Goal: Task Accomplishment & Management: Manage account settings

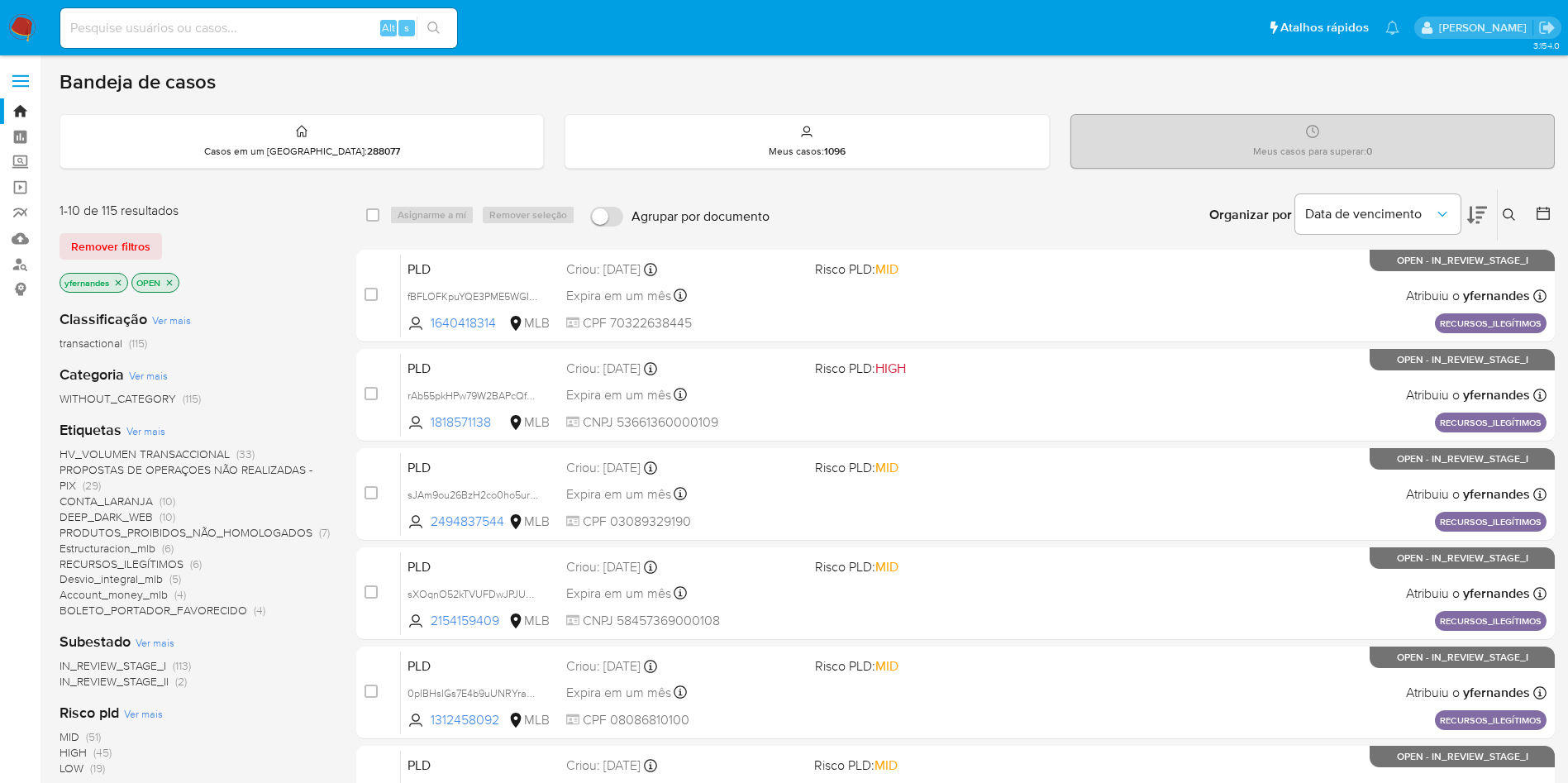
click at [1479, 223] on icon at bounding box center [1477, 215] width 20 height 18
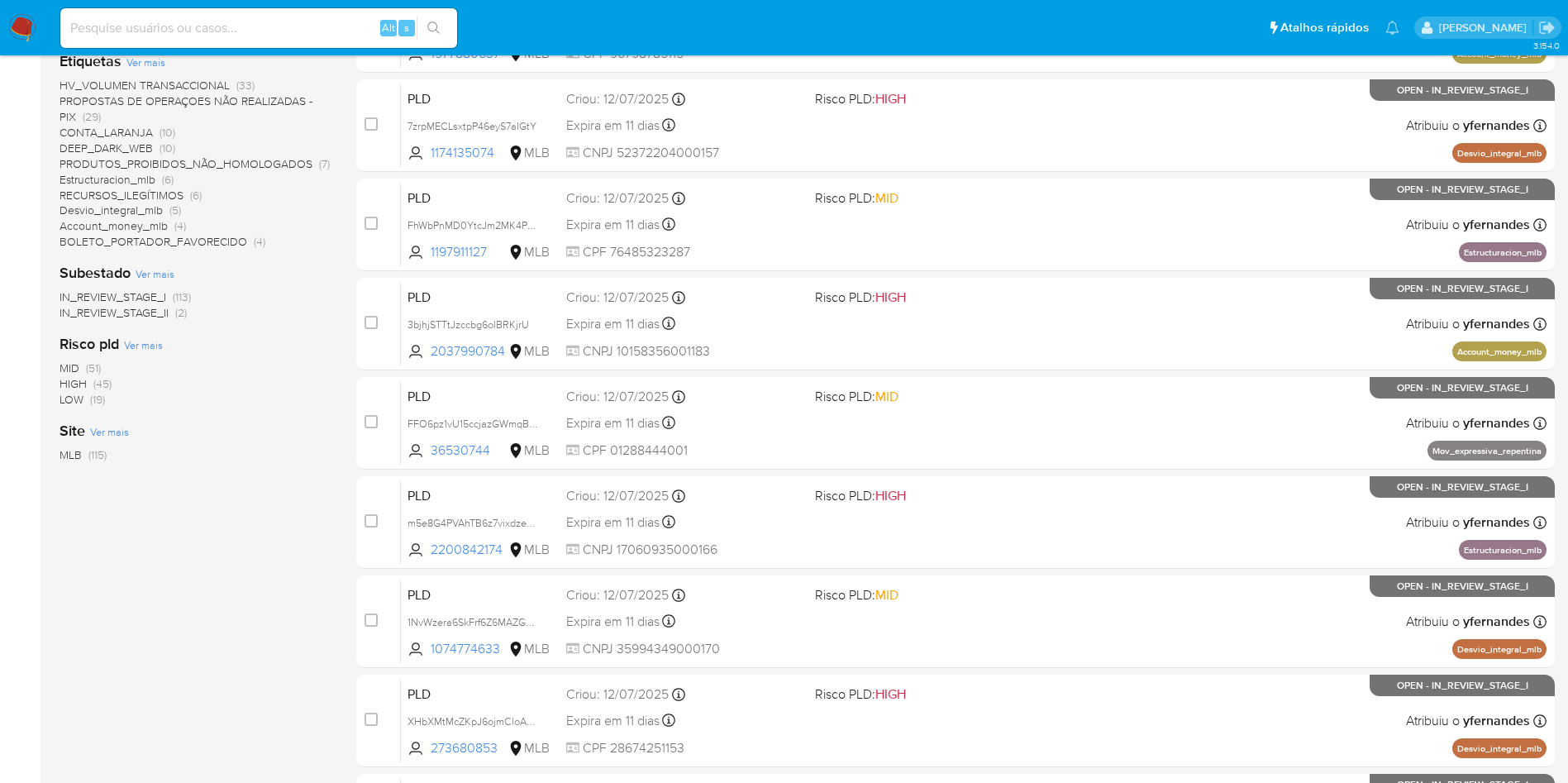
scroll to position [523, 0]
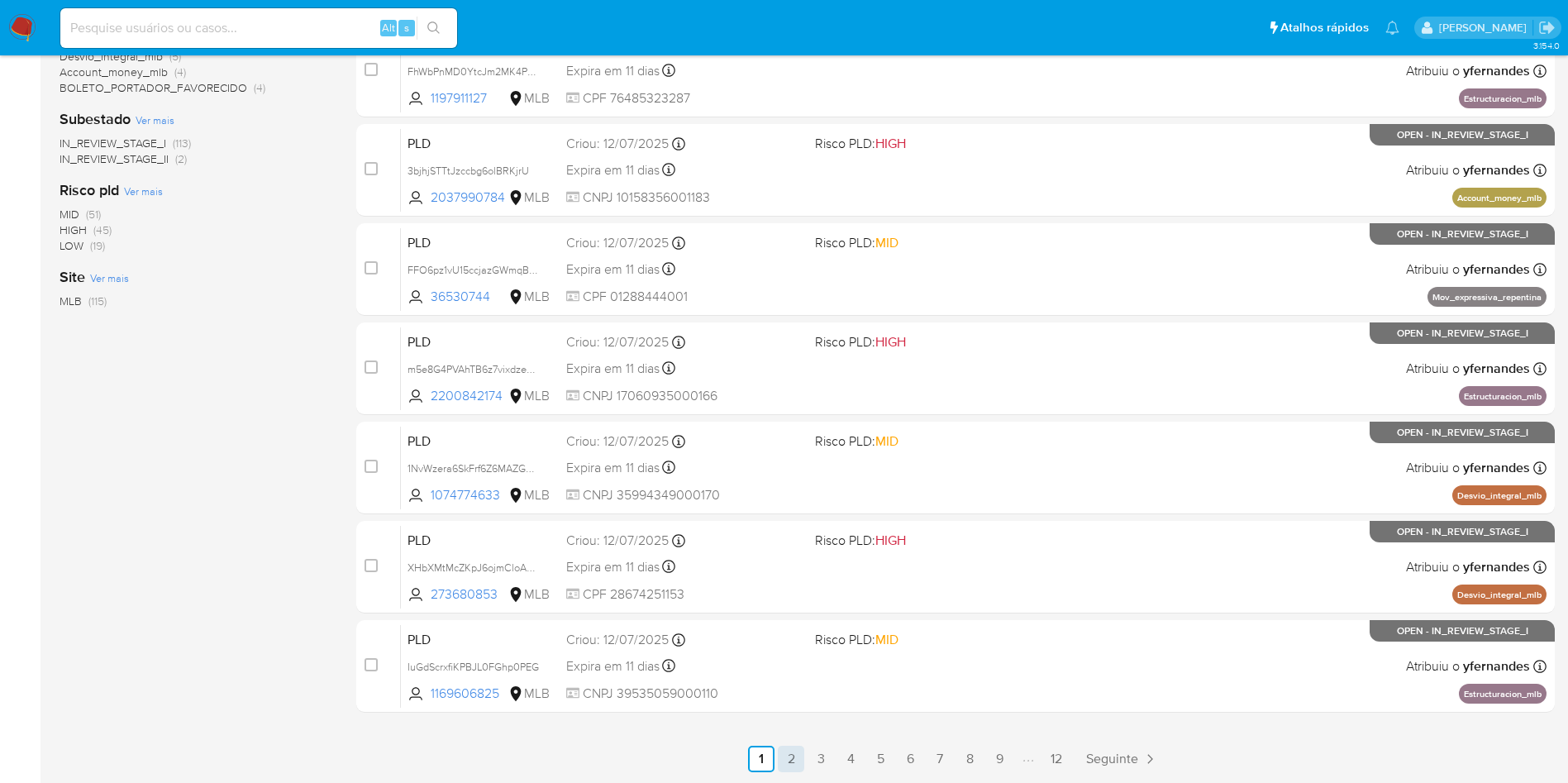
click at [790, 748] on link "2" at bounding box center [791, 759] width 26 height 26
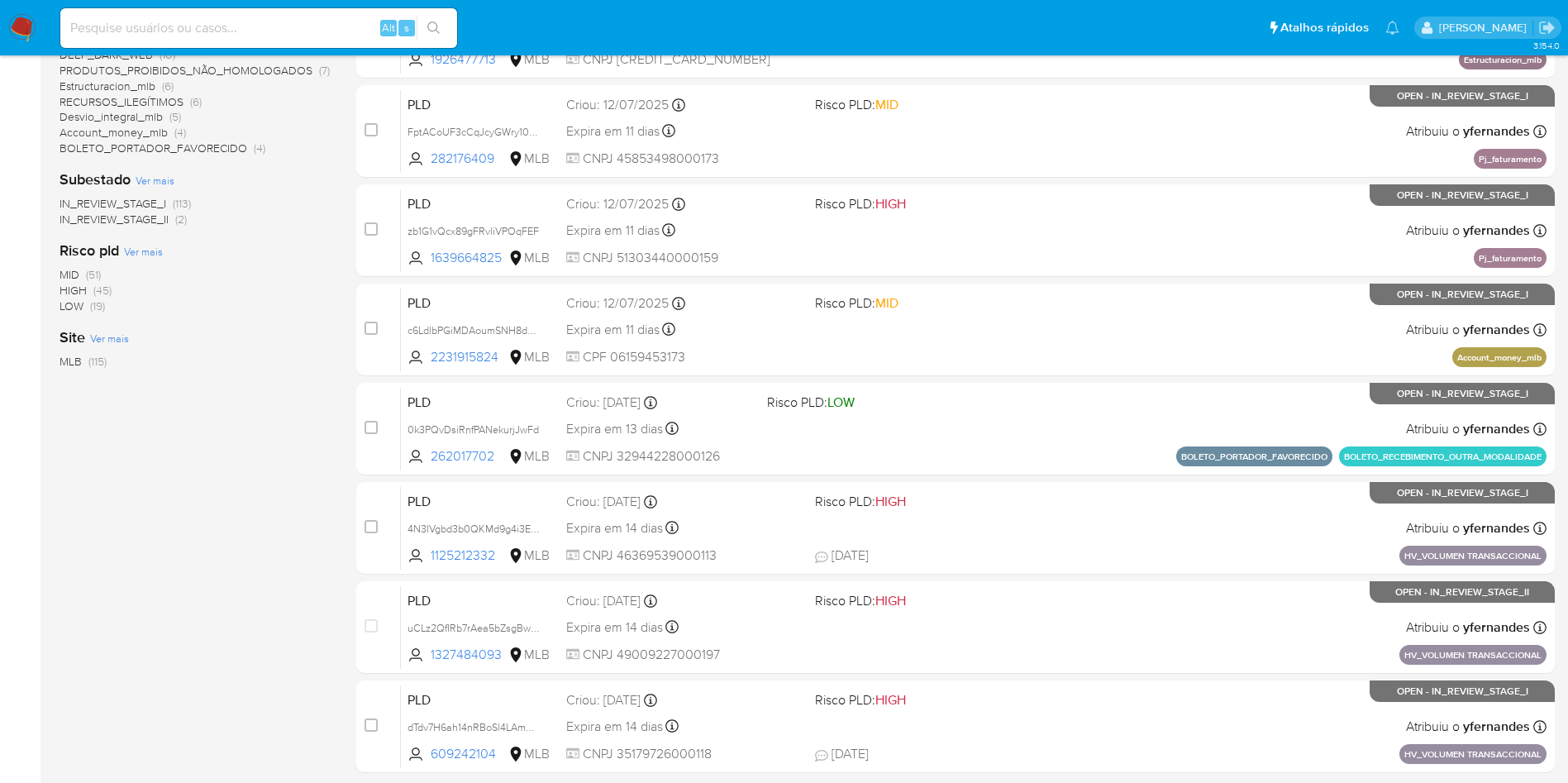
scroll to position [523, 0]
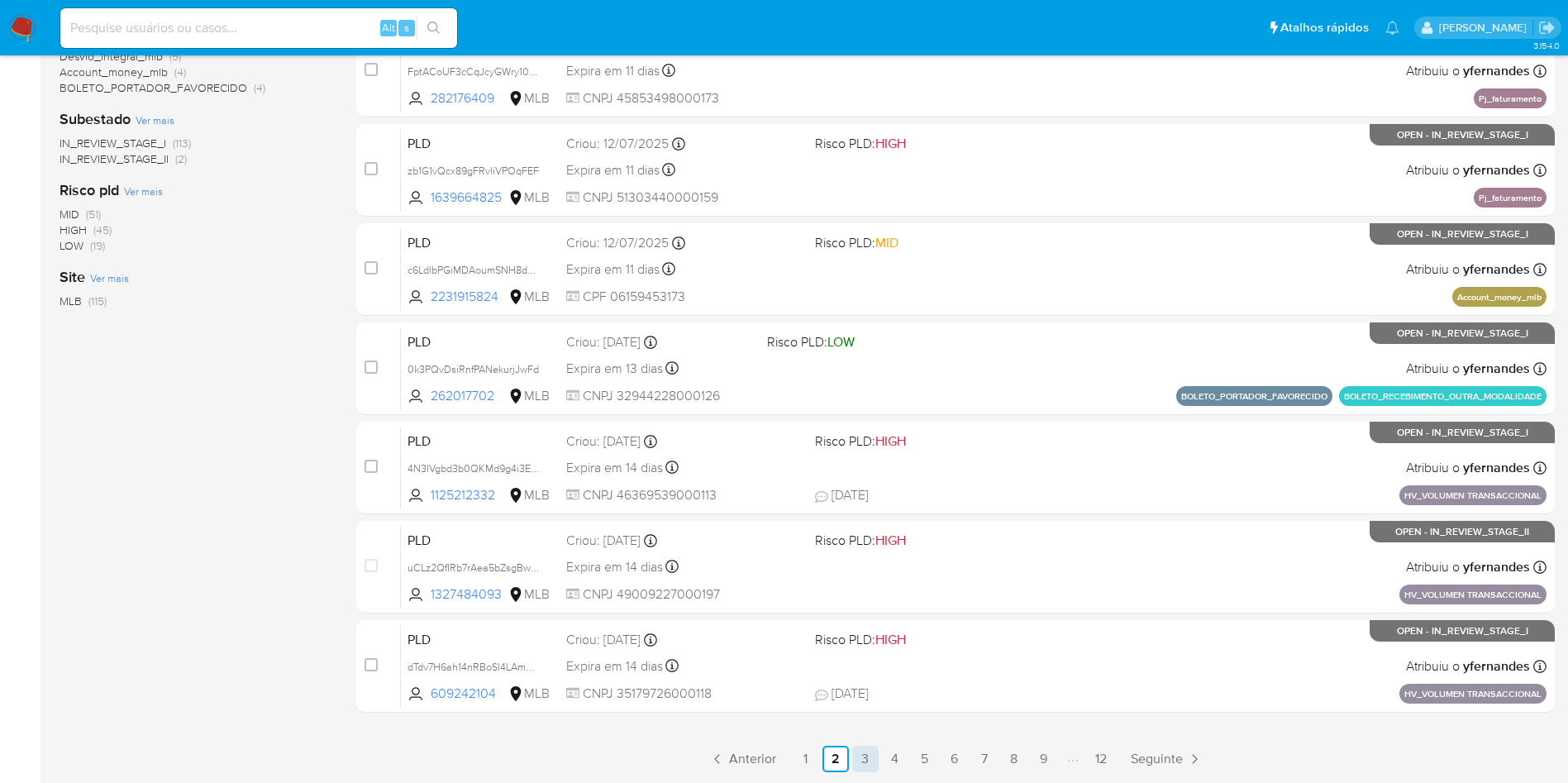
click at [859, 756] on link "3" at bounding box center [866, 759] width 26 height 26
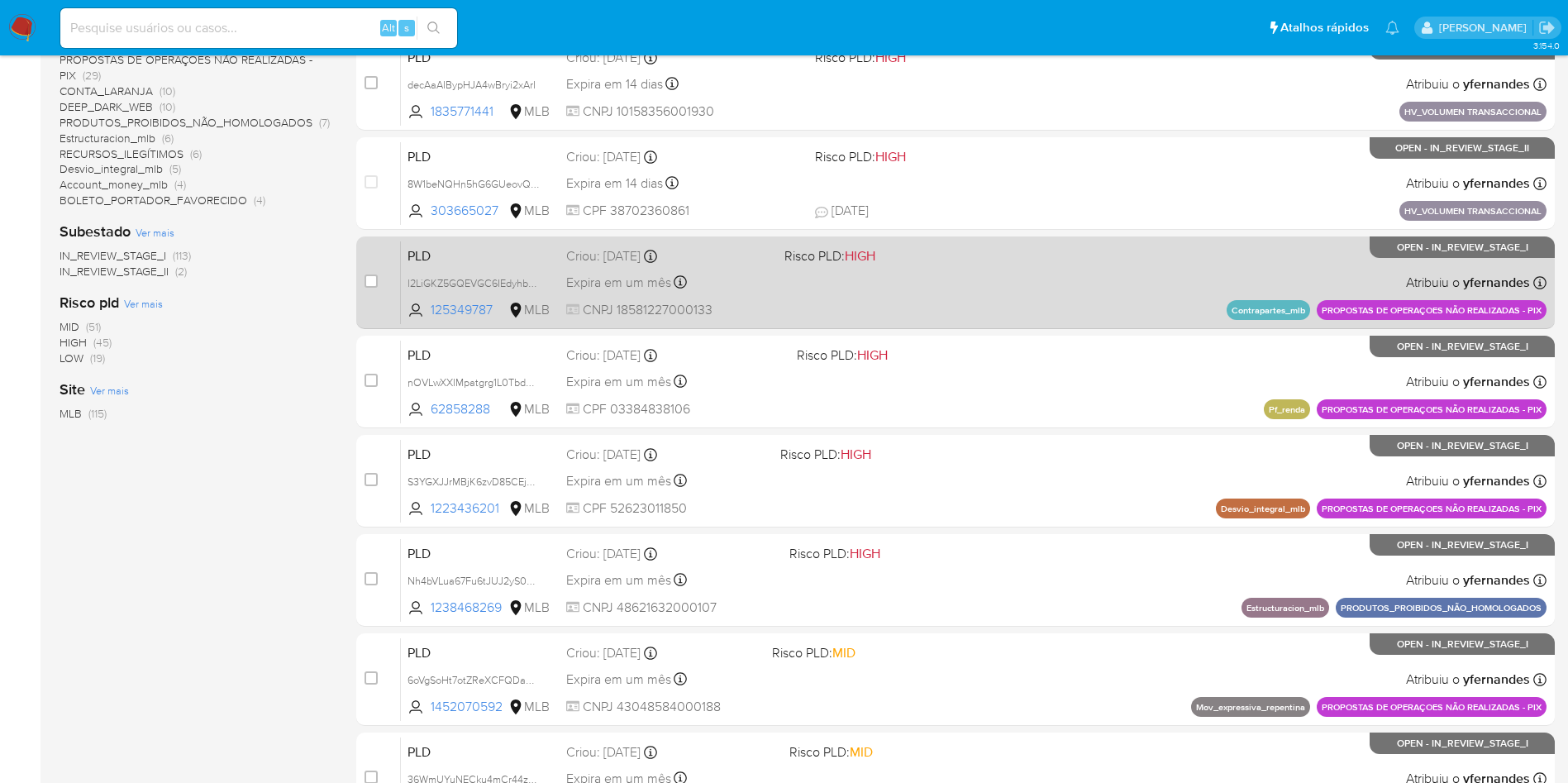
scroll to position [523, 0]
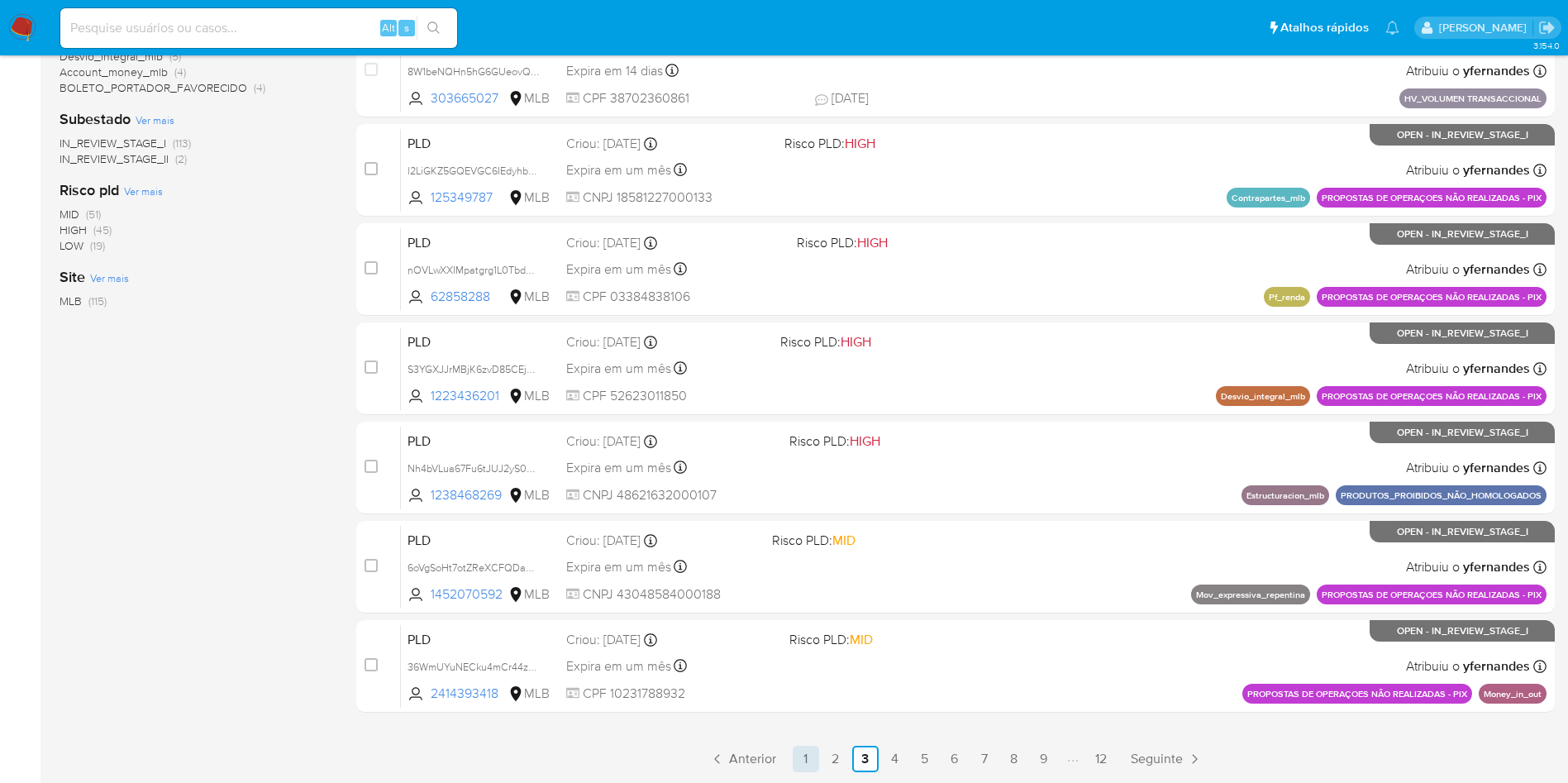
click at [803, 749] on link "1" at bounding box center [806, 759] width 26 height 26
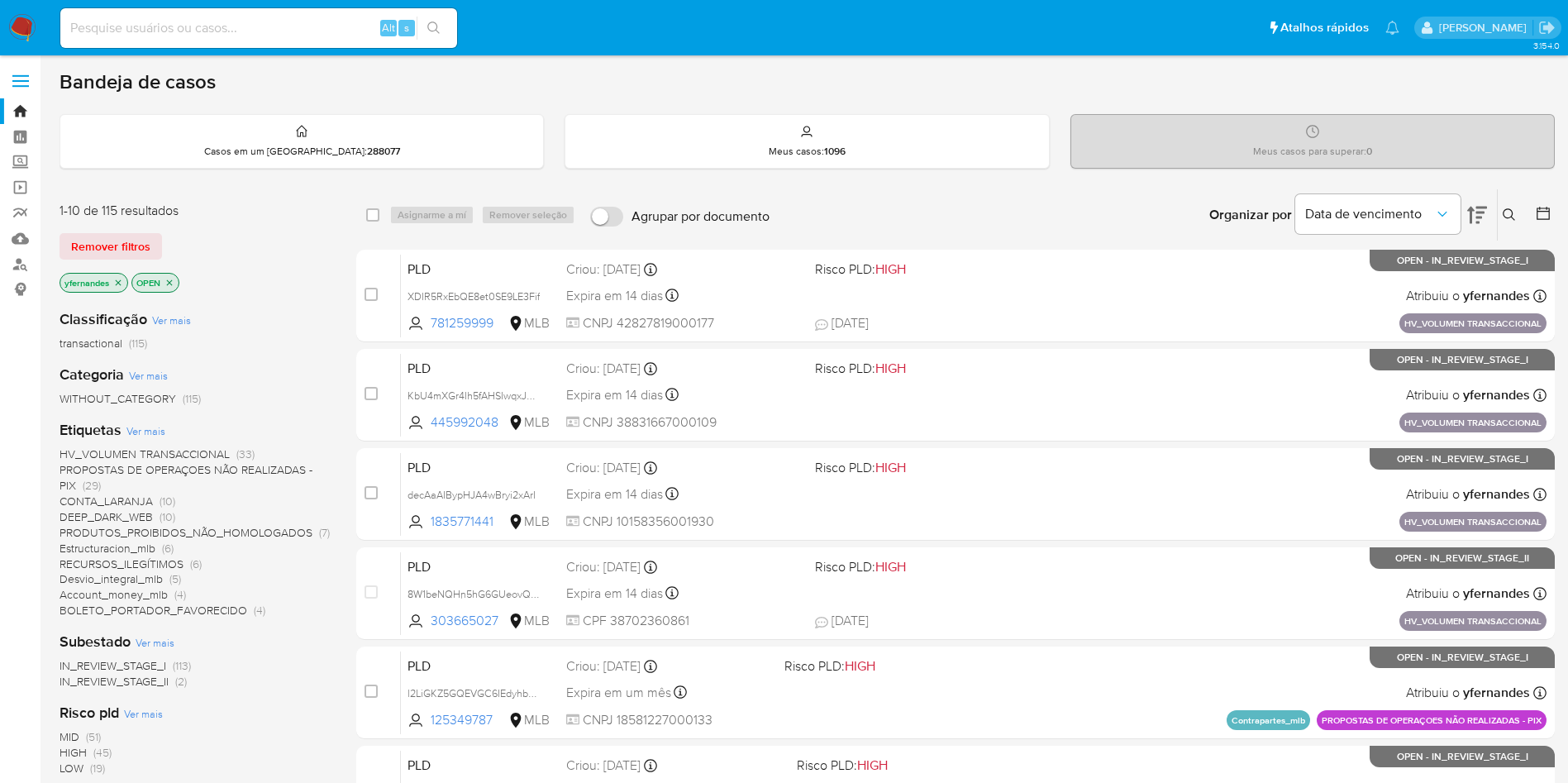
click at [12, 19] on img at bounding box center [22, 28] width 28 height 28
click at [1481, 221] on icon at bounding box center [1477, 215] width 20 height 20
click at [17, 31] on img at bounding box center [22, 28] width 28 height 28
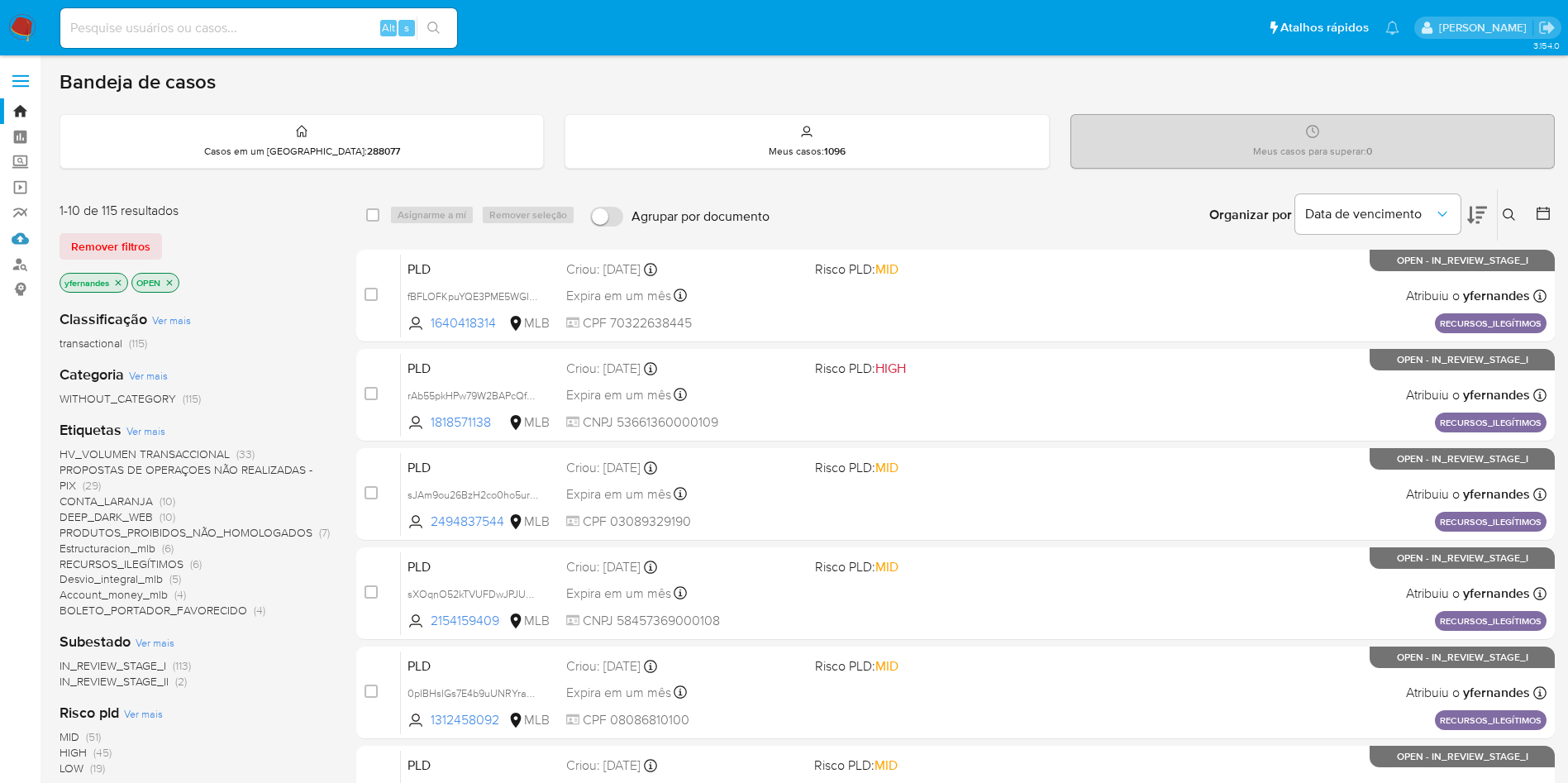
drag, startPoint x: 19, startPoint y: 242, endPoint x: 263, endPoint y: 56, distance: 306.8
click at [19, 241] on link "Mulan" at bounding box center [98, 239] width 197 height 26
click at [1484, 213] on icon at bounding box center [1477, 215] width 20 height 18
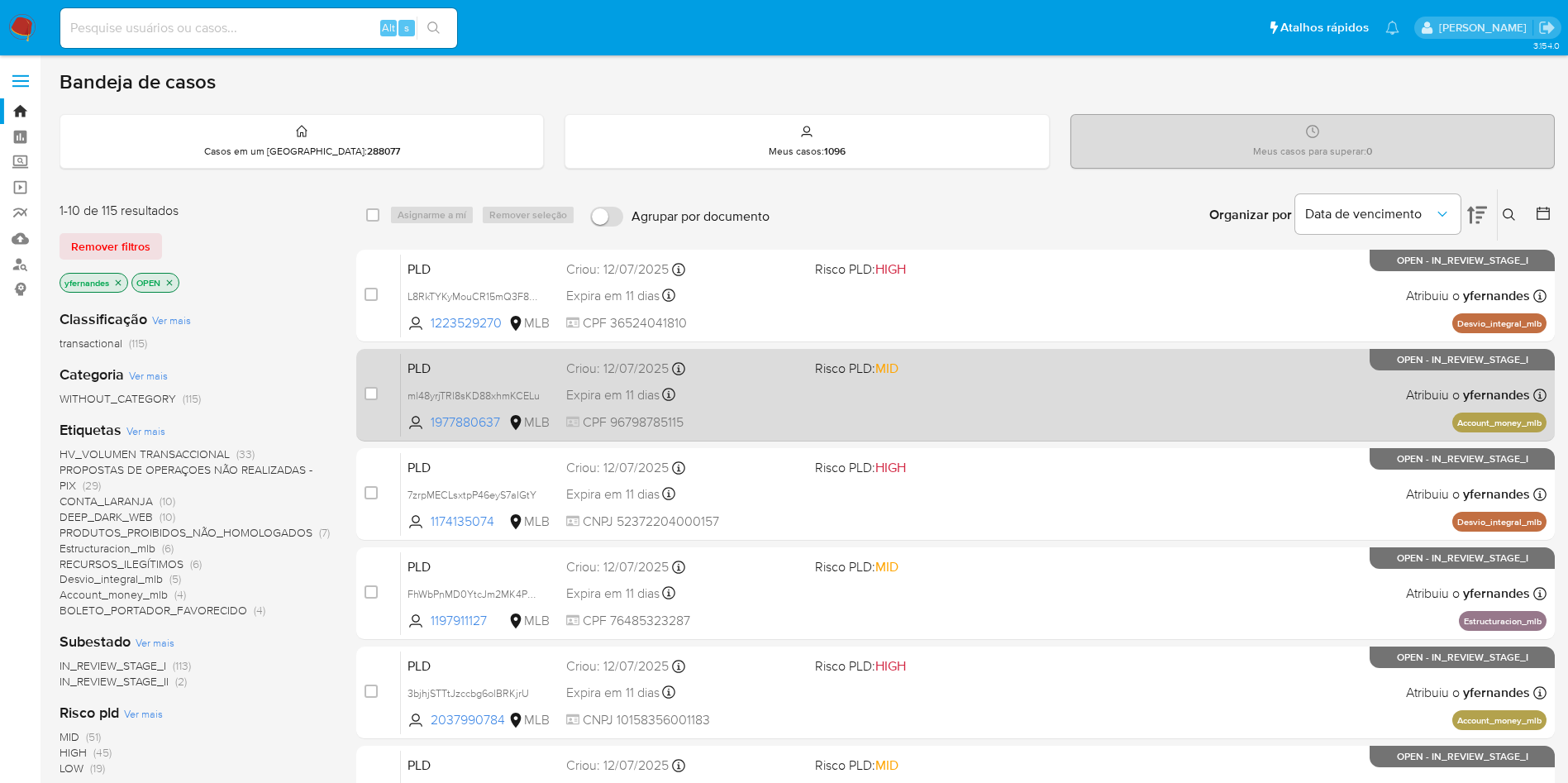
scroll to position [523, 0]
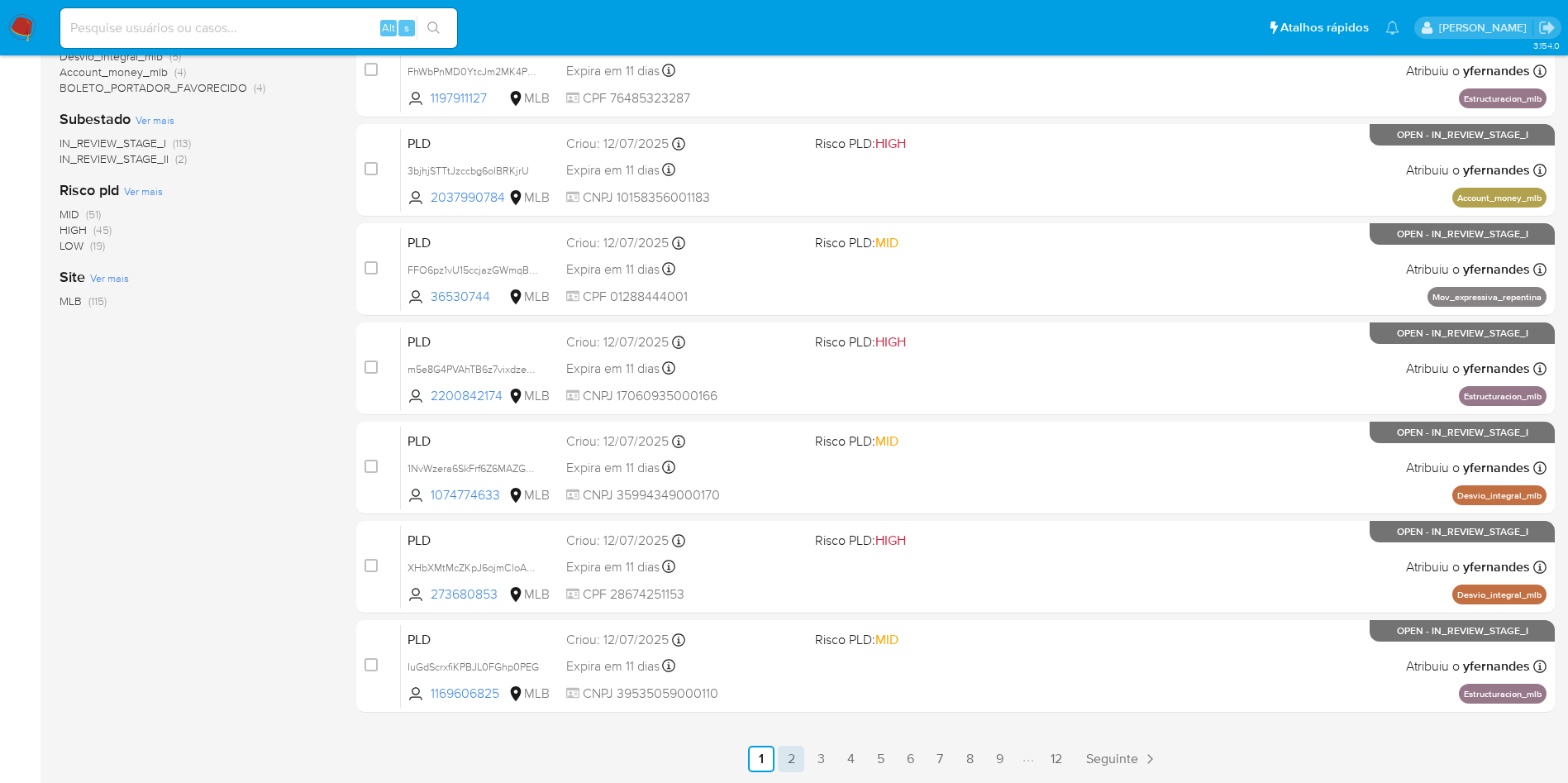
click at [785, 763] on link "2" at bounding box center [791, 759] width 26 height 26
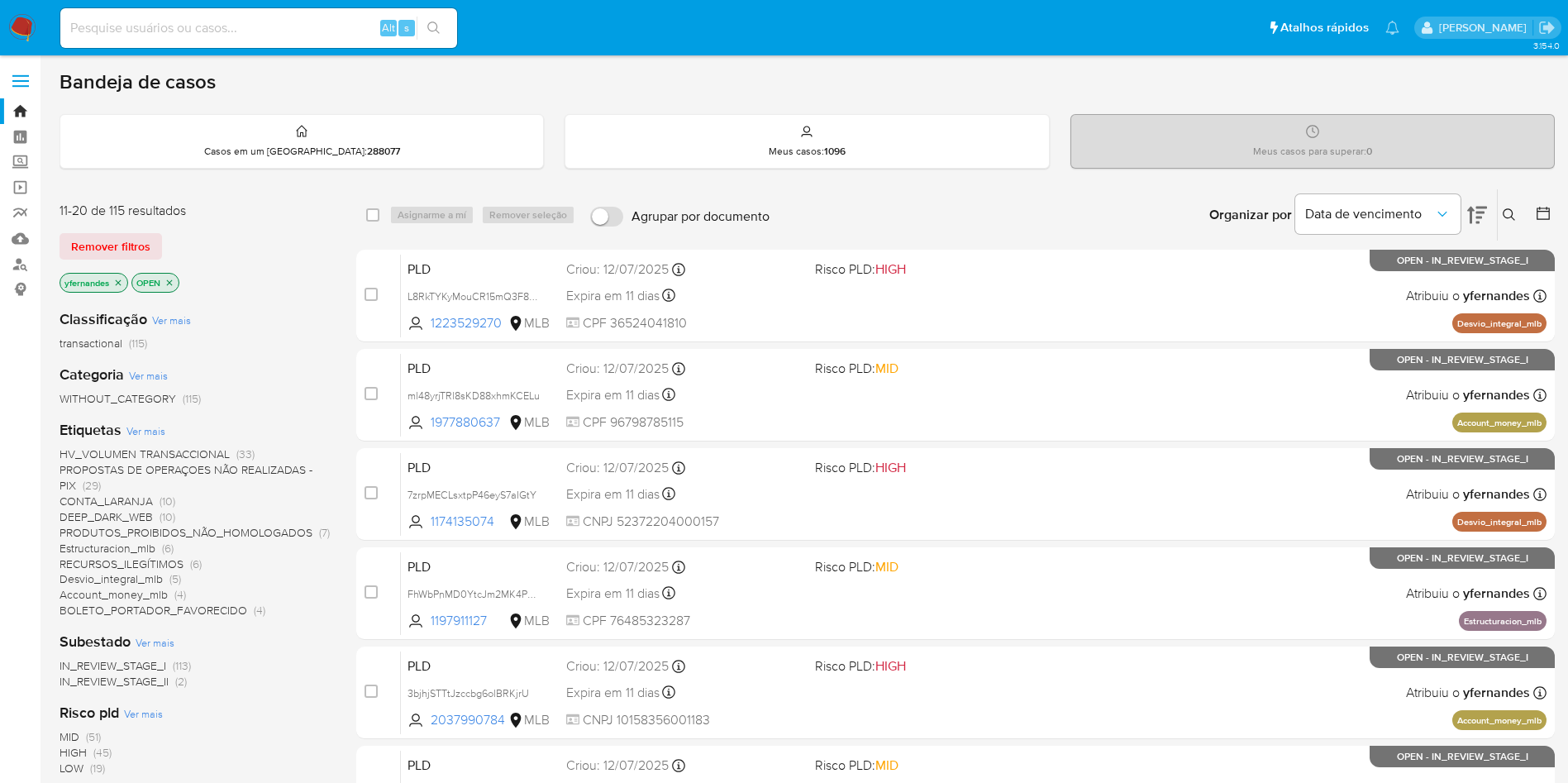
scroll to position [523, 0]
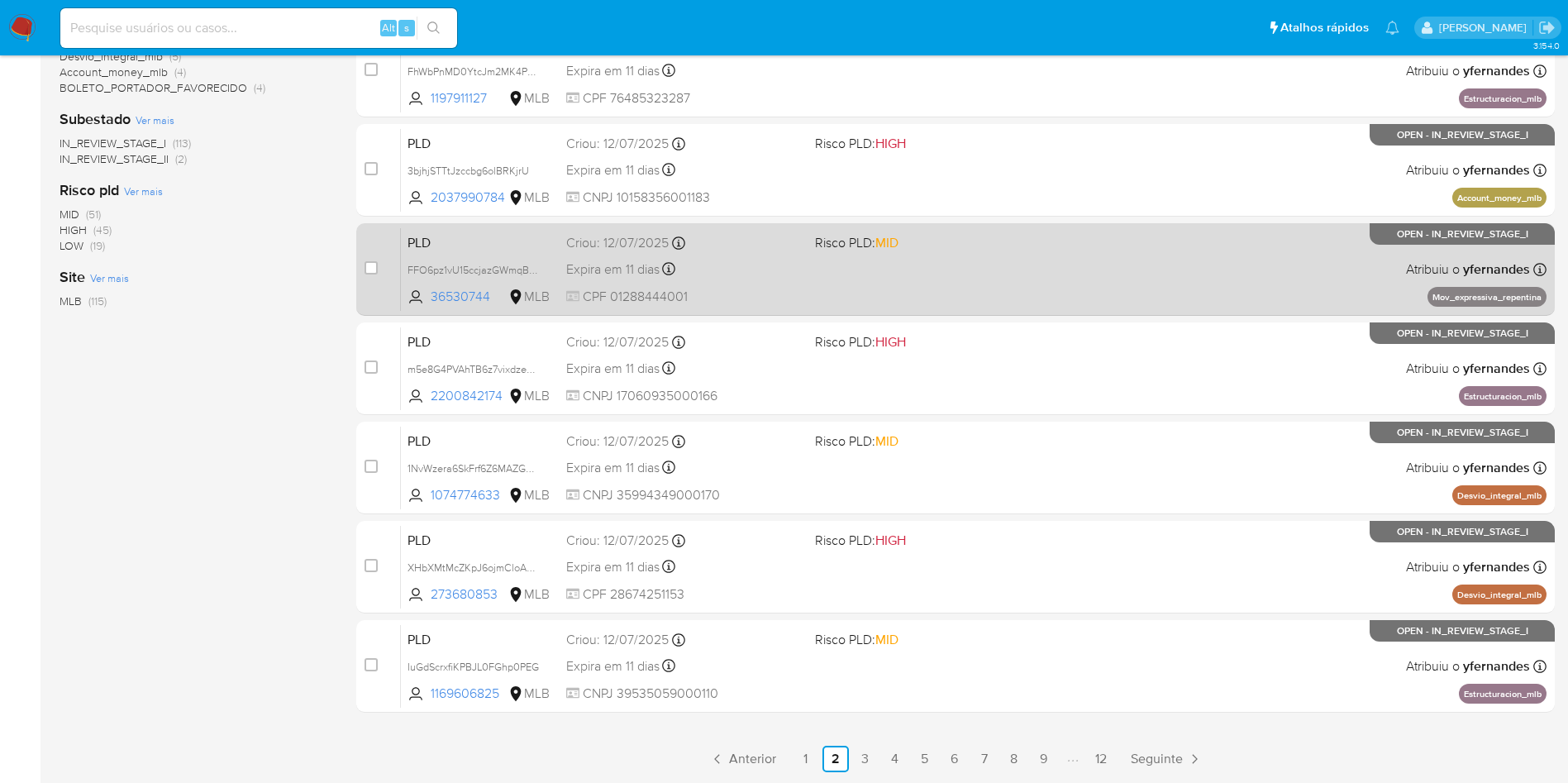
click at [843, 267] on div "PLD FFO6pz1vU15ccjazGWmqBl9F 36530744 MLB Risco PLD: MID Criou: 12/07/2025 Crio…" at bounding box center [974, 269] width 1146 height 84
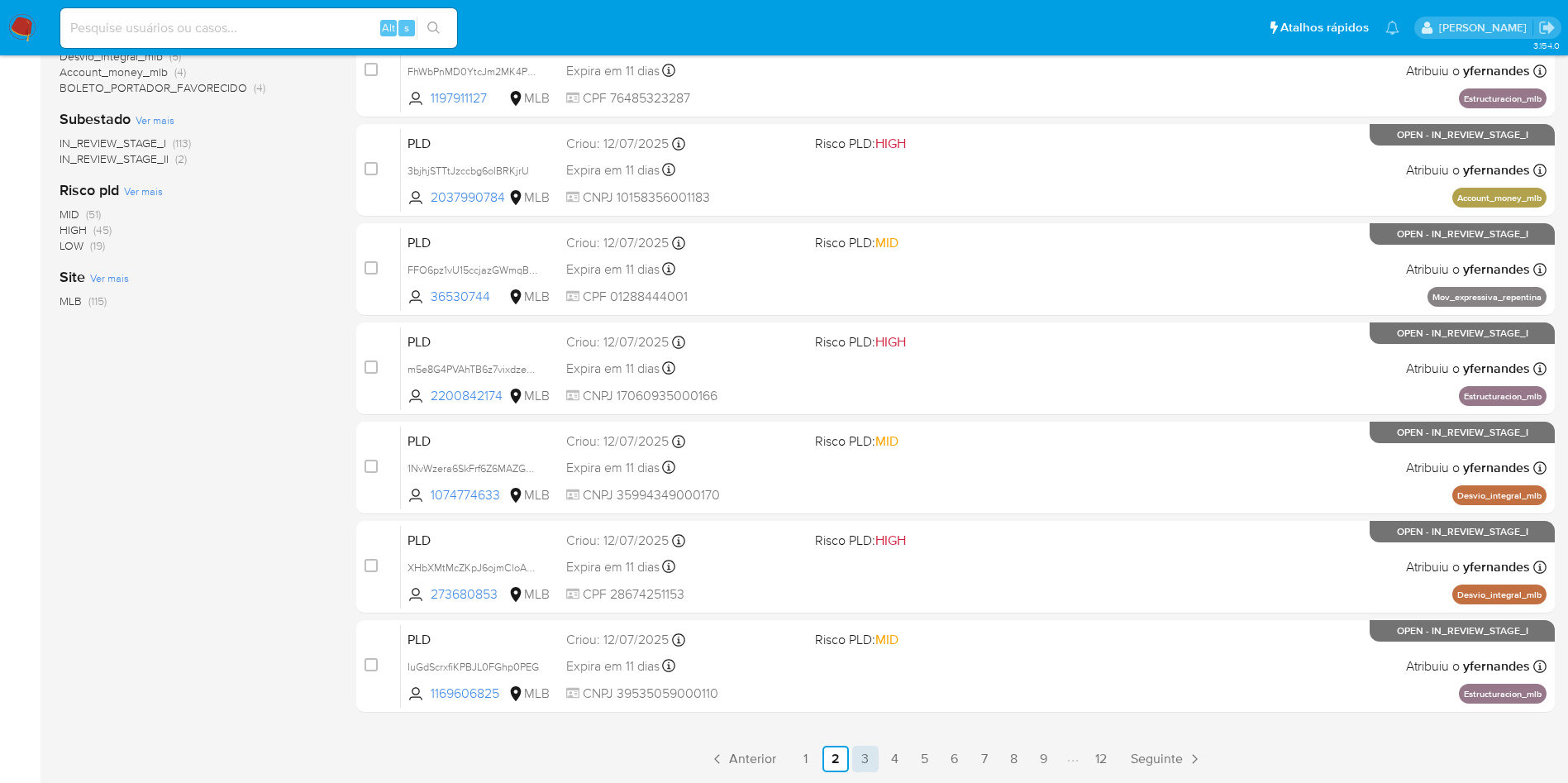
click at [861, 758] on link "3" at bounding box center [866, 759] width 26 height 26
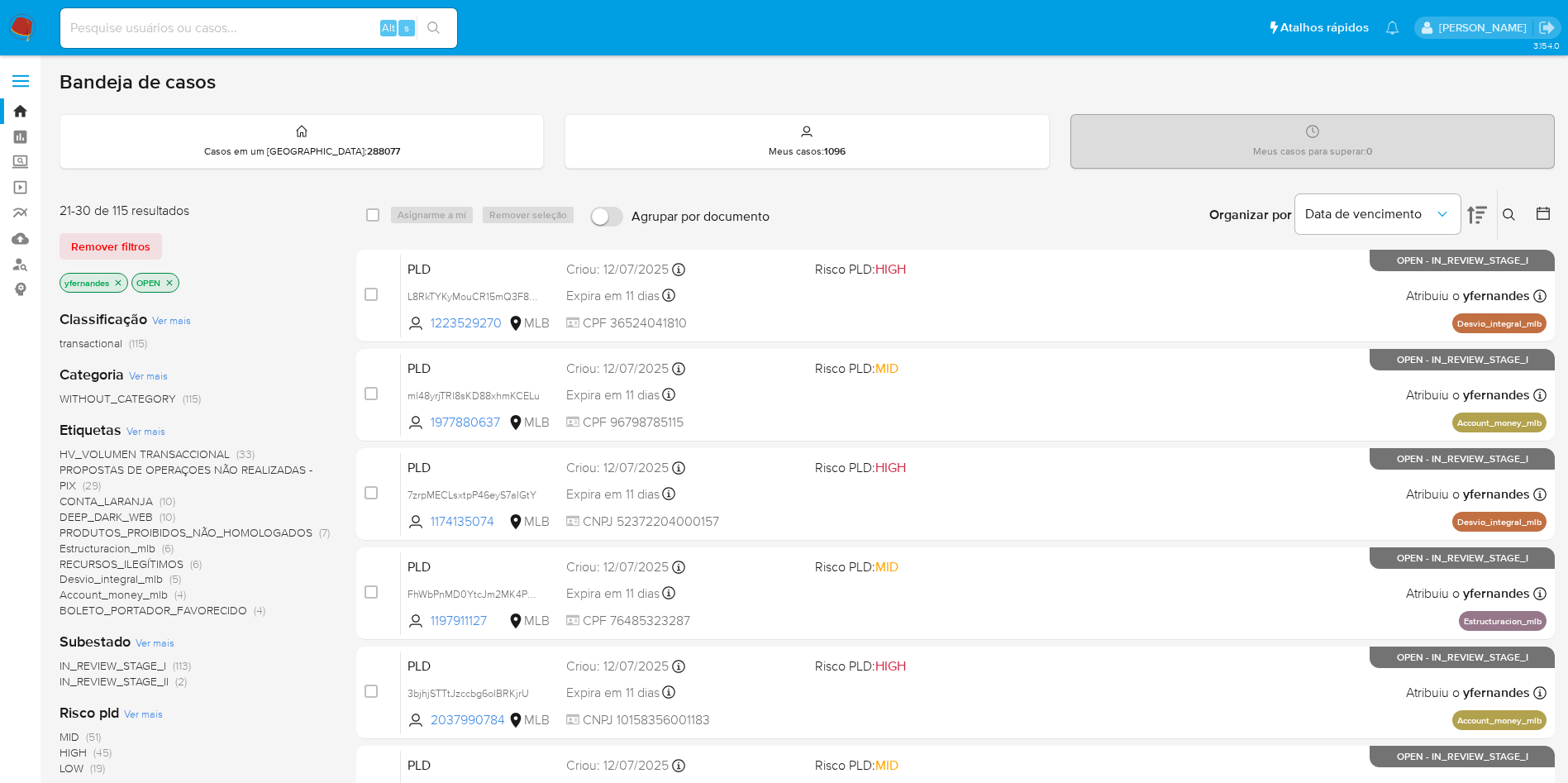
click at [5, 29] on nav "Pausado Ver notificaciones Alt s Atalhos rápidos Presiona las siguientes teclas…" at bounding box center [784, 28] width 1568 height 56
click at [18, 26] on img at bounding box center [22, 28] width 28 height 28
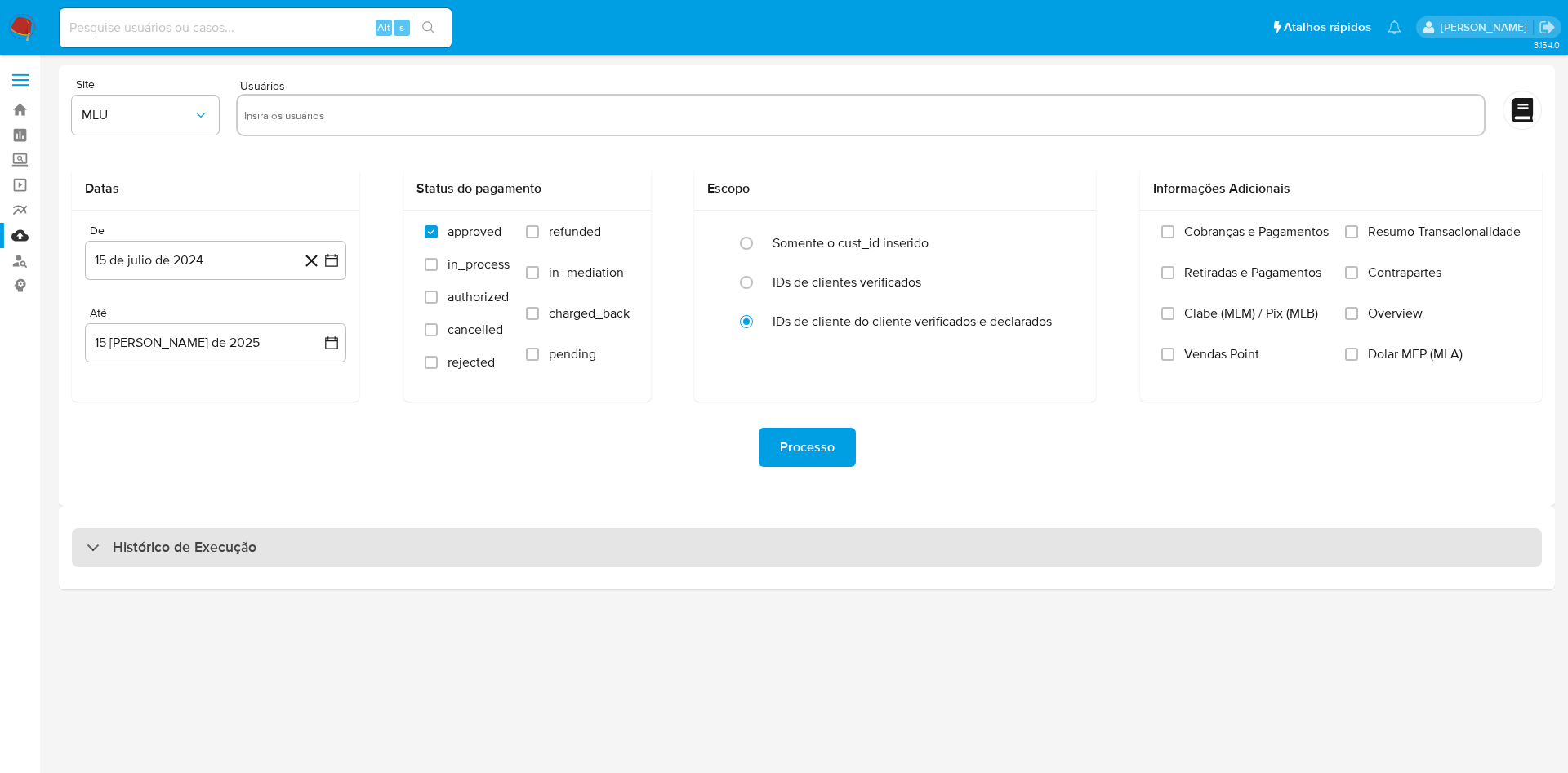
click at [811, 543] on div "Histórico de Execução" at bounding box center [806, 547] width 1470 height 39
select select "10"
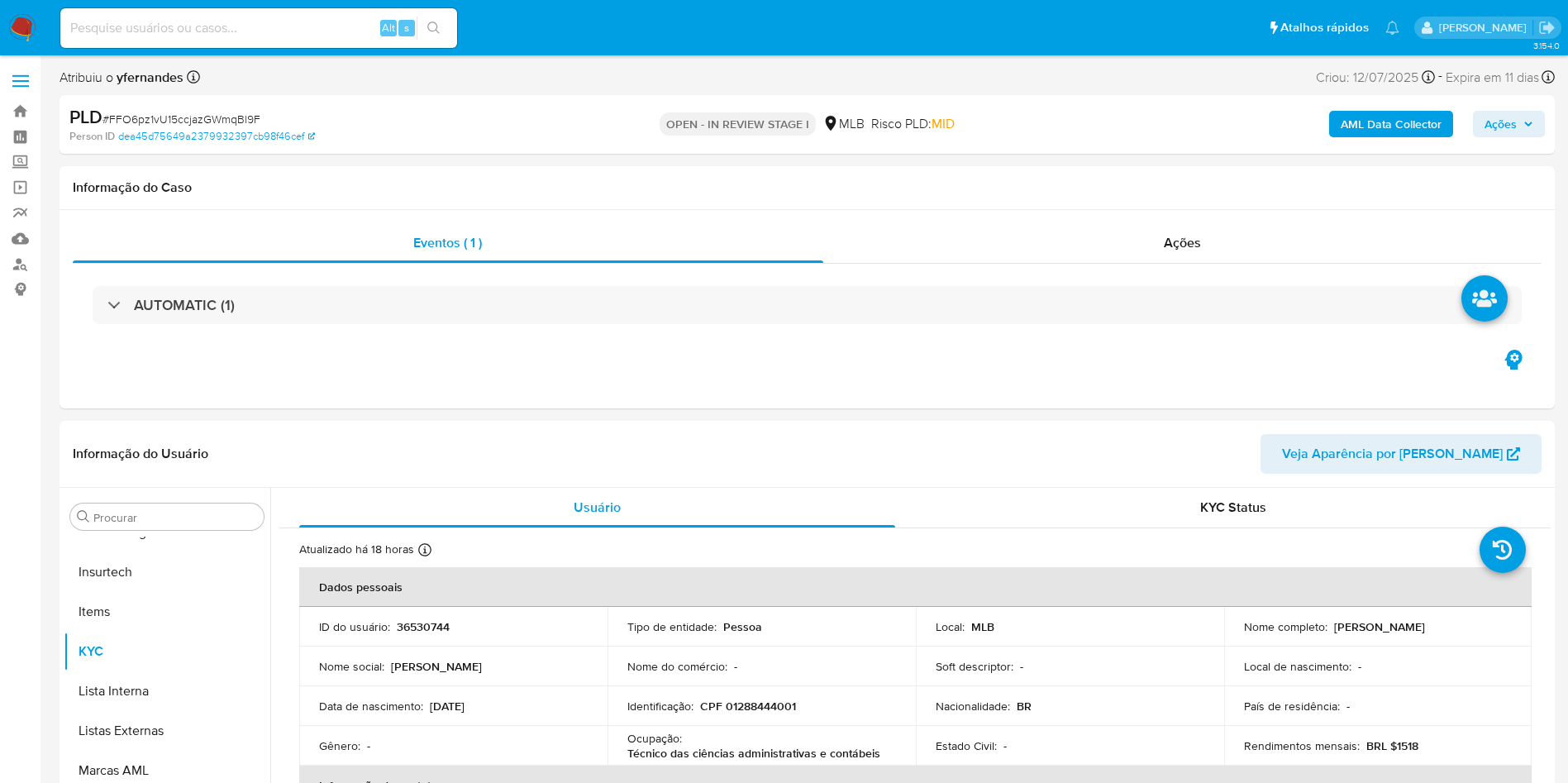
scroll to position [104, 0]
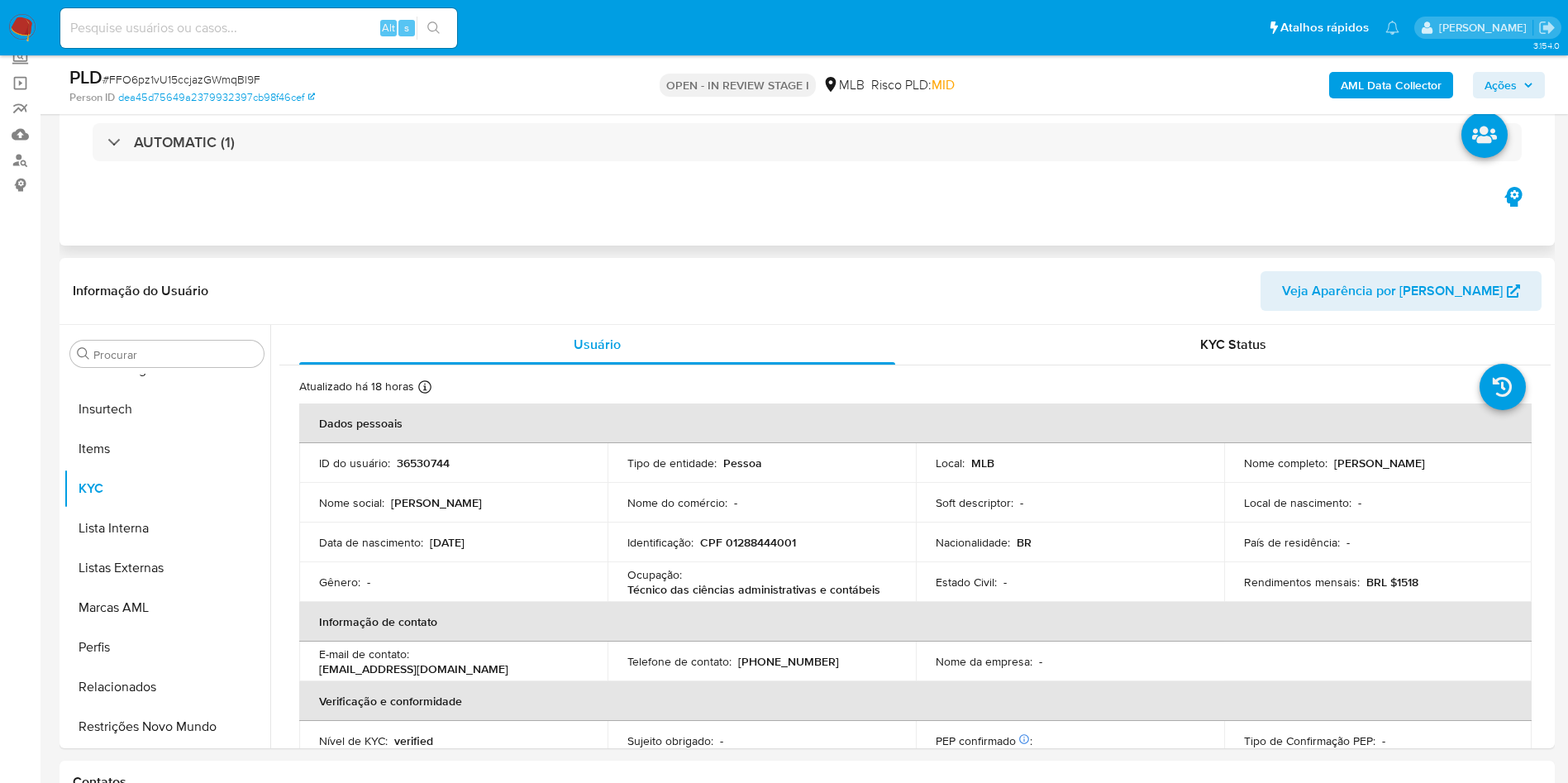
select select "10"
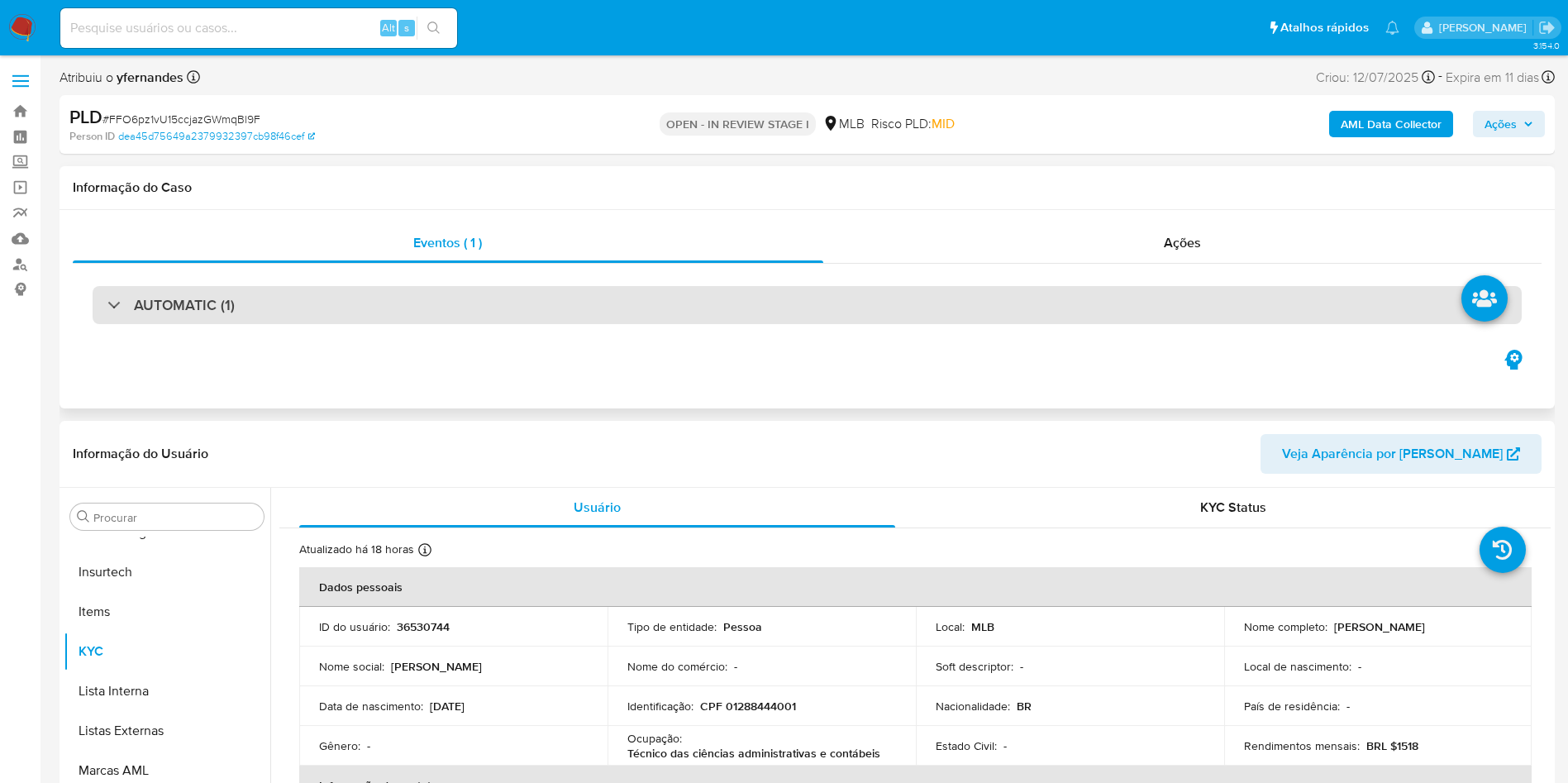
click at [528, 302] on div "AUTOMATIC (1)" at bounding box center [807, 305] width 1430 height 38
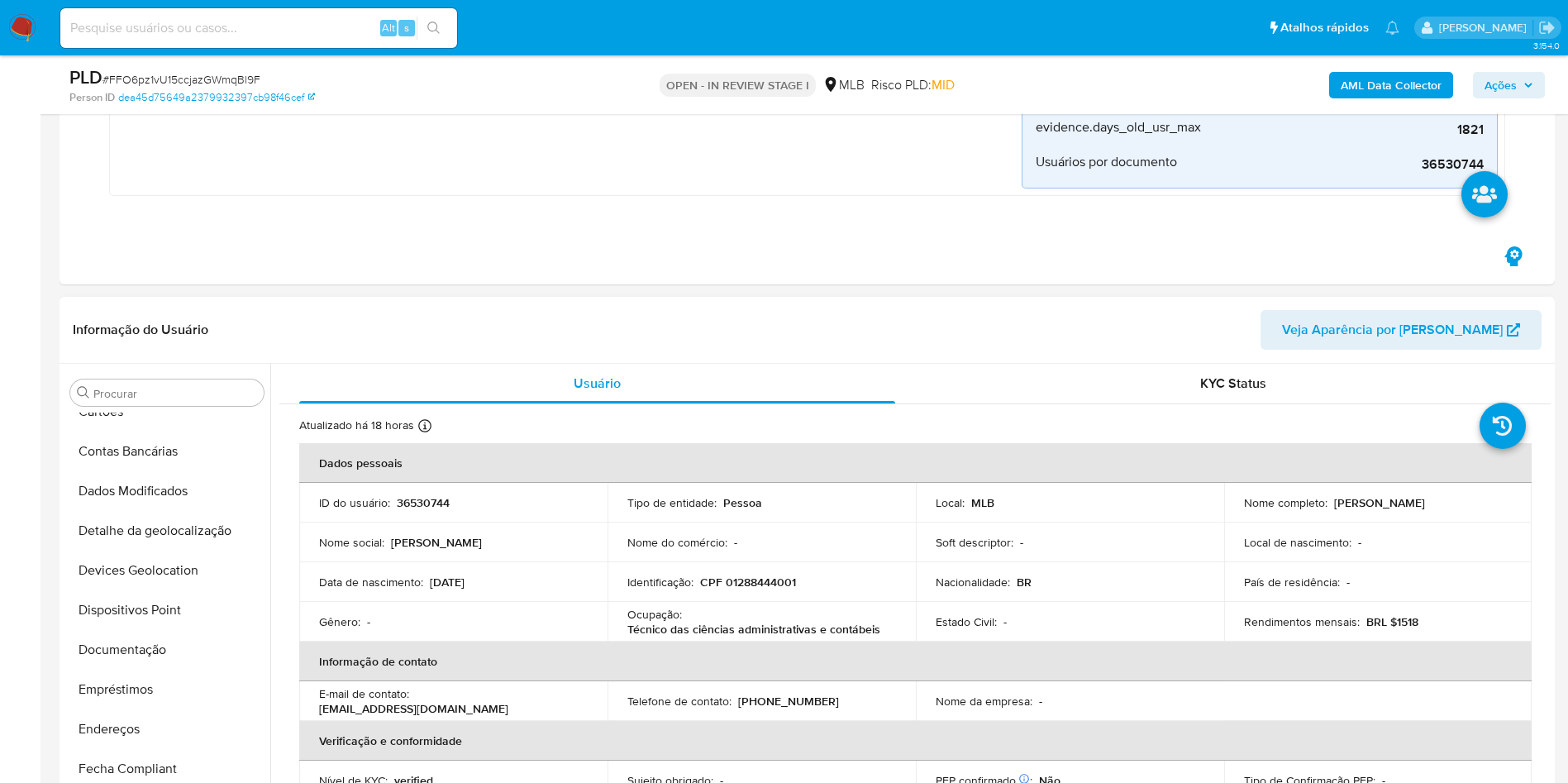
scroll to position [248, 0]
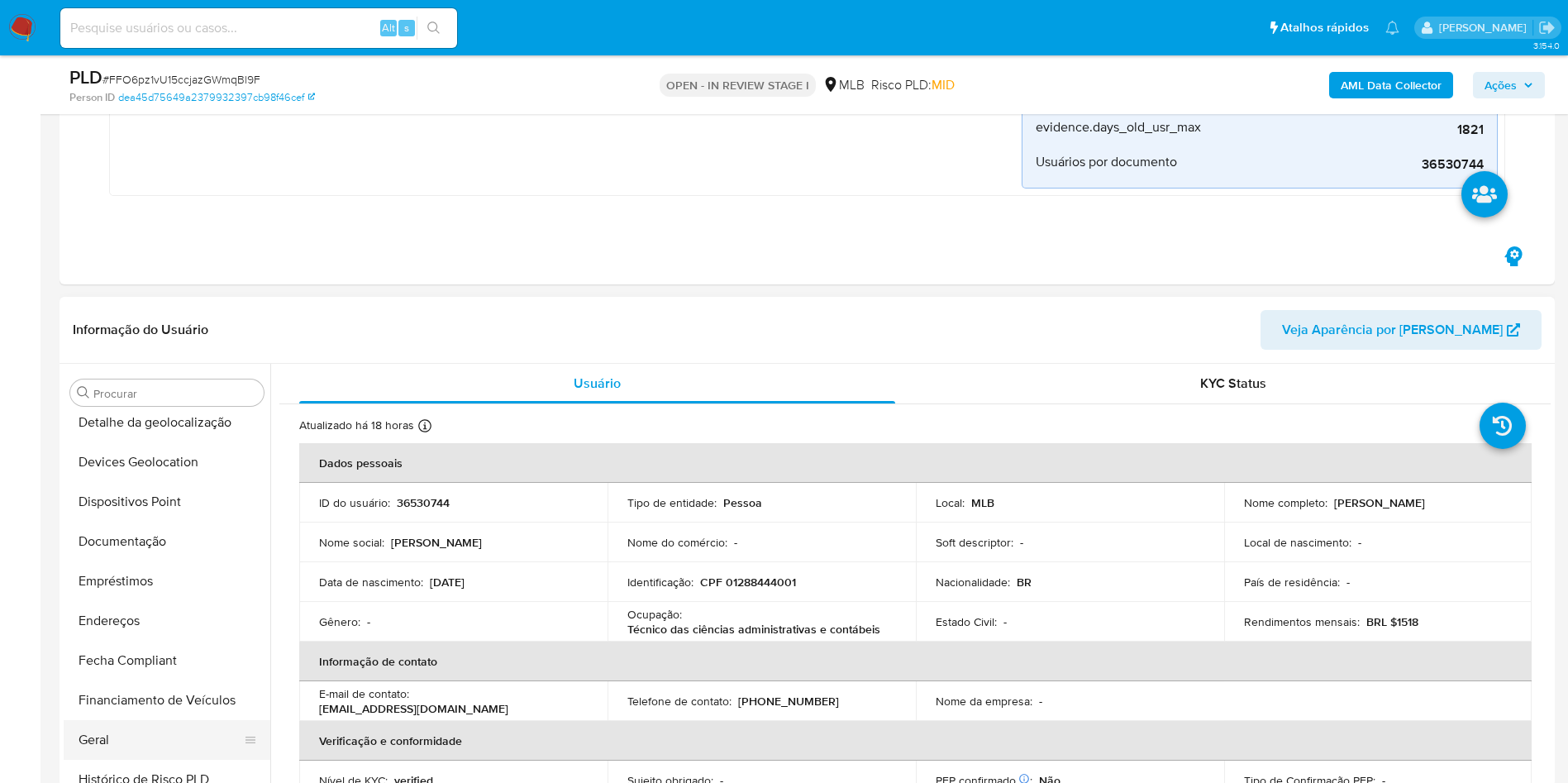
click at [117, 733] on button "Geral" at bounding box center [161, 739] width 193 height 40
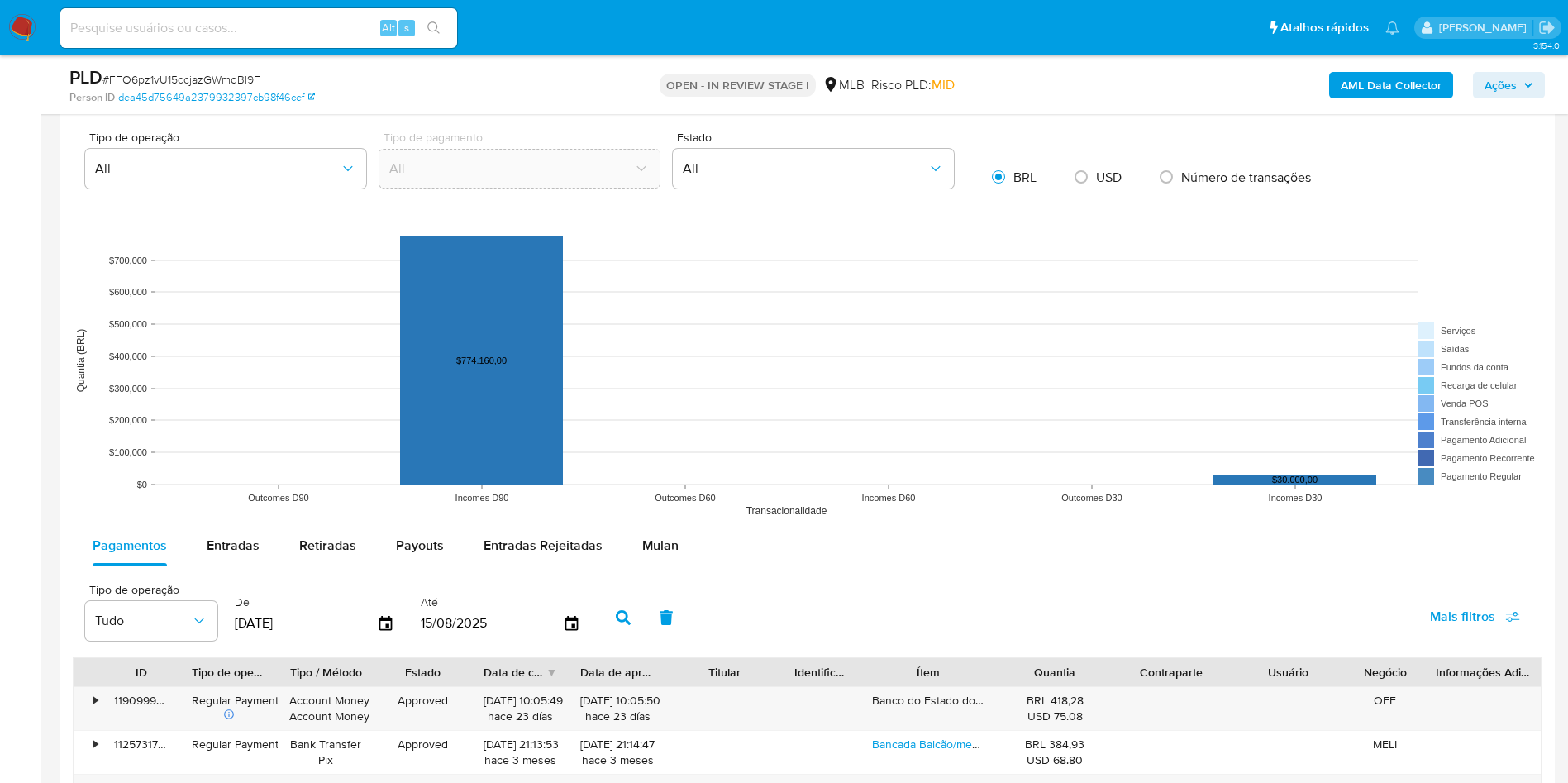
scroll to position [2108, 0]
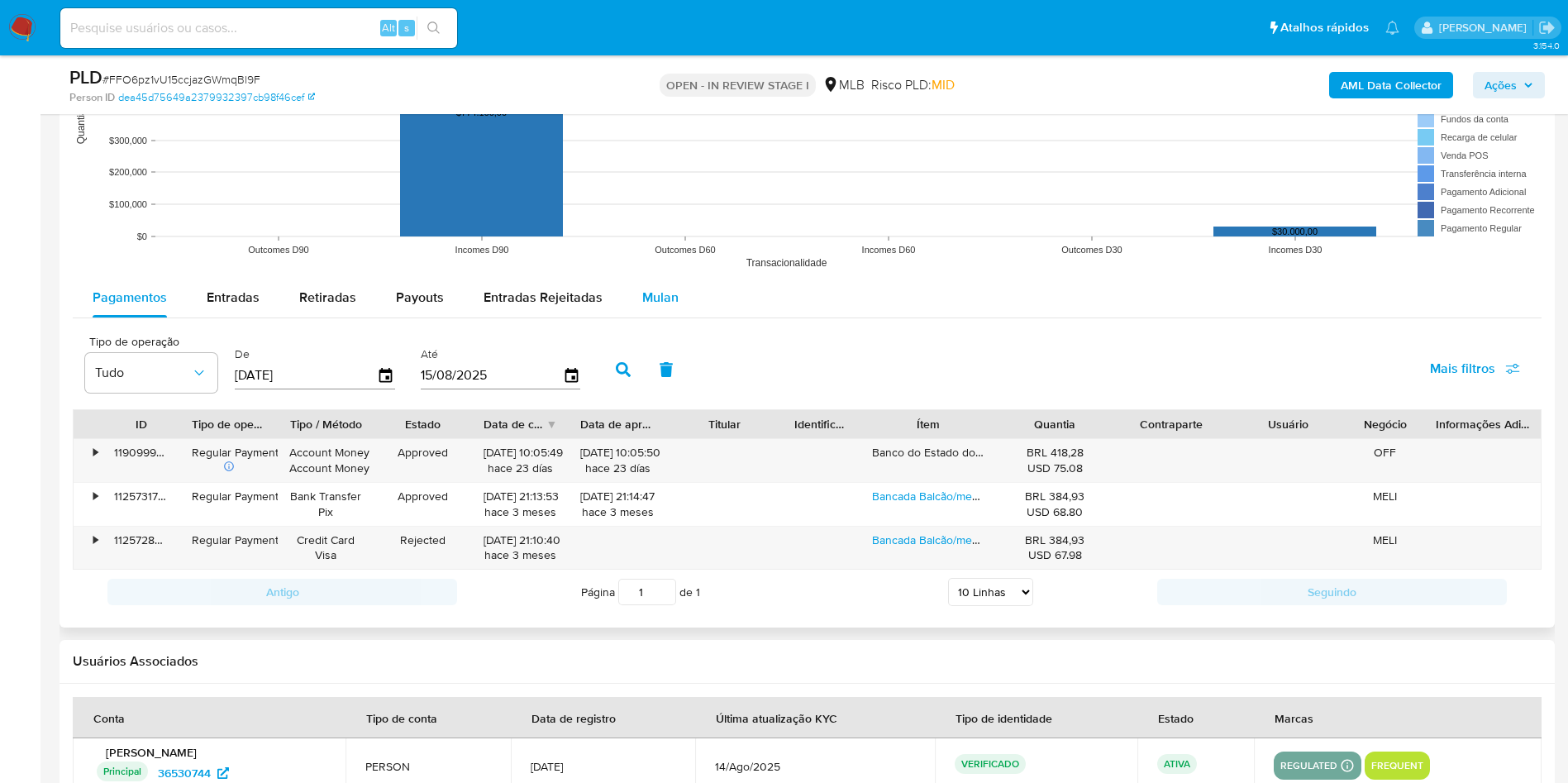
click at [657, 302] on span "Mulan" at bounding box center [660, 297] width 36 height 19
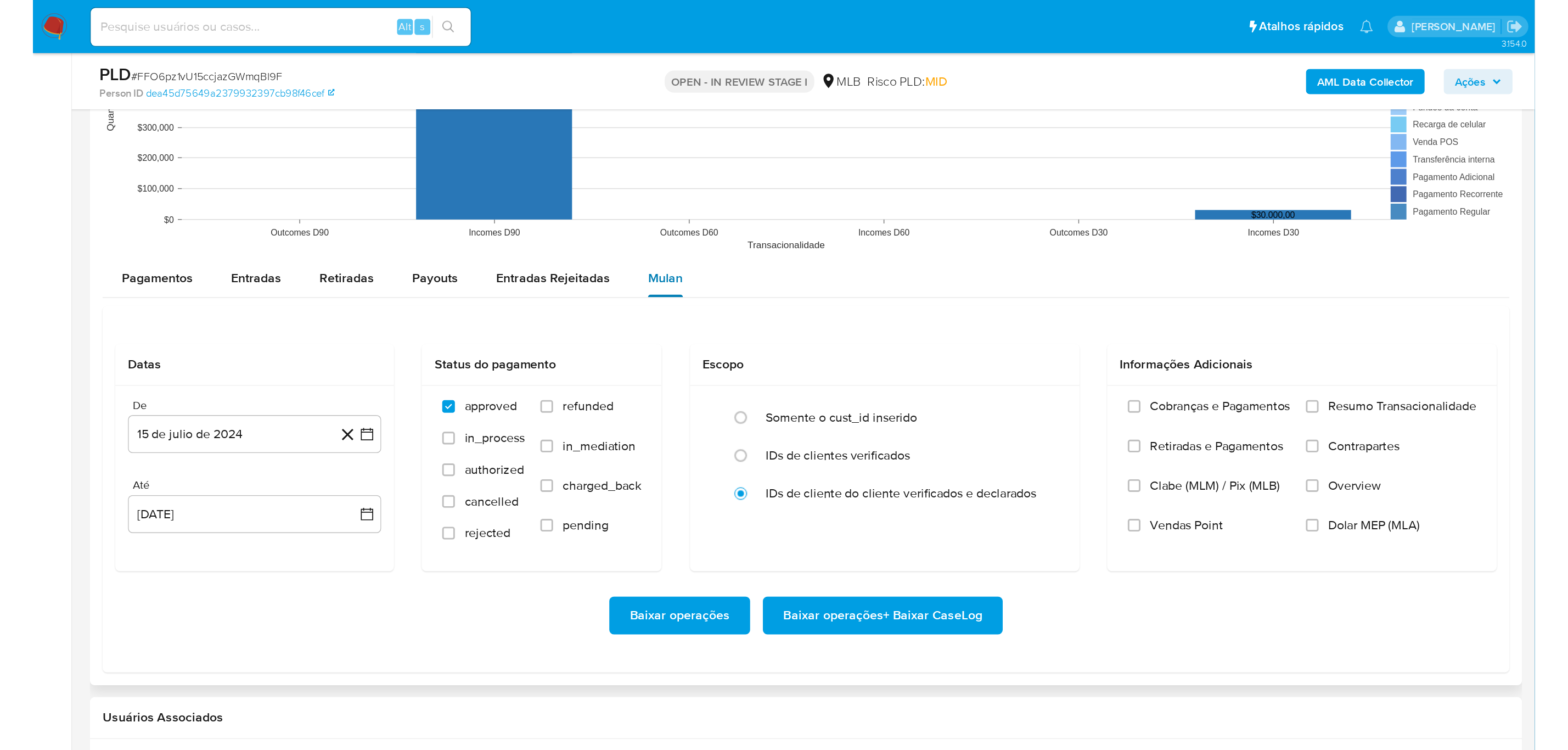
scroll to position [1482, 0]
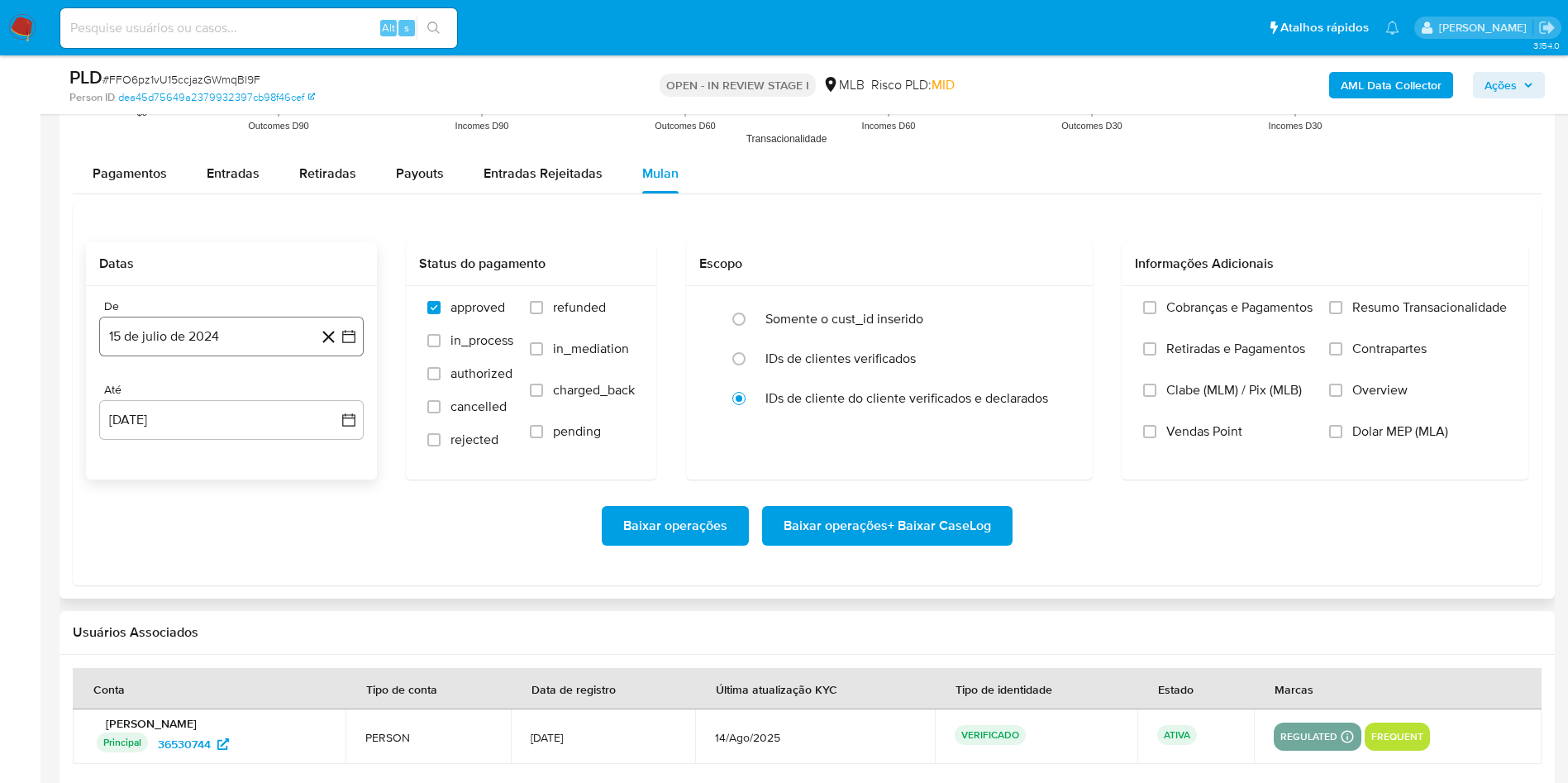
click at [216, 339] on button "15 de julio de 2024" at bounding box center [231, 336] width 265 height 40
click at [229, 389] on span "julio 2024" at bounding box center [223, 396] width 62 height 17
click at [333, 390] on icon "Año siguiente" at bounding box center [330, 396] width 20 height 20
click at [297, 505] on span "jun" at bounding box center [301, 502] width 19 height 13
click at [322, 449] on button "1" at bounding box center [331, 457] width 26 height 26
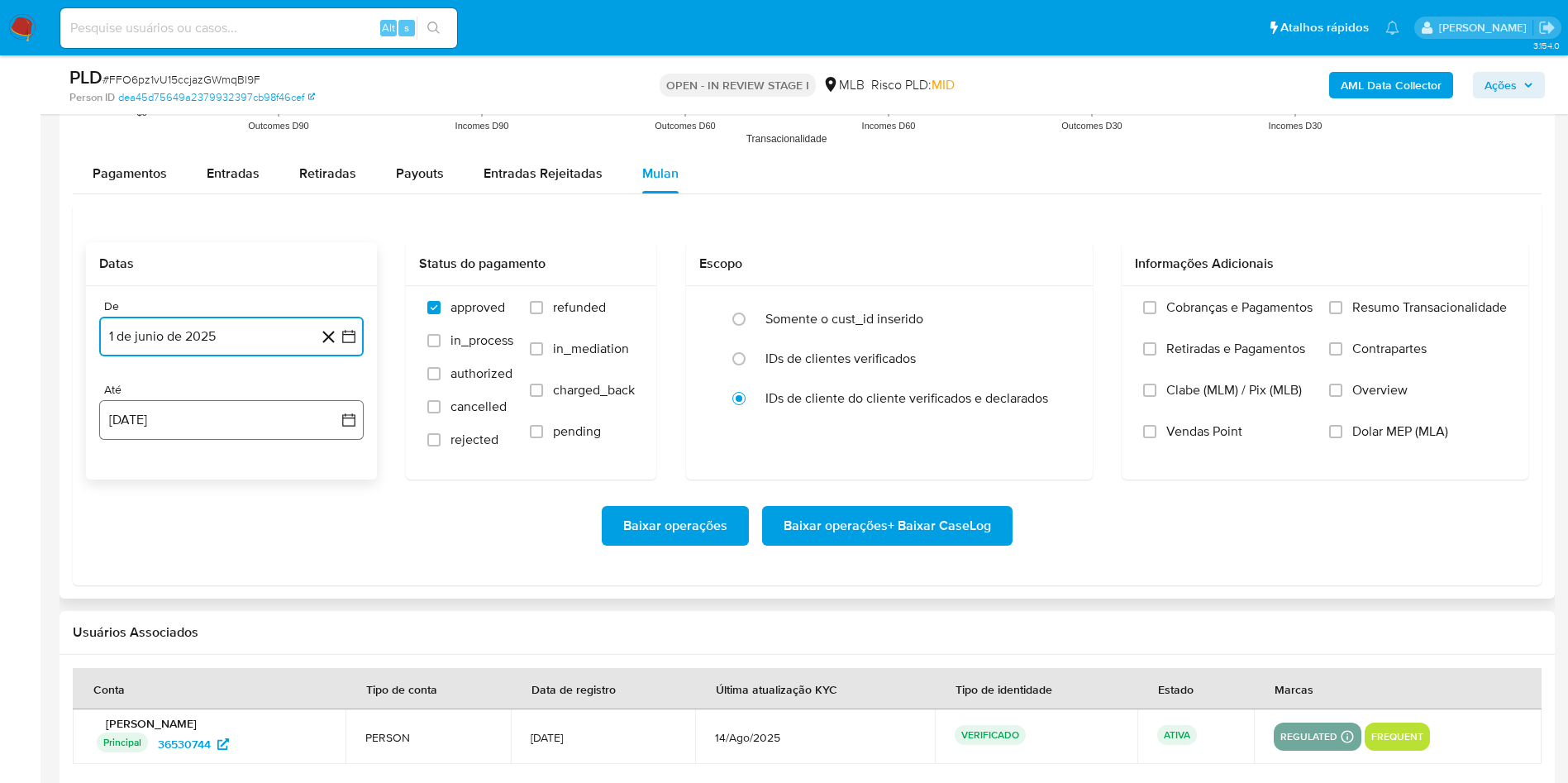
click at [274, 424] on button "15 de agosto de 2025" at bounding box center [231, 420] width 265 height 40
click at [229, 607] on button "14" at bounding box center [231, 607] width 26 height 26
click at [1439, 312] on span "Resumo Transacionalidade" at bounding box center [1430, 307] width 154 height 17
click at [1342, 312] on input "Resumo Transacionalidade" at bounding box center [1336, 307] width 13 height 13
click at [991, 523] on button "Baixar operações + Baixar CaseLog" at bounding box center [888, 526] width 251 height 40
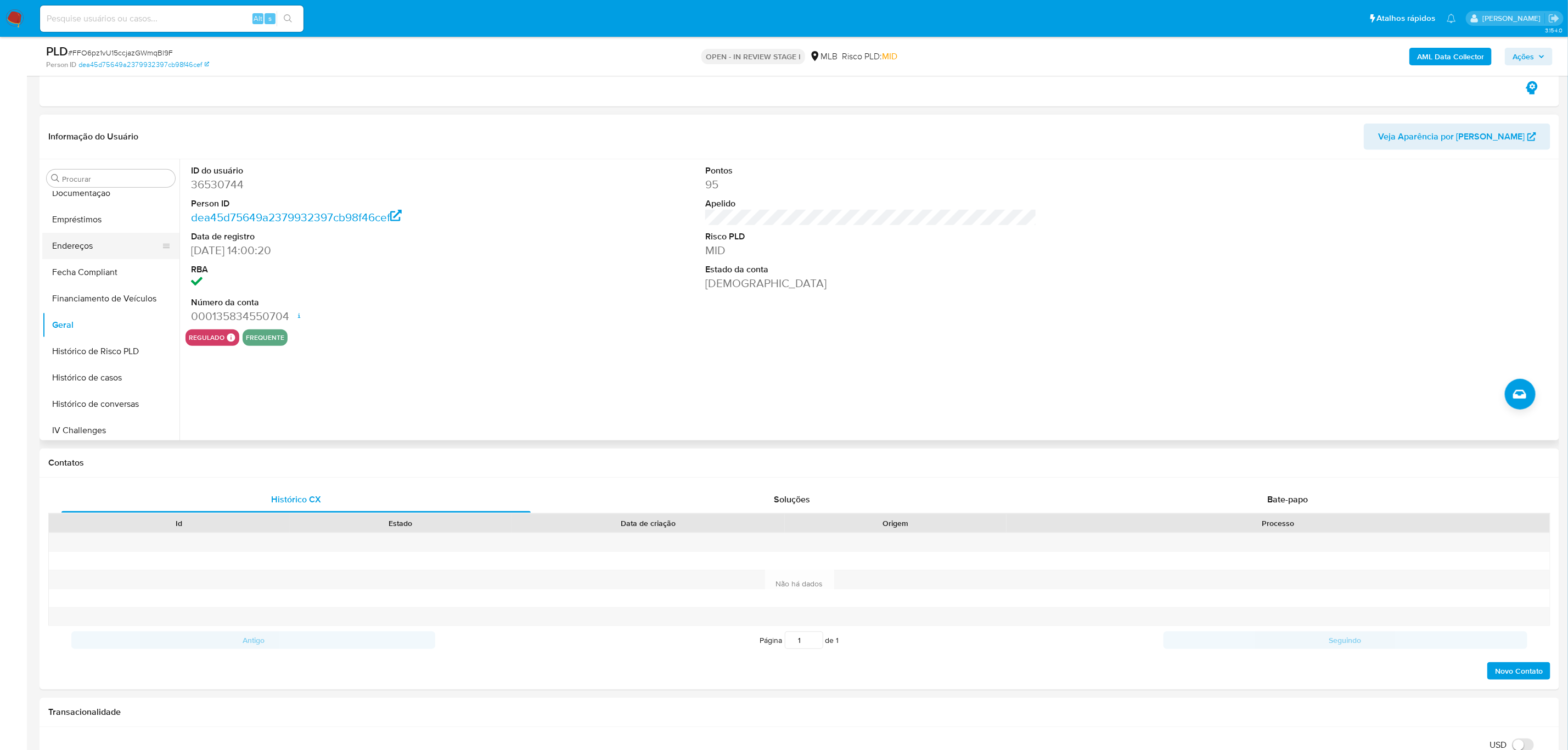
scroll to position [329, 0]
click at [94, 303] on button "Histórico de casos" at bounding box center [107, 297] width 128 height 27
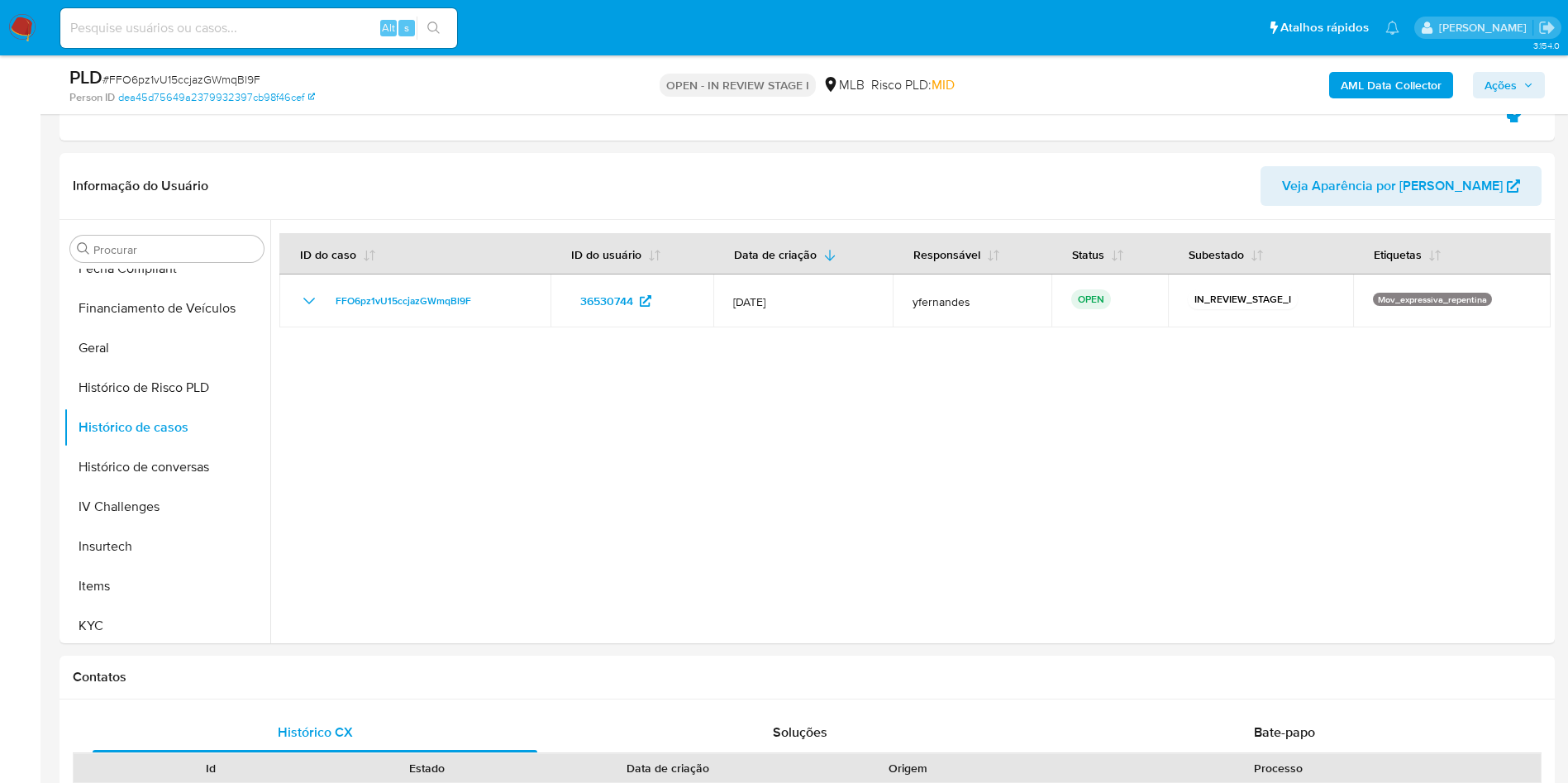
click at [203, 78] on span "# FFO6pz1vU15ccjazGWmqBl9F" at bounding box center [181, 80] width 158 height 17
click at [202, 78] on span "# FFO6pz1vU15ccjazGWmqBl9F" at bounding box center [181, 80] width 158 height 17
copy span "FFO6pz1vU15ccjazGWmqBl9F"
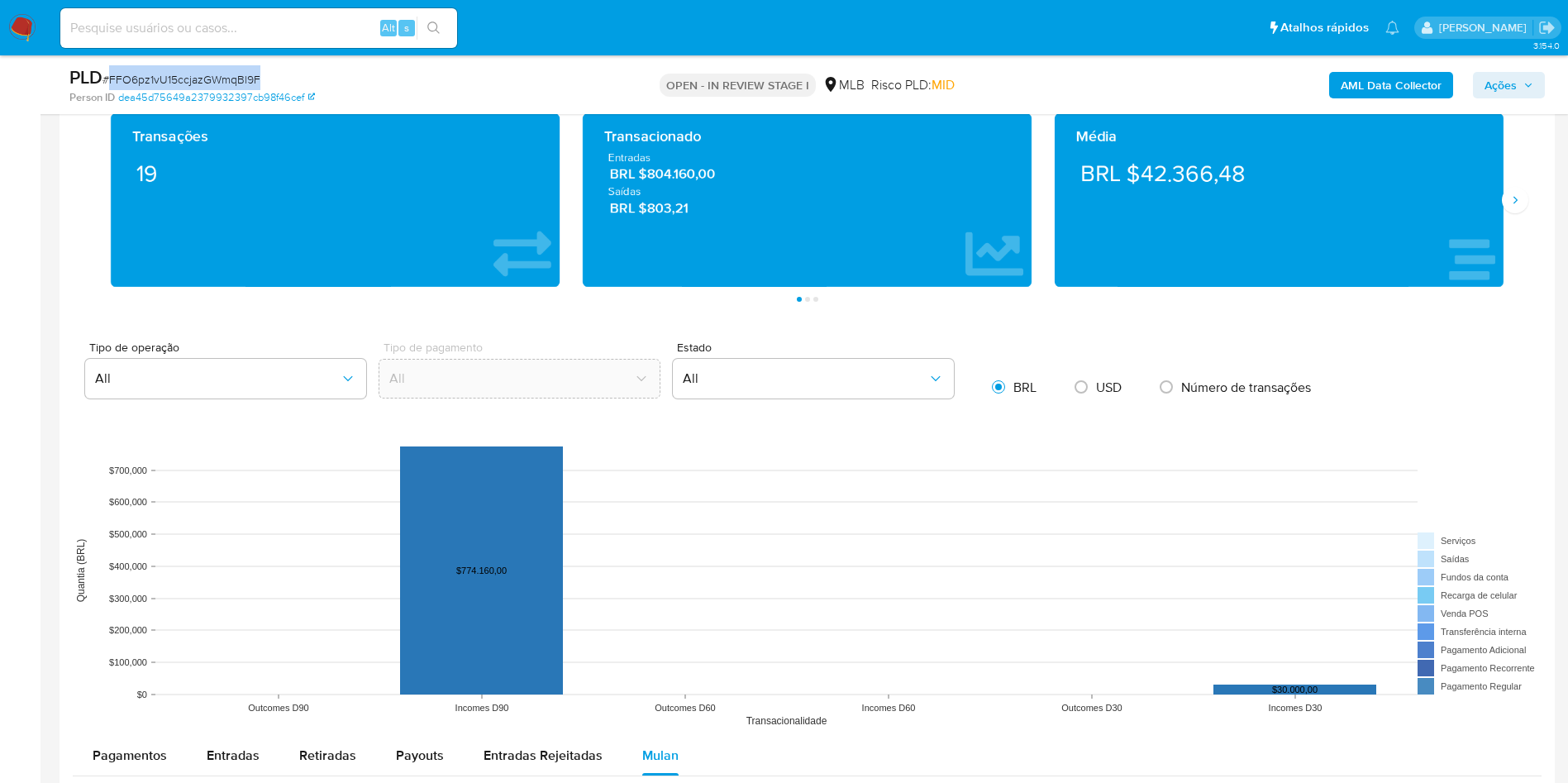
scroll to position [1364, 0]
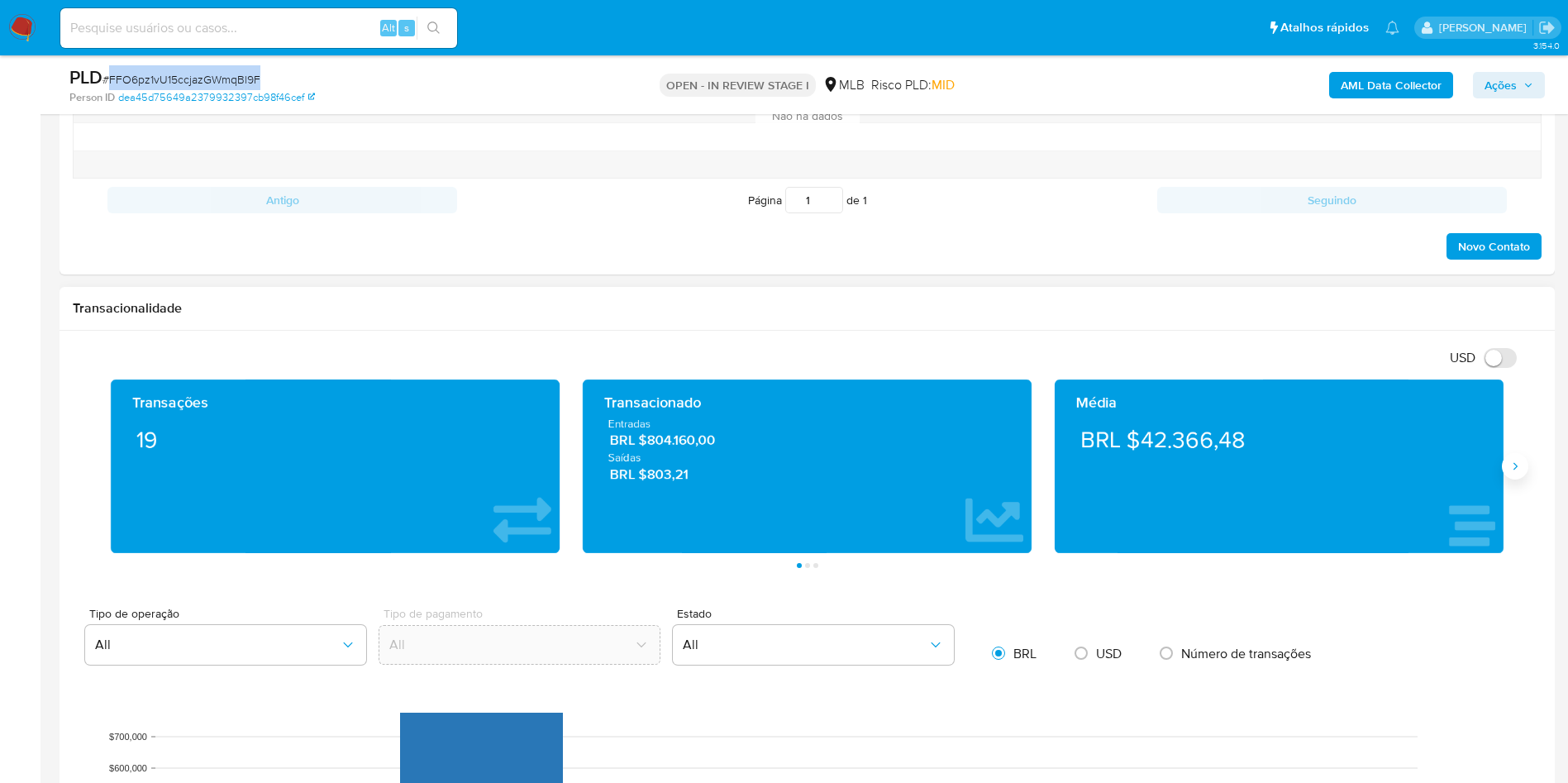
click at [1512, 475] on button "Siguiente" at bounding box center [1515, 466] width 26 height 26
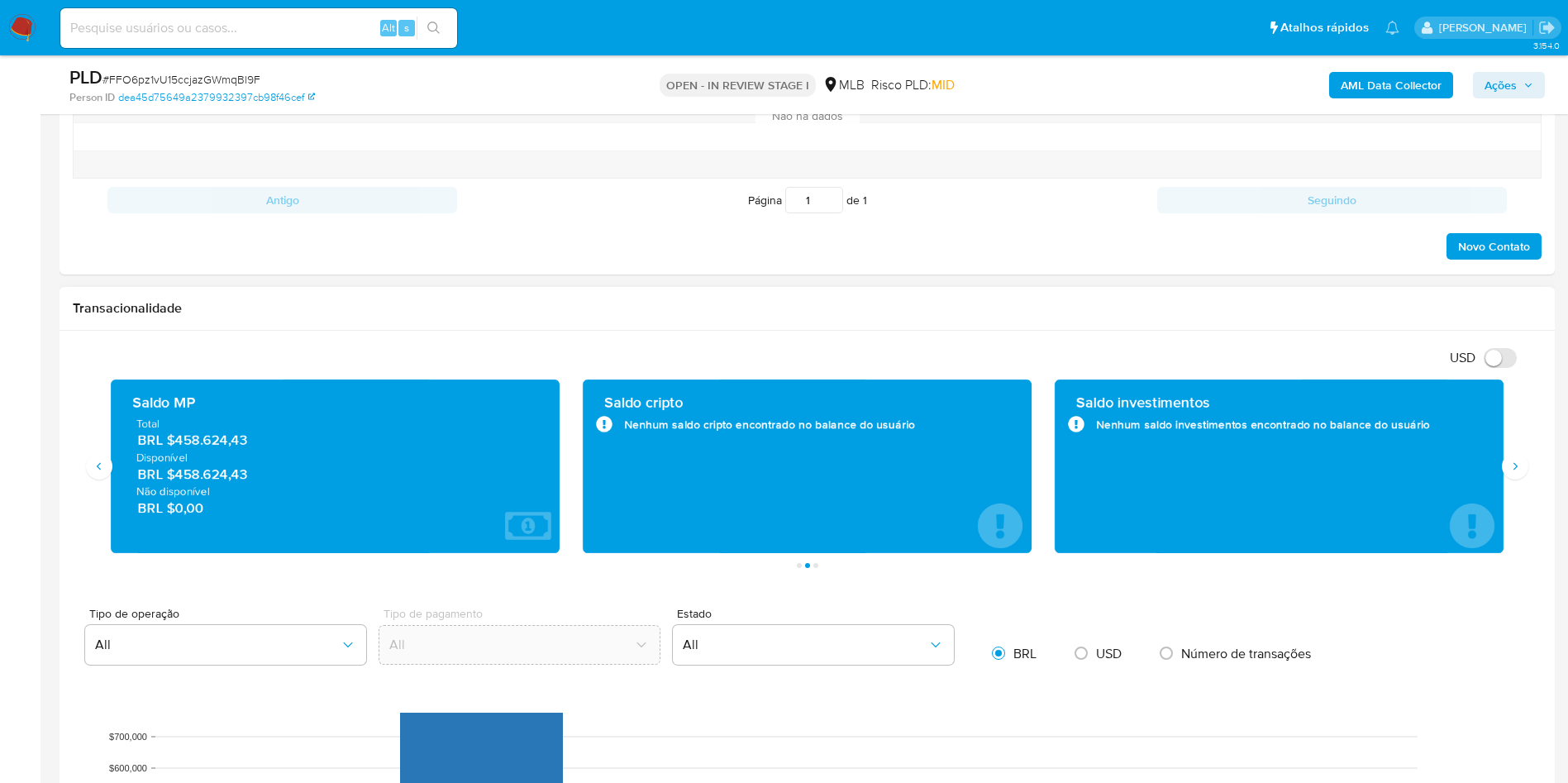
click at [197, 450] on span "Disponível" at bounding box center [335, 457] width 398 height 15
click at [200, 445] on span "BRL $458.624,43" at bounding box center [336, 440] width 396 height 19
click at [824, 274] on div "Histórico CX Soluções Bate-papo Id Estado Data de criação Origem Processo Antig…" at bounding box center [807, 115] width 1496 height 320
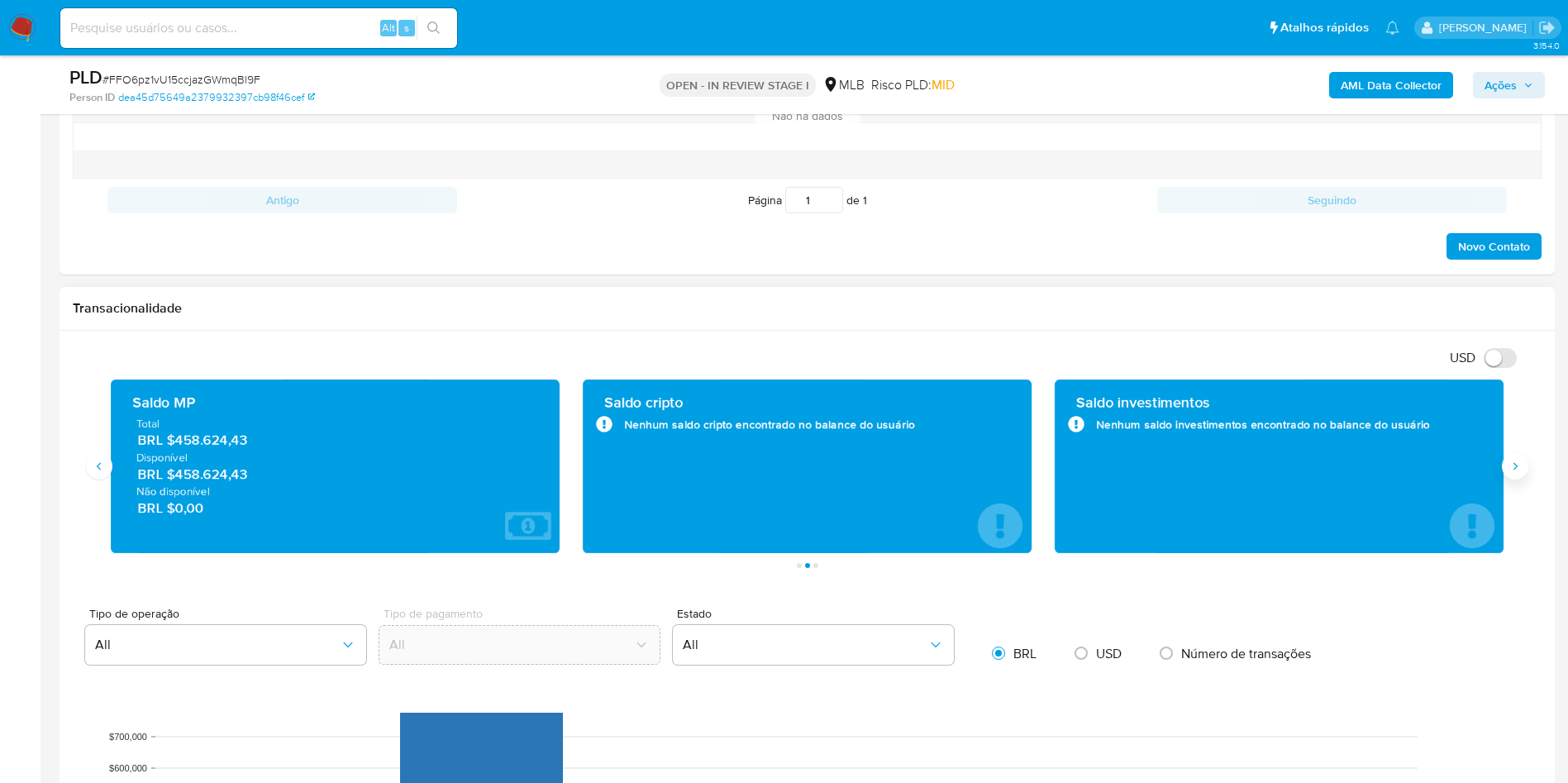
click at [1512, 473] on button "Siguiente" at bounding box center [1515, 466] width 26 height 26
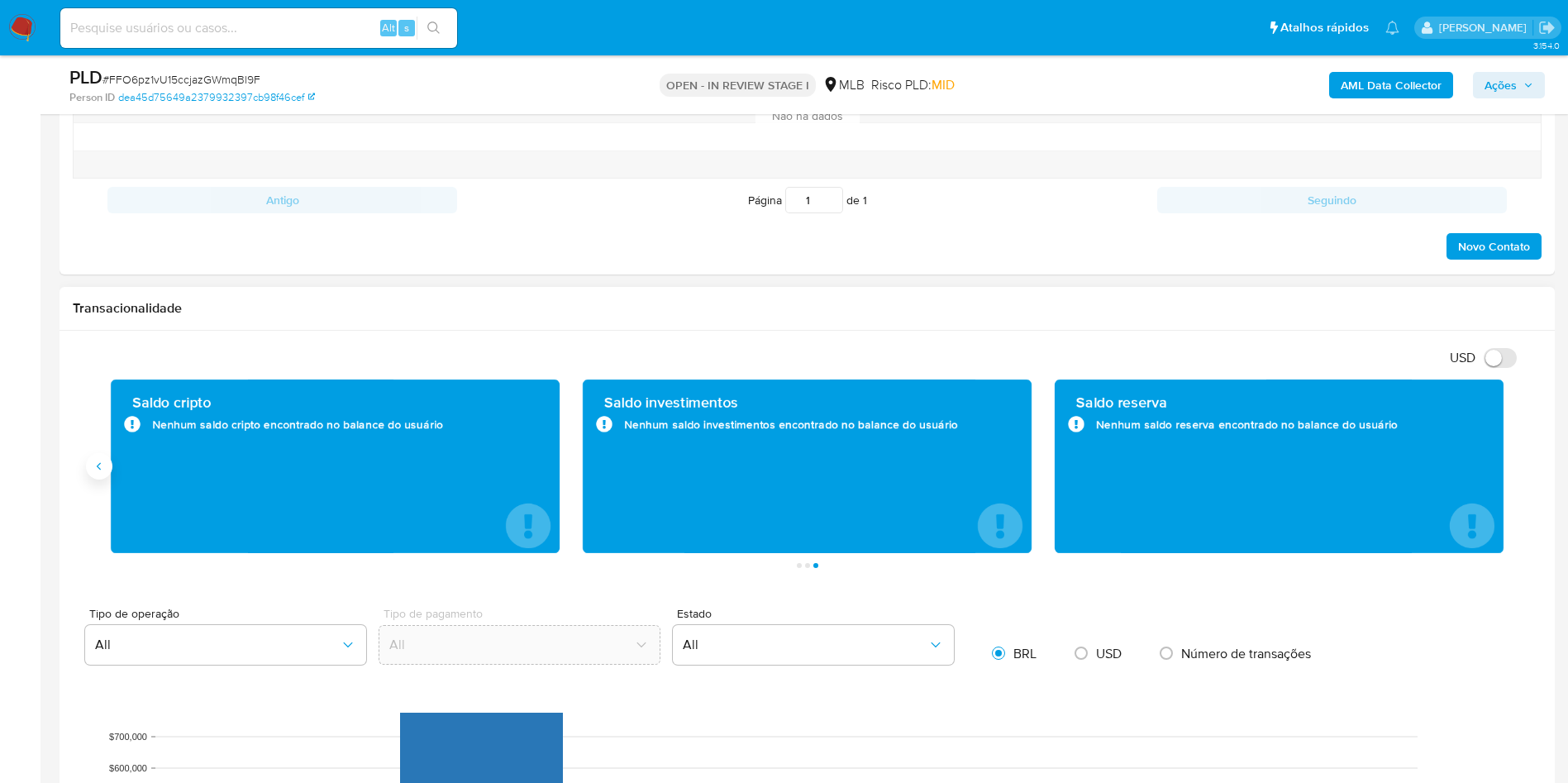
click at [105, 463] on icon "Anterior" at bounding box center [99, 466] width 13 height 13
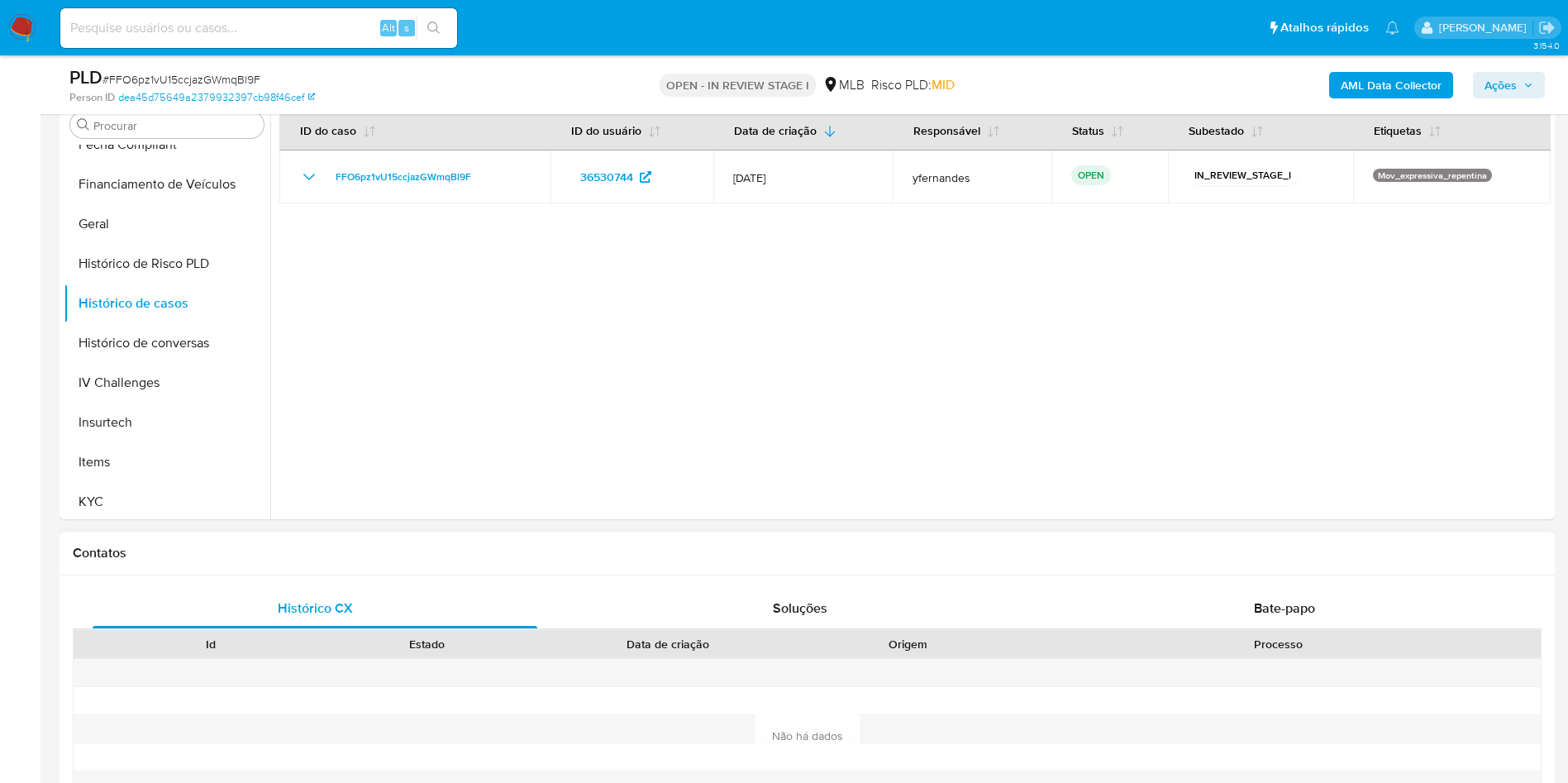
scroll to position [620, 0]
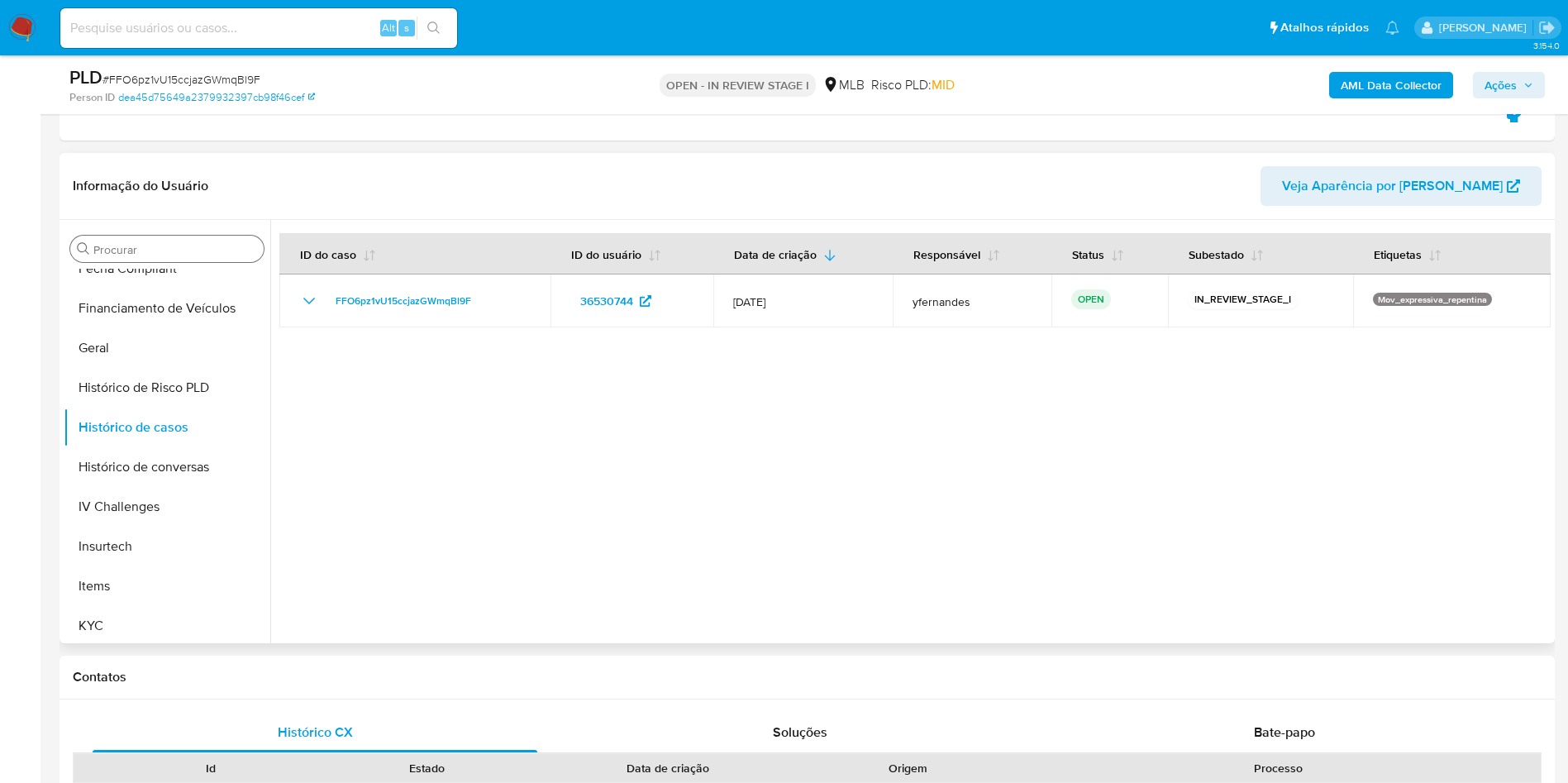
click at [156, 245] on input "Procurar" at bounding box center [176, 250] width 163 height 15
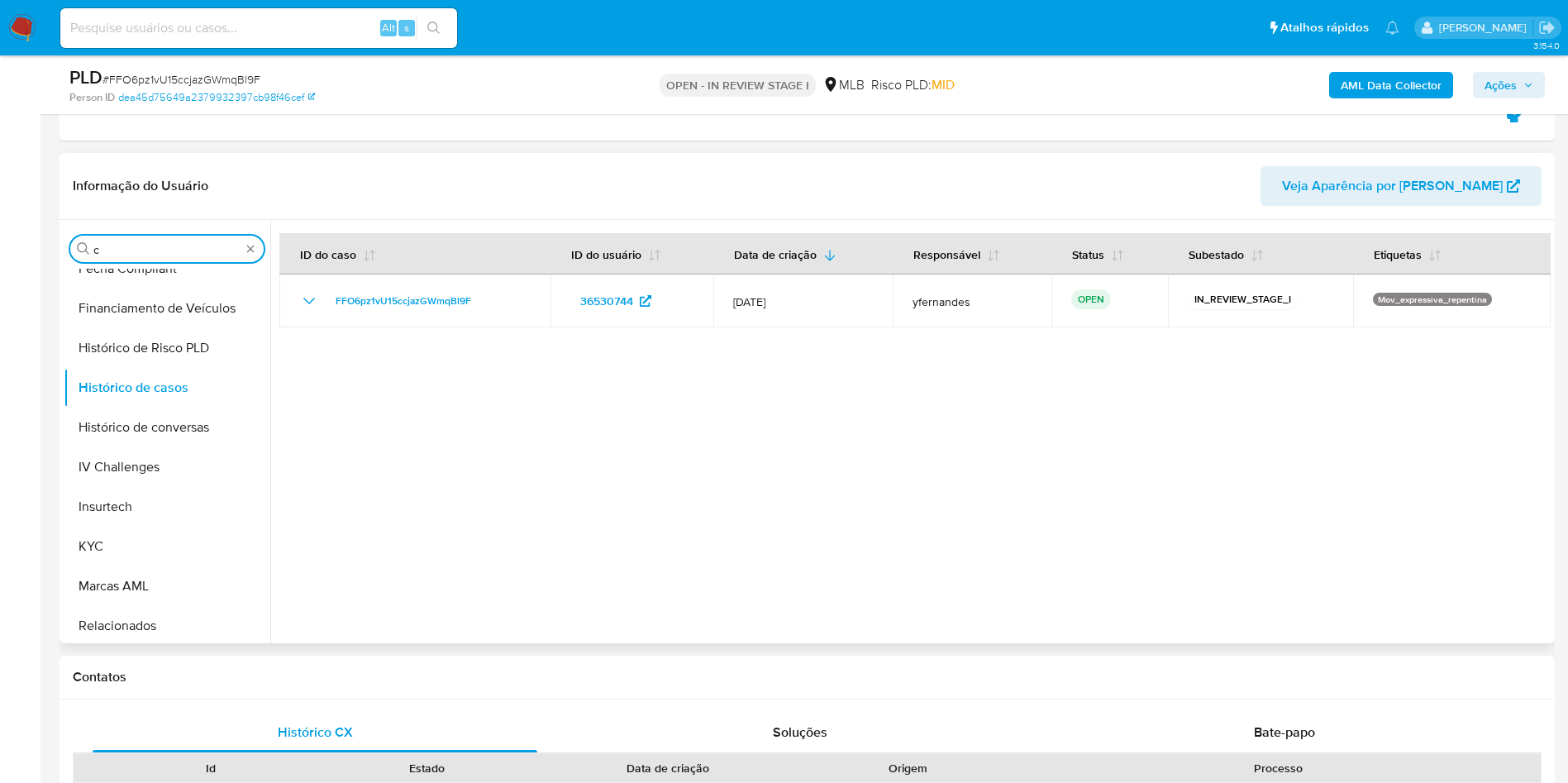
click at [182, 254] on input "c" at bounding box center [167, 250] width 147 height 15
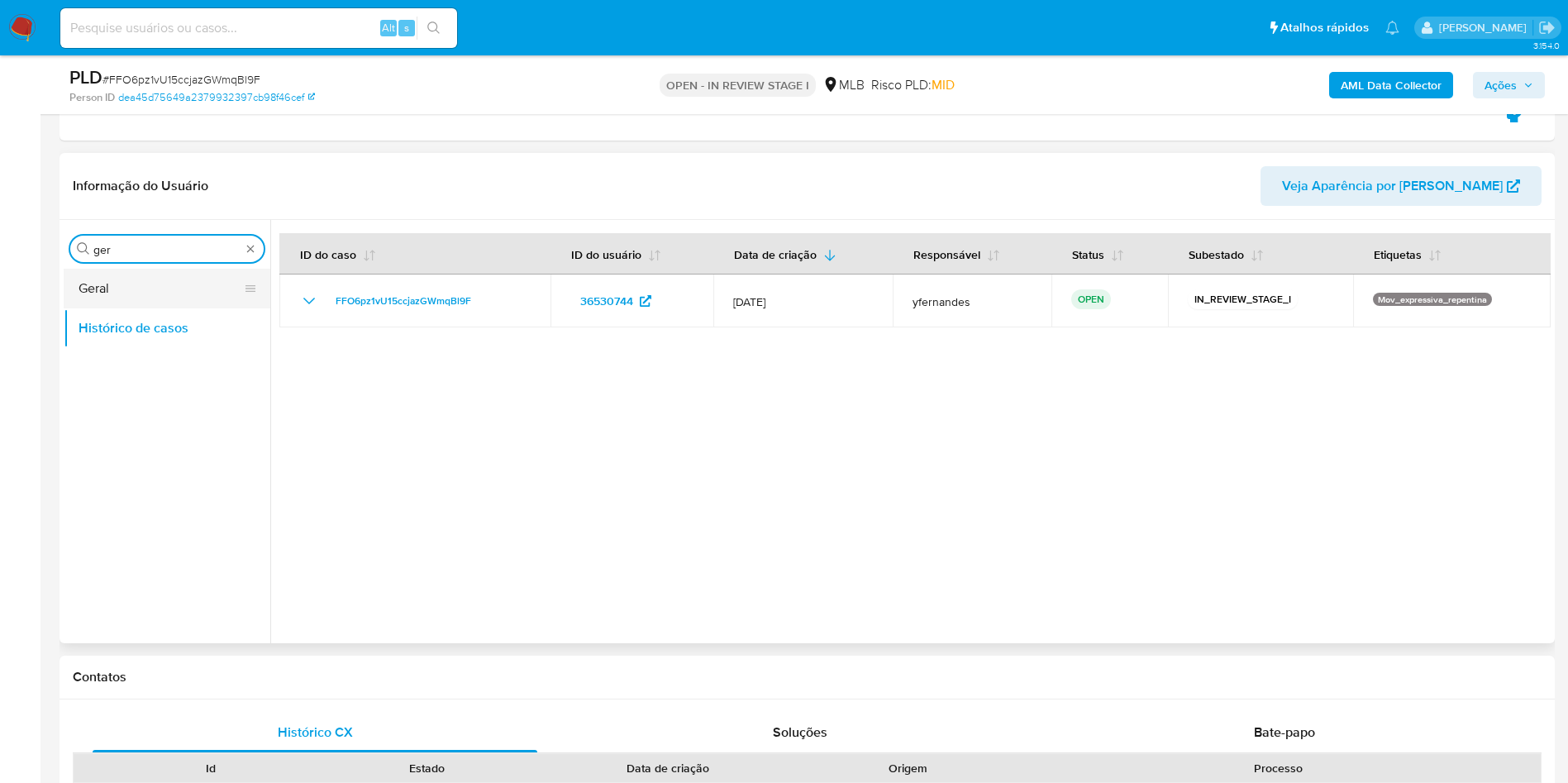
type input "ger"
click at [124, 279] on button "Geral" at bounding box center [161, 288] width 193 height 40
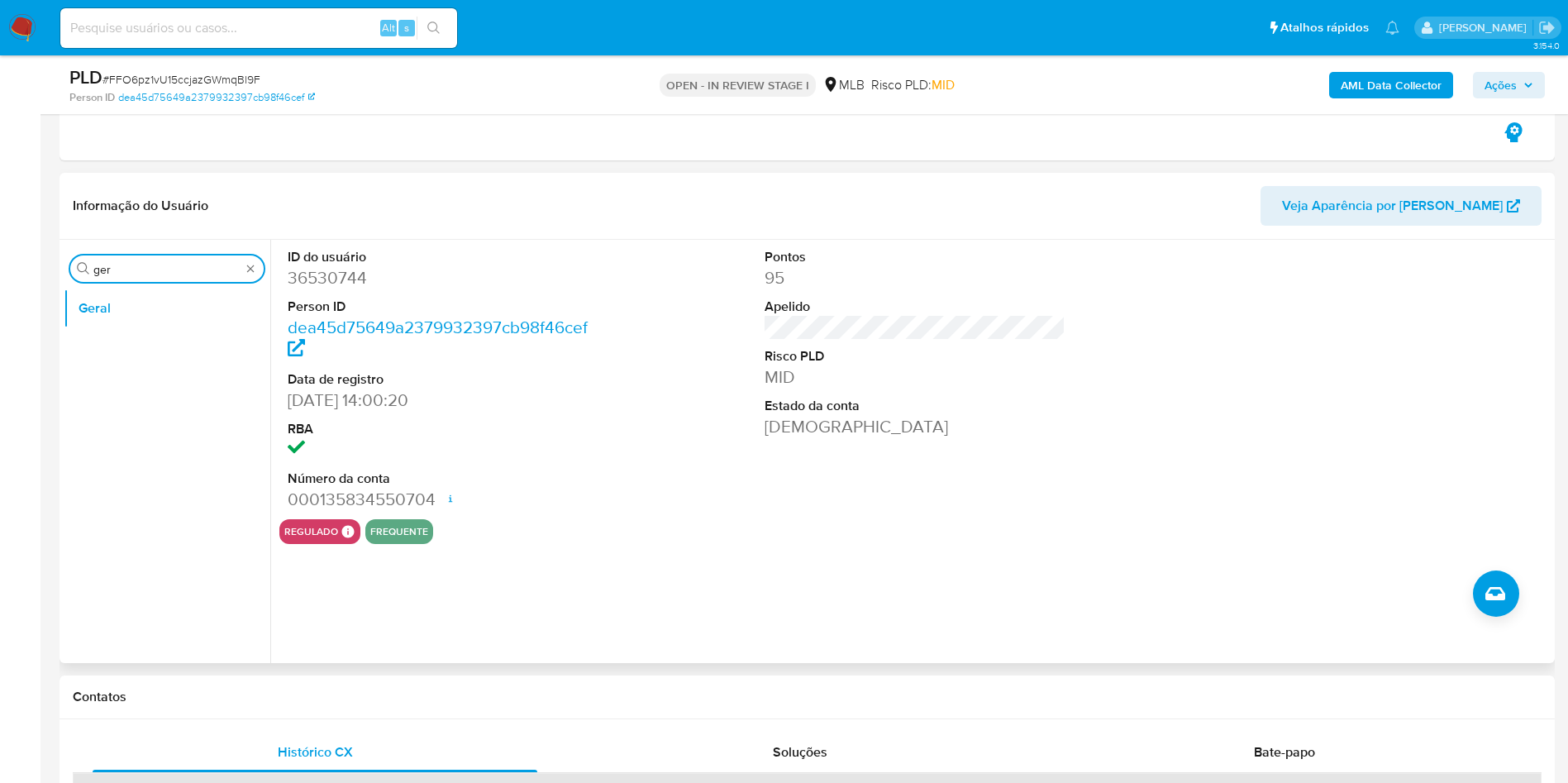
click at [185, 264] on input "ger" at bounding box center [167, 269] width 147 height 15
click at [167, 268] on input "ger" at bounding box center [167, 269] width 147 height 15
click at [168, 268] on input "ger" at bounding box center [167, 269] width 147 height 15
click at [122, 316] on button "Geral" at bounding box center [161, 308] width 193 height 40
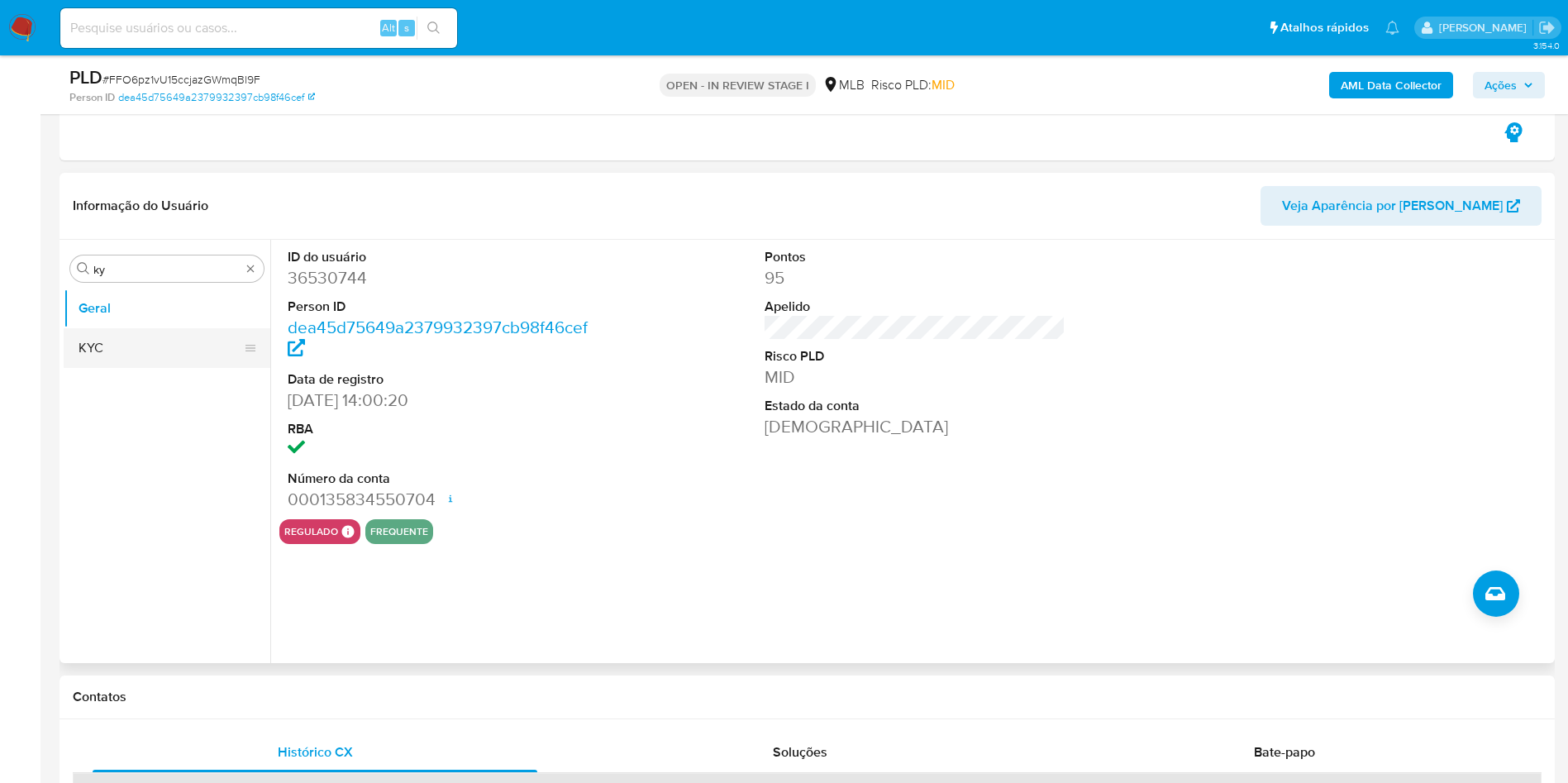
click at [116, 346] on button "KYC" at bounding box center [161, 347] width 193 height 40
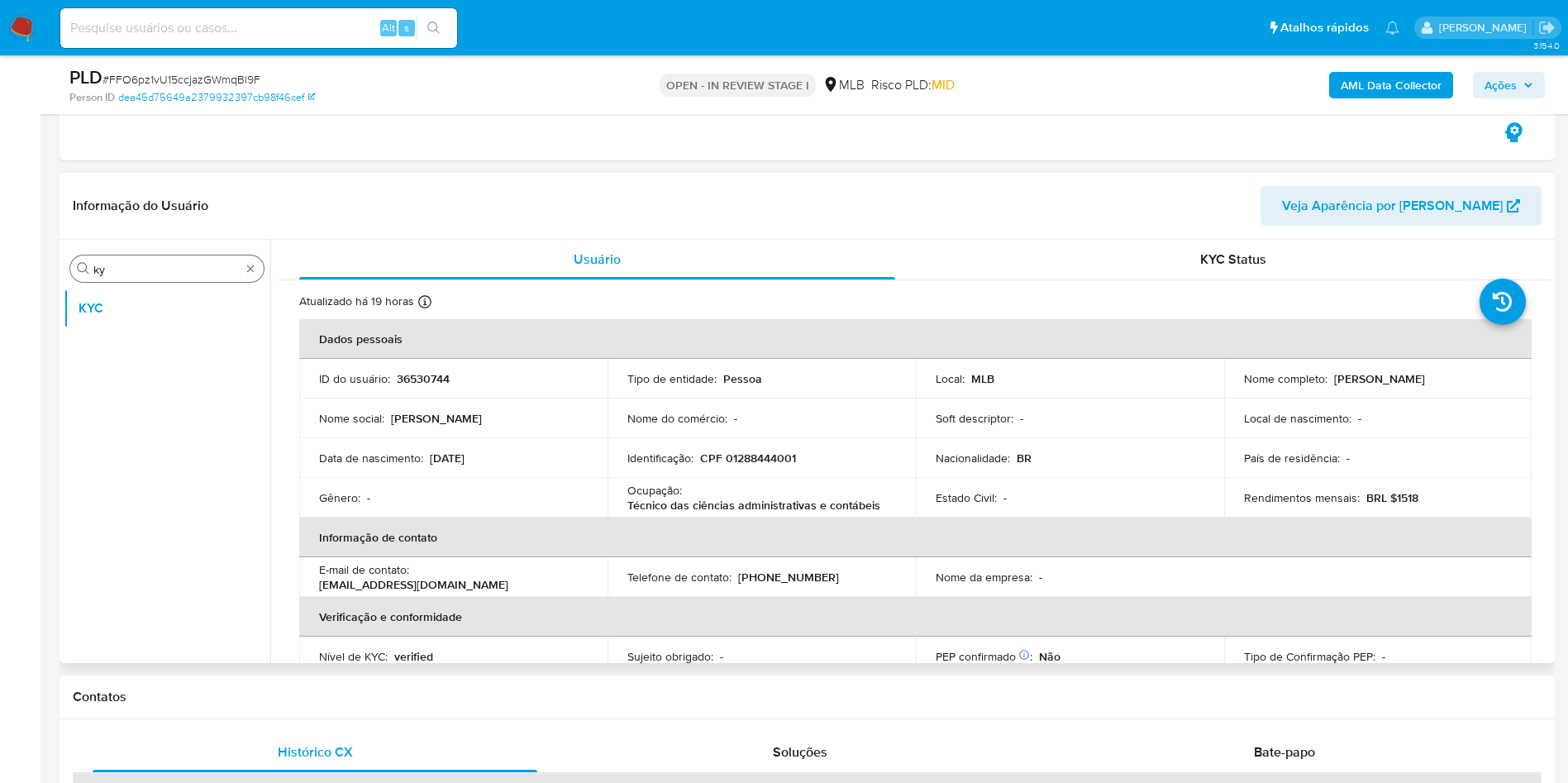
click at [168, 255] on div "Procurar ky" at bounding box center [167, 268] width 193 height 26
click at [124, 257] on div "Procurar ky" at bounding box center [167, 268] width 193 height 26
click at [110, 266] on input "ky" at bounding box center [167, 269] width 147 height 15
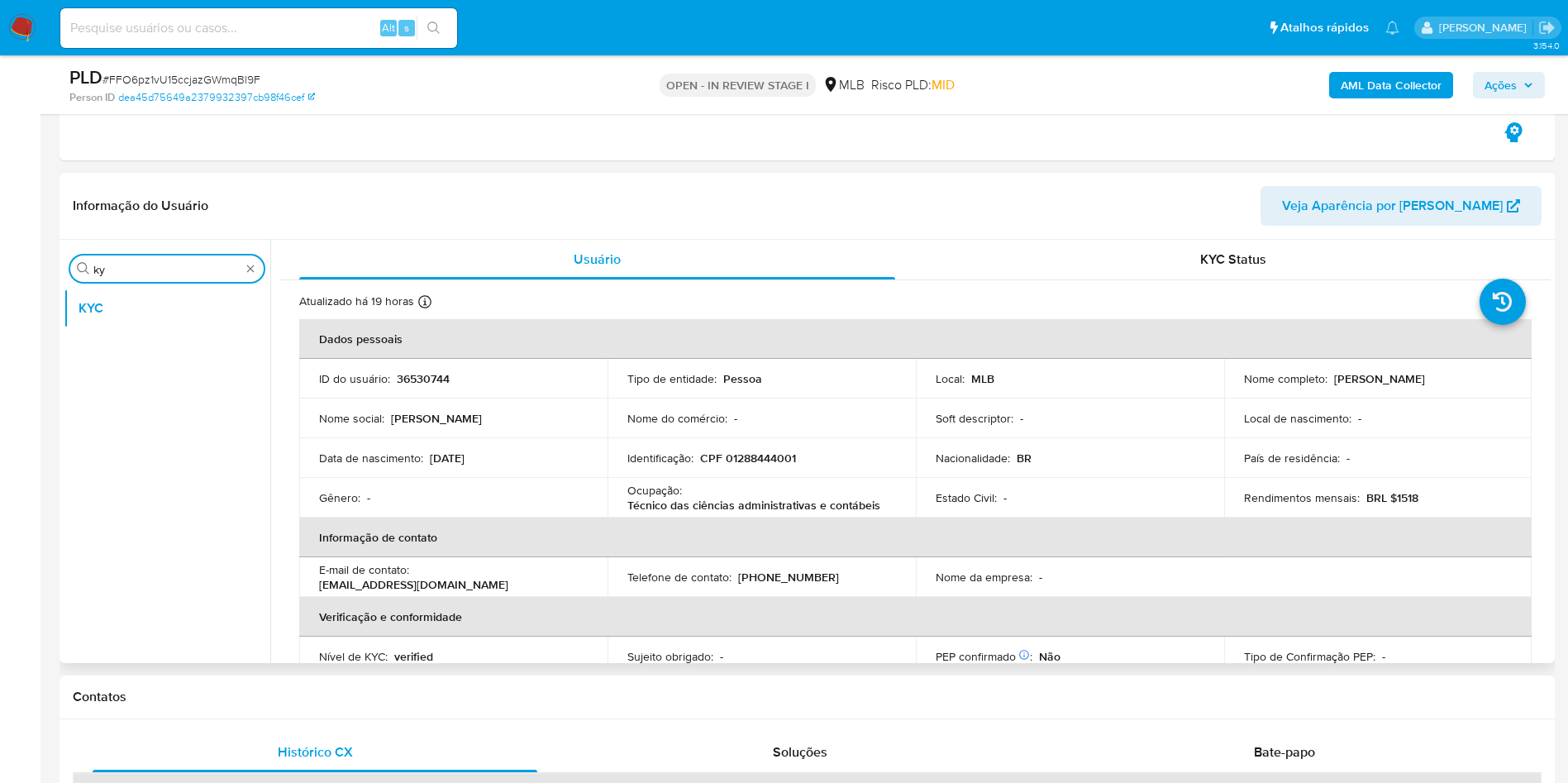
click at [110, 266] on input "ky" at bounding box center [167, 269] width 147 height 15
type input "ger"
click at [111, 314] on button "Geral" at bounding box center [161, 308] width 193 height 40
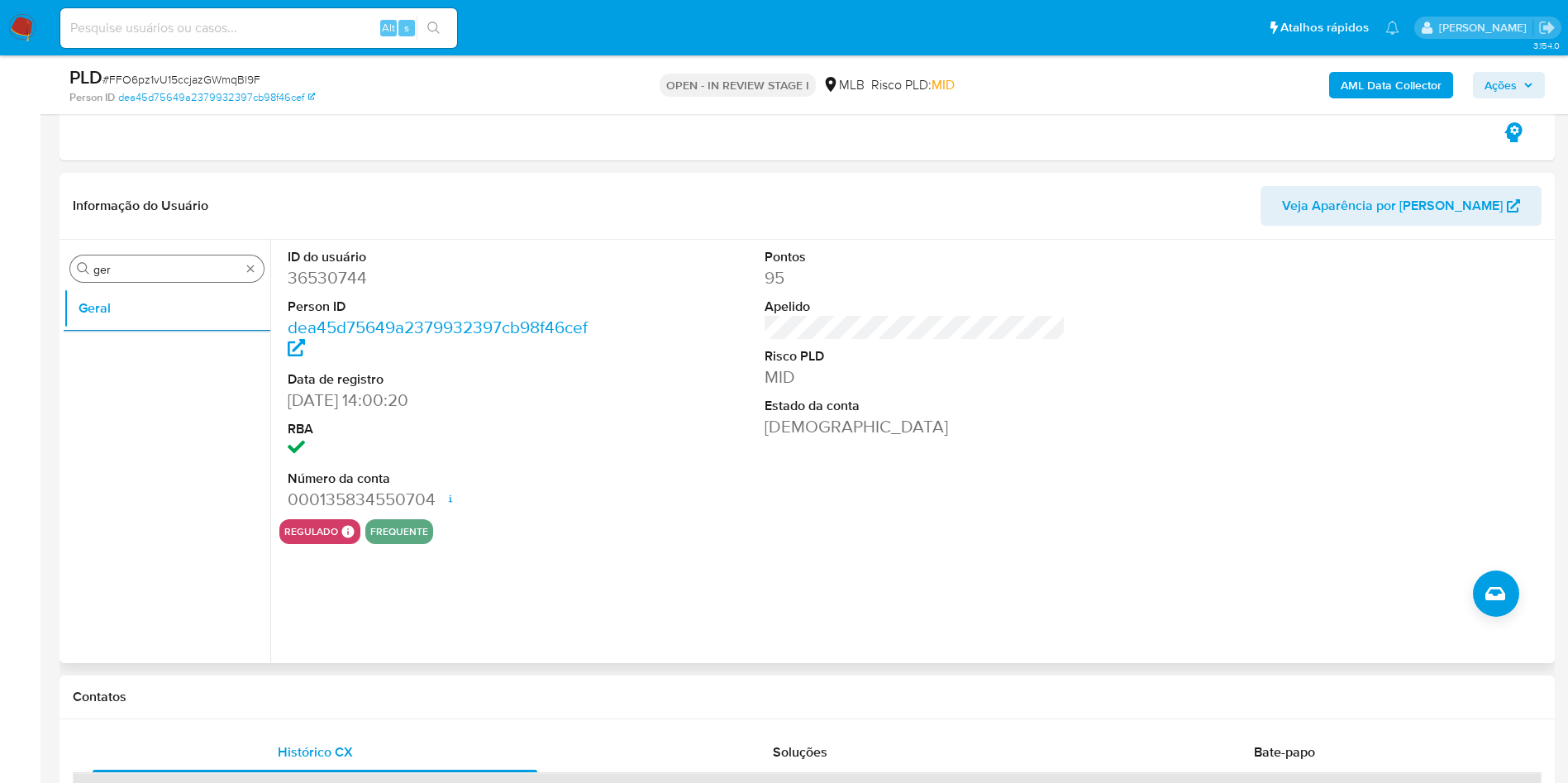
click at [105, 273] on input "ger" at bounding box center [167, 269] width 147 height 15
click at [106, 273] on input "ger" at bounding box center [167, 269] width 147 height 15
click at [106, 274] on input "ger" at bounding box center [167, 269] width 147 height 15
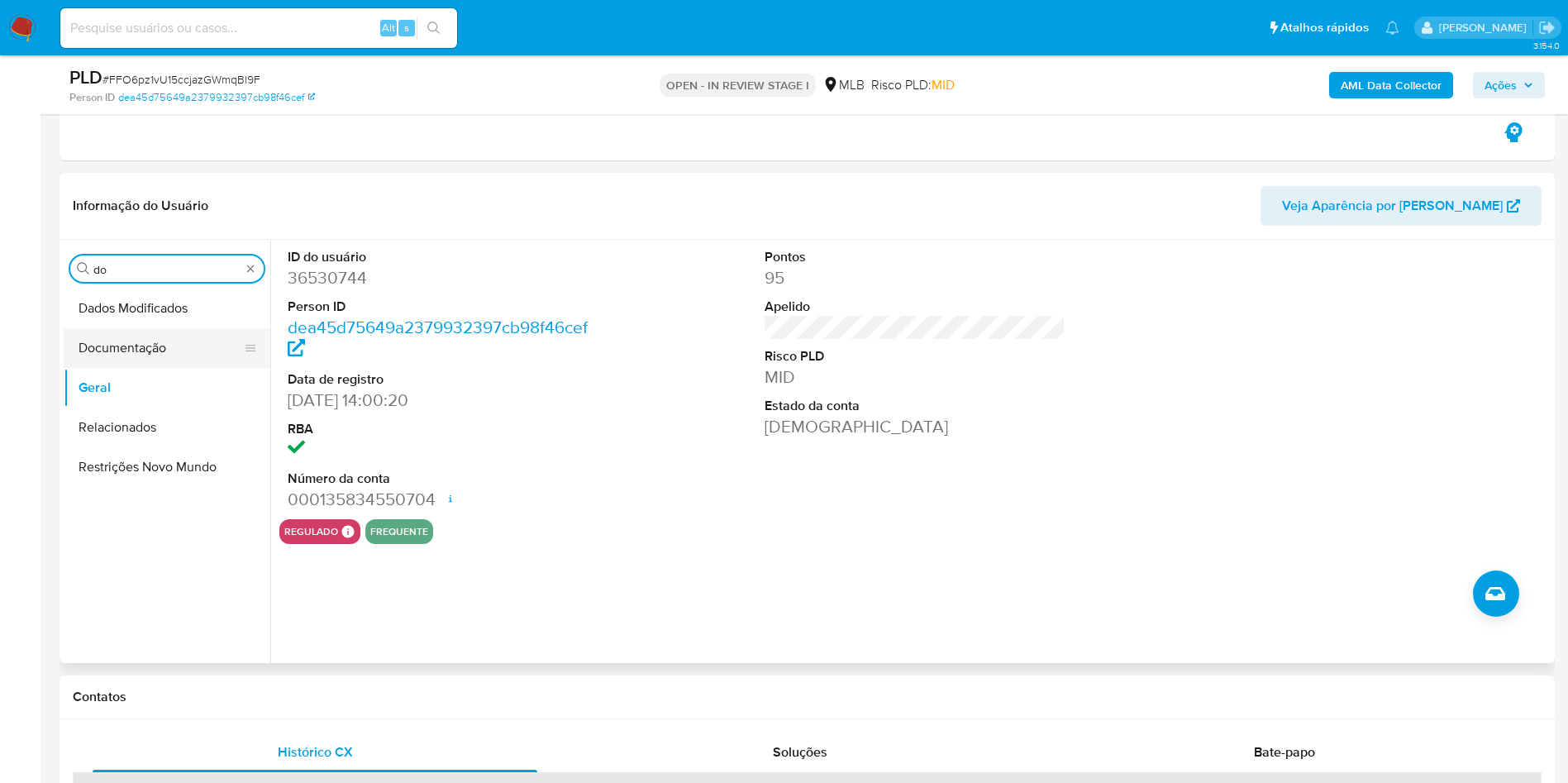
click at [174, 349] on button "Documentação" at bounding box center [161, 347] width 193 height 40
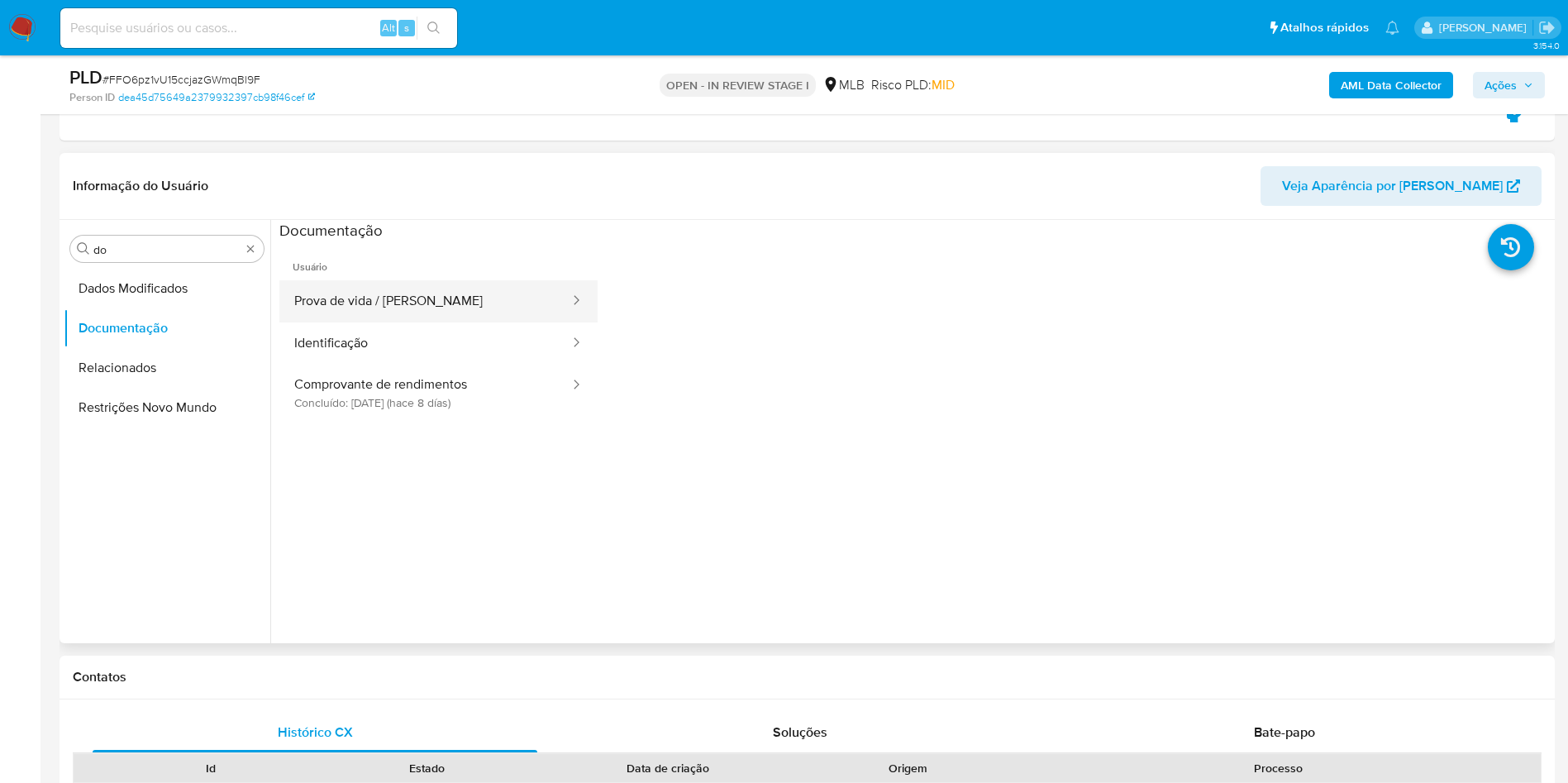
click at [400, 292] on button "Prova de vida / Selfie" at bounding box center [425, 301] width 292 height 42
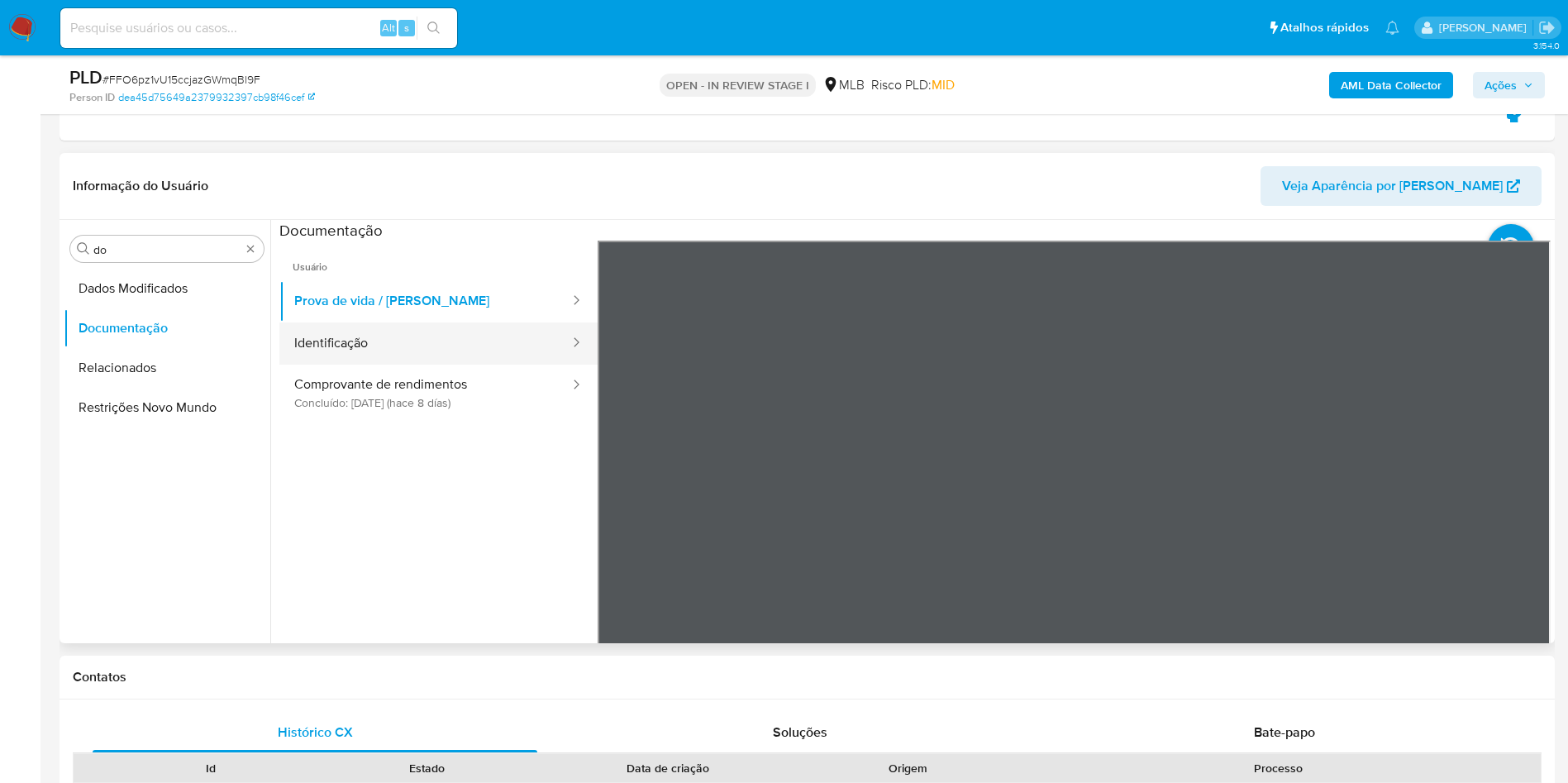
click at [438, 333] on button "Identificação" at bounding box center [425, 343] width 292 height 42
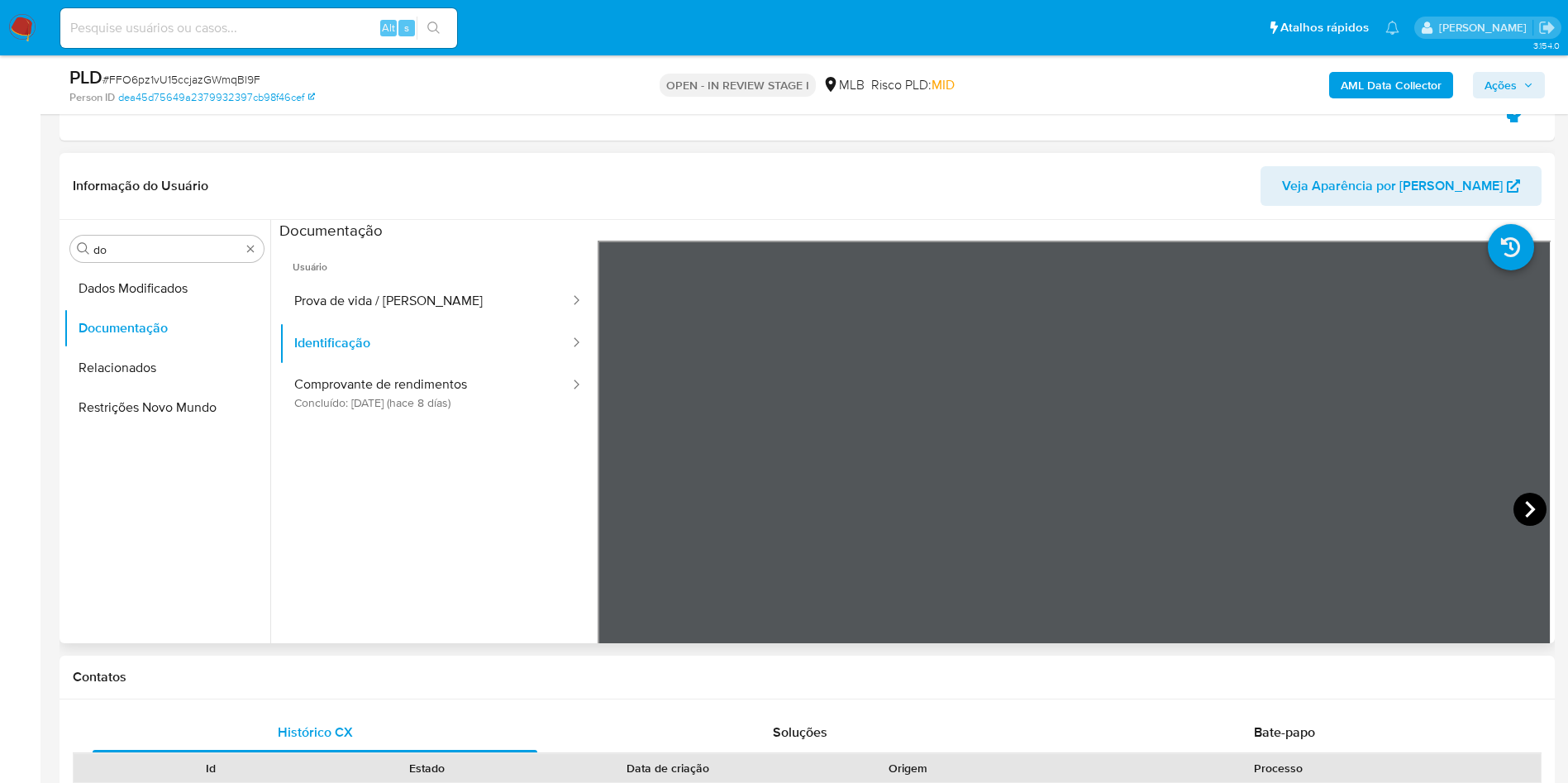
click at [1529, 519] on icon at bounding box center [1531, 509] width 33 height 33
click at [363, 320] on button "Prova de vida / Selfie" at bounding box center [425, 301] width 292 height 42
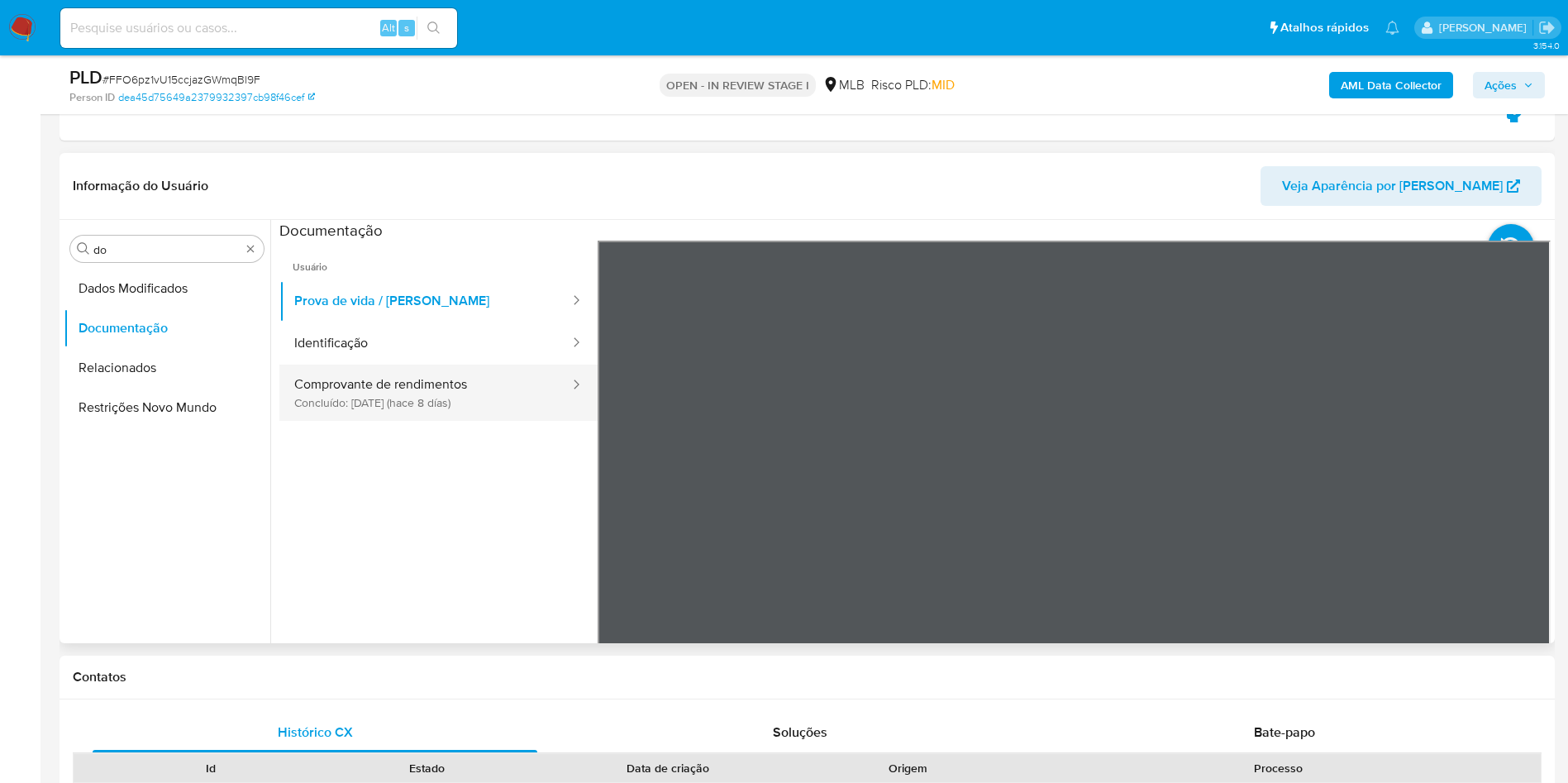
click at [433, 393] on button "Comprovante de rendimentos Concluído: 07/08/2025 (hace 8 días)" at bounding box center [425, 393] width 292 height 57
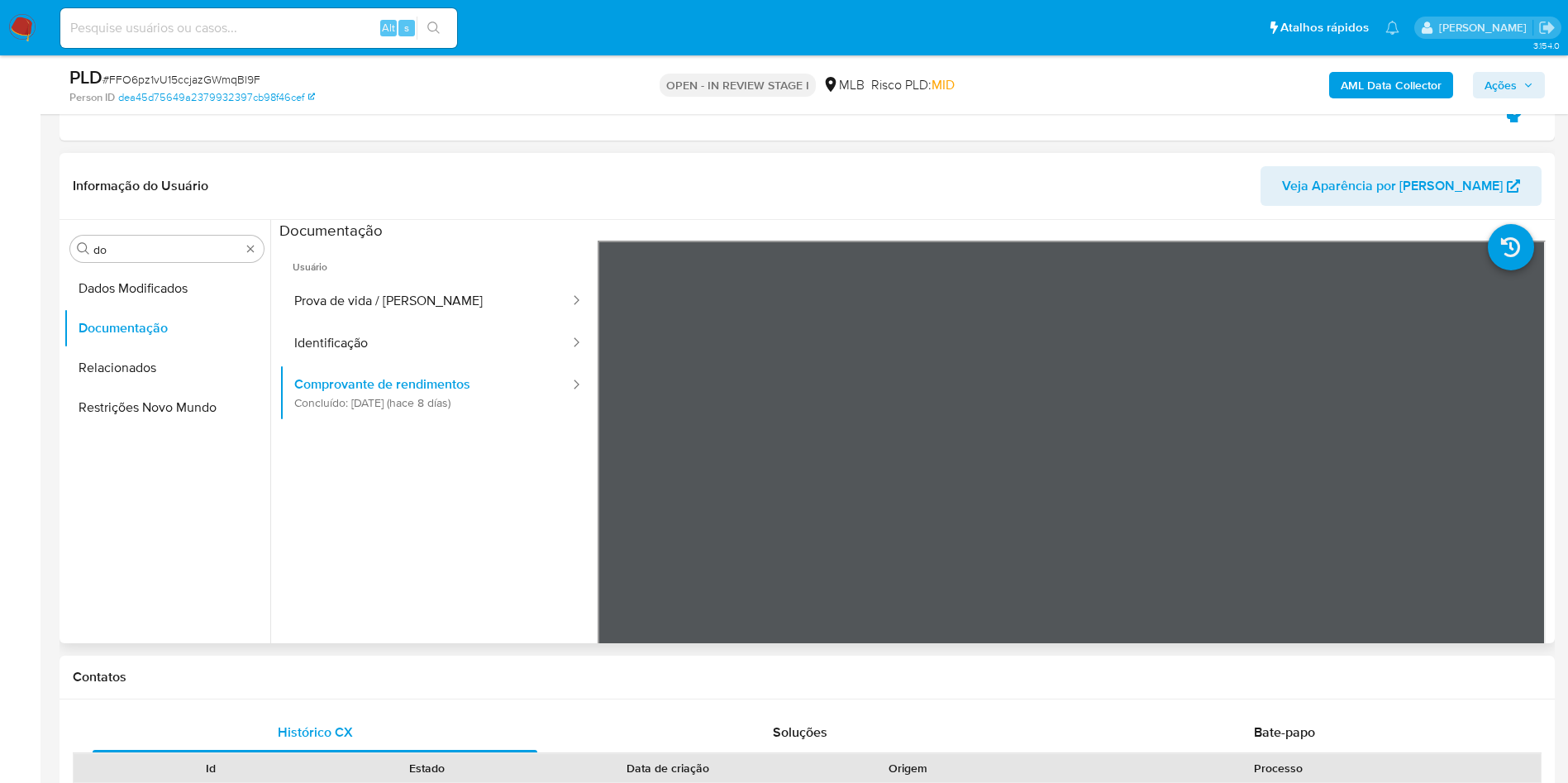
drag, startPoint x: 920, startPoint y: 159, endPoint x: 244, endPoint y: 228, distance: 679.5
click at [920, 159] on div "Informação do Usuário Veja Aparência por Pessoa" at bounding box center [807, 187] width 1496 height 67
click at [199, 252] on input "do" at bounding box center [167, 250] width 147 height 15
click at [198, 252] on input "do" at bounding box center [167, 250] width 147 height 15
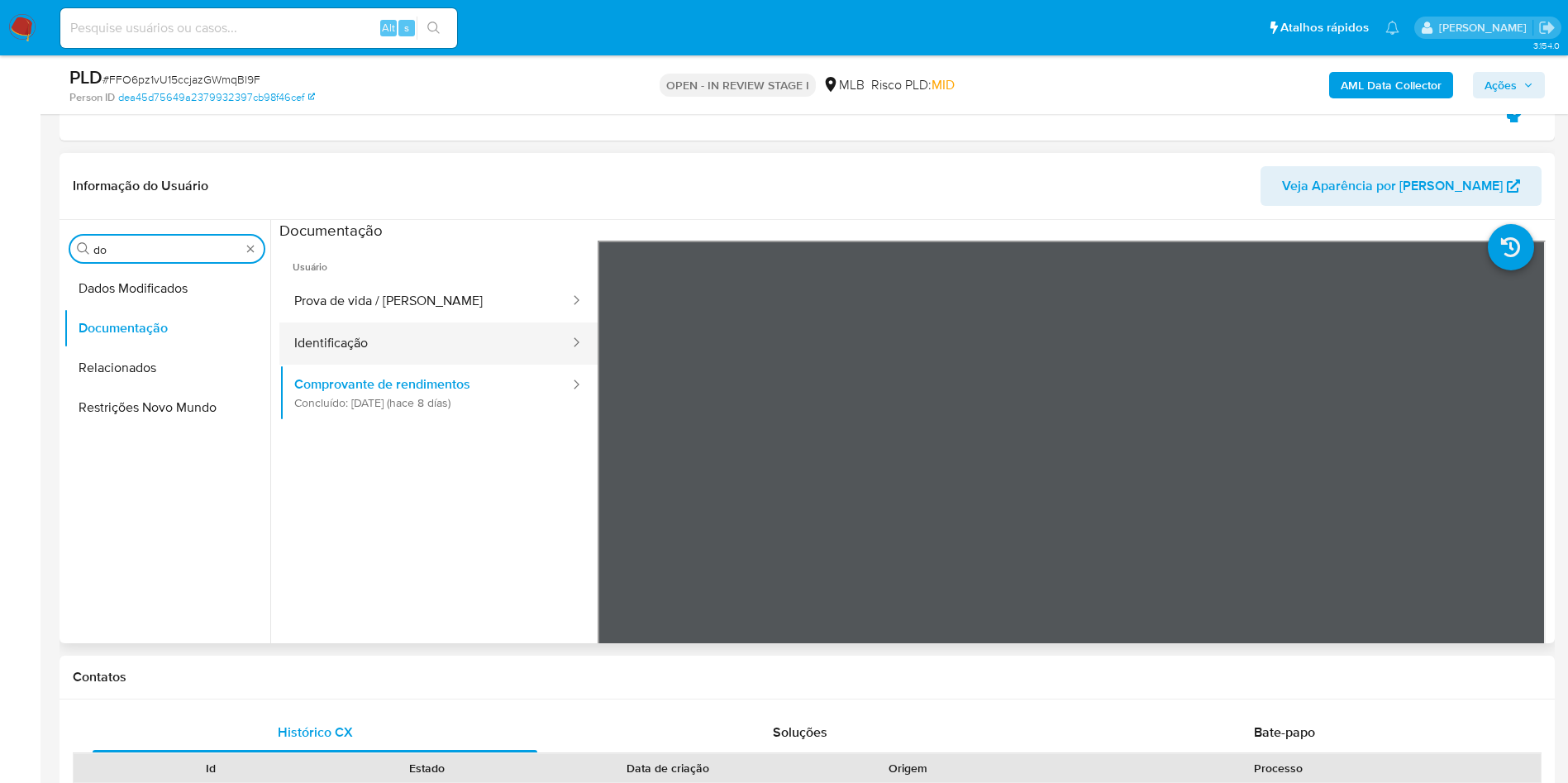
click at [380, 336] on button "Identificação" at bounding box center [425, 343] width 292 height 42
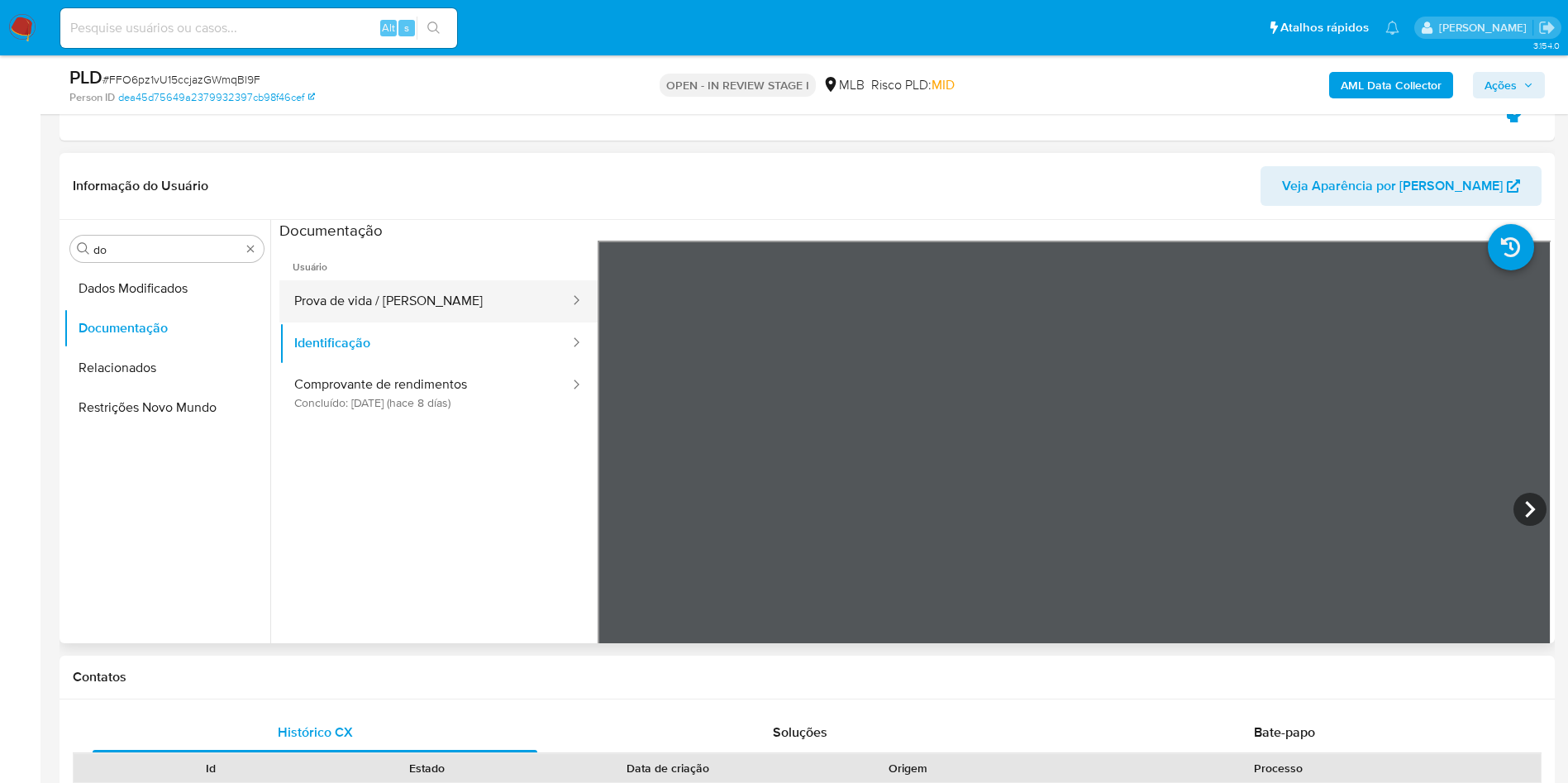
click at [373, 292] on button "Prova de vida / Selfie" at bounding box center [425, 301] width 292 height 42
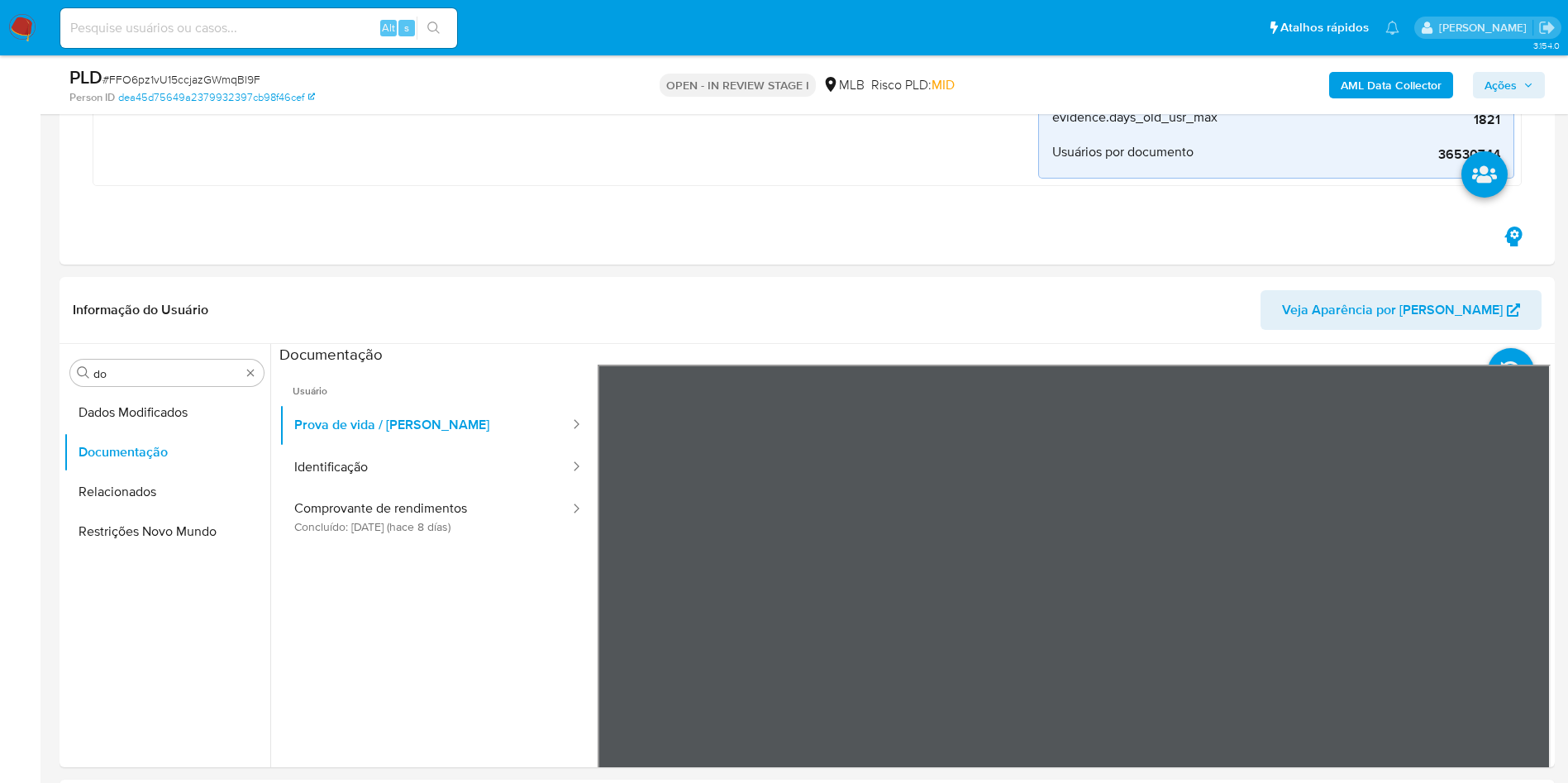
scroll to position [620, 0]
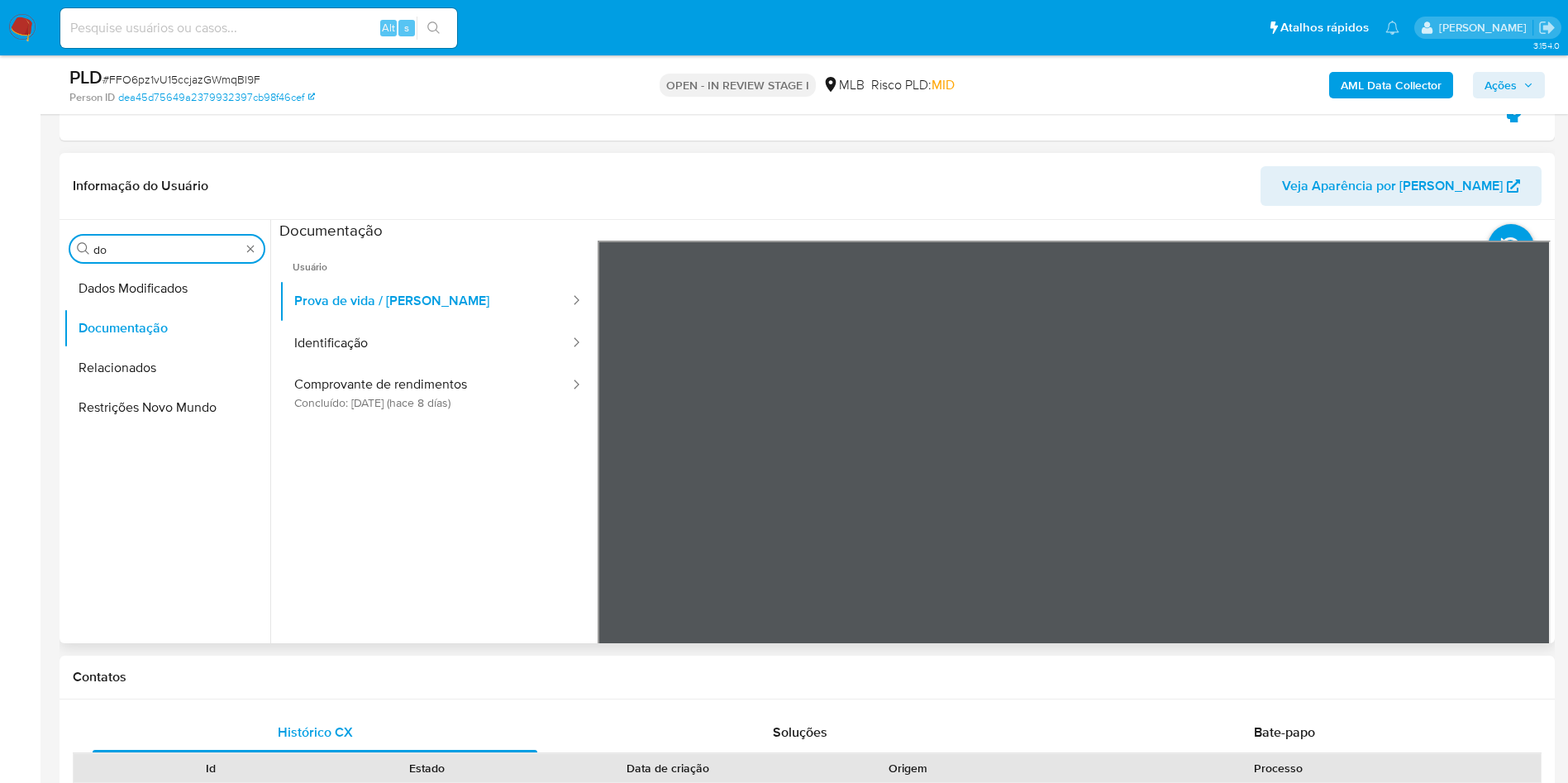
click at [121, 253] on input "do" at bounding box center [167, 250] width 147 height 15
type input "ky"
click at [115, 283] on button "Documentação" at bounding box center [161, 288] width 193 height 40
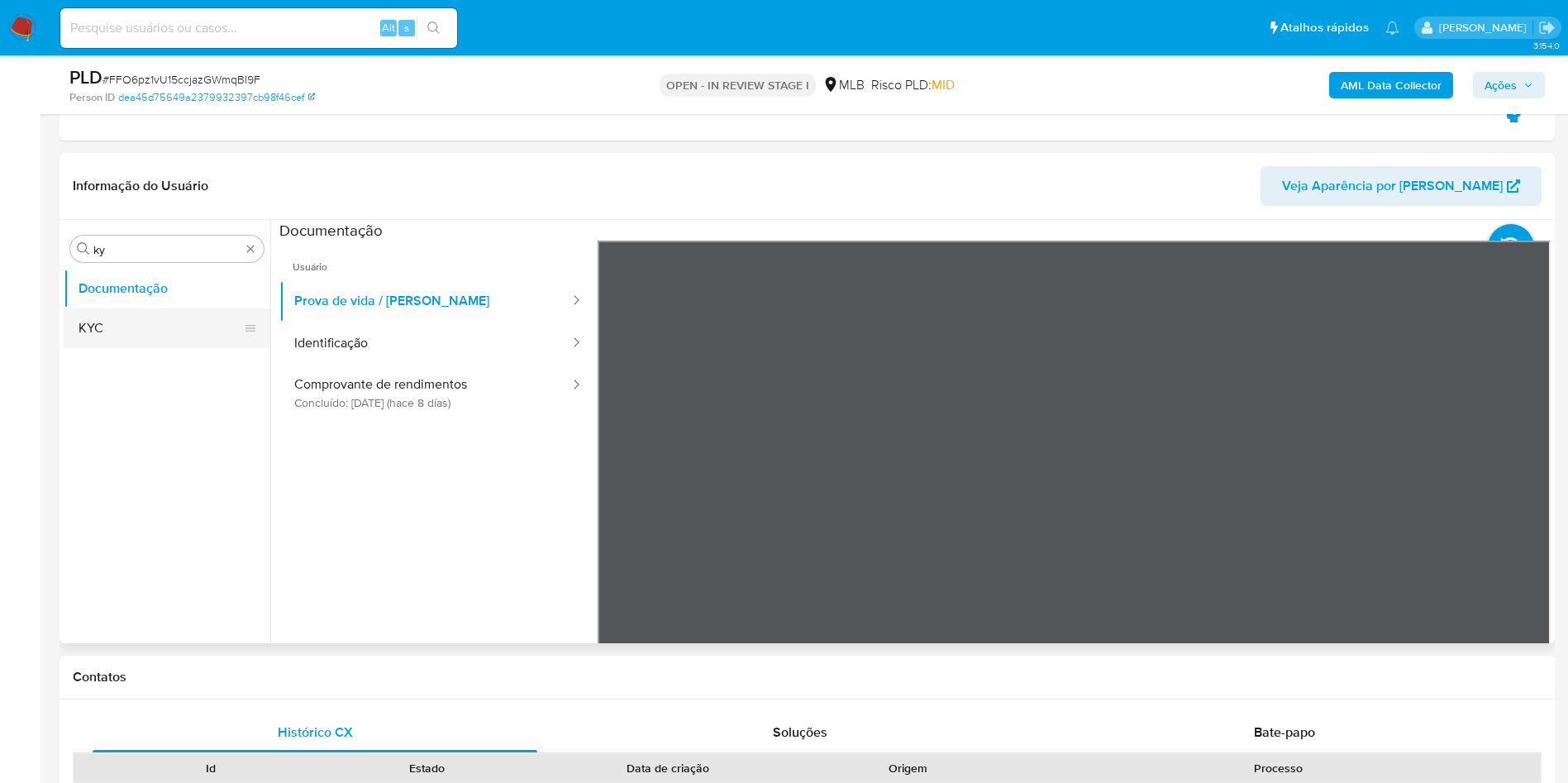
click at [121, 328] on button "KYC" at bounding box center [161, 328] width 193 height 40
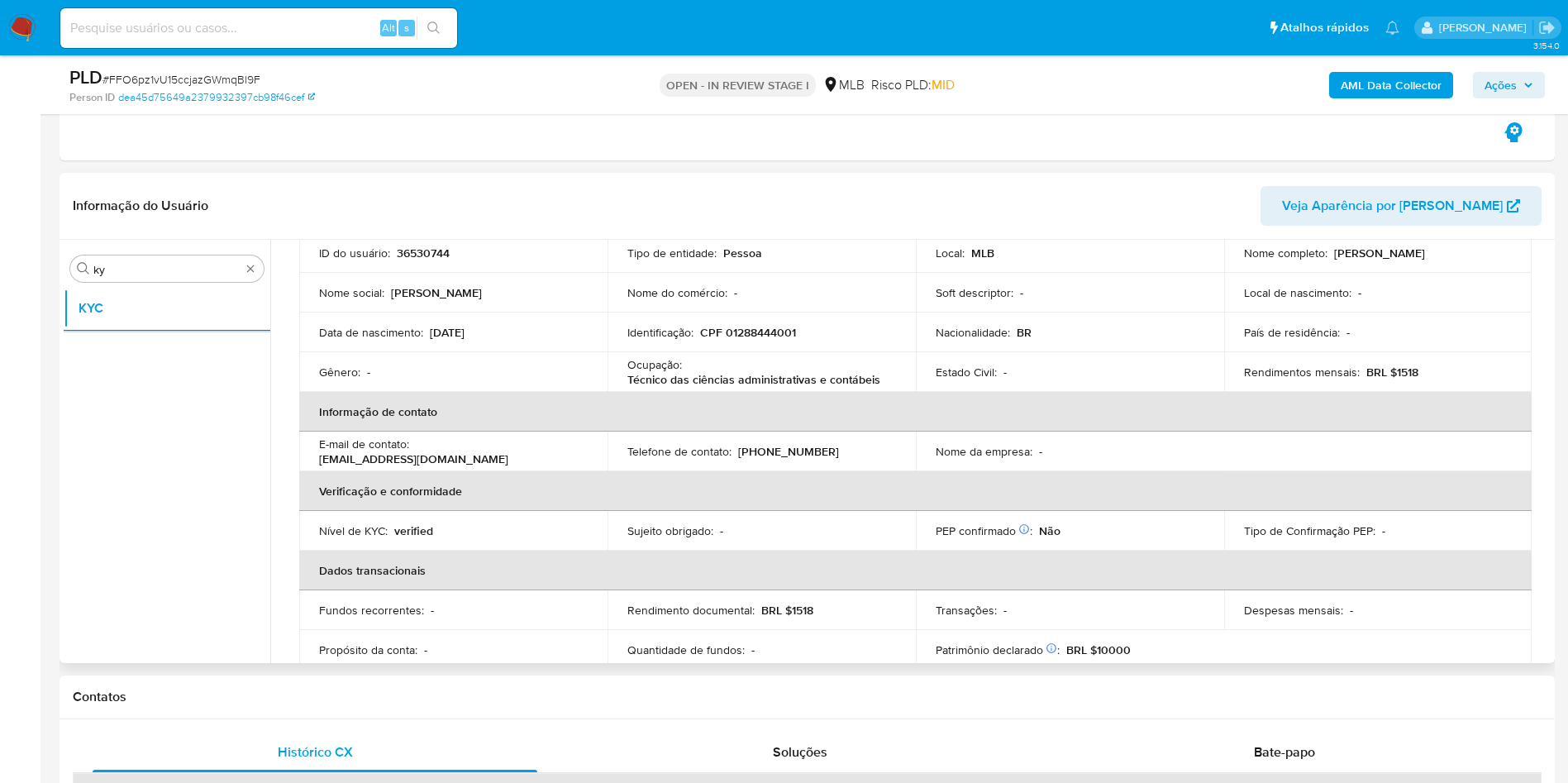
scroll to position [688, 0]
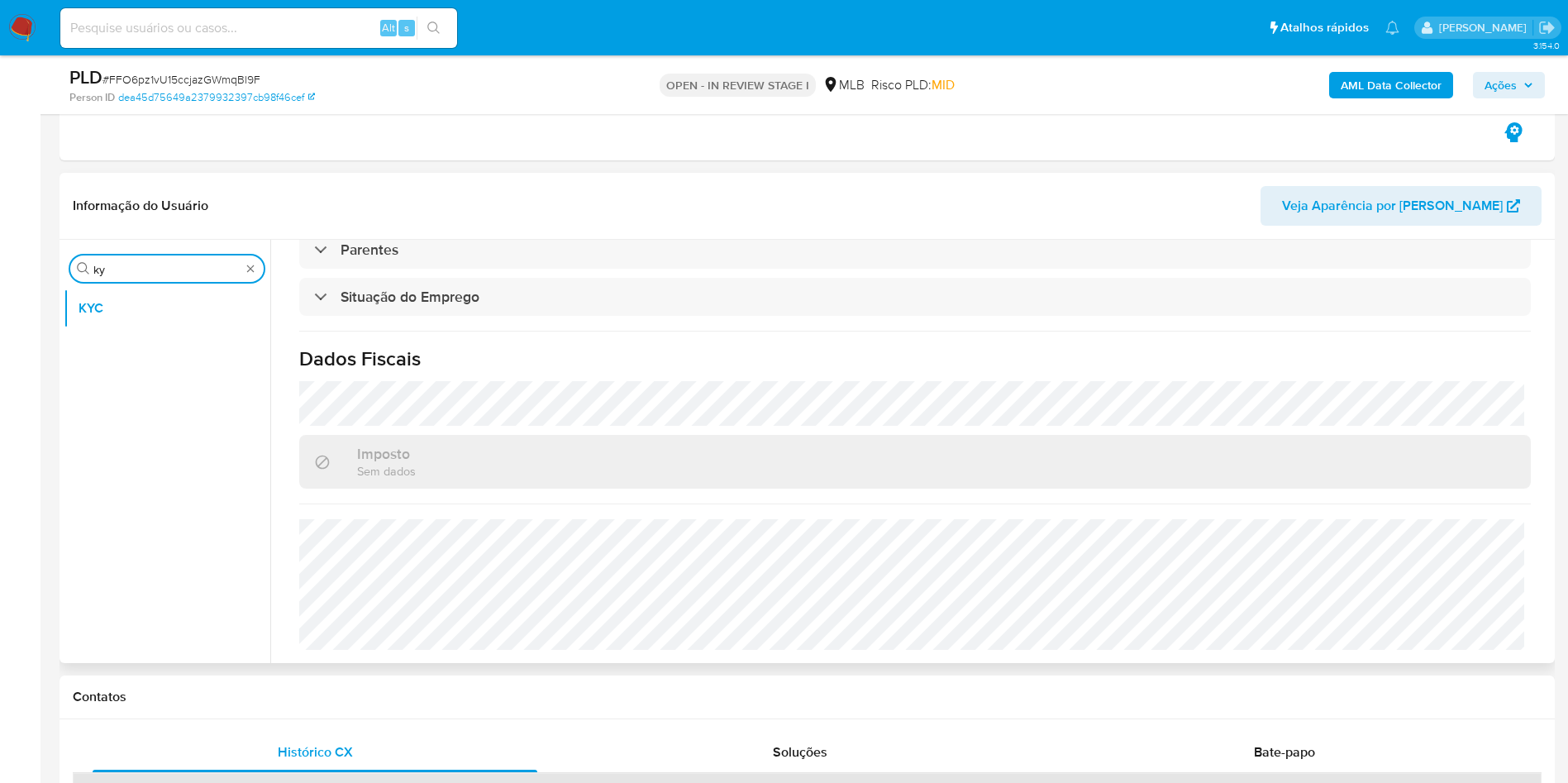
click at [139, 266] on input "ky" at bounding box center [167, 269] width 147 height 15
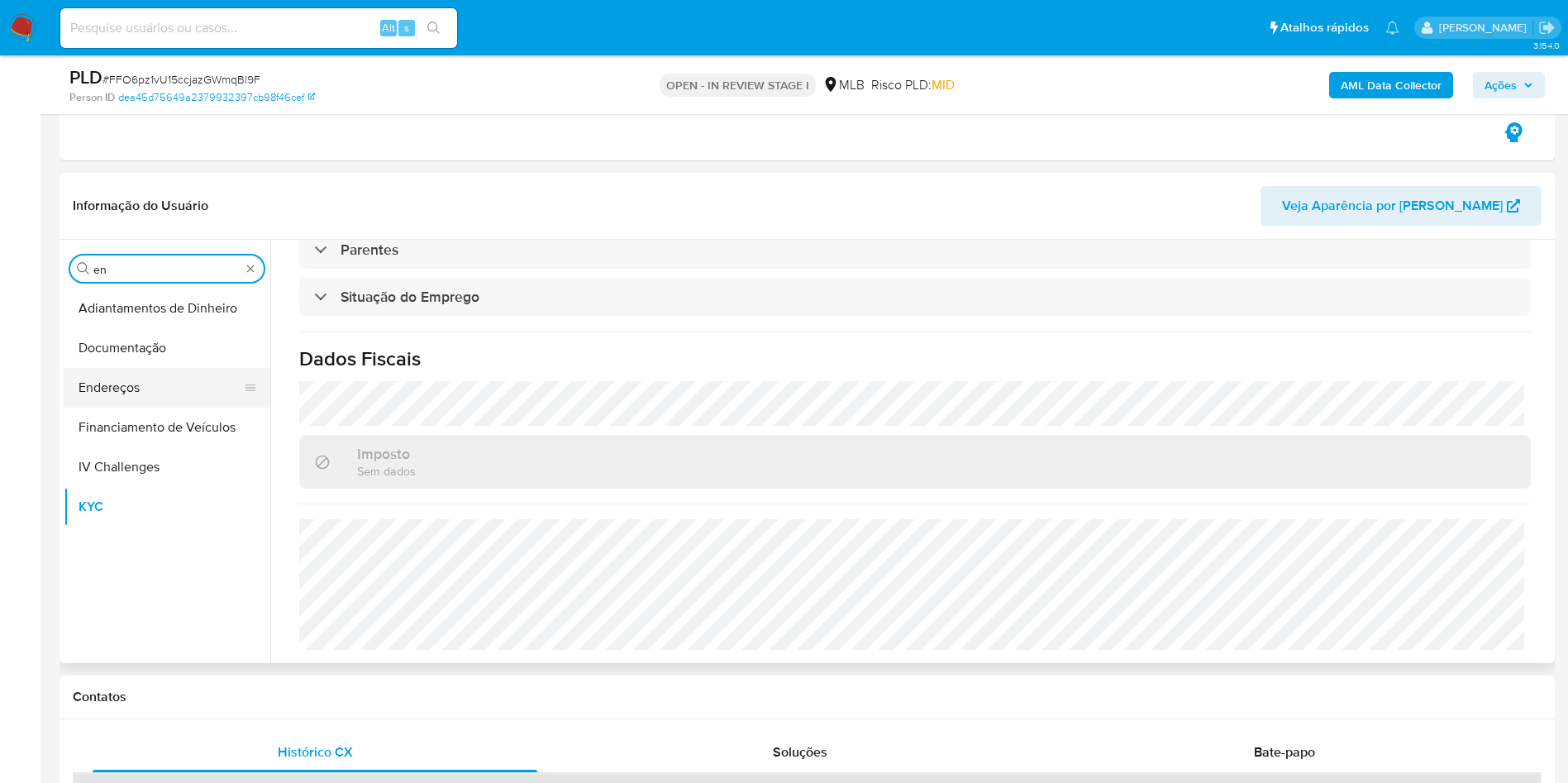
type input "en"
click at [115, 395] on button "Endereços" at bounding box center [161, 387] width 193 height 40
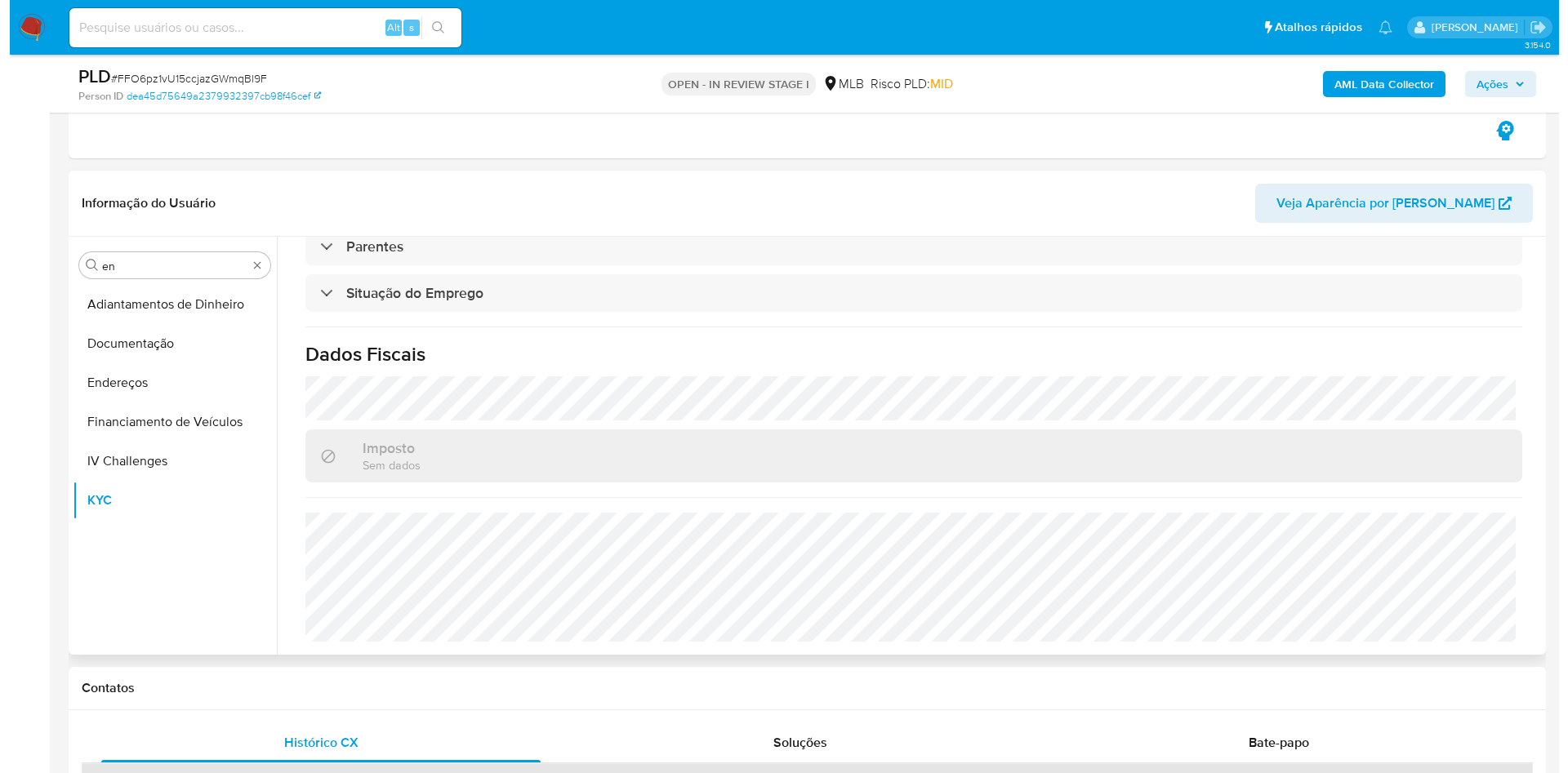
scroll to position [0, 0]
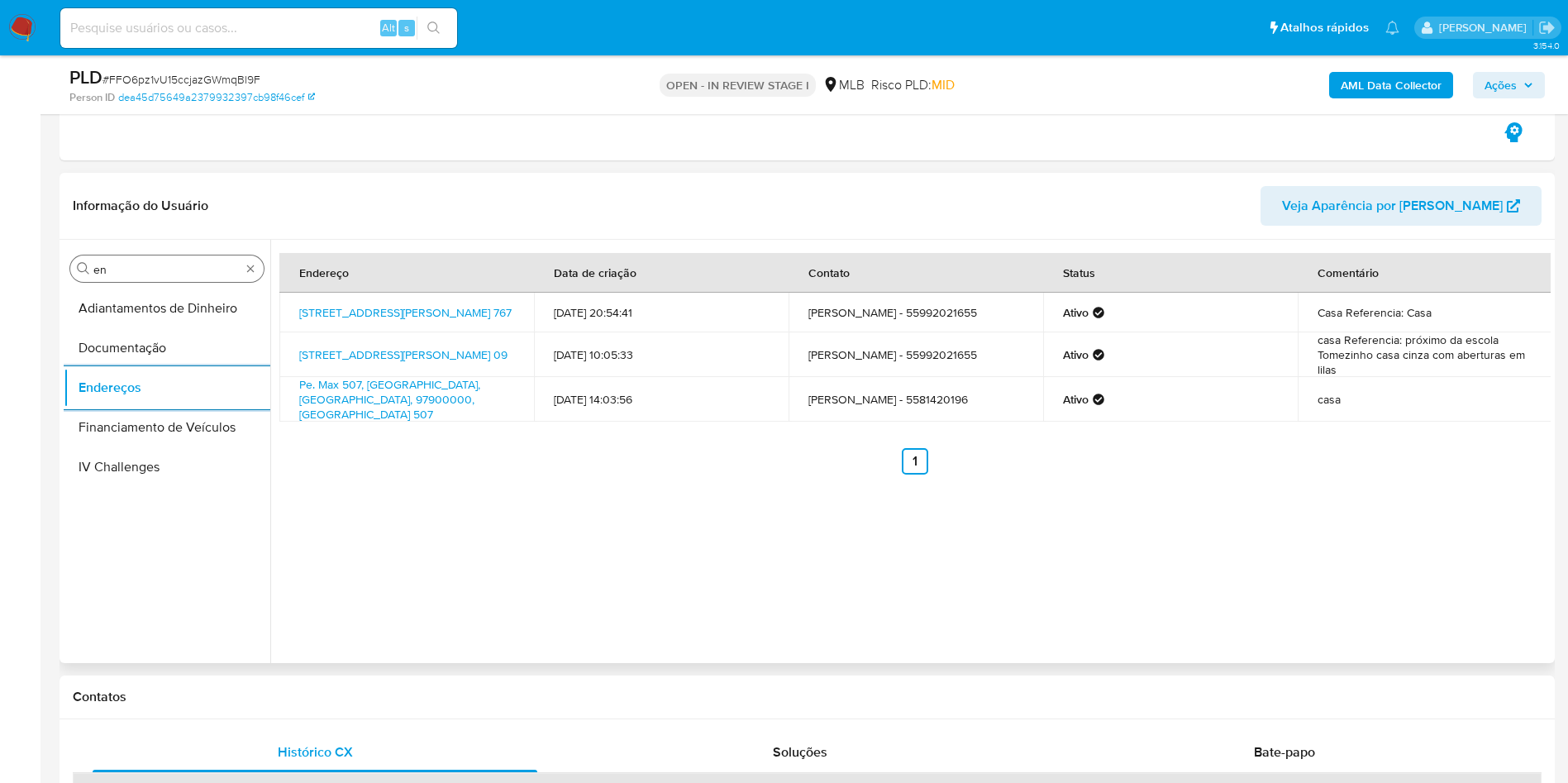
click at [146, 271] on input "en" at bounding box center [167, 269] width 147 height 15
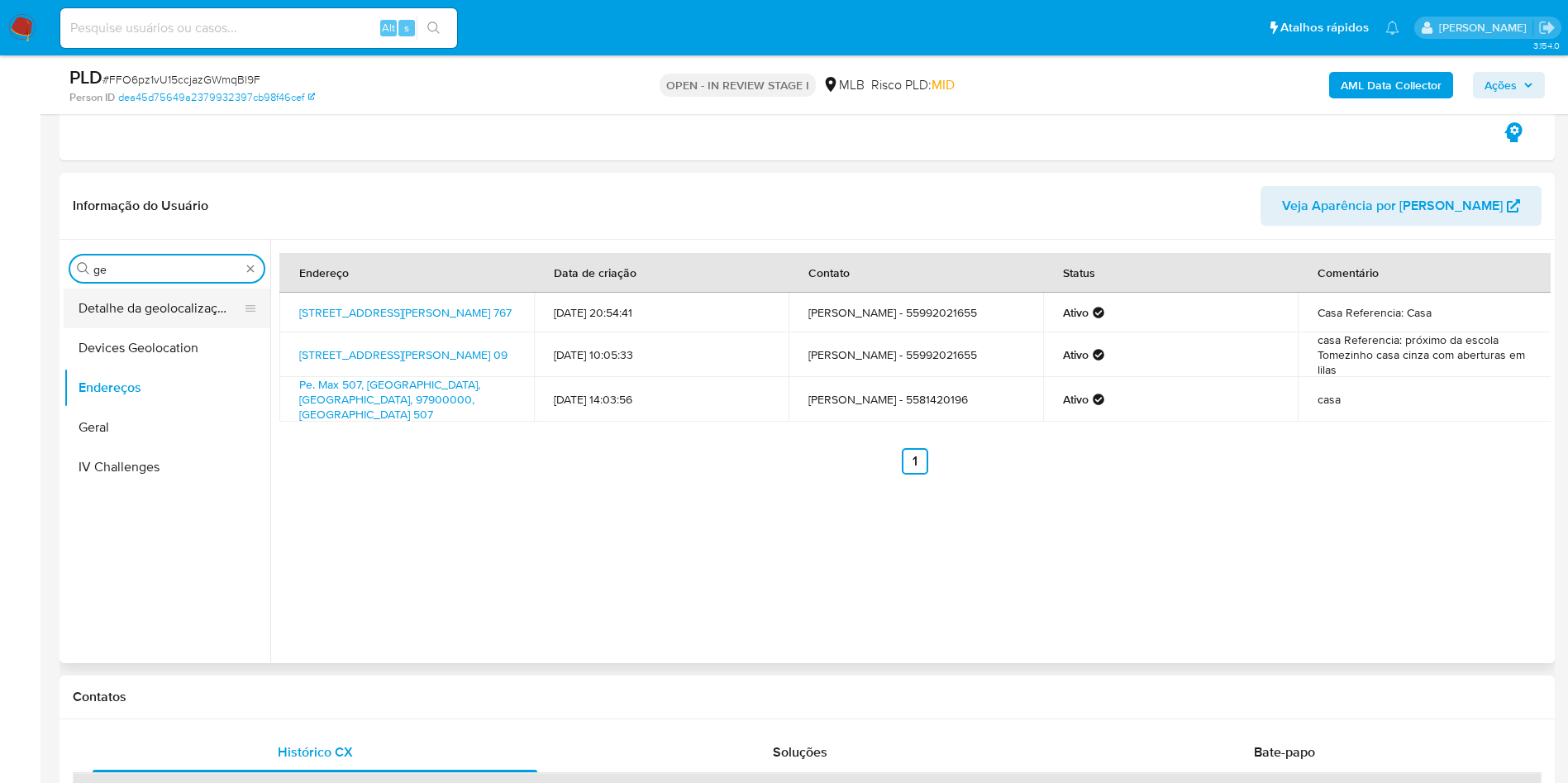
type input "ge"
click at [149, 311] on button "Detalhe da geolocalização" at bounding box center [161, 308] width 193 height 40
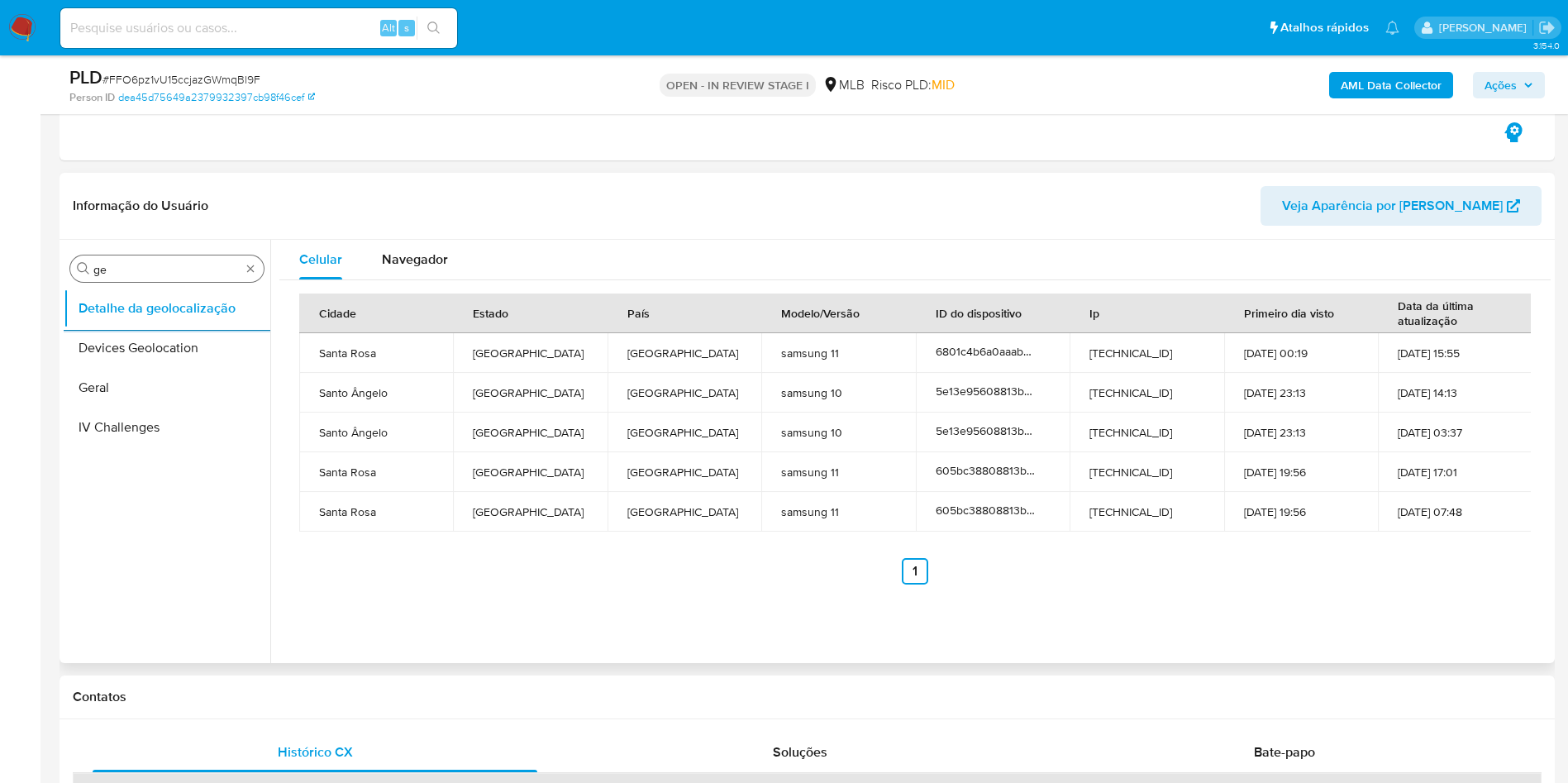
click at [122, 273] on input "ge" at bounding box center [167, 269] width 147 height 15
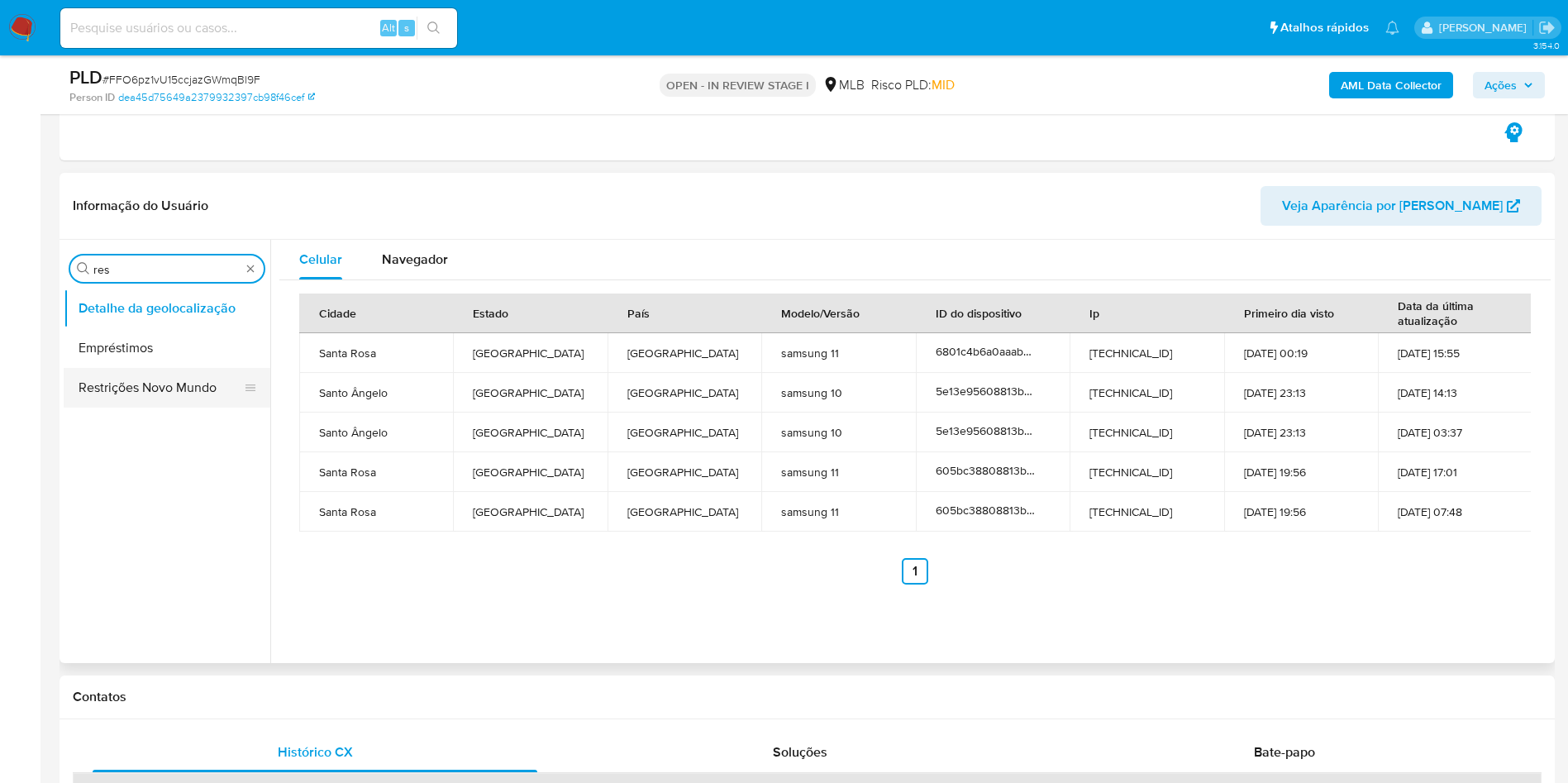
type input "res"
click at [121, 372] on button "Restrições Novo Mundo" at bounding box center [161, 387] width 193 height 40
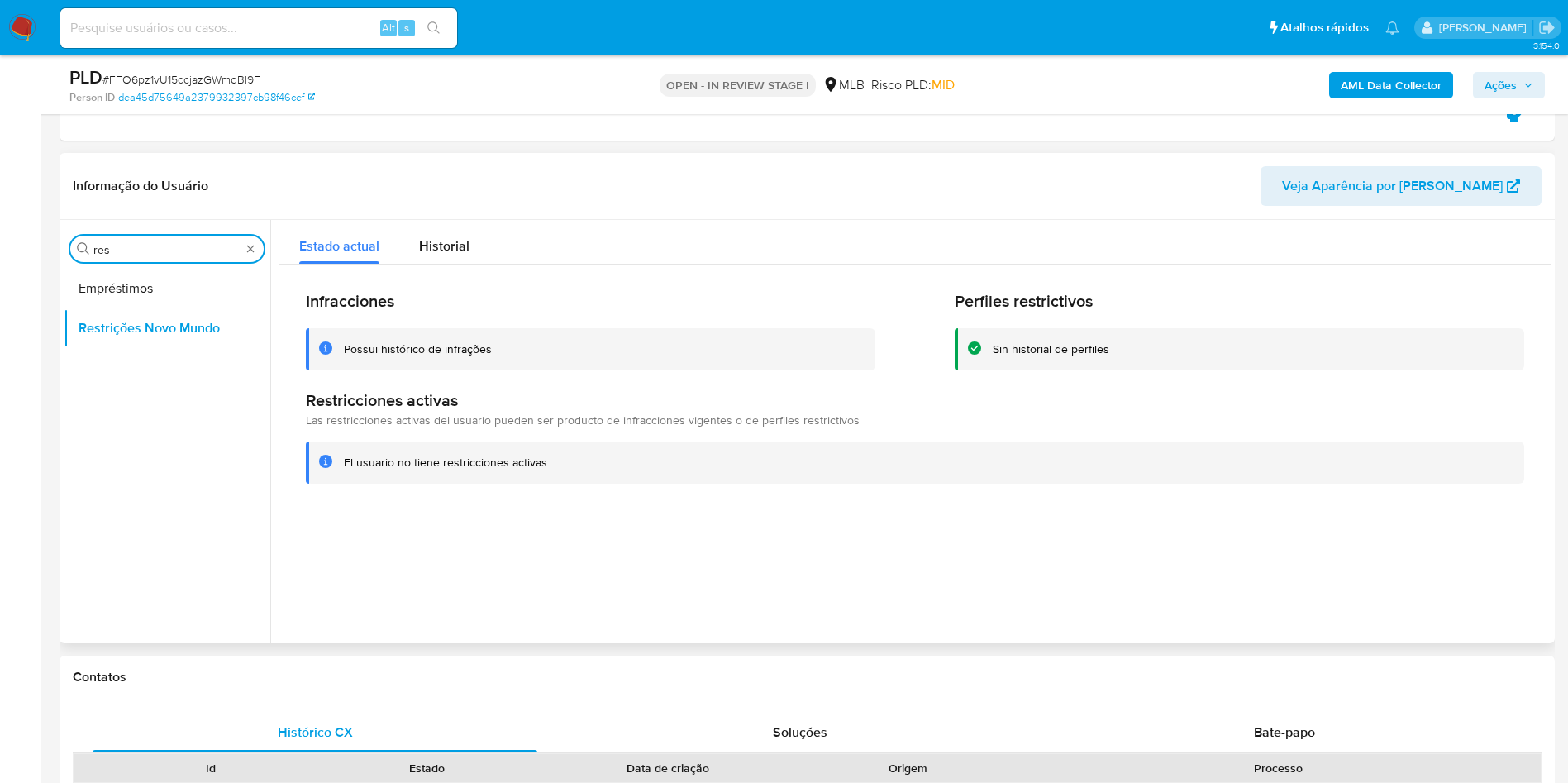
click at [177, 244] on input "res" at bounding box center [167, 250] width 147 height 15
click at [177, 243] on input "res" at bounding box center [167, 250] width 147 height 15
type input "po"
click at [167, 298] on button "Dispositivos Point" at bounding box center [161, 288] width 193 height 40
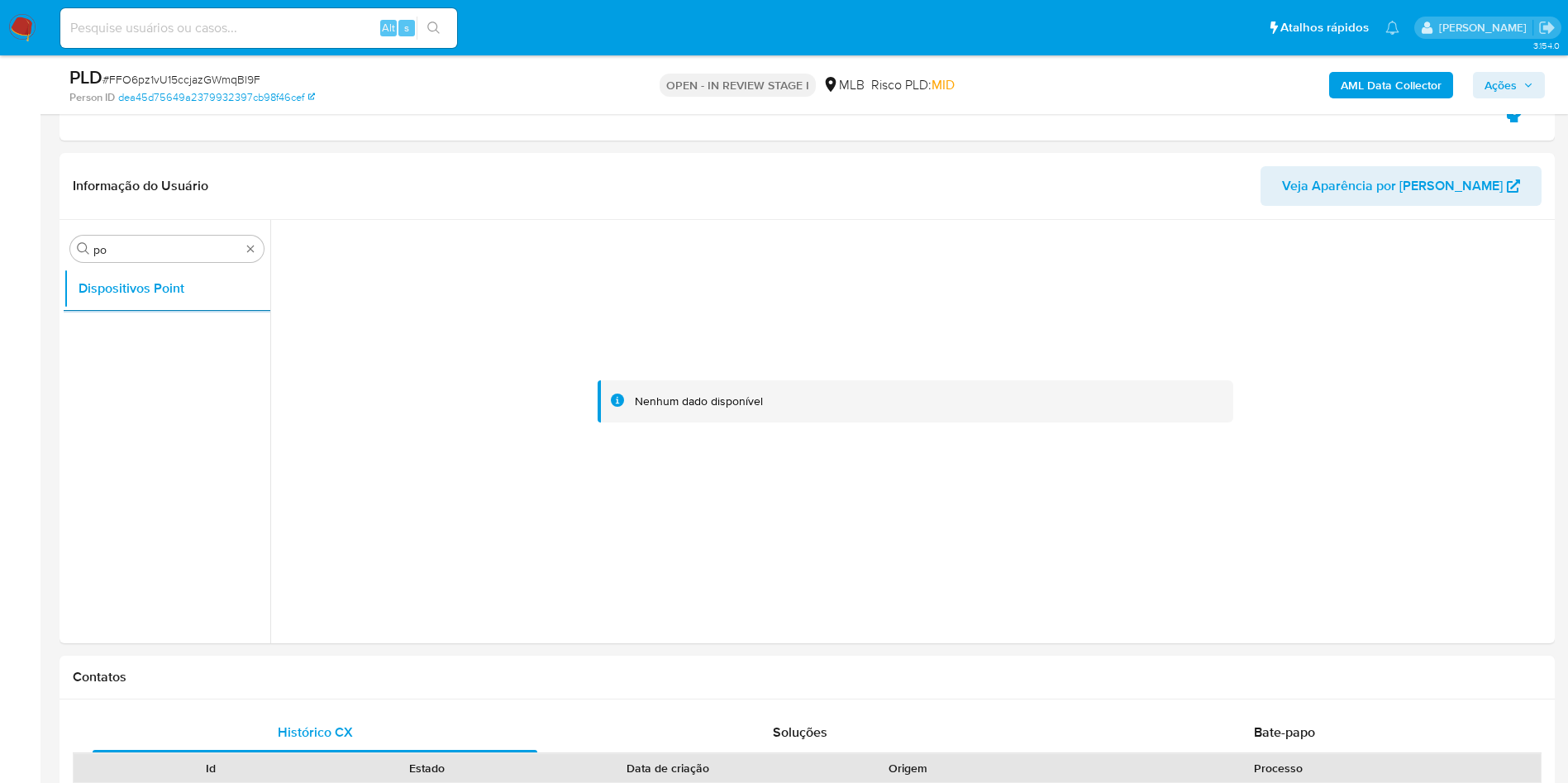
click at [1405, 86] on b "AML Data Collector" at bounding box center [1392, 85] width 101 height 26
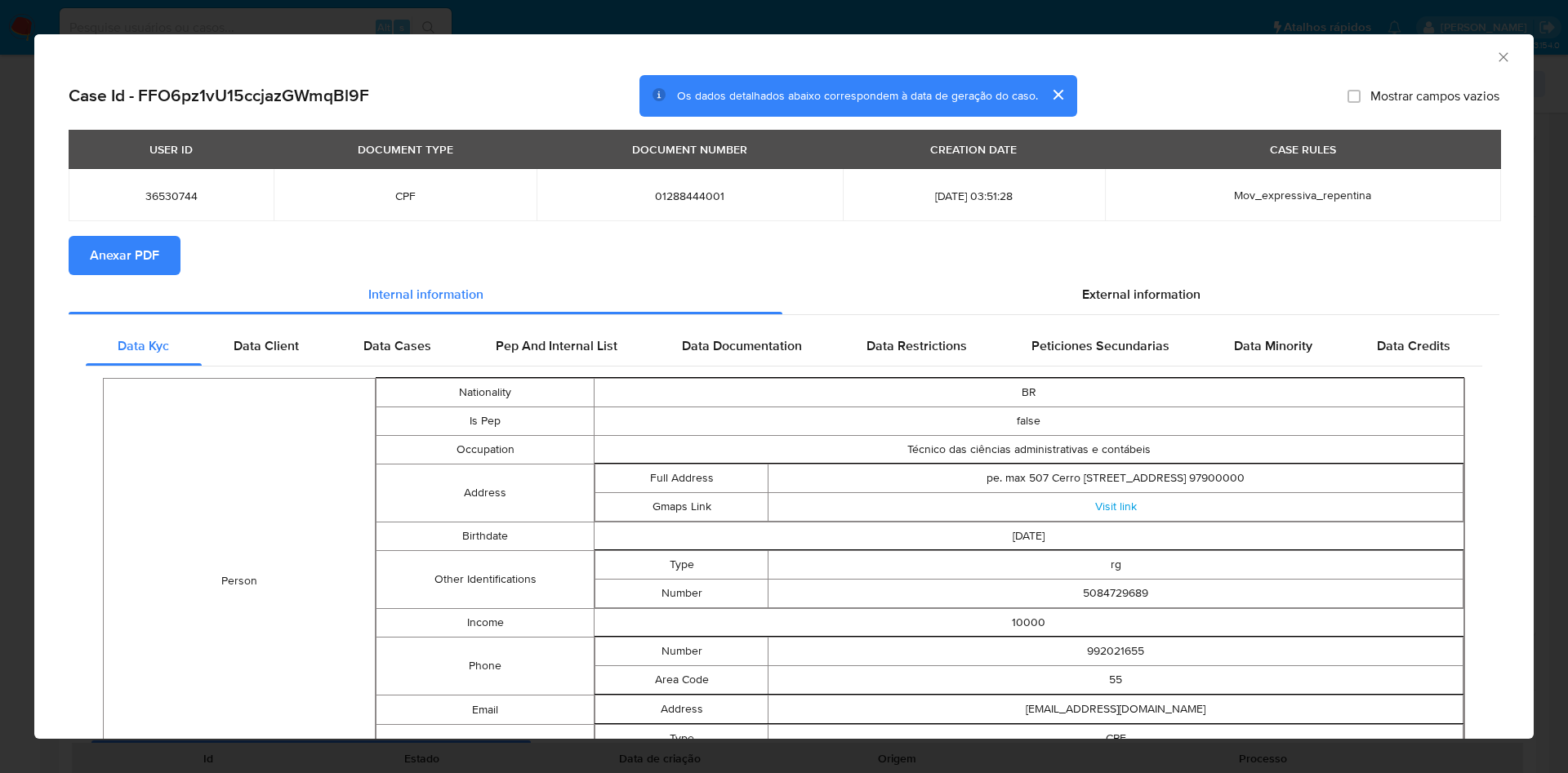
click at [120, 259] on span "Anexar PDF" at bounding box center [125, 255] width 70 height 36
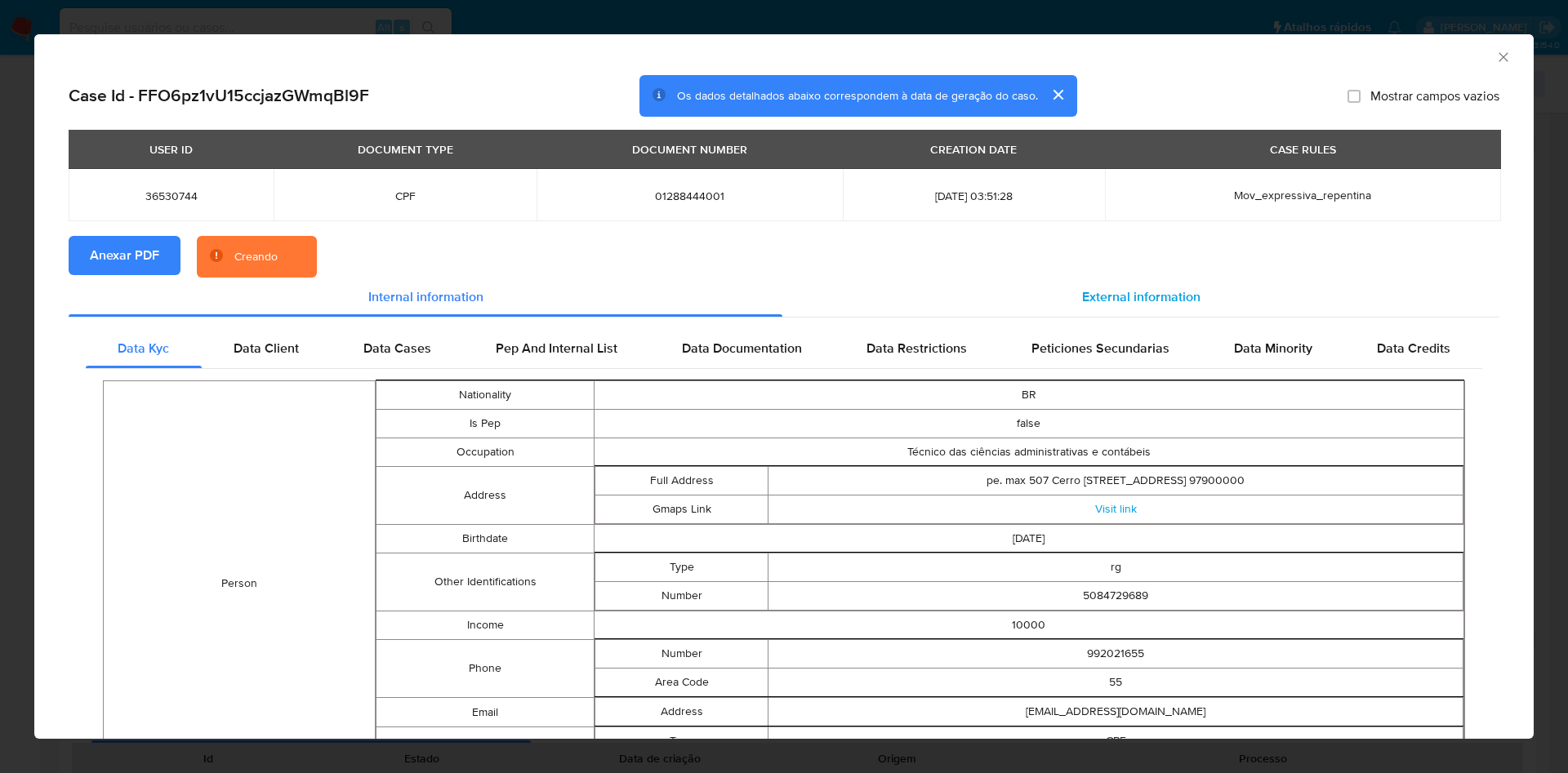
click at [1166, 304] on span "External information" at bounding box center [1140, 296] width 118 height 18
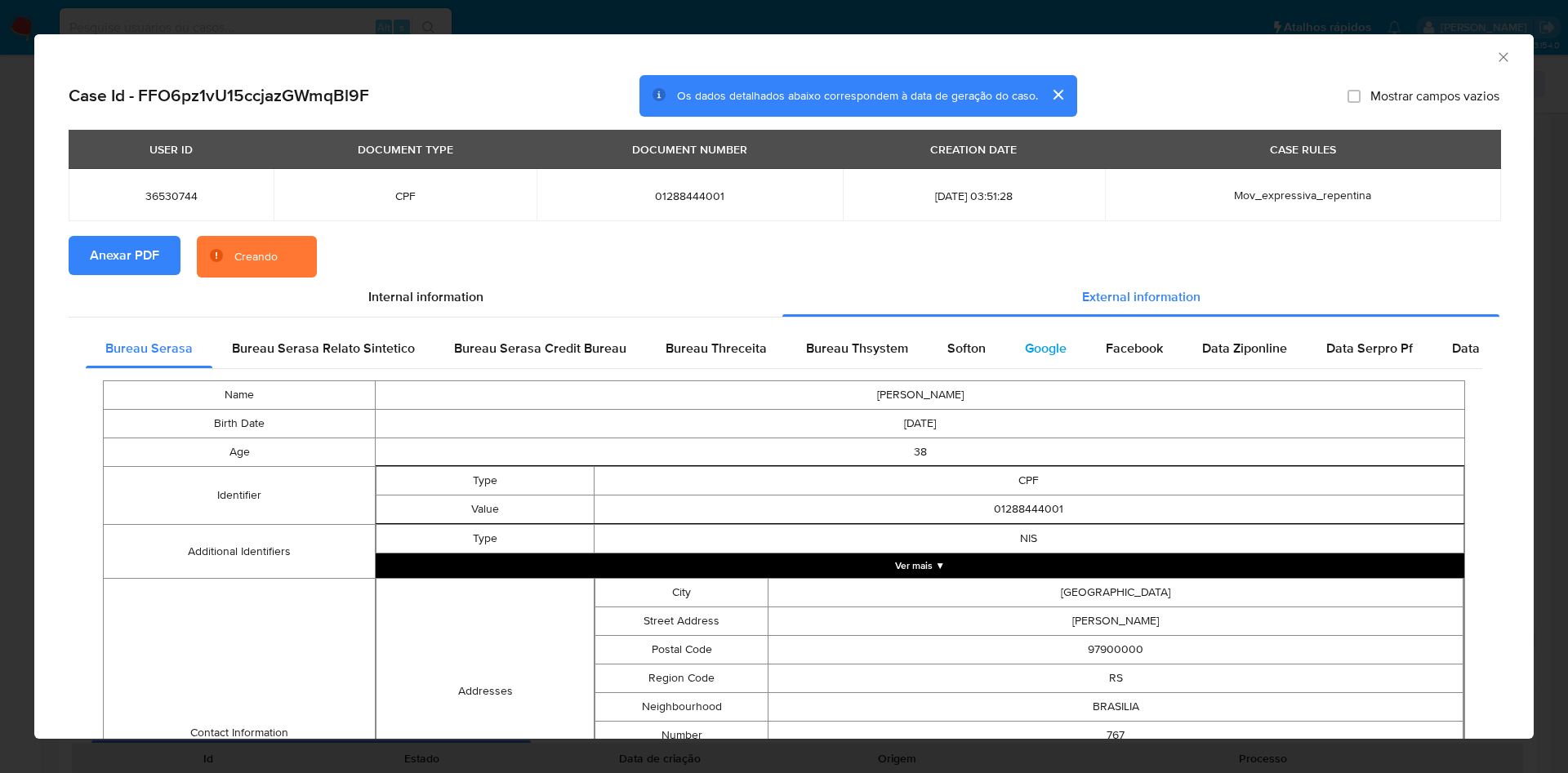
click at [1126, 339] on span "Facebook" at bounding box center [1134, 348] width 57 height 18
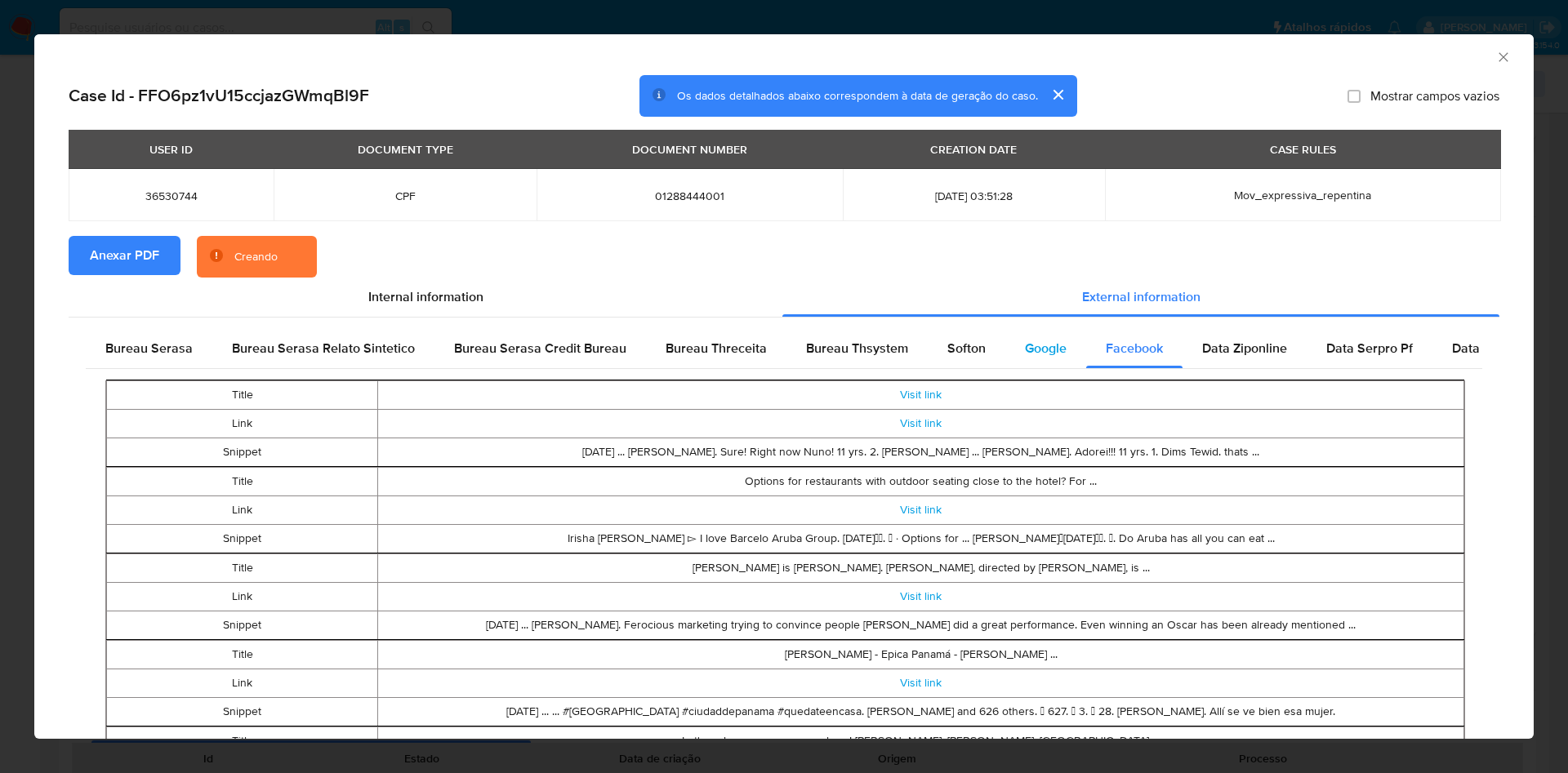
click at [1029, 349] on span "Google" at bounding box center [1045, 348] width 41 height 18
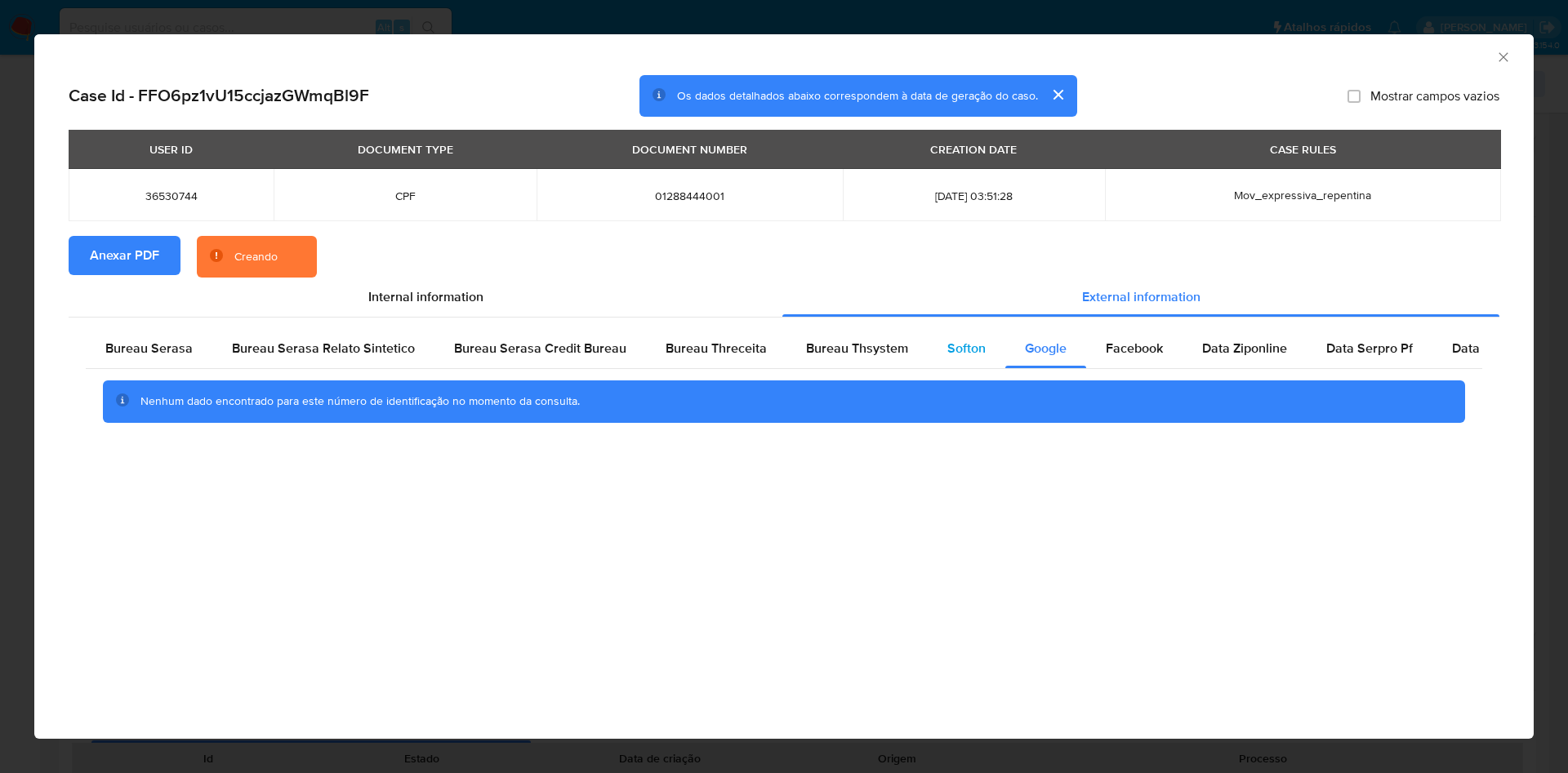
click at [967, 342] on span "Softon" at bounding box center [966, 348] width 39 height 18
click at [884, 344] on span "Bureau Thsystem" at bounding box center [857, 348] width 102 height 18
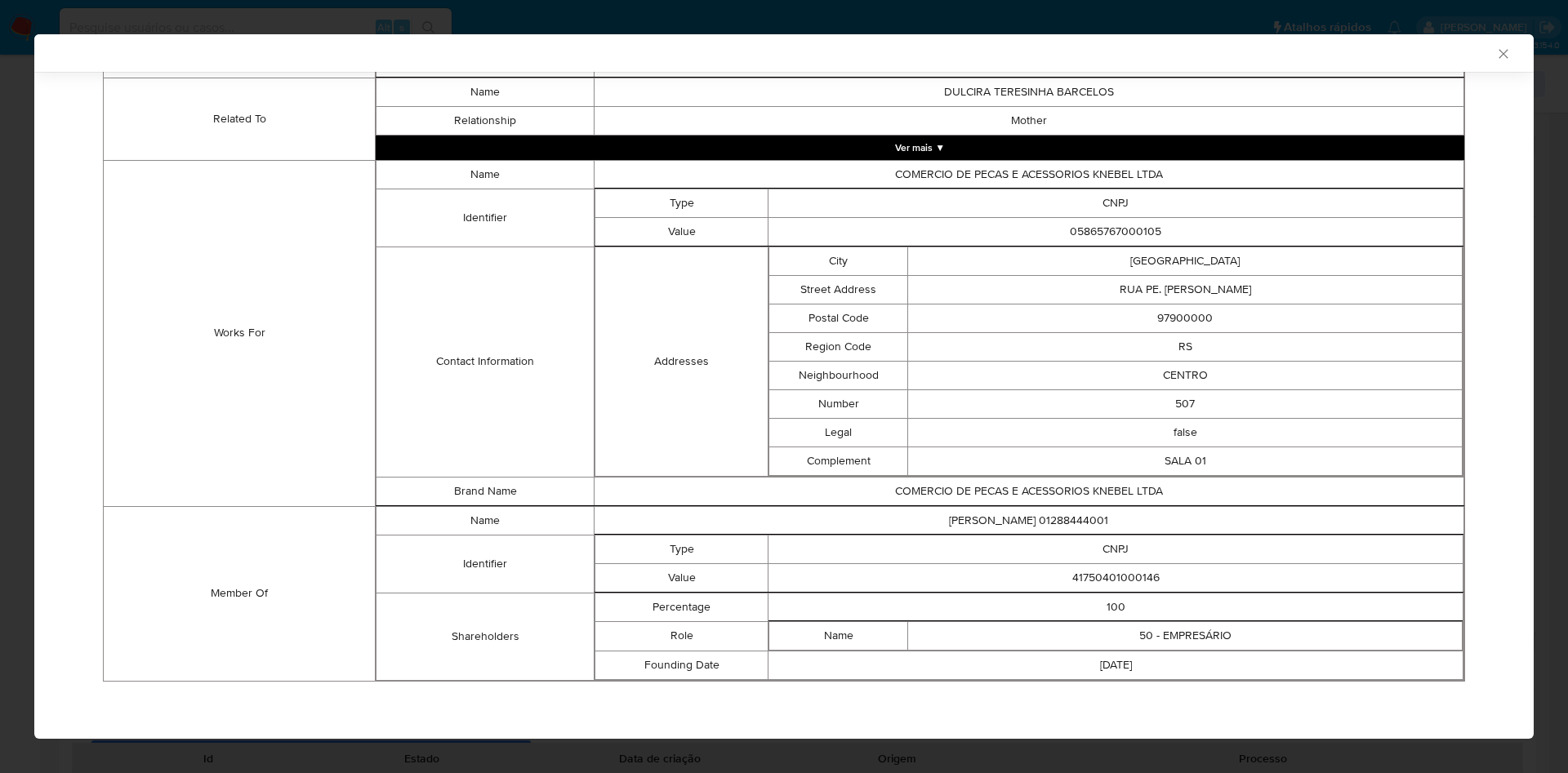
scroll to position [1066, 0]
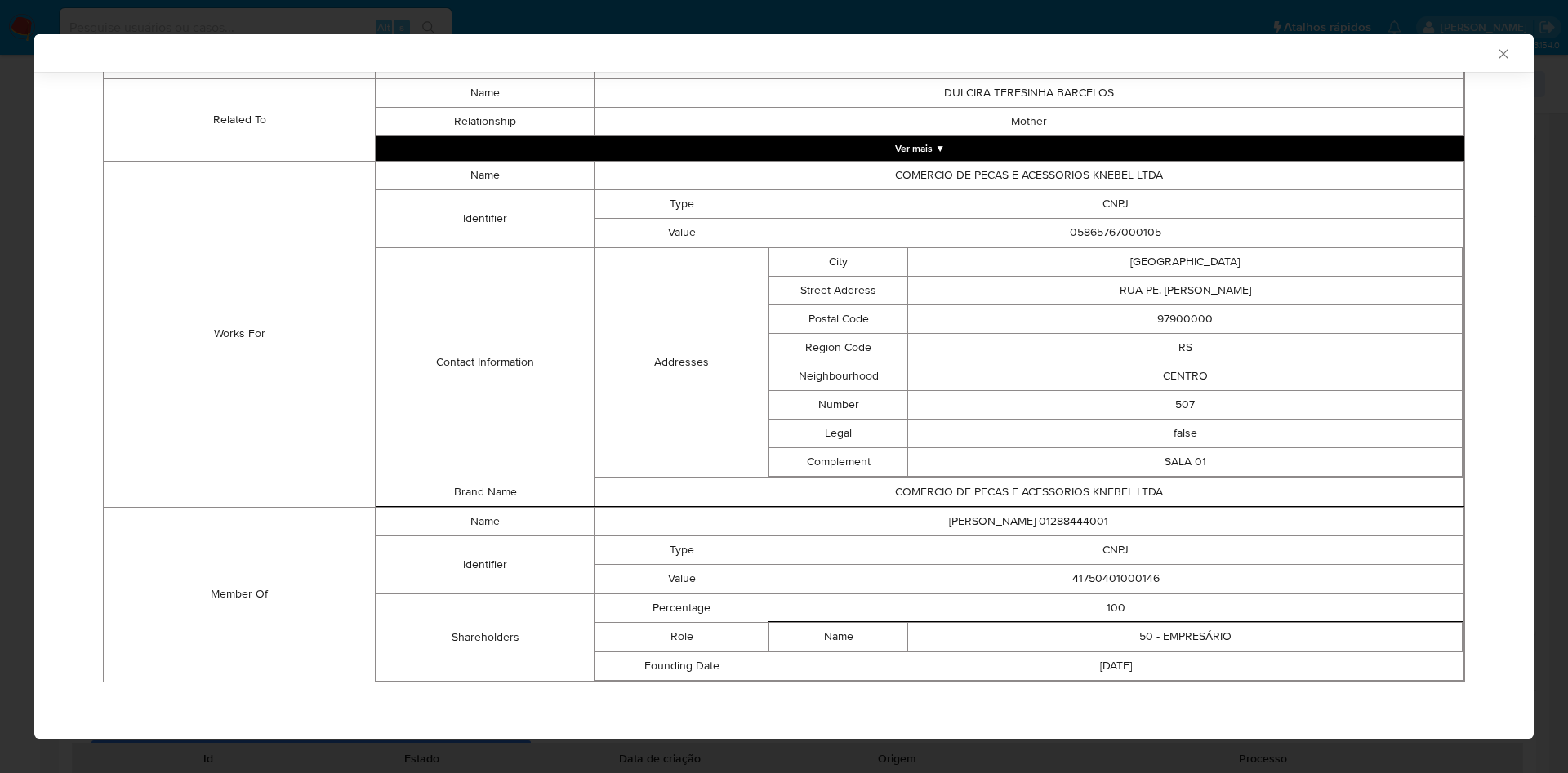
click at [1128, 580] on td "41750401000146" at bounding box center [1116, 578] width 695 height 28
copy td "41750401000146"
click at [1009, 299] on td "RUA PE. MAXIMILIANO VON LASSBERG" at bounding box center [1185, 290] width 554 height 28
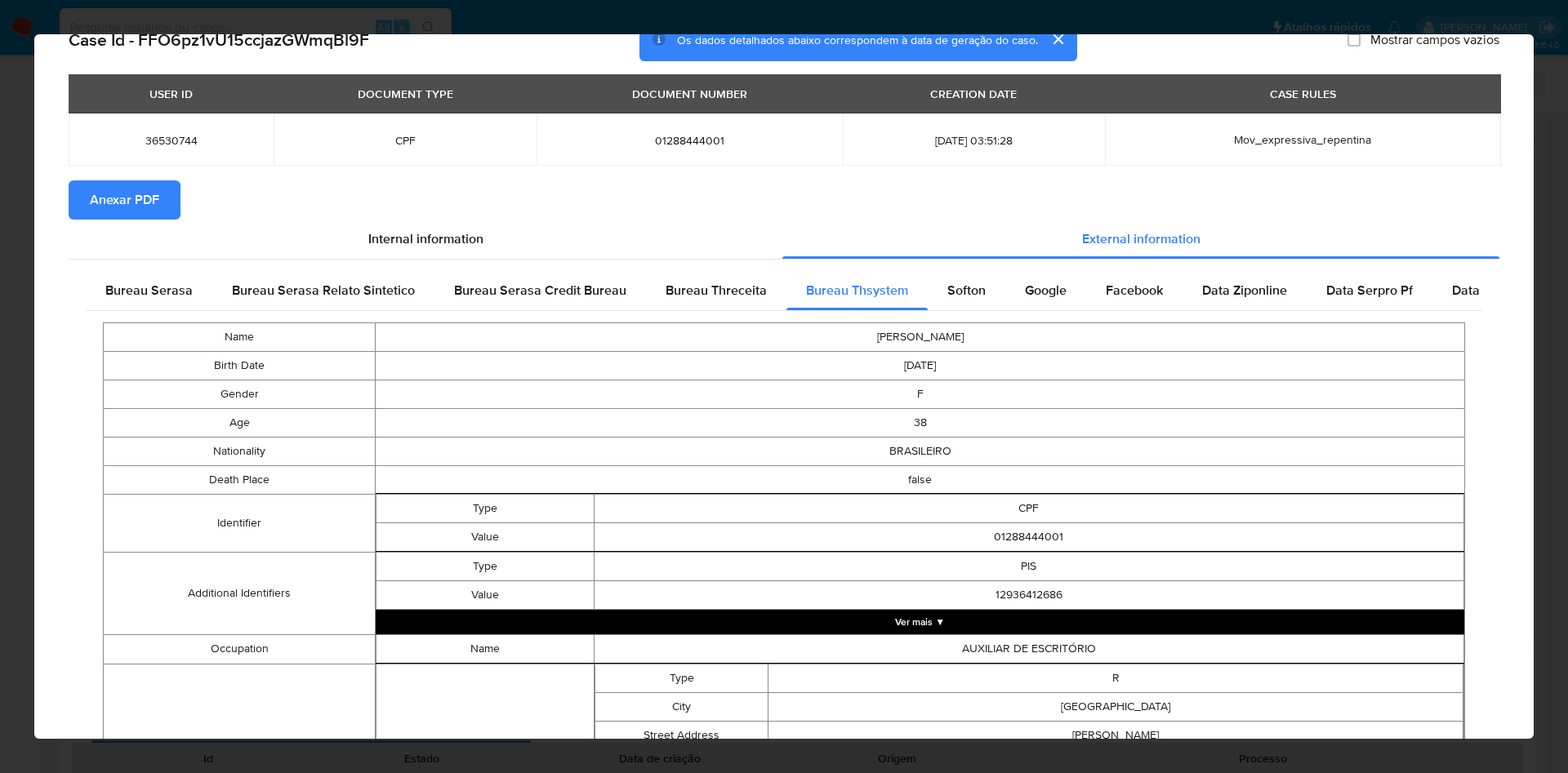
scroll to position [0, 0]
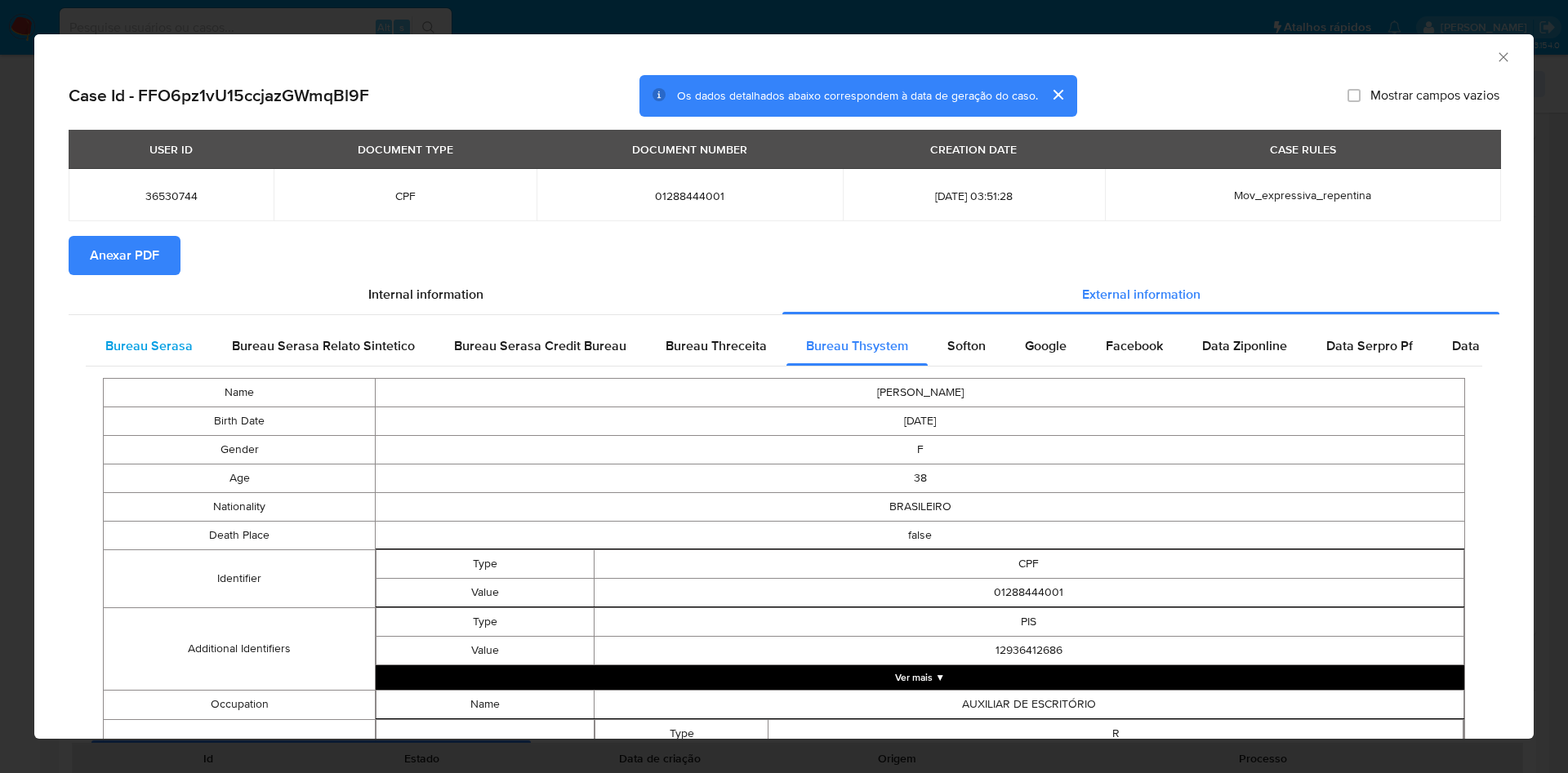
click at [187, 337] on span "Bureau Serasa" at bounding box center [149, 346] width 87 height 18
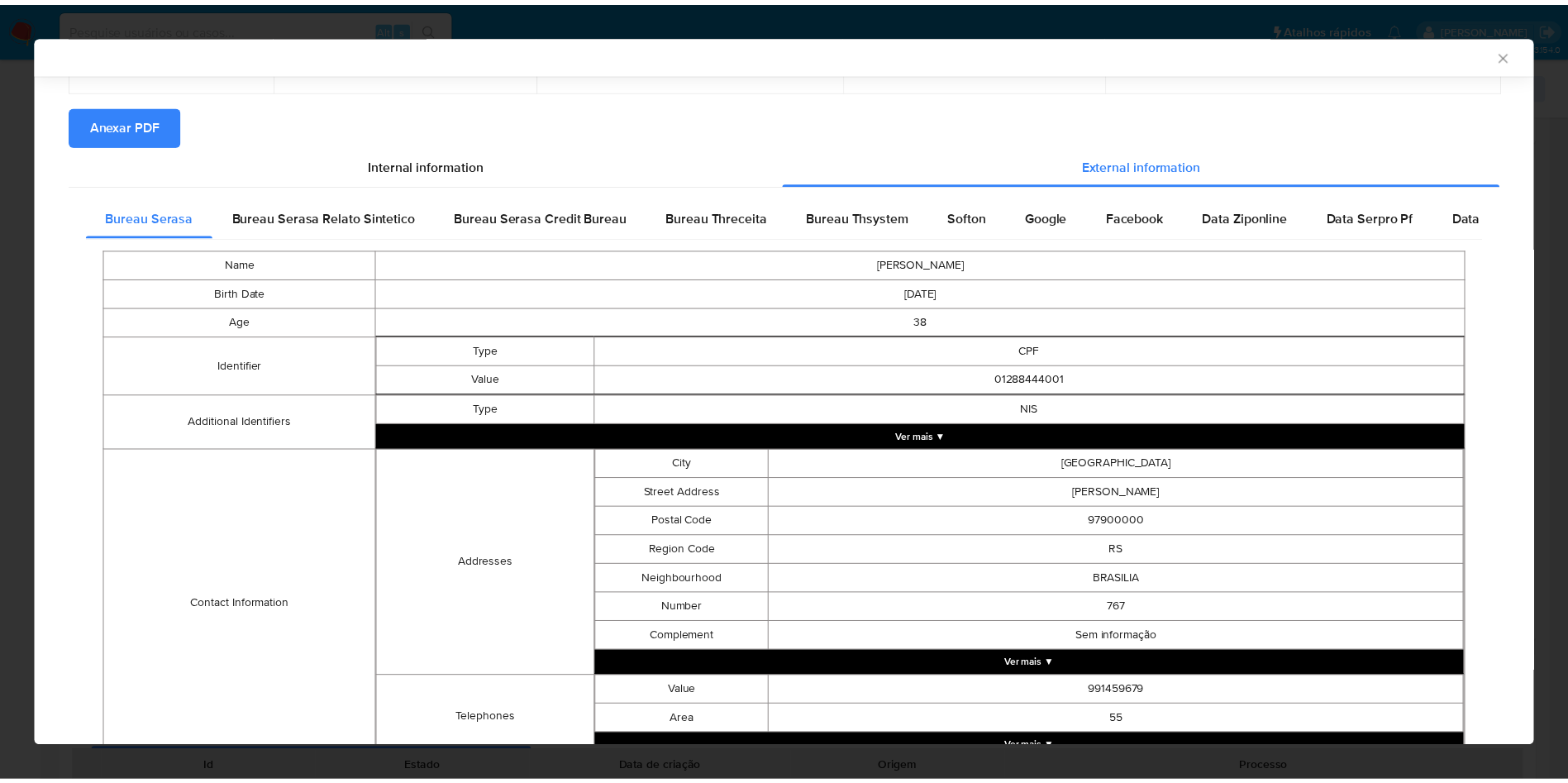
scroll to position [290, 0]
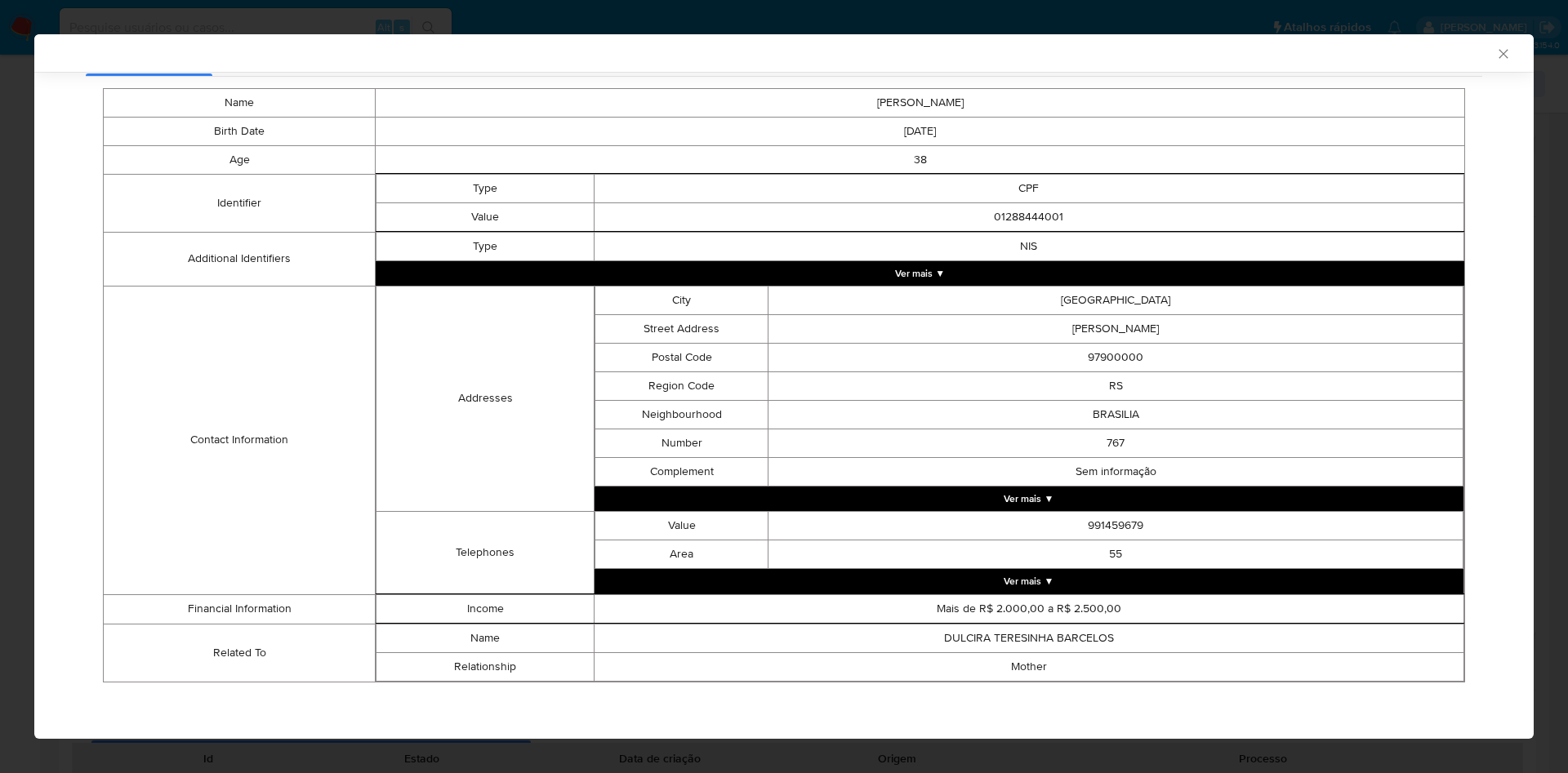
click at [0, 254] on div "AML Data Collector Case Id - FFO6pz1vU15ccjazGWmqBl9F Os dados detalhados abaix…" at bounding box center [784, 386] width 1568 height 773
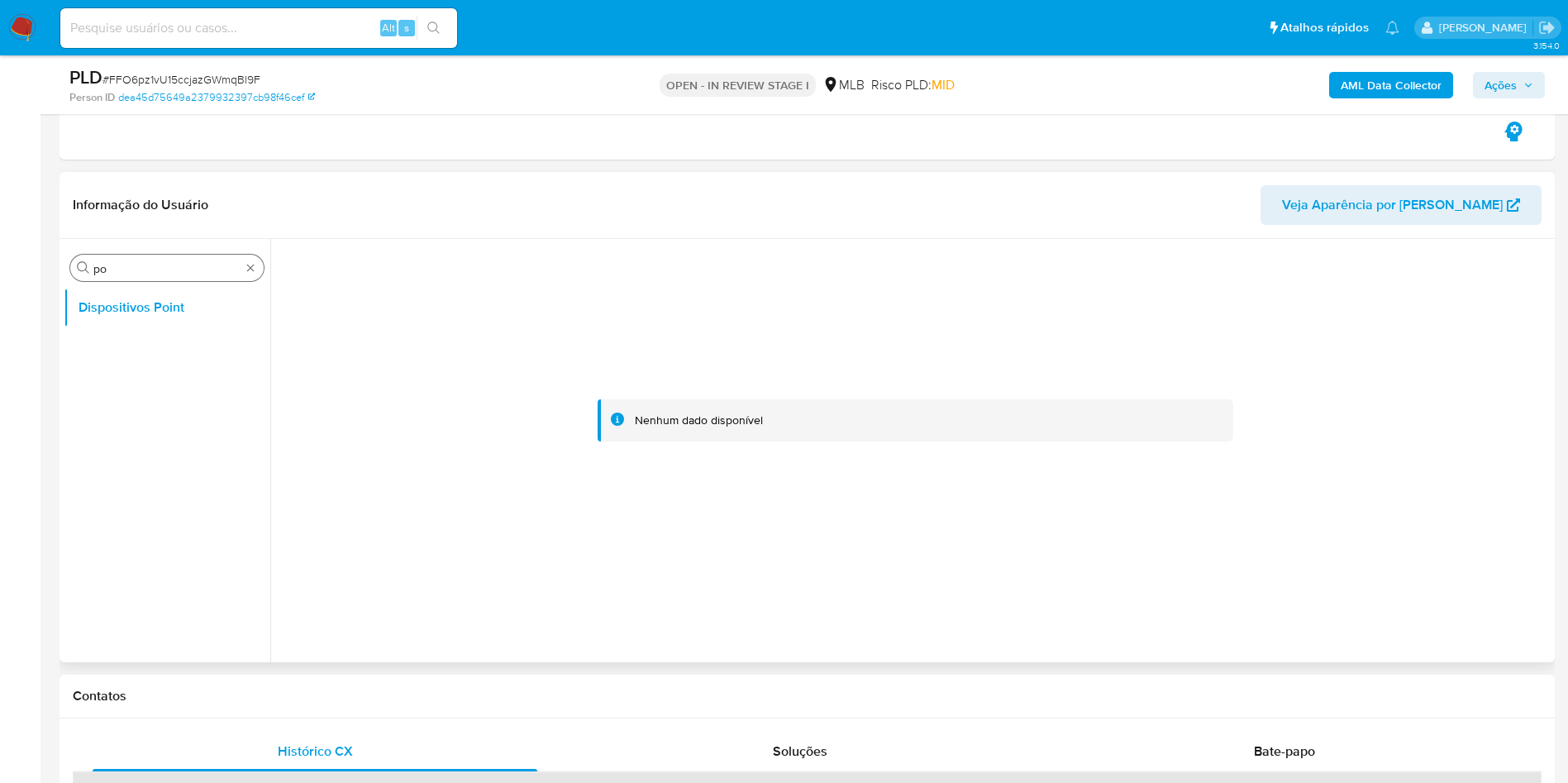
scroll to position [620, 0]
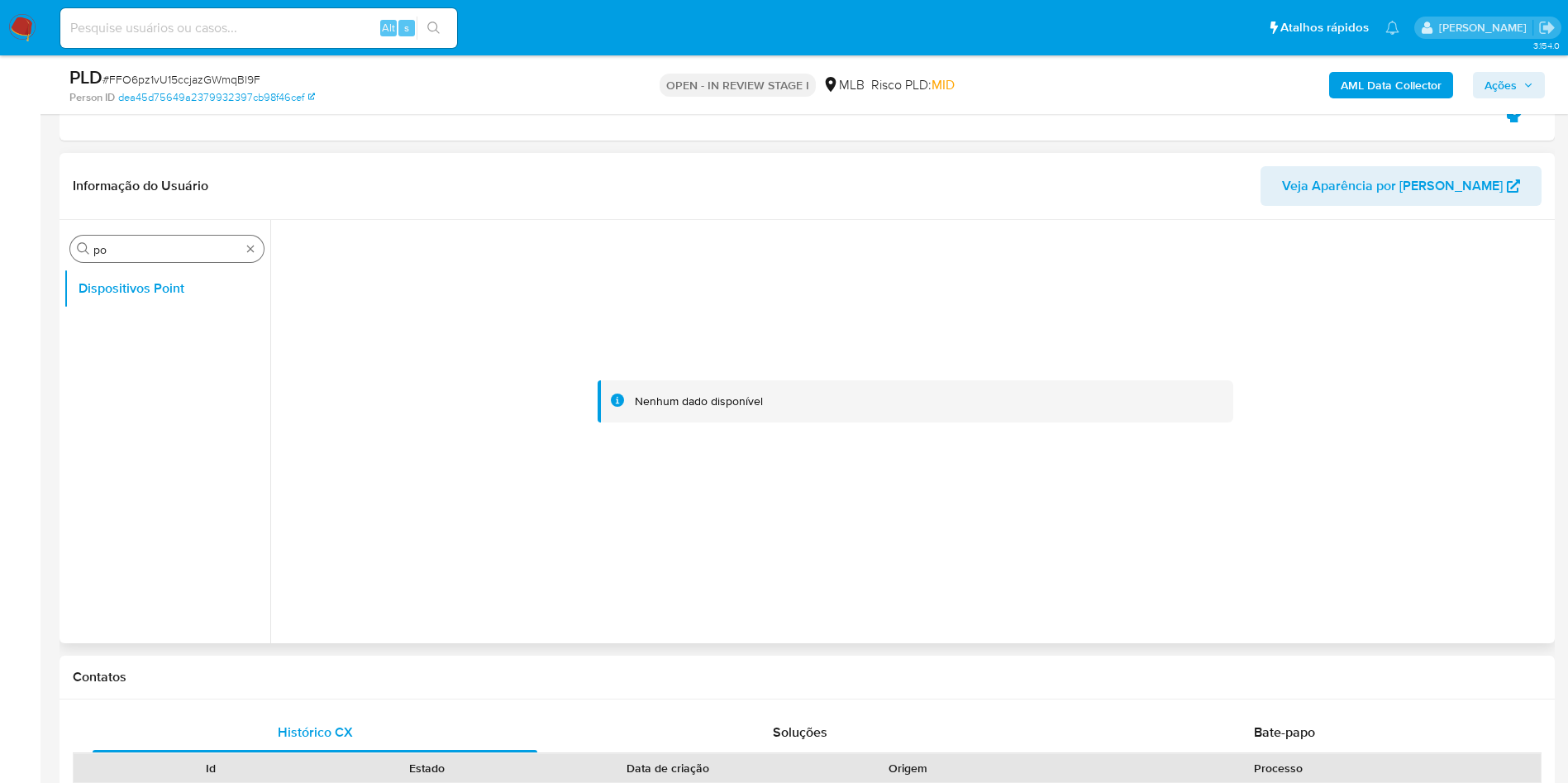
click at [125, 251] on input "po" at bounding box center [167, 250] width 147 height 15
click at [125, 250] on input "po" at bounding box center [167, 250] width 147 height 15
type input "ger"
click at [119, 326] on button "Geral" at bounding box center [161, 328] width 193 height 40
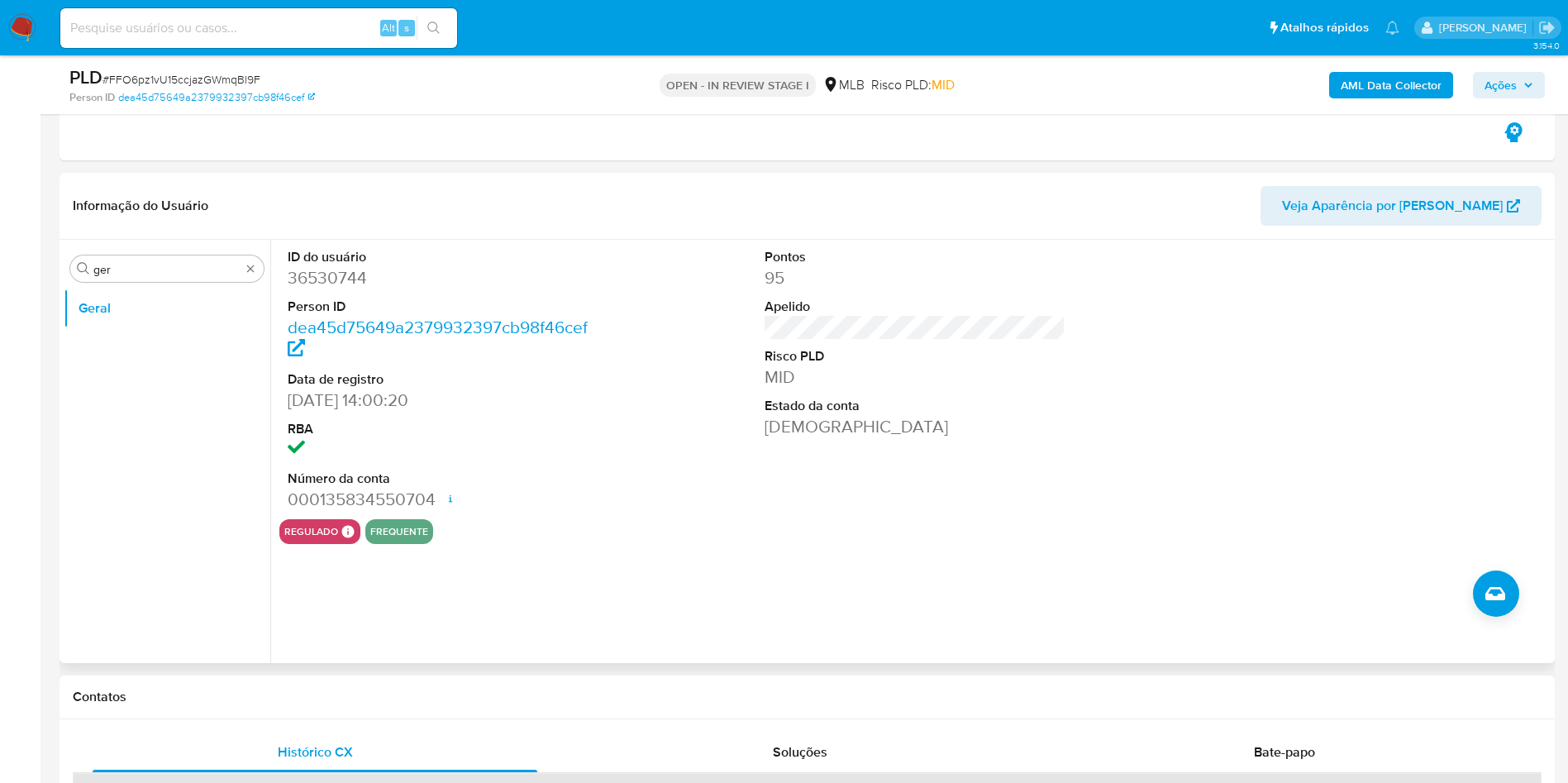
click at [317, 275] on dd "36530744" at bounding box center [438, 278] width 302 height 23
click at [318, 274] on dd "36530744" at bounding box center [438, 278] width 302 height 23
click at [332, 277] on dd "36530744" at bounding box center [438, 278] width 302 height 23
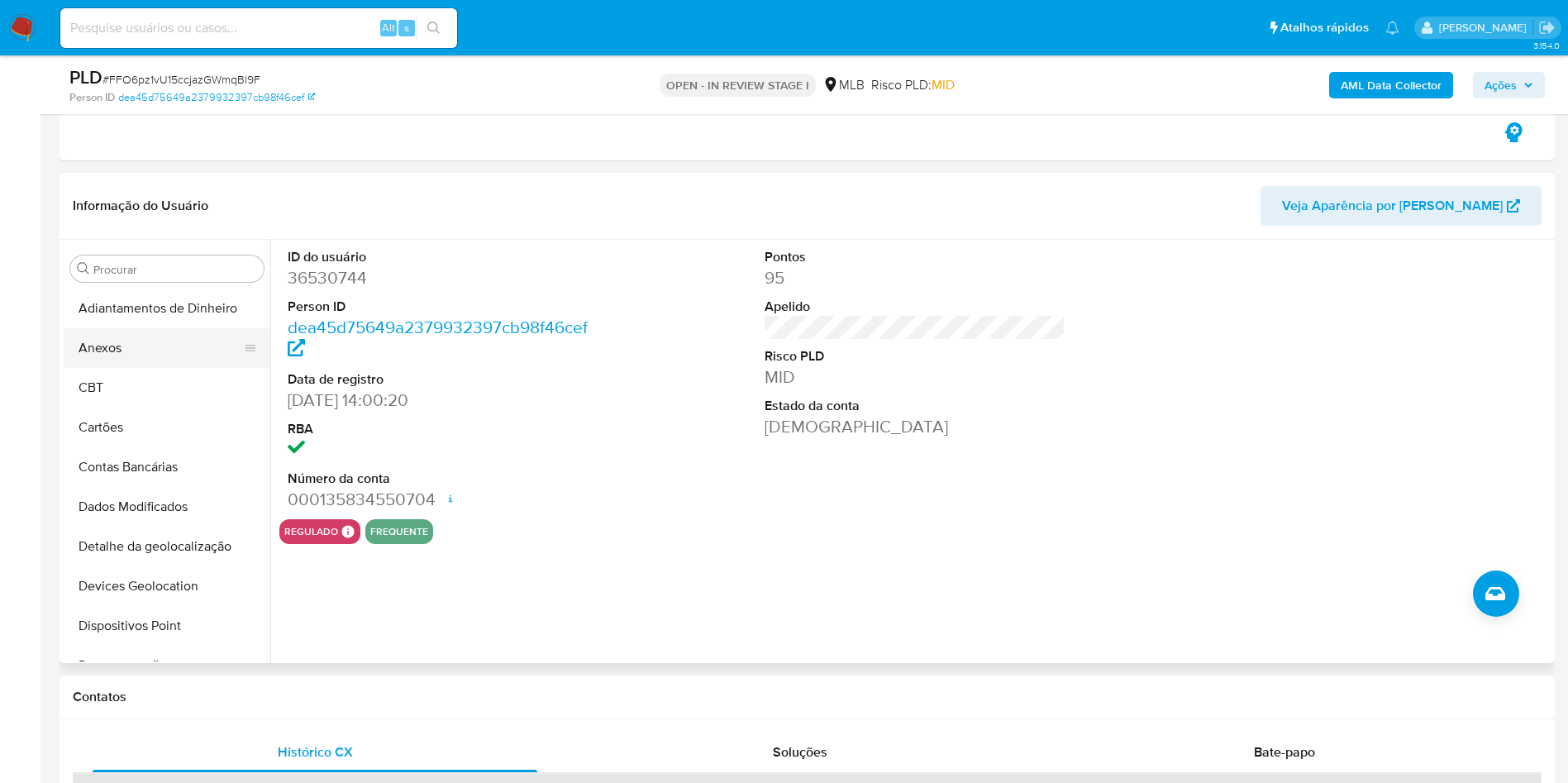
click at [181, 342] on button "Anexos" at bounding box center [161, 347] width 193 height 40
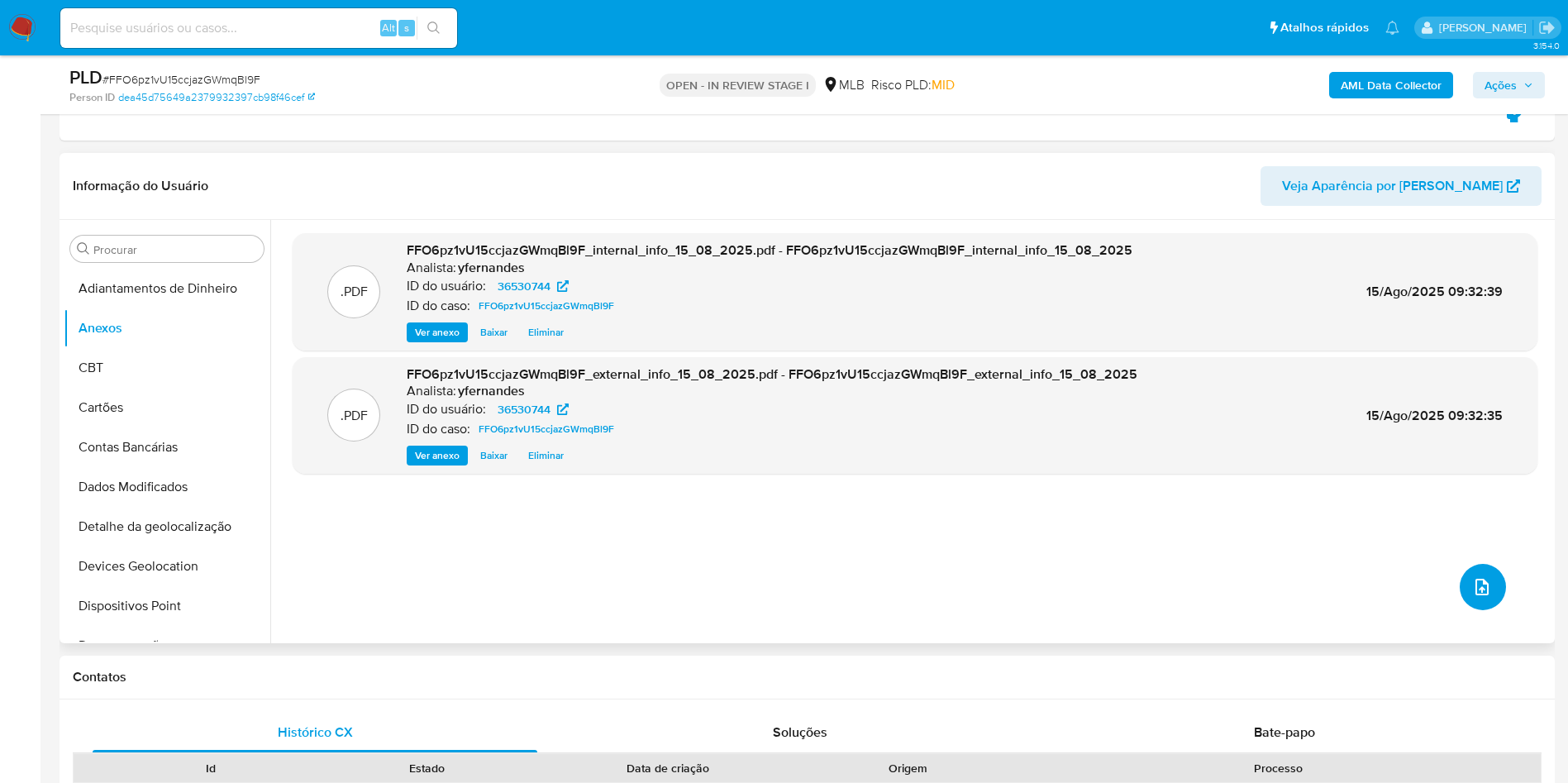
click at [1460, 586] on button "upload-file" at bounding box center [1483, 587] width 46 height 46
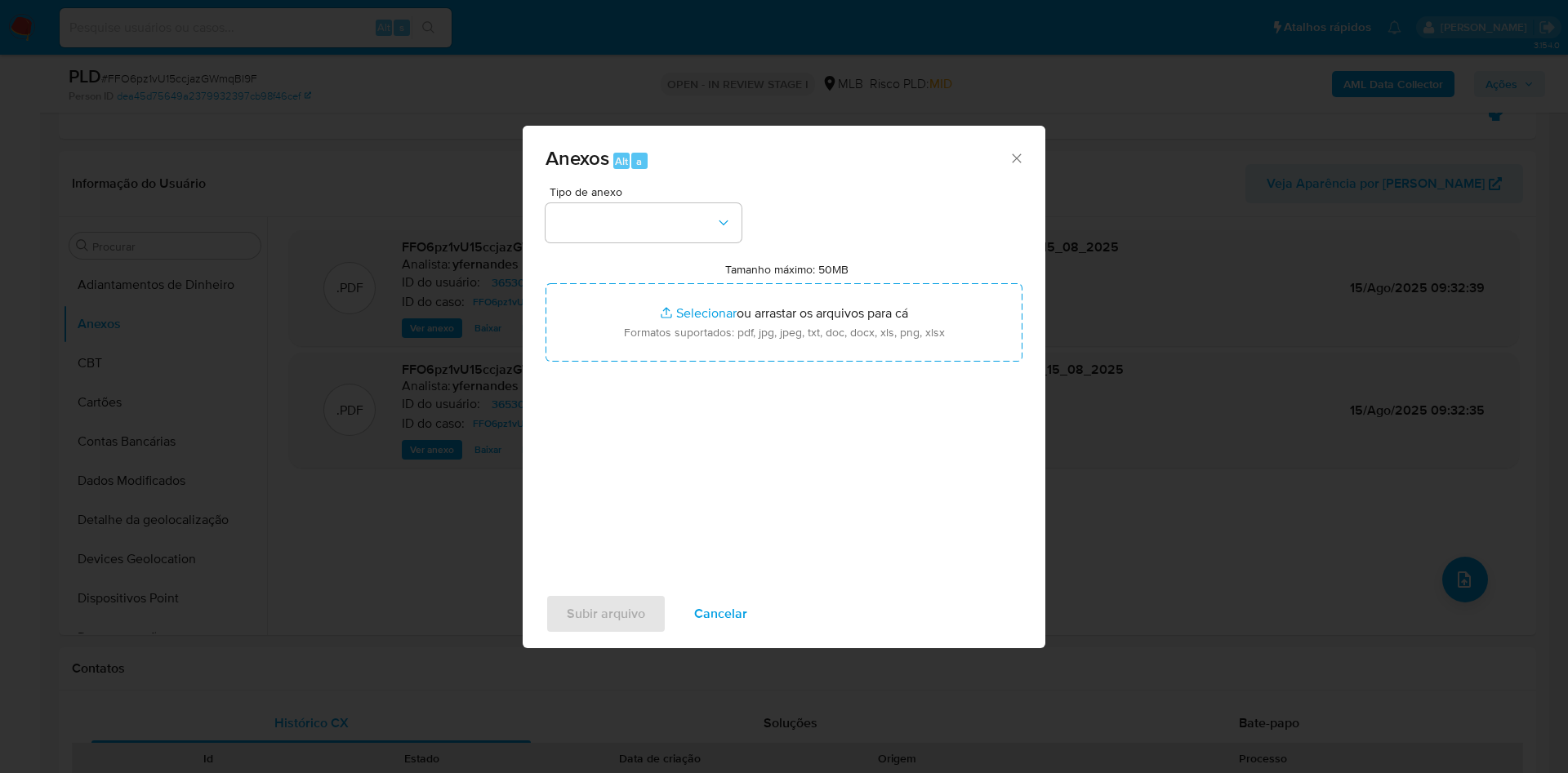
click at [649, 197] on div "Tipo de anexo" at bounding box center [644, 214] width 196 height 56
click at [635, 237] on button "button" at bounding box center [644, 223] width 196 height 39
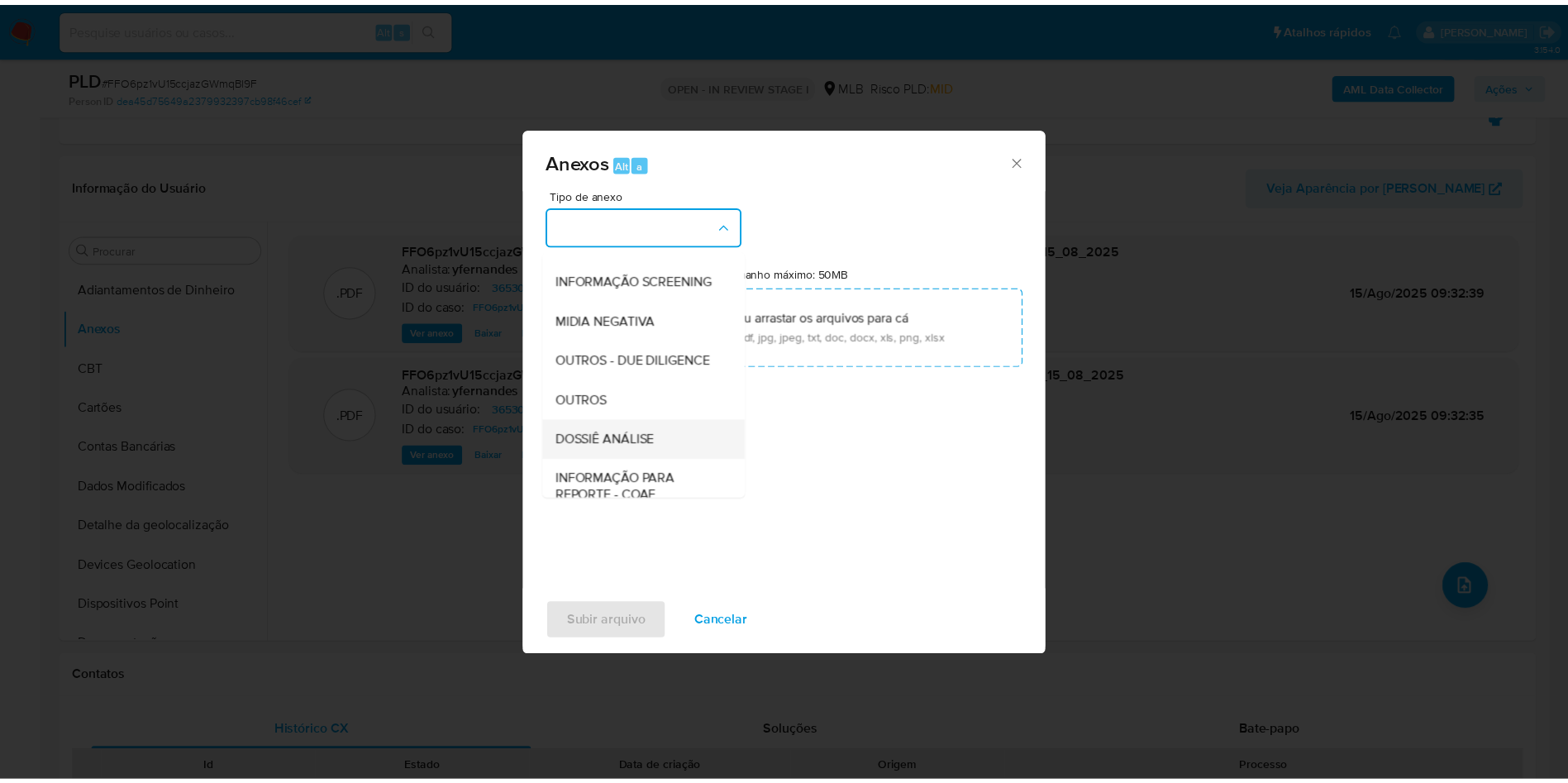
scroll to position [254, 0]
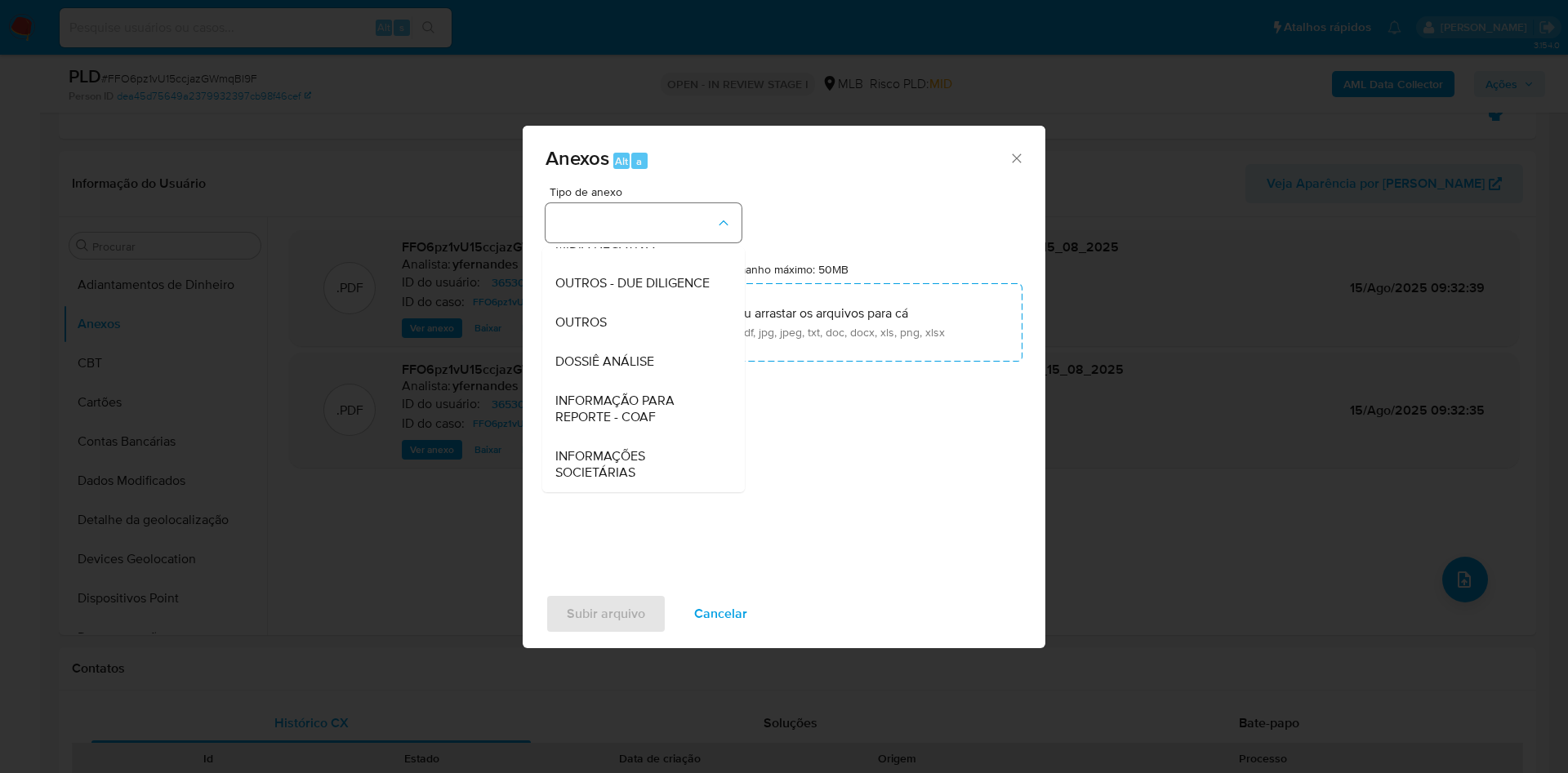
click at [586, 324] on span "OUTROS" at bounding box center [581, 323] width 51 height 17
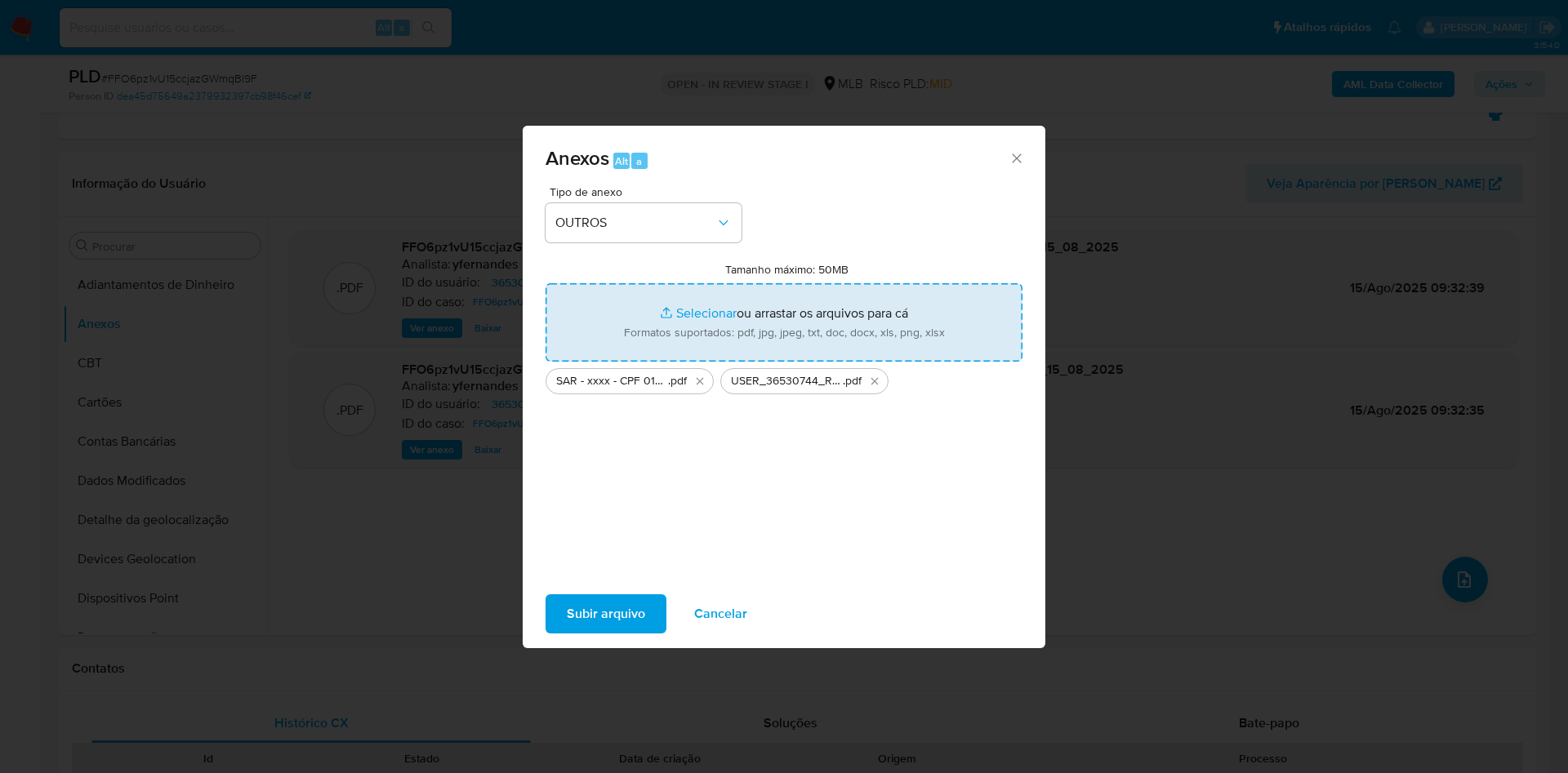
type input "C:\fakepath\Mulan 36530744_2025_08_15_08_10_43.xlsx"
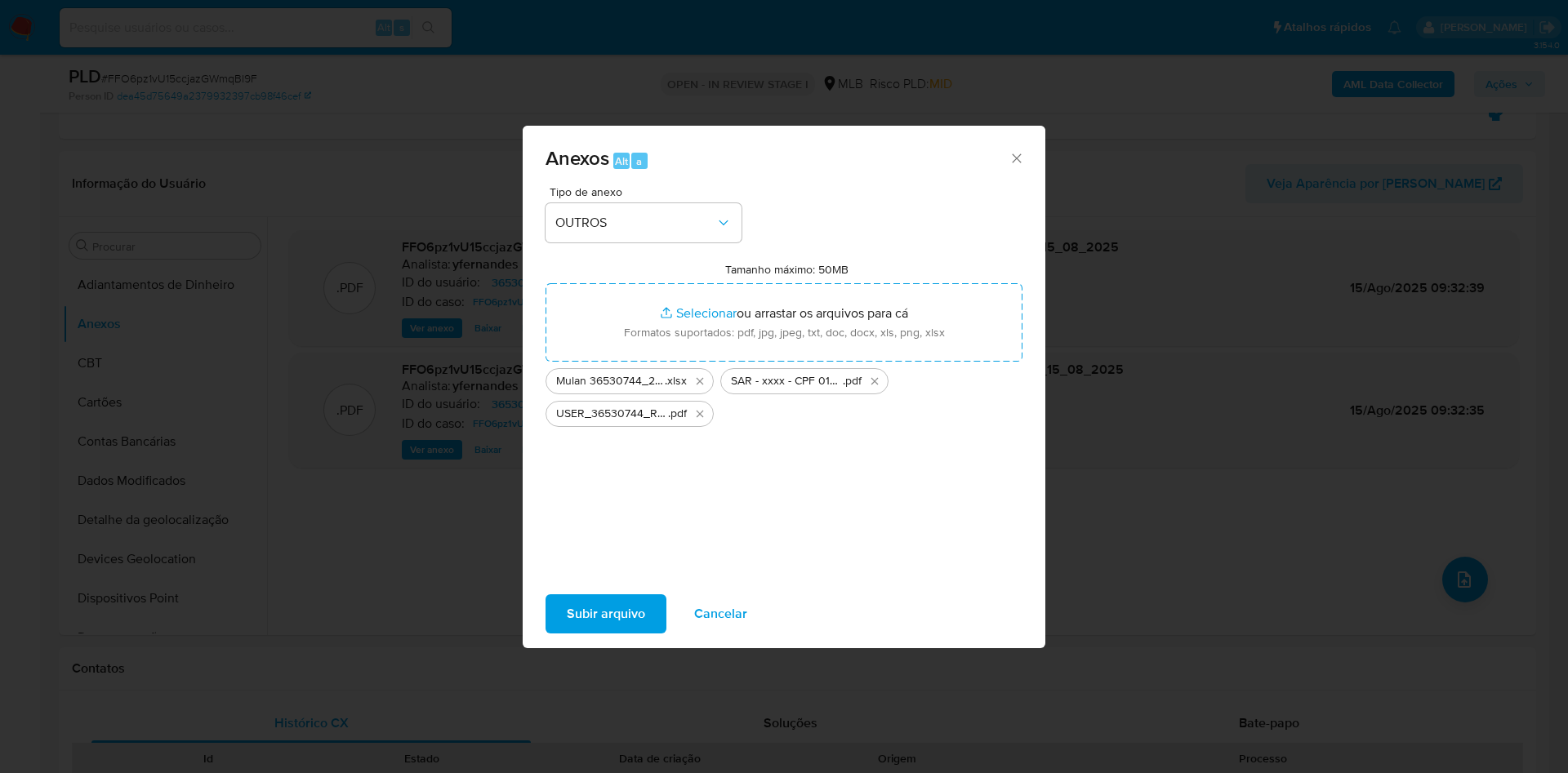
click at [584, 611] on span "Subir arquivo" at bounding box center [606, 613] width 78 height 36
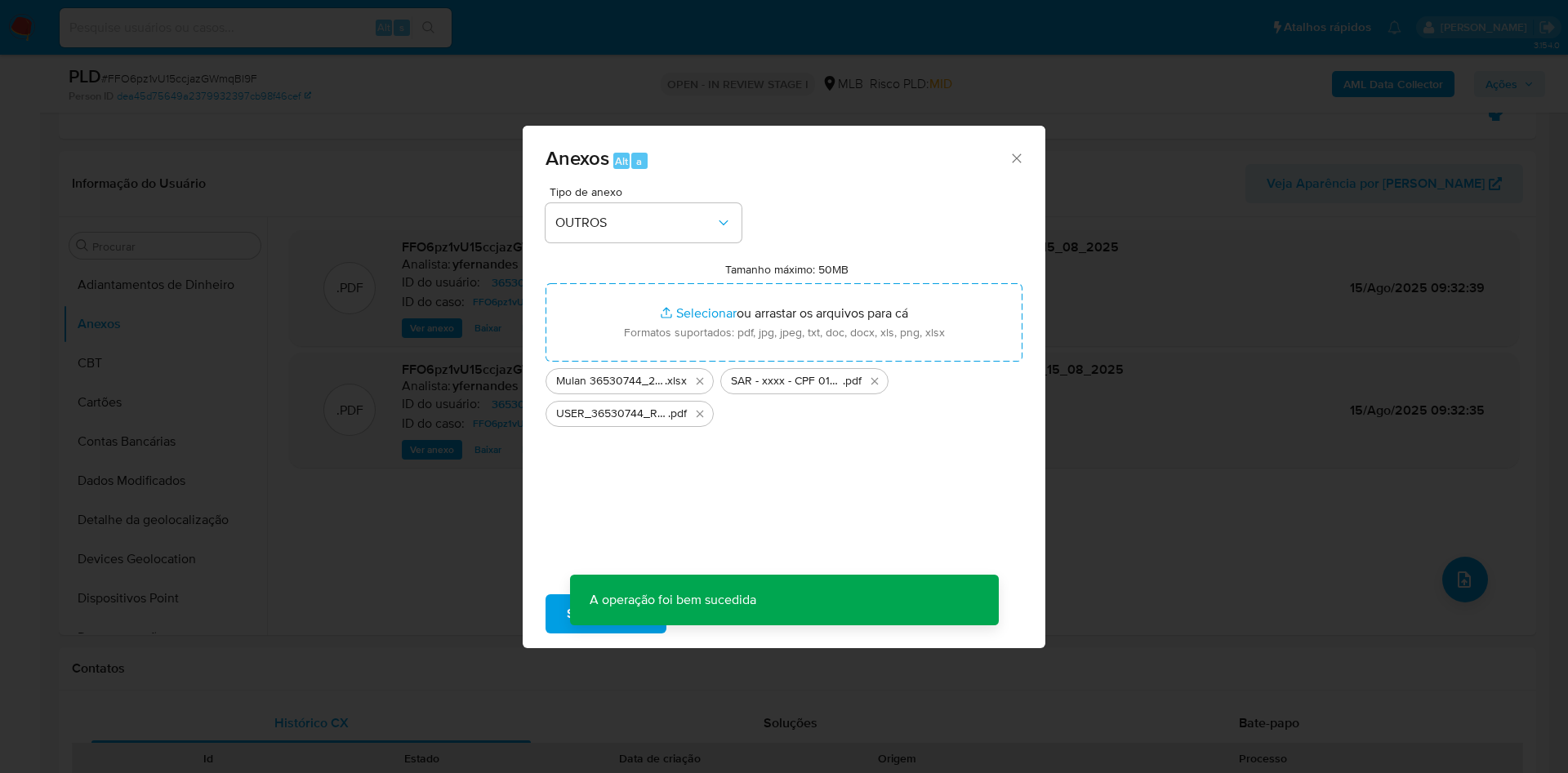
click at [169, 355] on div "Anexos Alt a Tipo de anexo OUTROS Tamanho máximo: 50MB Selecionar arquivos Sele…" at bounding box center [784, 386] width 1568 height 773
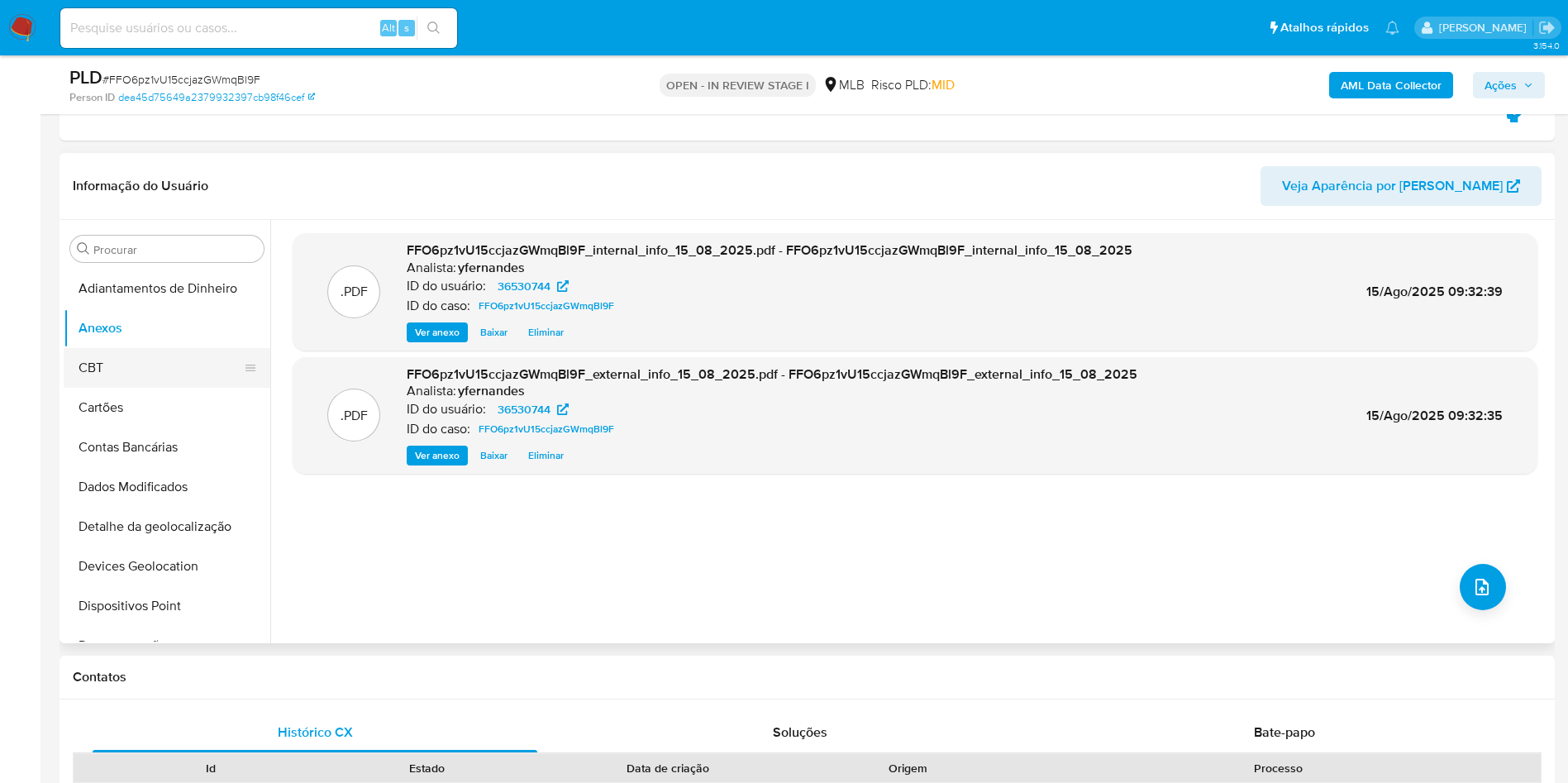
click at [142, 358] on button "CBT" at bounding box center [161, 368] width 193 height 40
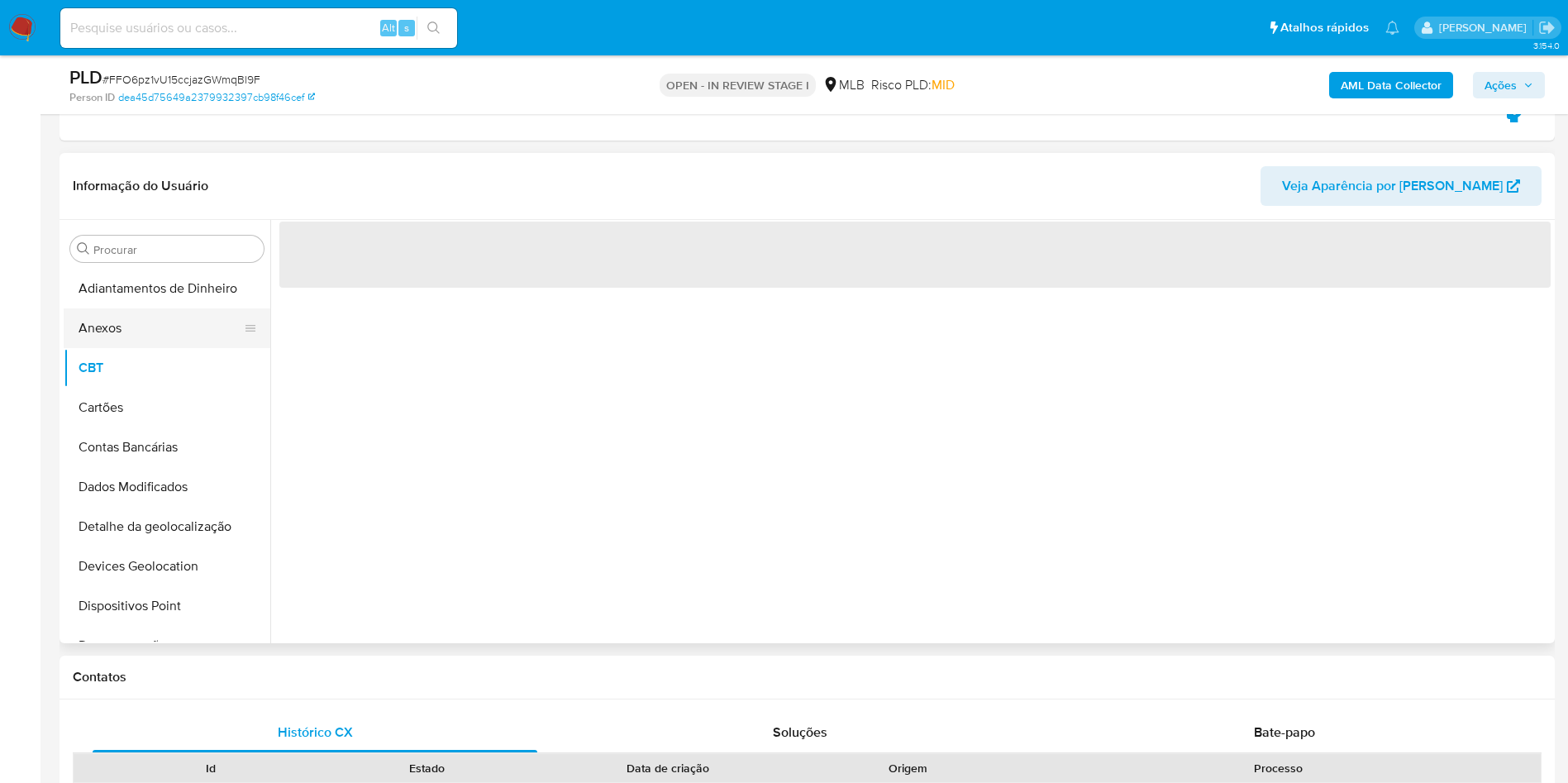
click at [114, 308] on button "Anexos" at bounding box center [161, 328] width 193 height 40
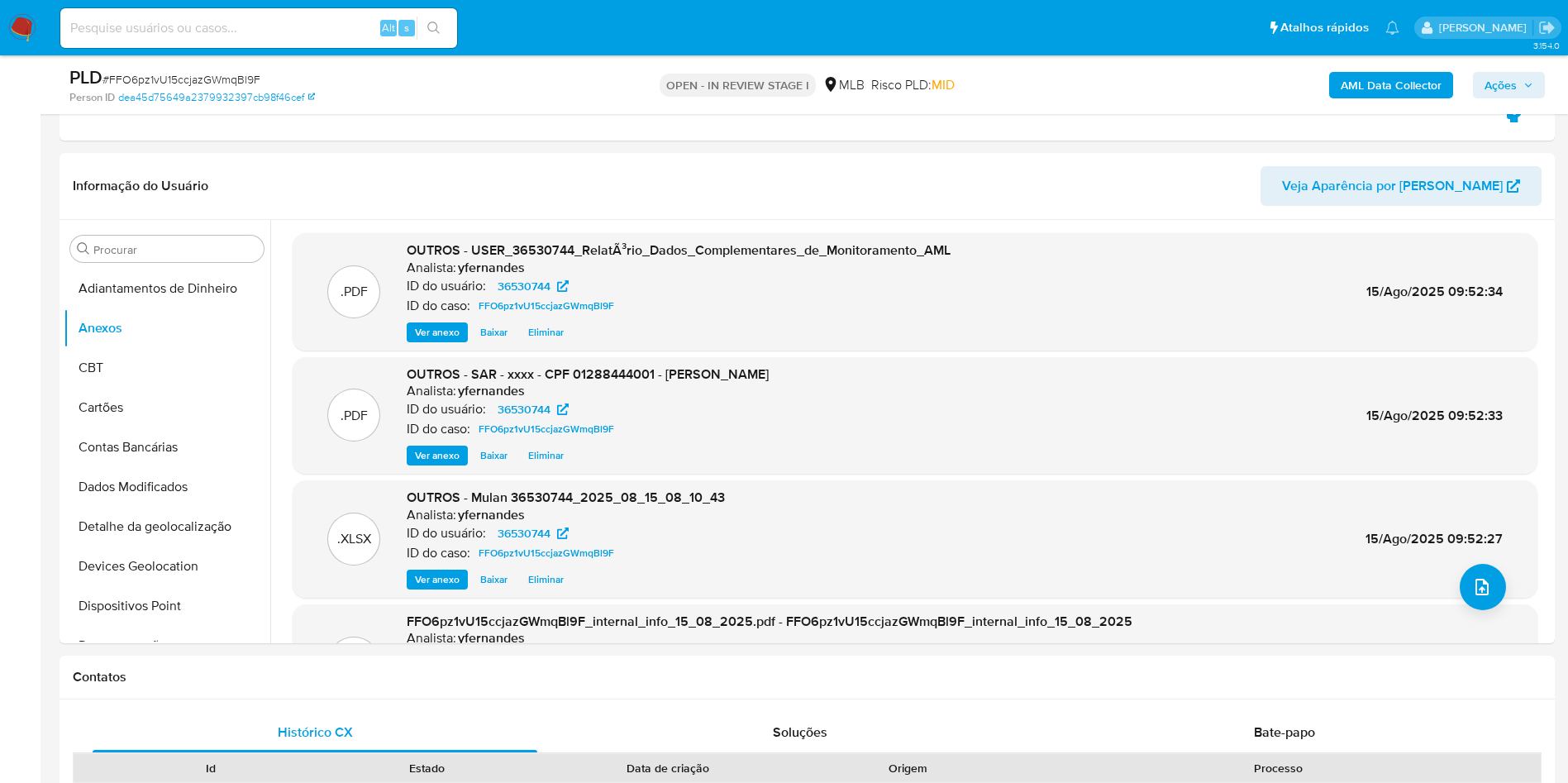
click at [1505, 72] on span "Ações" at bounding box center [1501, 85] width 33 height 26
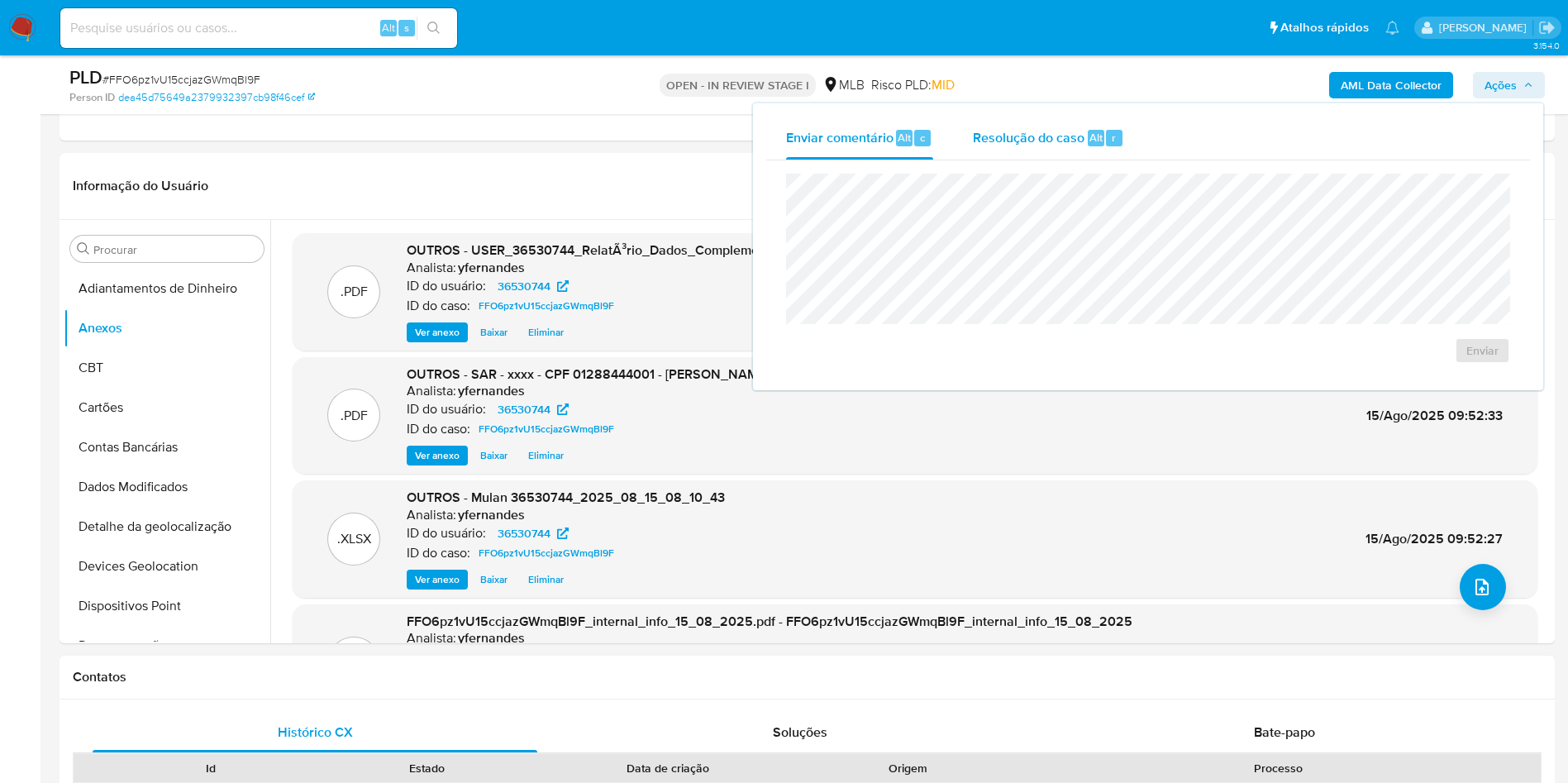
click at [1025, 138] on span "Resolução do caso" at bounding box center [1029, 137] width 111 height 19
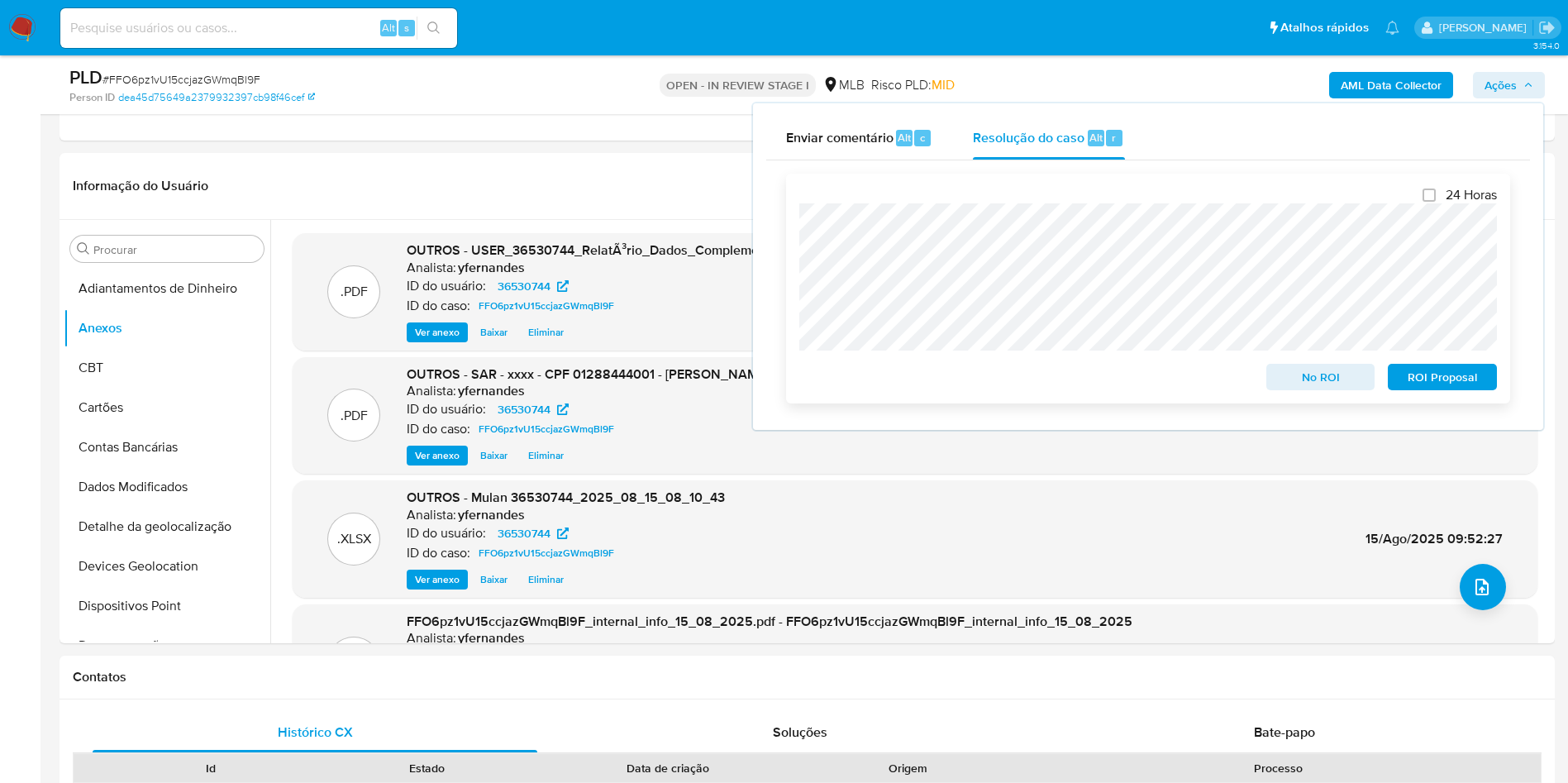
click at [1457, 381] on span "ROI Proposal" at bounding box center [1443, 376] width 86 height 23
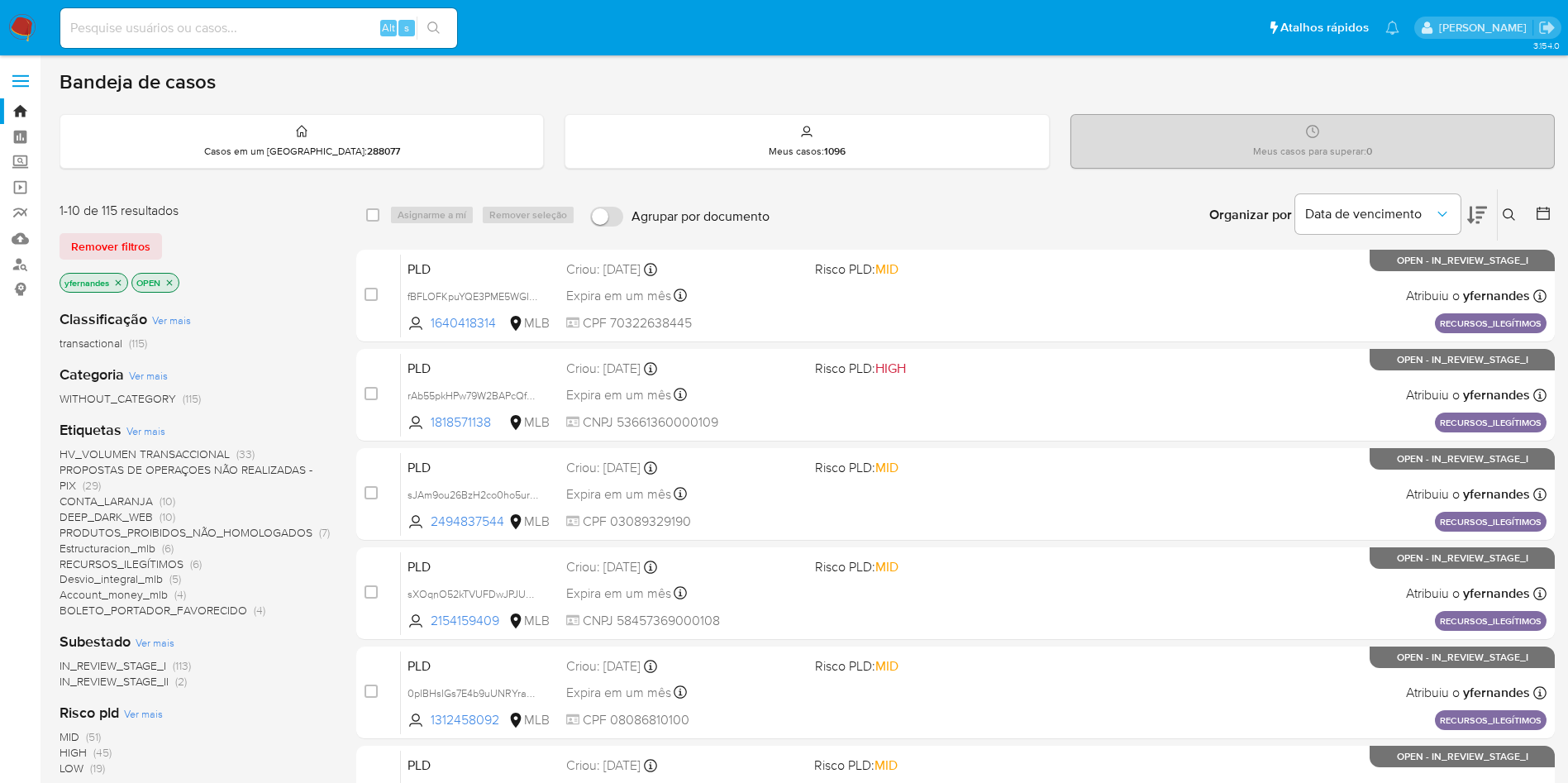
click at [1470, 207] on icon at bounding box center [1477, 215] width 20 height 18
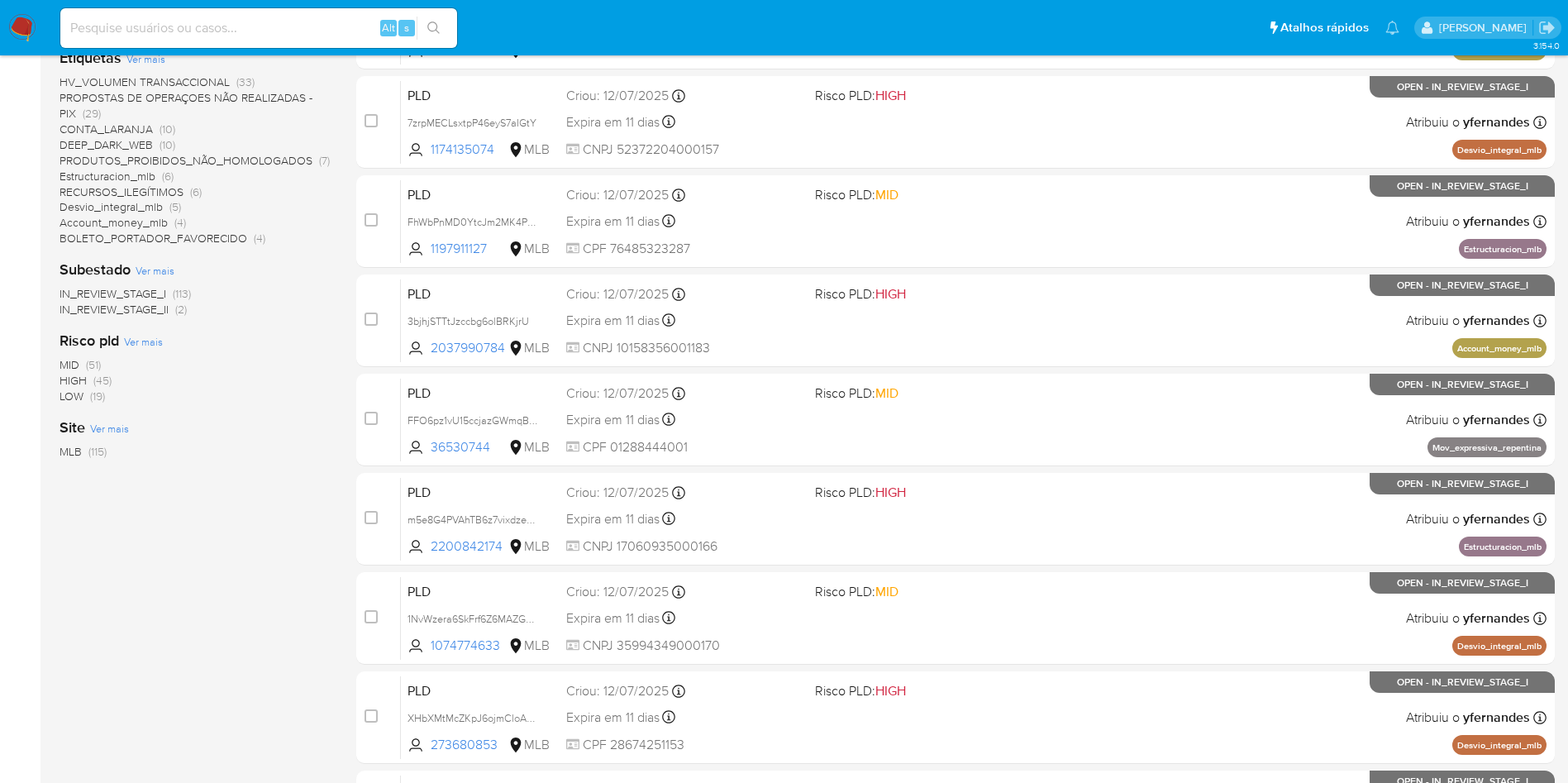
scroll to position [523, 0]
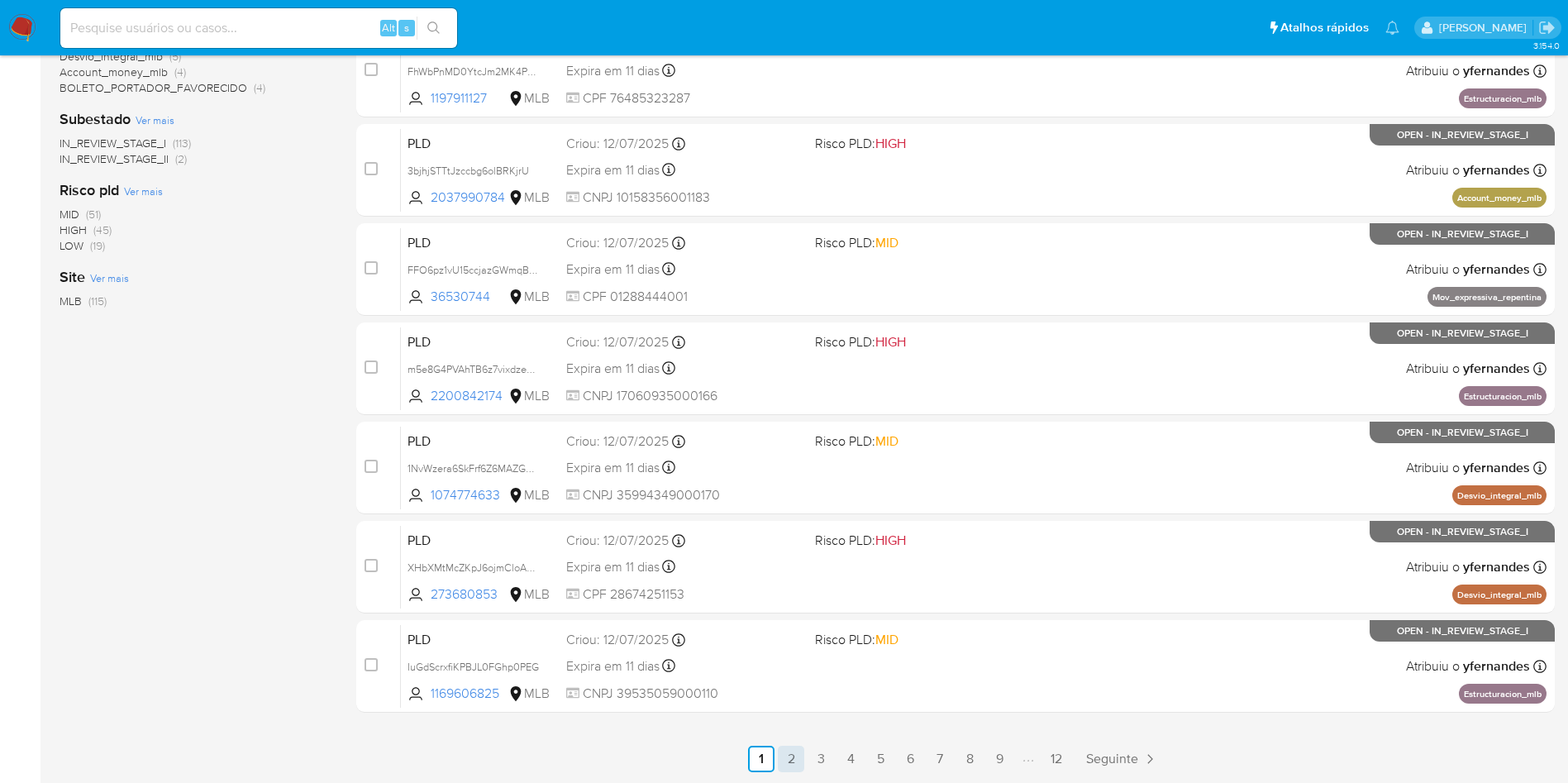
click at [788, 768] on link "2" at bounding box center [791, 759] width 26 height 26
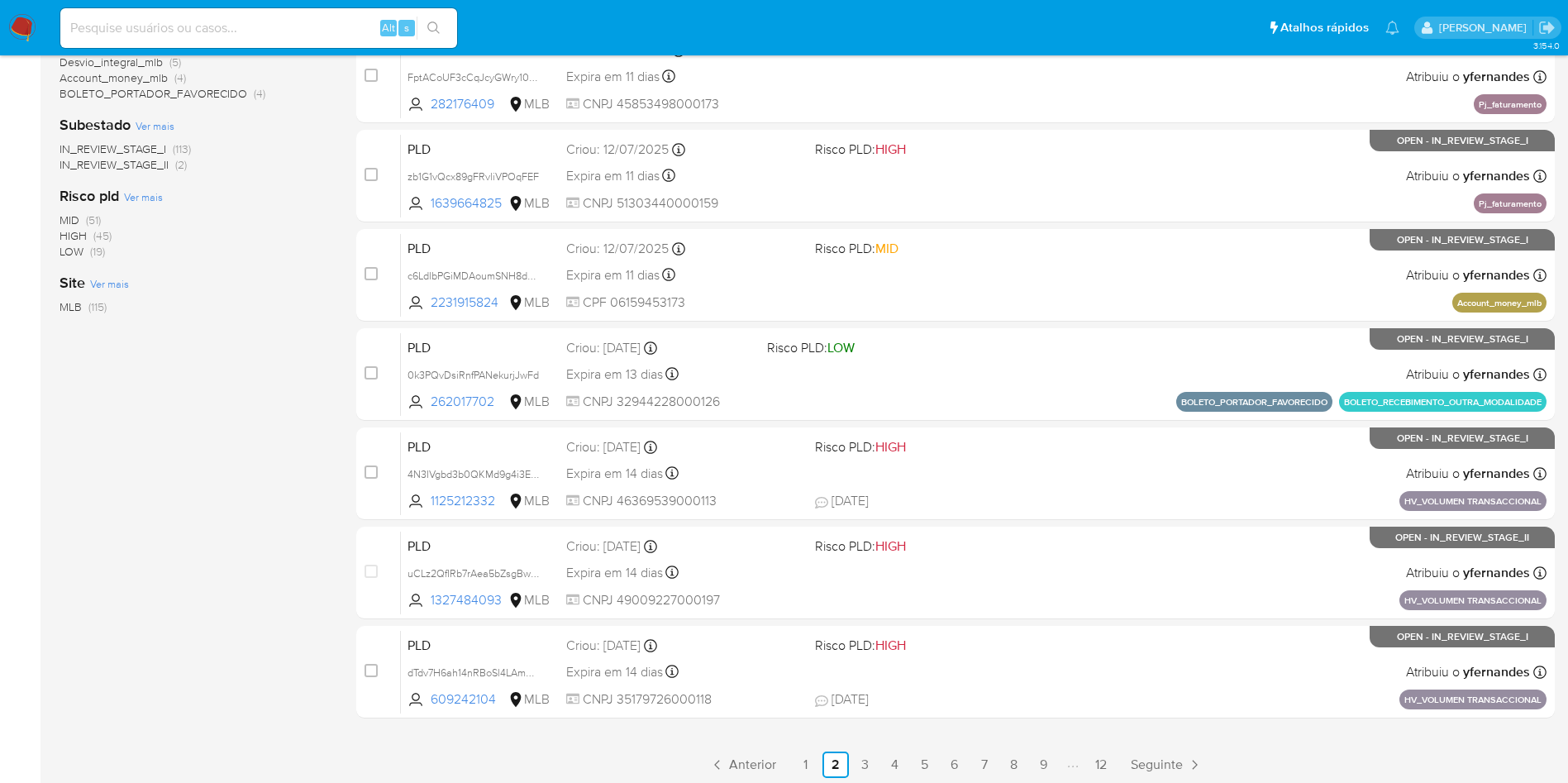
scroll to position [523, 0]
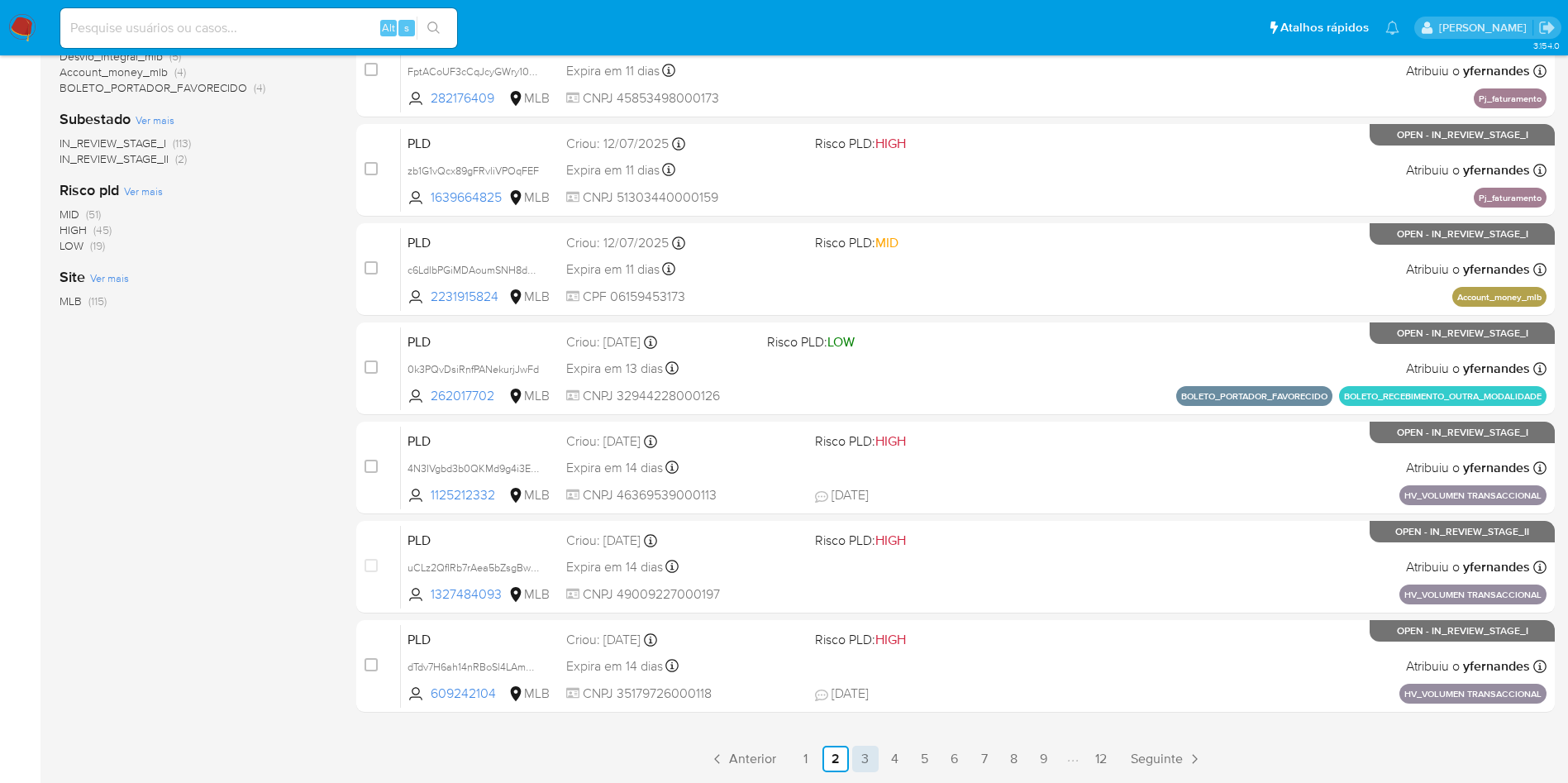
click at [864, 761] on link "3" at bounding box center [866, 759] width 26 height 26
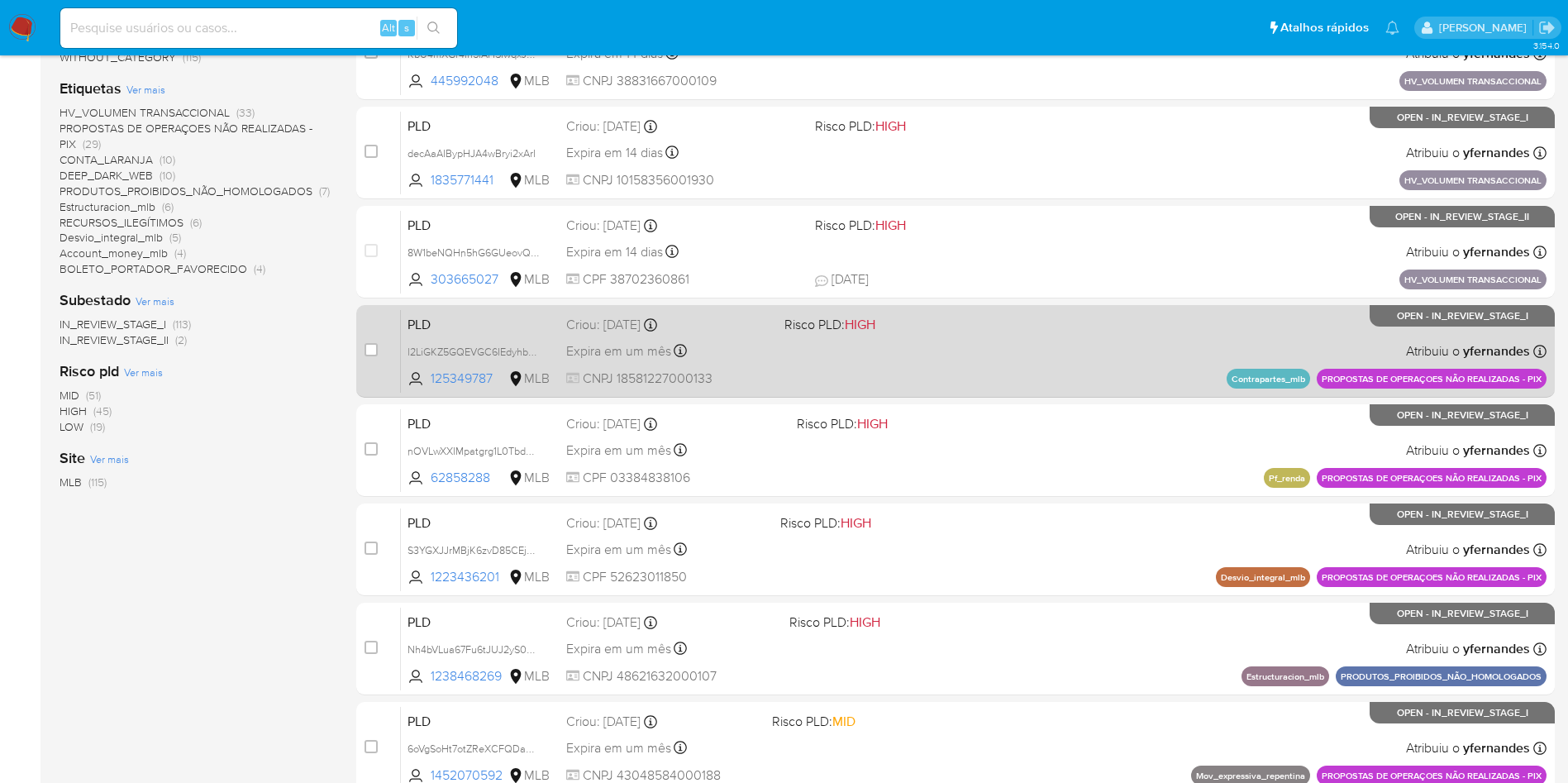
scroll to position [523, 0]
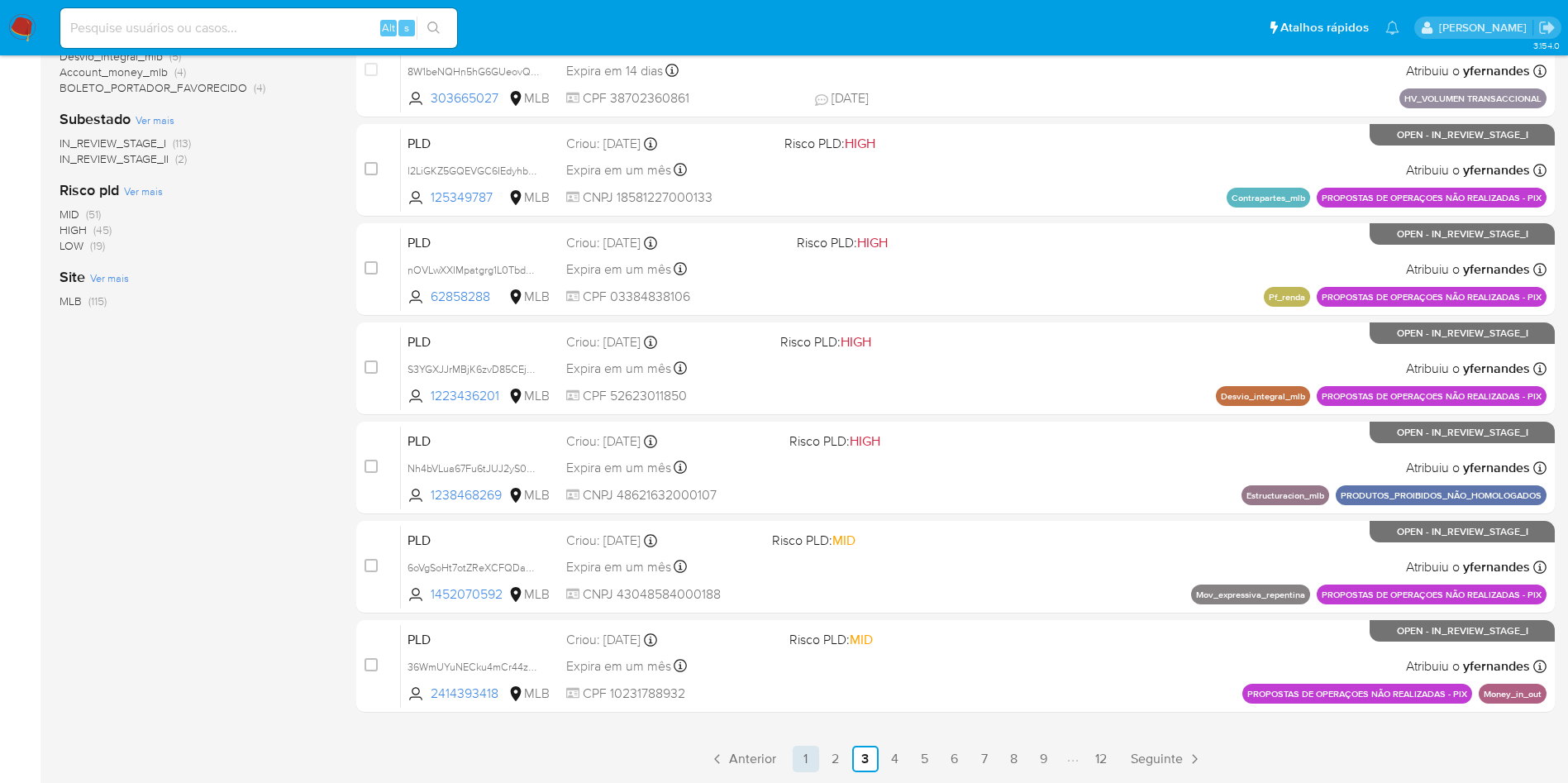
click at [798, 761] on link "1" at bounding box center [806, 759] width 26 height 26
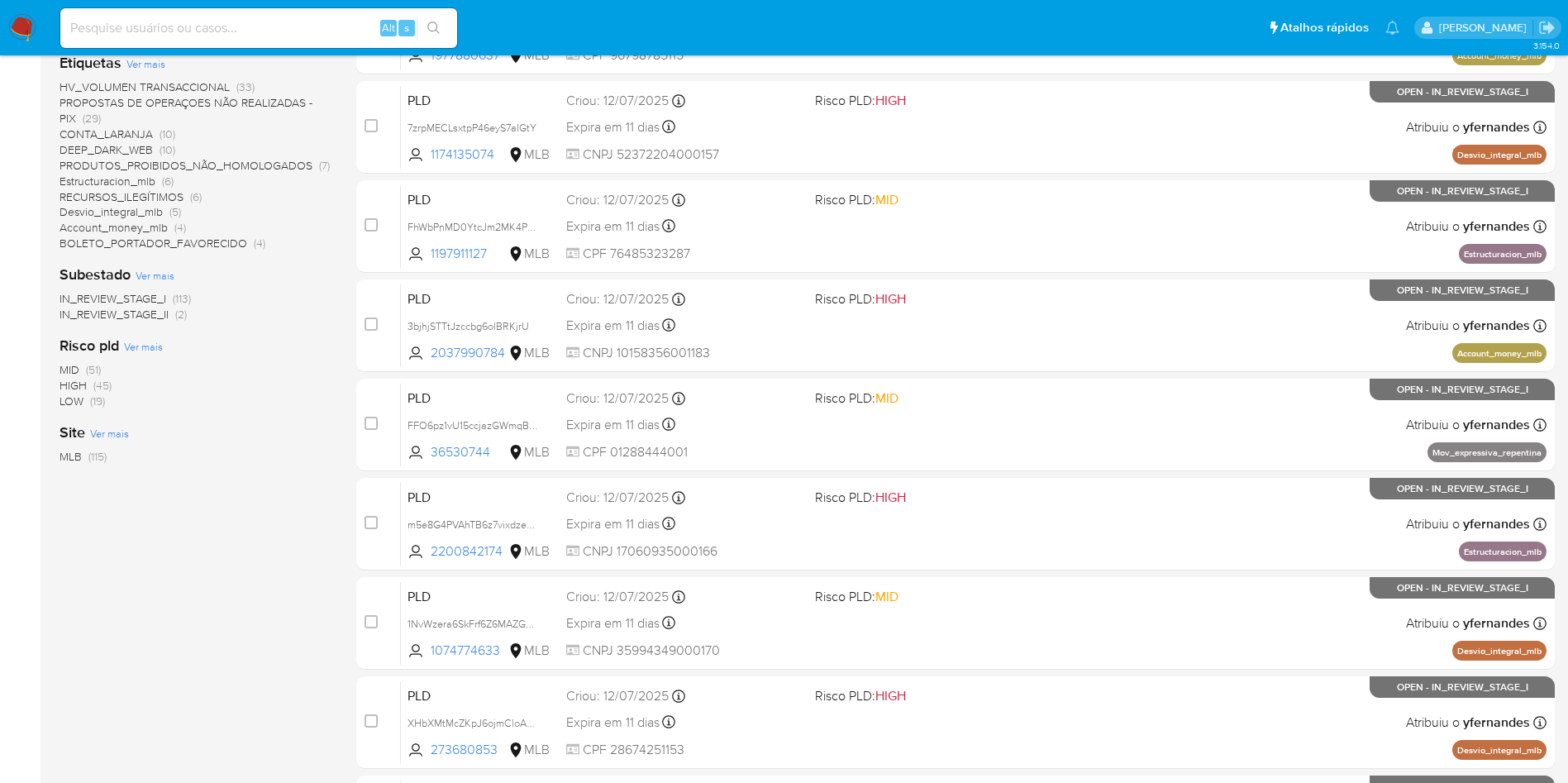
scroll to position [523, 0]
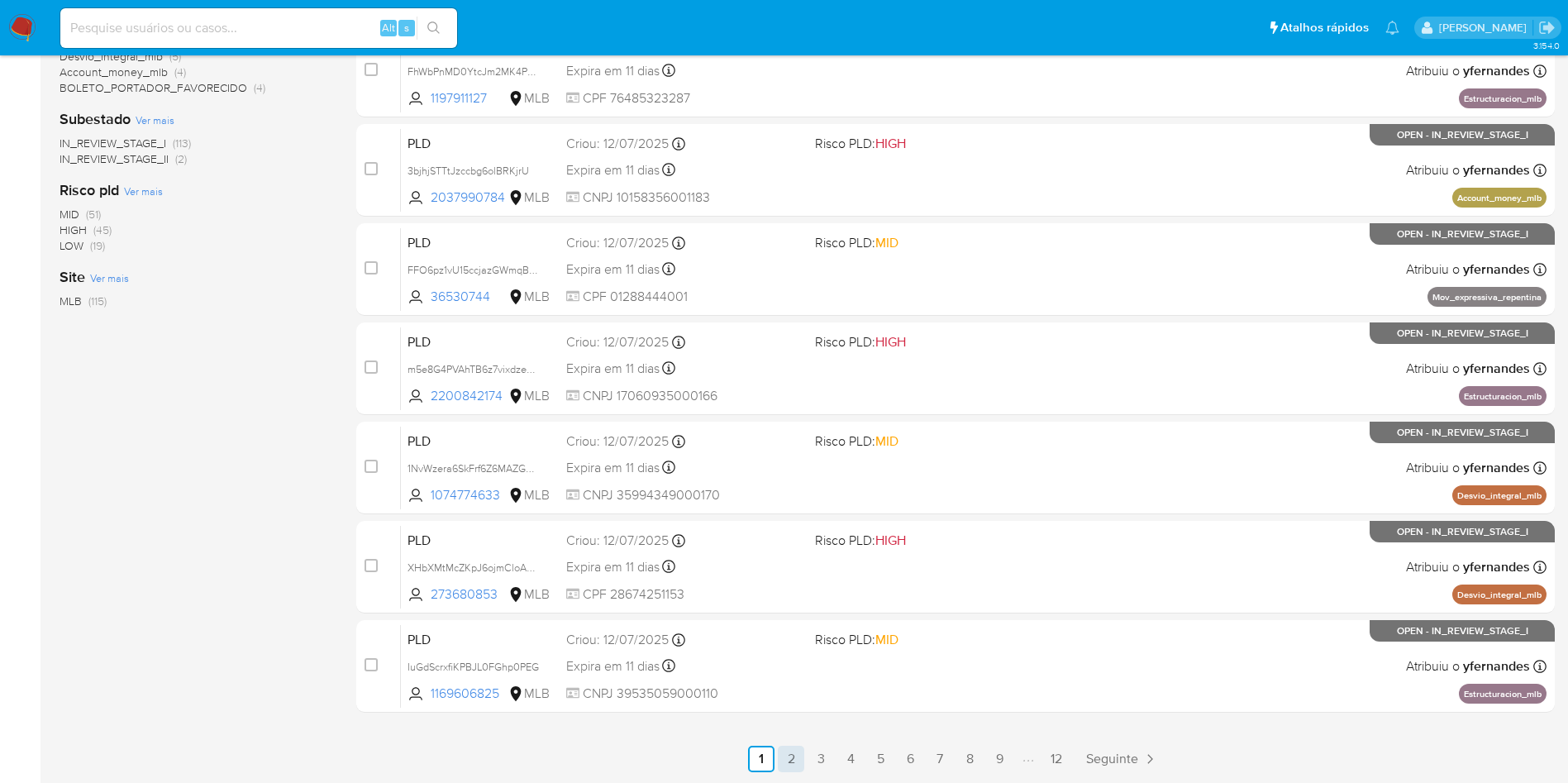
click at [783, 763] on link "2" at bounding box center [791, 759] width 26 height 26
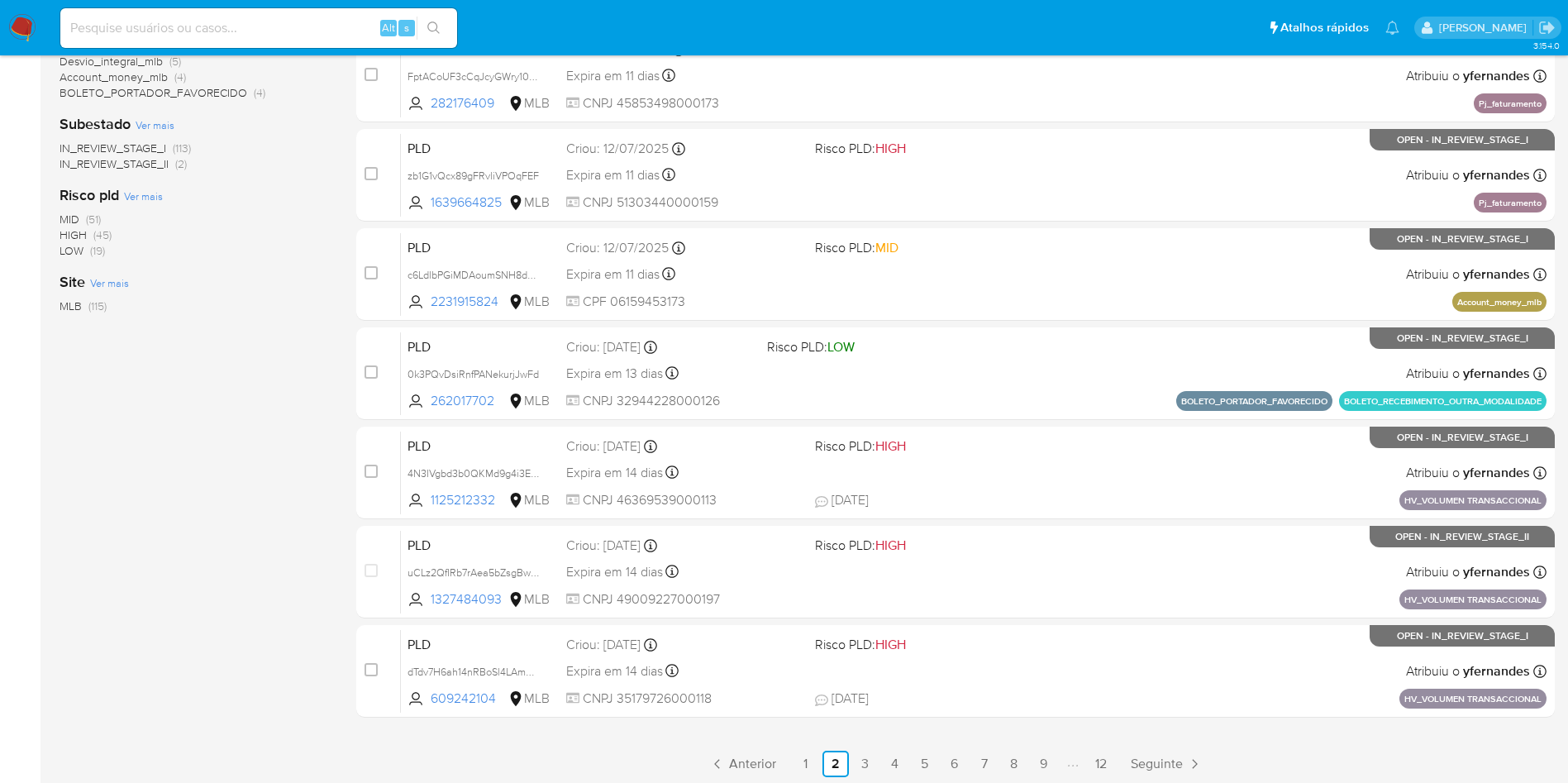
scroll to position [523, 0]
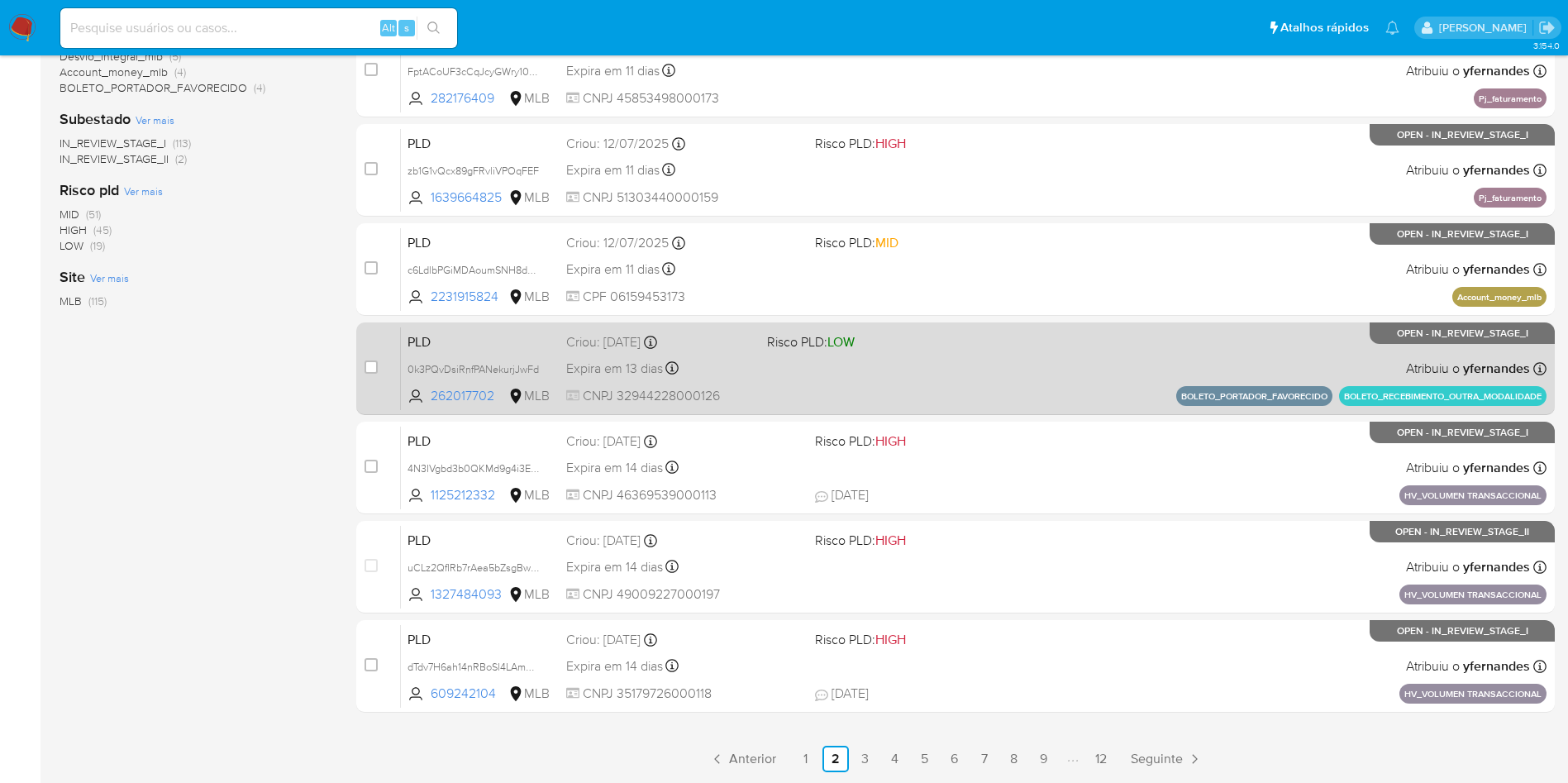
click at [895, 380] on div "PLD 0k3PQvDsiRnfPANekurjJwFd 262017702 MLB Risco PLD: LOW Criou: [DATE] Criou: …" at bounding box center [974, 369] width 1146 height 84
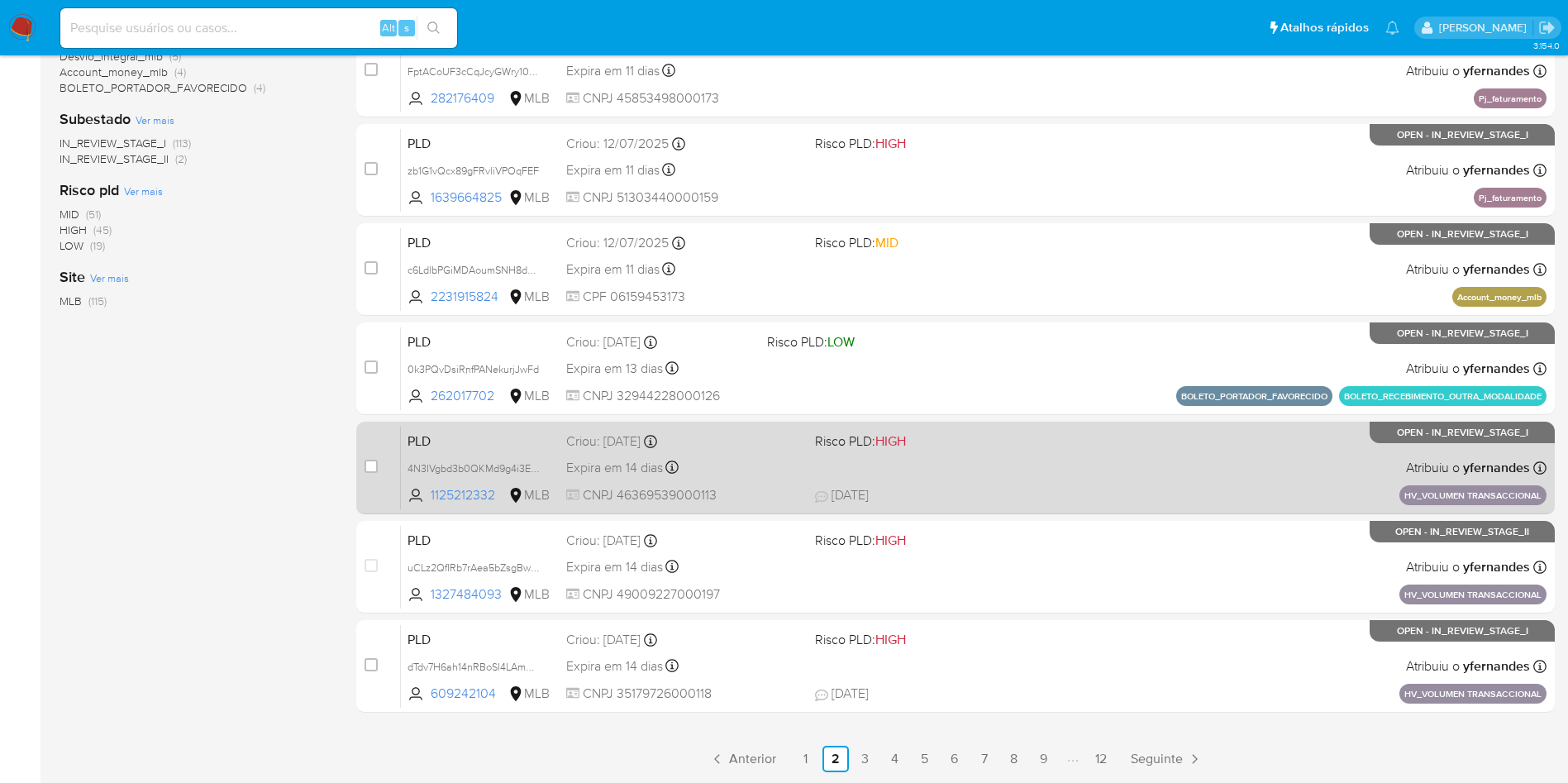
click at [980, 470] on div "PLD 4N3IVgbd3b0QKMd9g4i3EHrx 1125212332 MLB Risco PLD: HIGH Criou: [DATE] Criou…" at bounding box center [974, 467] width 1146 height 84
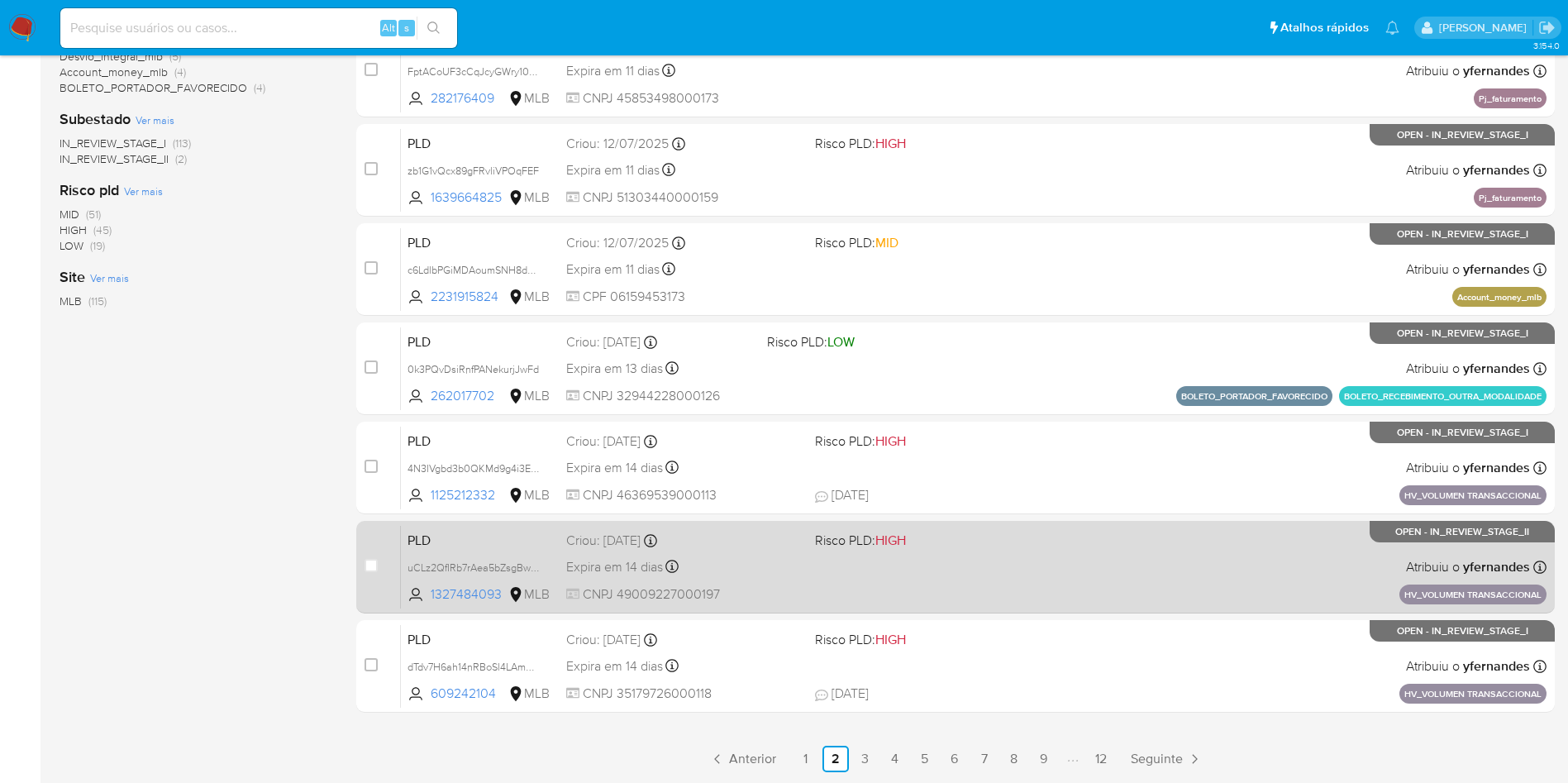
click at [1014, 542] on span "Risco PLD: HIGH" at bounding box center [933, 539] width 235 height 21
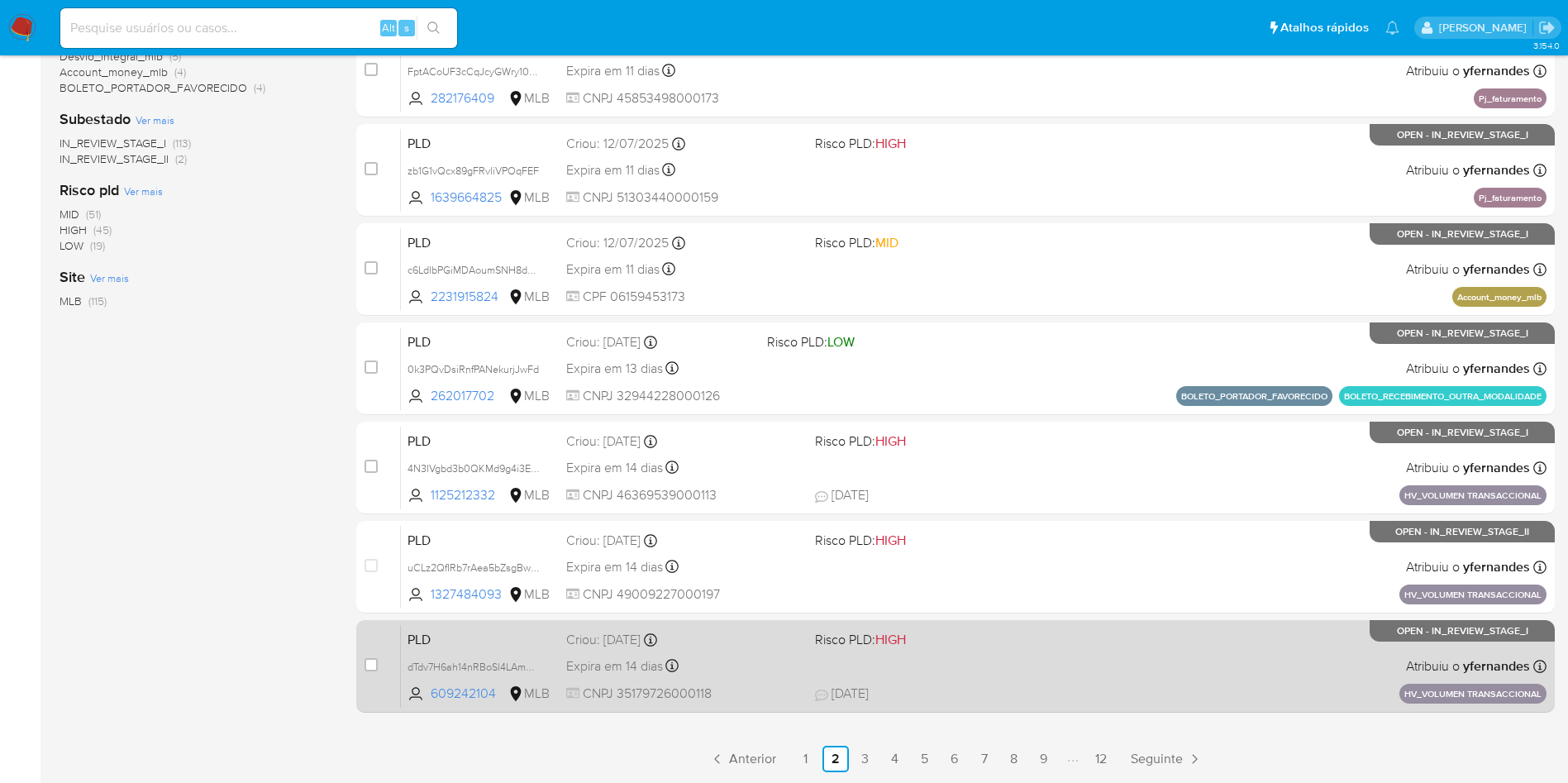
click at [933, 664] on div "PLD dTdv7H6ah14nRBoSl4LAmDdz 609242104 MLB Risco PLD: HIGH Criou: [DATE] Criou:…" at bounding box center [974, 666] width 1146 height 84
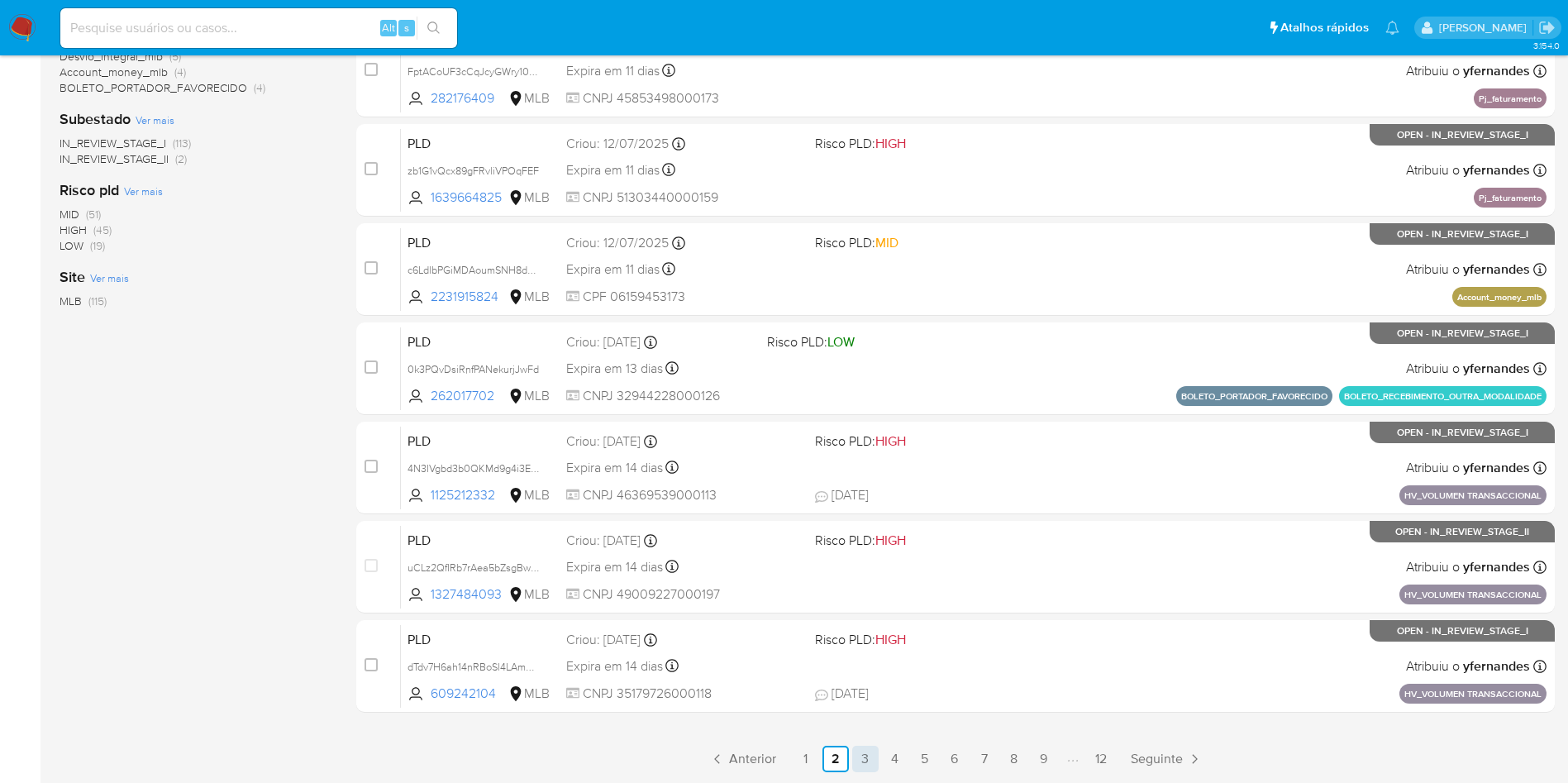
click at [862, 750] on link "3" at bounding box center [866, 759] width 26 height 26
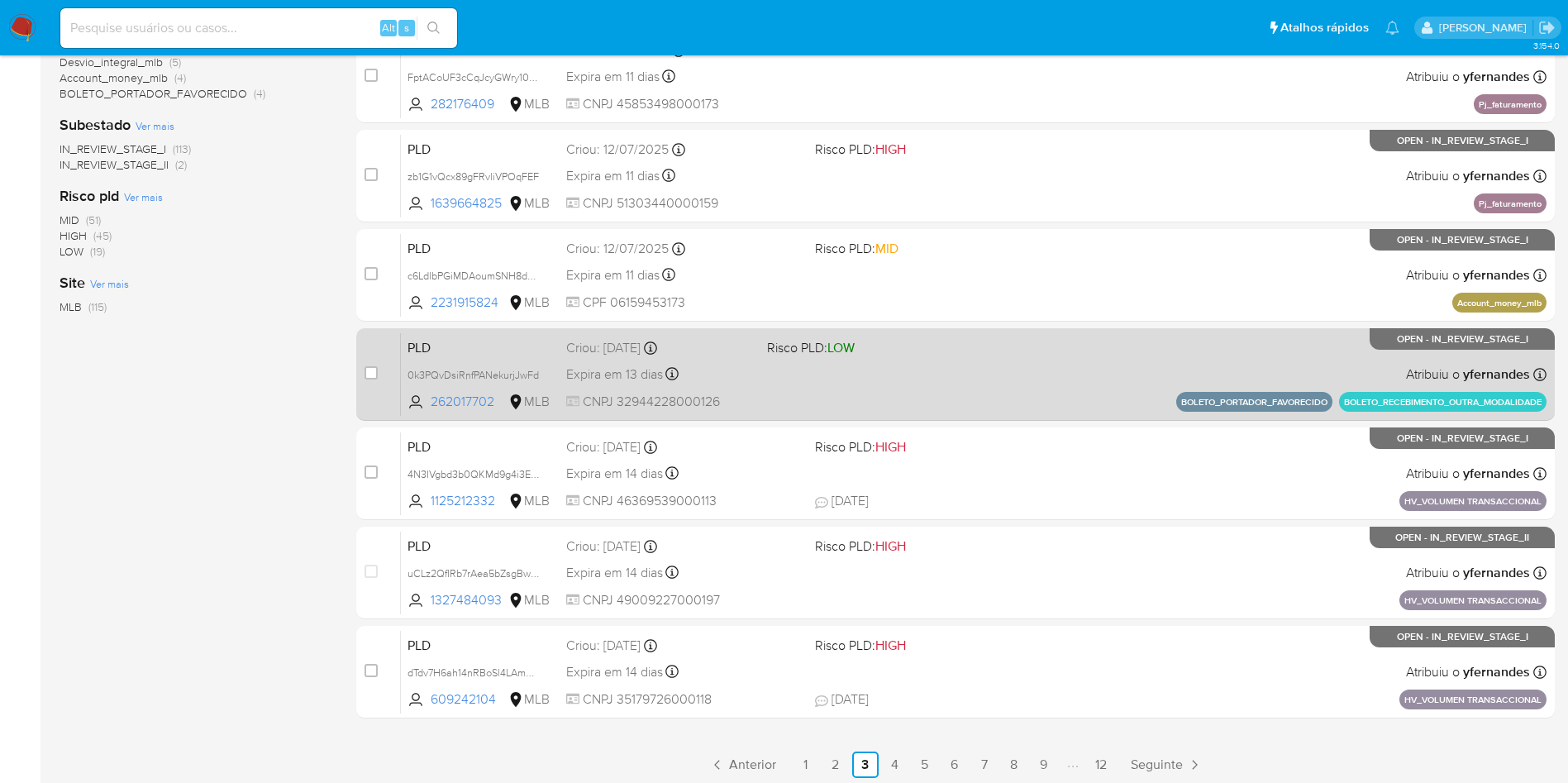
scroll to position [523, 0]
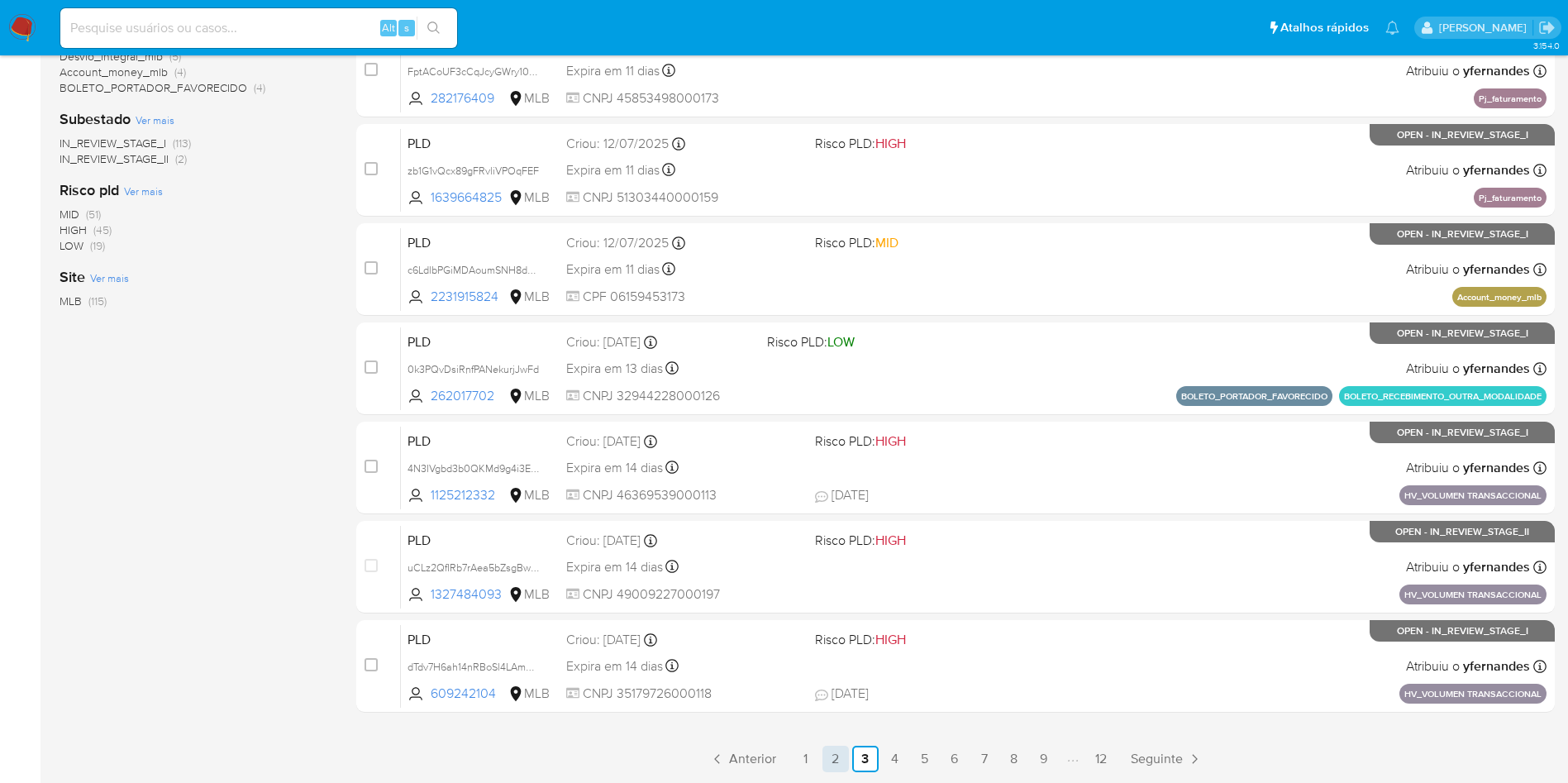
click at [839, 758] on link "2" at bounding box center [836, 759] width 26 height 26
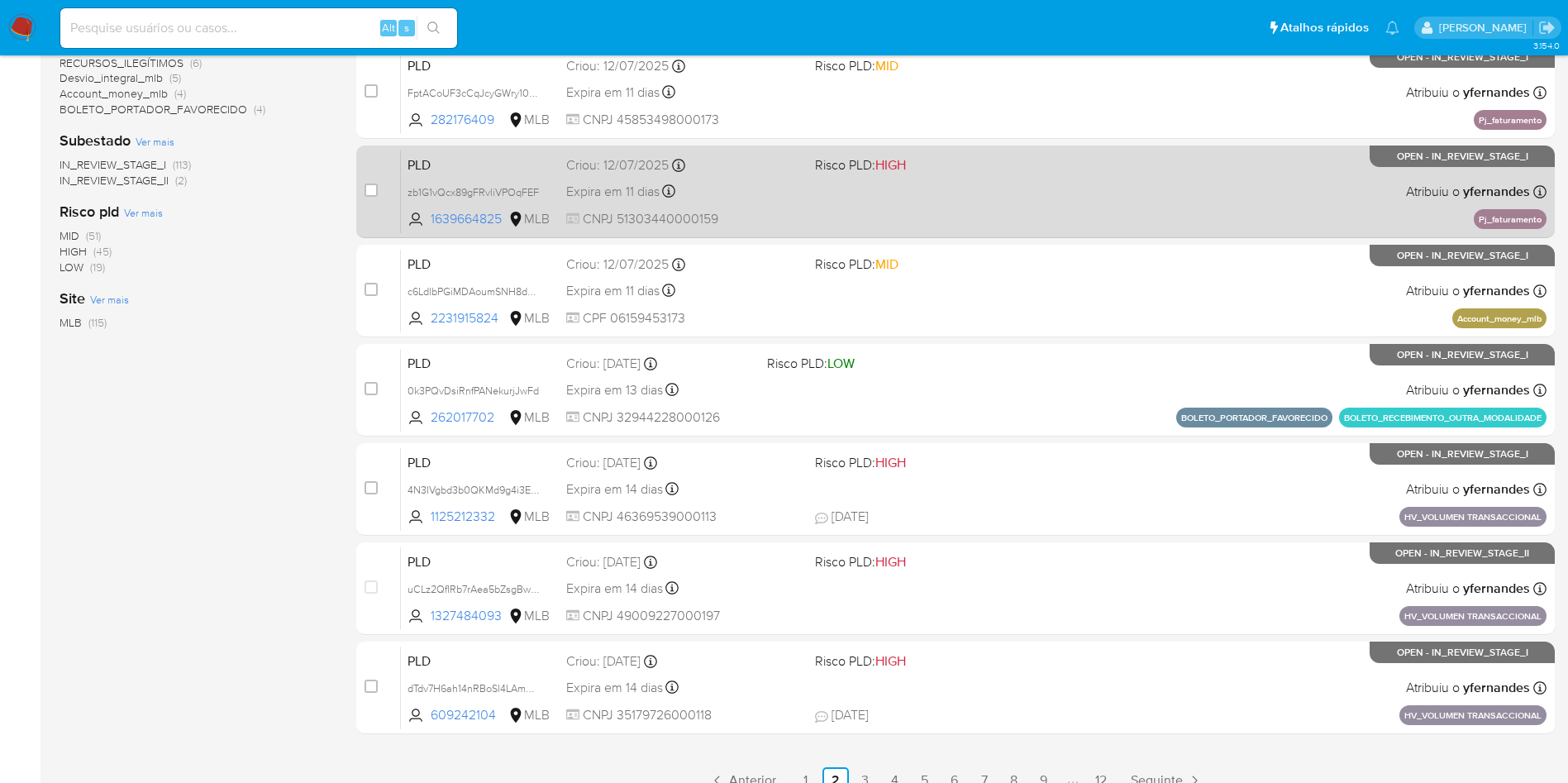
scroll to position [523, 0]
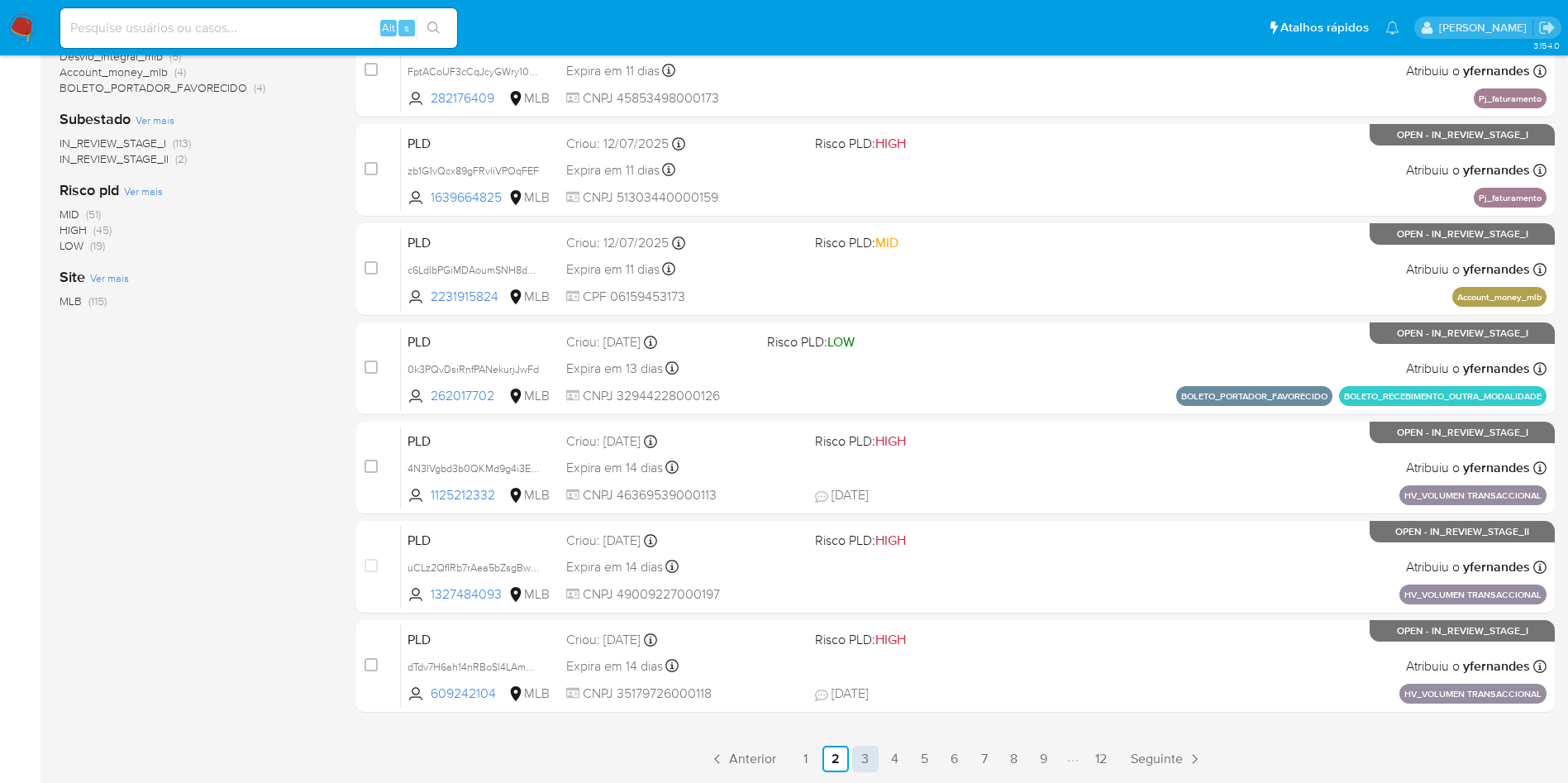
click at [861, 758] on link "3" at bounding box center [866, 759] width 26 height 26
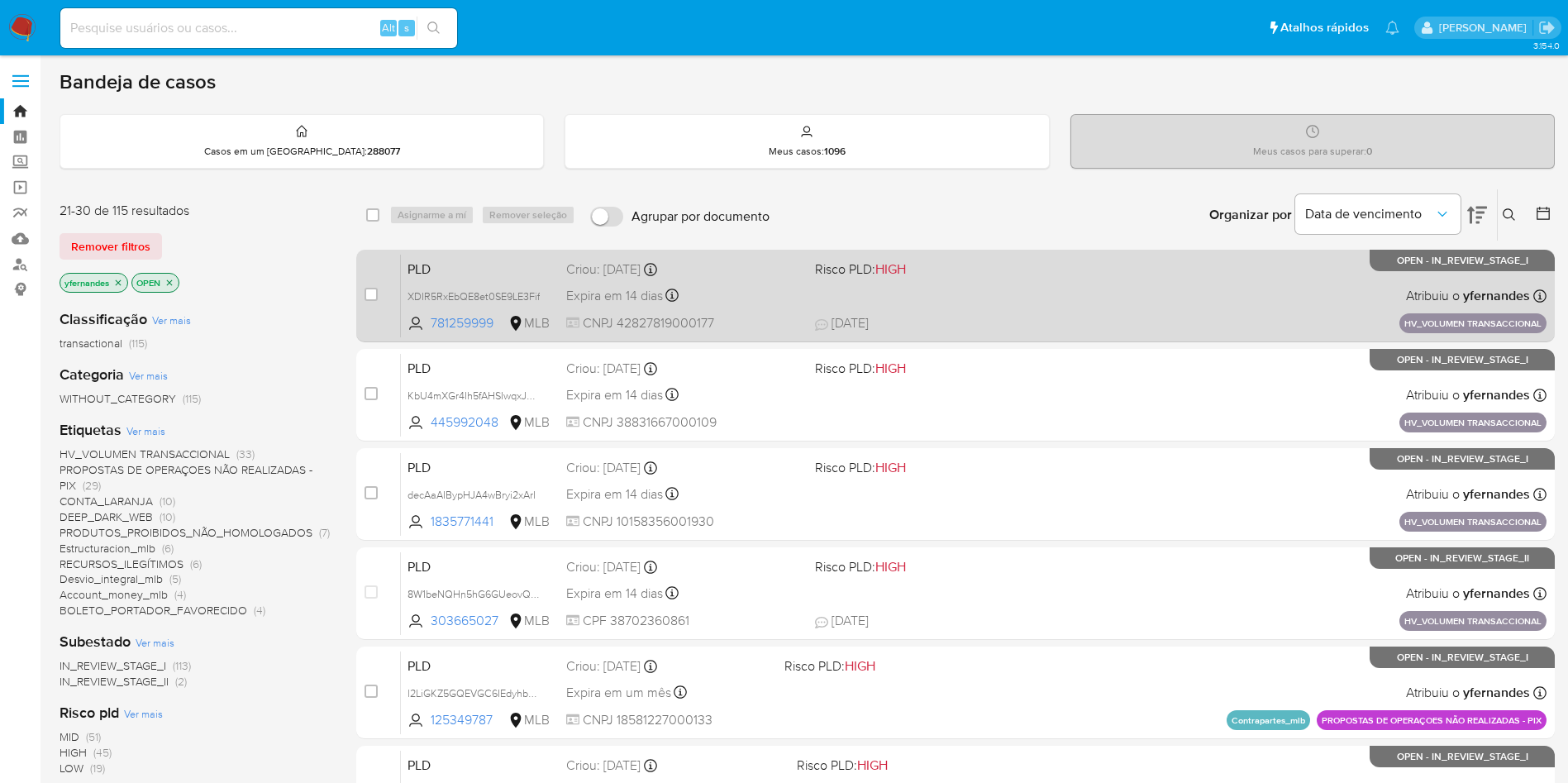
click at [983, 305] on div "PLD XDIR5RxEbQE8et0SE9LE3Fif 781259999 MLB Risco PLD: HIGH Criou: [DATE] Criou:…" at bounding box center [974, 295] width 1146 height 84
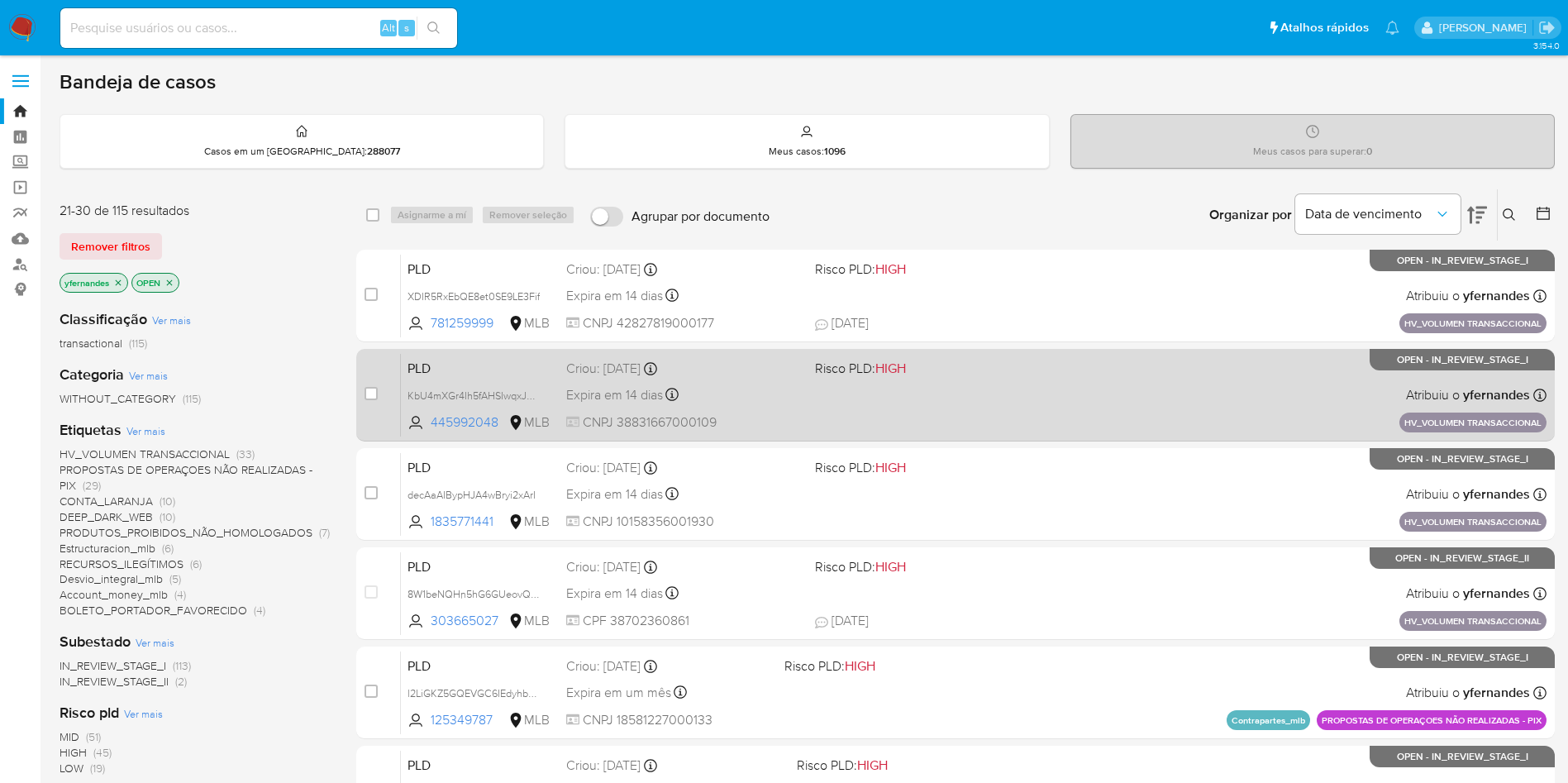
click at [1026, 372] on span "Risco PLD: HIGH" at bounding box center [933, 367] width 235 height 21
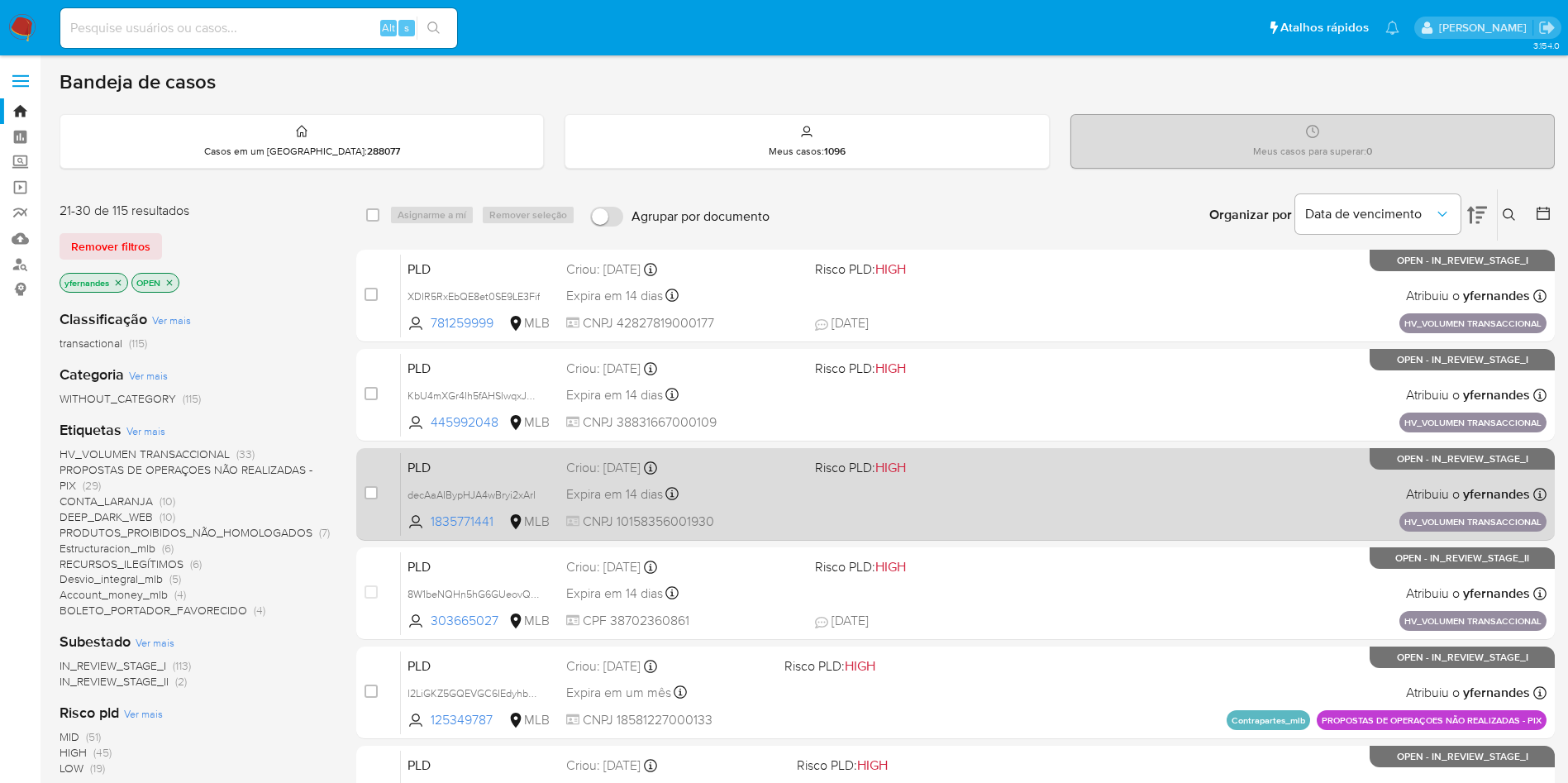
click at [1023, 474] on span "Risco PLD: HIGH" at bounding box center [933, 465] width 235 height 21
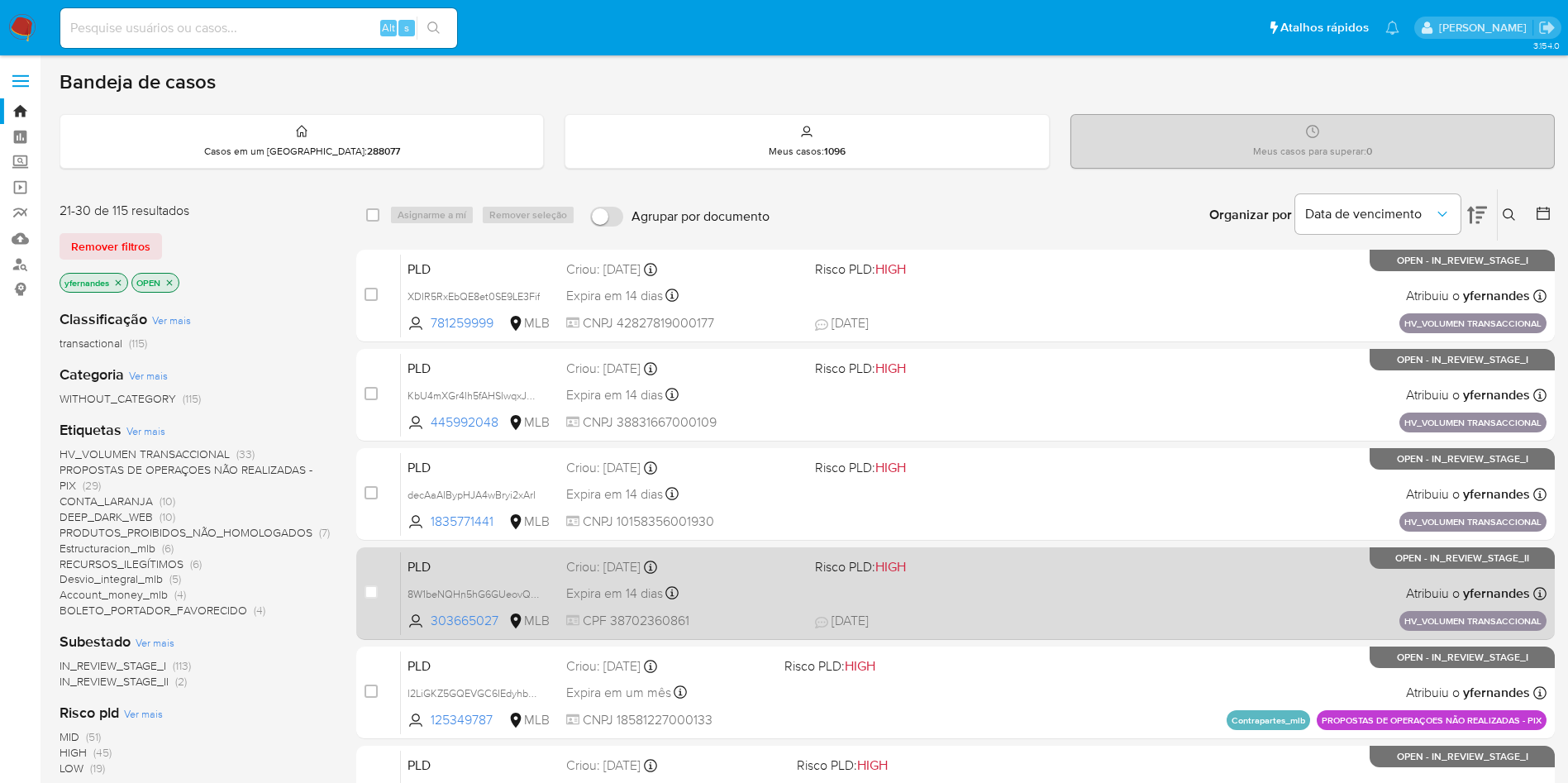
click at [964, 571] on span "Risco PLD: HIGH" at bounding box center [933, 565] width 235 height 21
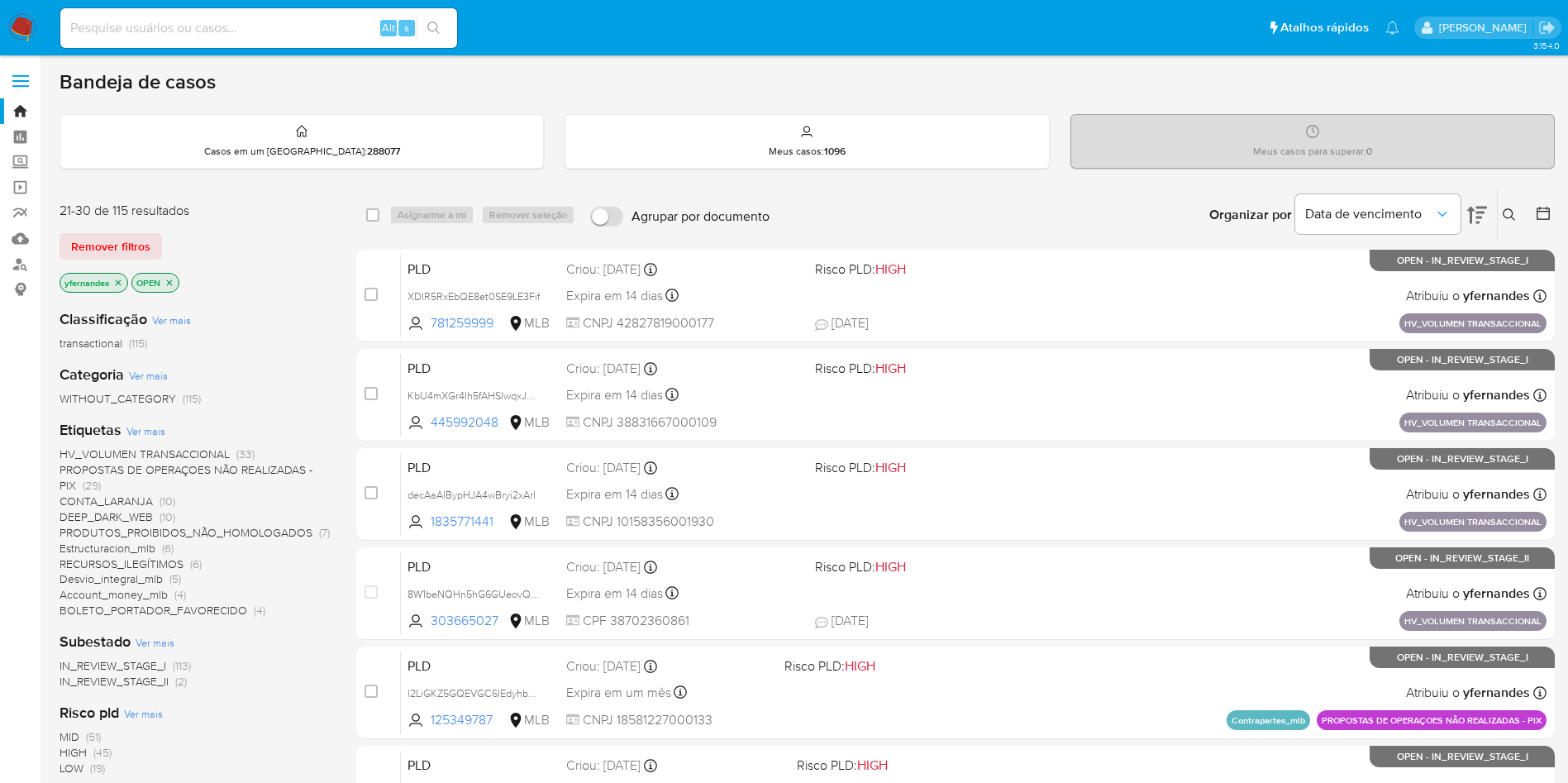
click at [29, 24] on img at bounding box center [22, 28] width 28 height 28
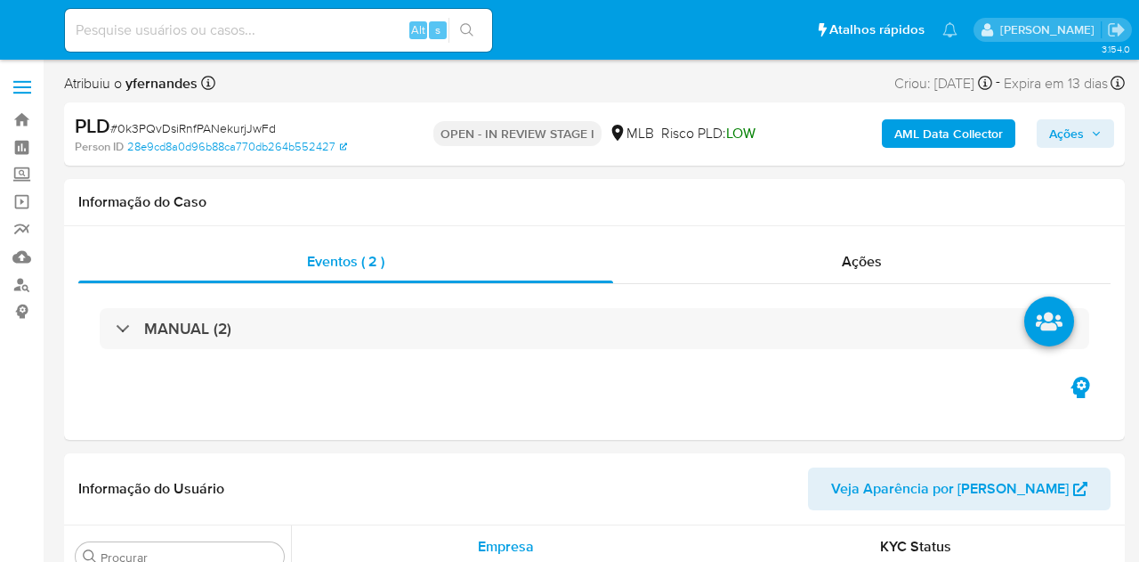
select select "10"
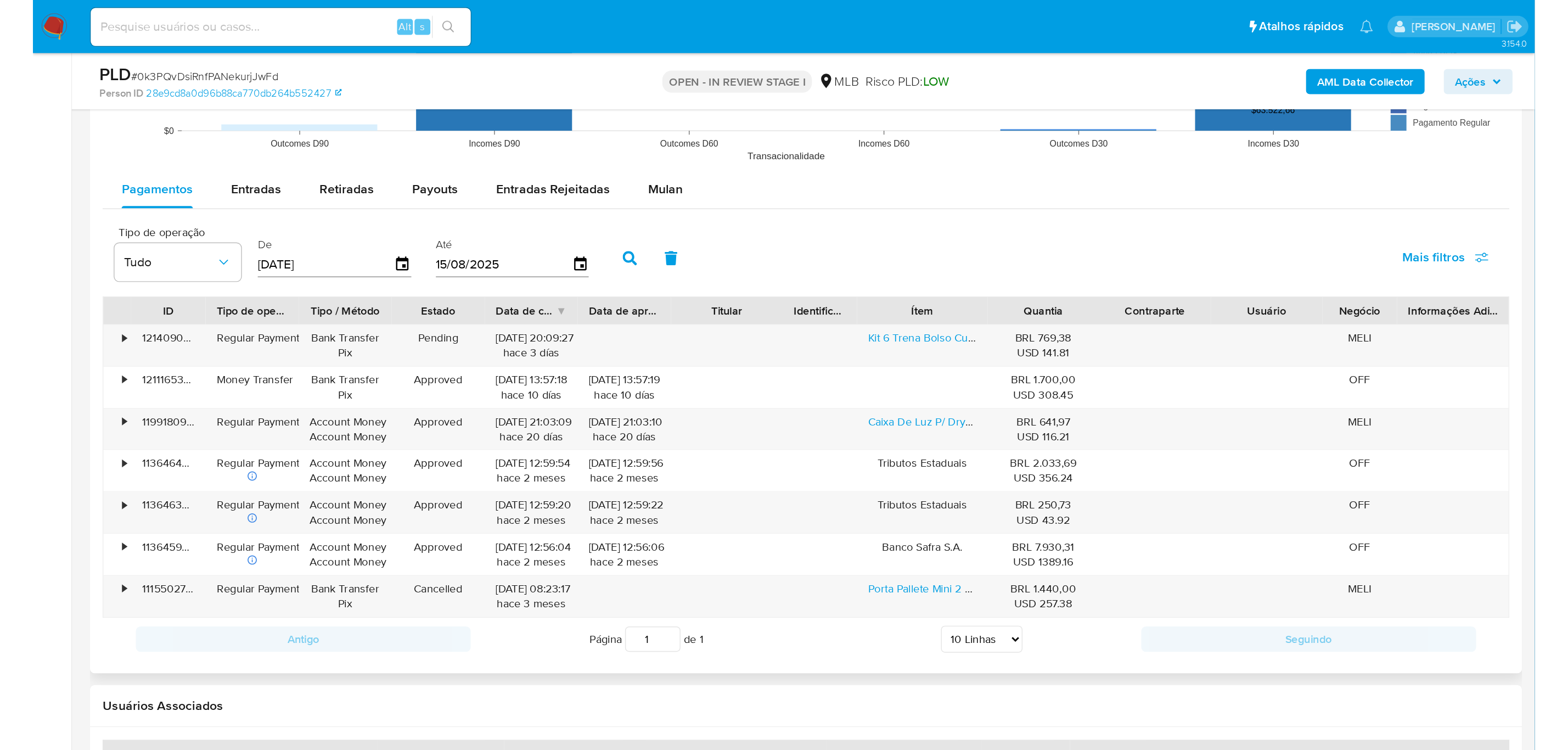
scroll to position [1071, 0]
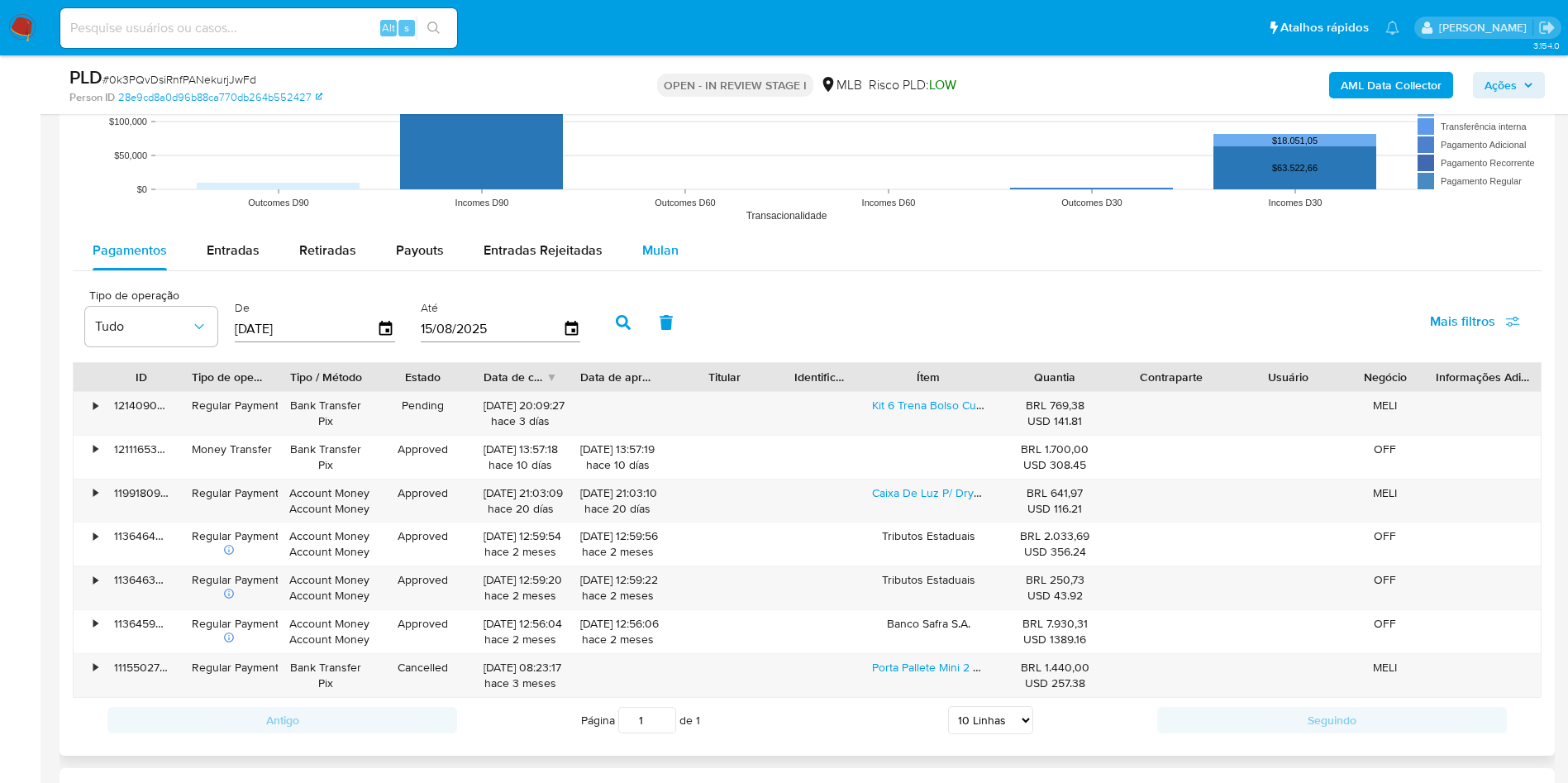
click at [659, 248] on span "Mulan" at bounding box center [660, 250] width 36 height 19
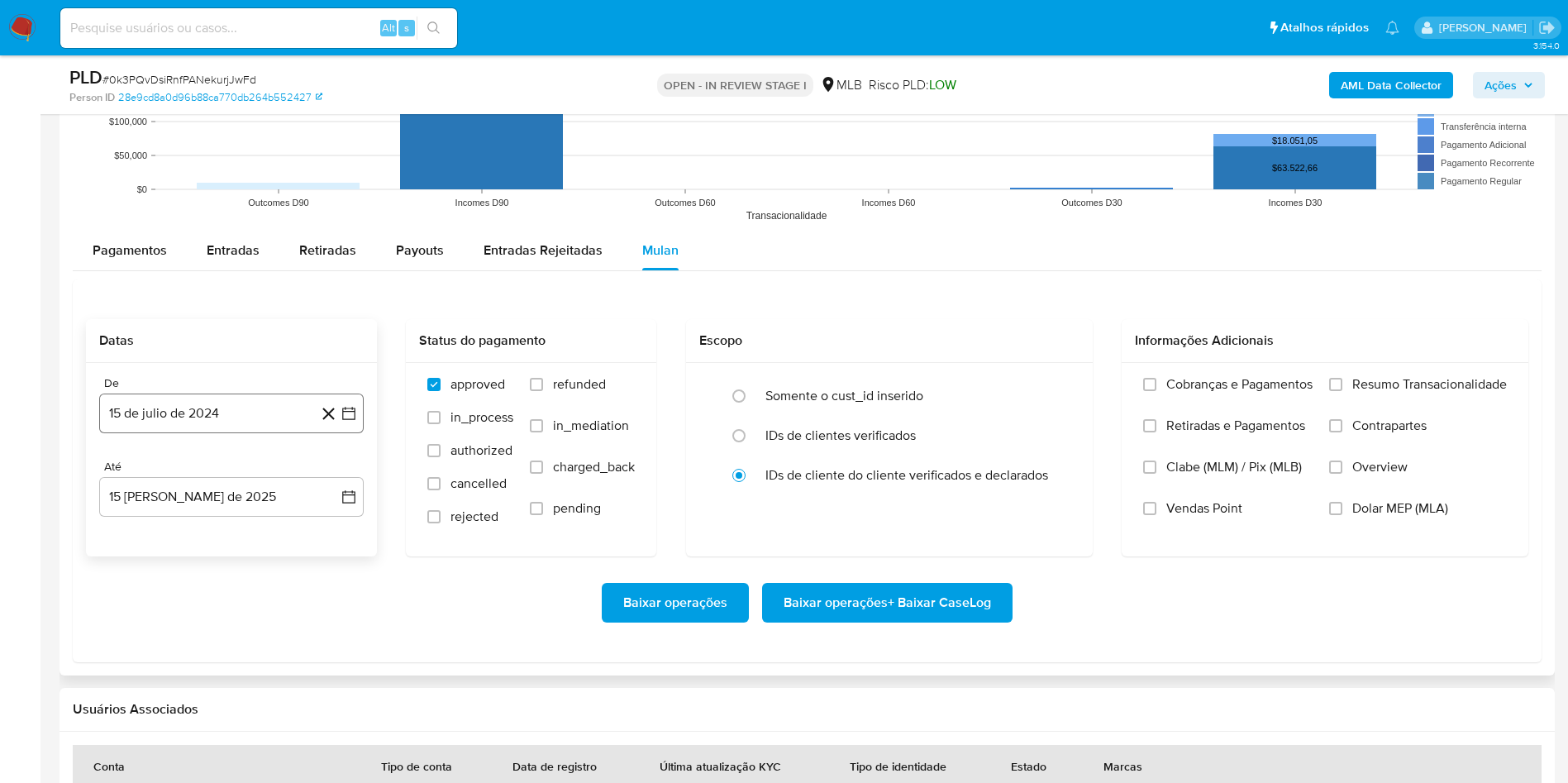
click at [205, 428] on button "15 de julio de 2024" at bounding box center [231, 413] width 265 height 40
click at [225, 479] on span "julio 2024" at bounding box center [223, 473] width 62 height 17
click at [333, 476] on icon "Año siguiente" at bounding box center [330, 472] width 20 height 20
click at [307, 521] on span "jun" at bounding box center [301, 580] width 19 height 13
click at [330, 521] on button "1" at bounding box center [331, 534] width 26 height 26
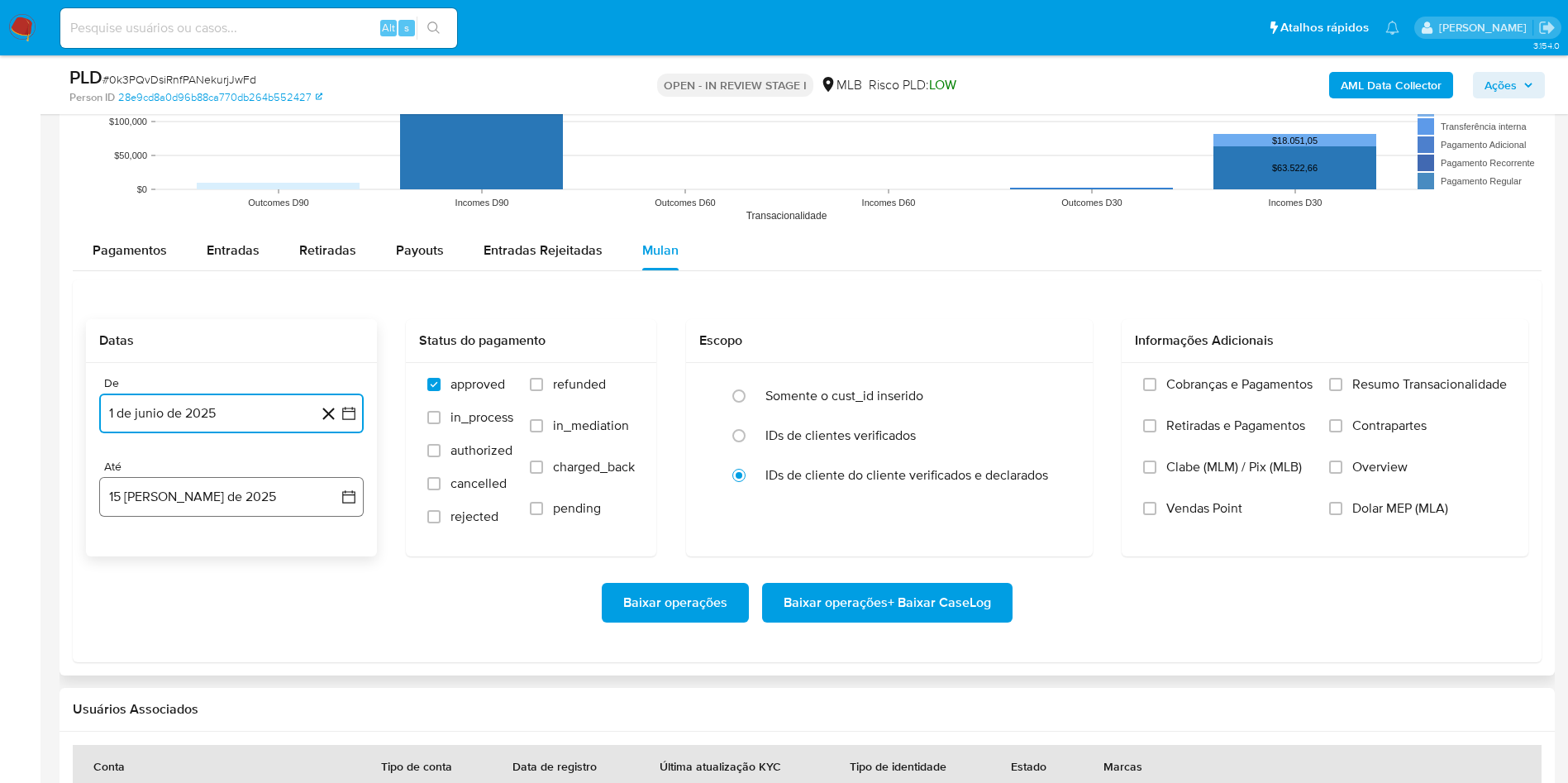
click at [286, 493] on button "15 [PERSON_NAME] de 2025" at bounding box center [231, 497] width 265 height 40
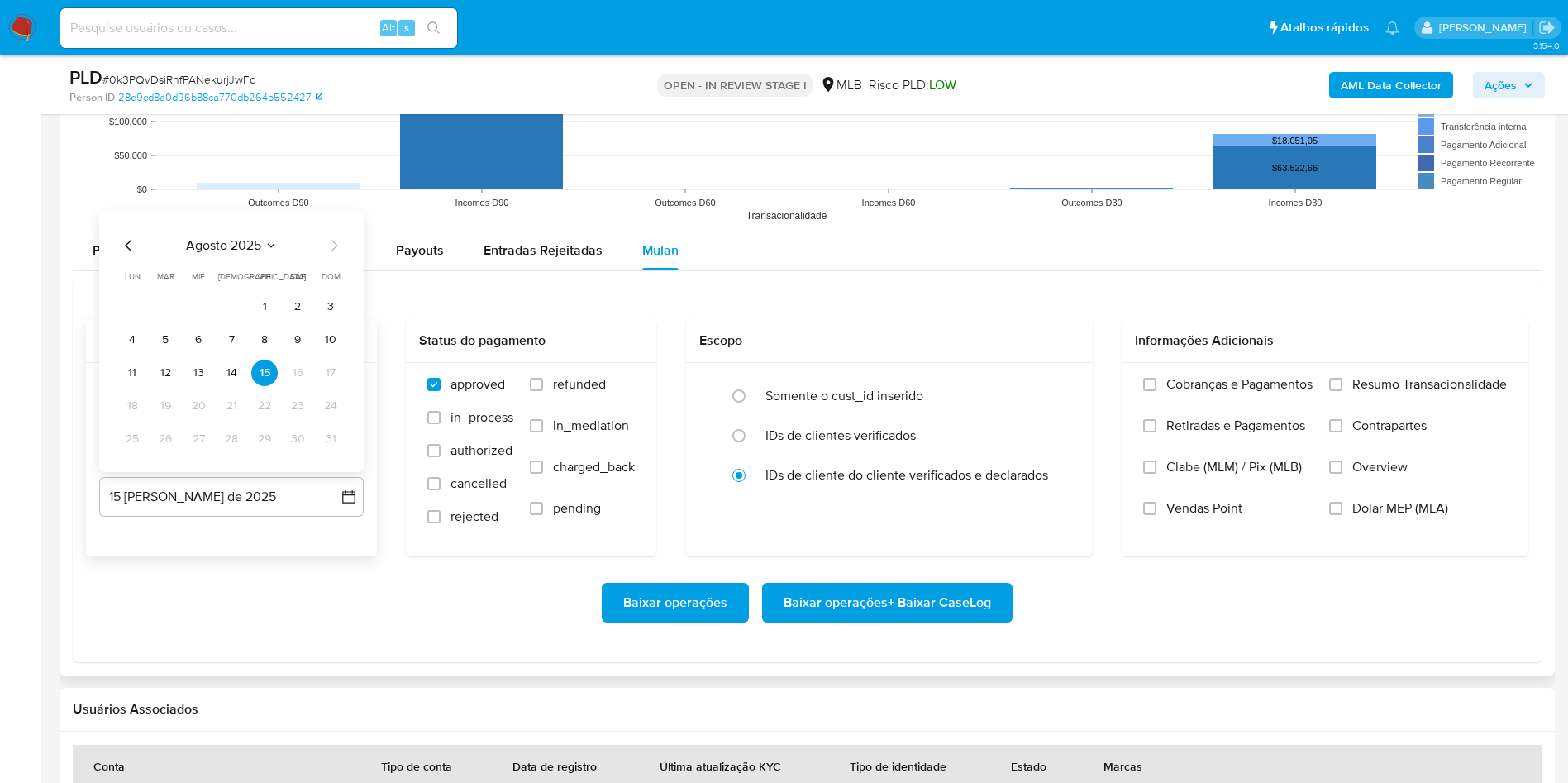
click at [234, 372] on button "14" at bounding box center [231, 372] width 26 height 26
click at [1057, 402] on label "Resumo Transacionalidade" at bounding box center [1418, 397] width 177 height 42
click at [1057, 391] on input "Resumo Transacionalidade" at bounding box center [1336, 385] width 13 height 13
click at [918, 521] on span "Baixar operações + Baixar CaseLog" at bounding box center [887, 602] width 207 height 36
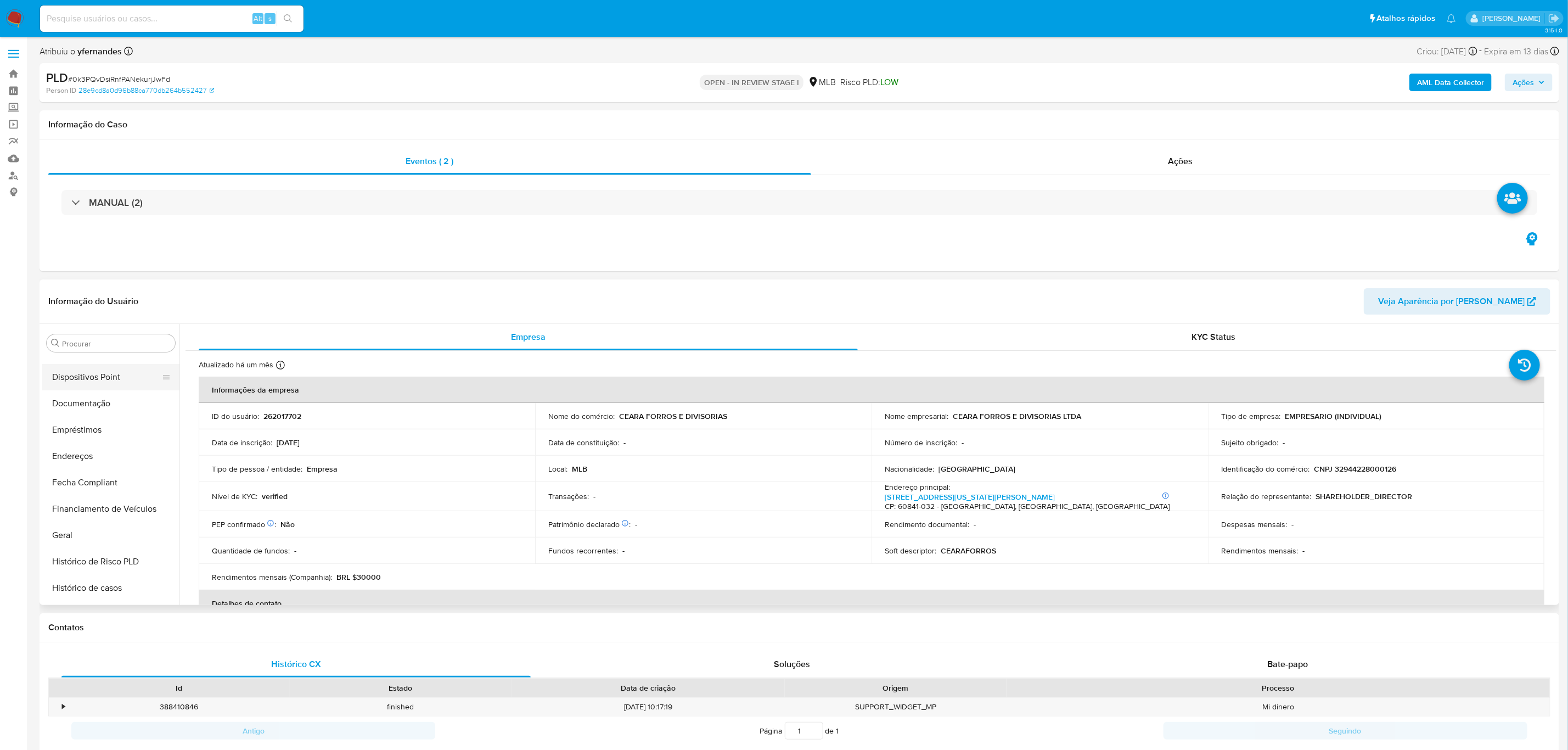
scroll to position [242, 0]
click at [107, 346] on button "Histórico de casos" at bounding box center [107, 548] width 128 height 27
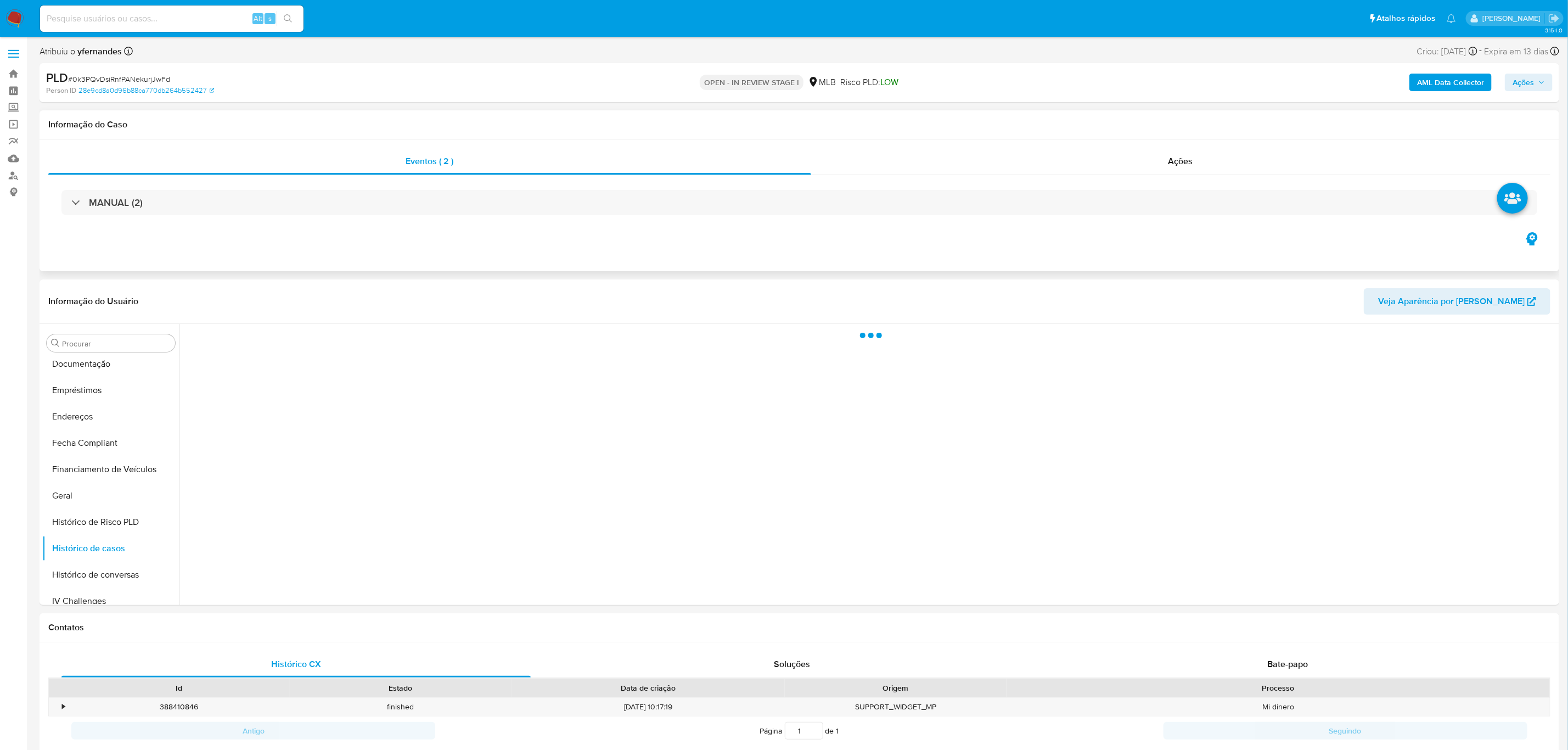
scroll to position [83, 0]
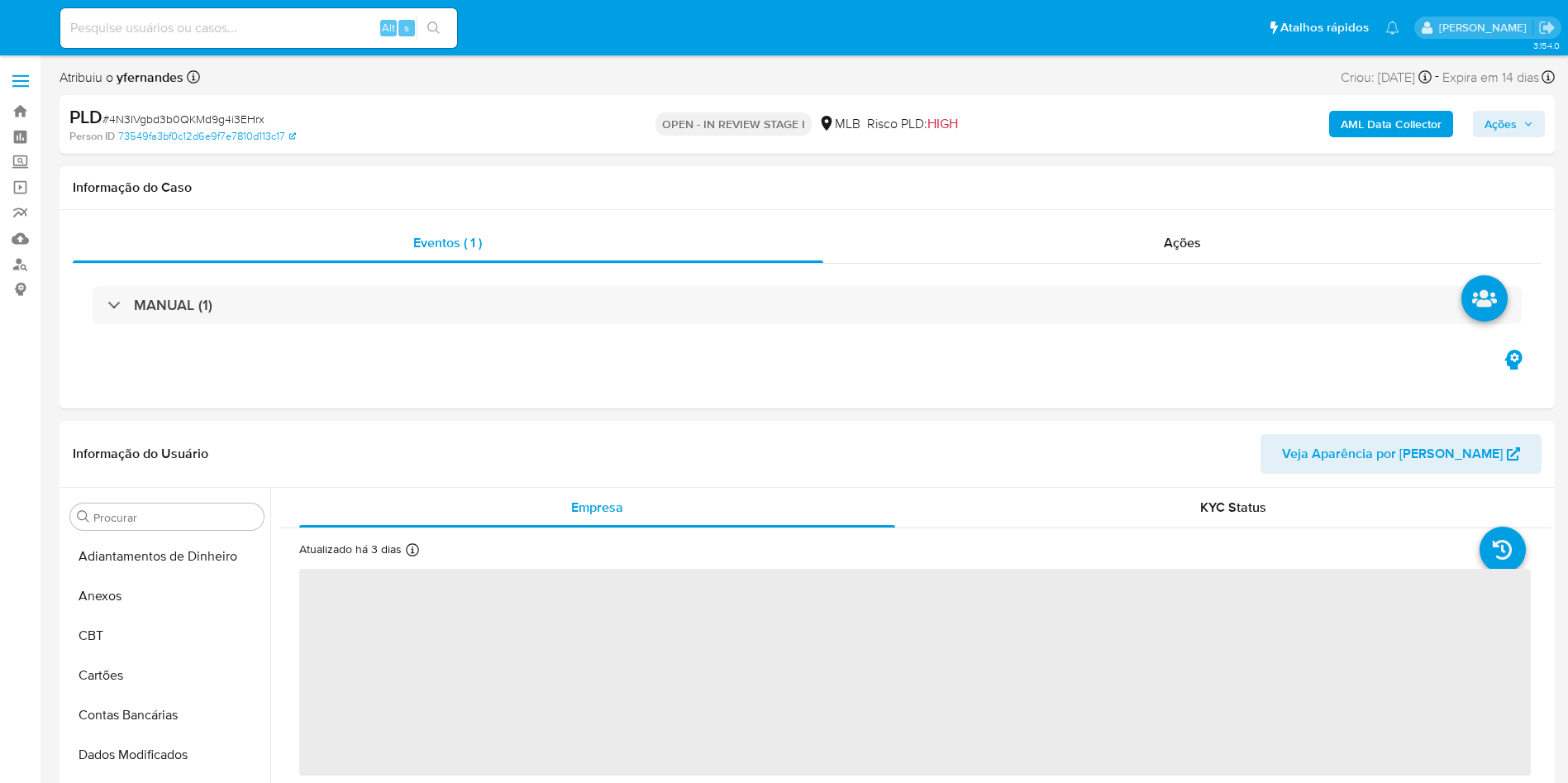
select select "10"
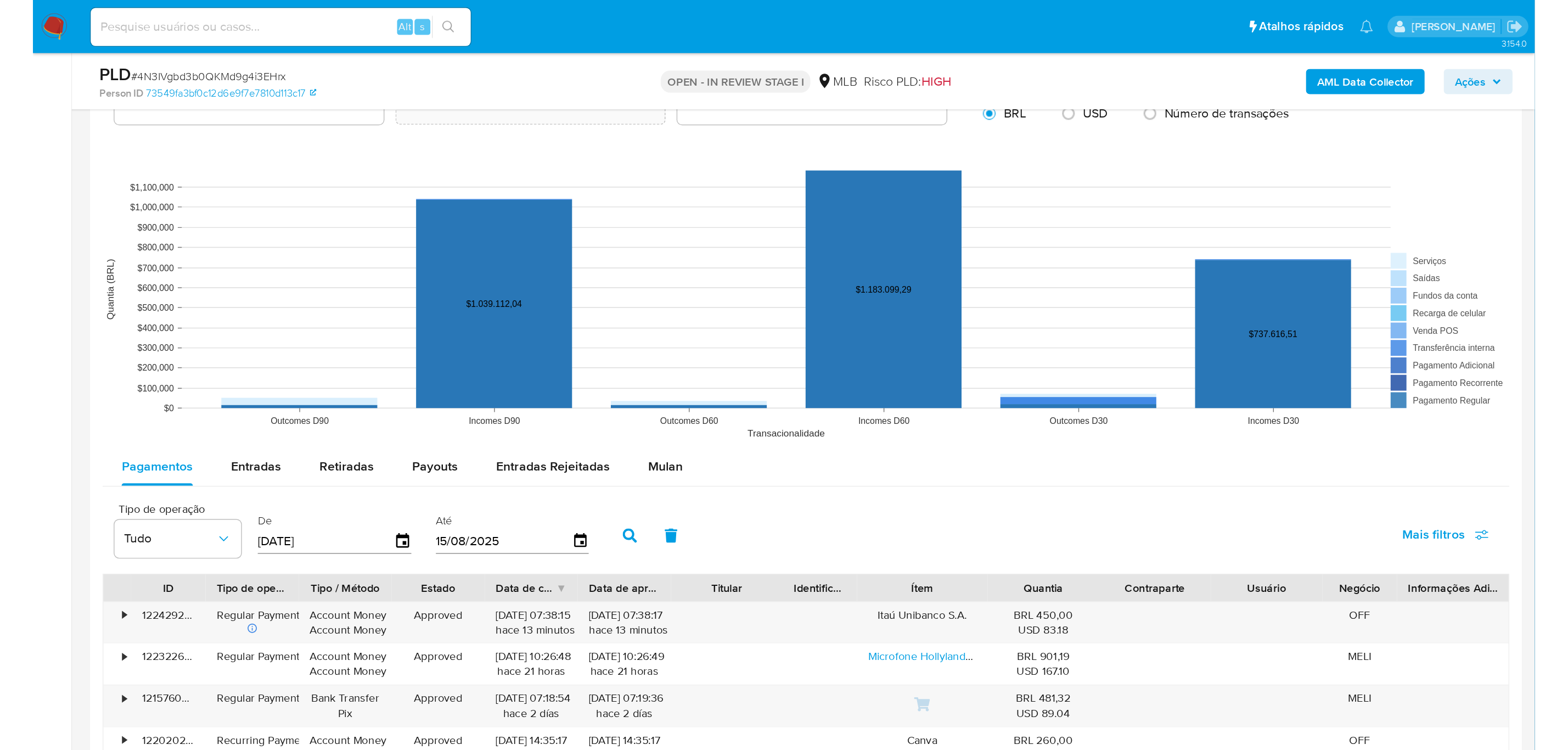
scroll to position [1153, 0]
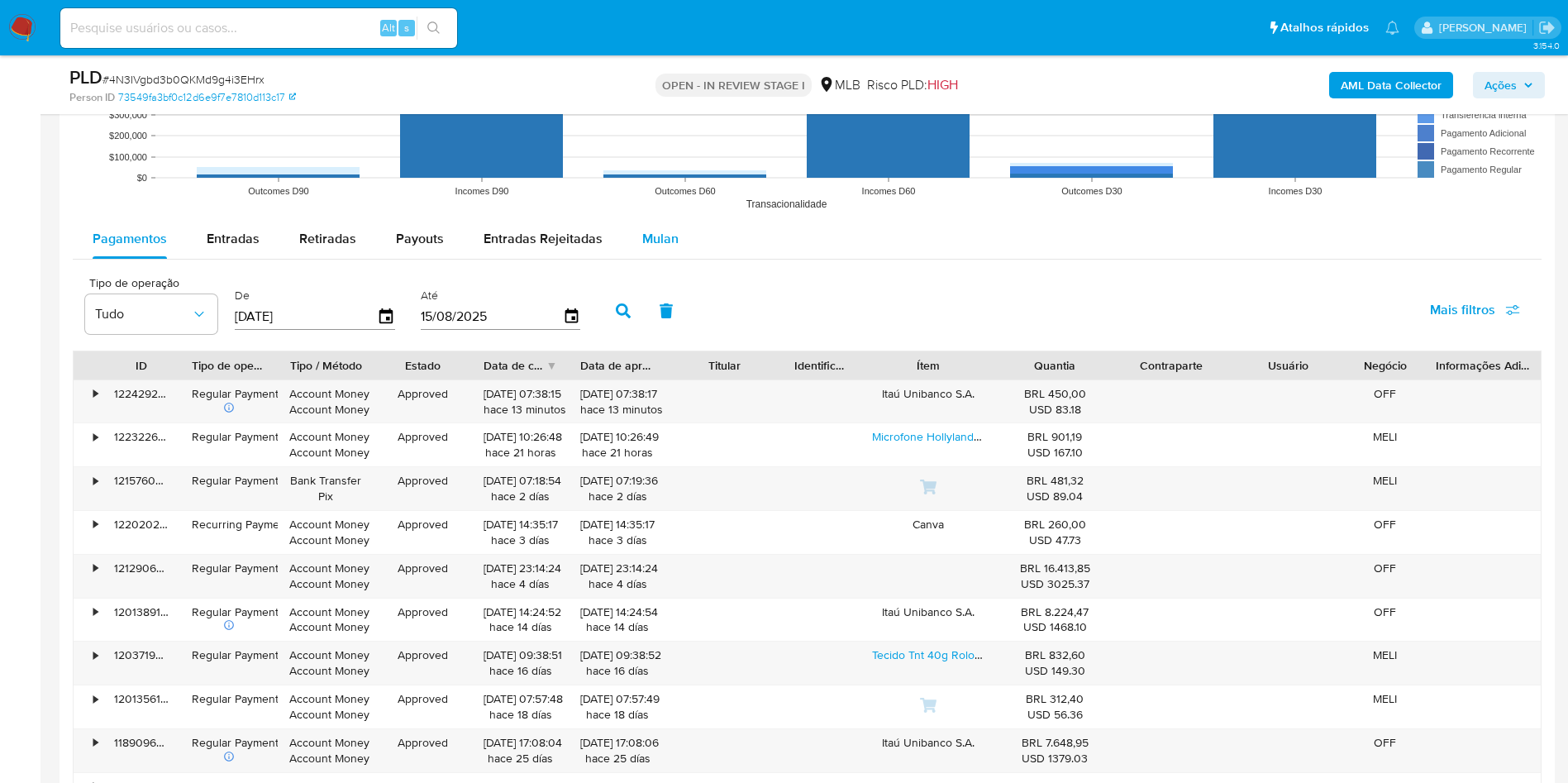
click at [690, 242] on button "Mulan" at bounding box center [660, 239] width 76 height 40
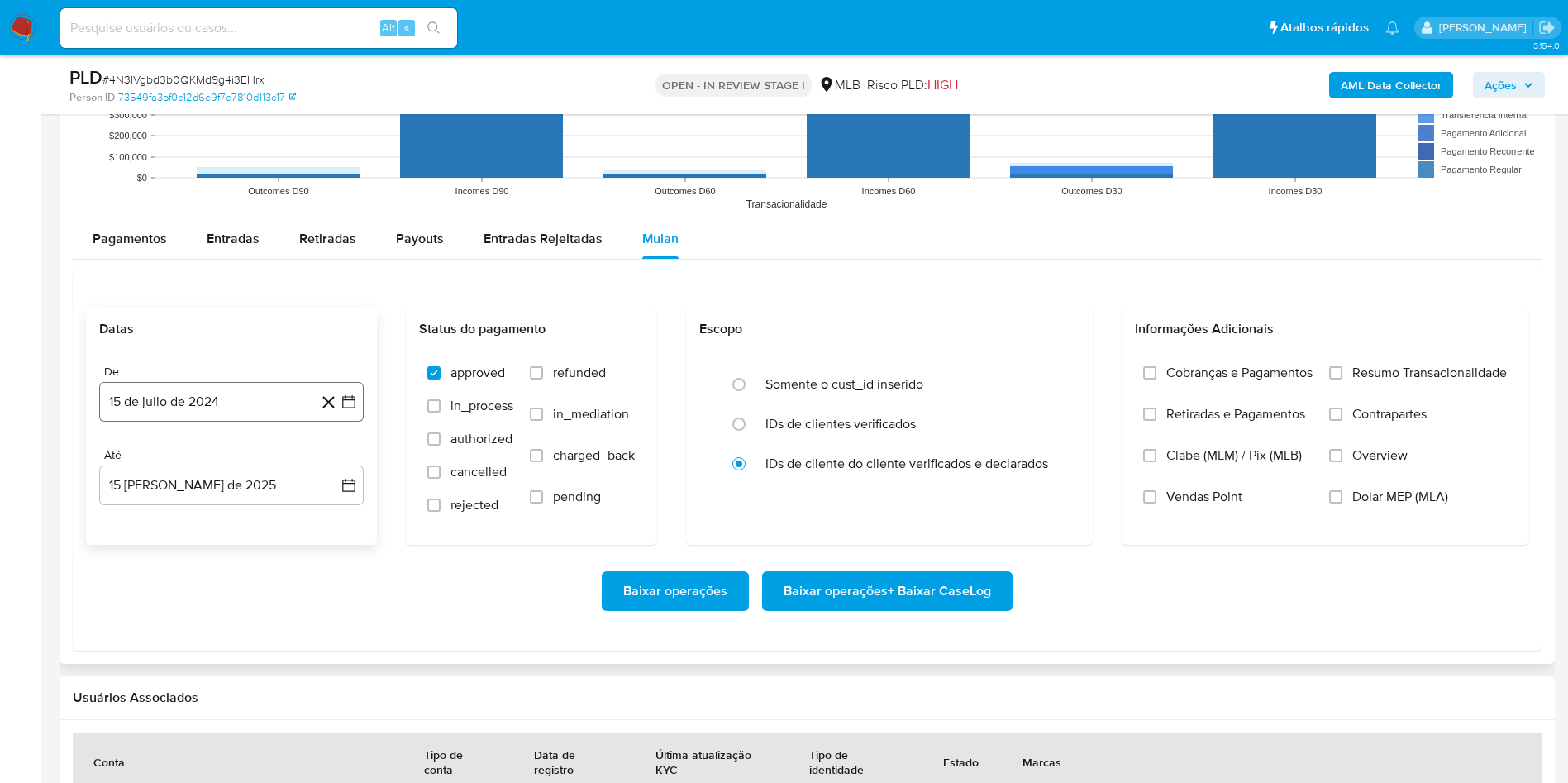
click at [217, 407] on button "15 de julio de 2024" at bounding box center [231, 401] width 265 height 40
click at [222, 467] on span "julio 2024" at bounding box center [223, 462] width 62 height 17
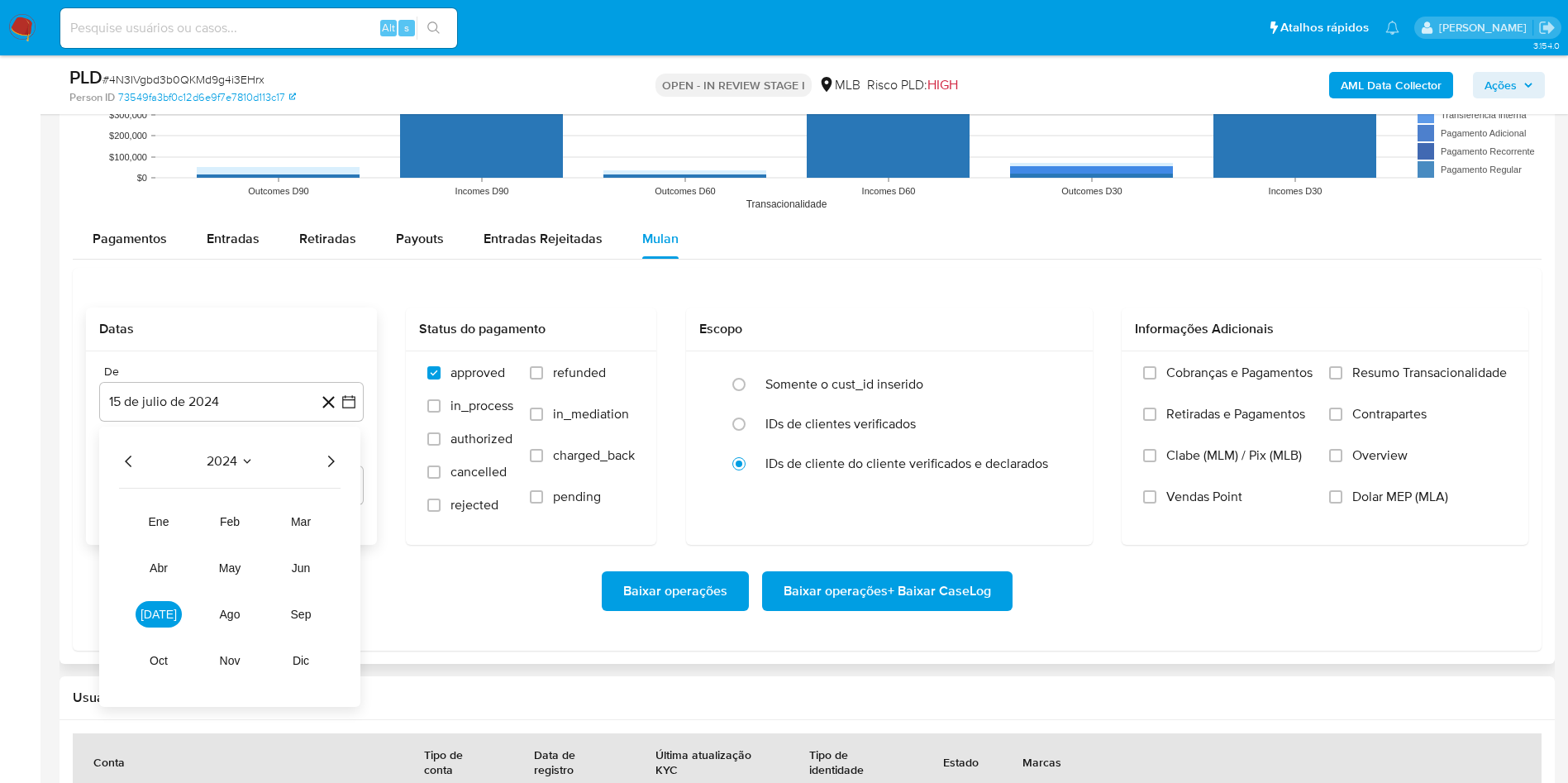
click at [334, 463] on icon "Año siguiente" at bounding box center [330, 461] width 20 height 20
click at [303, 578] on button "jun" at bounding box center [301, 568] width 46 height 26
click at [338, 511] on button "1" at bounding box center [331, 522] width 26 height 26
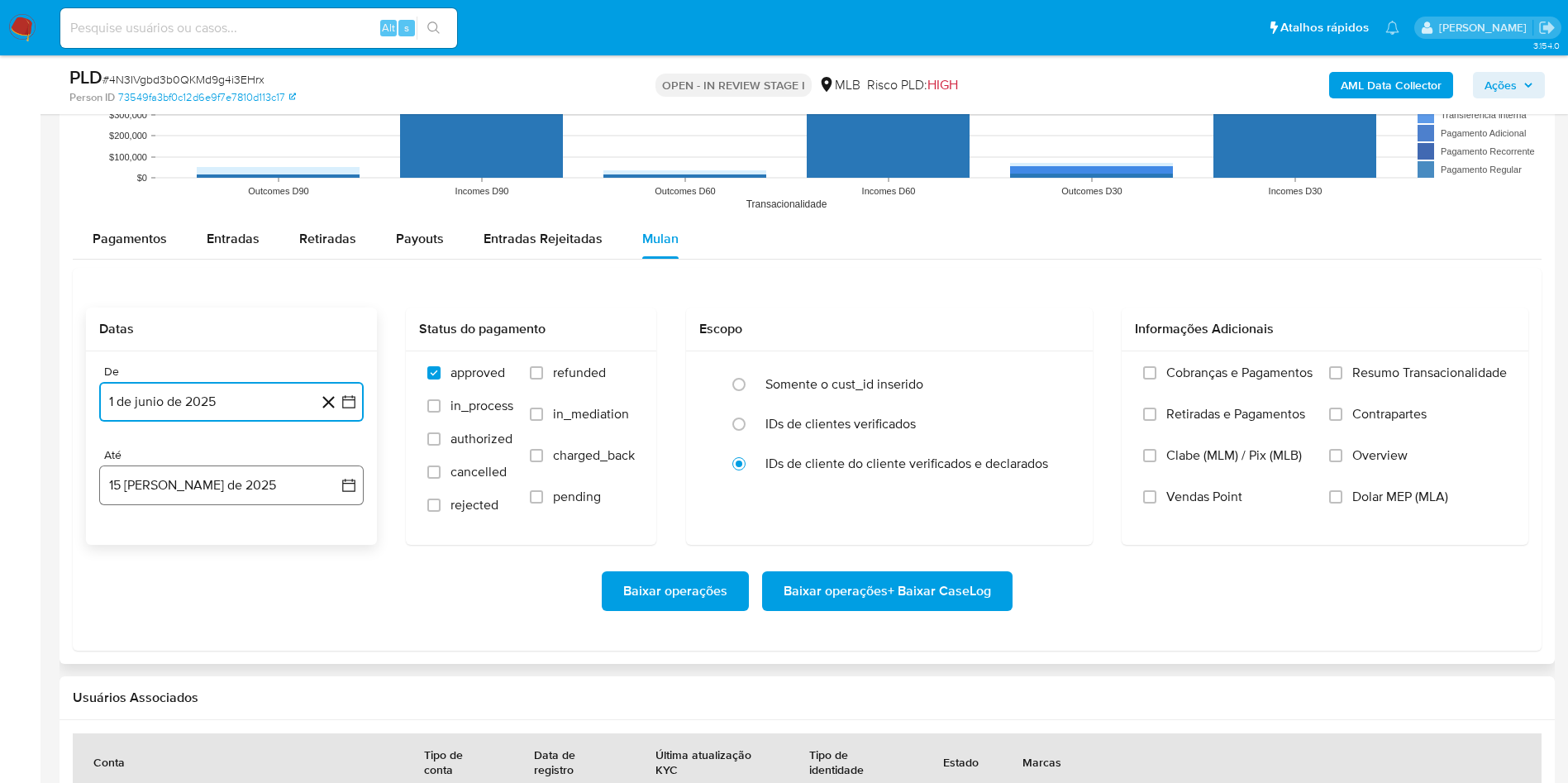
click at [263, 476] on button "15 [PERSON_NAME] de 2025" at bounding box center [231, 485] width 265 height 40
click at [236, 671] on button "14" at bounding box center [231, 672] width 26 height 26
click at [1352, 379] on span "Resumo Transacionalidade" at bounding box center [1430, 373] width 154 height 17
click at [1342, 379] on input "Resumo Transacionalidade" at bounding box center [1336, 372] width 13 height 13
click at [812, 613] on div "Baixar operações Baixar operações + Baixar CaseLog" at bounding box center [807, 592] width 1443 height 93
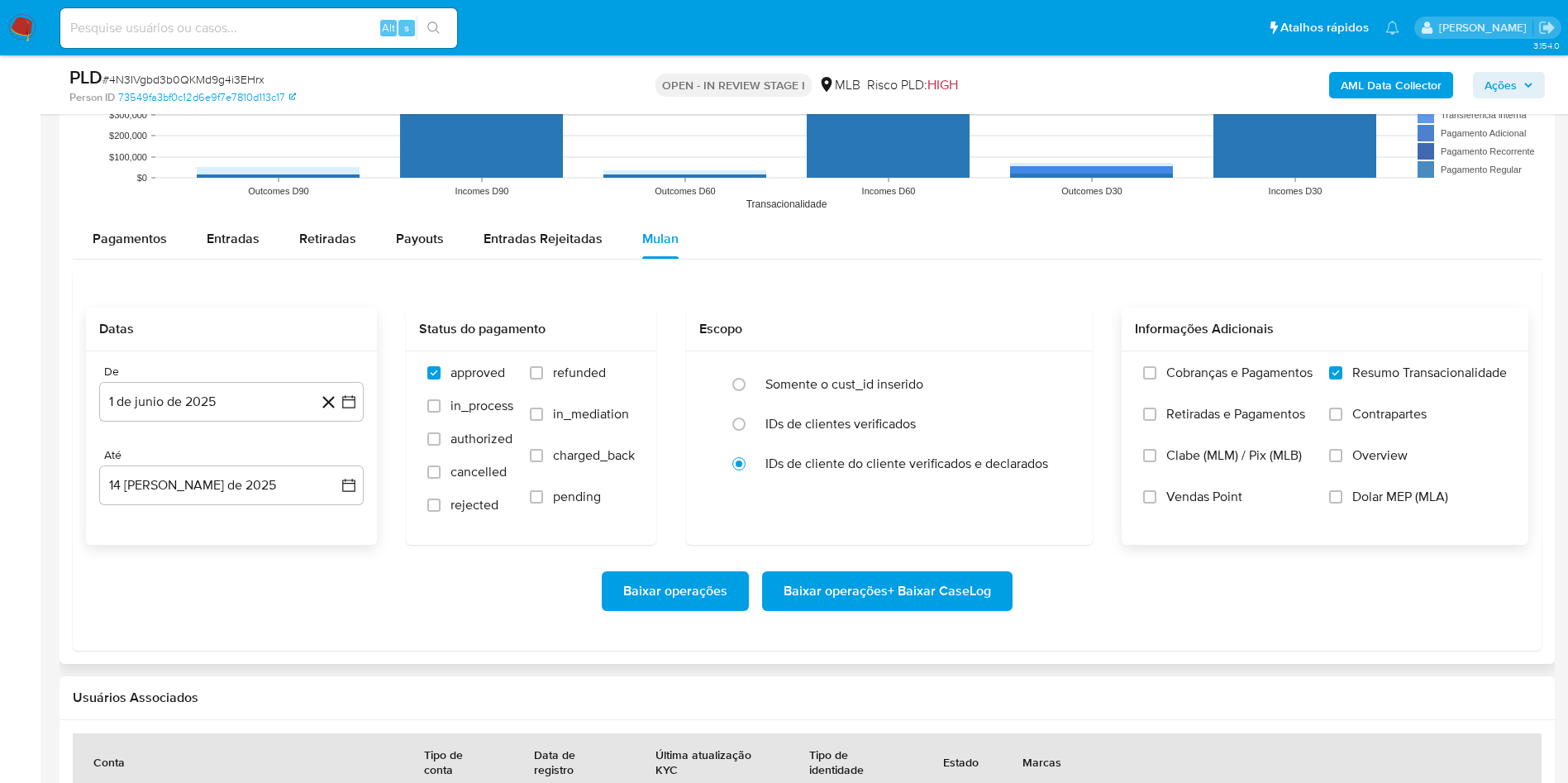
click at [855, 588] on span "Baixar operações + Baixar CaseLog" at bounding box center [887, 591] width 207 height 36
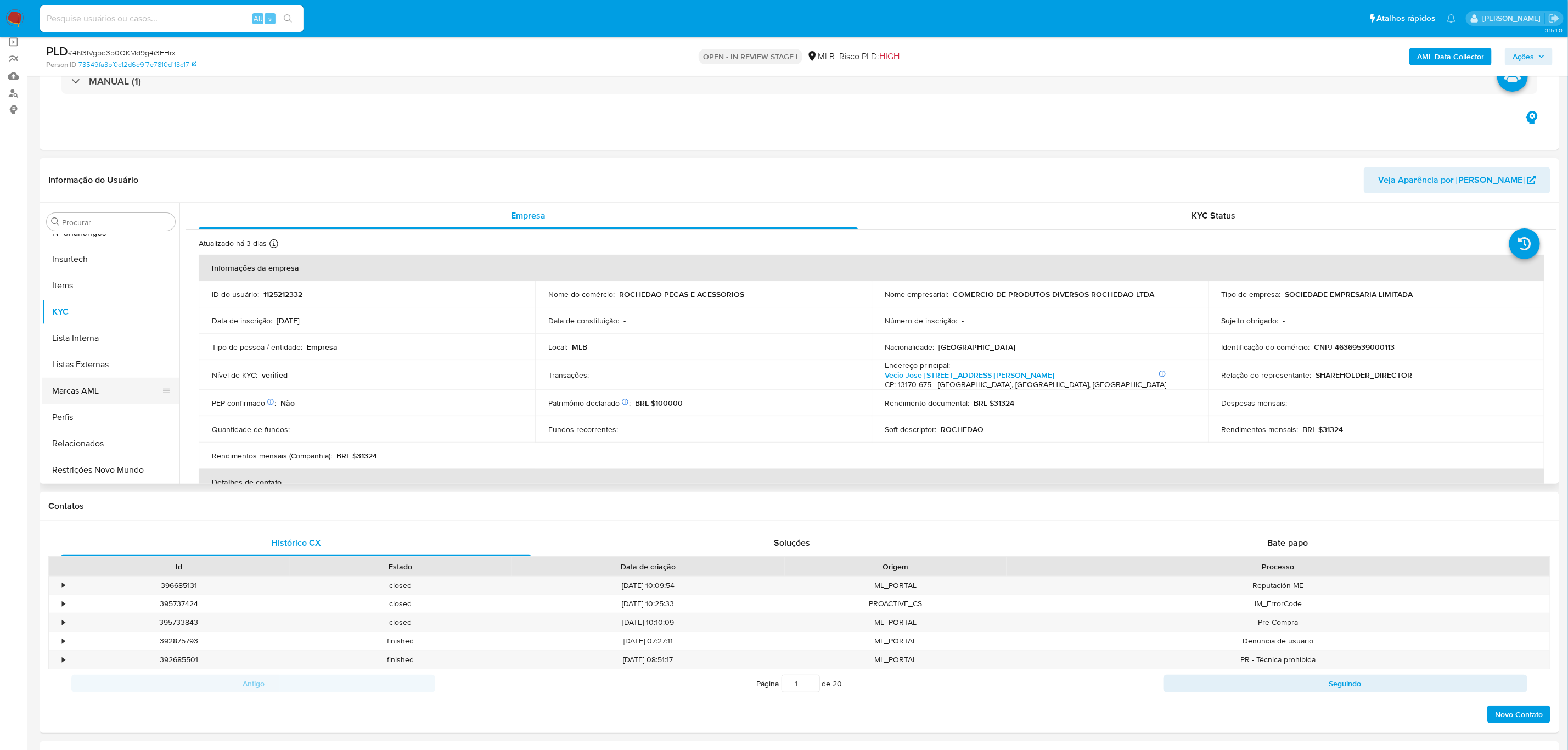
scroll to position [325, 0]
click at [110, 343] on button "Histórico de casos" at bounding box center [107, 345] width 128 height 27
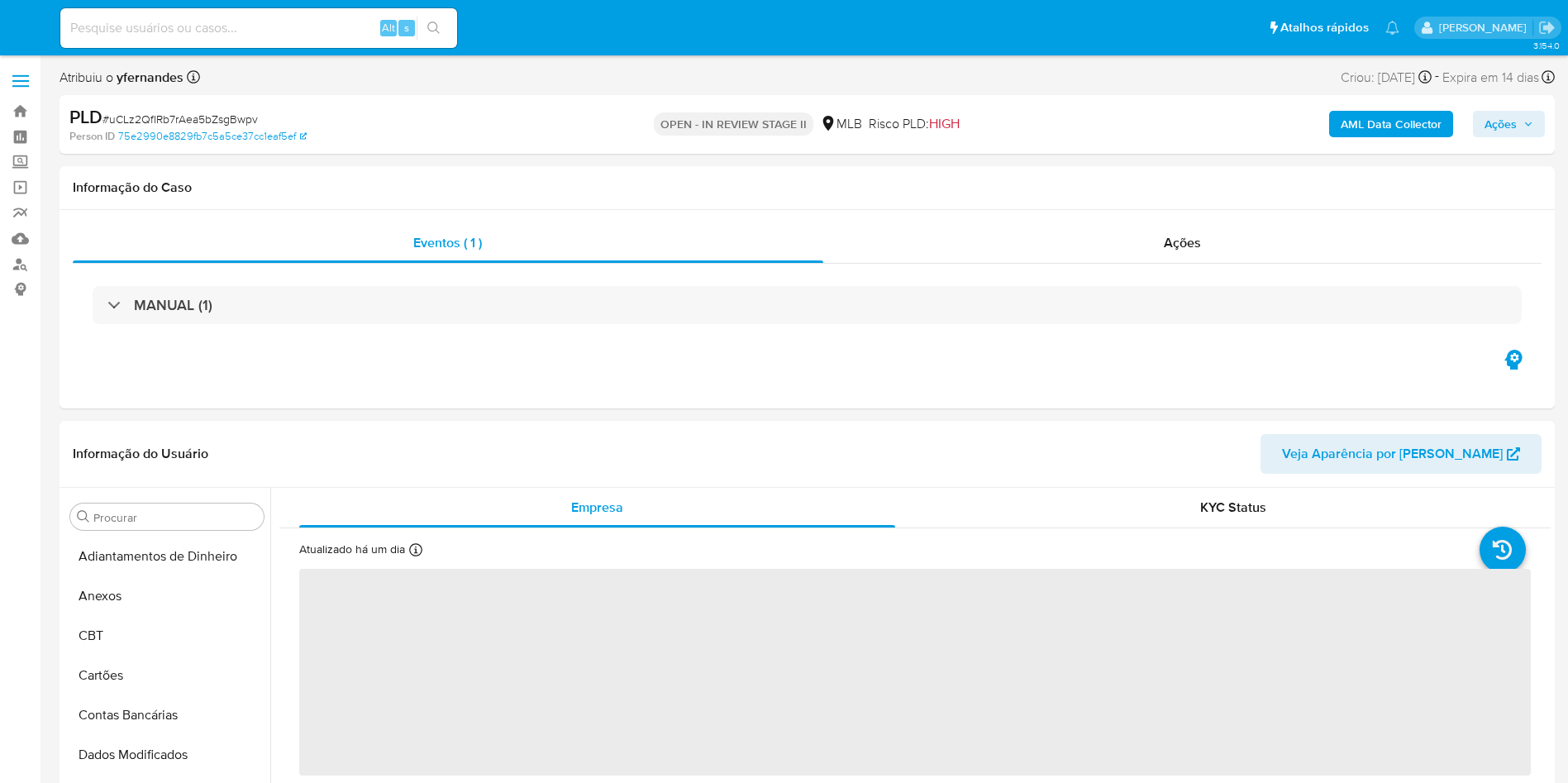
select select "10"
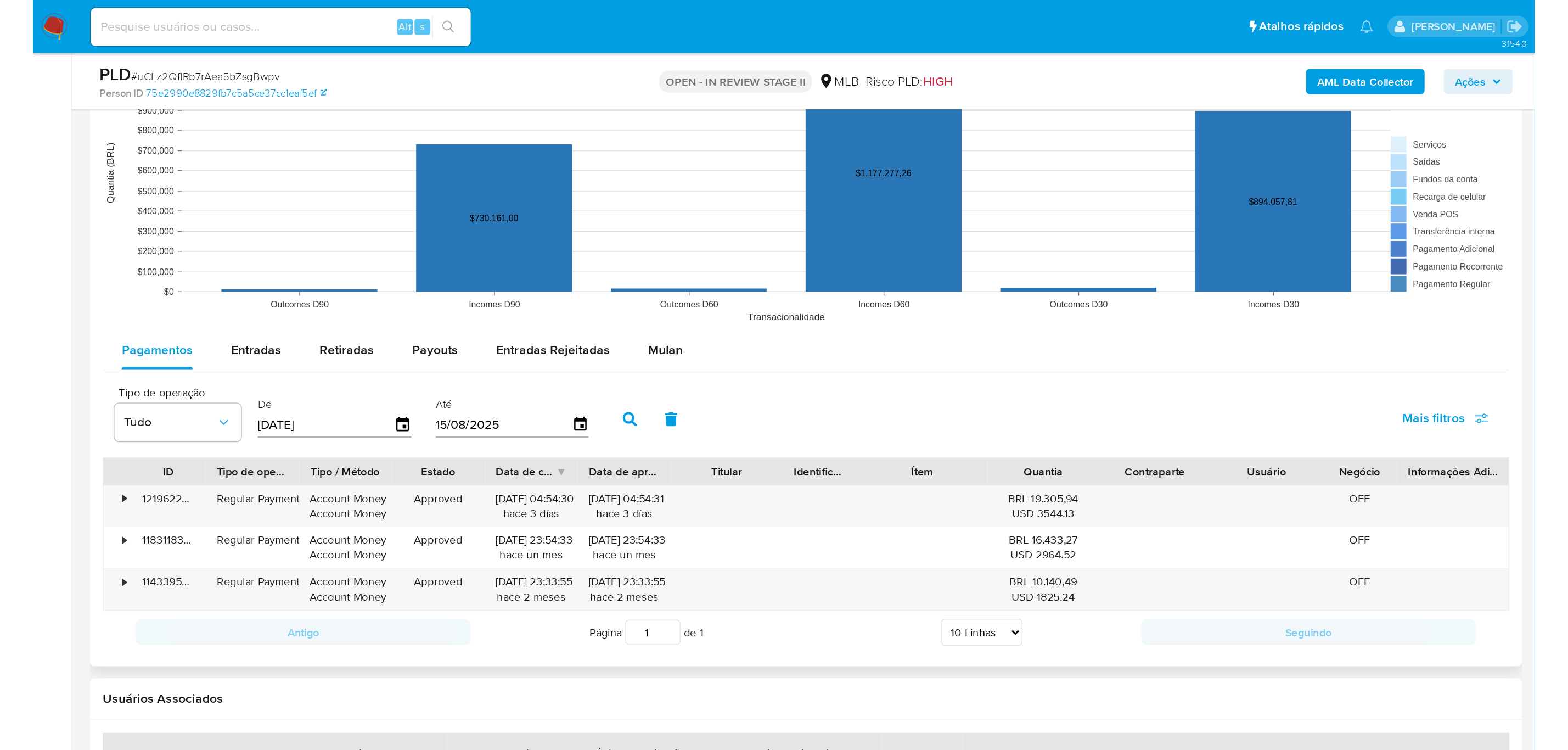
scroll to position [1153, 0]
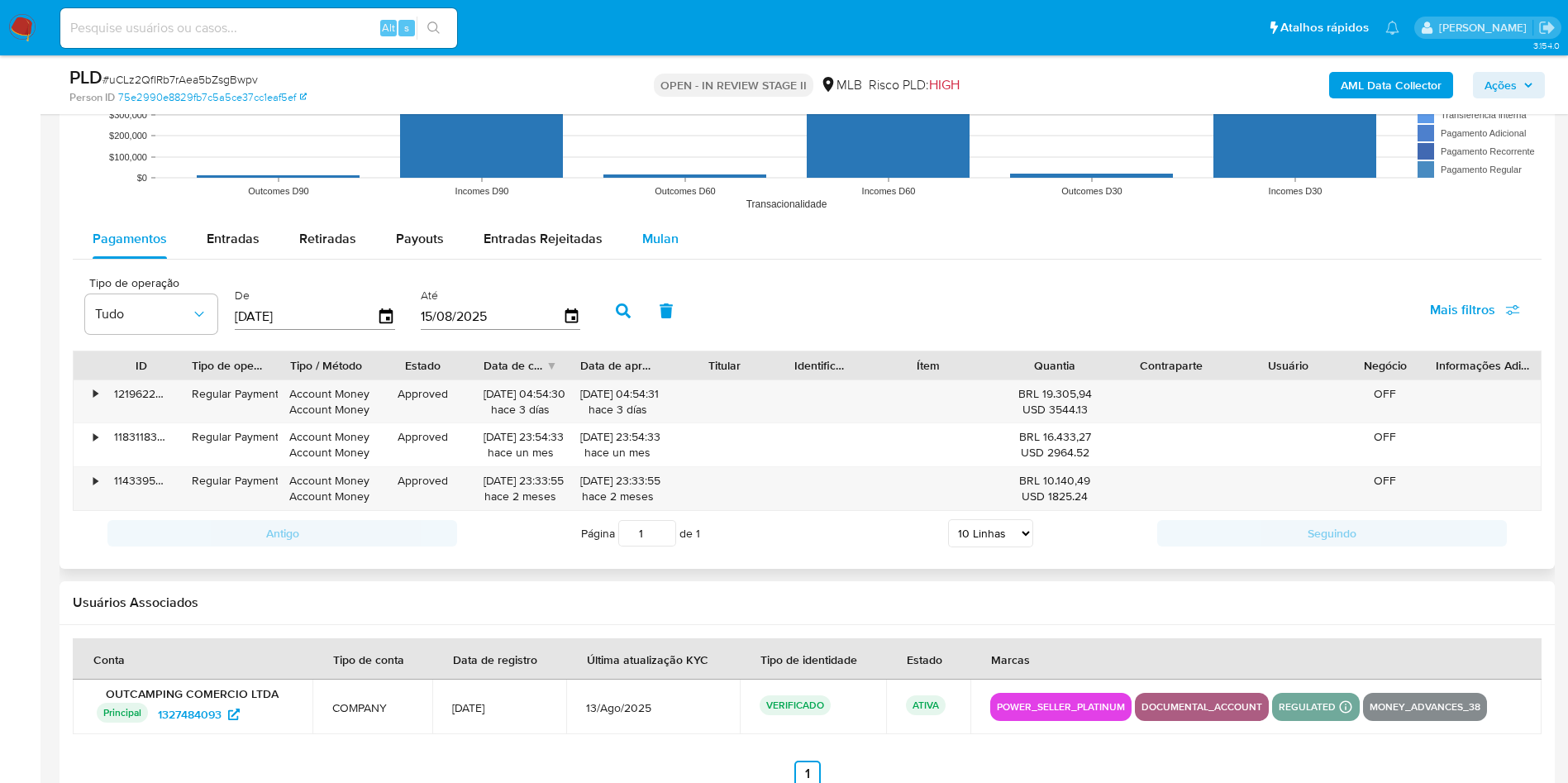
click at [643, 229] on span "Mulan" at bounding box center [660, 239] width 36 height 19
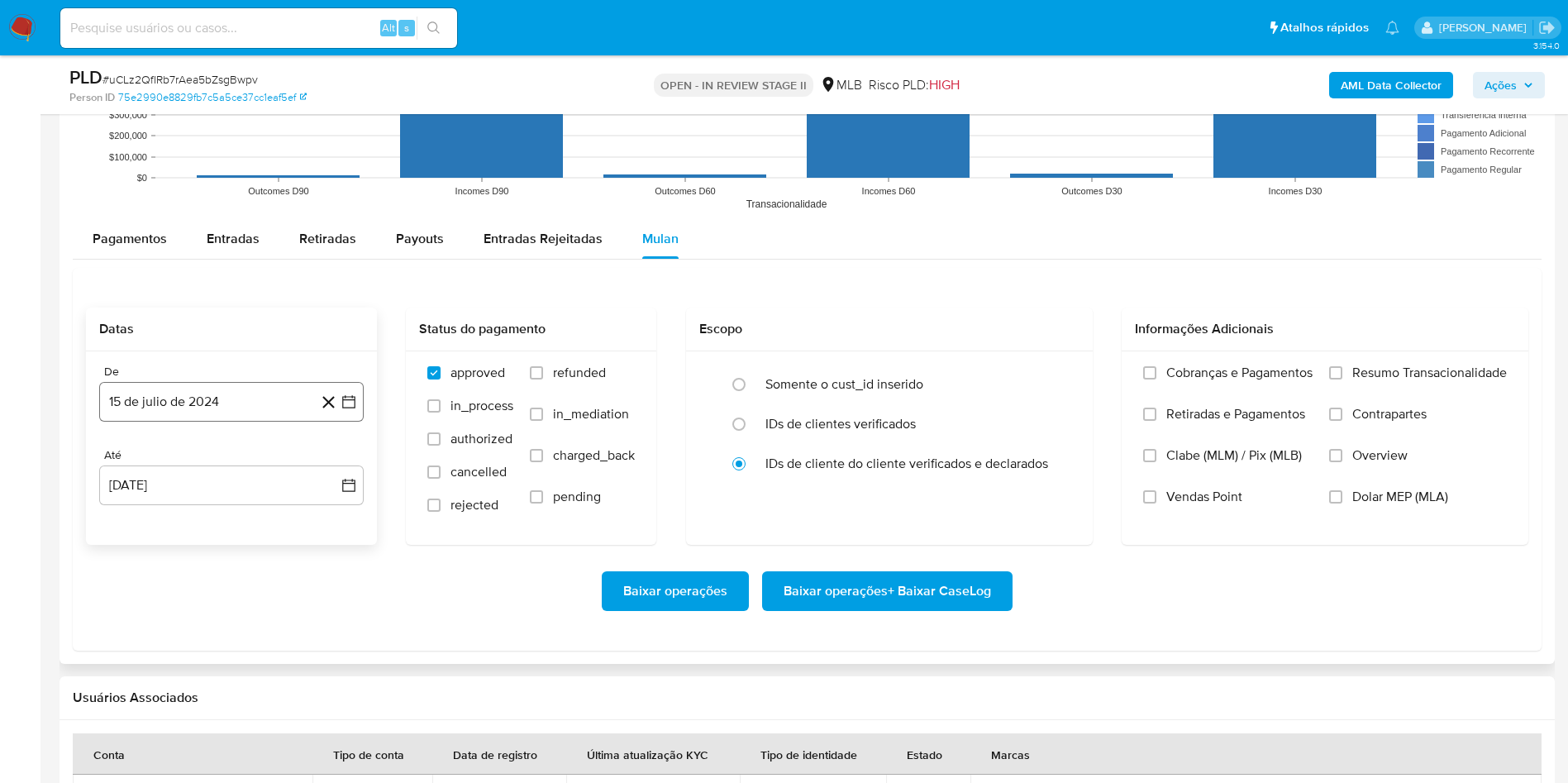
click at [260, 395] on button "15 de julio de 2024" at bounding box center [231, 401] width 265 height 40
click at [214, 464] on span "julio 2024" at bounding box center [223, 462] width 62 height 17
click at [332, 465] on icon "Año siguiente" at bounding box center [330, 461] width 20 height 20
click at [306, 577] on button "jun" at bounding box center [301, 568] width 46 height 26
click at [330, 511] on button "1" at bounding box center [331, 522] width 26 height 26
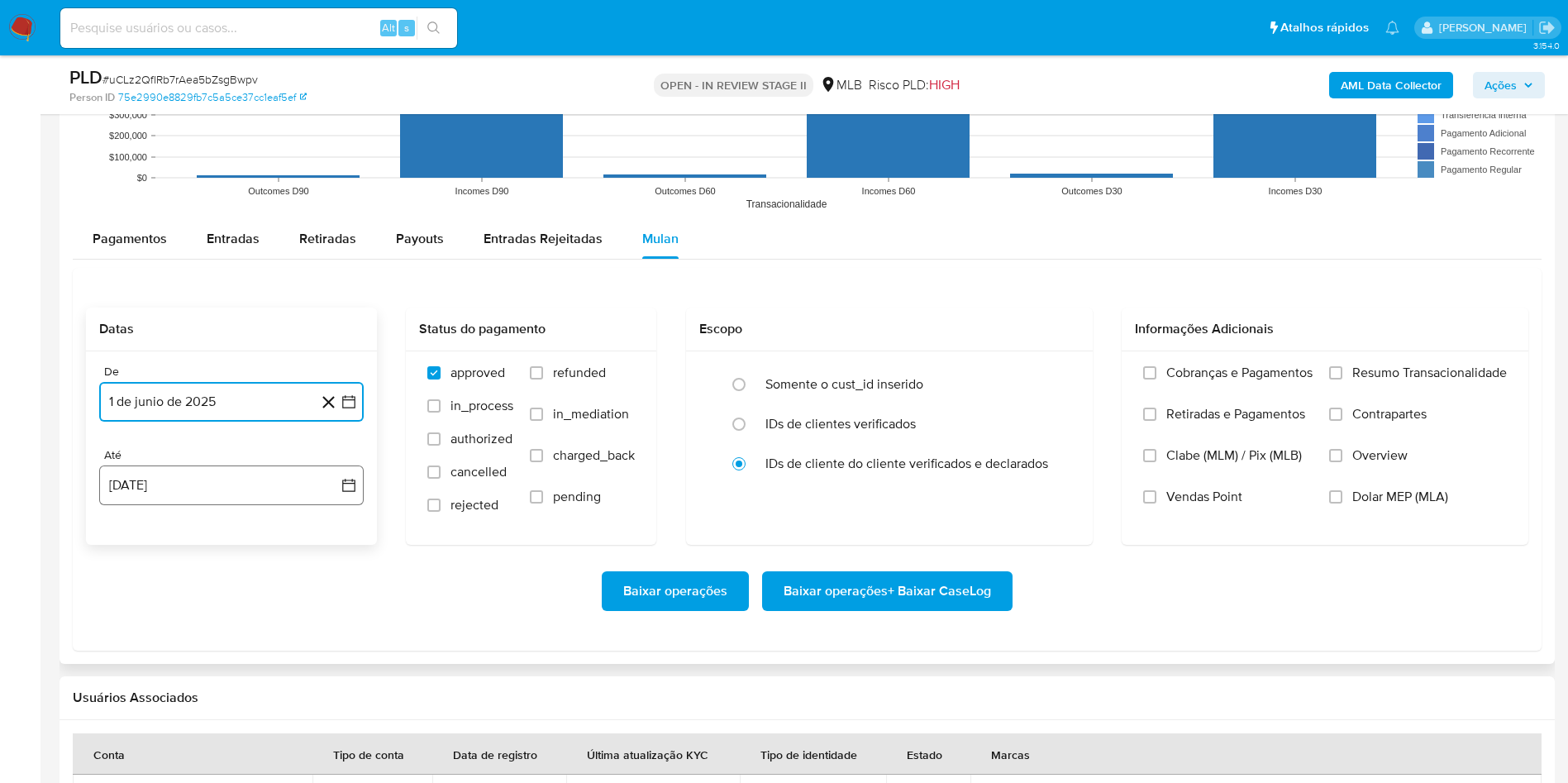
click at [233, 477] on button "15 [PERSON_NAME] de 2025" at bounding box center [231, 485] width 265 height 40
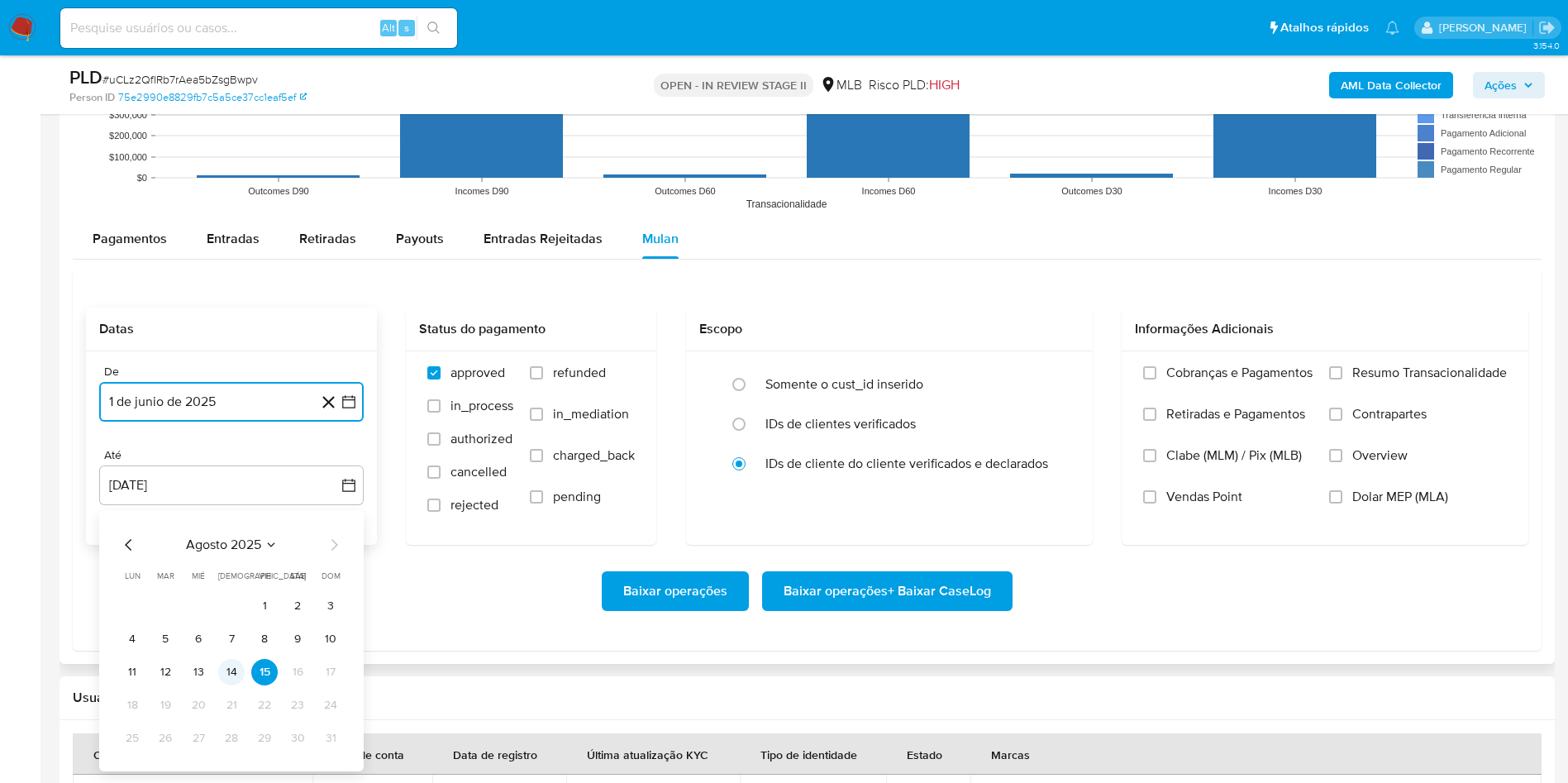
click at [229, 670] on button "14" at bounding box center [231, 672] width 26 height 26
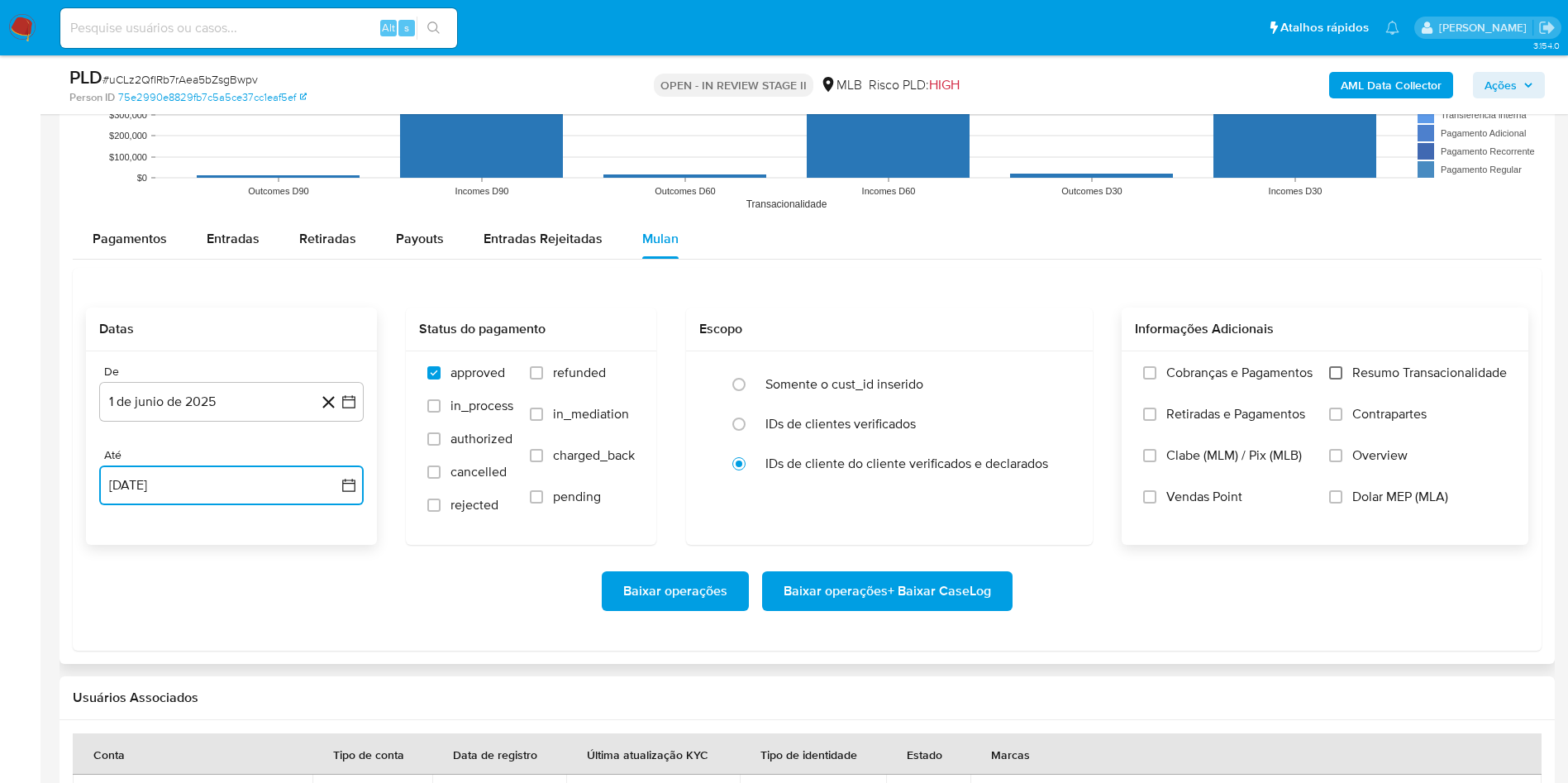
click at [1335, 372] on input "Resumo Transacionalidade" at bounding box center [1336, 372] width 13 height 13
click at [967, 609] on span "Baixar operações + Baixar CaseLog" at bounding box center [887, 591] width 207 height 36
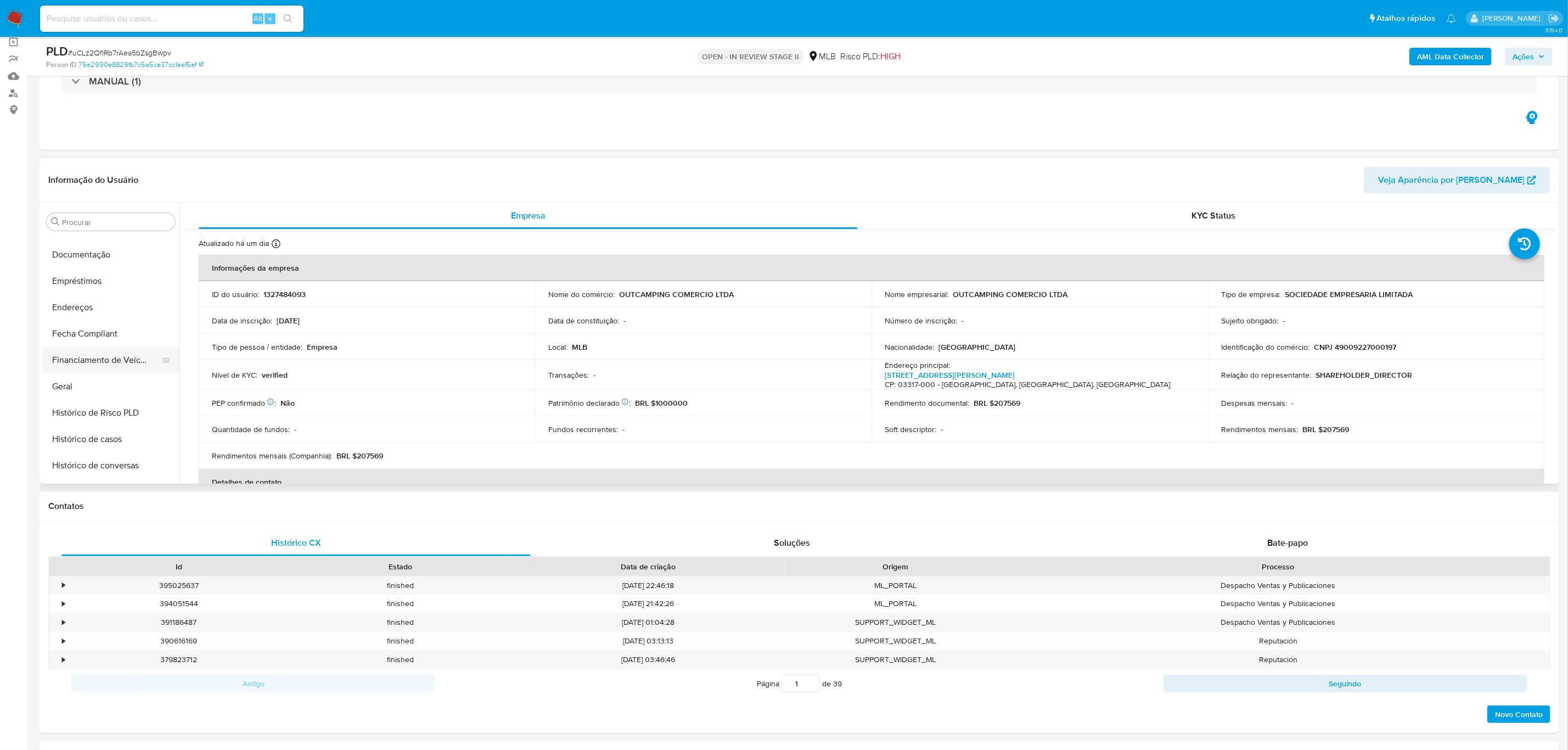
scroll to position [325, 0]
click at [79, 349] on button "Histórico de casos" at bounding box center [107, 345] width 128 height 27
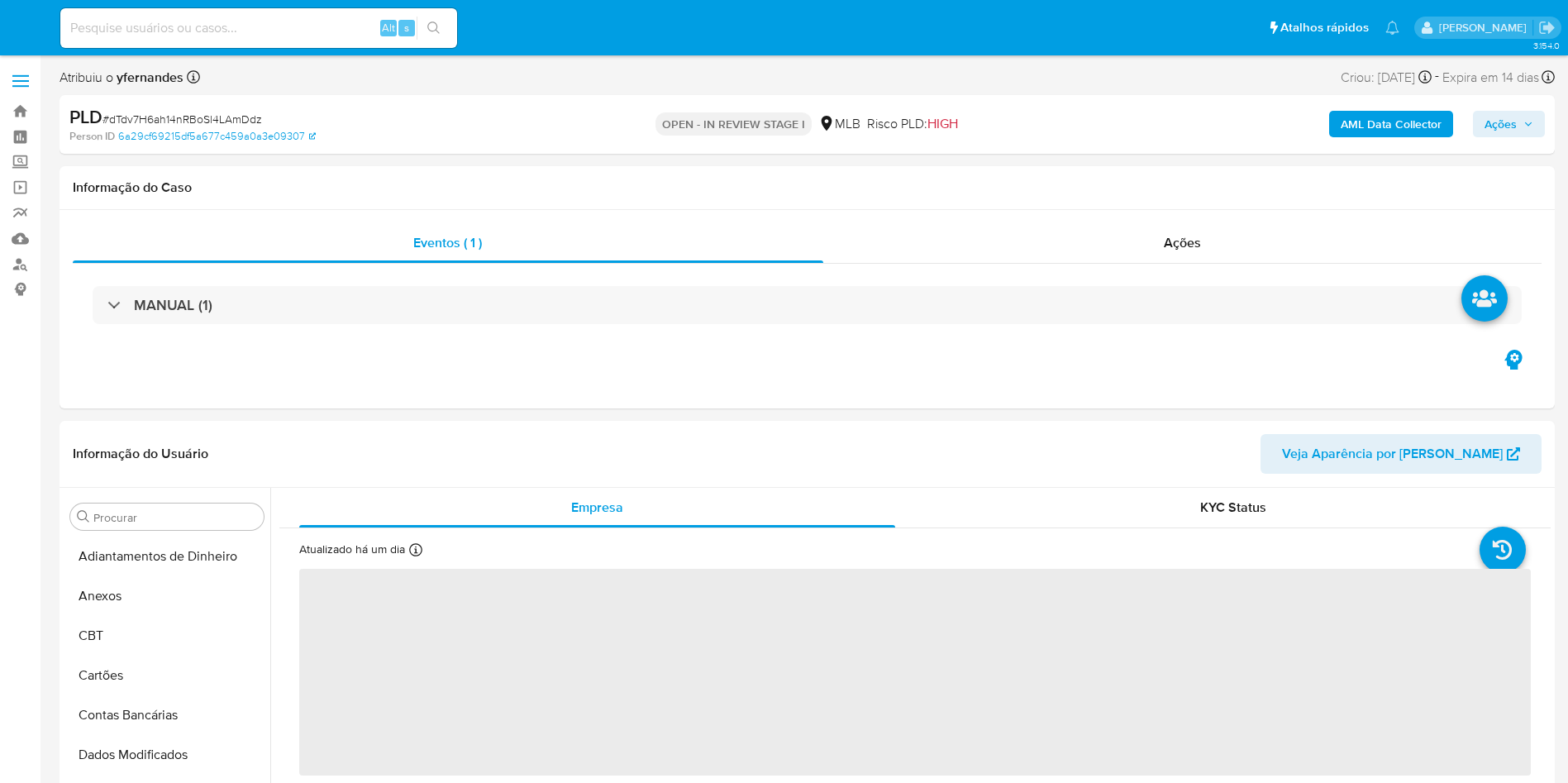
select select "10"
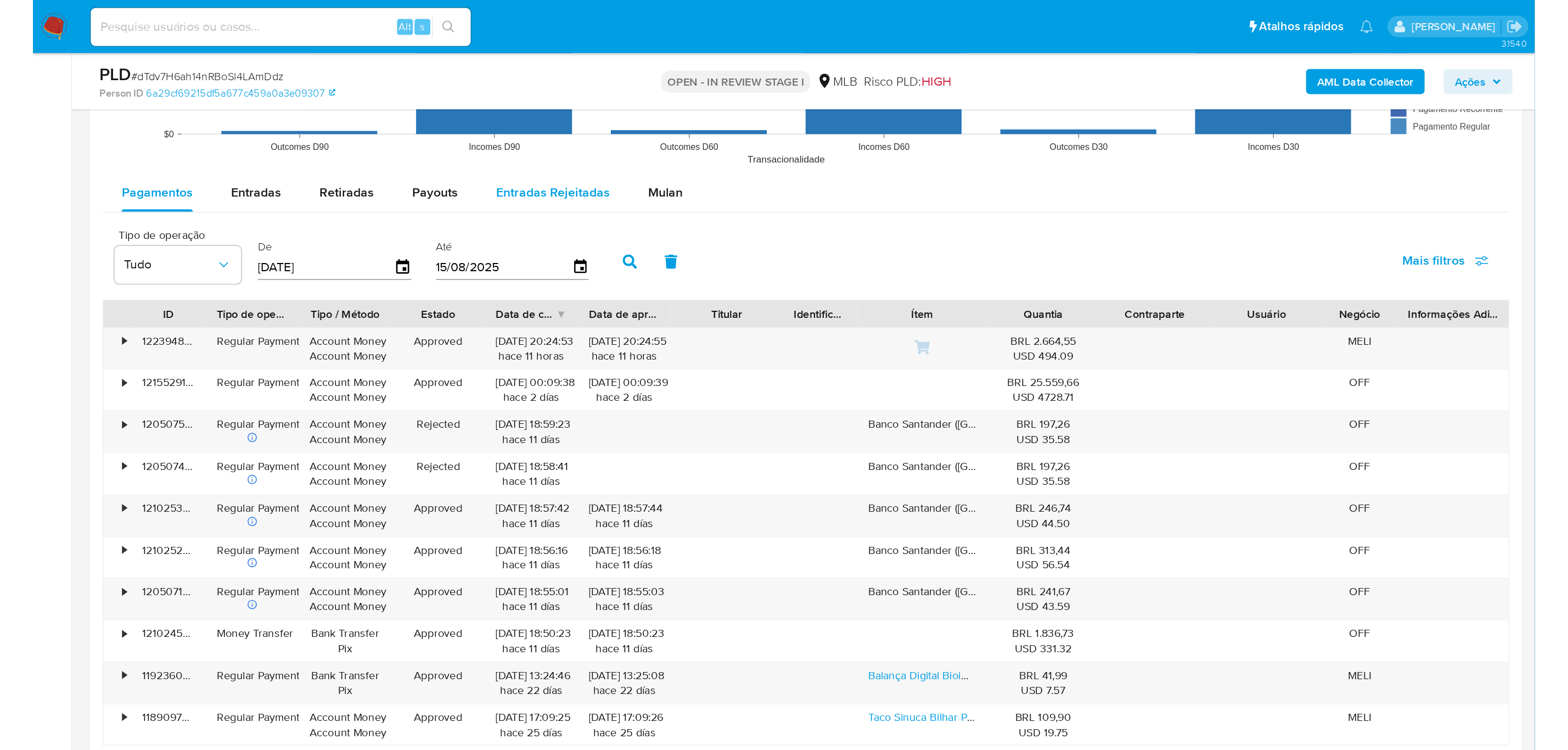
scroll to position [1153, 0]
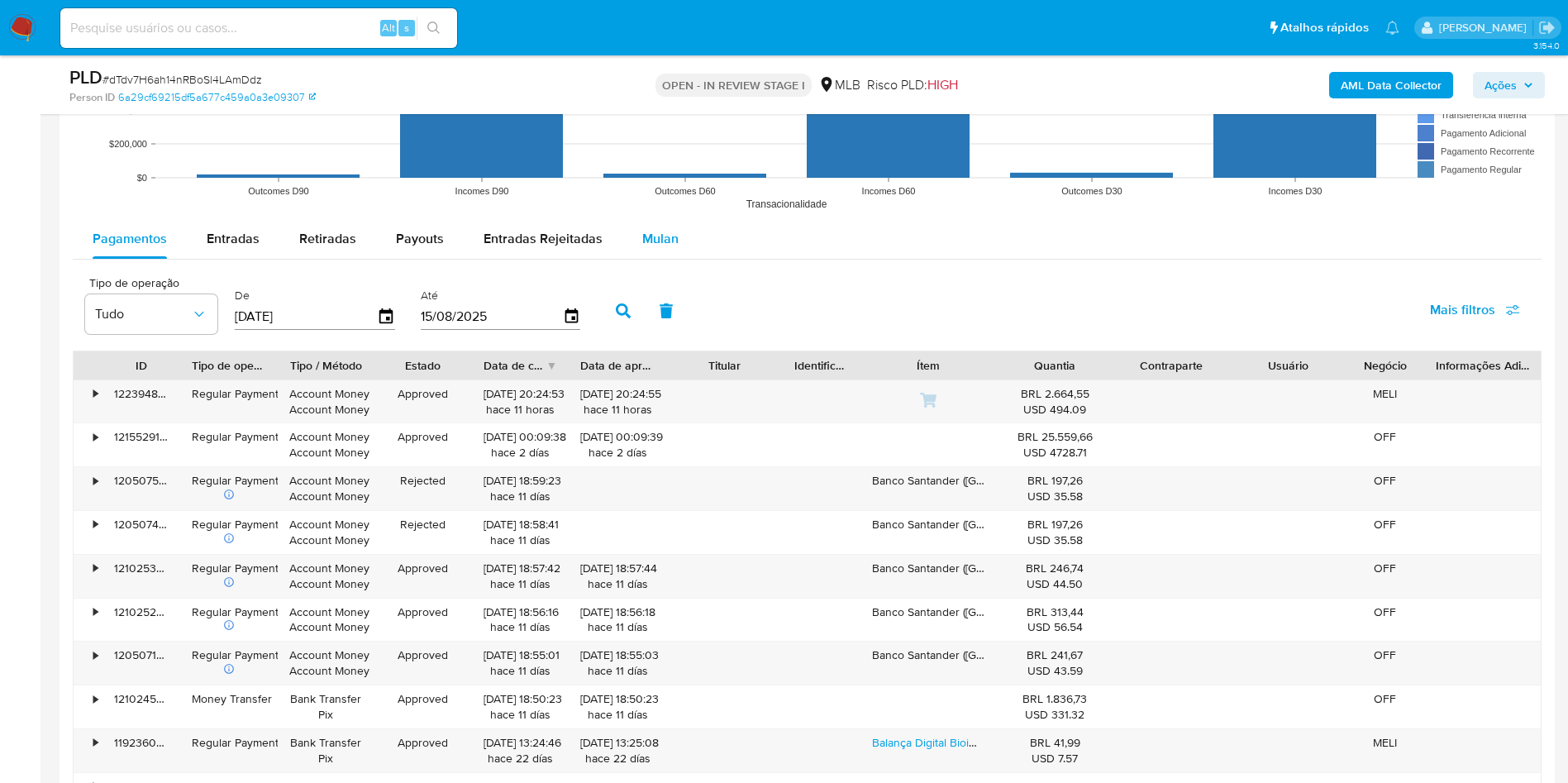
click at [646, 251] on div "Mulan" at bounding box center [660, 239] width 36 height 40
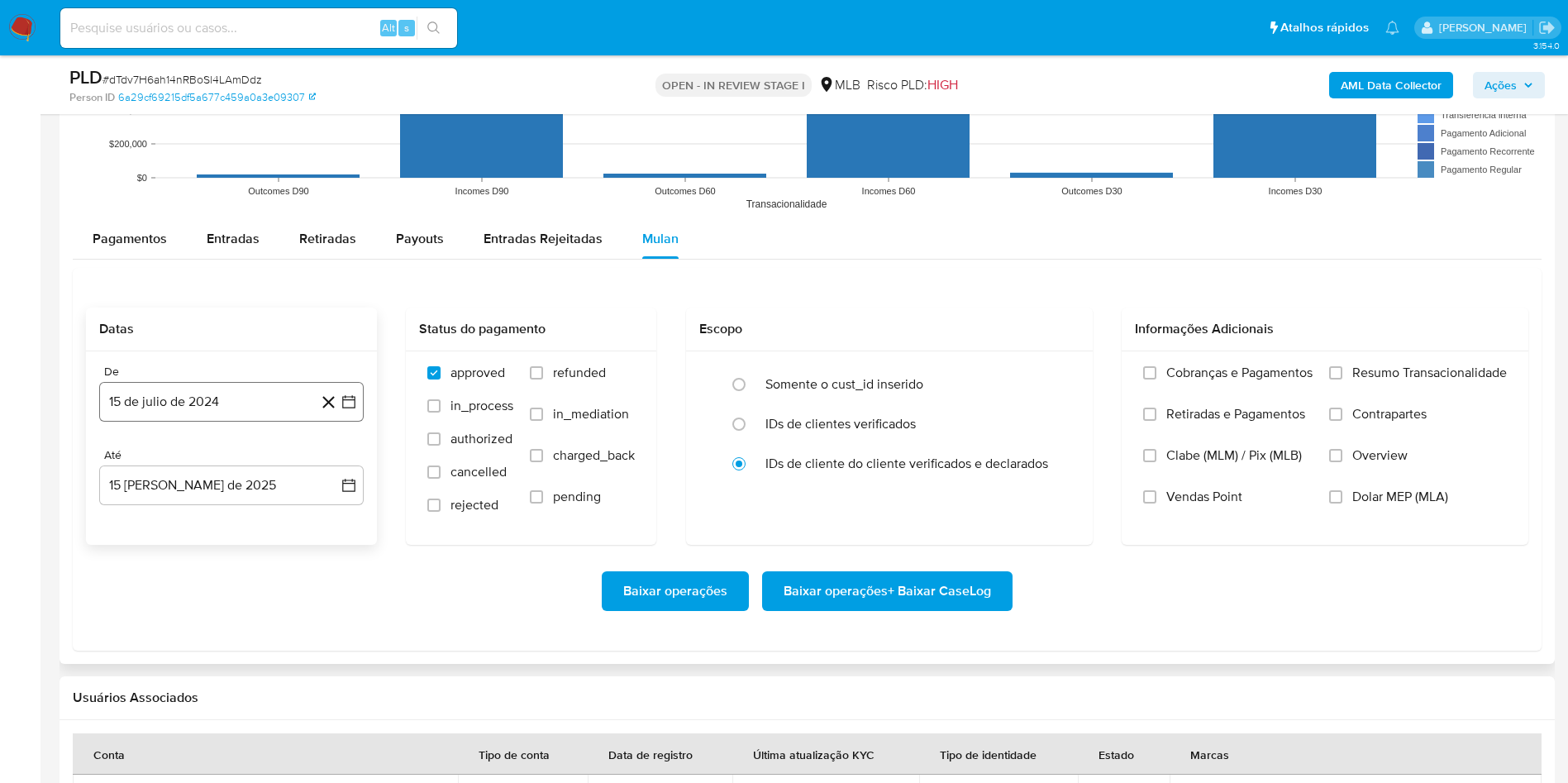
click at [191, 410] on button "15 de julio de 2024" at bounding box center [231, 401] width 265 height 40
click at [222, 465] on span "julio 2024" at bounding box center [223, 462] width 62 height 17
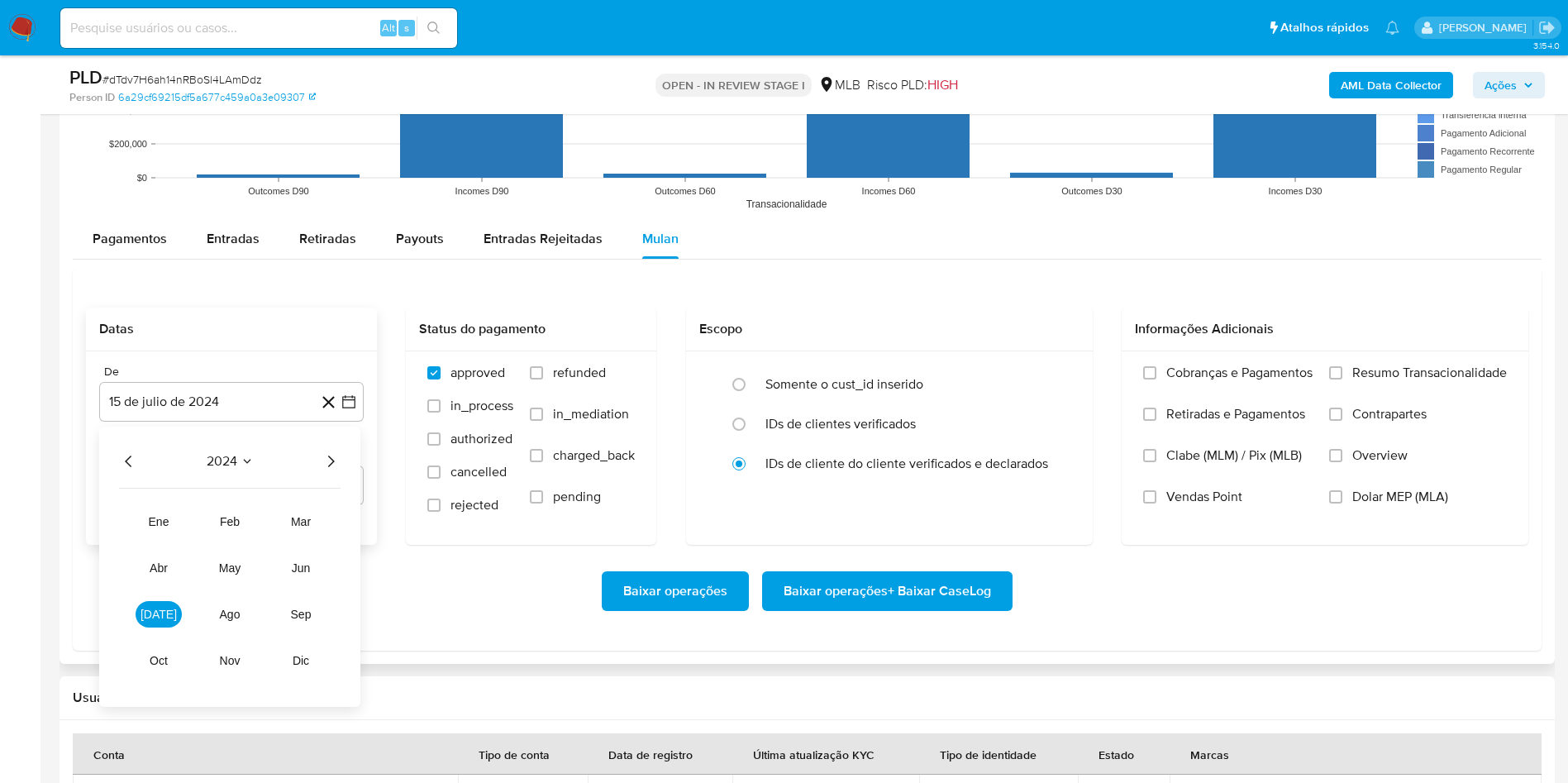
click at [322, 459] on icon "Año siguiente" at bounding box center [330, 461] width 20 height 20
click at [289, 553] on tr "ene feb mar abr may jun [DATE] ago sep oct nov dic" at bounding box center [229, 591] width 189 height 165
click at [301, 564] on span "jun" at bounding box center [301, 568] width 19 height 13
click at [321, 516] on button "1" at bounding box center [331, 522] width 26 height 26
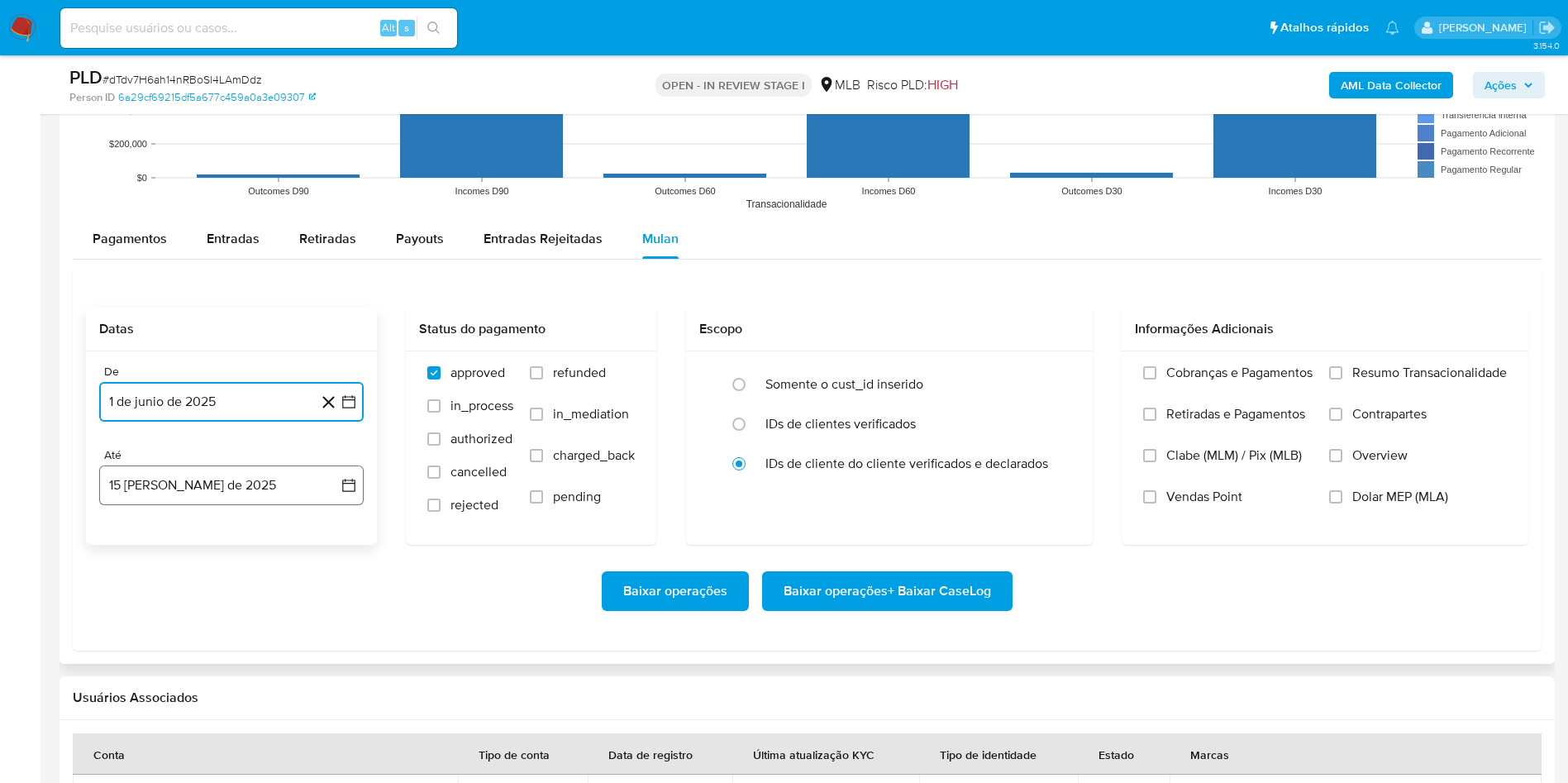
click at [275, 484] on button "15 [PERSON_NAME] de 2025" at bounding box center [231, 485] width 265 height 40
click at [231, 673] on button "14" at bounding box center [231, 672] width 26 height 26
click at [1395, 369] on span "Resumo Transacionalidade" at bounding box center [1430, 373] width 154 height 17
click at [1342, 369] on input "Resumo Transacionalidade" at bounding box center [1336, 372] width 13 height 13
click at [903, 607] on span "Baixar operações + Baixar CaseLog" at bounding box center [887, 591] width 207 height 36
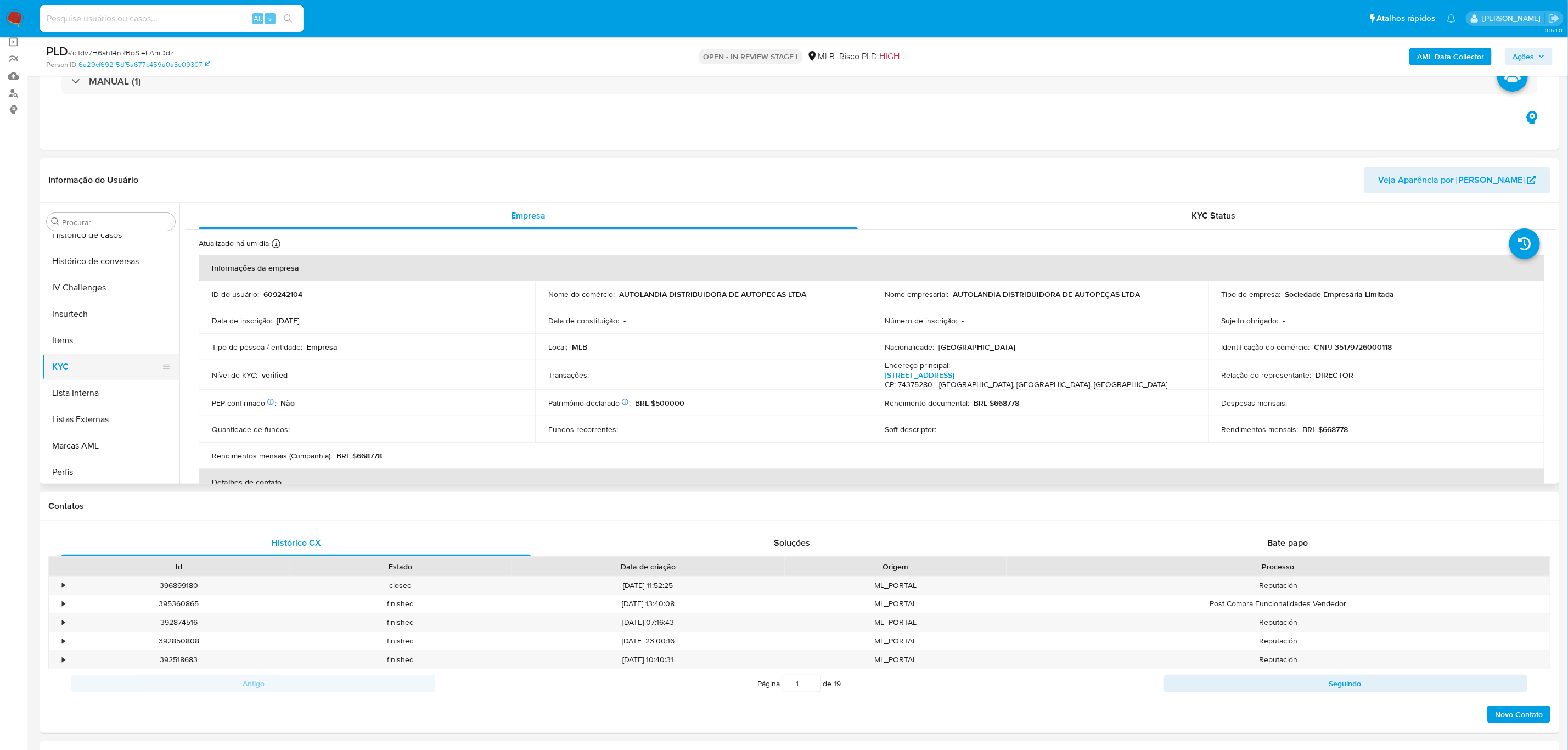
scroll to position [325, 0]
click at [102, 342] on button "Histórico de casos" at bounding box center [107, 345] width 128 height 27
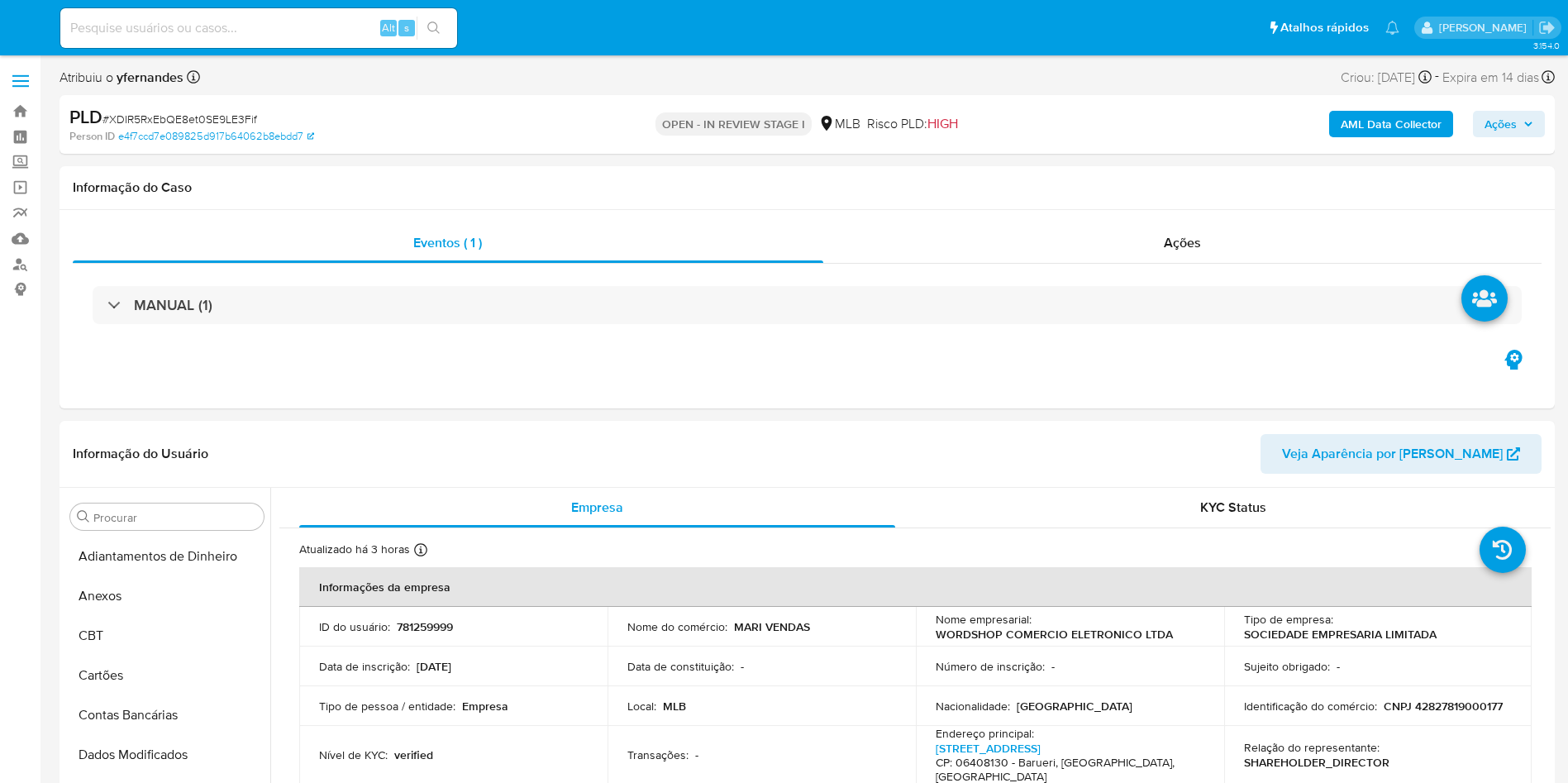
select select "10"
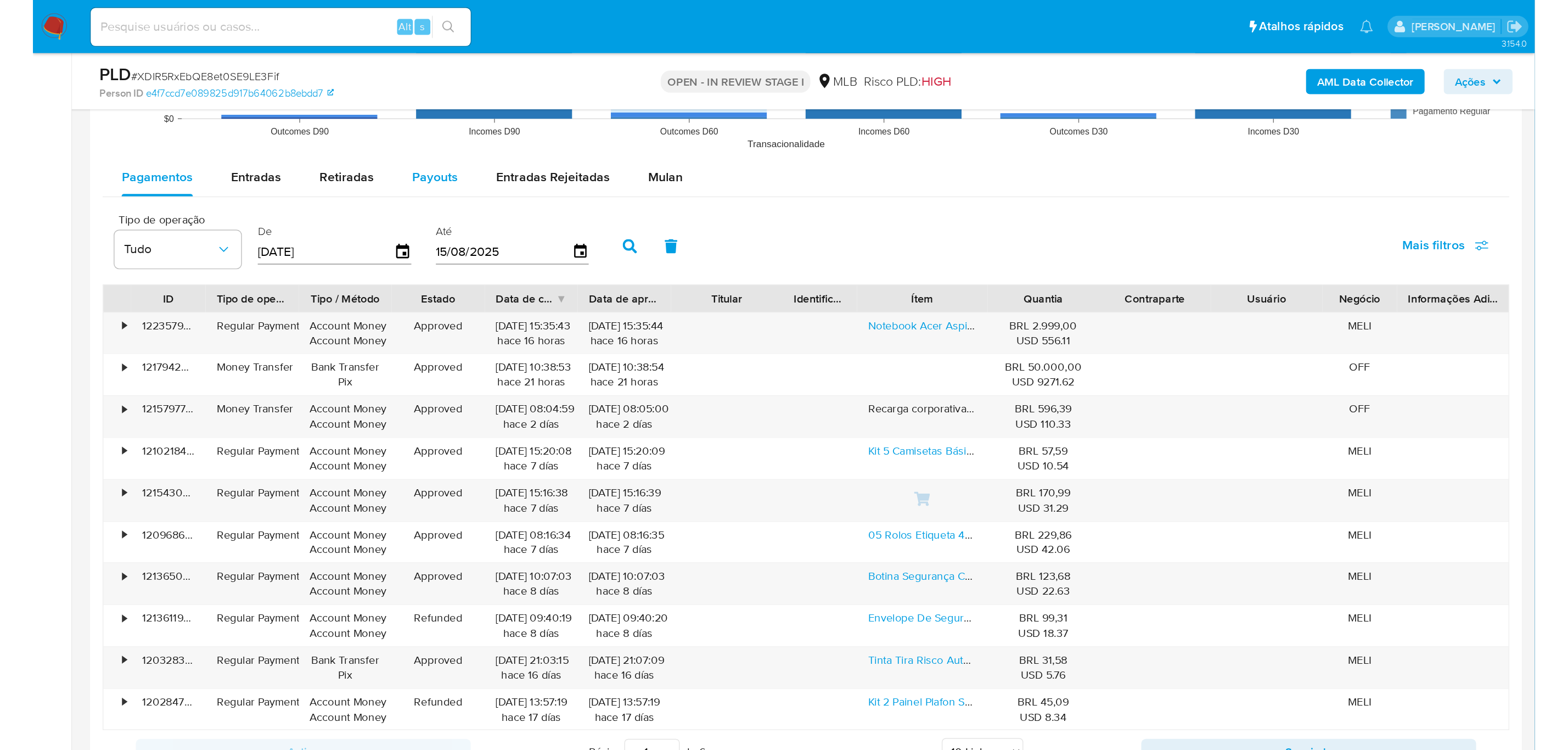
scroll to position [1153, 0]
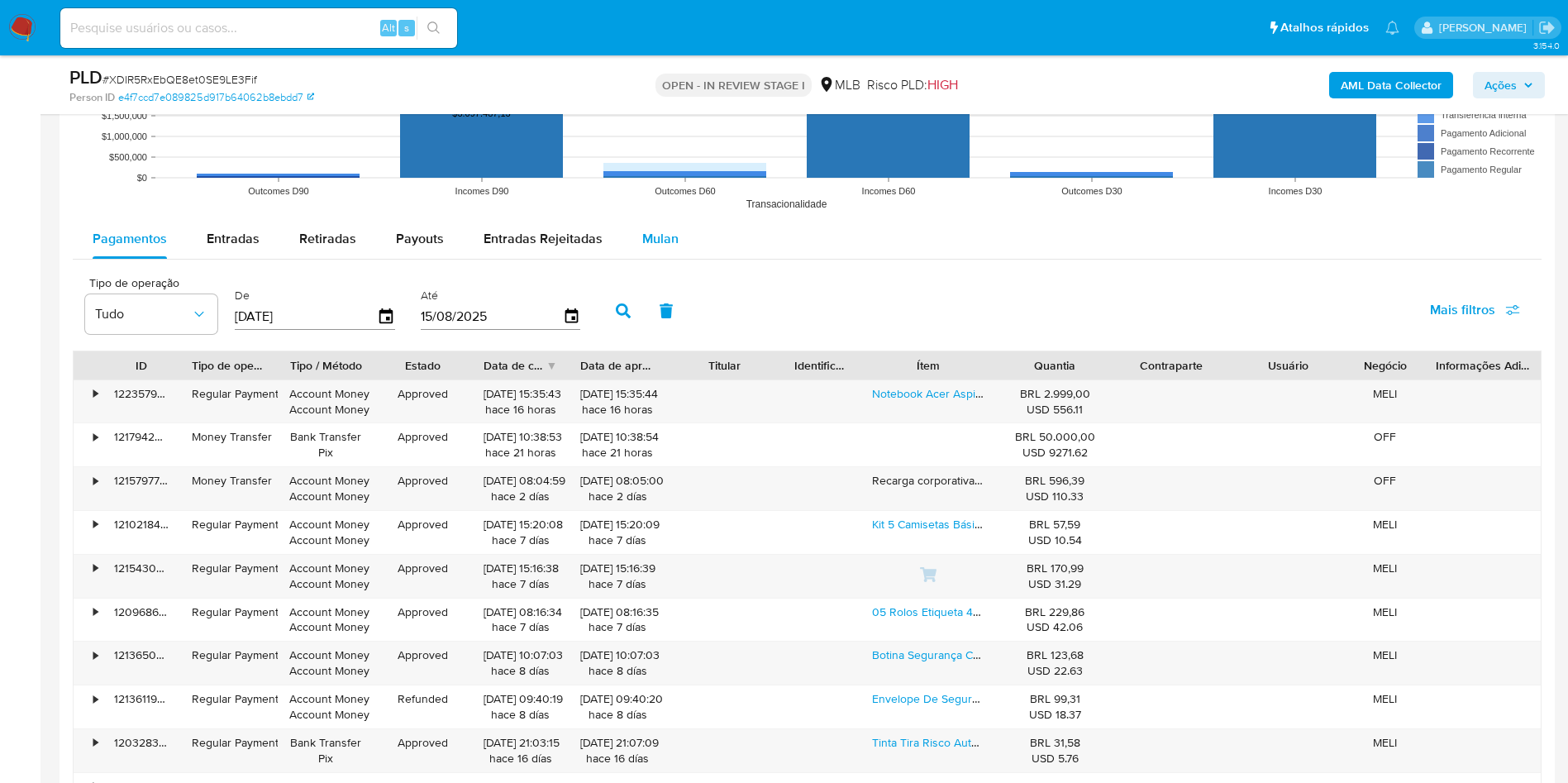
click at [660, 236] on span "Mulan" at bounding box center [660, 239] width 36 height 19
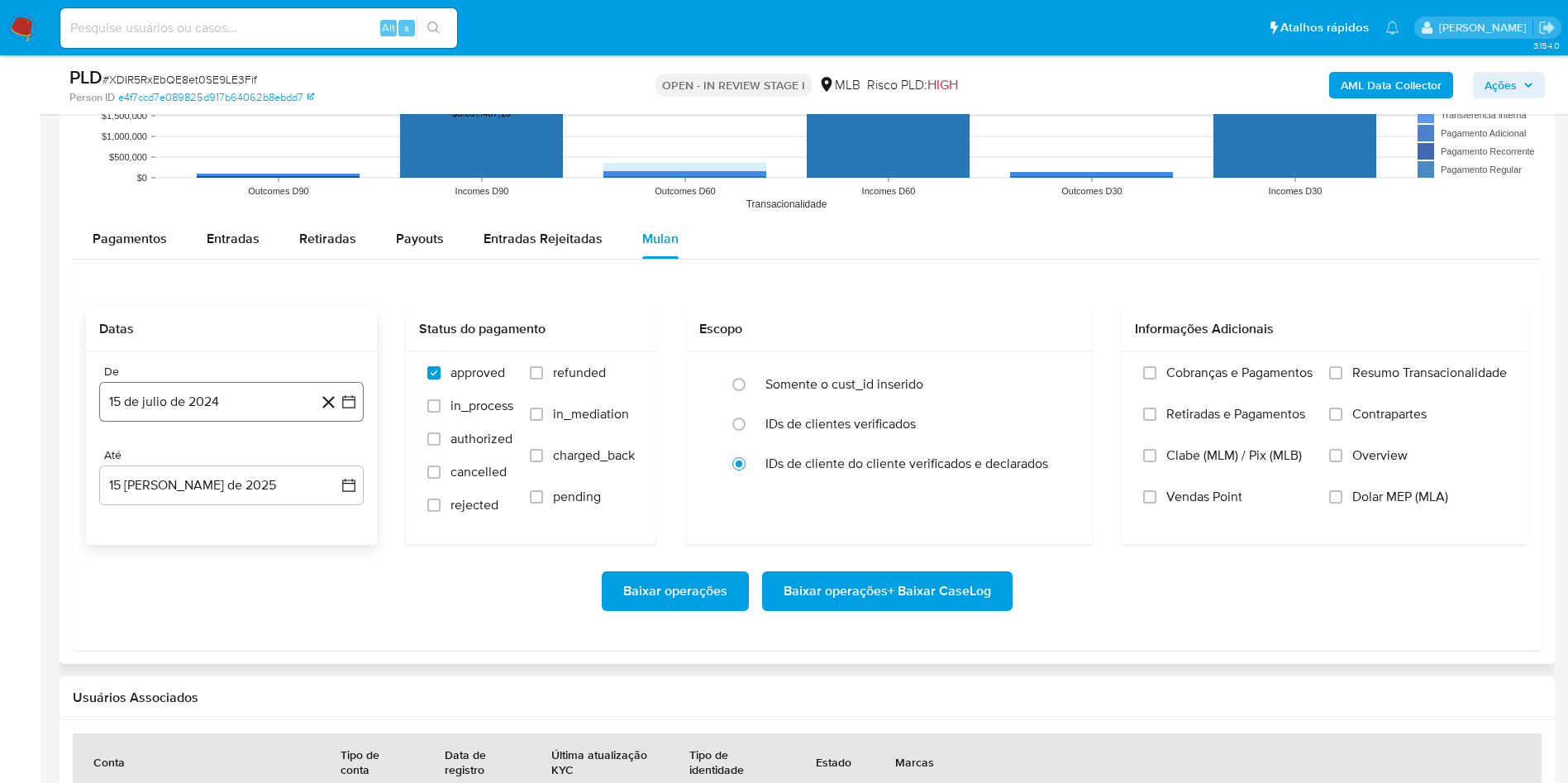
click at [217, 401] on button "15 de julio de 2024" at bounding box center [231, 401] width 265 height 40
click at [217, 458] on span "julio 2024" at bounding box center [223, 462] width 62 height 17
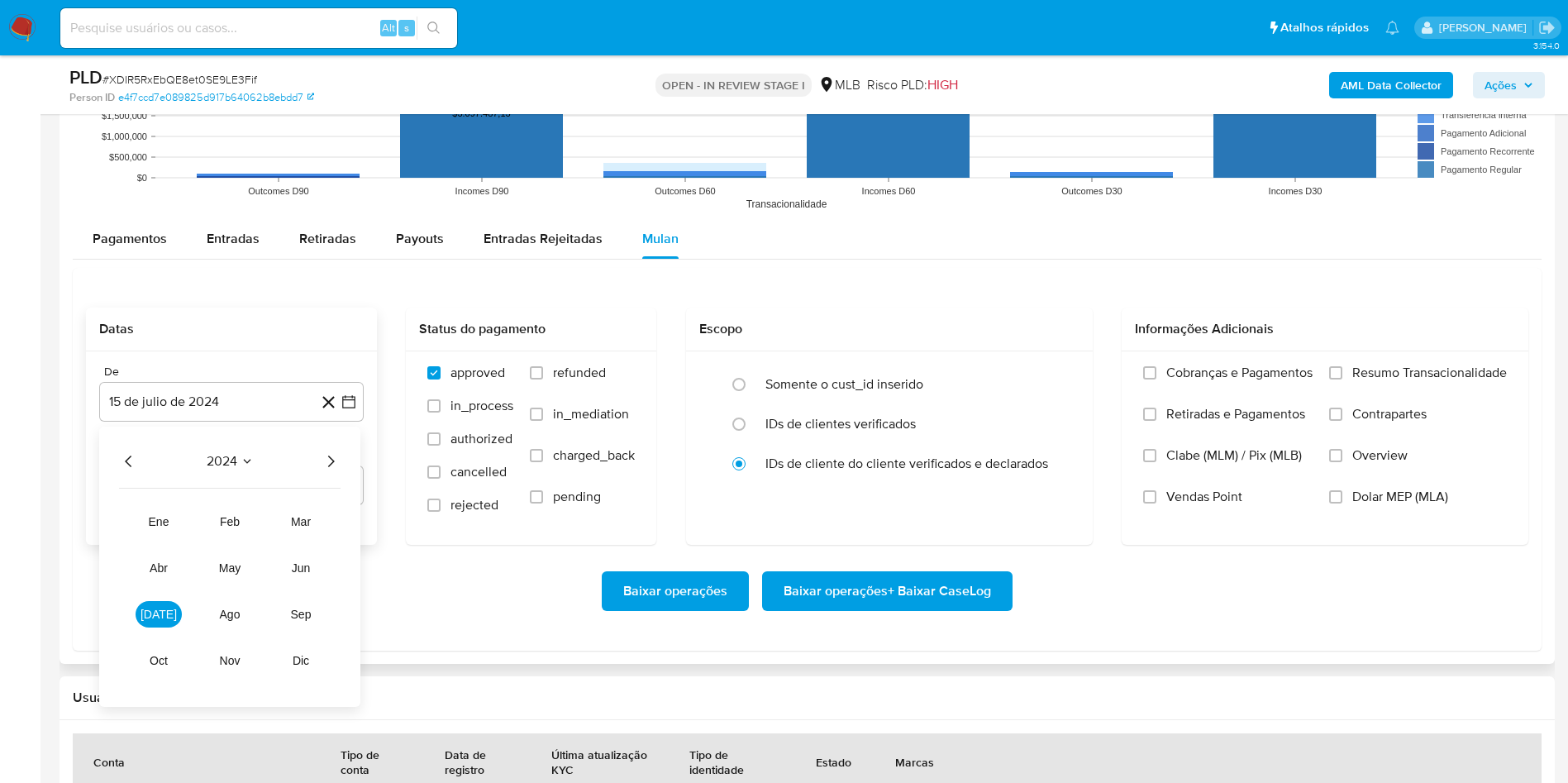
click at [331, 455] on icon "Año siguiente" at bounding box center [330, 461] width 20 height 20
click at [307, 567] on span "jun" at bounding box center [301, 568] width 19 height 13
click at [329, 523] on button "1" at bounding box center [331, 522] width 26 height 26
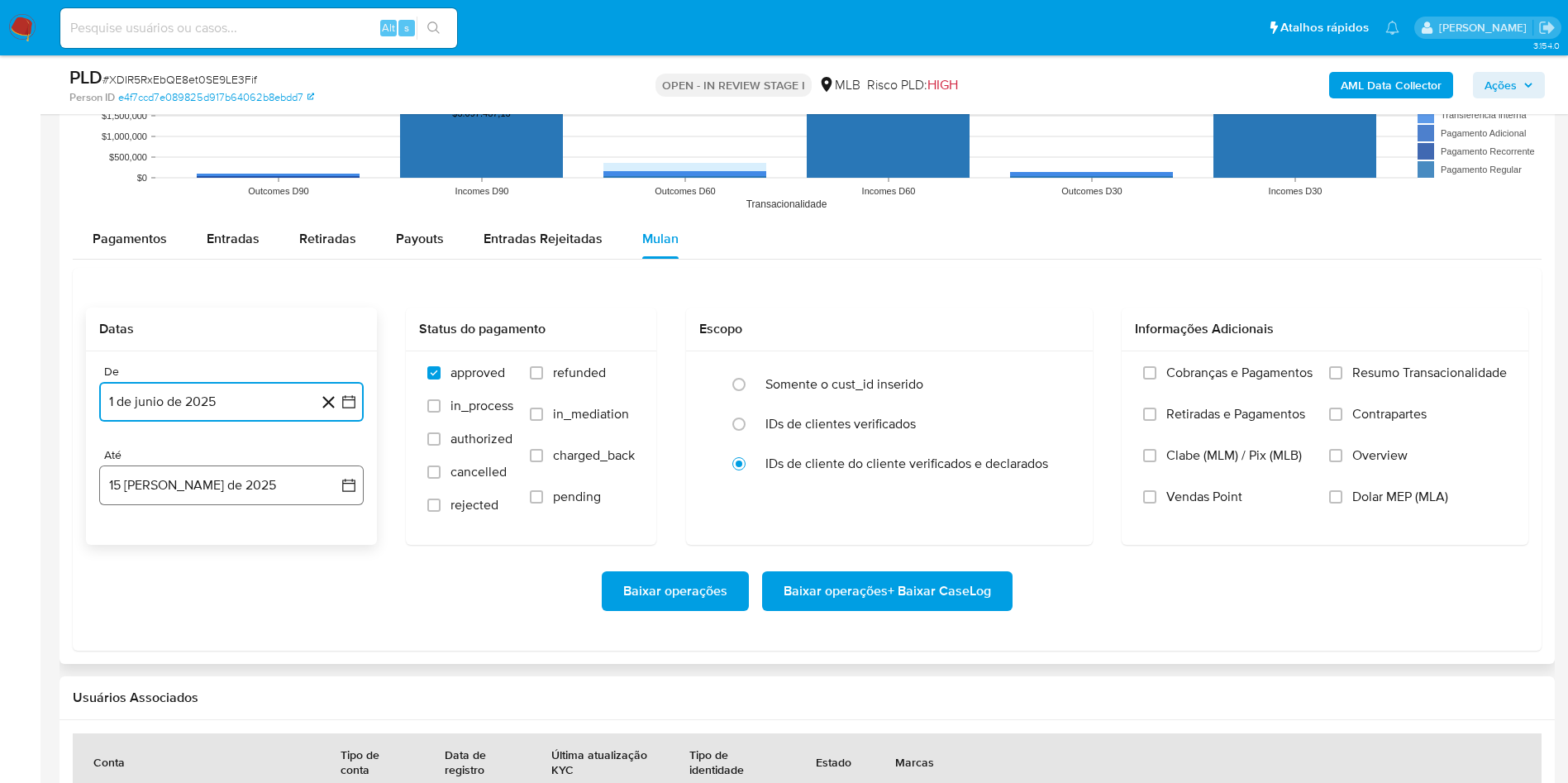
click at [281, 497] on button "15 [PERSON_NAME] de 2025" at bounding box center [231, 485] width 265 height 40
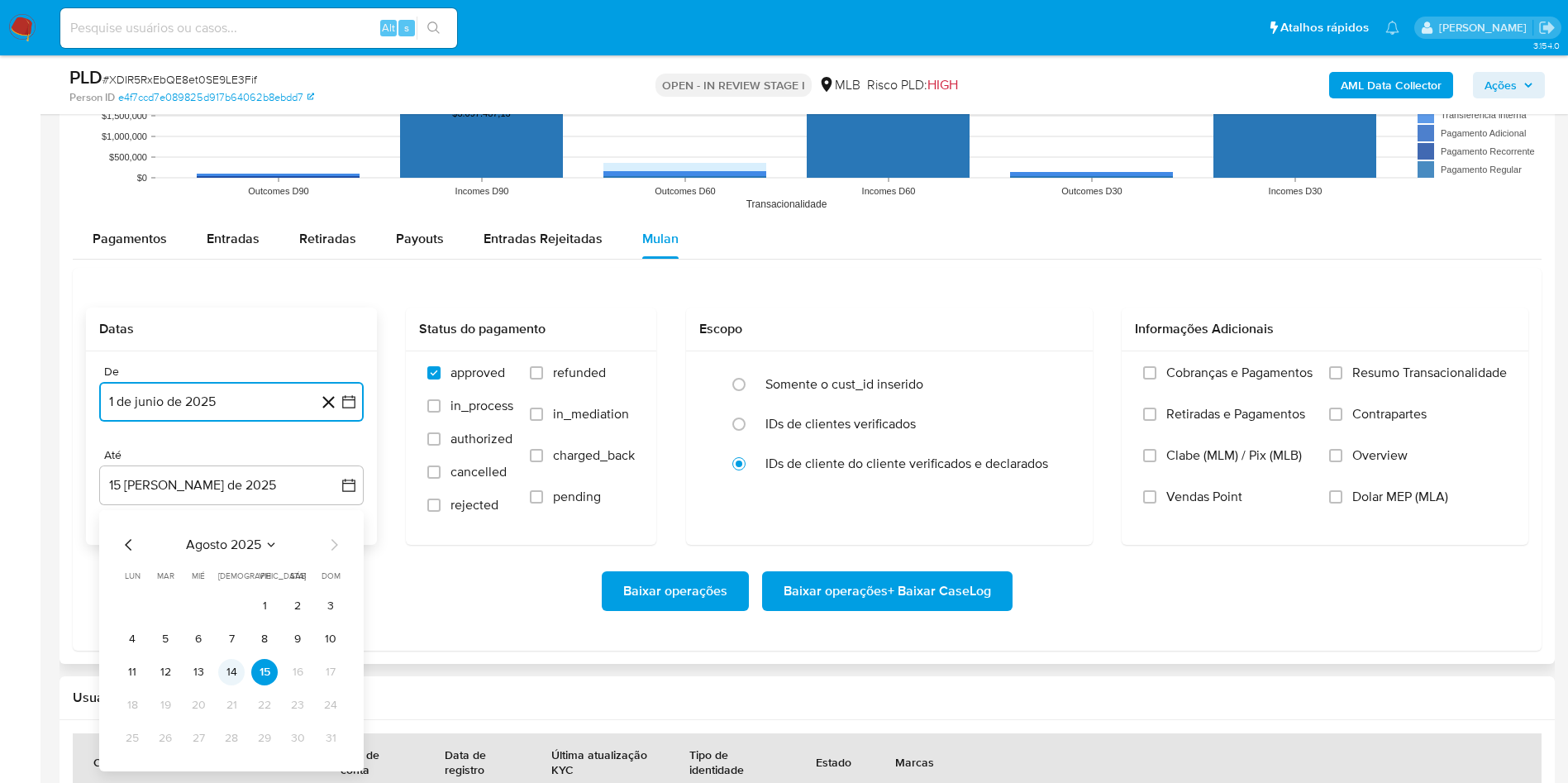
click at [236, 663] on button "14" at bounding box center [231, 672] width 26 height 26
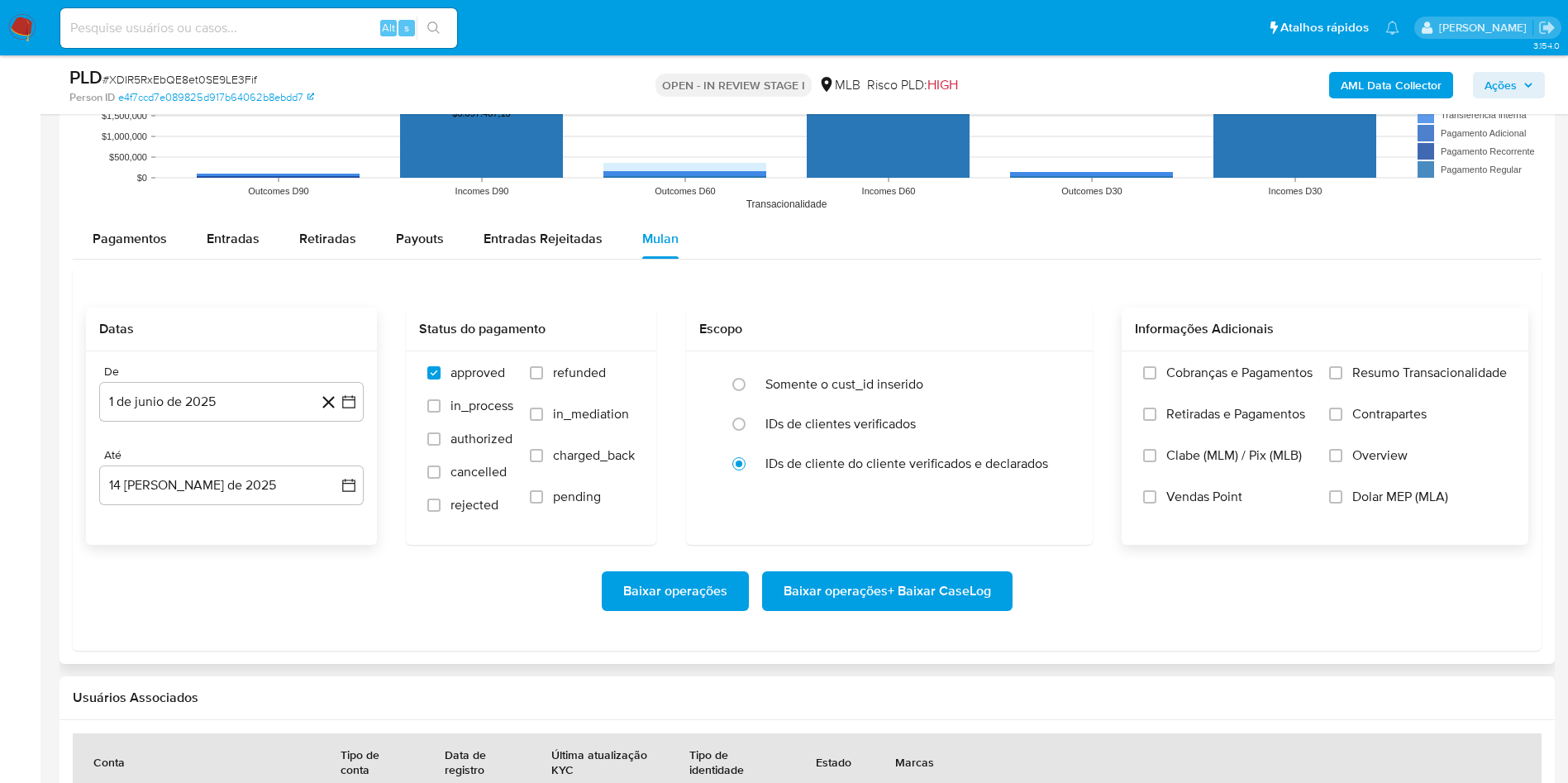
click at [1359, 417] on div "Informações Adicionais Cobranças e Pagamentos Retiradas e Pagamentos Clabe (MLM…" at bounding box center [1326, 425] width 407 height 237
click at [1354, 381] on span "Resumo Transacionalidade" at bounding box center [1430, 373] width 154 height 17
click at [1342, 380] on input "Resumo Transacionalidade" at bounding box center [1336, 372] width 13 height 13
click at [1118, 601] on div "Baixar operações Baixar operações + Baixar CaseLog" at bounding box center [807, 591] width 1443 height 40
click at [892, 586] on span "Baixar operações + Baixar CaseLog" at bounding box center [887, 591] width 207 height 36
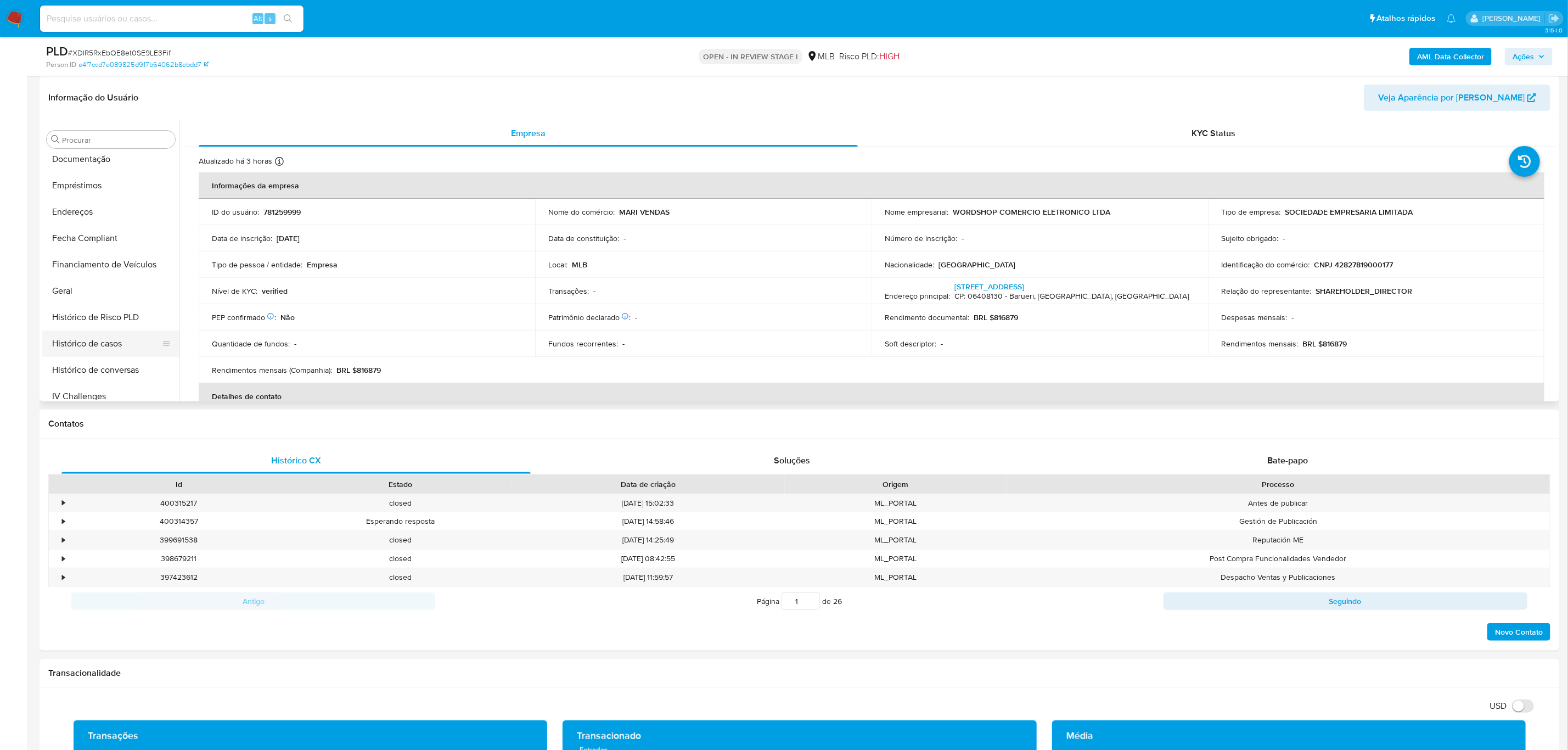
scroll to position [242, 0]
click at [94, 349] on button "Histórico de casos" at bounding box center [107, 345] width 128 height 27
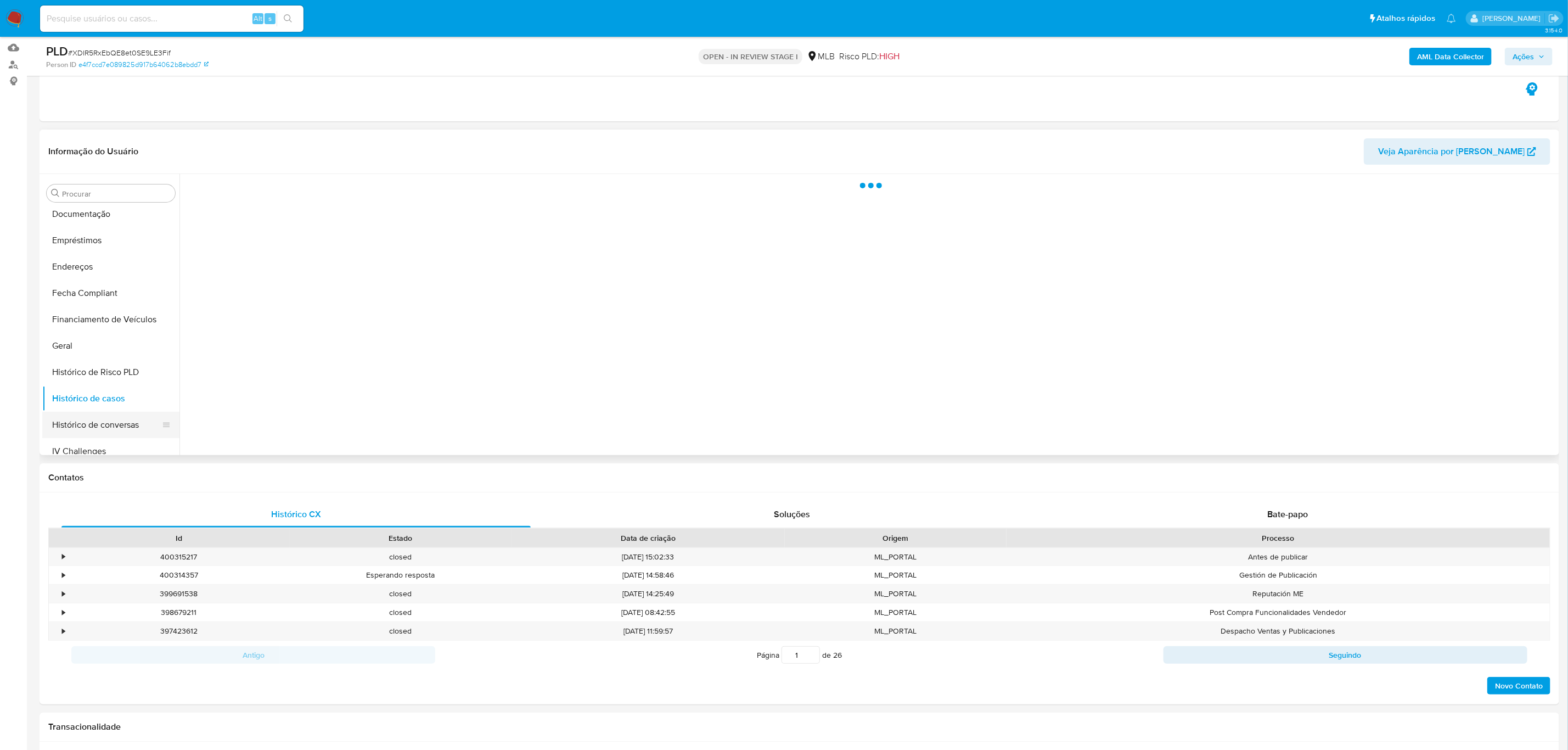
scroll to position [83, 0]
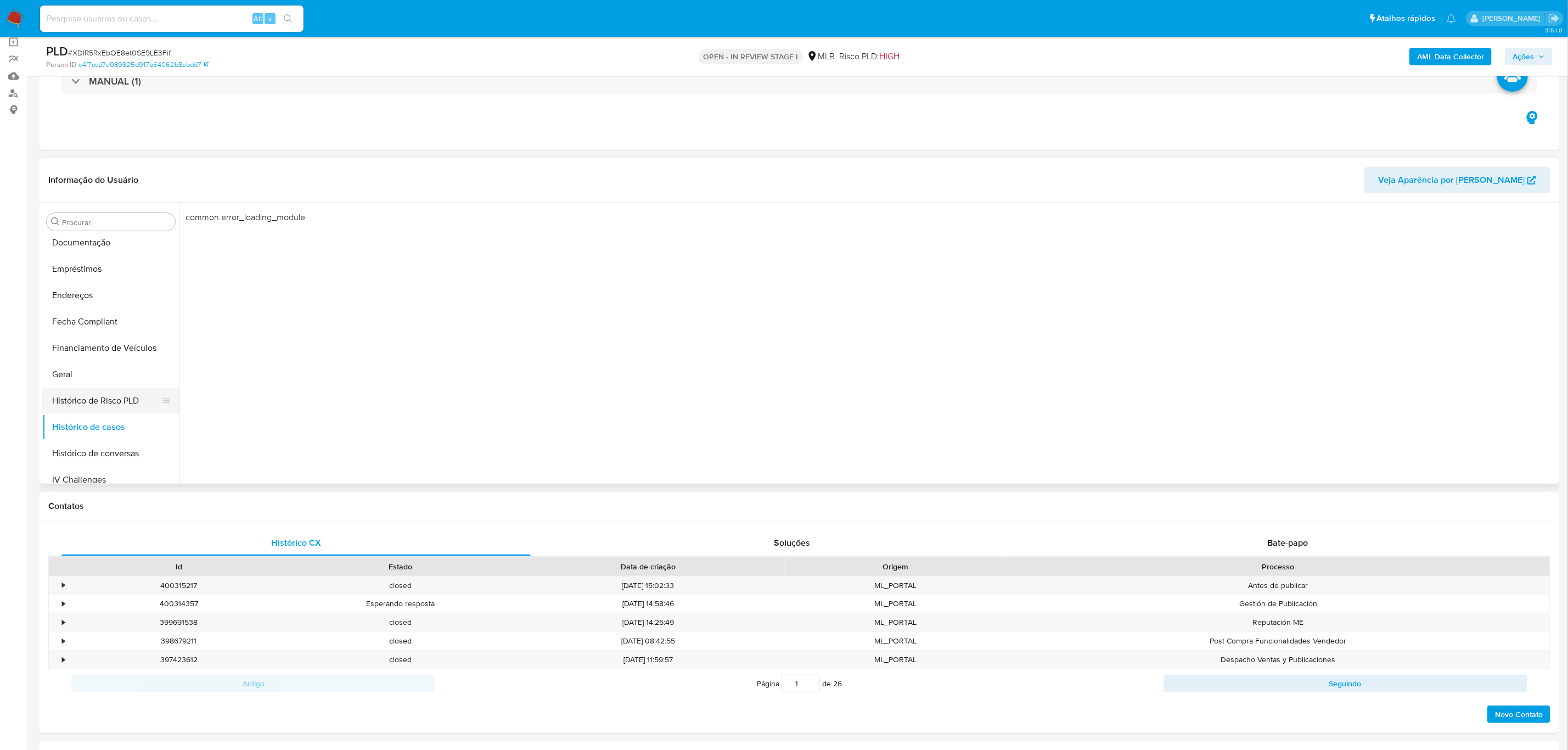
click at [88, 390] on button "Histórico de Risco PLD" at bounding box center [107, 400] width 128 height 27
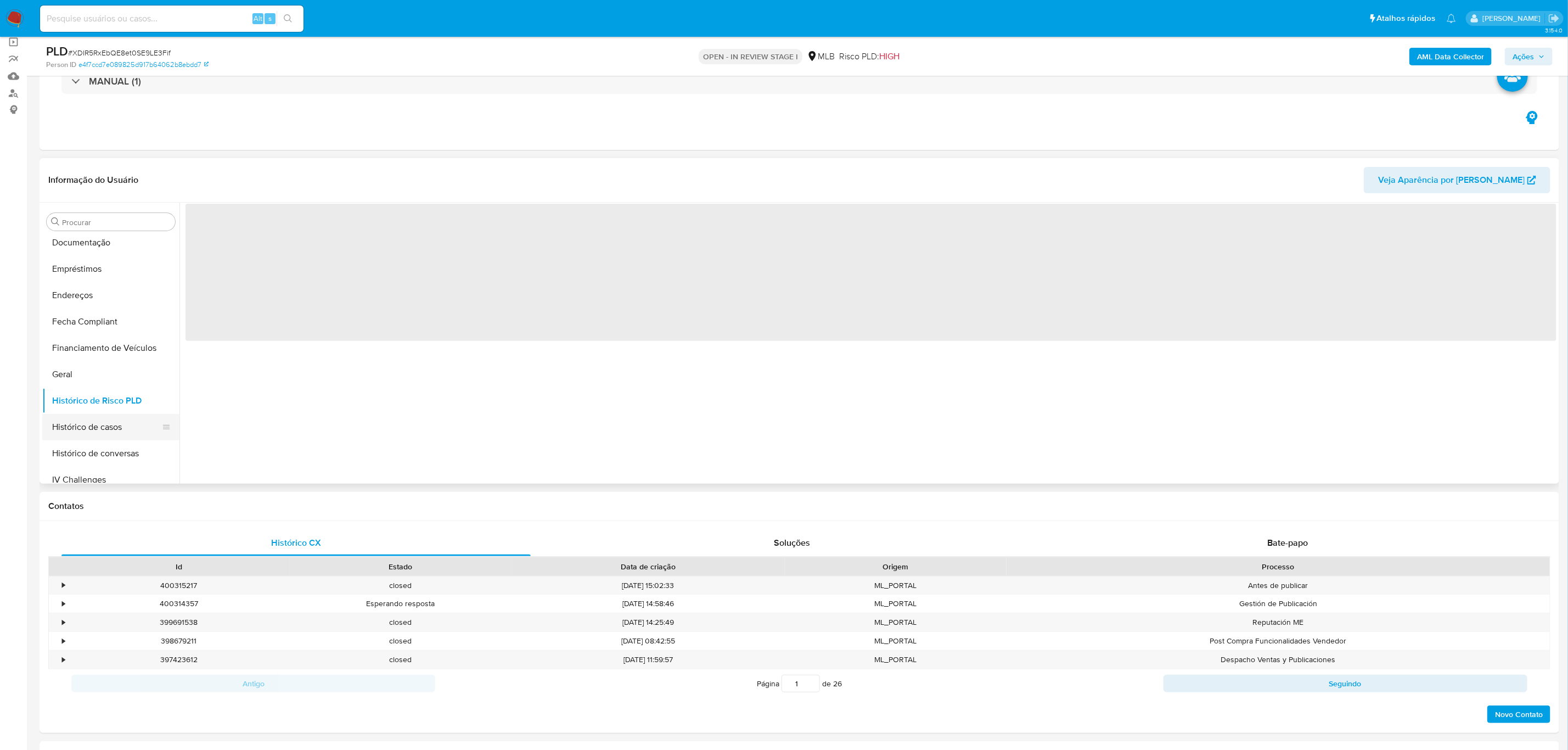
click at [94, 415] on button "Histórico de casos" at bounding box center [107, 427] width 128 height 27
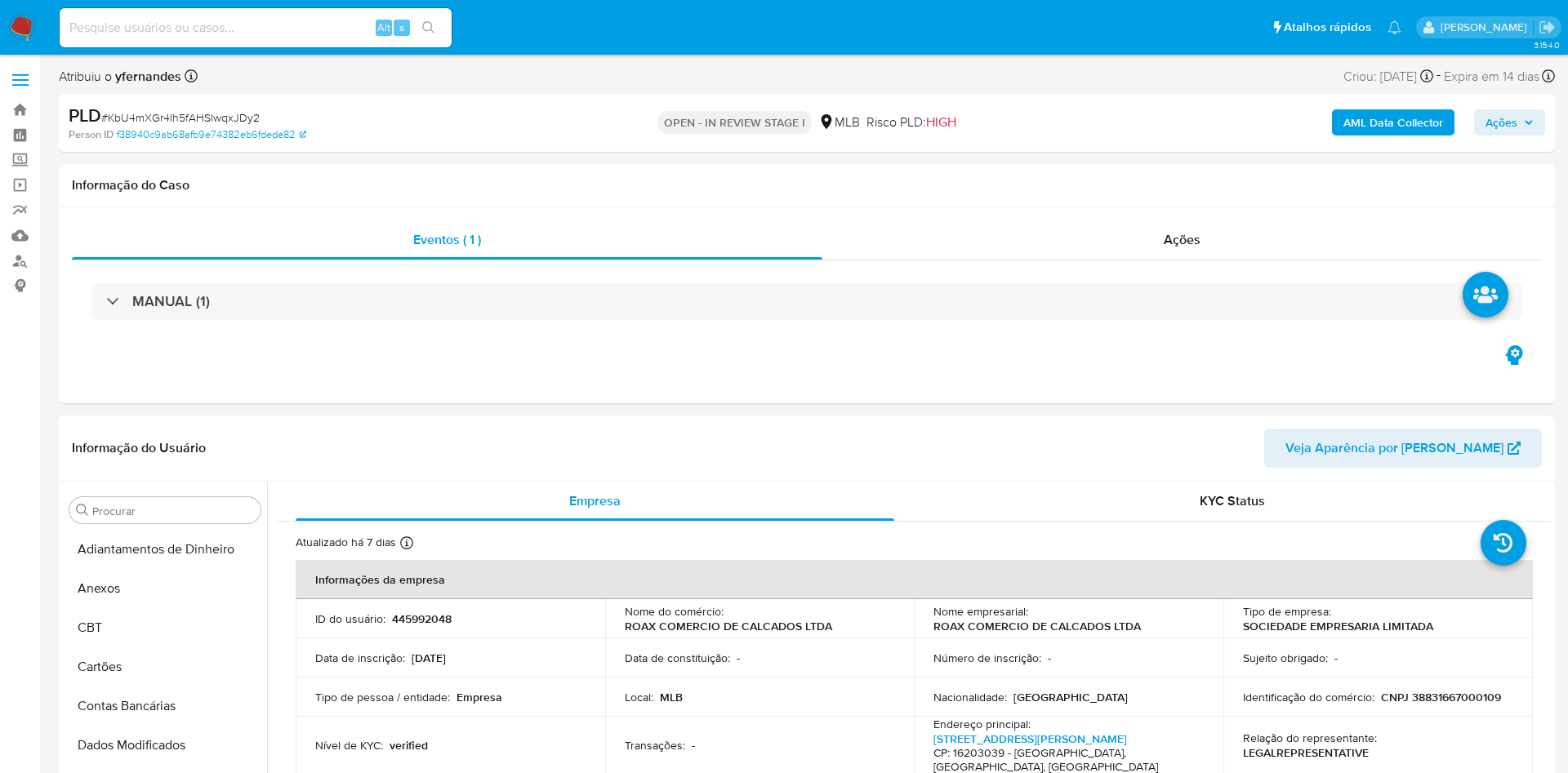
select select "10"
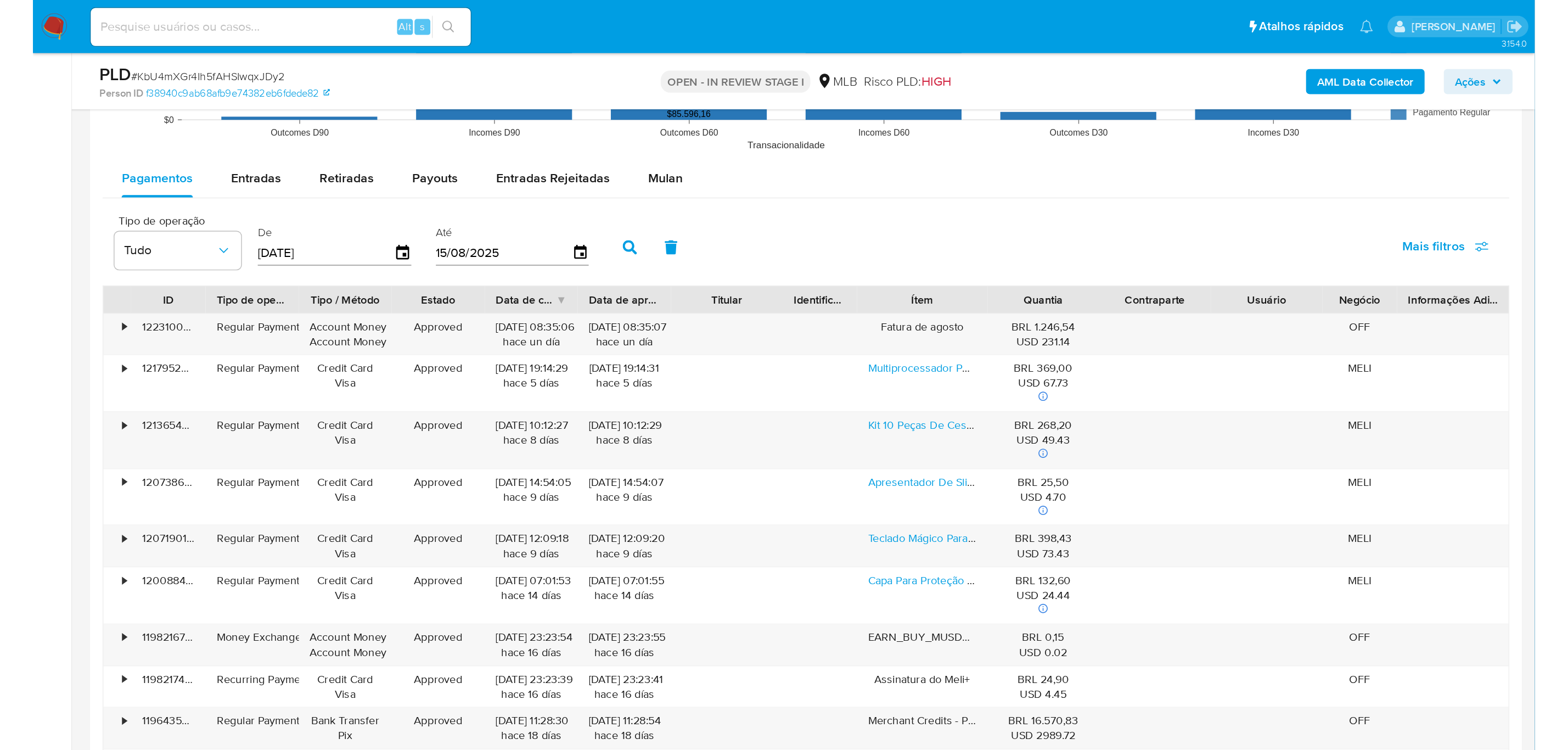
scroll to position [1153, 0]
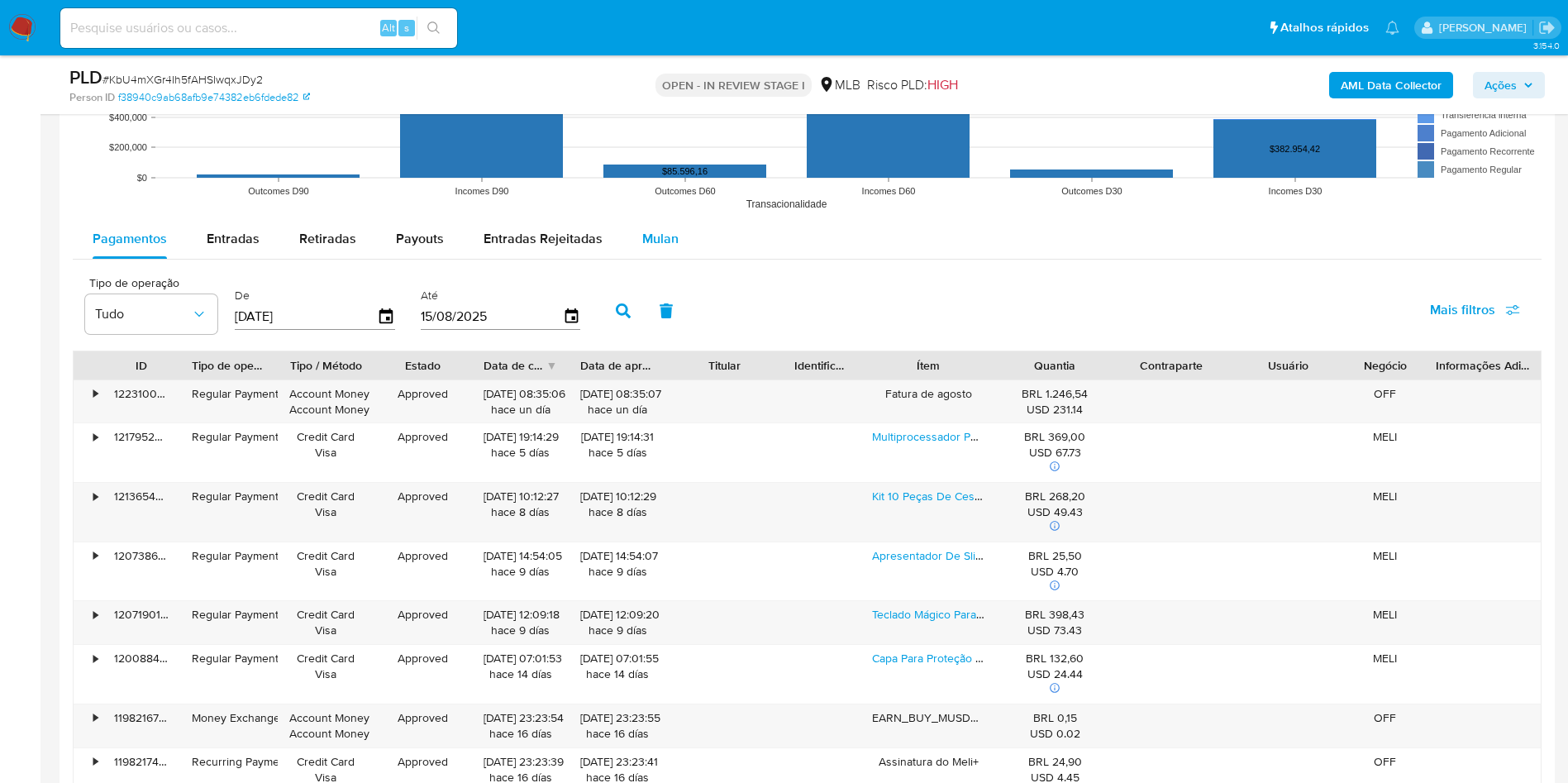
click at [666, 232] on span "Mulan" at bounding box center [660, 239] width 36 height 19
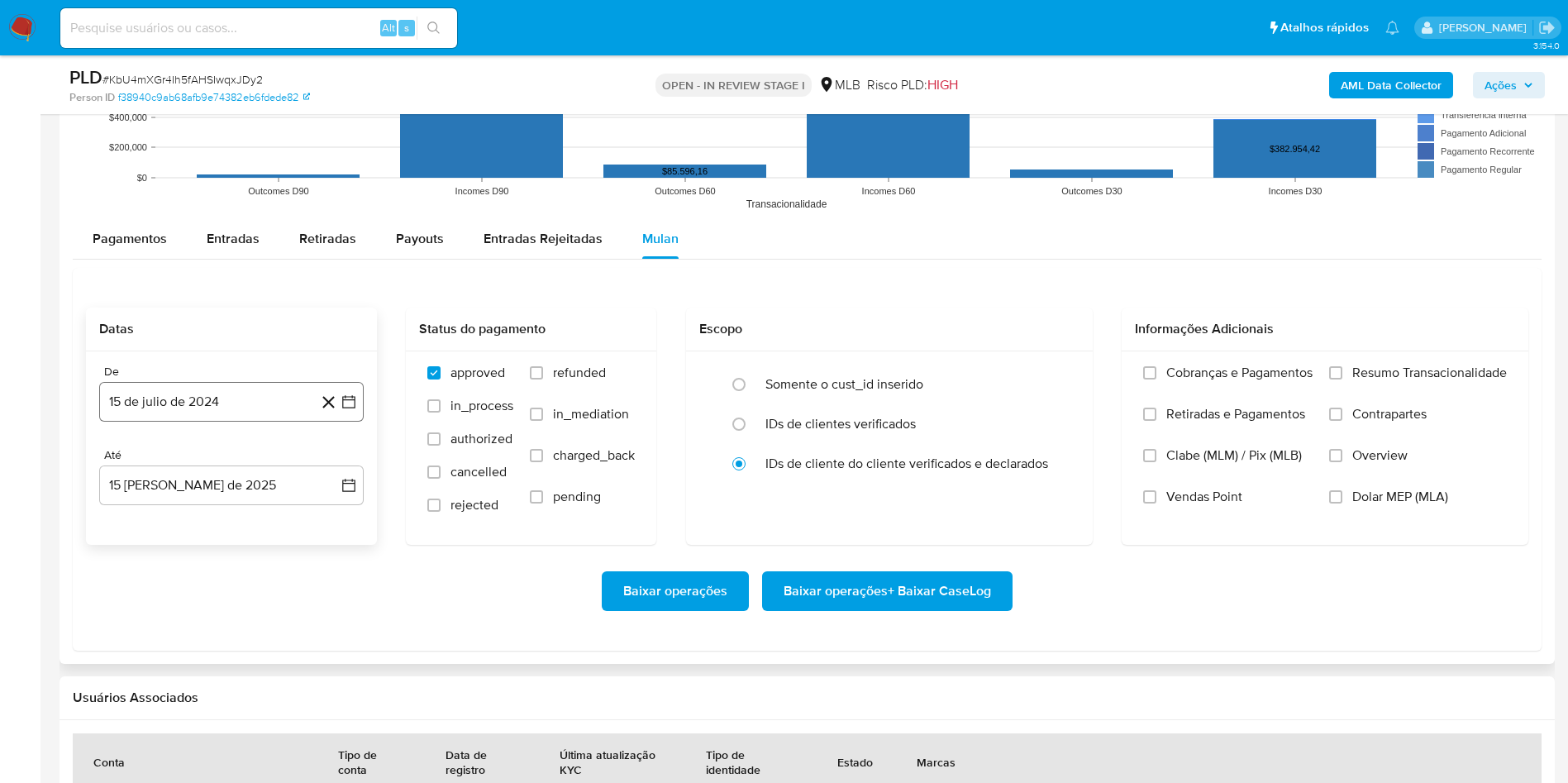
click at [217, 412] on button "15 de julio de 2024" at bounding box center [231, 401] width 265 height 40
click at [237, 456] on span "julio 2024" at bounding box center [223, 462] width 62 height 17
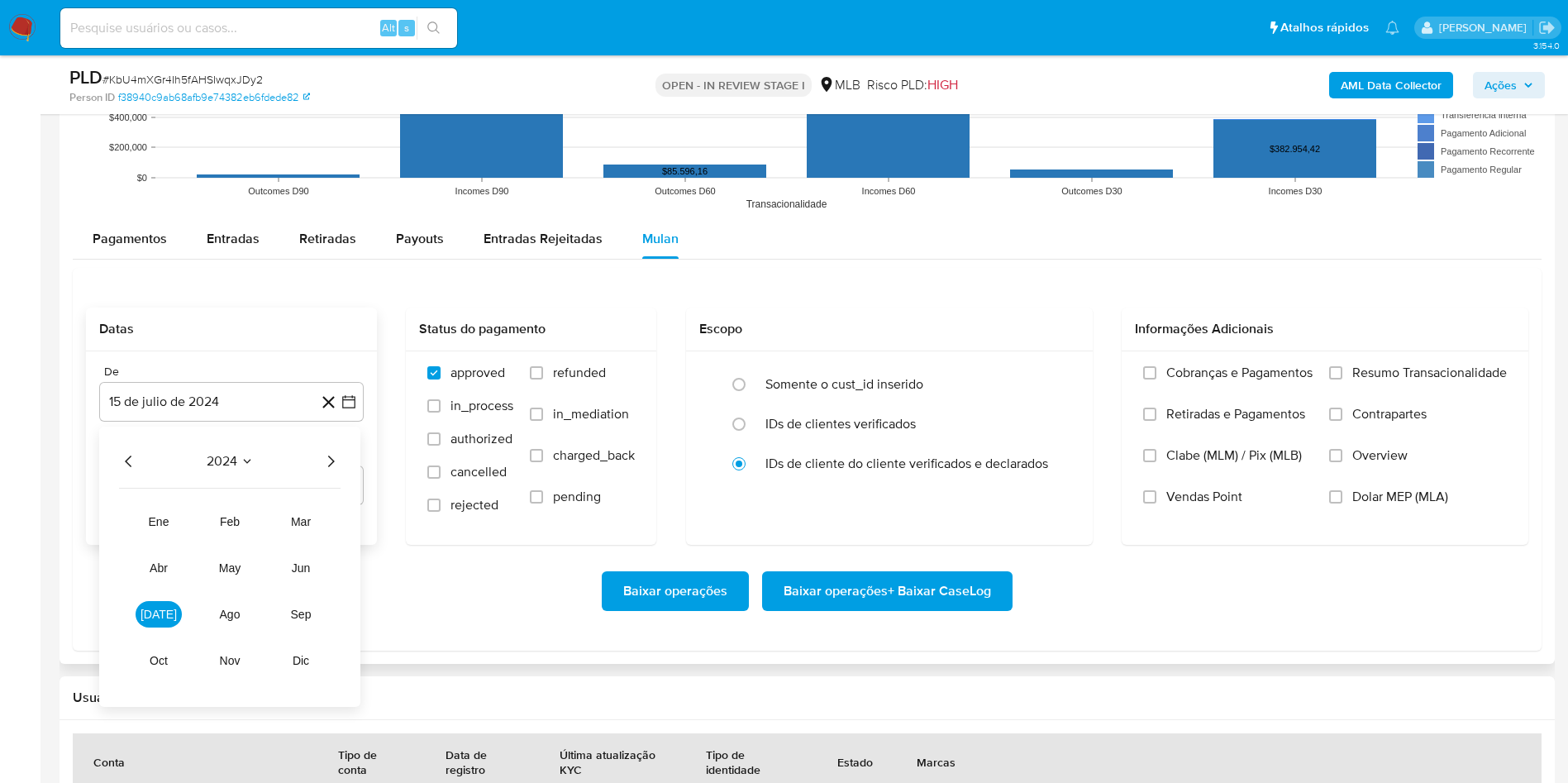
click at [329, 458] on icon "Año siguiente" at bounding box center [330, 461] width 20 height 20
click at [304, 570] on span "jun" at bounding box center [301, 568] width 19 height 13
click at [330, 521] on button "1" at bounding box center [331, 522] width 26 height 26
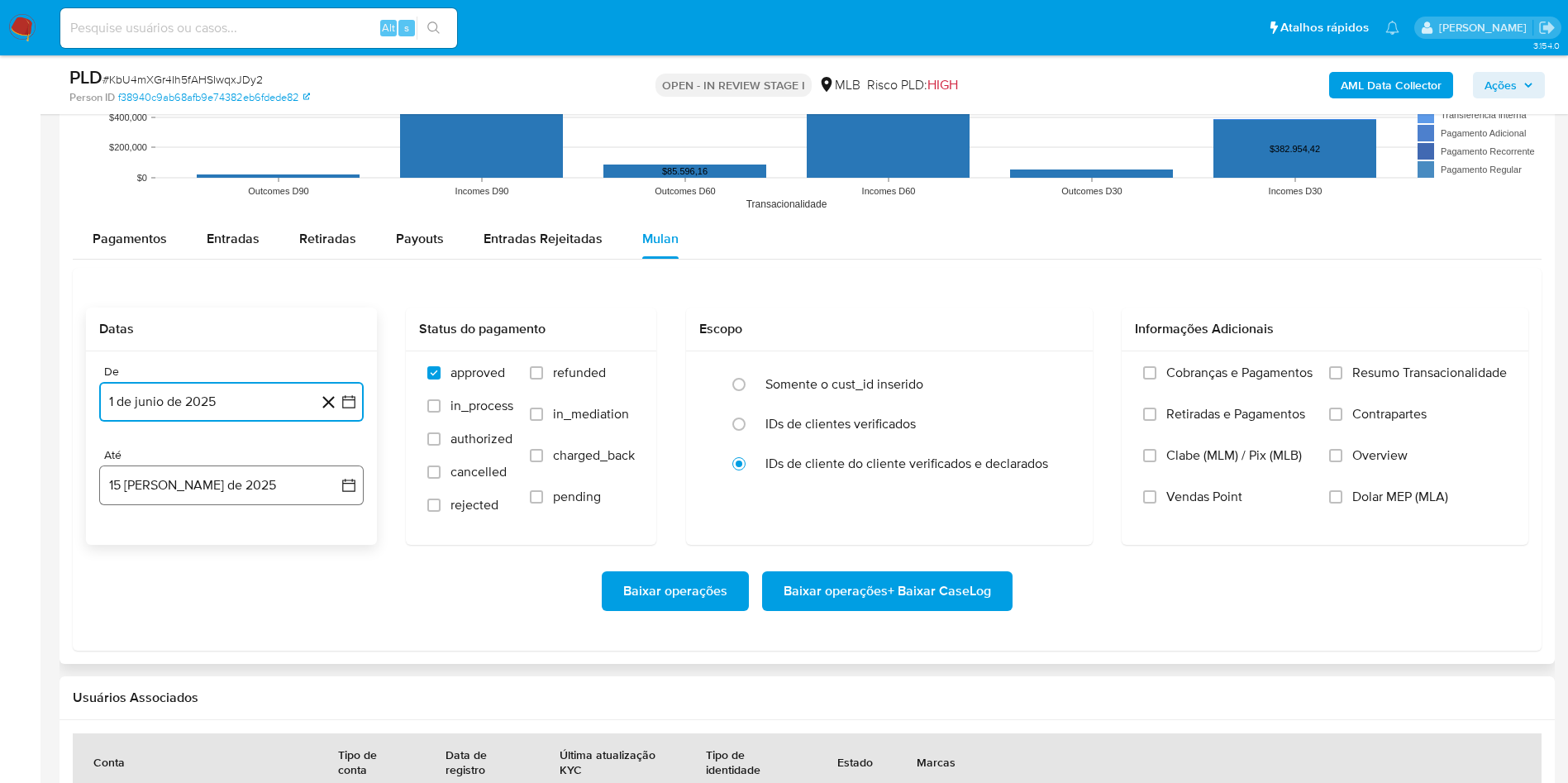
click at [274, 498] on button "15 [PERSON_NAME] de 2025" at bounding box center [231, 485] width 265 height 40
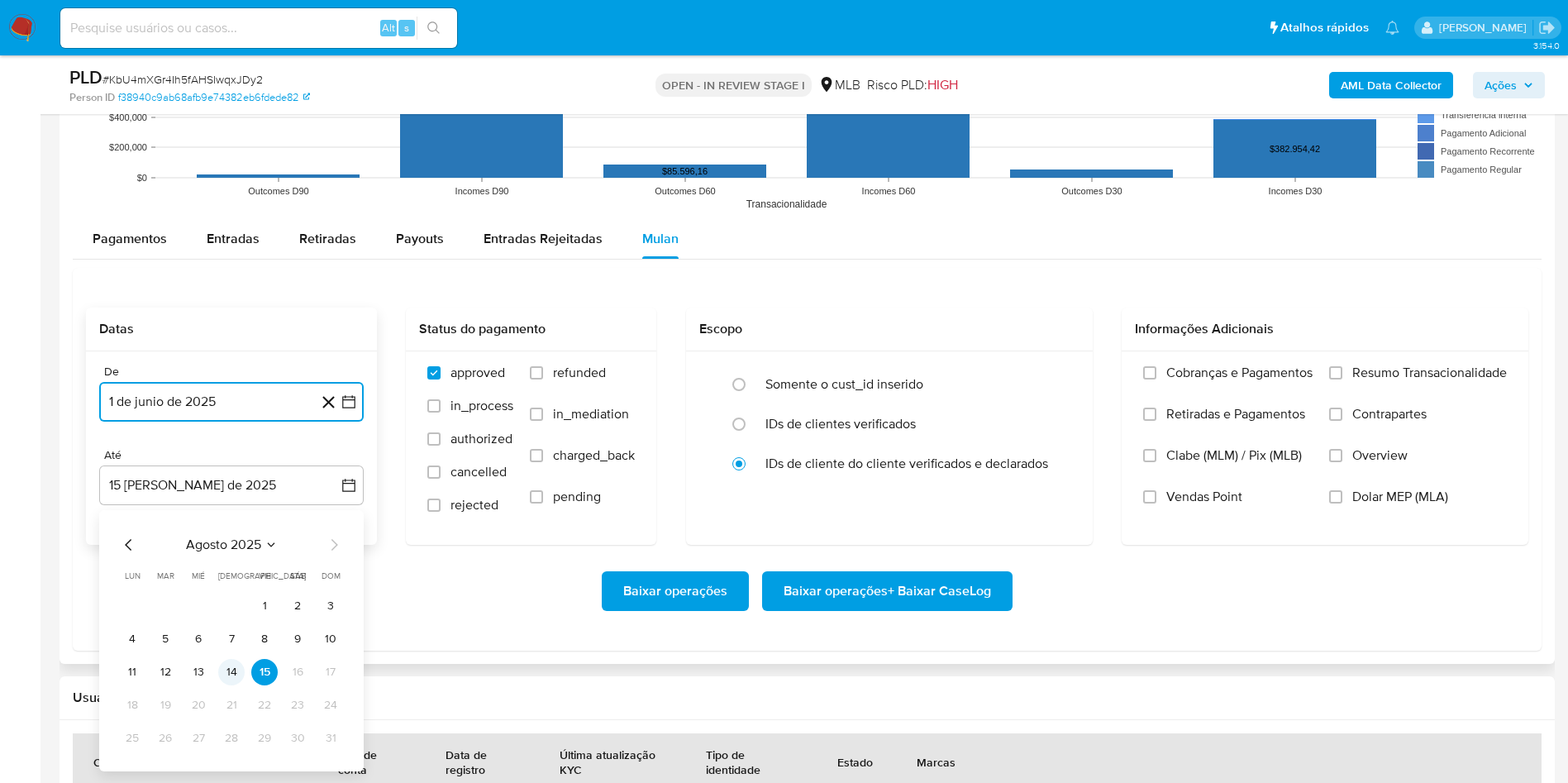
click at [237, 678] on button "14" at bounding box center [231, 672] width 26 height 26
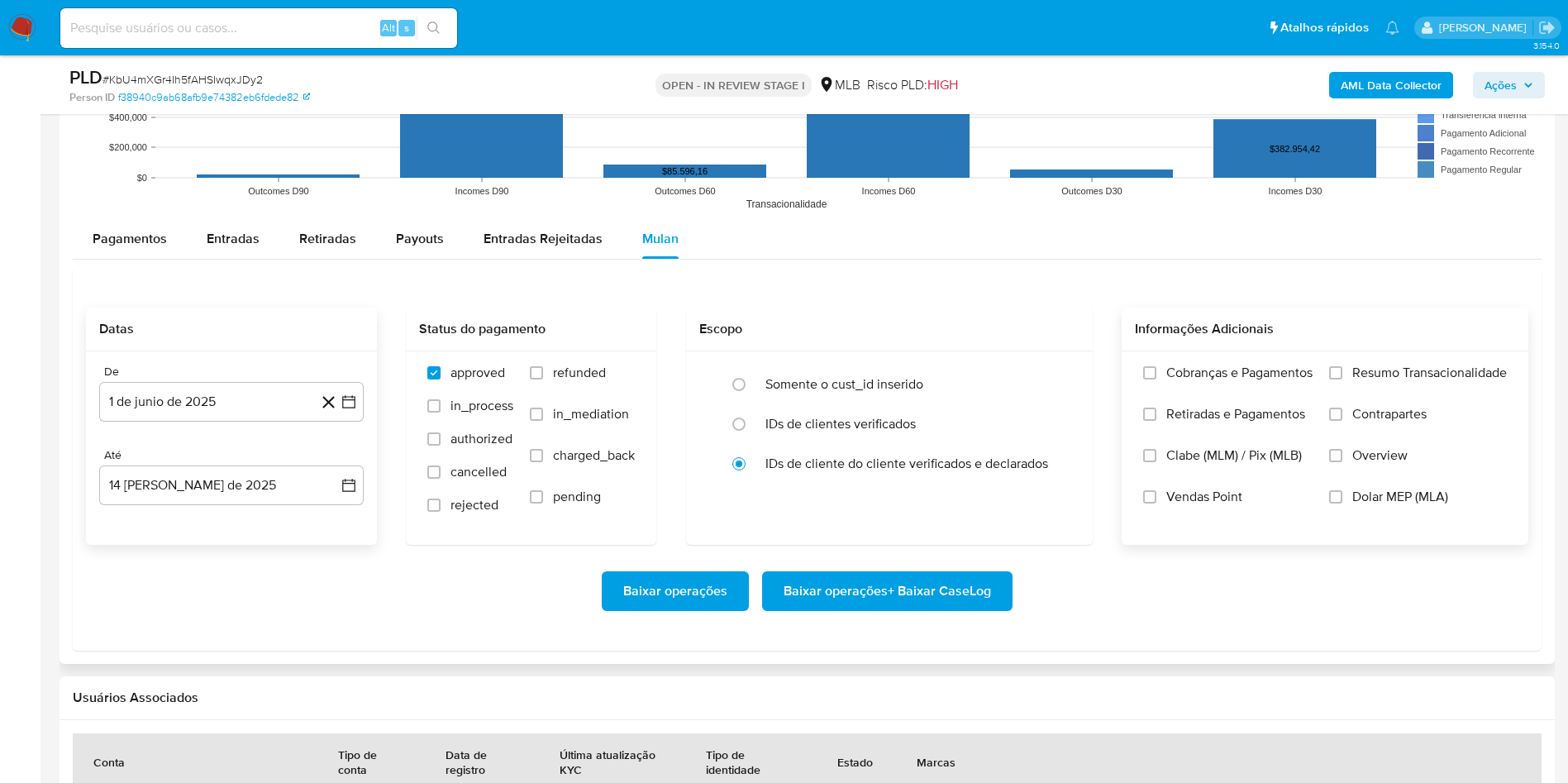
click at [1474, 369] on span "Resumo Transacionalidade" at bounding box center [1430, 373] width 154 height 17
click at [1342, 369] on input "Resumo Transacionalidade" at bounding box center [1336, 372] width 13 height 13
click at [971, 588] on span "Baixar operações + Baixar CaseLog" at bounding box center [887, 591] width 207 height 36
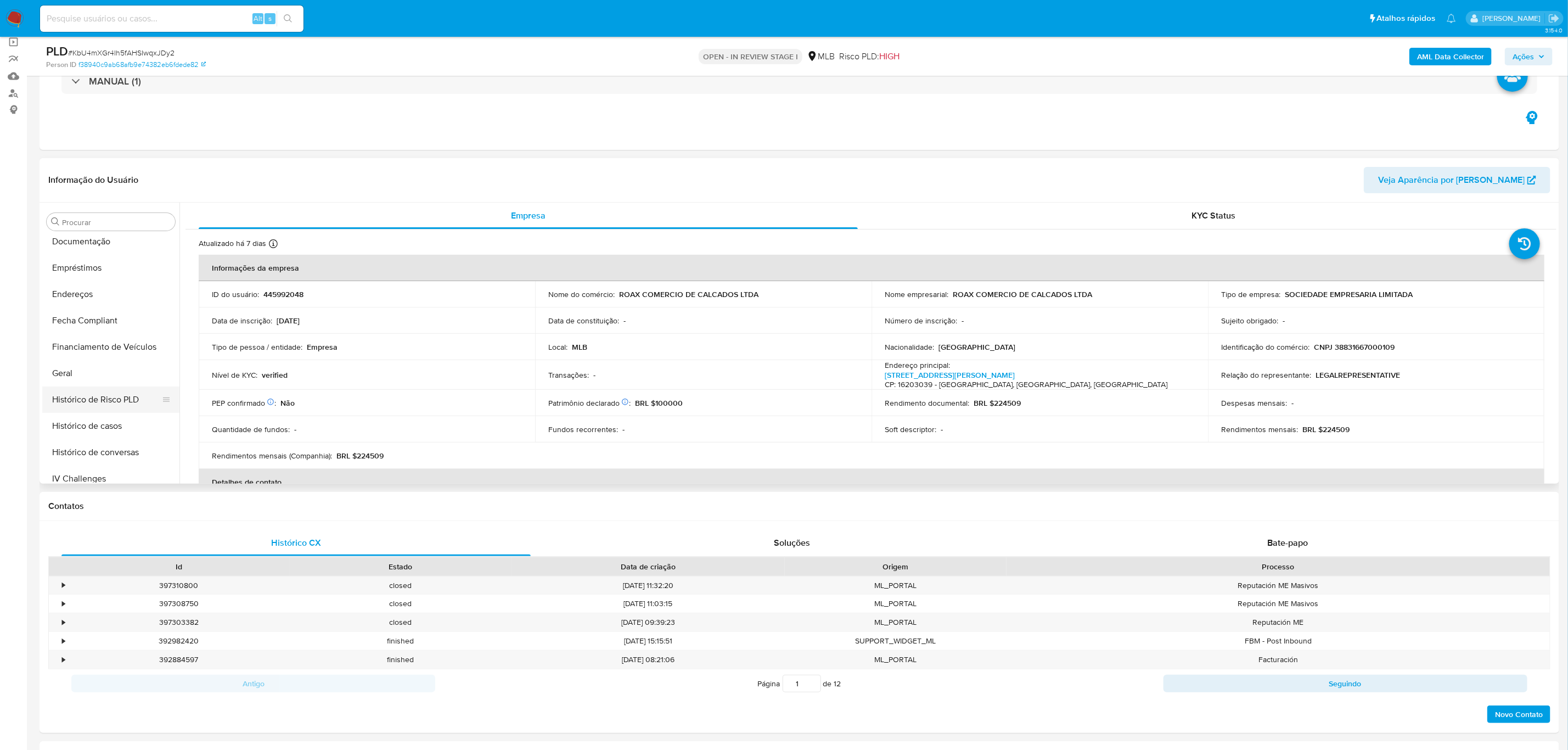
scroll to position [242, 0]
click at [106, 432] on button "Histórico de casos" at bounding box center [107, 427] width 128 height 27
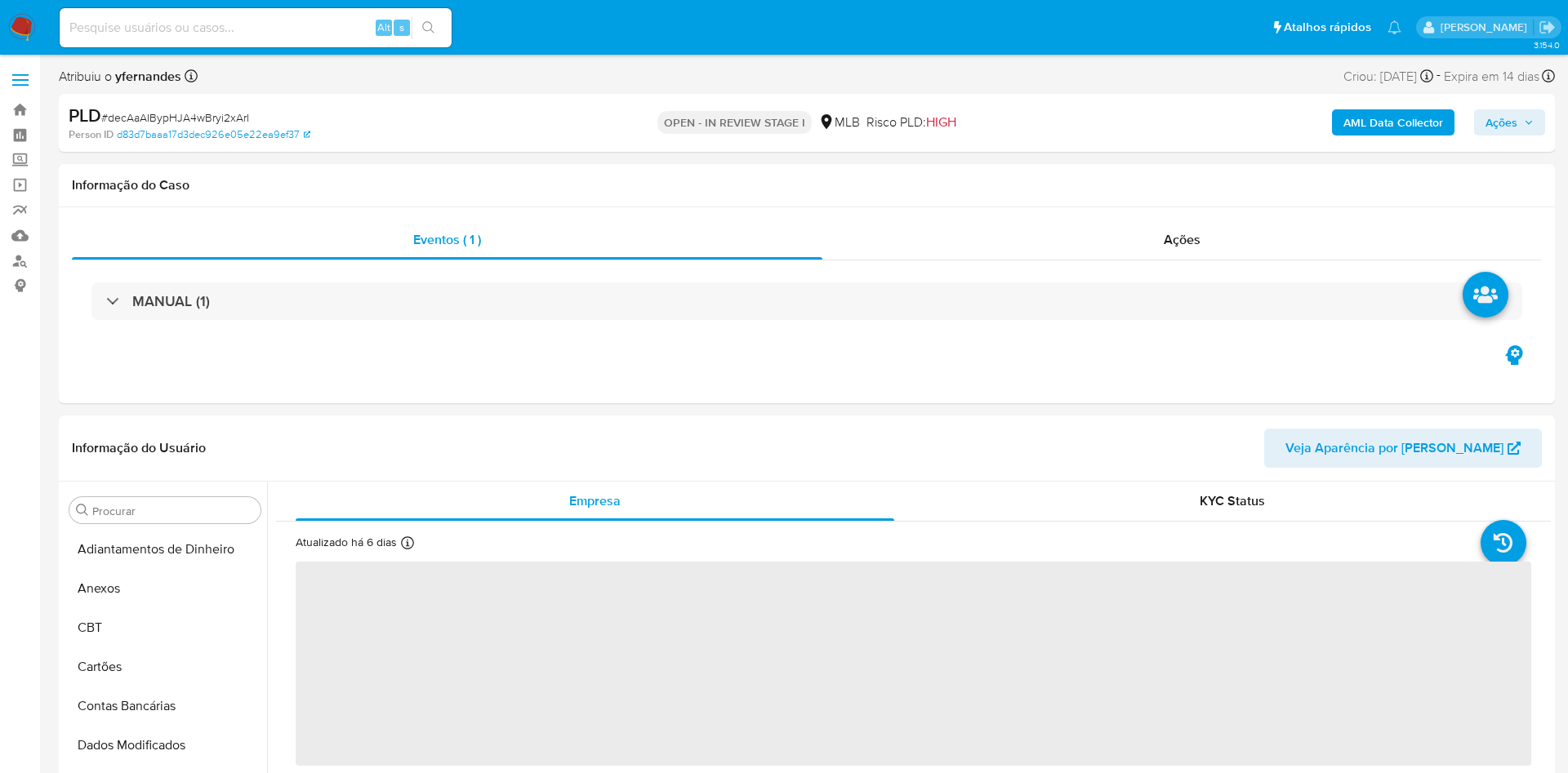
select select "10"
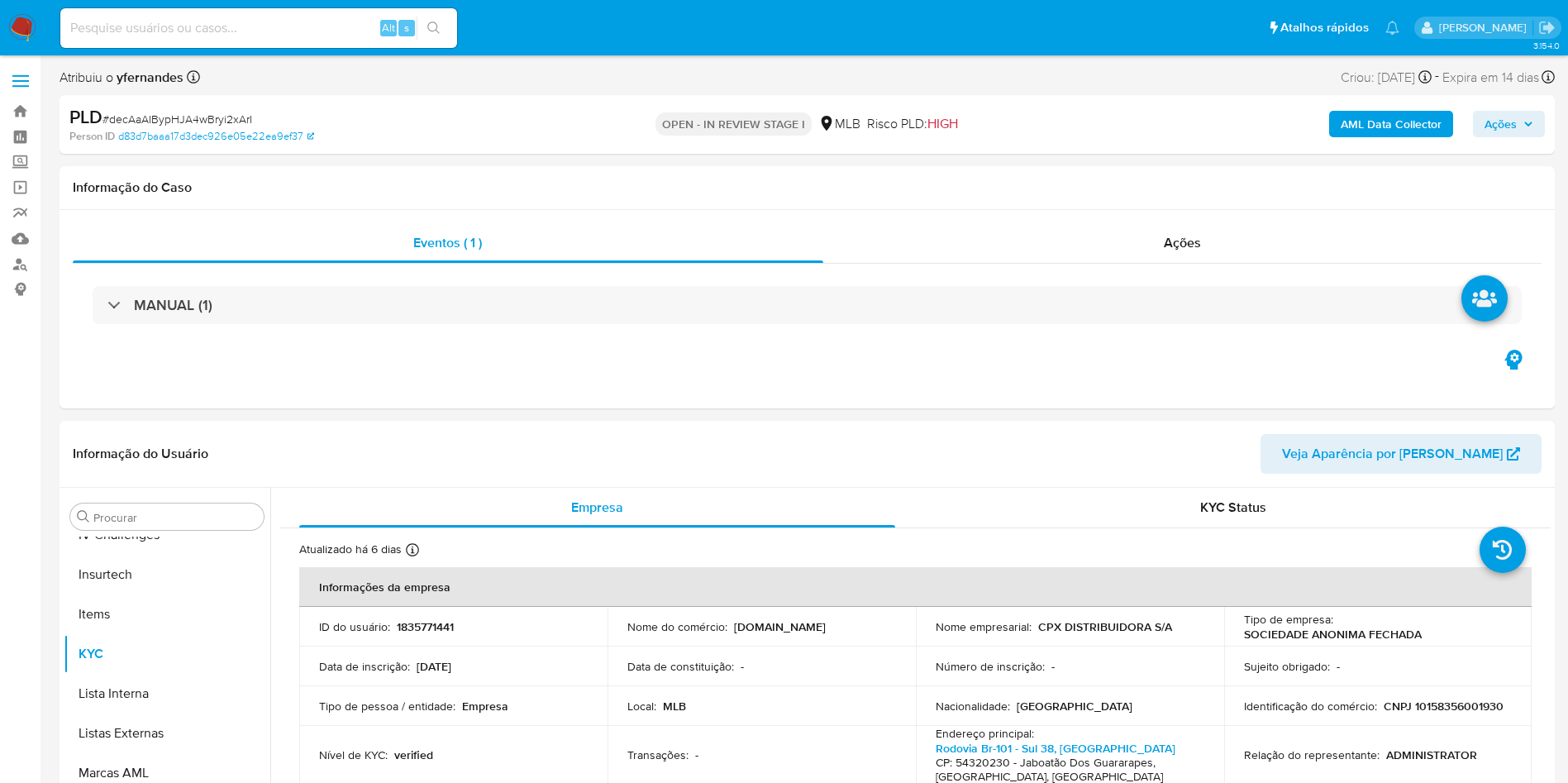
scroll to position [738, 0]
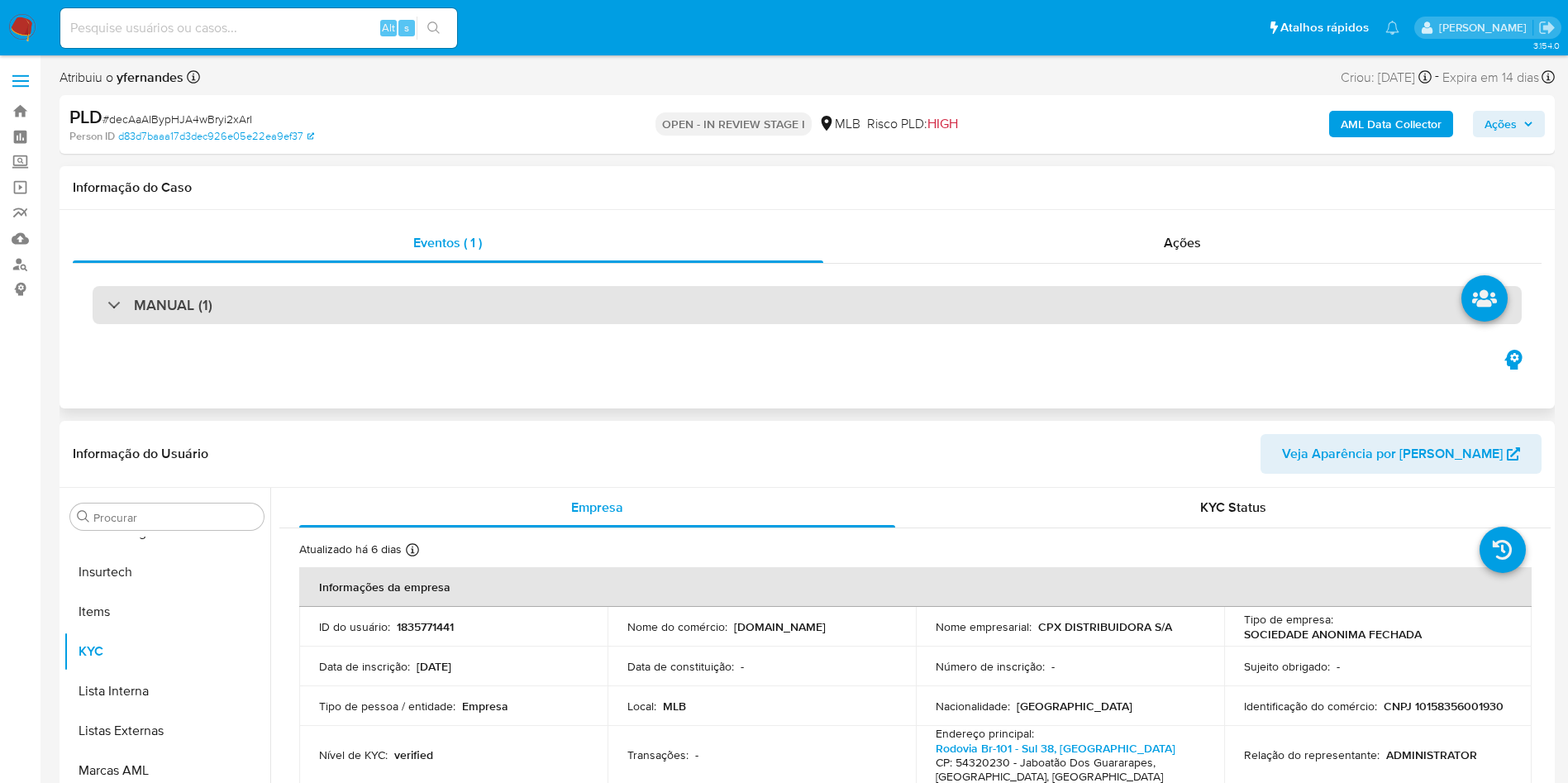
click at [490, 307] on div "MANUAL (1)" at bounding box center [807, 305] width 1430 height 38
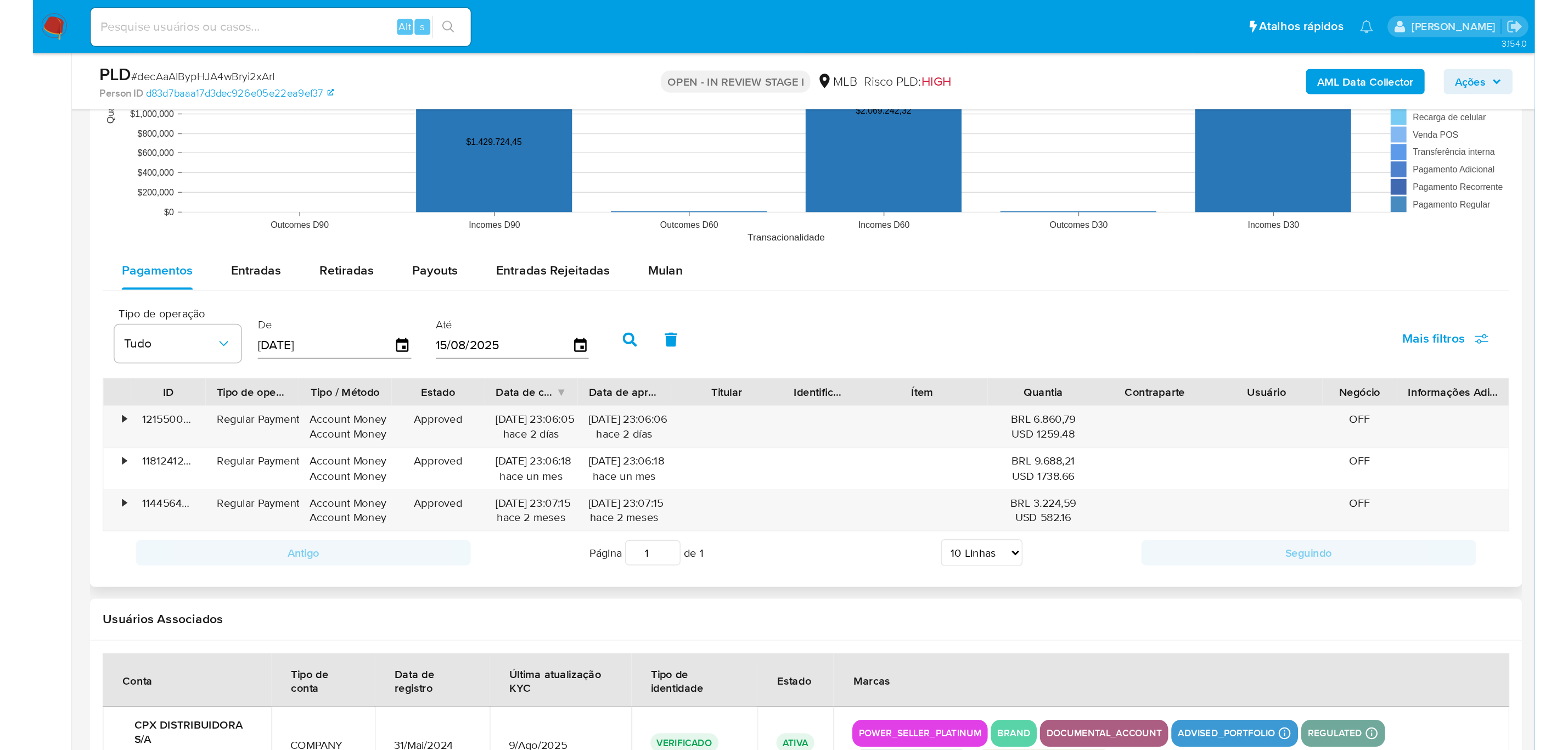
scroll to position [1235, 0]
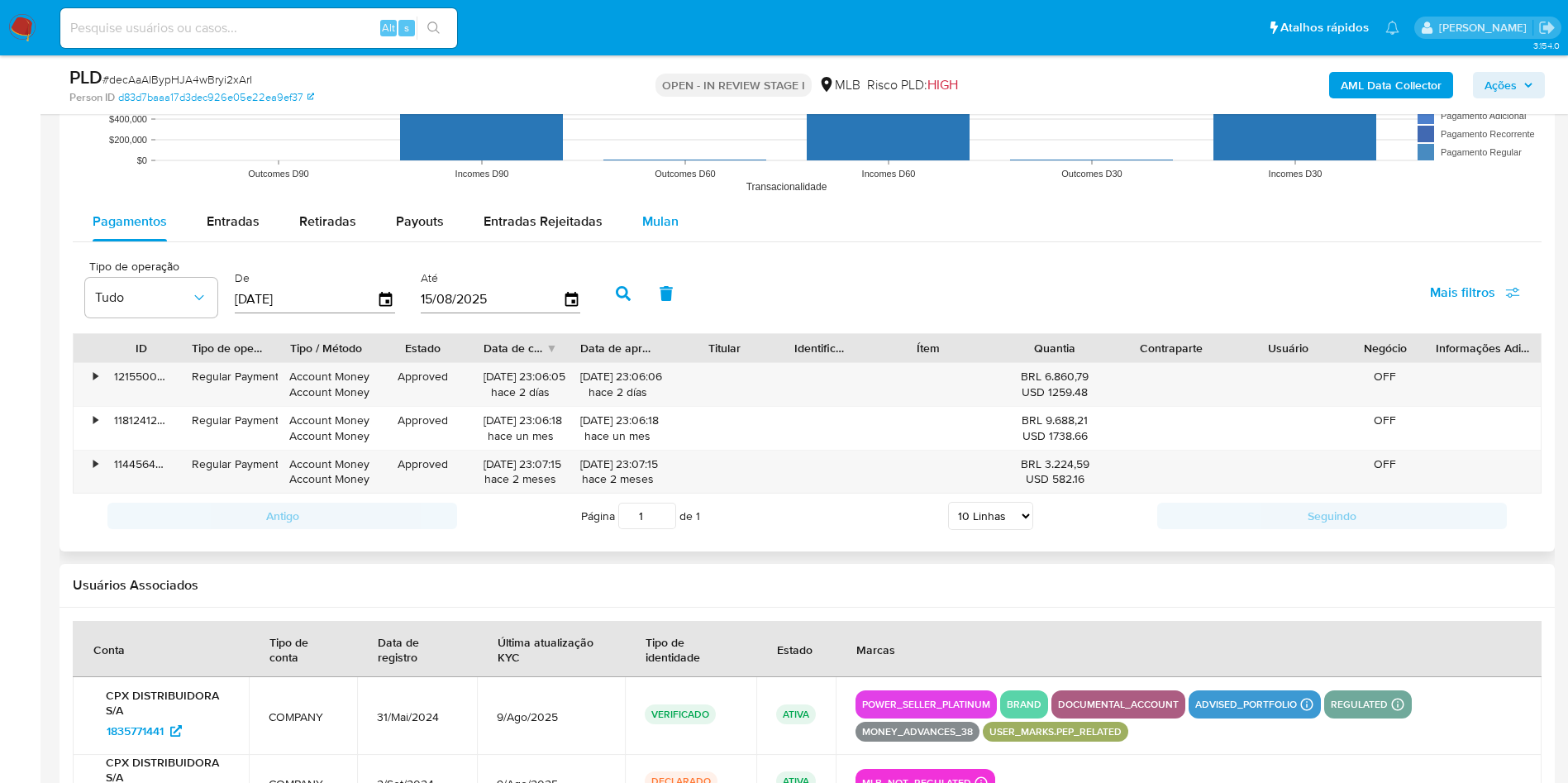
click at [673, 217] on span "Mulan" at bounding box center [660, 221] width 36 height 19
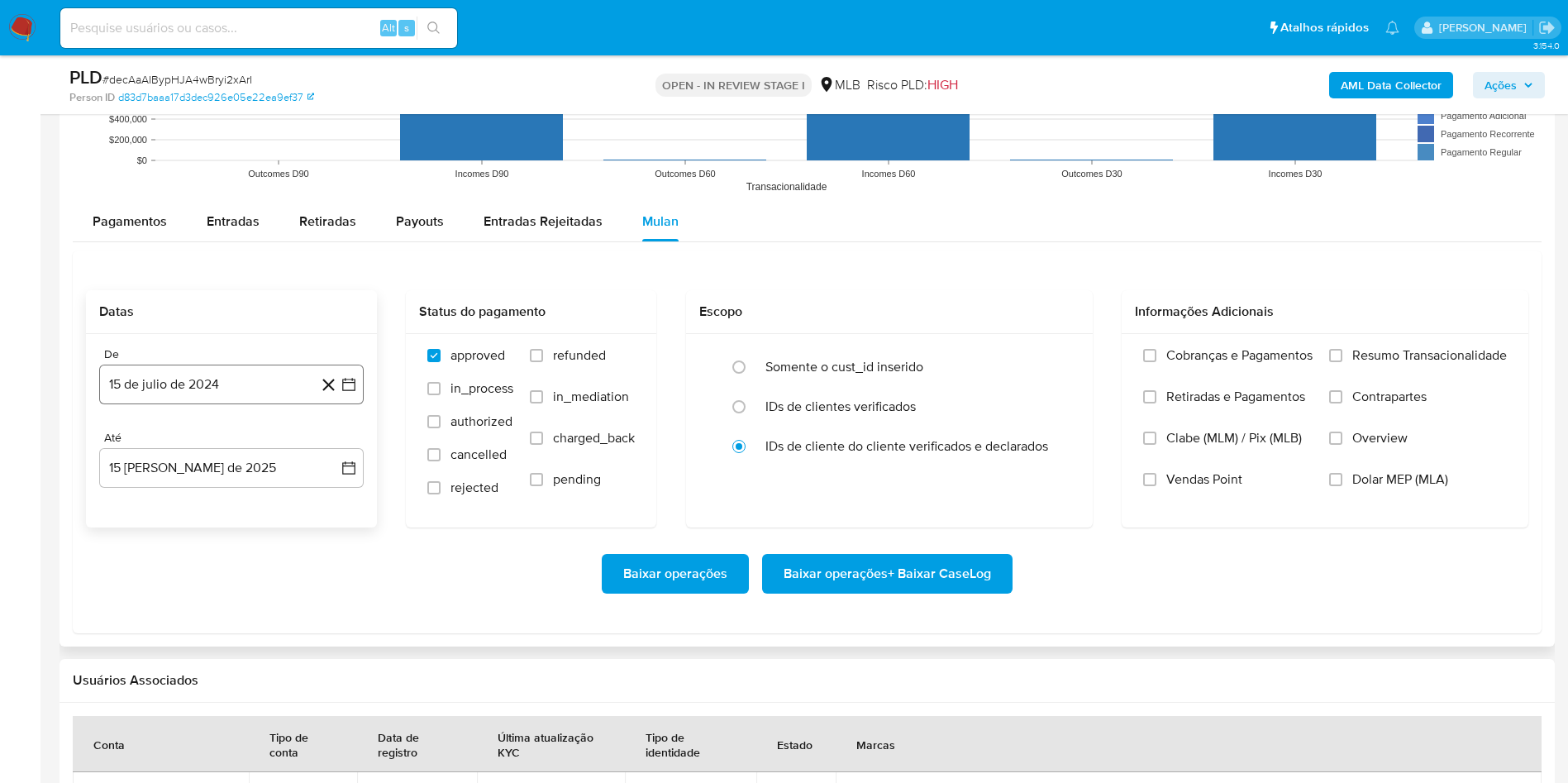
click at [221, 382] on button "15 de julio de 2024" at bounding box center [231, 385] width 265 height 40
click at [216, 448] on span "julio 2024" at bounding box center [223, 444] width 62 height 17
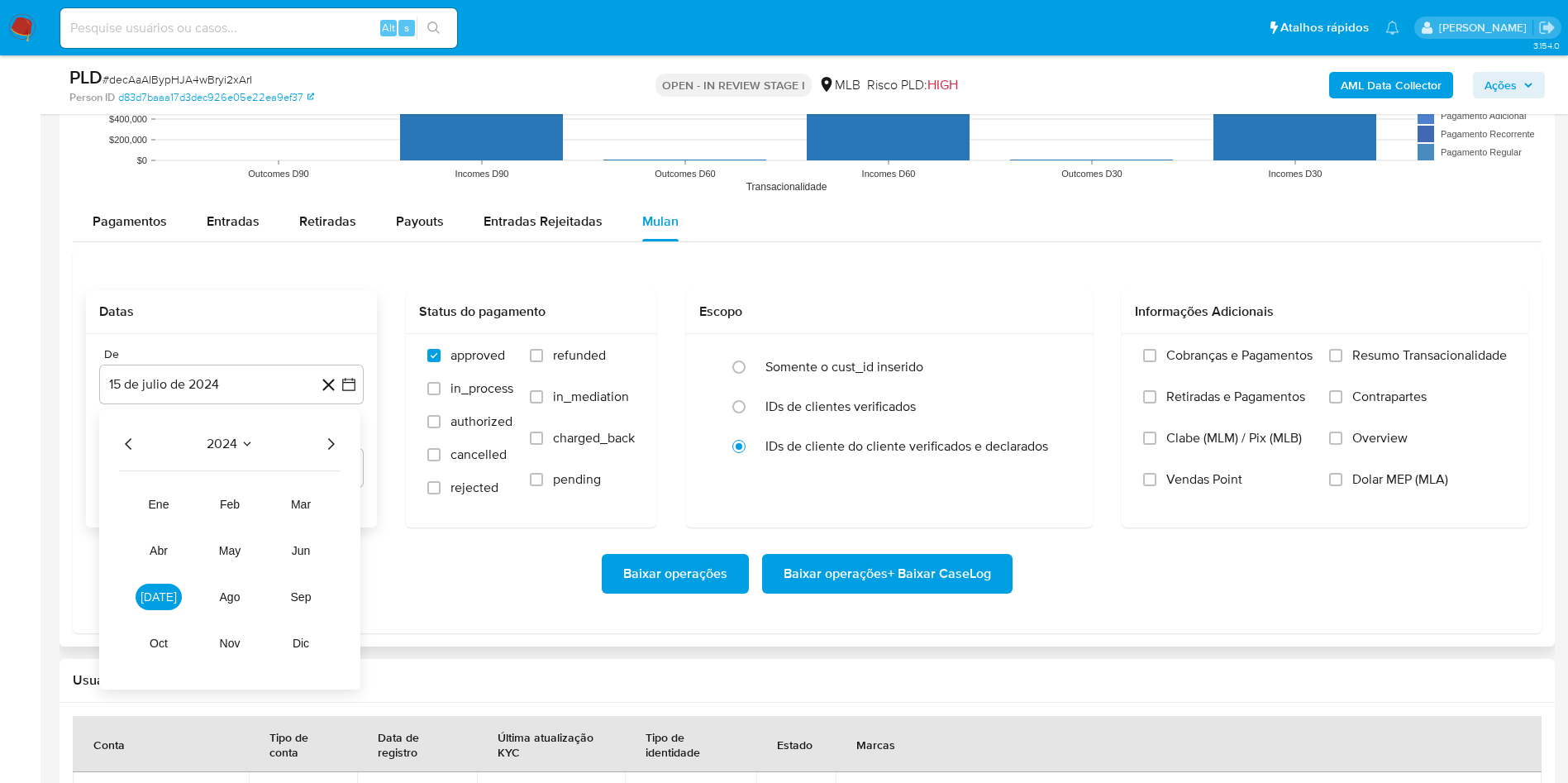
click at [329, 445] on icon "Año siguiente" at bounding box center [330, 443] width 20 height 20
click at [296, 553] on span "jun" at bounding box center [301, 551] width 19 height 13
click at [332, 501] on button "1" at bounding box center [331, 505] width 26 height 26
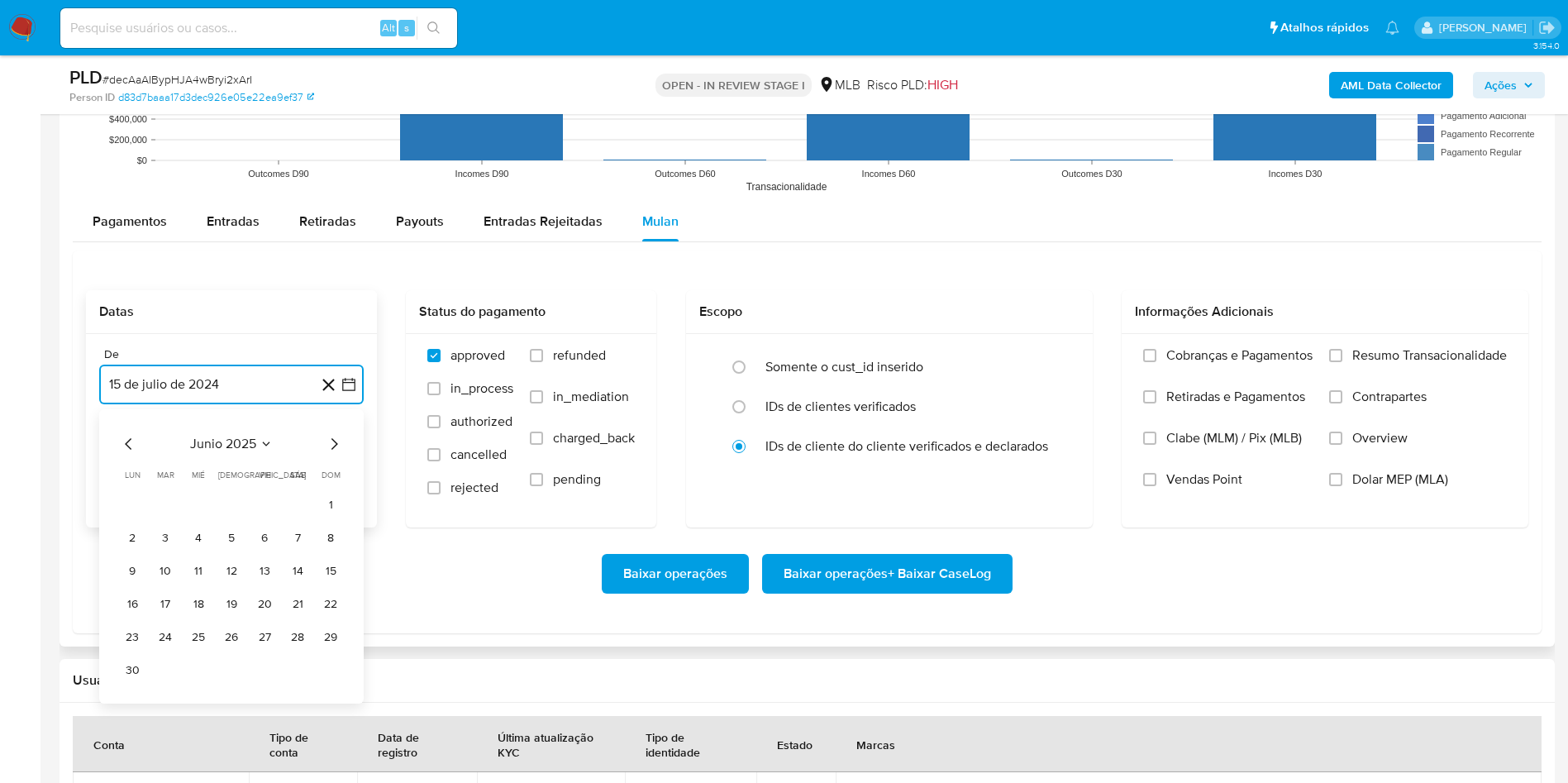
click at [280, 472] on button "15 [PERSON_NAME] de 2025" at bounding box center [231, 467] width 265 height 40
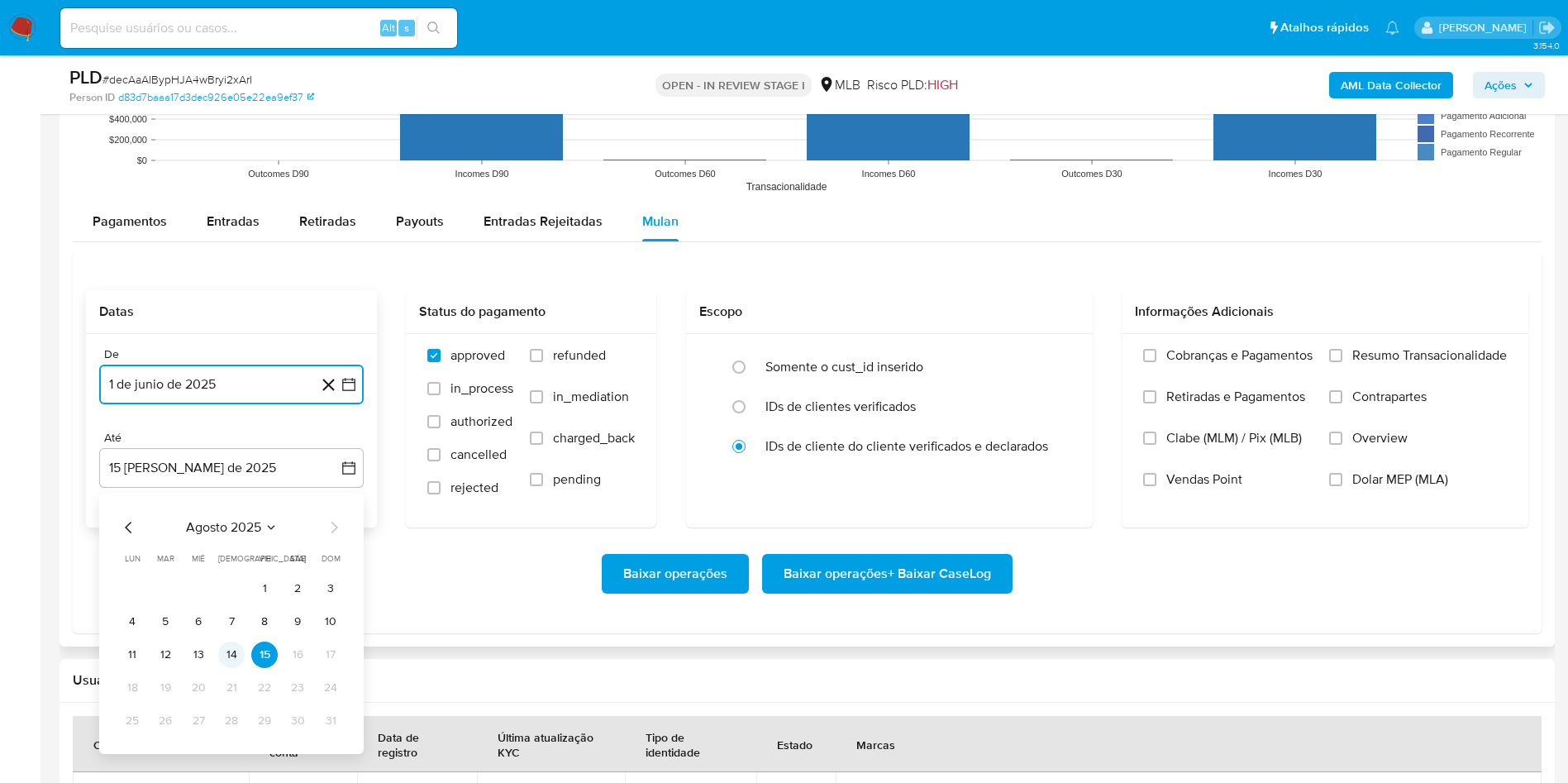
click at [229, 649] on button "14" at bounding box center [231, 655] width 26 height 26
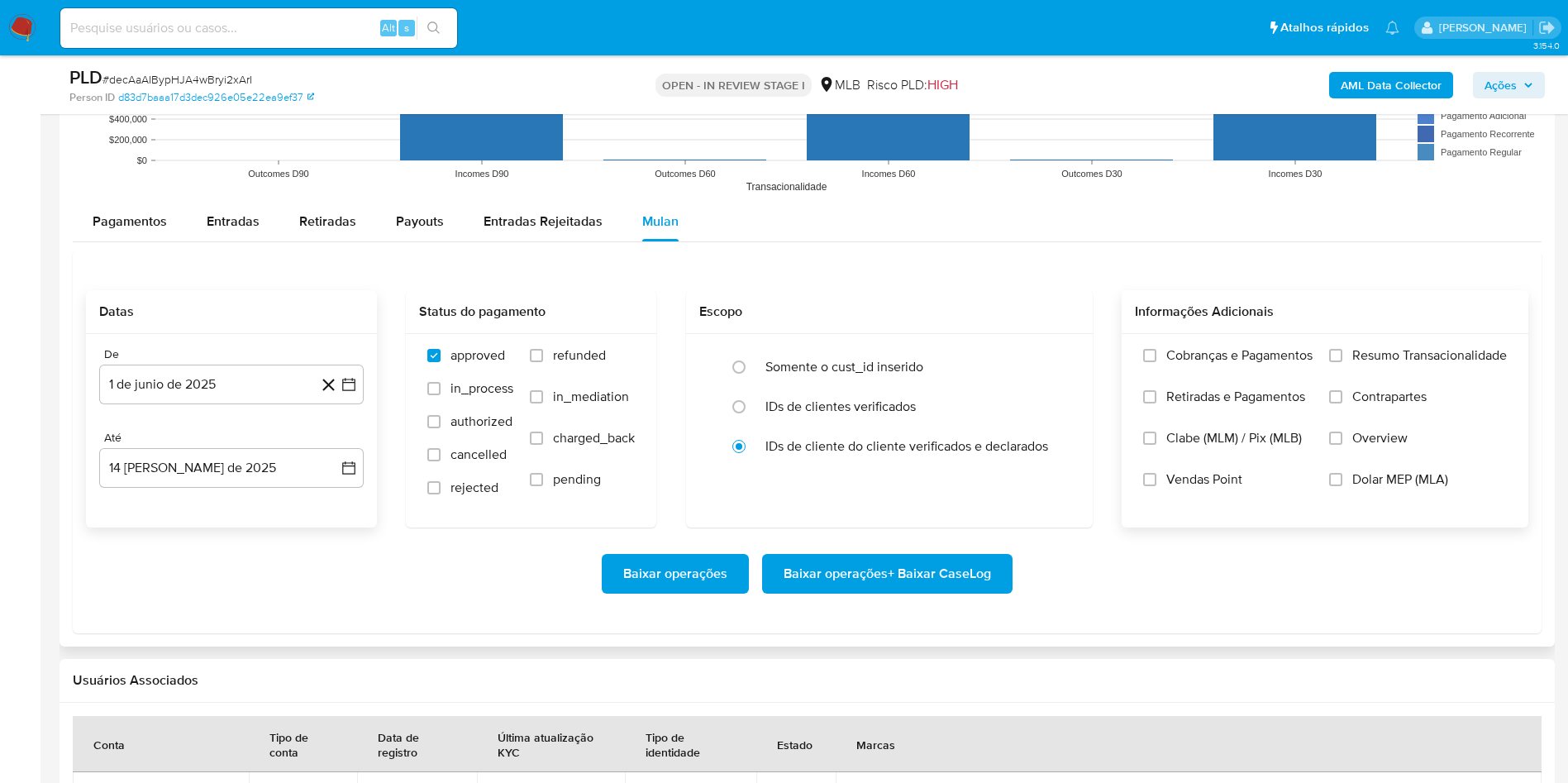
click at [1407, 357] on span "Resumo Transacionalidade" at bounding box center [1430, 356] width 154 height 17
click at [1342, 357] on input "Resumo Transacionalidade" at bounding box center [1336, 356] width 13 height 13
click at [878, 575] on span "Baixar operações + Baixar CaseLog" at bounding box center [887, 573] width 207 height 36
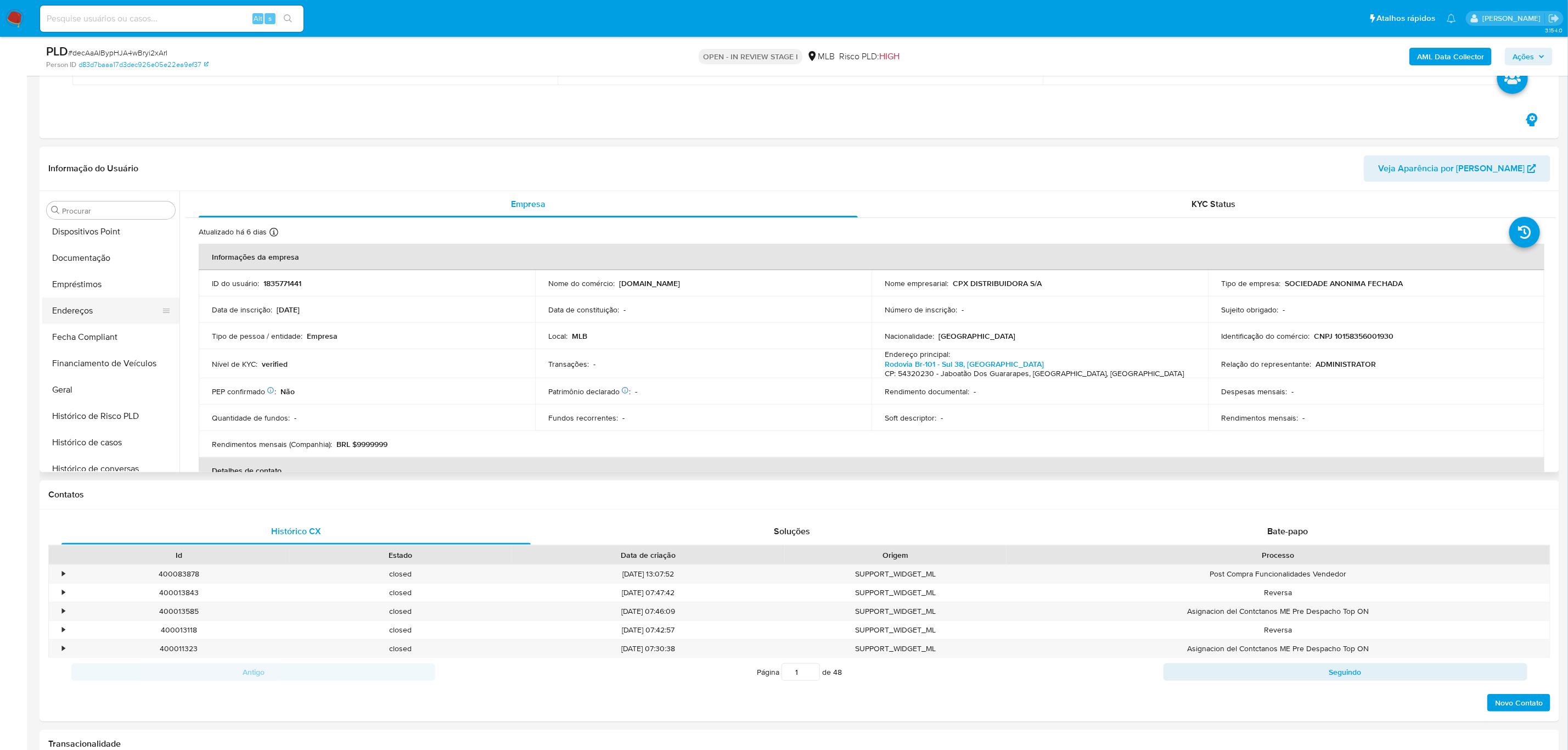
scroll to position [242, 0]
click at [123, 412] on button "Histórico de casos" at bounding box center [107, 415] width 128 height 27
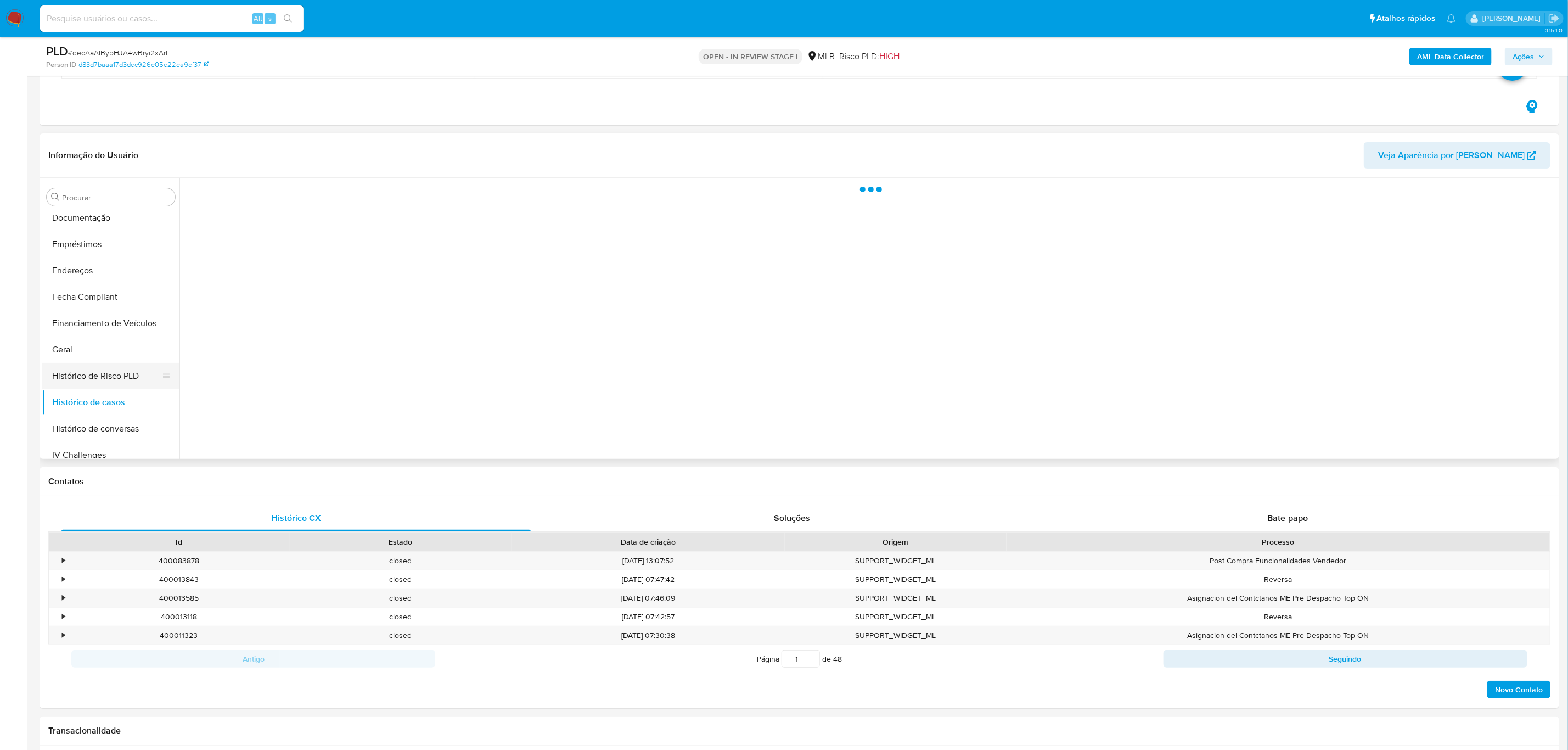
click at [76, 379] on button "Histórico de Risco PLD" at bounding box center [107, 376] width 128 height 27
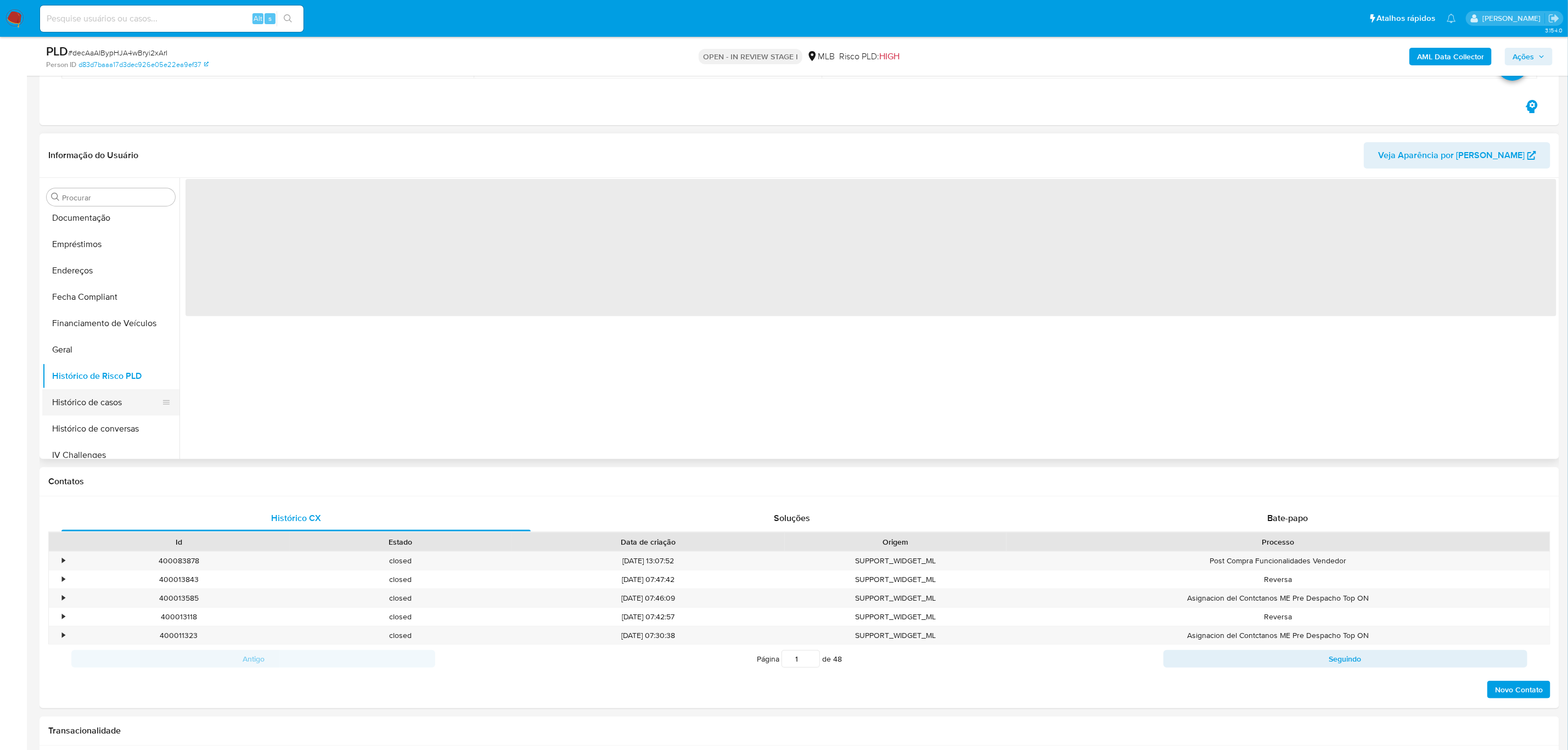
click at [105, 402] on button "Histórico de casos" at bounding box center [107, 402] width 128 height 27
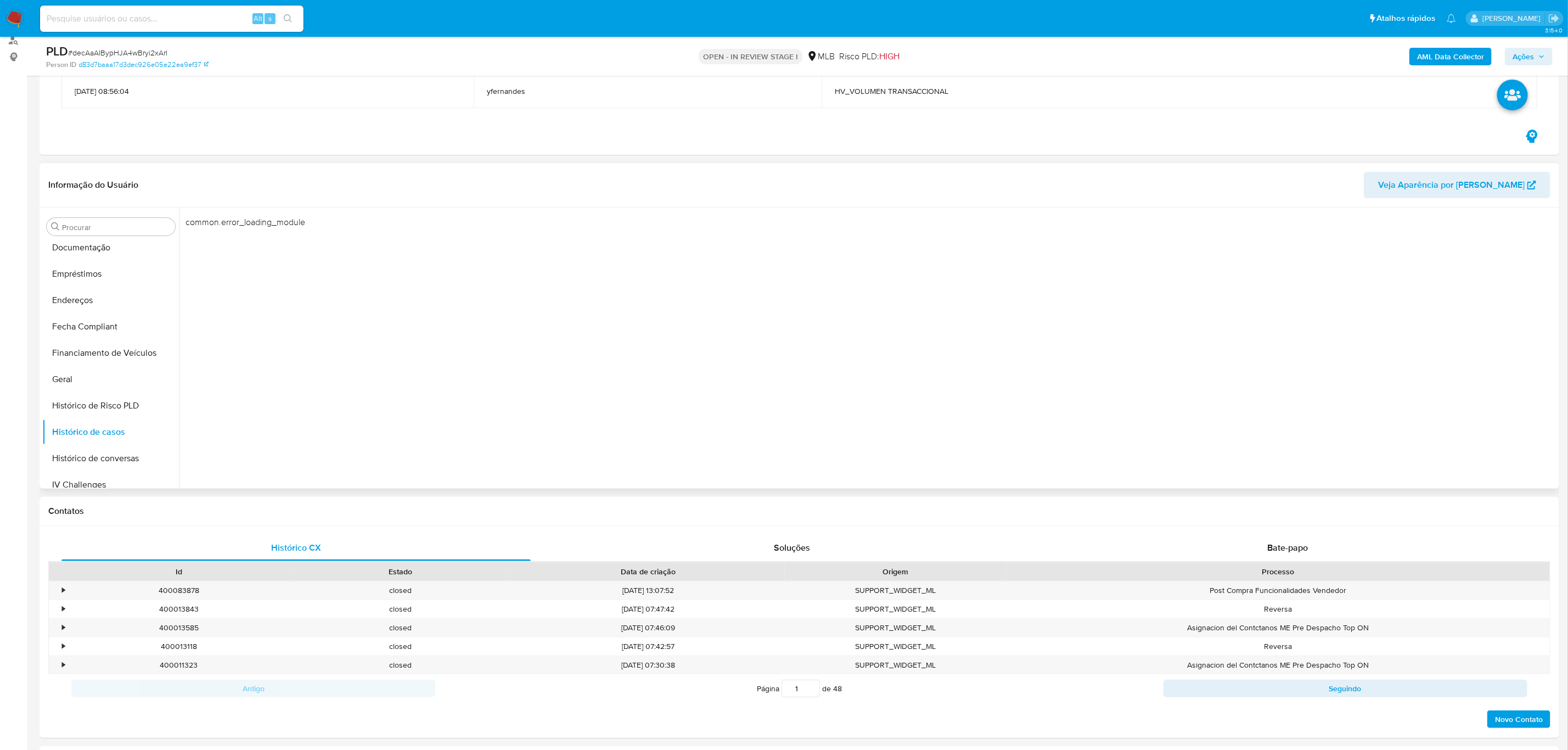
scroll to position [83, 0]
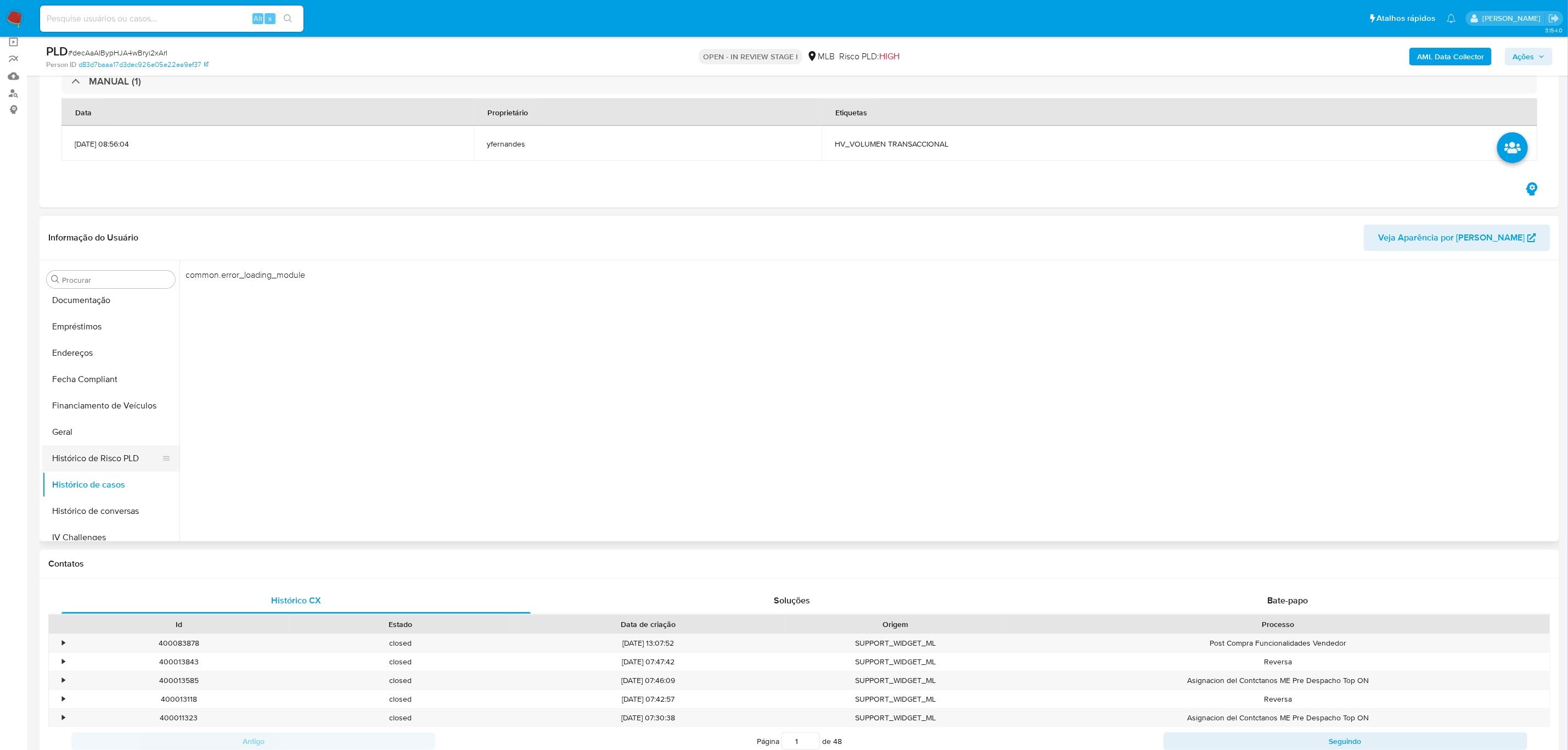
click at [80, 450] on button "Histórico de Risco PLD" at bounding box center [107, 458] width 128 height 27
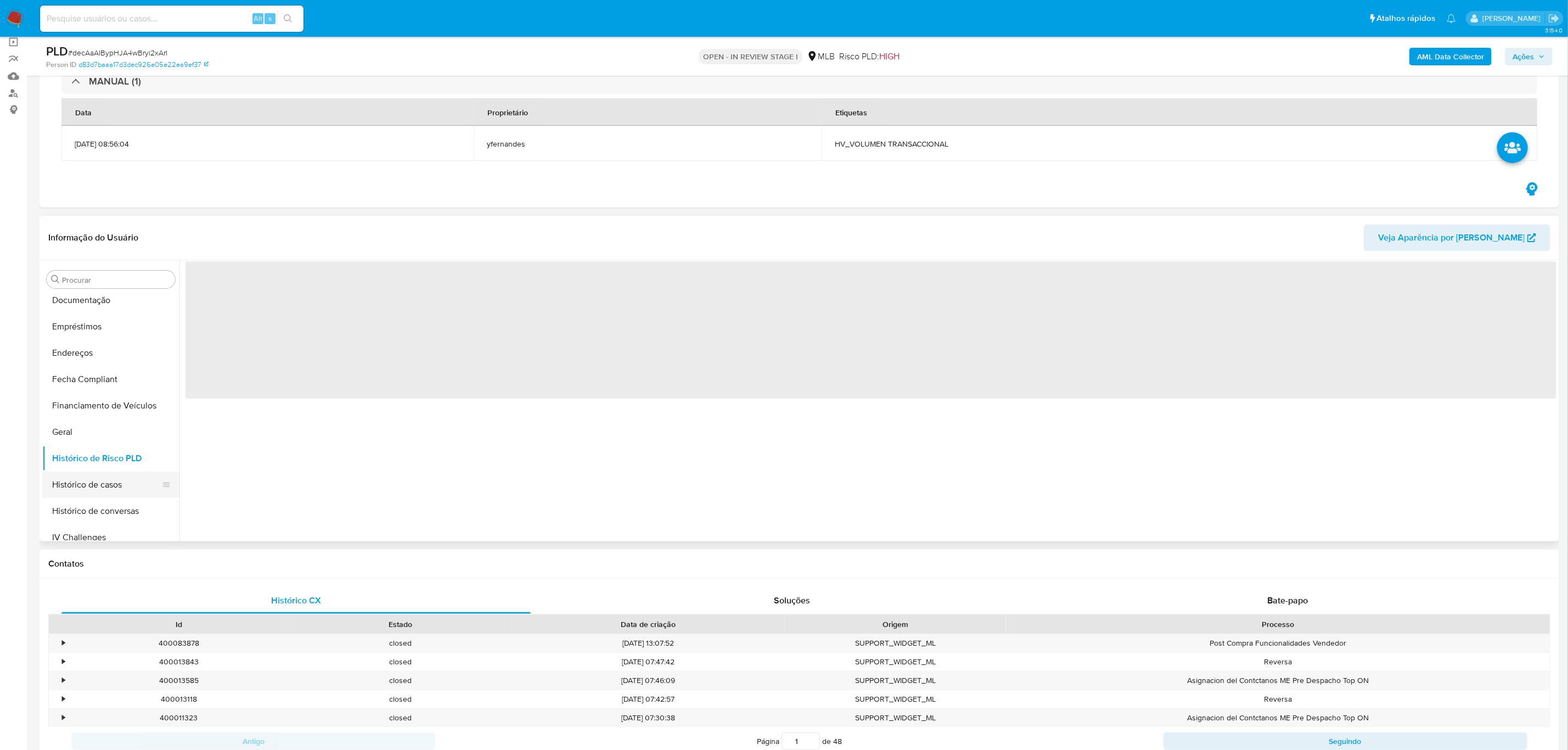
click at [94, 477] on button "Histórico de casos" at bounding box center [107, 485] width 128 height 27
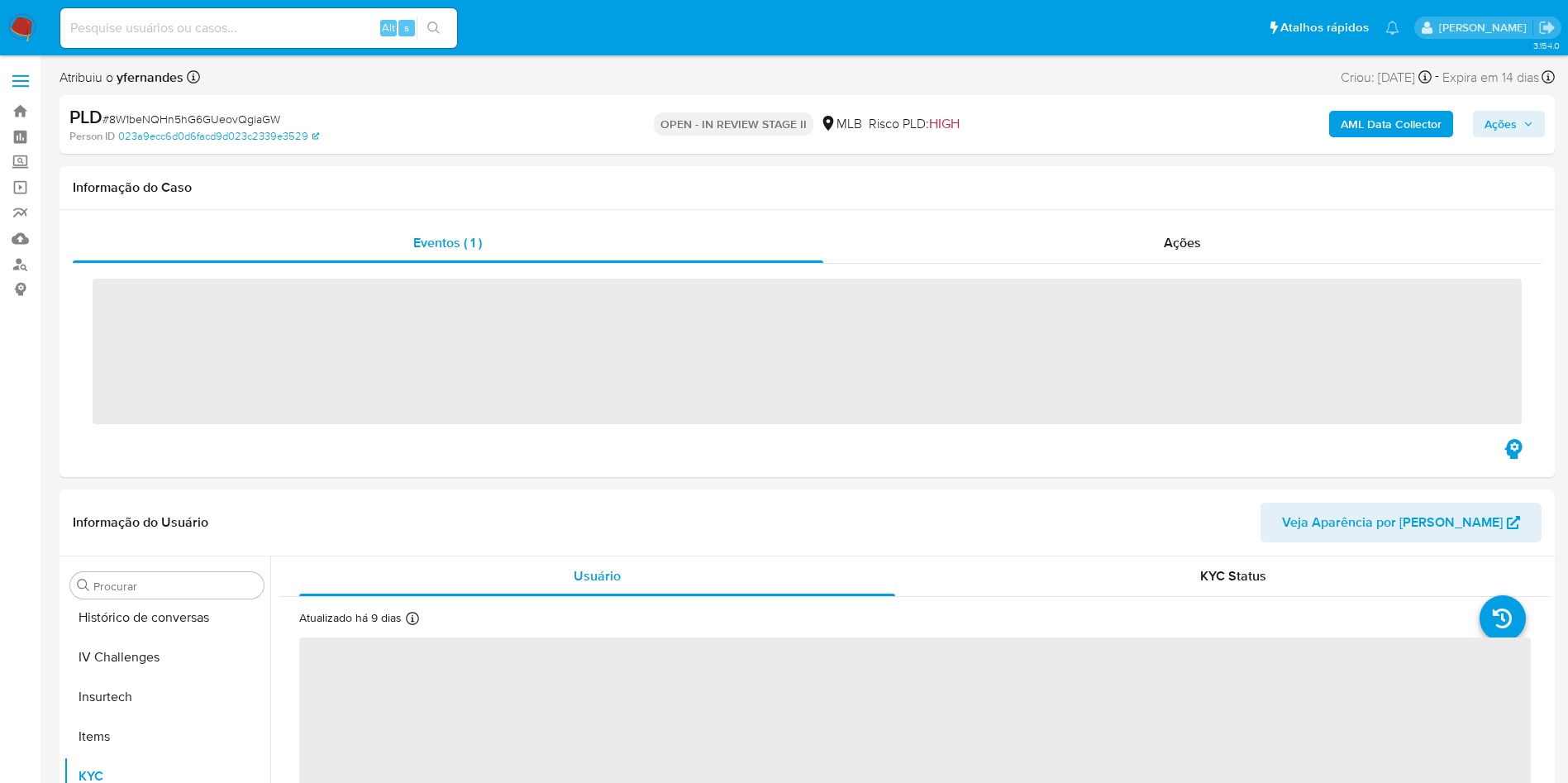
scroll to position [738, 0]
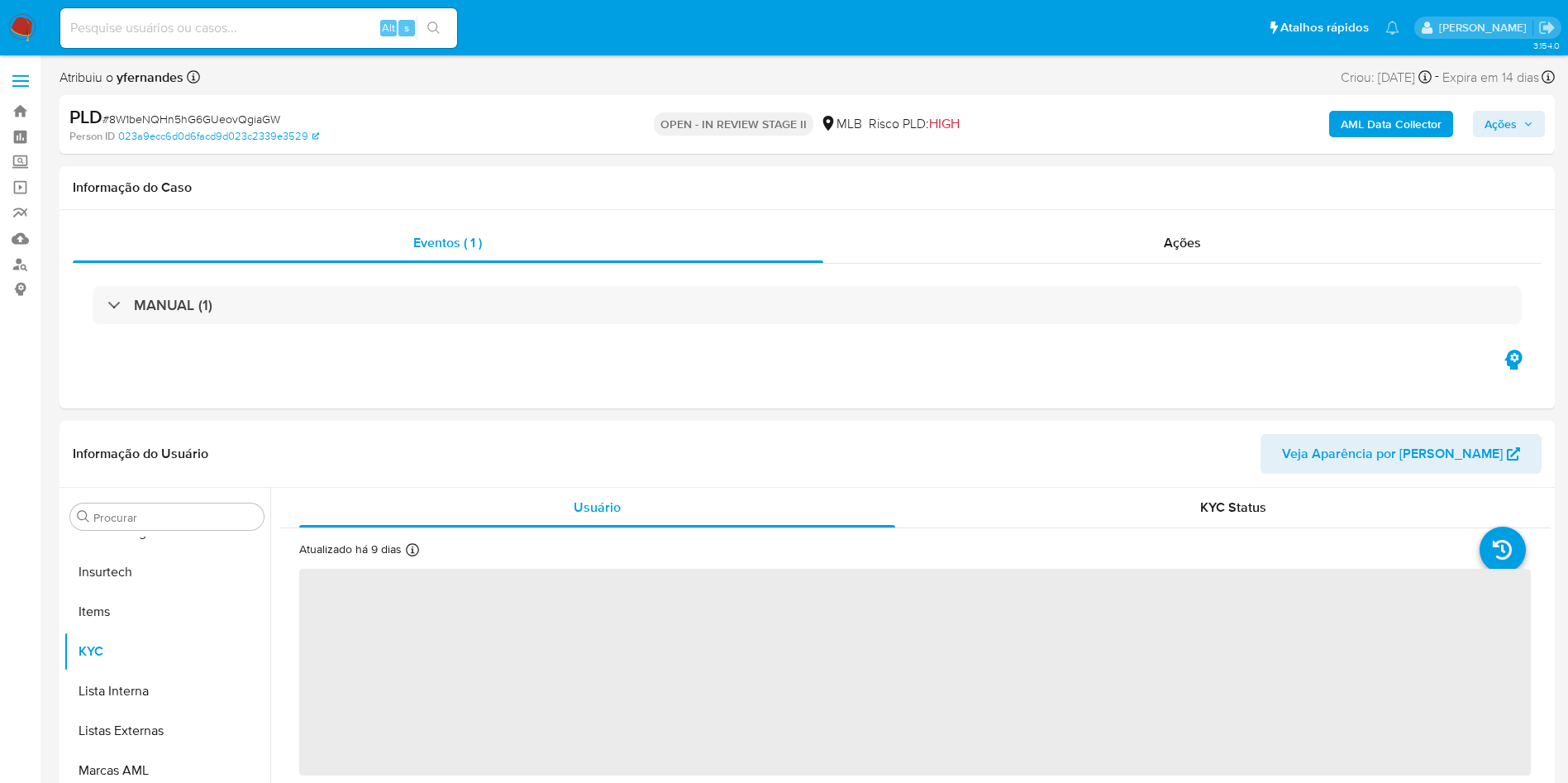
select select "10"
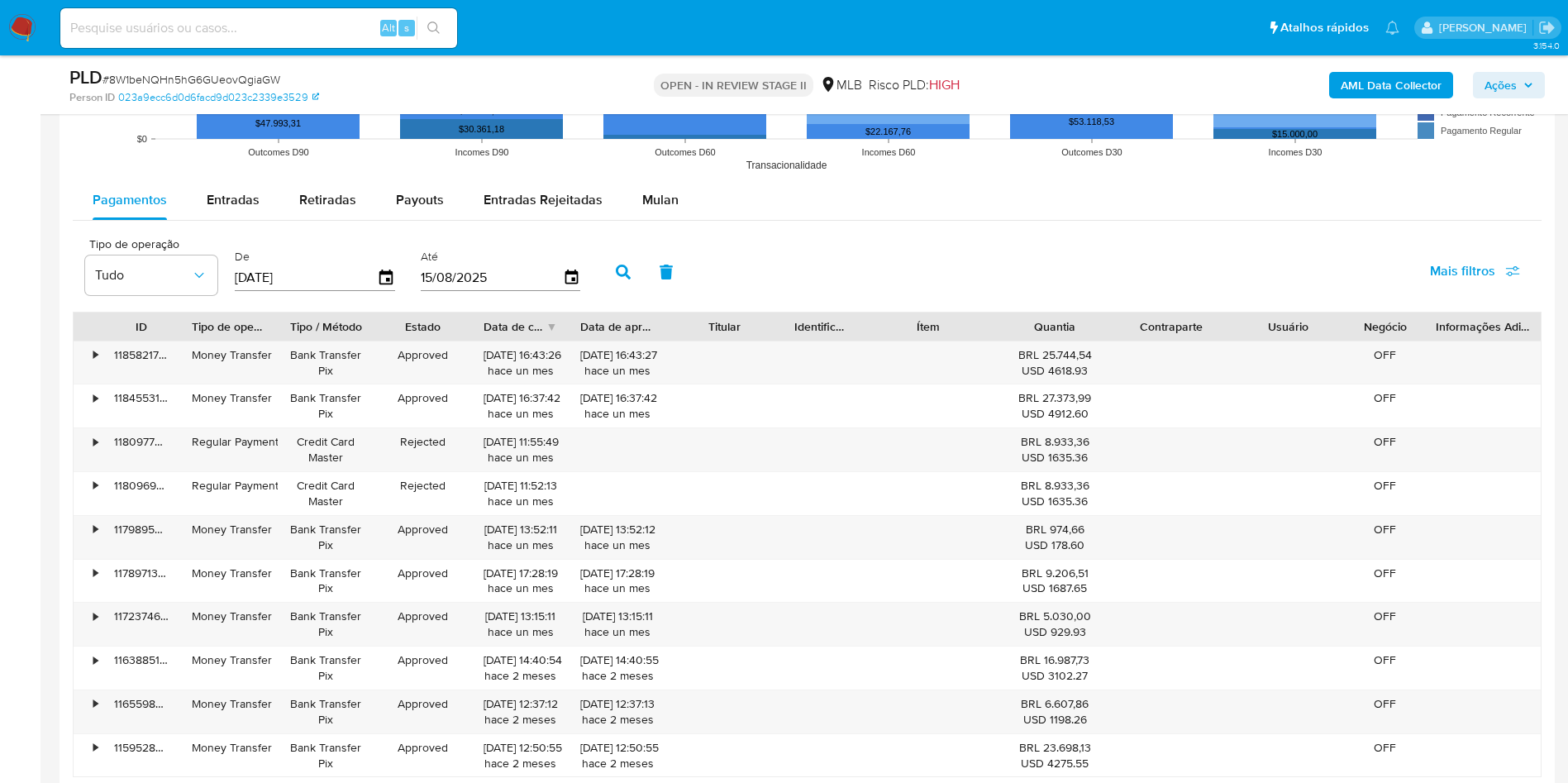
scroll to position [1736, 0]
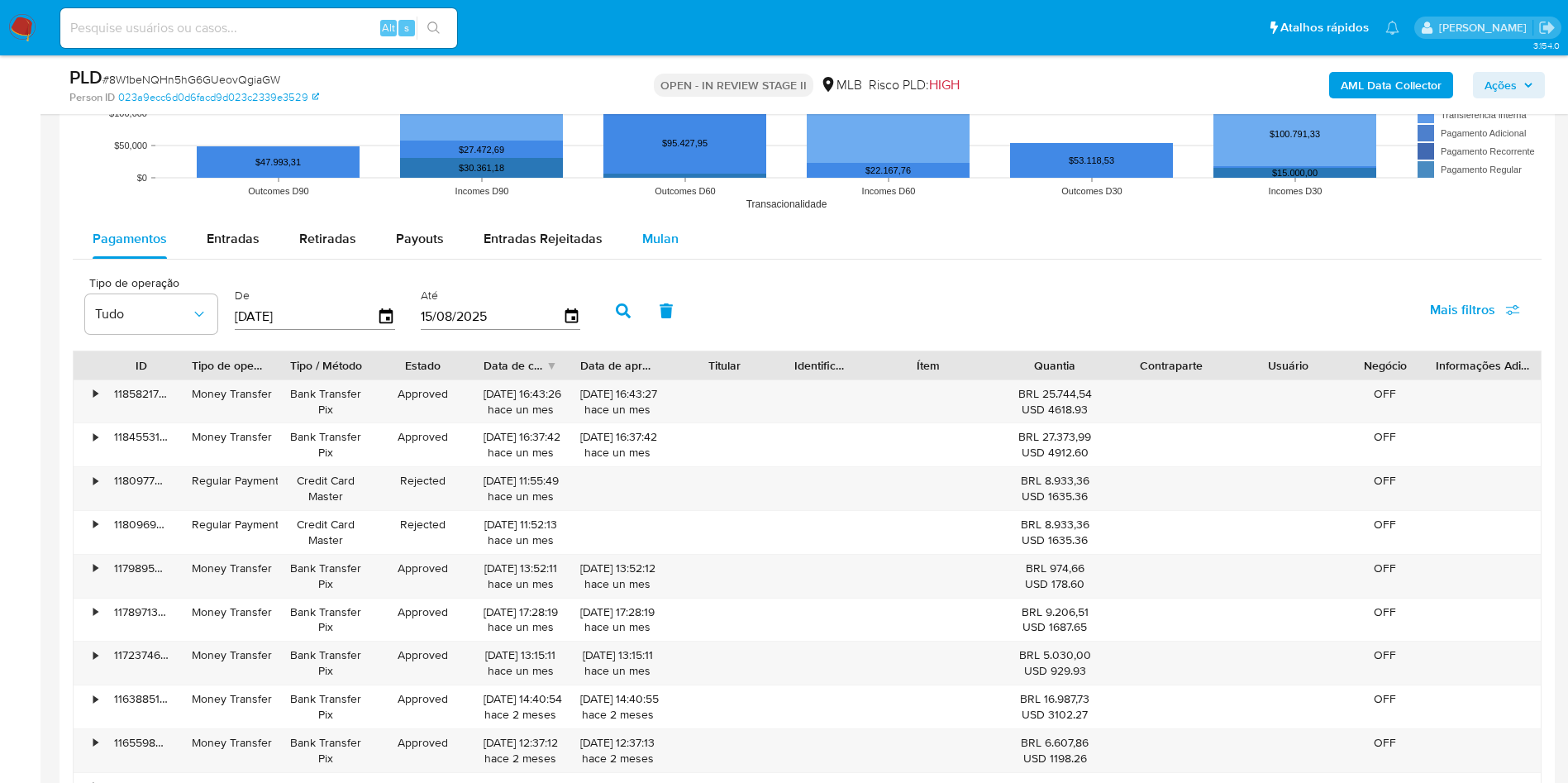
click at [671, 238] on span "Mulan" at bounding box center [660, 239] width 36 height 19
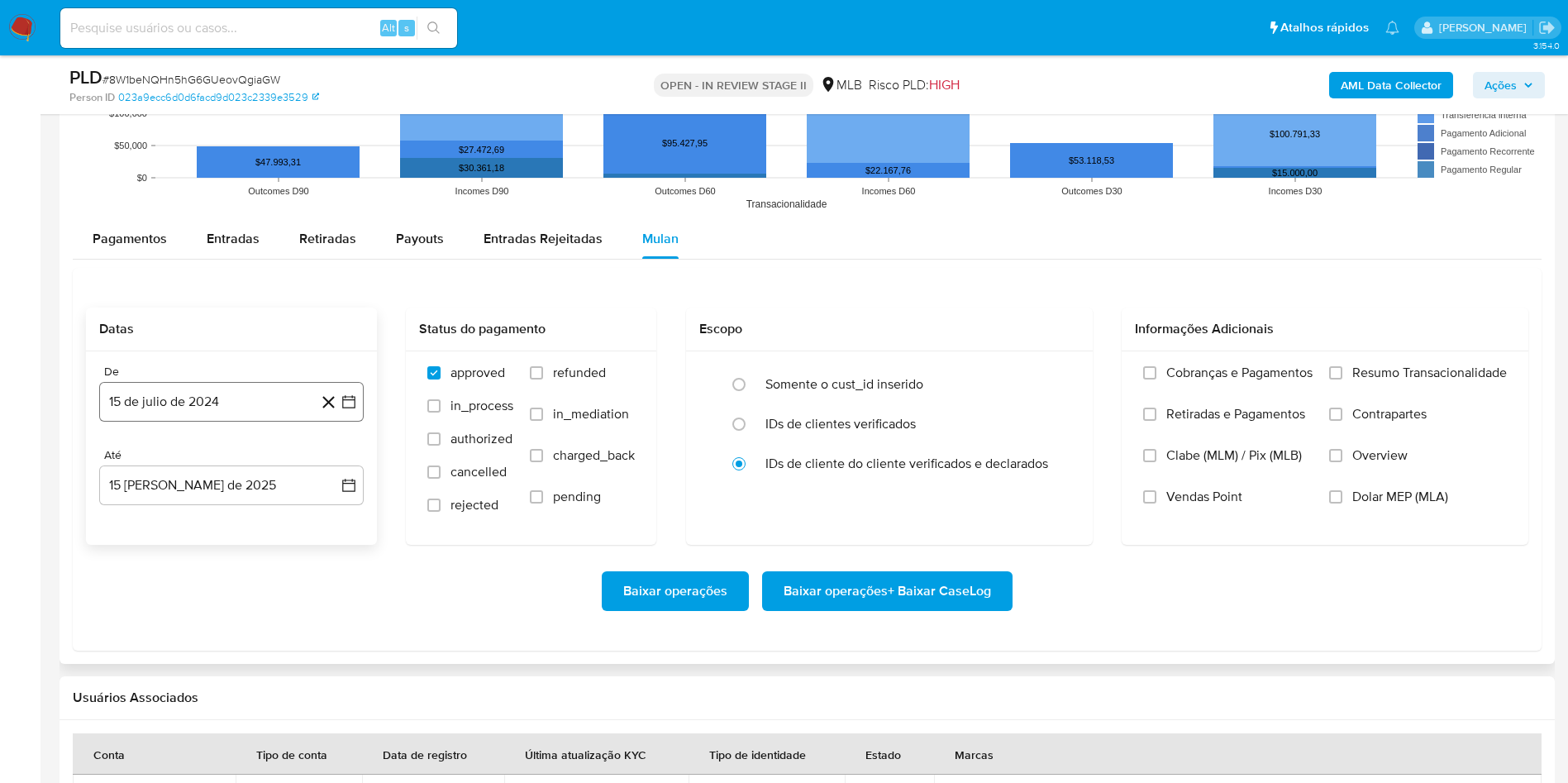
click at [200, 395] on button "15 de julio de 2024" at bounding box center [231, 401] width 265 height 40
click at [216, 455] on span "julio 2024" at bounding box center [223, 462] width 62 height 17
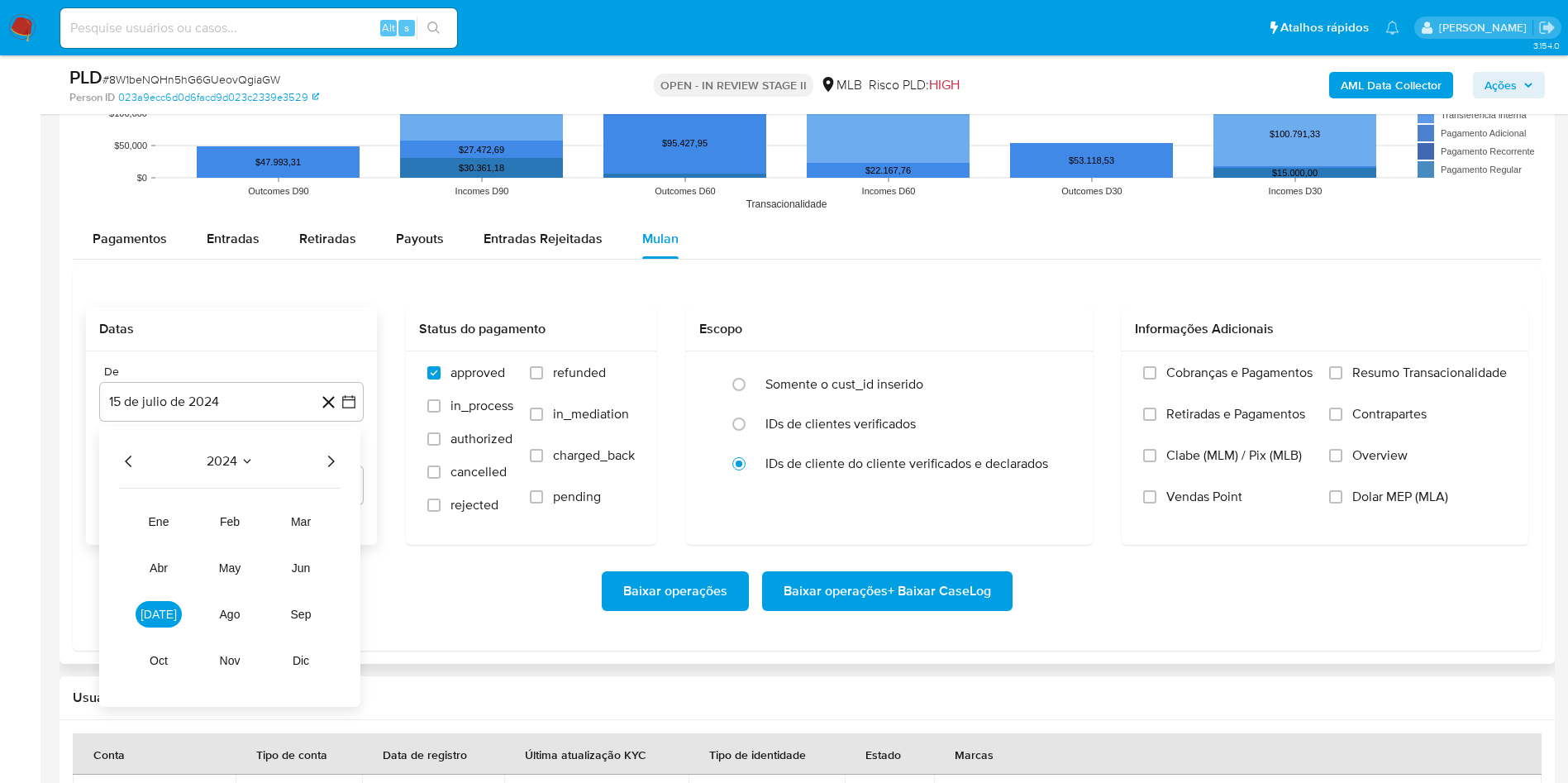
click at [318, 462] on div "2024" at bounding box center [229, 461] width 222 height 20
click at [338, 462] on icon "Año siguiente" at bounding box center [330, 461] width 20 height 20
click at [301, 571] on span "jun" at bounding box center [301, 568] width 19 height 13
click at [328, 529] on button "1" at bounding box center [331, 522] width 26 height 26
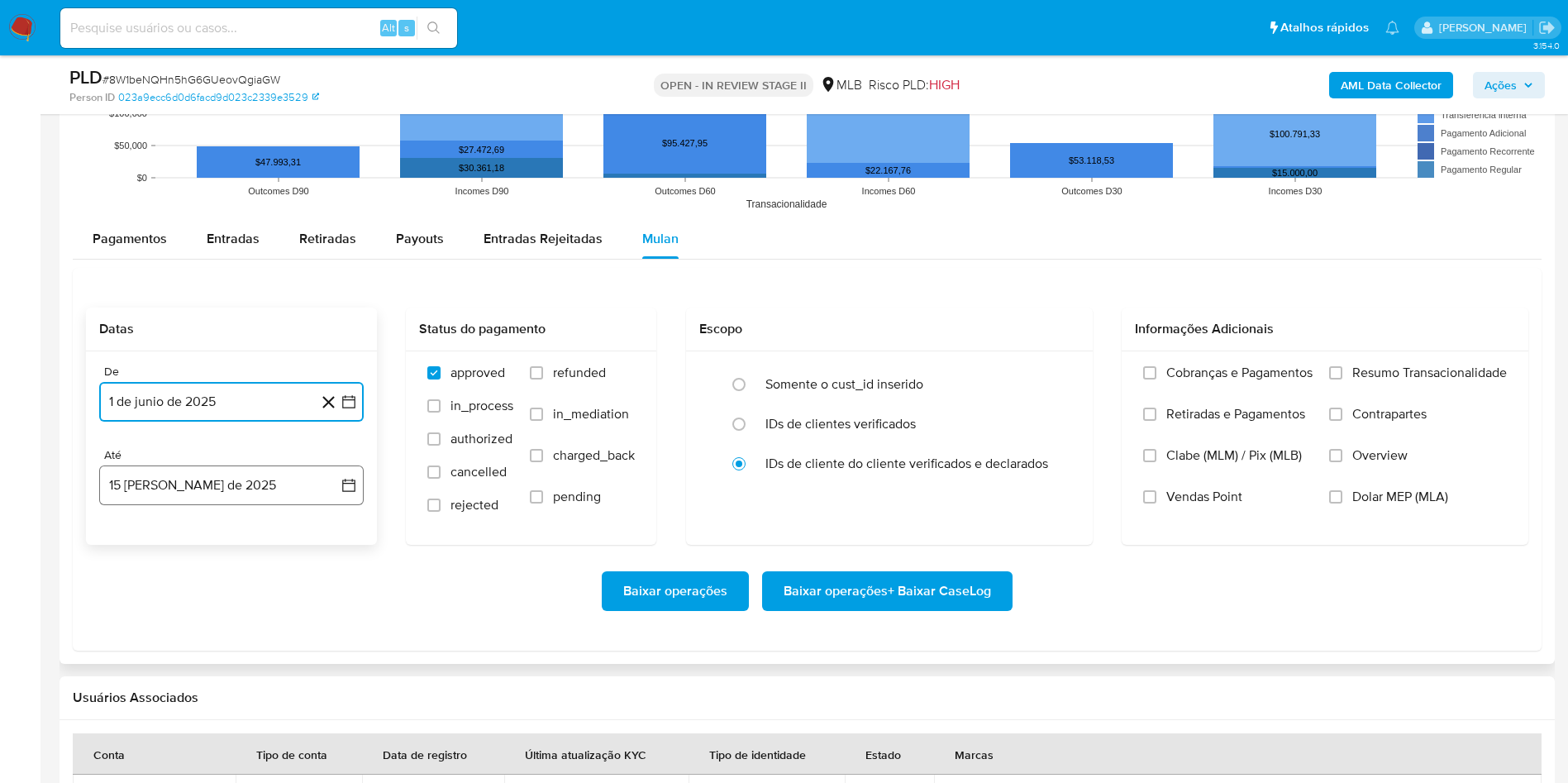
click at [294, 495] on button "15 [PERSON_NAME] de 2025" at bounding box center [231, 485] width 265 height 40
click at [209, 676] on button "13" at bounding box center [198, 672] width 26 height 26
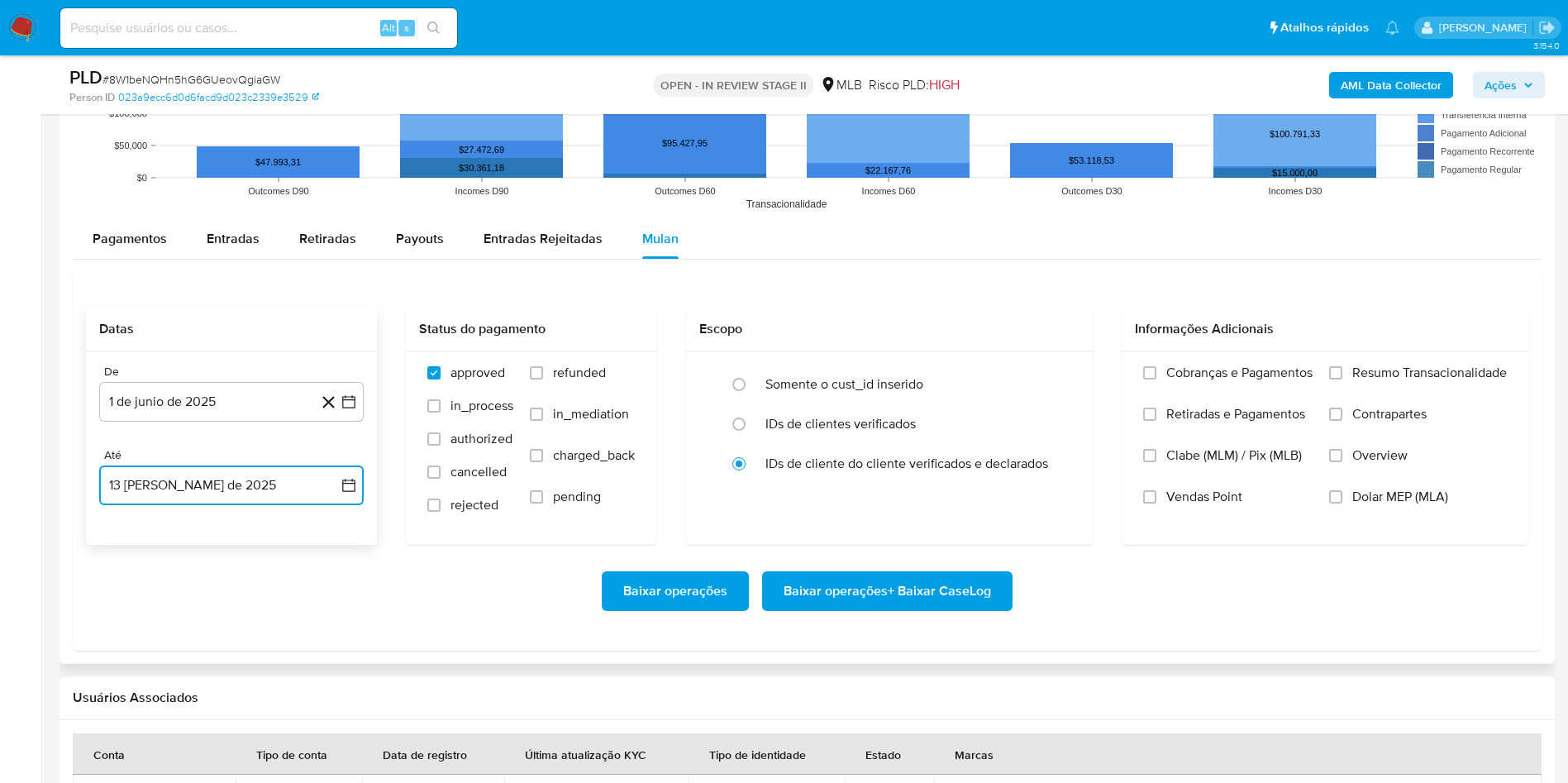
drag, startPoint x: 282, startPoint y: 488, endPoint x: 281, endPoint y: 508, distance: 20.0
click at [281, 488] on button "13 de agosto de 2025" at bounding box center [231, 485] width 265 height 40
click at [238, 668] on button "14" at bounding box center [231, 672] width 26 height 26
click at [1415, 354] on div "Cobranças e Pagamentos Retiradas e Pagamentos Clabe (MLM) / Pix (MLB) Vendas Po…" at bounding box center [1326, 447] width 407 height 191
click at [1405, 365] on span "Resumo Transacionalidade" at bounding box center [1430, 373] width 154 height 17
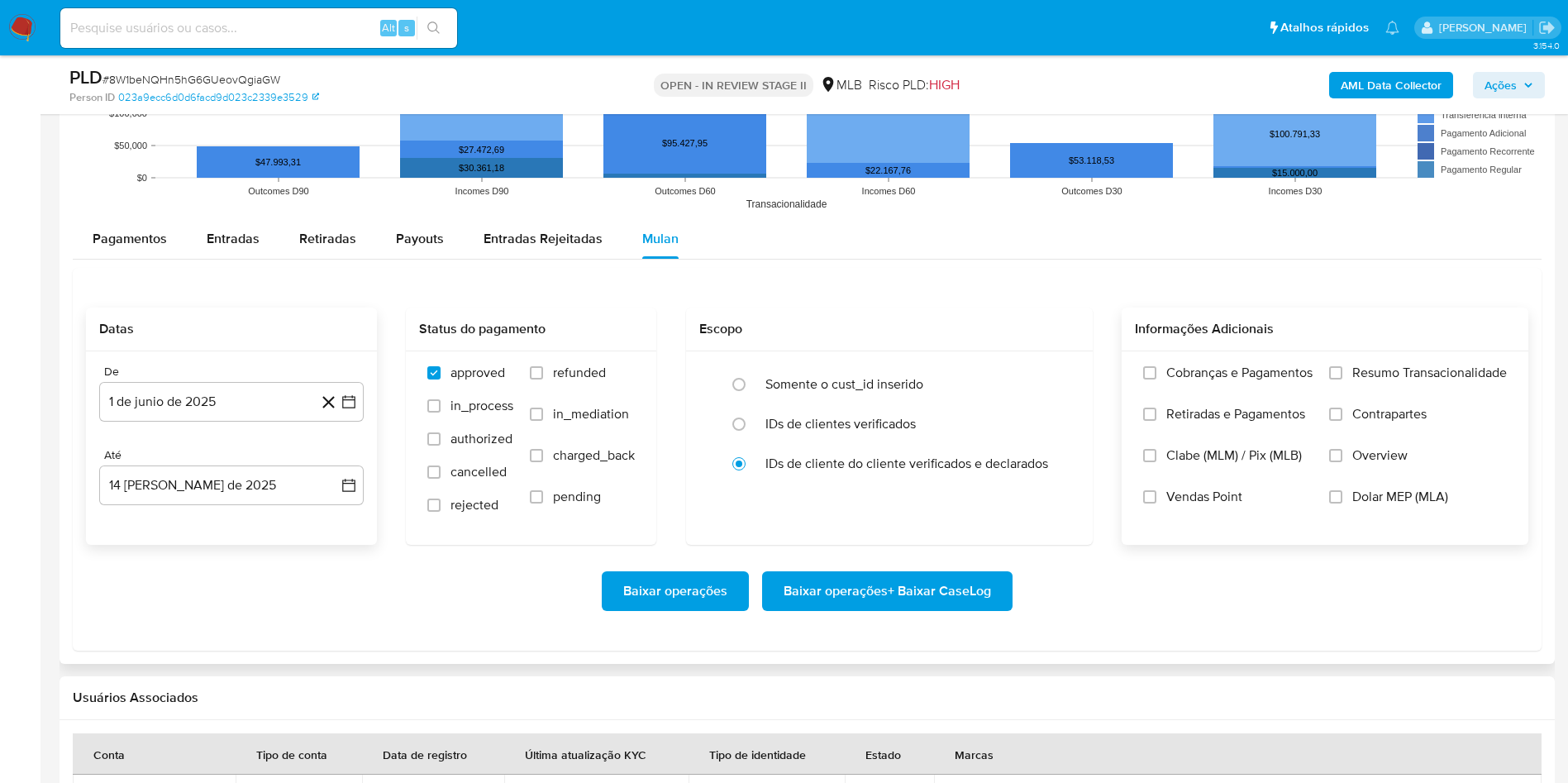
click at [1342, 366] on input "Resumo Transacionalidade" at bounding box center [1336, 372] width 13 height 13
click at [921, 578] on span "Baixar operações + Baixar CaseLog" at bounding box center [887, 591] width 207 height 36
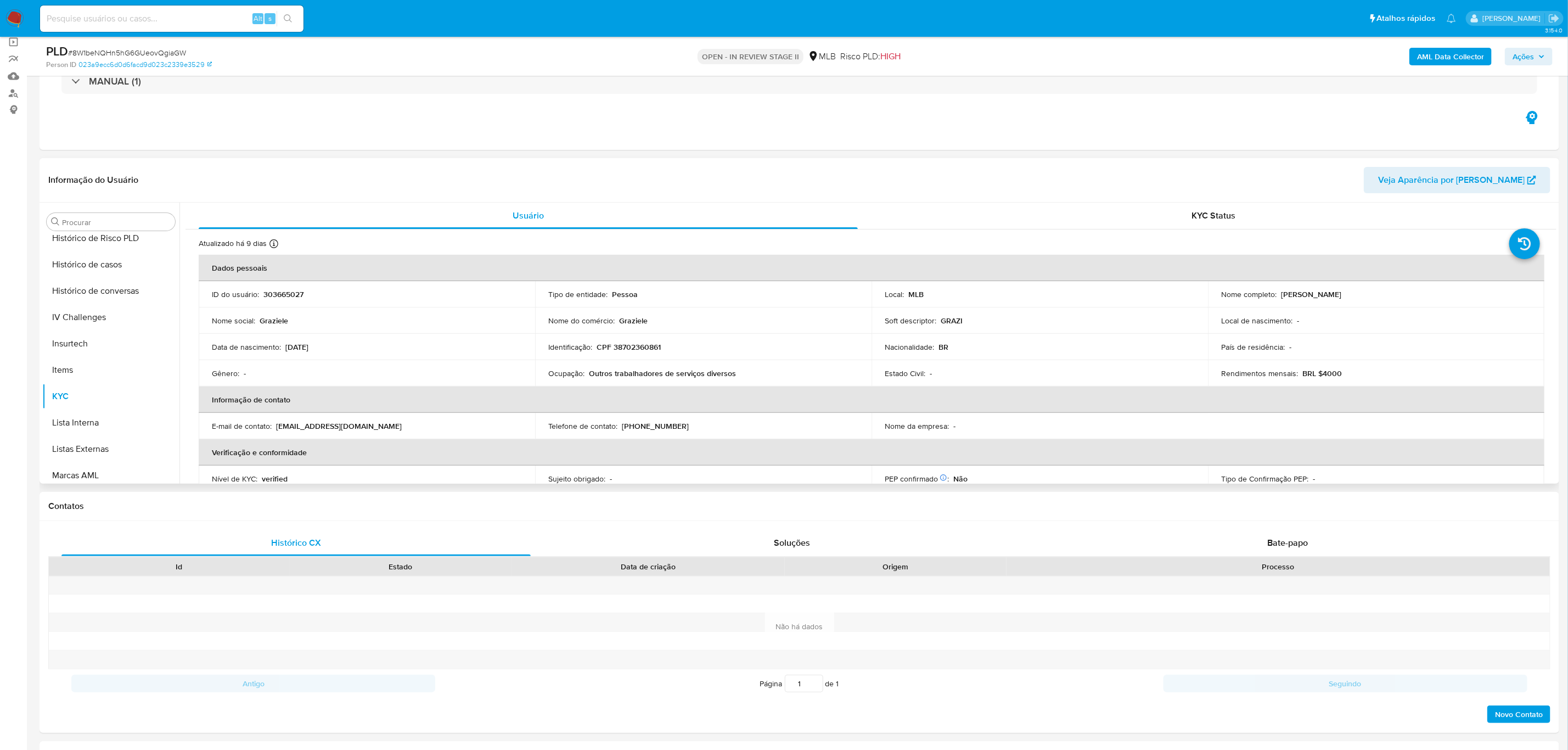
scroll to position [325, 0]
click at [96, 352] on button "Histórico de casos" at bounding box center [107, 345] width 128 height 27
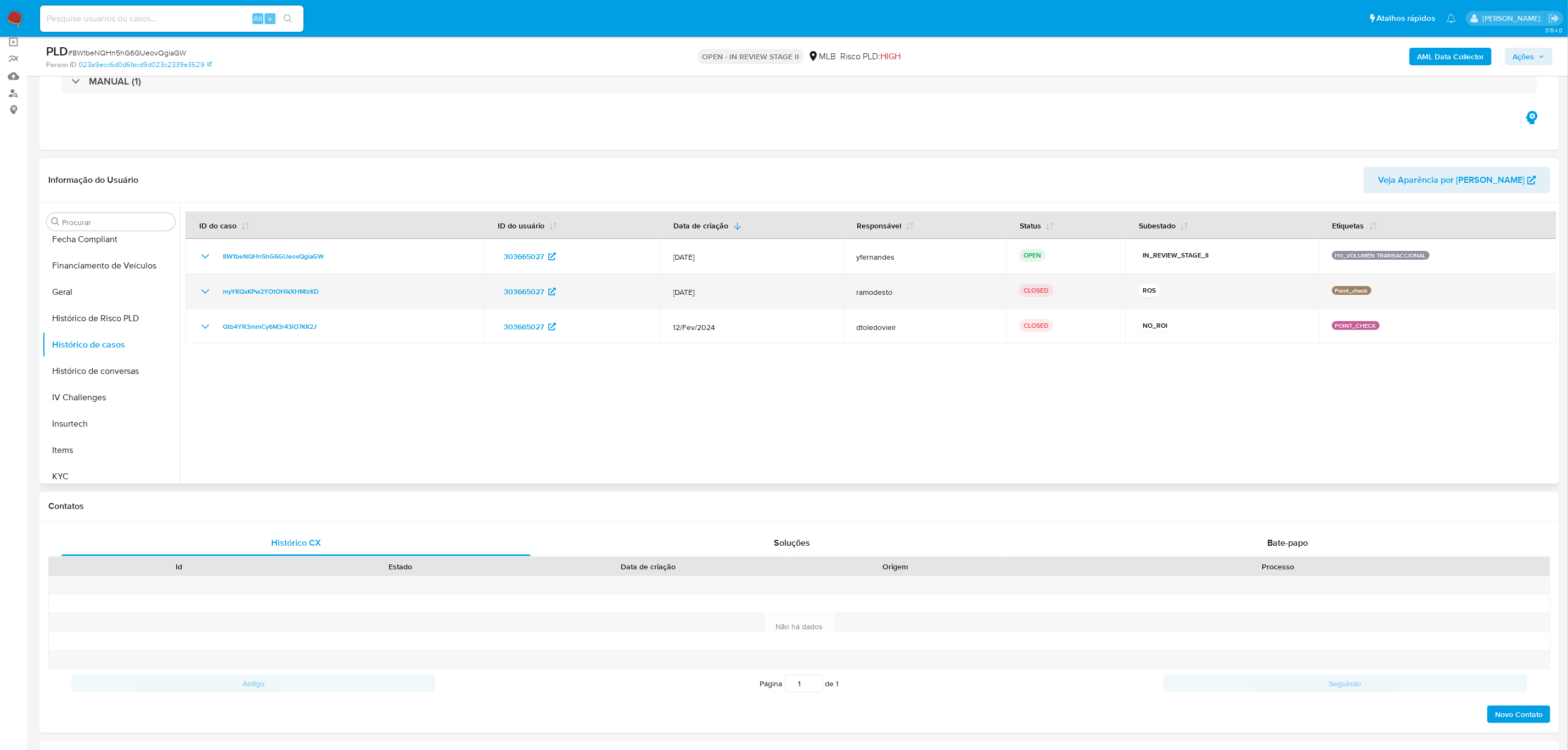
click at [912, 295] on span "ramodesto" at bounding box center [925, 292] width 137 height 10
click at [865, 285] on td "ramodesto" at bounding box center [924, 291] width 163 height 35
click at [202, 292] on icon "Mostrar/Ocultar" at bounding box center [205, 291] width 13 height 13
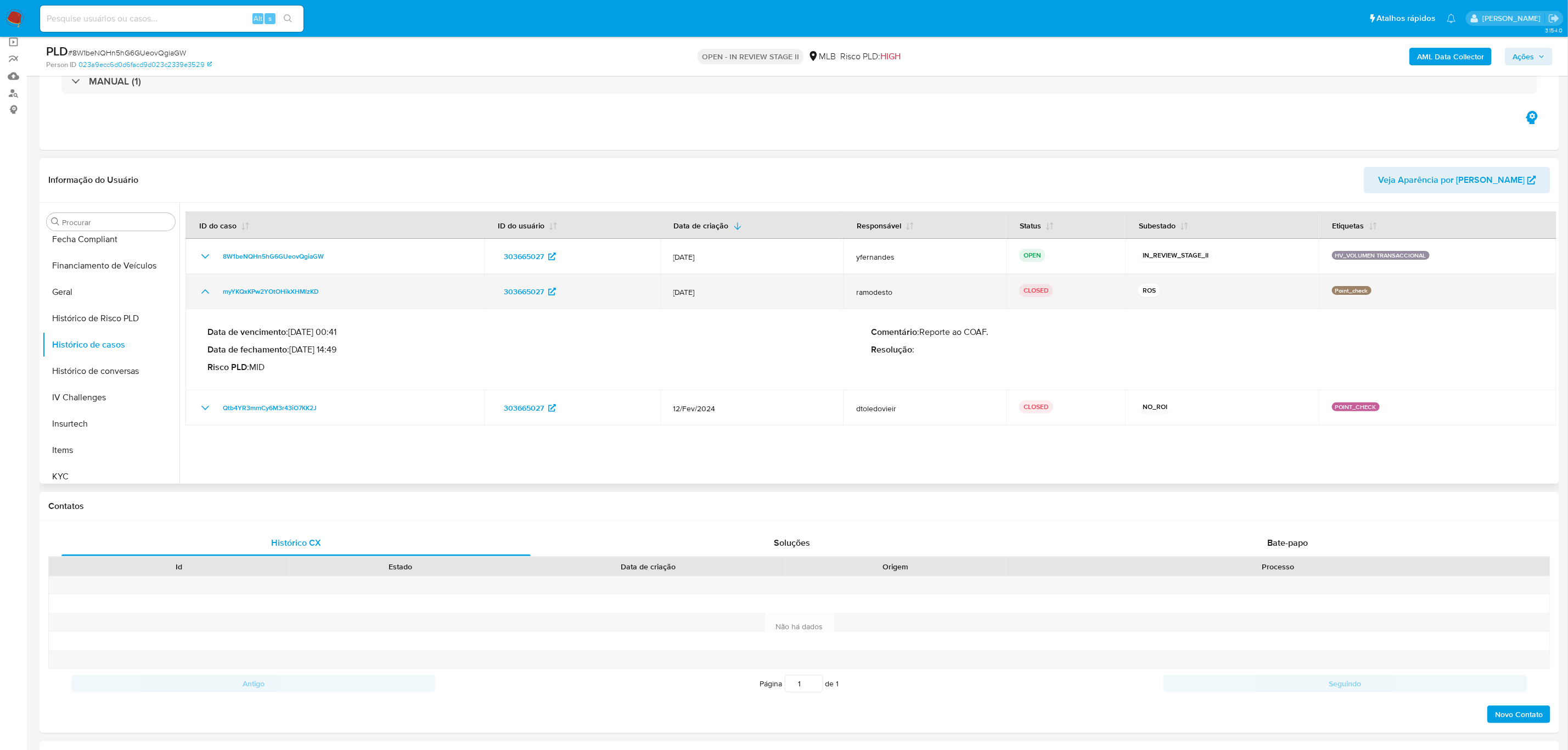
click at [205, 292] on icon "Mostrar/Ocultar" at bounding box center [205, 291] width 13 height 13
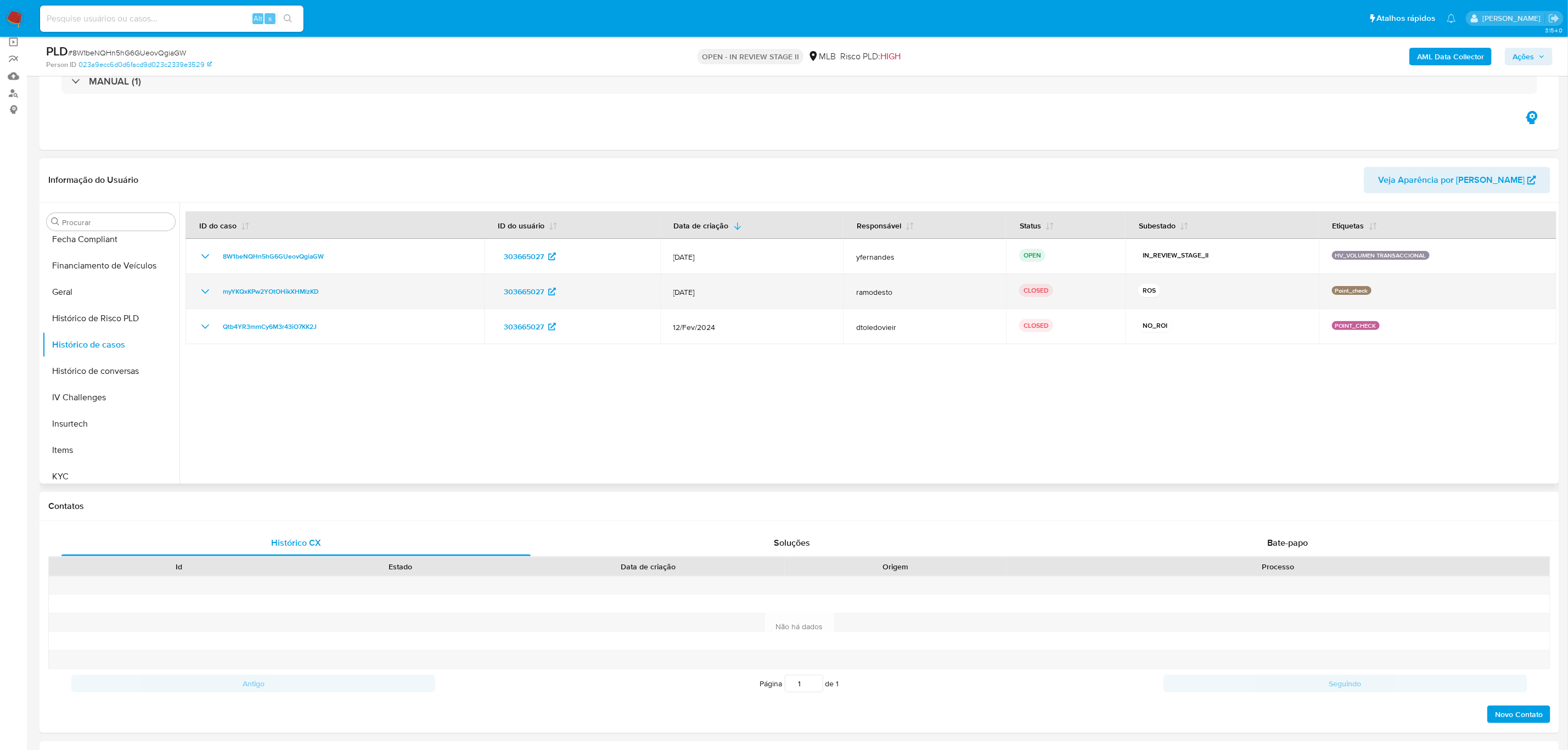
click at [205, 292] on icon "Mostrar/Ocultar" at bounding box center [205, 291] width 7 height 4
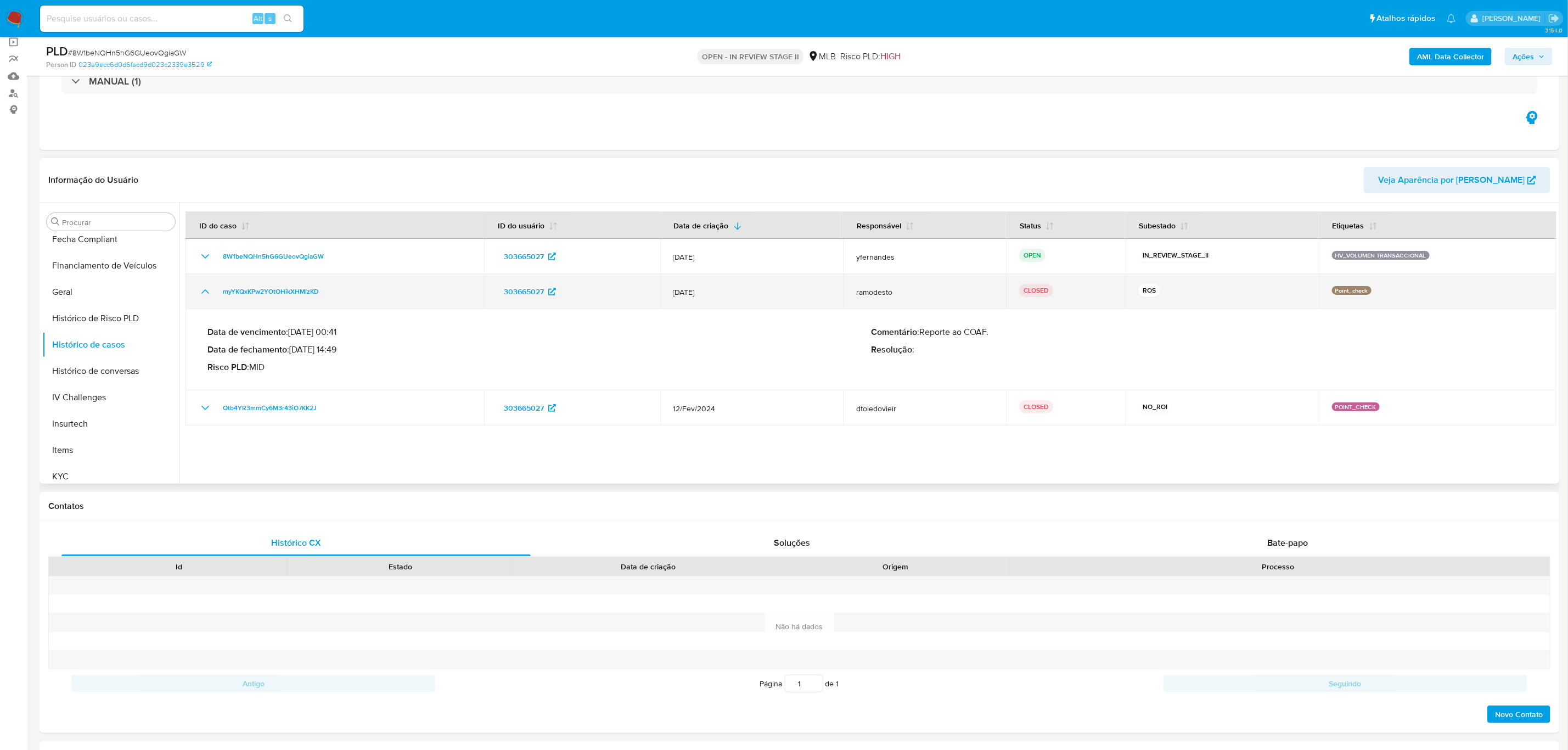
click at [205, 292] on icon "Mostrar/Ocultar" at bounding box center [205, 291] width 13 height 13
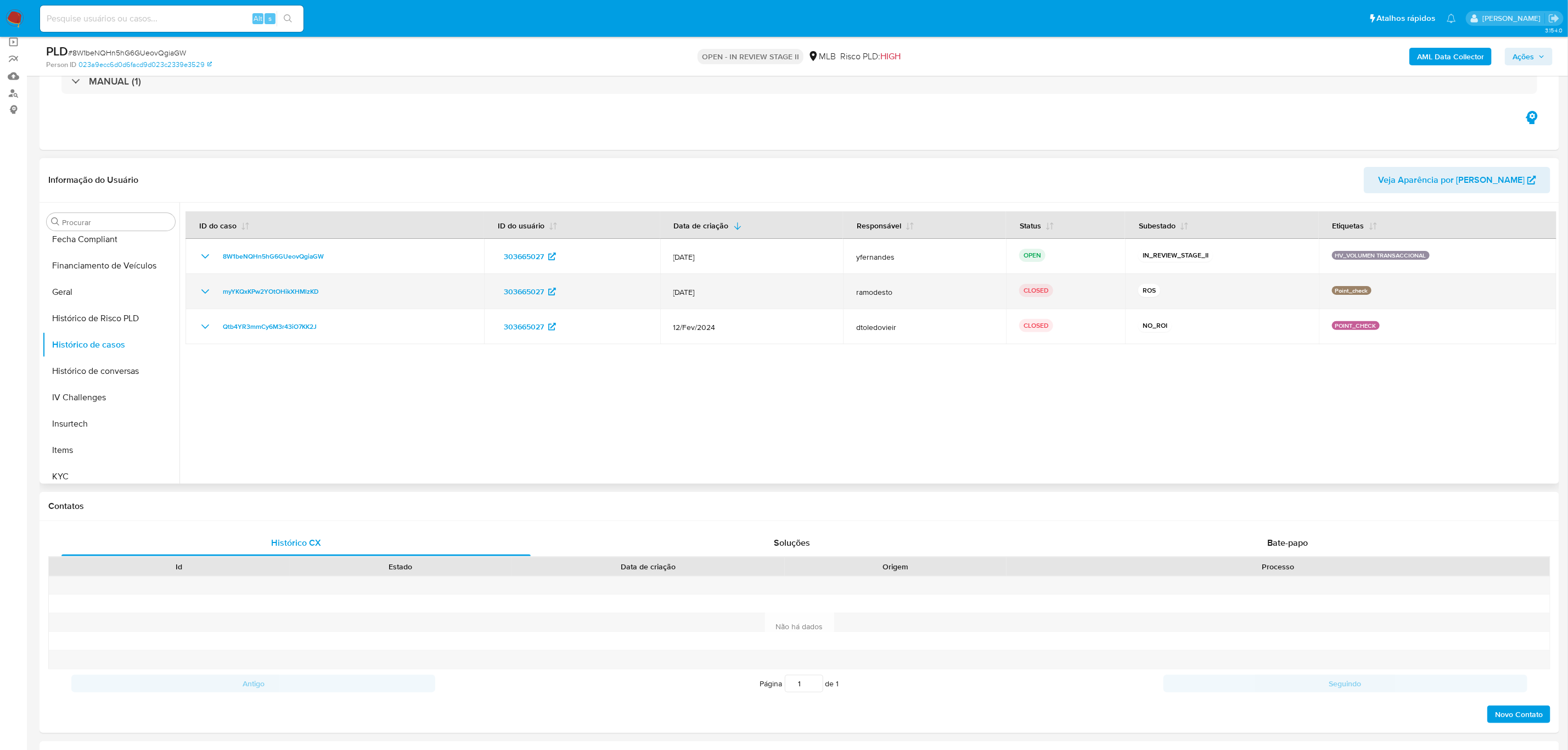
click at [205, 292] on icon "Mostrar/Ocultar" at bounding box center [205, 291] width 7 height 4
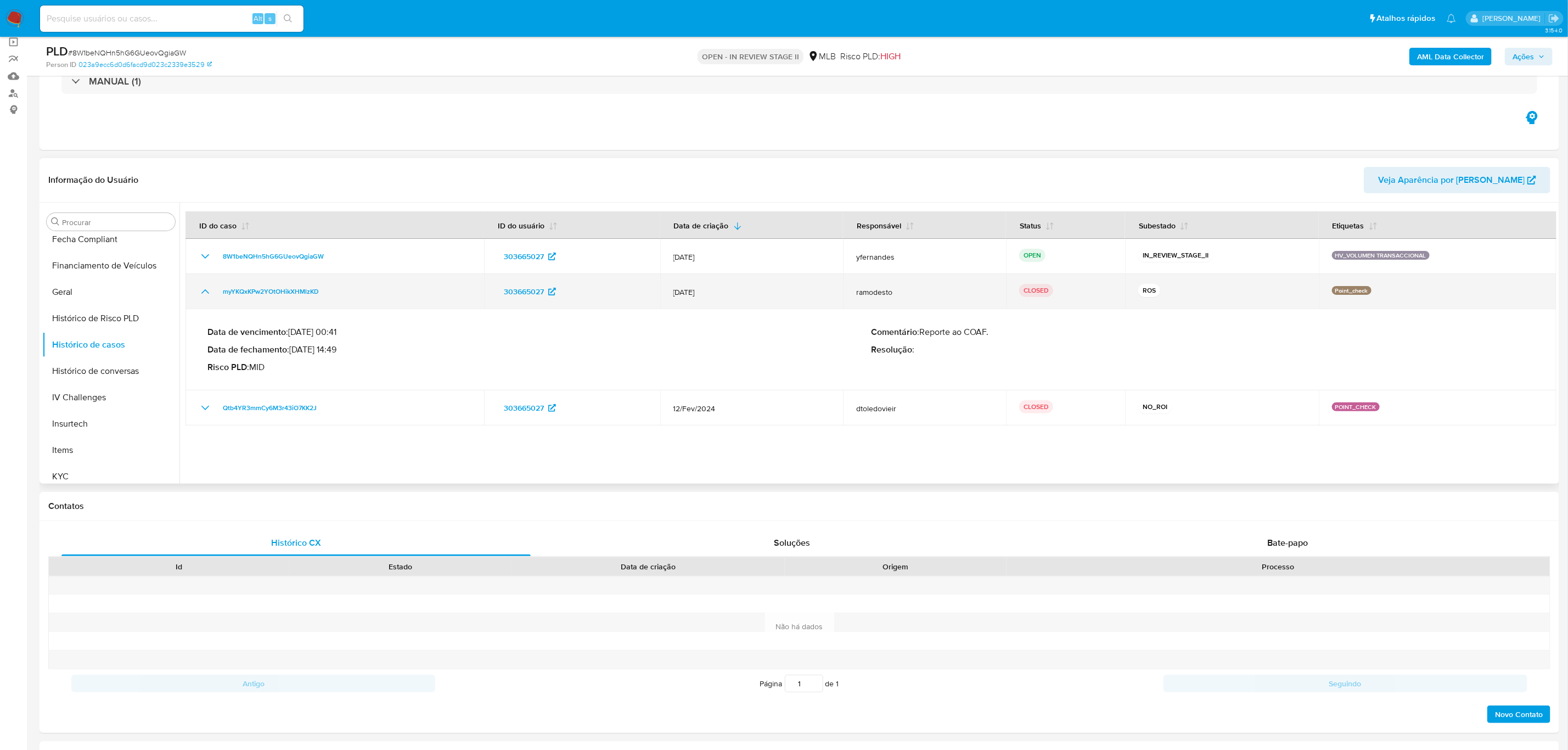
click at [205, 292] on icon "Mostrar/Ocultar" at bounding box center [205, 291] width 13 height 13
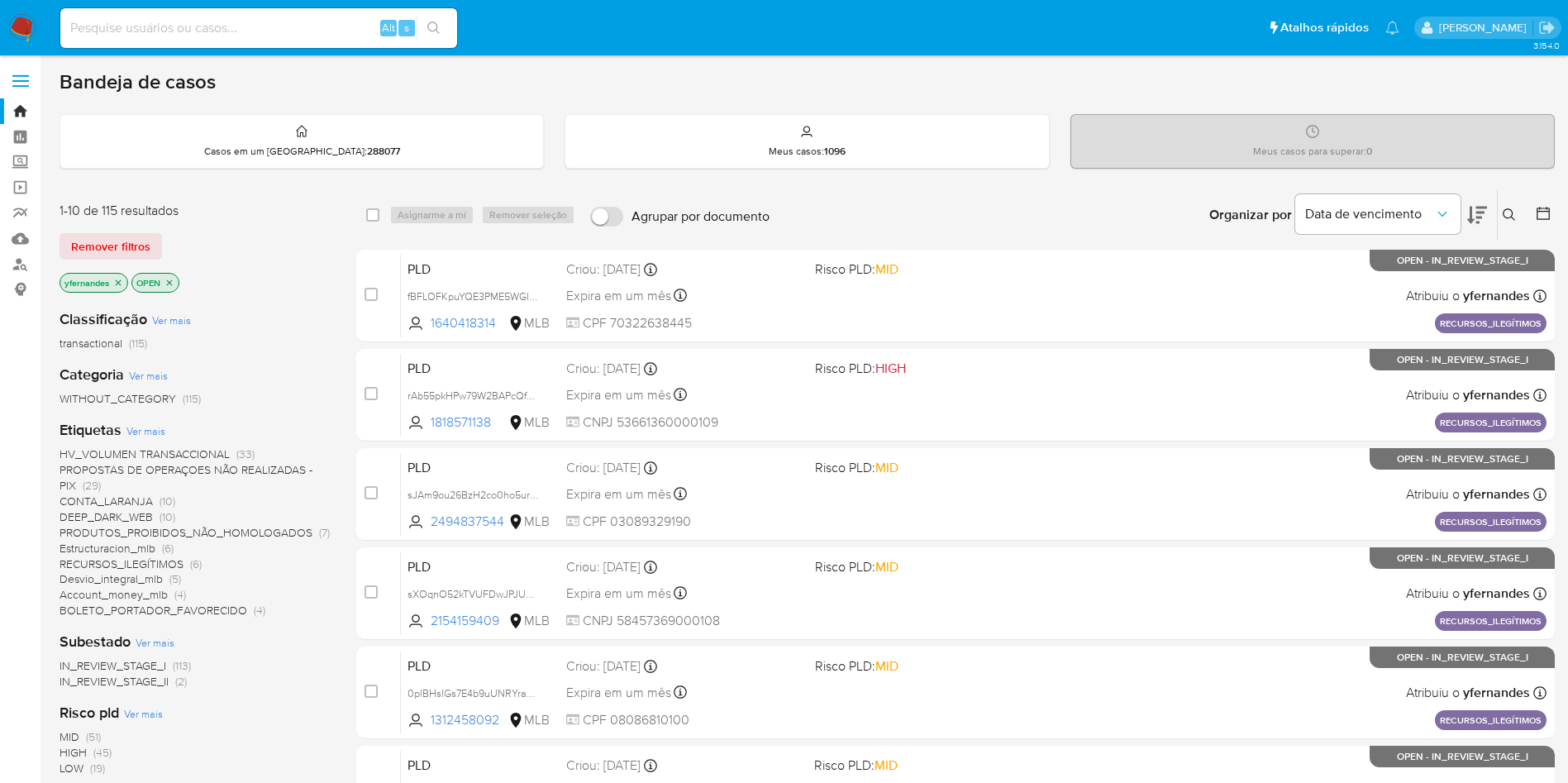
click at [1470, 226] on button at bounding box center [1477, 215] width 20 height 51
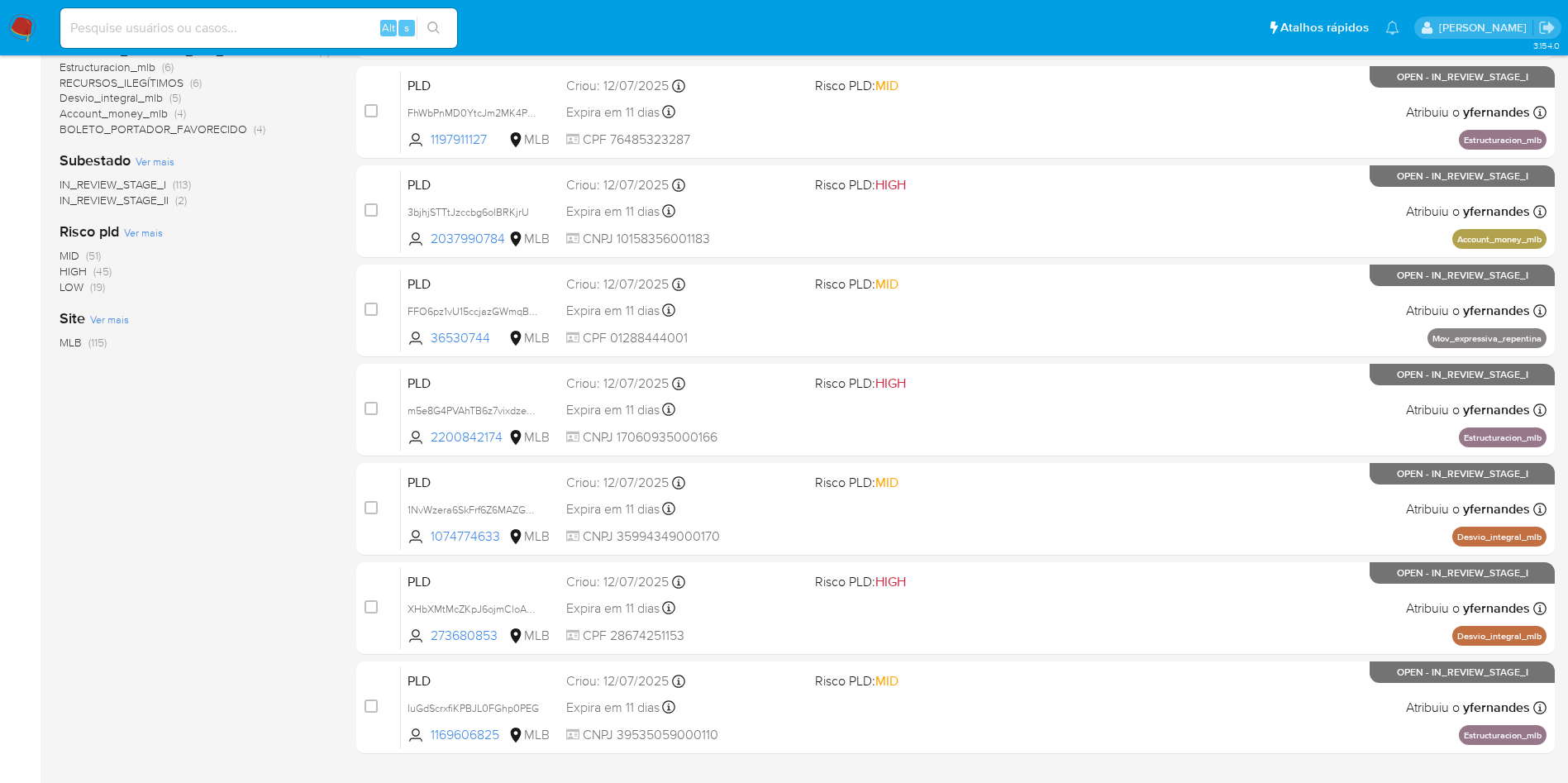
scroll to position [523, 0]
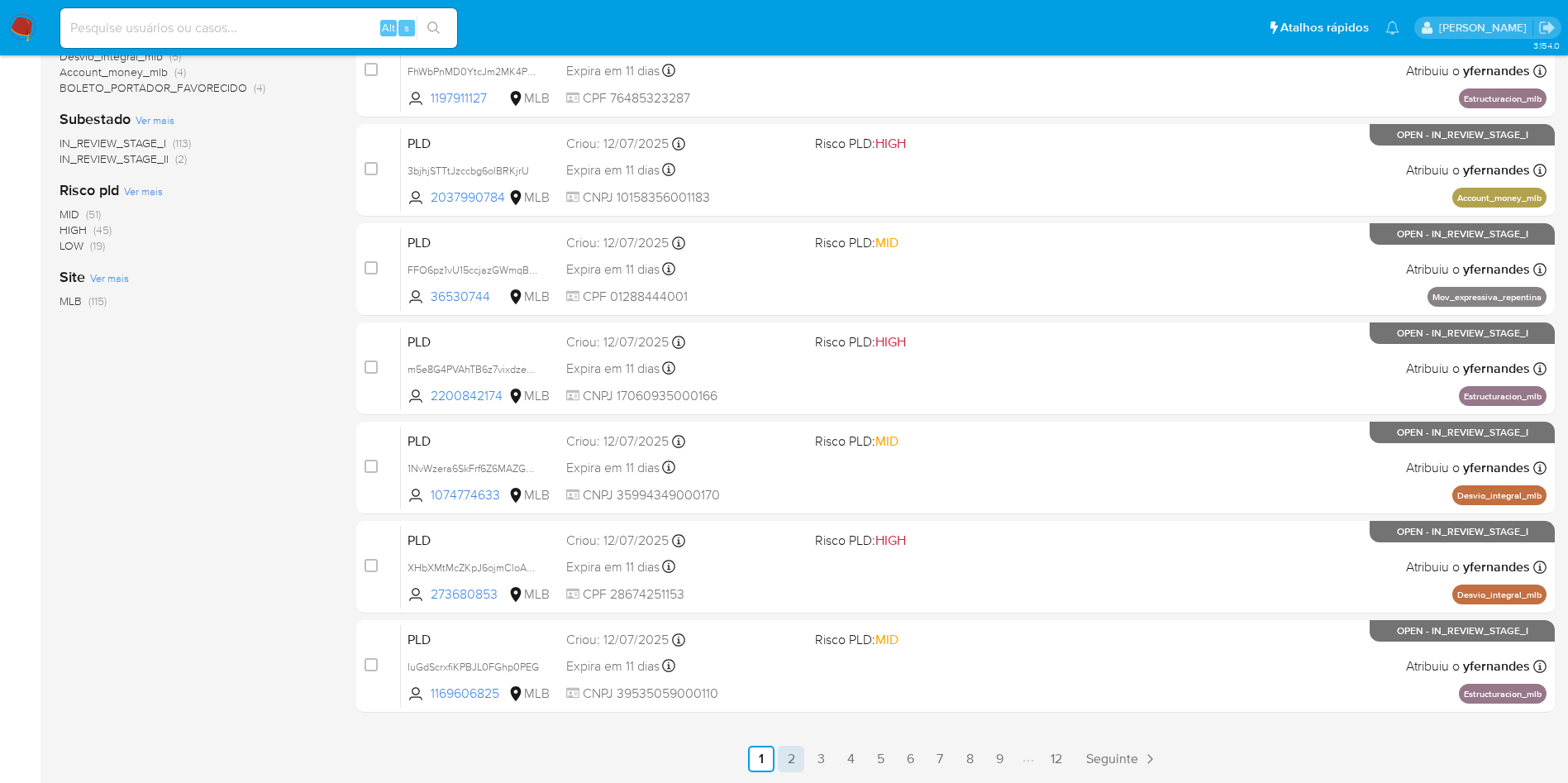
click at [791, 756] on link "2" at bounding box center [791, 759] width 26 height 26
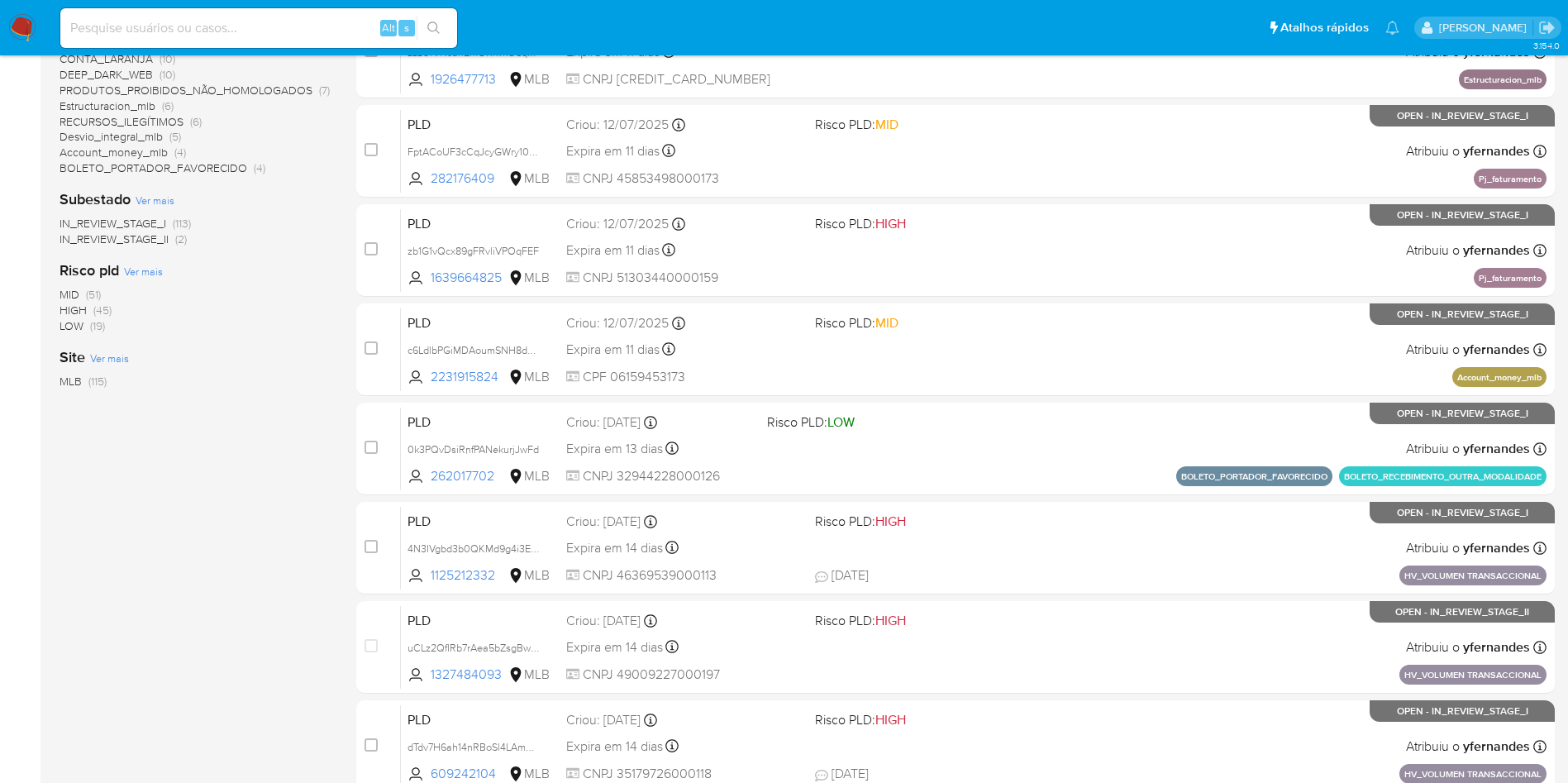
scroll to position [523, 0]
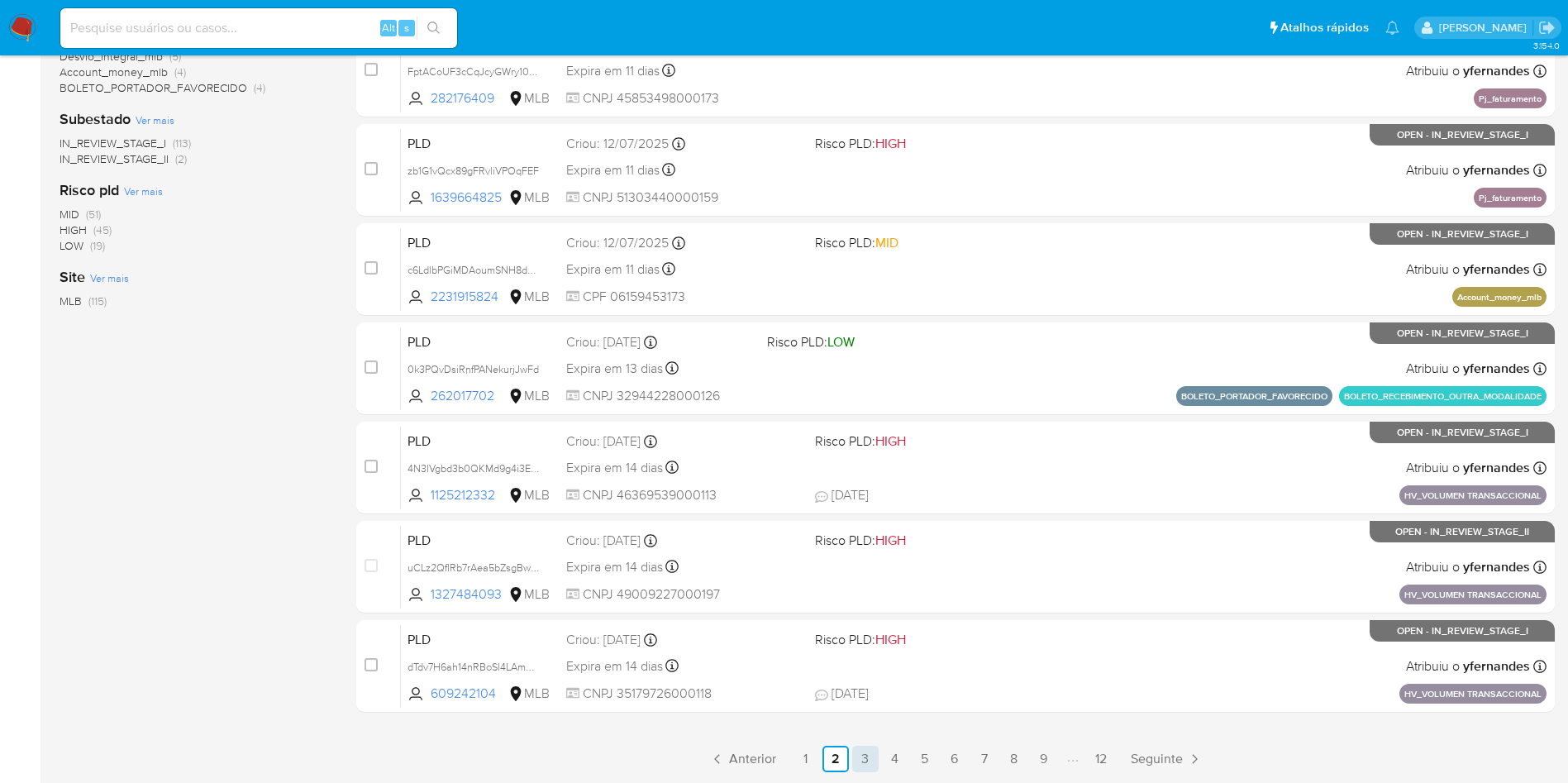
click at [870, 746] on link "3" at bounding box center [866, 759] width 26 height 26
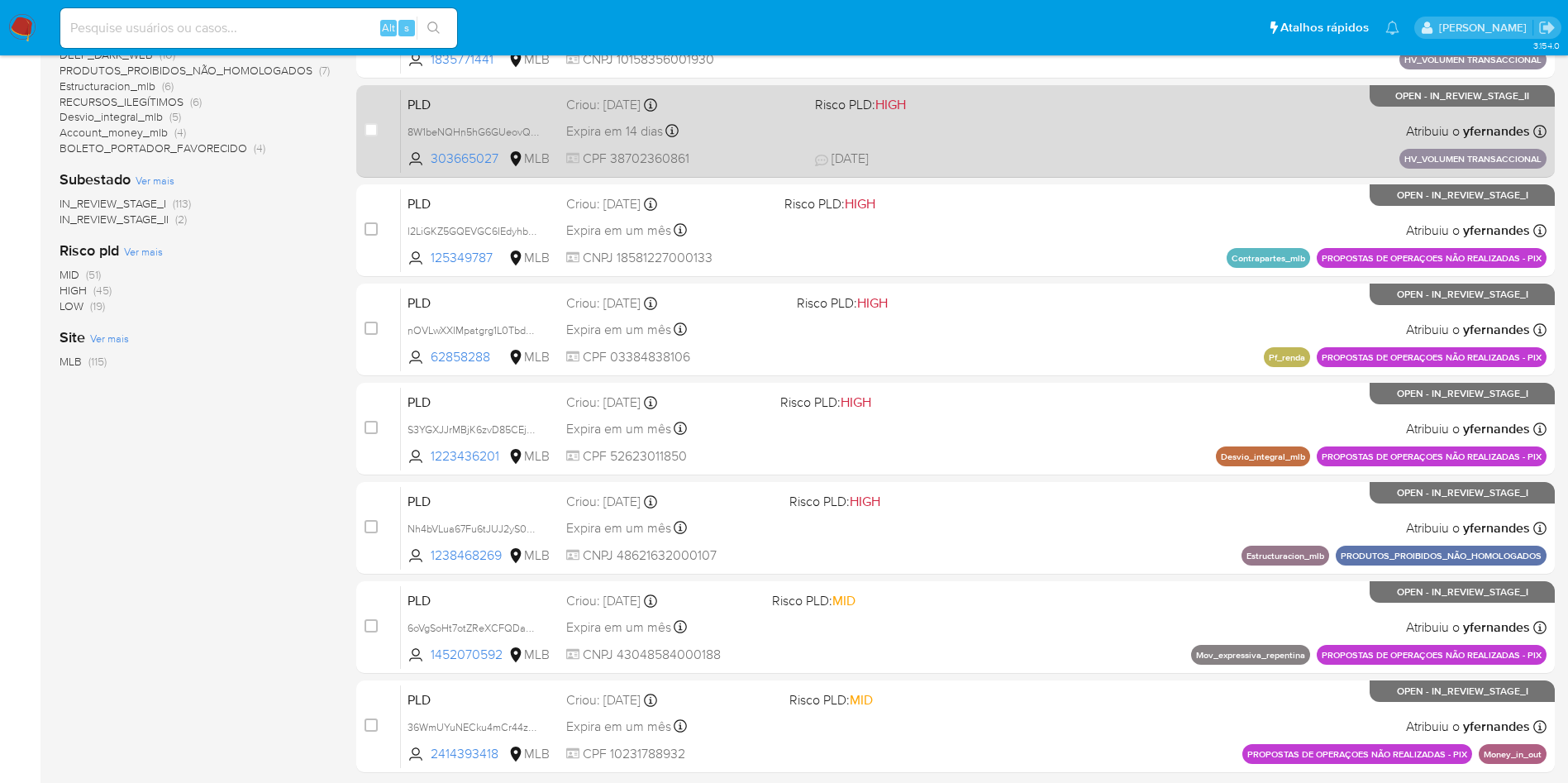
scroll to position [523, 0]
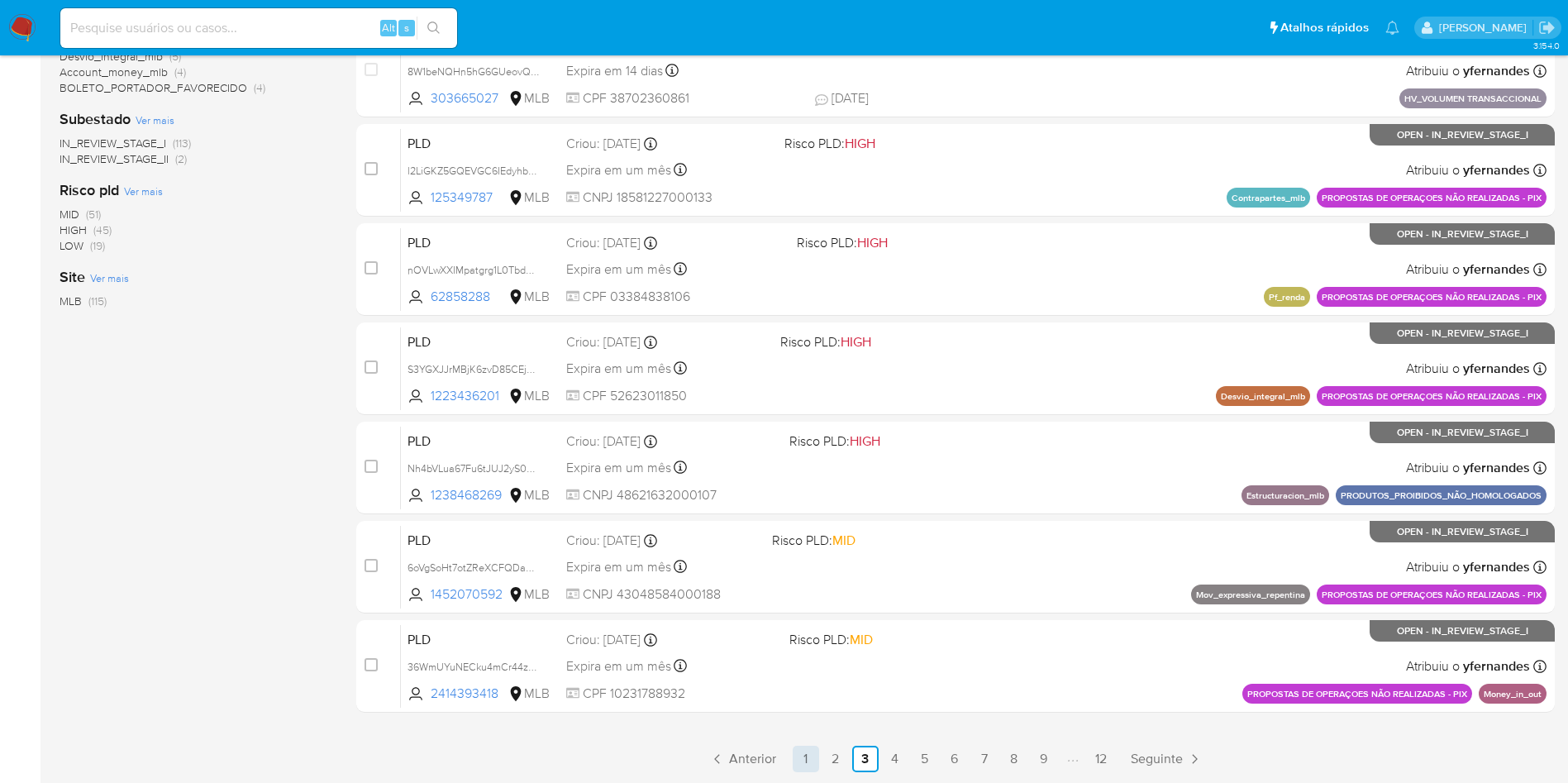
click at [796, 754] on link "1" at bounding box center [806, 759] width 26 height 26
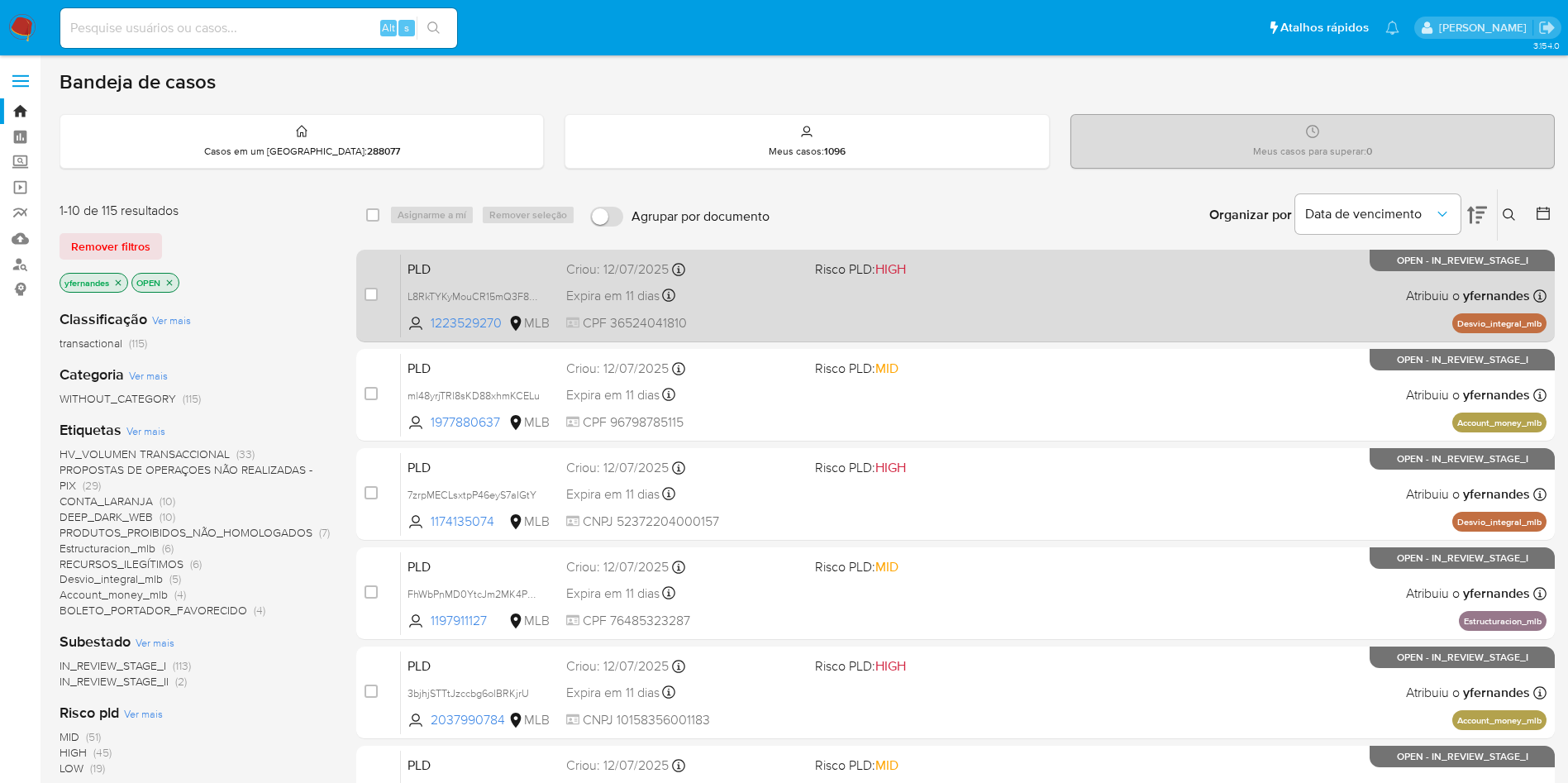
click at [907, 316] on div "PLD L8RkTYKyMouCR15mQ3F81OmF 1223529270 MLB Risco PLD: HIGH Criou: [DATE] Criou…" at bounding box center [974, 295] width 1146 height 84
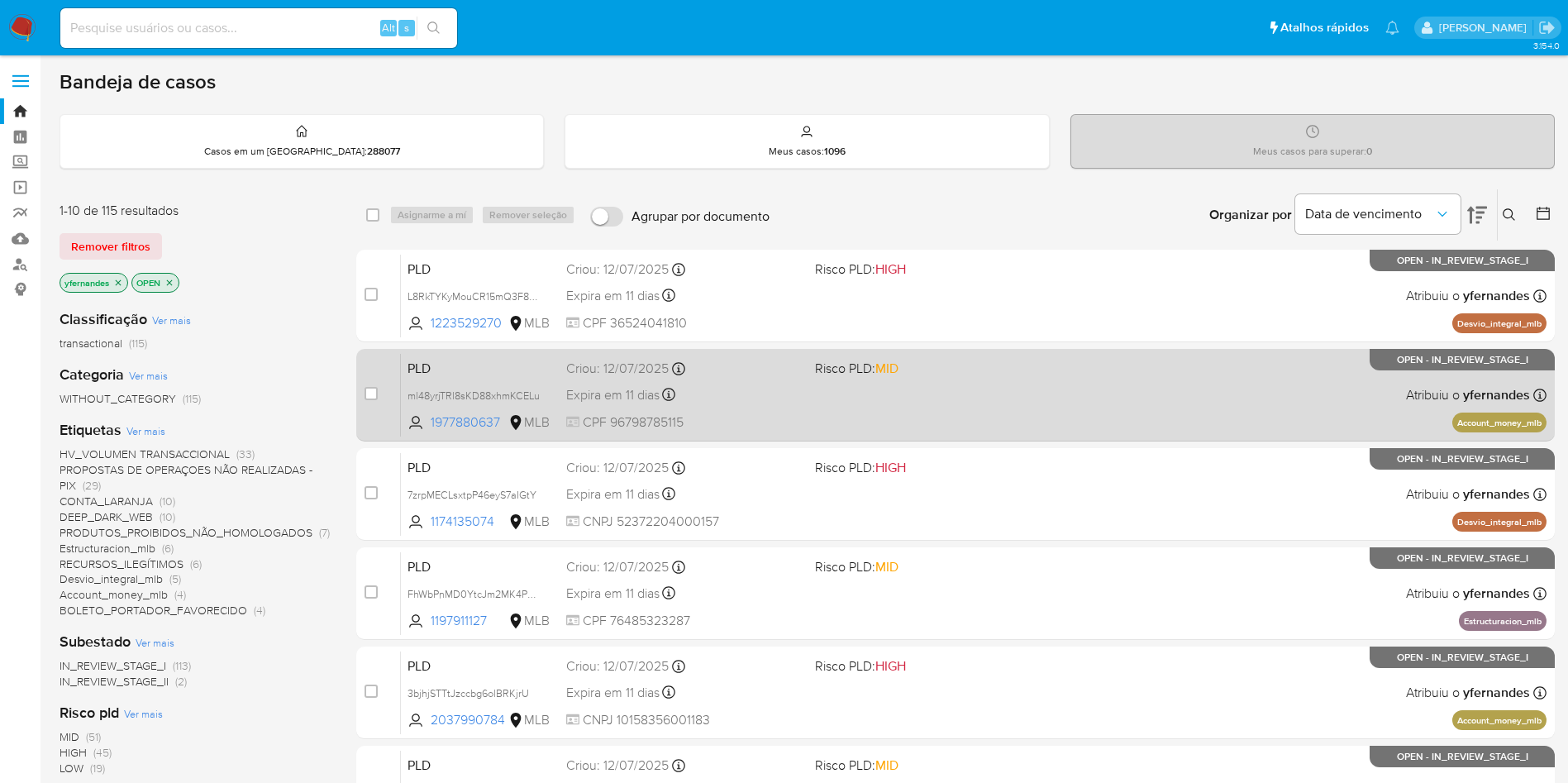
click at [854, 414] on div "PLD ml48yrjTRl8sKD88xhmKCELu 1977880637 MLB Risco PLD: MID Criou: [DATE] Criou:…" at bounding box center [974, 395] width 1146 height 84
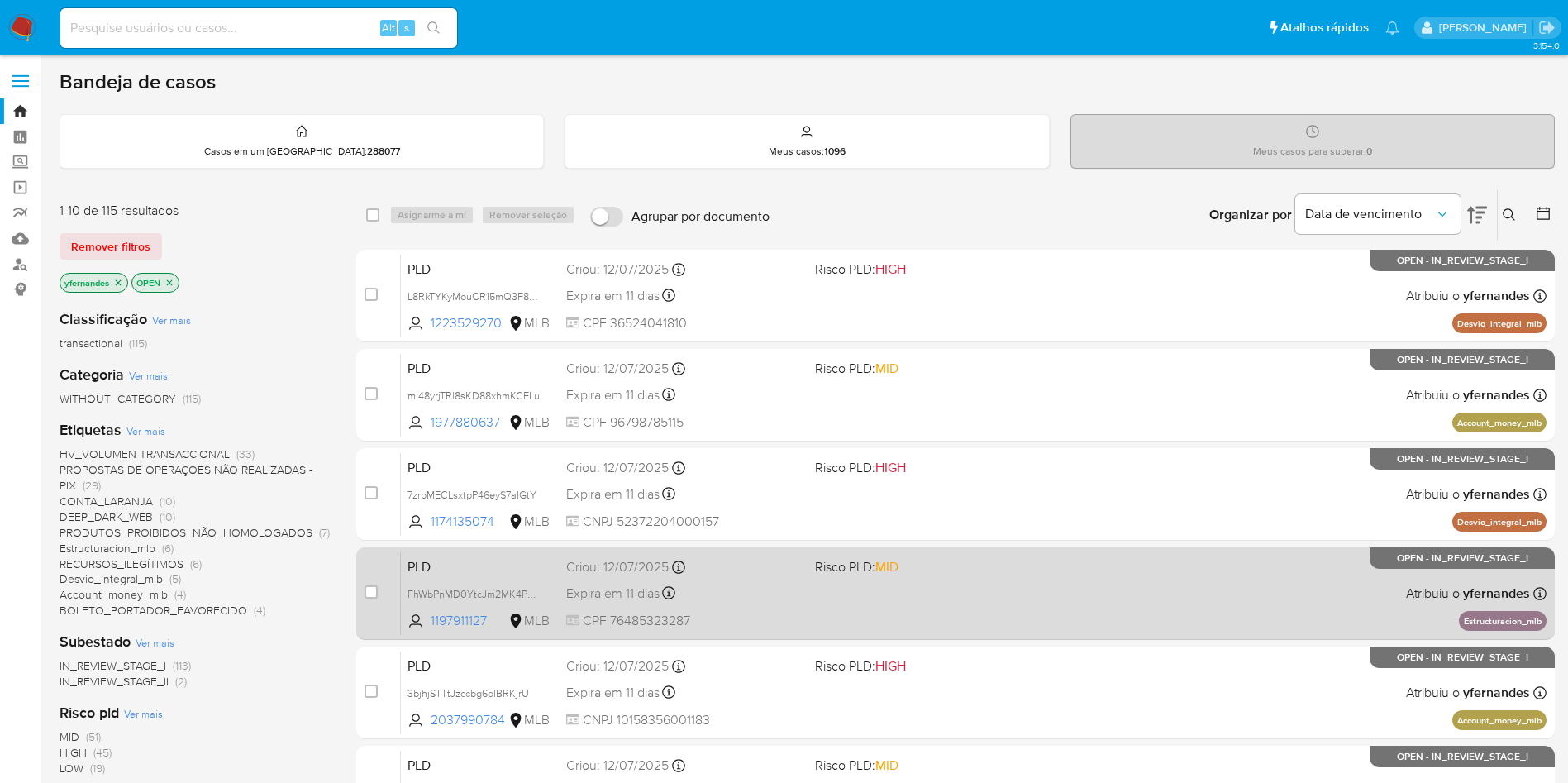
click at [818, 586] on div "PLD FhWbPnMD0YtcJm2MK4PZ8yIF 1197911127 MLB Risco PLD: MID Criou: [DATE] Criou:…" at bounding box center [974, 594] width 1146 height 84
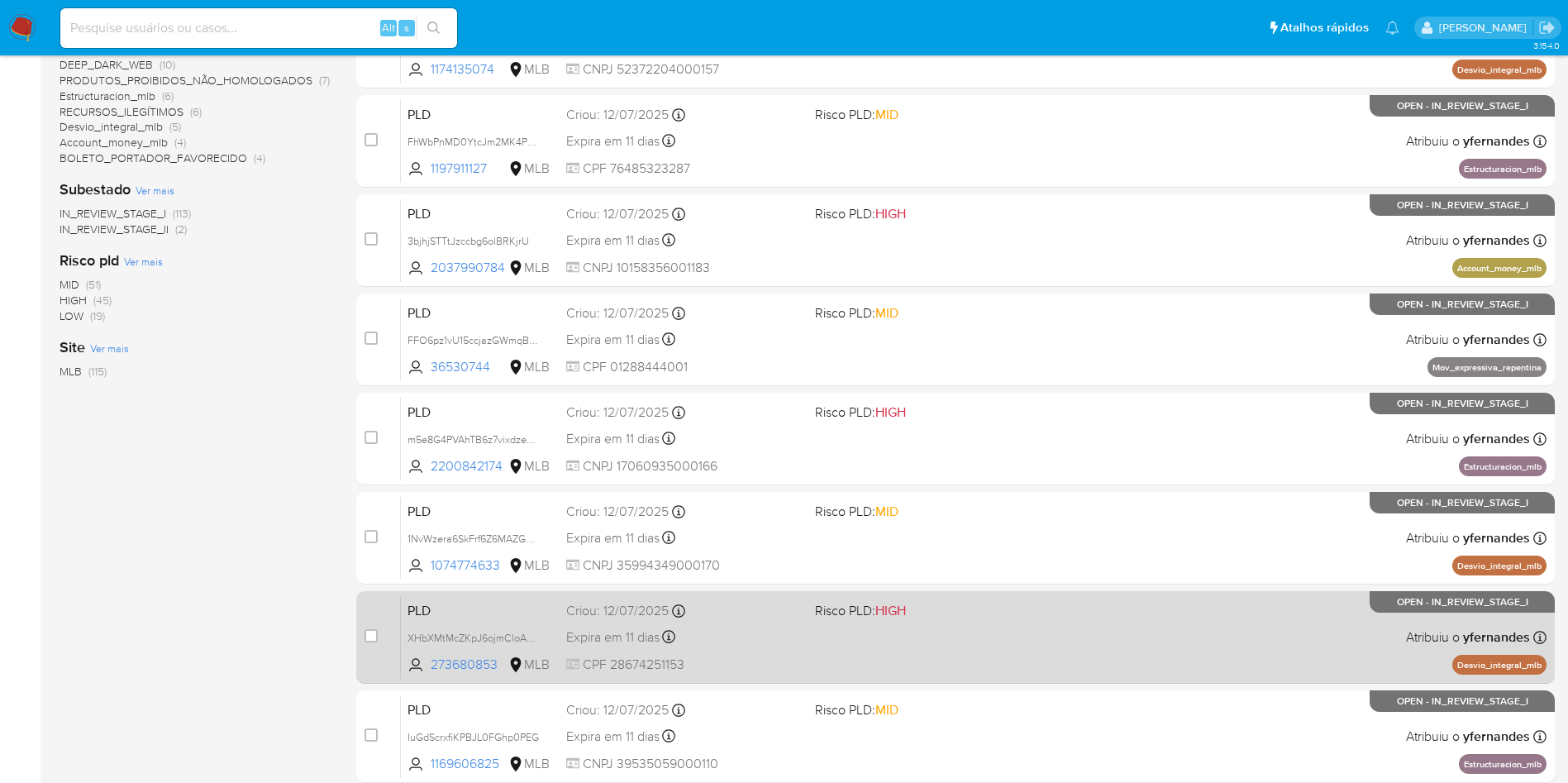
scroll to position [523, 0]
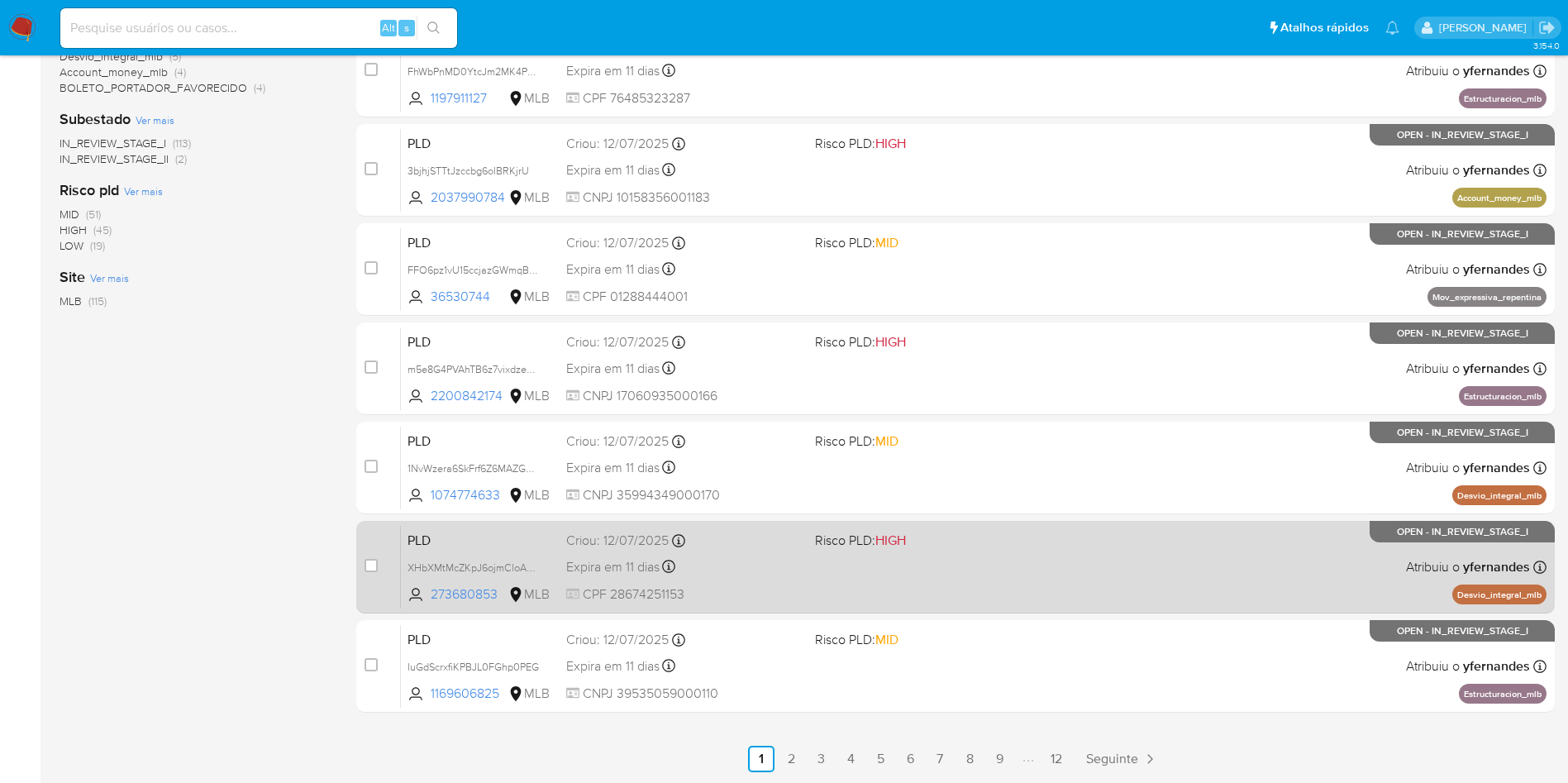
click at [809, 575] on div "PLD XHbXMtMcZKpJ6ojmCloAg2ya 273680853 MLB Risco PLD: HIGH Criou: [DATE] Criou:…" at bounding box center [974, 567] width 1146 height 84
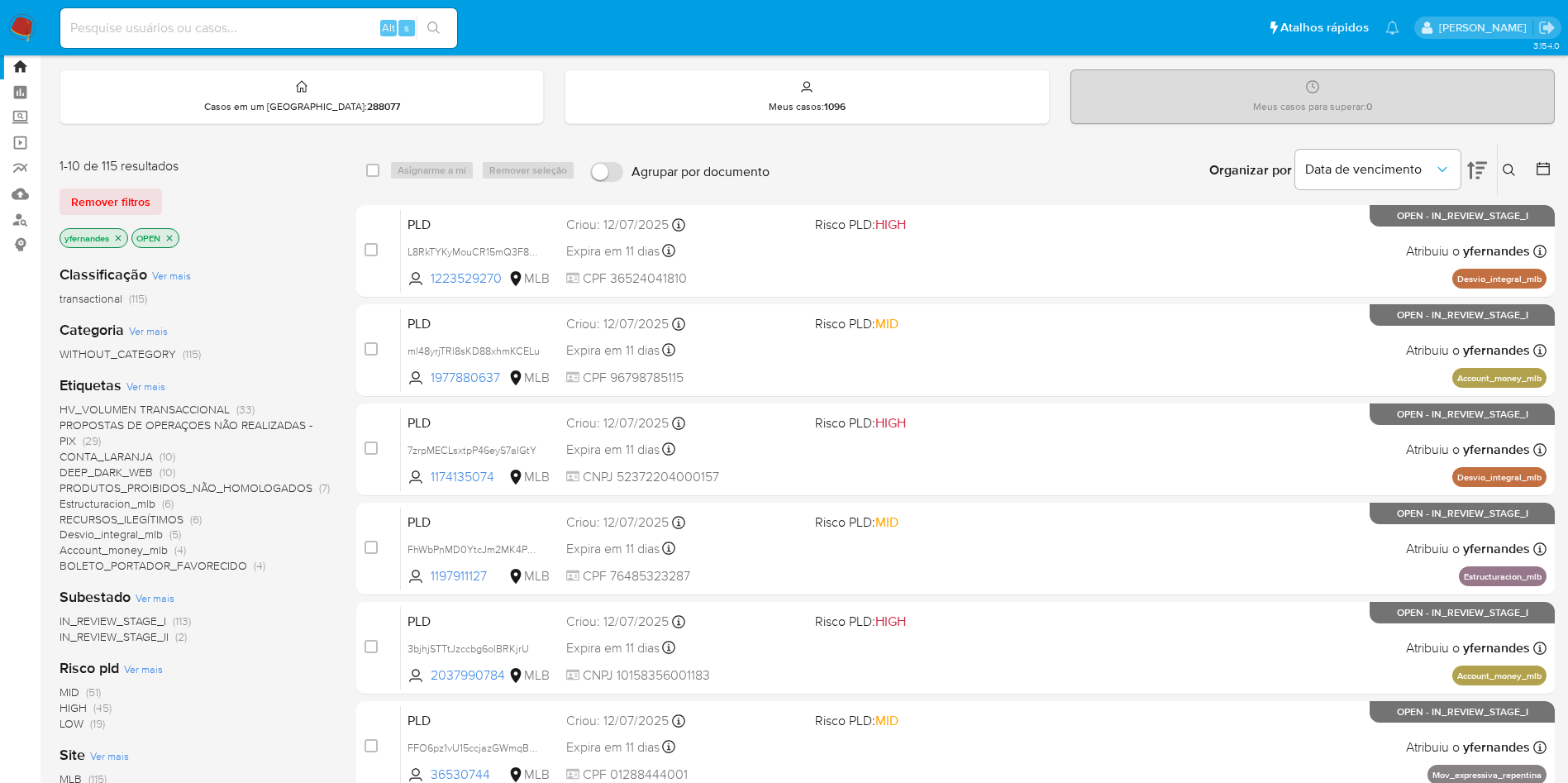
scroll to position [0, 0]
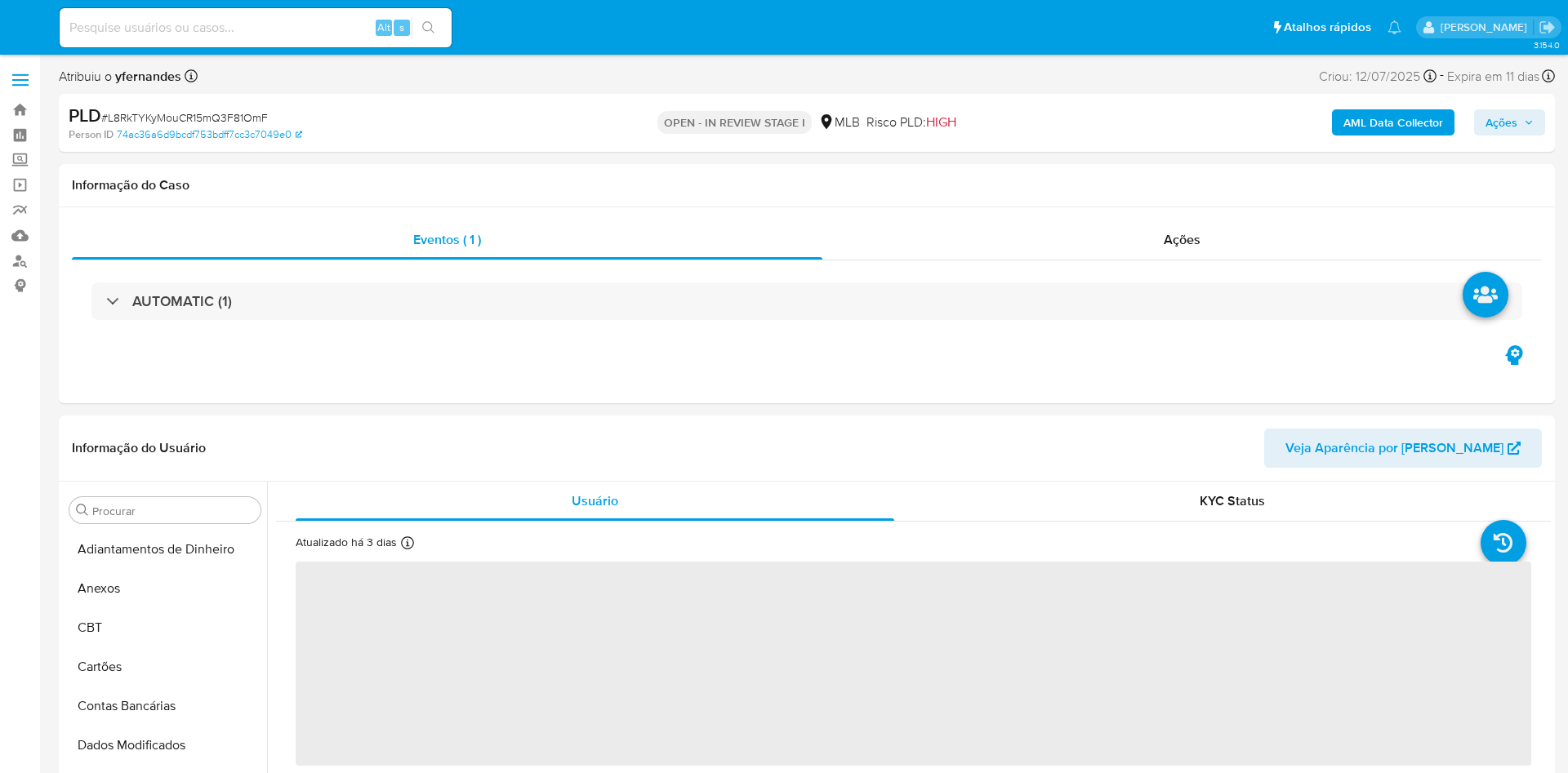
select select "10"
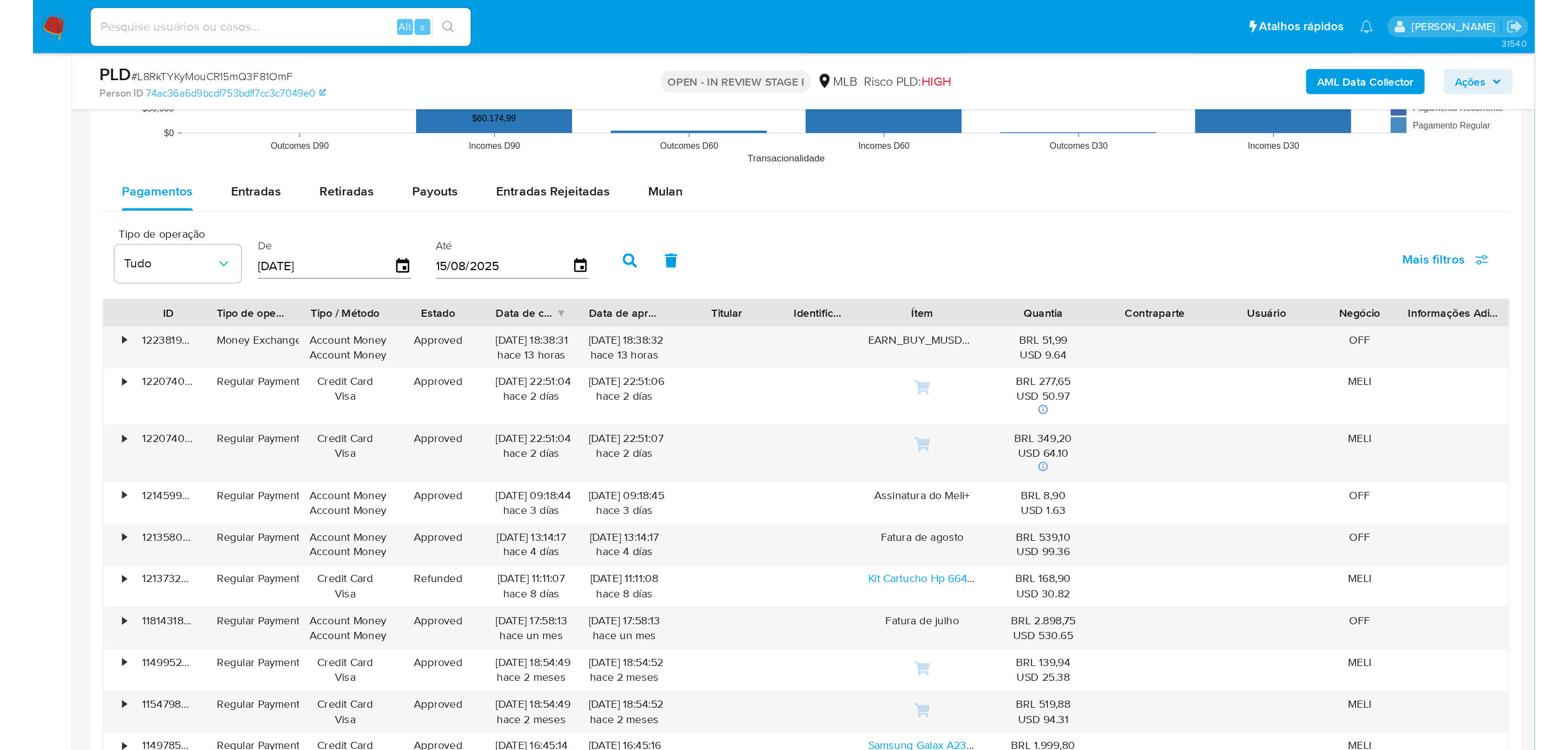
scroll to position [1153, 0]
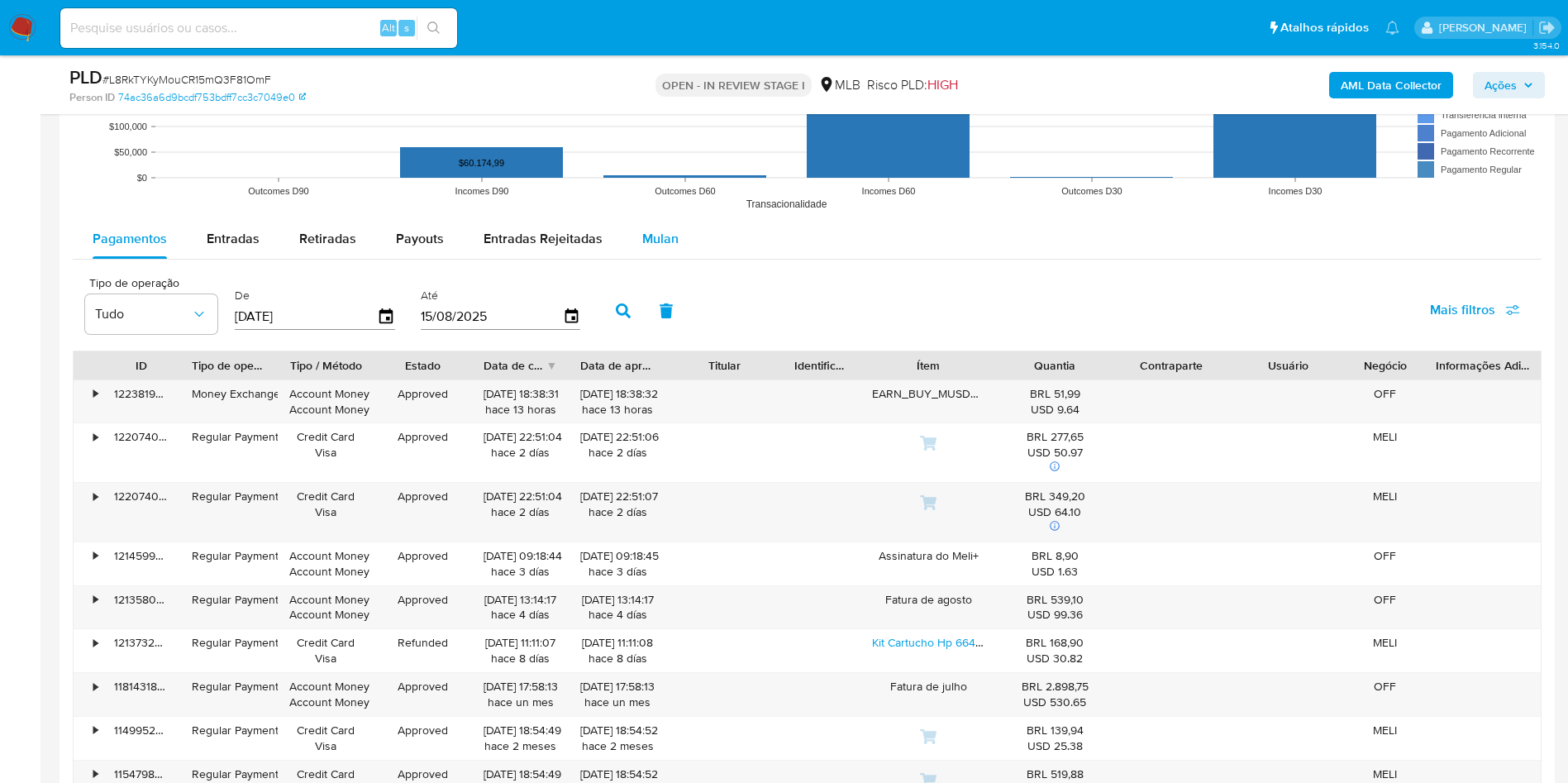
click at [681, 248] on button "Mulan" at bounding box center [660, 239] width 76 height 40
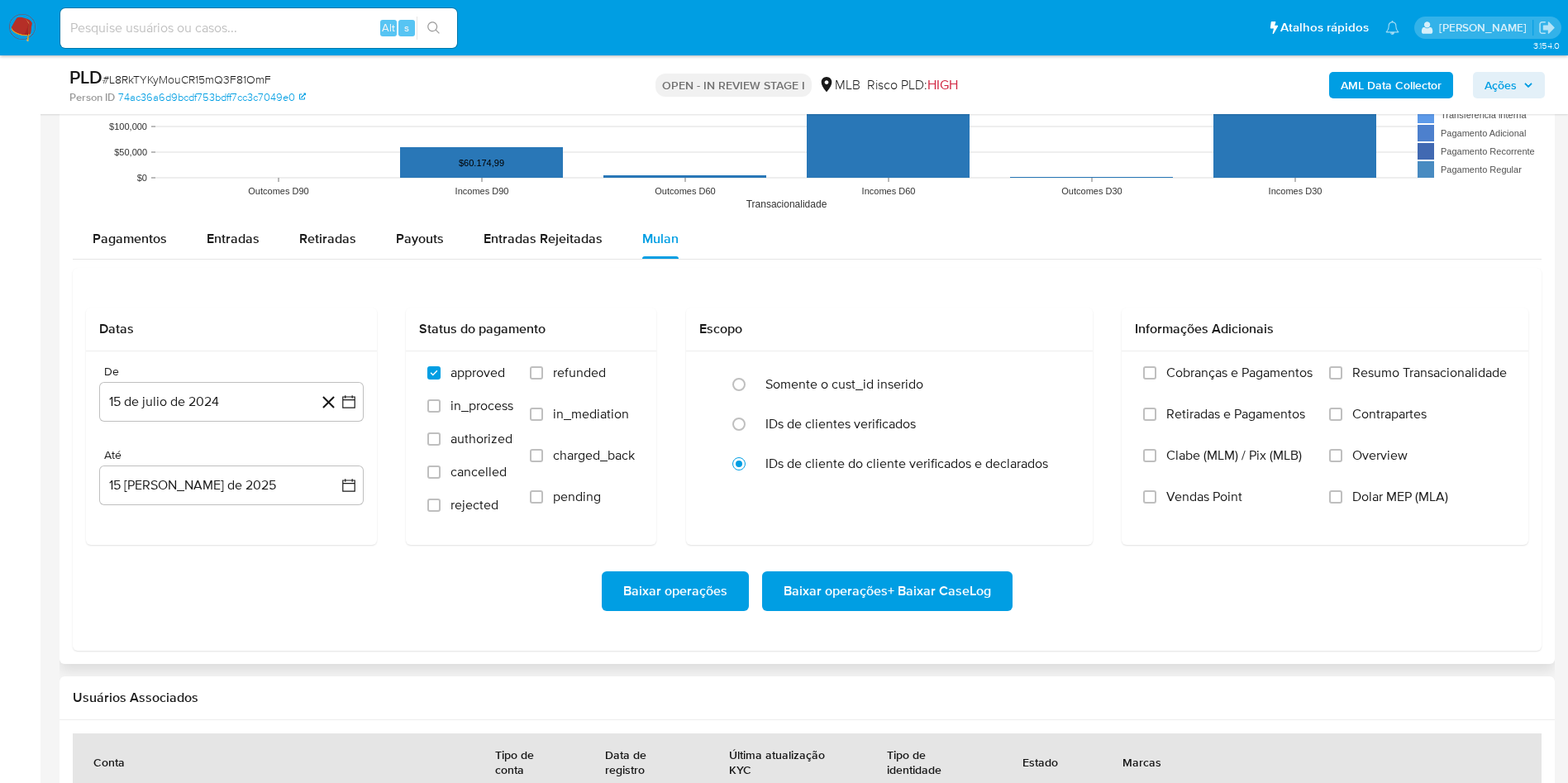
drag, startPoint x: 671, startPoint y: 242, endPoint x: 616, endPoint y: 280, distance: 66.9
click at [670, 242] on span "Mulan" at bounding box center [660, 239] width 36 height 19
click at [209, 409] on button "15 de julio de 2024" at bounding box center [231, 401] width 265 height 40
click at [224, 460] on span "julio 2024" at bounding box center [223, 462] width 62 height 17
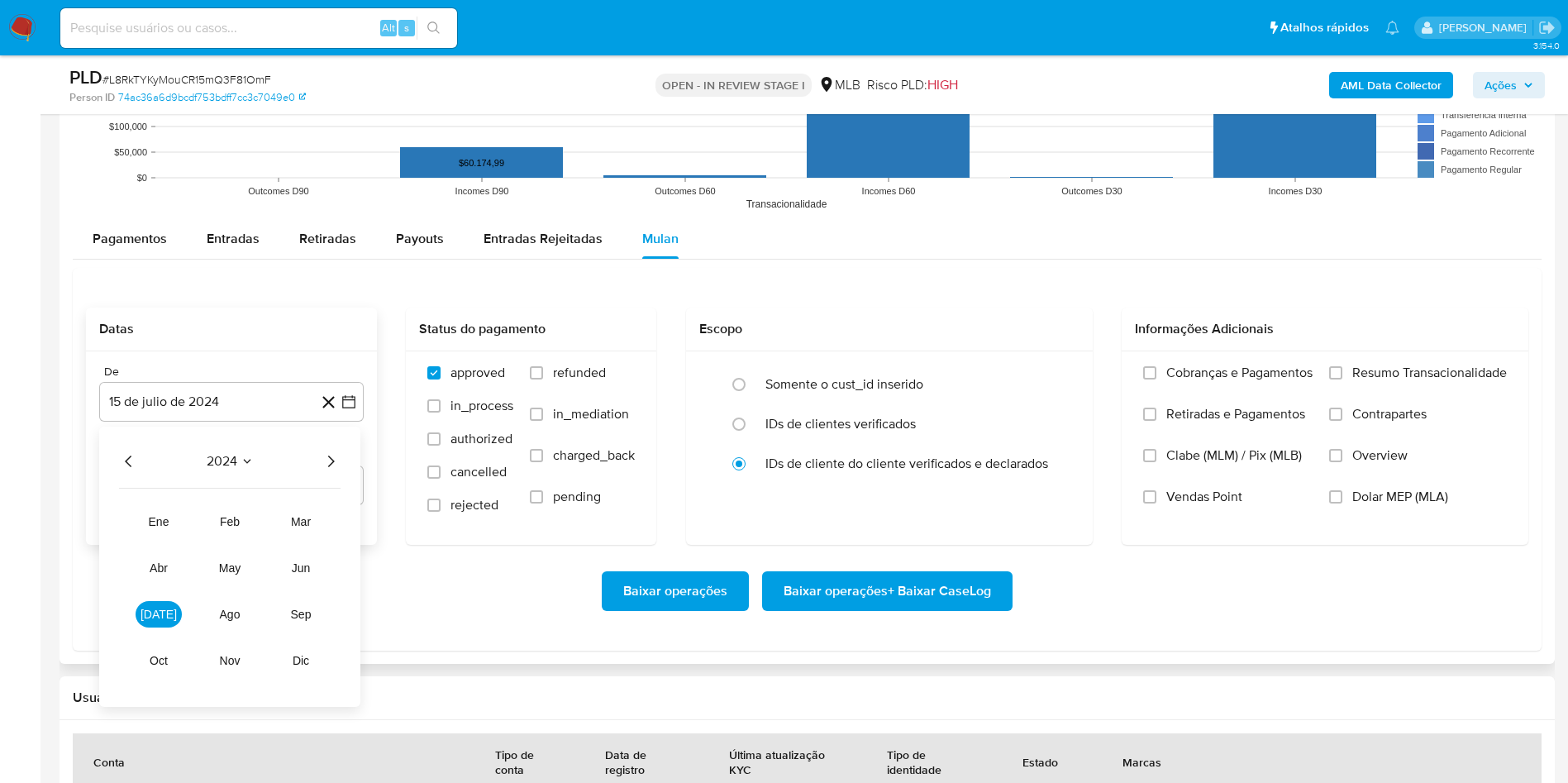
click at [335, 466] on icon "Año siguiente" at bounding box center [330, 461] width 20 height 20
click at [301, 568] on span "jun" at bounding box center [301, 568] width 19 height 13
click at [332, 509] on button "1" at bounding box center [331, 522] width 26 height 26
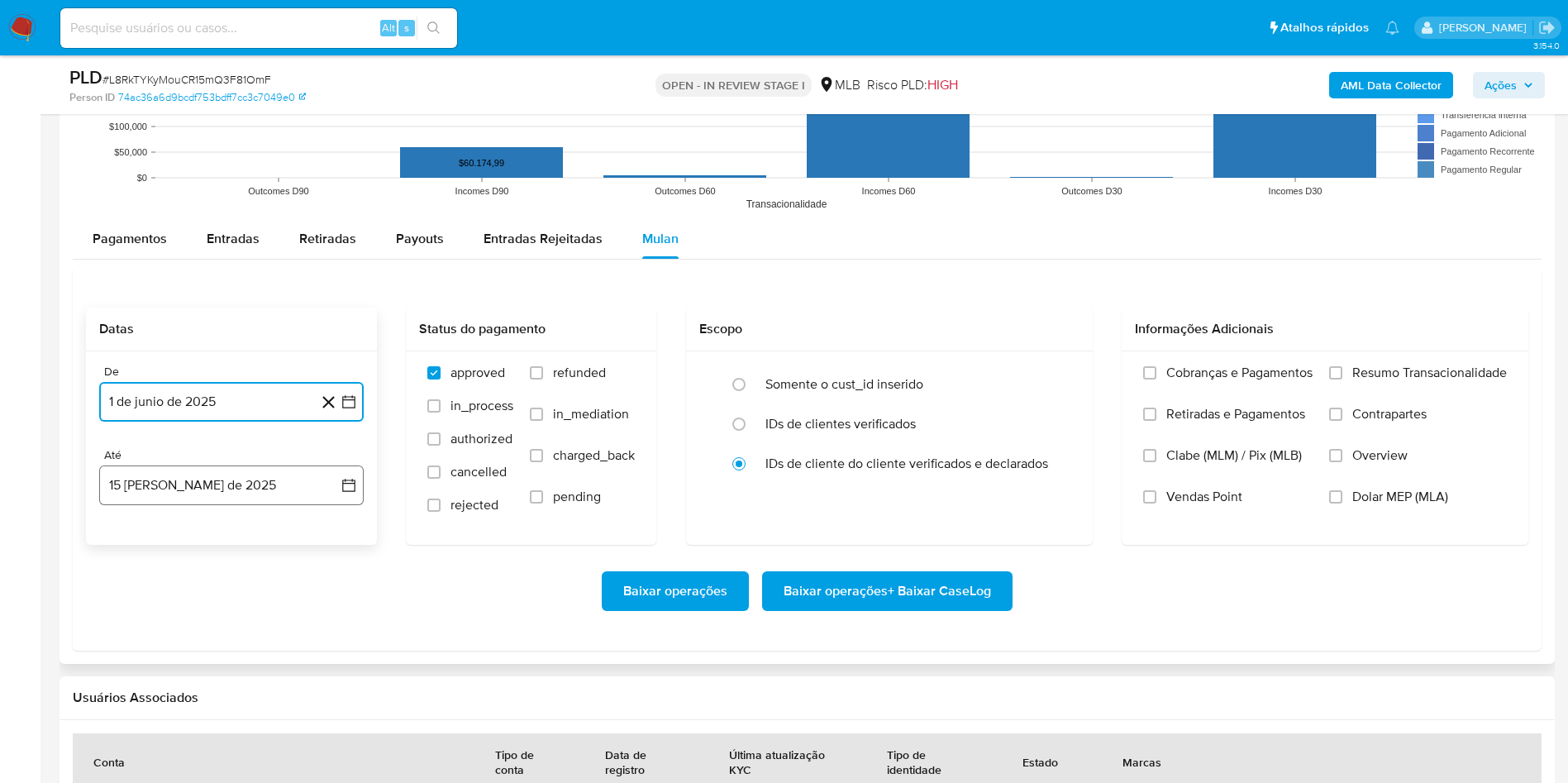
click at [259, 487] on button "15 [PERSON_NAME] de 2025" at bounding box center [231, 485] width 265 height 40
click at [228, 666] on button "14" at bounding box center [231, 672] width 26 height 26
click at [1418, 360] on div "Cobranças e Pagamentos Retiradas e Pagamentos Clabe (MLM) / Pix (MLB) Vendas Po…" at bounding box center [1326, 447] width 407 height 191
click at [1399, 387] on label "Resumo Transacionalidade" at bounding box center [1418, 385] width 177 height 42
click at [1342, 380] on input "Resumo Transacionalidade" at bounding box center [1336, 372] width 13 height 13
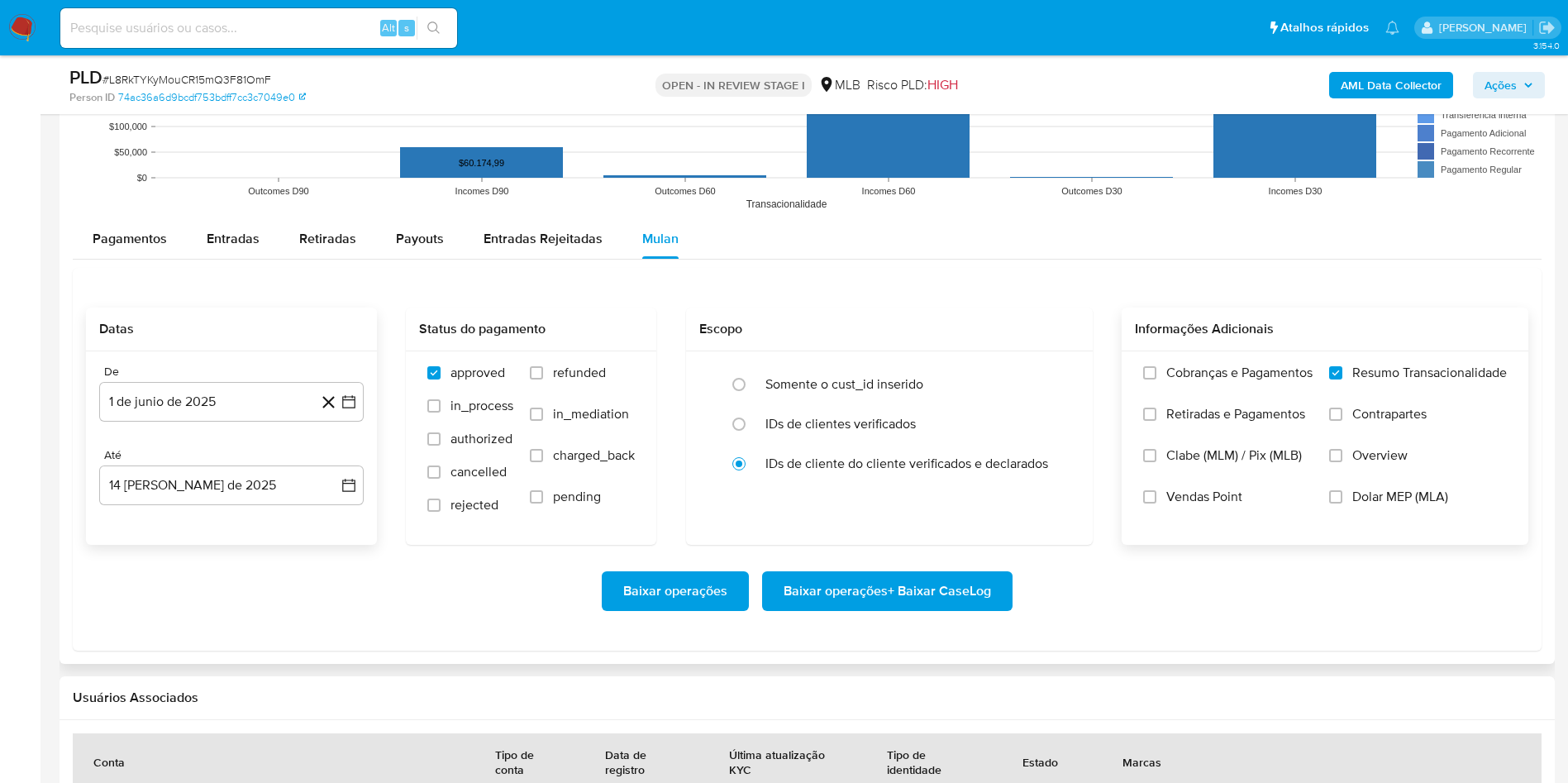
click at [866, 594] on span "Baixar operações + Baixar CaseLog" at bounding box center [887, 591] width 207 height 36
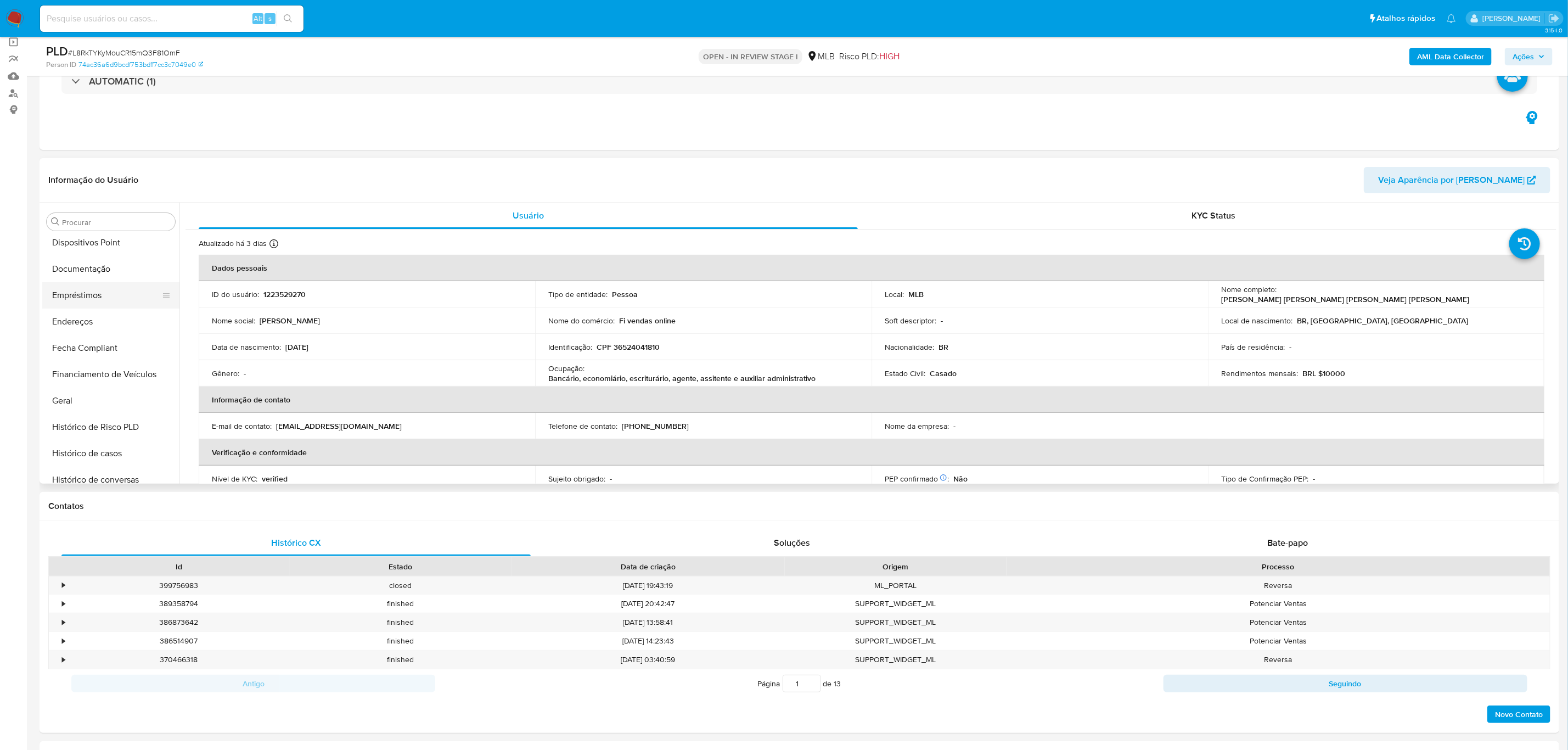
scroll to position [242, 0]
click at [106, 421] on button "Histórico de casos" at bounding box center [107, 427] width 128 height 27
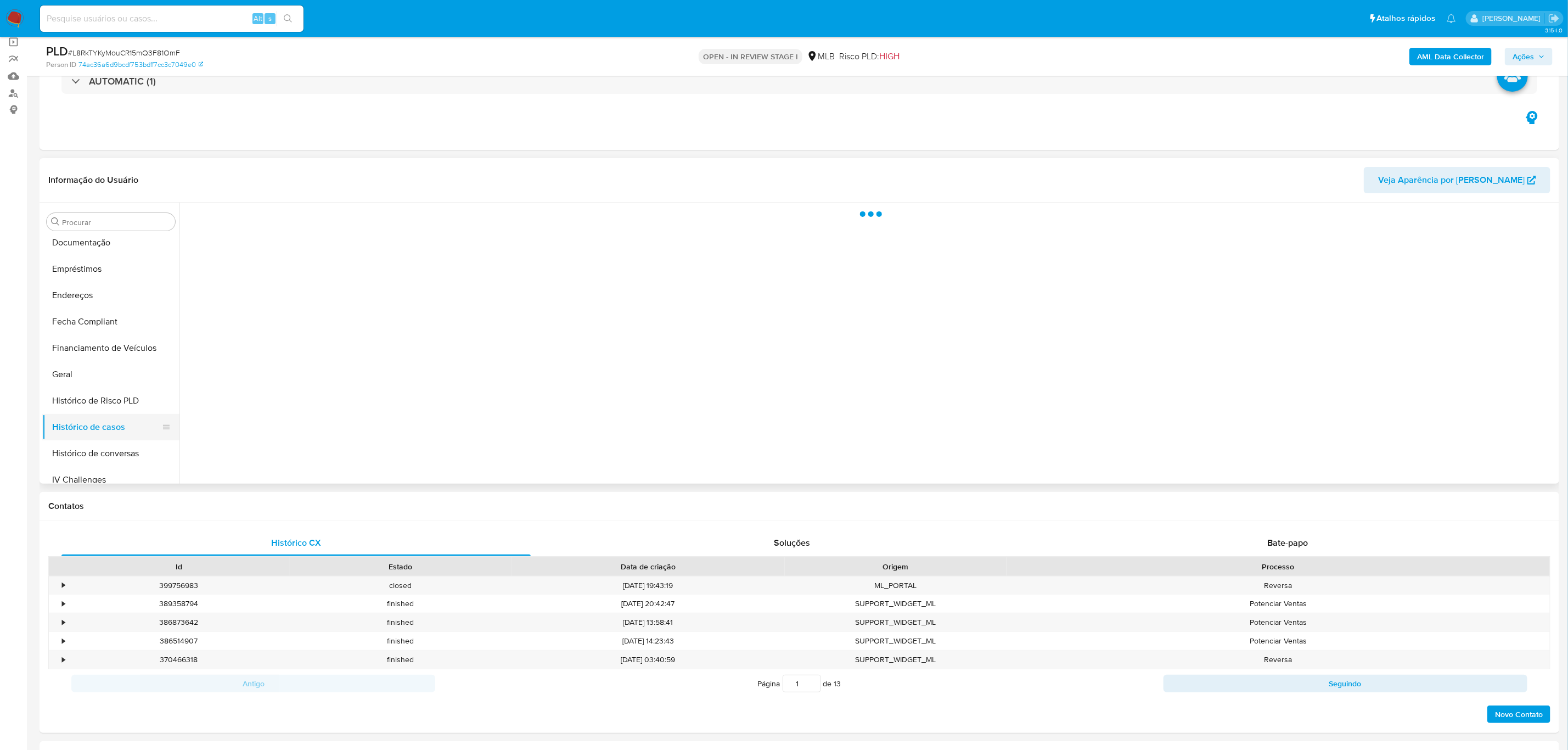
scroll to position [325, 0]
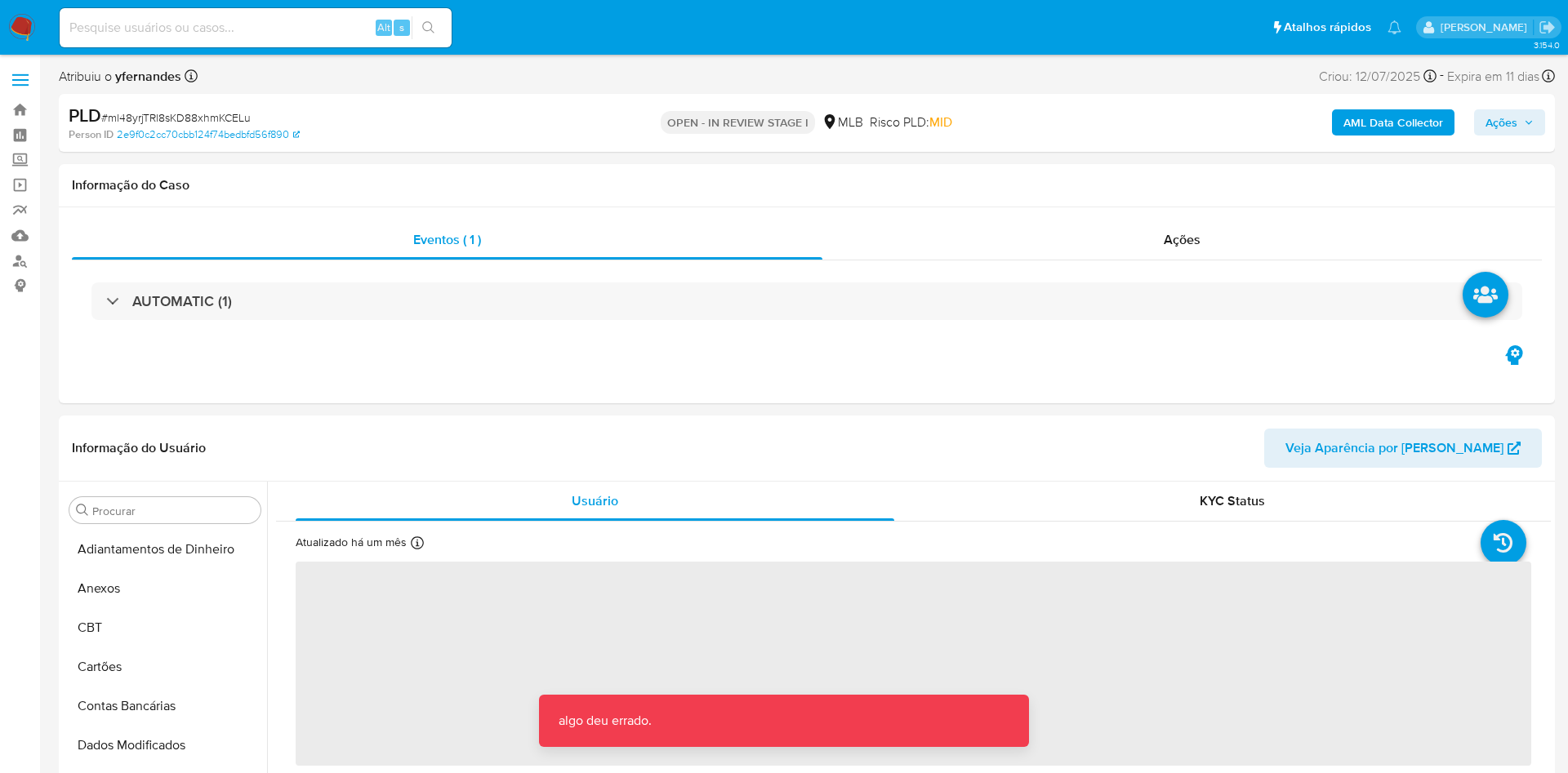
select select "10"
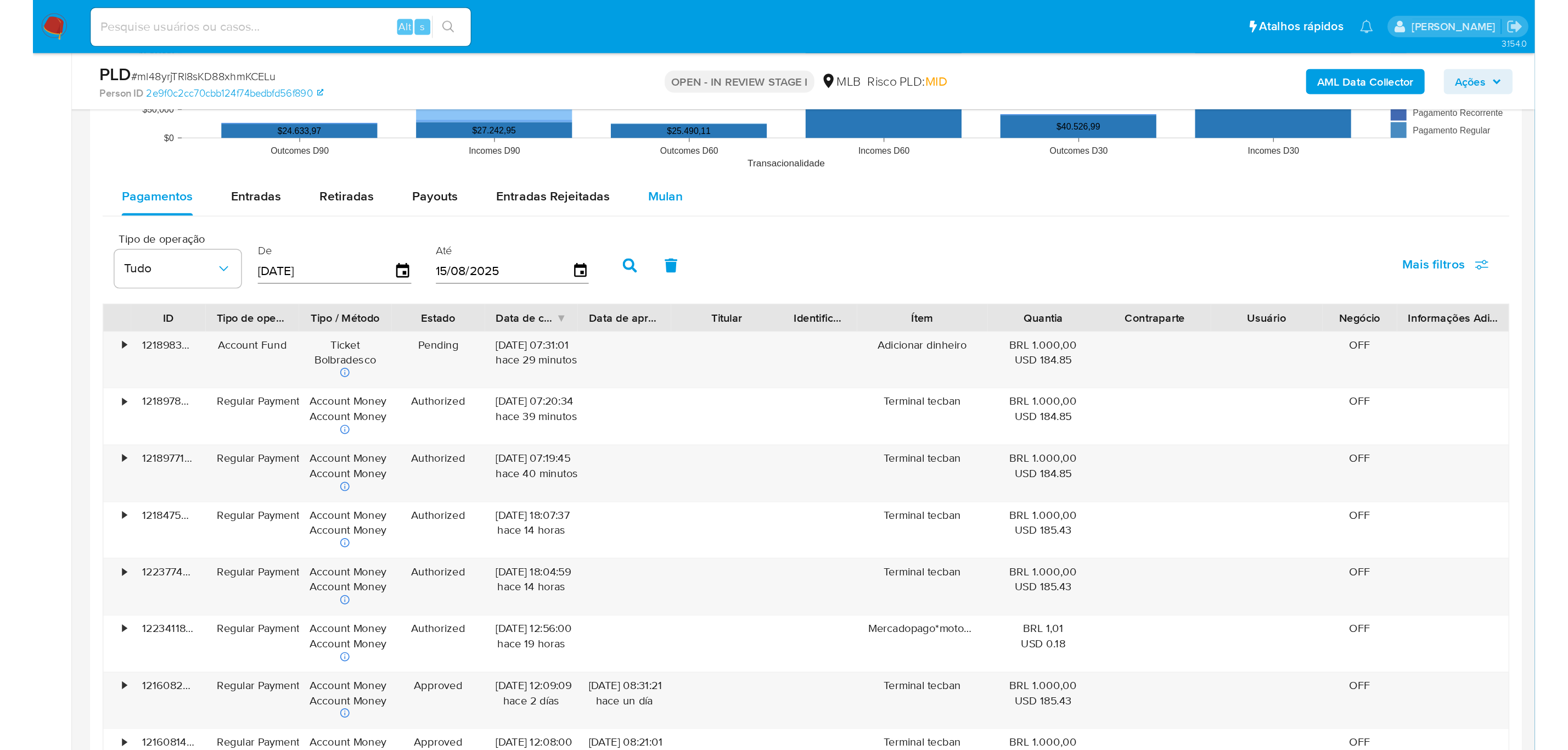
scroll to position [1153, 0]
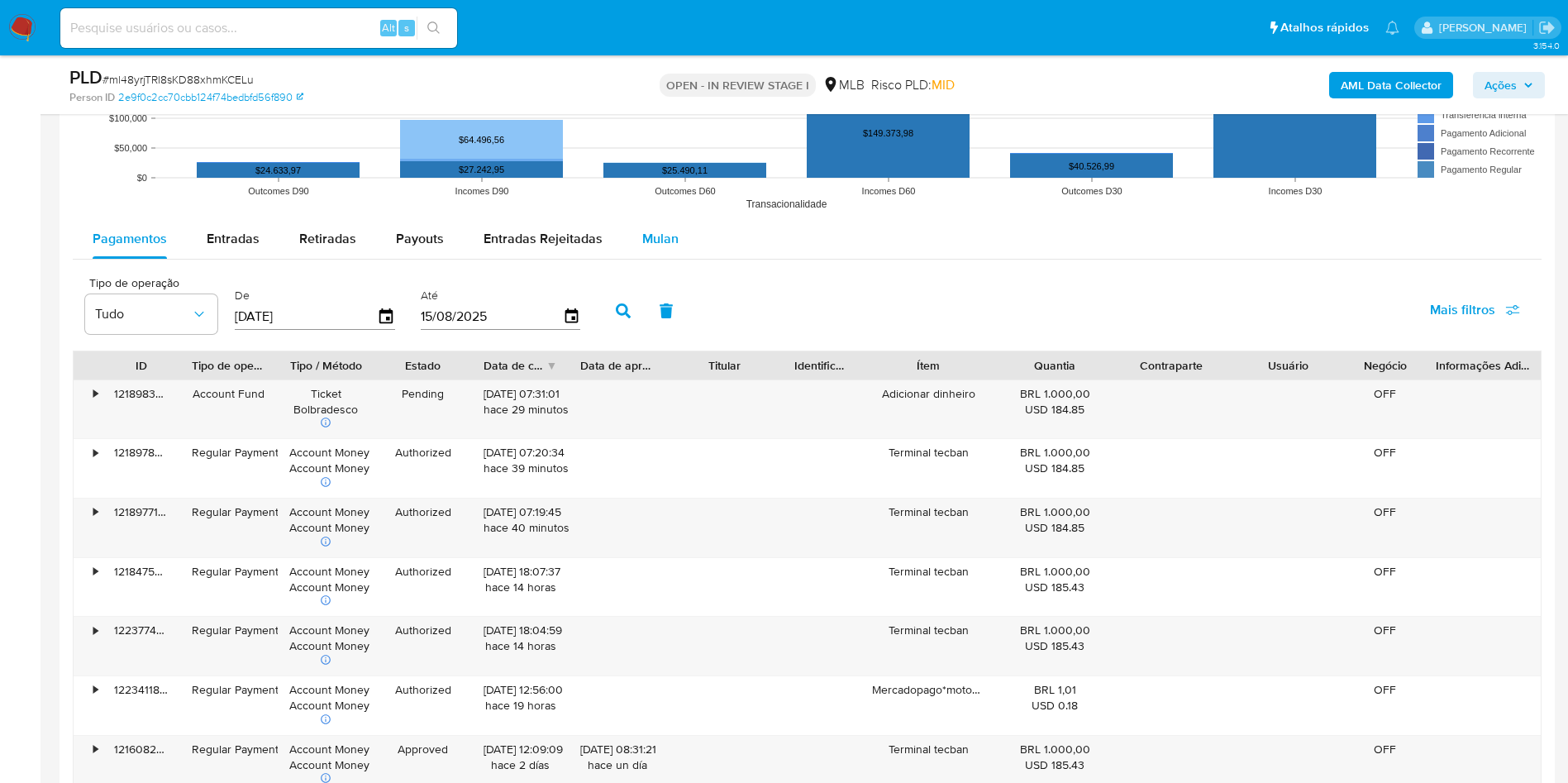
click at [650, 227] on div "Mulan" at bounding box center [660, 239] width 36 height 40
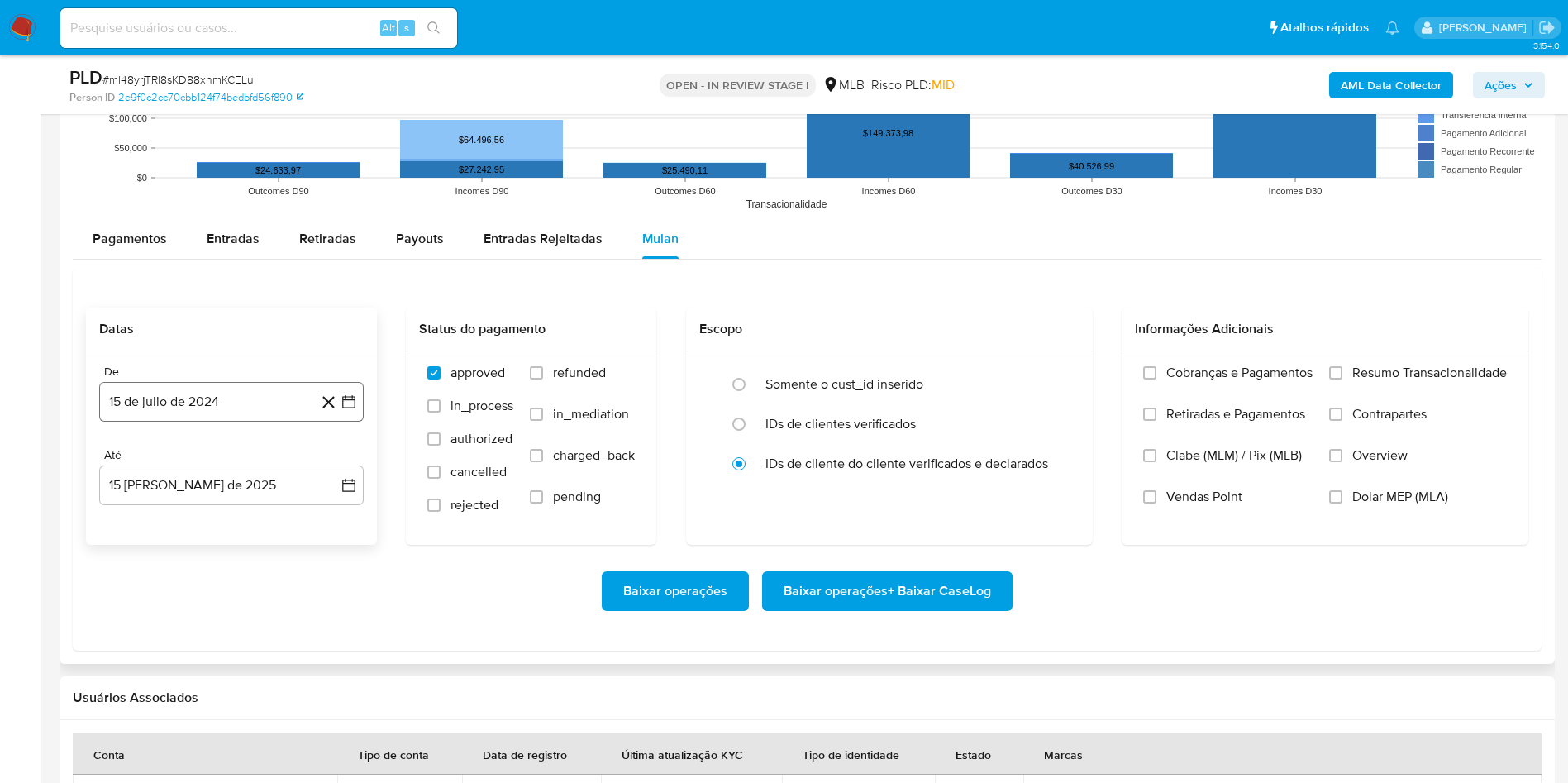
click at [235, 395] on button "15 de julio de 2024" at bounding box center [231, 401] width 265 height 40
click at [234, 453] on span "julio 2024" at bounding box center [223, 462] width 62 height 17
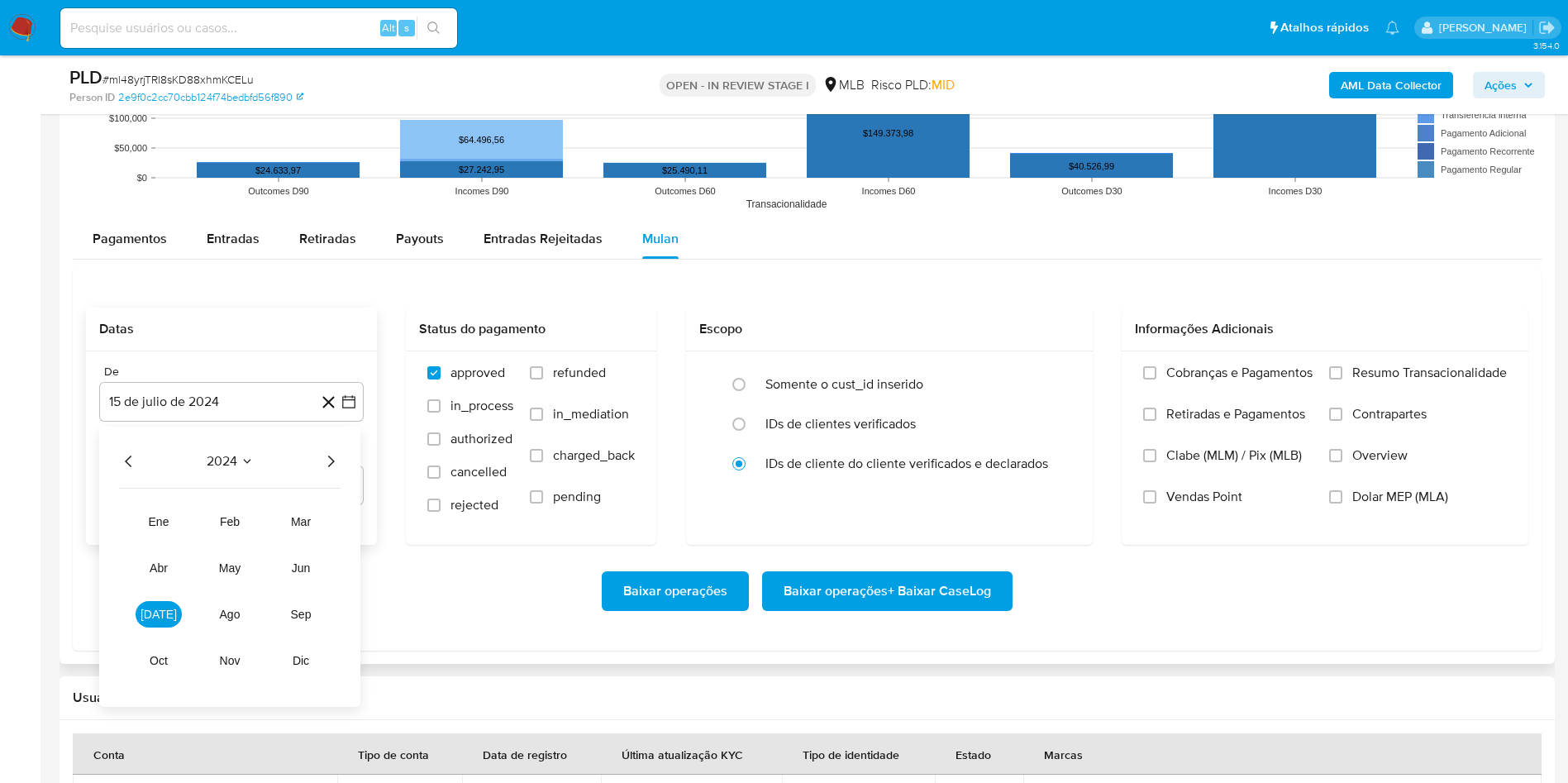
click at [326, 460] on icon "Año siguiente" at bounding box center [330, 461] width 20 height 20
click at [288, 571] on button "jun" at bounding box center [301, 568] width 46 height 26
click at [321, 521] on button "1" at bounding box center [331, 522] width 26 height 26
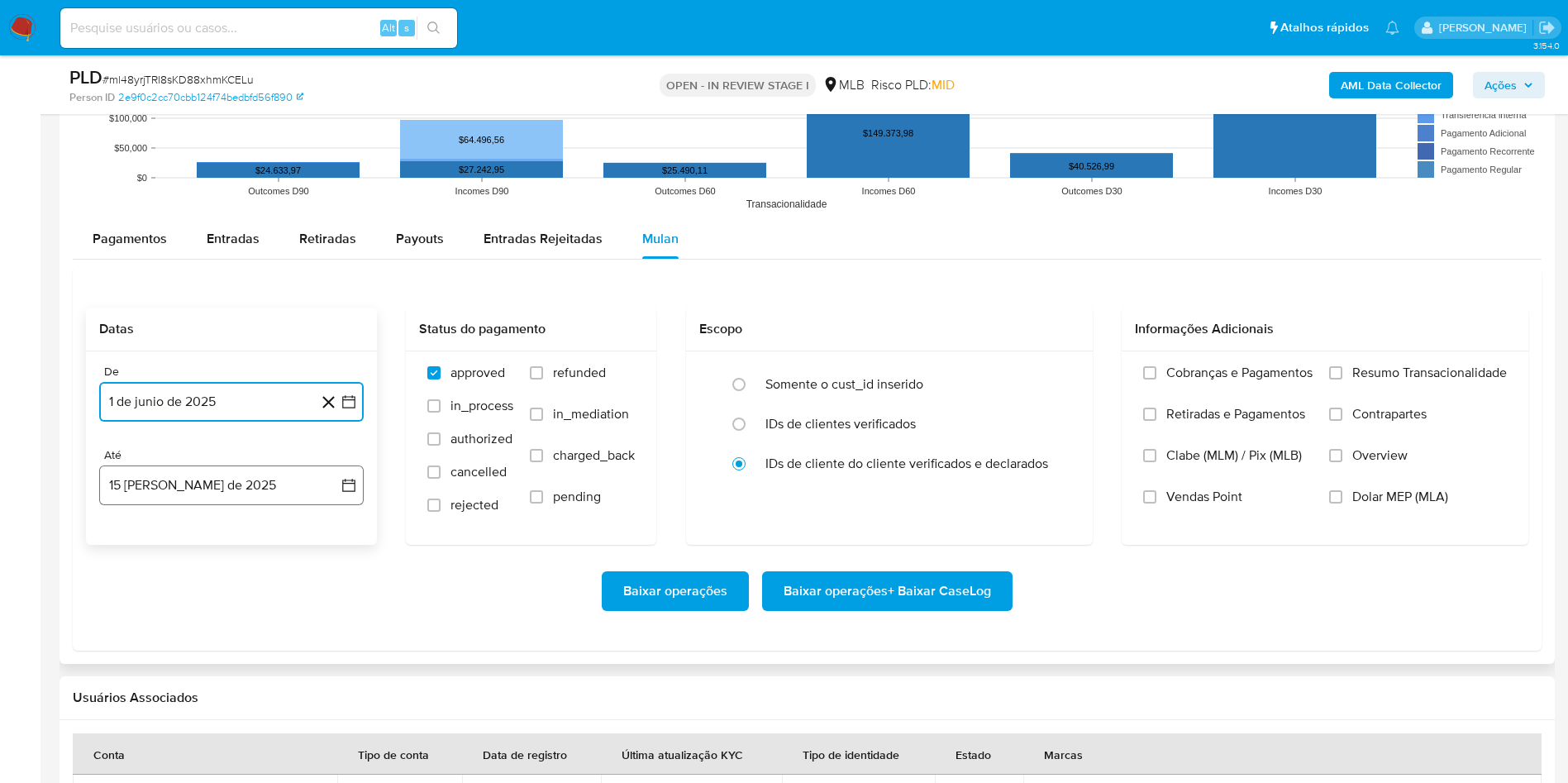
click at [264, 492] on button "15 [PERSON_NAME] de 2025" at bounding box center [231, 485] width 265 height 40
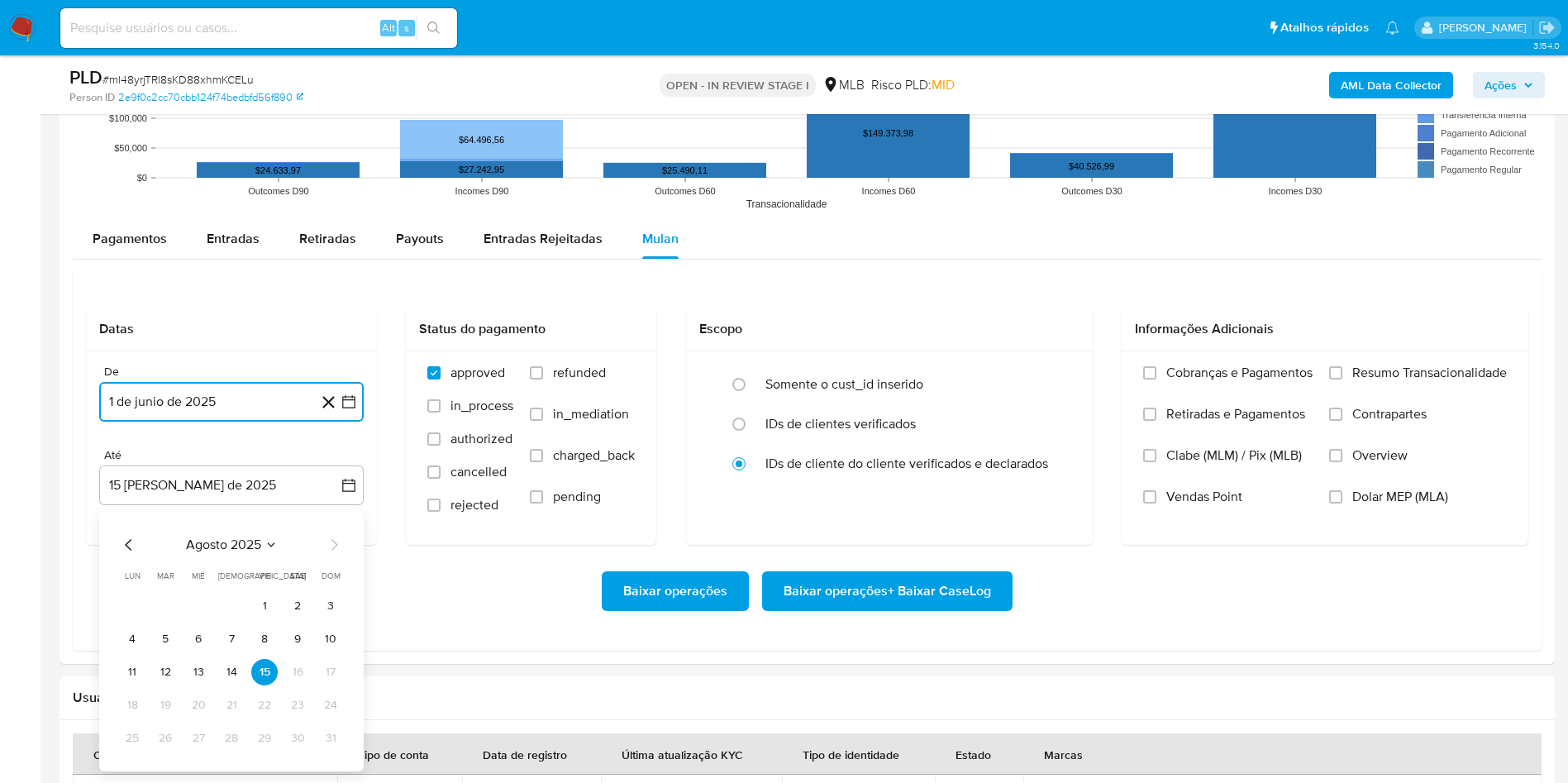
click at [229, 673] on button "14" at bounding box center [231, 672] width 26 height 26
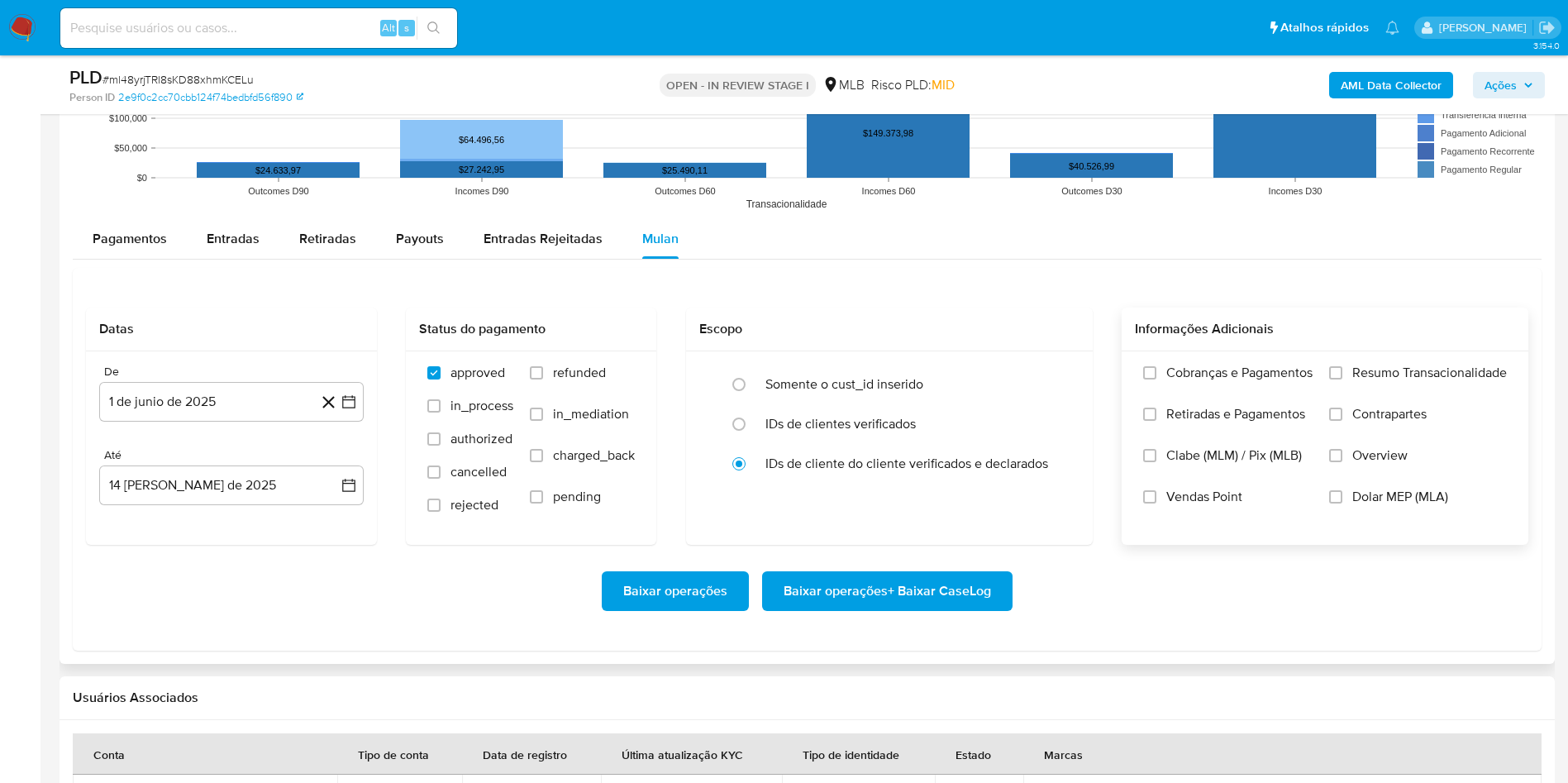
click at [1370, 365] on span "Resumo Transacionalidade" at bounding box center [1430, 373] width 154 height 17
click at [1342, 366] on input "Resumo Transacionalidade" at bounding box center [1336, 372] width 13 height 13
click at [928, 582] on span "Baixar operações + Baixar CaseLog" at bounding box center [887, 591] width 207 height 36
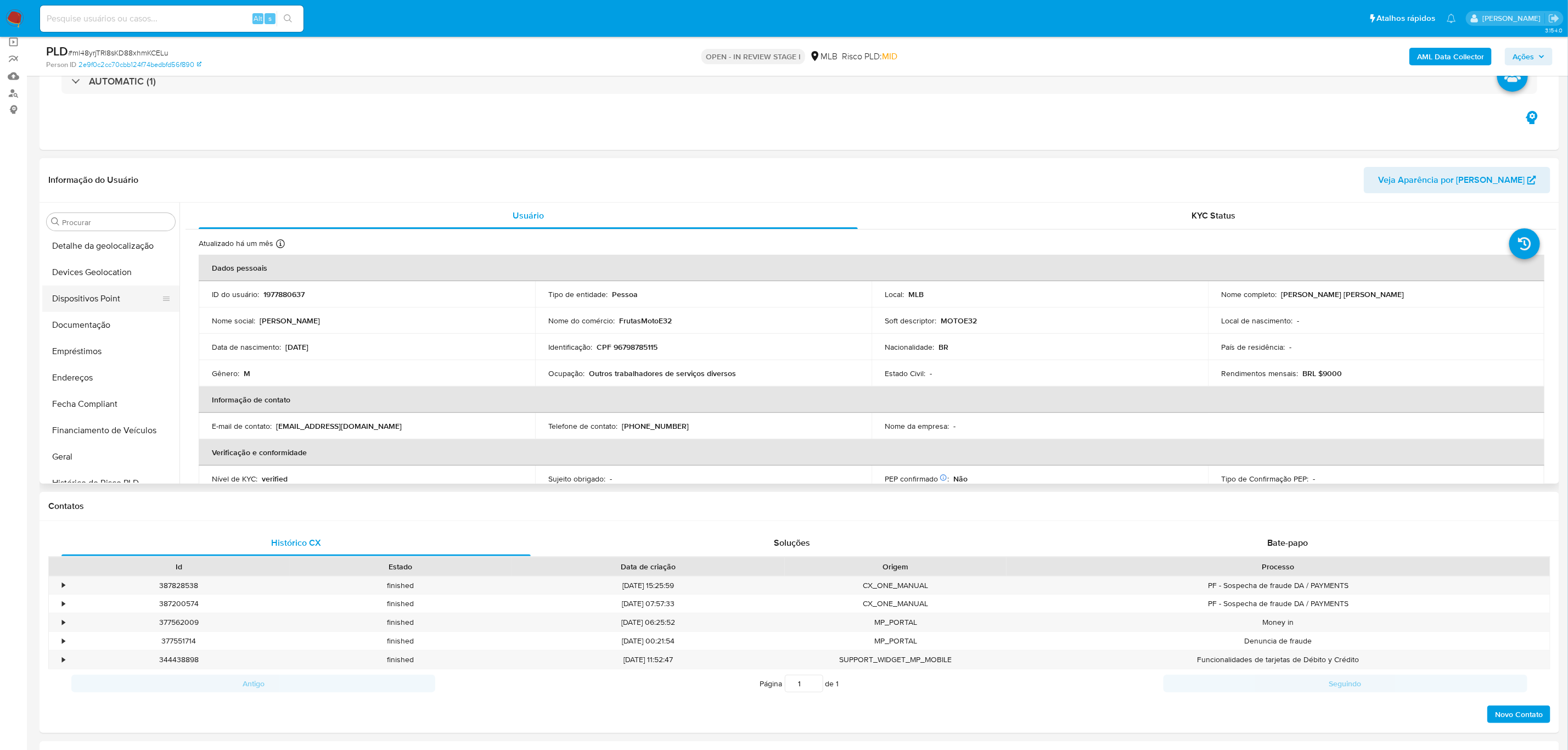
scroll to position [242, 0]
click at [81, 430] on button "Histórico de casos" at bounding box center [107, 427] width 128 height 27
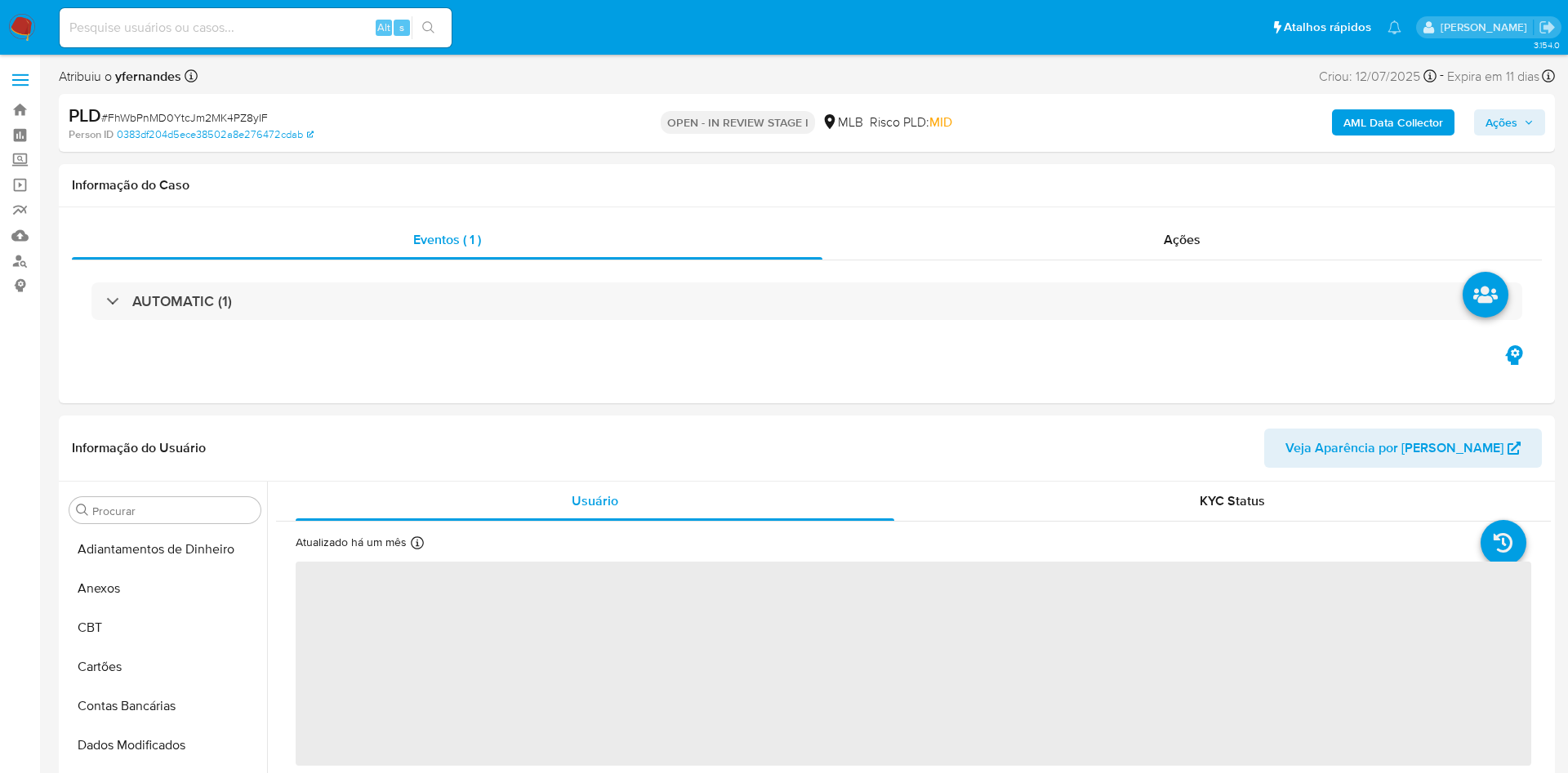
select select "10"
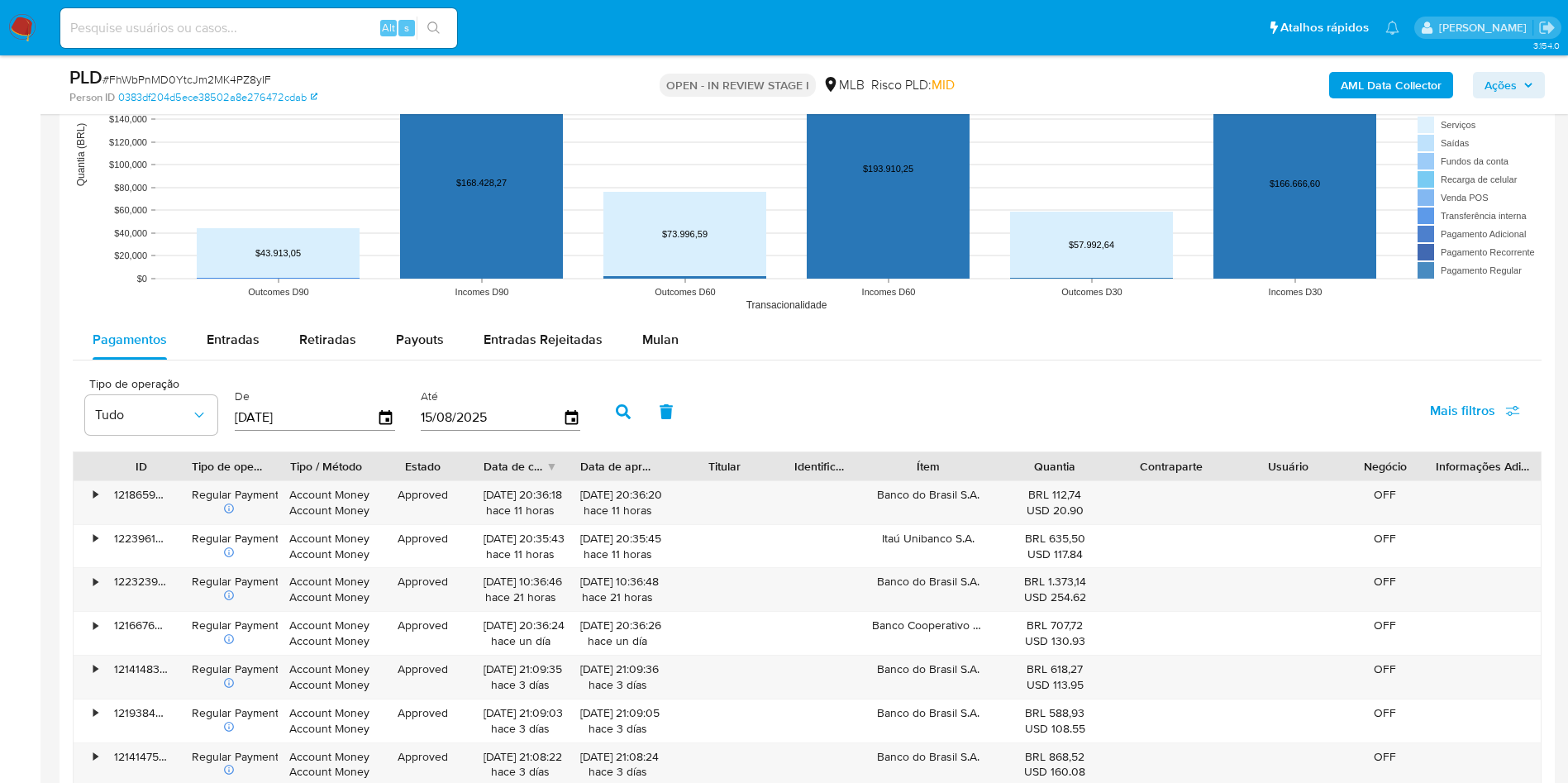
scroll to position [1612, 0]
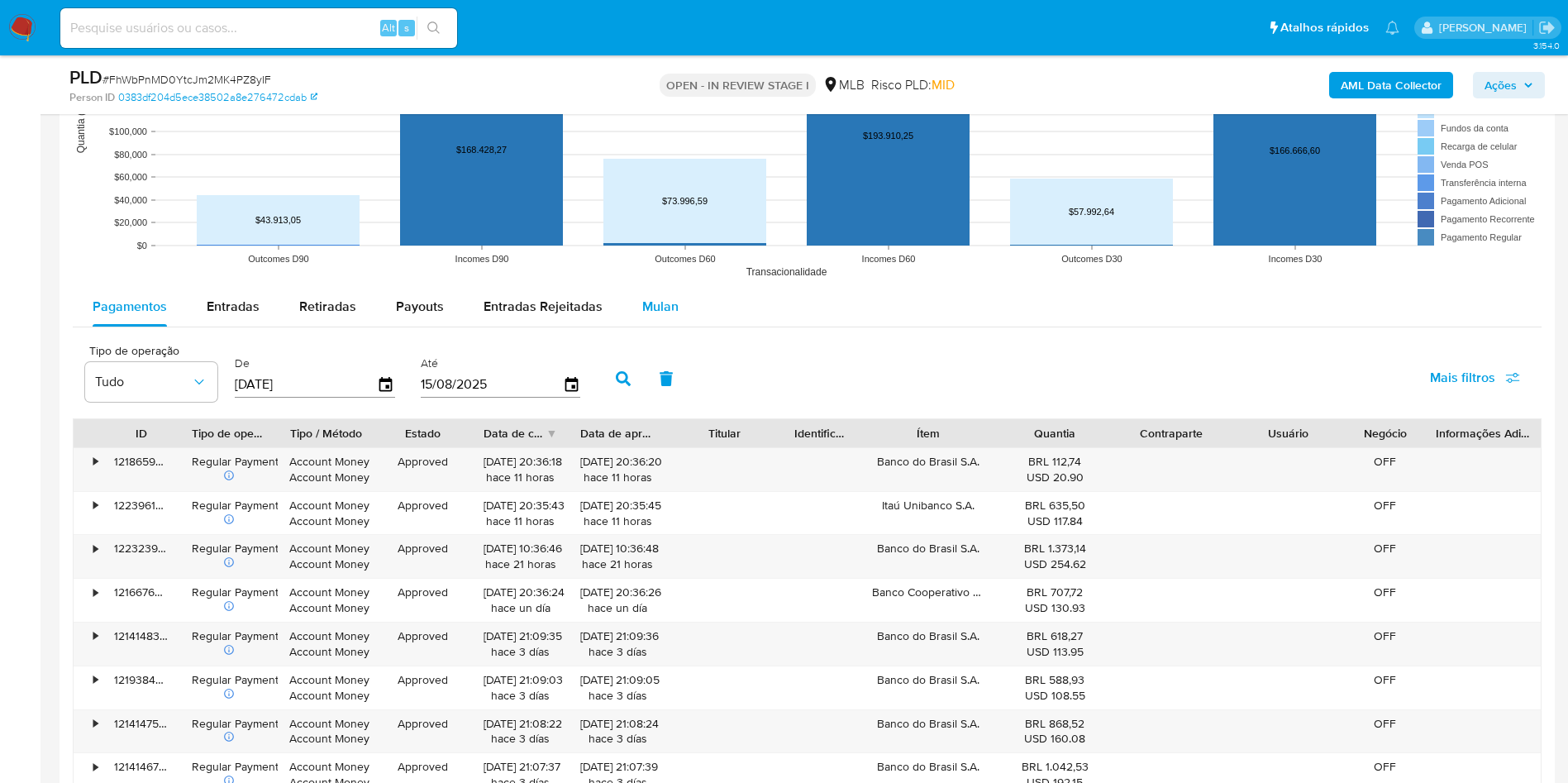
click at [658, 312] on span "Mulan" at bounding box center [660, 307] width 36 height 19
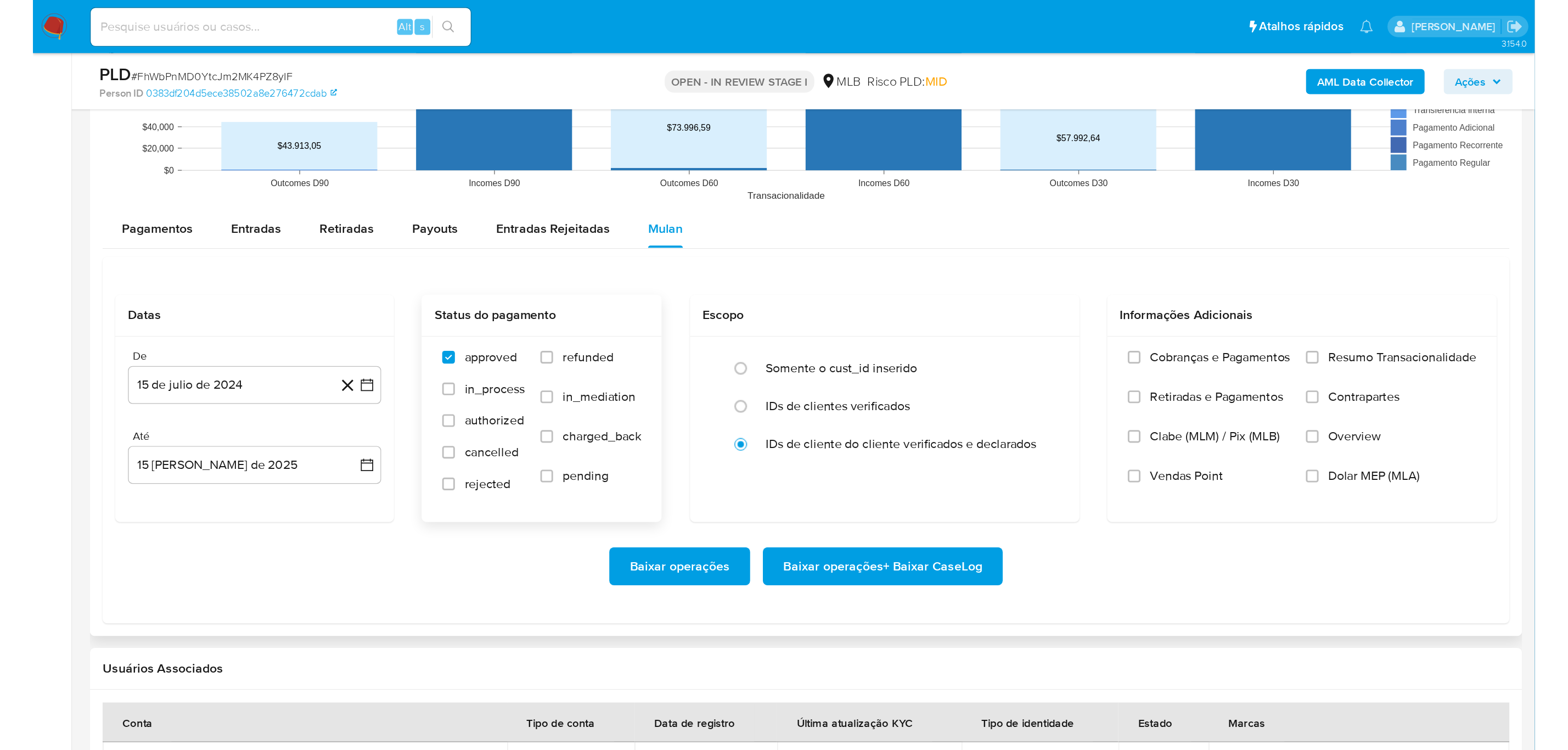
scroll to position [1153, 0]
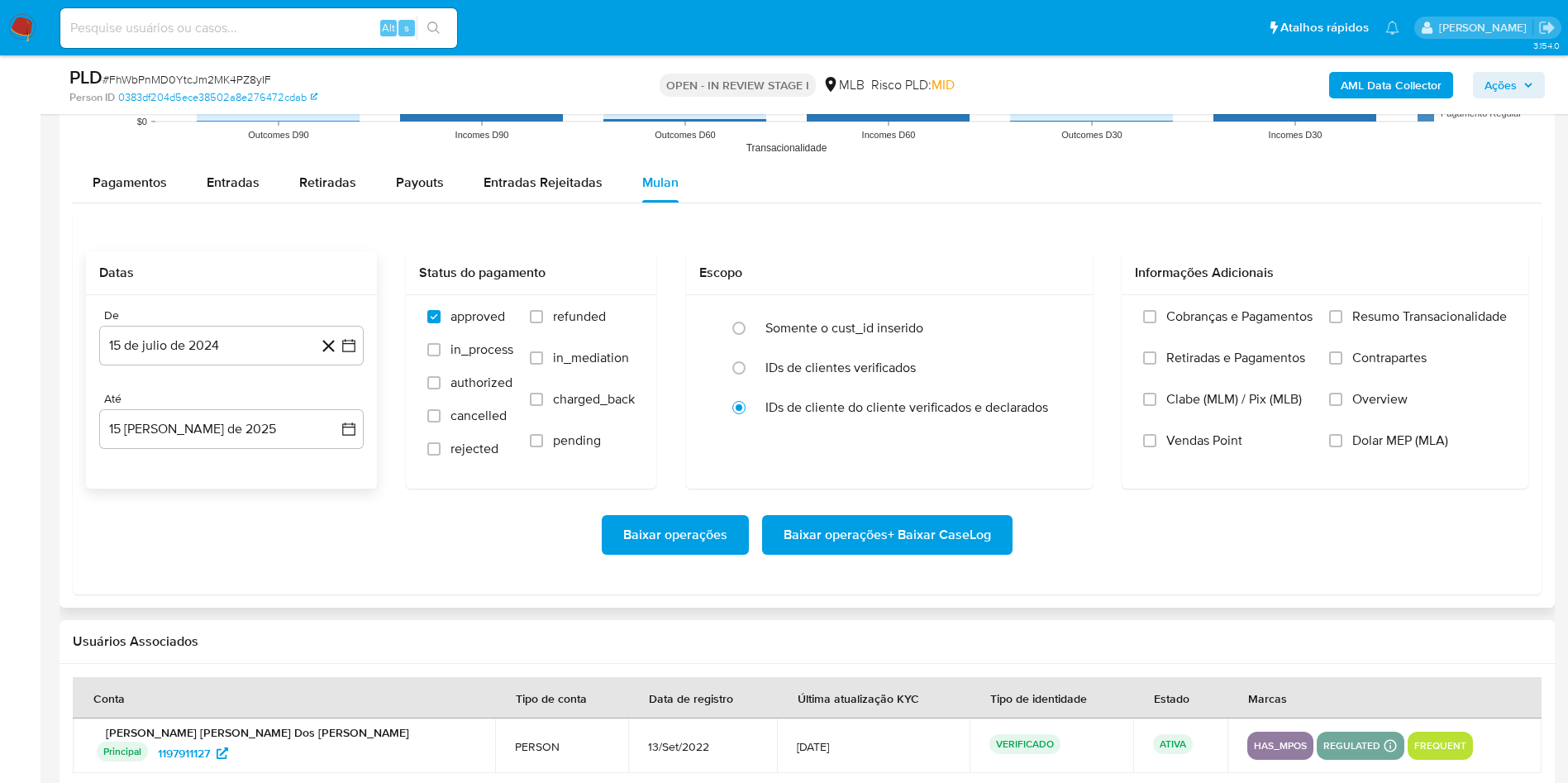
click at [213, 321] on div "De" at bounding box center [231, 316] width 265 height 15
click at [214, 327] on button "15 de julio de 2024" at bounding box center [231, 346] width 265 height 40
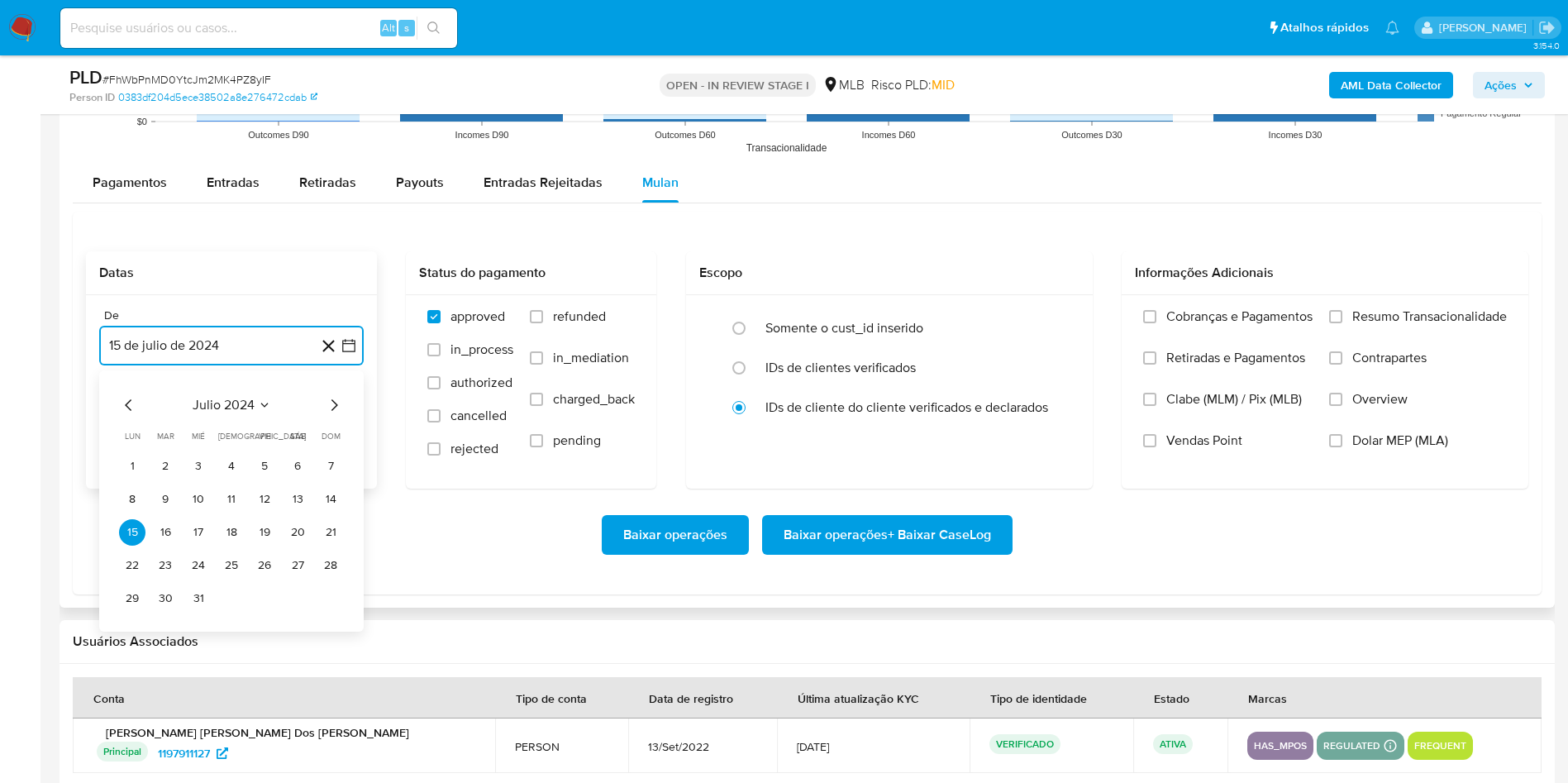
click at [220, 402] on span "julio 2024" at bounding box center [223, 405] width 62 height 17
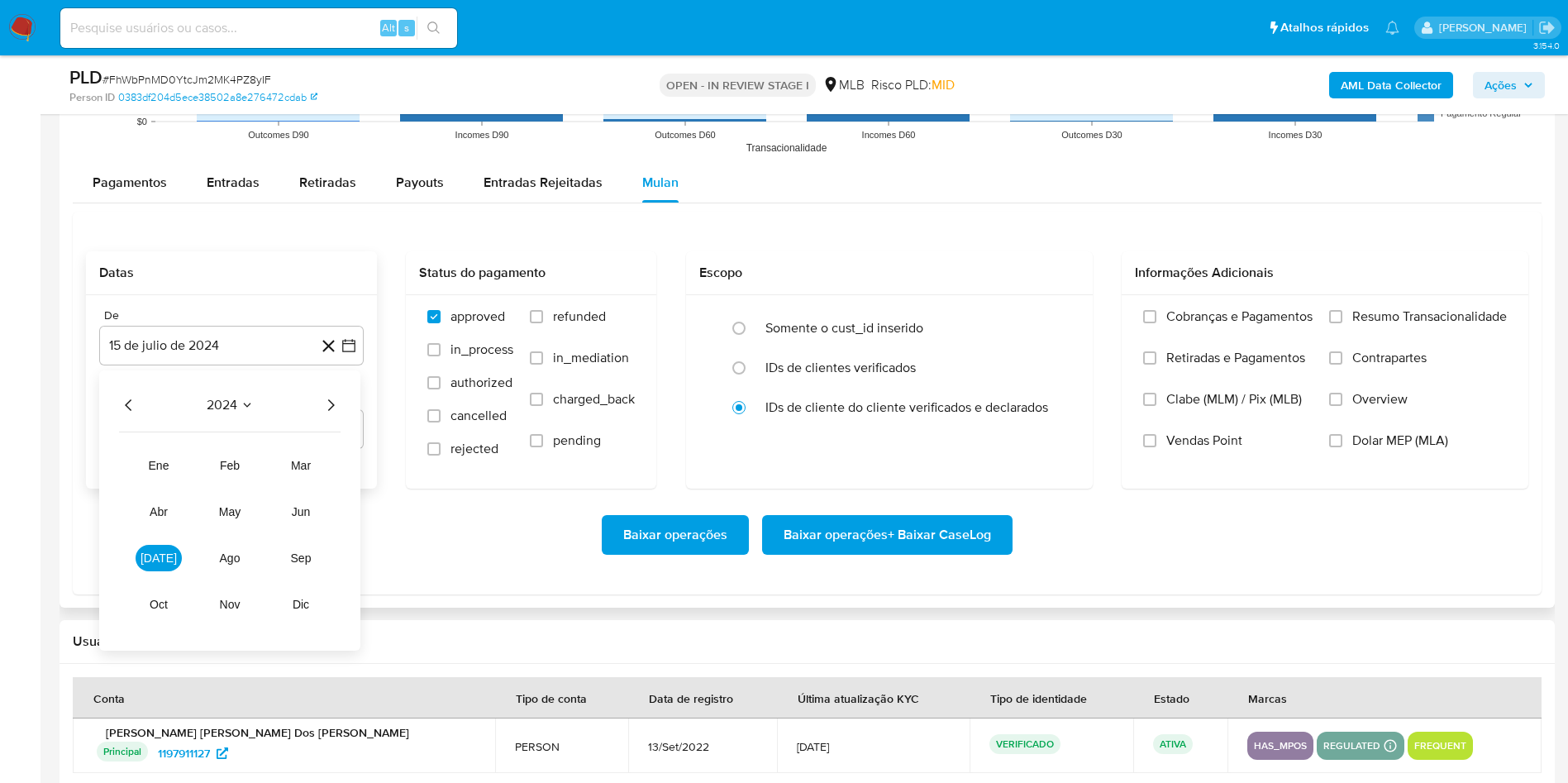
click at [339, 405] on icon "Año siguiente" at bounding box center [330, 404] width 20 height 20
click at [298, 499] on button "jun" at bounding box center [301, 512] width 46 height 26
click at [324, 464] on button "1" at bounding box center [331, 466] width 26 height 26
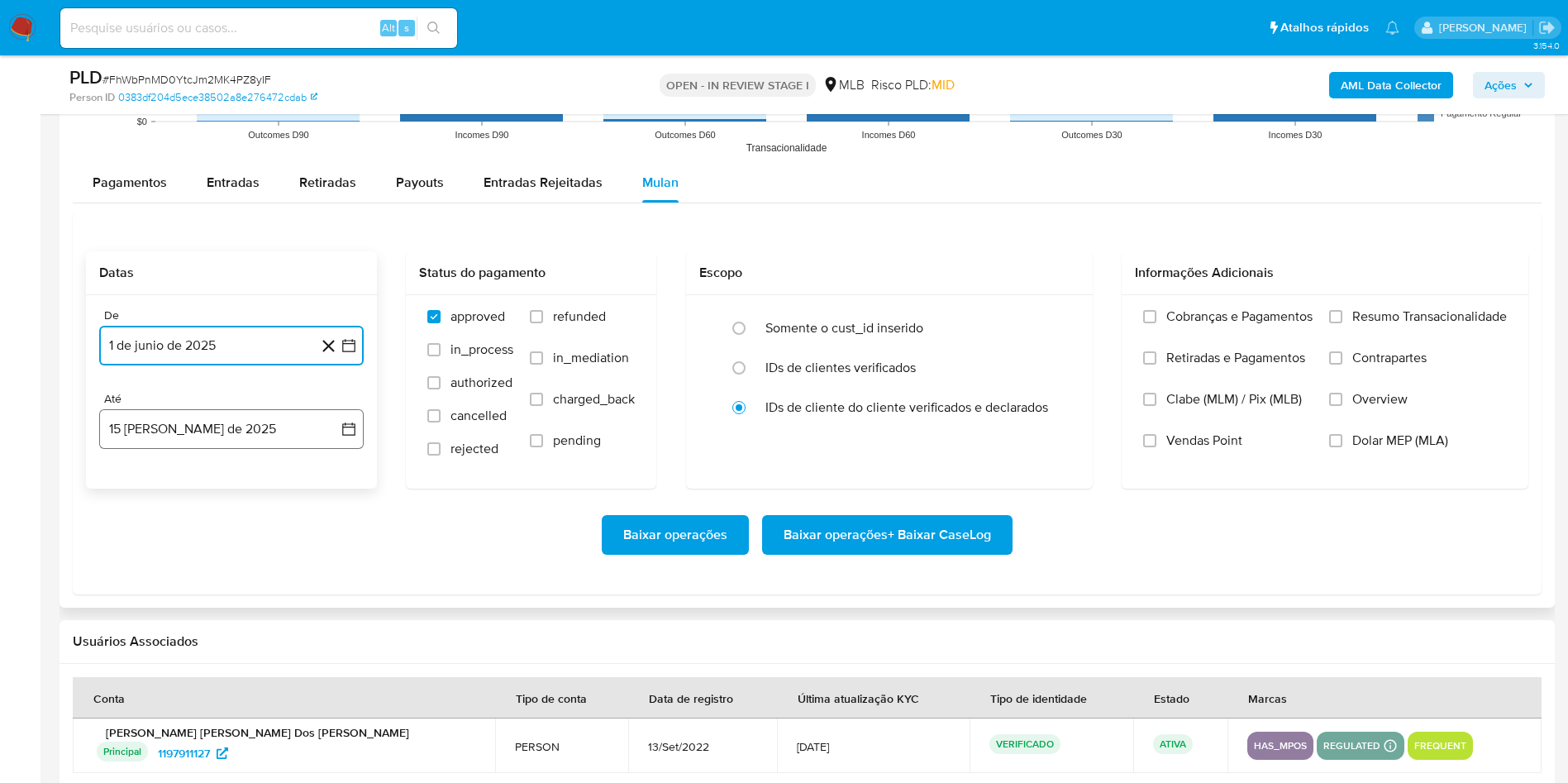
click at [271, 437] on button "15 [PERSON_NAME] de 2025" at bounding box center [231, 429] width 265 height 40
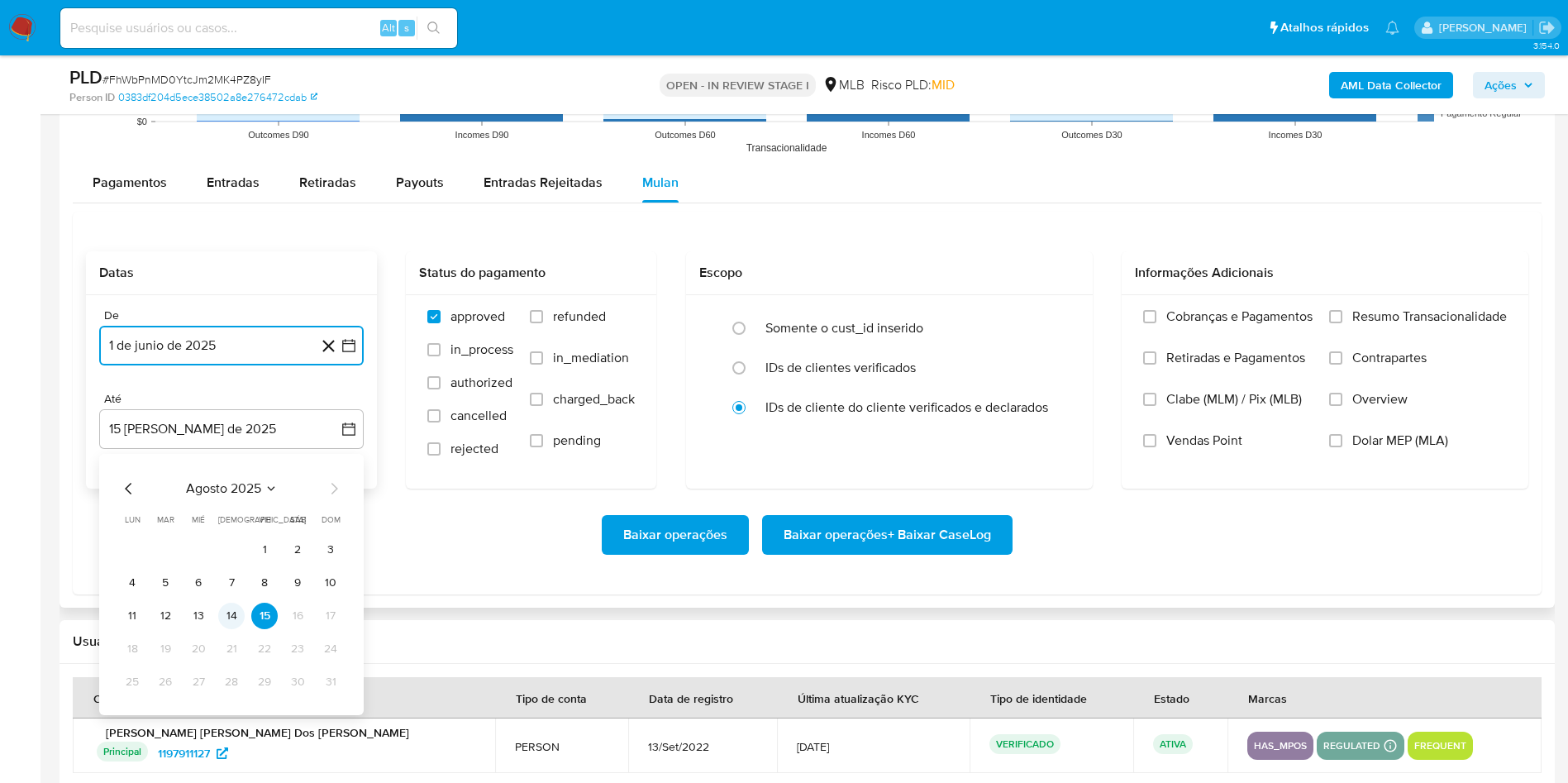
click at [233, 623] on button "14" at bounding box center [231, 616] width 26 height 26
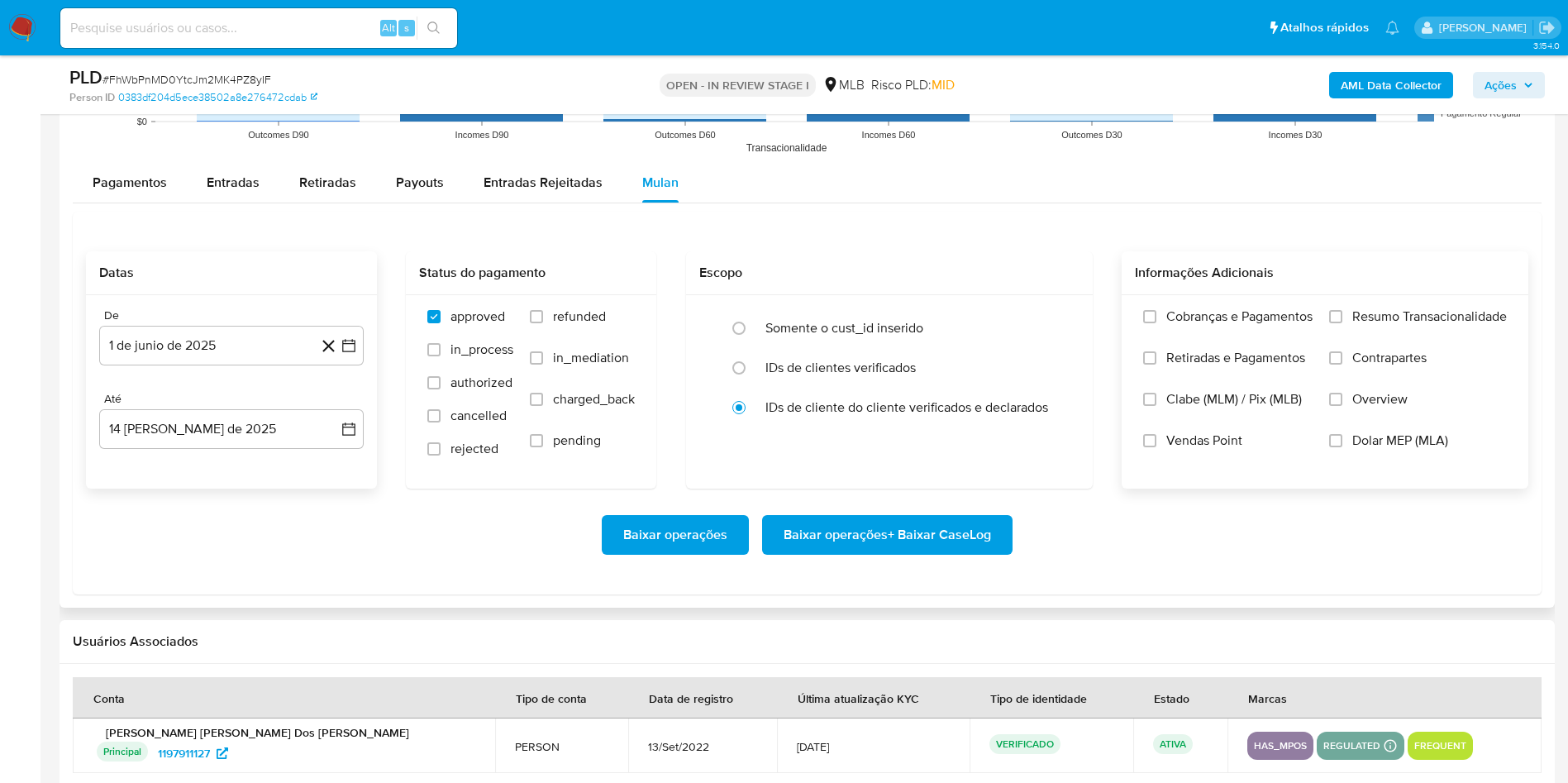
click at [1388, 334] on label "Resumo Transacionalidade" at bounding box center [1418, 329] width 177 height 42
click at [1342, 323] on input "Resumo Transacionalidade" at bounding box center [1336, 317] width 13 height 13
click at [845, 536] on span "Baixar operações + Baixar CaseLog" at bounding box center [887, 534] width 207 height 36
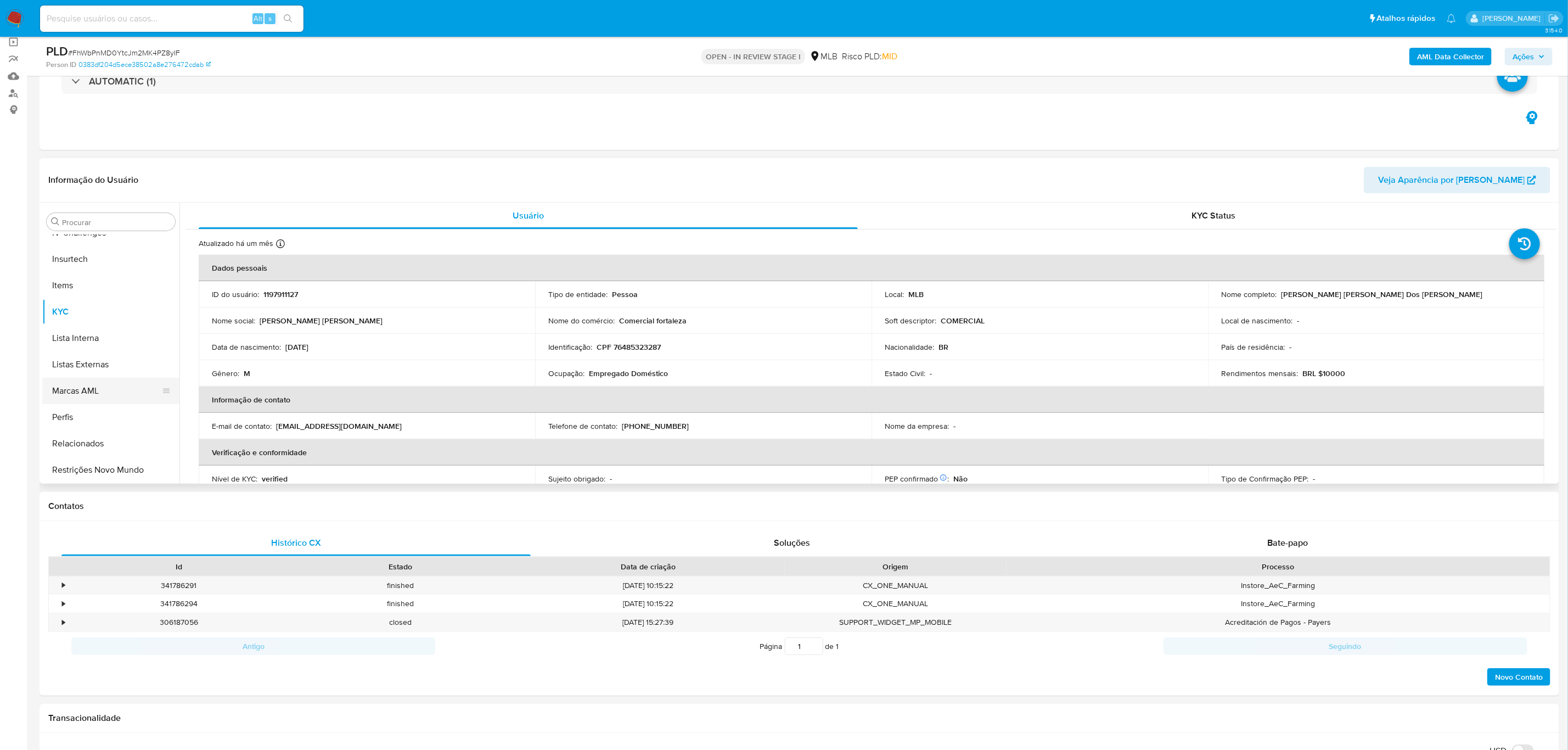
scroll to position [242, 0]
click at [107, 422] on button "Histórico de casos" at bounding box center [107, 427] width 128 height 27
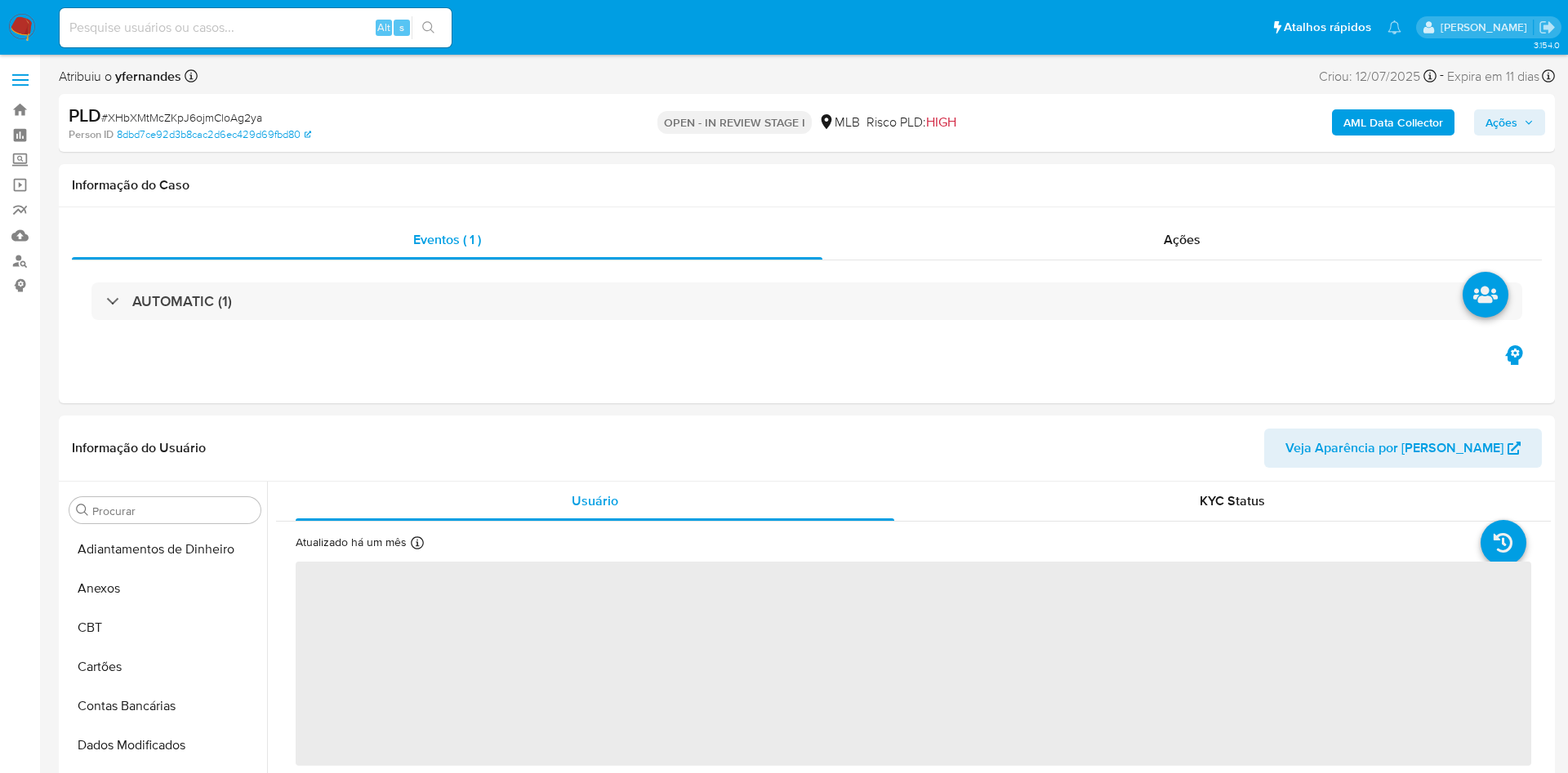
select select "10"
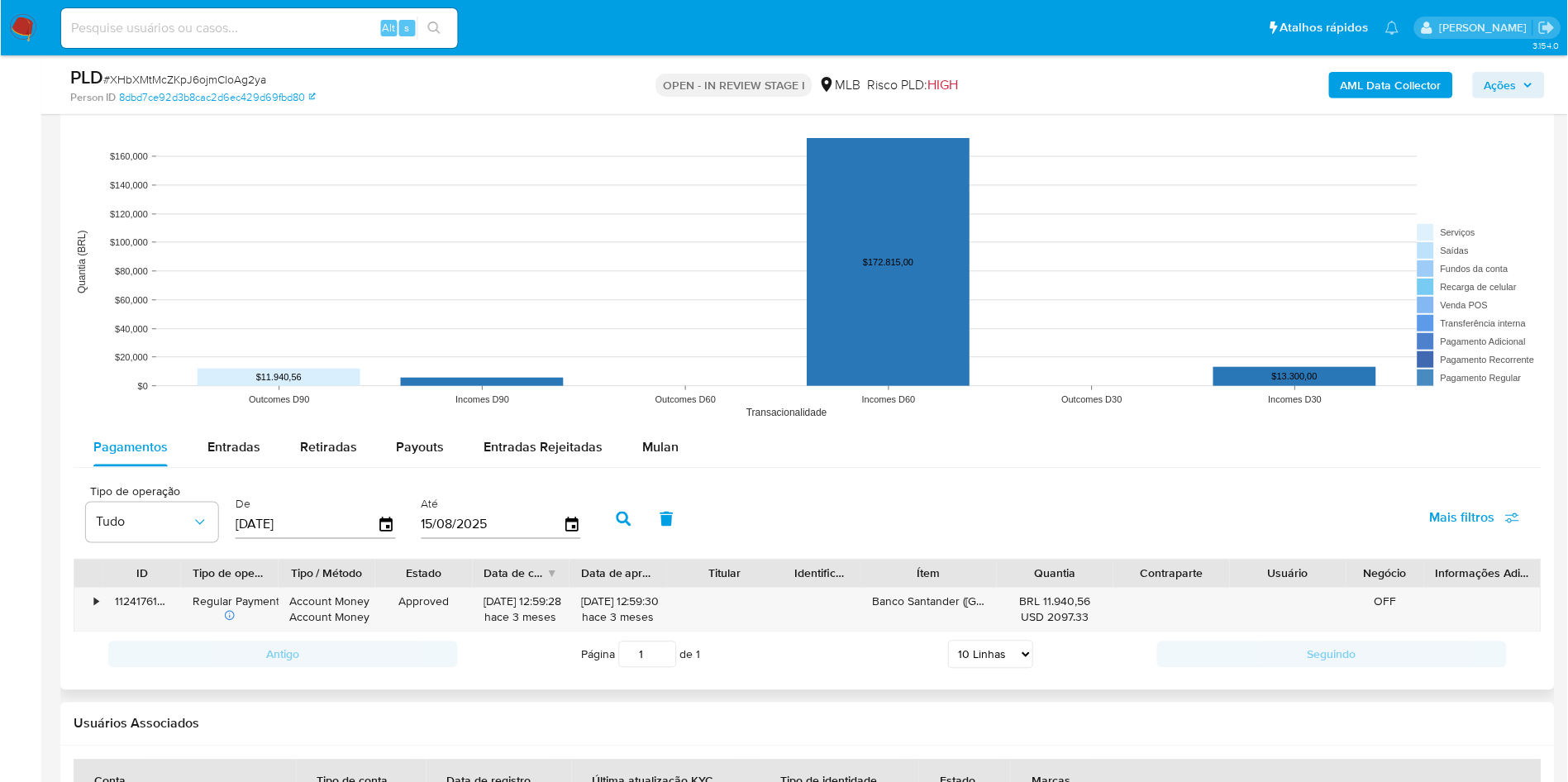
scroll to position [1736, 0]
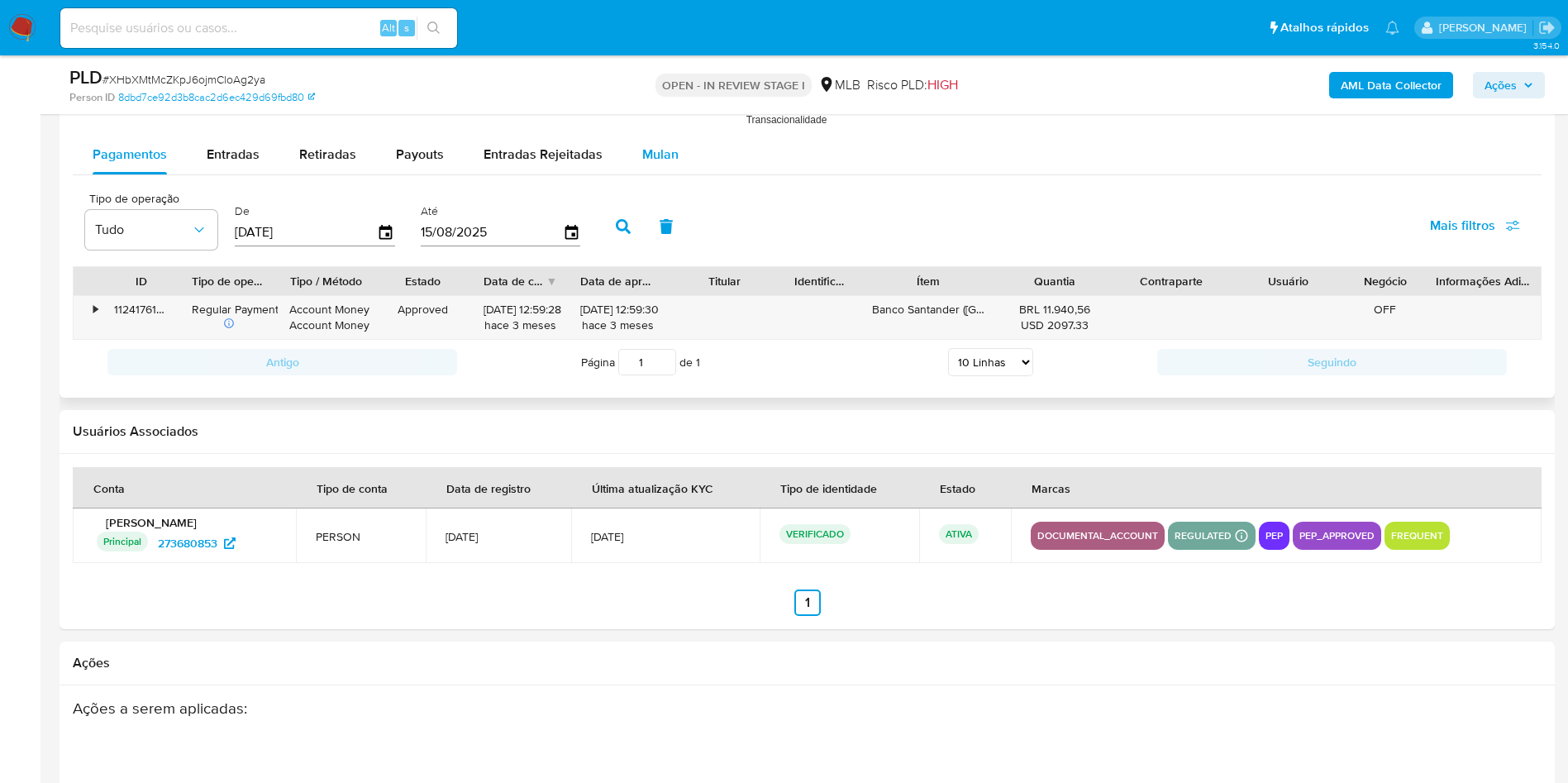
click at [669, 158] on span "Mulan" at bounding box center [660, 154] width 36 height 19
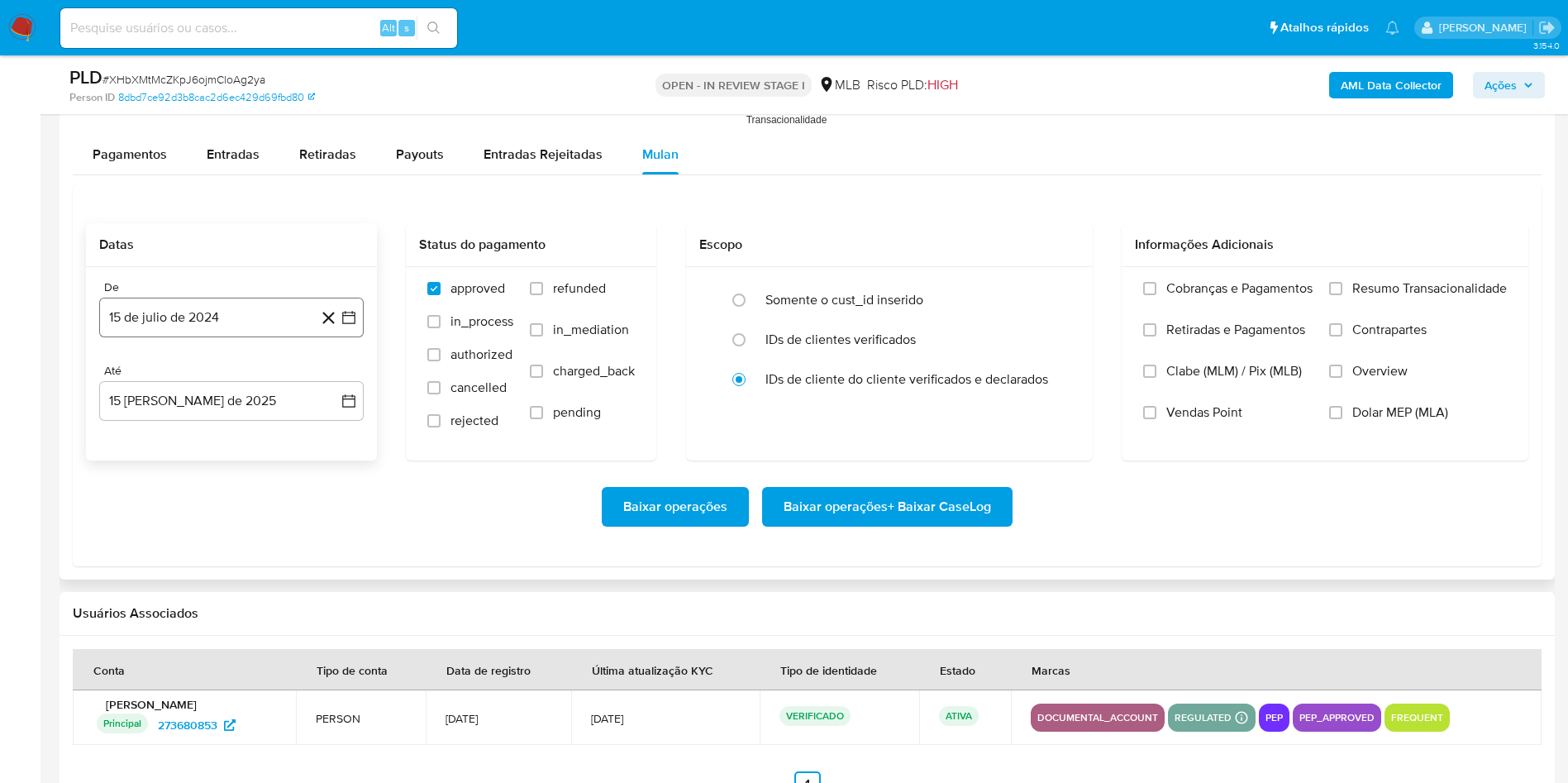
click at [219, 324] on button "15 de julio de 2024" at bounding box center [231, 317] width 265 height 40
click at [216, 381] on span "julio 2024" at bounding box center [223, 377] width 62 height 17
click at [334, 386] on icon "Año siguiente" at bounding box center [330, 376] width 20 height 20
click at [305, 493] on button "jun" at bounding box center [301, 483] width 46 height 26
click at [323, 434] on button "1" at bounding box center [331, 438] width 26 height 26
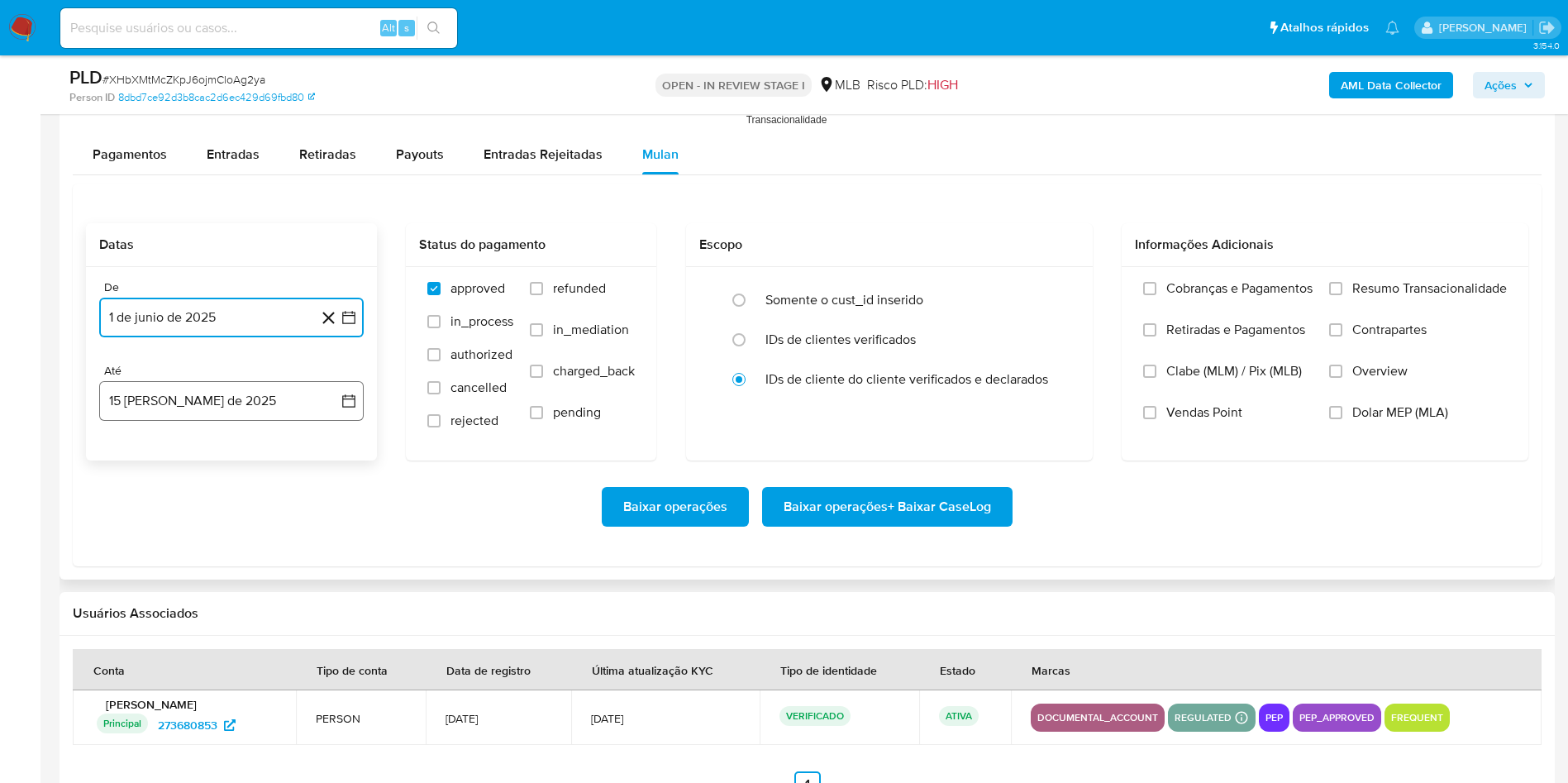
click at [261, 408] on button "15 [PERSON_NAME] de 2025" at bounding box center [231, 400] width 265 height 40
click at [229, 596] on button "14" at bounding box center [231, 588] width 26 height 26
click at [1476, 275] on div "Cobranças e Pagamentos Retiradas e Pagamentos Clabe (MLM) / Pix (MLB) Vendas Po…" at bounding box center [1326, 362] width 407 height 191
click at [1355, 273] on div "Cobranças e Pagamentos Retiradas e Pagamentos Clabe (MLM) / Pix (MLB) Vendas Po…" at bounding box center [1326, 362] width 407 height 191
click at [1360, 281] on span "Resumo Transacionalidade" at bounding box center [1430, 289] width 154 height 17
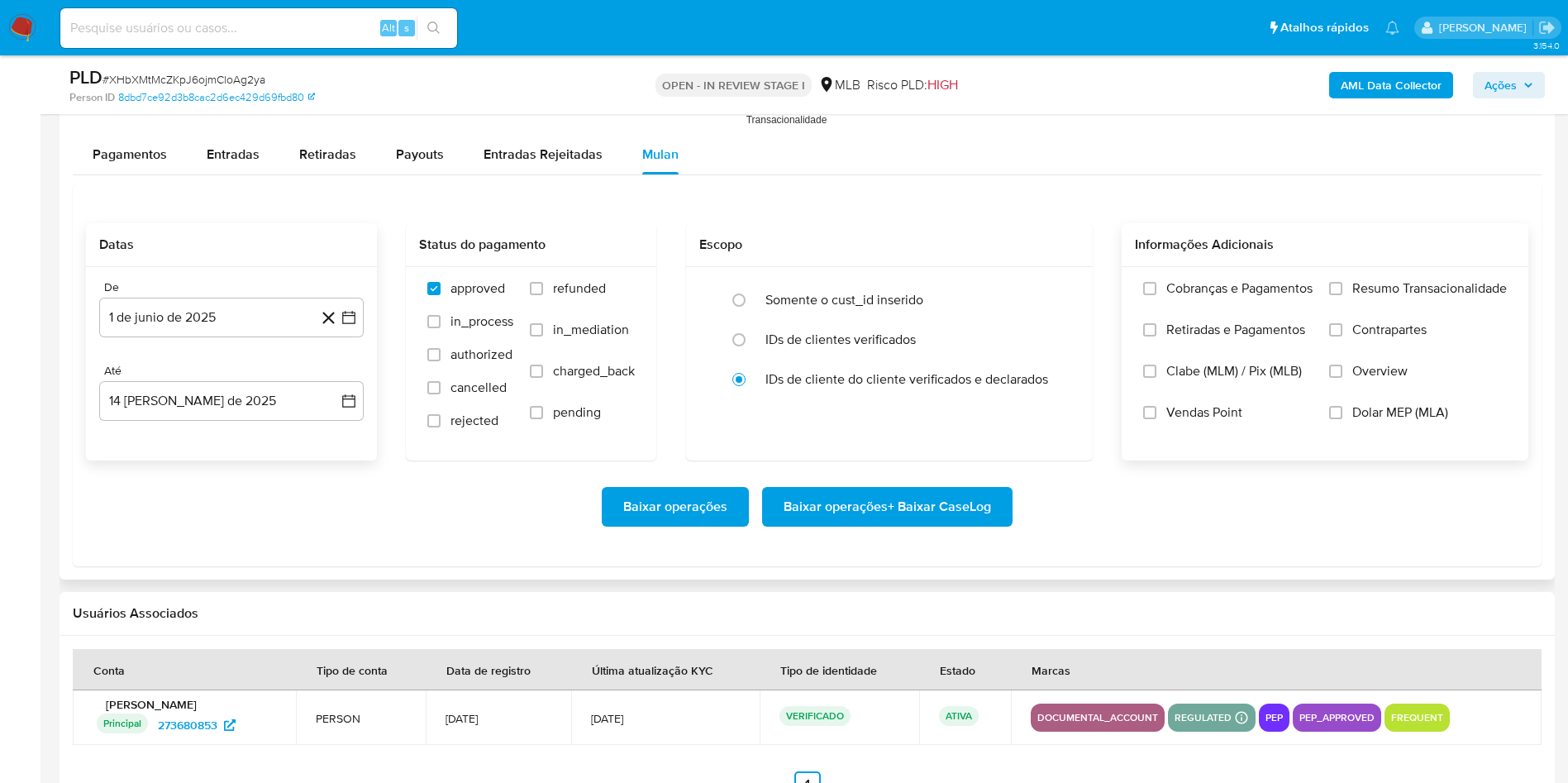
click at [1342, 282] on input "Resumo Transacionalidade" at bounding box center [1336, 289] width 13 height 13
click at [1003, 484] on div "Baixar operações Baixar operações + Baixar CaseLog" at bounding box center [807, 507] width 1443 height 93
click at [997, 490] on button "Baixar operações + Baixar CaseLog" at bounding box center [888, 506] width 251 height 40
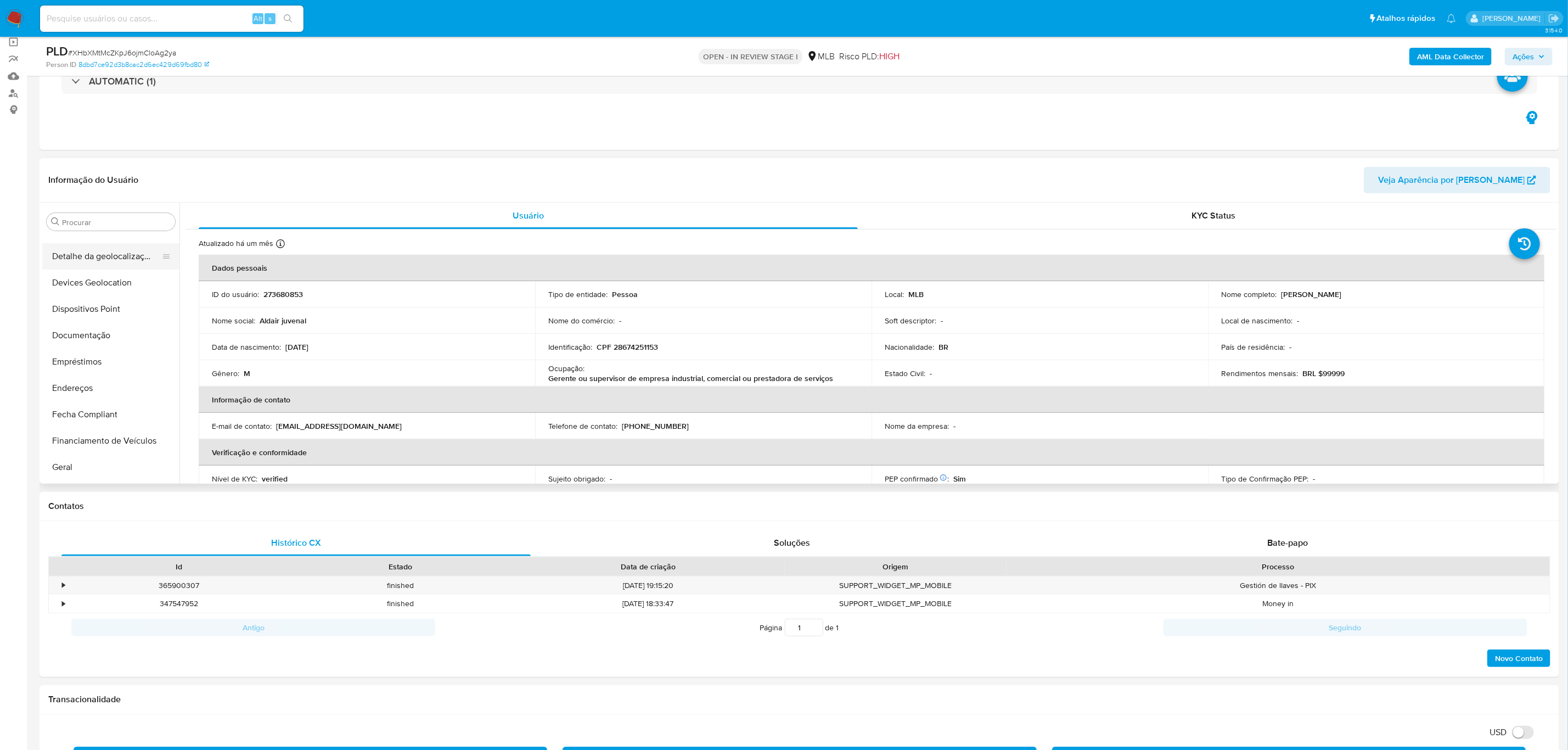
scroll to position [247, 0]
click at [84, 423] on button "Histórico de casos" at bounding box center [107, 422] width 128 height 27
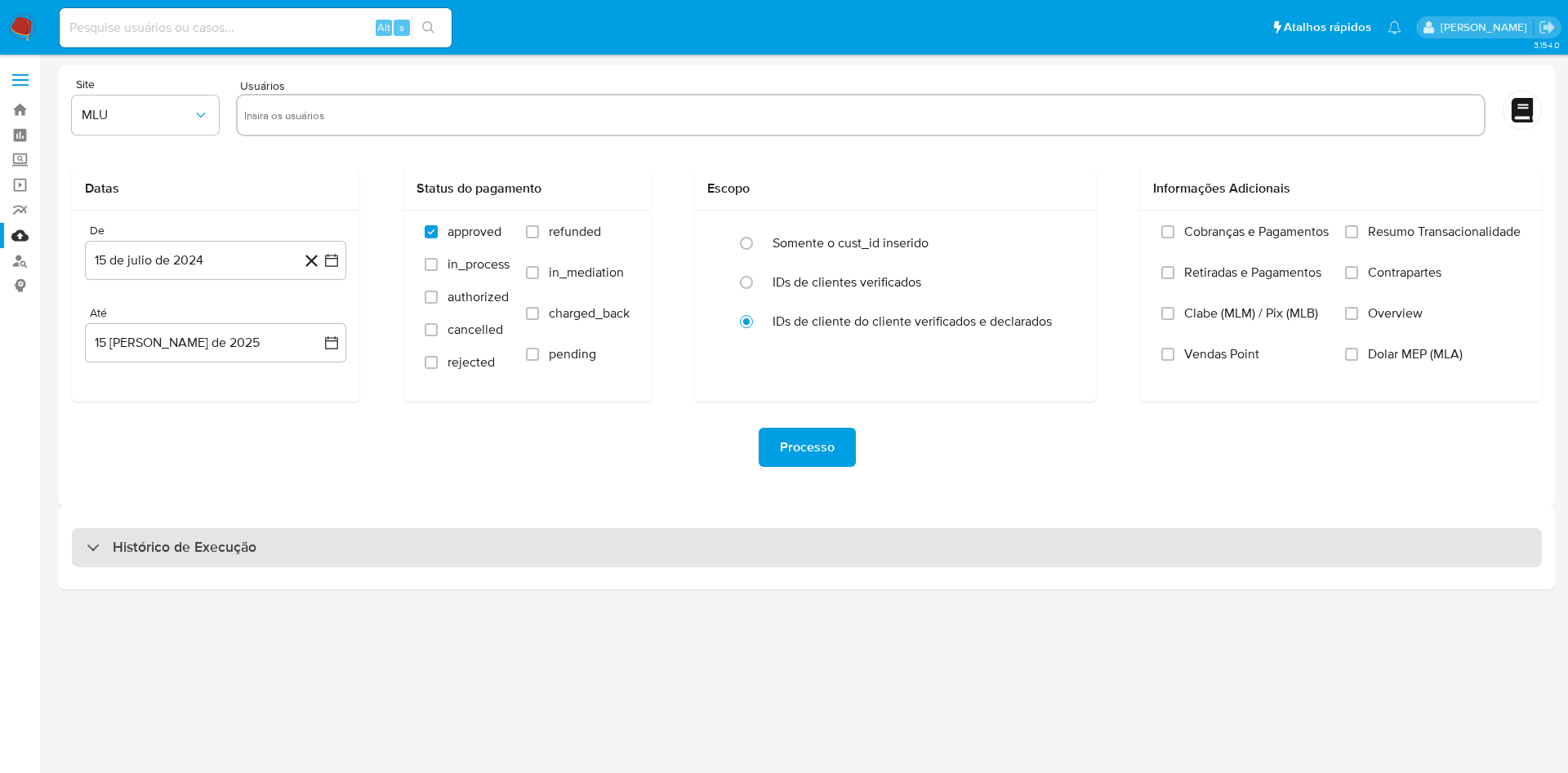
click at [804, 551] on div "Histórico de Execução" at bounding box center [806, 547] width 1470 height 39
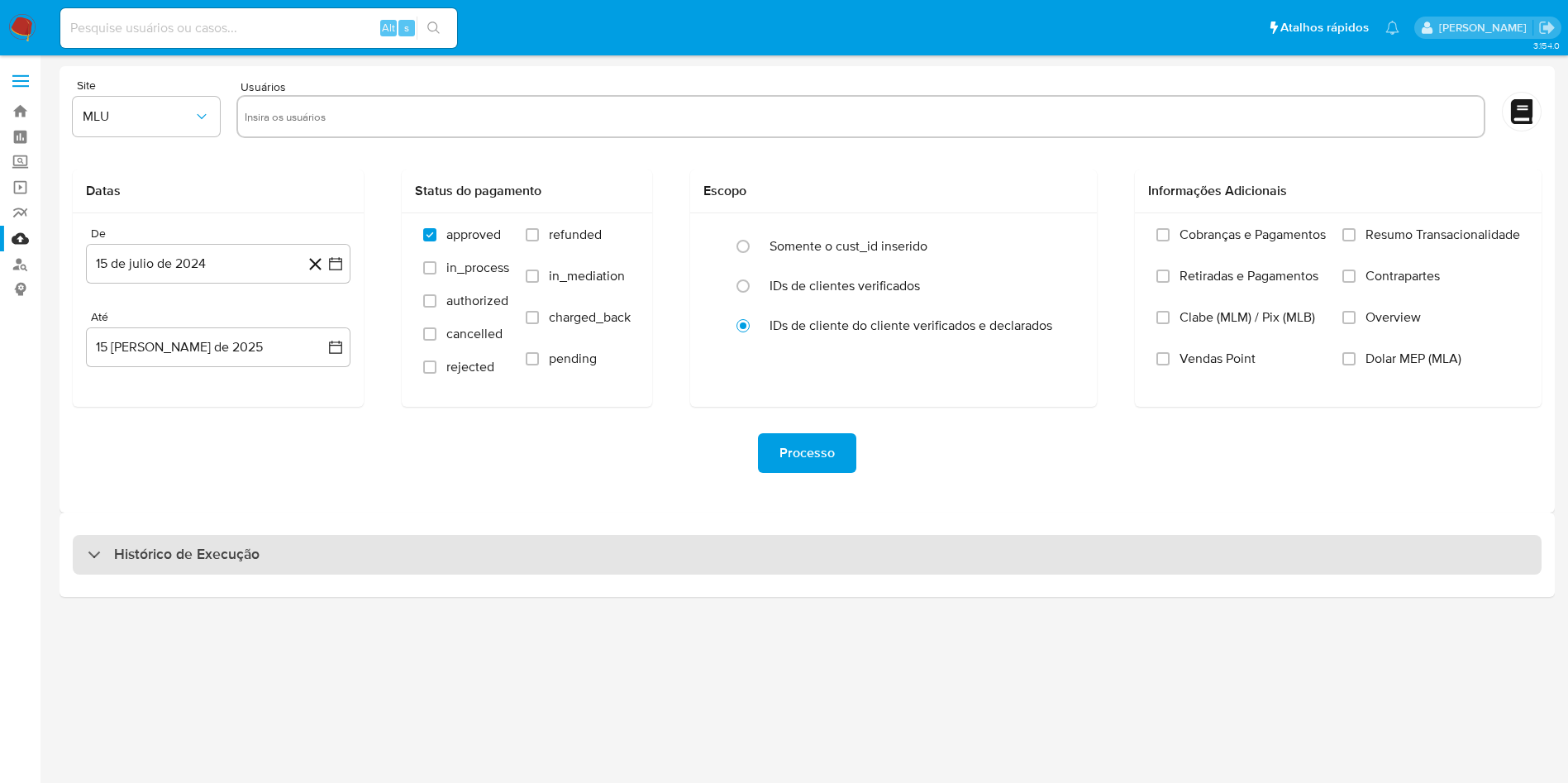
select select "10"
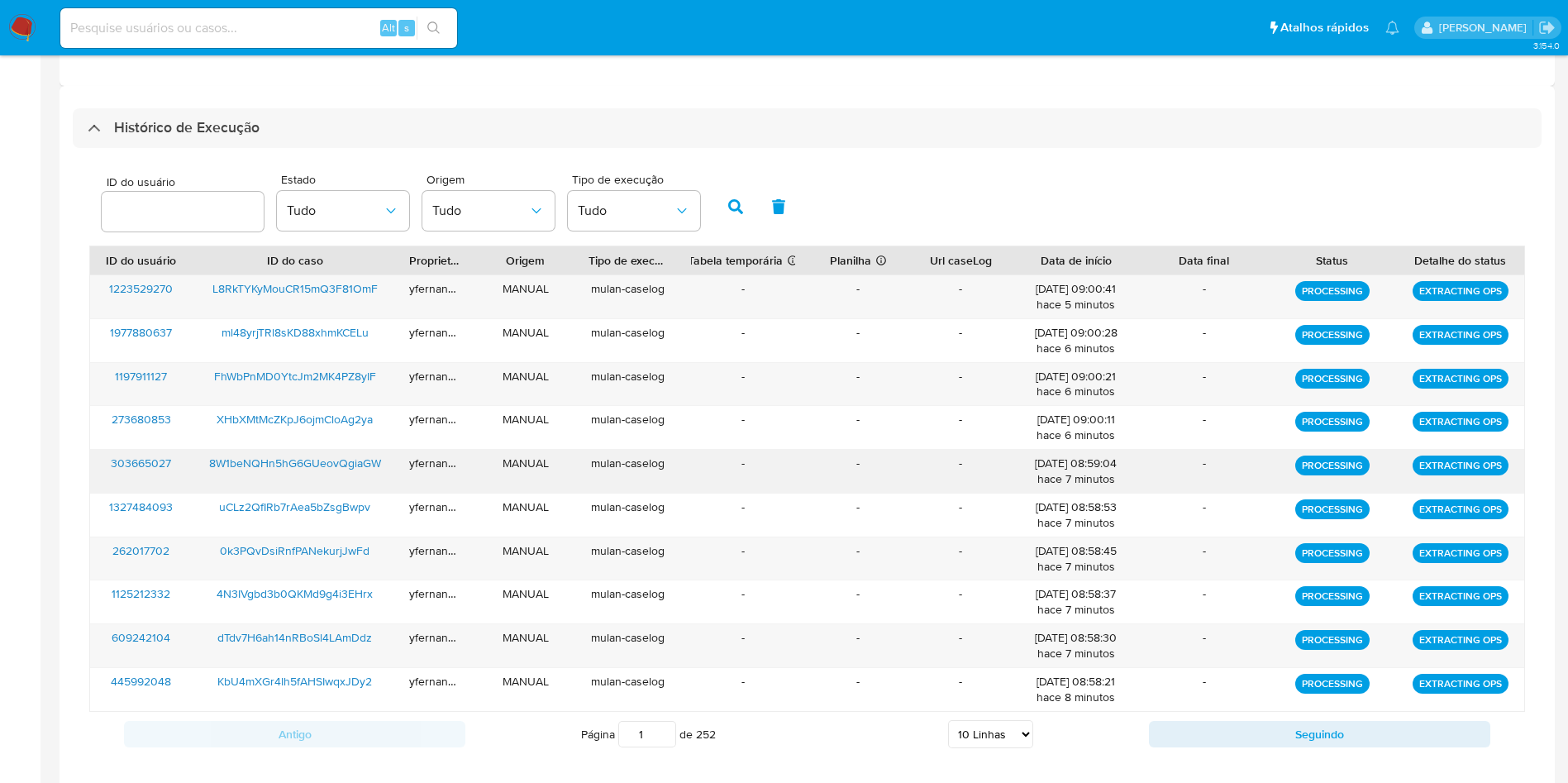
scroll to position [450, 0]
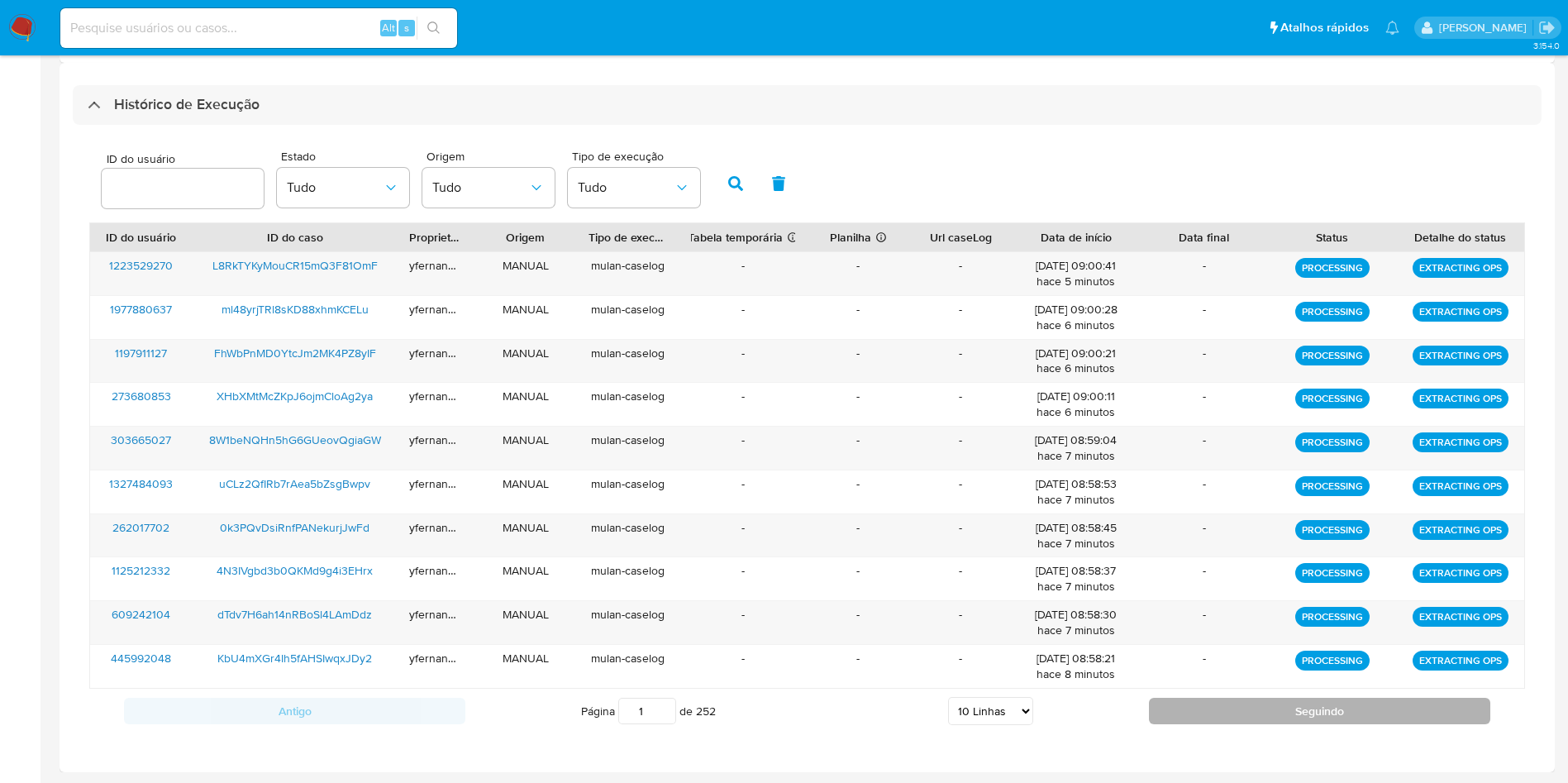
click at [1198, 706] on button "Seguindo" at bounding box center [1320, 711] width 342 height 26
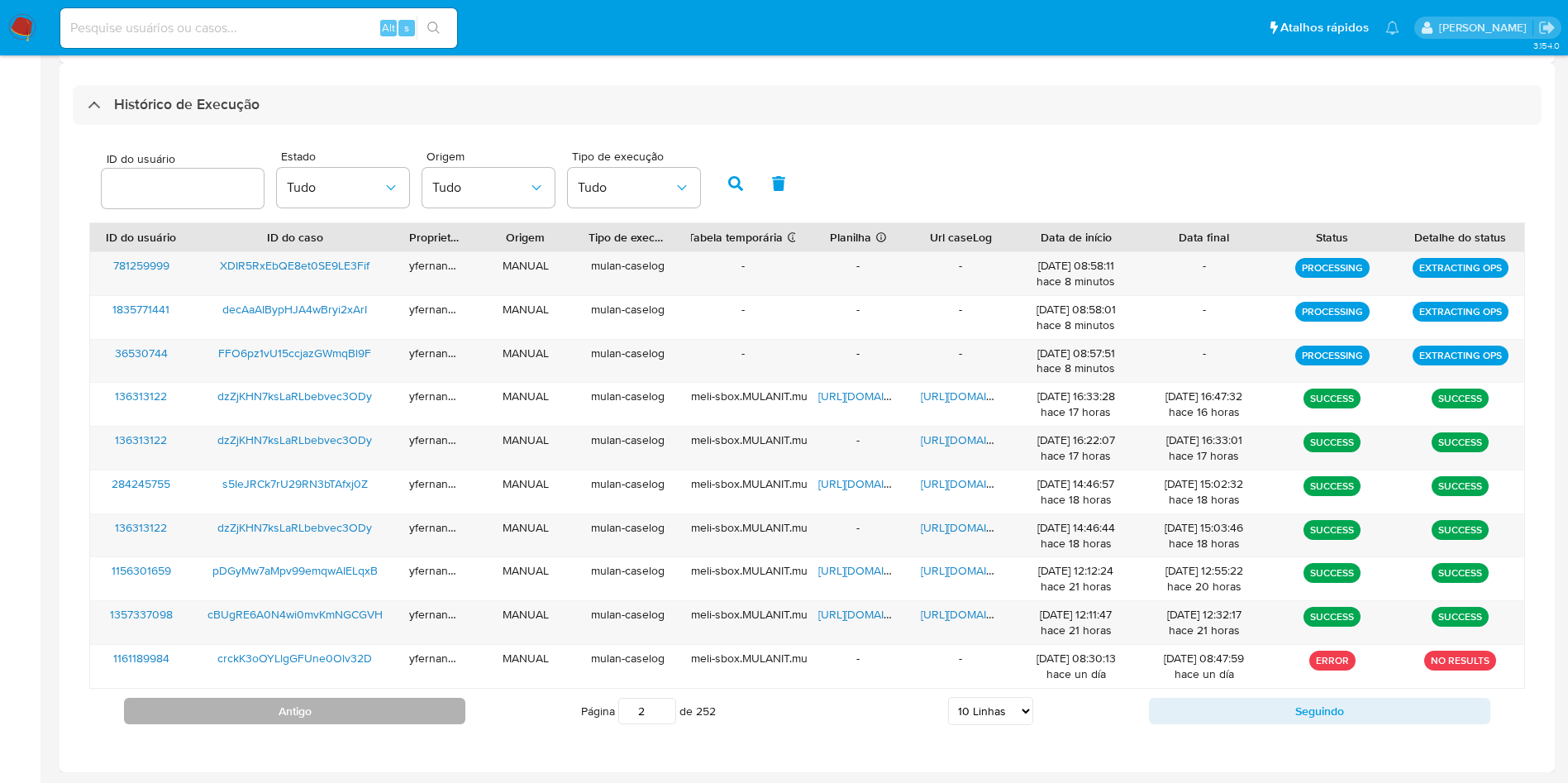
click at [407, 712] on button "Antigo" at bounding box center [295, 711] width 342 height 26
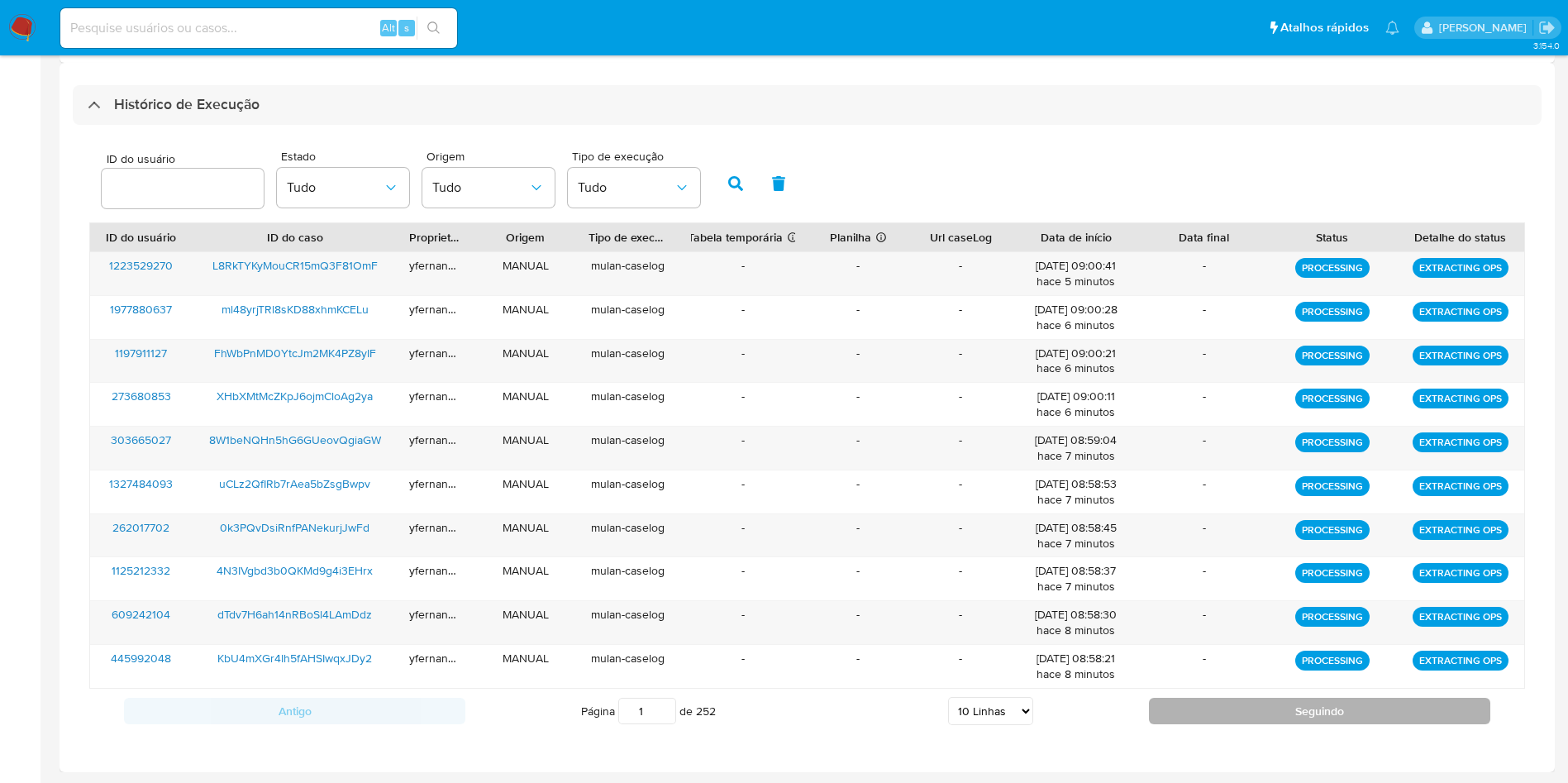
click at [1188, 716] on button "Seguindo" at bounding box center [1320, 711] width 342 height 26
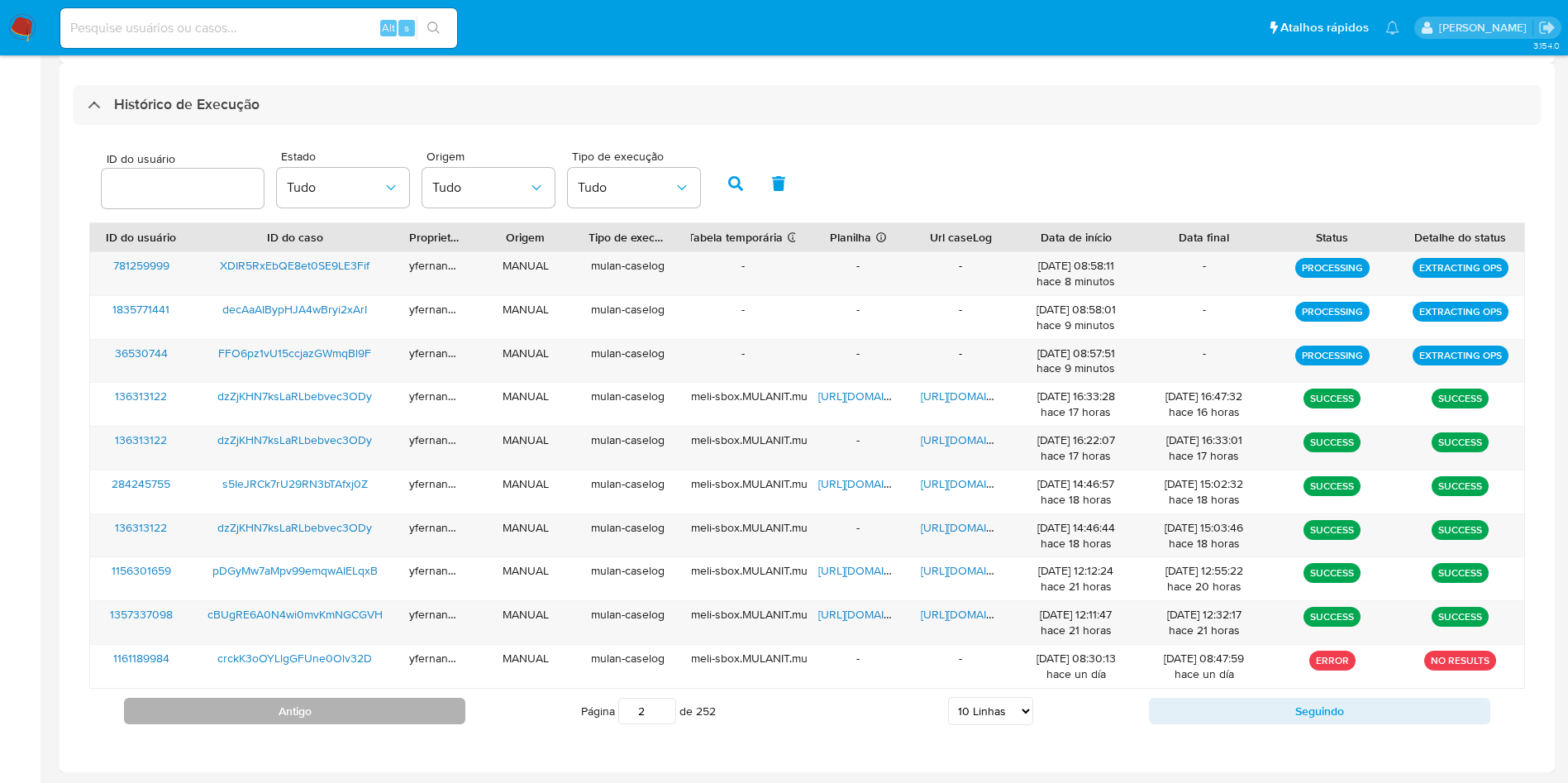
click at [415, 713] on button "Antigo" at bounding box center [295, 711] width 342 height 26
type input "1"
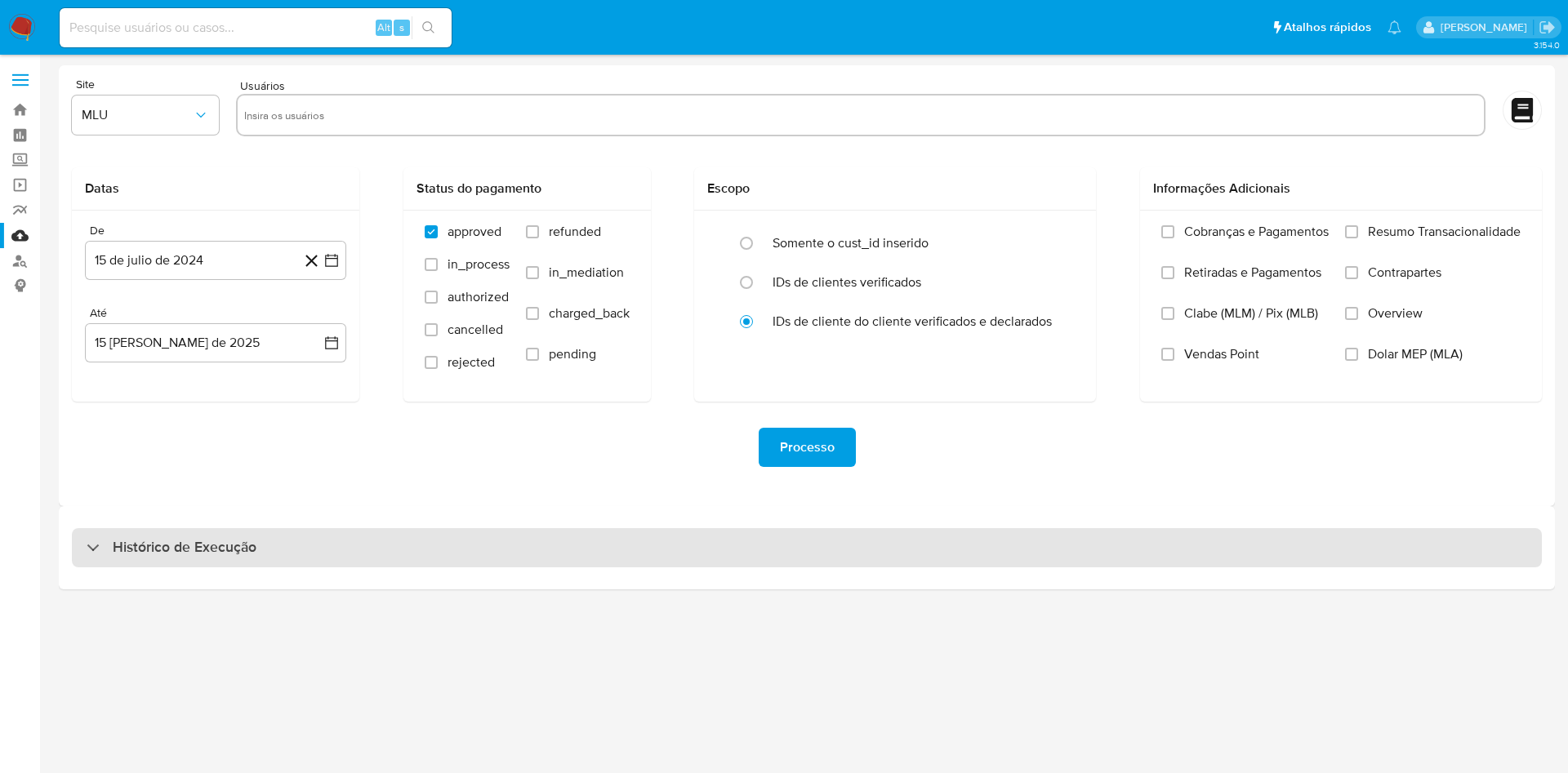
click at [814, 547] on div "Histórico de Execução" at bounding box center [806, 547] width 1470 height 39
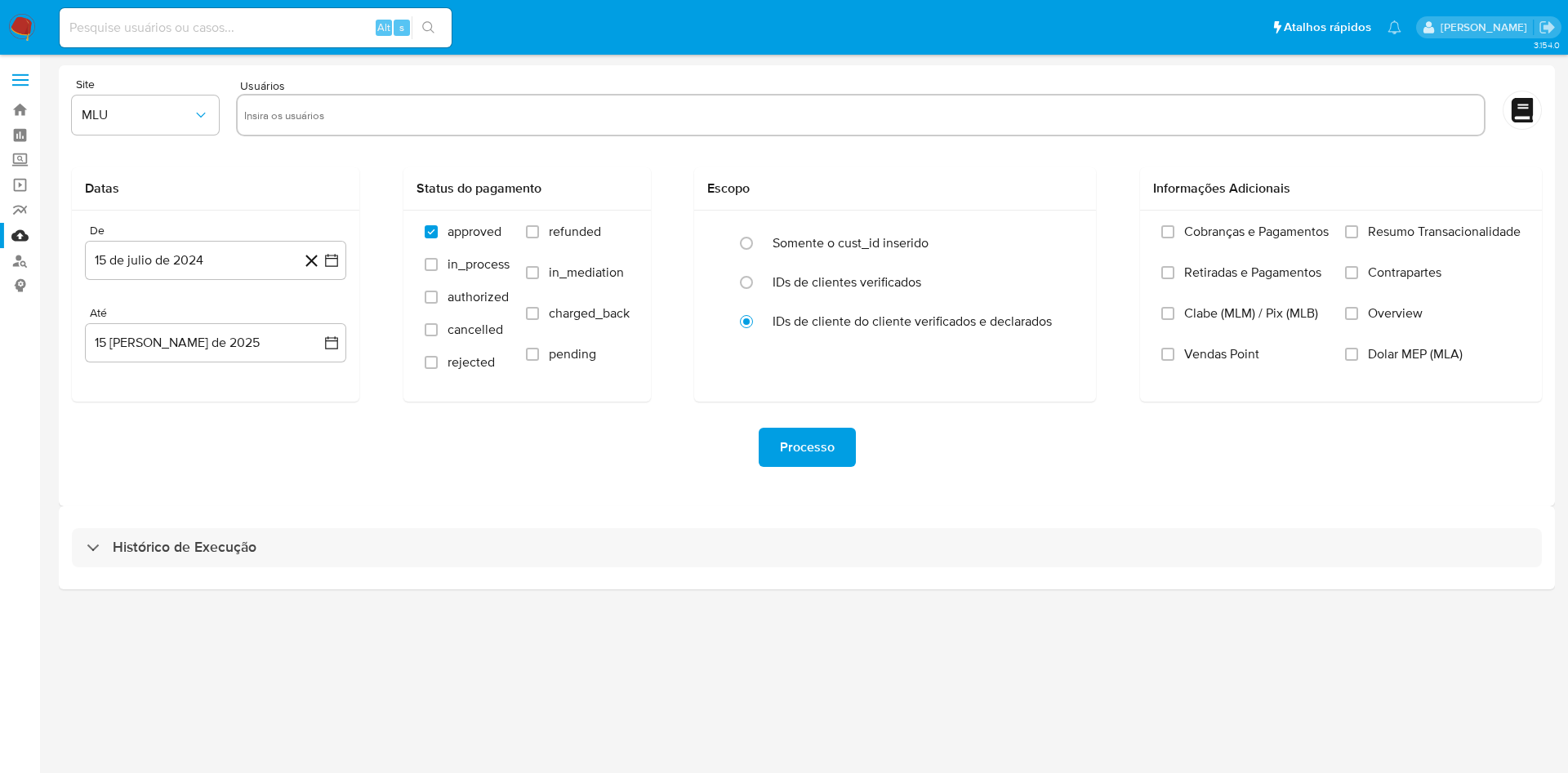
select select "10"
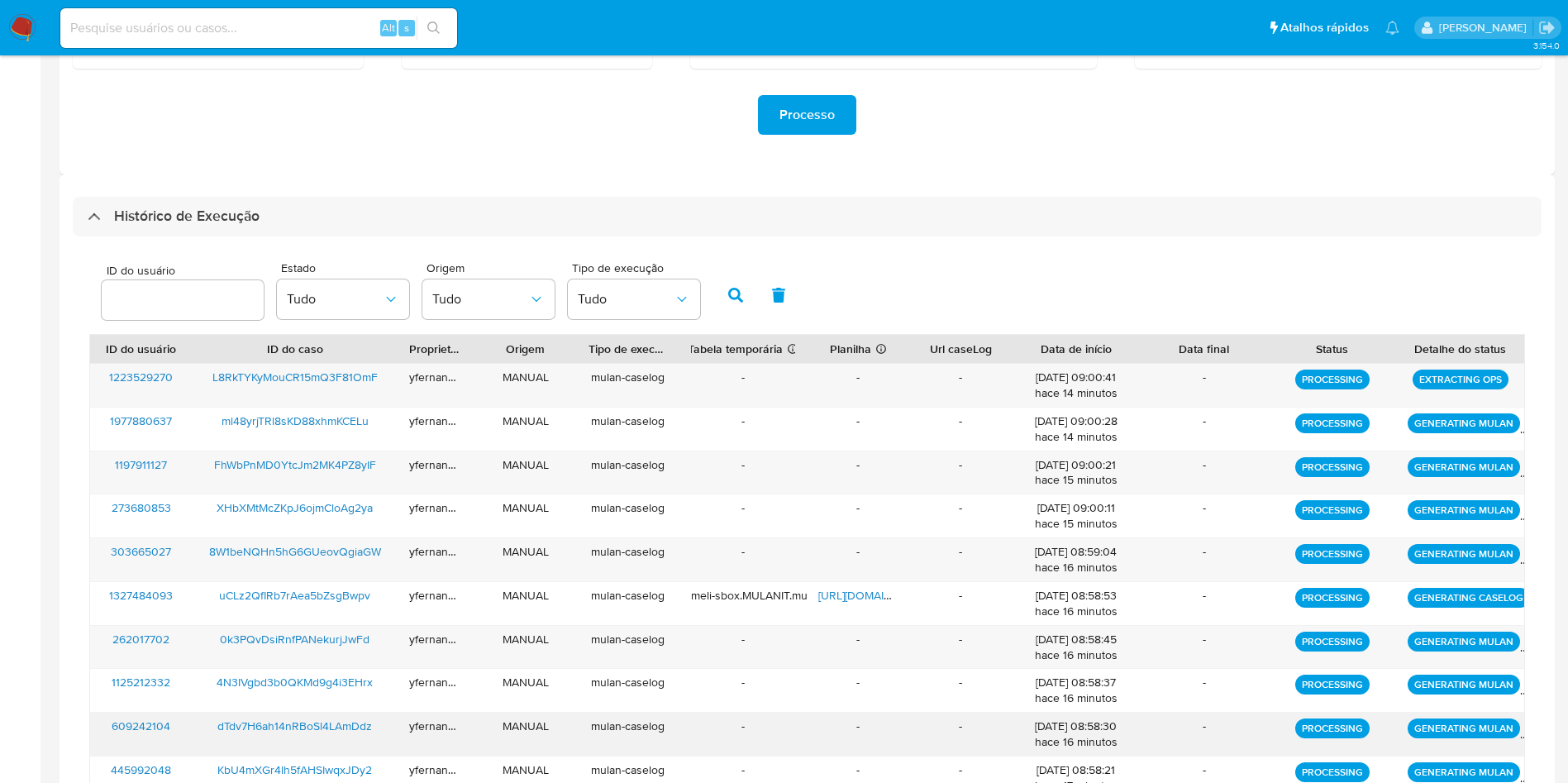
scroll to position [450, 0]
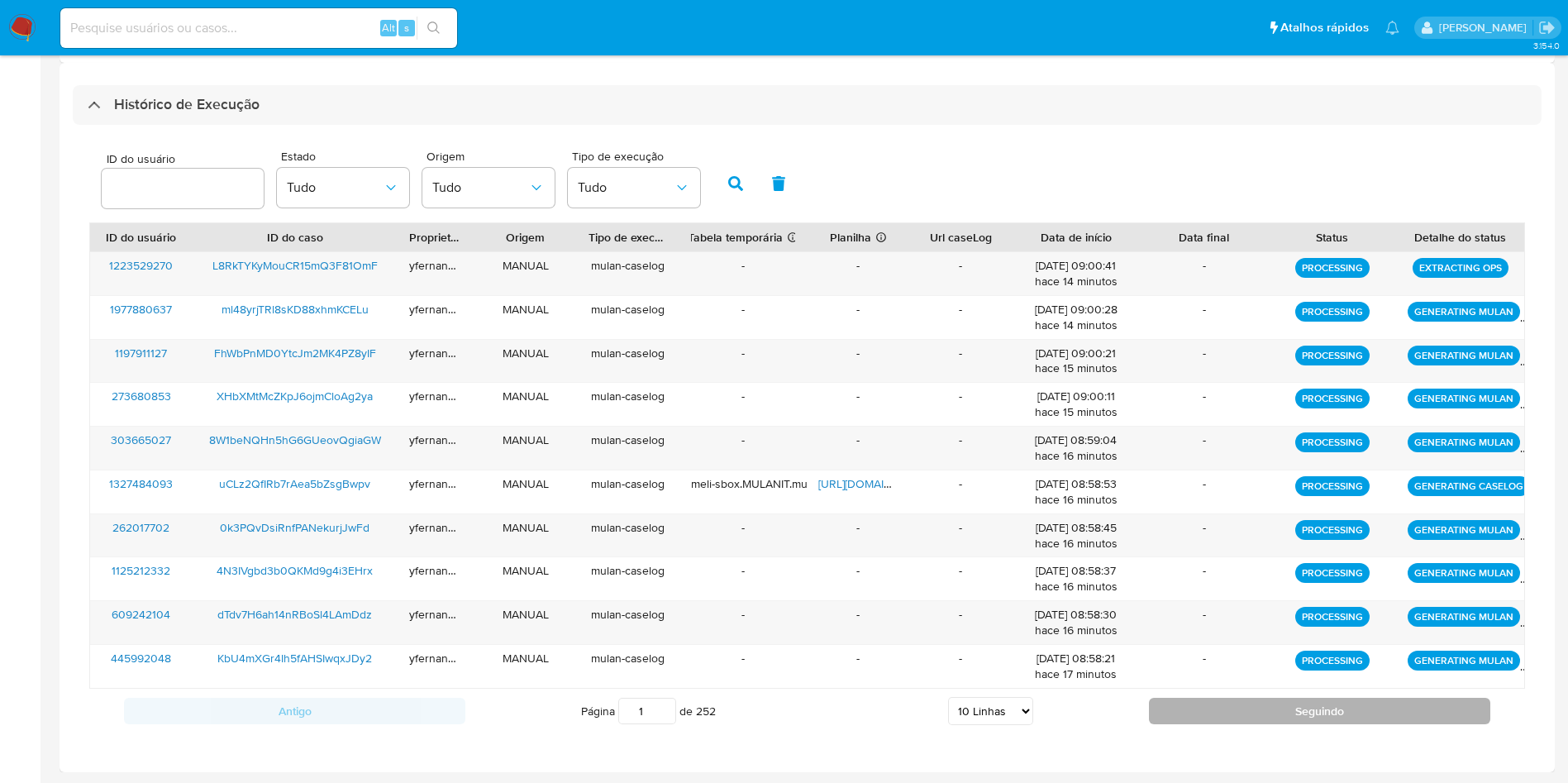
click at [1196, 708] on button "Seguindo" at bounding box center [1320, 711] width 342 height 26
type input "2"
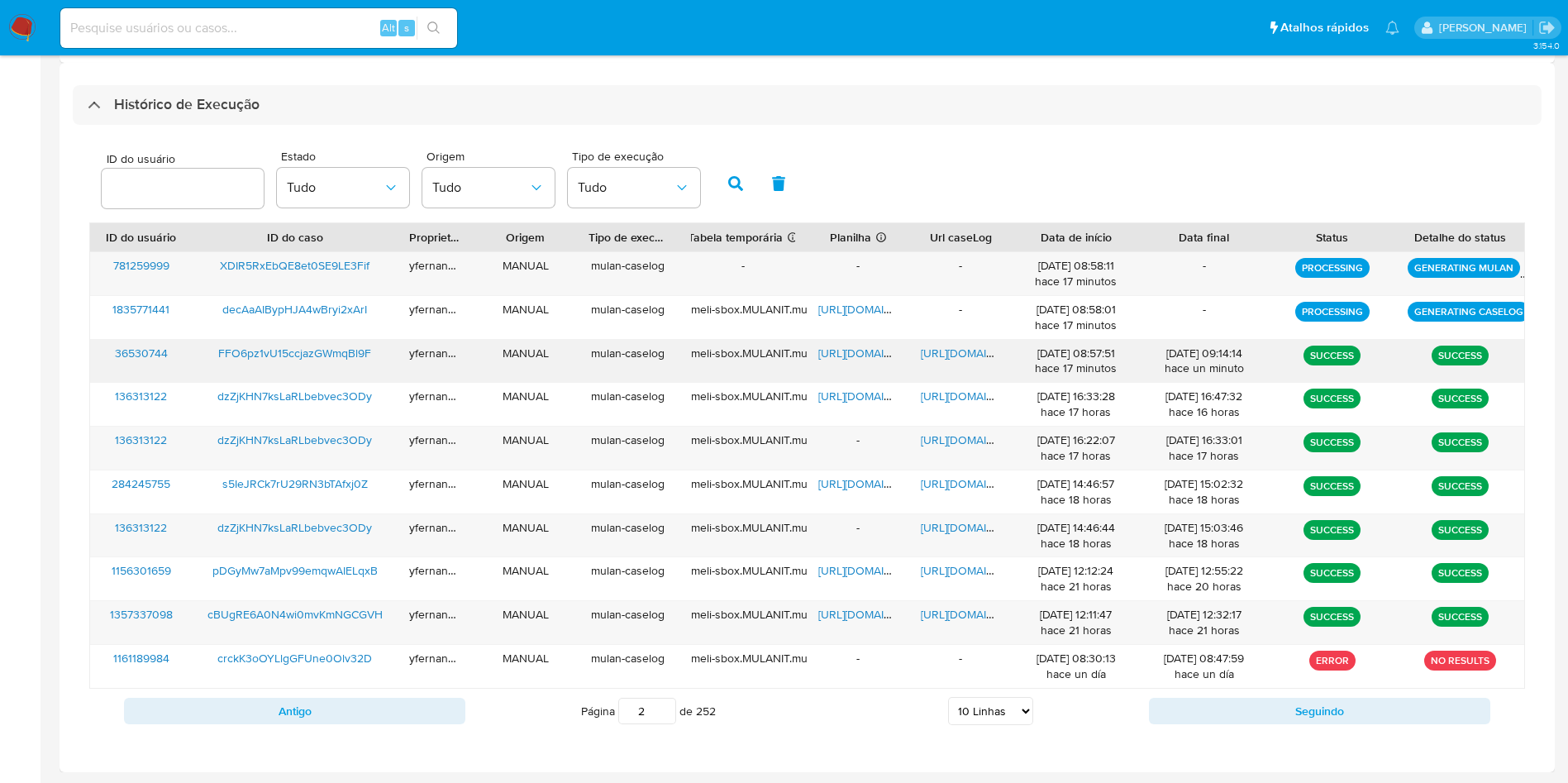
click at [846, 352] on span "[URL][DOMAIN_NAME]" at bounding box center [875, 353] width 114 height 17
click at [982, 352] on span "[URL][DOMAIN_NAME]" at bounding box center [978, 353] width 114 height 17
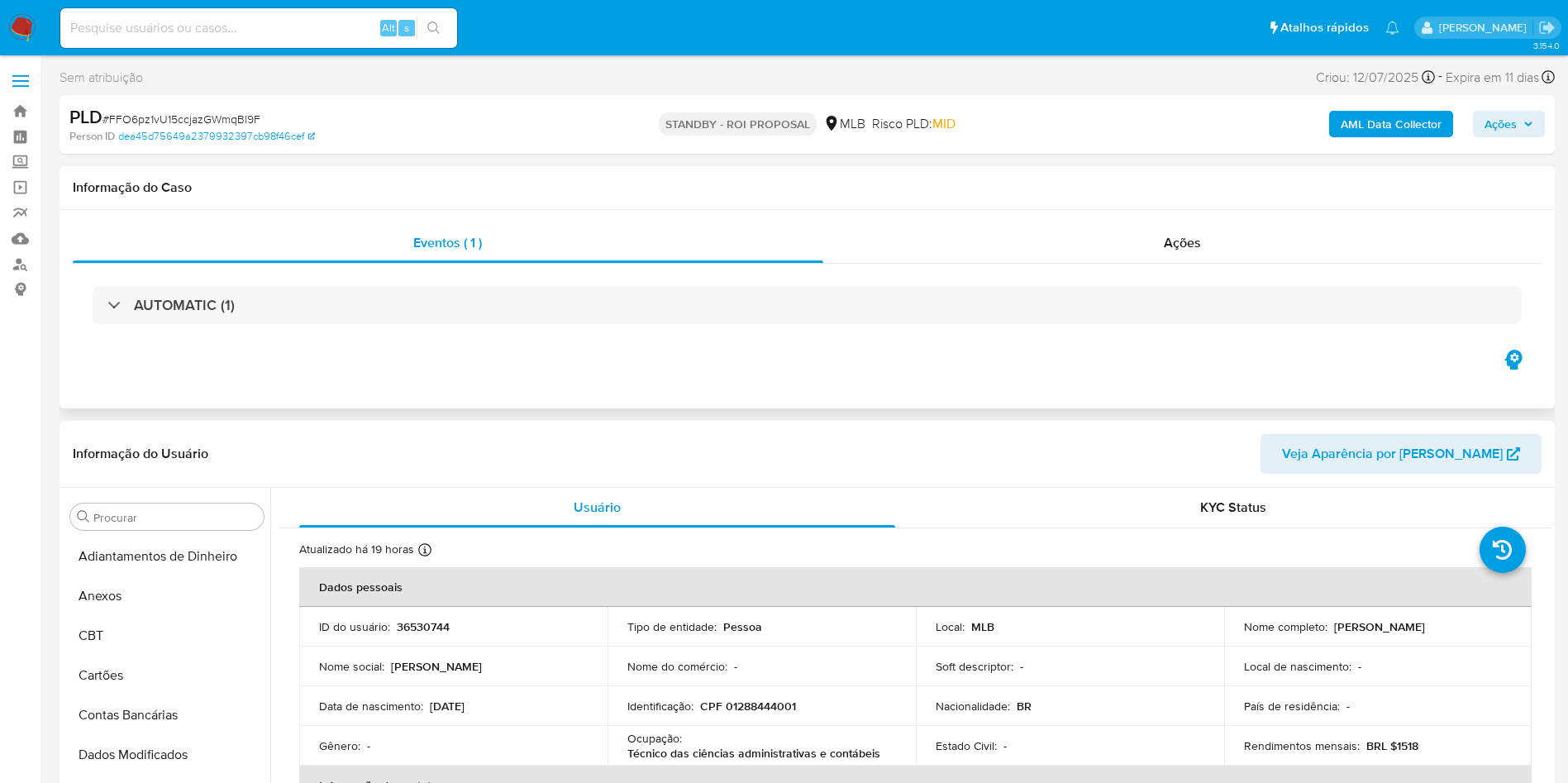
scroll to position [738, 0]
click at [1094, 241] on div "Ações" at bounding box center [1183, 242] width 719 height 40
select select "10"
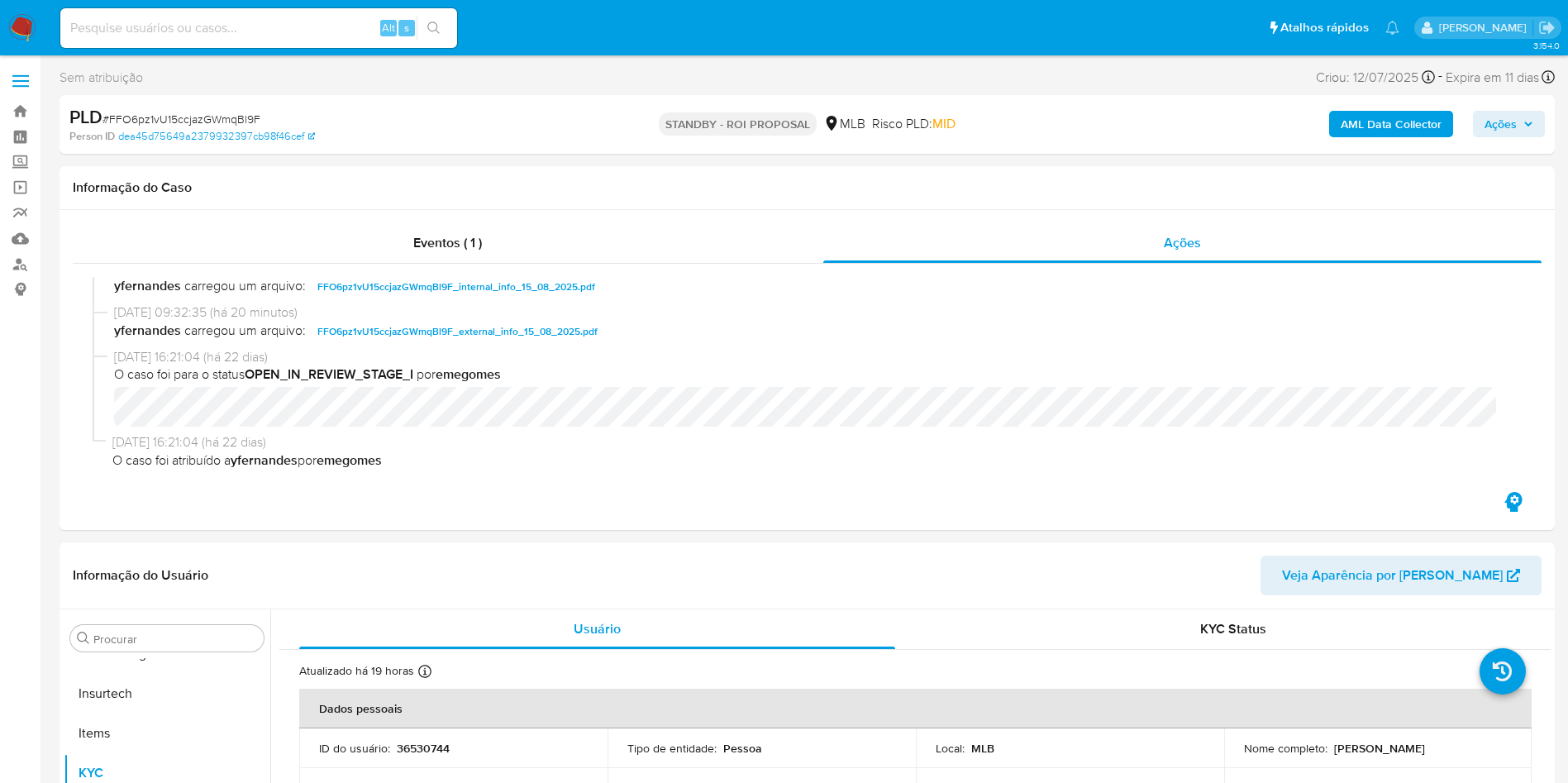
scroll to position [0, 0]
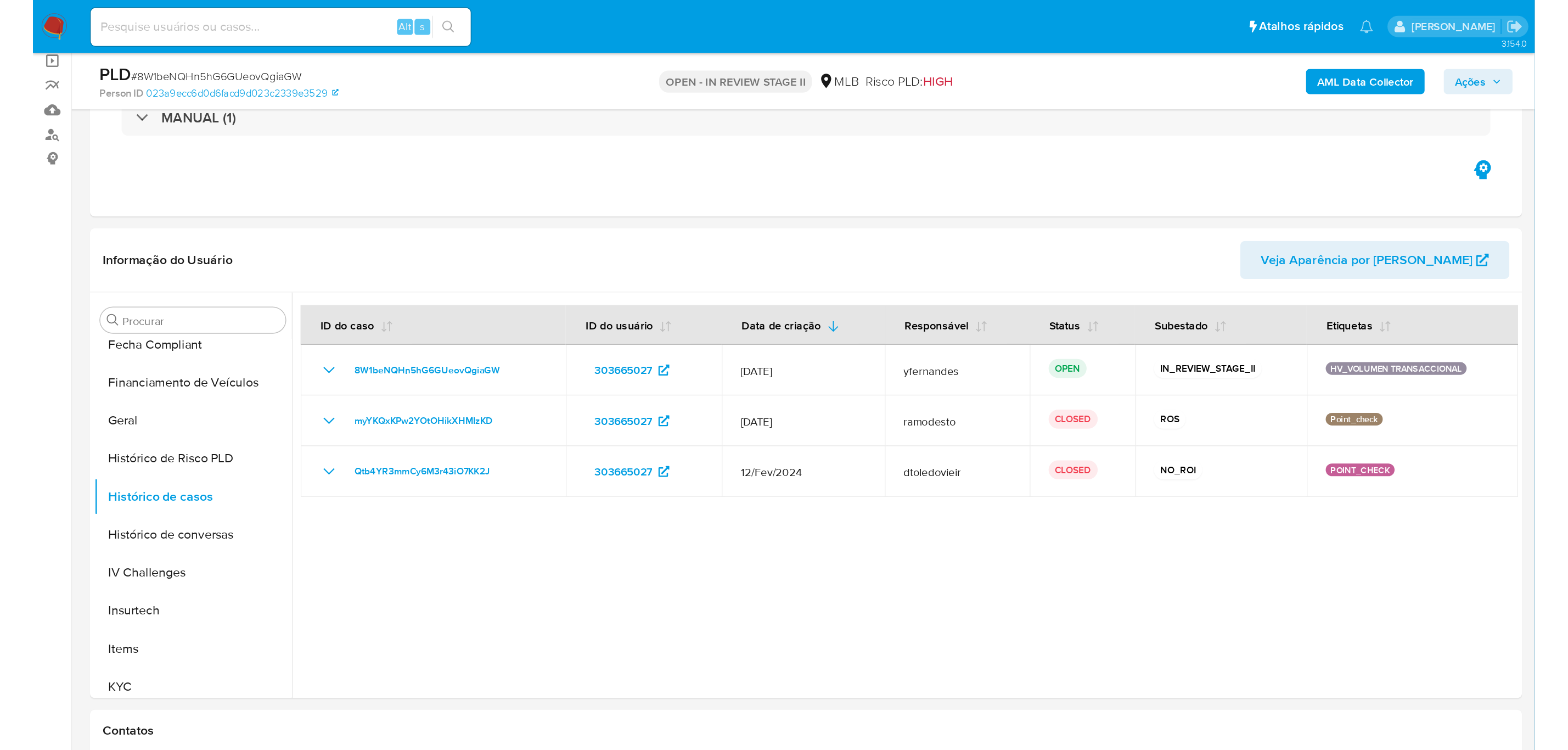
scroll to position [325, 0]
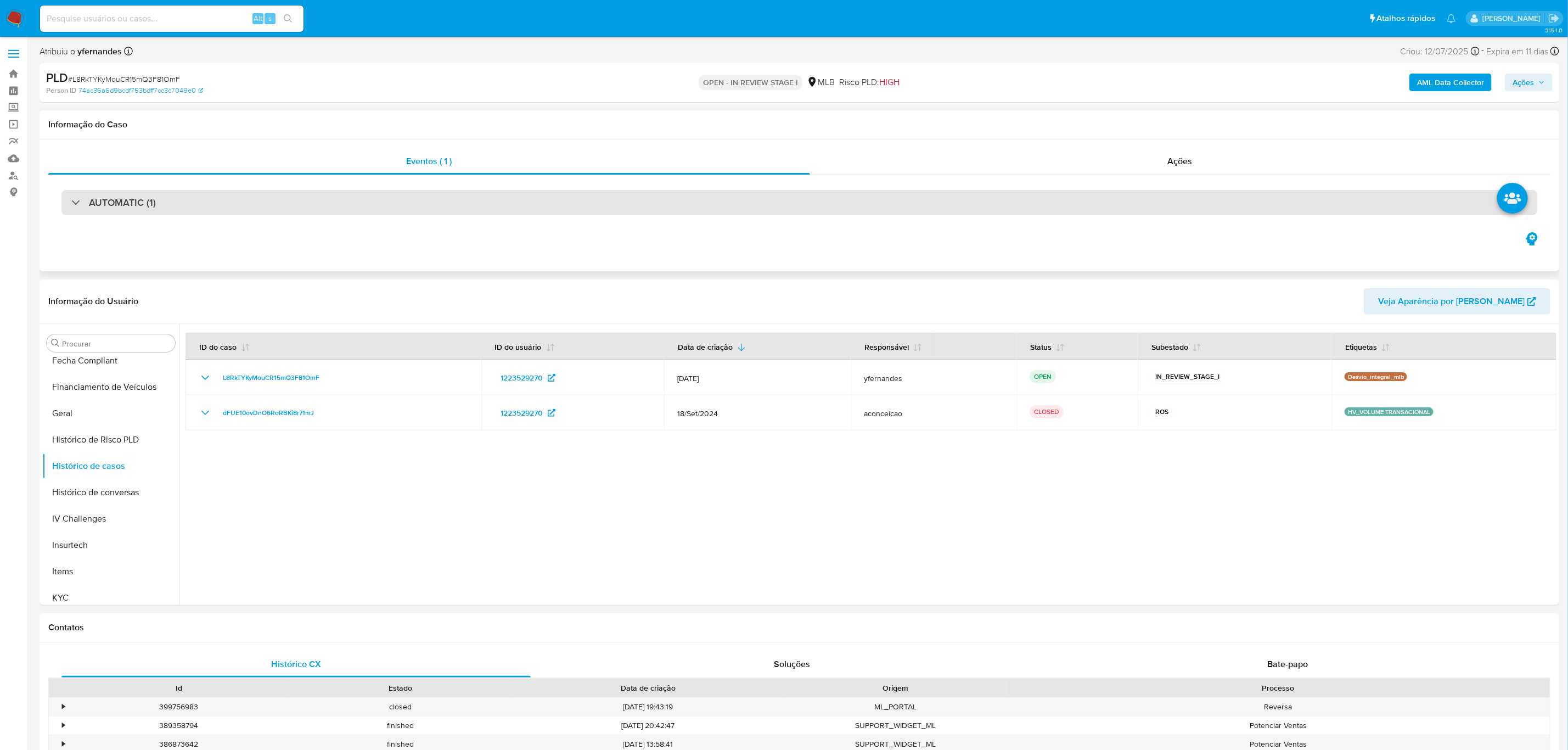
click at [386, 215] on div "AUTOMATIC (1)" at bounding box center [799, 202] width 1476 height 25
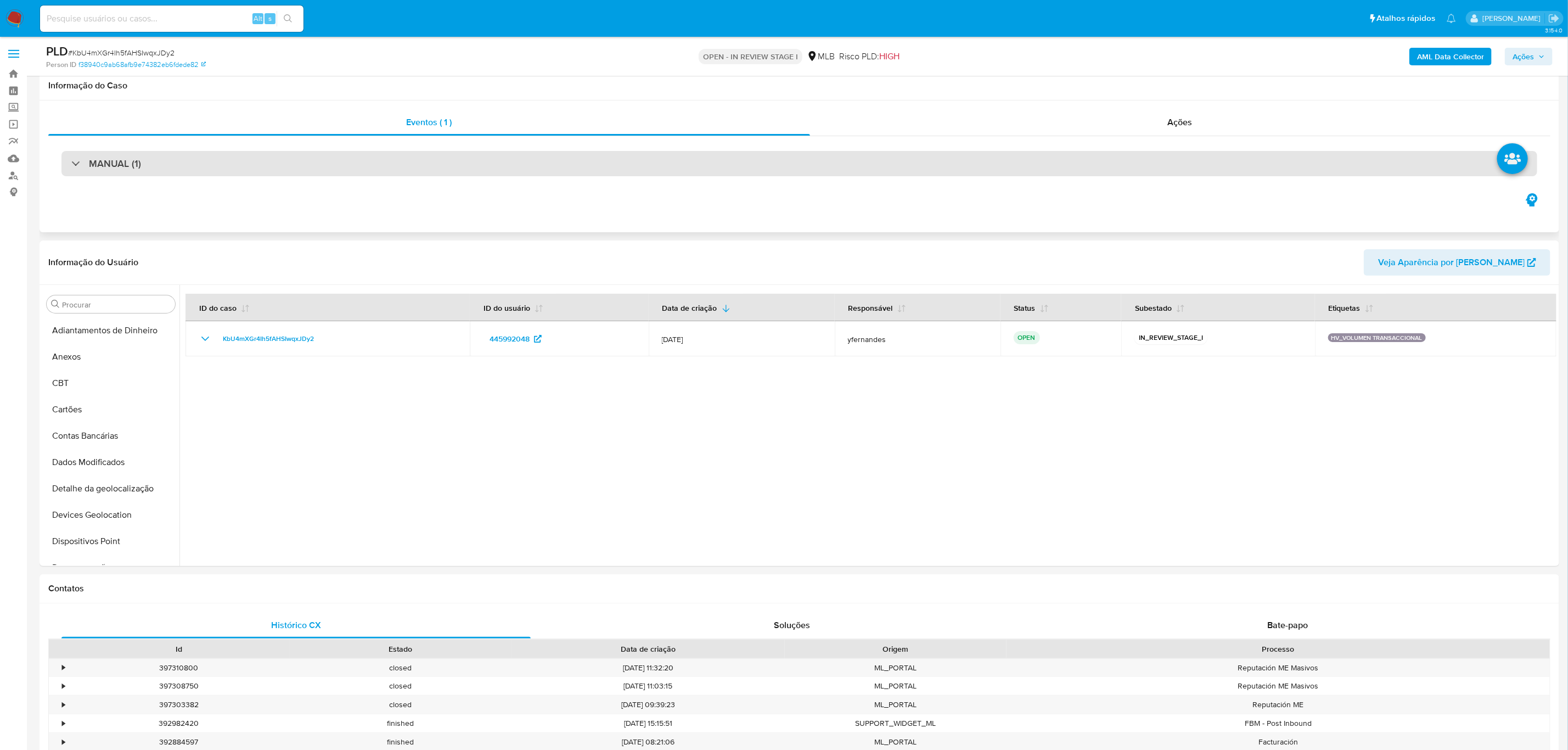
scroll to position [242, 0]
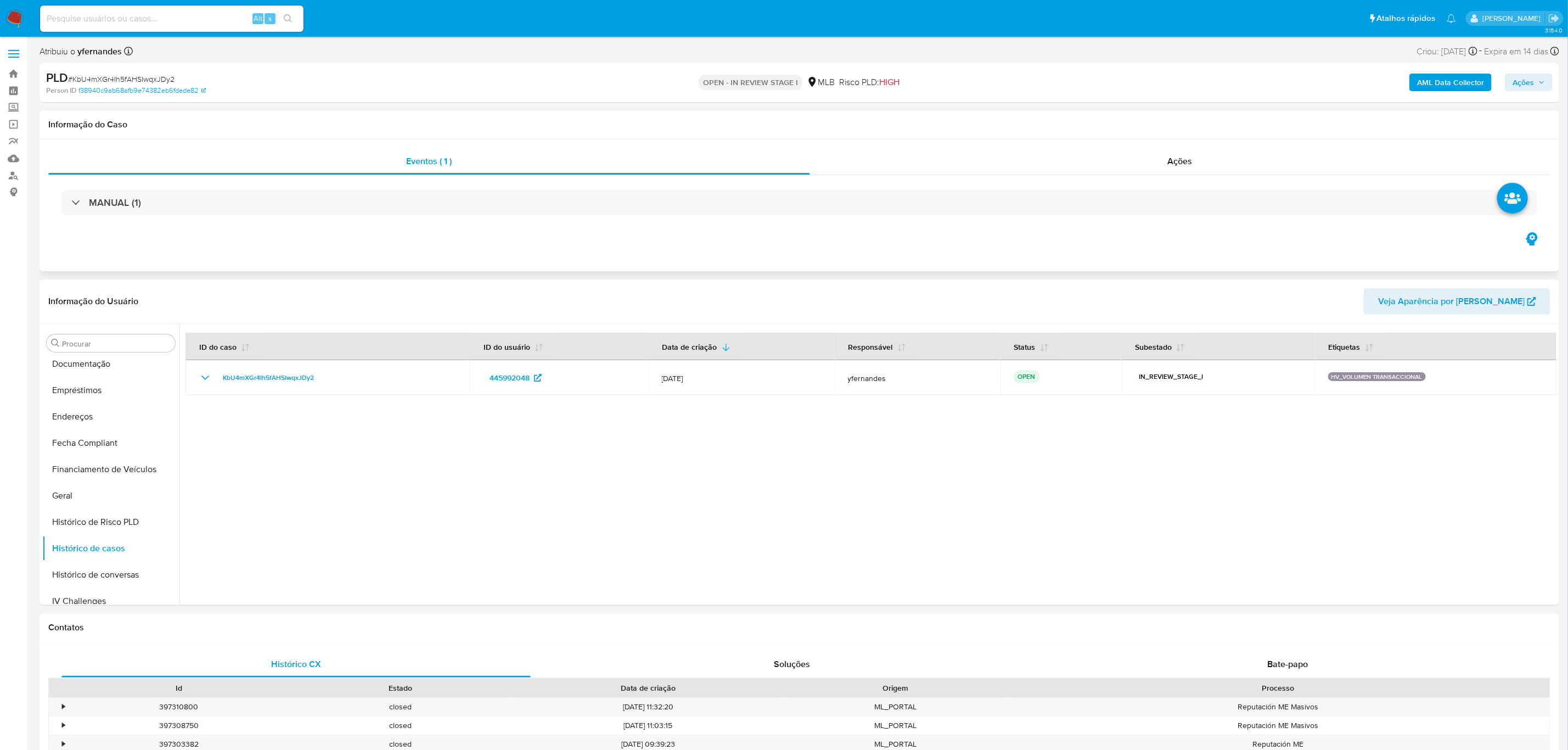
click at [292, 188] on div "MANUAL (1)" at bounding box center [799, 202] width 1502 height 55
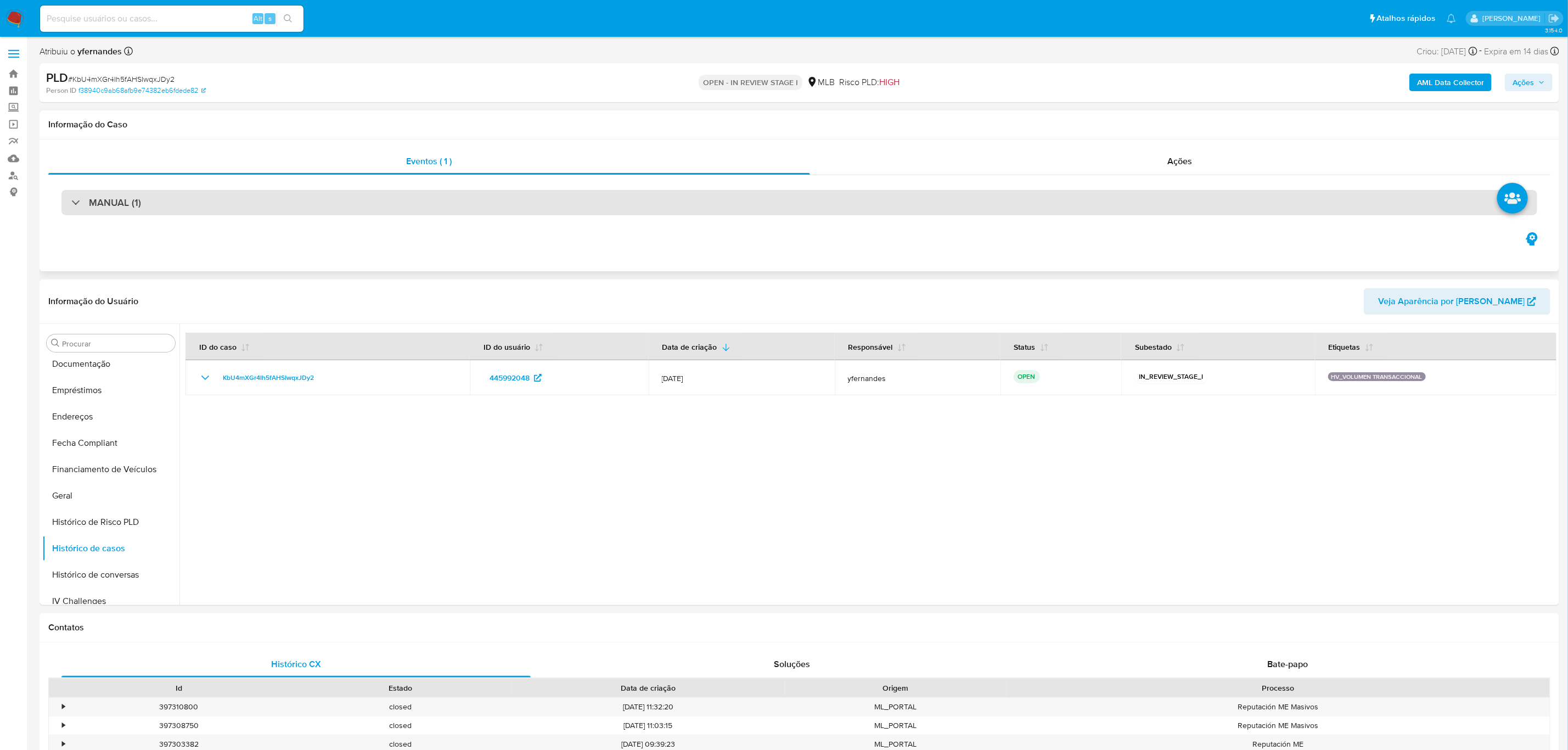
click at [297, 197] on div "MANUAL (1)" at bounding box center [799, 202] width 1476 height 25
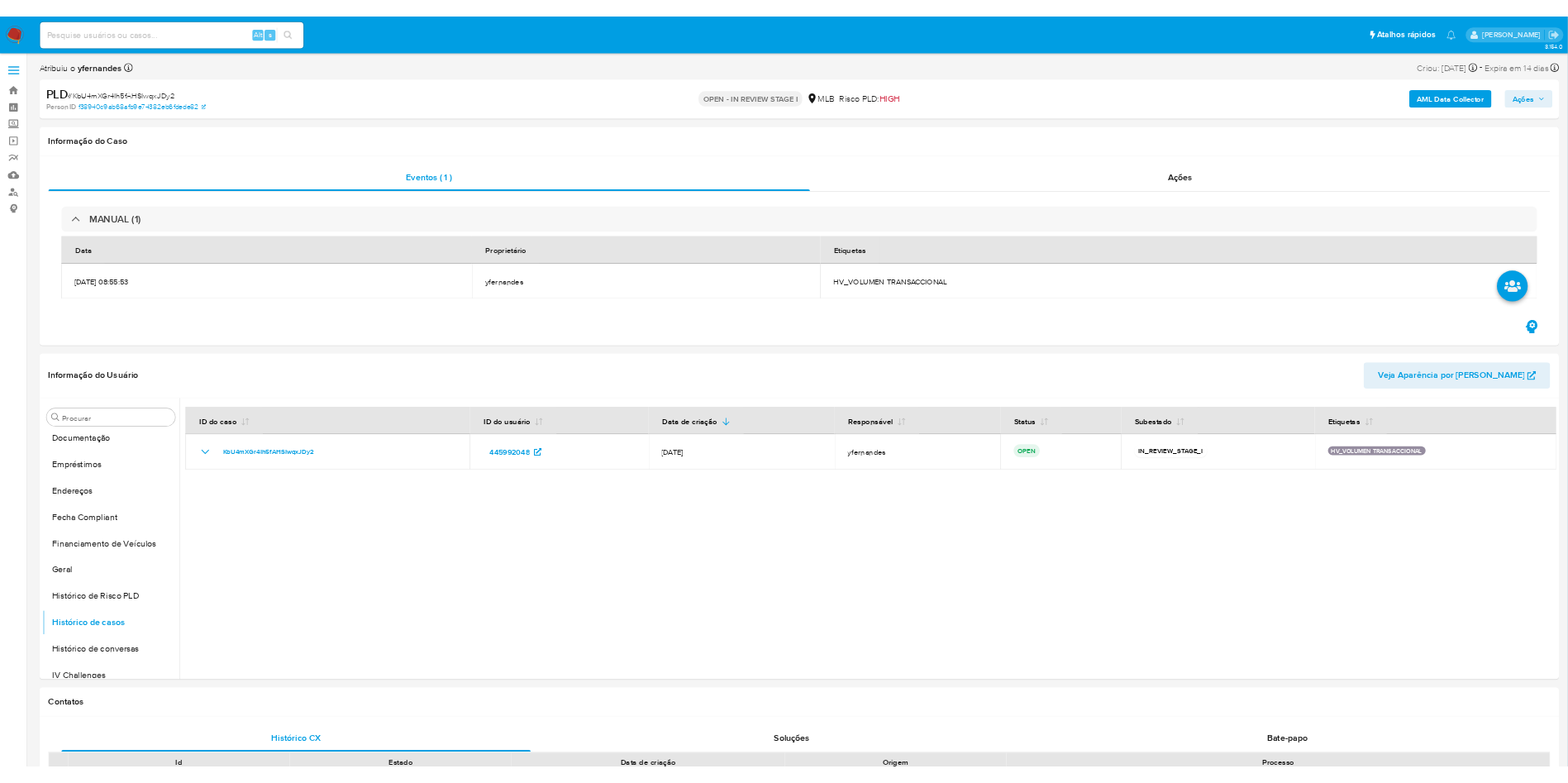
scroll to position [366, 0]
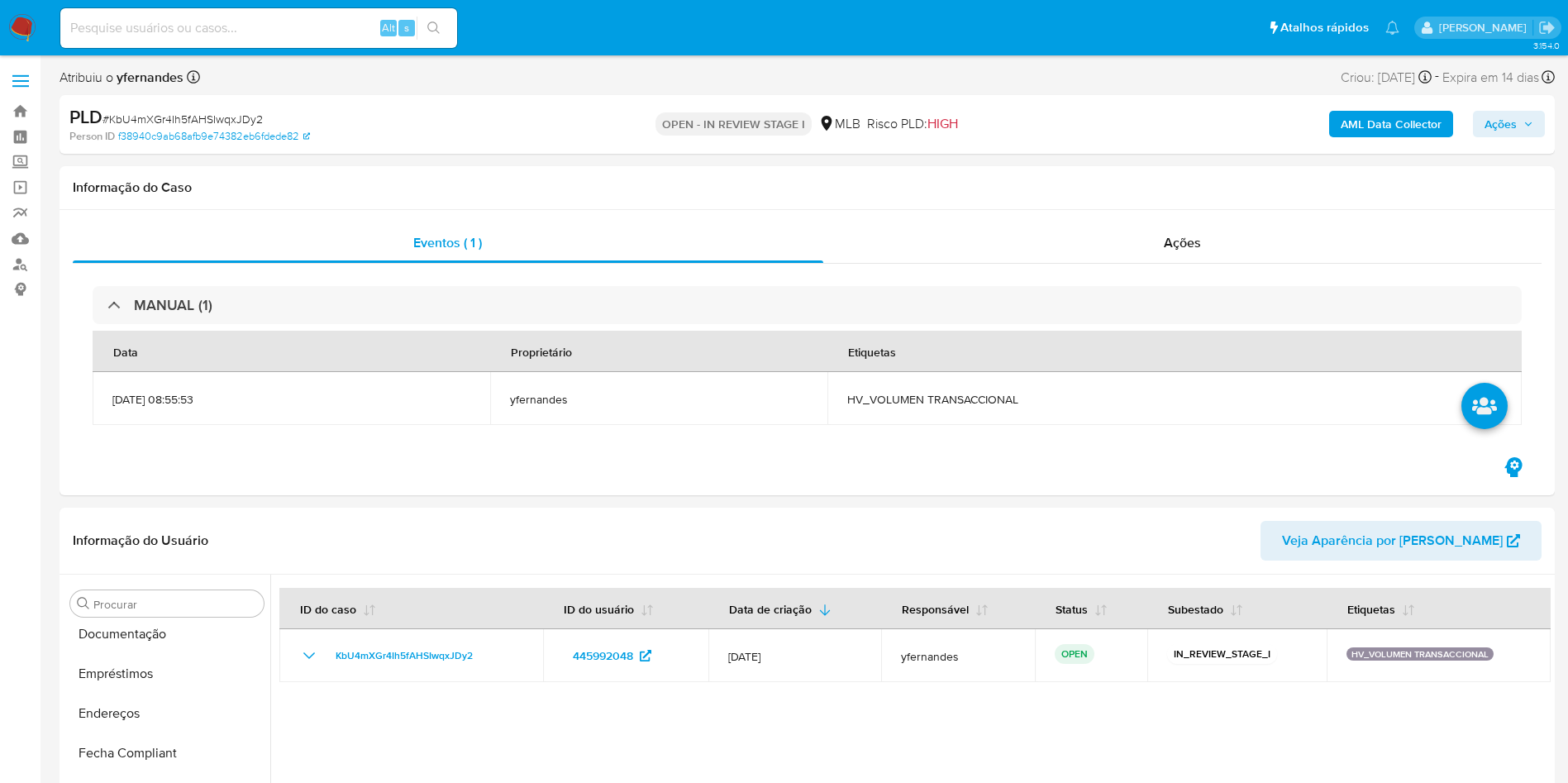
click at [154, 116] on span "# KbU4mXGr4Ih5fAHSIwqxJDy2" at bounding box center [182, 119] width 161 height 17
copy span "KbU4mXGr4Ih5fAHSIwqxJDy2"
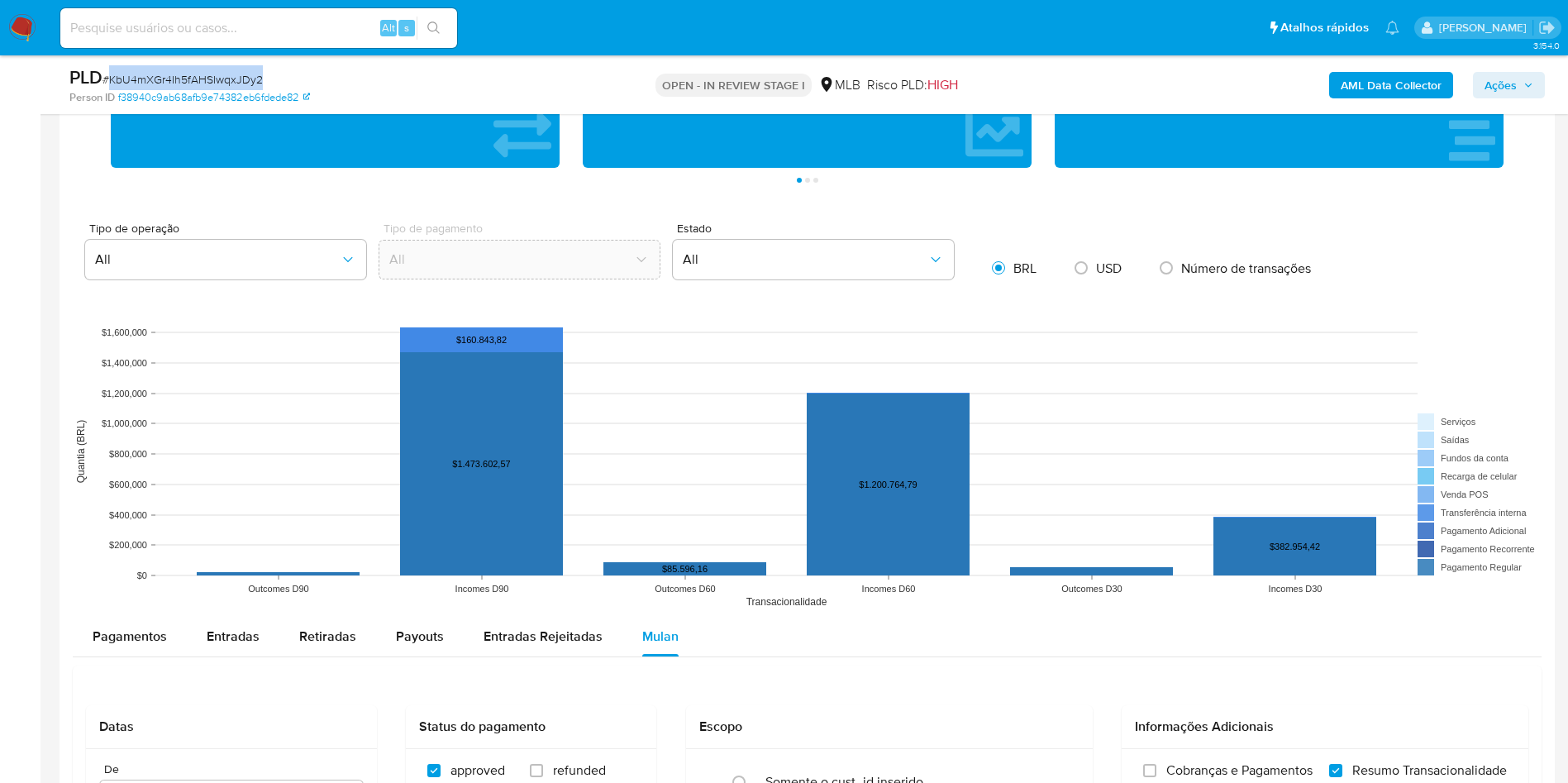
scroll to position [992, 0]
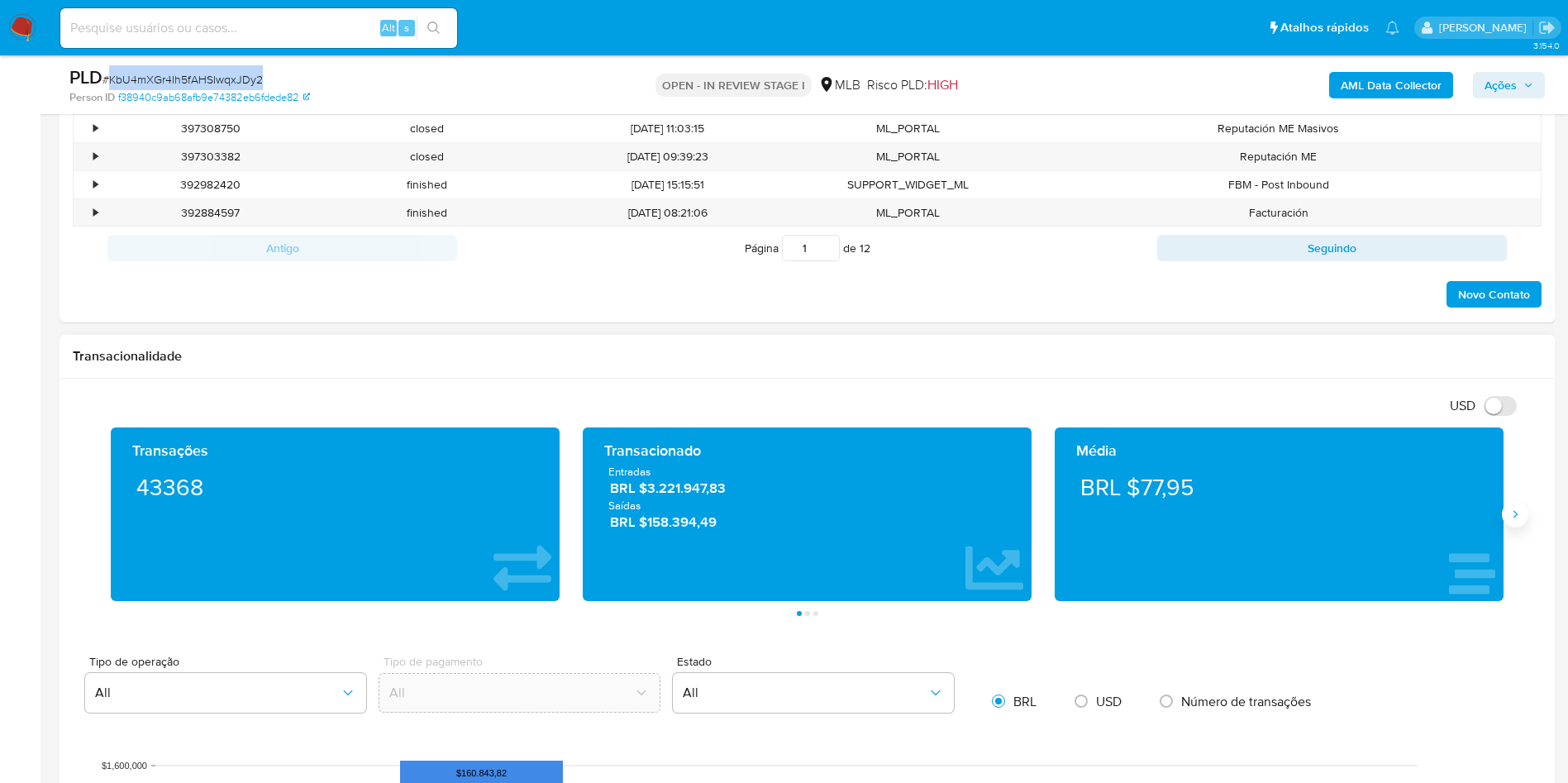
click at [1520, 518] on icon "Siguiente" at bounding box center [1515, 515] width 13 height 13
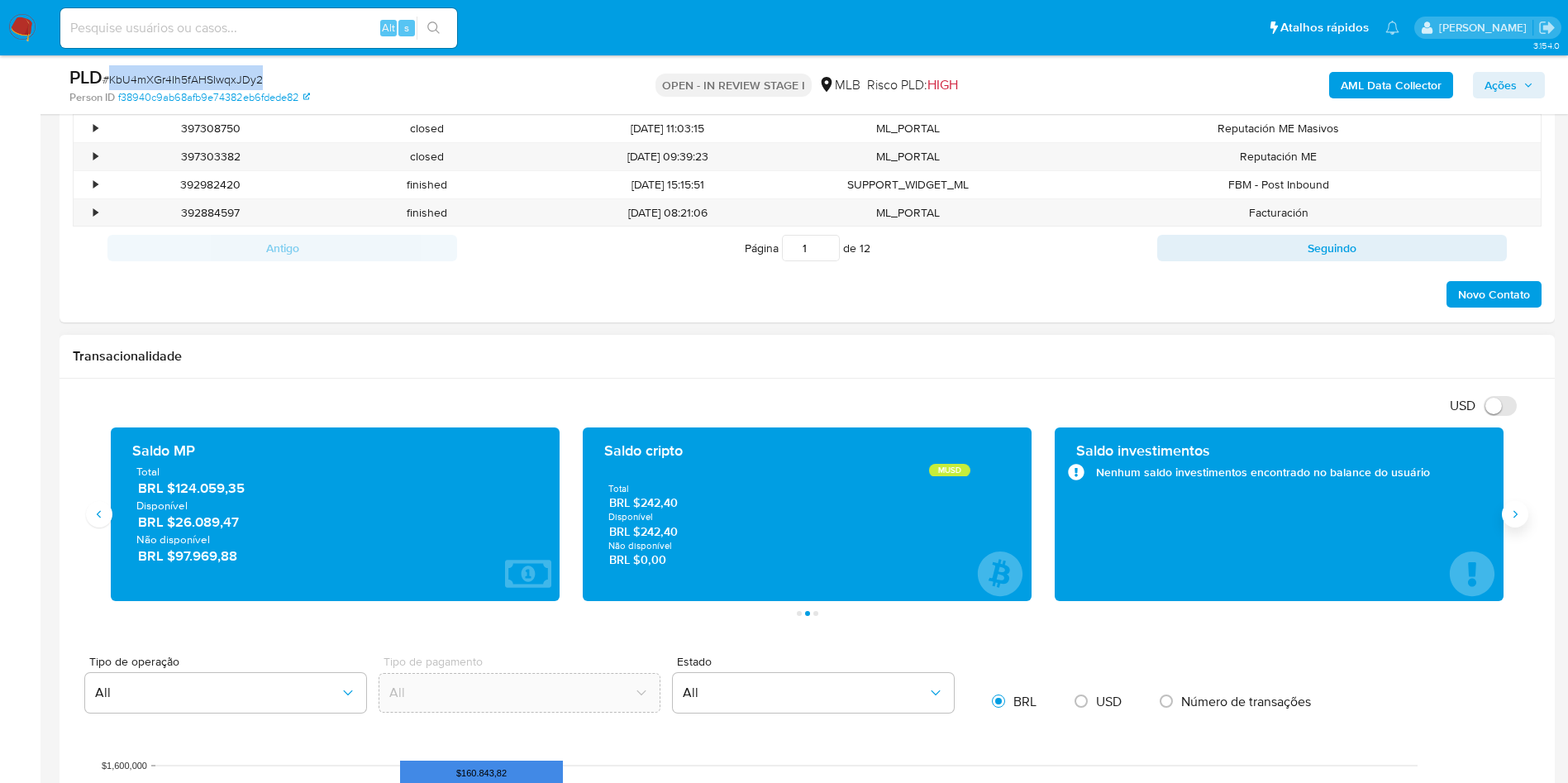
click at [1520, 518] on icon "Siguiente" at bounding box center [1515, 515] width 13 height 13
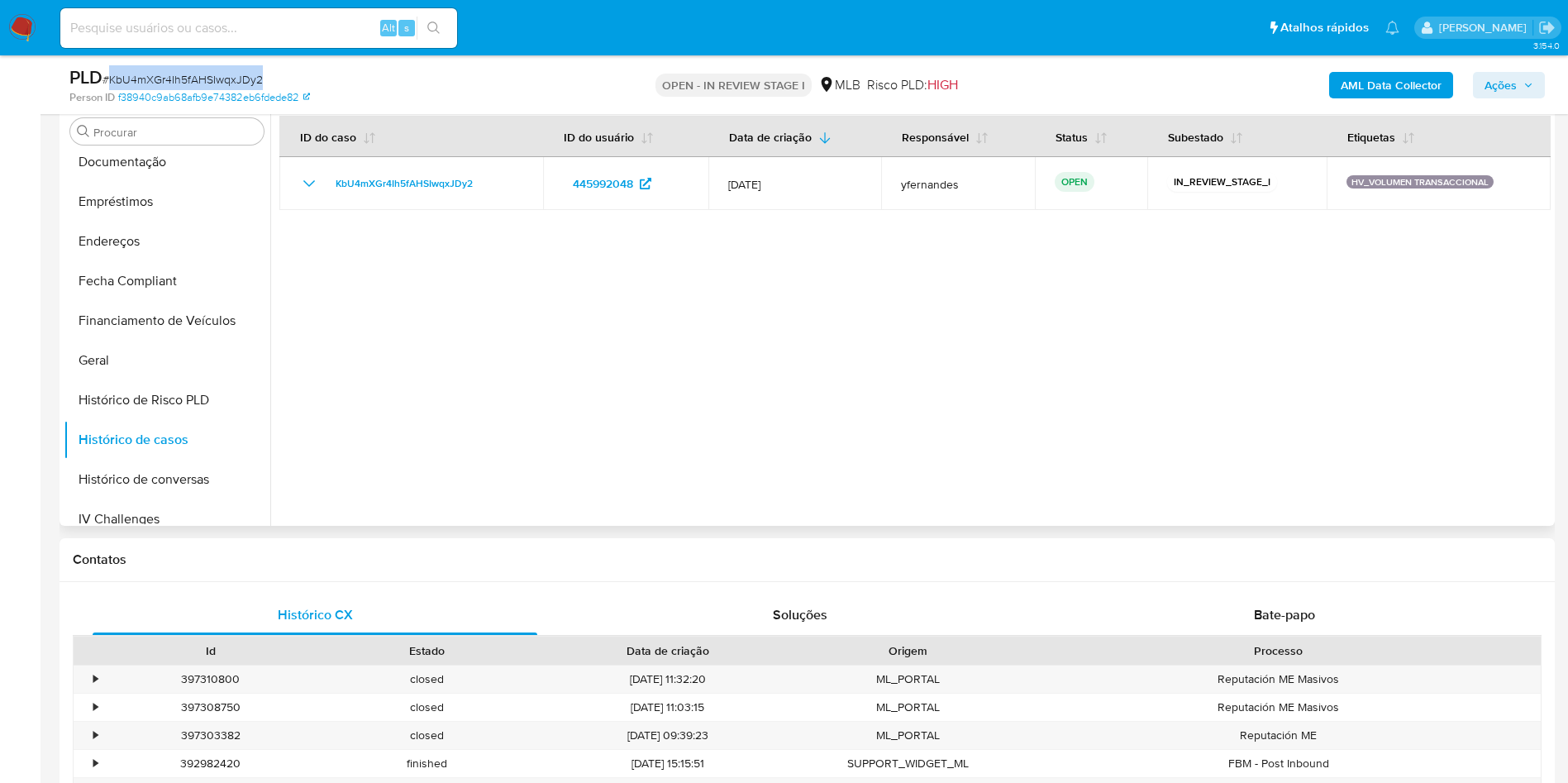
scroll to position [248, 0]
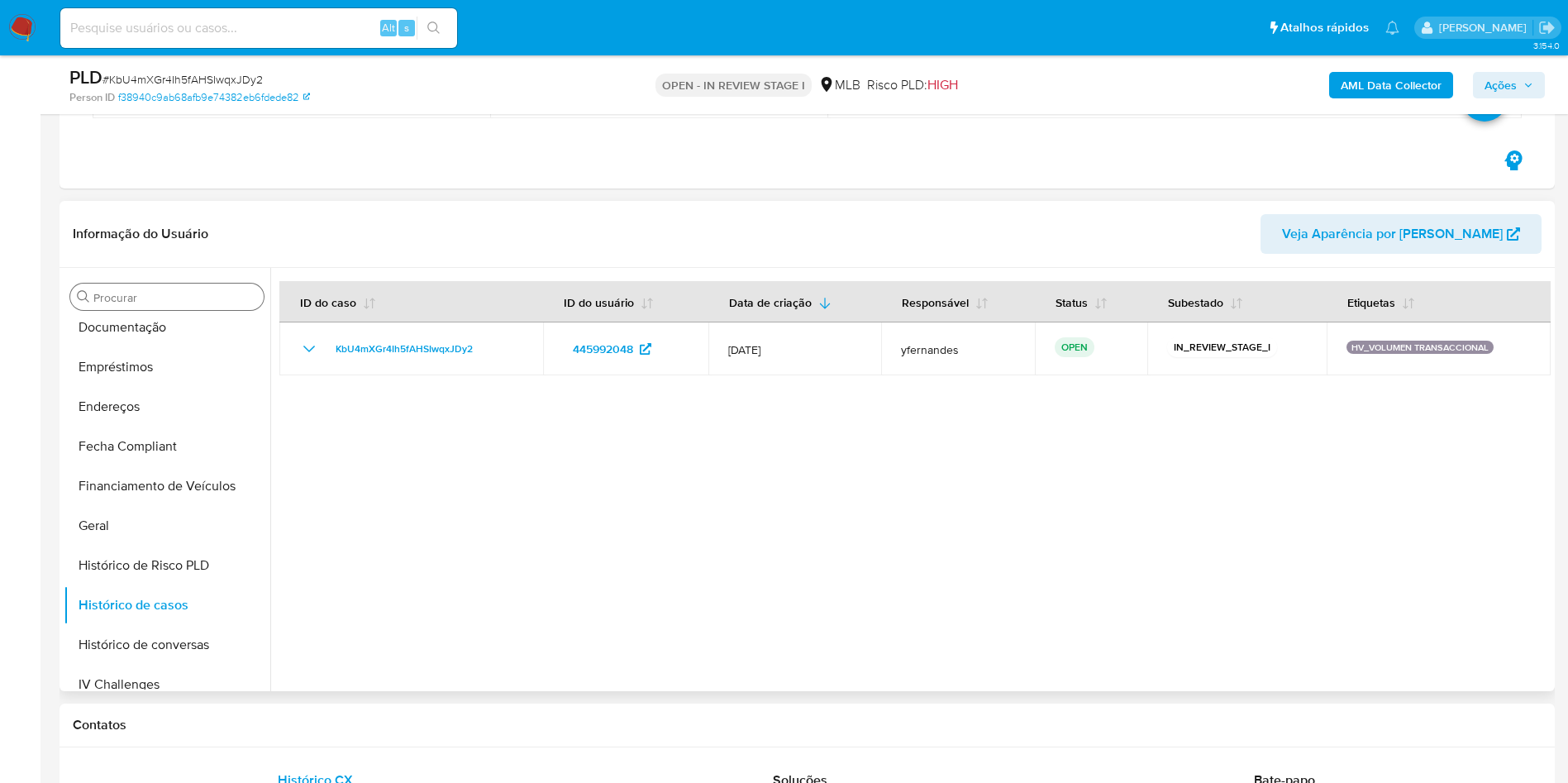
click at [159, 298] on input "Procurar" at bounding box center [176, 297] width 163 height 15
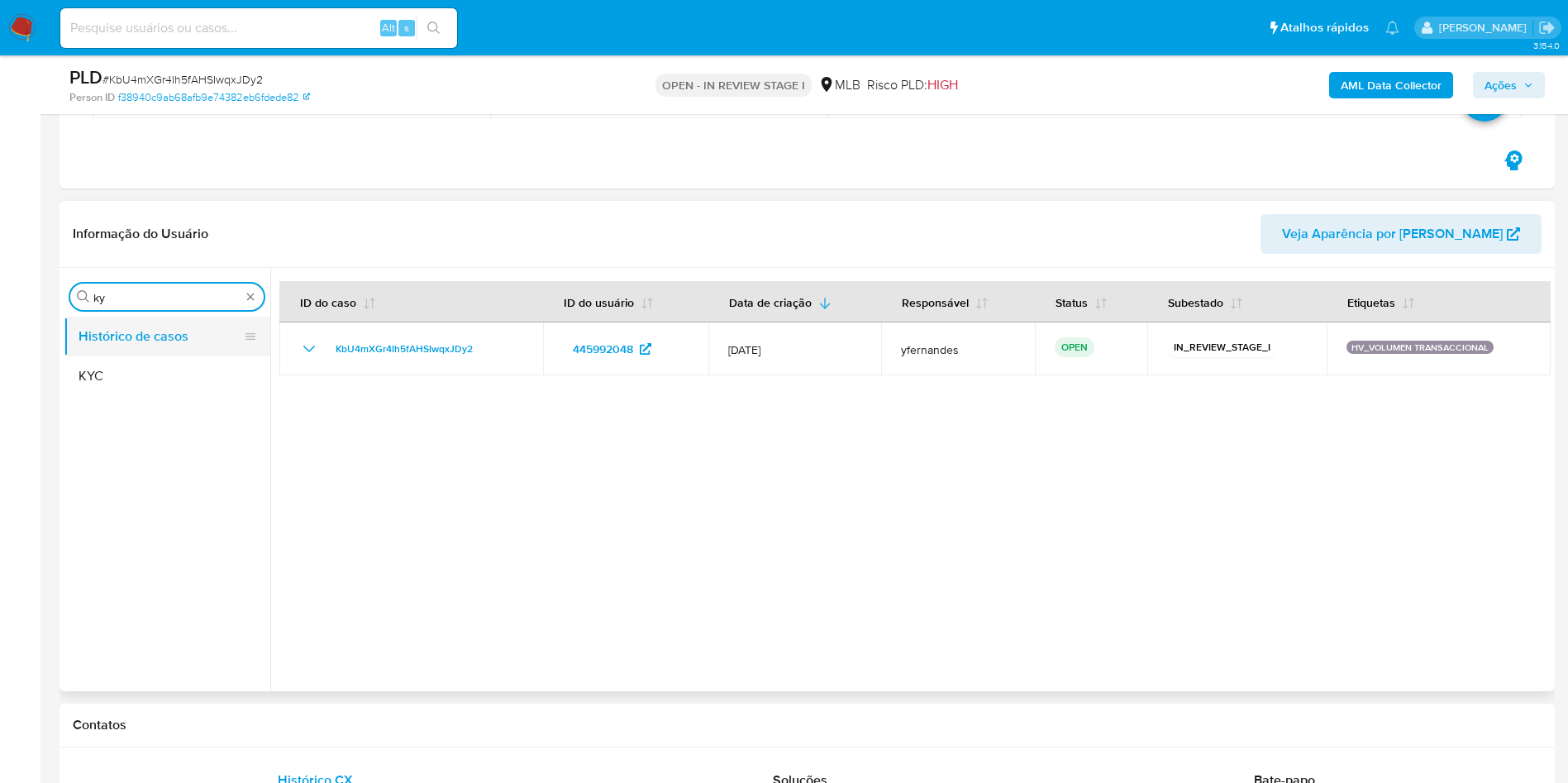
scroll to position [0, 0]
click at [88, 386] on button "KYC" at bounding box center [161, 376] width 193 height 40
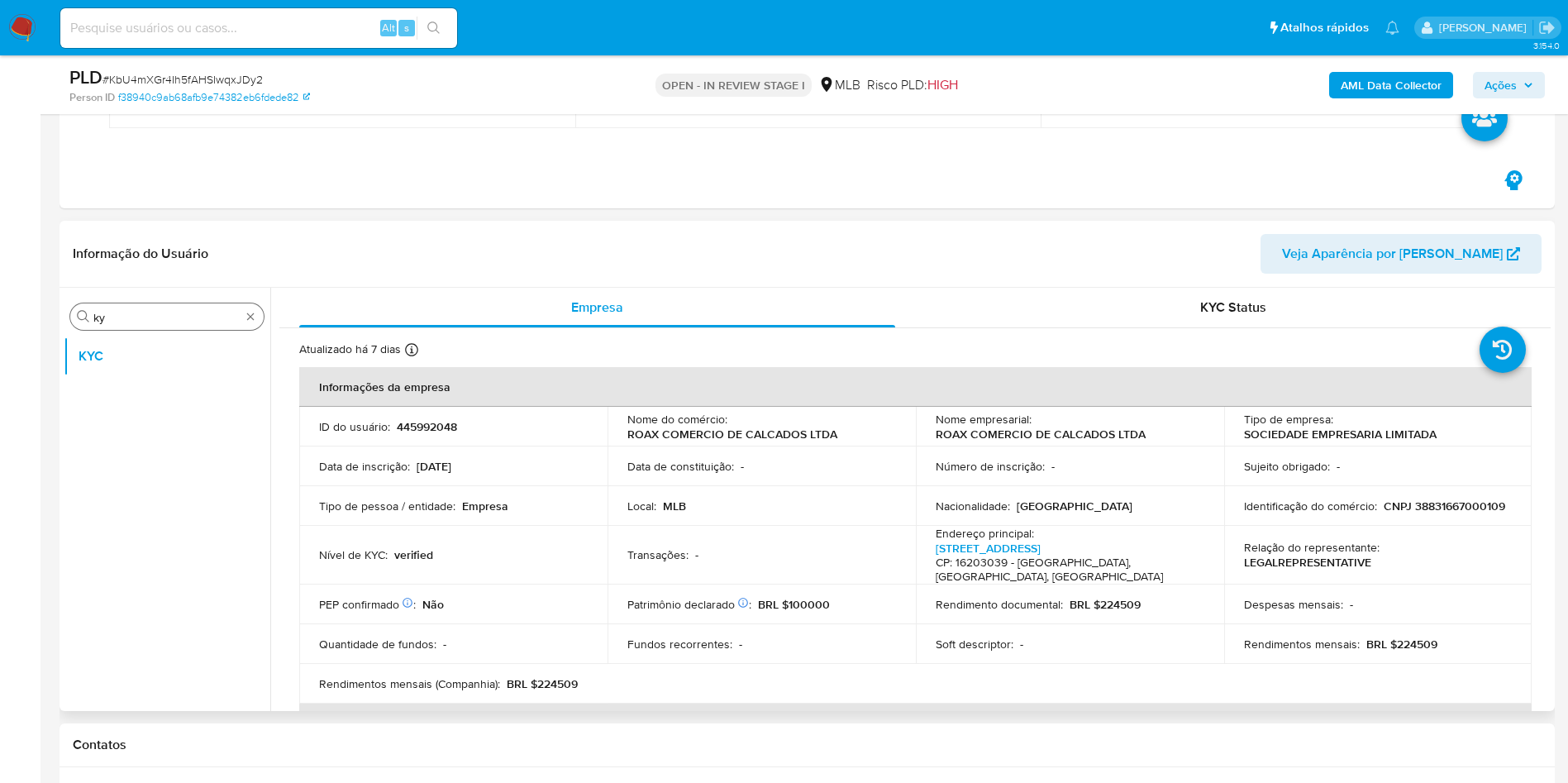
click at [165, 313] on input "ky" at bounding box center [167, 318] width 147 height 15
type input "ger"
click at [109, 351] on button "Geral" at bounding box center [167, 356] width 207 height 40
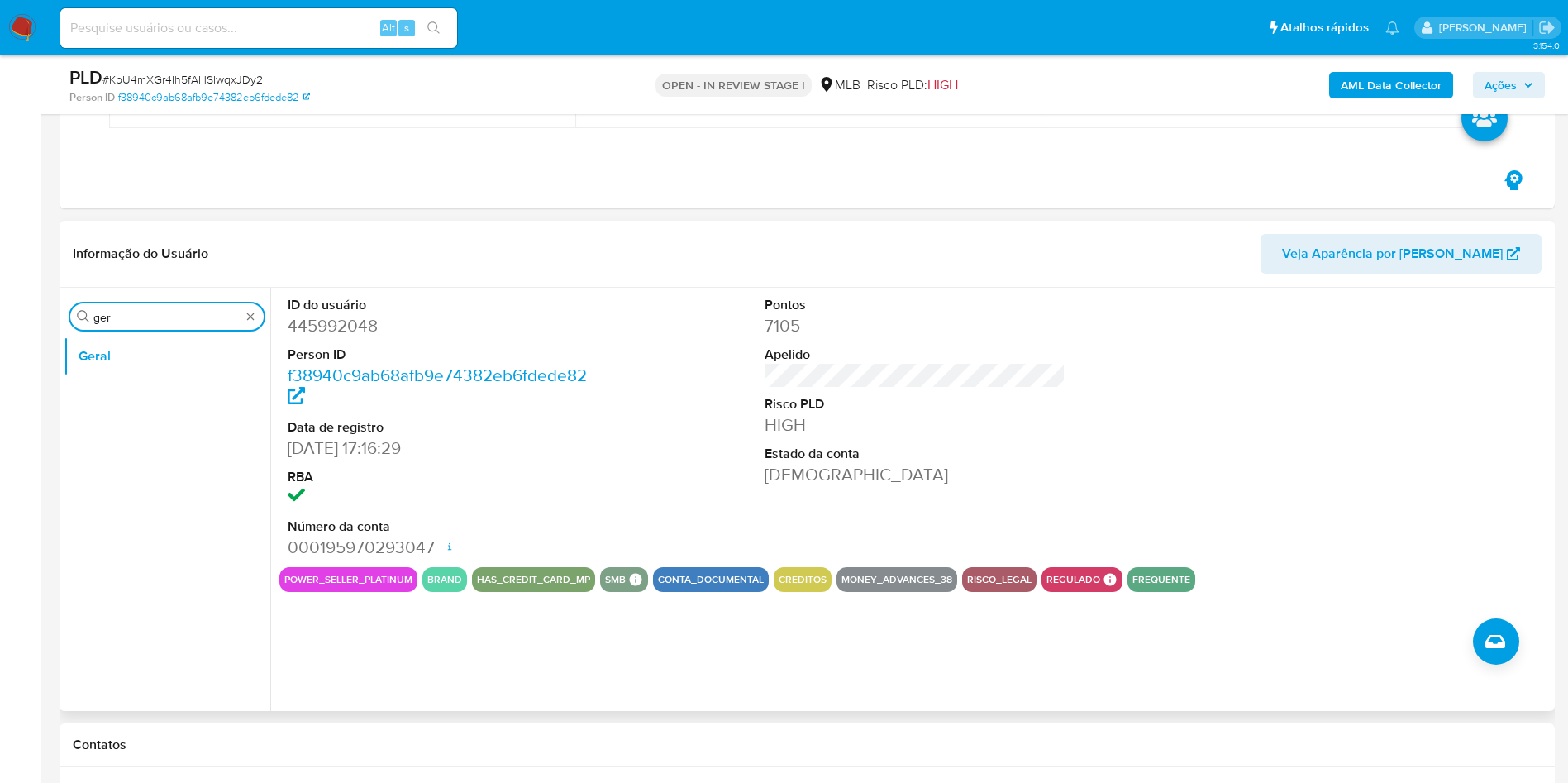
click at [135, 313] on input "ger" at bounding box center [167, 318] width 147 height 15
click at [127, 405] on button "Documentação" at bounding box center [161, 396] width 193 height 40
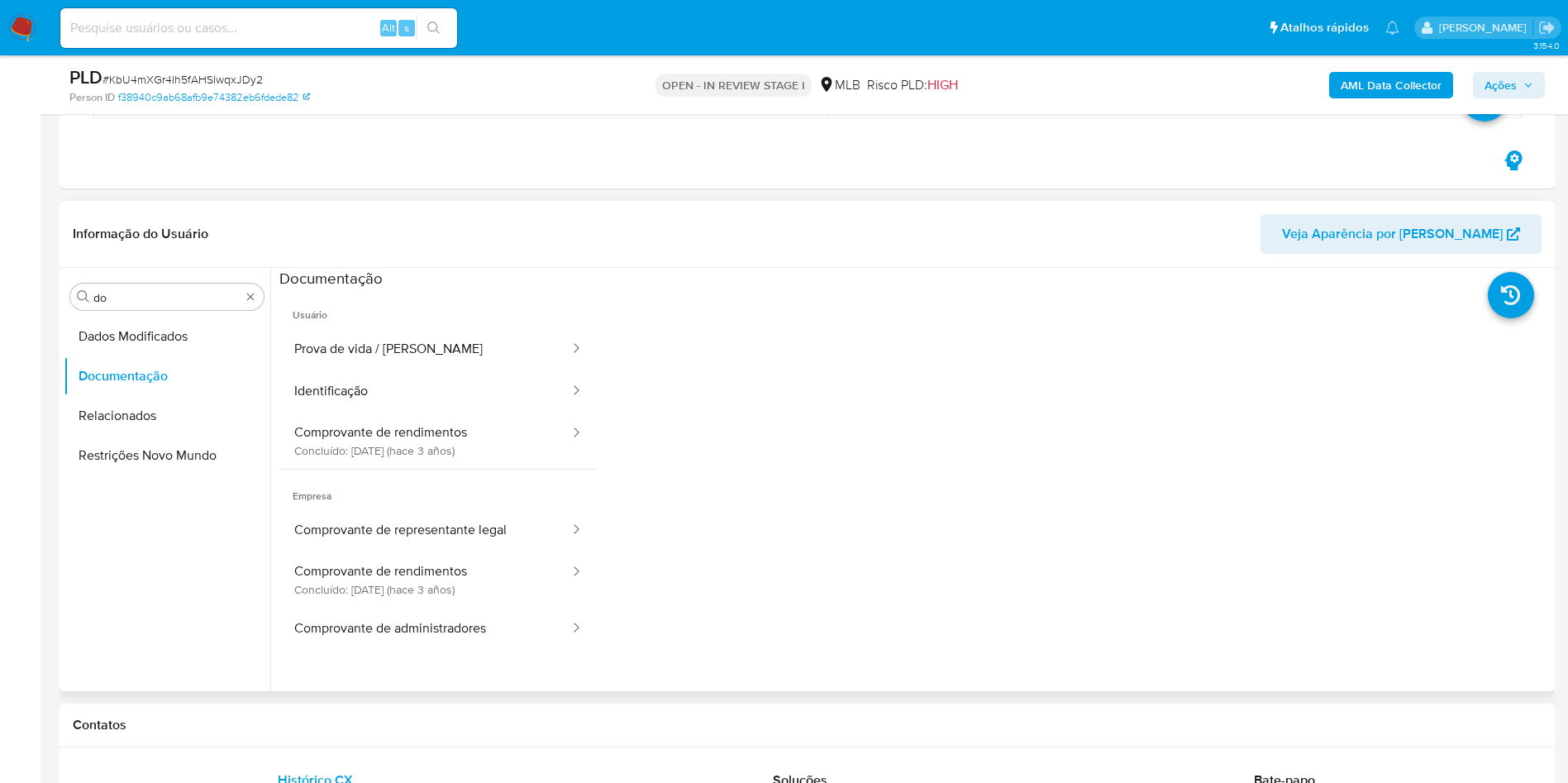
click at [372, 359] on button "Prova de vida / Selfie" at bounding box center [425, 348] width 292 height 42
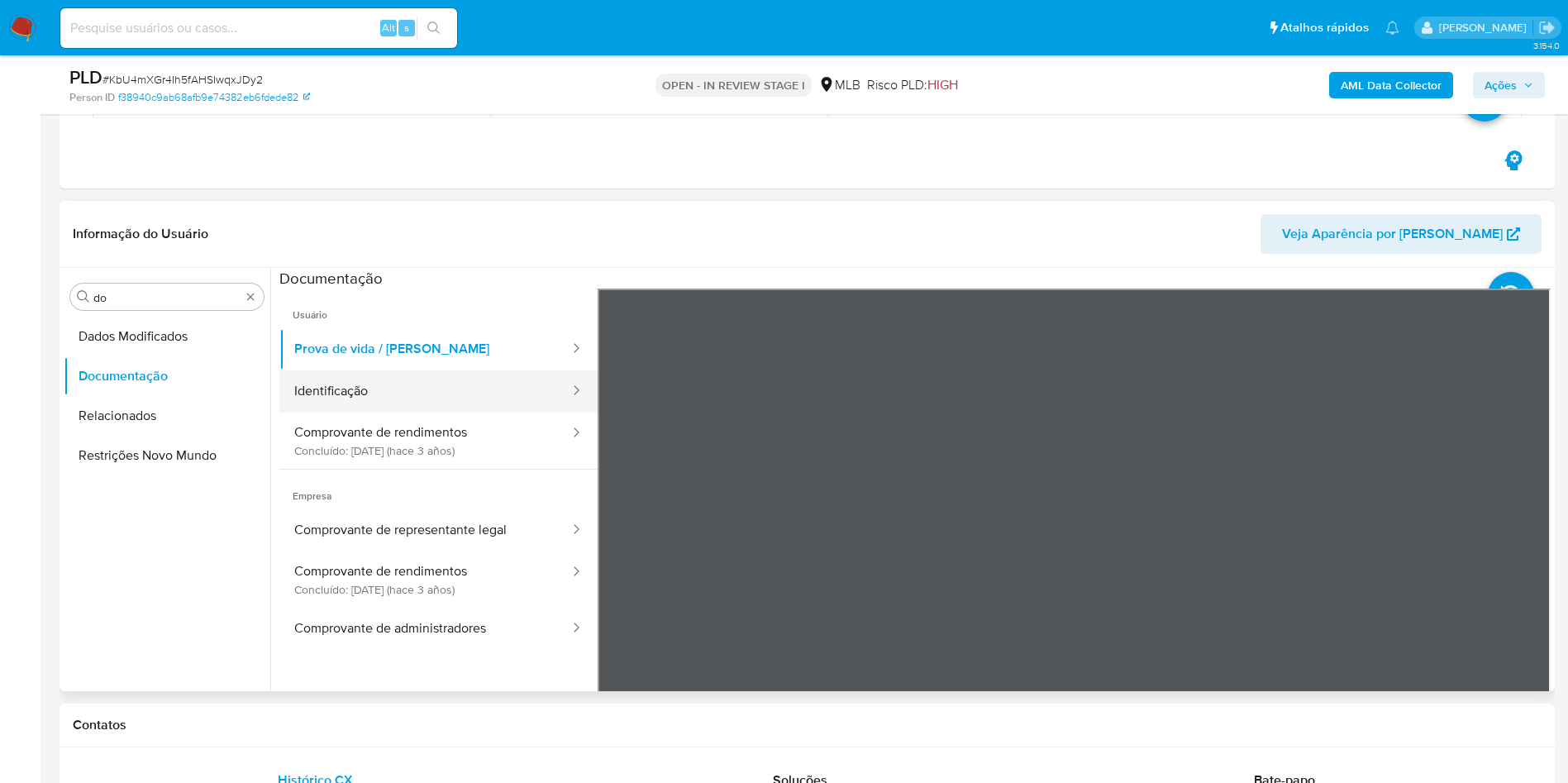
click at [485, 401] on button "Identificação" at bounding box center [425, 391] width 292 height 42
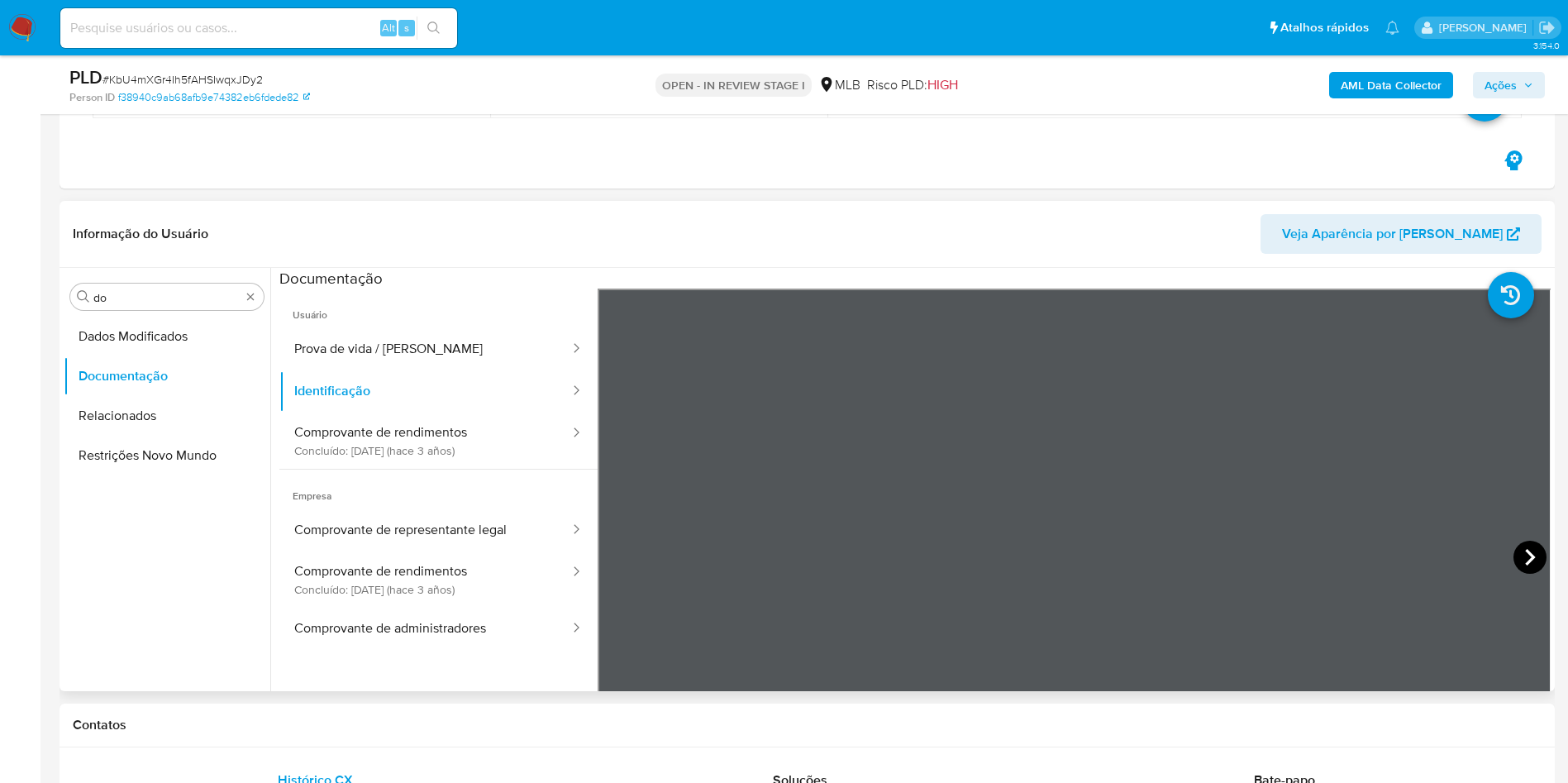
click at [1526, 552] on icon at bounding box center [1531, 557] width 33 height 33
click at [366, 449] on button "Comprovante de rendimentos Concluído: 15/12/2022 (hace 3 años)" at bounding box center [425, 440] width 292 height 57
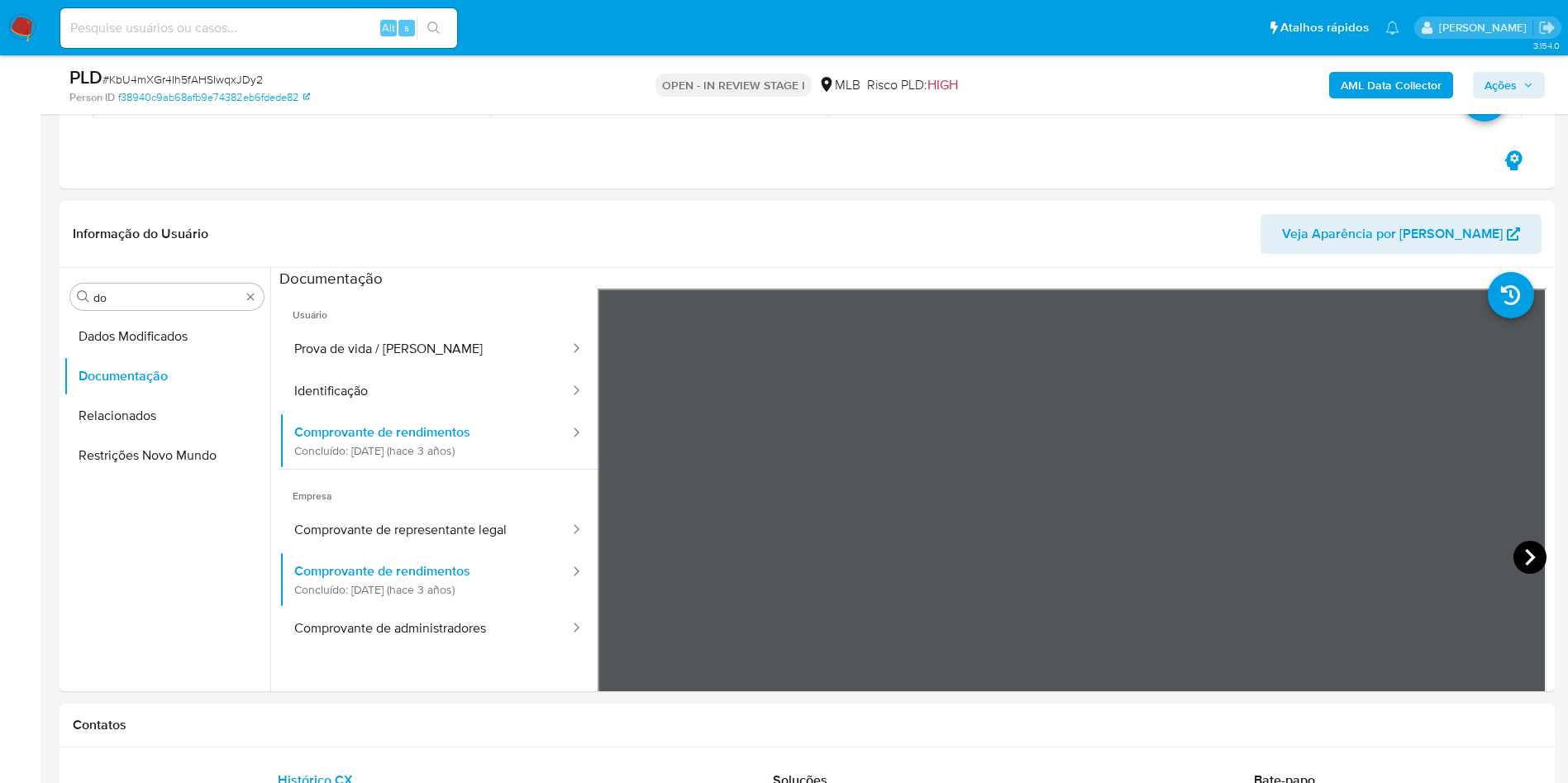
click at [1525, 562] on icon at bounding box center [1530, 557] width 10 height 17
click at [169, 297] on input "do" at bounding box center [167, 297] width 147 height 15
click at [144, 297] on input "do" at bounding box center [167, 297] width 147 height 15
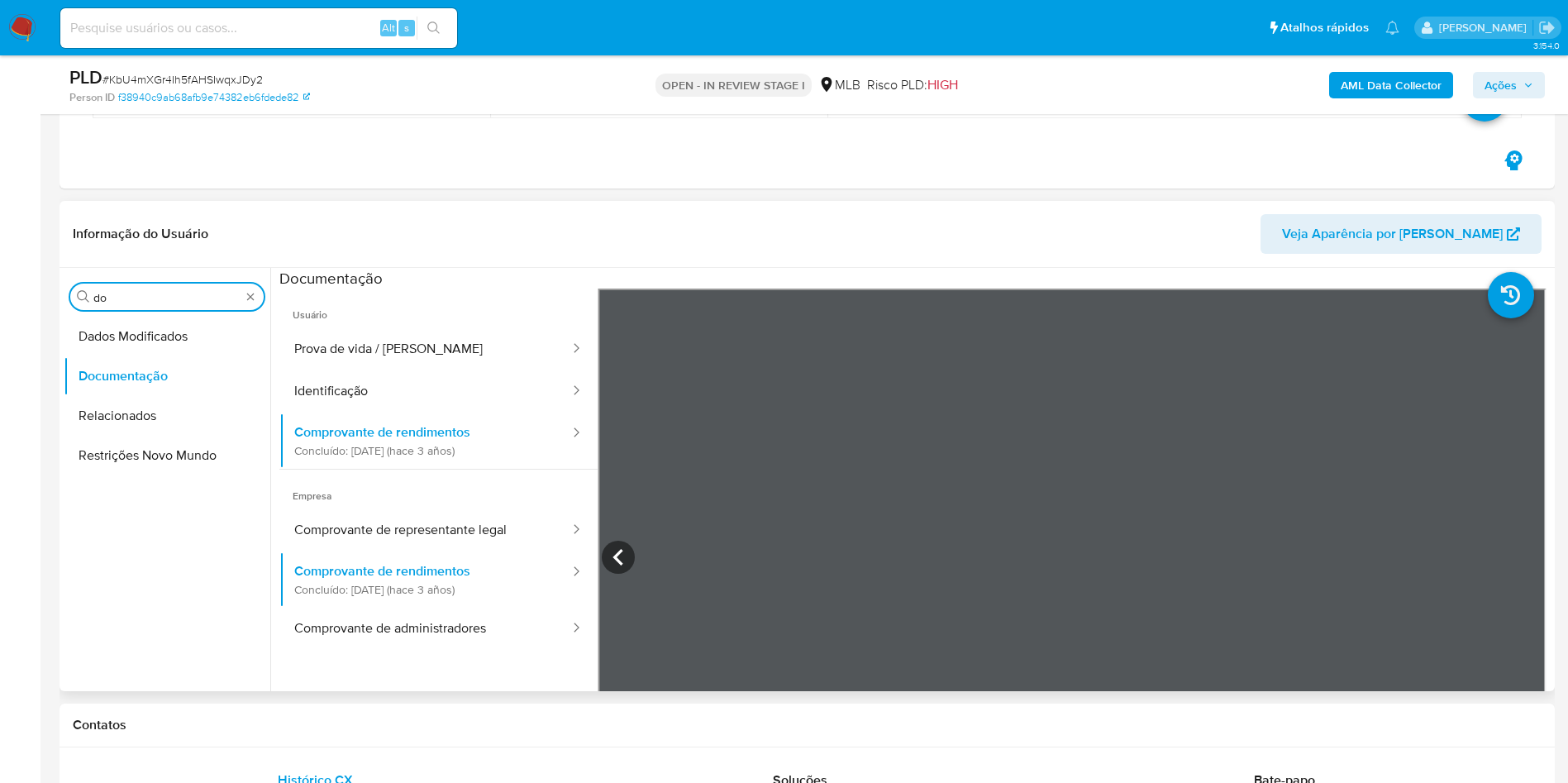
click at [144, 297] on input "do" at bounding box center [167, 297] width 147 height 15
type input "ky"
click at [91, 377] on button "KYC" at bounding box center [161, 376] width 193 height 40
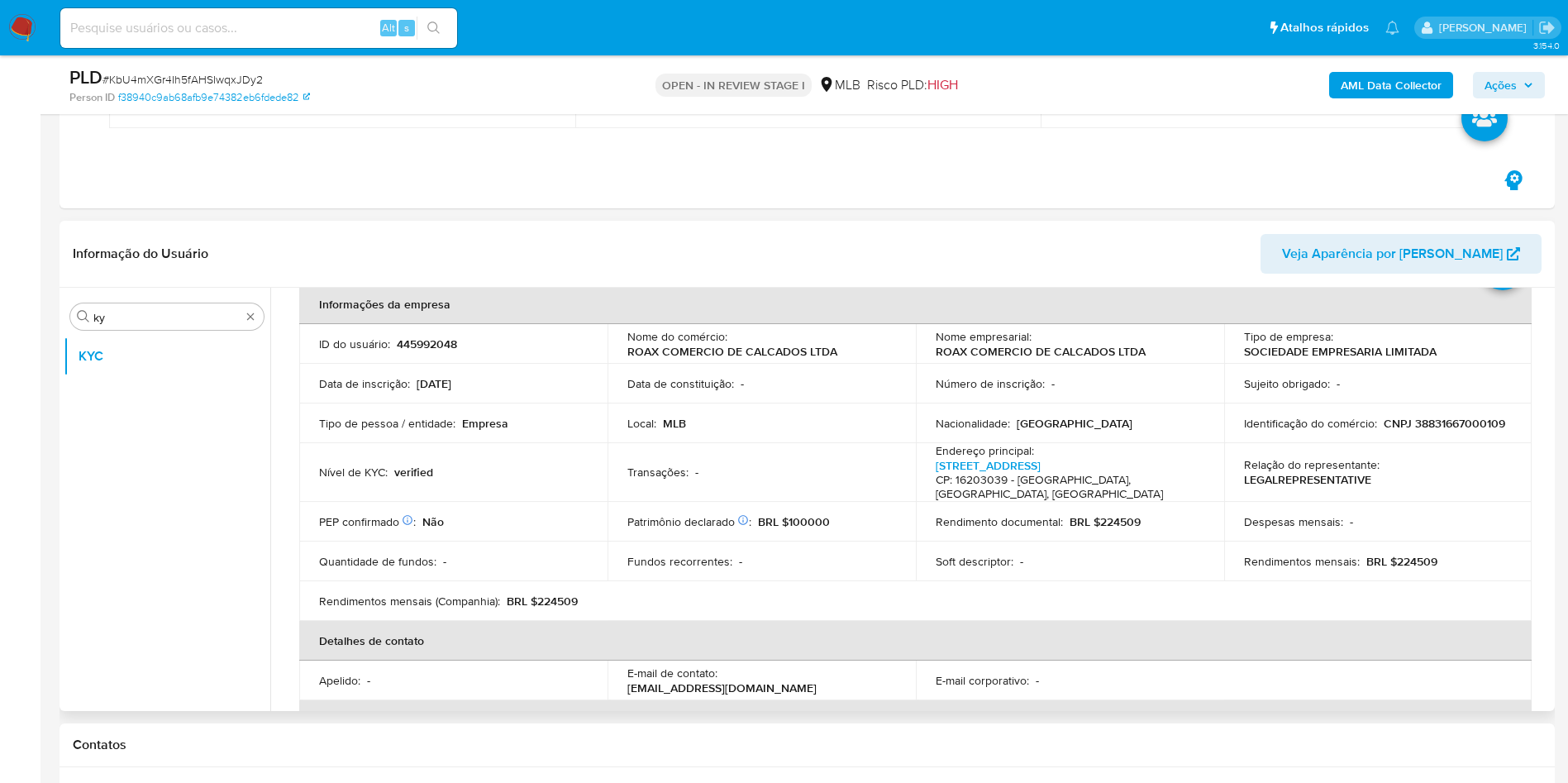
scroll to position [66, 0]
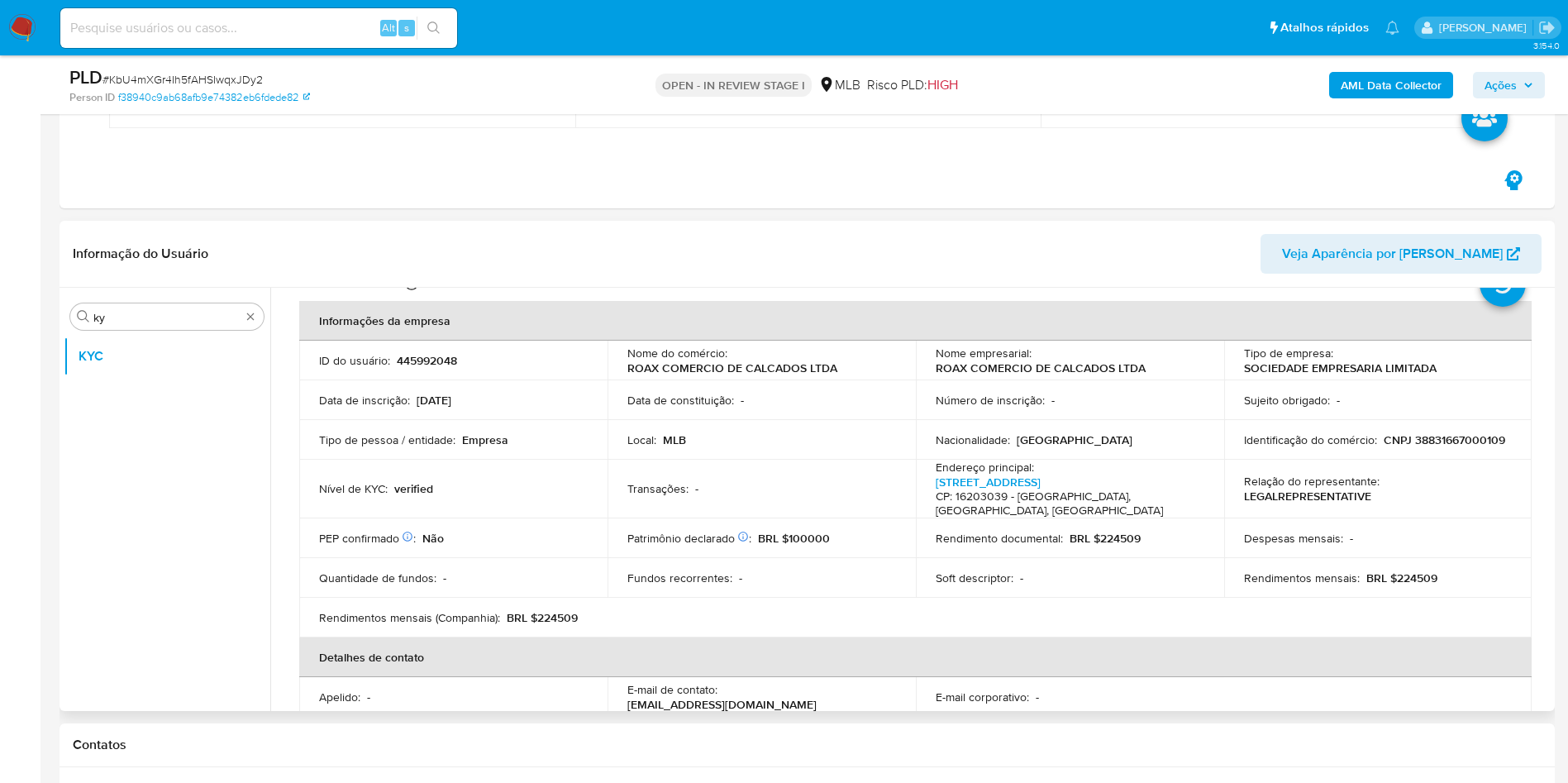
click at [651, 424] on td "Local : MLB" at bounding box center [762, 439] width 308 height 40
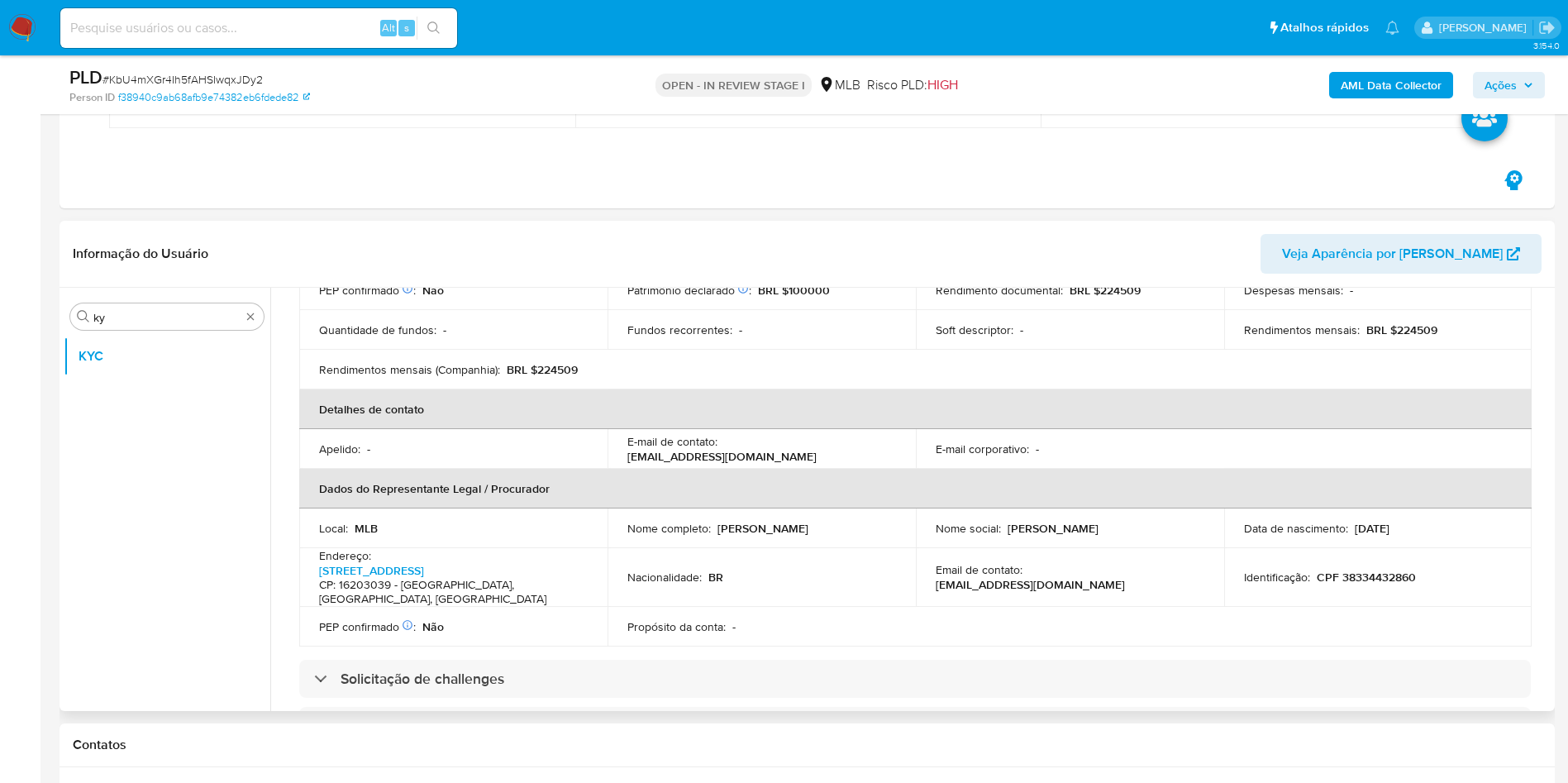
scroll to position [438, 0]
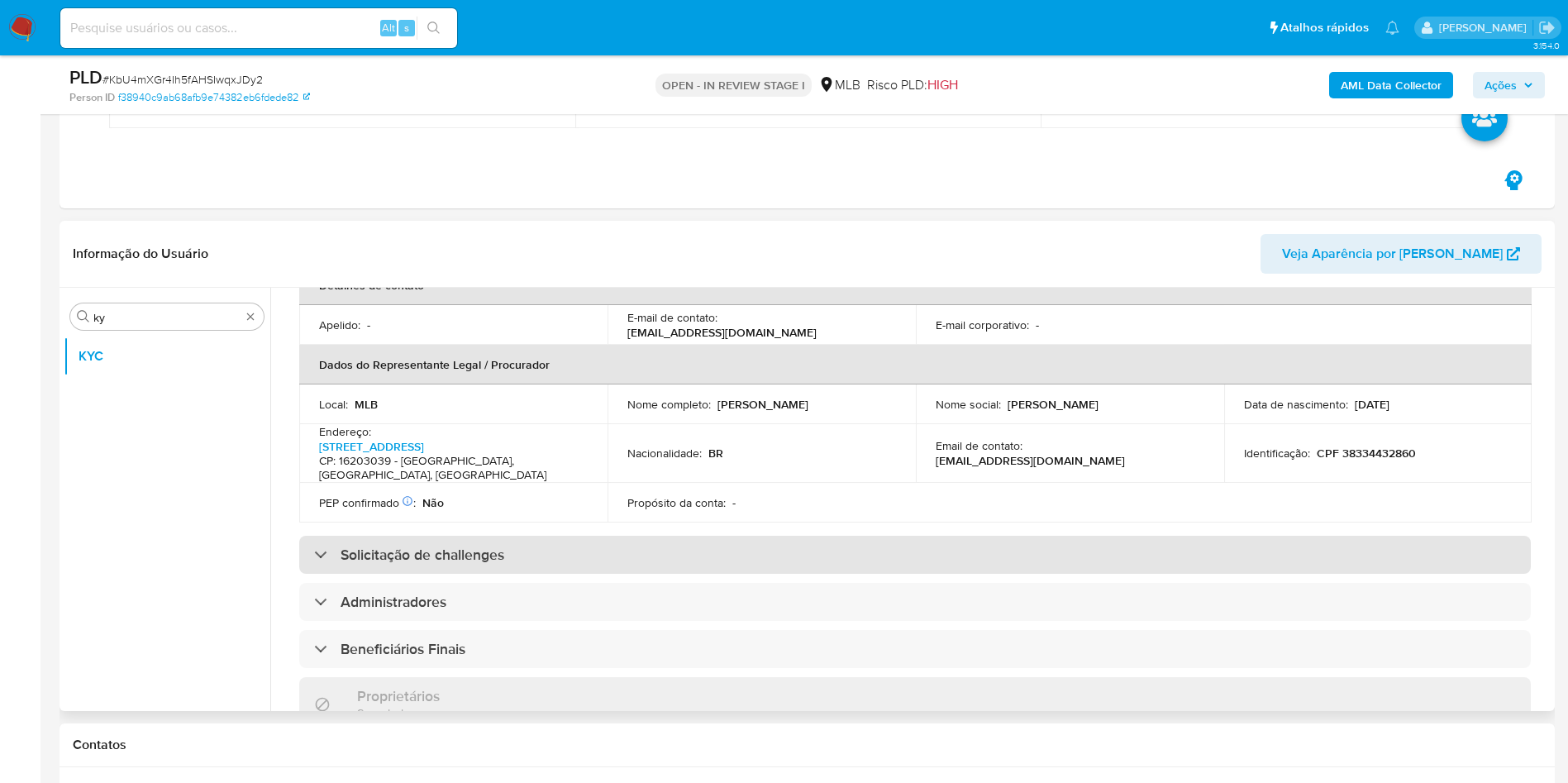
click at [703, 536] on div "Solicitação de challenges" at bounding box center [915, 555] width 1232 height 38
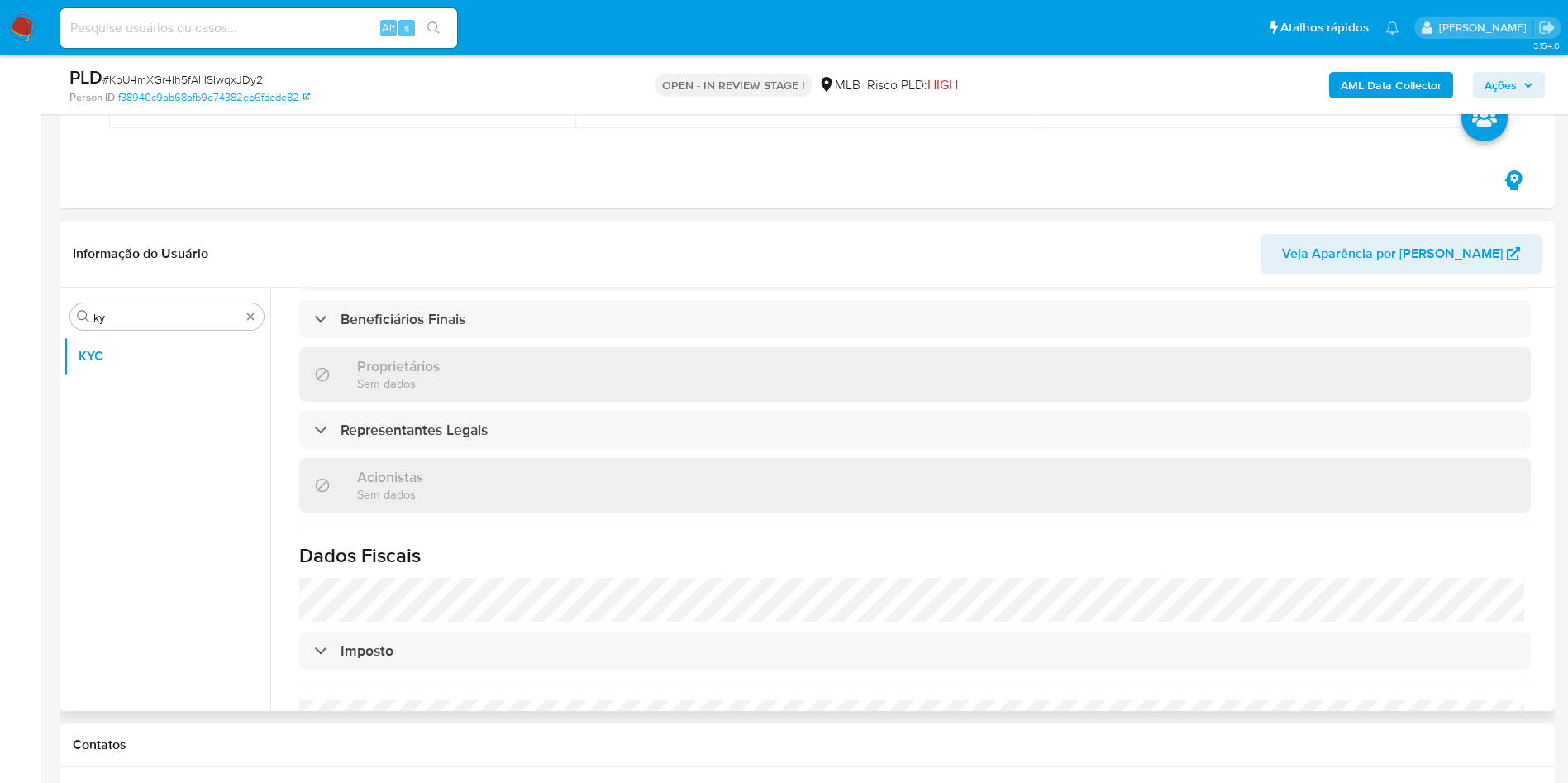
scroll to position [1072, 0]
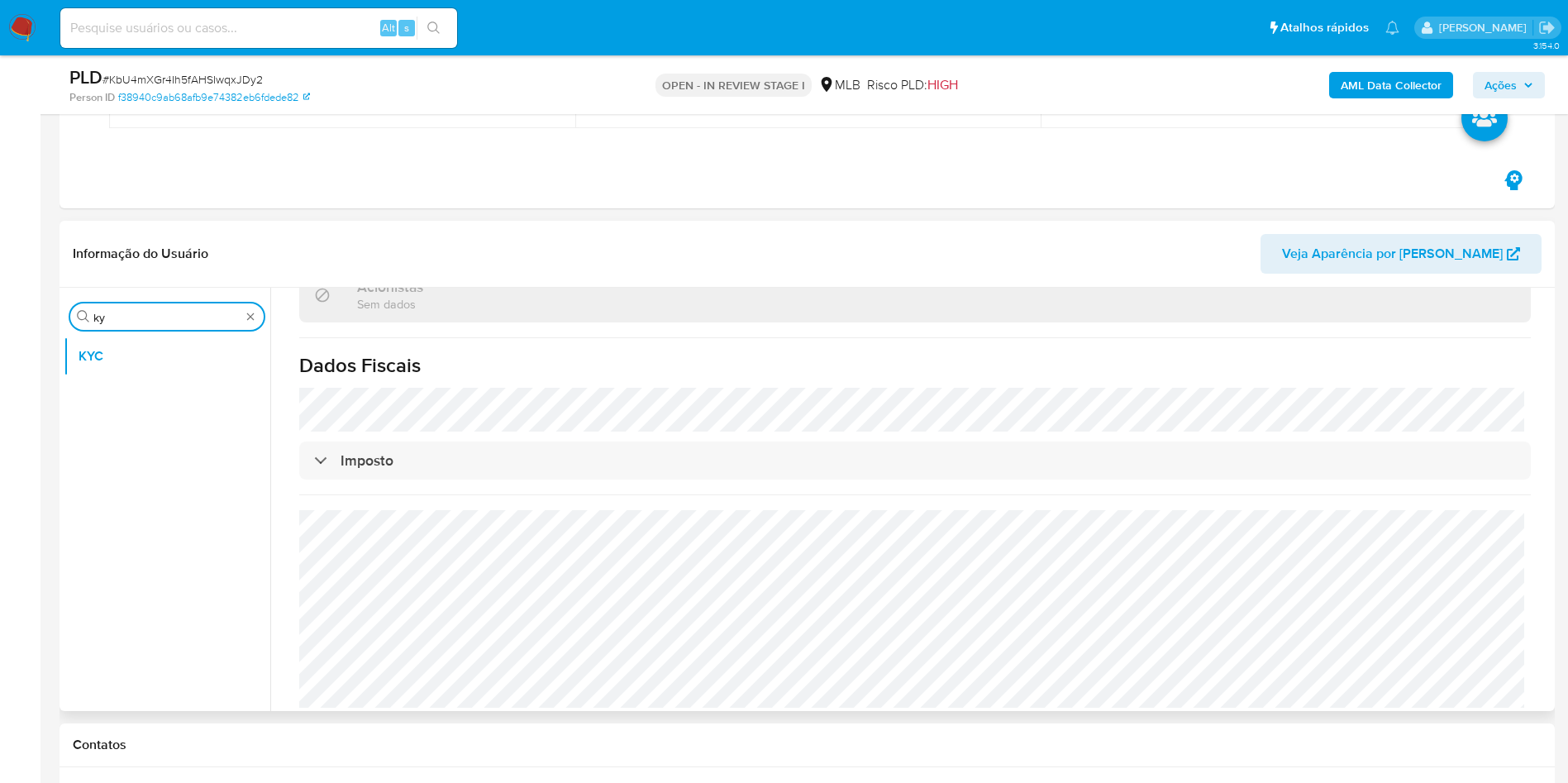
click at [147, 318] on input "ky" at bounding box center [167, 318] width 147 height 15
click at [147, 317] on input "ky" at bounding box center [167, 318] width 147 height 15
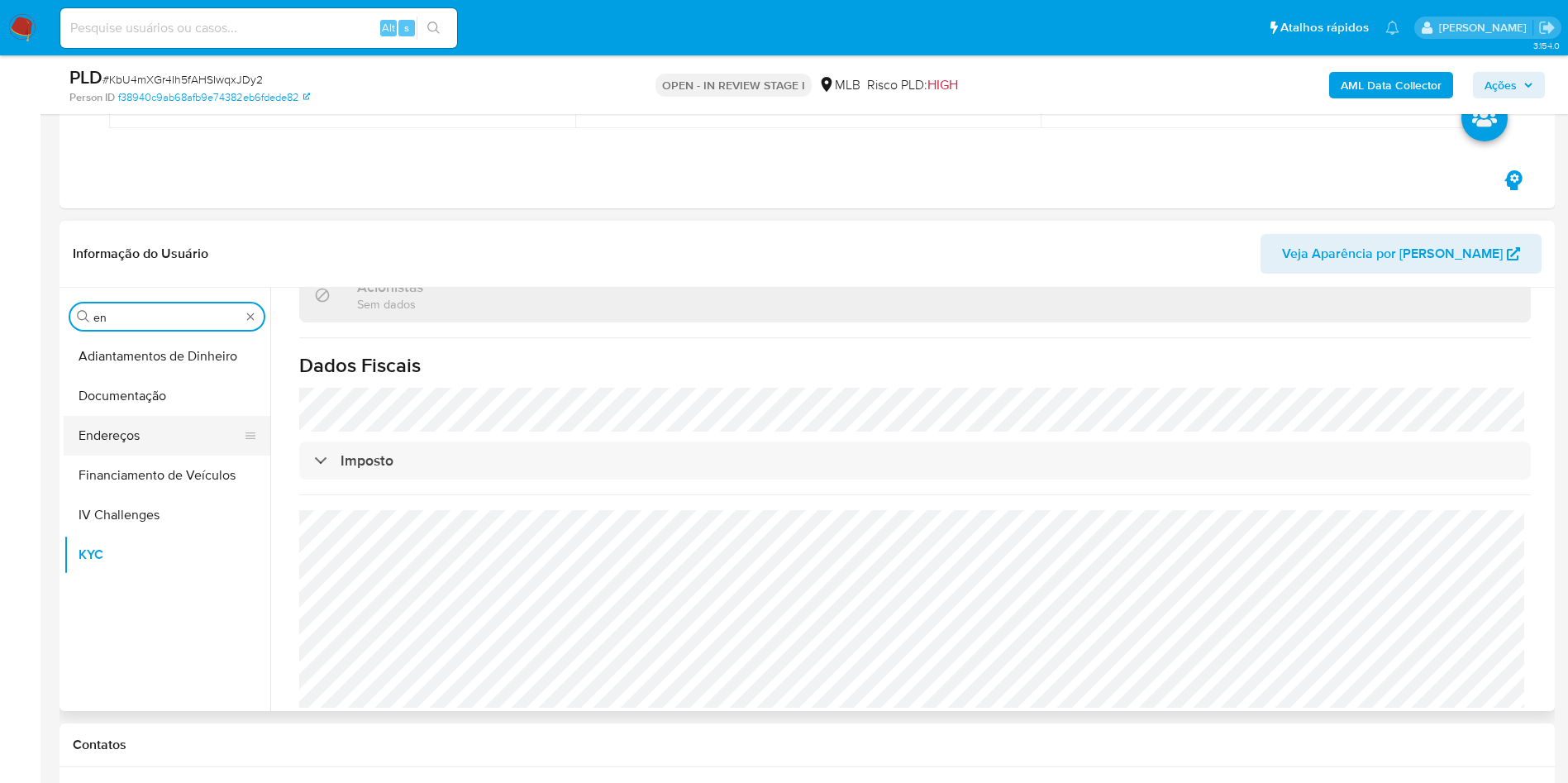
type input "en"
click at [162, 416] on button "Endereços" at bounding box center [161, 436] width 193 height 40
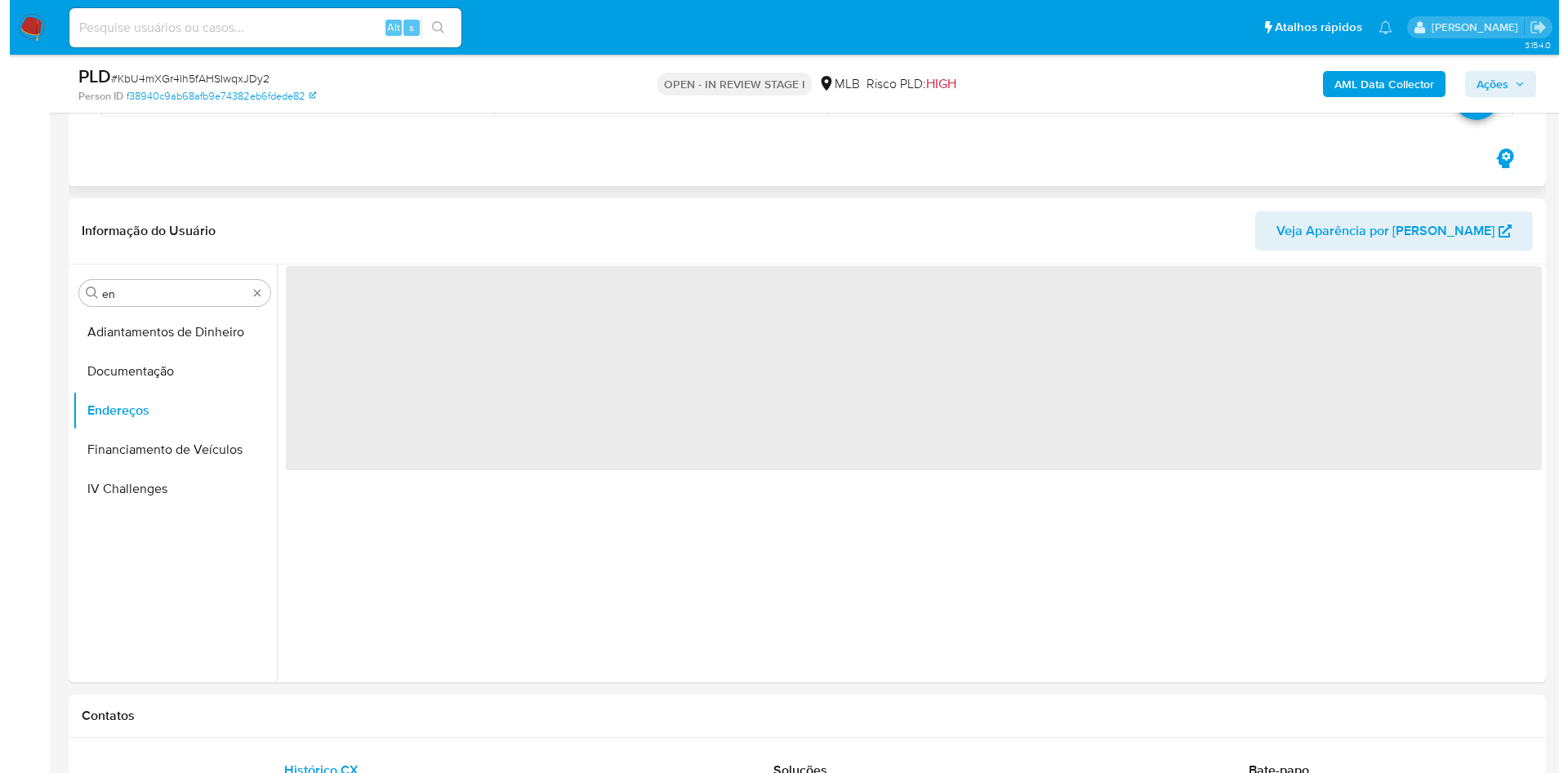
scroll to position [0, 0]
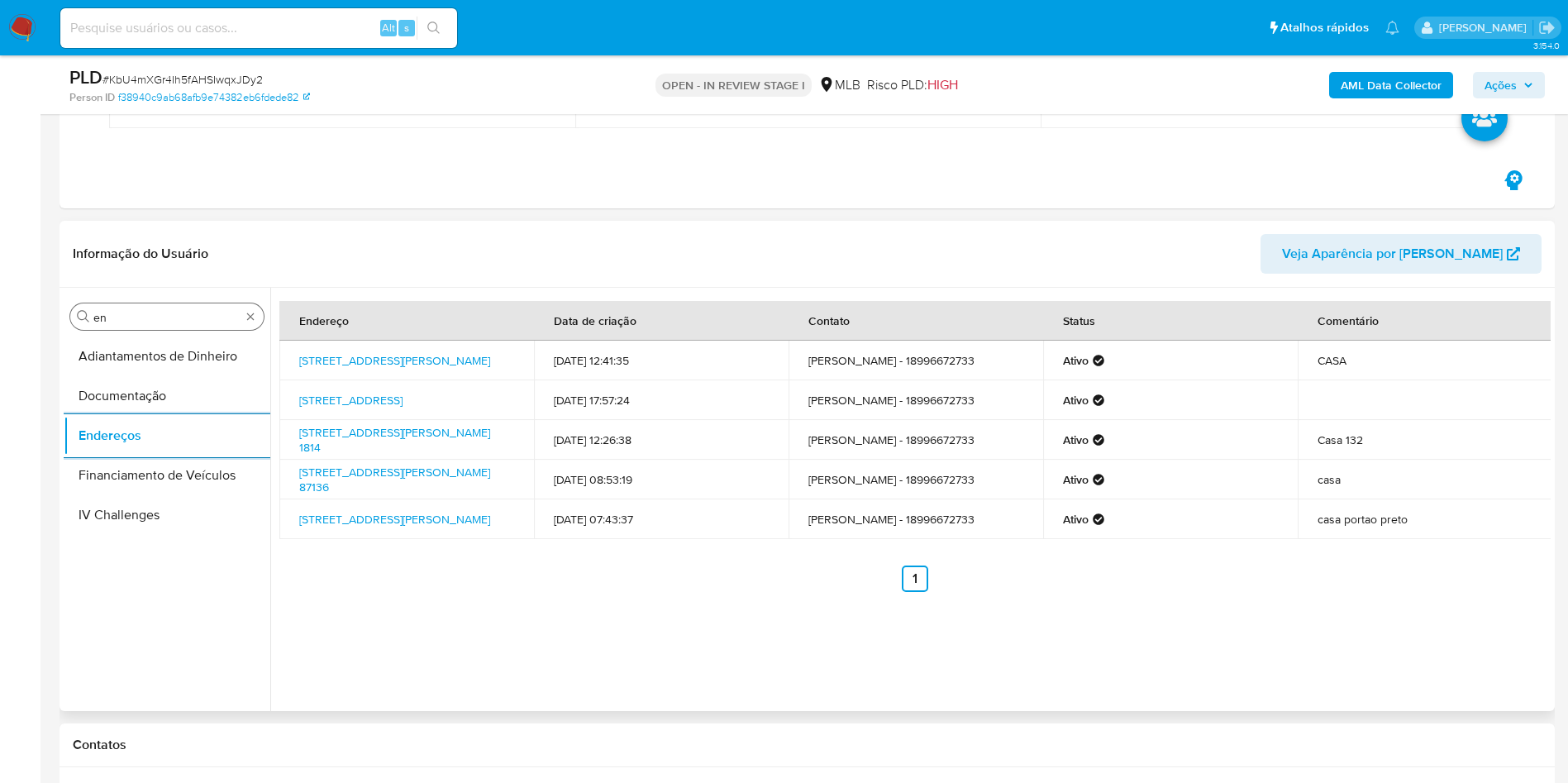
click at [134, 317] on input "en" at bounding box center [167, 318] width 147 height 15
type input "ge"
click at [102, 367] on button "Detalhe da geolocalização" at bounding box center [167, 356] width 207 height 40
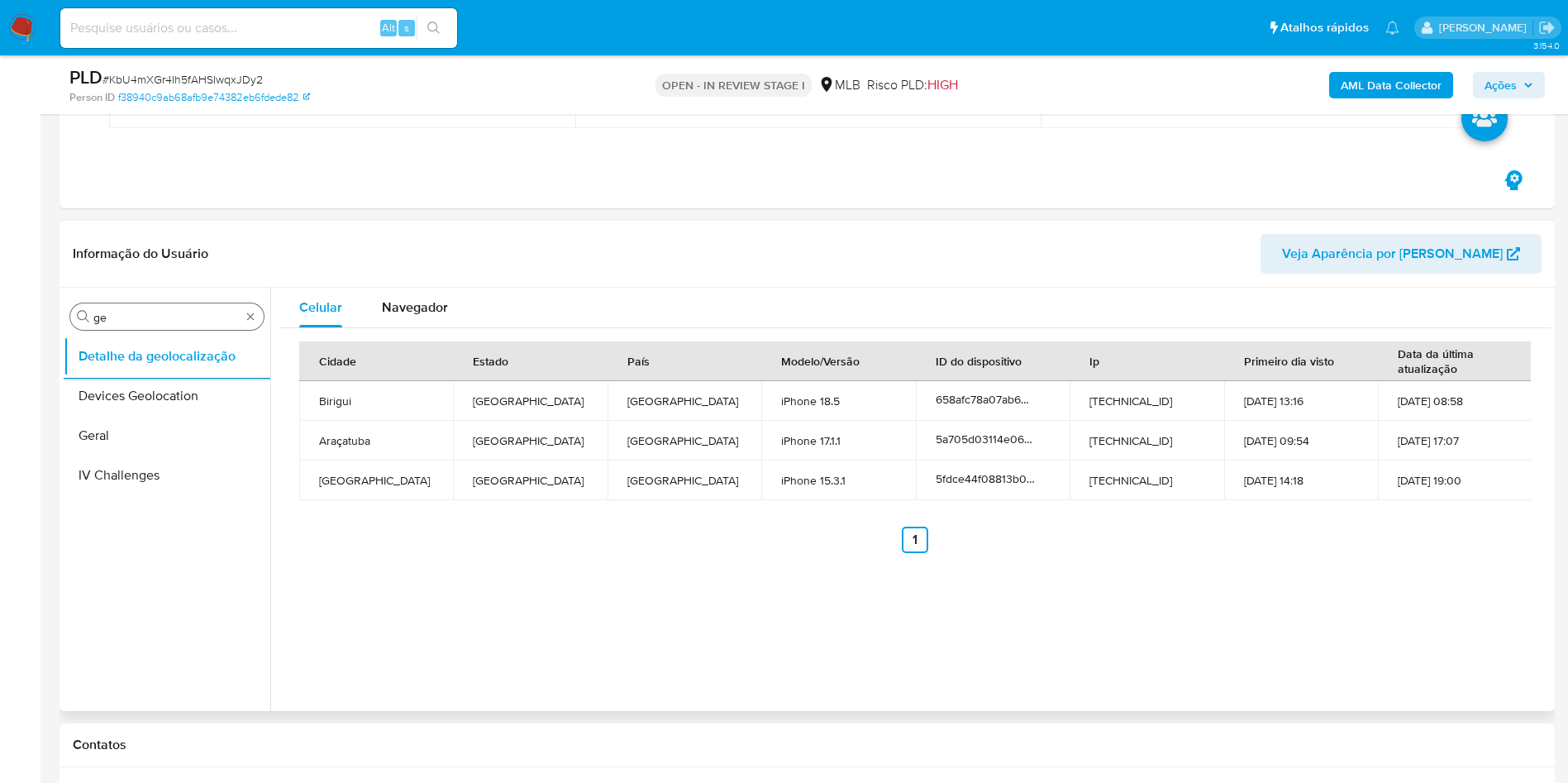
click at [176, 320] on input "ge" at bounding box center [167, 318] width 147 height 15
type input "res"
click at [160, 433] on button "Restrições Novo Mundo" at bounding box center [167, 436] width 207 height 40
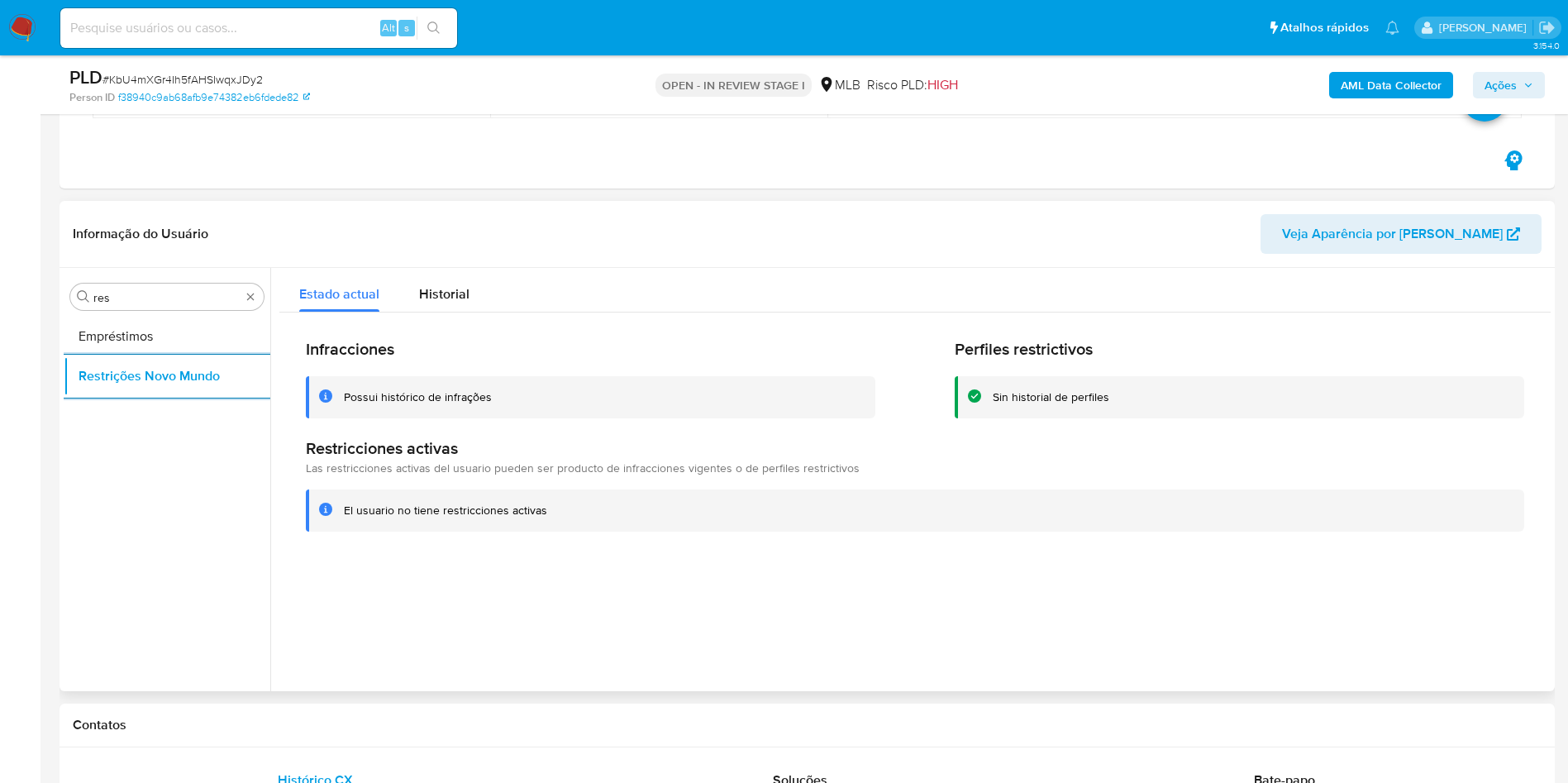
click at [160, 312] on div "Procurar res Empréstimos Restrições Novo Mundo" at bounding box center [167, 480] width 207 height 421
click at [142, 302] on input "res" at bounding box center [167, 297] width 147 height 15
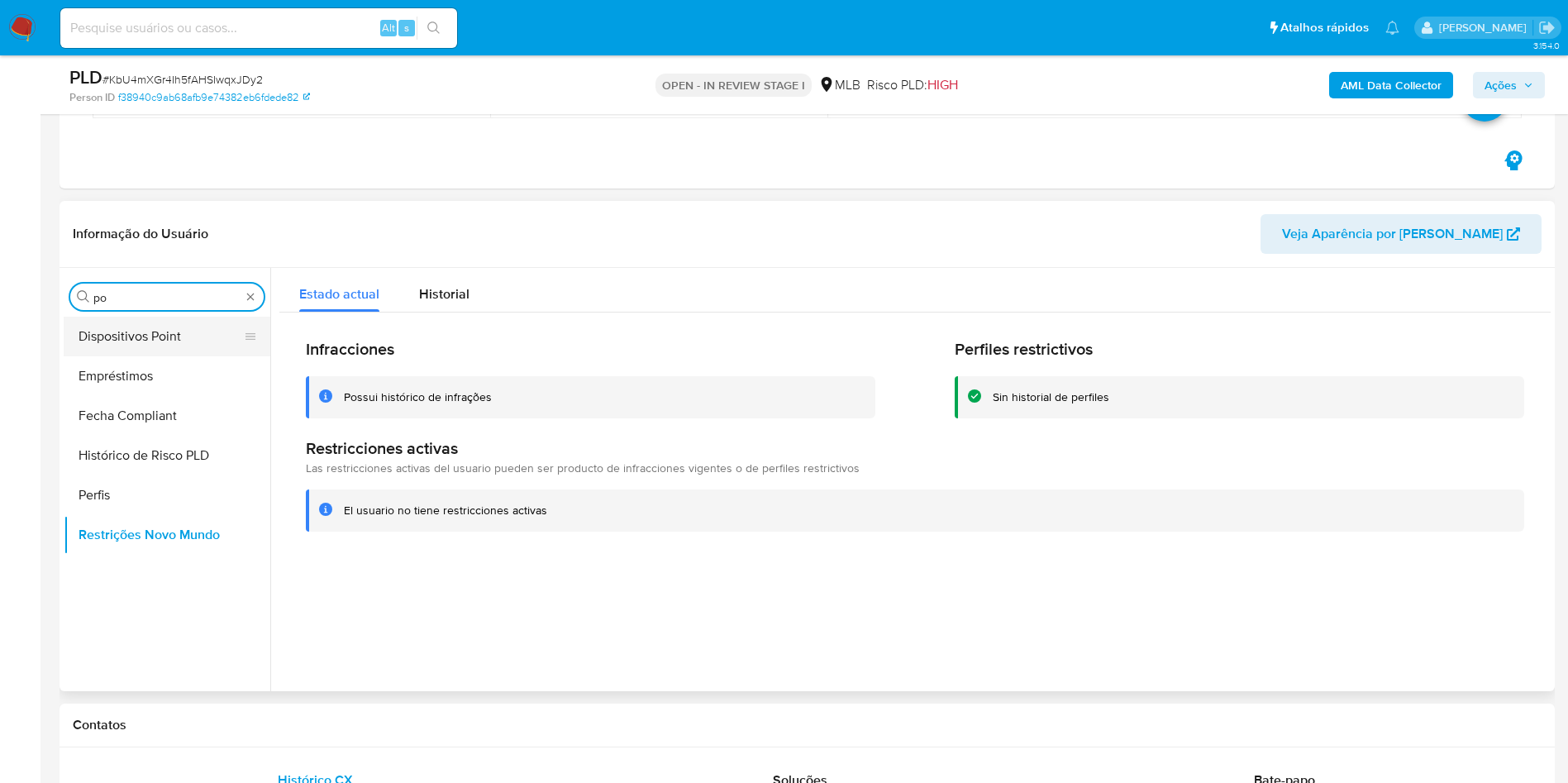
type input "po"
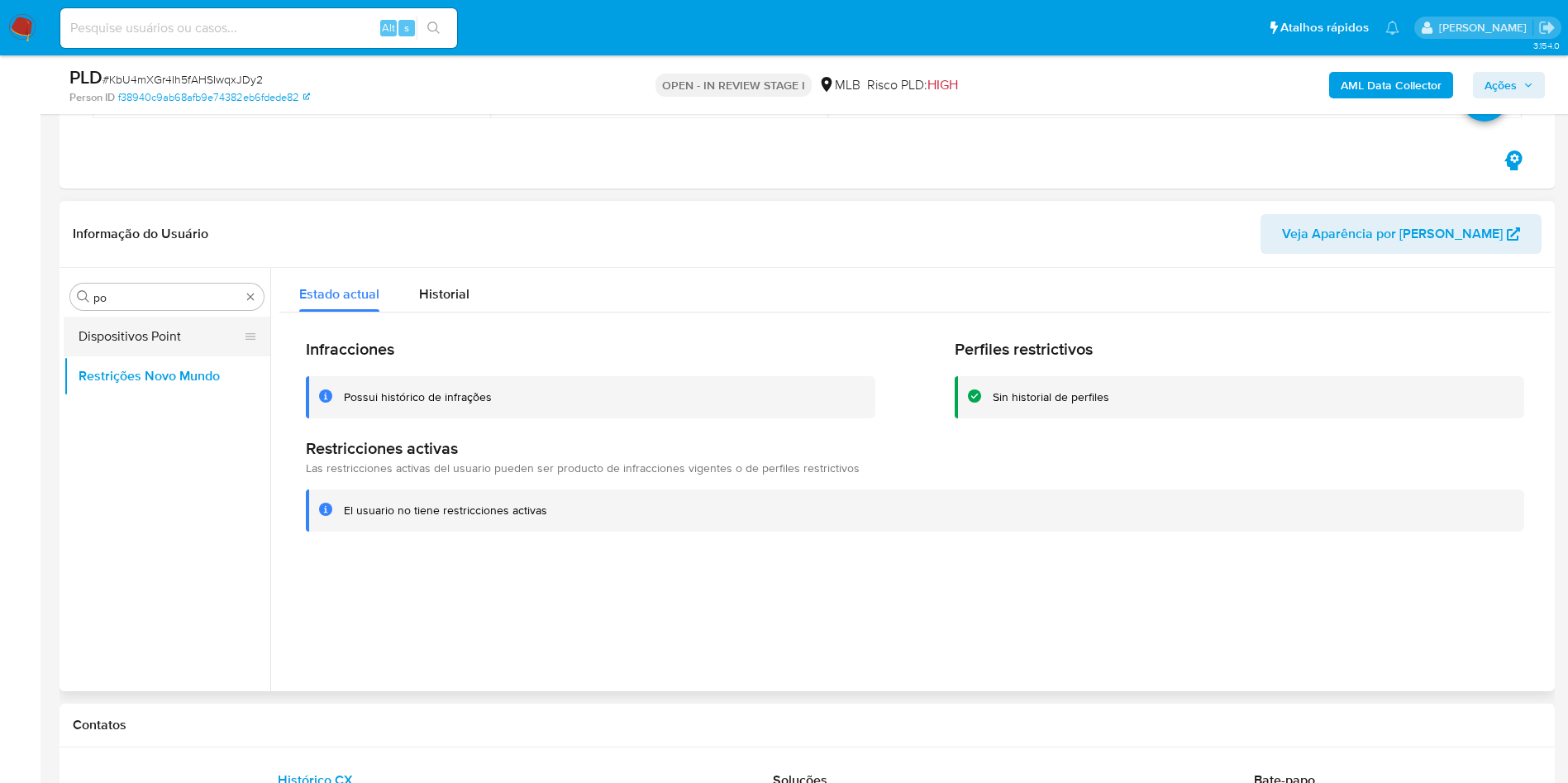
click at [125, 328] on button "Dispositivos Point" at bounding box center [161, 336] width 193 height 40
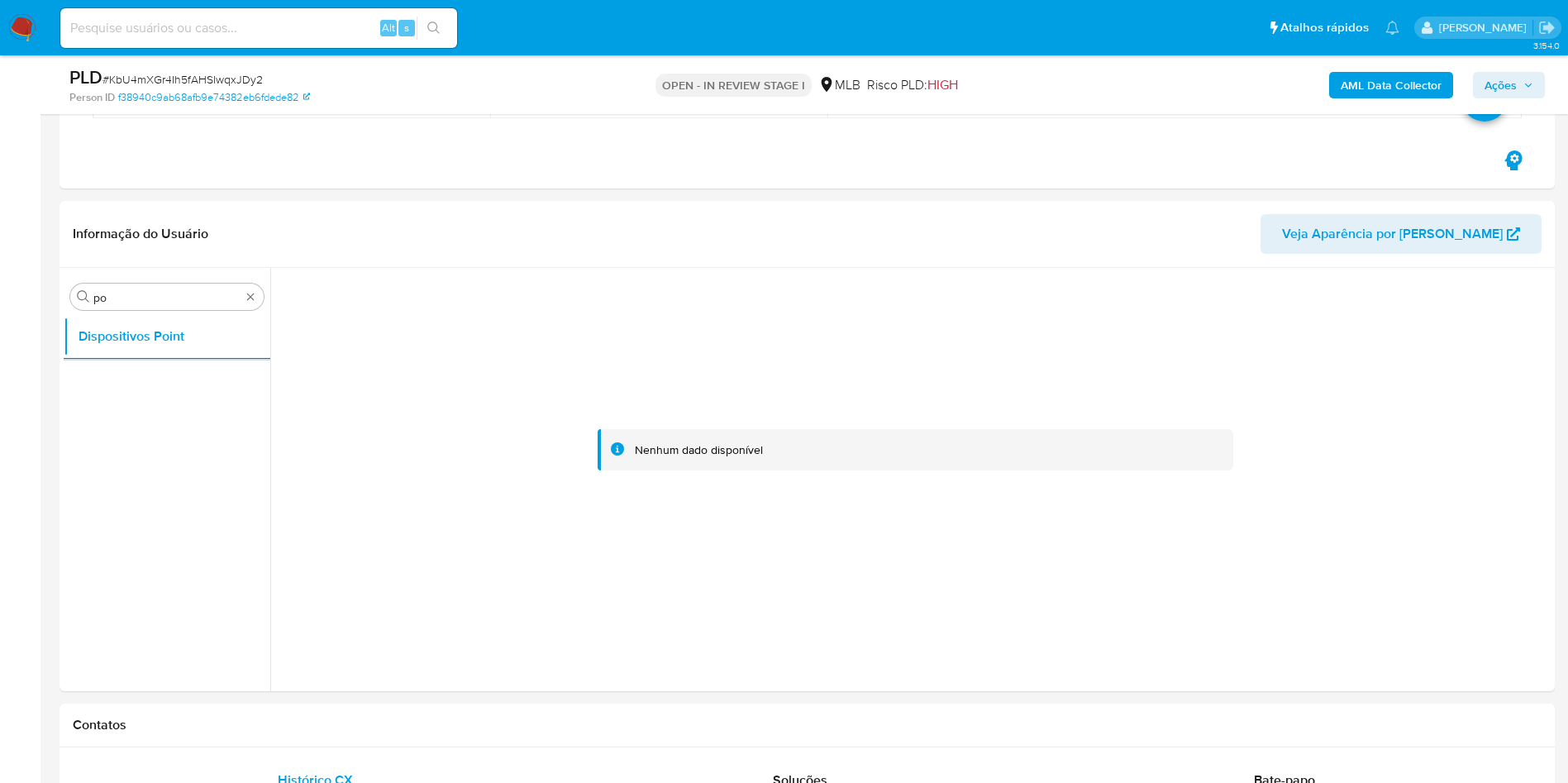
click at [1386, 73] on b "AML Data Collector" at bounding box center [1392, 85] width 101 height 26
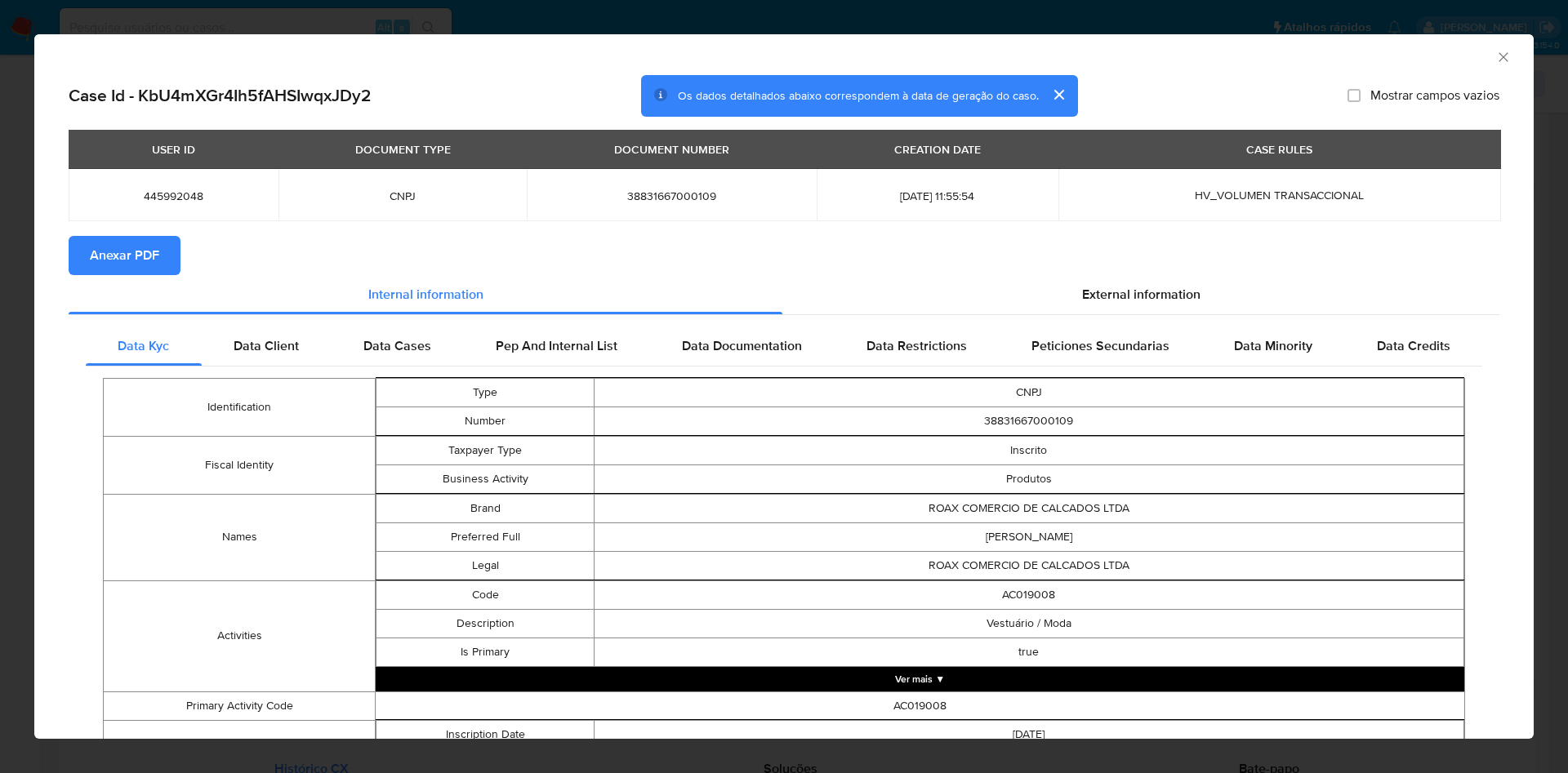
click at [117, 269] on span "Anexar PDF" at bounding box center [125, 255] width 70 height 36
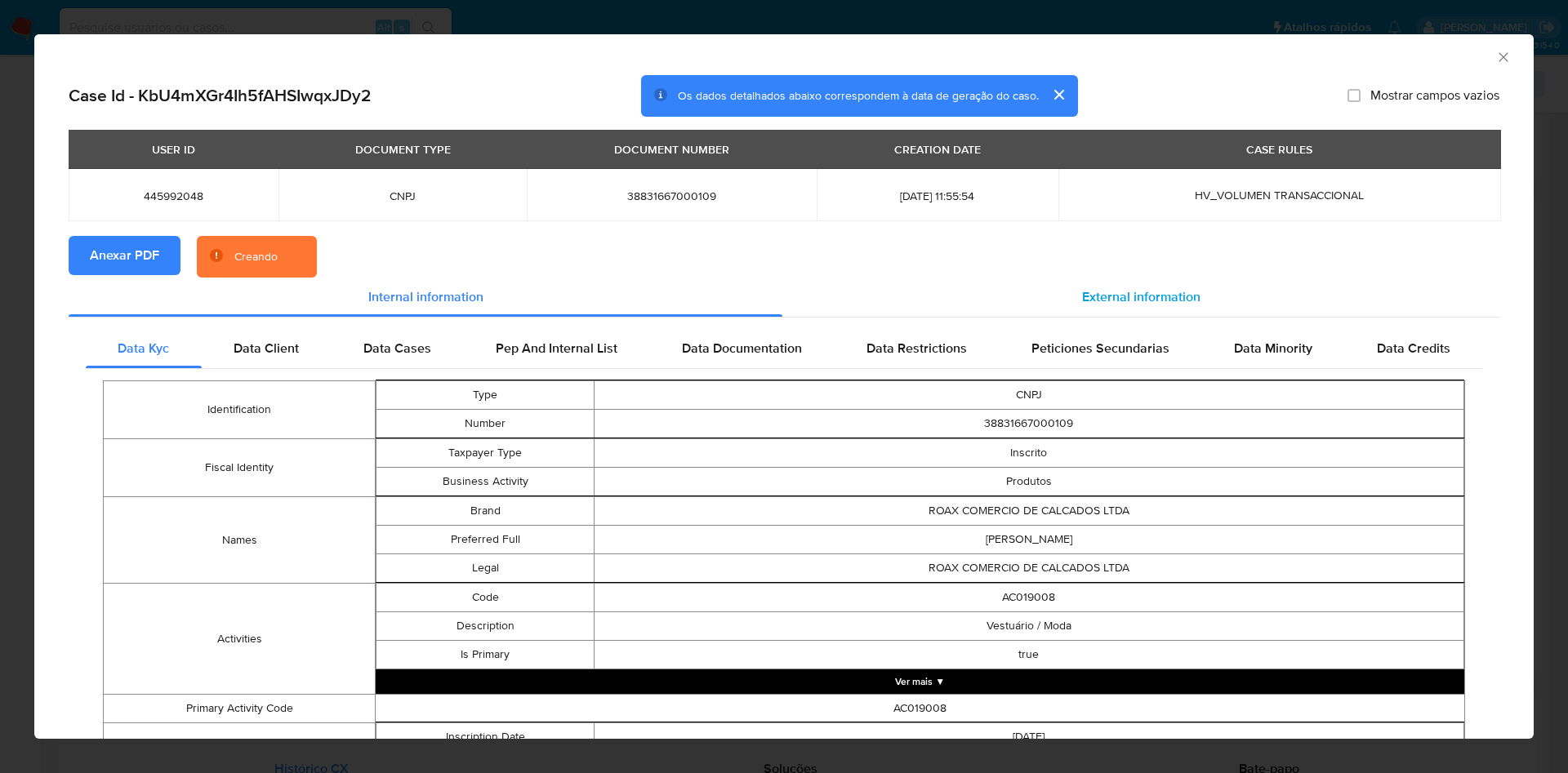
click at [1092, 303] on span "External information" at bounding box center [1140, 296] width 118 height 18
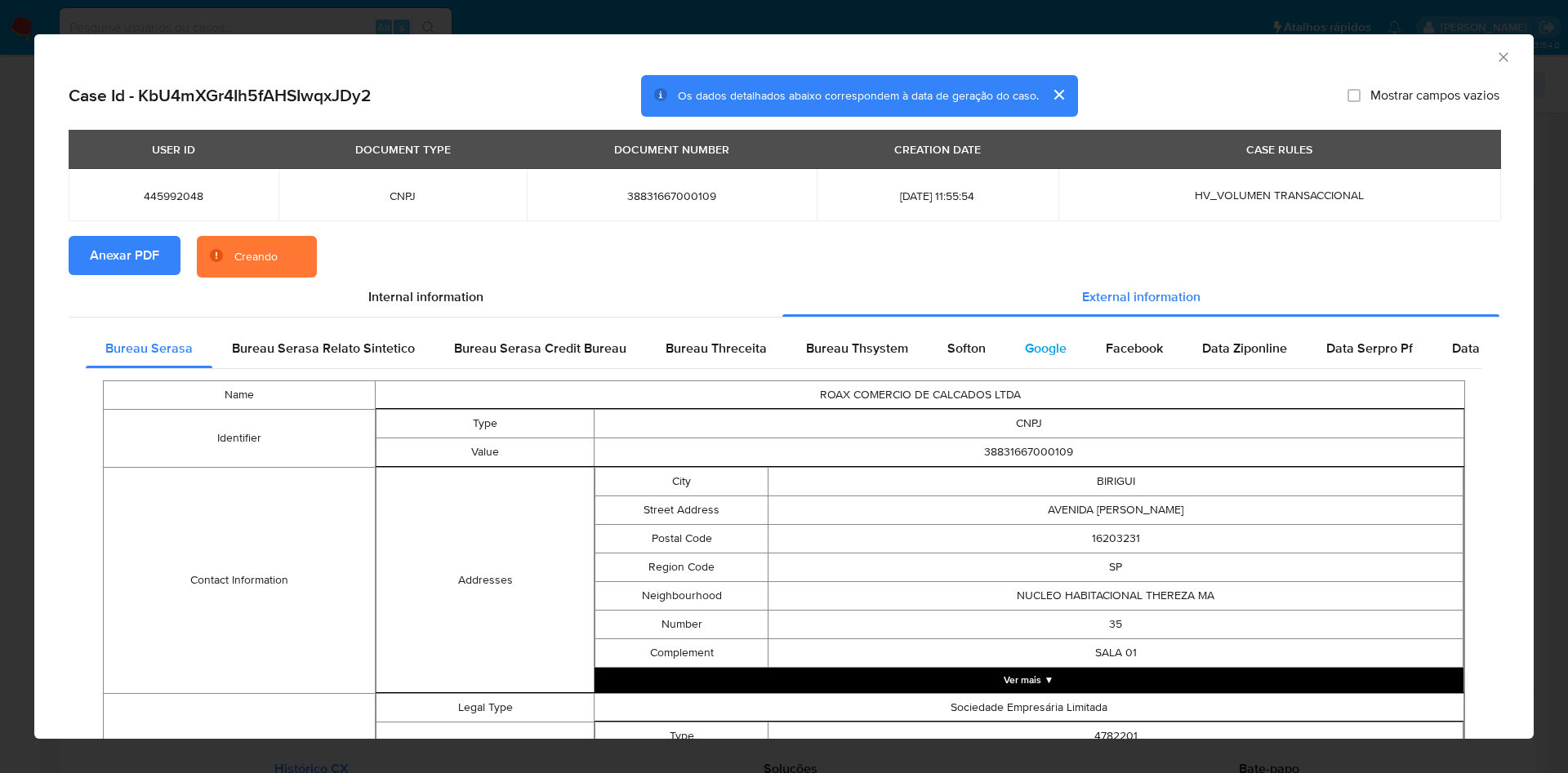
click at [1095, 345] on div "Facebook" at bounding box center [1134, 348] width 96 height 39
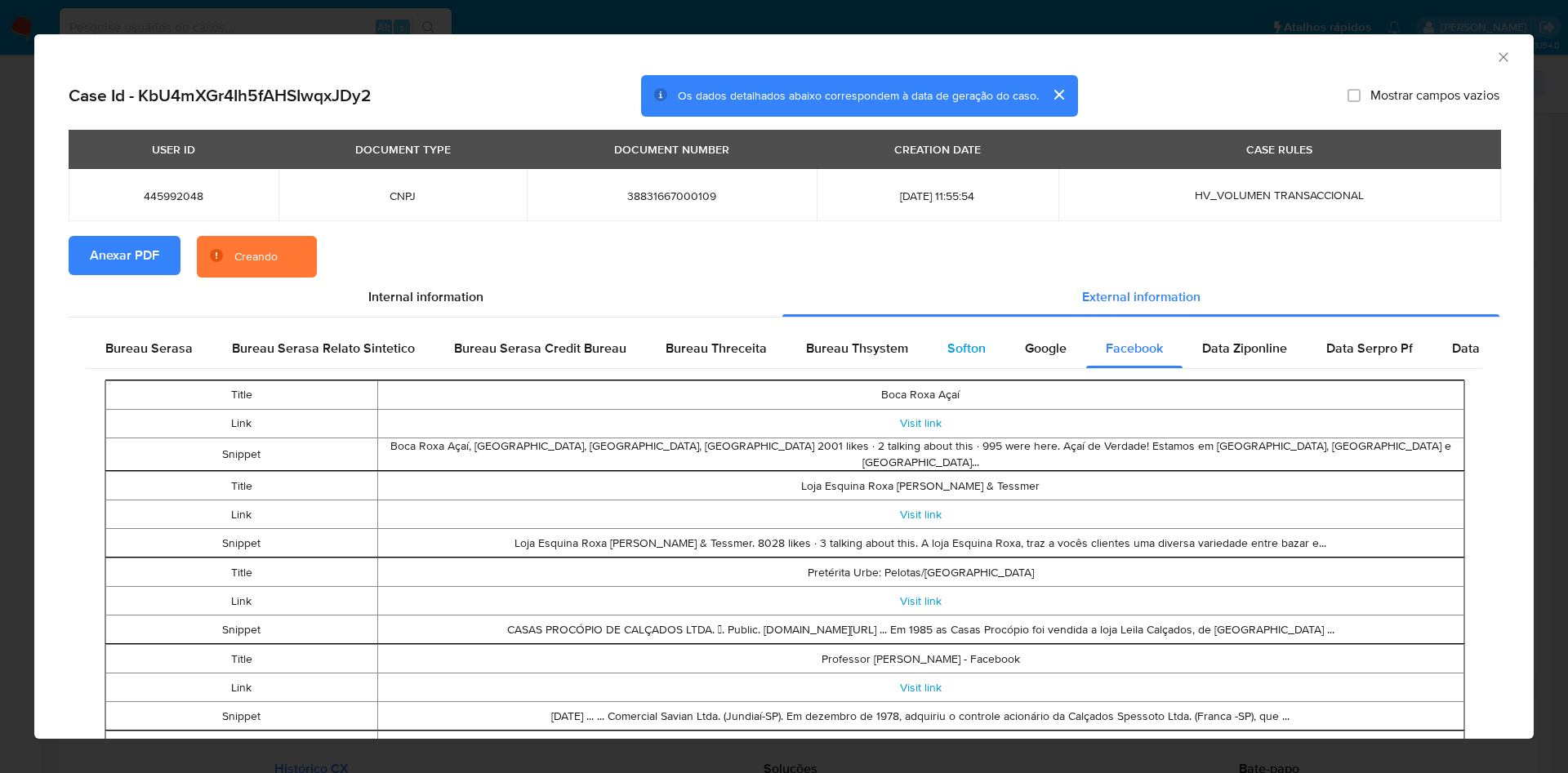
click at [985, 346] on div "Softon" at bounding box center [966, 348] width 78 height 39
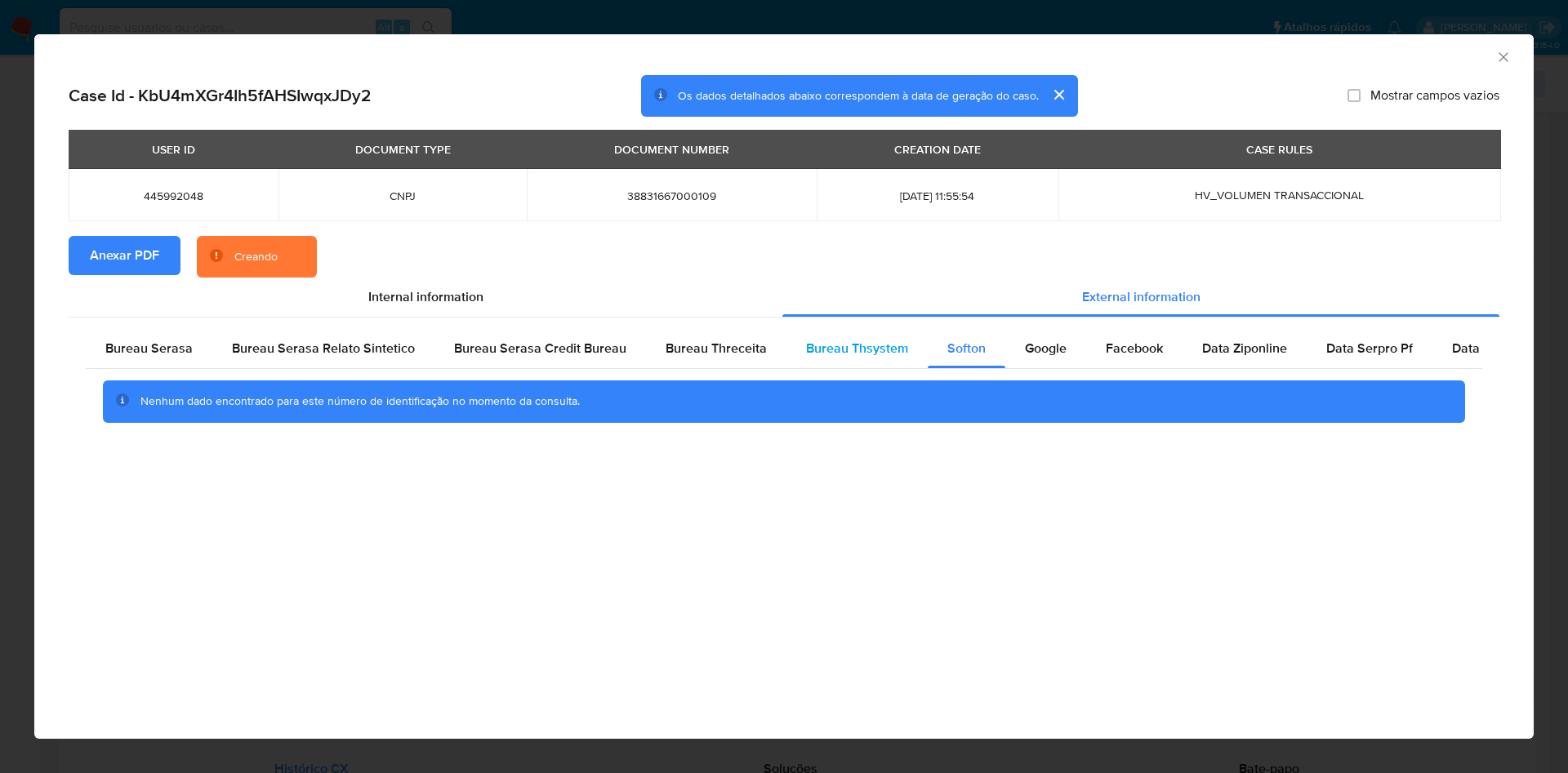
click at [884, 354] on span "Bureau Thsystem" at bounding box center [857, 348] width 102 height 18
click at [161, 336] on div "Bureau Serasa" at bounding box center [149, 348] width 127 height 39
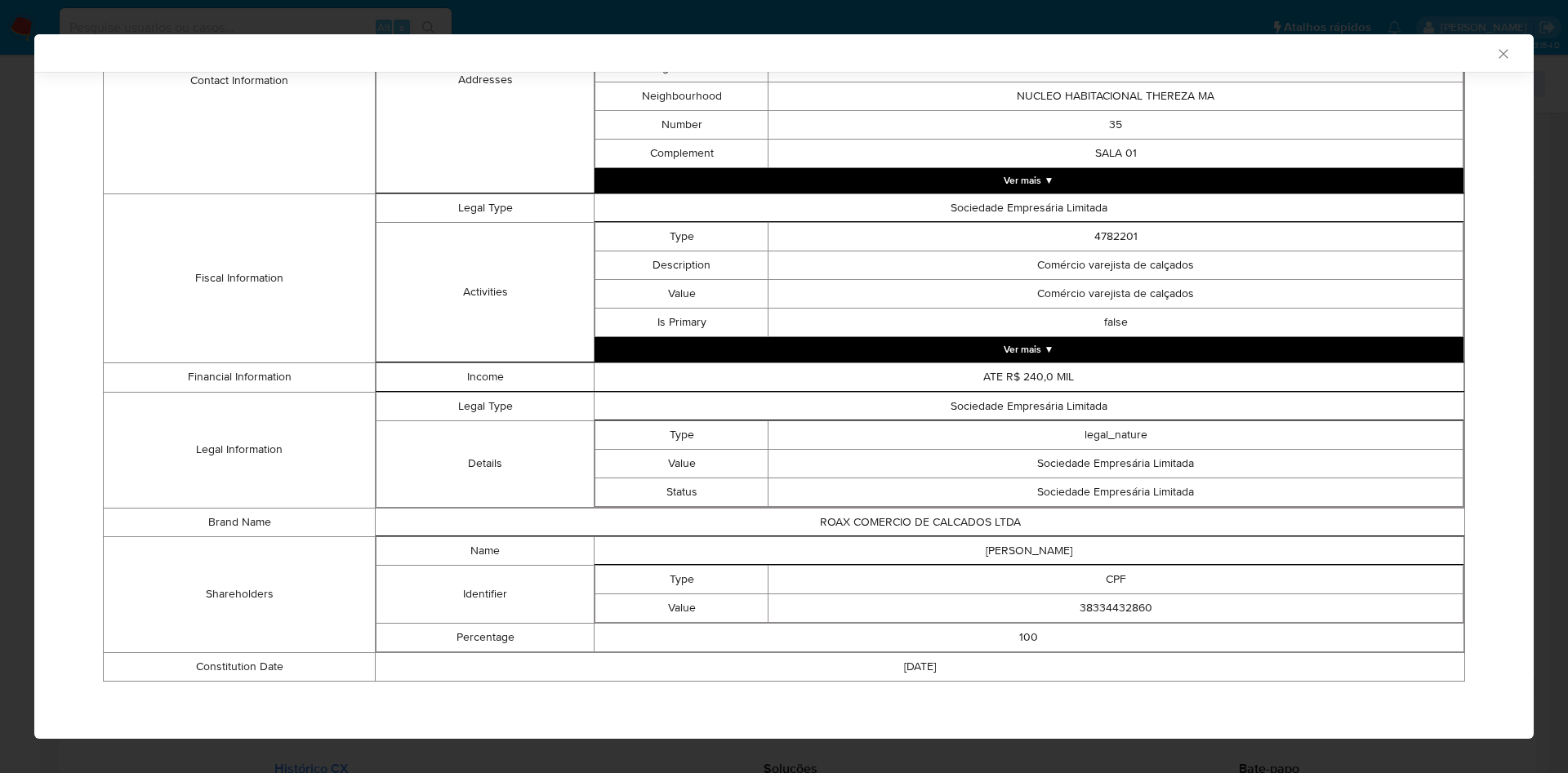
scroll to position [493, 0]
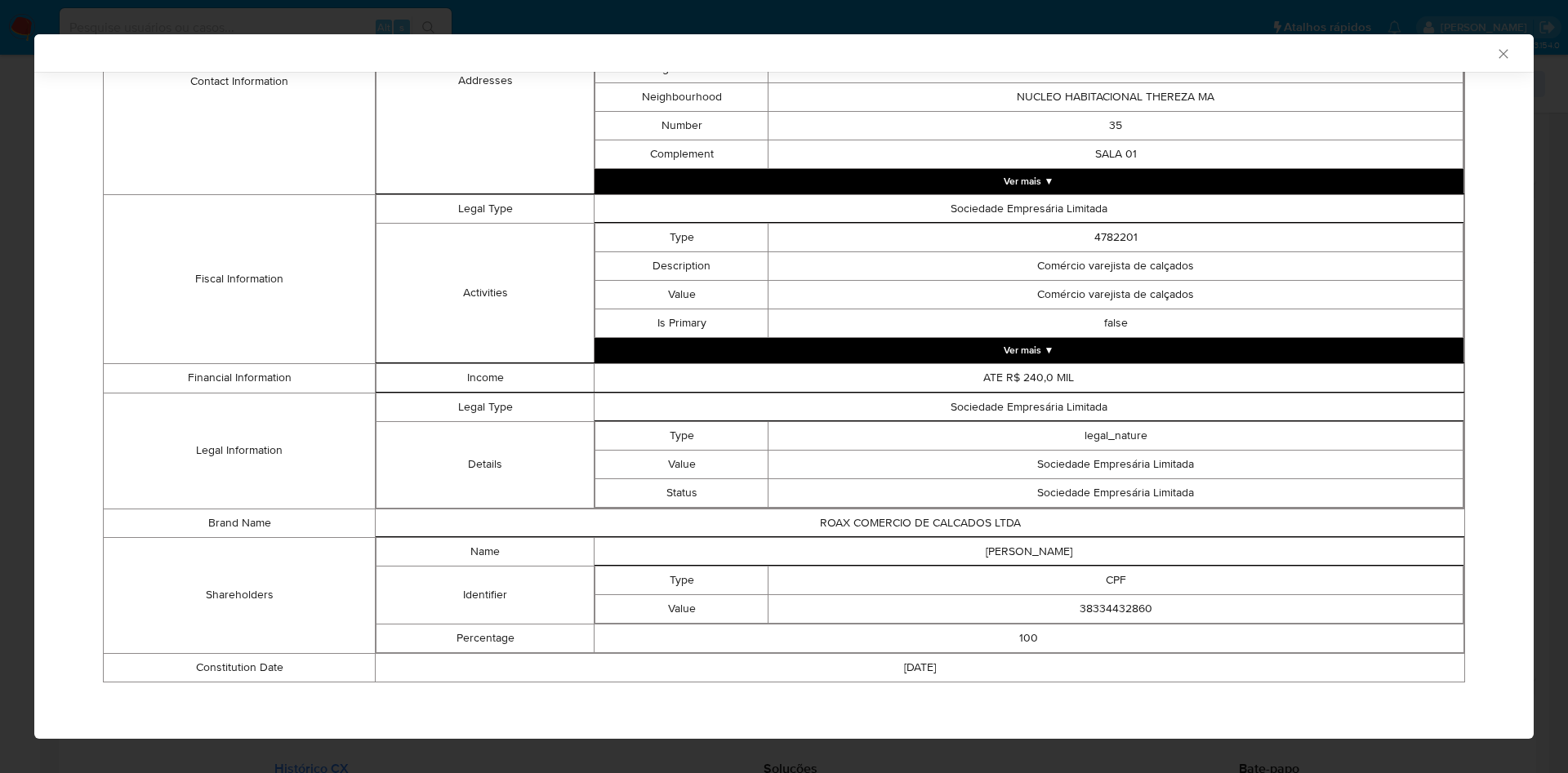
click at [0, 333] on div "AML Data Collector Case Id - KbU4mXGr4Ih5fAHSIwqxJDy2 Os dados detalhados abaix…" at bounding box center [784, 386] width 1568 height 773
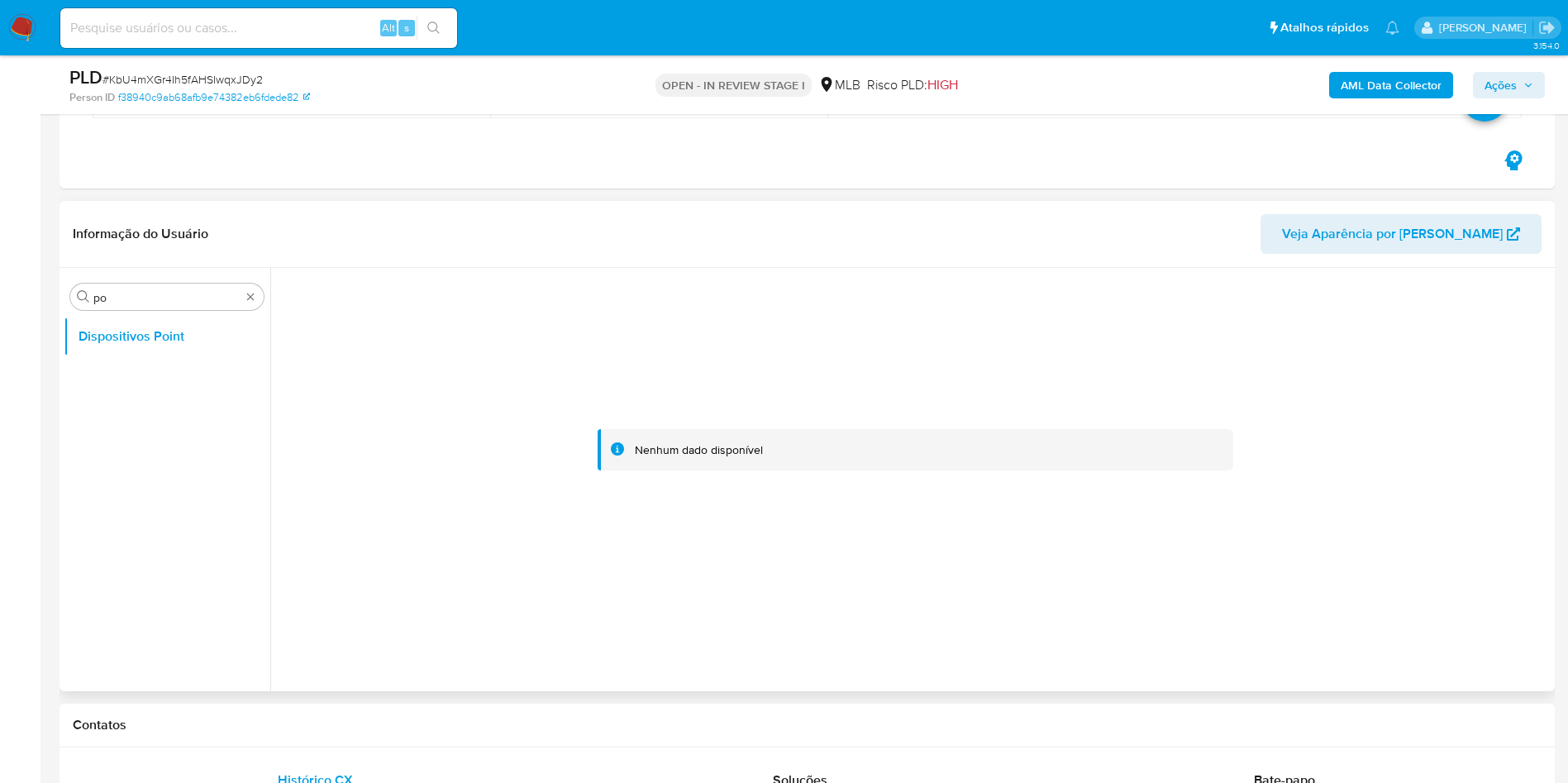
click at [142, 262] on div "Informação do Usuário Veja Aparência por Pessoa" at bounding box center [807, 234] width 1496 height 67
click at [110, 288] on div "Procurar po" at bounding box center [167, 296] width 193 height 26
drag, startPoint x: 110, startPoint y: 288, endPoint x: 102, endPoint y: 295, distance: 10.6
click at [111, 289] on div "Procurar po" at bounding box center [167, 296] width 193 height 26
click at [101, 295] on input "po" at bounding box center [167, 297] width 147 height 15
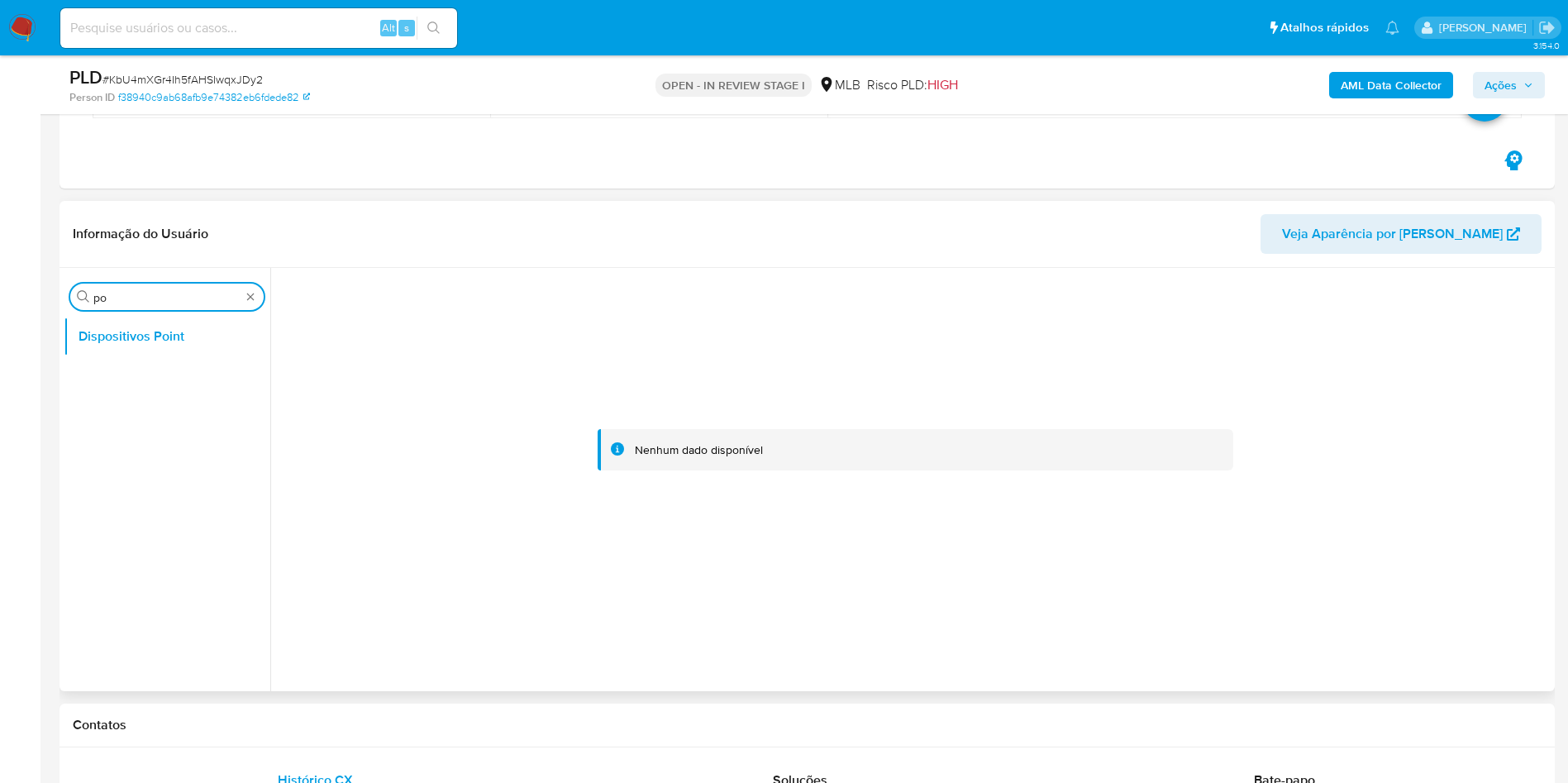
click at [101, 295] on input "po" at bounding box center [167, 297] width 147 height 15
type input "cas"
click at [118, 372] on button "Histórico de casos" at bounding box center [161, 376] width 193 height 40
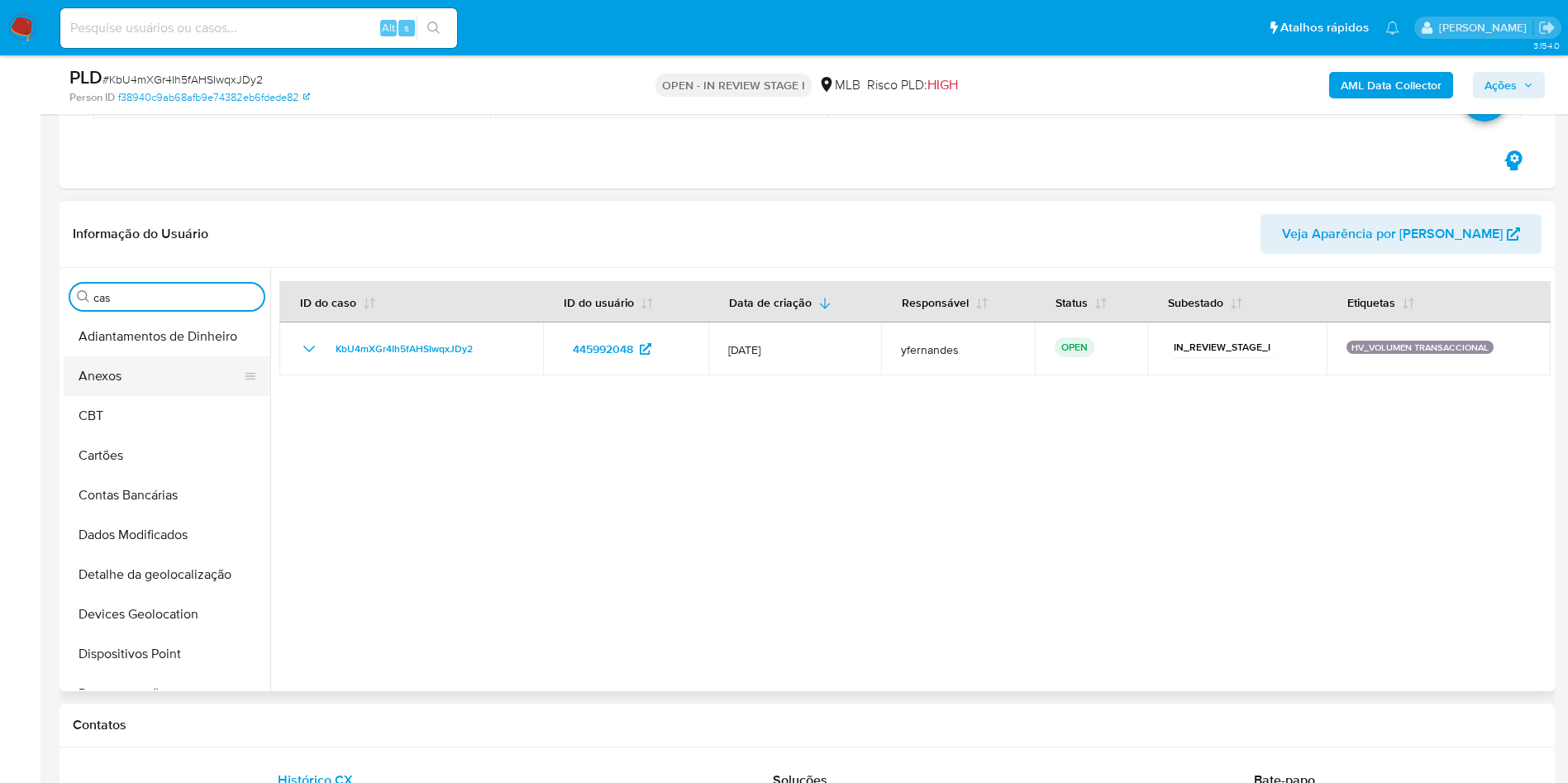
click at [163, 386] on button "Anexos" at bounding box center [161, 376] width 193 height 40
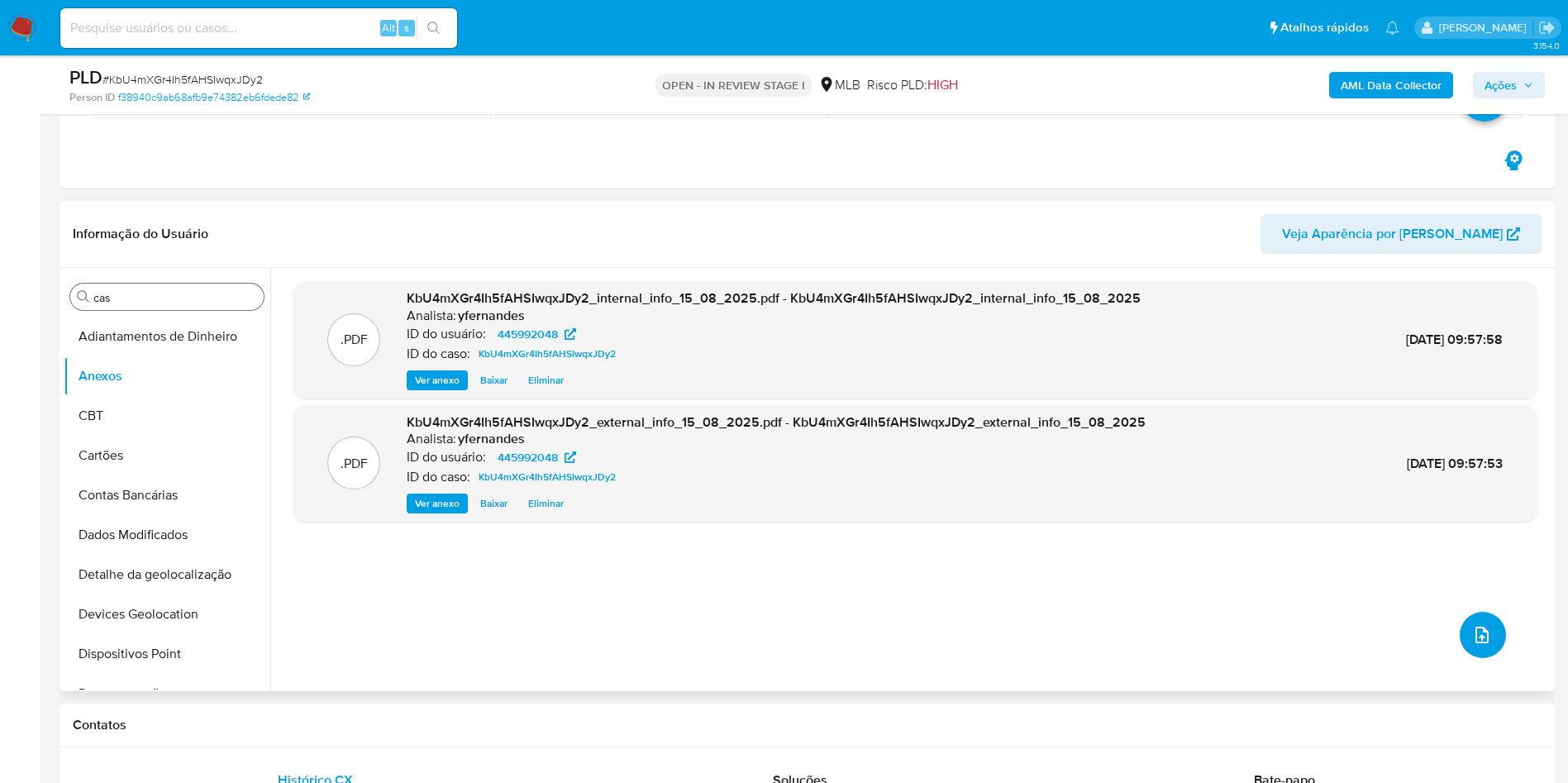
click at [1474, 634] on icon "upload-file" at bounding box center [1482, 634] width 20 height 20
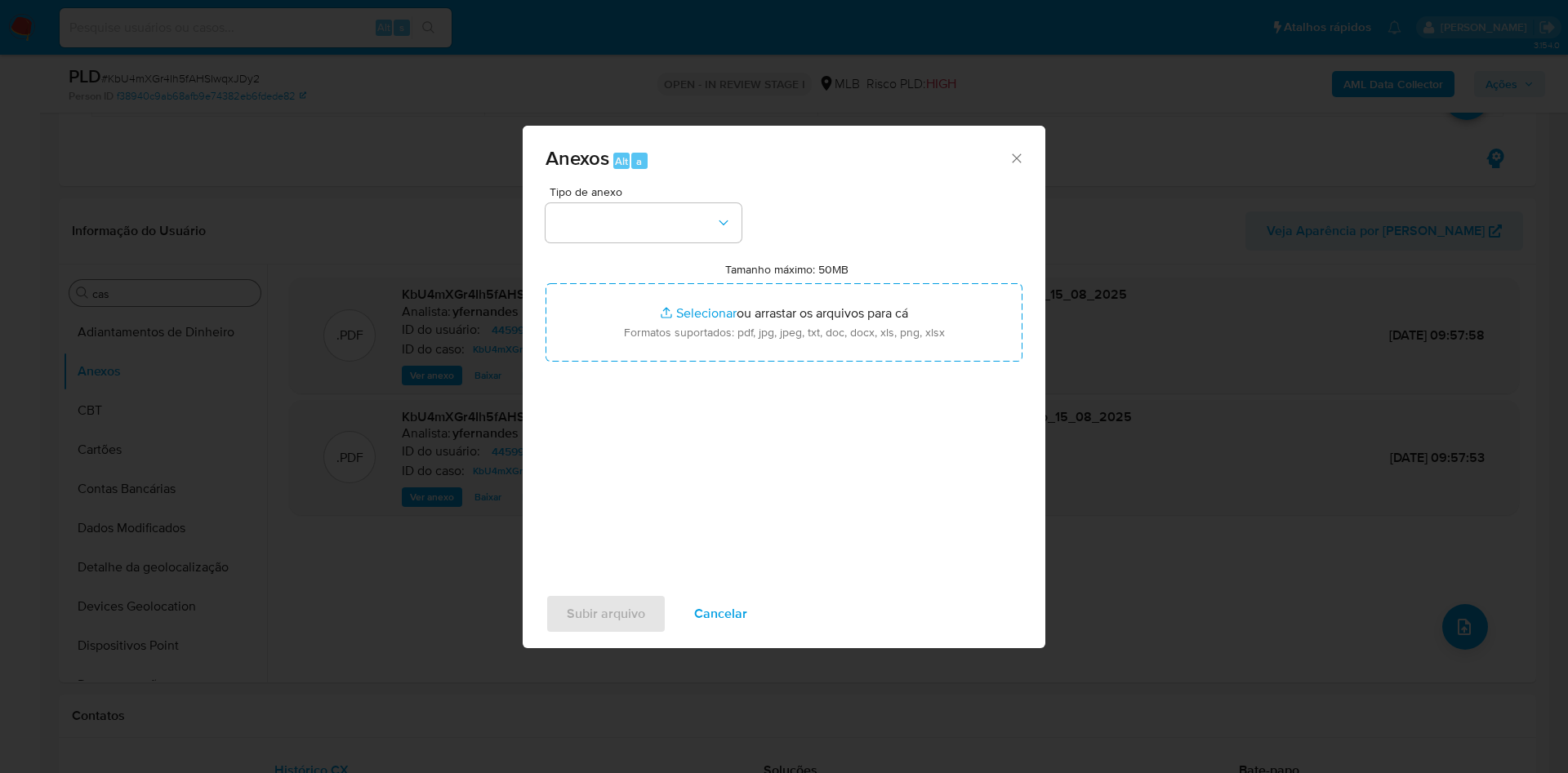
click at [645, 197] on div "Tipo de anexo" at bounding box center [644, 214] width 196 height 56
click at [658, 231] on button "button" at bounding box center [644, 223] width 196 height 39
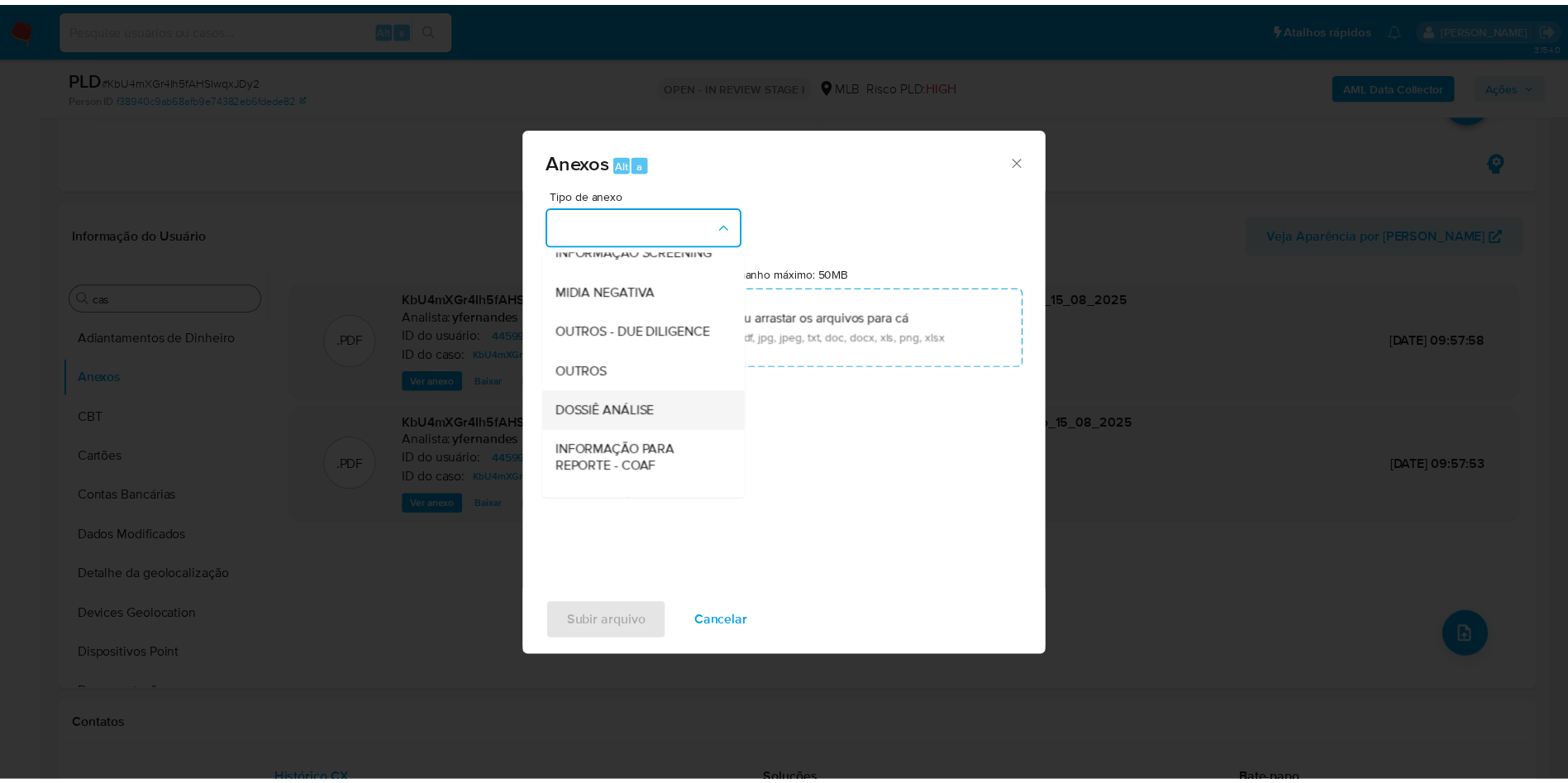
scroll to position [254, 0]
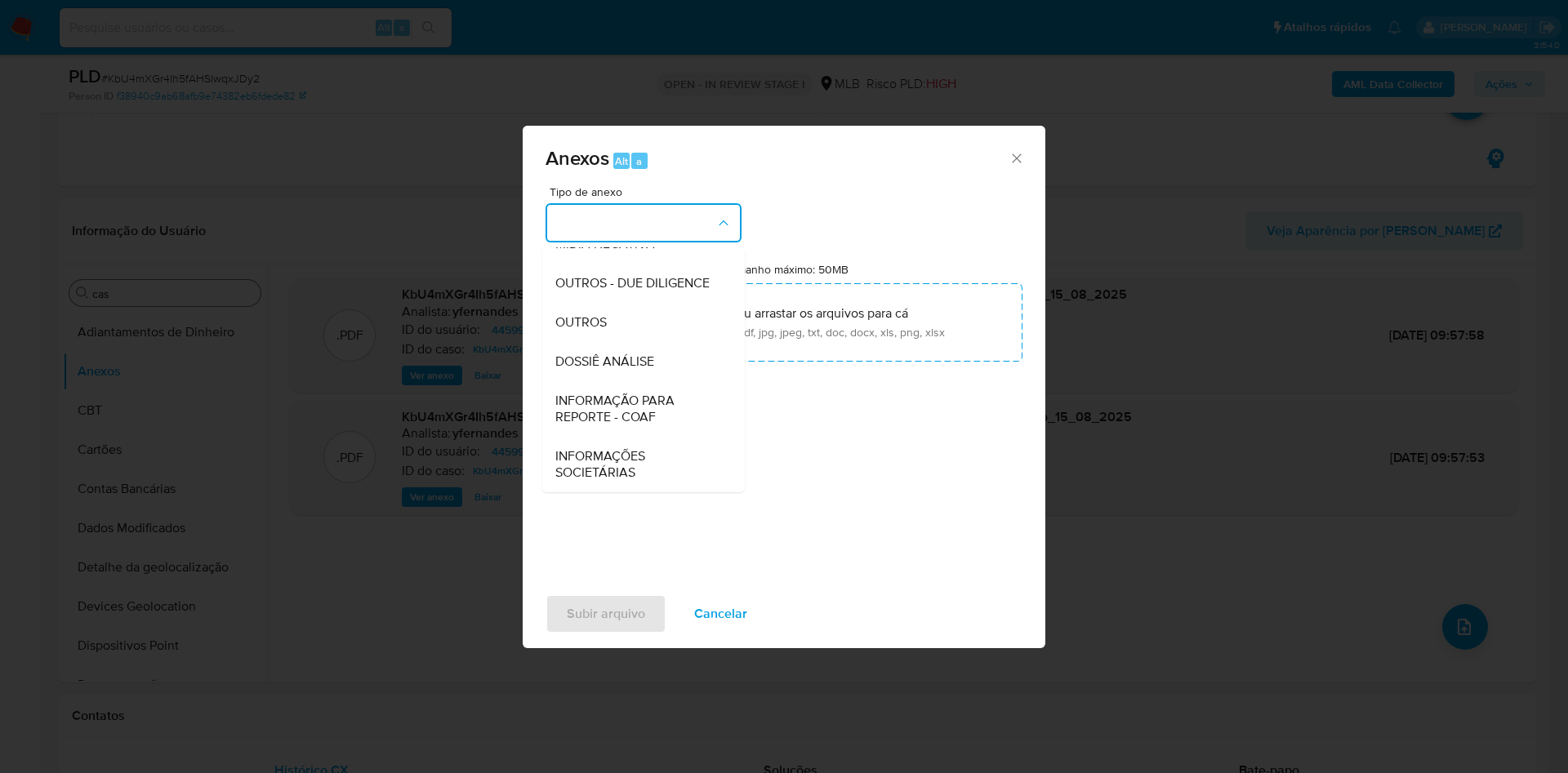
drag, startPoint x: 605, startPoint y: 327, endPoint x: 918, endPoint y: 104, distance: 384.3
click at [604, 327] on span "OUTROS" at bounding box center [581, 323] width 51 height 17
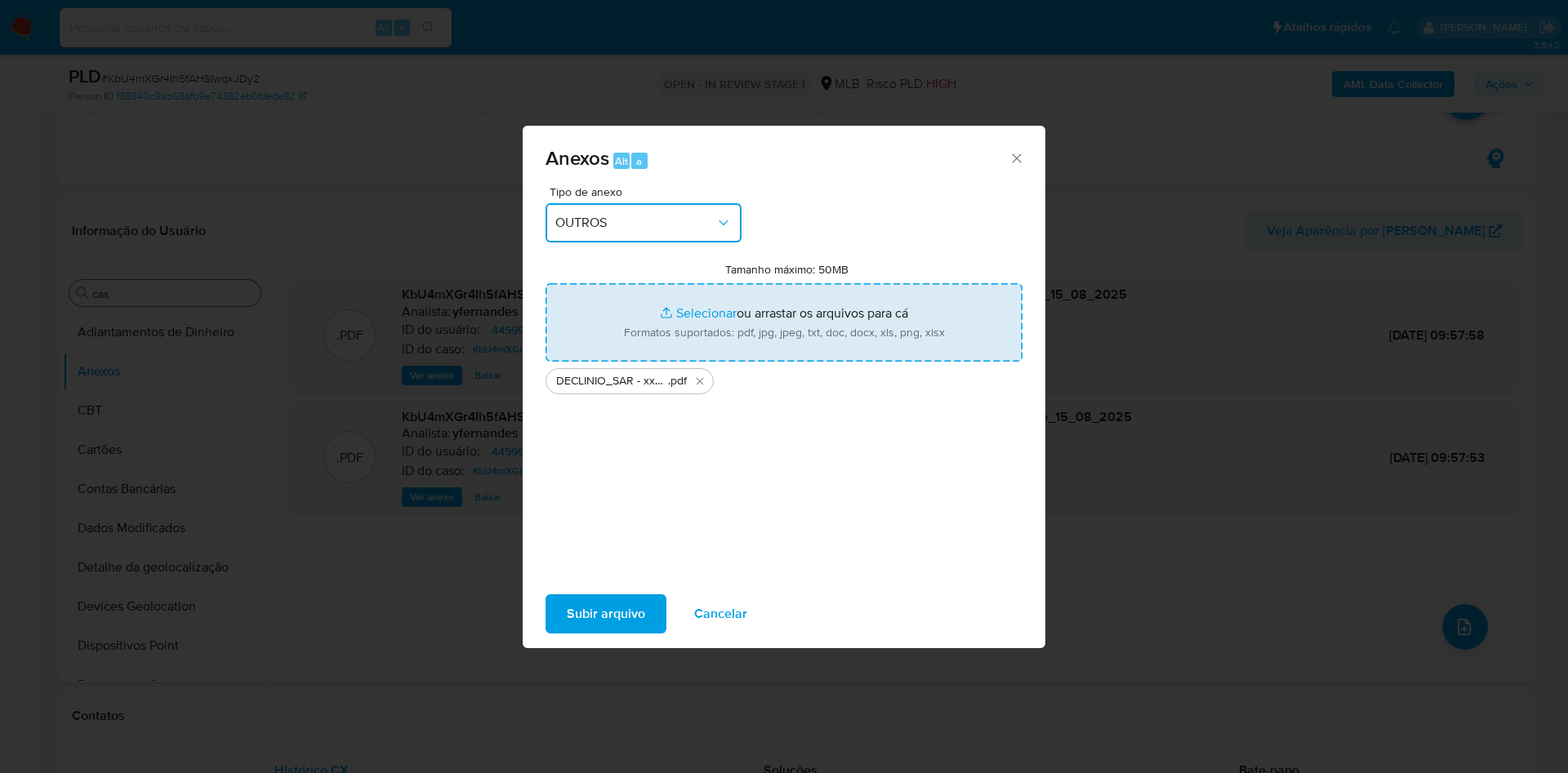
type input "C:\fakepath\Mulan 445992048_2025_08_15_08_13_28.xlsx"
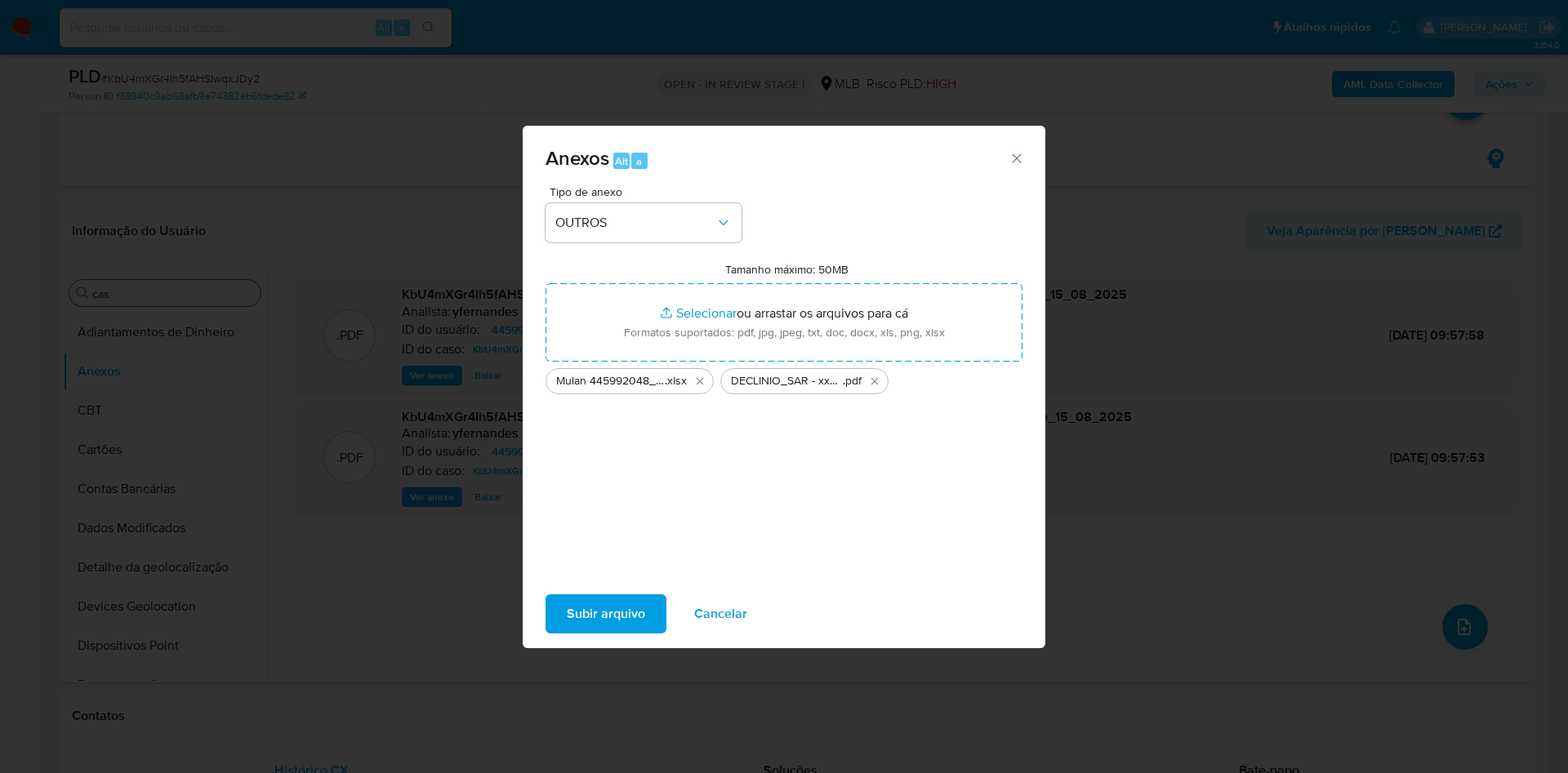
click at [620, 616] on span "Subir arquivo" at bounding box center [606, 613] width 78 height 36
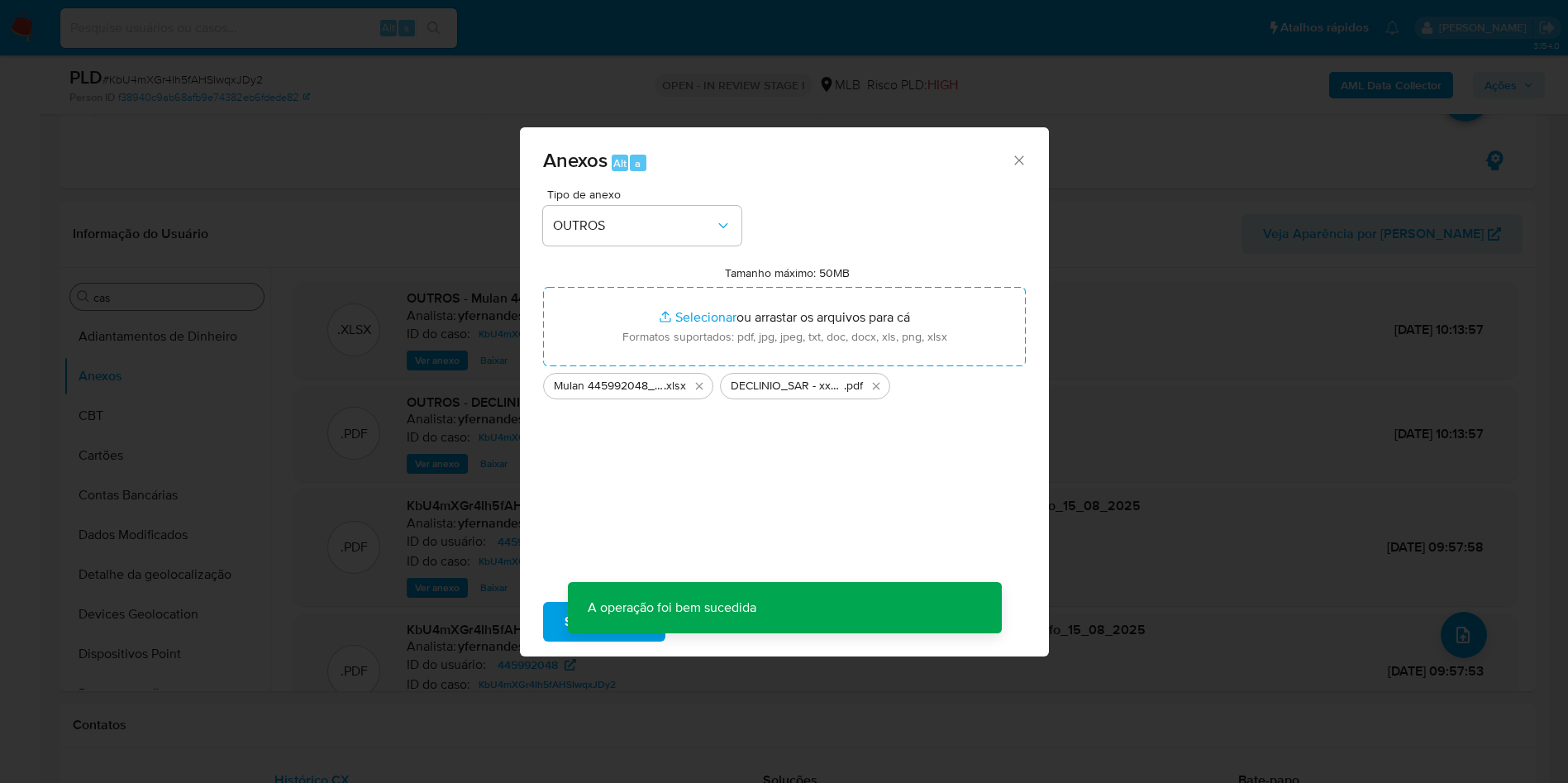
click at [113, 424] on button "CBT" at bounding box center [167, 415] width 207 height 40
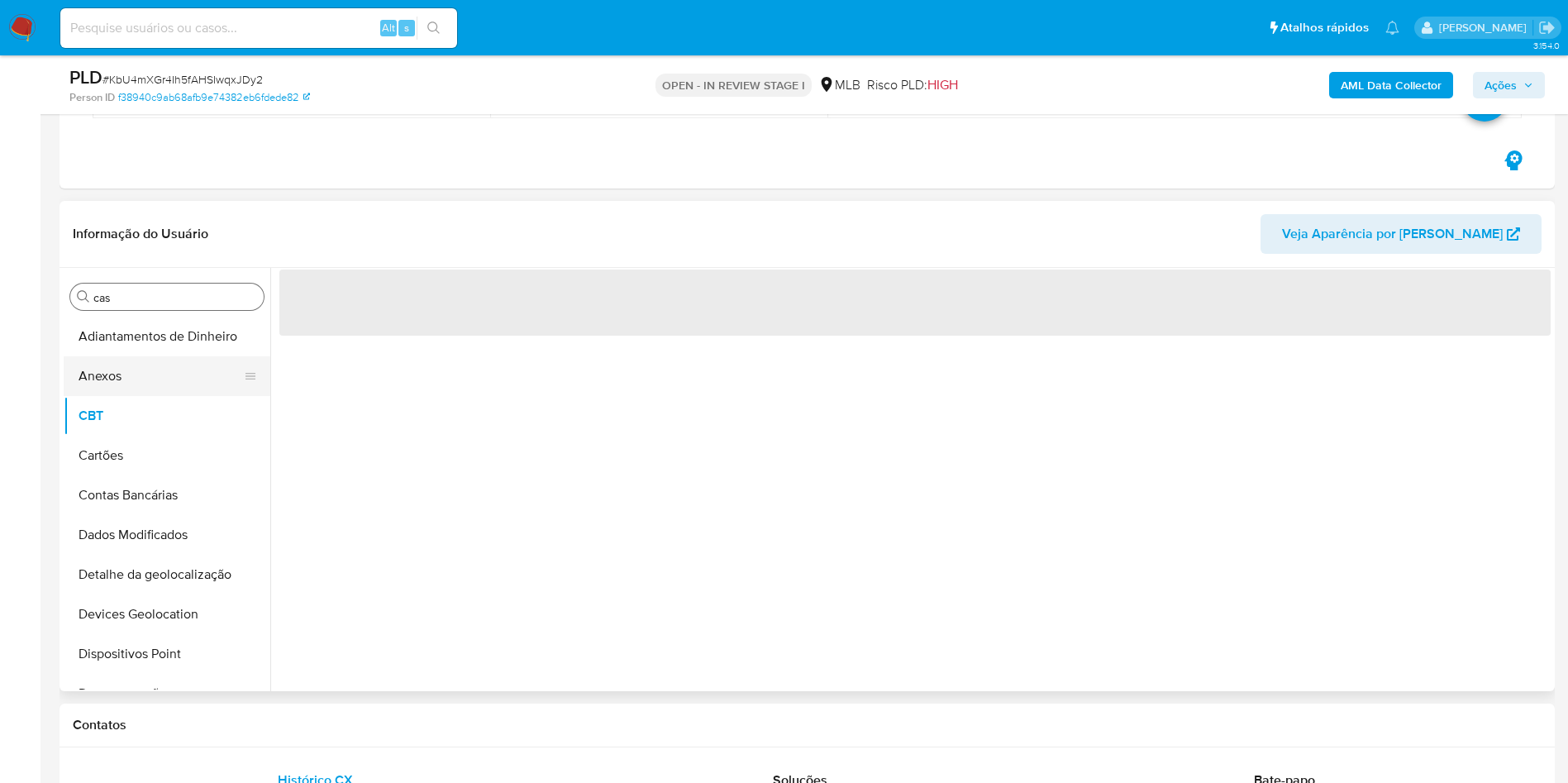
click at [122, 377] on button "Anexos" at bounding box center [161, 376] width 193 height 40
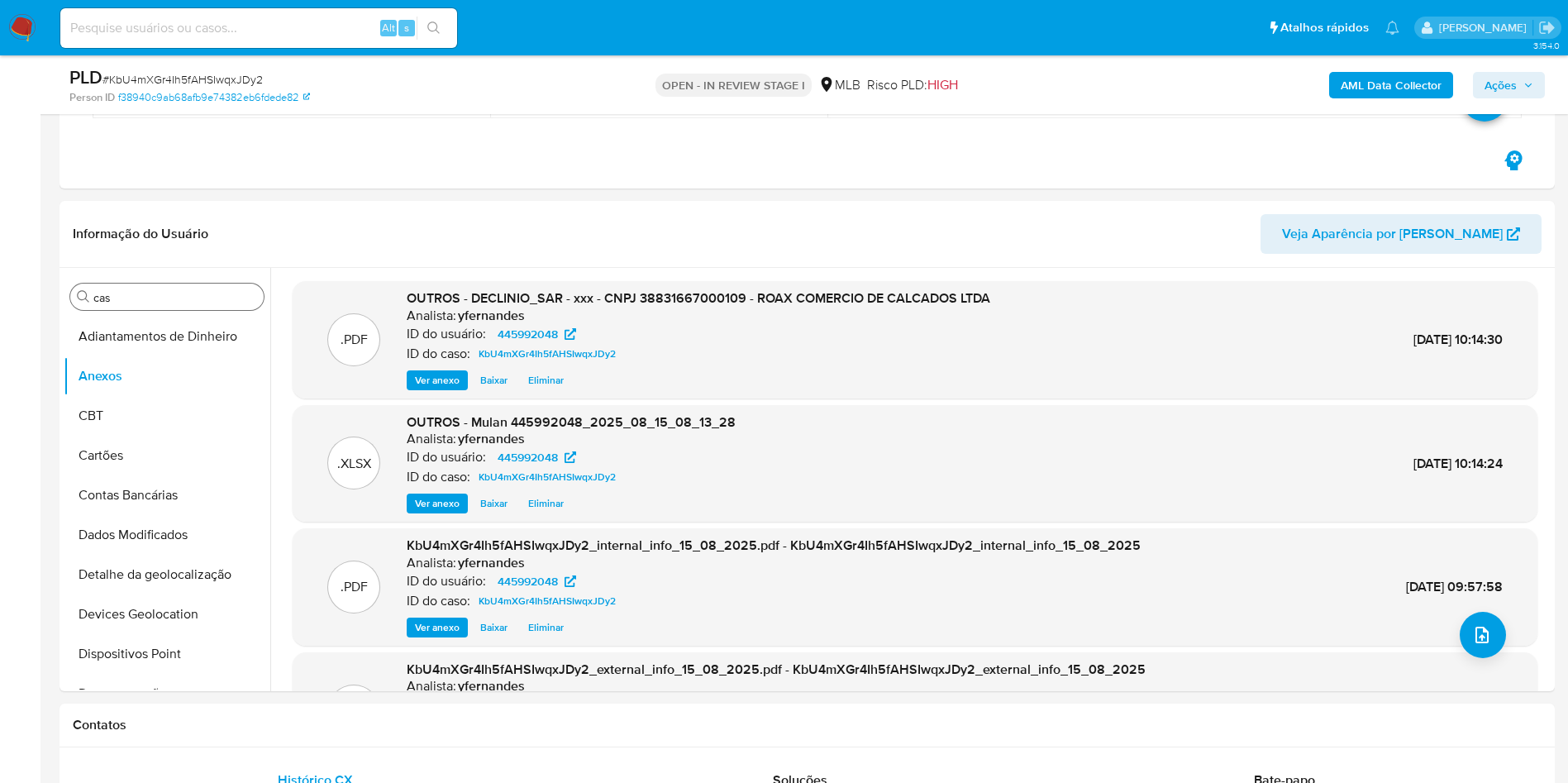
click at [1498, 79] on span "Ações" at bounding box center [1501, 85] width 33 height 26
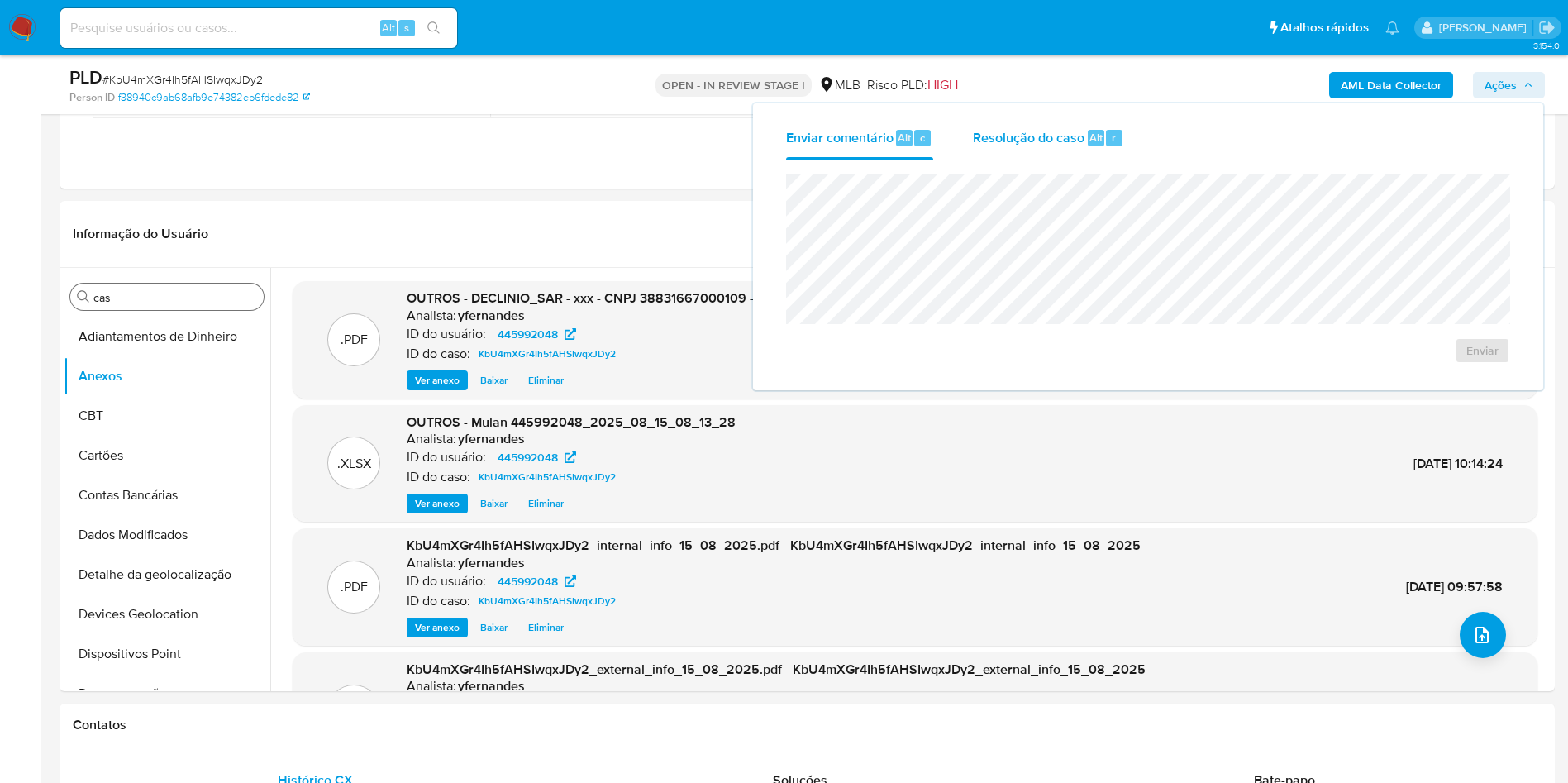
click at [1084, 121] on div "Resolução do caso Alt r" at bounding box center [1049, 138] width 151 height 43
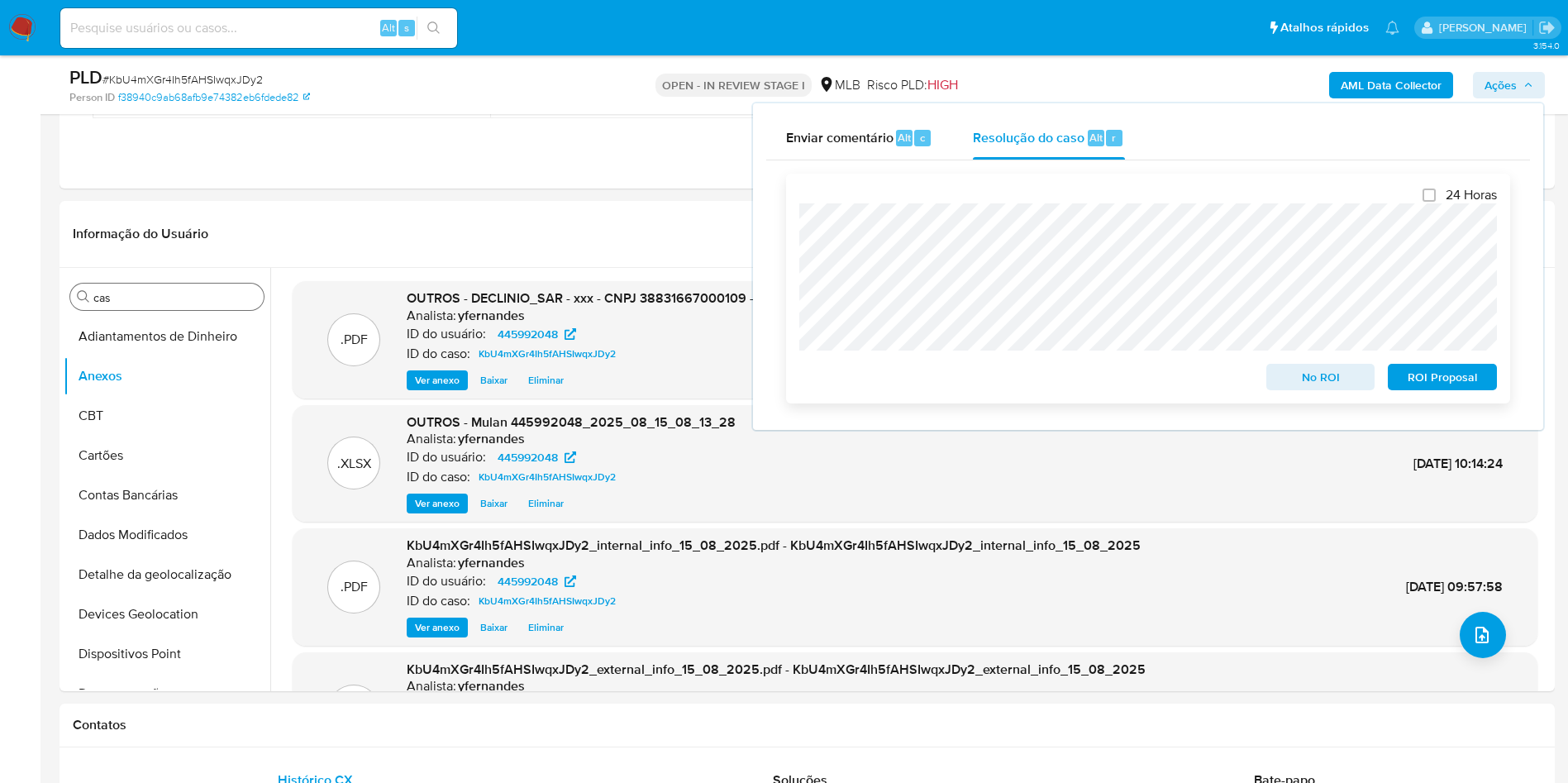
click at [1301, 381] on span "No ROI" at bounding box center [1321, 376] width 86 height 23
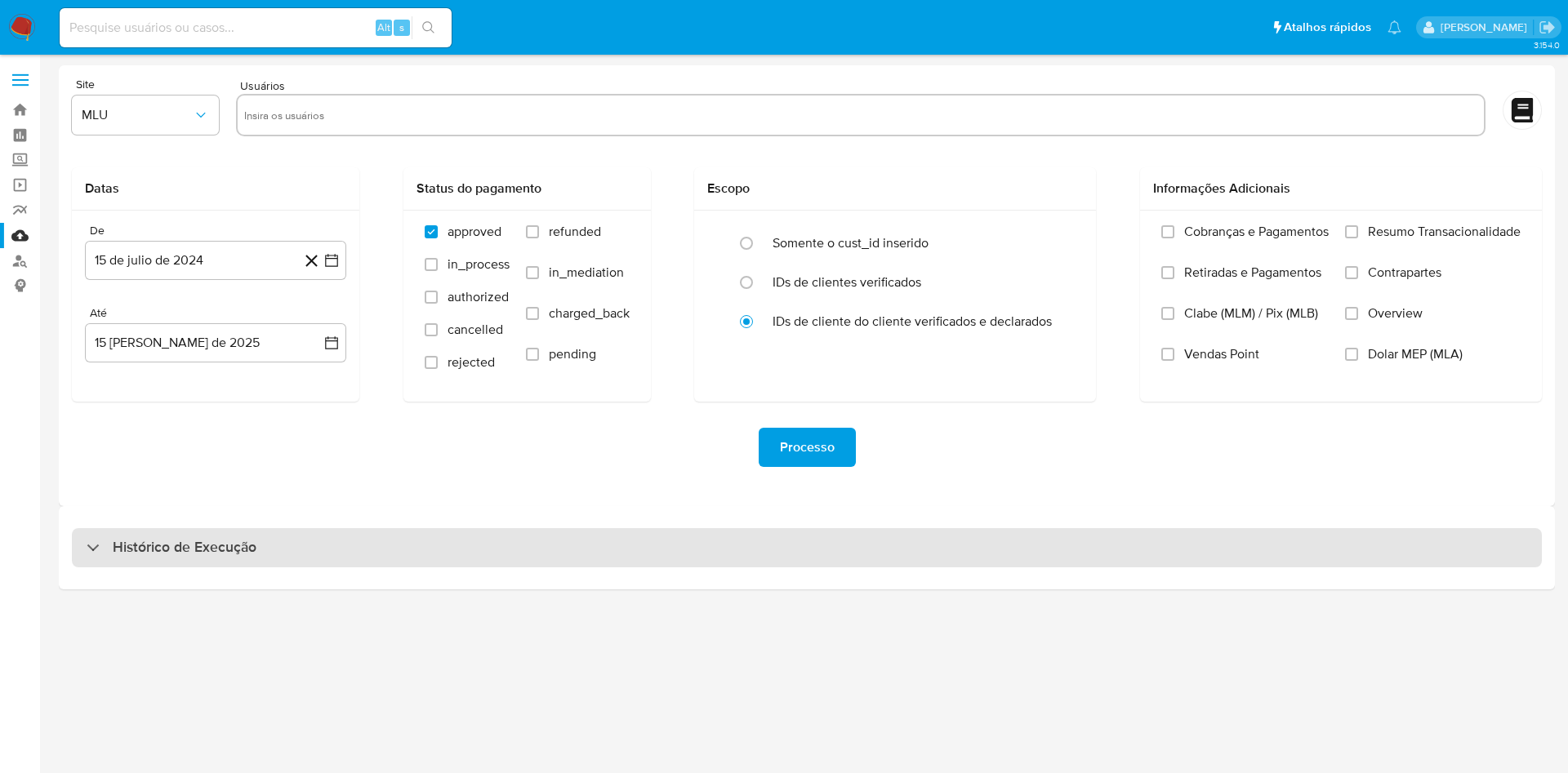
click at [783, 529] on div "Histórico de Execução" at bounding box center [806, 547] width 1470 height 39
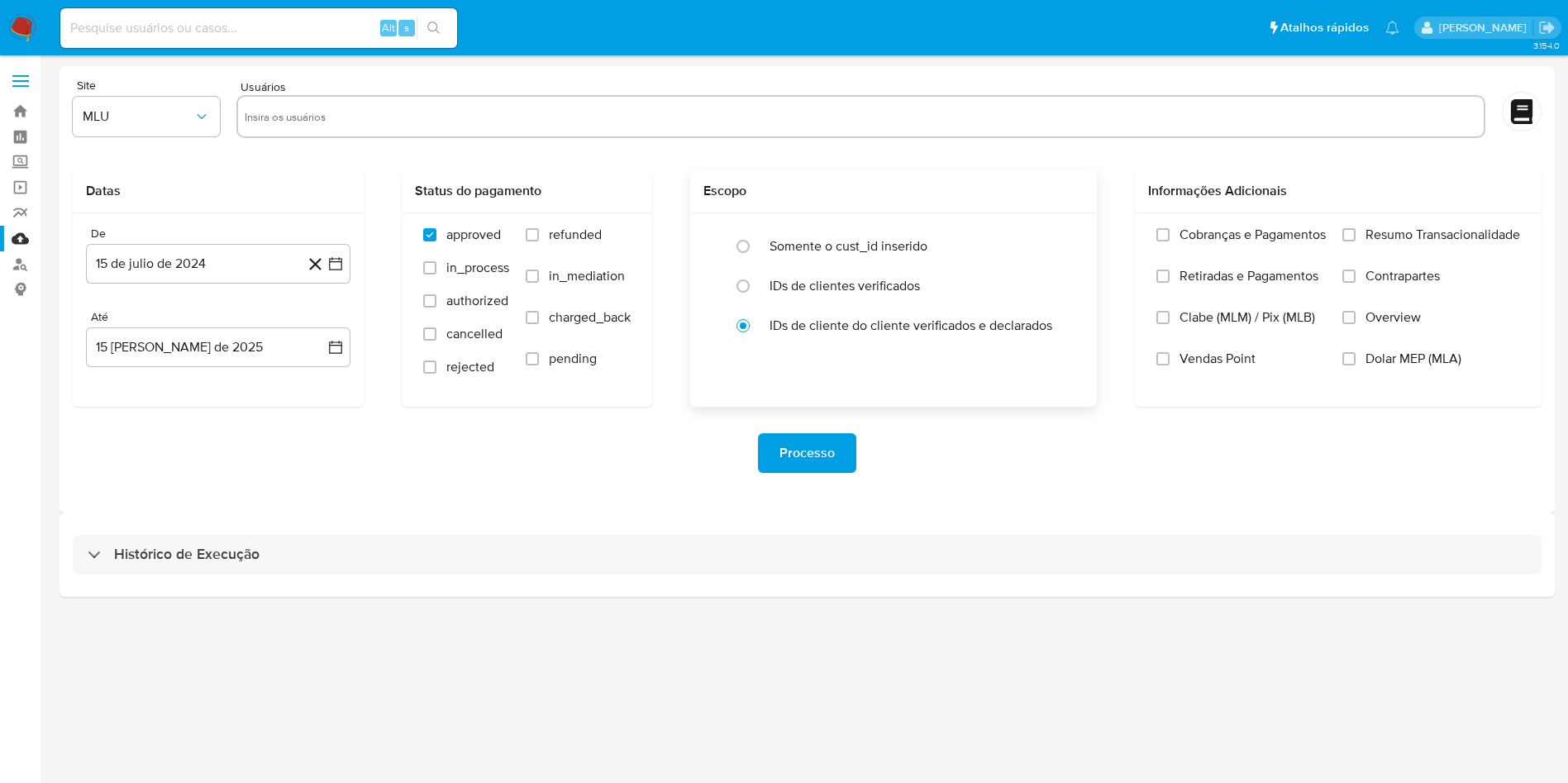
select select "10"
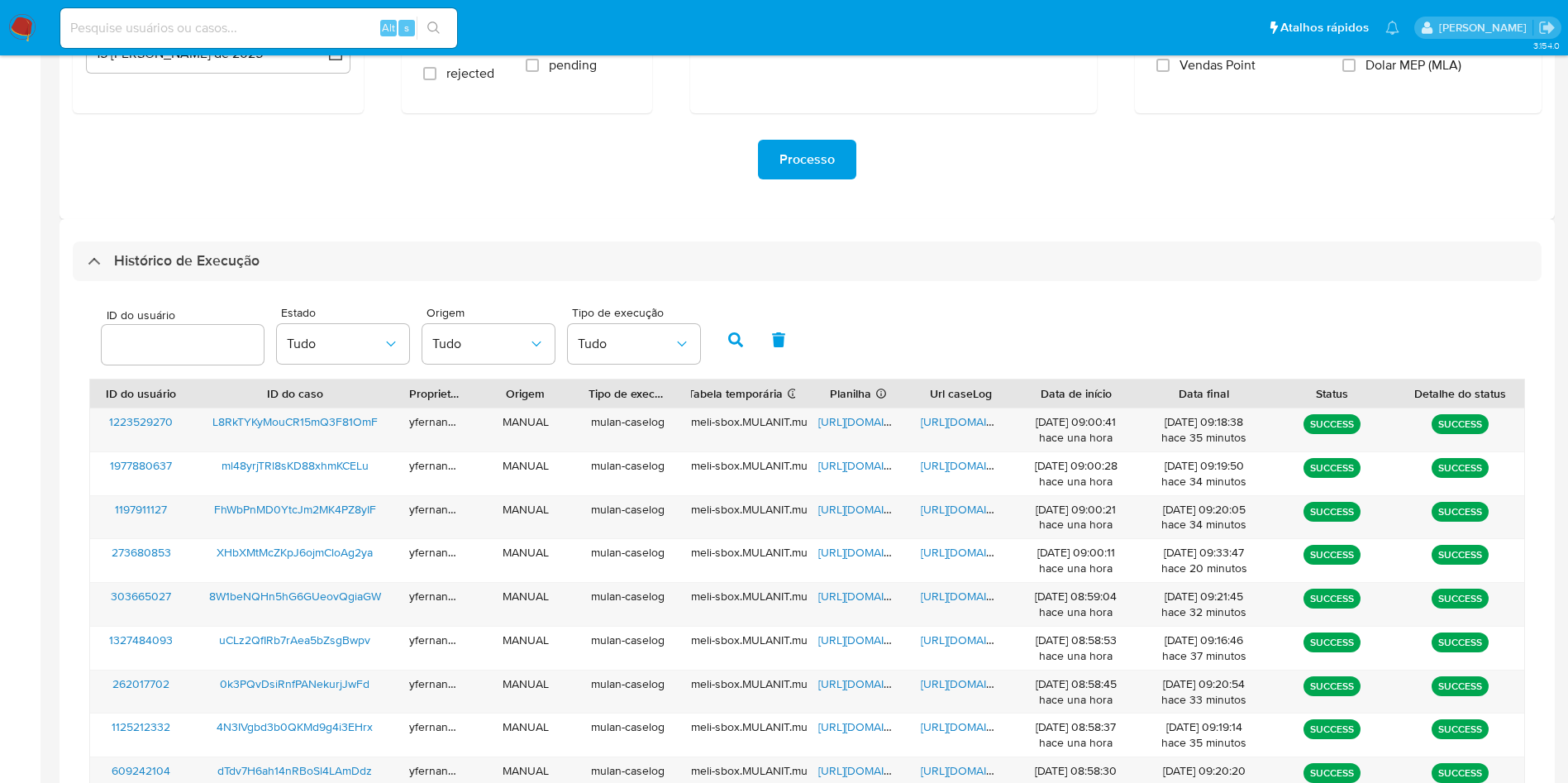
scroll to position [450, 0]
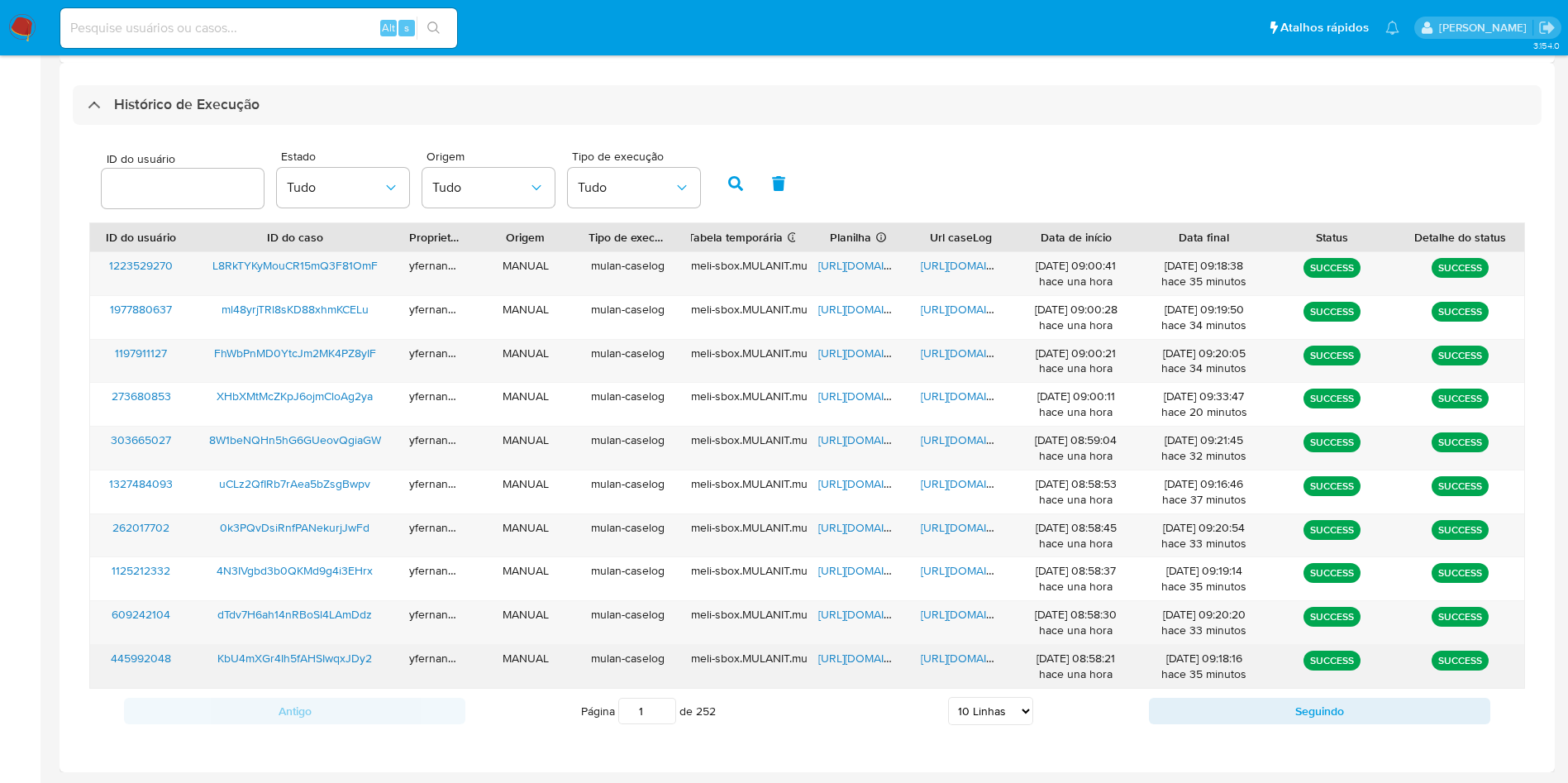
click at [846, 654] on span "[URL][DOMAIN_NAME]" at bounding box center [875, 659] width 114 height 17
click at [954, 665] on span "[URL][DOMAIN_NAME]" at bounding box center [978, 659] width 114 height 17
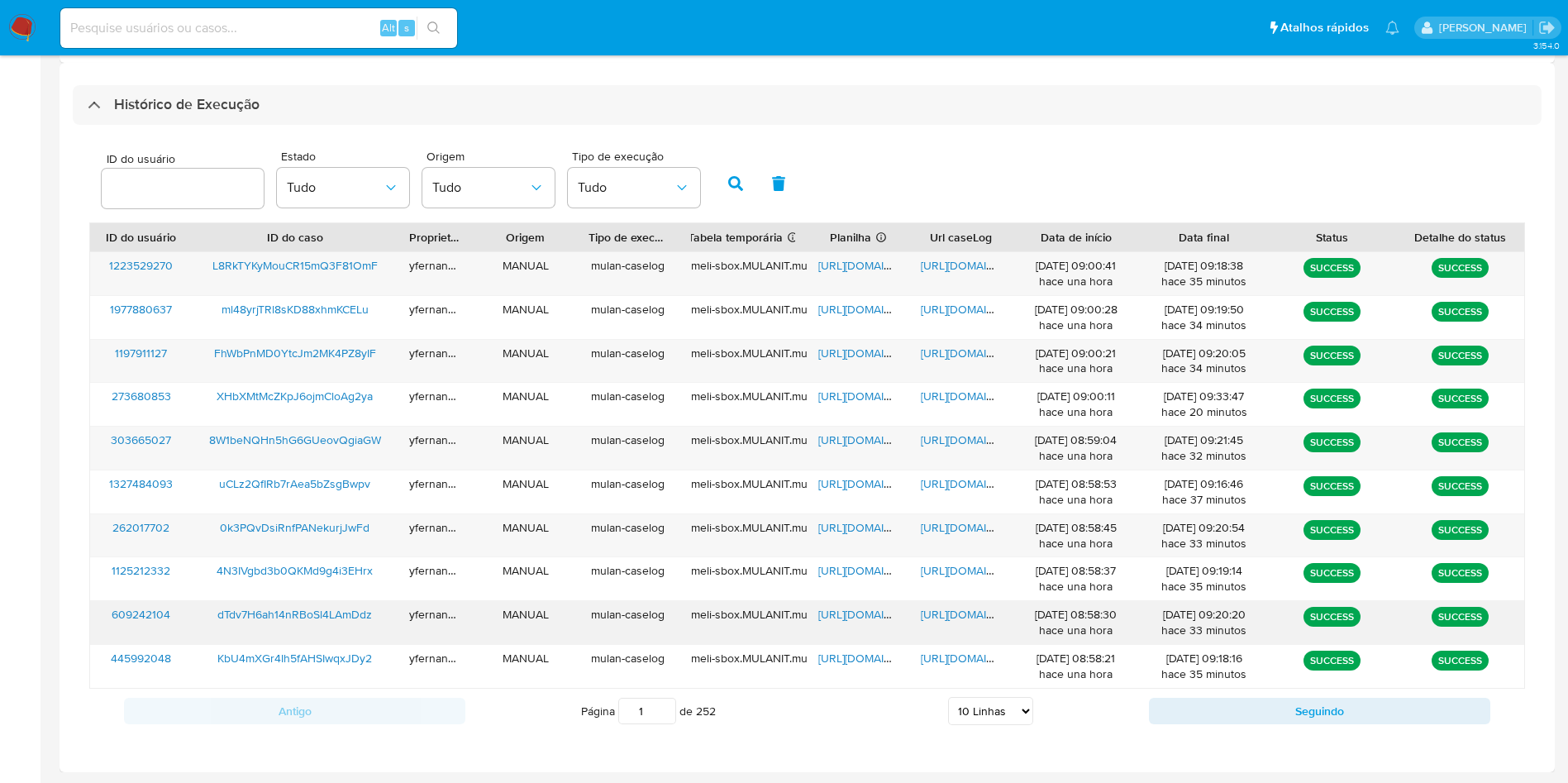
click at [839, 618] on span "[URL][DOMAIN_NAME]" at bounding box center [875, 614] width 114 height 17
click at [961, 613] on span "[URL][DOMAIN_NAME]" at bounding box center [978, 614] width 114 height 17
click at [878, 528] on span "[URL][DOMAIN_NAME]" at bounding box center [875, 528] width 114 height 17
click at [953, 528] on span "[URL][DOMAIN_NAME]" at bounding box center [978, 528] width 114 height 17
click at [869, 438] on span "[URL][DOMAIN_NAME]" at bounding box center [875, 440] width 114 height 17
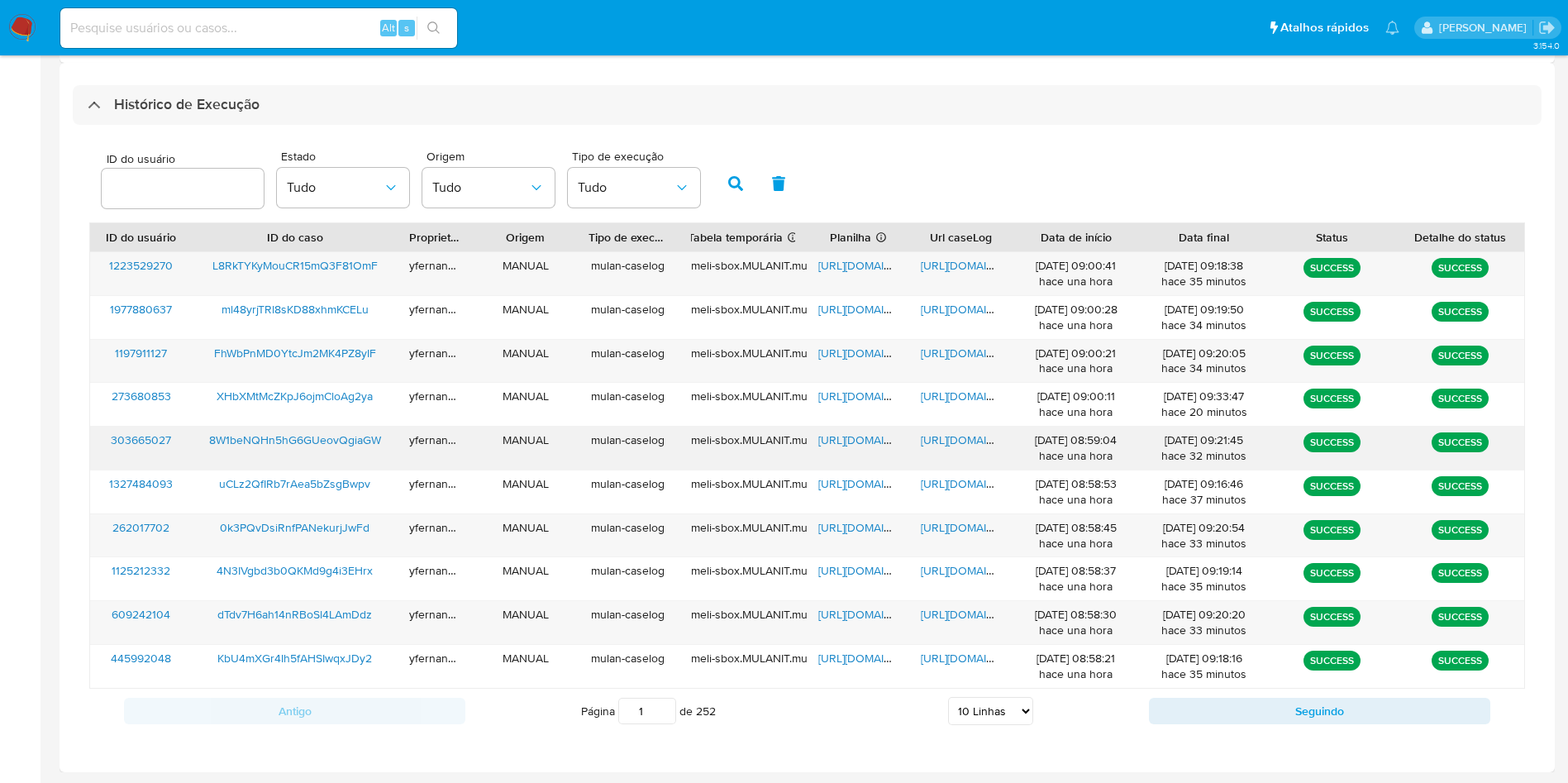
click at [949, 432] on span "[URL][DOMAIN_NAME]" at bounding box center [978, 440] width 114 height 17
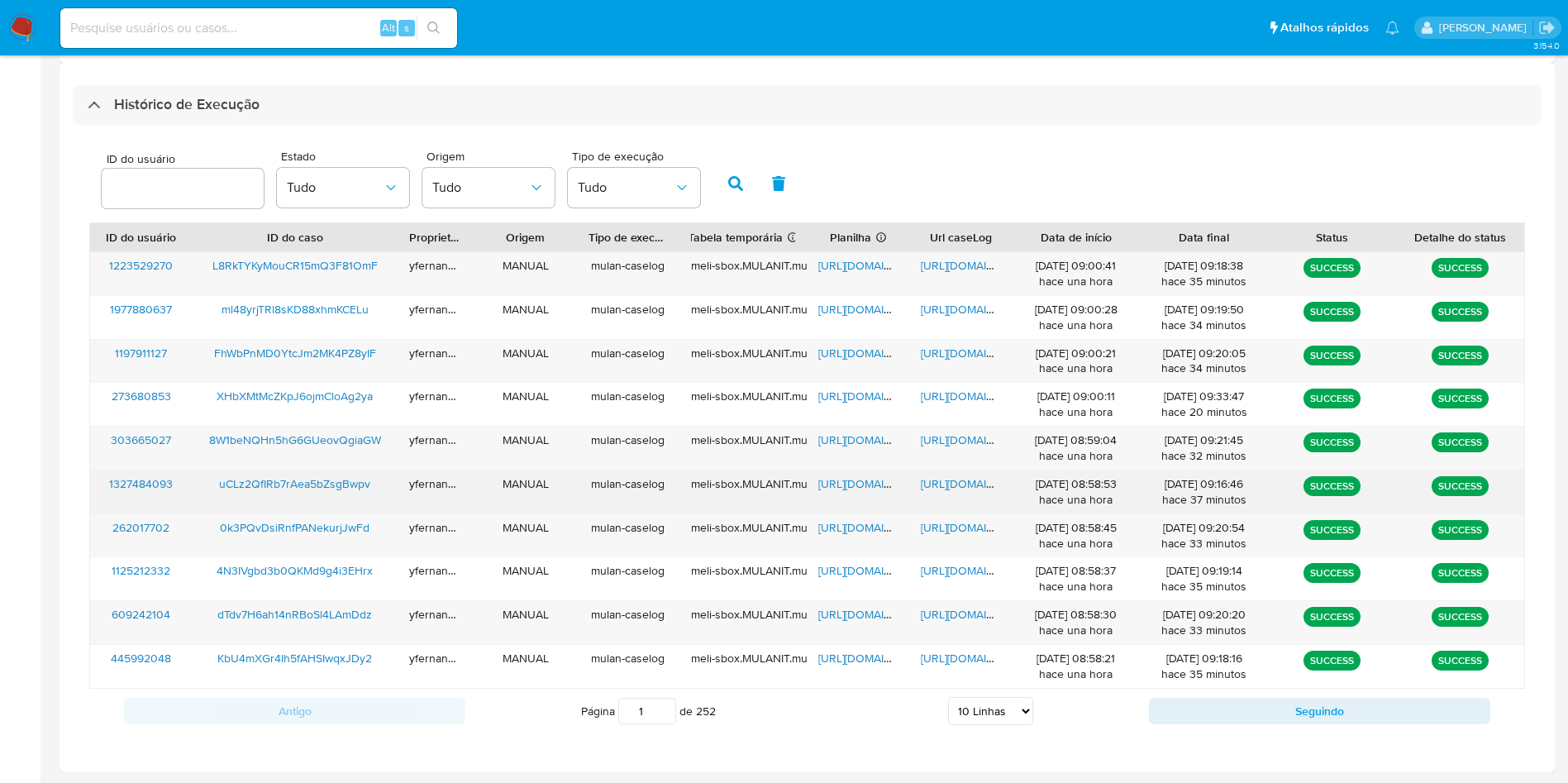
click at [859, 481] on span "[URL][DOMAIN_NAME]" at bounding box center [875, 484] width 114 height 17
click at [963, 487] on span "[URL][DOMAIN_NAME]" at bounding box center [978, 484] width 114 height 17
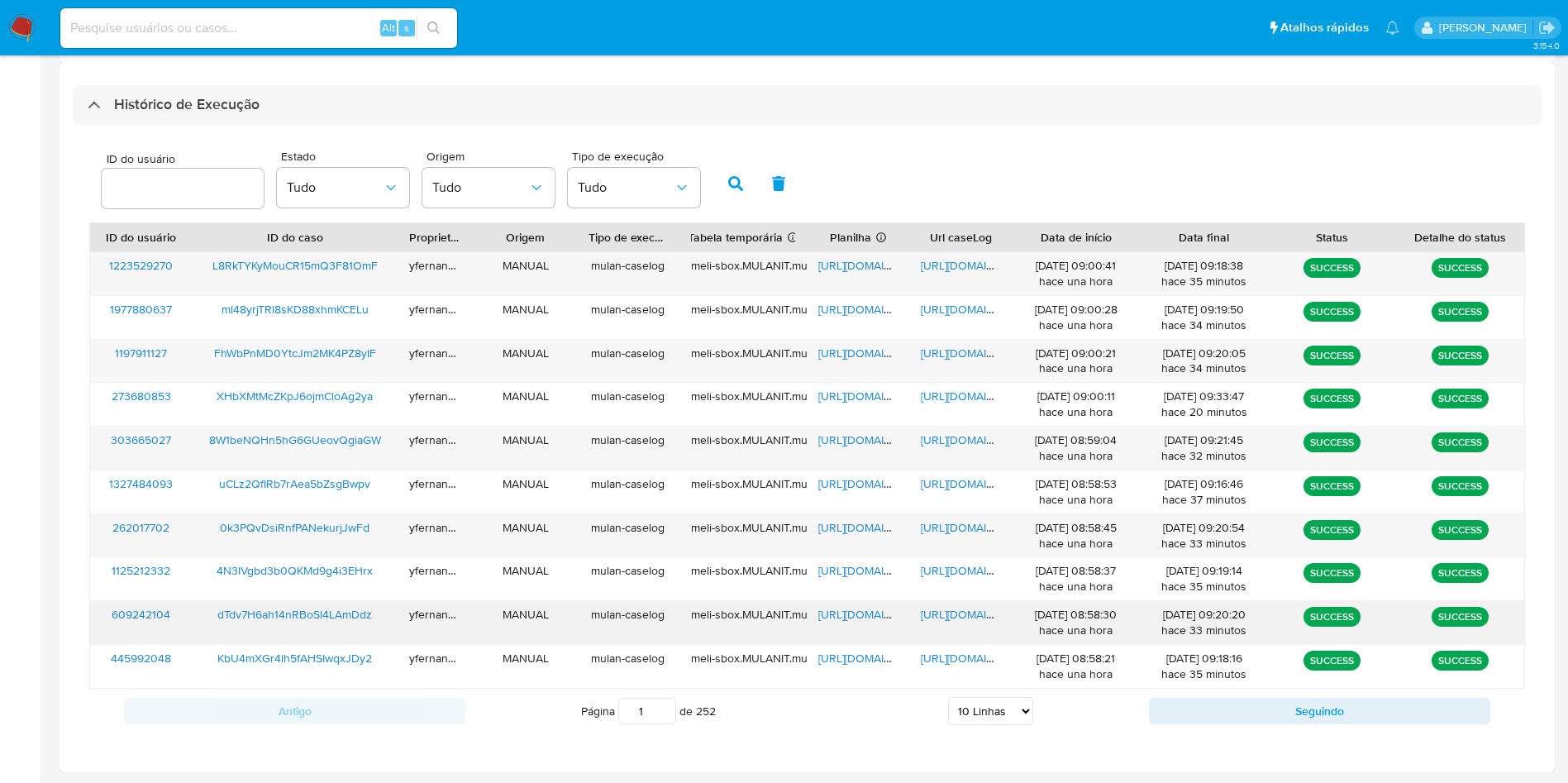
click at [1183, 712] on button "Seguindo" at bounding box center [1320, 711] width 342 height 26
type input "2"
click at [879, 148] on div "ID do usuário Estado Tudo Origem Tudo Tipo de execução Tudo" at bounding box center [807, 181] width 1436 height 81
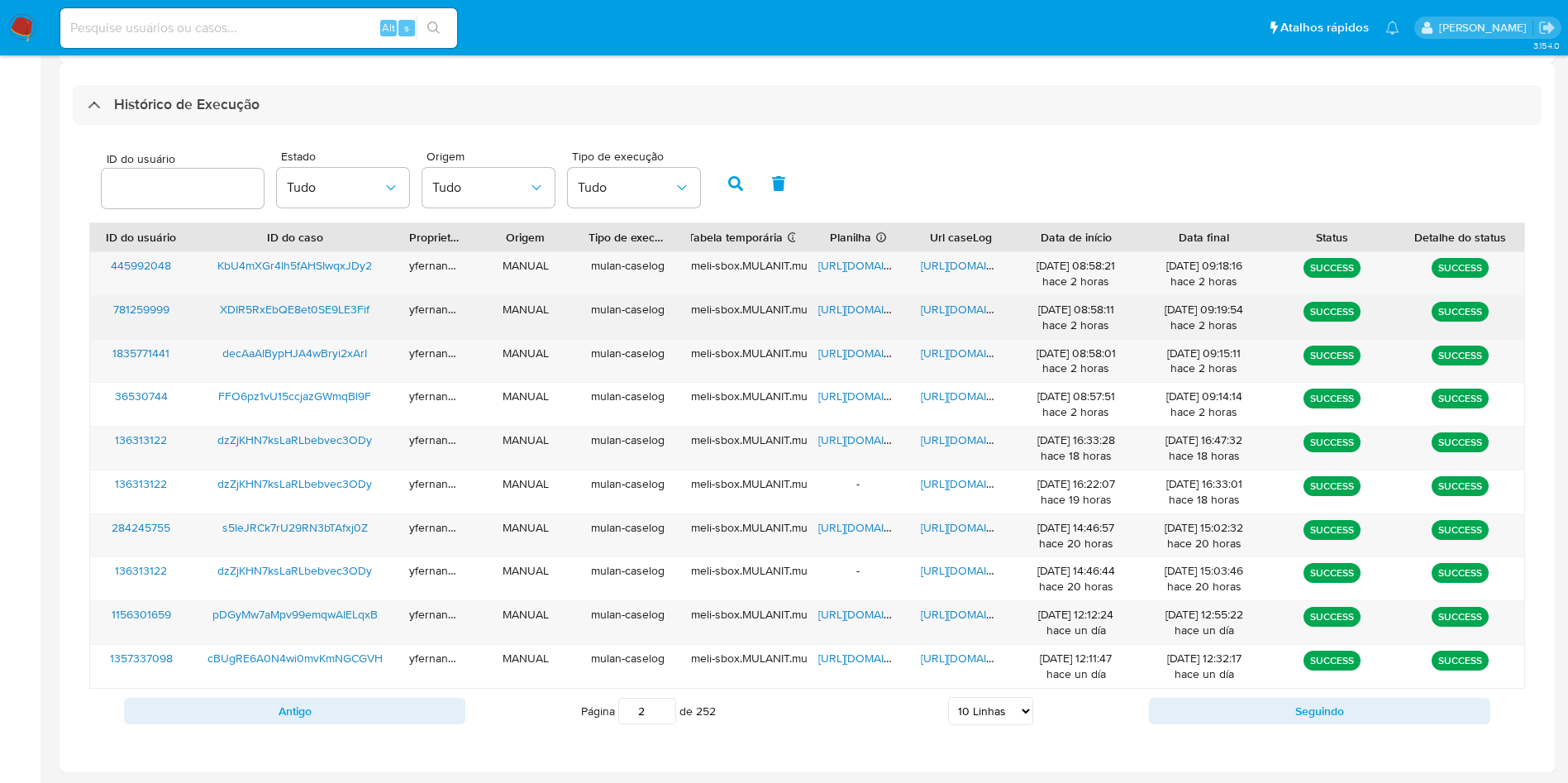
click at [866, 303] on span "https://docs.google.com/spreadsheets/d/1sAyG5Y7a9Qm95jhVtxgt8NmKCtsCdKUhpX43U4b…" at bounding box center [875, 309] width 114 height 17
click at [952, 315] on span "https://docs.google.com/document/d/1AKaEbt6cWl6NwOi__BjJghWG3us2CtCFgnKlW5OOOmw…" at bounding box center [978, 309] width 114 height 17
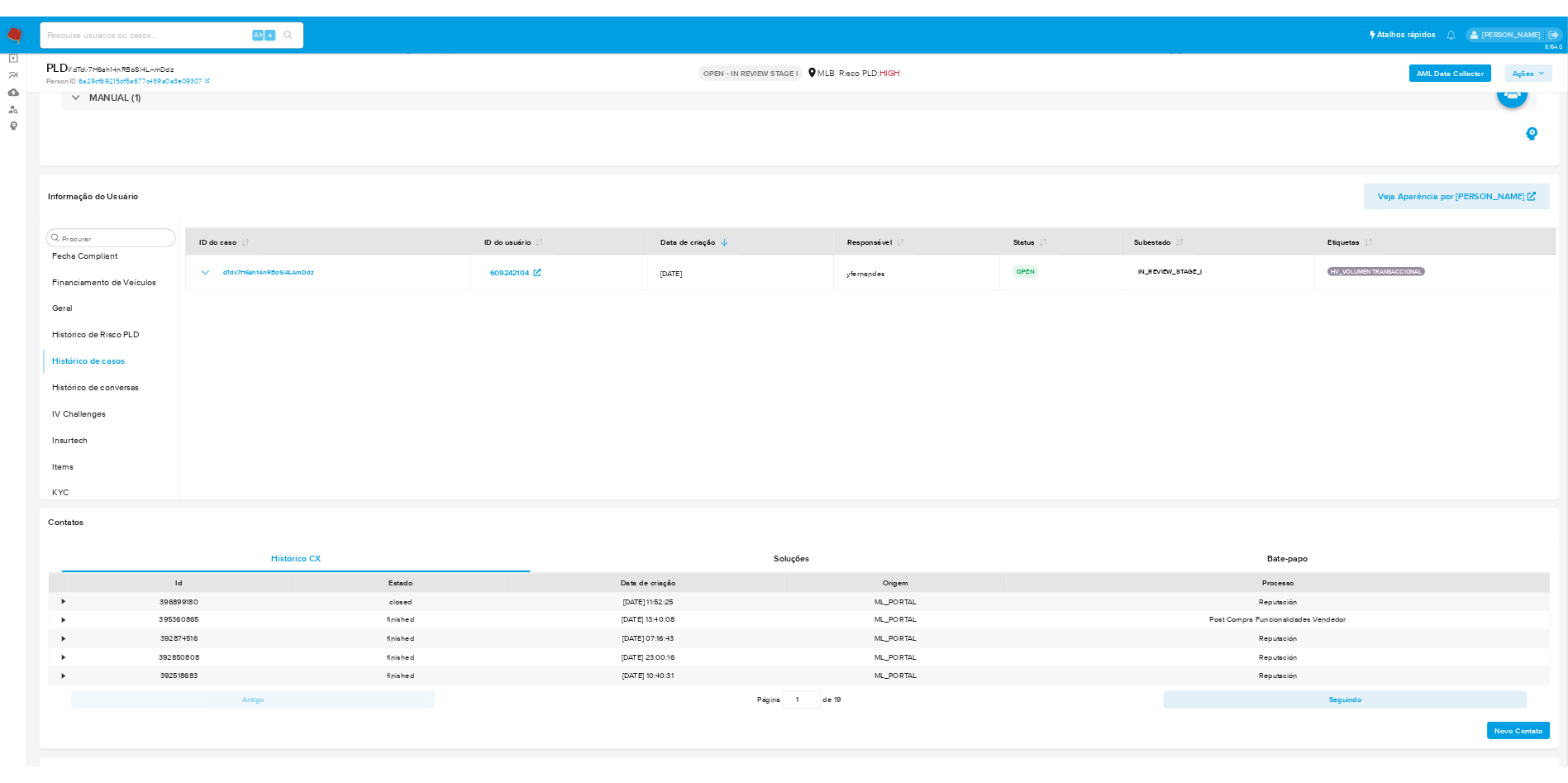
scroll to position [490, 0]
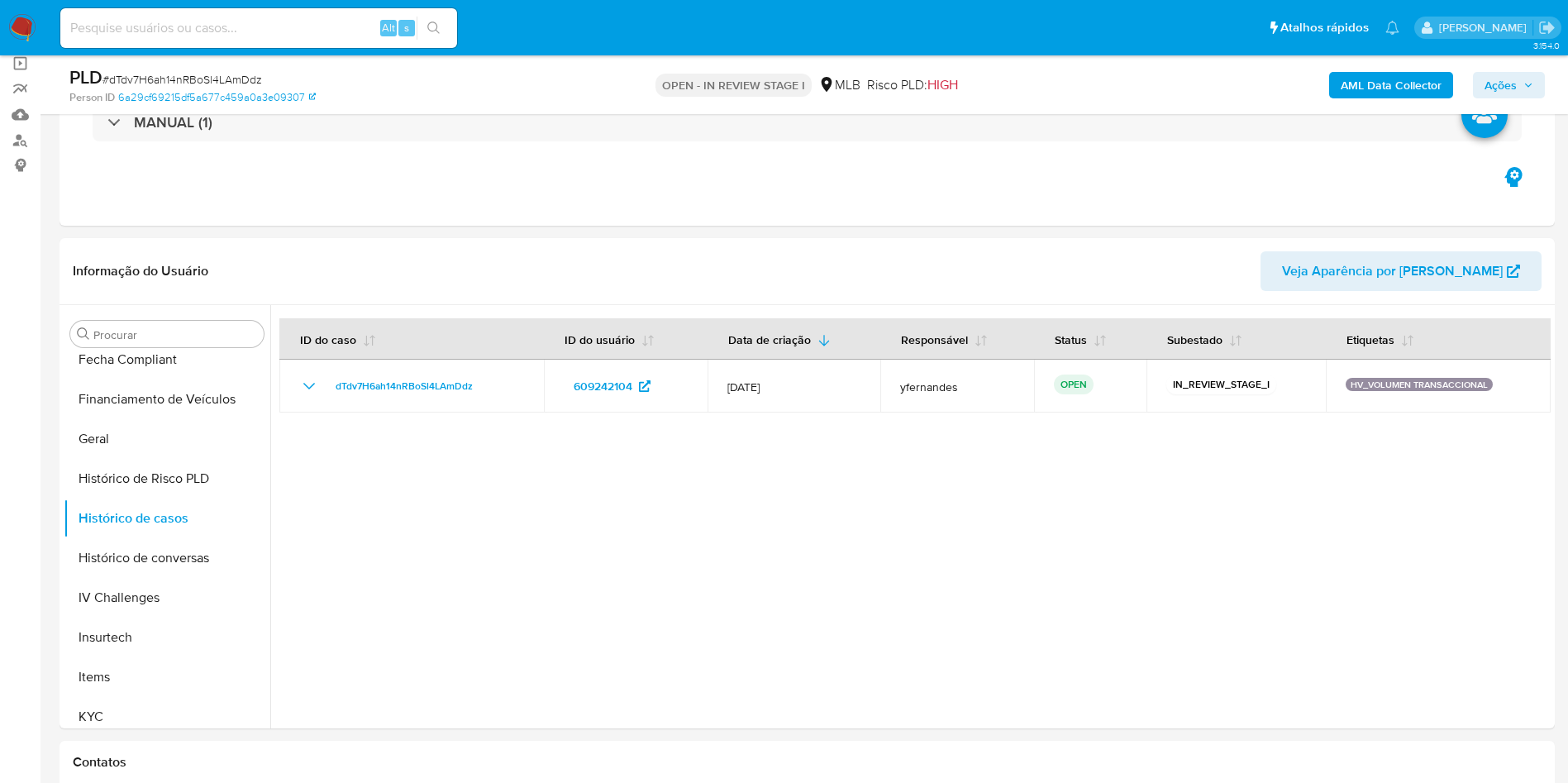
click at [210, 72] on span "# dTdv7H6ah14nRBoSl4LAmDdz" at bounding box center [182, 80] width 160 height 17
copy span "dTdv7H6ah14nRBoSl4LAmDdz"
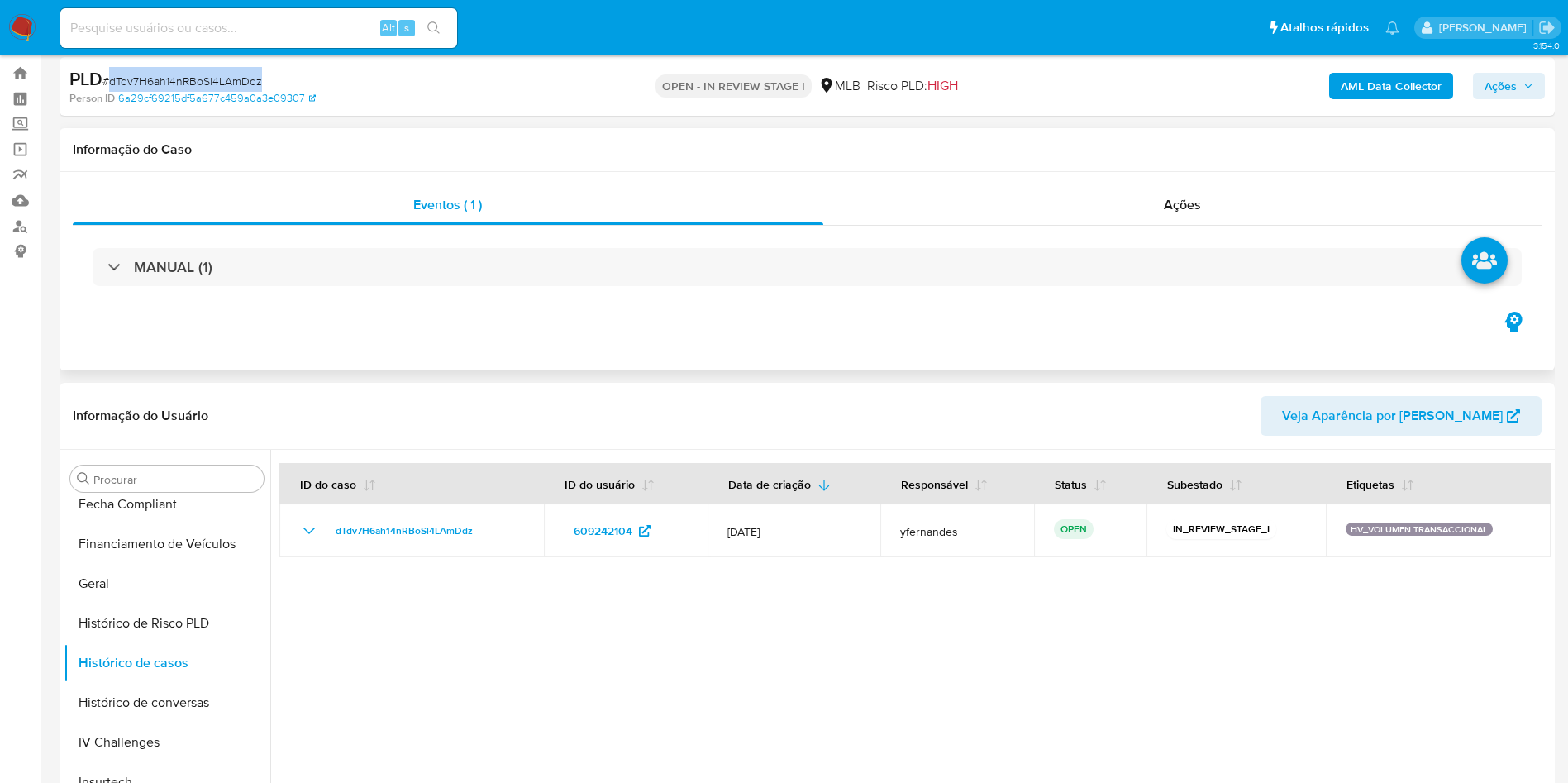
scroll to position [0, 0]
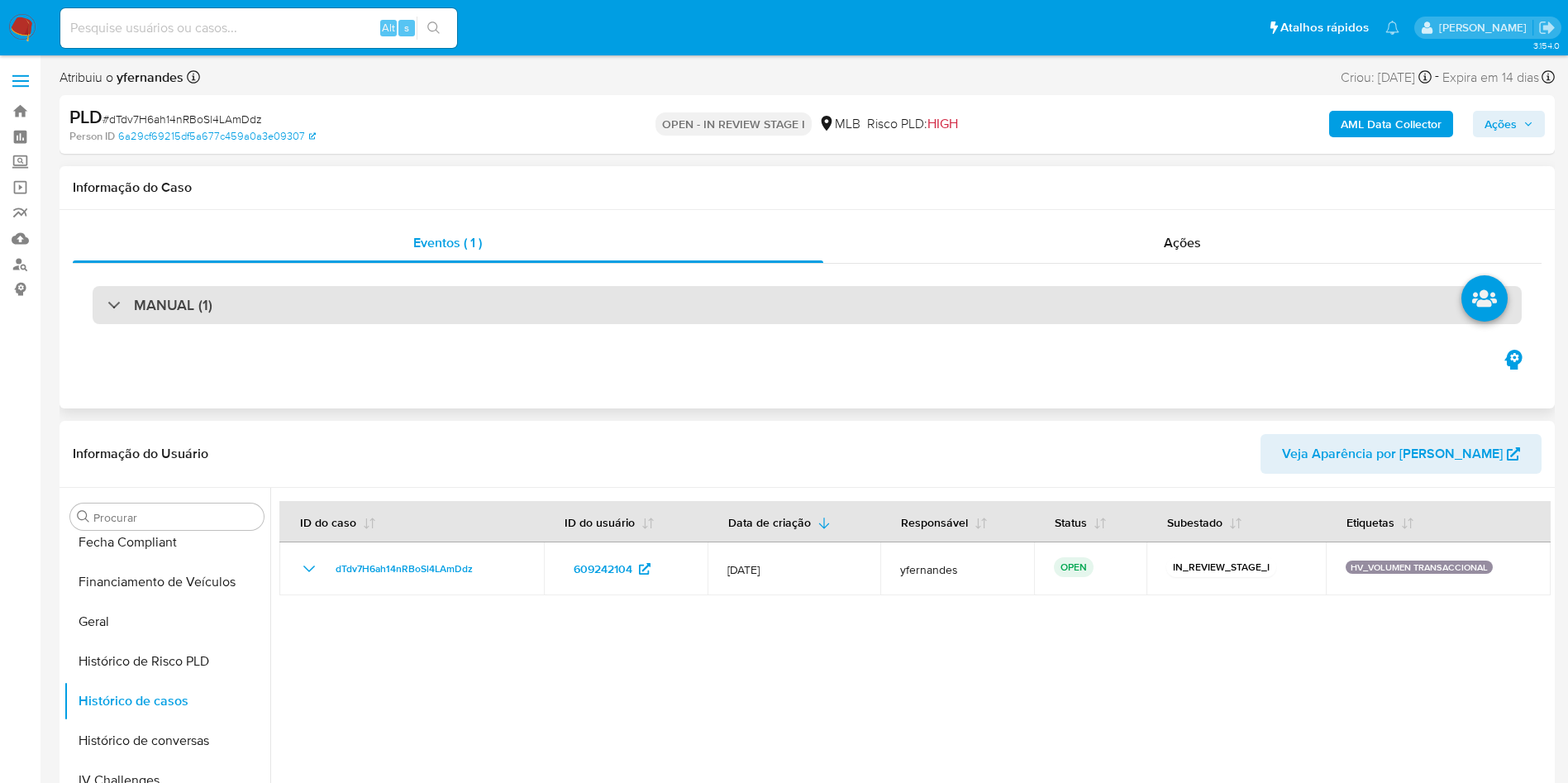
click at [553, 309] on div "MANUAL (1)" at bounding box center [807, 305] width 1430 height 38
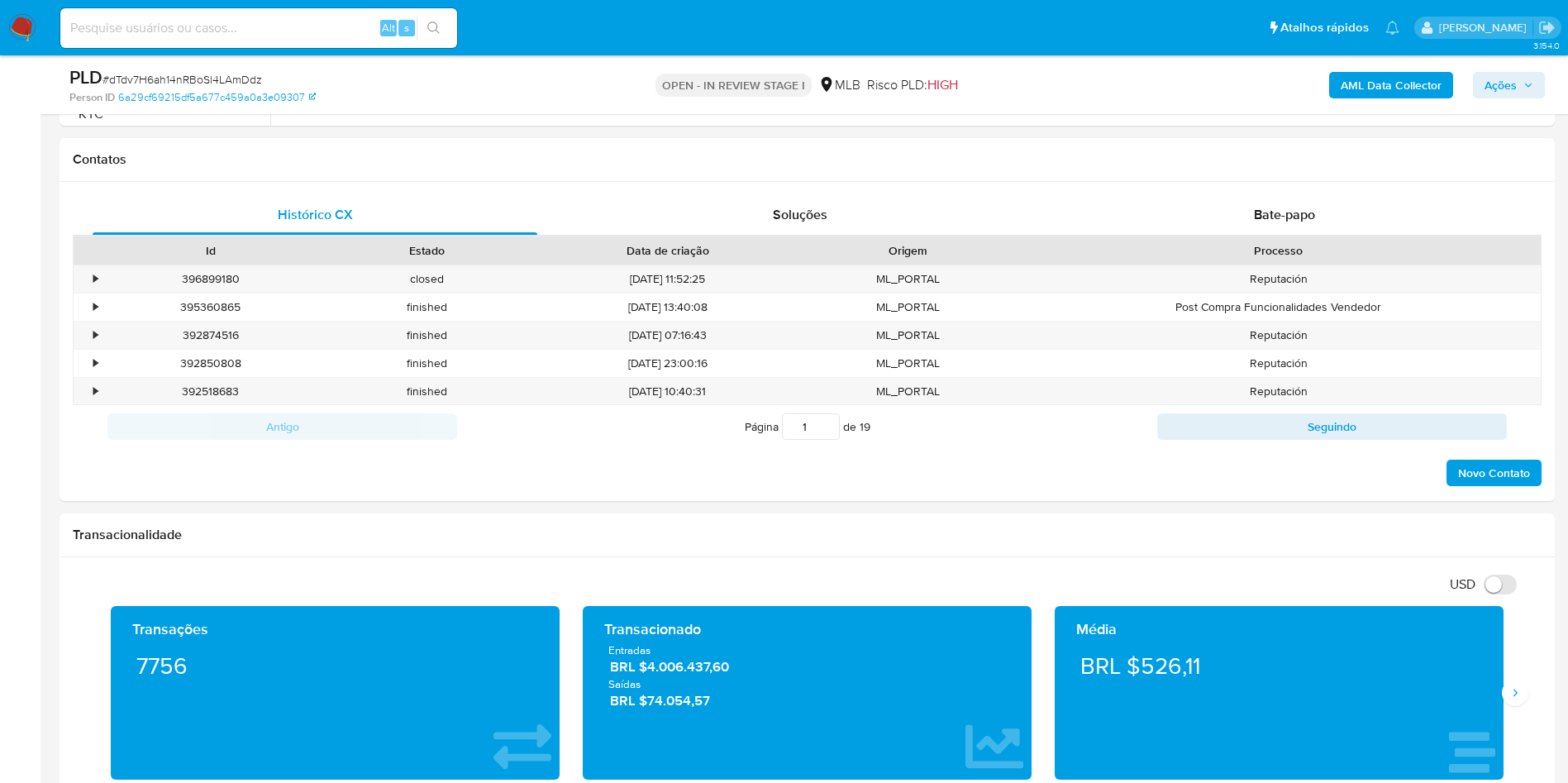
scroll to position [1116, 0]
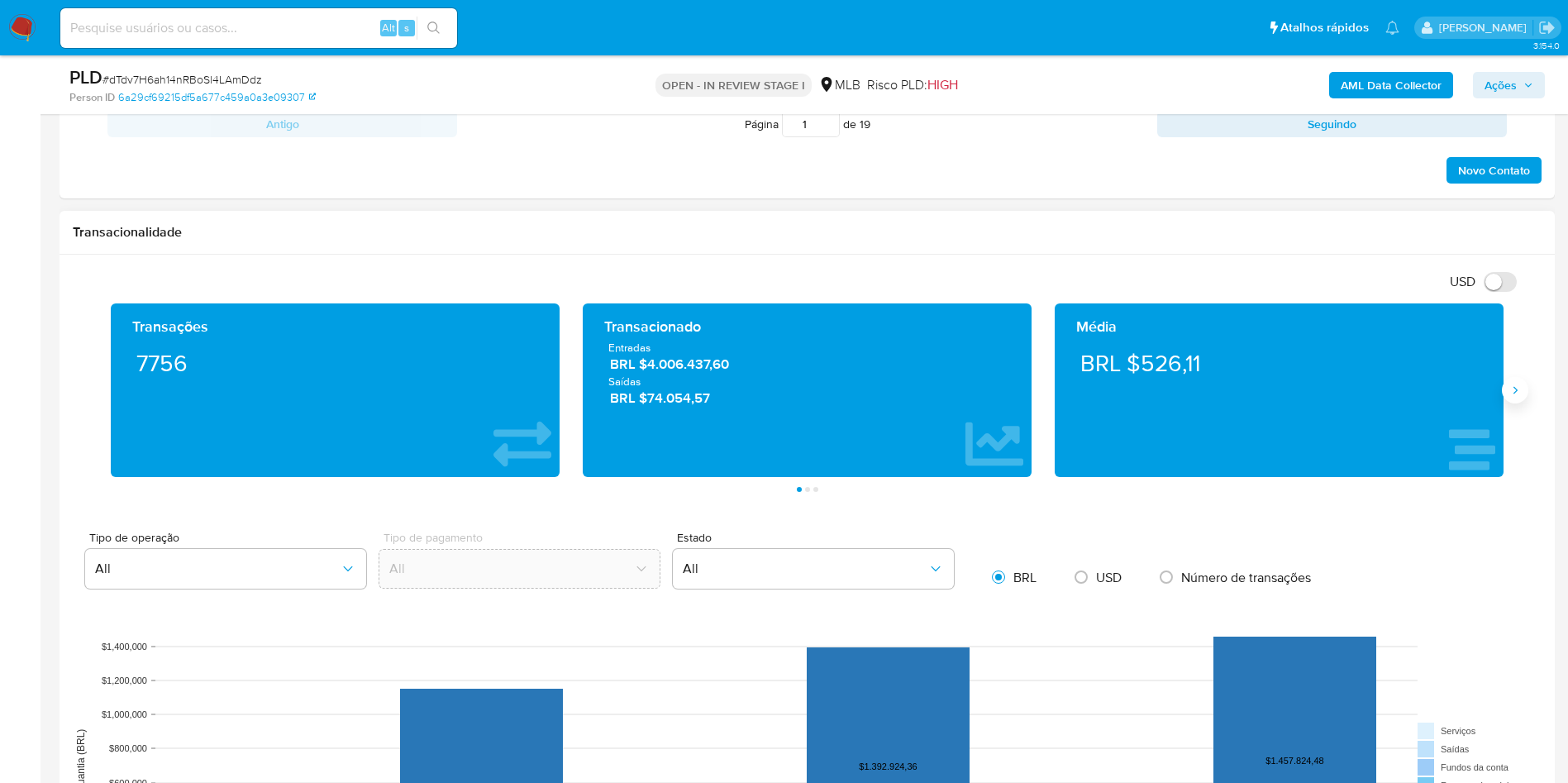
click at [1513, 381] on button "Siguiente" at bounding box center [1515, 390] width 26 height 26
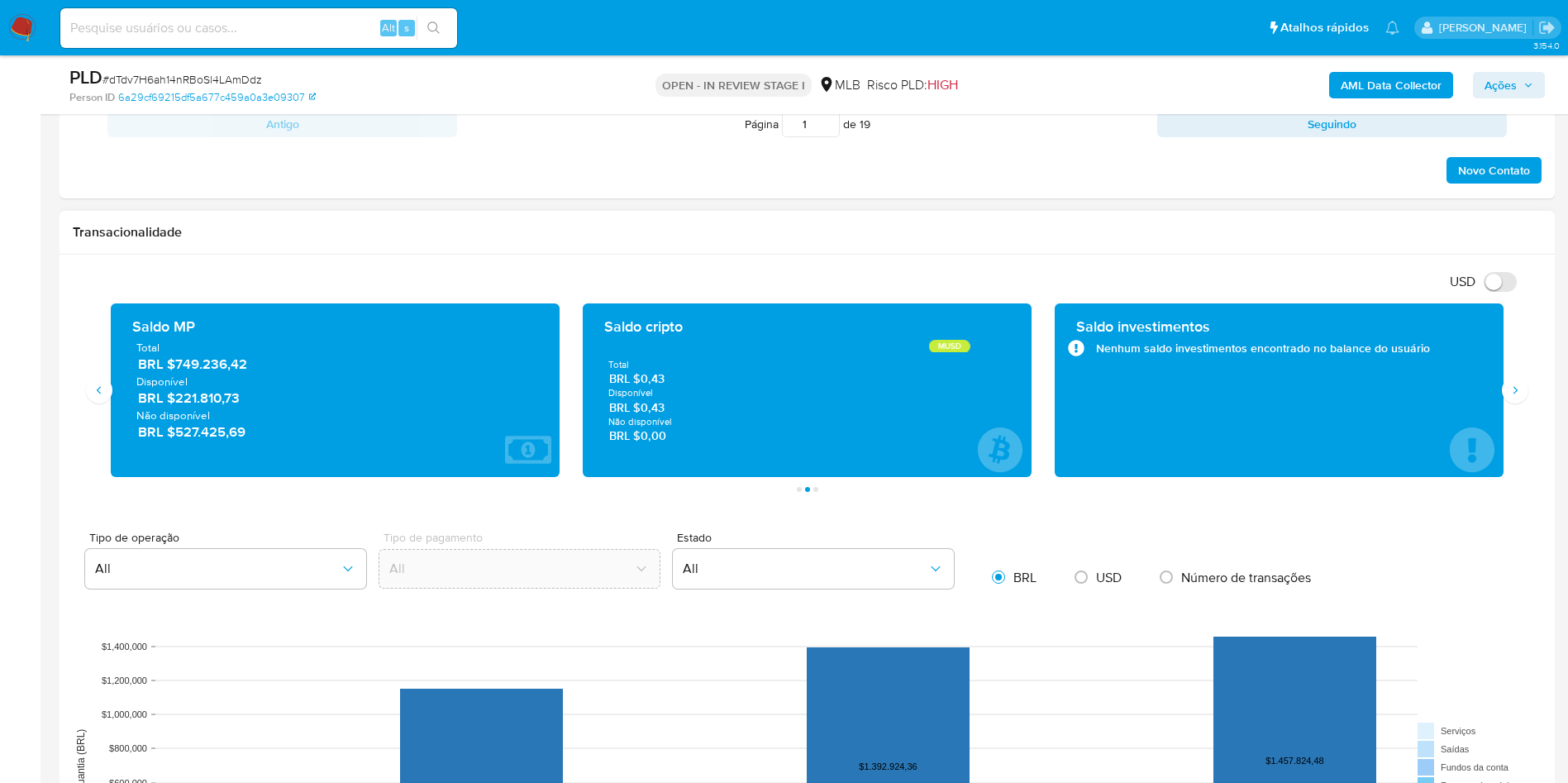
click at [201, 366] on span "BRL $749.236,42" at bounding box center [336, 364] width 396 height 19
click at [1502, 395] on button "Siguiente" at bounding box center [1515, 390] width 26 height 26
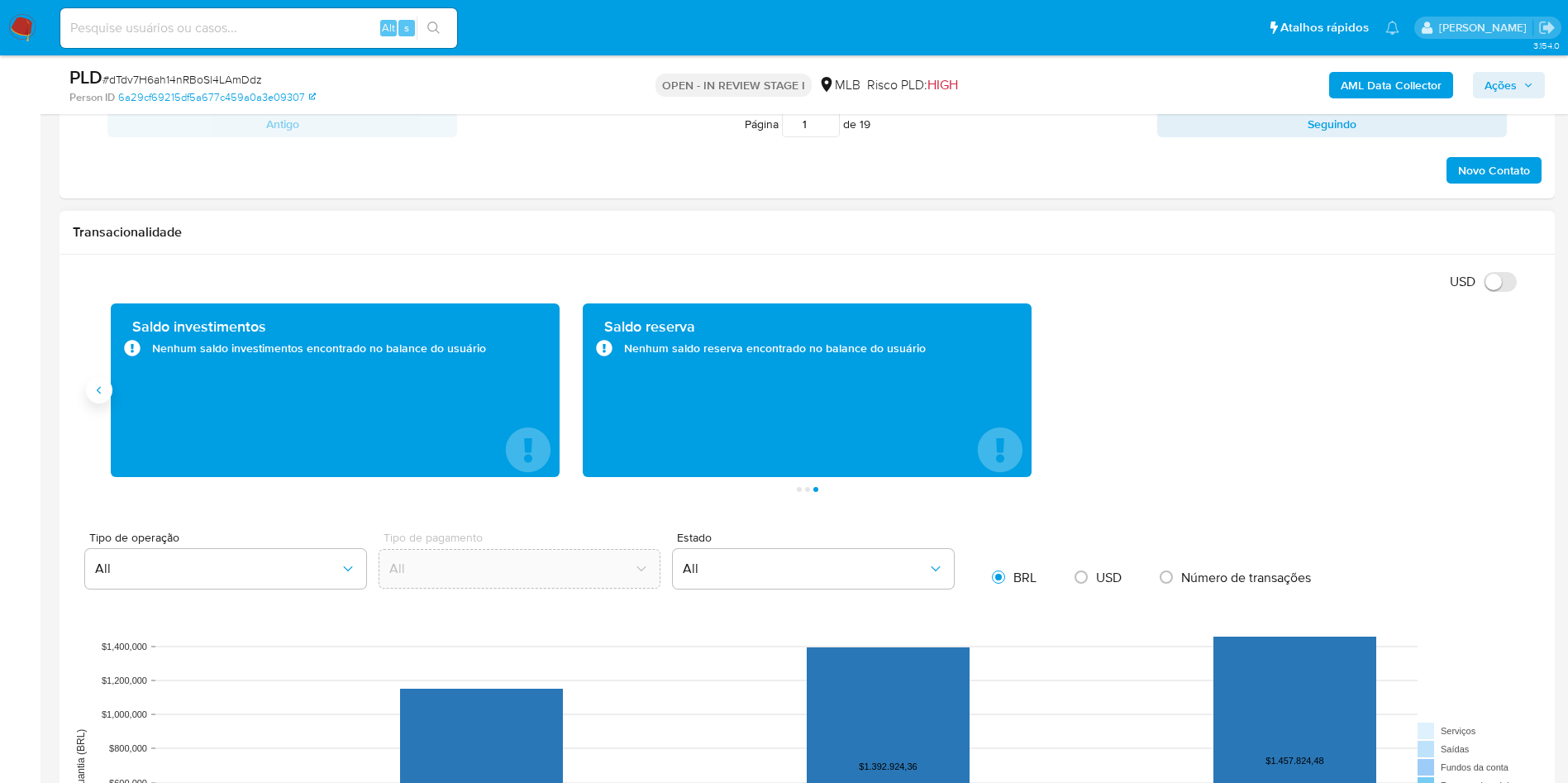
click at [92, 390] on button "Anterior" at bounding box center [99, 390] width 26 height 26
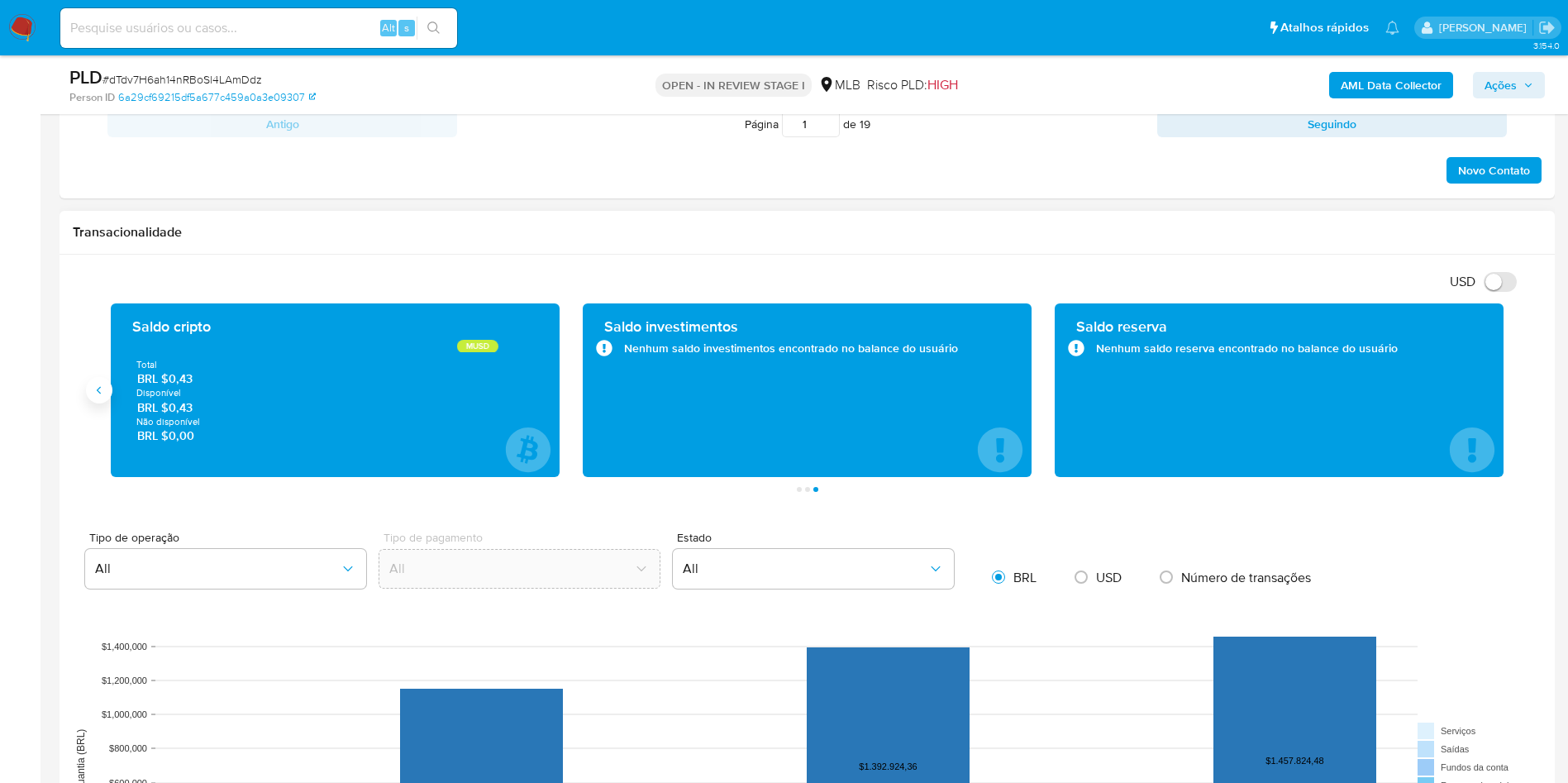
click at [92, 390] on button "Anterior" at bounding box center [99, 390] width 26 height 26
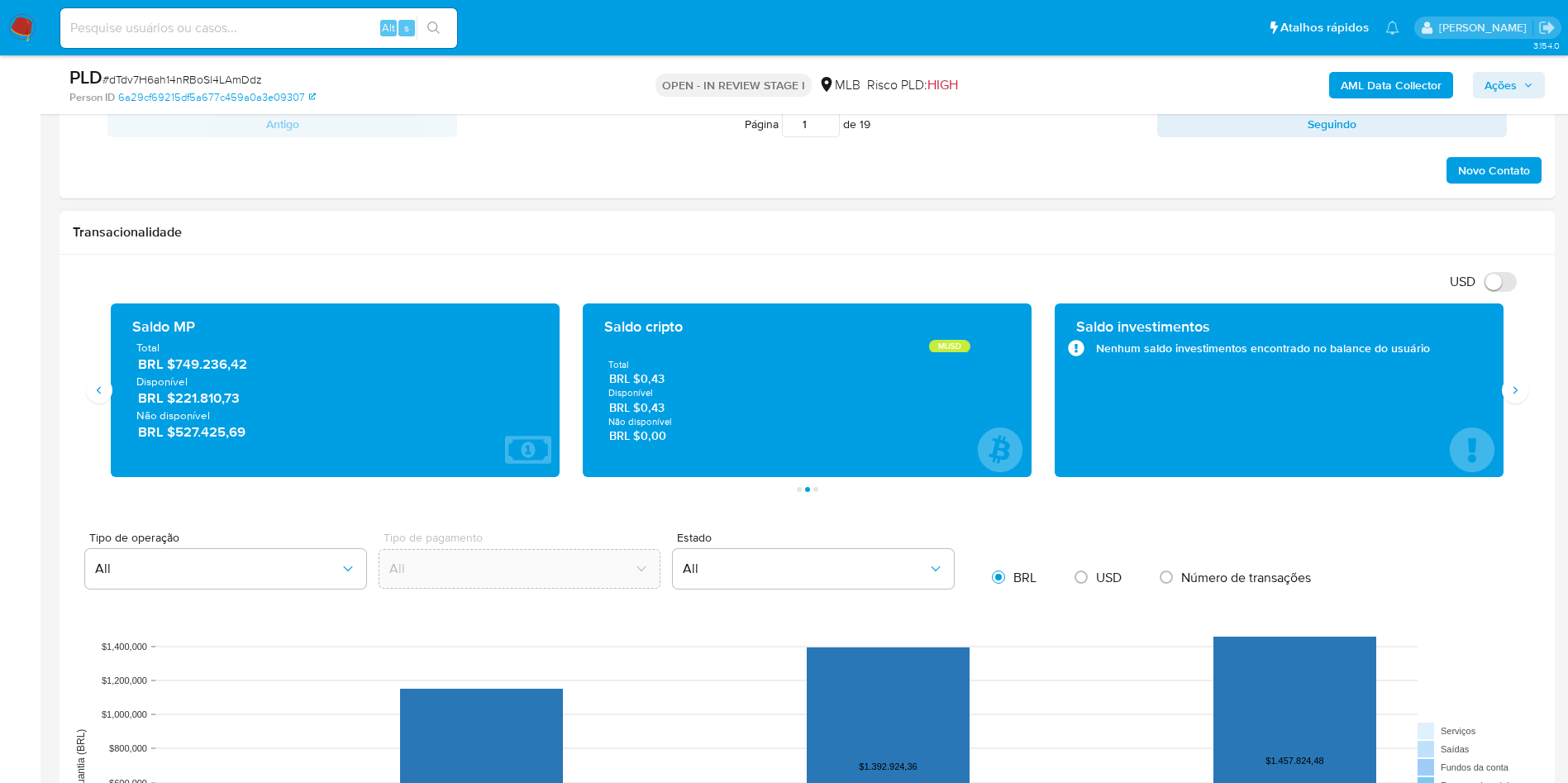
click at [821, 236] on h1 "Transacionalidade" at bounding box center [807, 232] width 1470 height 17
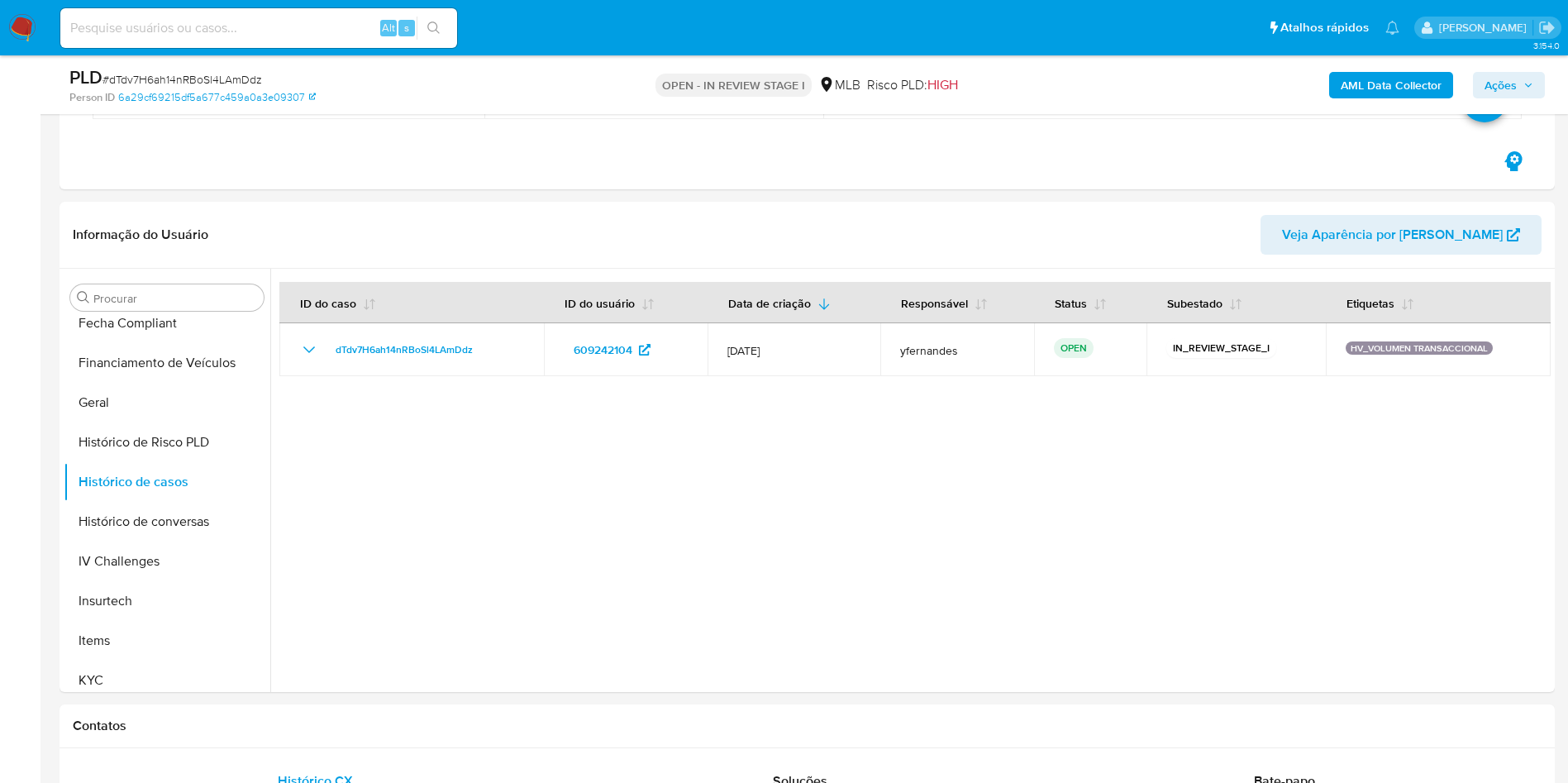
scroll to position [248, 0]
click at [137, 297] on input "Procurar" at bounding box center [176, 297] width 163 height 15
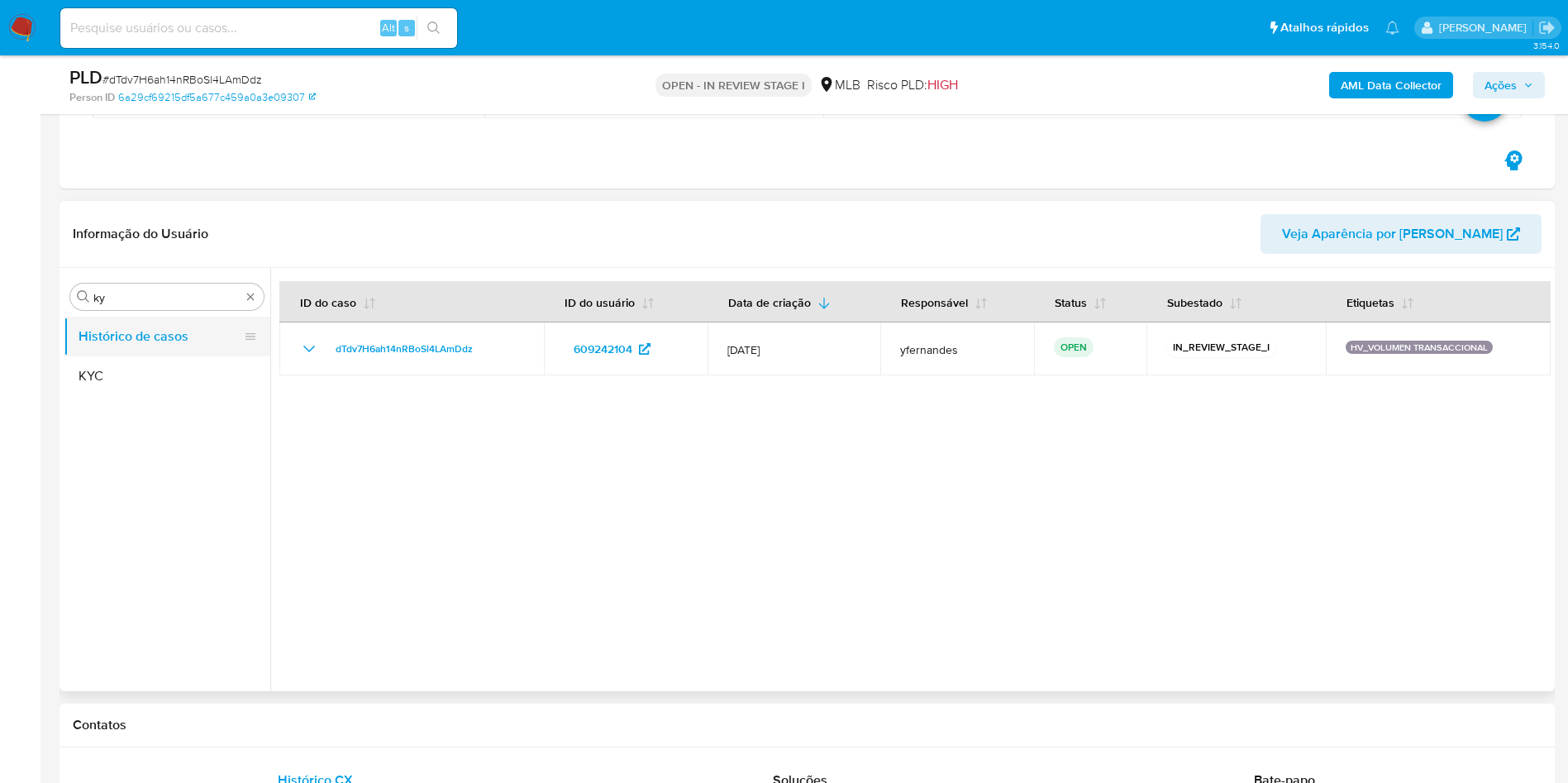
click at [140, 341] on button "Histórico de casos" at bounding box center [161, 336] width 193 height 40
click at [127, 374] on button "KYC" at bounding box center [161, 376] width 193 height 40
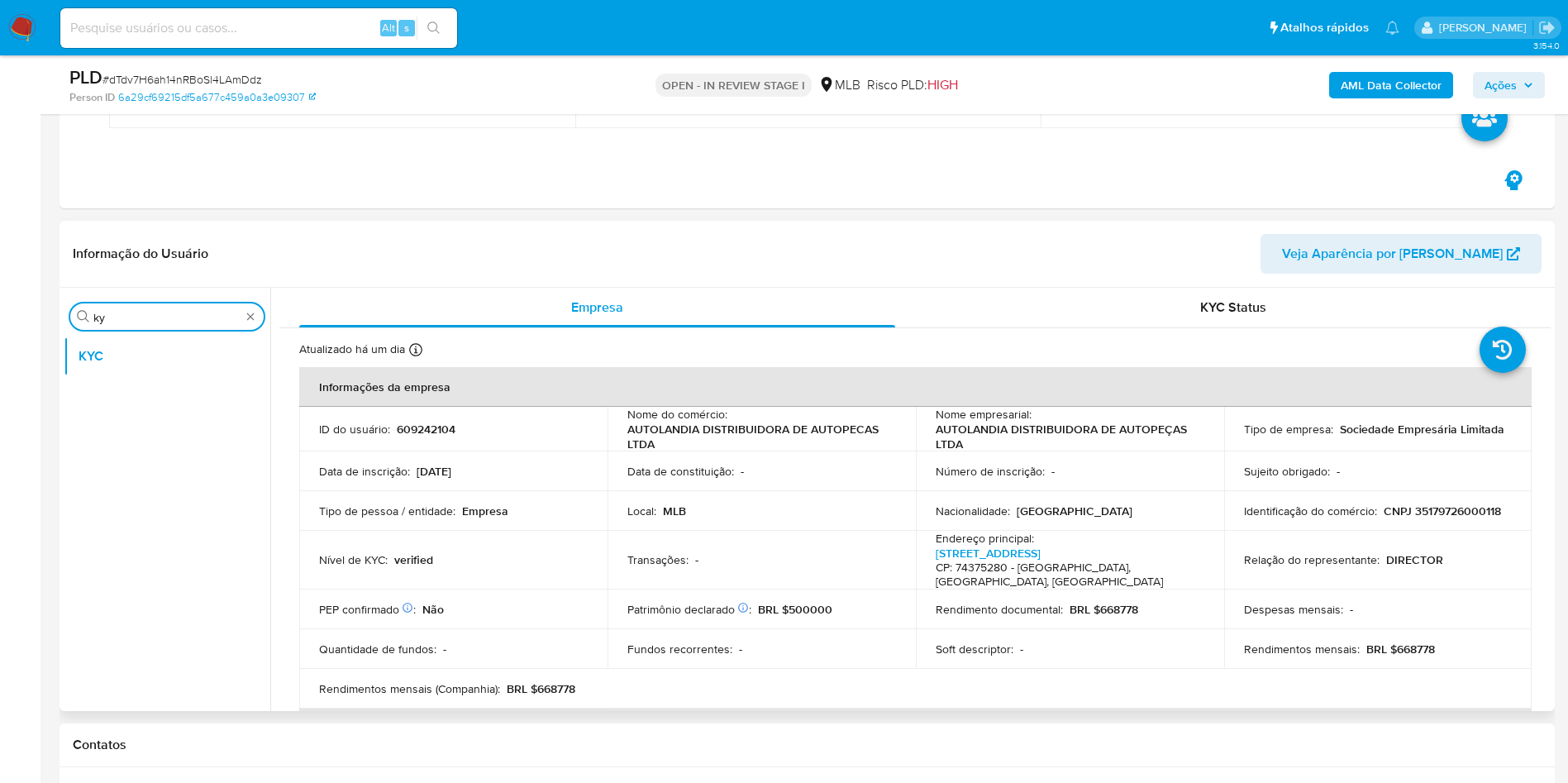
click at [110, 319] on input "ky" at bounding box center [167, 318] width 147 height 15
type input "ger"
click at [137, 355] on button "Geral" at bounding box center [161, 356] width 193 height 40
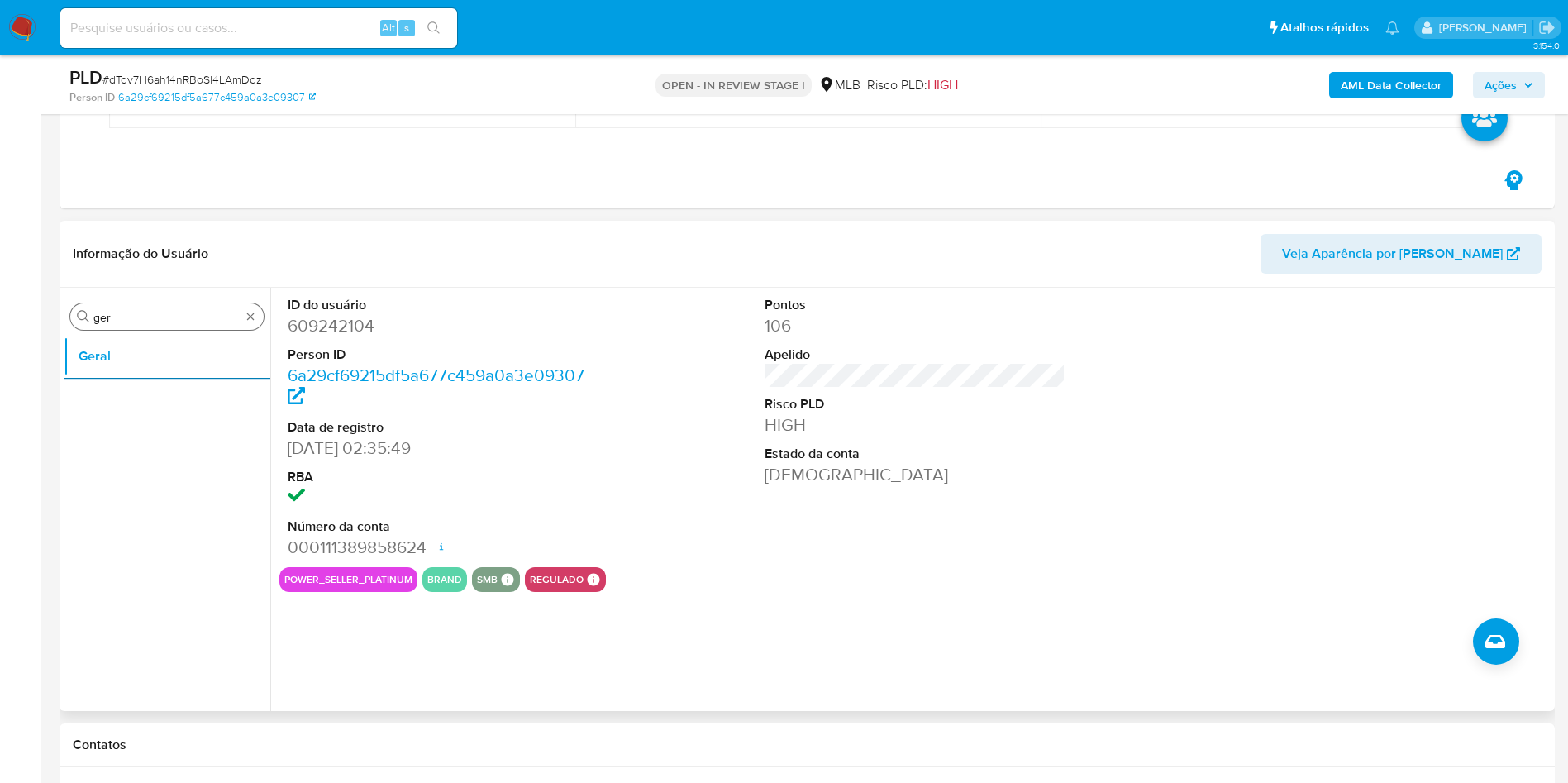
click at [207, 316] on input "ger" at bounding box center [167, 318] width 147 height 15
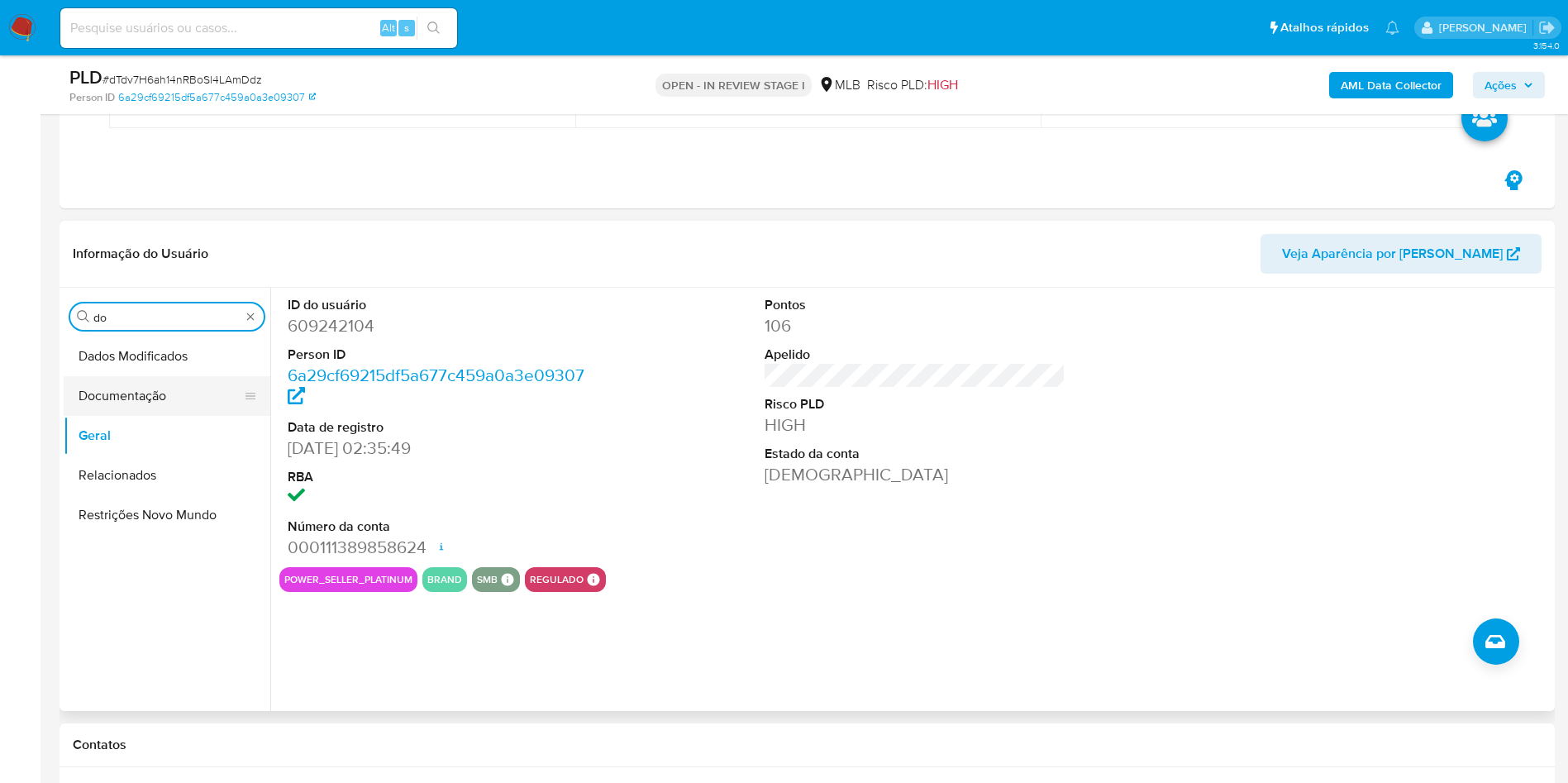
type input "do"
click at [154, 392] on button "Documentação" at bounding box center [161, 396] width 193 height 40
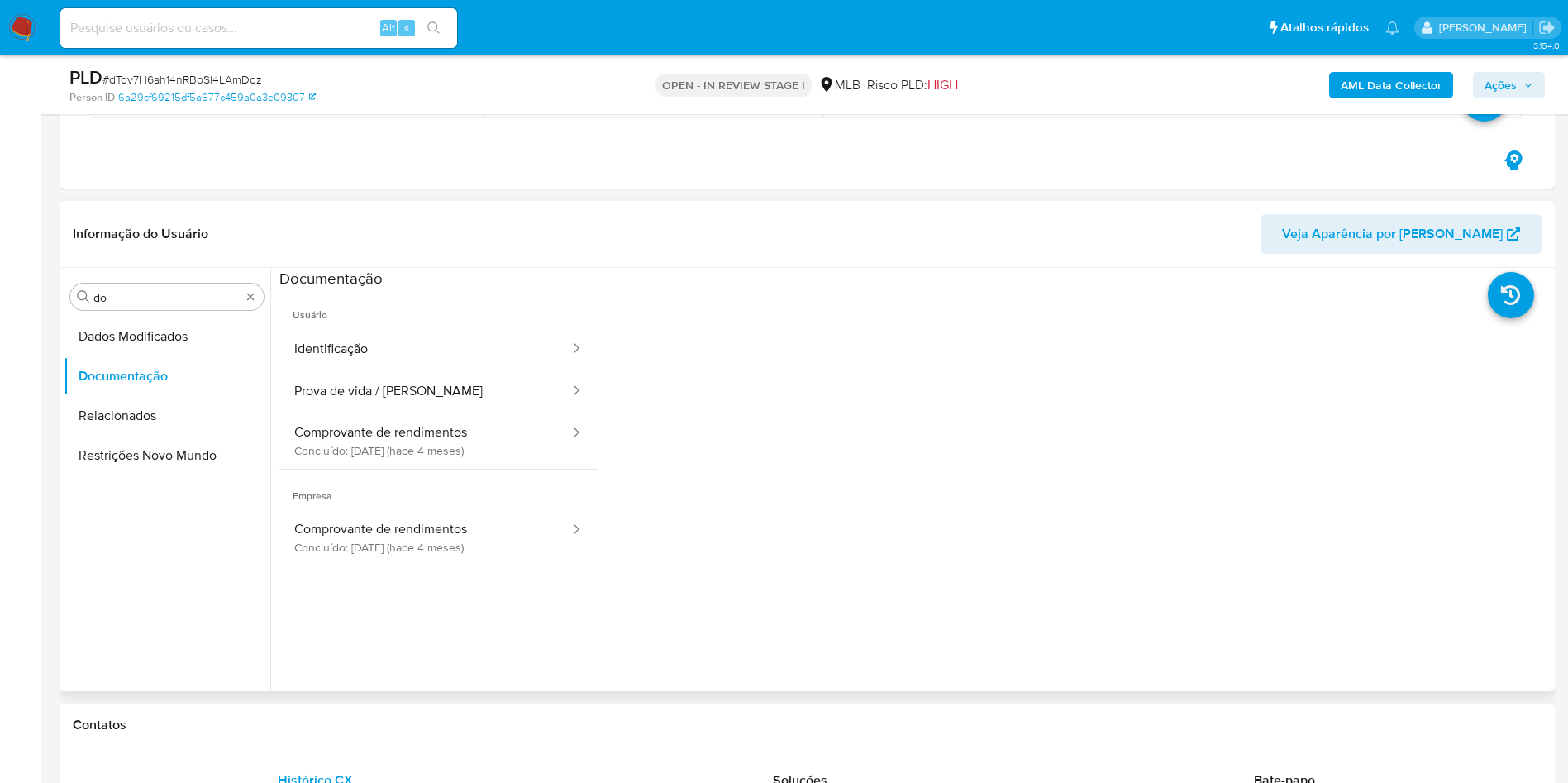
click at [342, 352] on button "Identificação" at bounding box center [425, 348] width 292 height 42
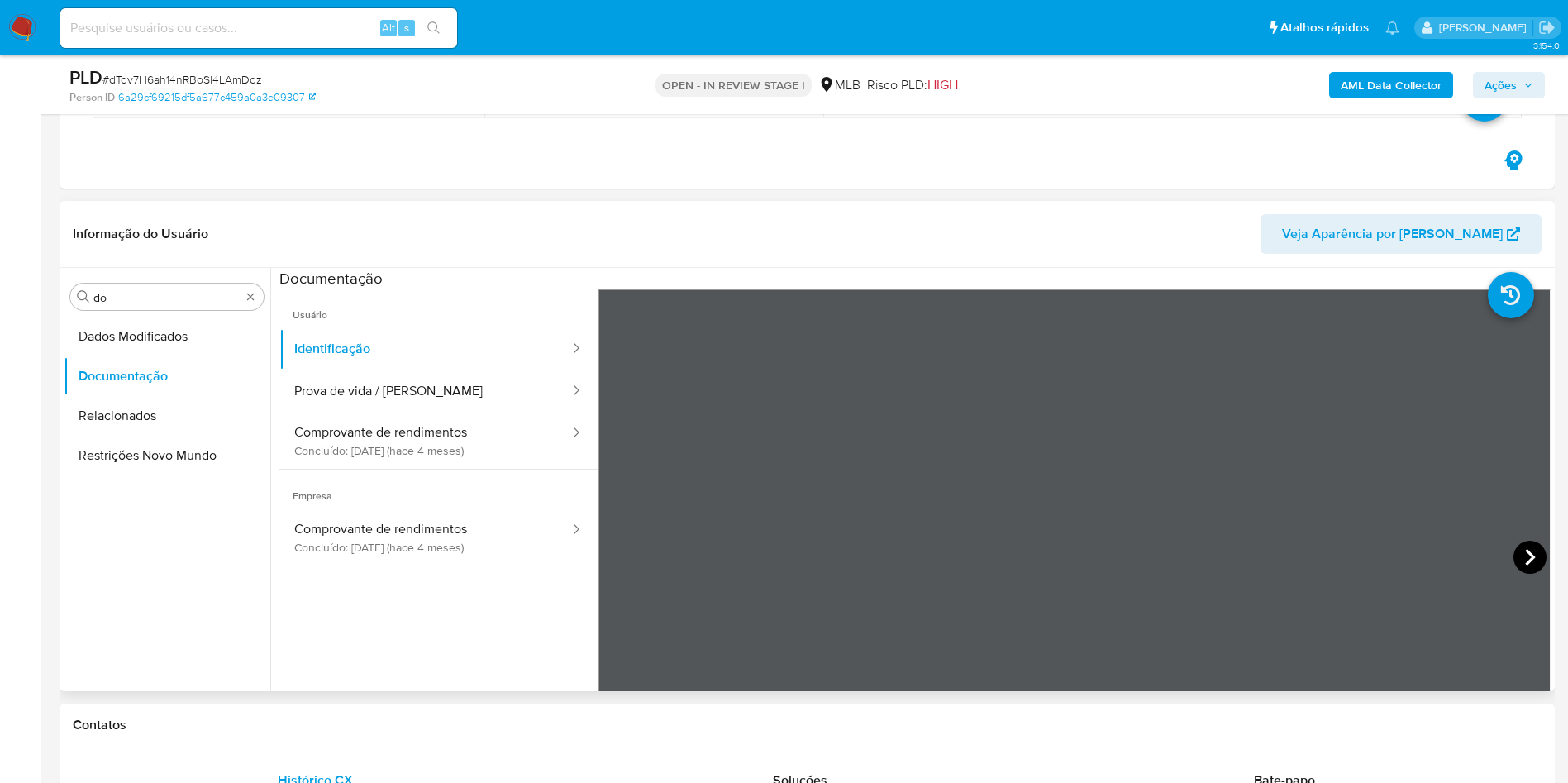
click at [1522, 560] on icon at bounding box center [1531, 557] width 33 height 33
click at [440, 392] on button "Prova de vida / [PERSON_NAME]" at bounding box center [425, 391] width 292 height 42
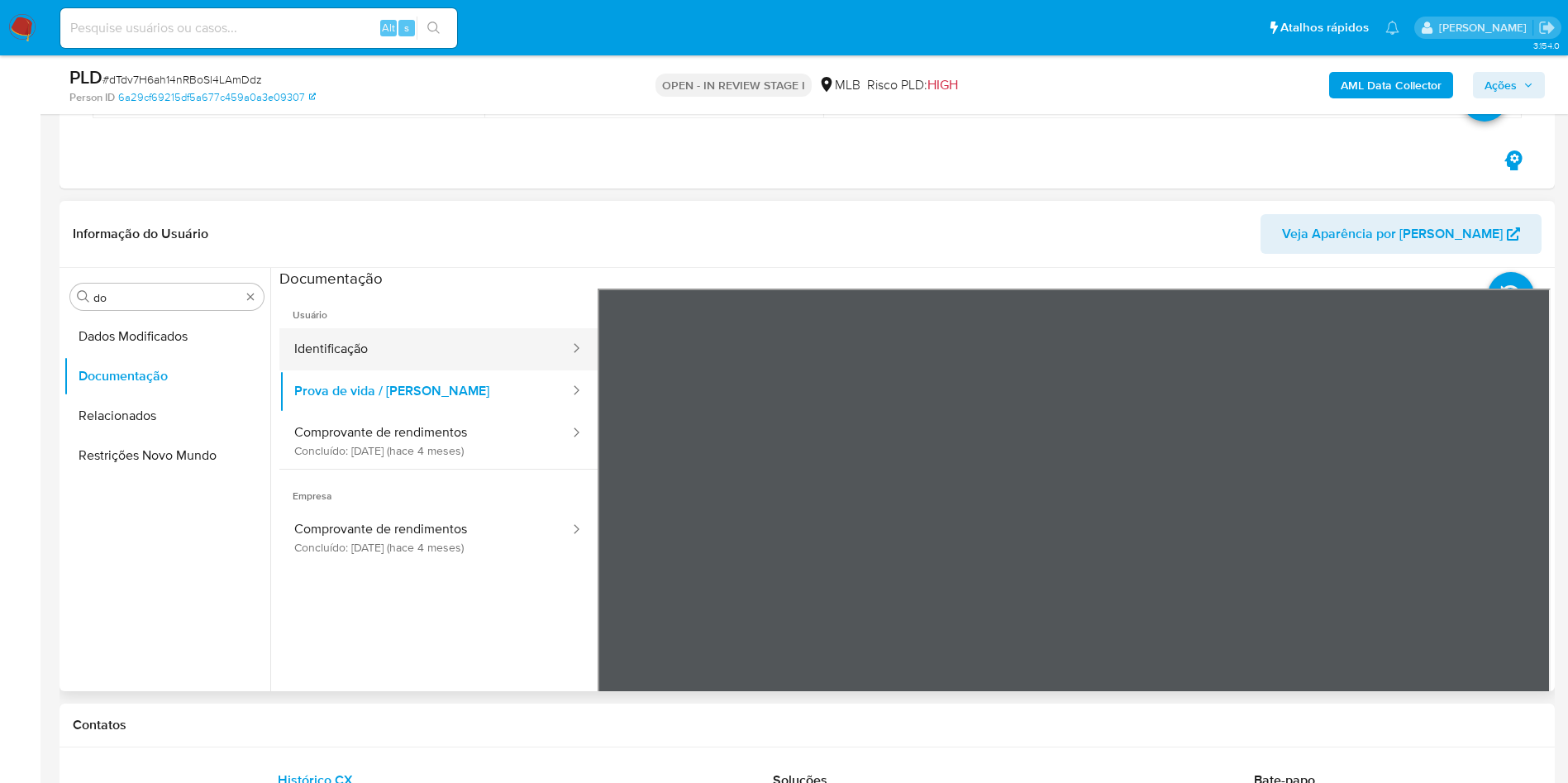
click at [488, 343] on button "Identificação" at bounding box center [425, 348] width 292 height 42
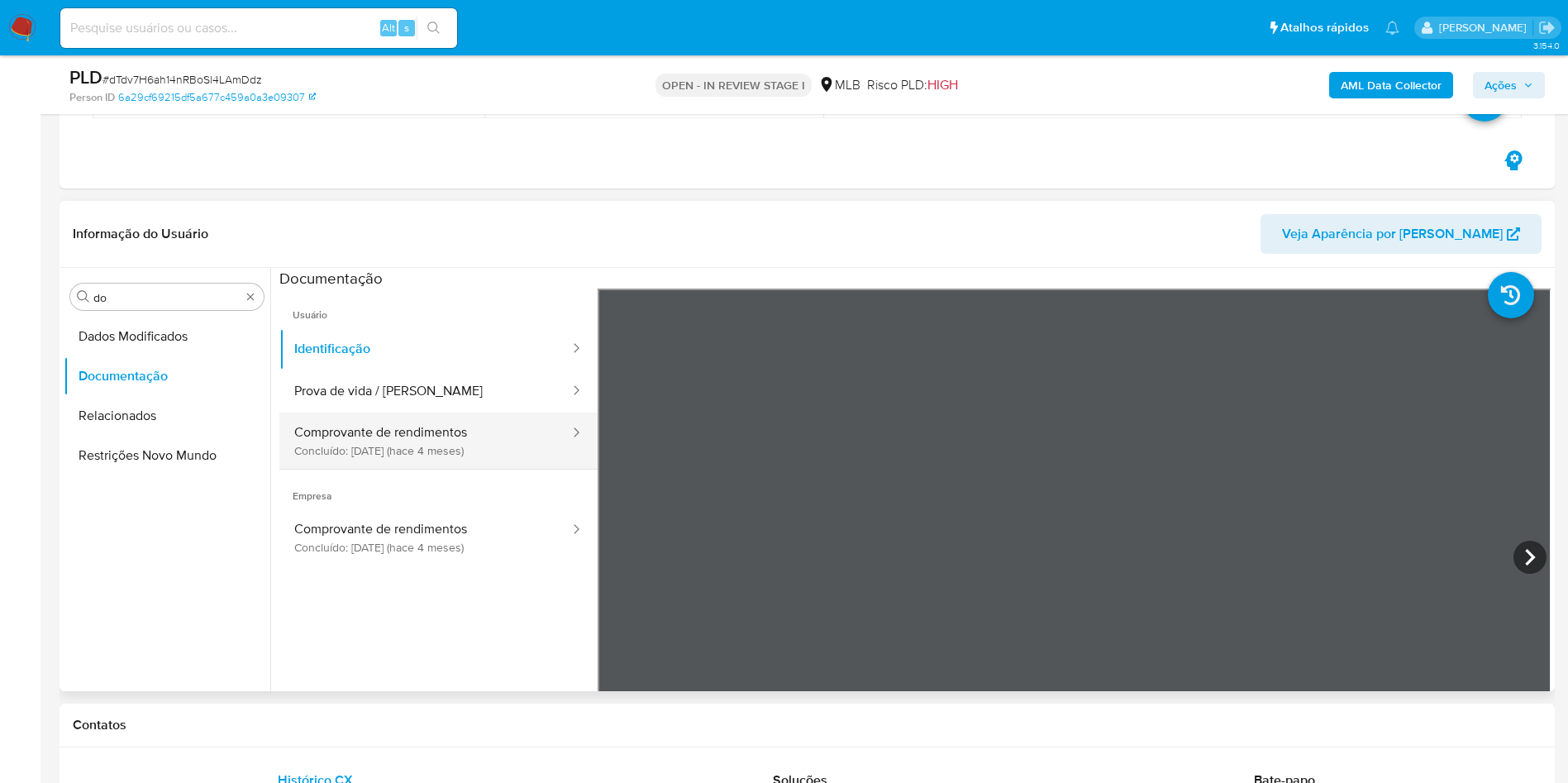
click at [407, 437] on button "Comprovante de rendimentos Concluído: 09/04/2025 (hace 4 meses)" at bounding box center [425, 440] width 292 height 57
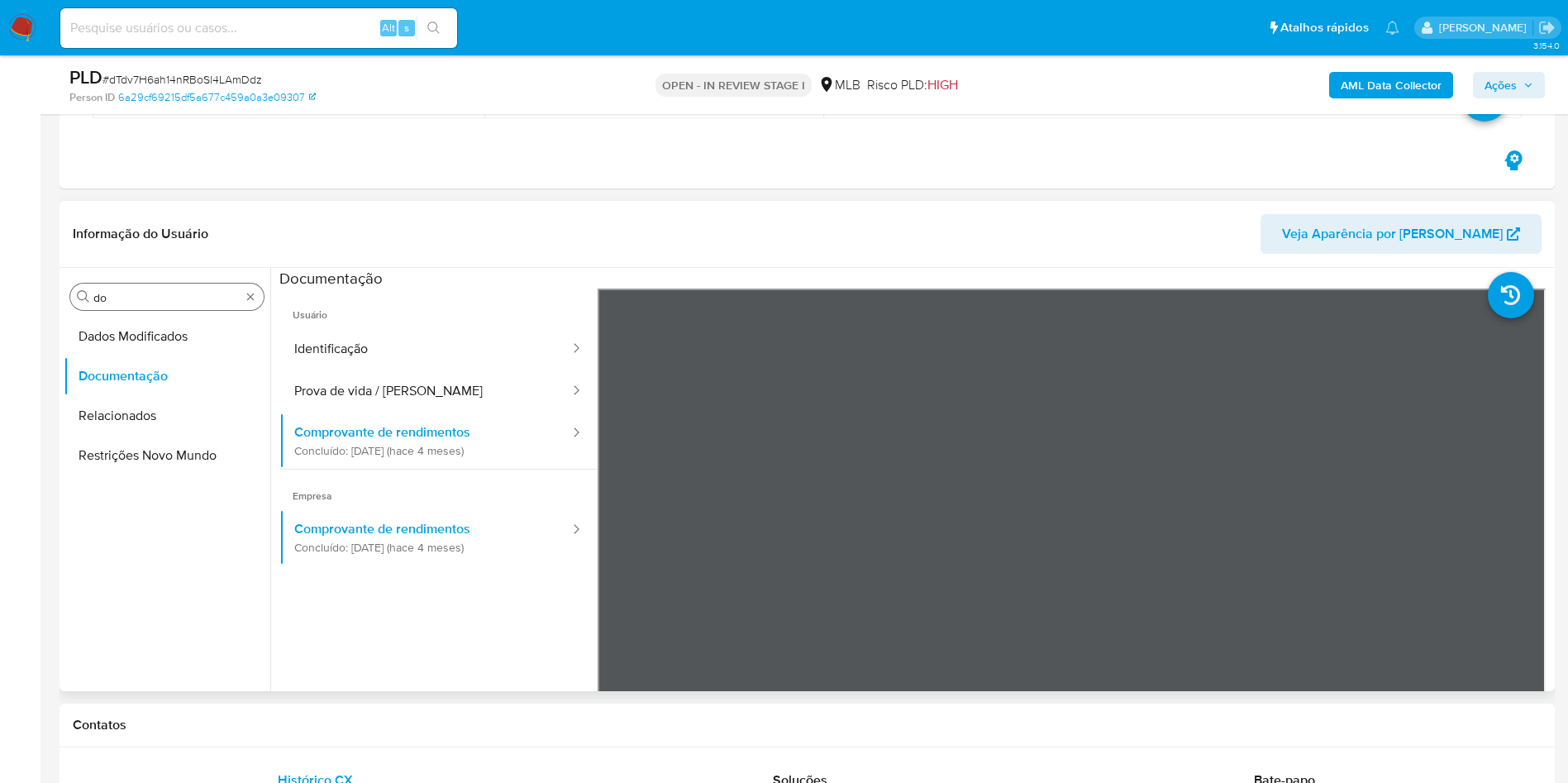
click at [175, 289] on div "Procurar do" at bounding box center [167, 296] width 193 height 26
click at [172, 289] on div "Procurar do" at bounding box center [167, 296] width 193 height 26
click at [139, 299] on input "do" at bounding box center [167, 297] width 147 height 15
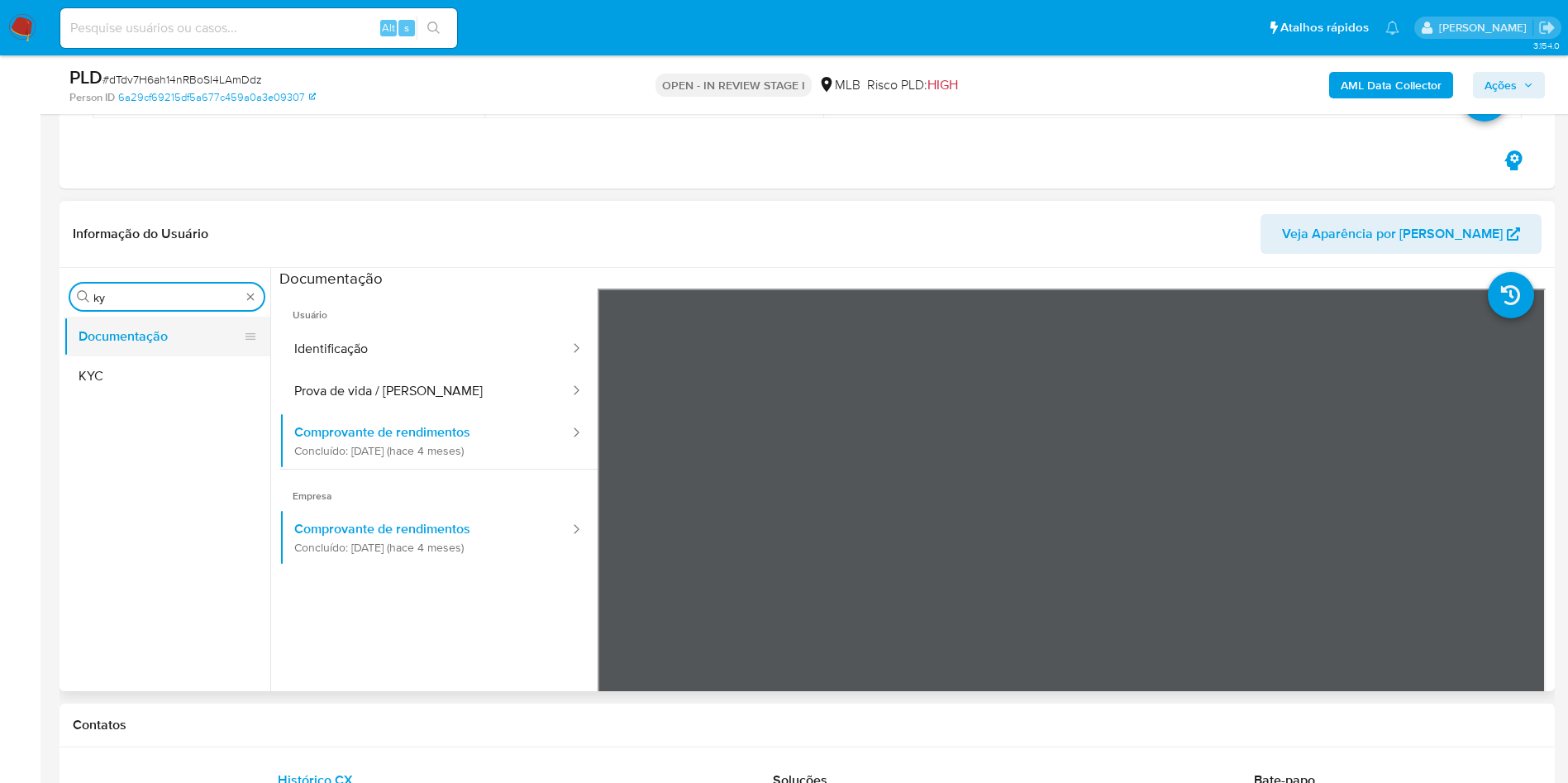
type input "ky"
click at [141, 365] on button "KYC" at bounding box center [167, 376] width 207 height 40
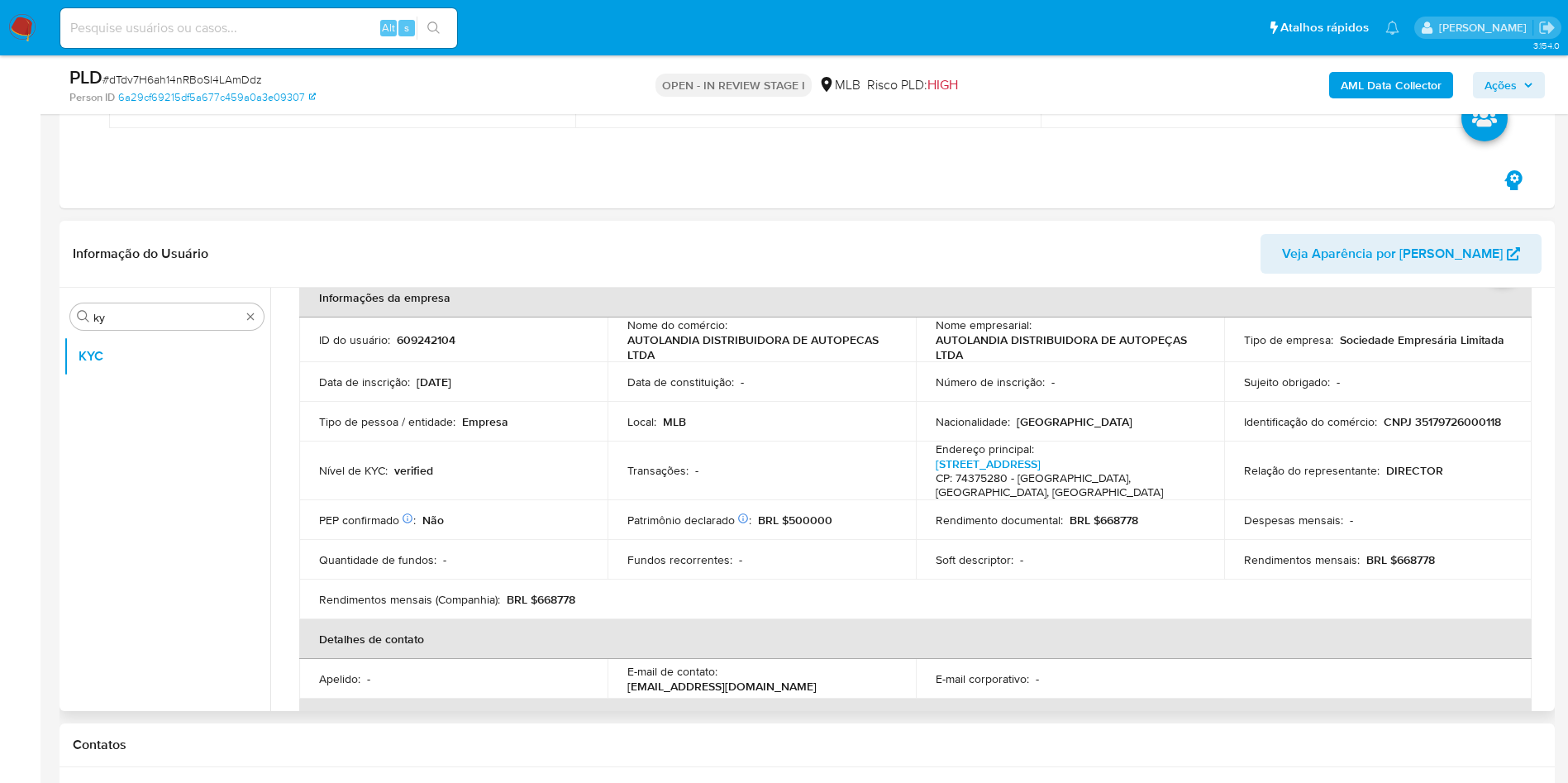
scroll to position [79, 0]
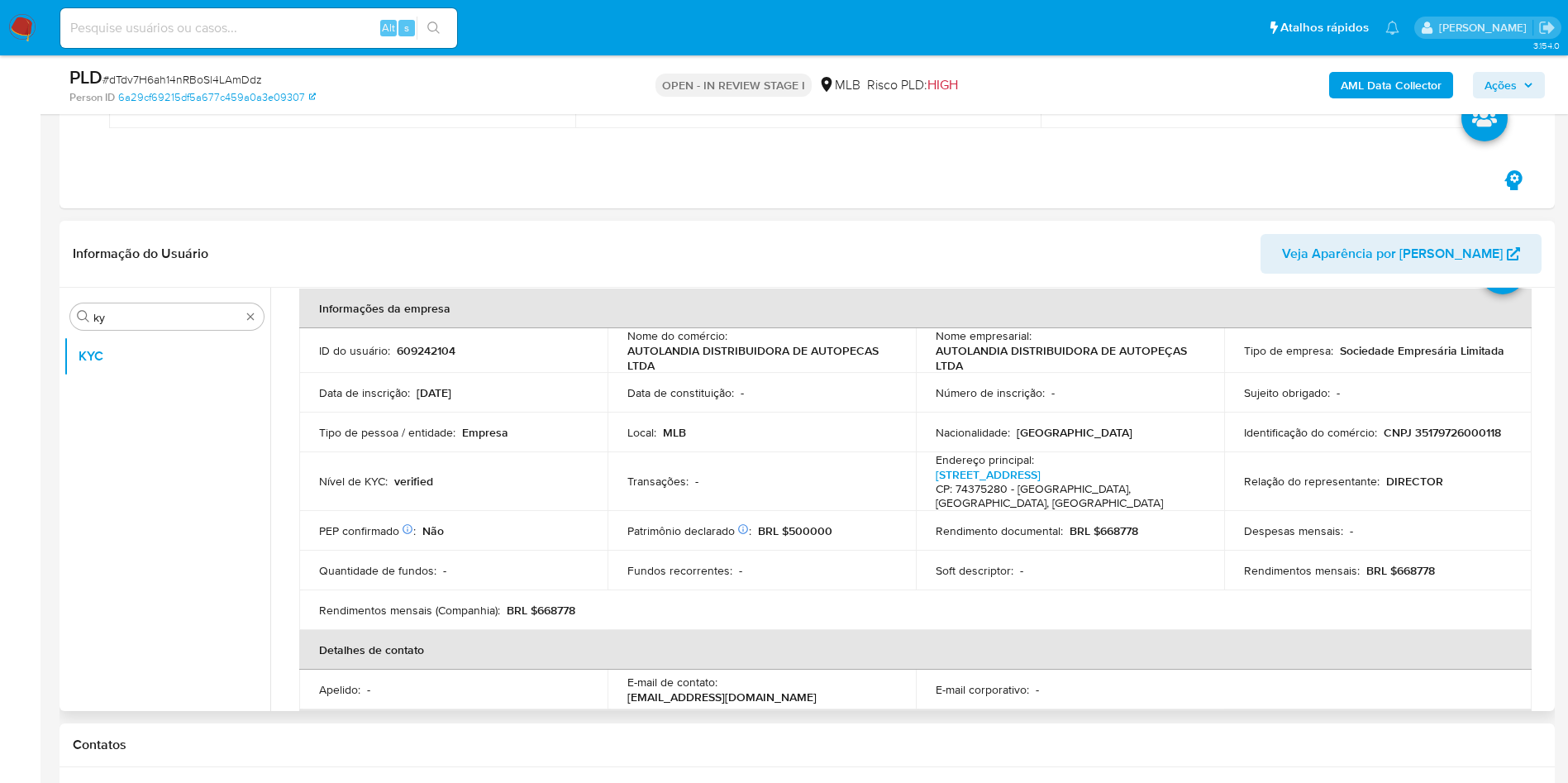
drag, startPoint x: 505, startPoint y: 428, endPoint x: 767, endPoint y: 463, distance: 264.3
click at [505, 427] on p "Empresa" at bounding box center [486, 433] width 46 height 15
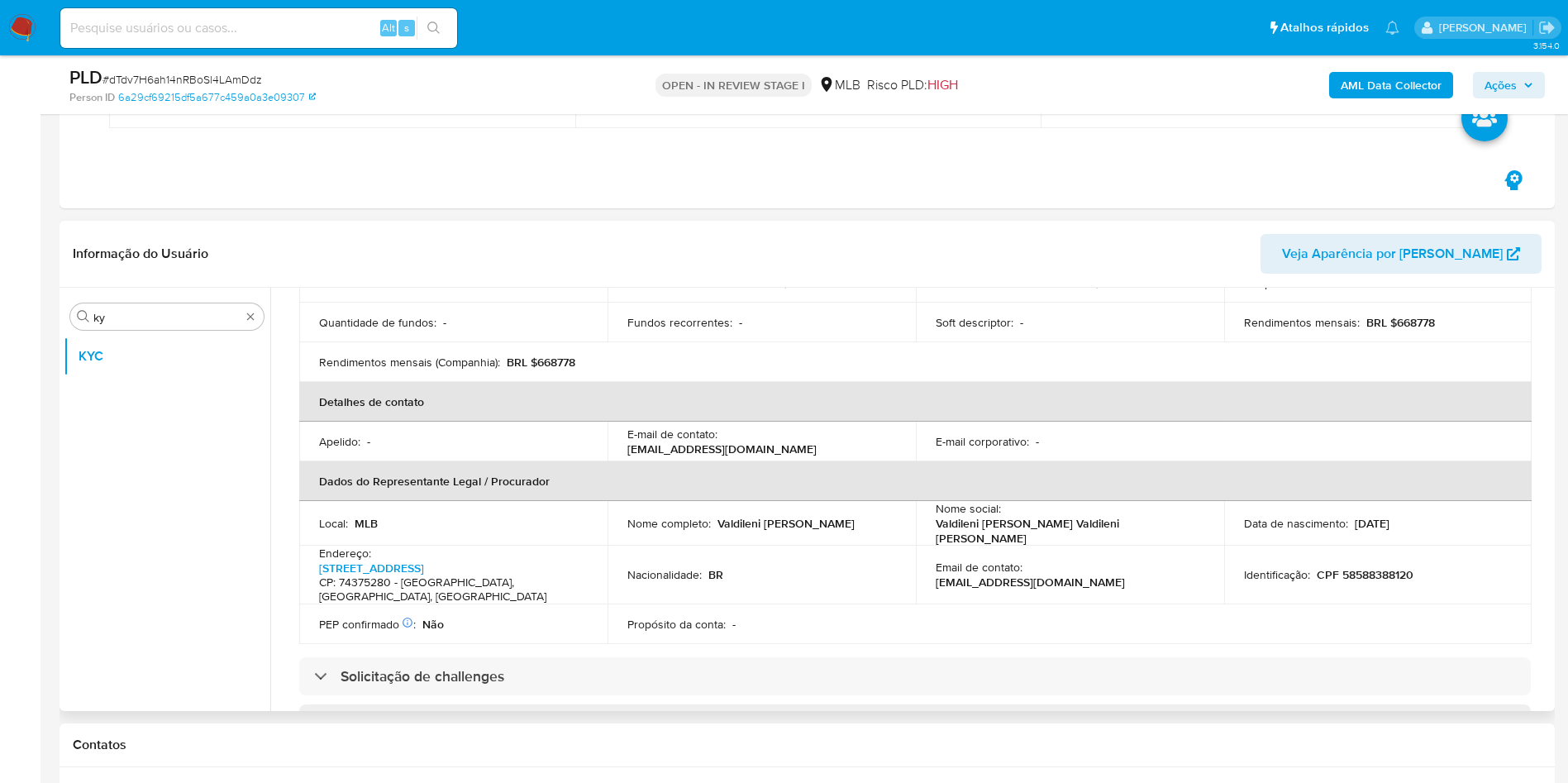
scroll to position [450, 0]
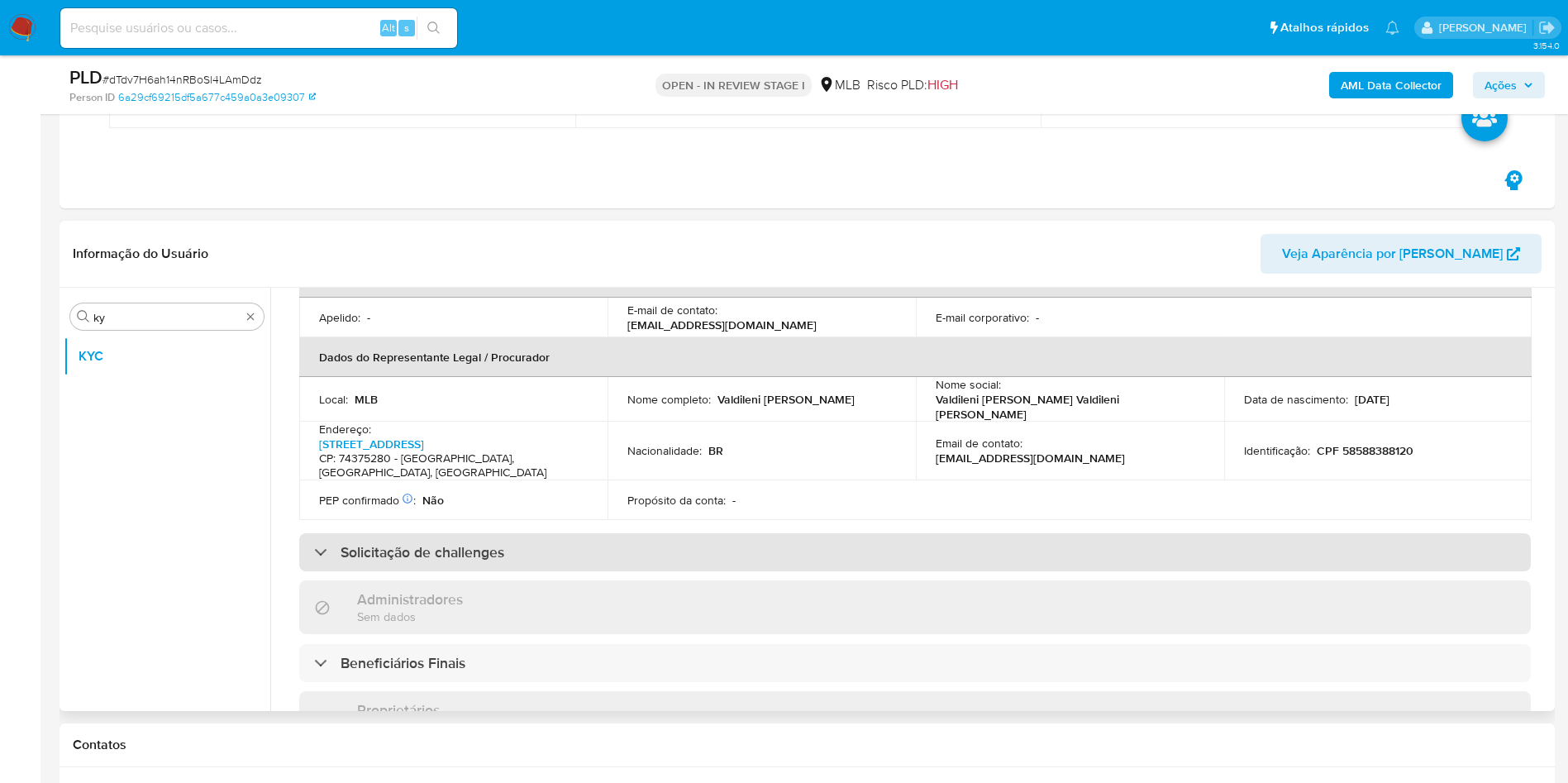
click at [734, 533] on div "Solicitação de challenges" at bounding box center [915, 552] width 1232 height 38
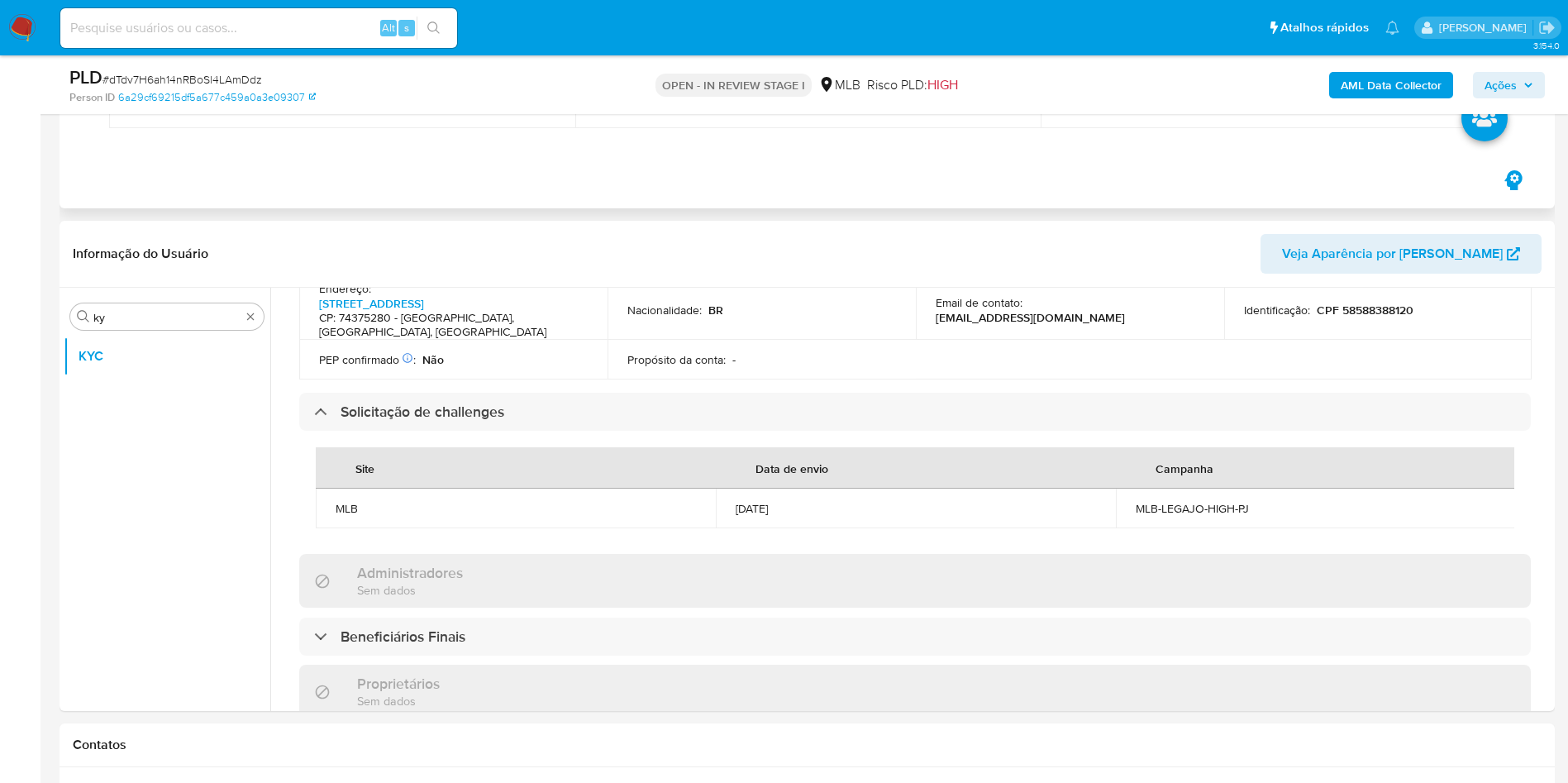
scroll to position [1103, 0]
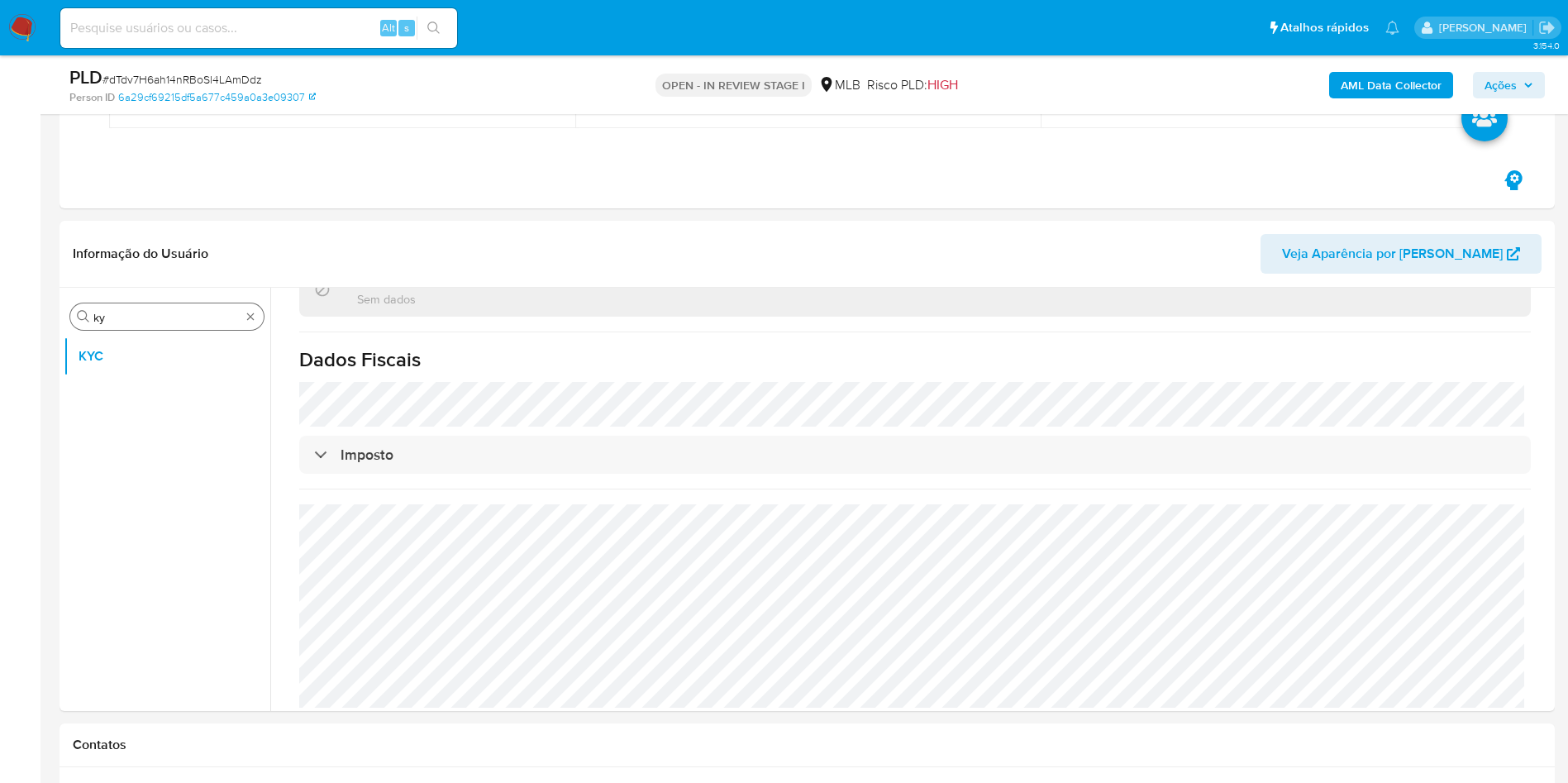
click at [143, 321] on input "ky" at bounding box center [167, 318] width 147 height 15
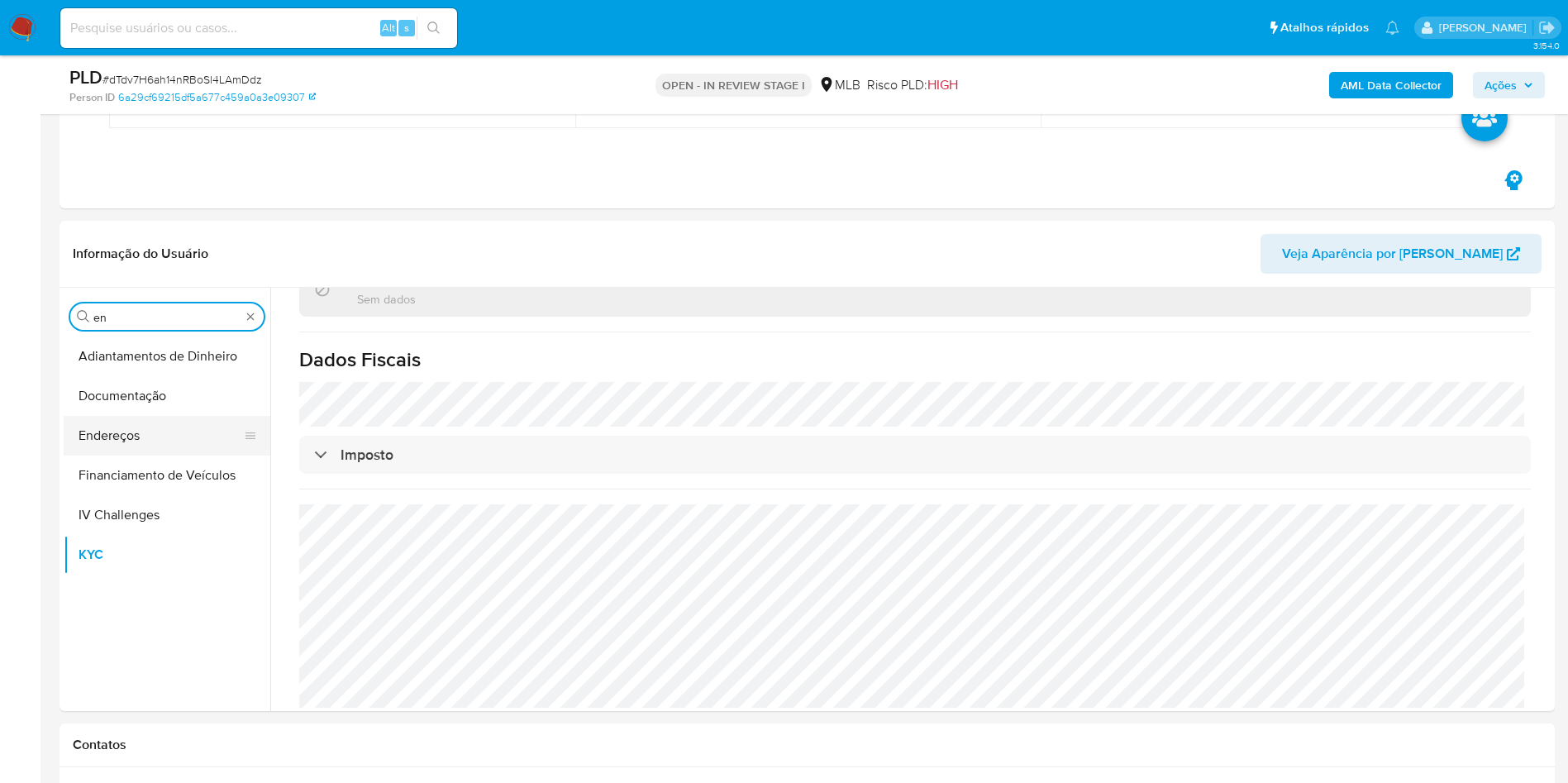
type input "en"
click at [158, 437] on button "Endereços" at bounding box center [161, 436] width 193 height 40
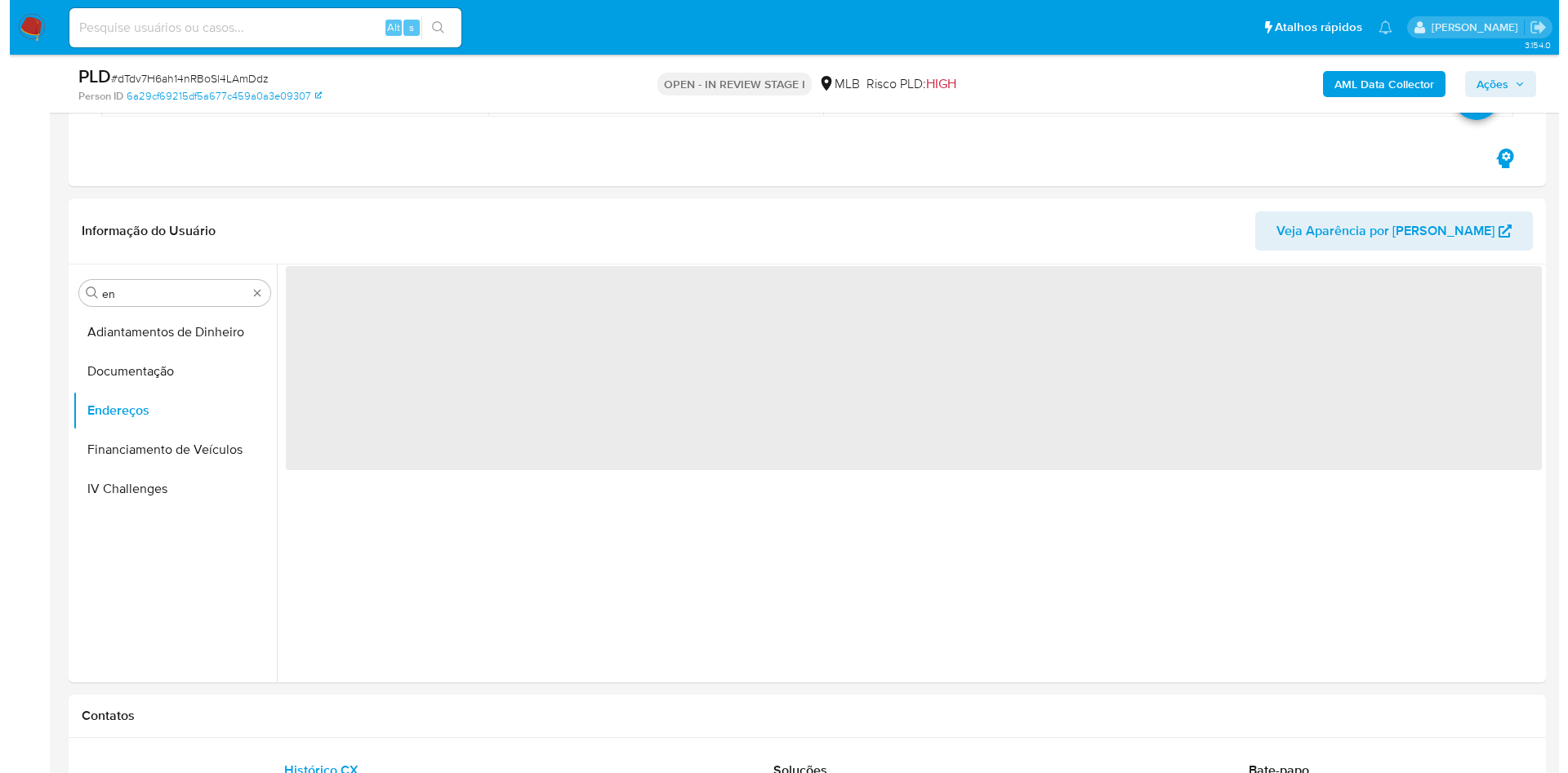
scroll to position [0, 0]
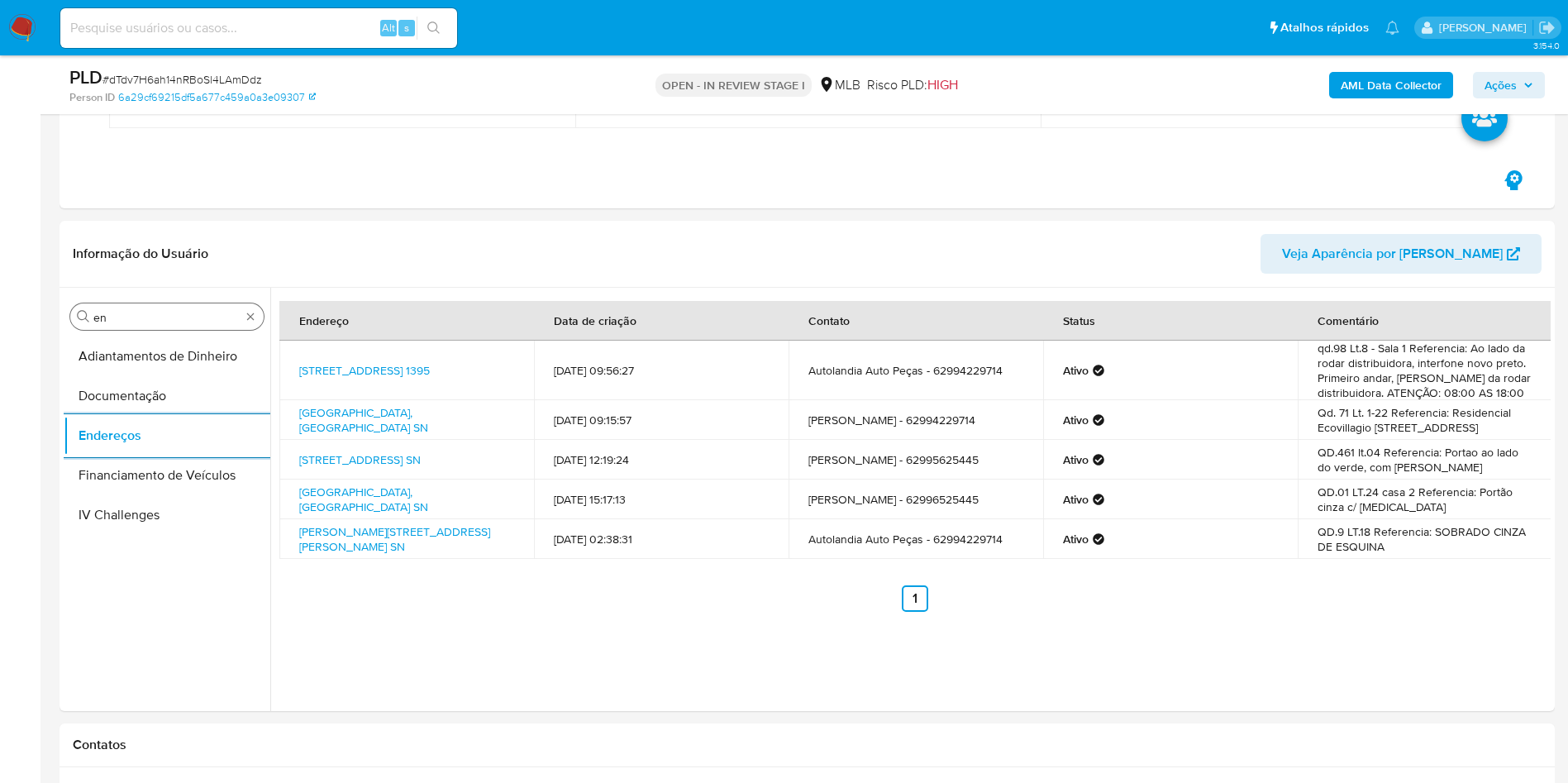
click at [189, 312] on input "en" at bounding box center [167, 318] width 147 height 15
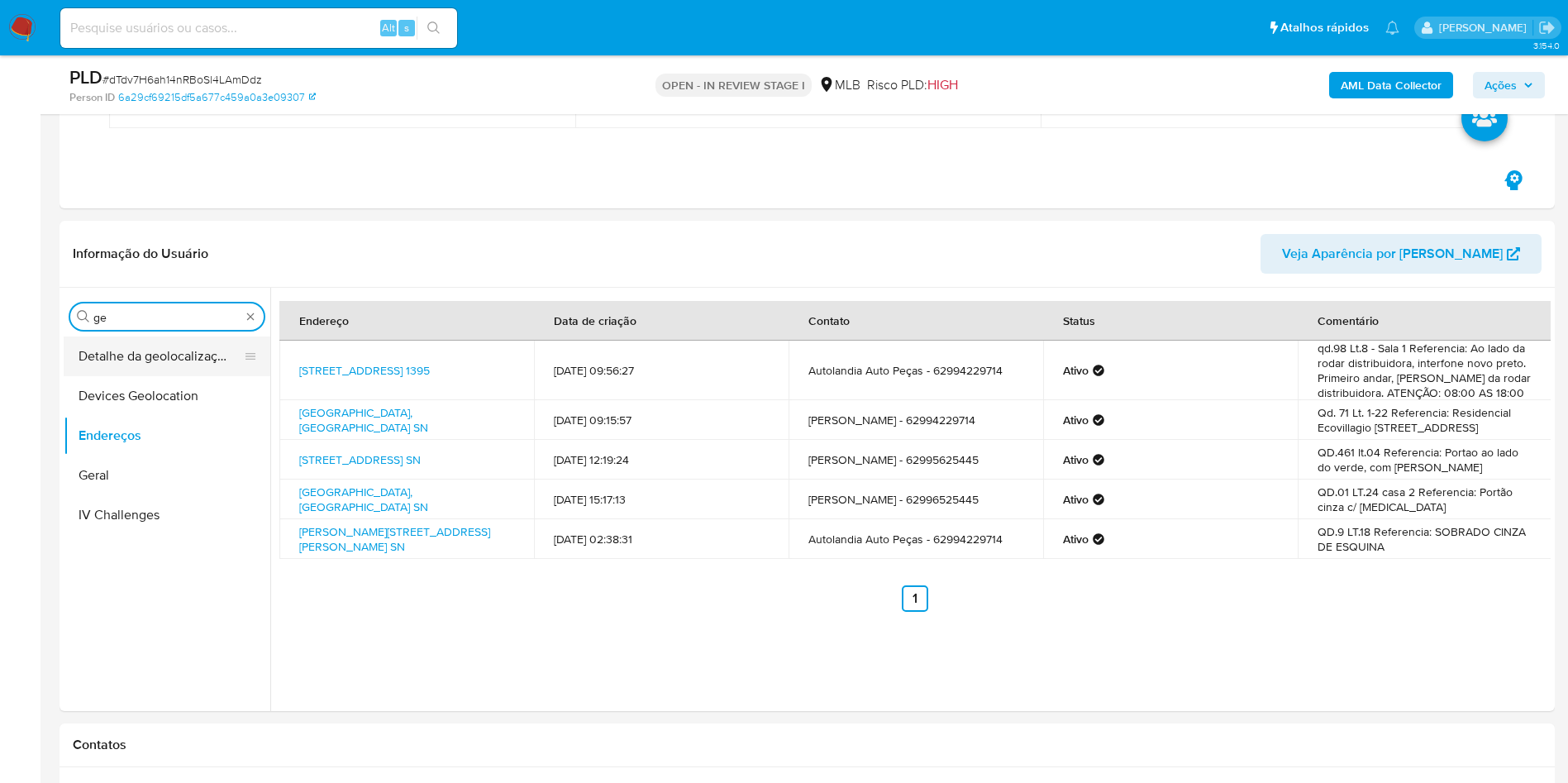
type input "ge"
drag, startPoint x: 105, startPoint y: 356, endPoint x: 196, endPoint y: 324, distance: 96.5
click at [104, 356] on button "Detalhe da geolocalização" at bounding box center [161, 356] width 193 height 40
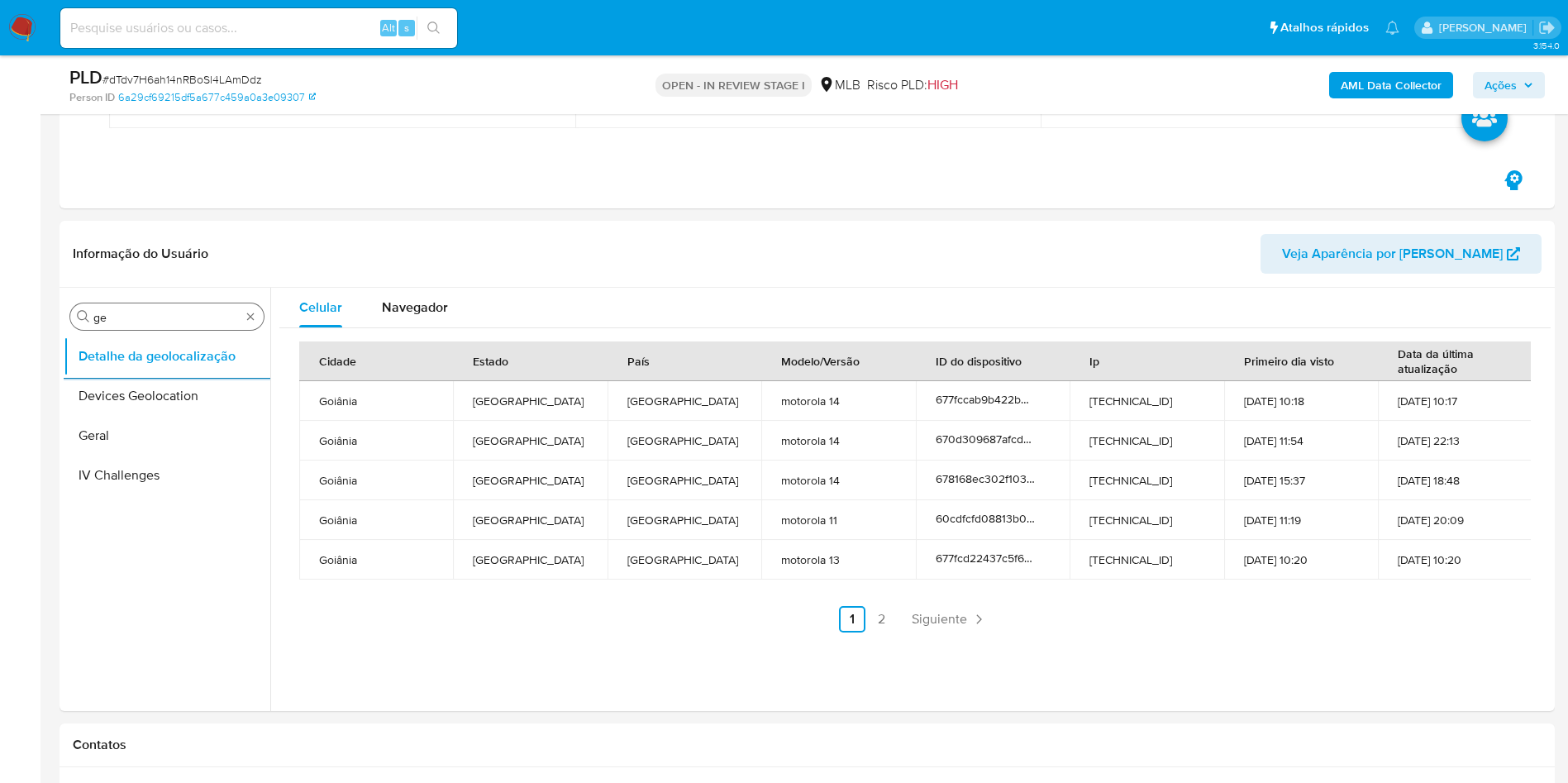
click at [135, 316] on input "ge" at bounding box center [167, 318] width 147 height 15
click at [135, 315] on input "ge" at bounding box center [167, 318] width 147 height 15
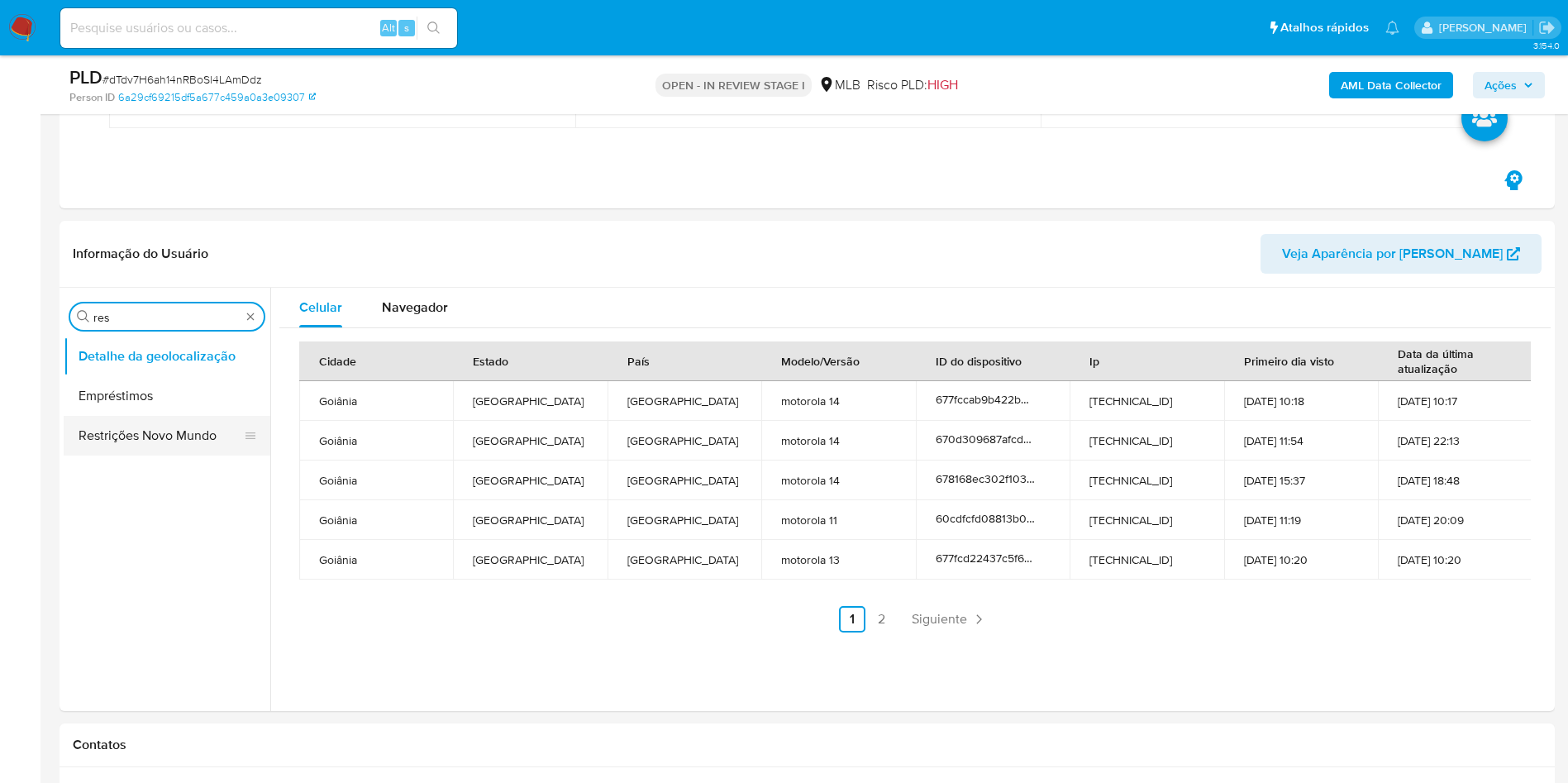
type input "res"
click at [124, 430] on button "Restrições Novo Mundo" at bounding box center [161, 436] width 193 height 40
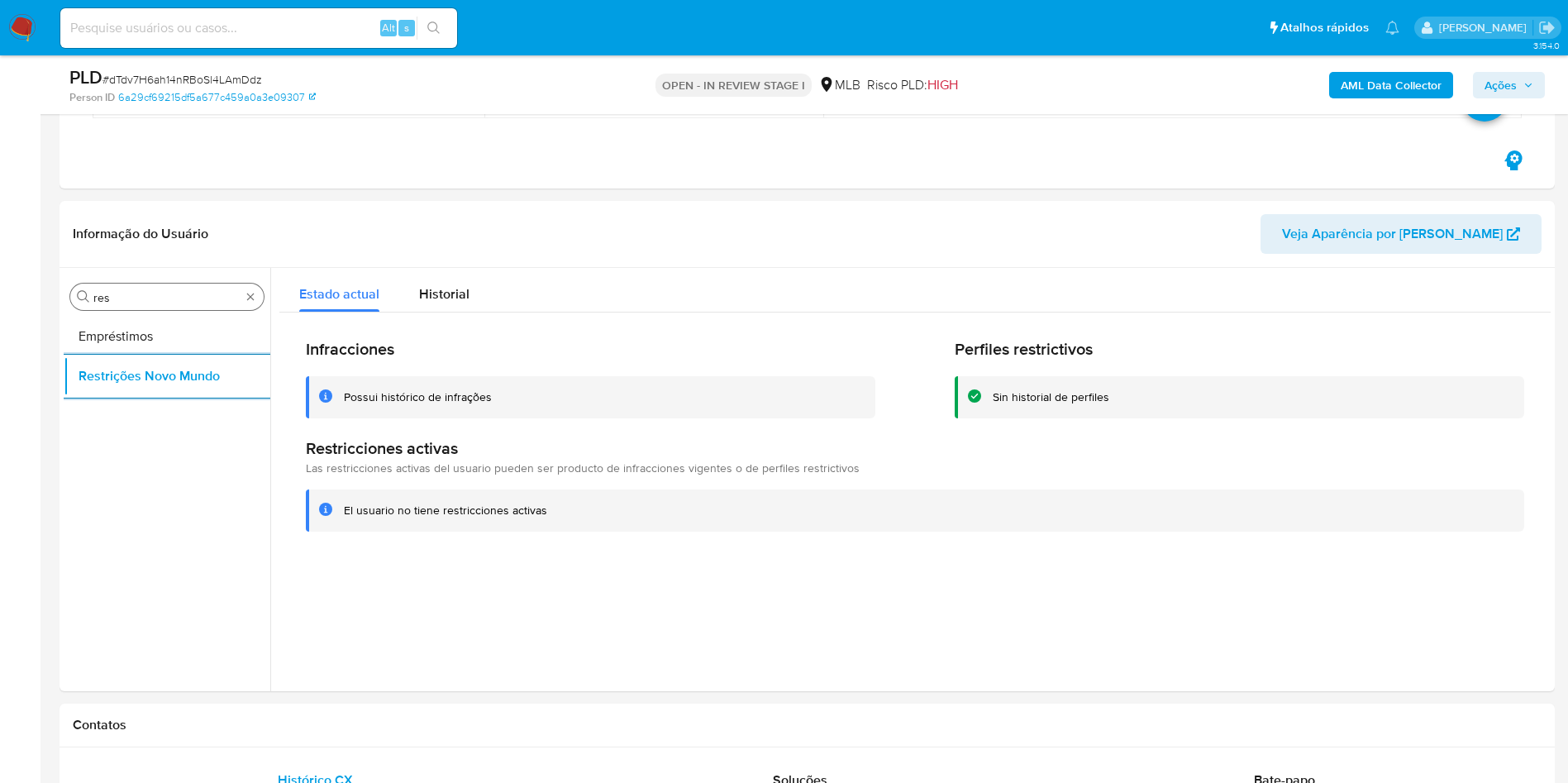
click at [154, 300] on input "res" at bounding box center [167, 297] width 147 height 15
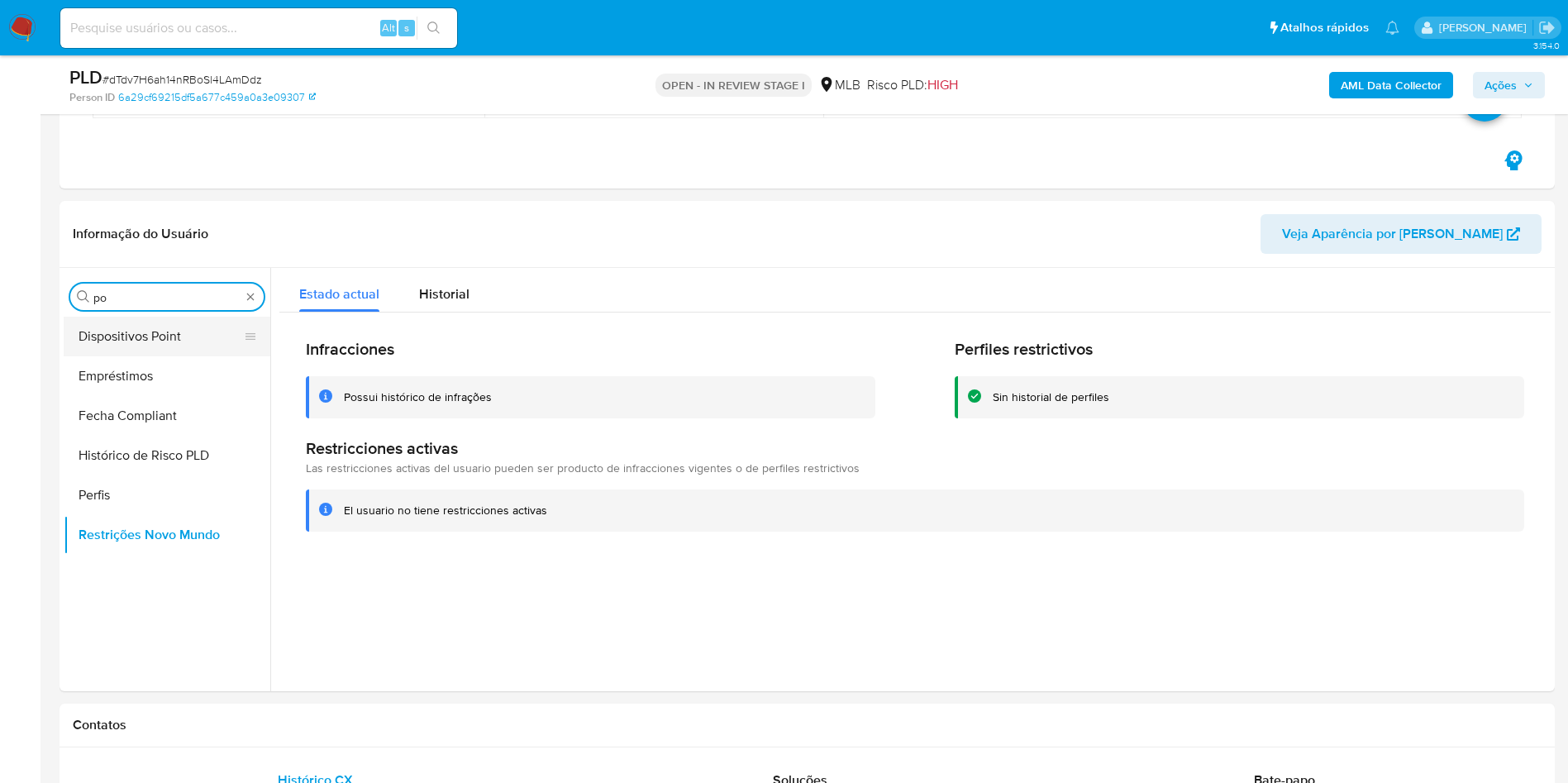
type input "po"
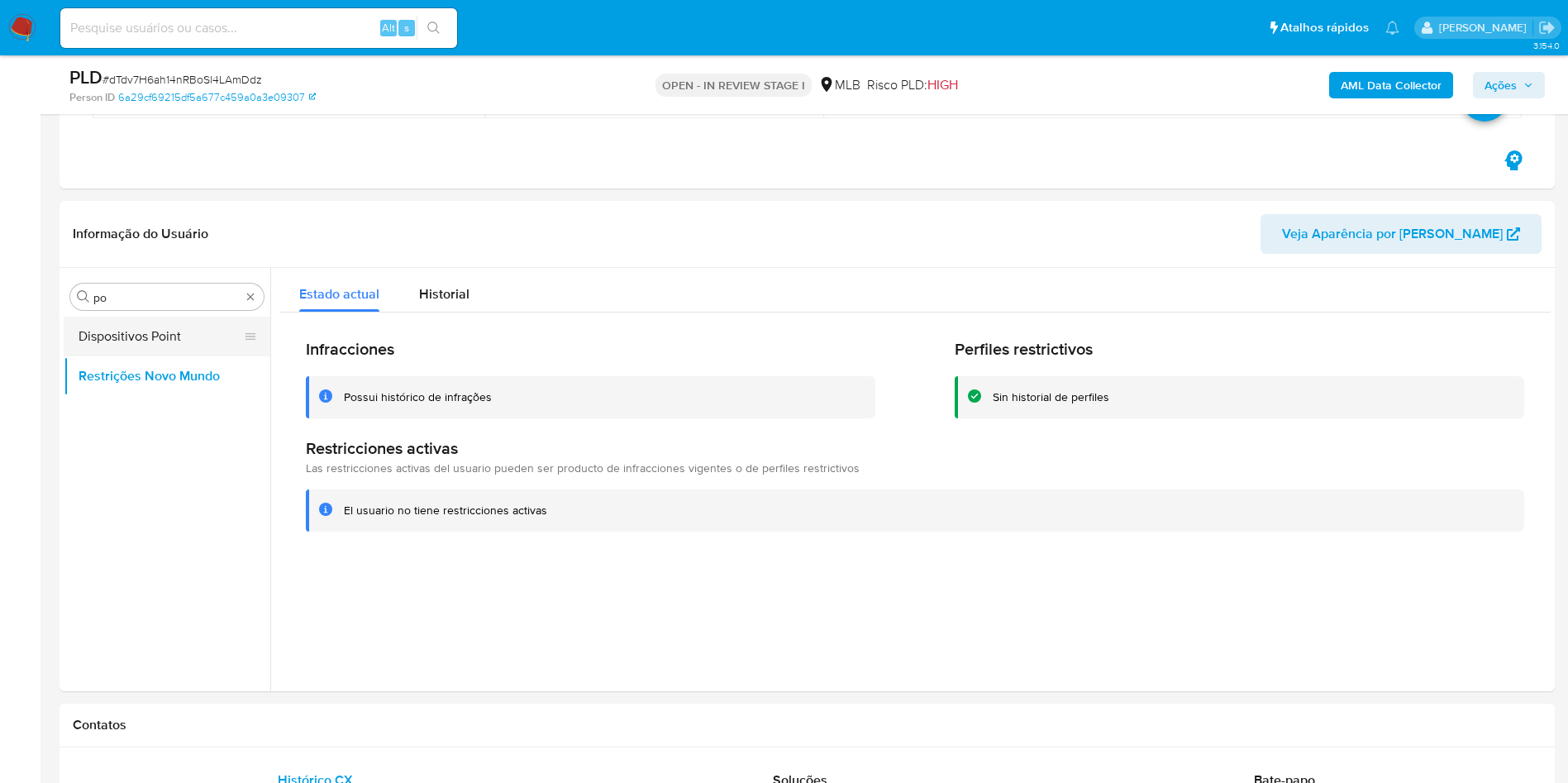
click at [154, 335] on button "Dispositivos Point" at bounding box center [161, 336] width 193 height 40
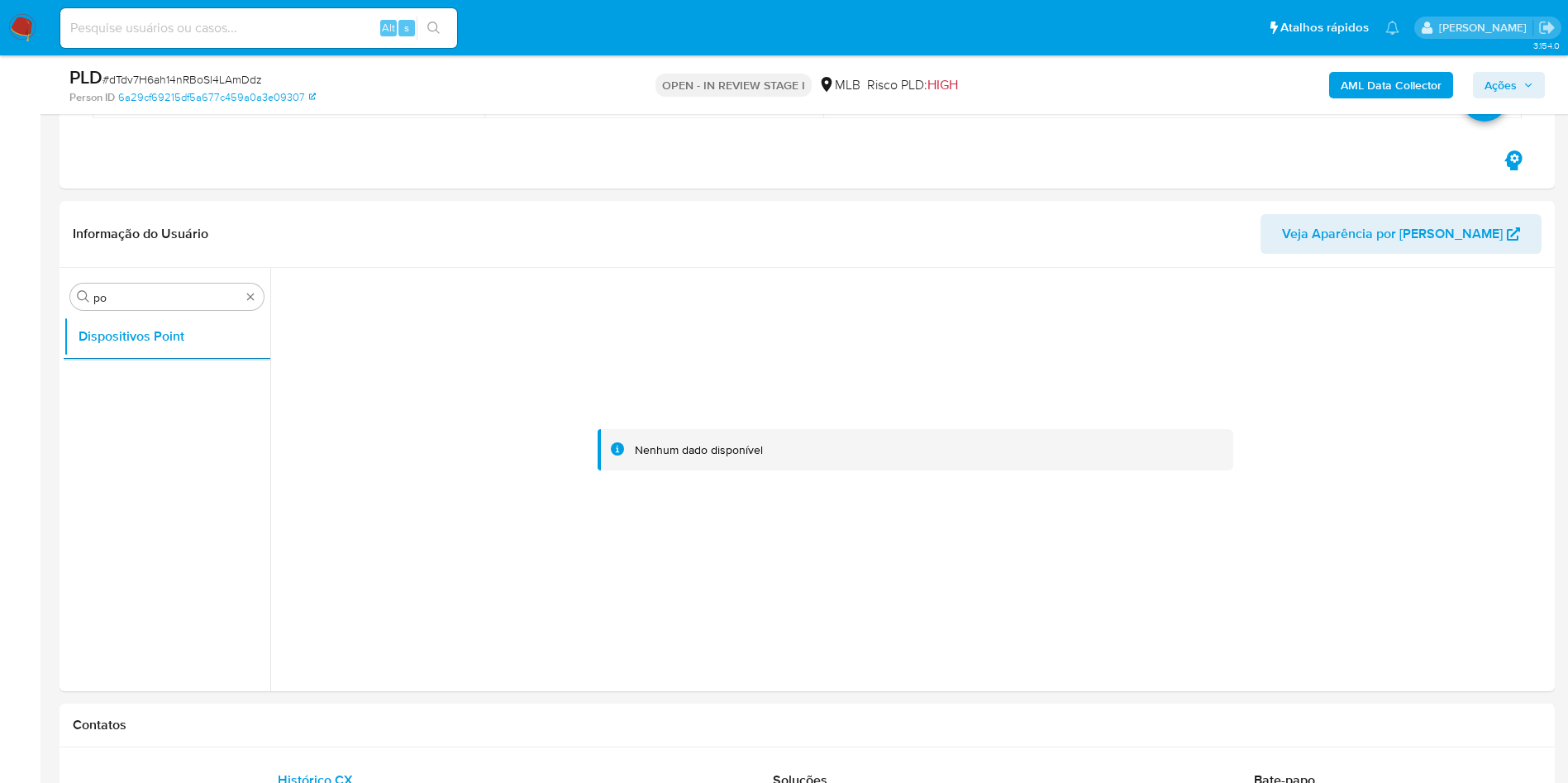
click at [1397, 87] on b "AML Data Collector" at bounding box center [1392, 85] width 101 height 26
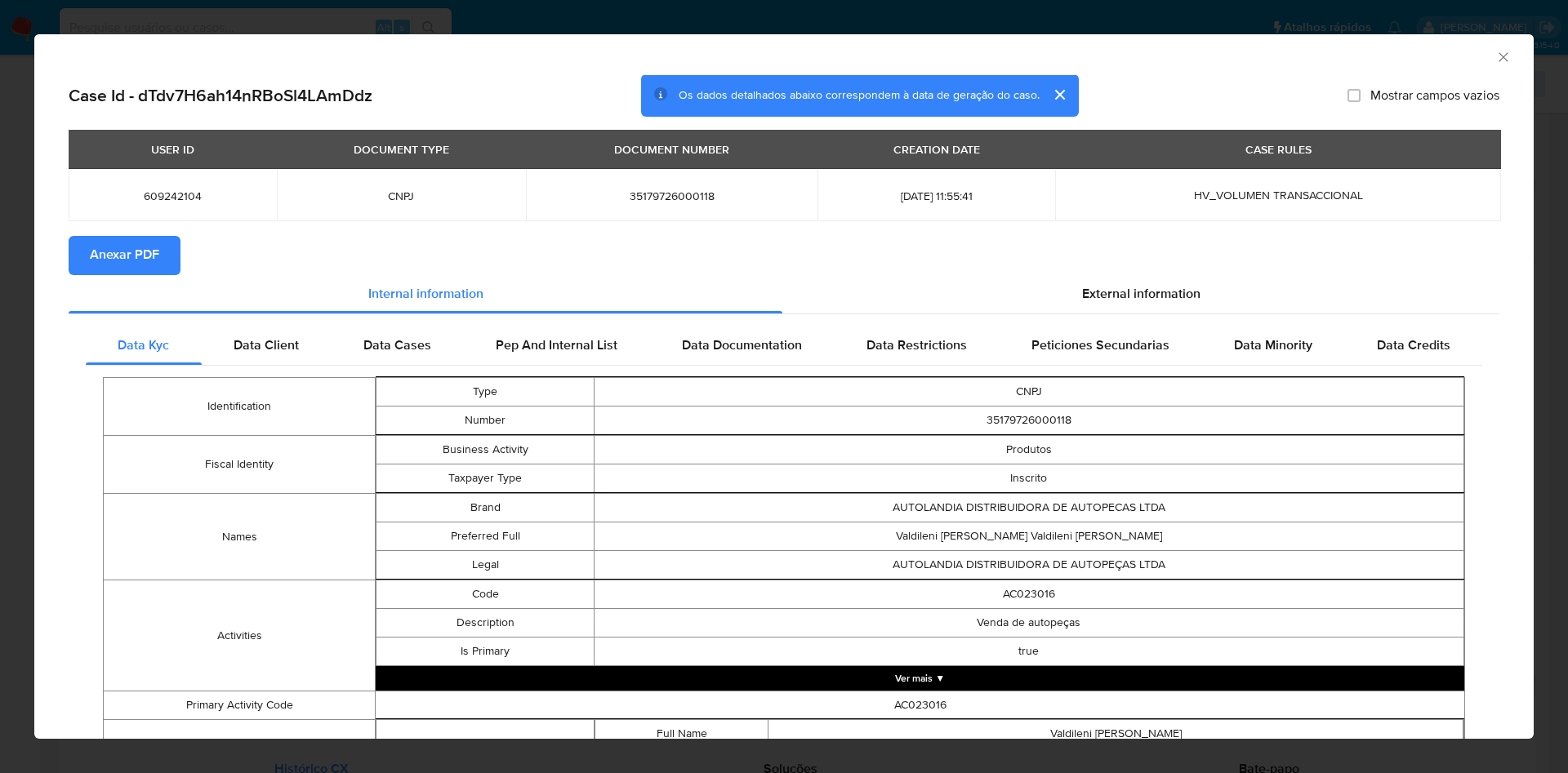
click at [125, 248] on span "Anexar PDF" at bounding box center [125, 255] width 70 height 36
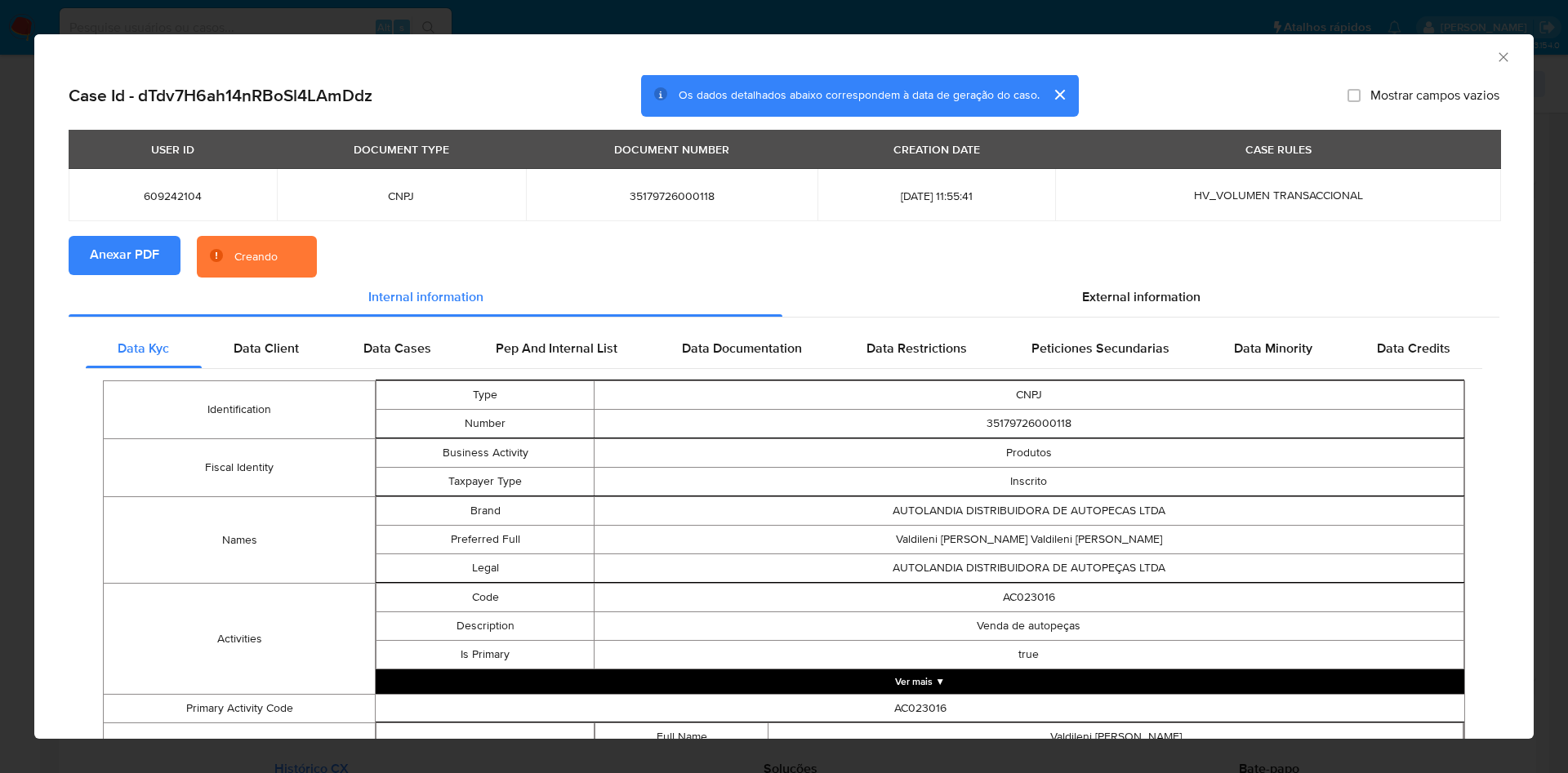
click at [1063, 308] on div "External information" at bounding box center [1140, 297] width 717 height 39
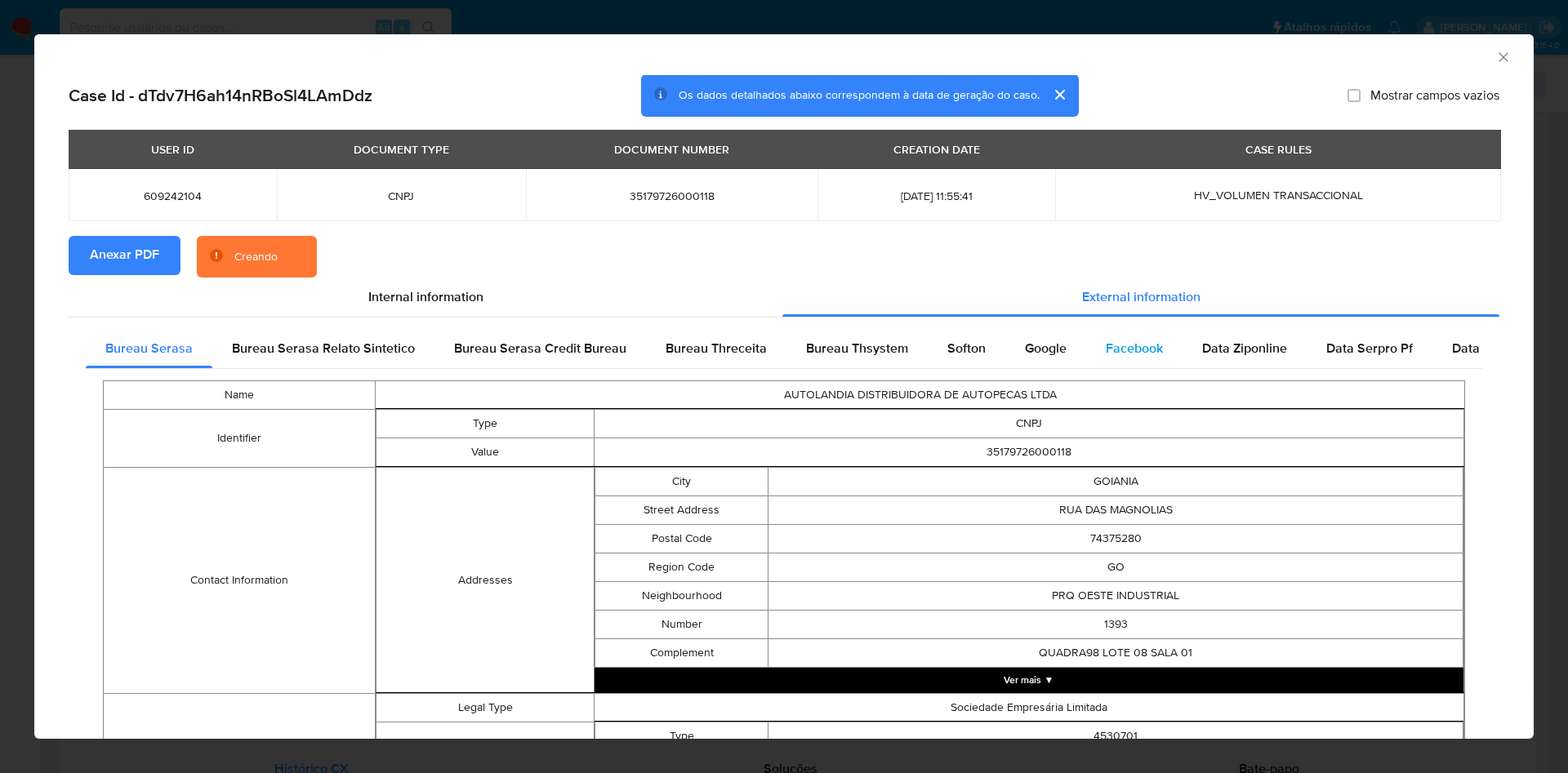
click at [1106, 346] on span "Facebook" at bounding box center [1134, 348] width 57 height 18
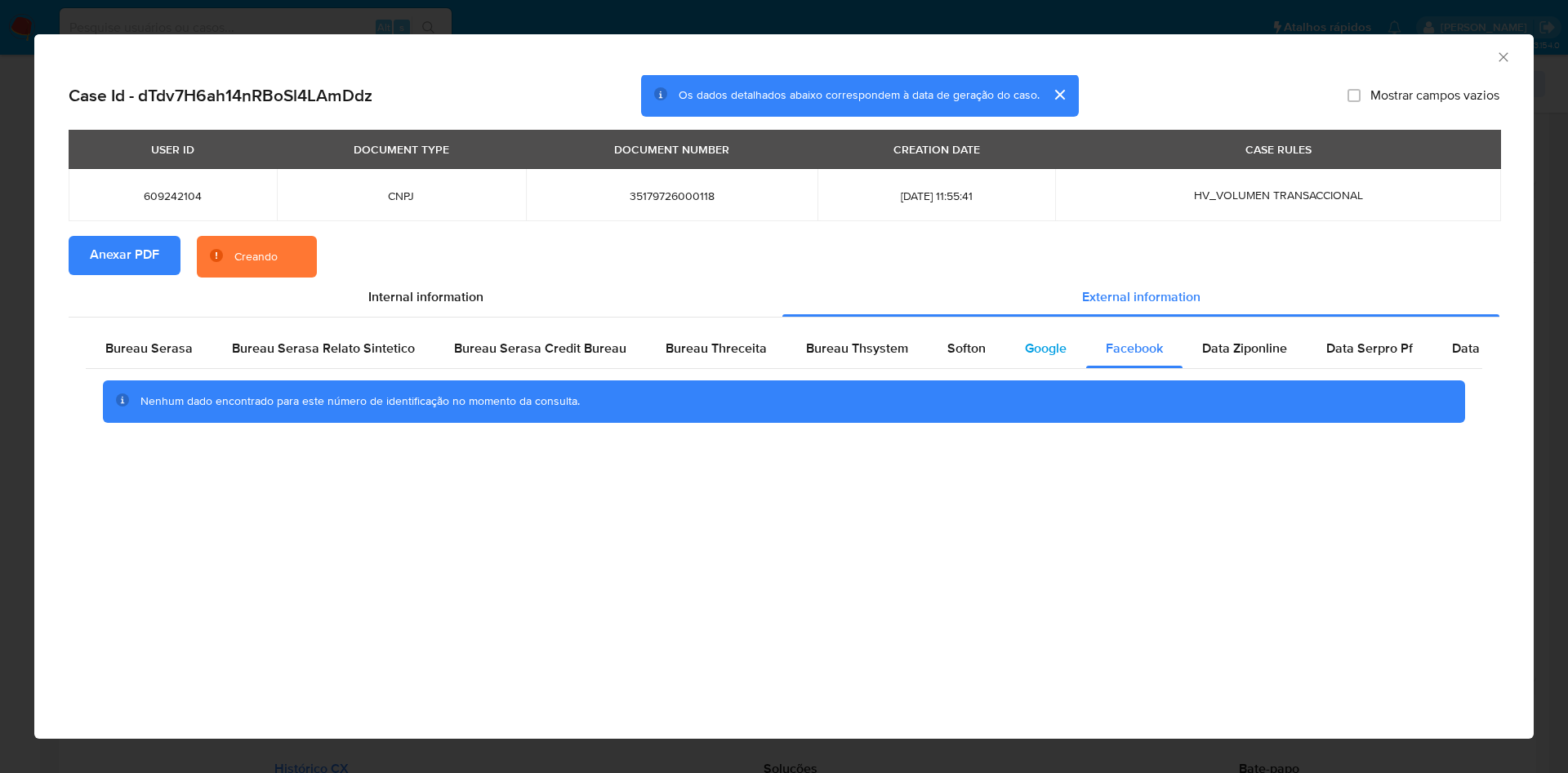
click at [1029, 346] on span "Google" at bounding box center [1045, 348] width 41 height 18
drag, startPoint x: 973, startPoint y: 340, endPoint x: 937, endPoint y: 347, distance: 36.7
click at [974, 340] on span "Softon" at bounding box center [966, 348] width 39 height 18
click at [929, 347] on div "Softon" at bounding box center [966, 348] width 78 height 39
click at [890, 347] on span "Bureau Thsystem" at bounding box center [857, 348] width 102 height 18
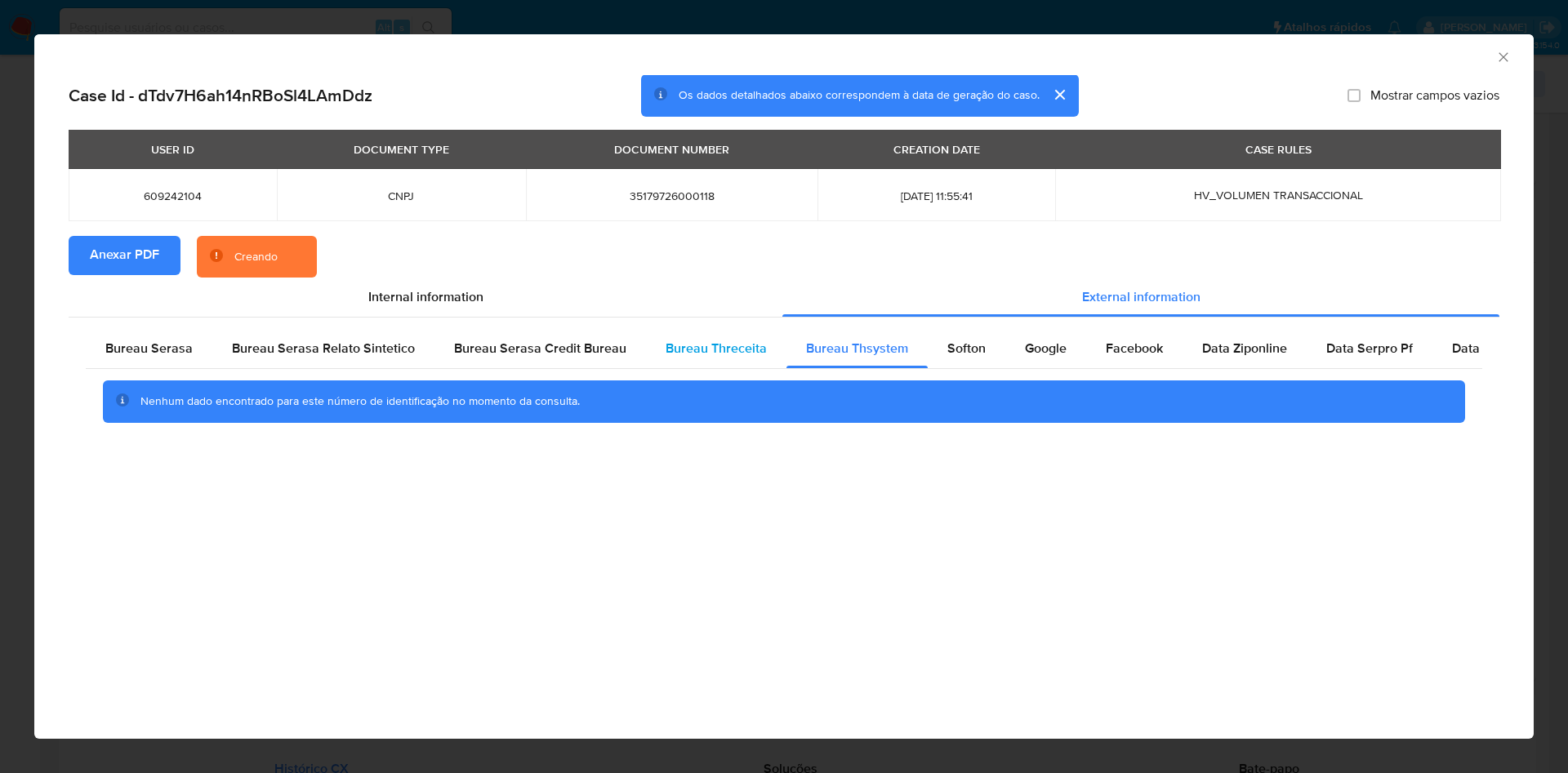
click at [680, 343] on span "Bureau Threceita" at bounding box center [716, 348] width 101 height 18
click at [510, 348] on span "Bureau Serasa Credit Bureau" at bounding box center [540, 348] width 172 height 18
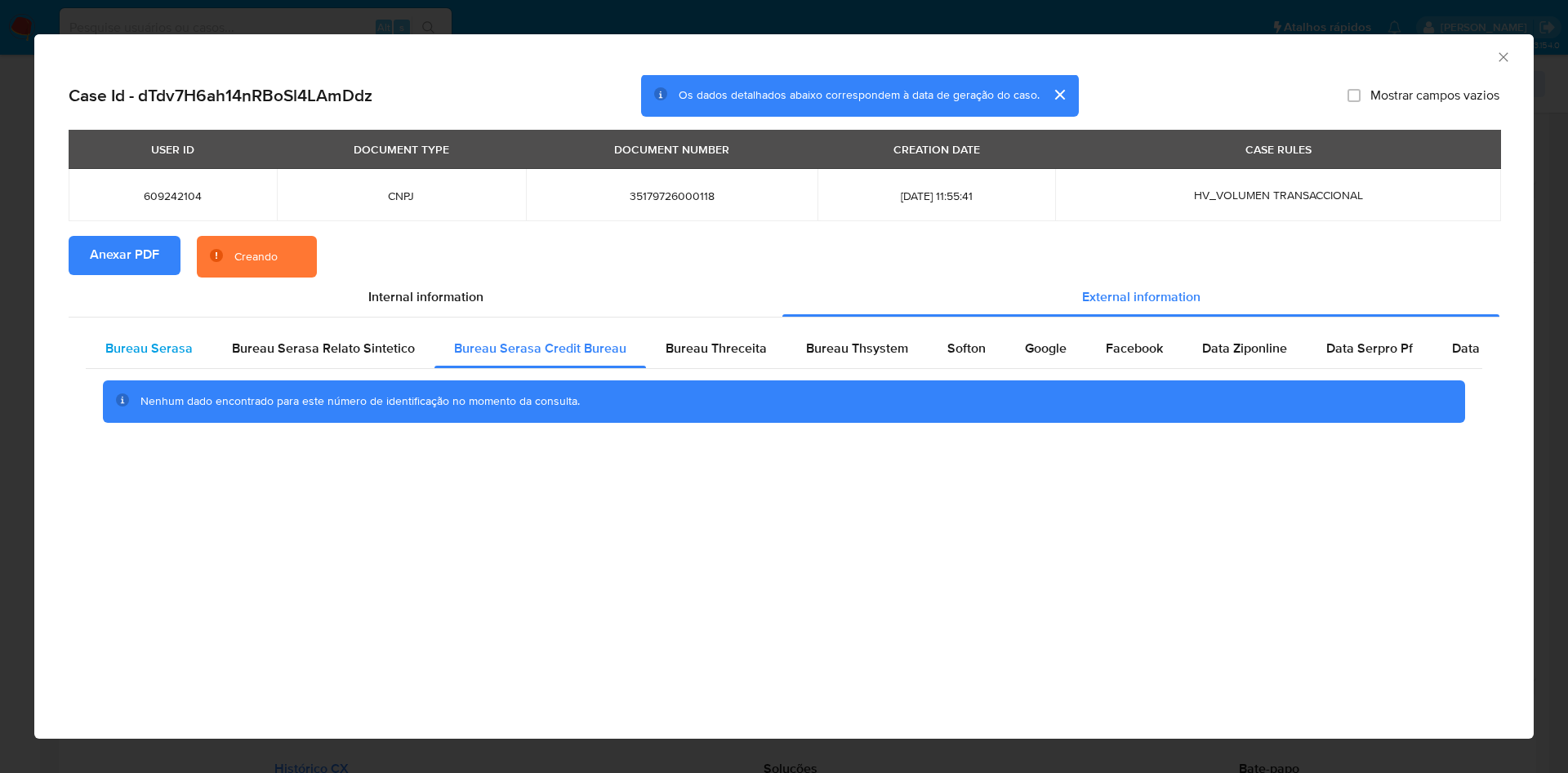
click at [177, 353] on span "Bureau Serasa" at bounding box center [149, 348] width 87 height 18
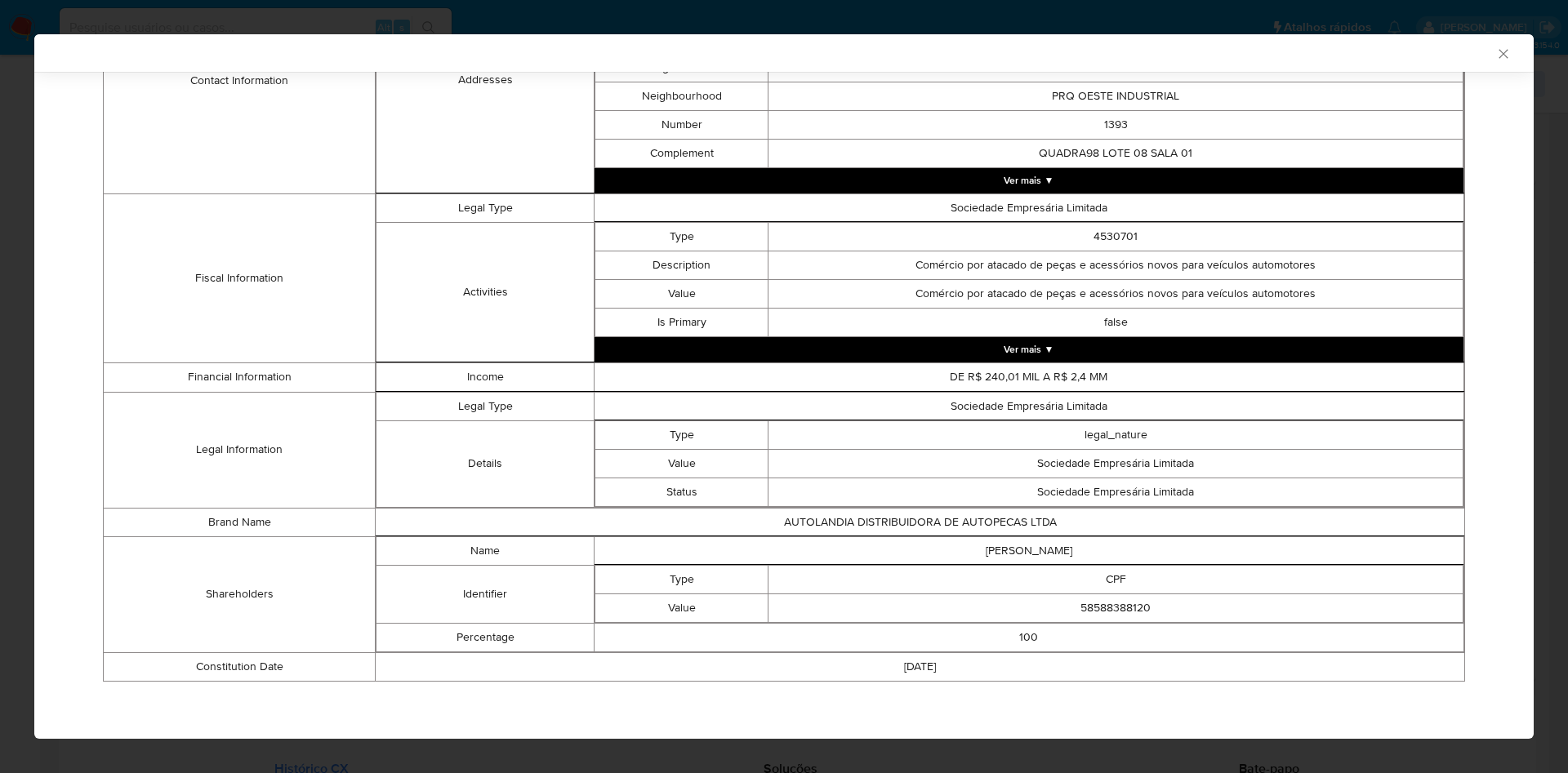
scroll to position [493, 0]
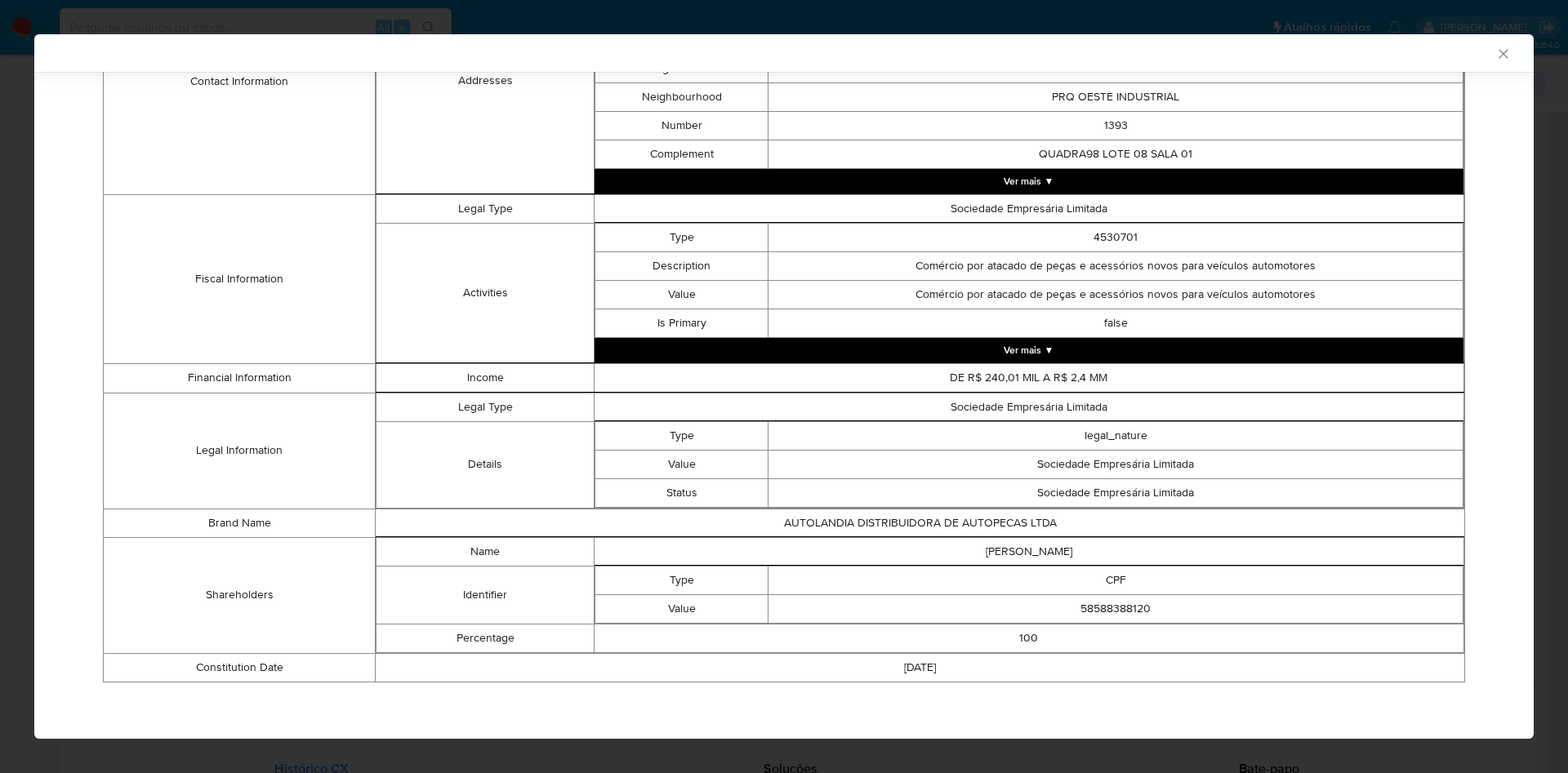
click at [0, 383] on div "AML Data Collector Case Id - dTdv7H6ah14nRBoSl4LAmDdz Os dados detalhados abaix…" at bounding box center [784, 386] width 1568 height 773
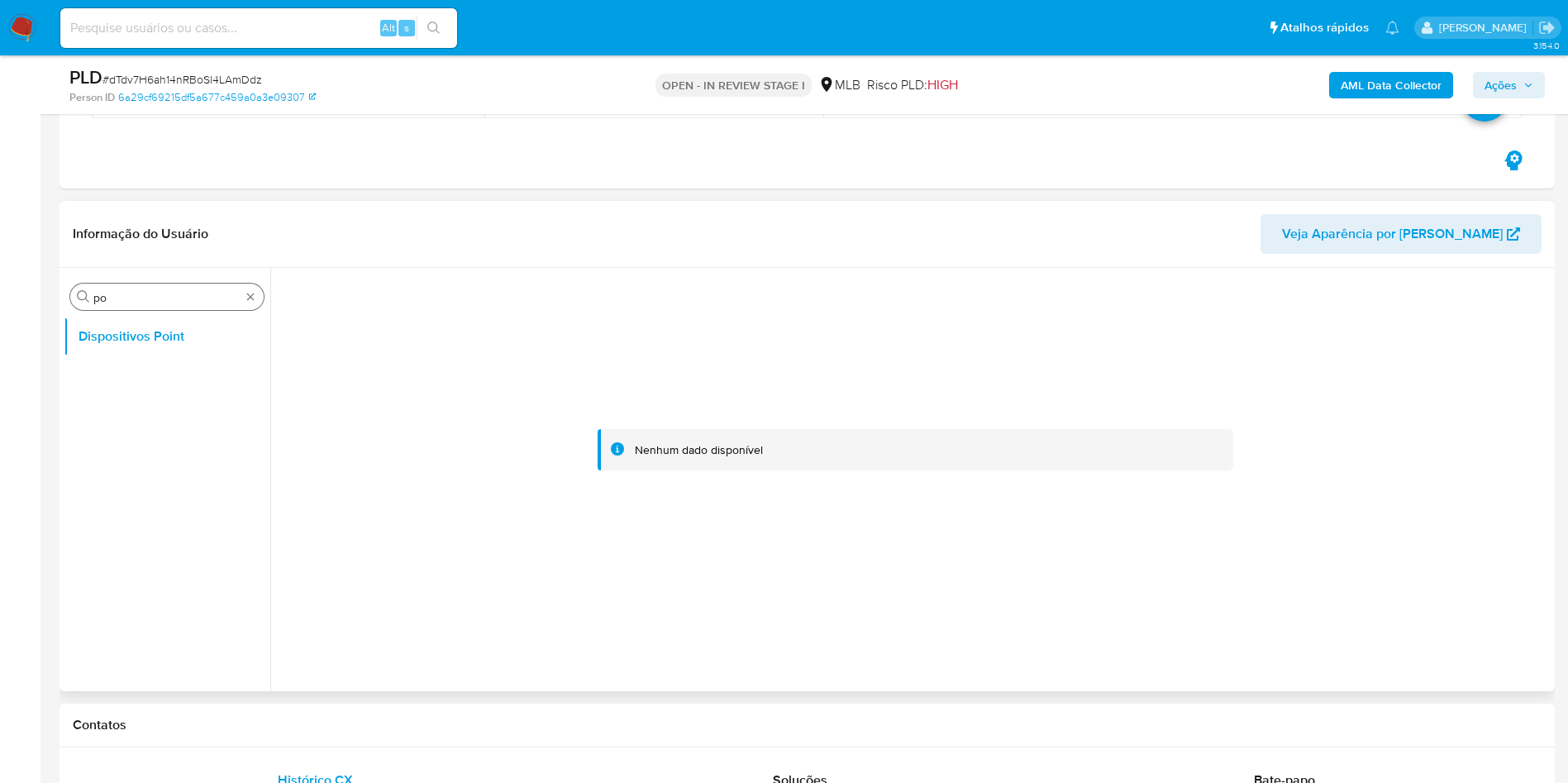
click at [164, 297] on input "po" at bounding box center [167, 297] width 147 height 15
click at [110, 295] on input "po" at bounding box center [167, 297] width 147 height 15
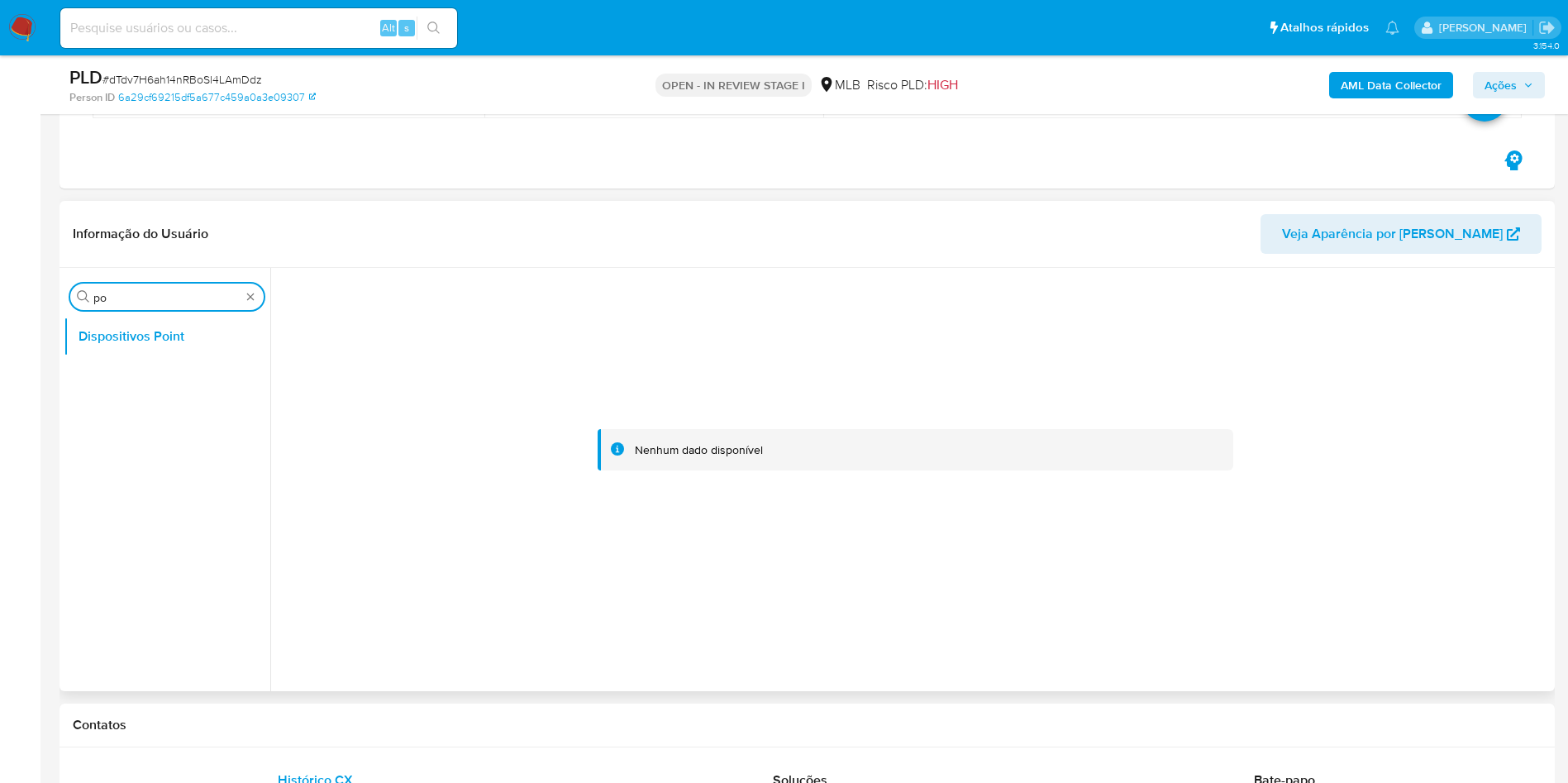
click at [110, 295] on input "po" at bounding box center [167, 297] width 147 height 15
type input "cas"
click at [92, 359] on button "Histórico de casos" at bounding box center [161, 376] width 193 height 40
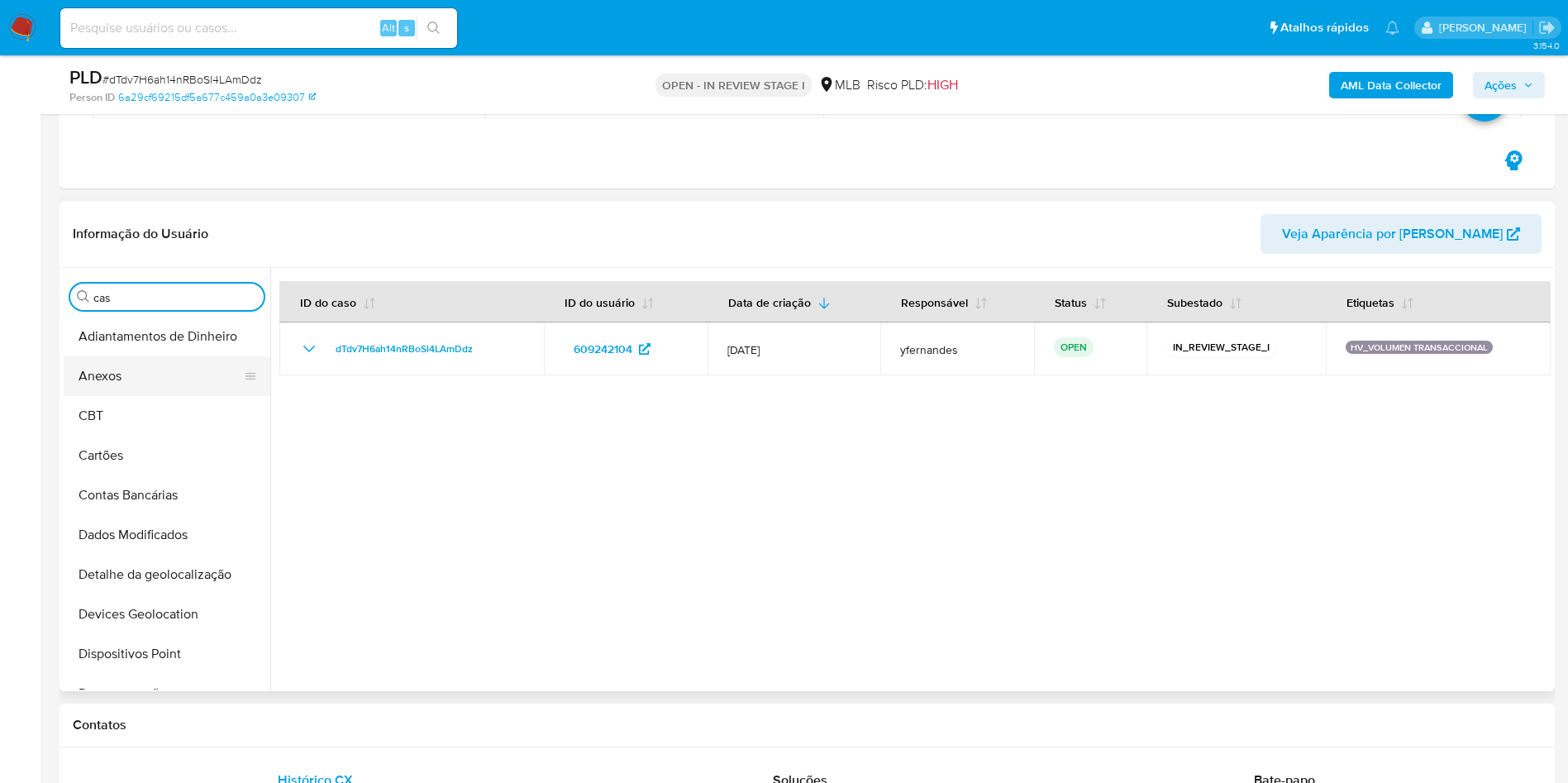
click at [132, 384] on button "Anexos" at bounding box center [161, 376] width 193 height 40
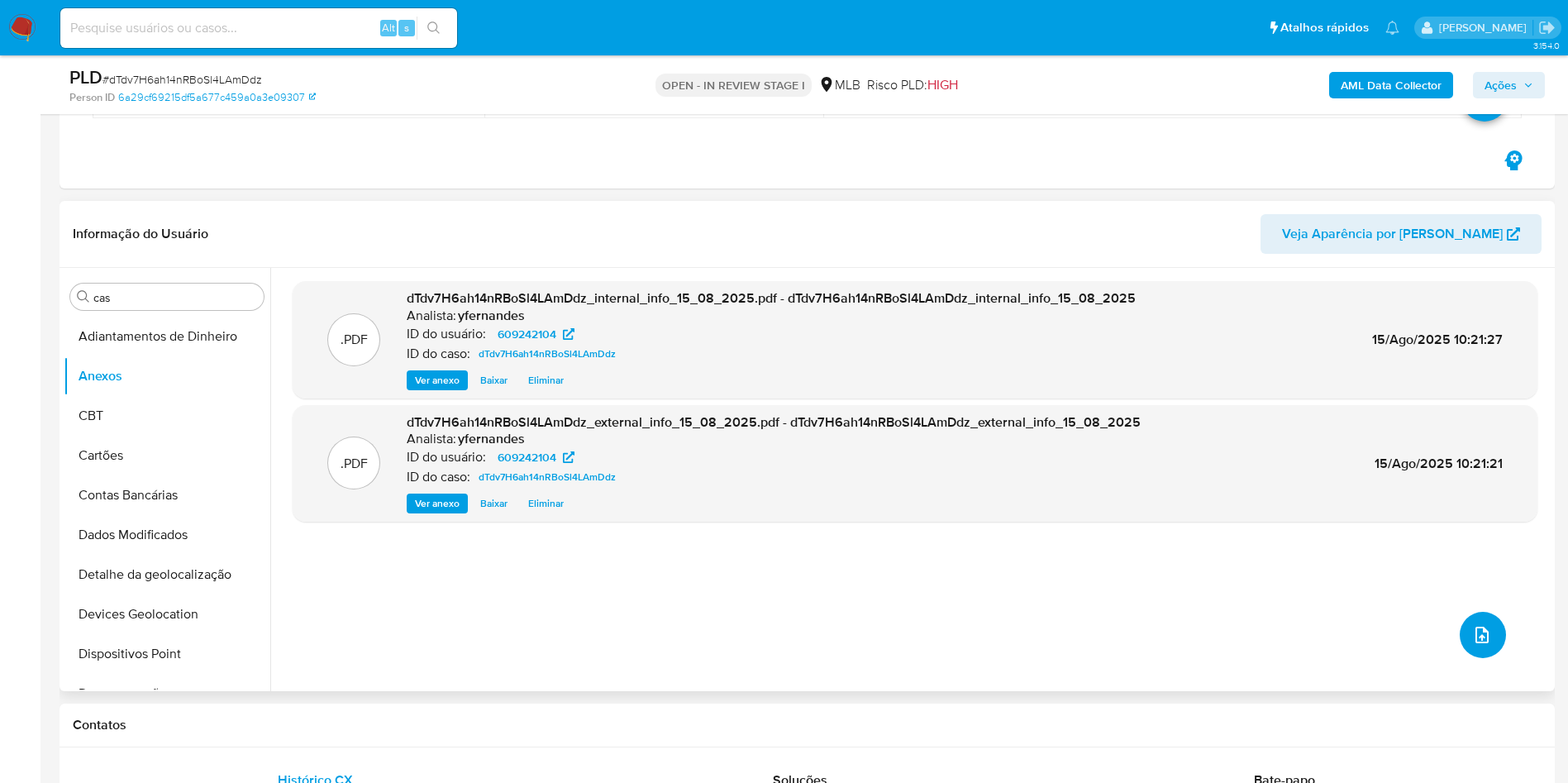
click at [1480, 641] on icon "upload-file" at bounding box center [1482, 634] width 20 height 20
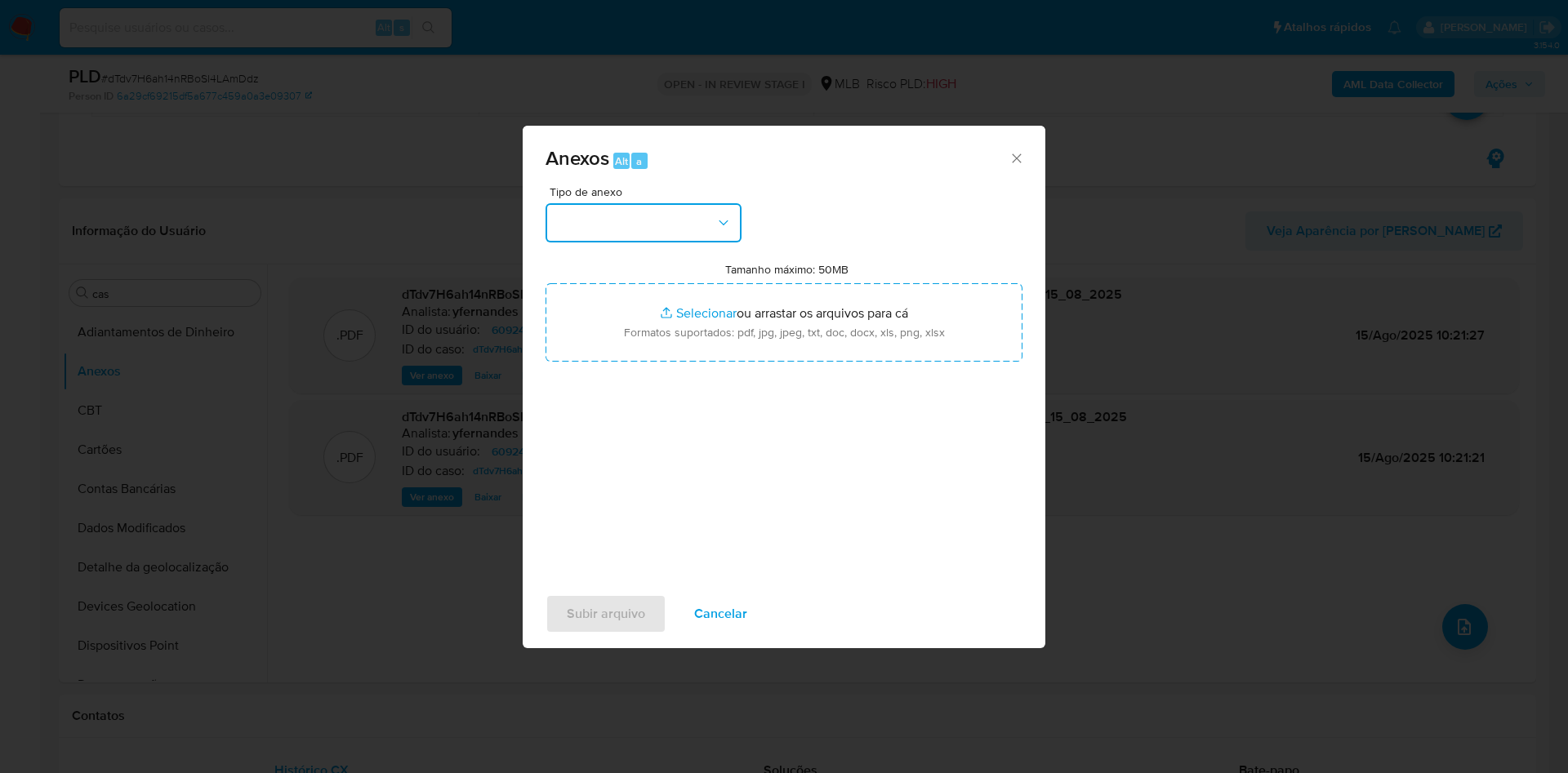
click at [607, 222] on button "button" at bounding box center [644, 223] width 196 height 39
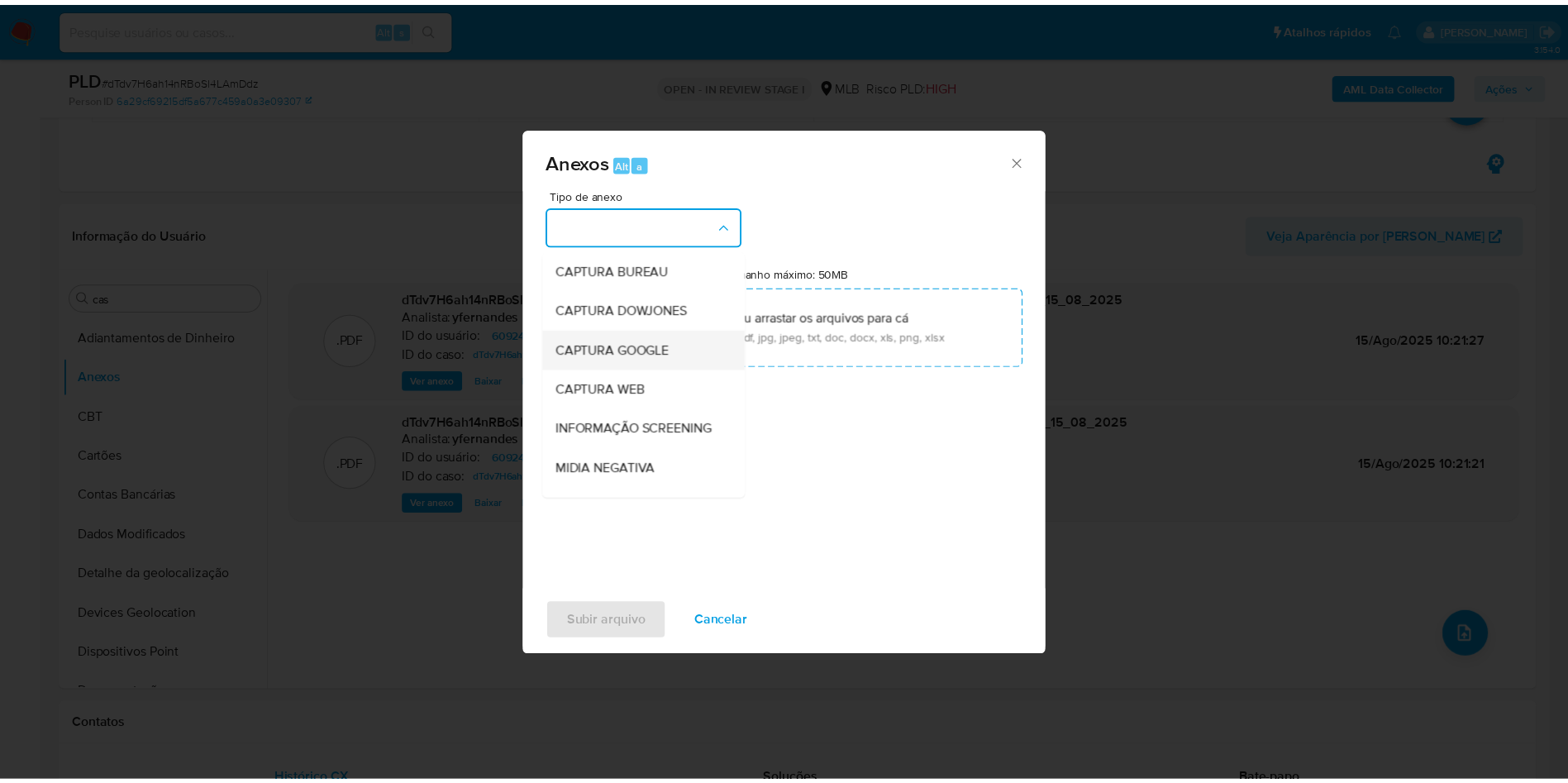
scroll to position [254, 0]
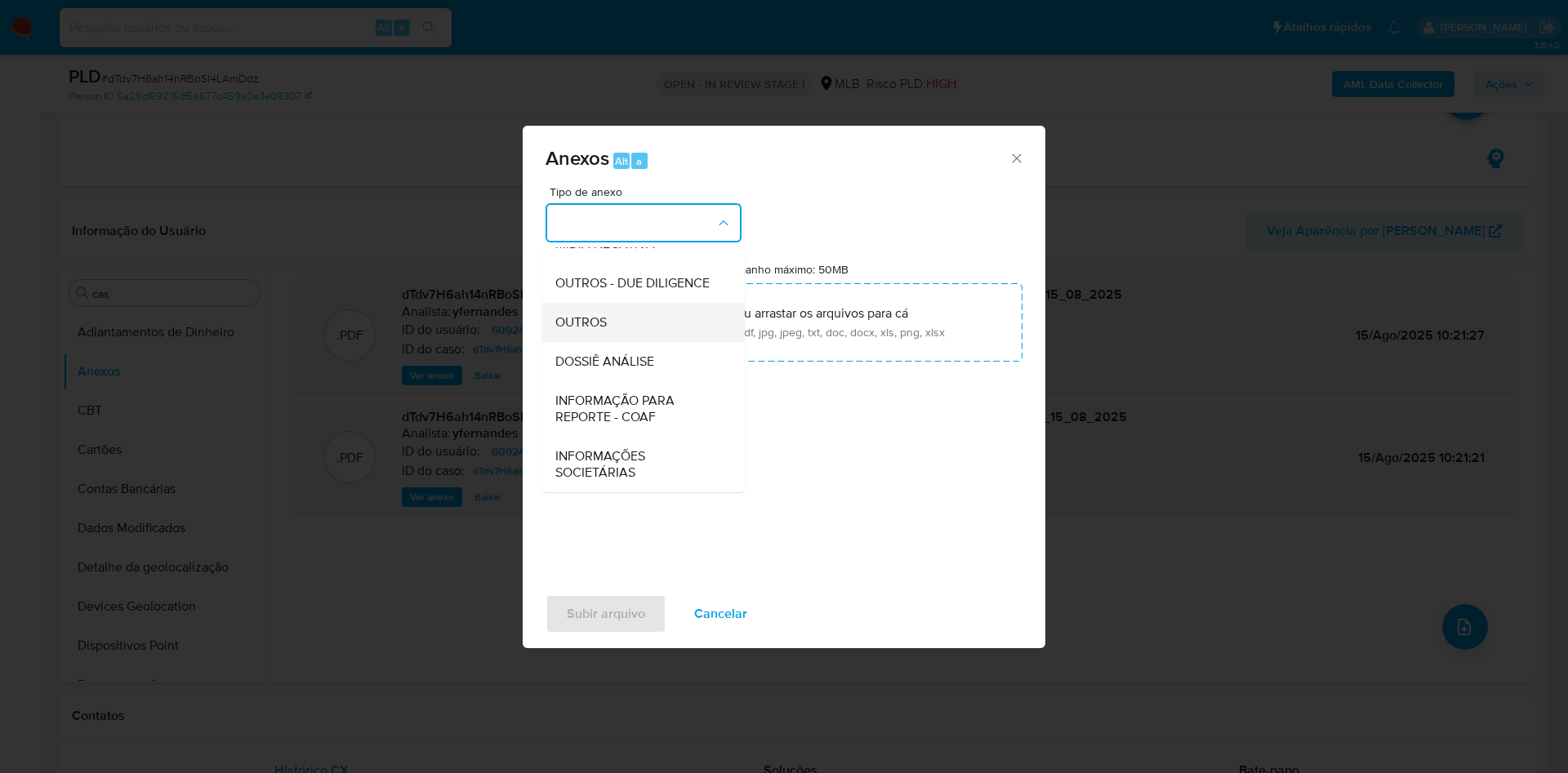
click at [621, 323] on div "OUTROS" at bounding box center [639, 322] width 167 height 39
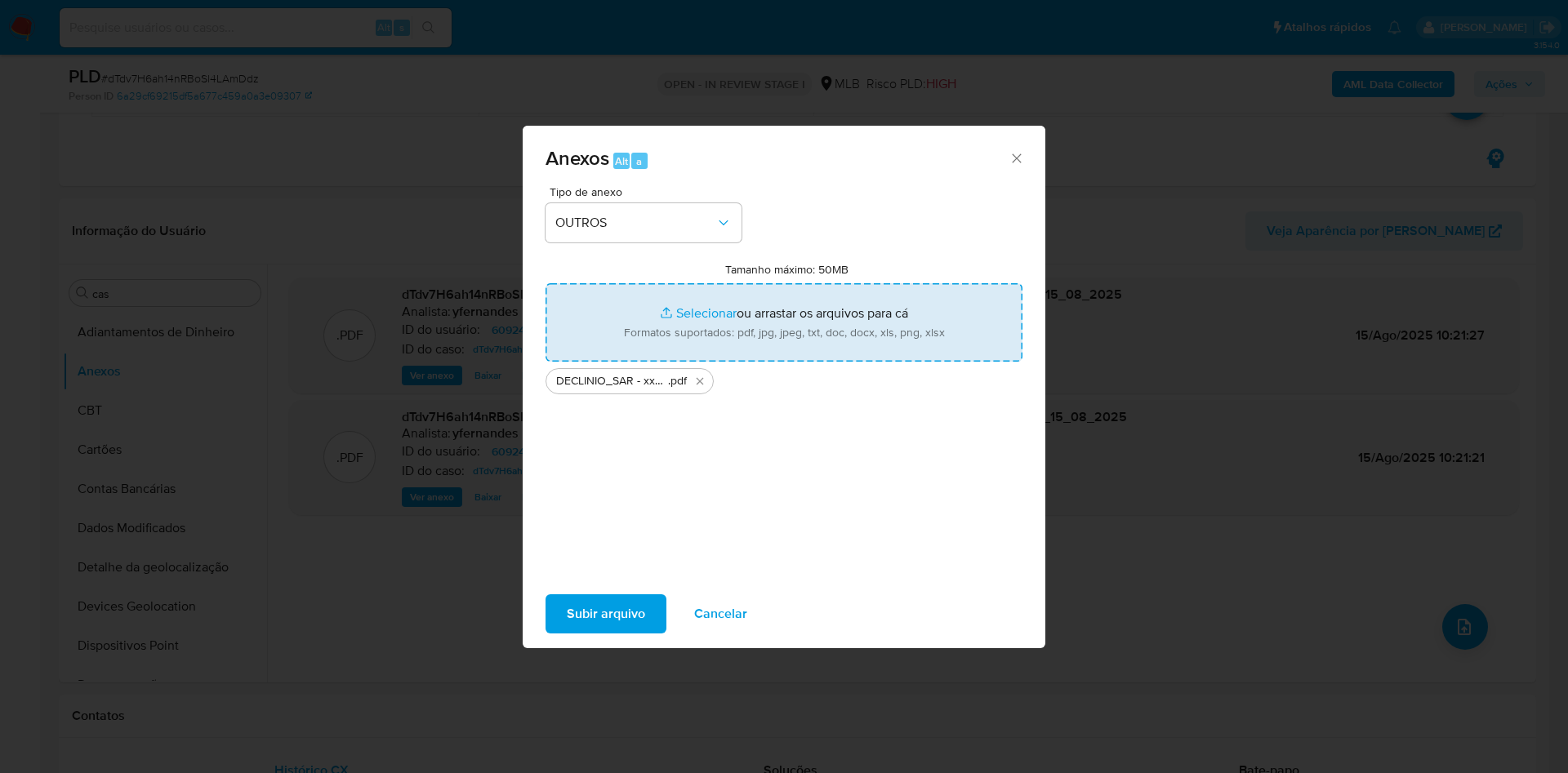
type input "C:\fakepath\Mulan 609242104_2025_08_15_08_16_39.xlsx"
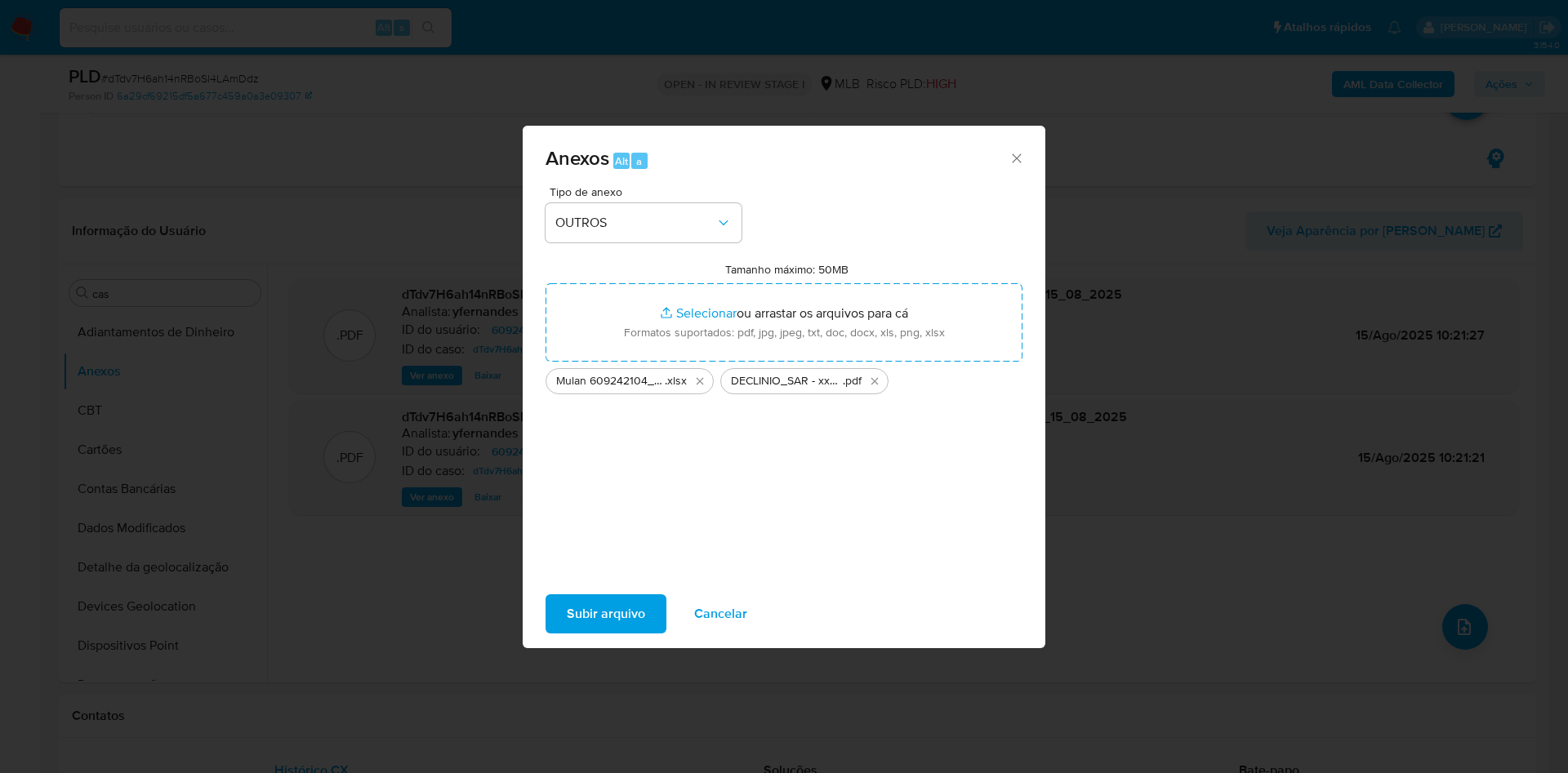
click at [605, 602] on span "Subir arquivo" at bounding box center [606, 613] width 78 height 36
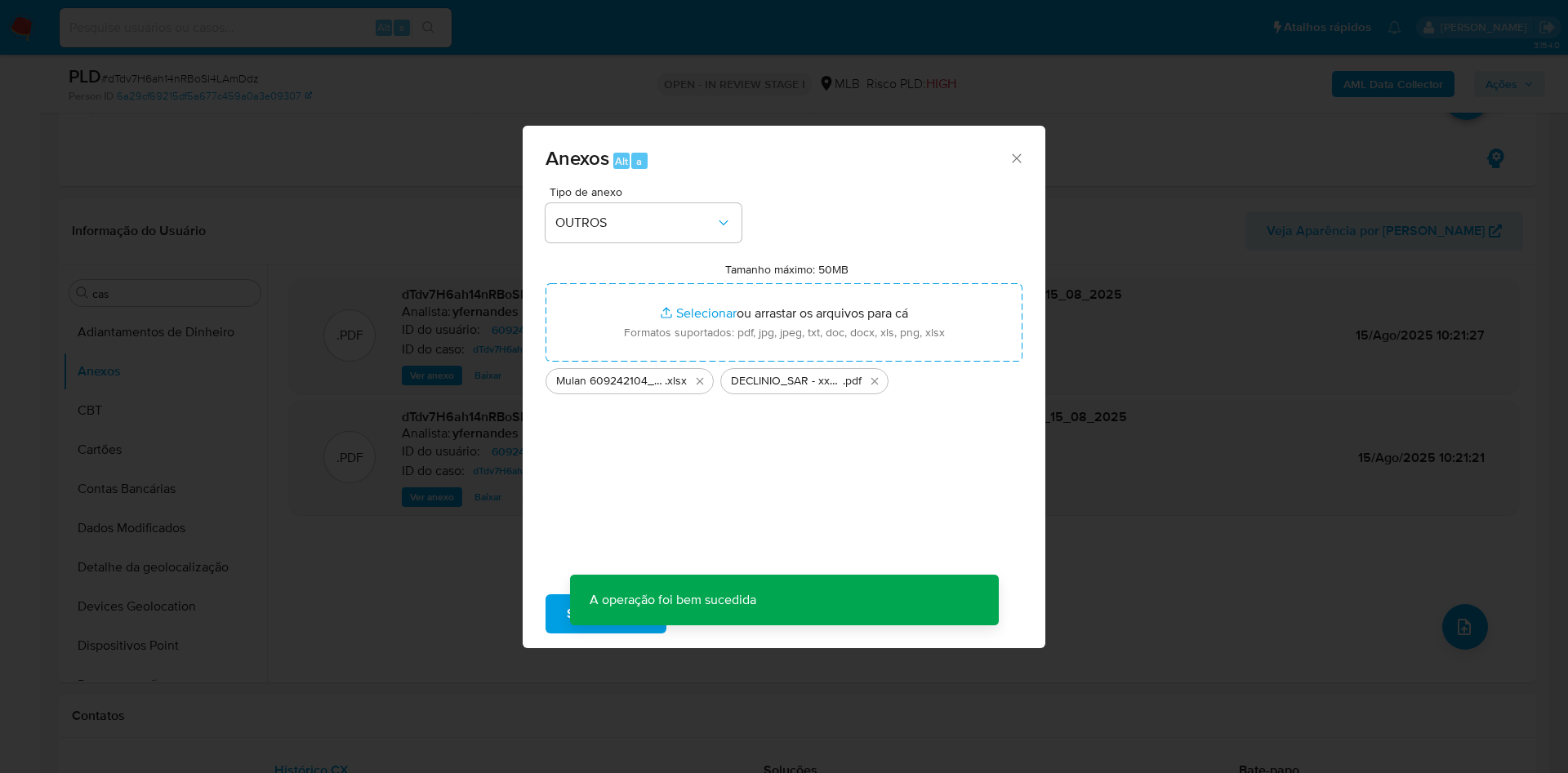
click at [217, 316] on div "Anexos Alt a Tipo de anexo OUTROS Tamanho máximo: 50MB Selecionar arquivos Sele…" at bounding box center [784, 386] width 1568 height 773
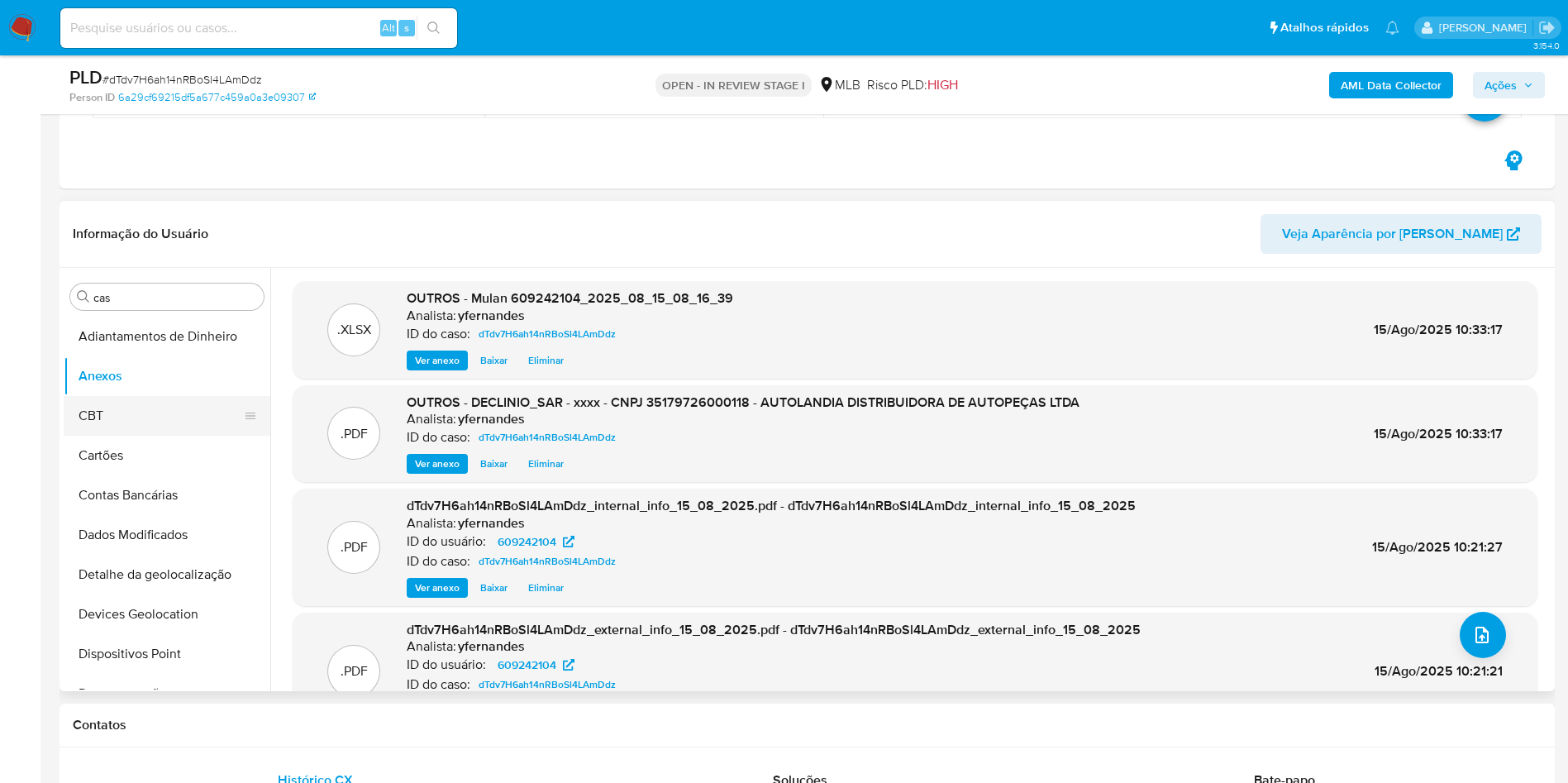
click at [147, 412] on button "CBT" at bounding box center [161, 415] width 193 height 40
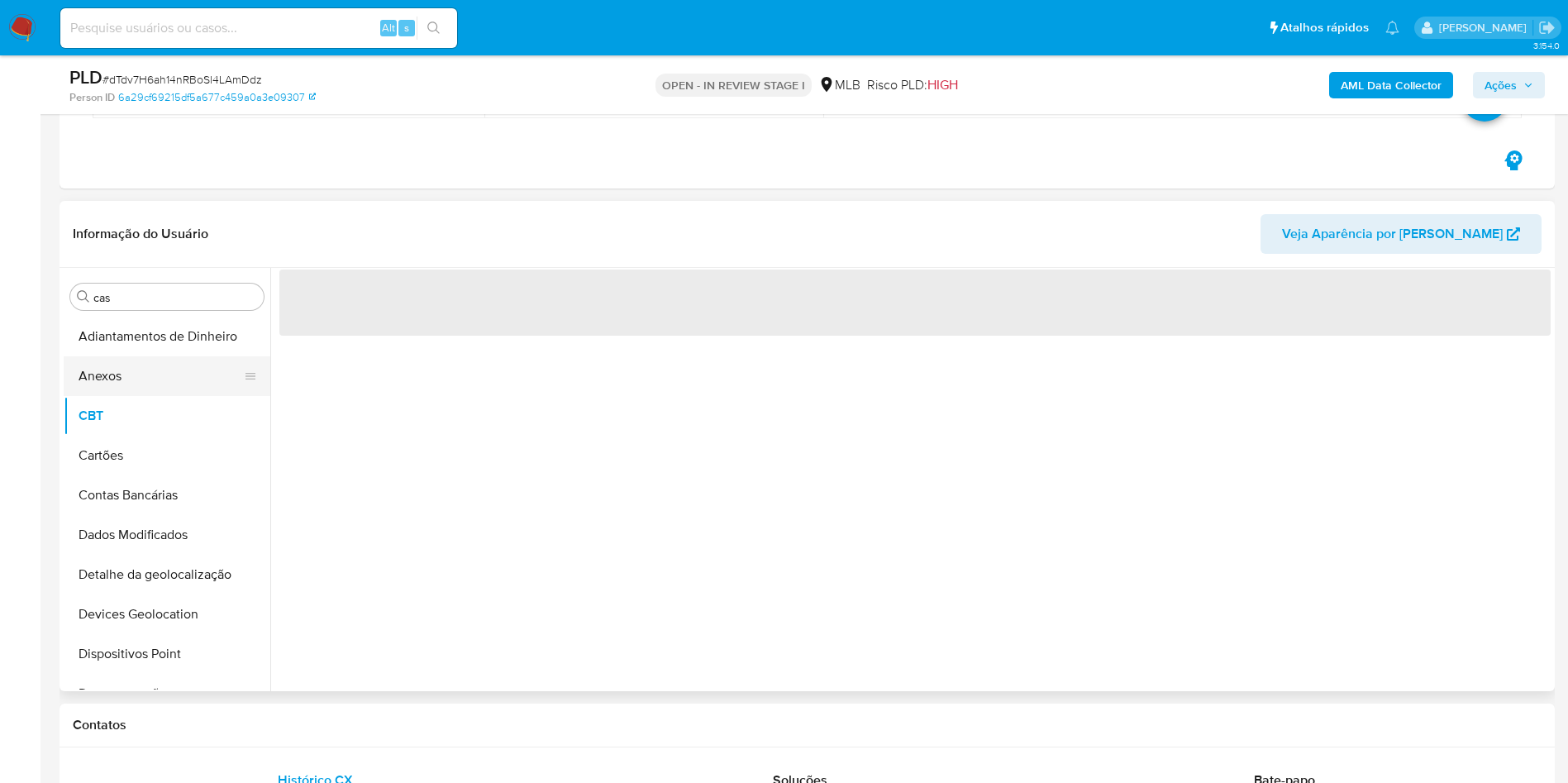
click at [122, 384] on button "Anexos" at bounding box center [161, 376] width 193 height 40
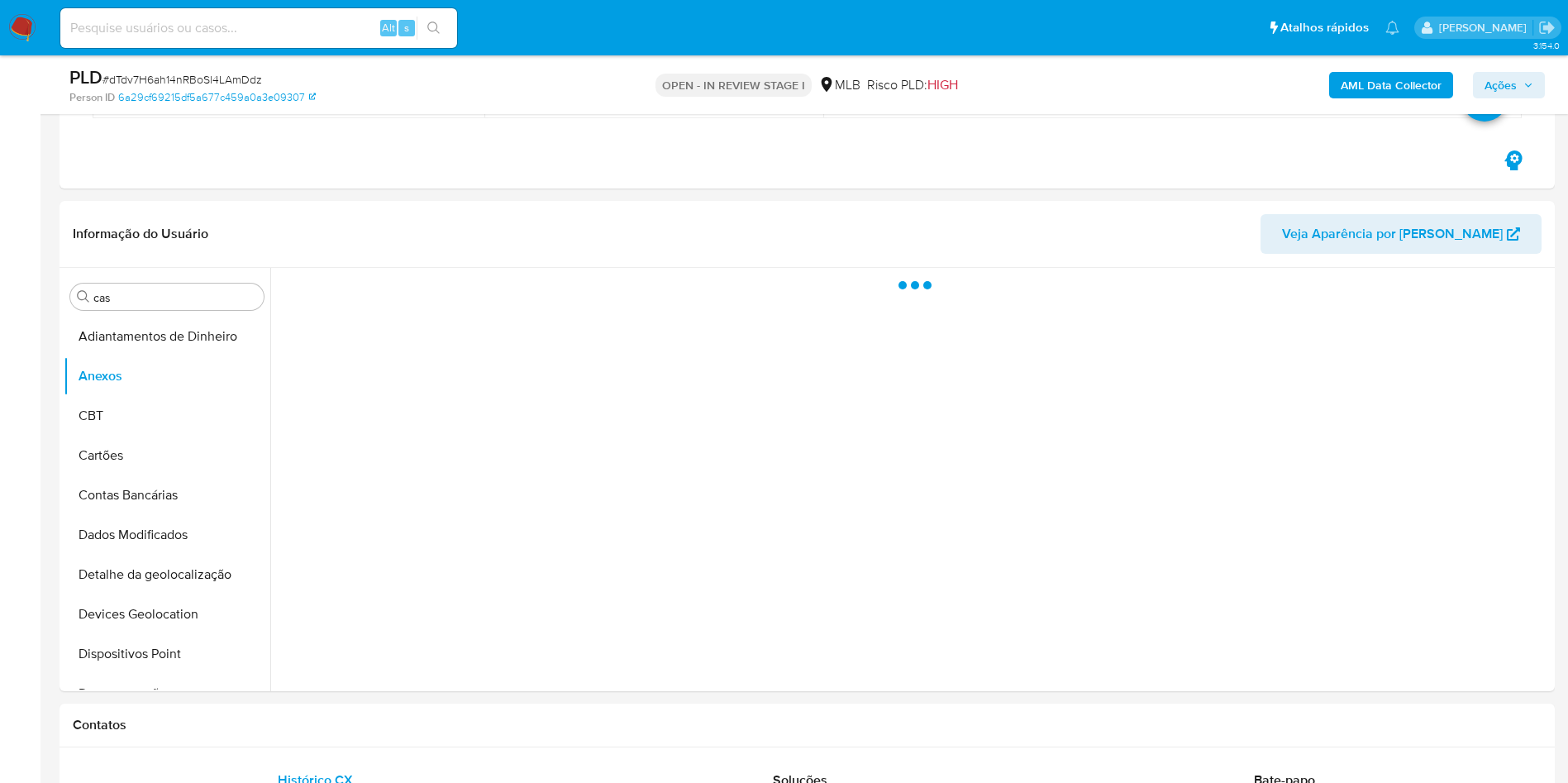
click at [1500, 89] on span "Ações" at bounding box center [1501, 85] width 33 height 26
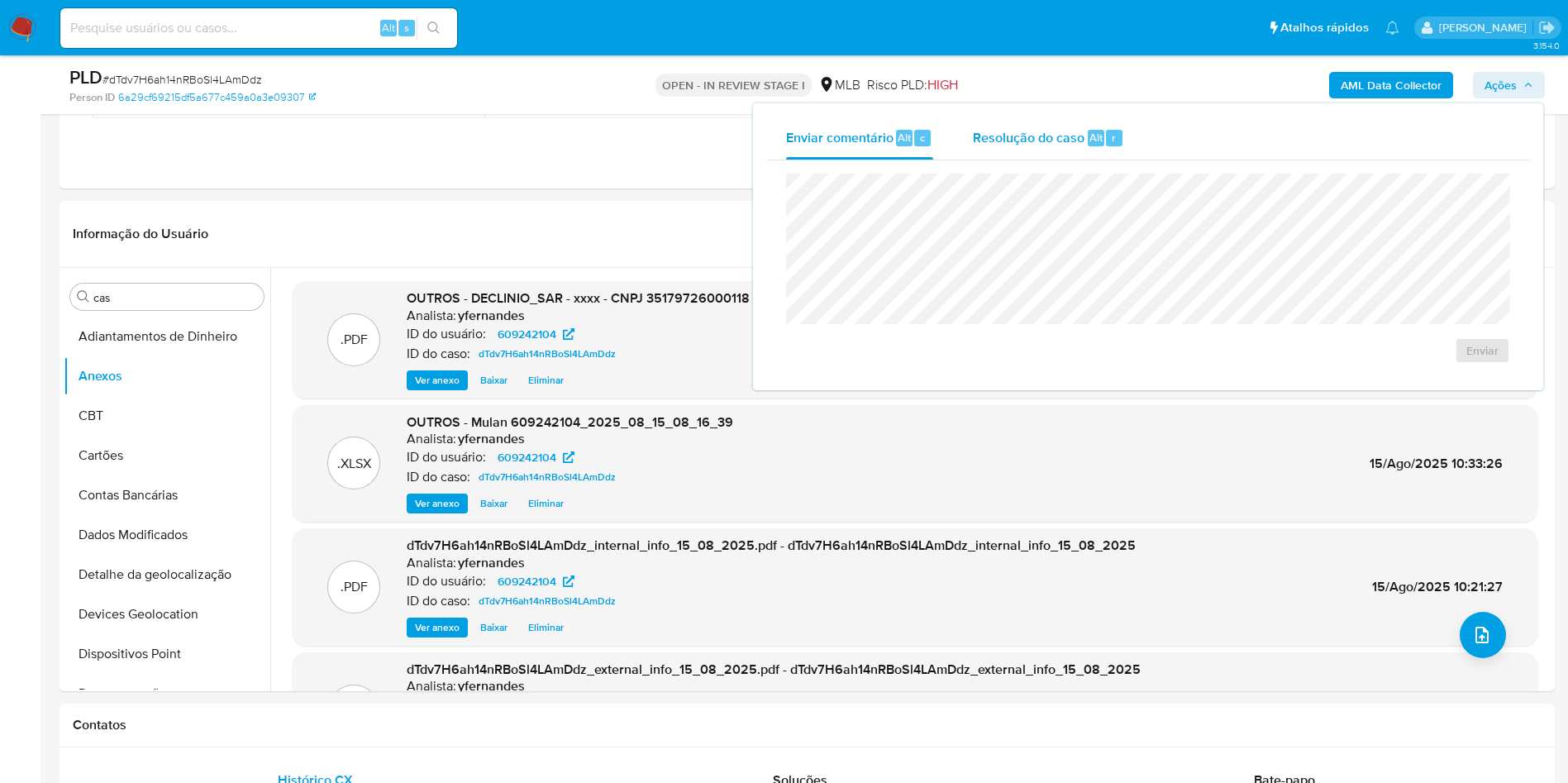
click at [1042, 140] on span "Resolução do caso" at bounding box center [1029, 137] width 111 height 19
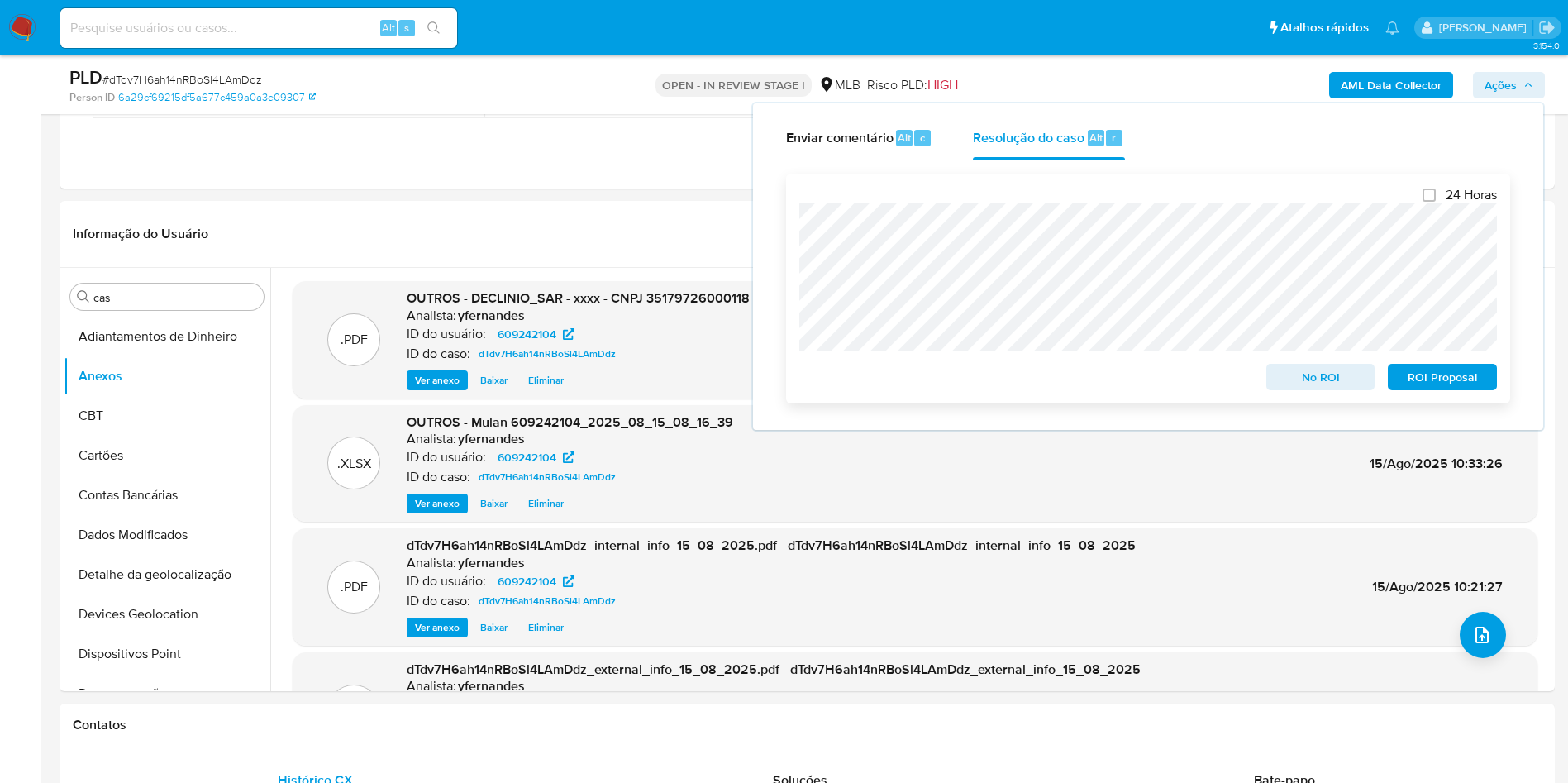
click at [1284, 379] on span "No ROI" at bounding box center [1321, 376] width 86 height 23
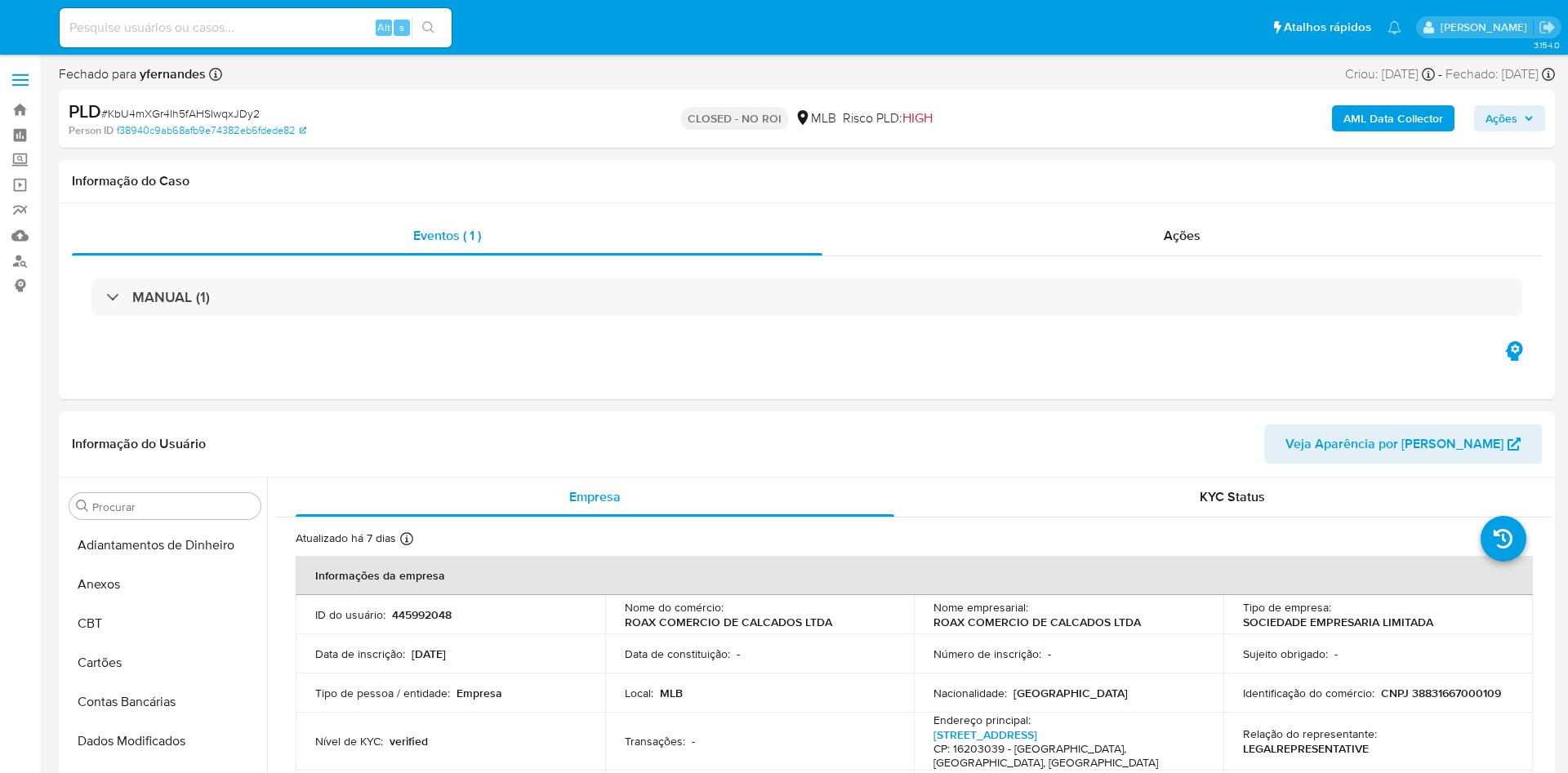
select select "10"
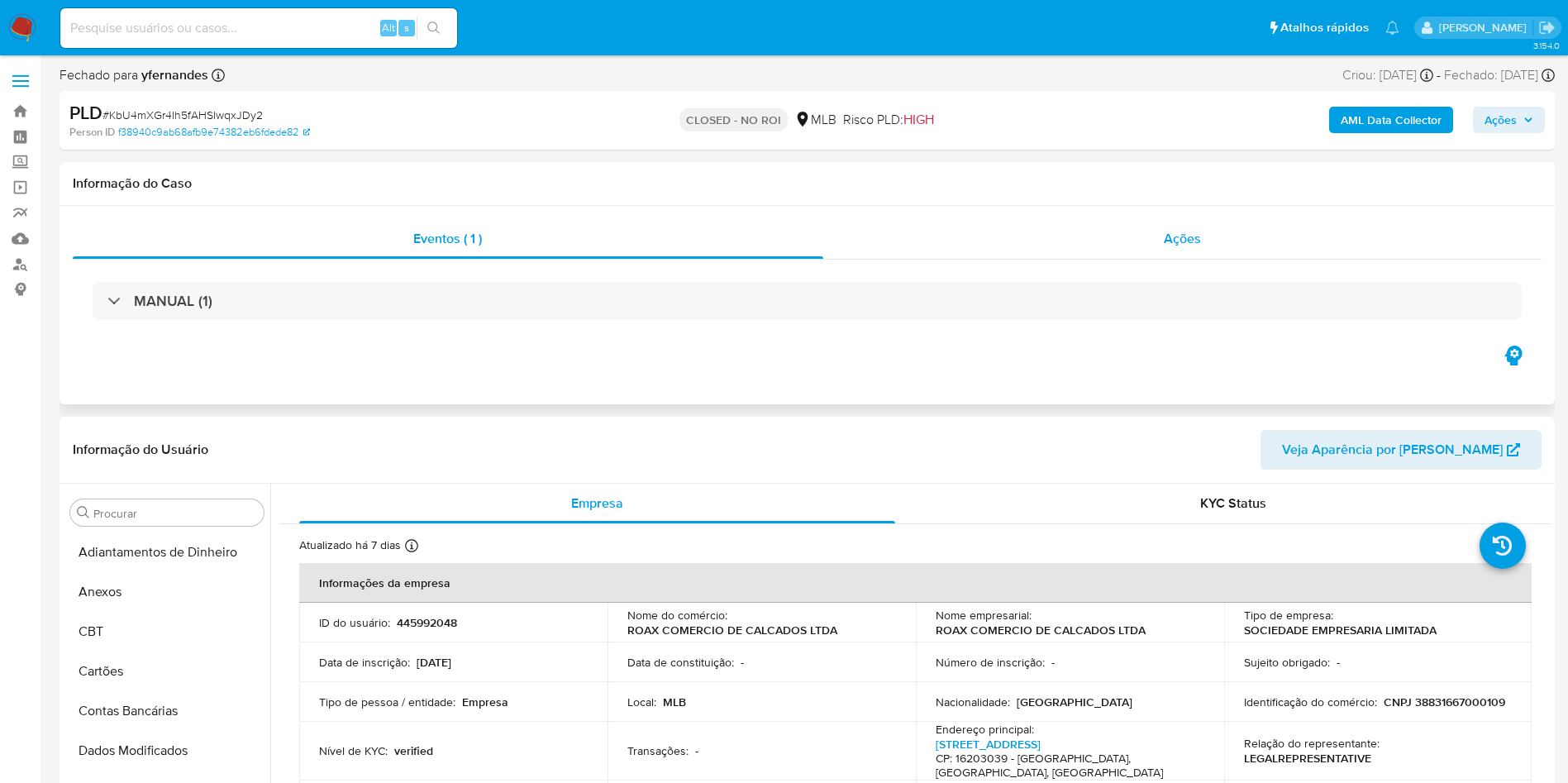
scroll to position [738, 0]
click at [1062, 239] on div "Ações" at bounding box center [1183, 239] width 719 height 40
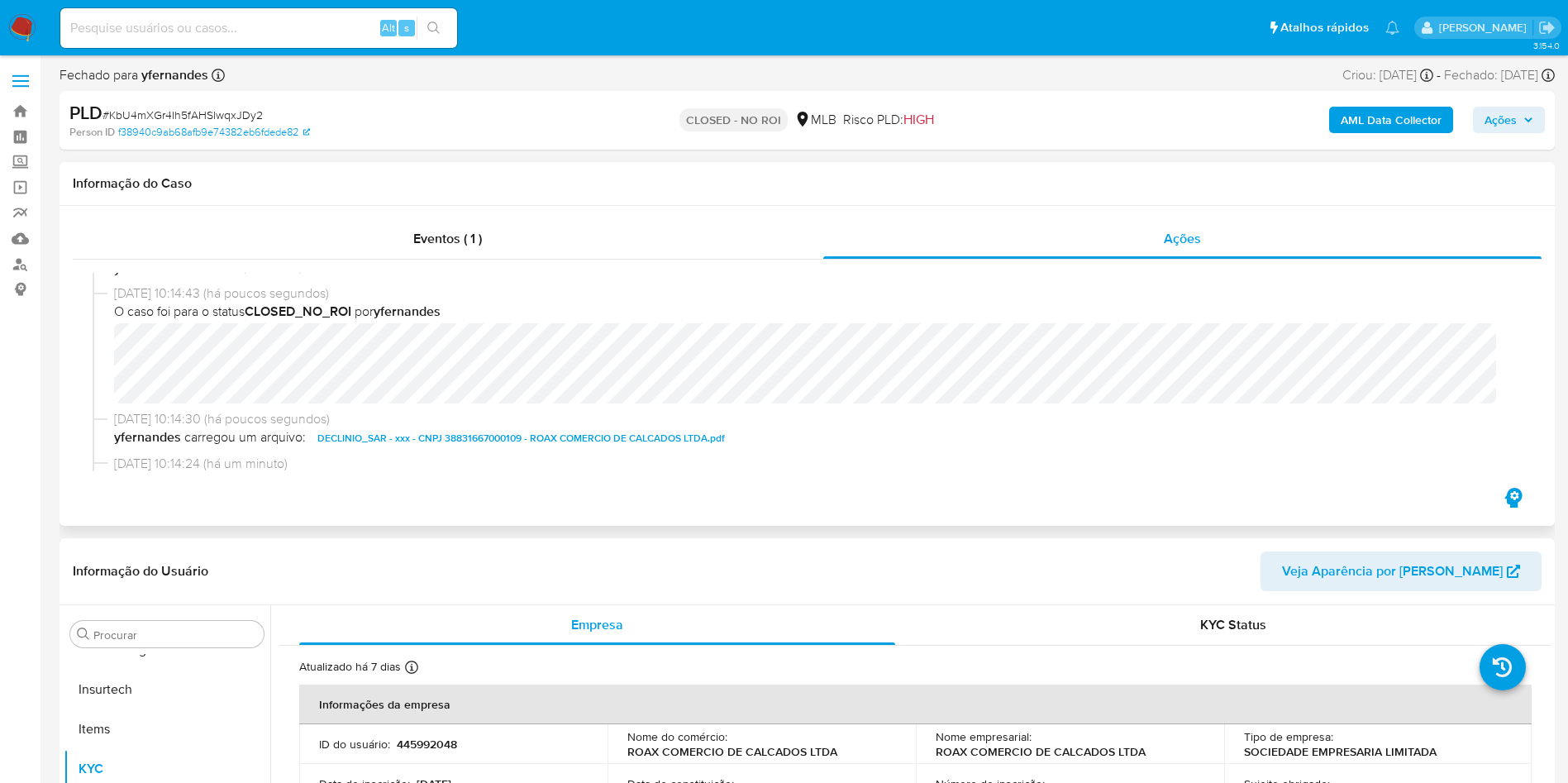
scroll to position [0, 0]
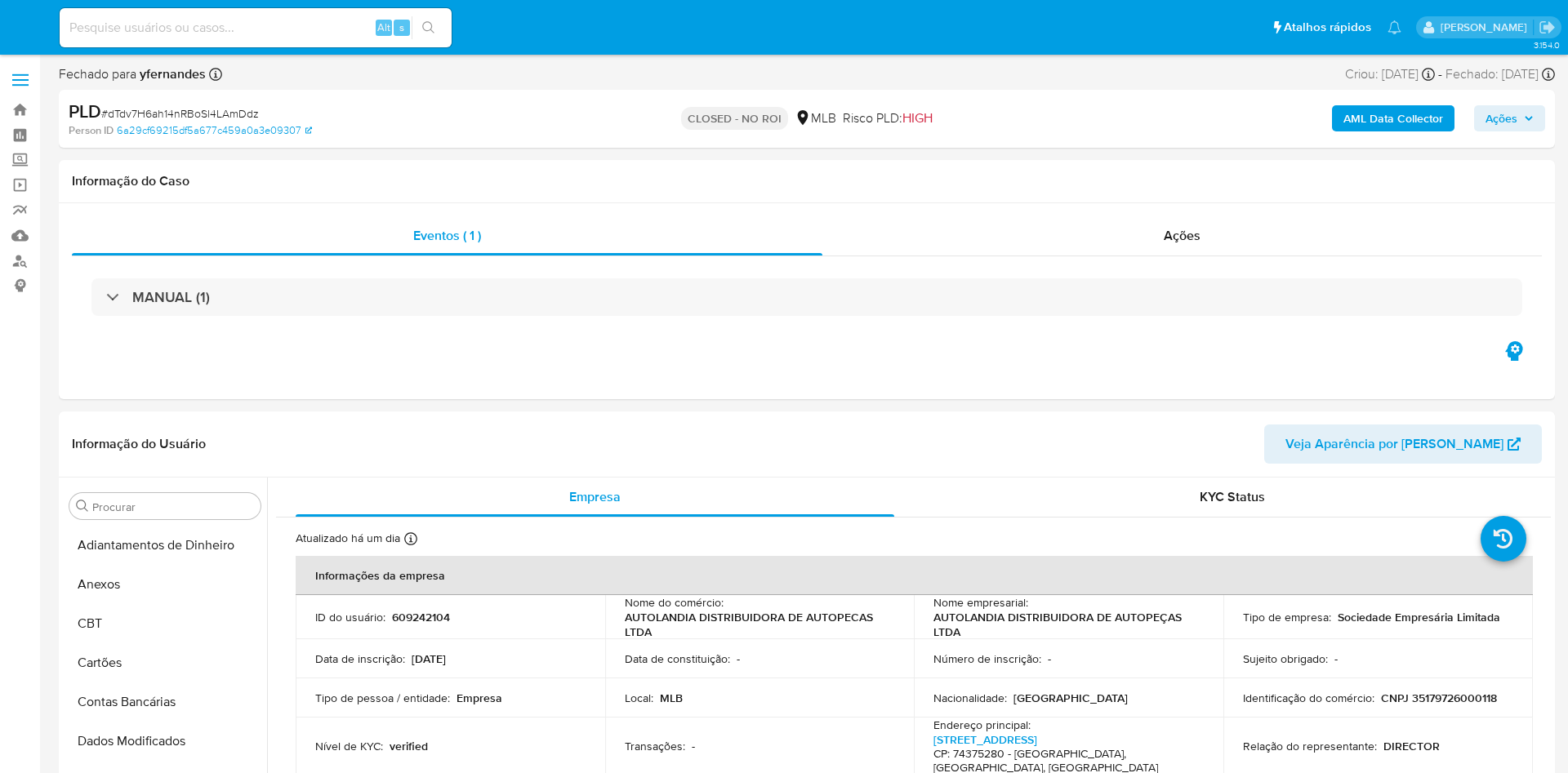
select select "10"
click at [1037, 244] on div "Ações" at bounding box center [1182, 236] width 719 height 39
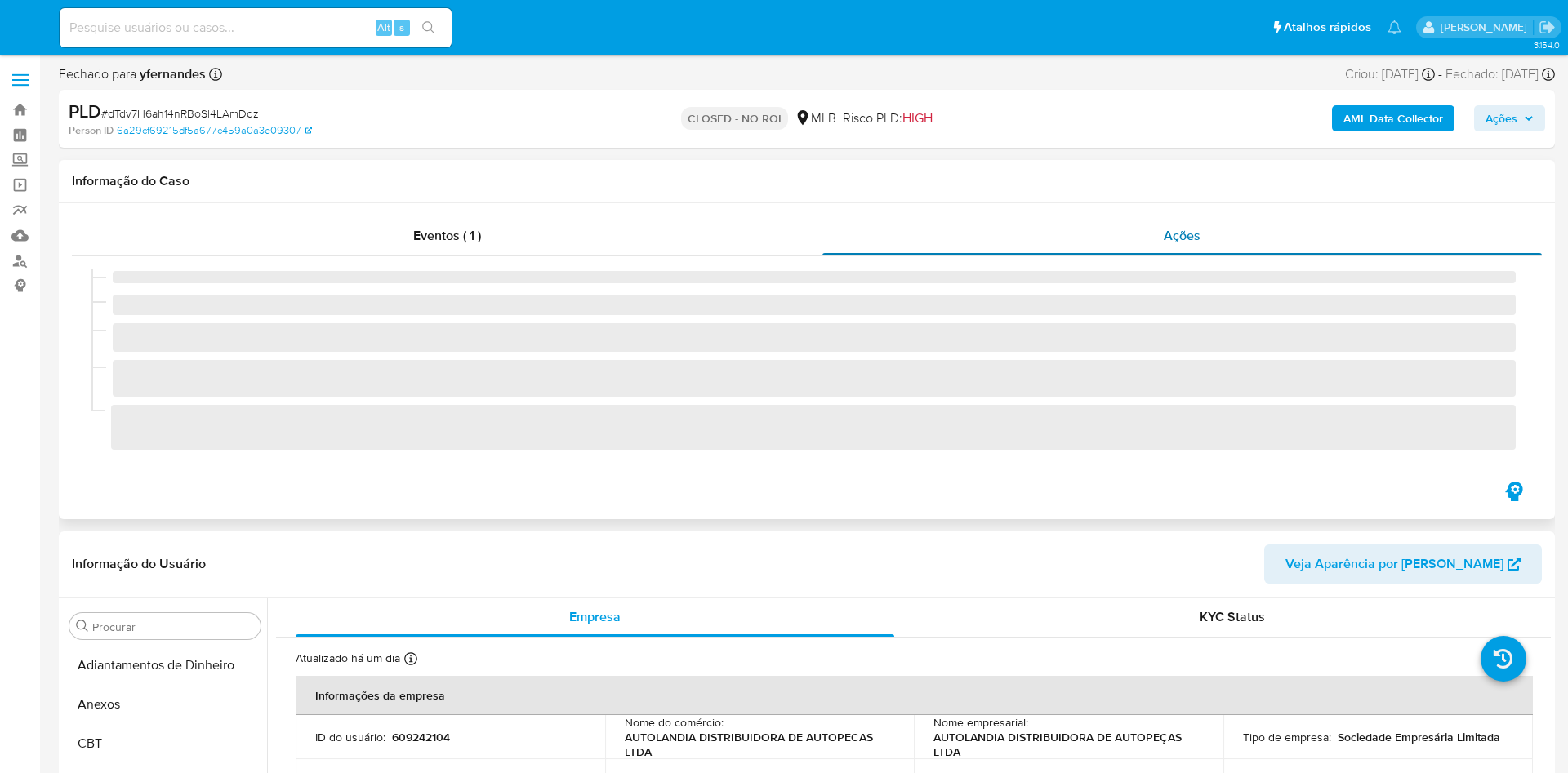
click at [1031, 234] on div "Ações" at bounding box center [1182, 236] width 719 height 39
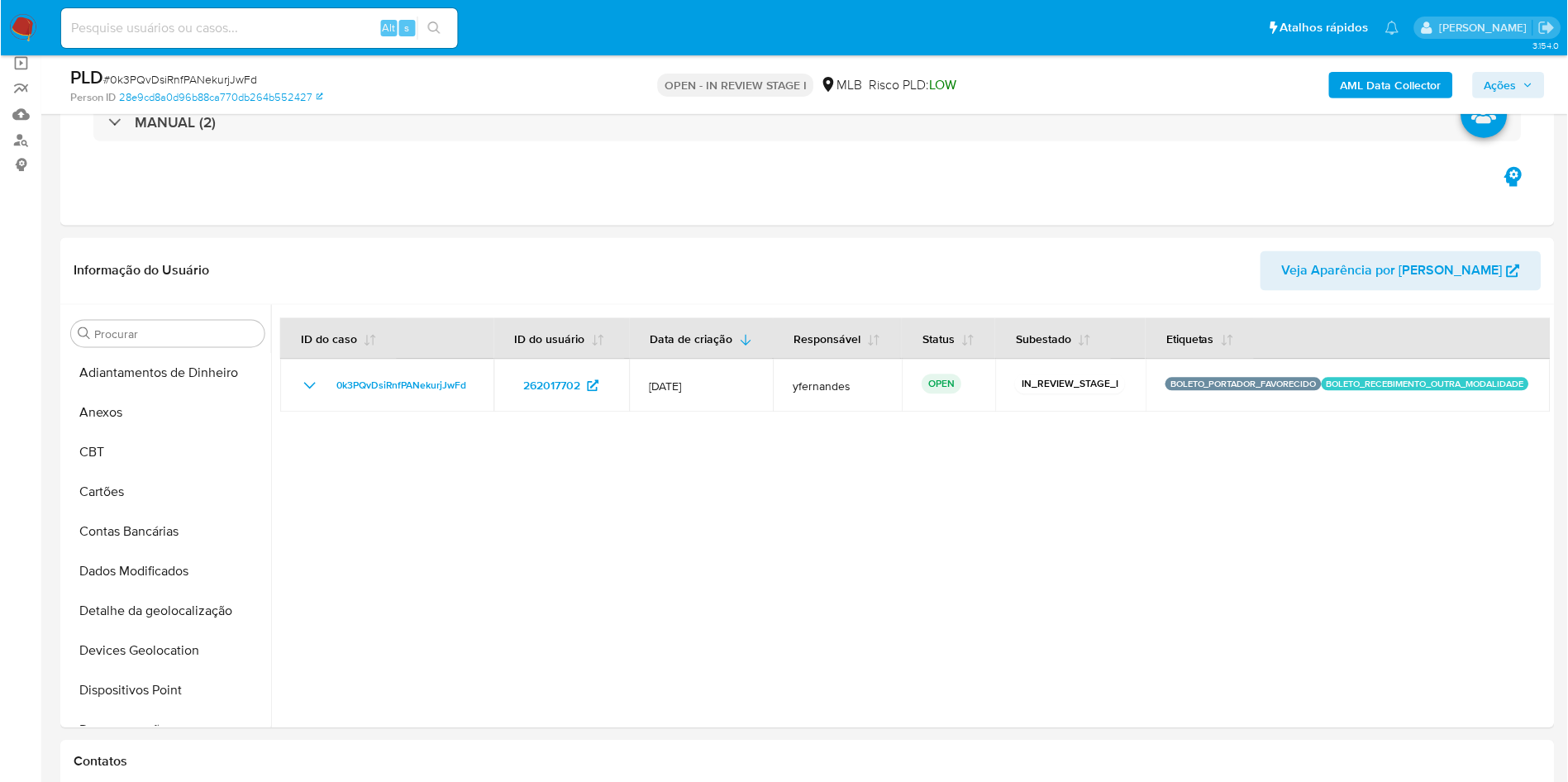
scroll to position [366, 0]
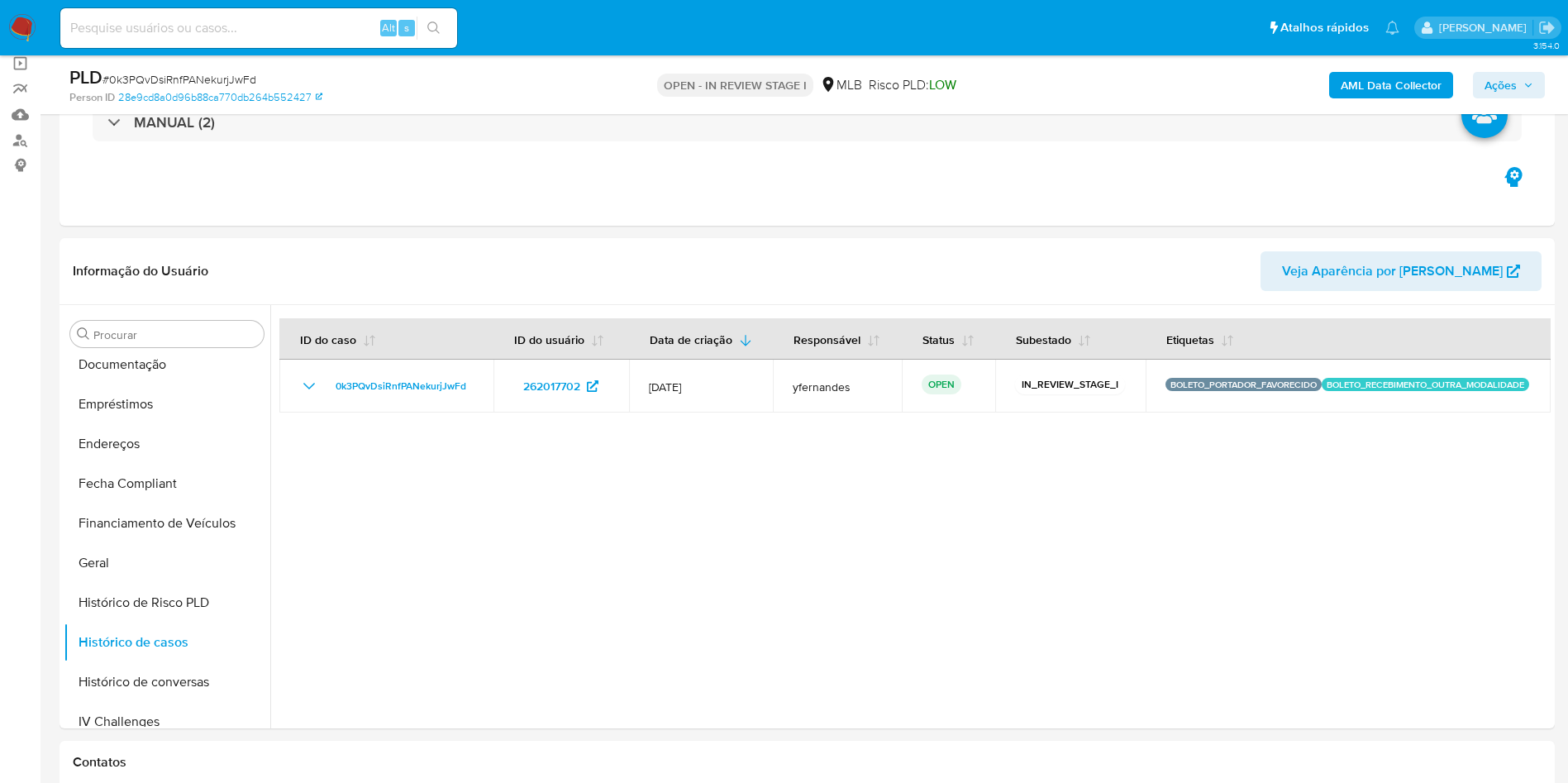
click at [212, 73] on span "# 0k3PQvDsiRnfPANekurjJwFd" at bounding box center [179, 80] width 154 height 17
copy span "0k3PQvDsiRnfPANekurjJwFd"
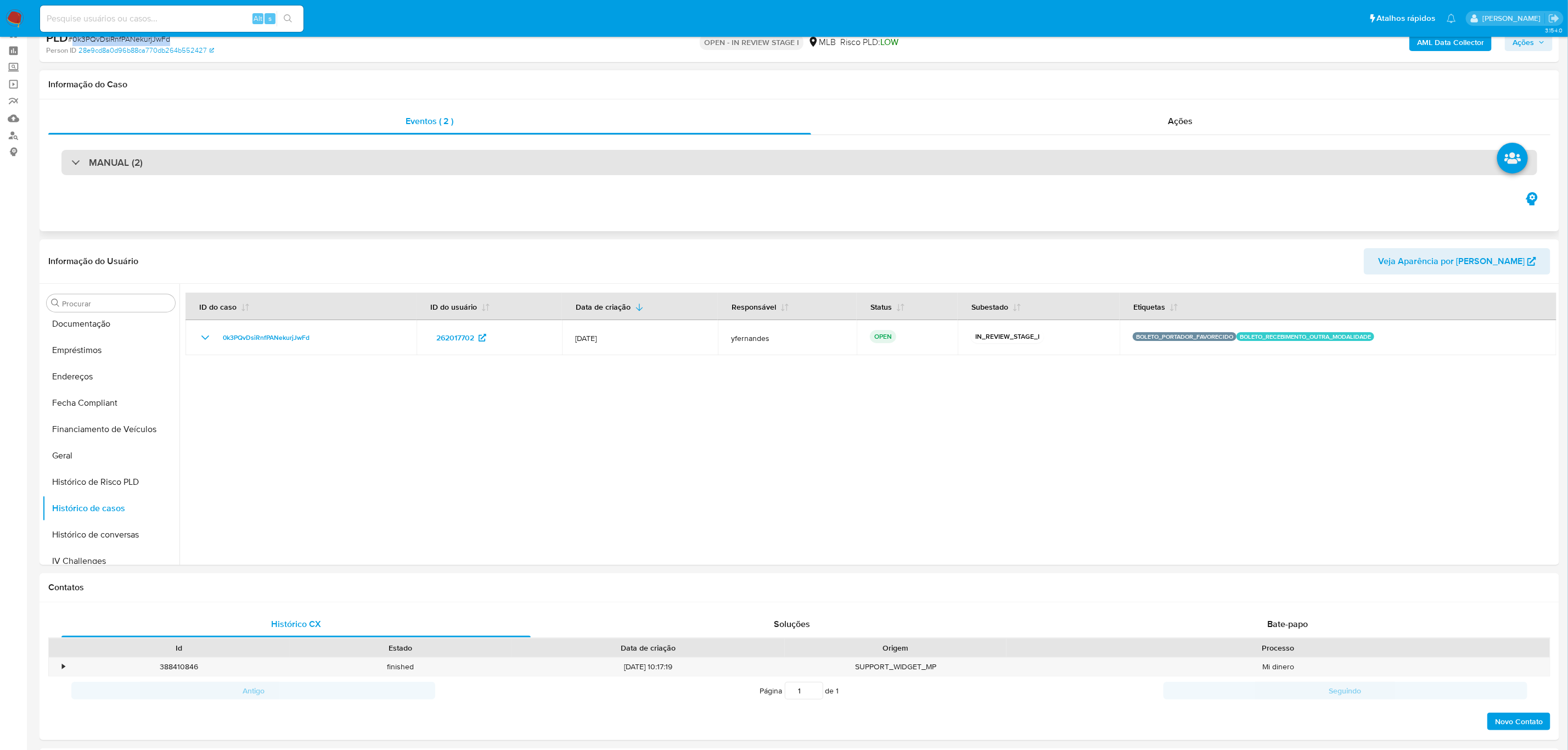
scroll to position [0, 0]
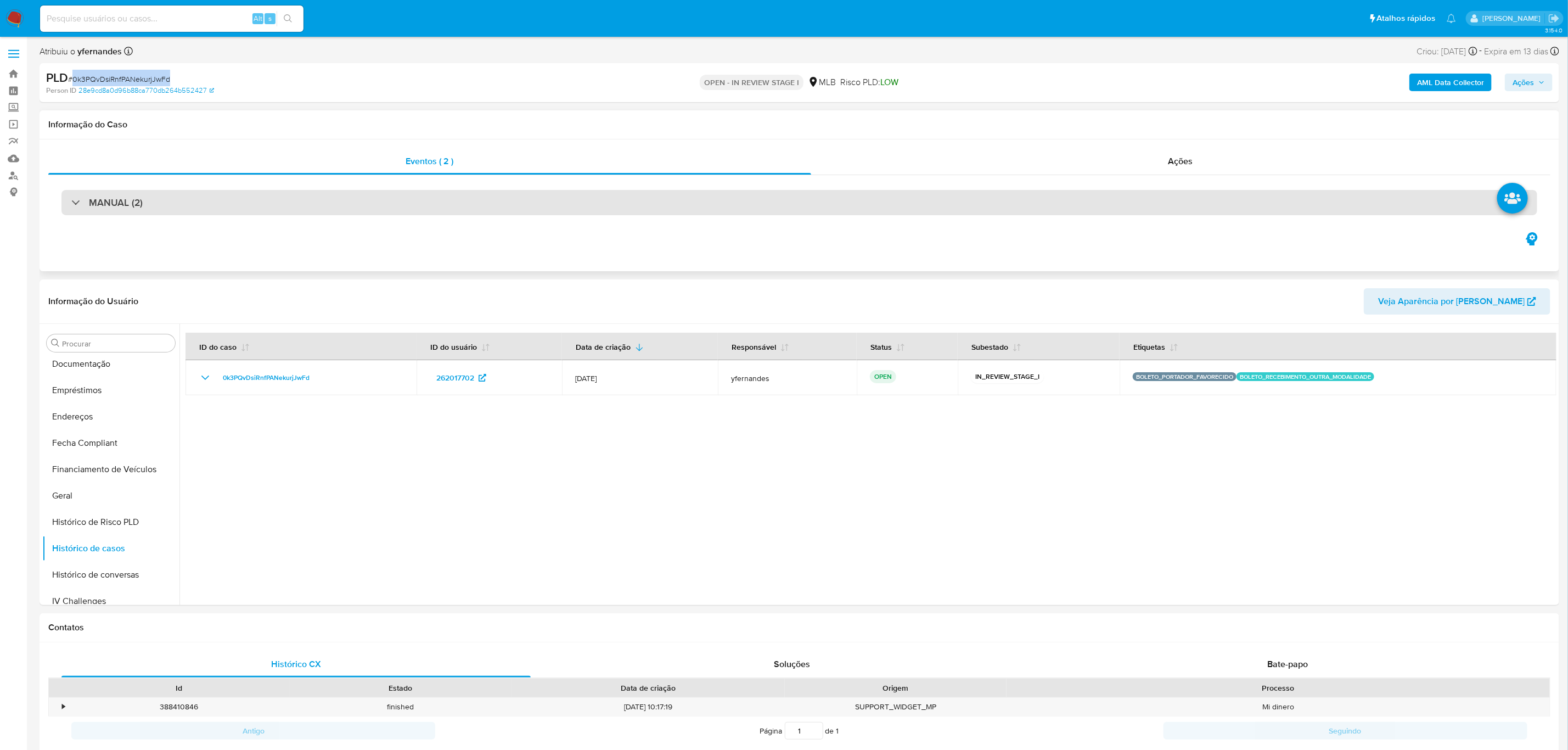
click at [293, 208] on div "MANUAL (2)" at bounding box center [799, 202] width 1476 height 25
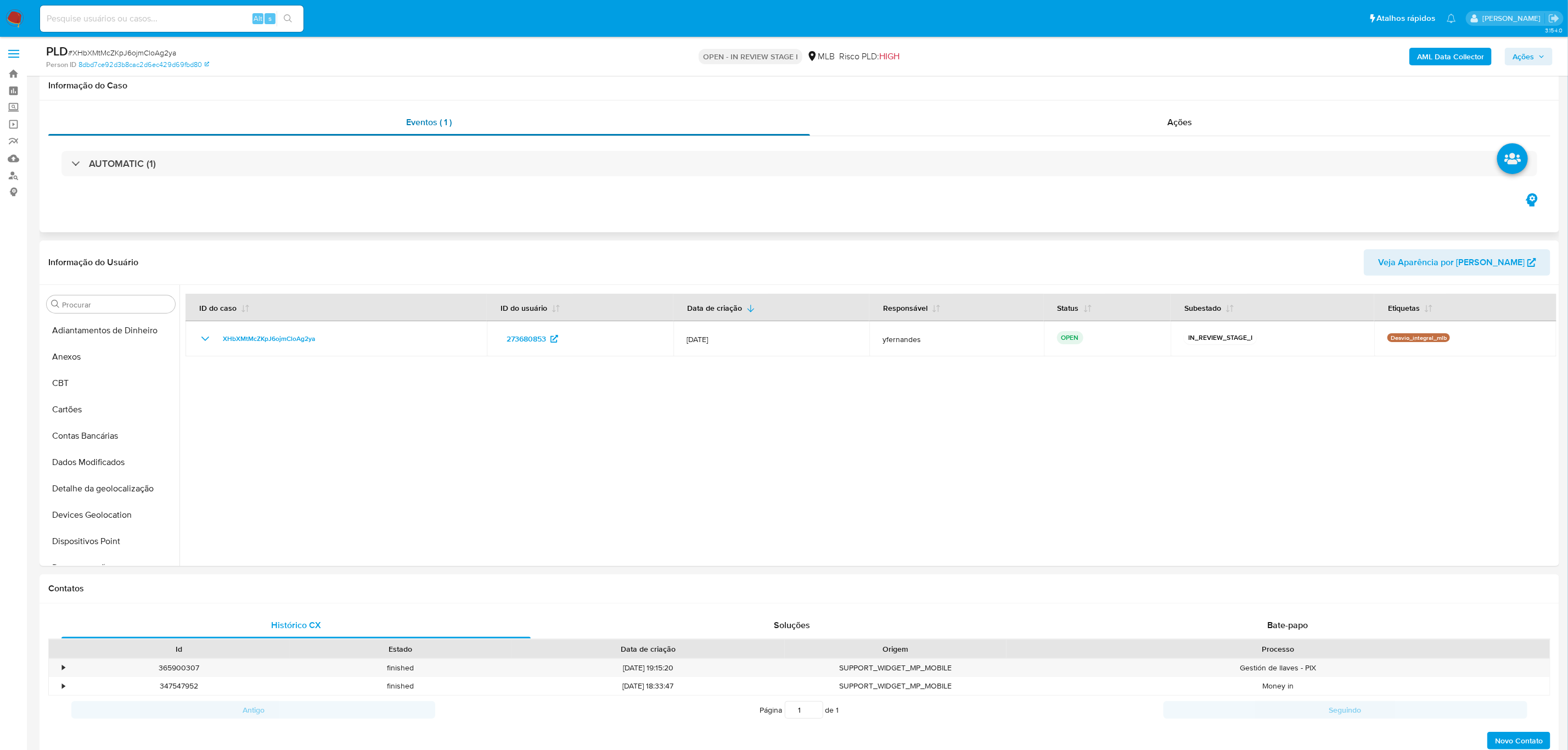
scroll to position [247, 0]
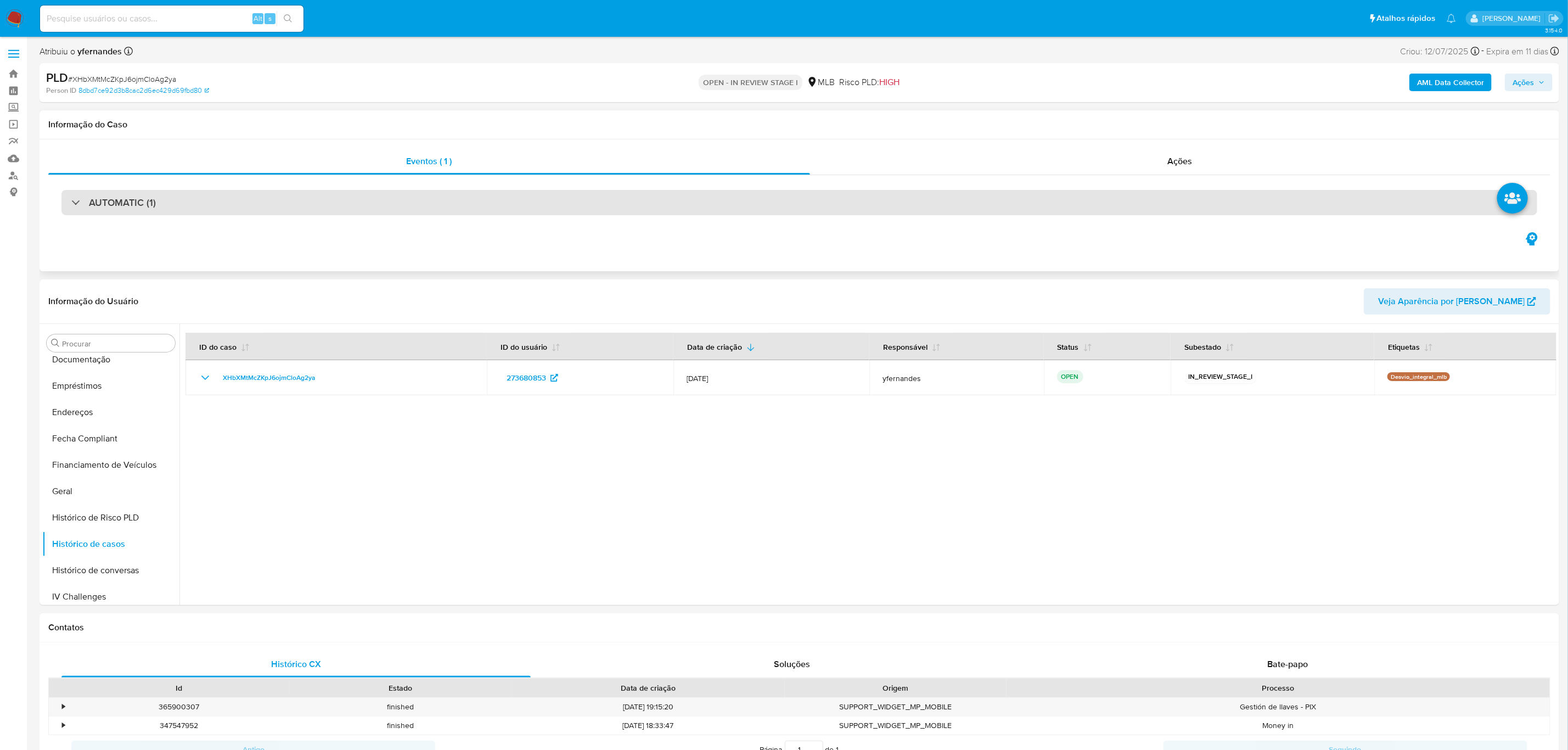
click at [258, 202] on div "AUTOMATIC (1)" at bounding box center [799, 202] width 1476 height 25
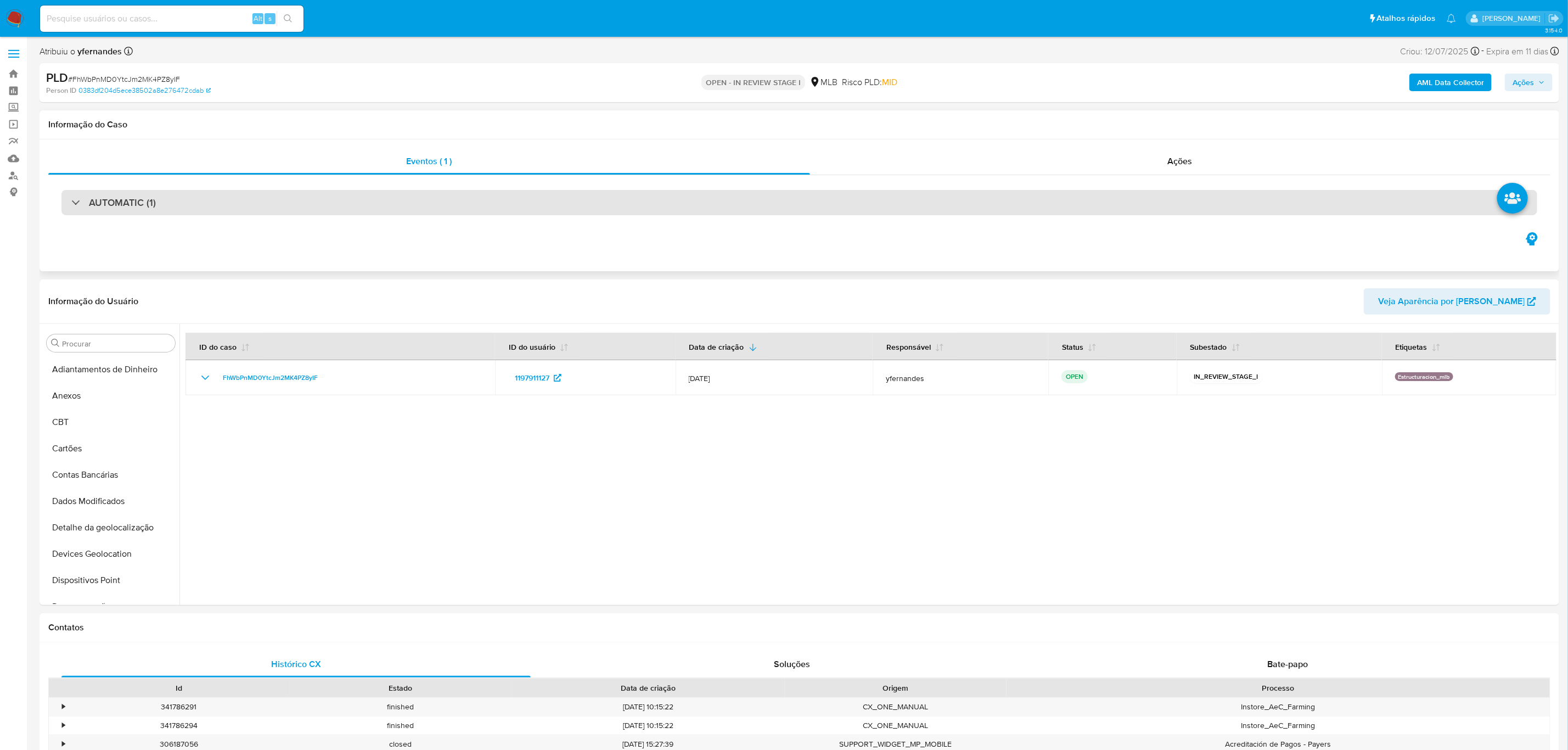
scroll to position [242, 0]
click at [190, 214] on div "AUTOMATIC (1)" at bounding box center [799, 202] width 1476 height 25
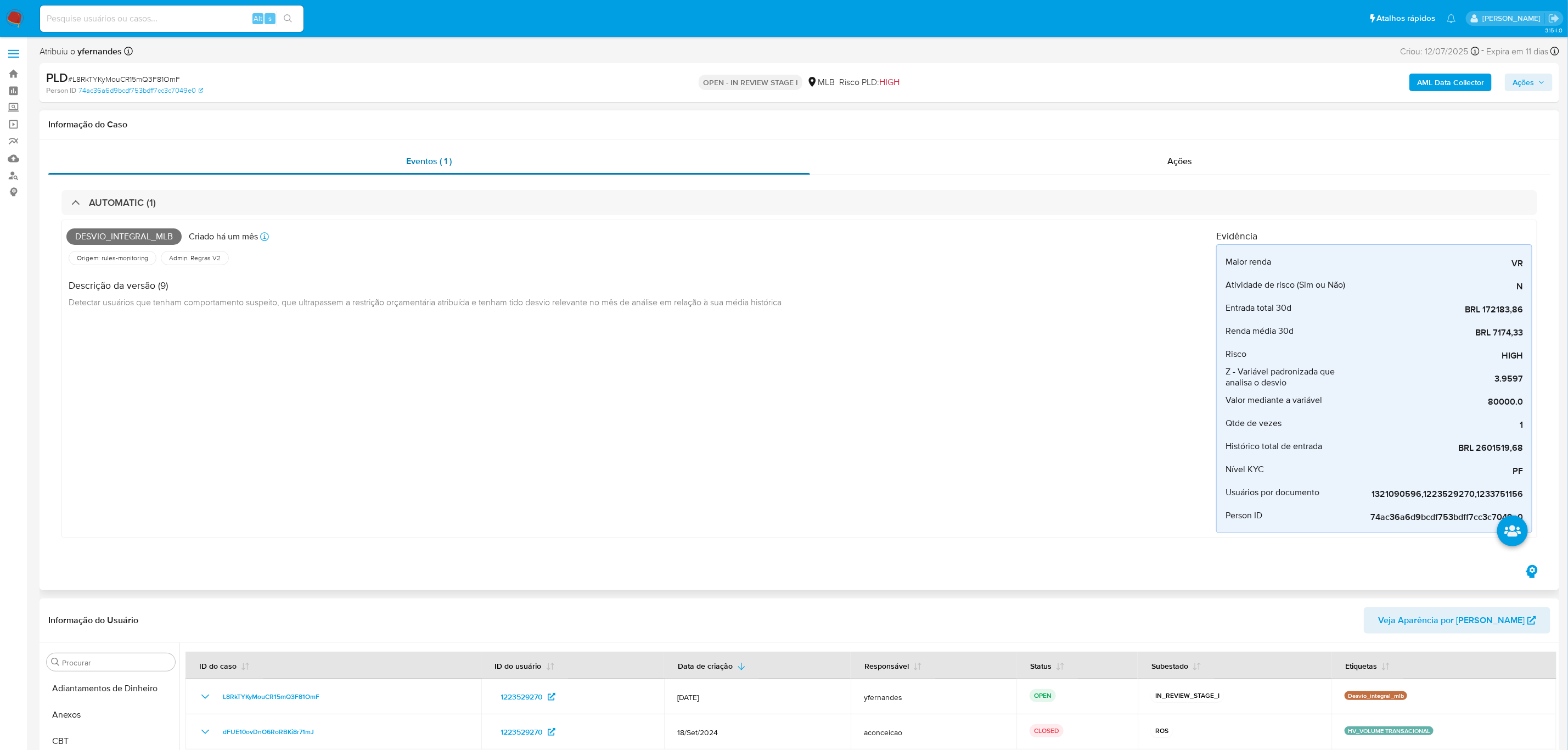
scroll to position [325, 0]
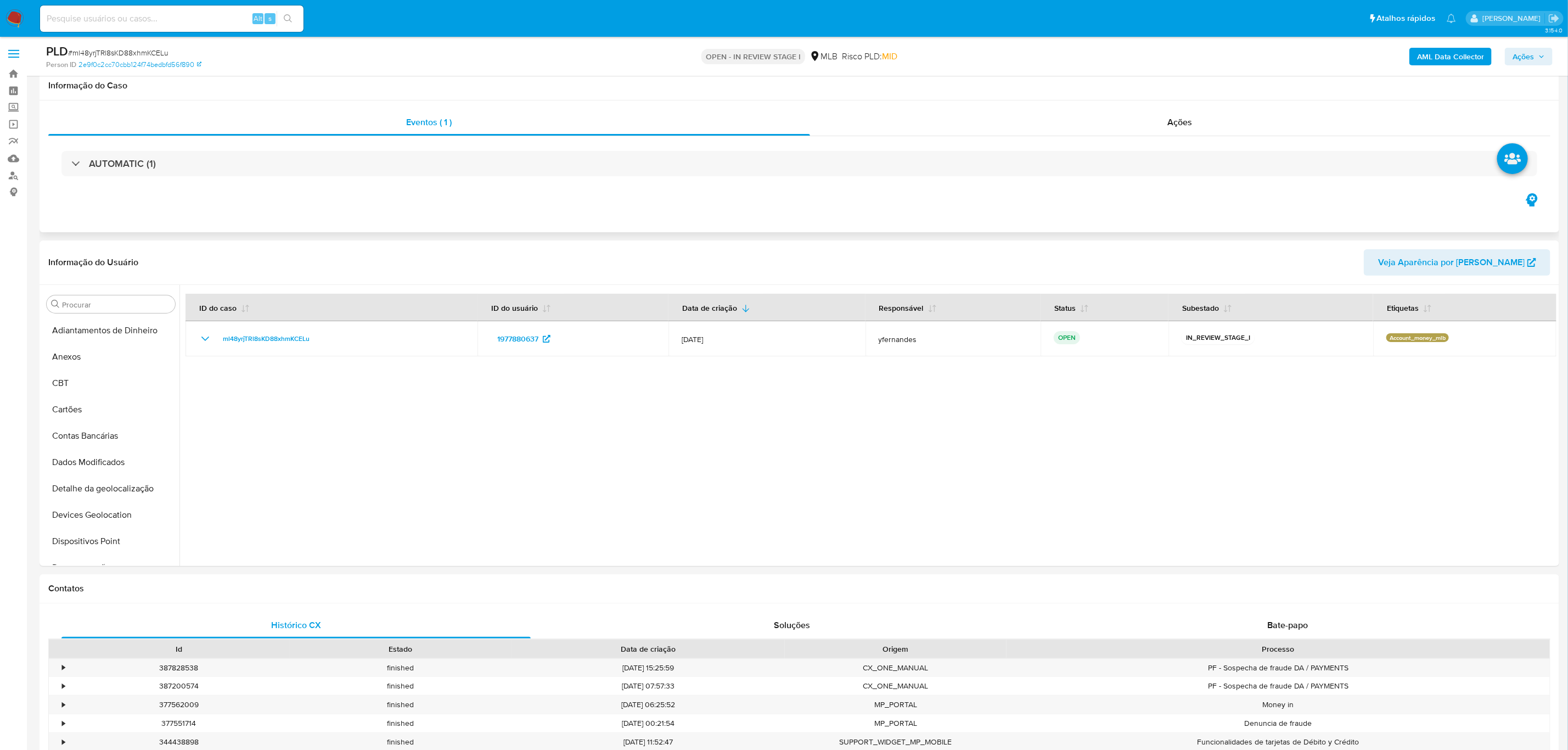
scroll to position [242, 0]
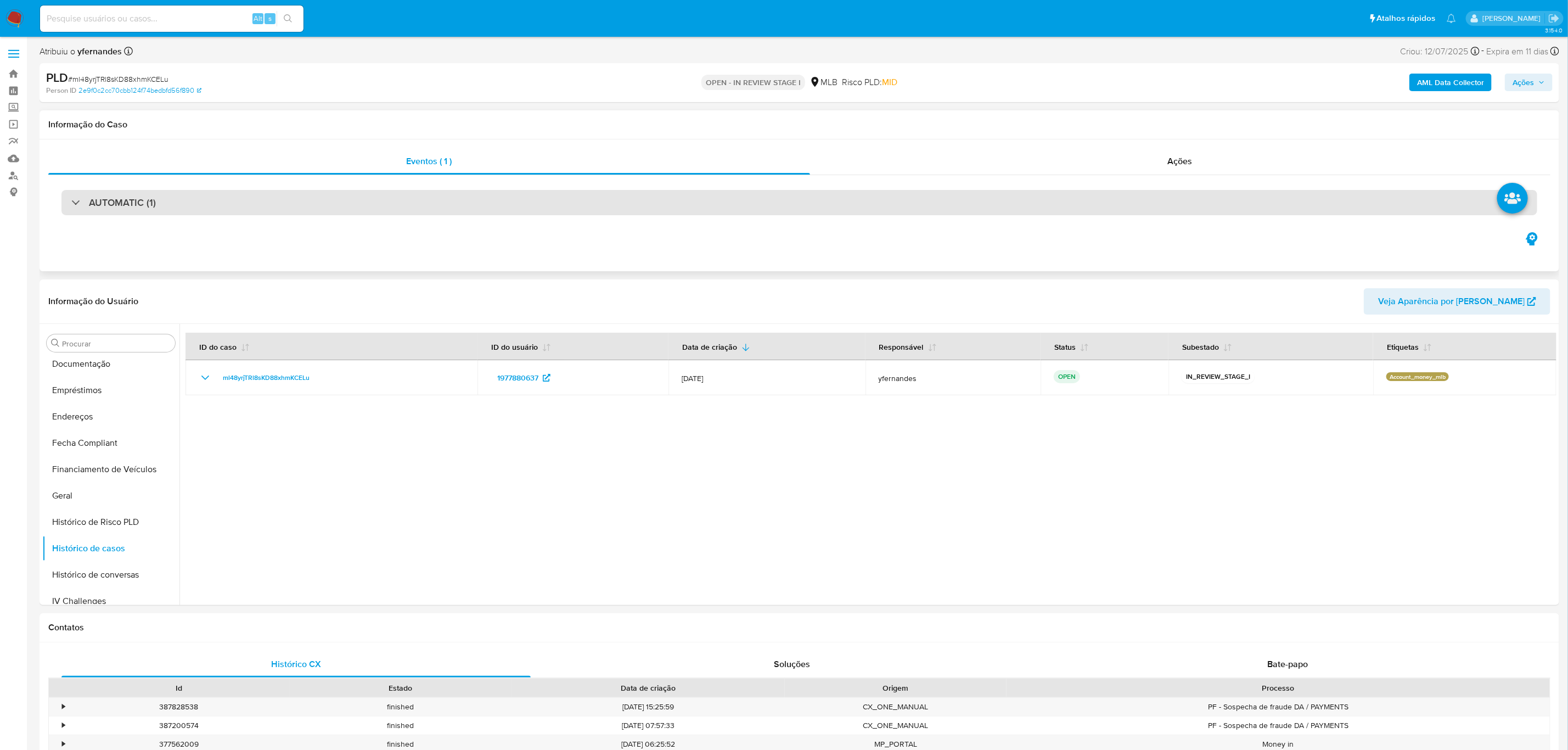
click at [212, 205] on div "AUTOMATIC (1)" at bounding box center [799, 202] width 1476 height 25
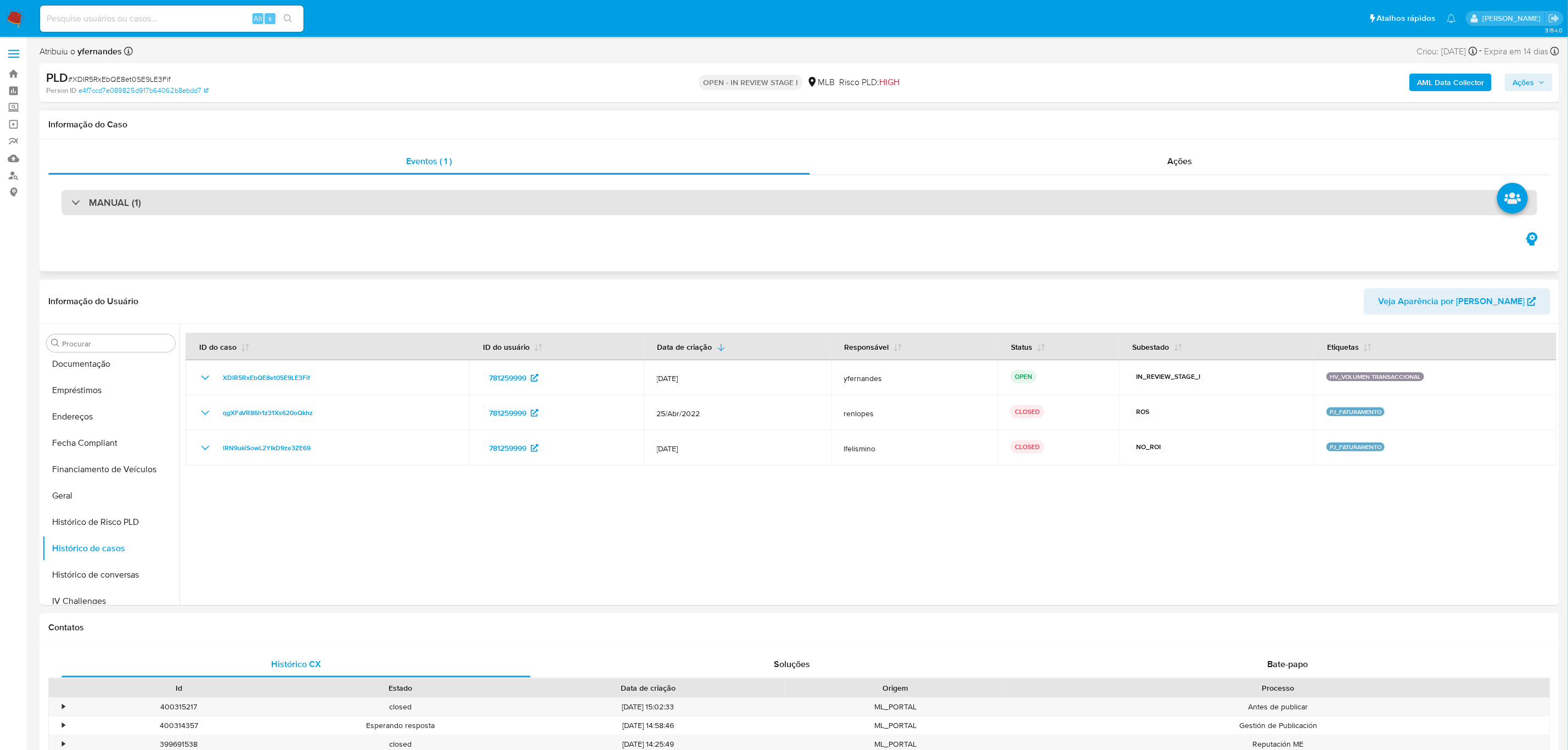
click at [183, 195] on div "MANUAL (1)" at bounding box center [799, 202] width 1476 height 25
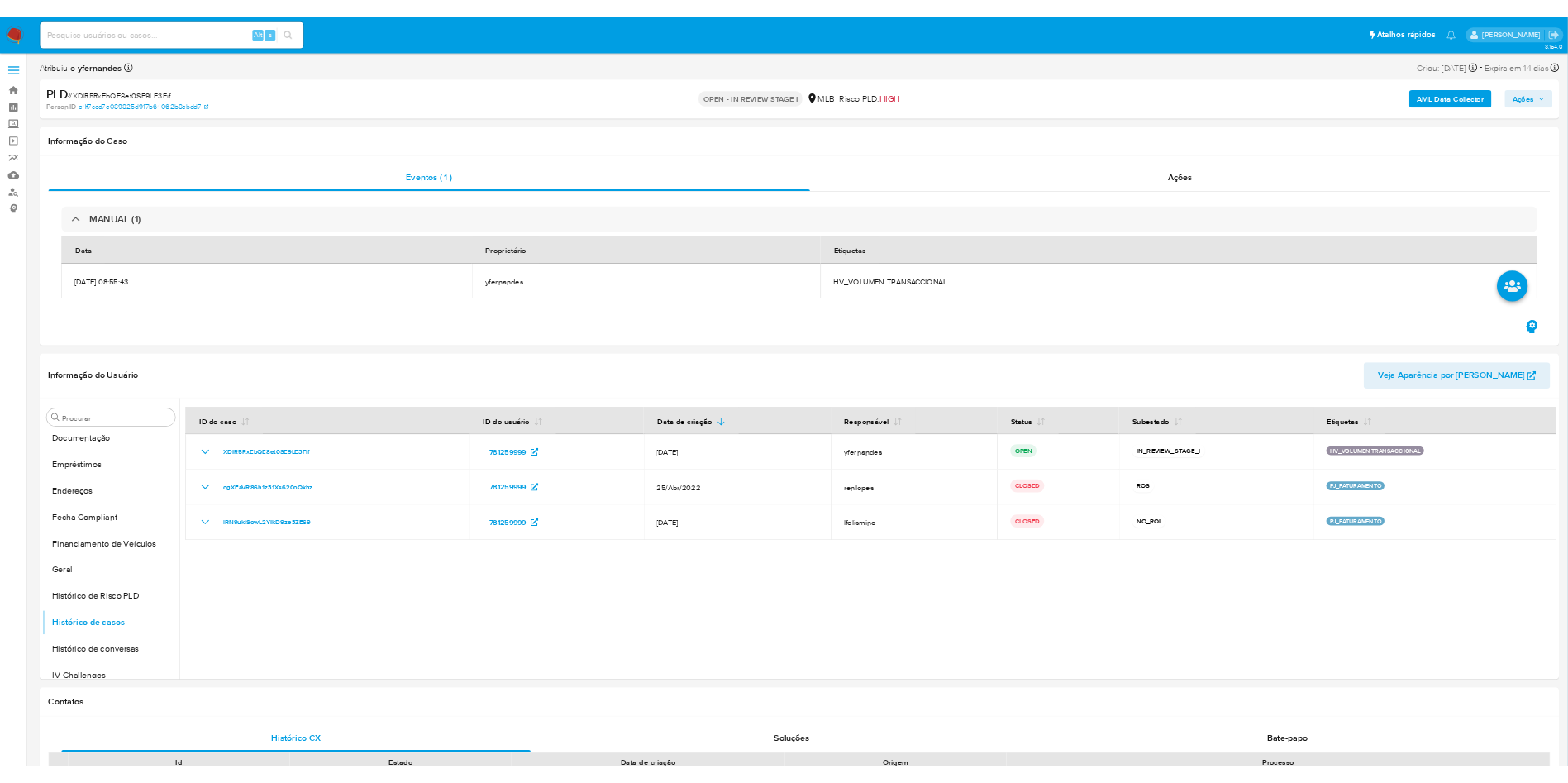
scroll to position [366, 0]
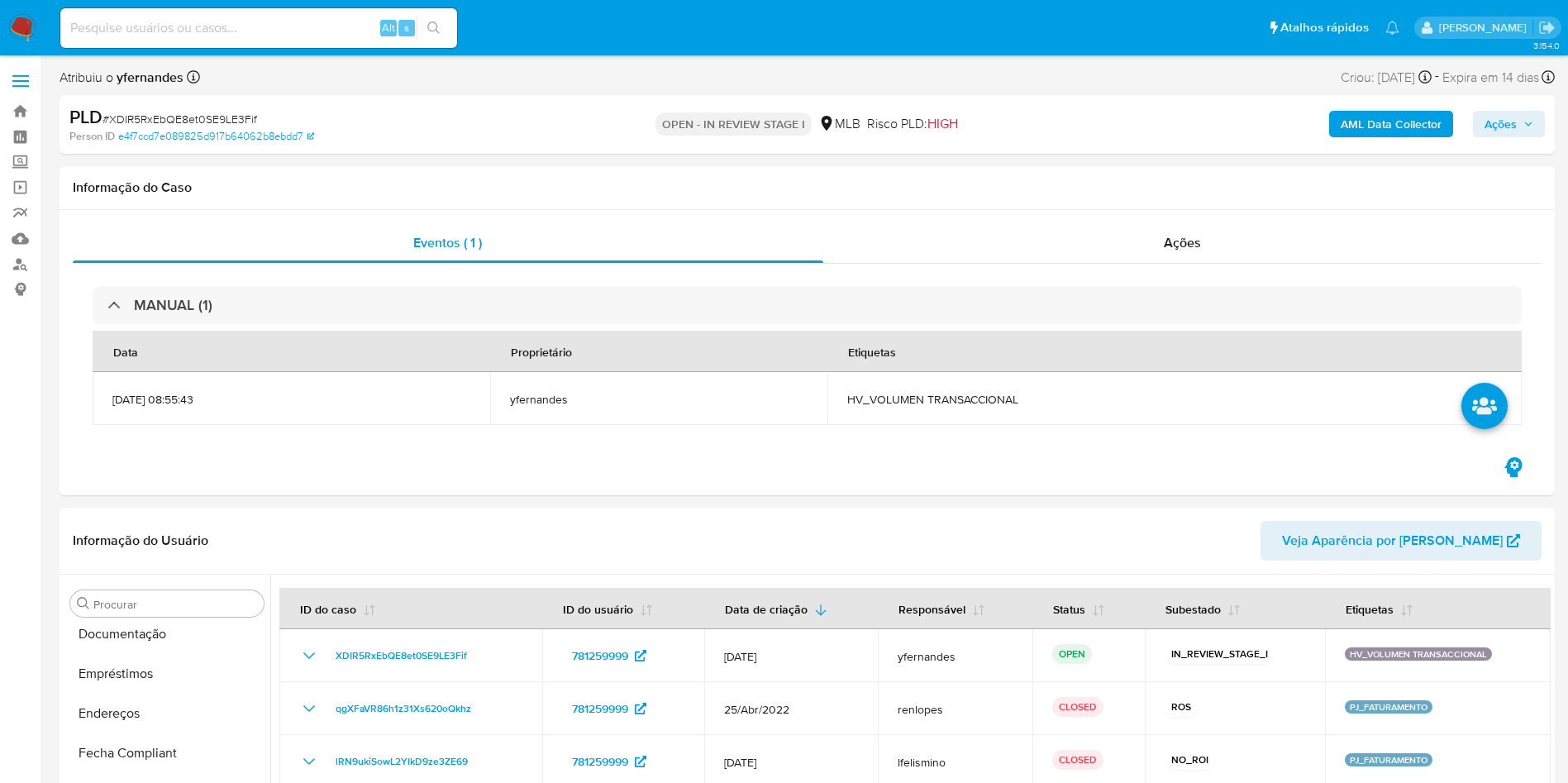
click at [229, 119] on span "# XDIR5RxEbQE8et0SE9LE3Fif" at bounding box center [179, 119] width 154 height 17
copy span "XDIR5RxEbQE8et0SE9LE3Fif"
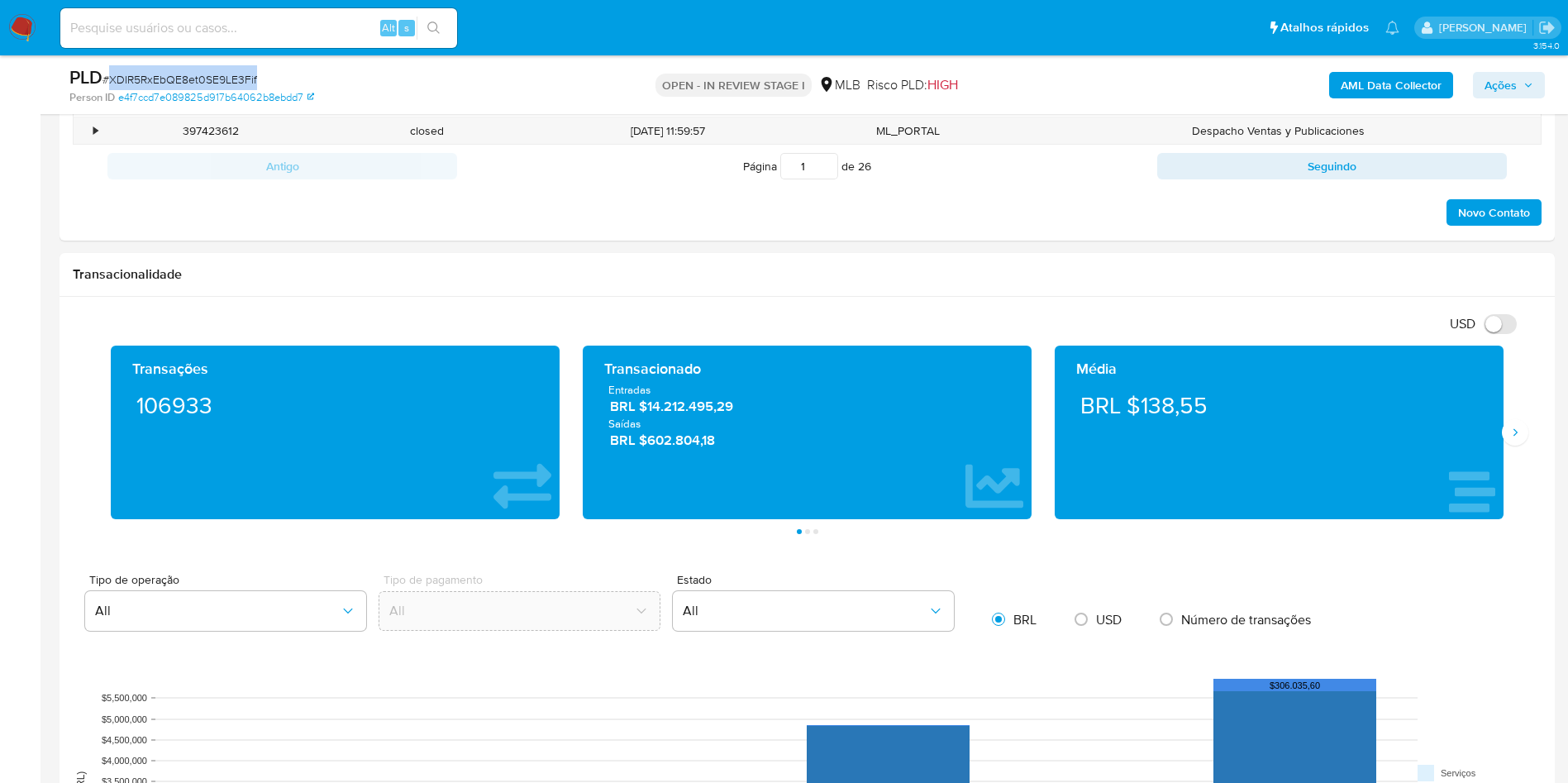
scroll to position [1116, 0]
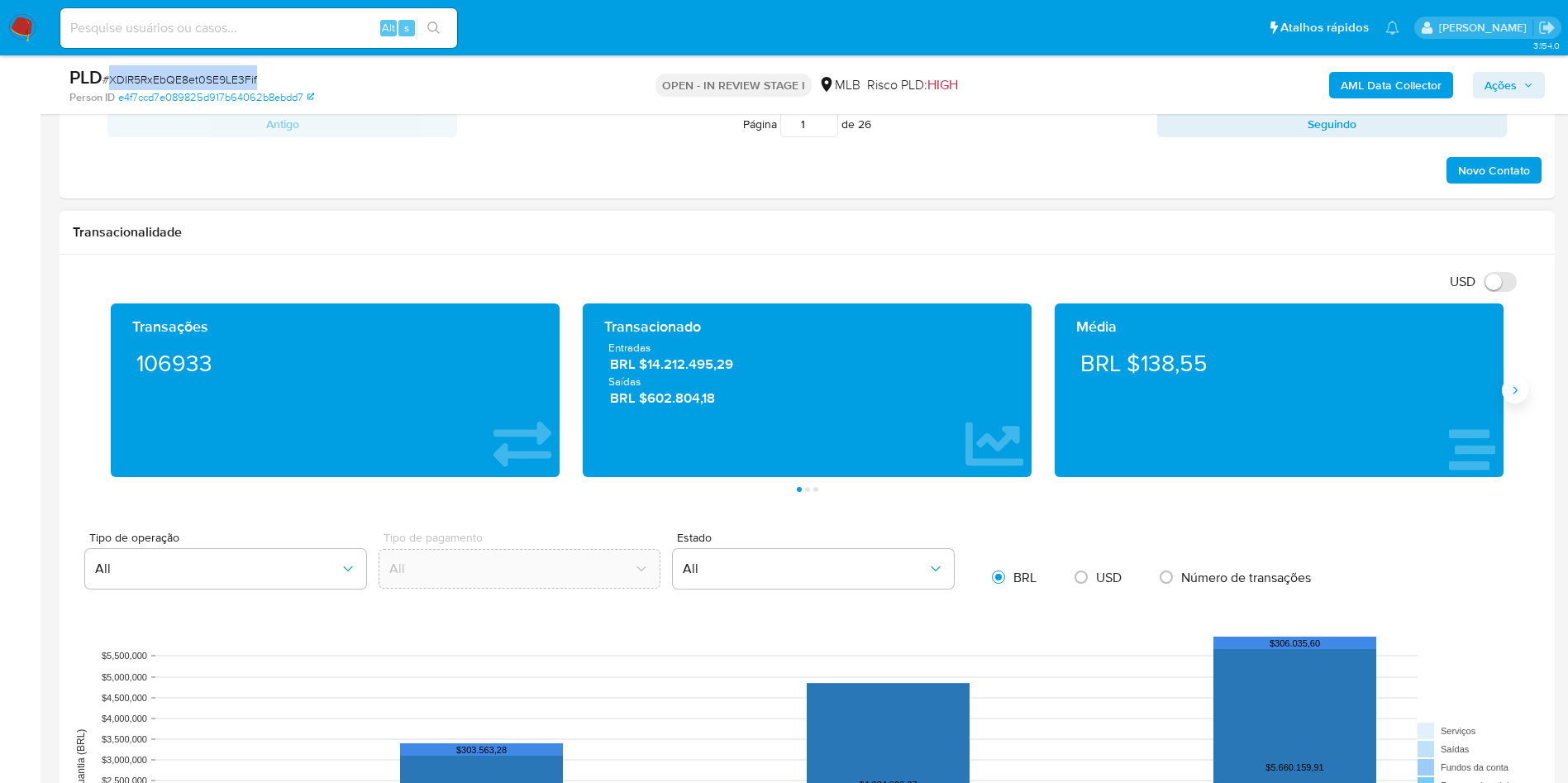
click at [1528, 387] on button "Siguiente" at bounding box center [1515, 390] width 26 height 26
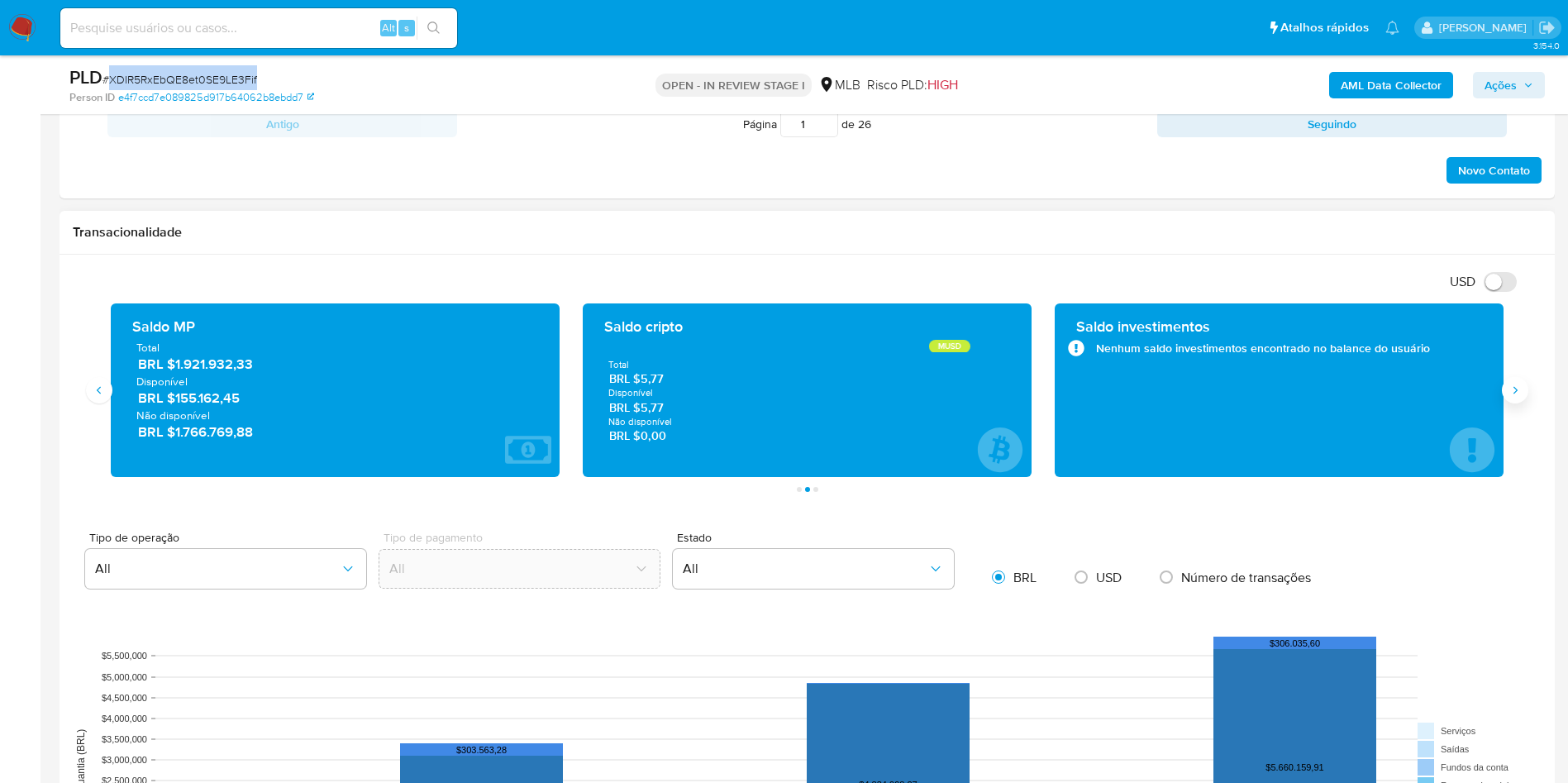
click at [1511, 379] on button "Siguiente" at bounding box center [1515, 390] width 26 height 26
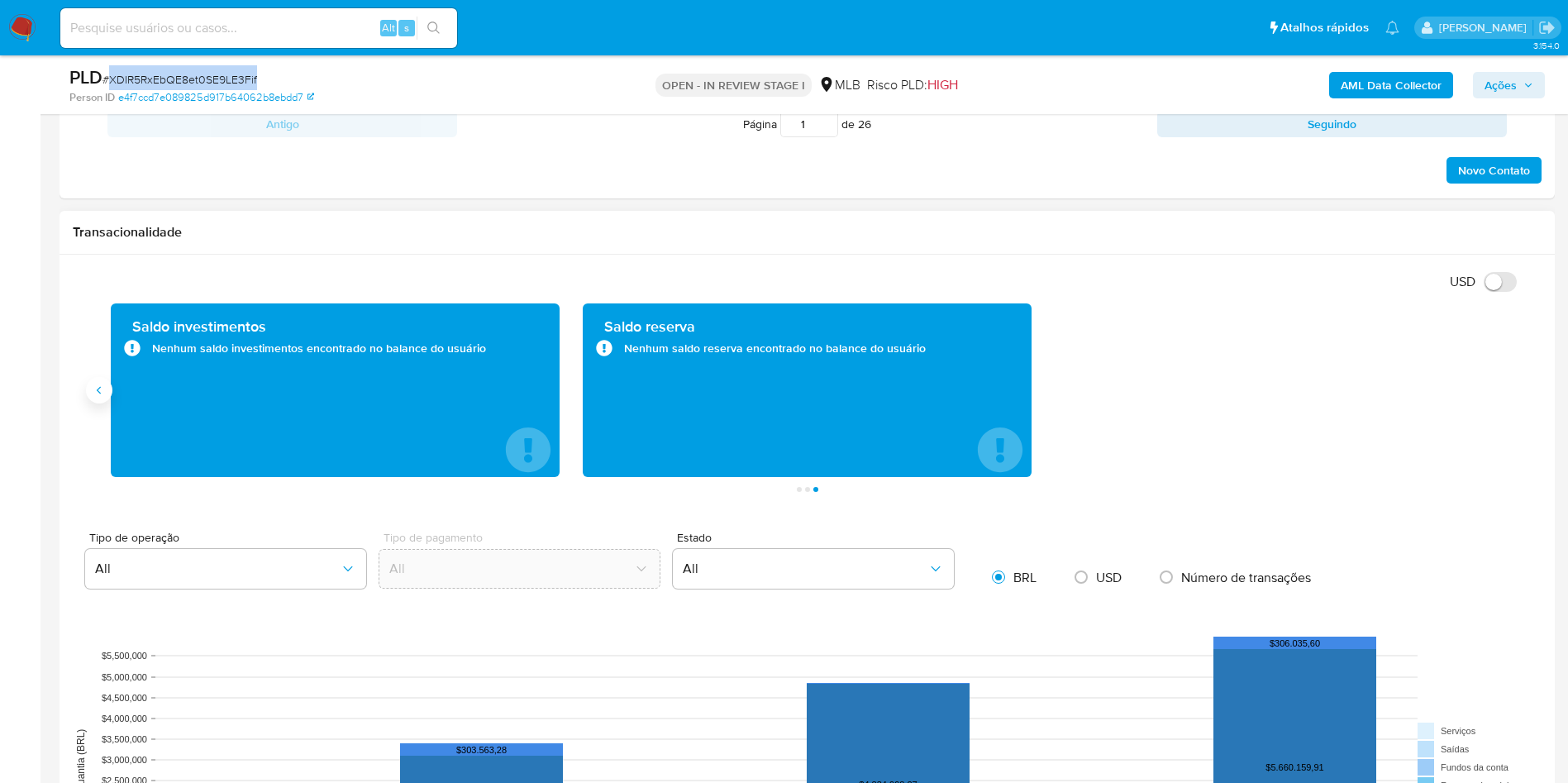
click at [89, 384] on button "Anterior" at bounding box center [99, 390] width 26 height 26
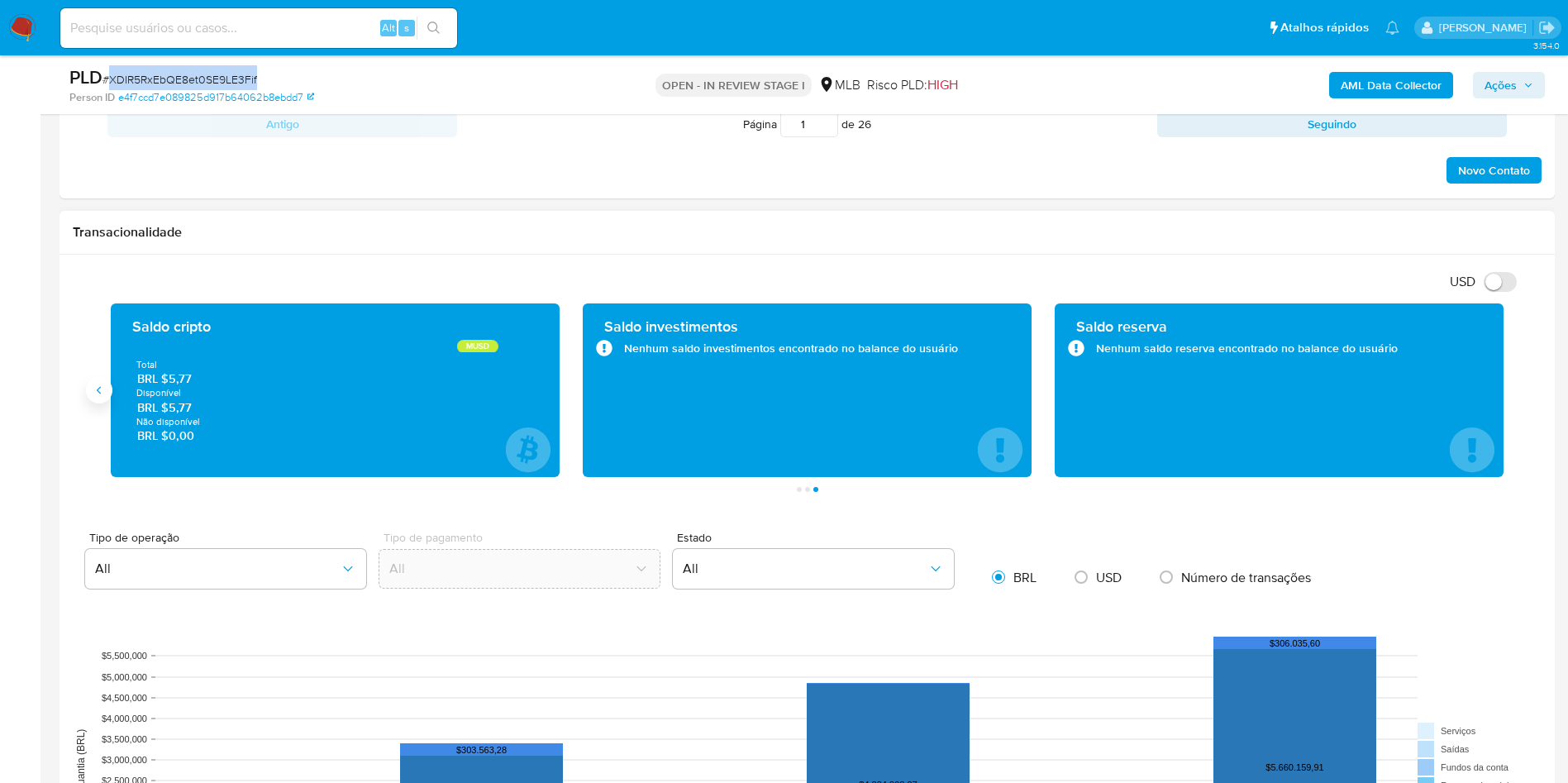
click at [91, 384] on button "Anterior" at bounding box center [99, 390] width 26 height 26
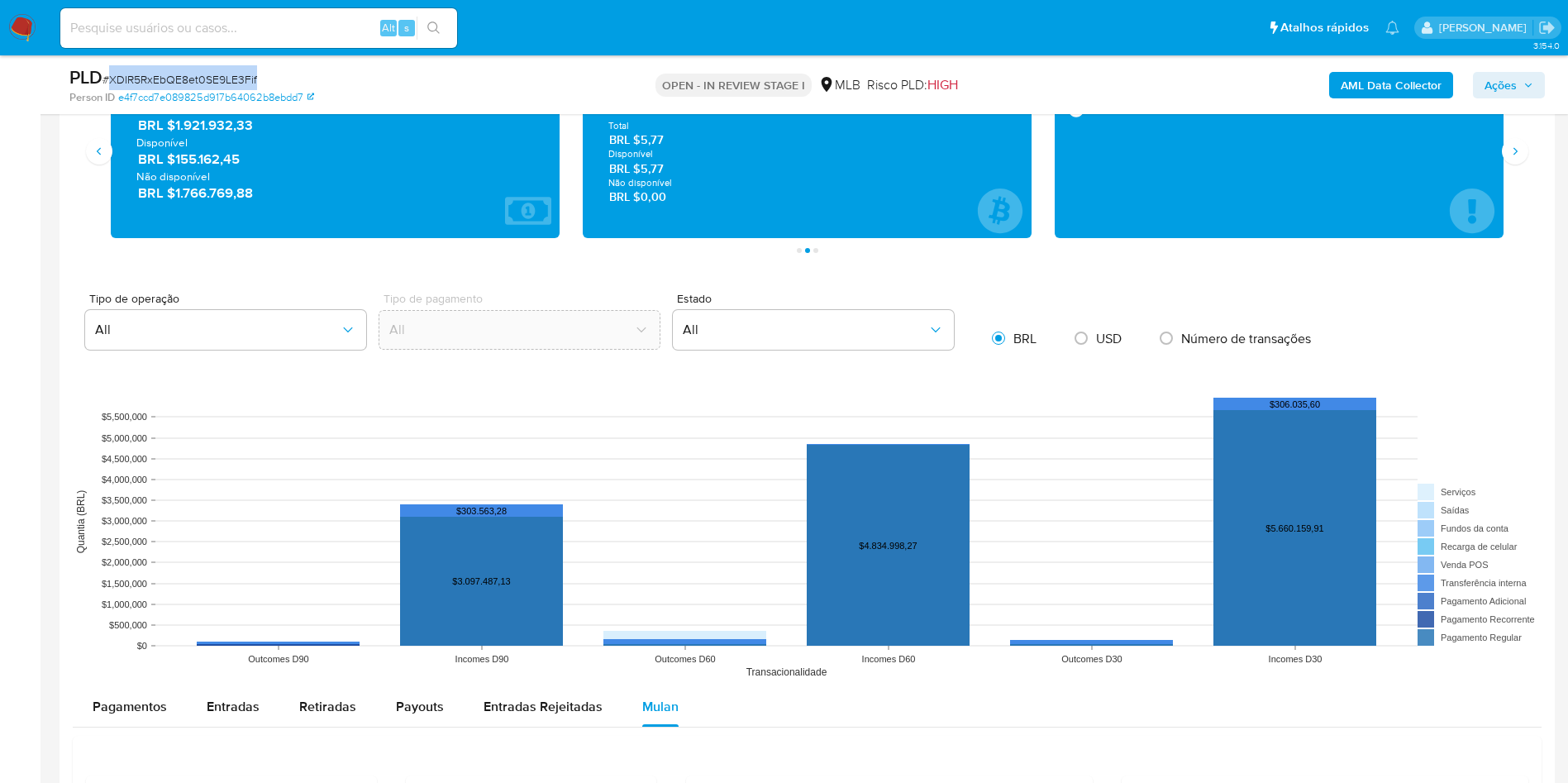
scroll to position [1240, 0]
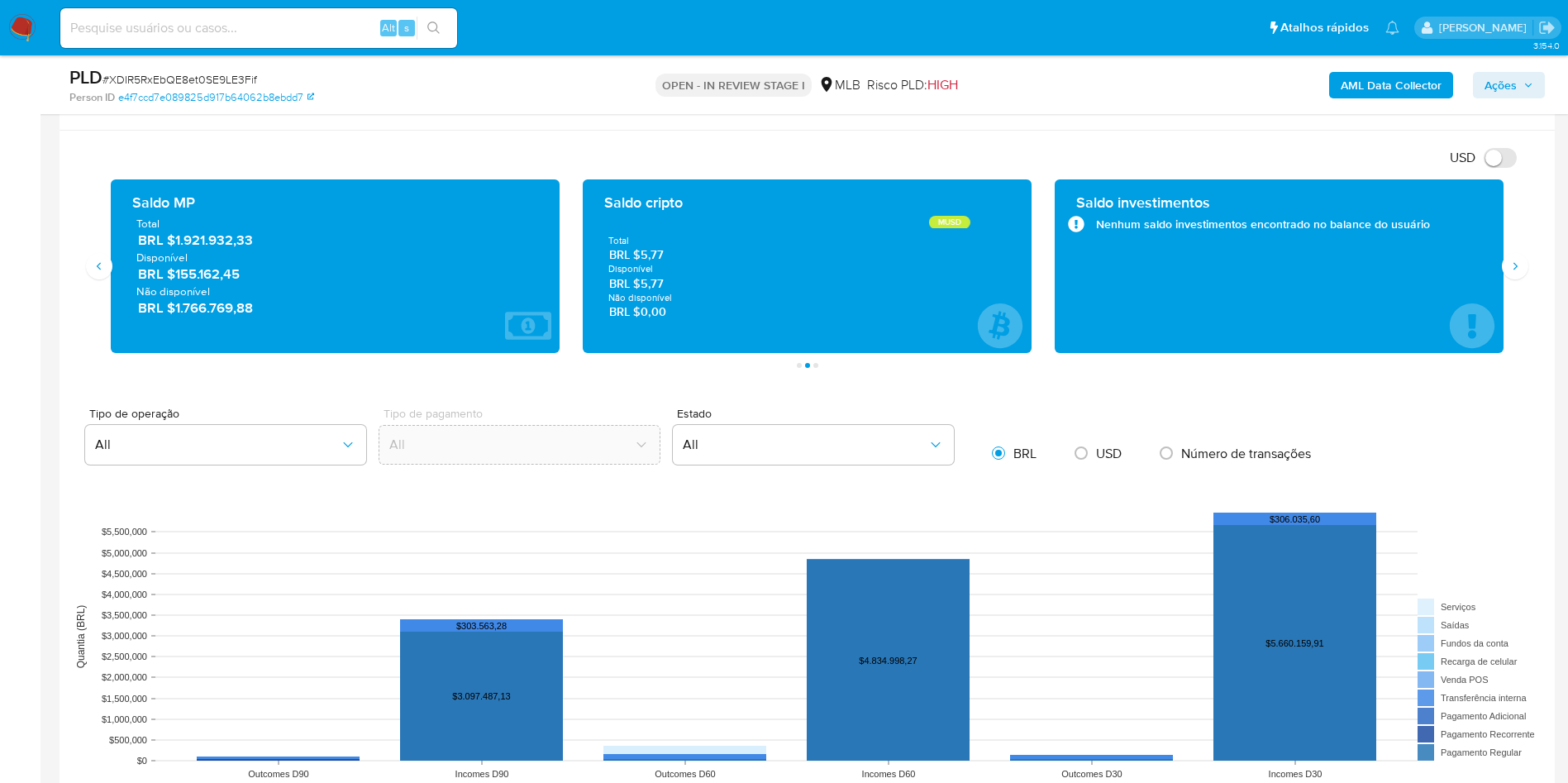
click at [225, 250] on span "Disponível" at bounding box center [335, 257] width 398 height 15
click at [242, 250] on span "Disponível" at bounding box center [335, 257] width 398 height 15
click at [215, 235] on span "BRL $1.921.932,33" at bounding box center [336, 240] width 396 height 19
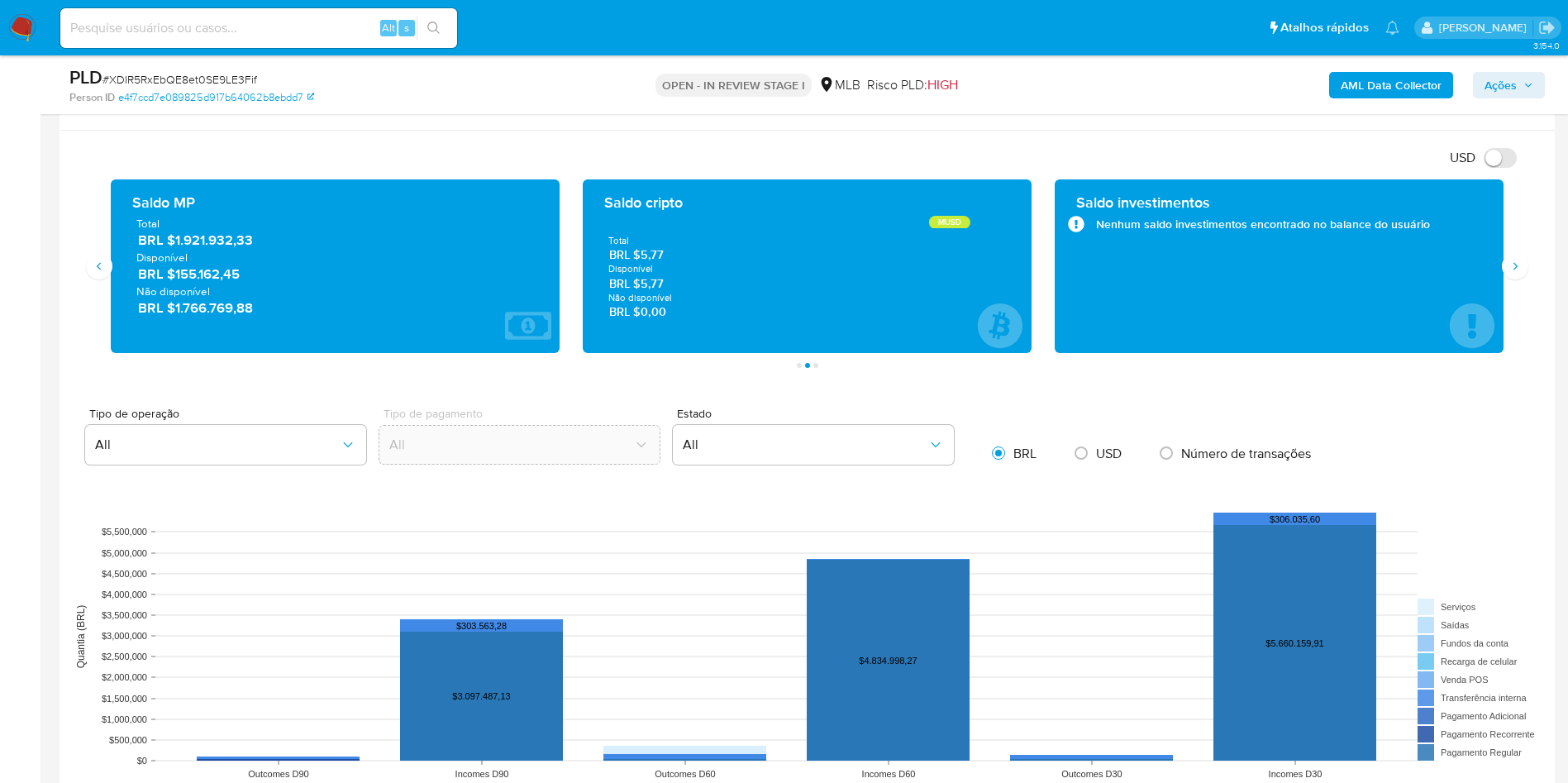
click at [215, 235] on span "BRL $1.921.932,33" at bounding box center [336, 240] width 396 height 19
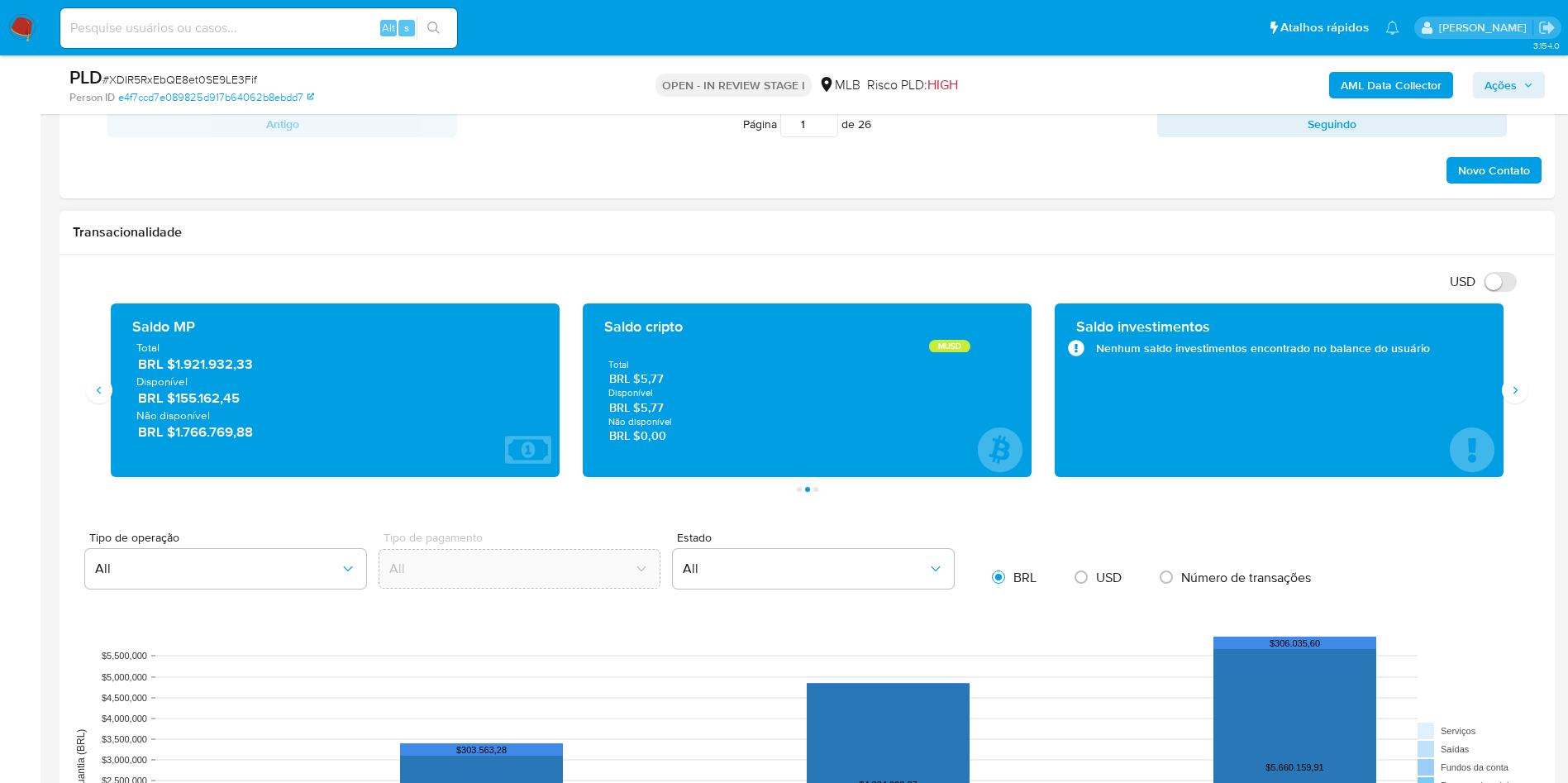
click at [212, 371] on span "BRL $1.921.932,33" at bounding box center [336, 364] width 396 height 19
click at [990, 245] on div "Transacionalidade" at bounding box center [807, 232] width 1496 height 44
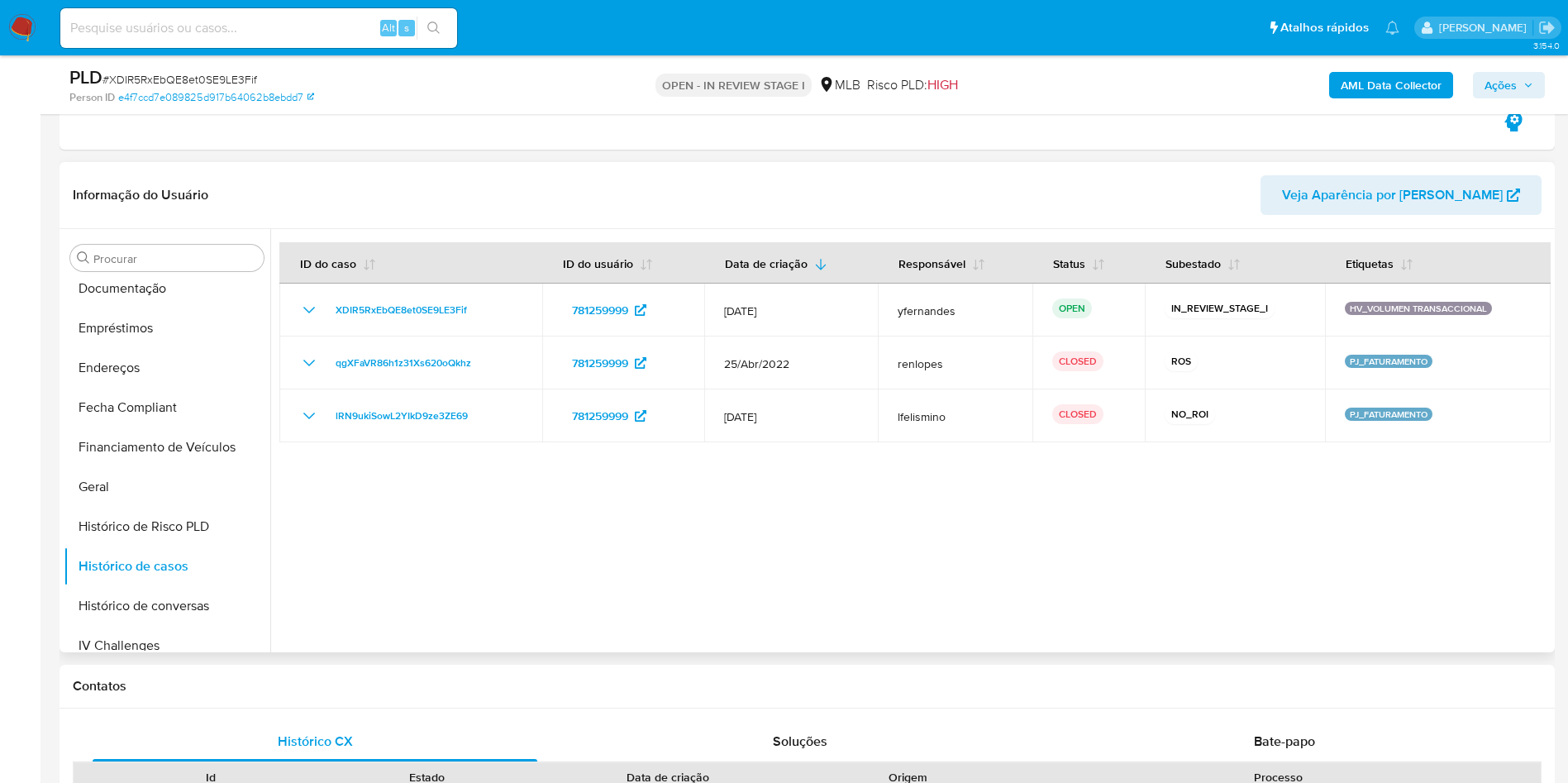
scroll to position [248, 0]
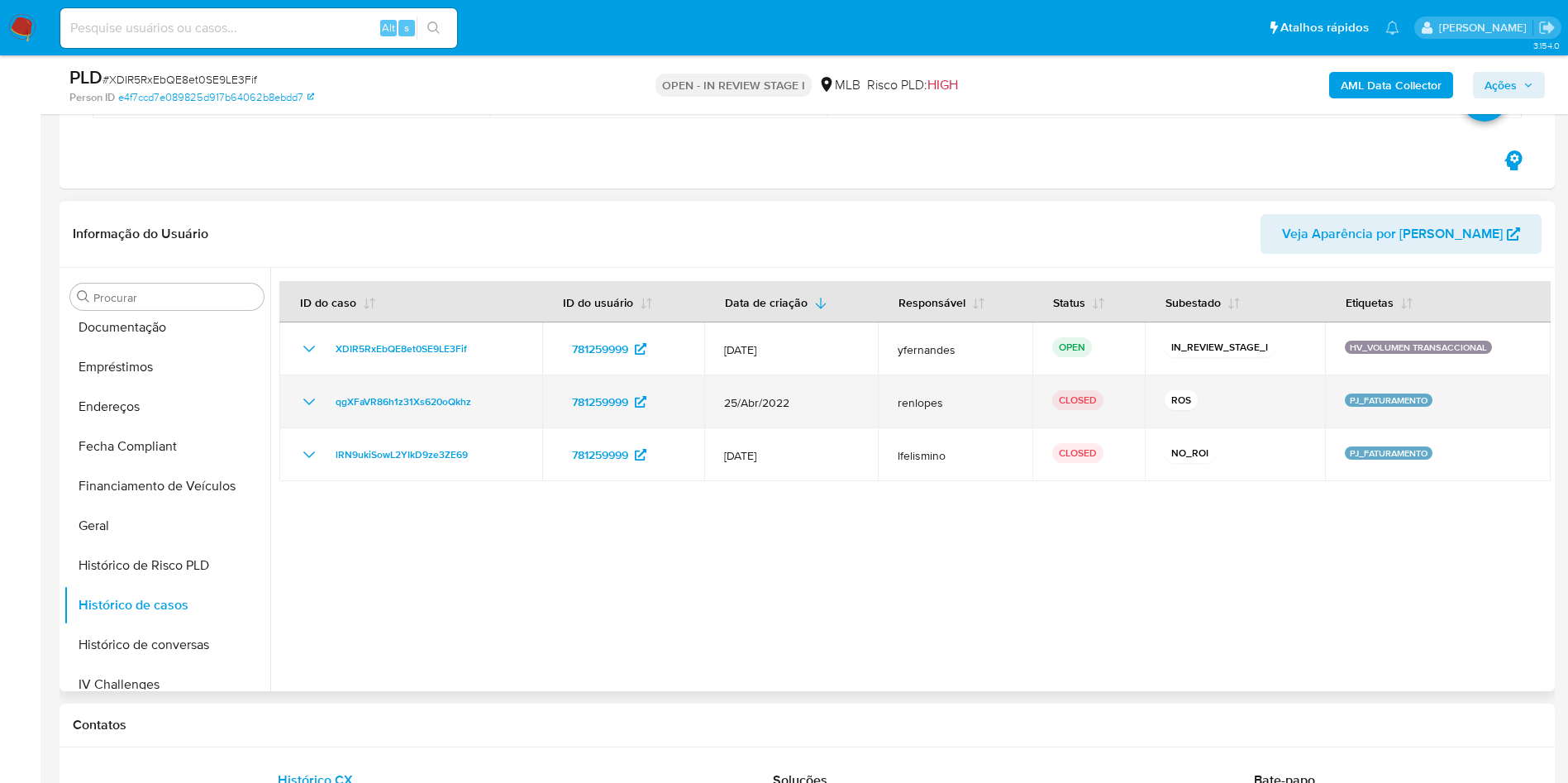
click at [307, 408] on icon "Mostrar/Ocultar" at bounding box center [308, 401] width 20 height 20
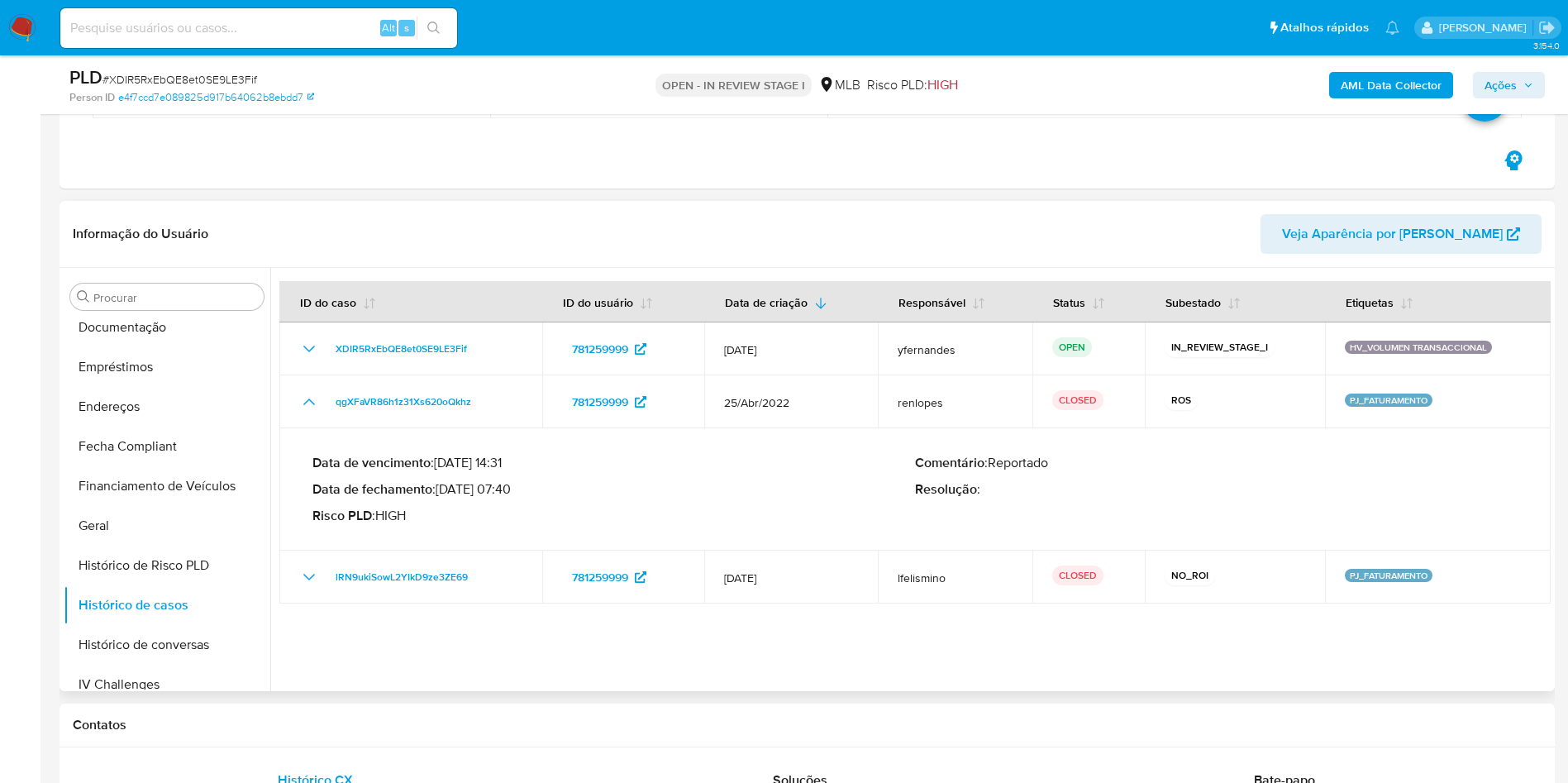
drag, startPoint x: 459, startPoint y: 491, endPoint x: 509, endPoint y: 491, distance: 50.0
click at [509, 491] on p "Data de fechamento : 10/08/2022 07:40" at bounding box center [613, 489] width 603 height 17
click at [162, 297] on input "Procurar" at bounding box center [176, 297] width 163 height 15
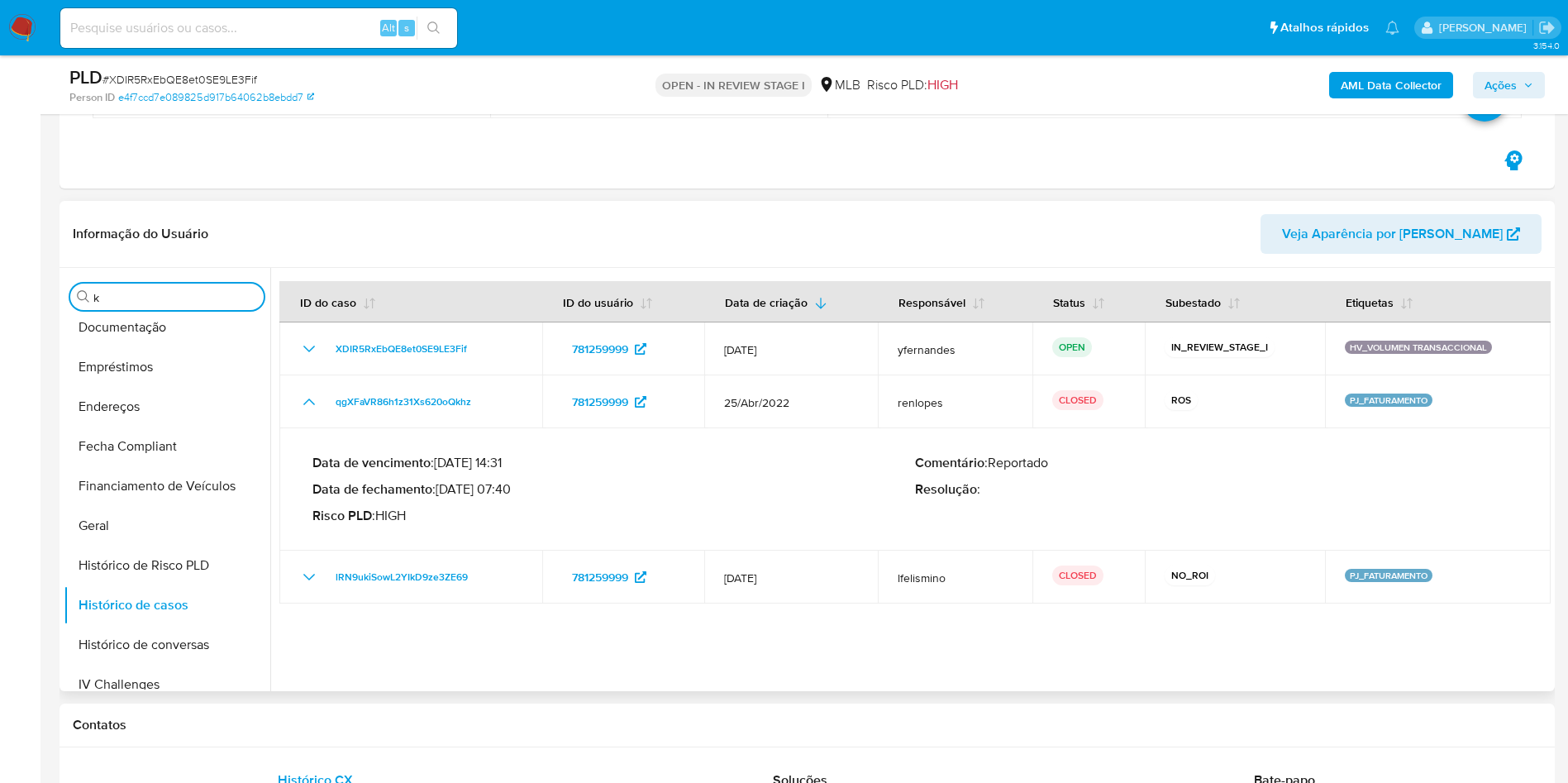
scroll to position [0, 0]
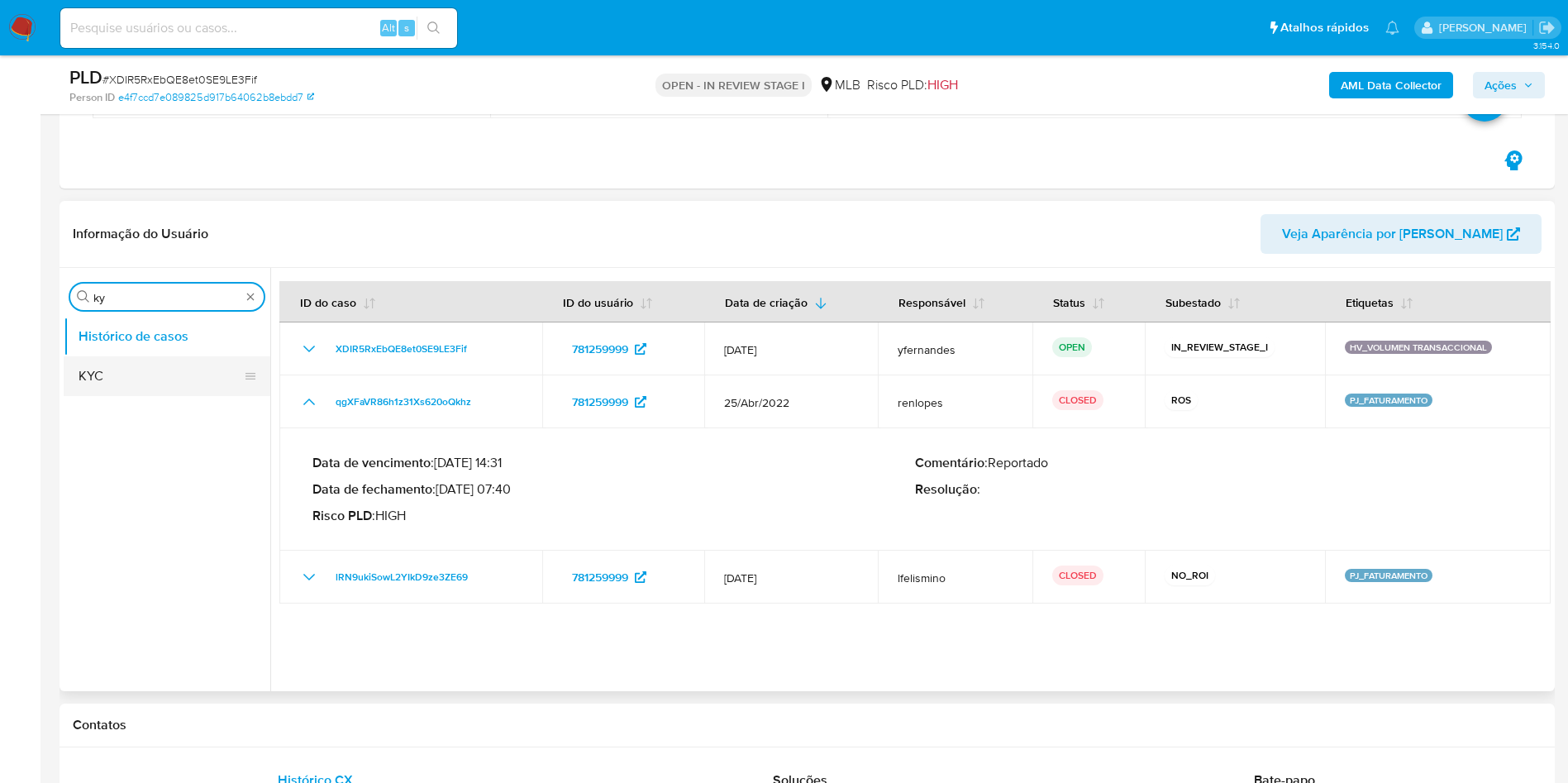
click at [109, 376] on button "KYC" at bounding box center [161, 376] width 193 height 40
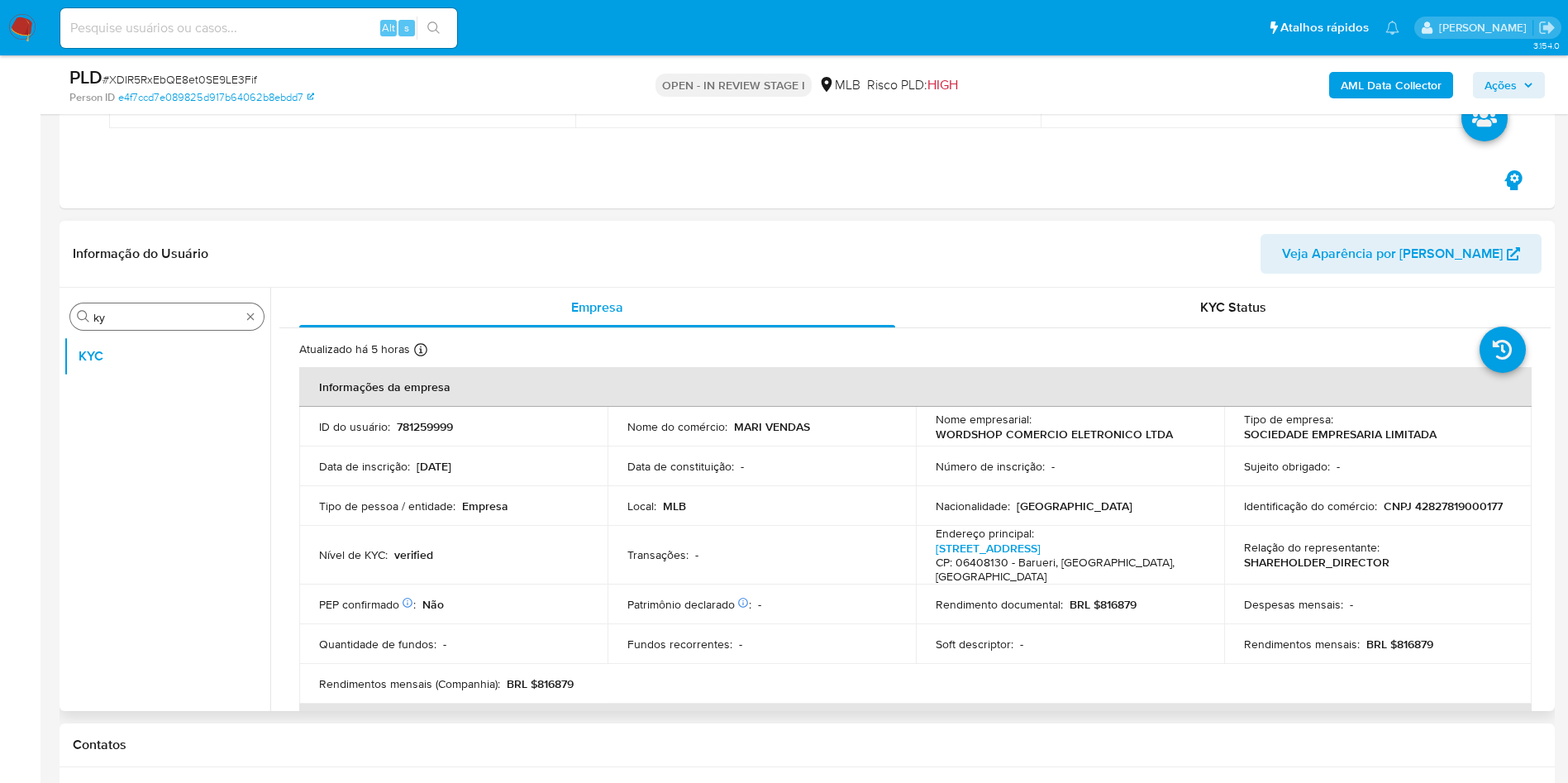
click at [211, 306] on div "Procurar ky" at bounding box center [167, 317] width 193 height 26
click at [163, 328] on div "Procurar ky" at bounding box center [167, 317] width 193 height 26
click at [144, 319] on input "ky" at bounding box center [167, 318] width 147 height 15
click at [144, 318] on input "ky" at bounding box center [167, 318] width 147 height 15
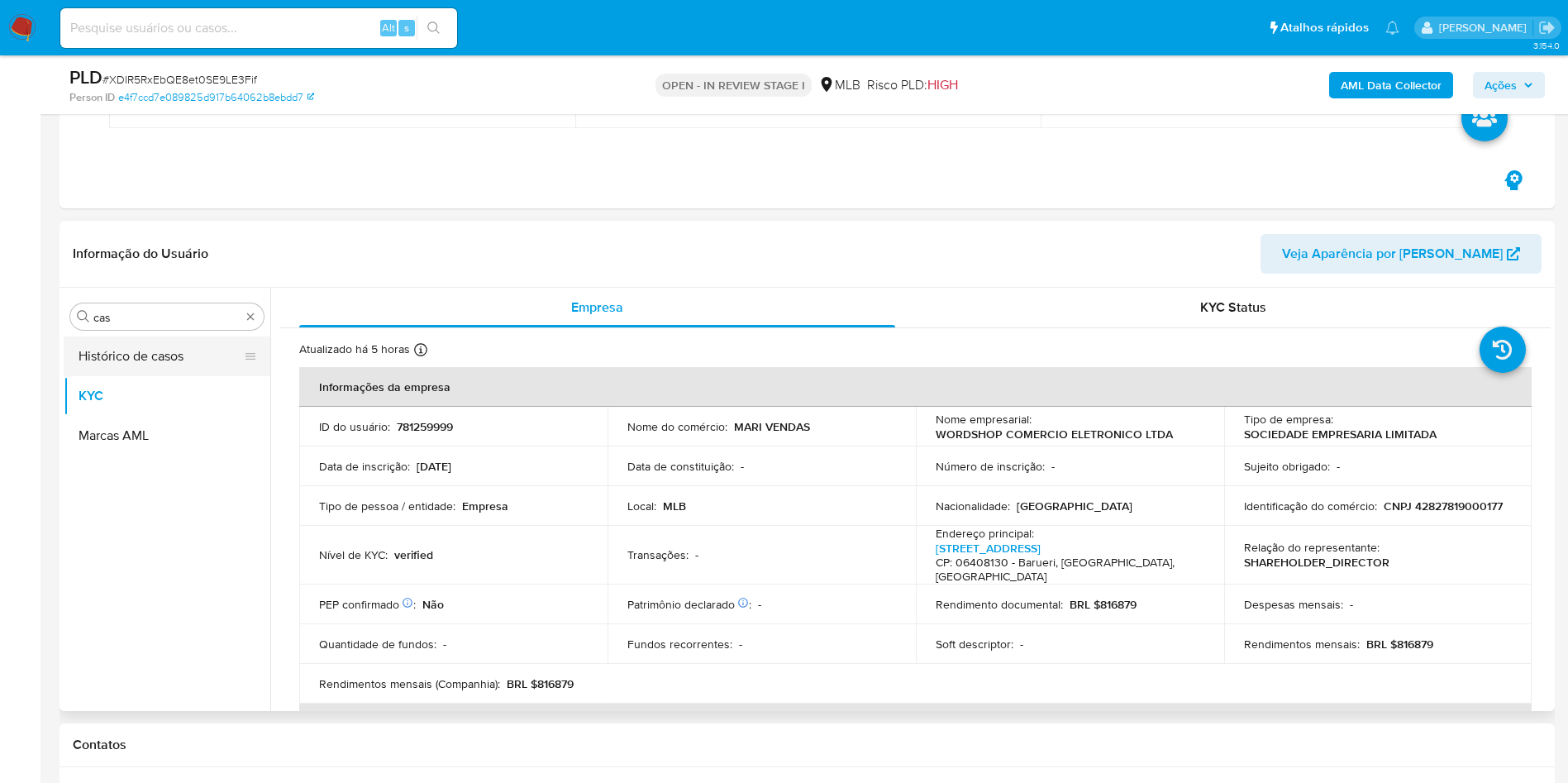
click at [112, 360] on button "Histórico de casos" at bounding box center [161, 356] width 193 height 40
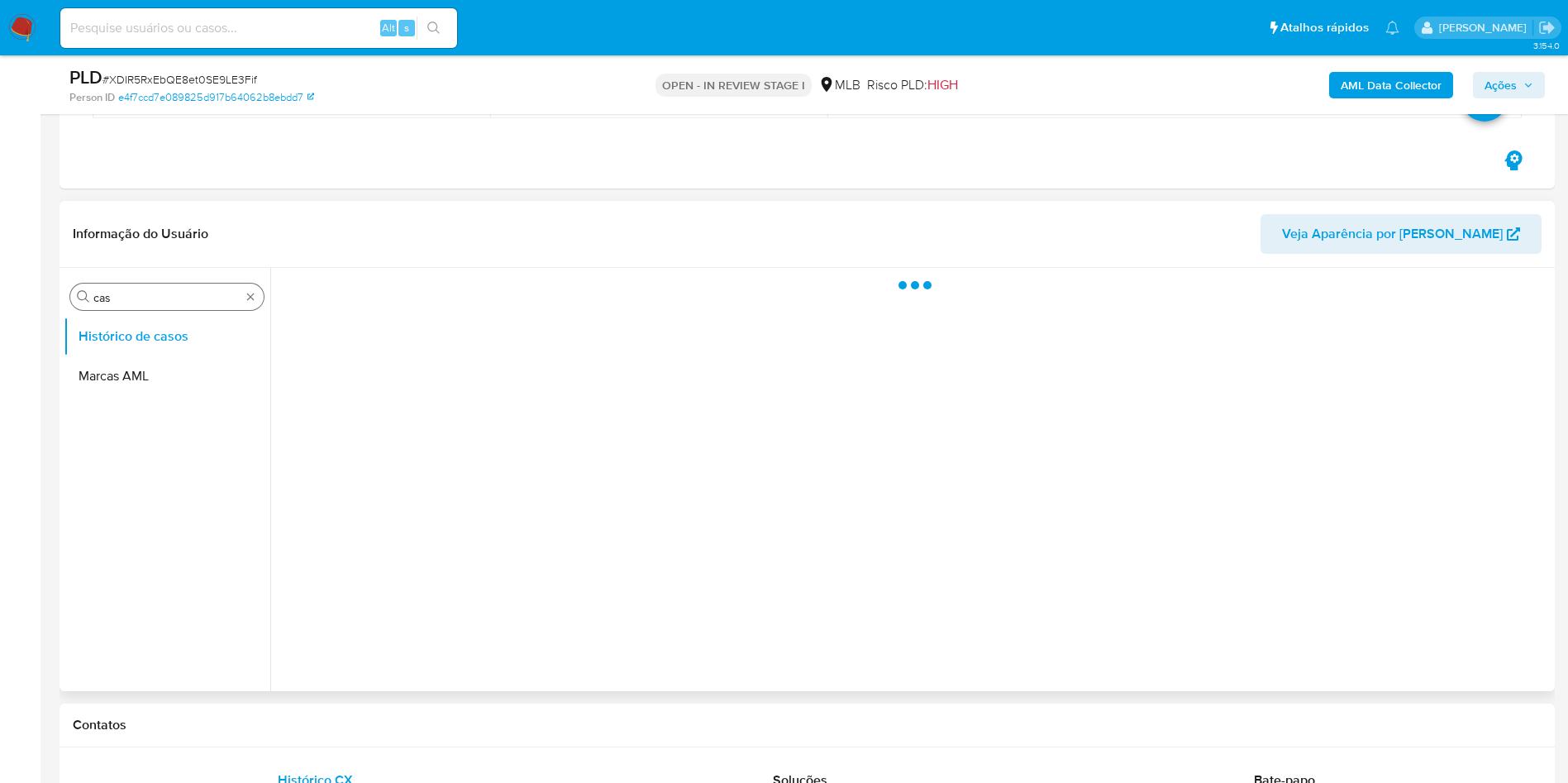
click at [108, 299] on input "cas" at bounding box center [167, 297] width 147 height 15
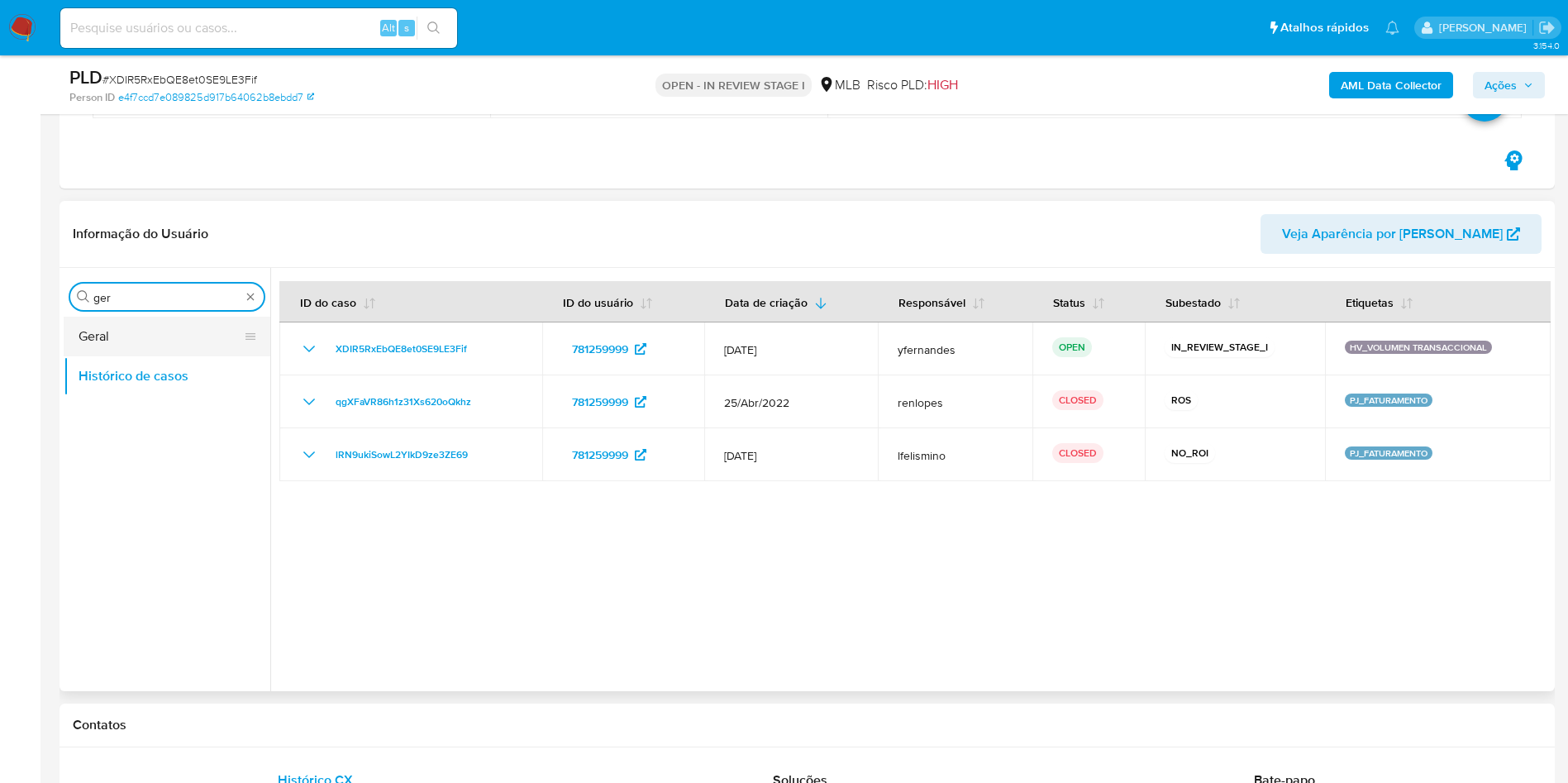
type input "ger"
click at [103, 346] on button "Geral" at bounding box center [161, 336] width 193 height 40
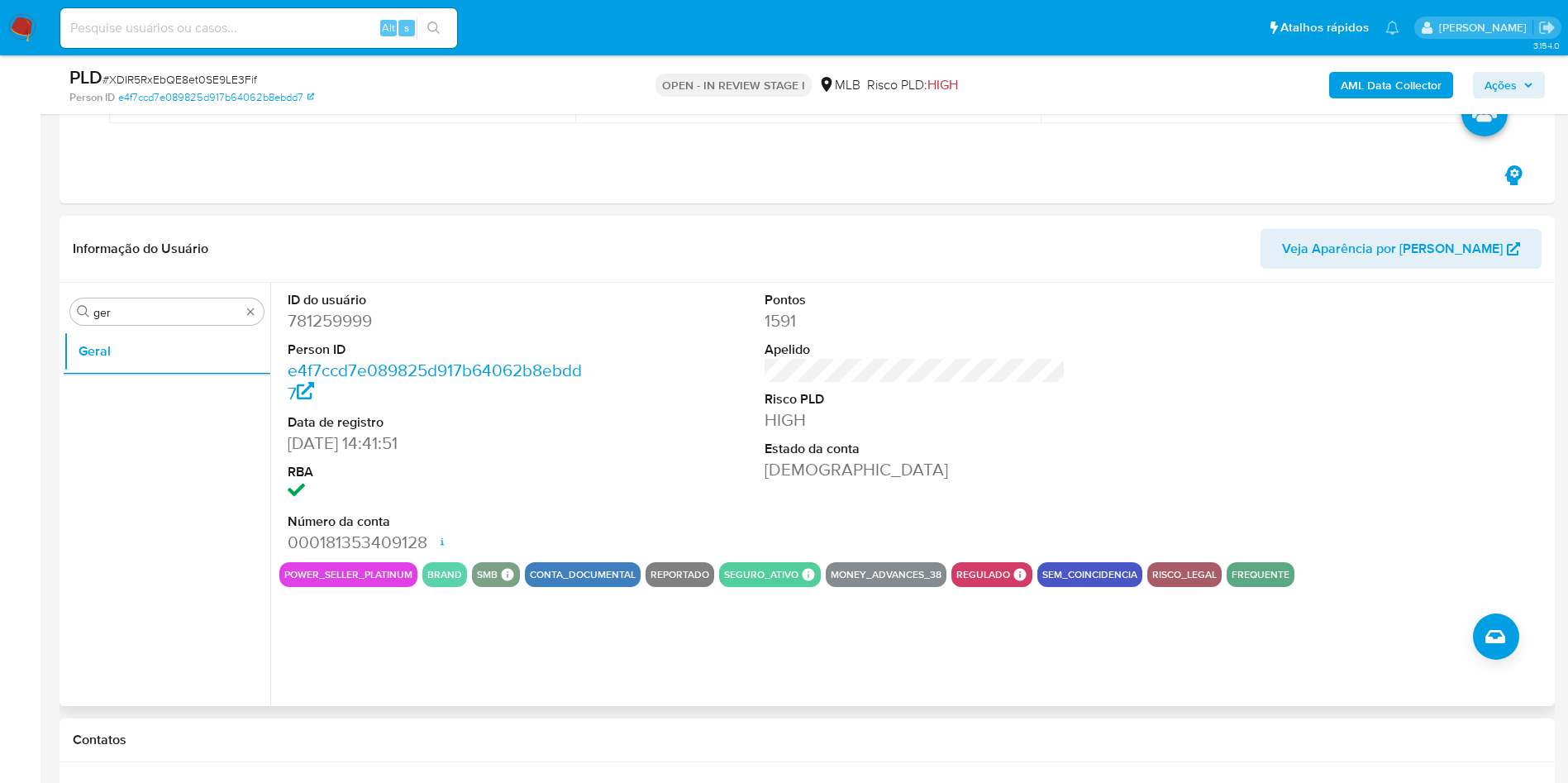
scroll to position [248, 0]
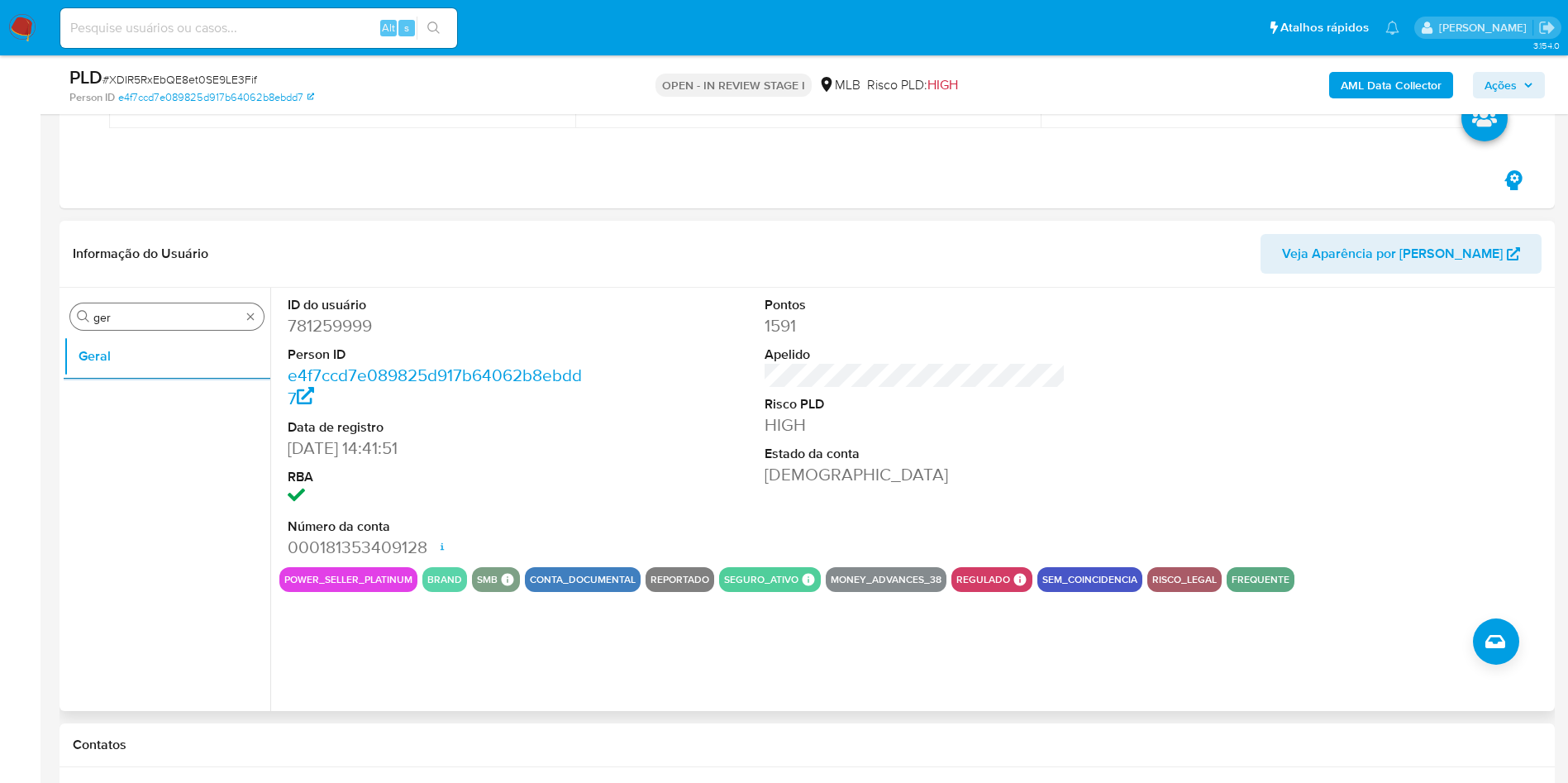
click at [167, 310] on input "ger" at bounding box center [167, 318] width 147 height 15
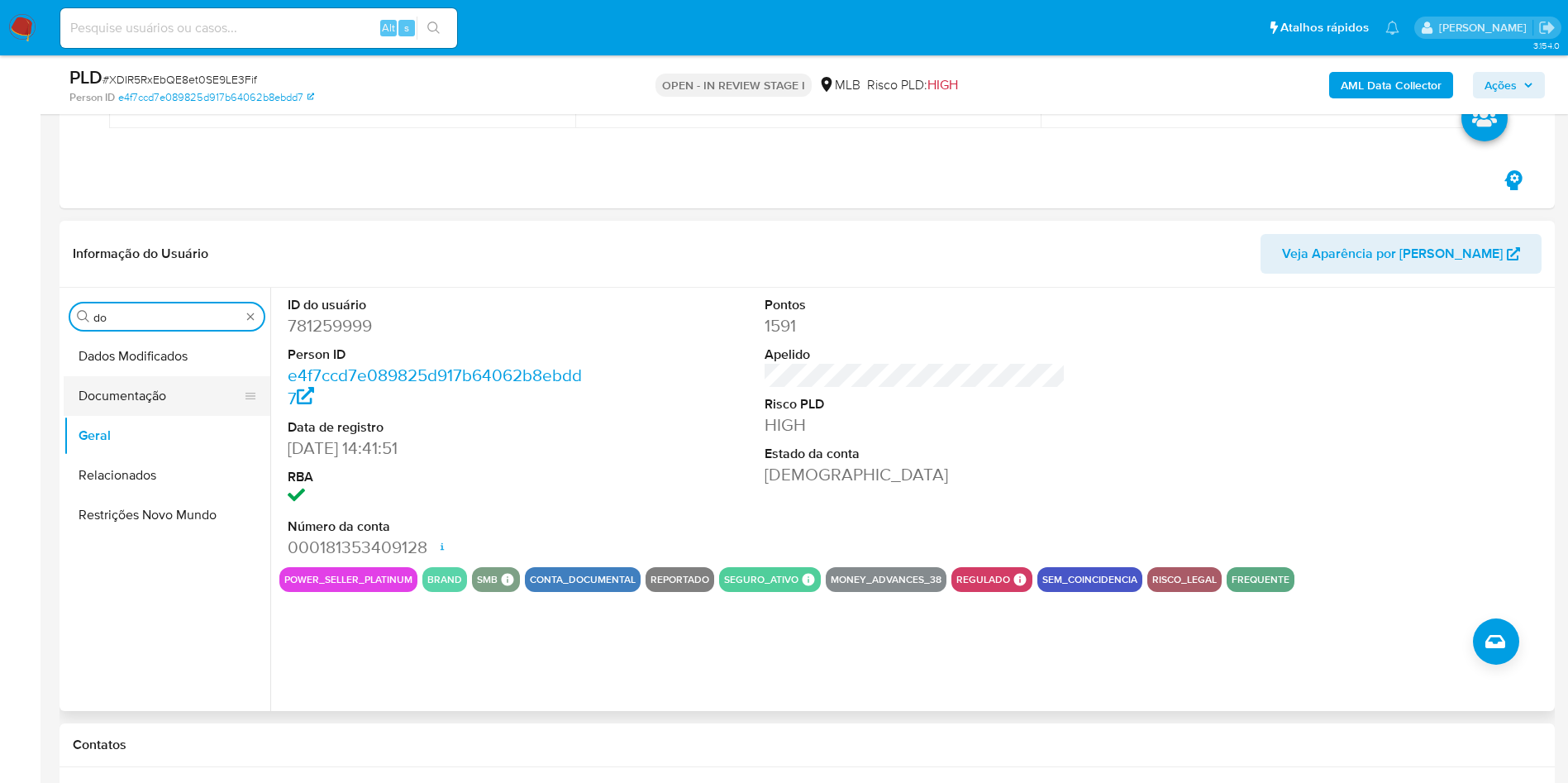
type input "do"
click at [141, 394] on button "Documentação" at bounding box center [161, 396] width 193 height 40
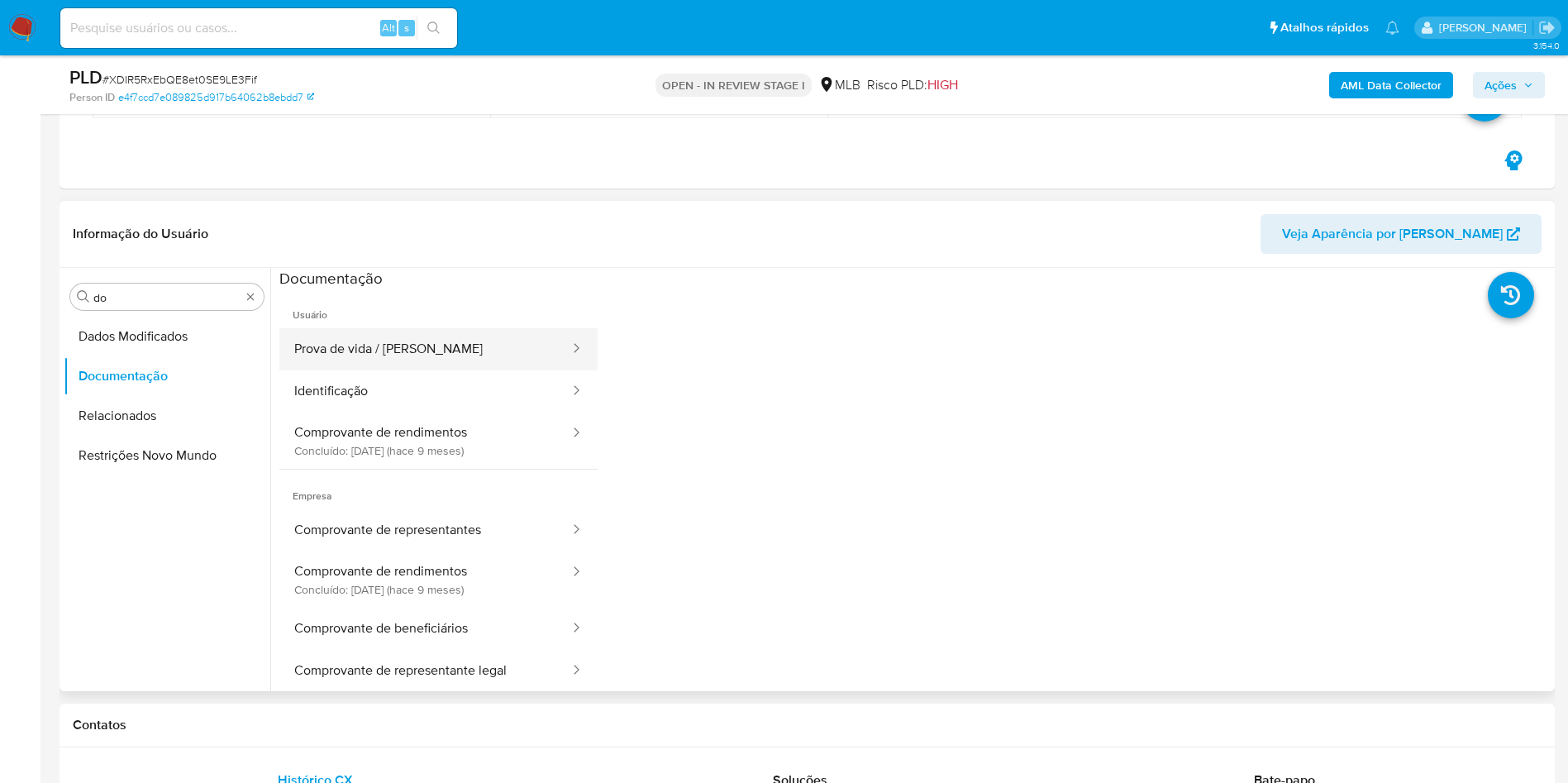
click at [391, 333] on button "Prova de vida / [PERSON_NAME]" at bounding box center [425, 348] width 292 height 42
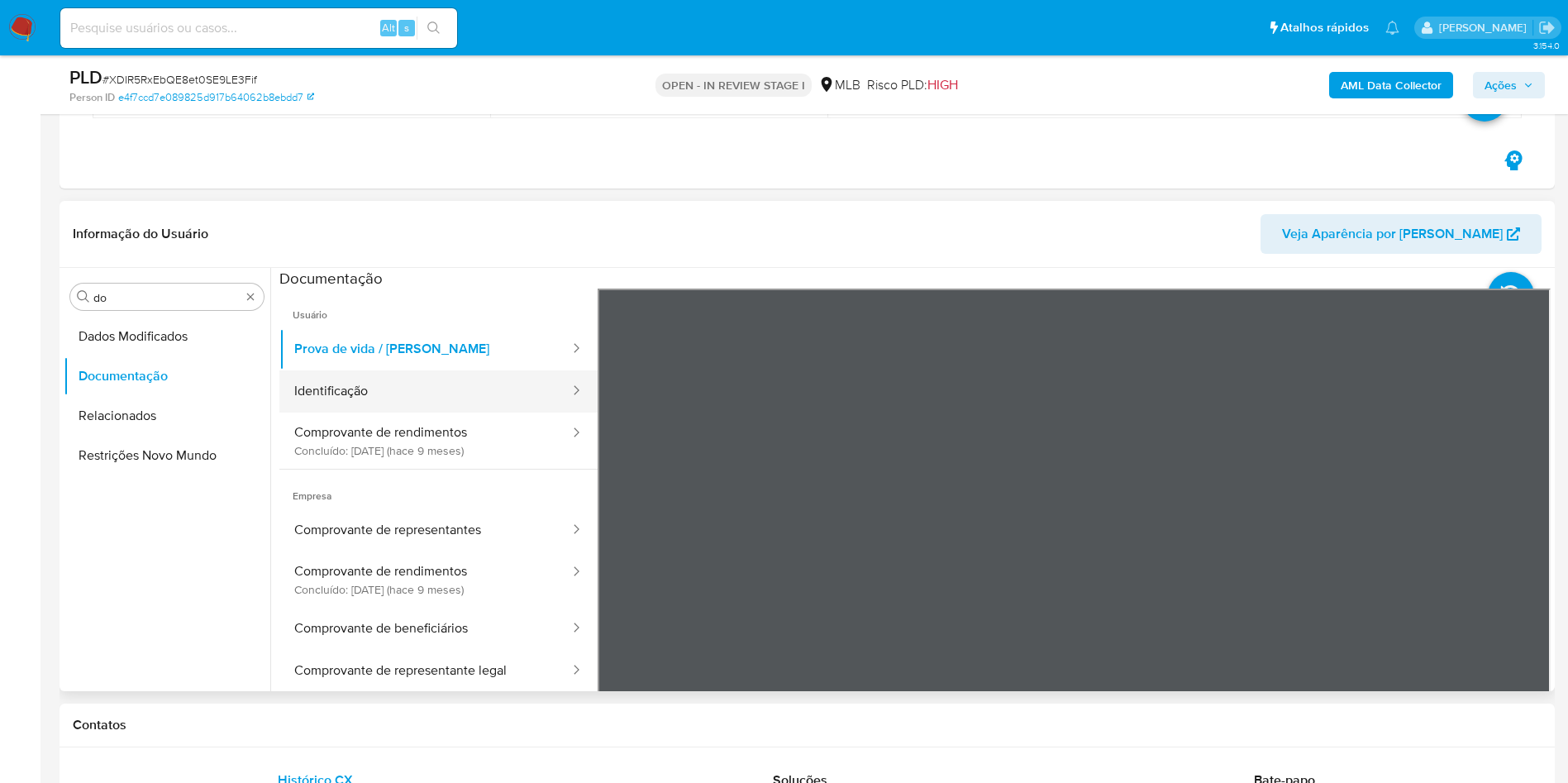
click at [376, 392] on button "Identificação" at bounding box center [425, 391] width 292 height 42
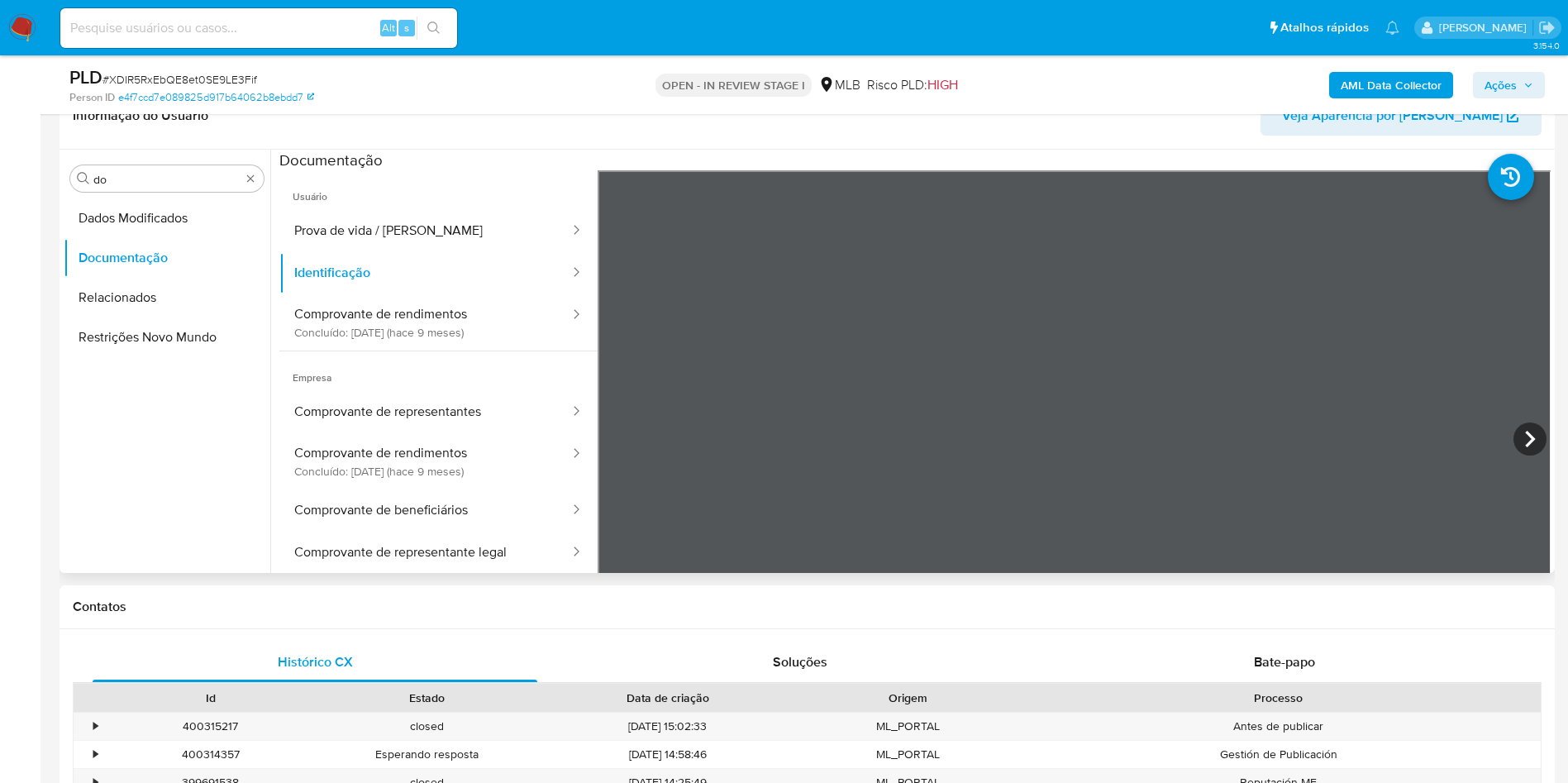
scroll to position [496, 0]
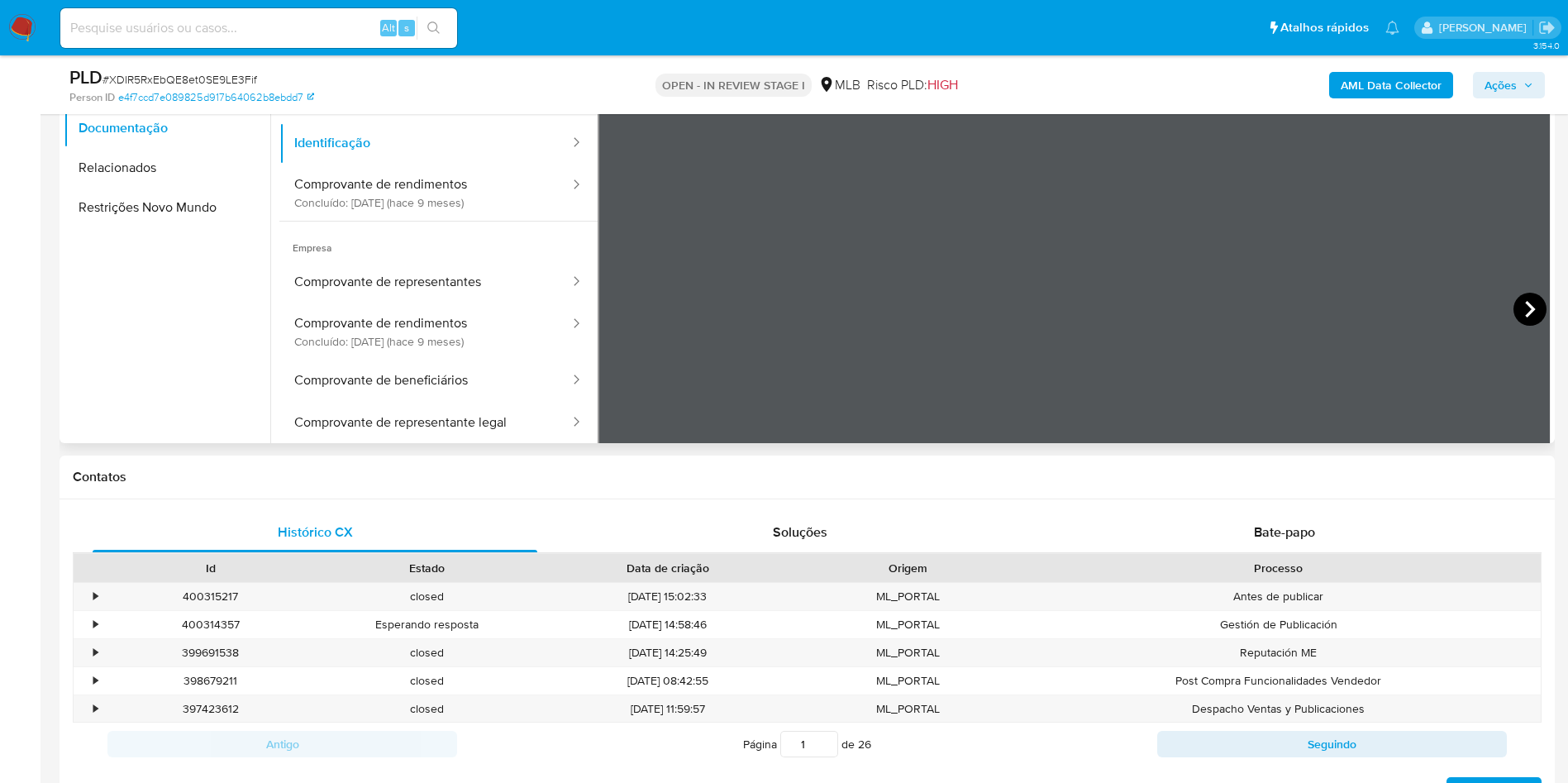
click at [1535, 307] on icon at bounding box center [1531, 309] width 33 height 33
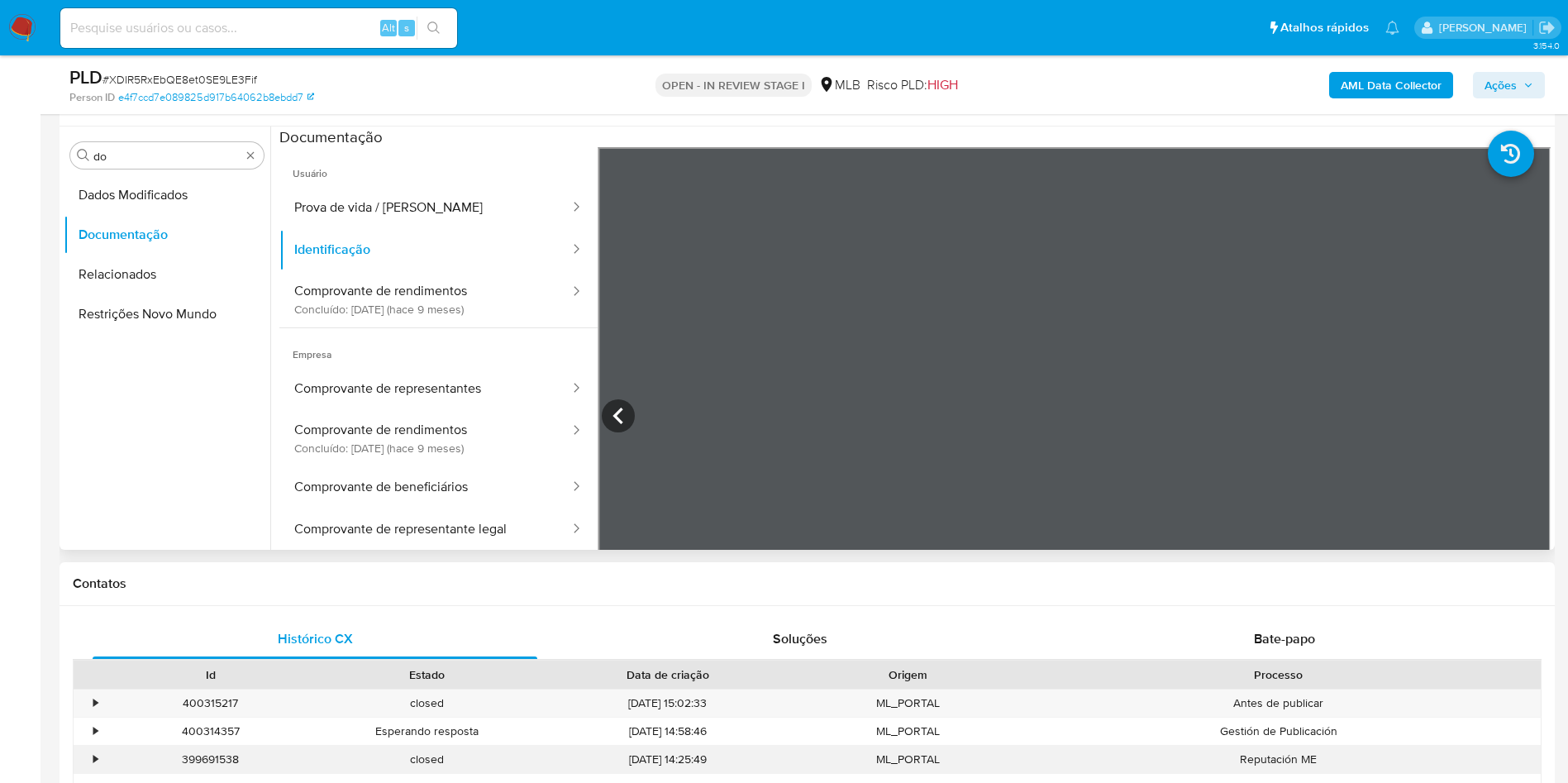
scroll to position [248, 0]
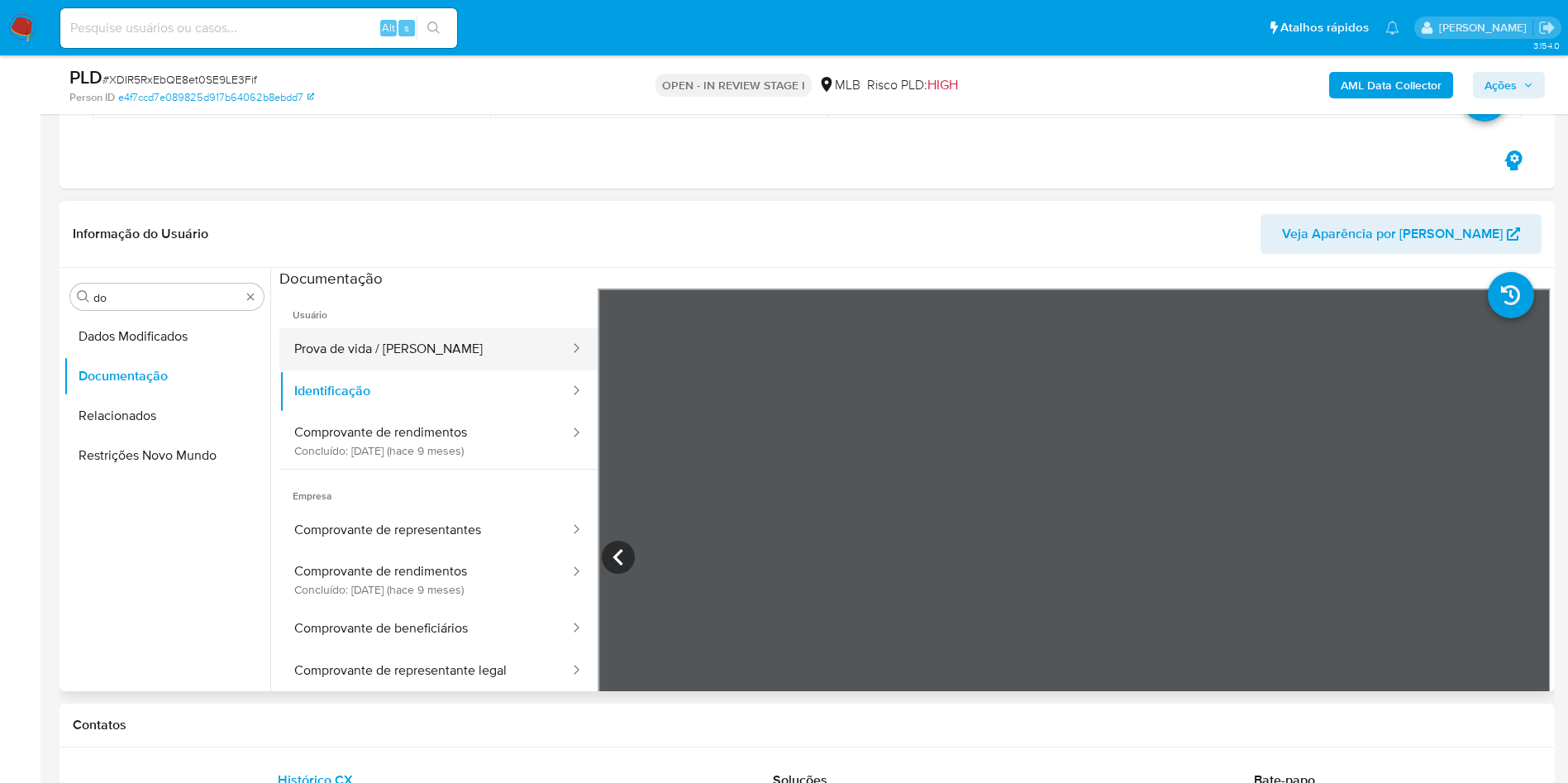
click at [404, 332] on button "Prova de vida / [PERSON_NAME]" at bounding box center [425, 348] width 292 height 42
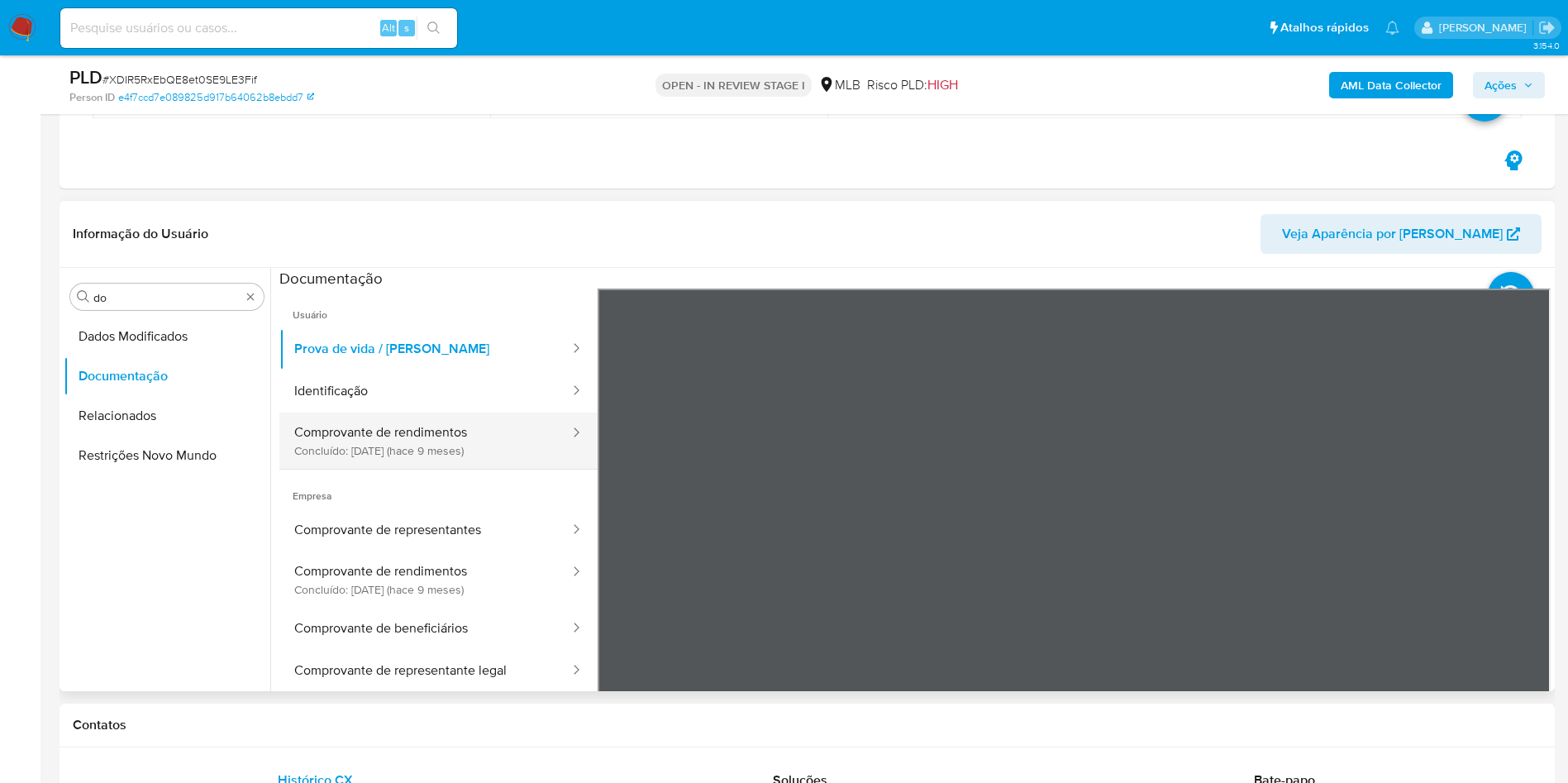
click at [441, 448] on button "Comprovante de rendimentos Concluído: 19/11/2024 (hace 9 meses)" at bounding box center [425, 440] width 292 height 57
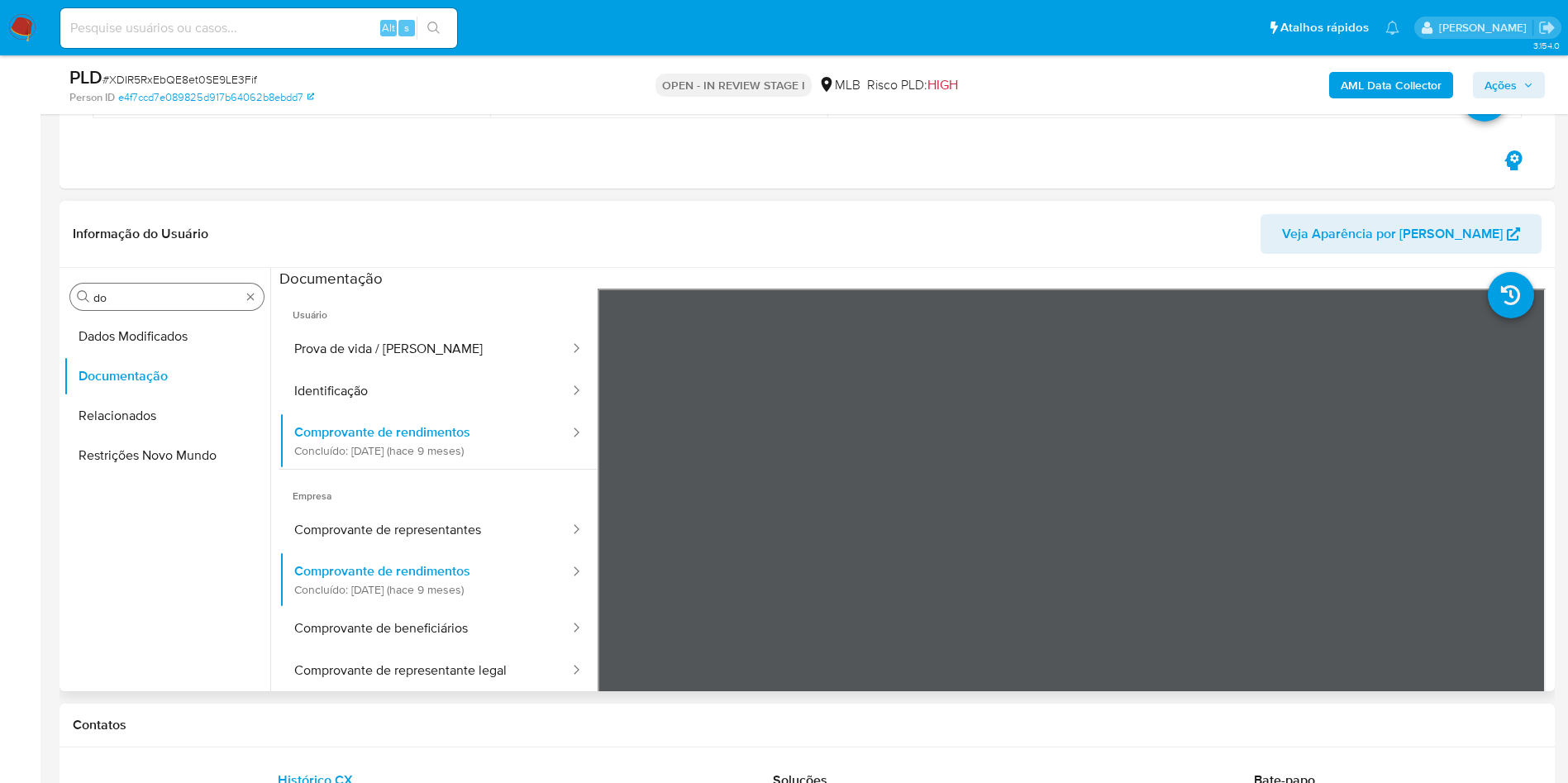
click at [154, 289] on div "Procurar do" at bounding box center [167, 296] width 193 height 26
click at [117, 307] on div "Procurar do" at bounding box center [167, 296] width 193 height 26
click at [117, 302] on input "do" at bounding box center [167, 297] width 147 height 15
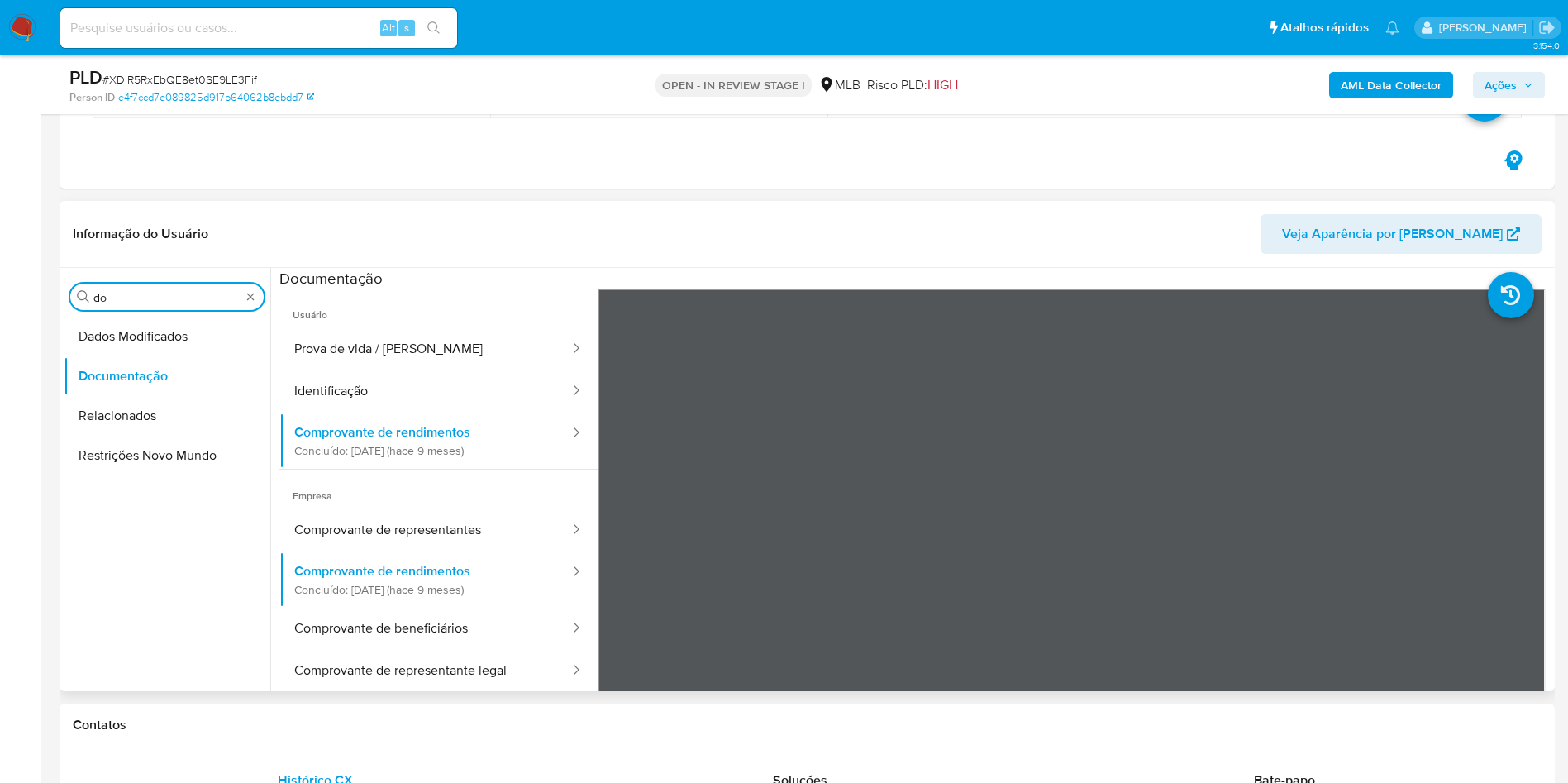
click at [117, 302] on input "do" at bounding box center [167, 297] width 147 height 15
type input "ky"
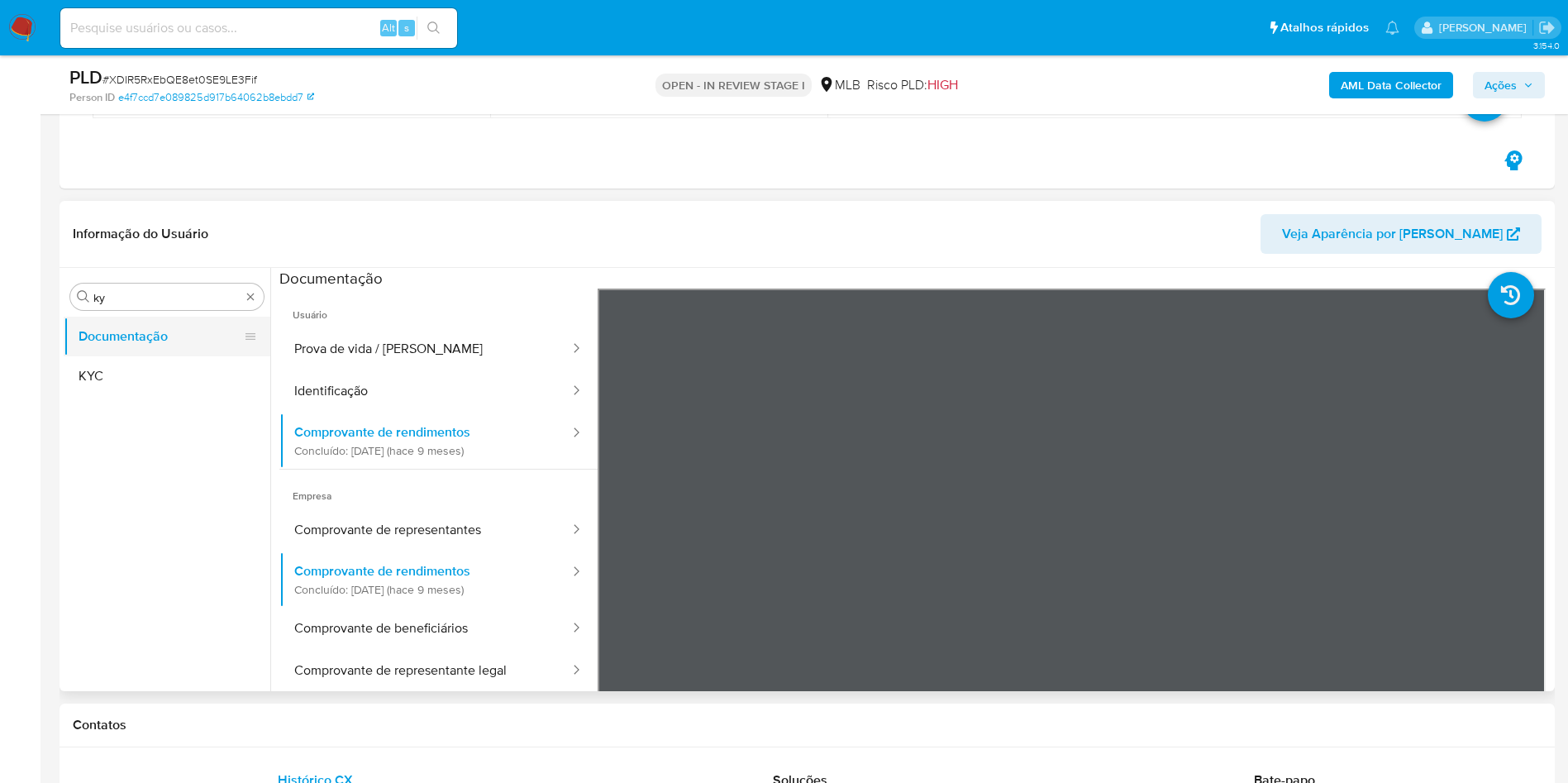
click at [106, 353] on button "Documentação" at bounding box center [161, 336] width 193 height 40
click at [137, 377] on button "KYC" at bounding box center [161, 376] width 193 height 40
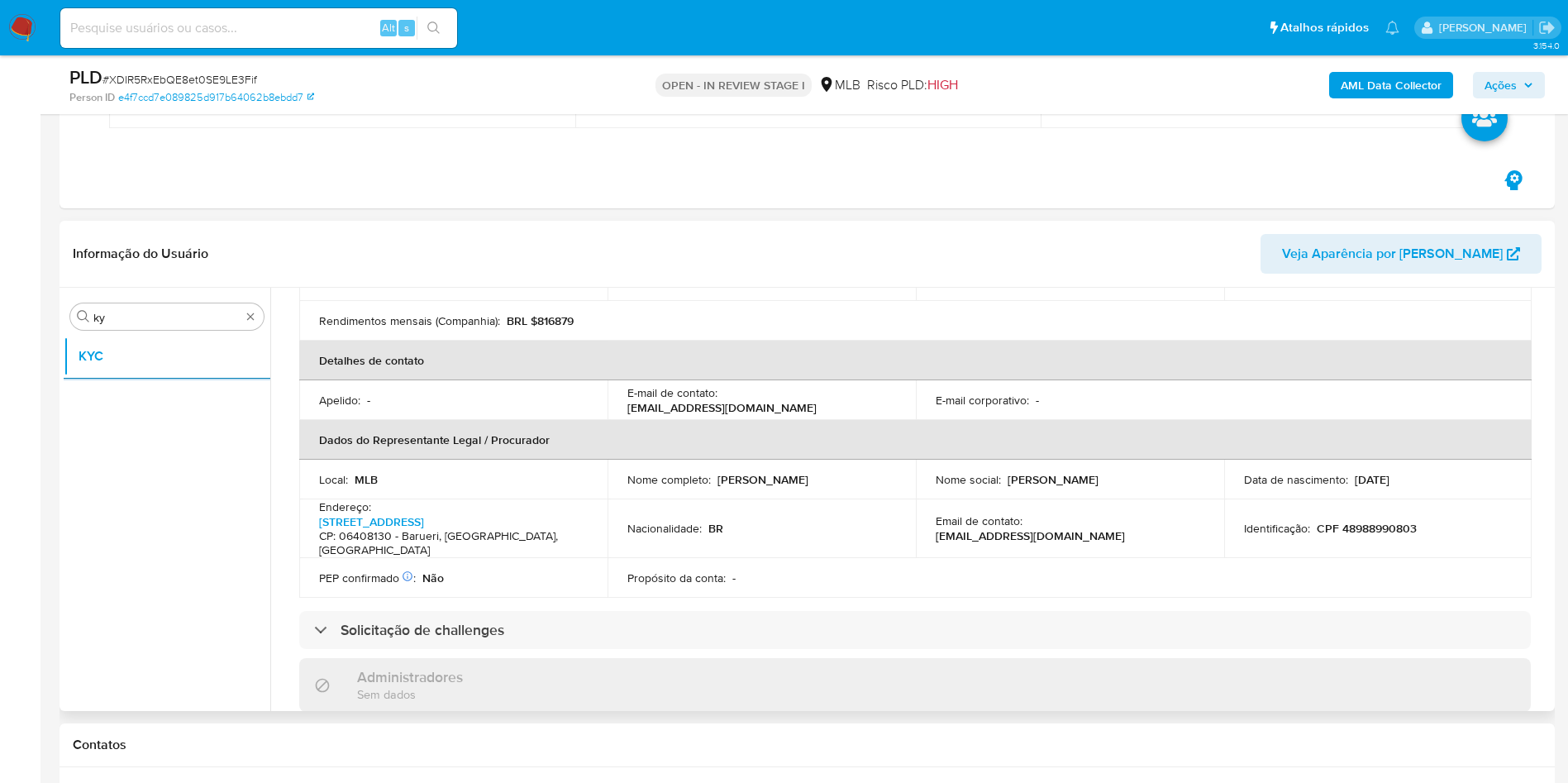
scroll to position [437, 0]
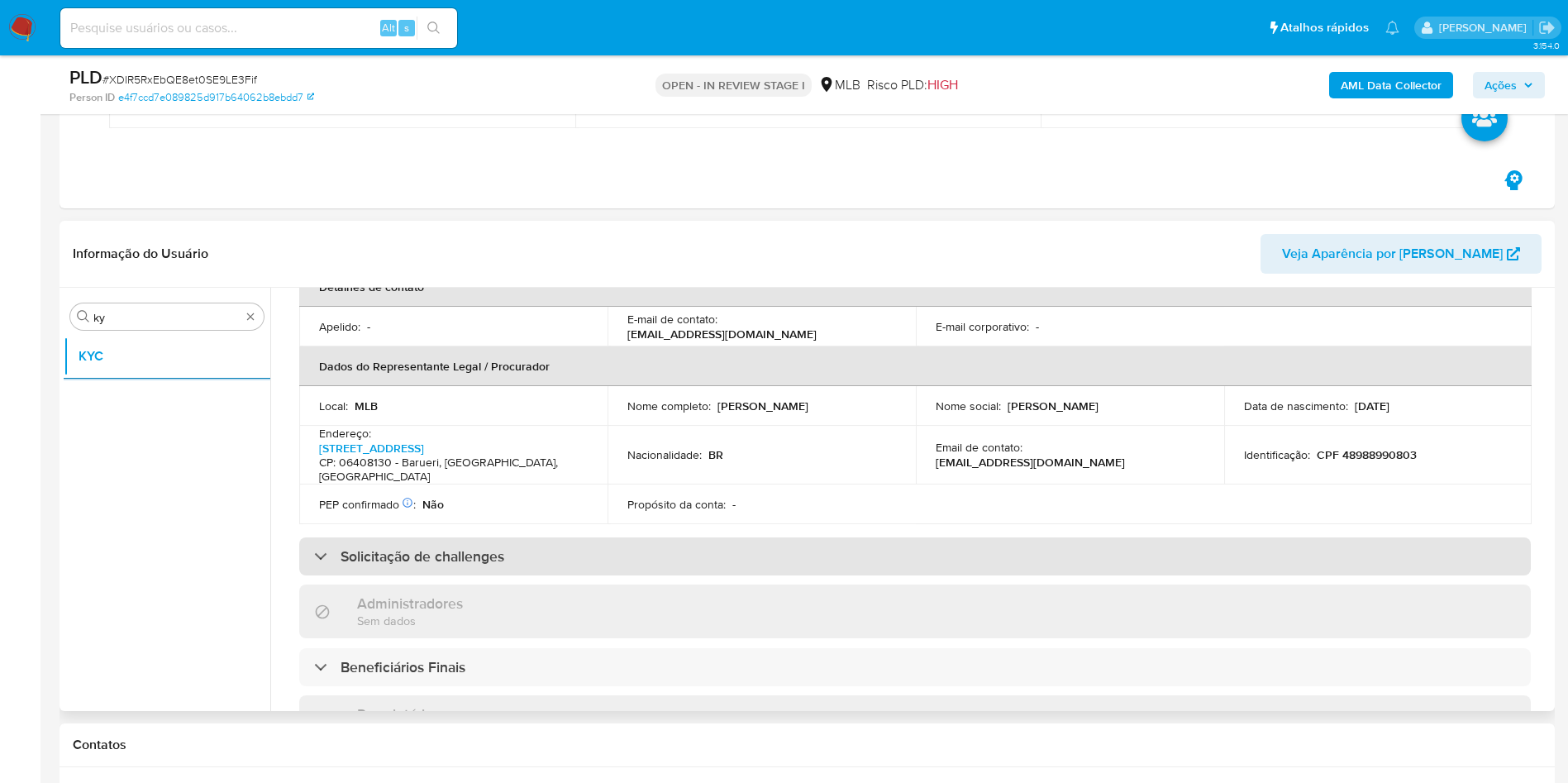
click at [745, 538] on div "Solicitação de challenges" at bounding box center [915, 556] width 1232 height 38
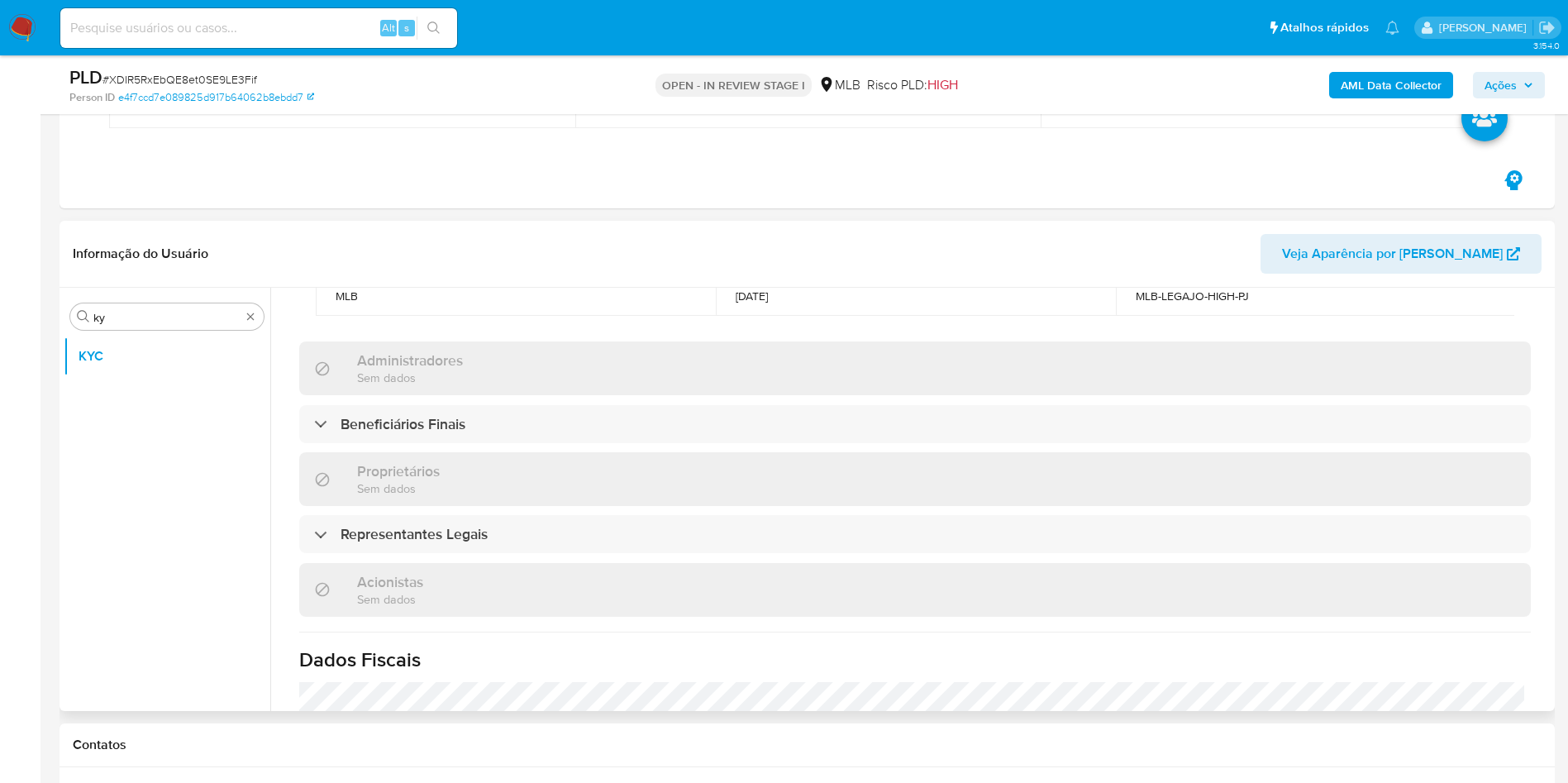
scroll to position [1094, 0]
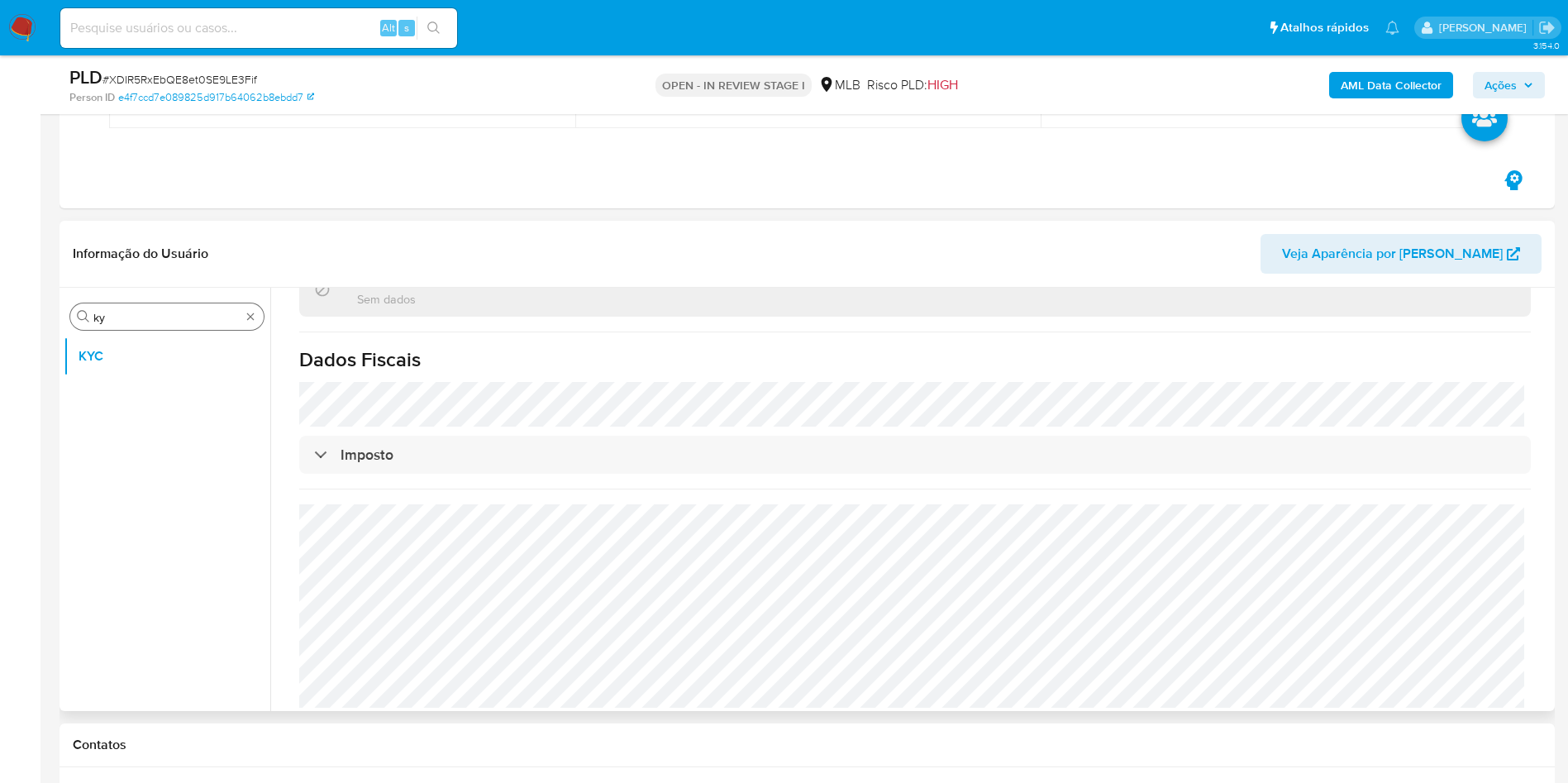
click at [176, 314] on input "ky" at bounding box center [167, 318] width 147 height 15
click at [176, 313] on input "ky" at bounding box center [167, 318] width 147 height 15
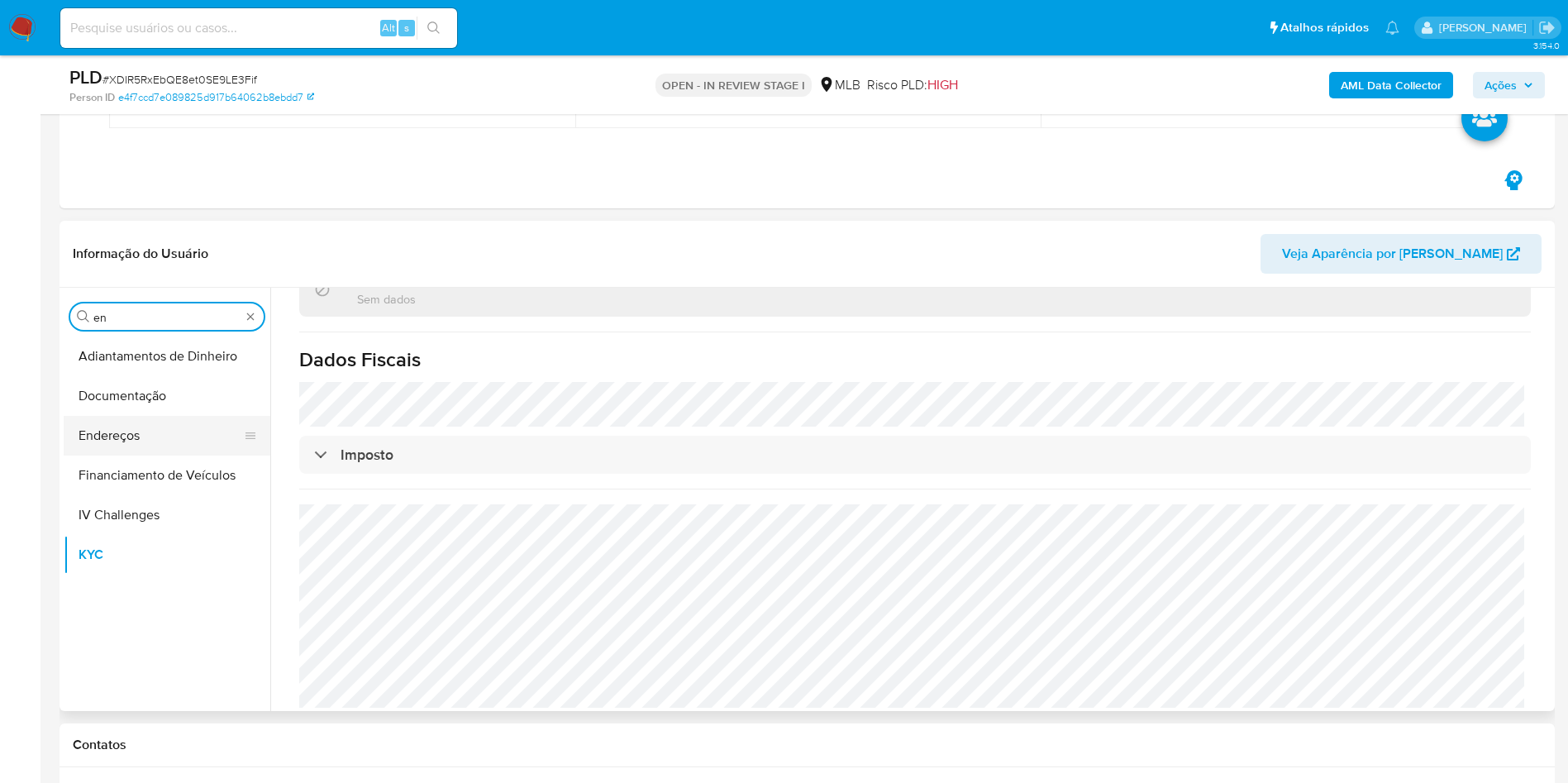
type input "en"
click at [157, 425] on button "Endereços" at bounding box center [161, 436] width 193 height 40
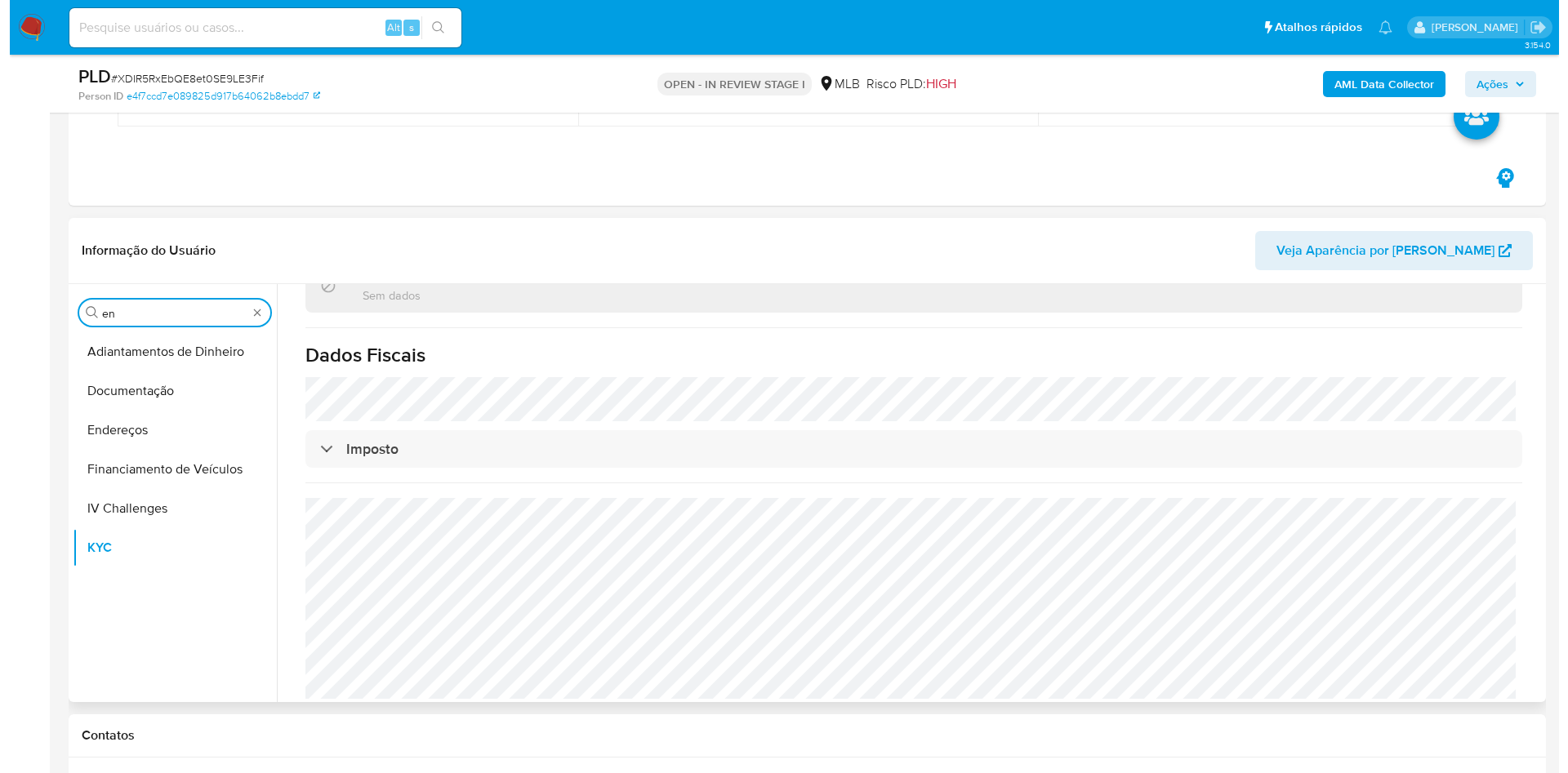
scroll to position [0, 0]
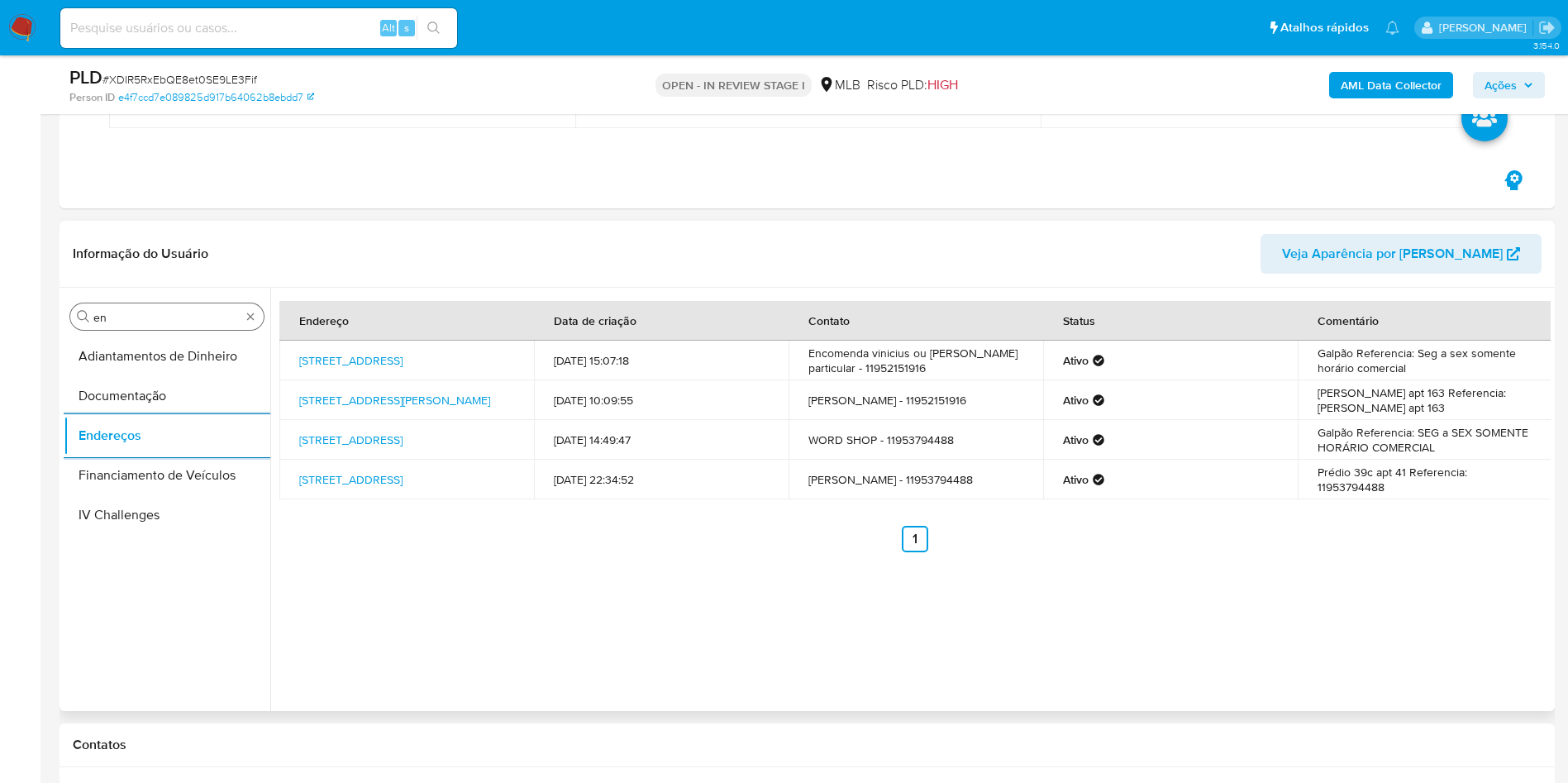
click at [132, 312] on input "en" at bounding box center [167, 318] width 147 height 15
type input "ge"
click at [123, 333] on div "Procurar ge Detalhe da geolocalização Devices Geolocation Endereços Geral IV Ch…" at bounding box center [167, 500] width 207 height 421
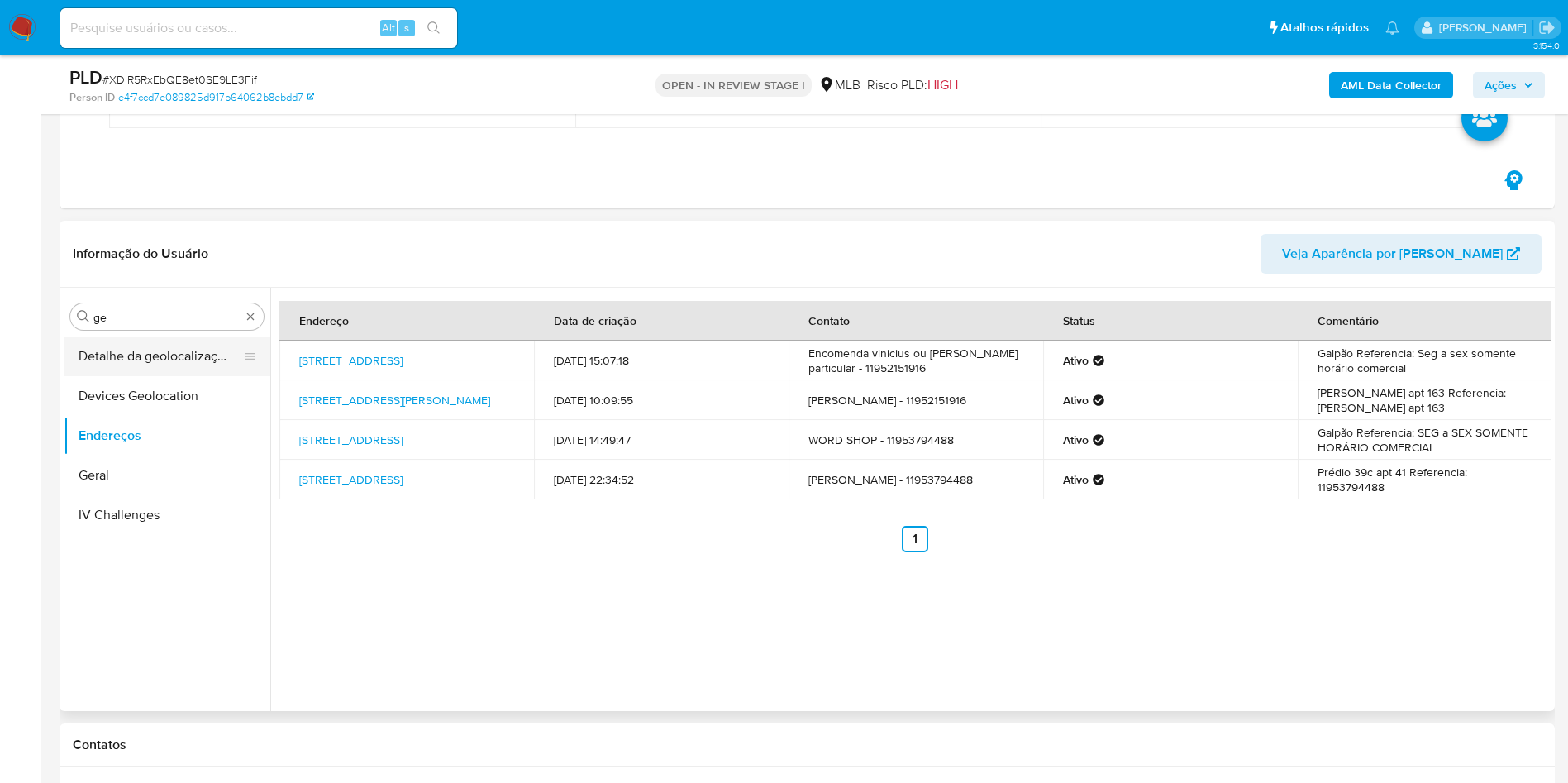
click at [137, 349] on button "Detalhe da geolocalização" at bounding box center [161, 356] width 193 height 40
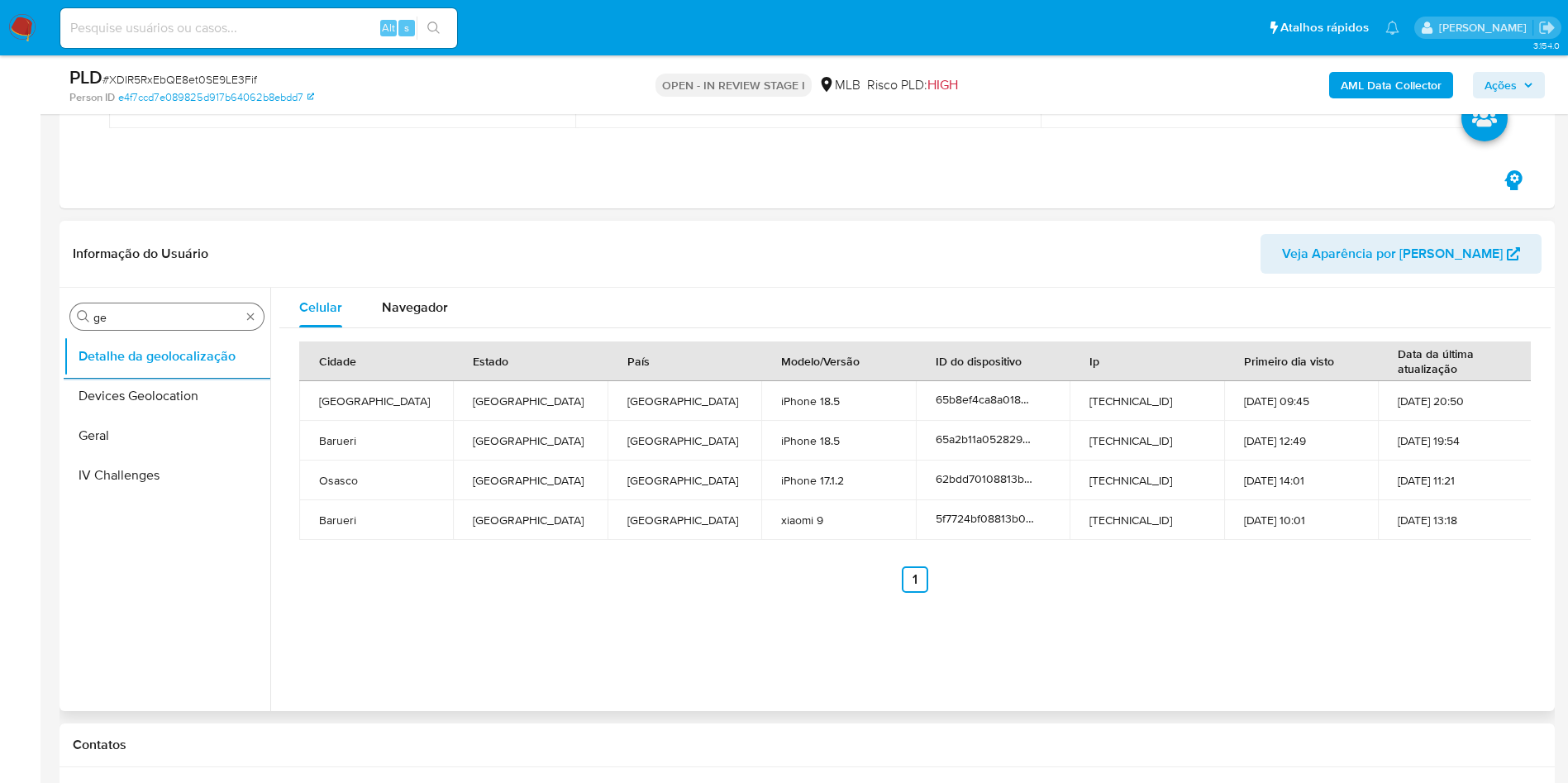
click at [139, 319] on input "ge" at bounding box center [167, 318] width 147 height 15
click at [139, 318] on input "ge" at bounding box center [167, 318] width 147 height 15
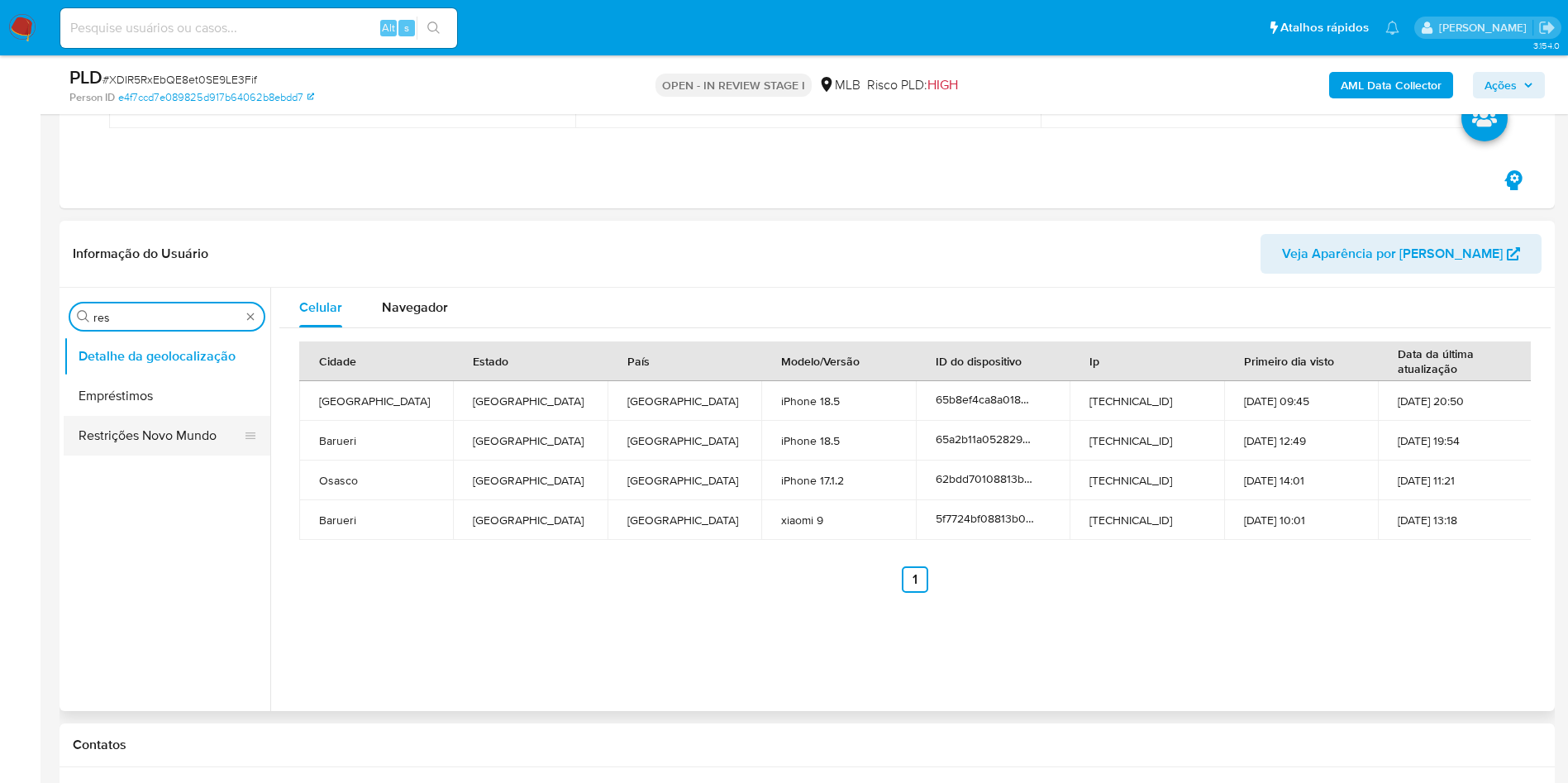
type input "res"
click at [123, 427] on button "Restrições Novo Mundo" at bounding box center [161, 436] width 193 height 40
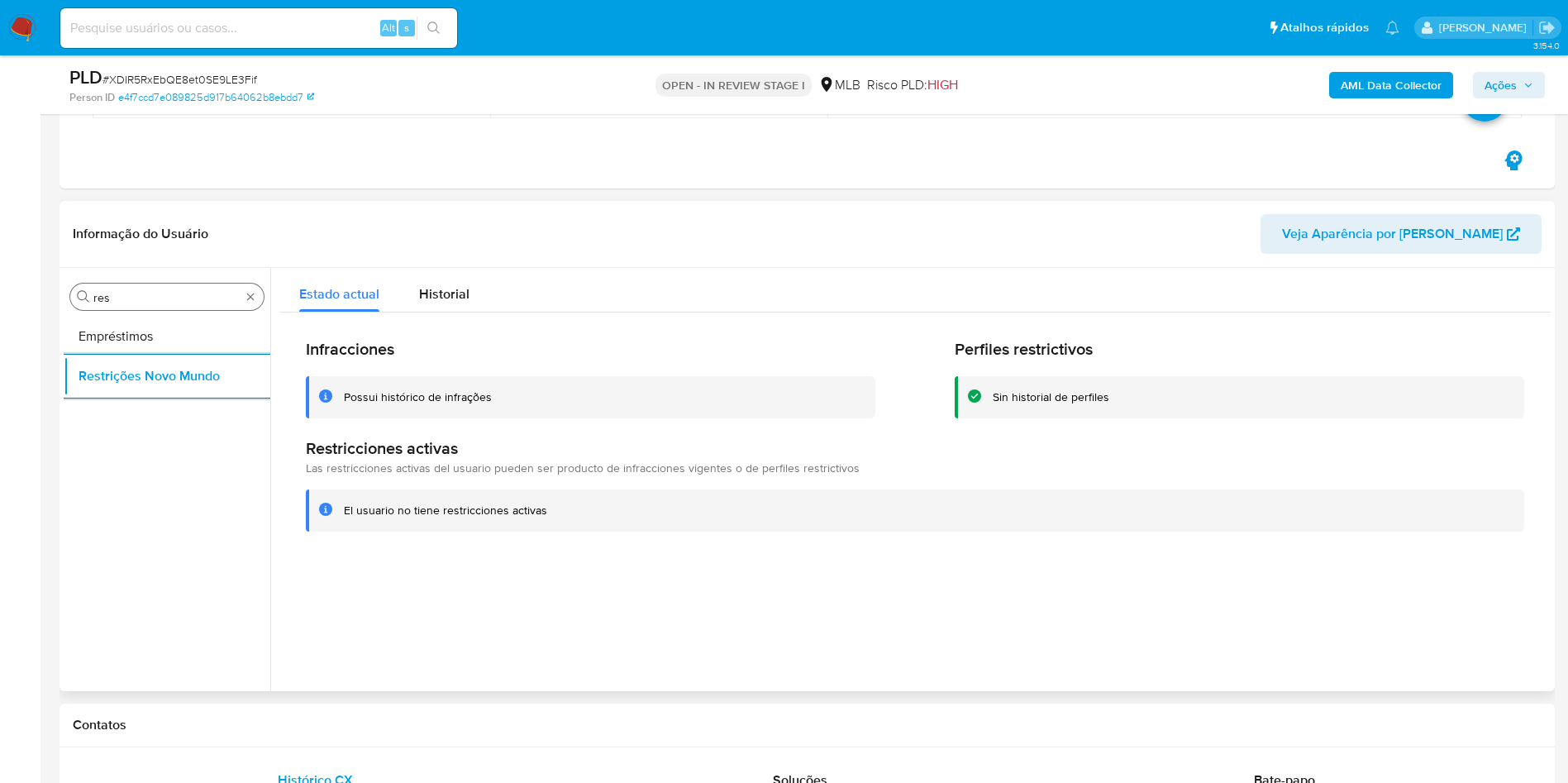
drag, startPoint x: 111, startPoint y: 284, endPoint x: 127, endPoint y: 303, distance: 24.8
click at [112, 284] on div "Procurar res" at bounding box center [167, 296] width 193 height 26
click at [130, 305] on input "res" at bounding box center [167, 297] width 147 height 15
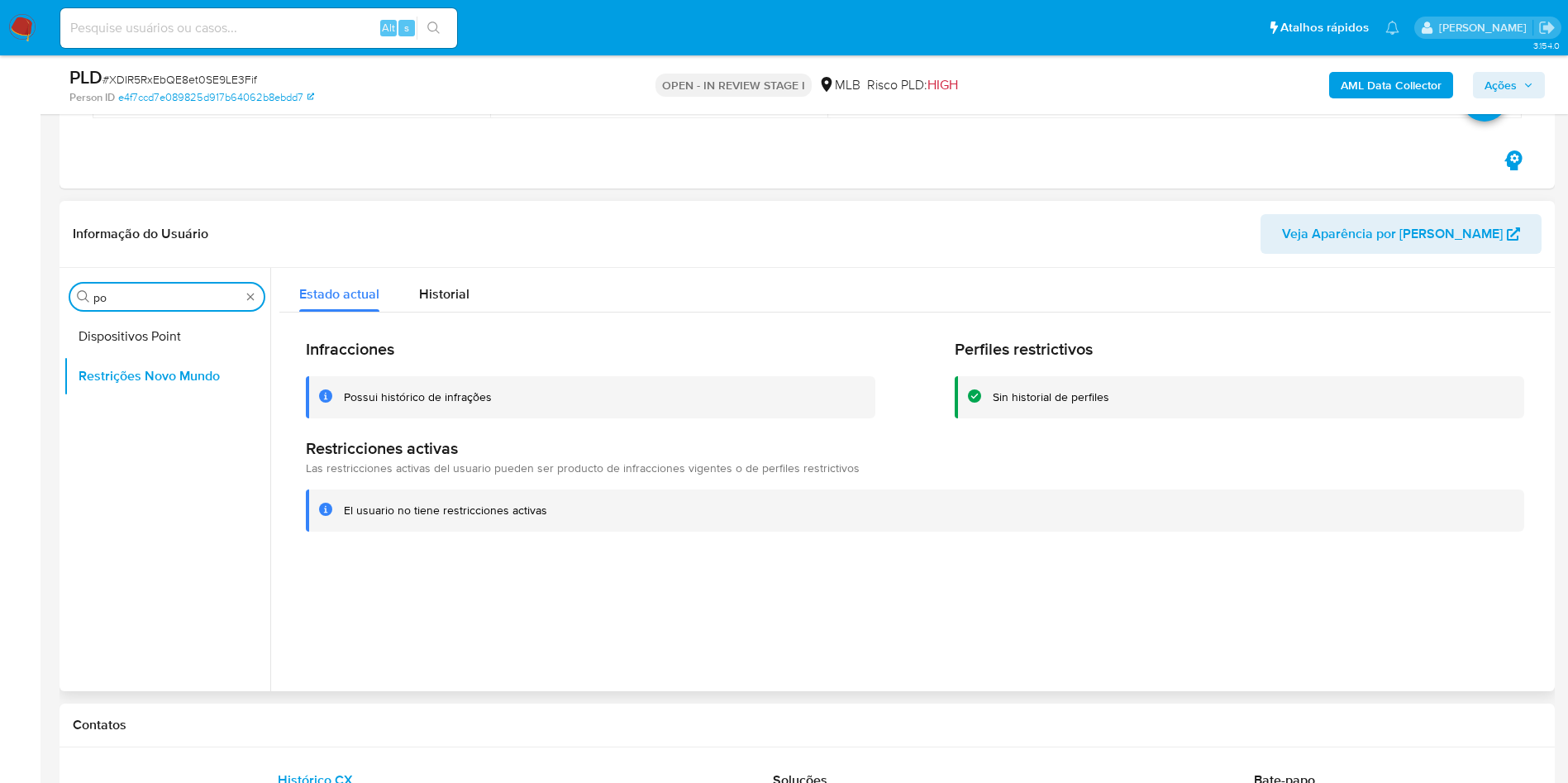
type input "po"
click at [106, 333] on button "Dispositivos Point" at bounding box center [167, 336] width 207 height 40
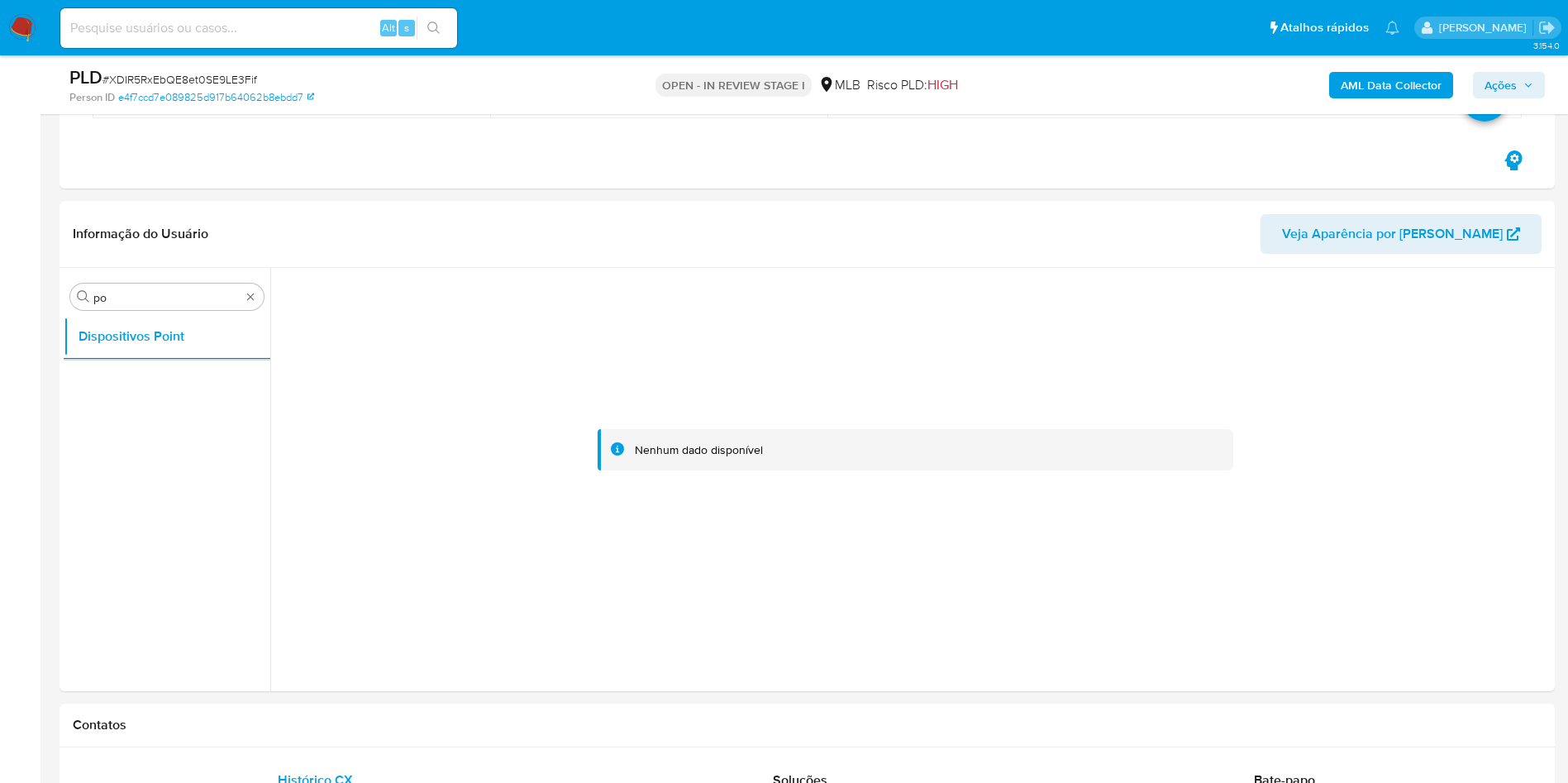
click at [1370, 94] on b "AML Data Collector" at bounding box center [1392, 85] width 101 height 26
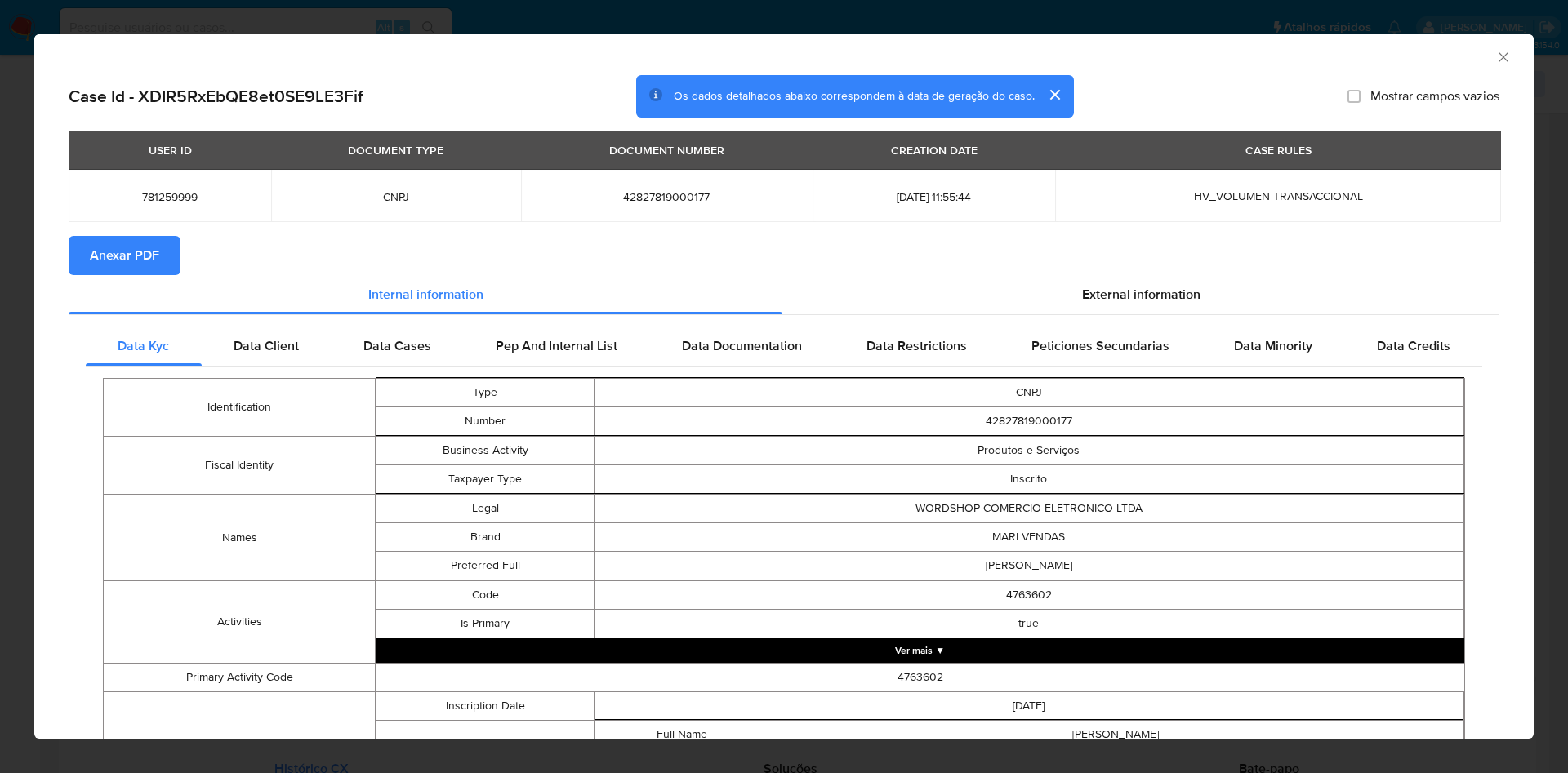
click at [106, 255] on span "Anexar PDF" at bounding box center [125, 255] width 70 height 36
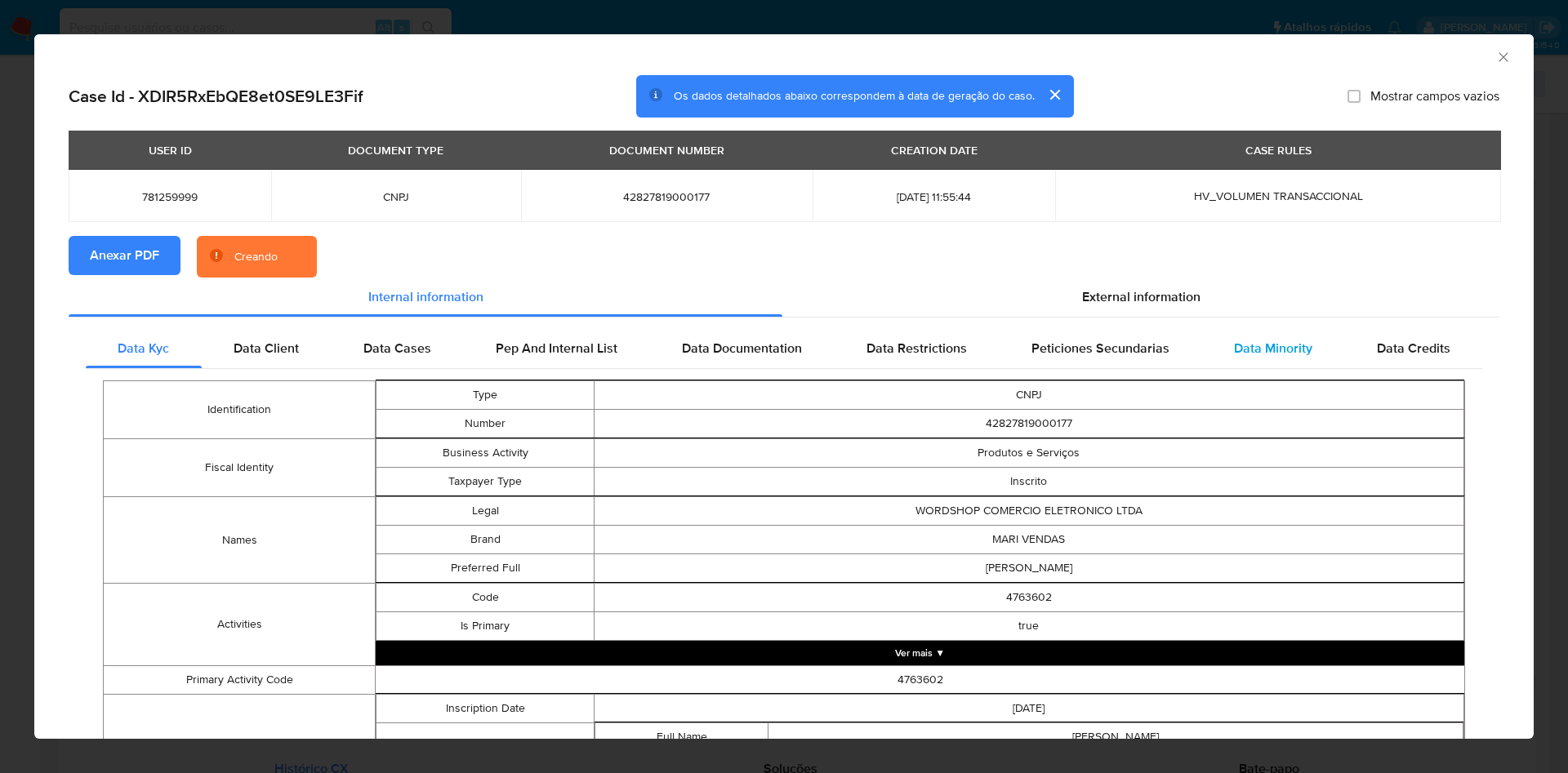
click at [1142, 305] on span "External information" at bounding box center [1140, 296] width 118 height 18
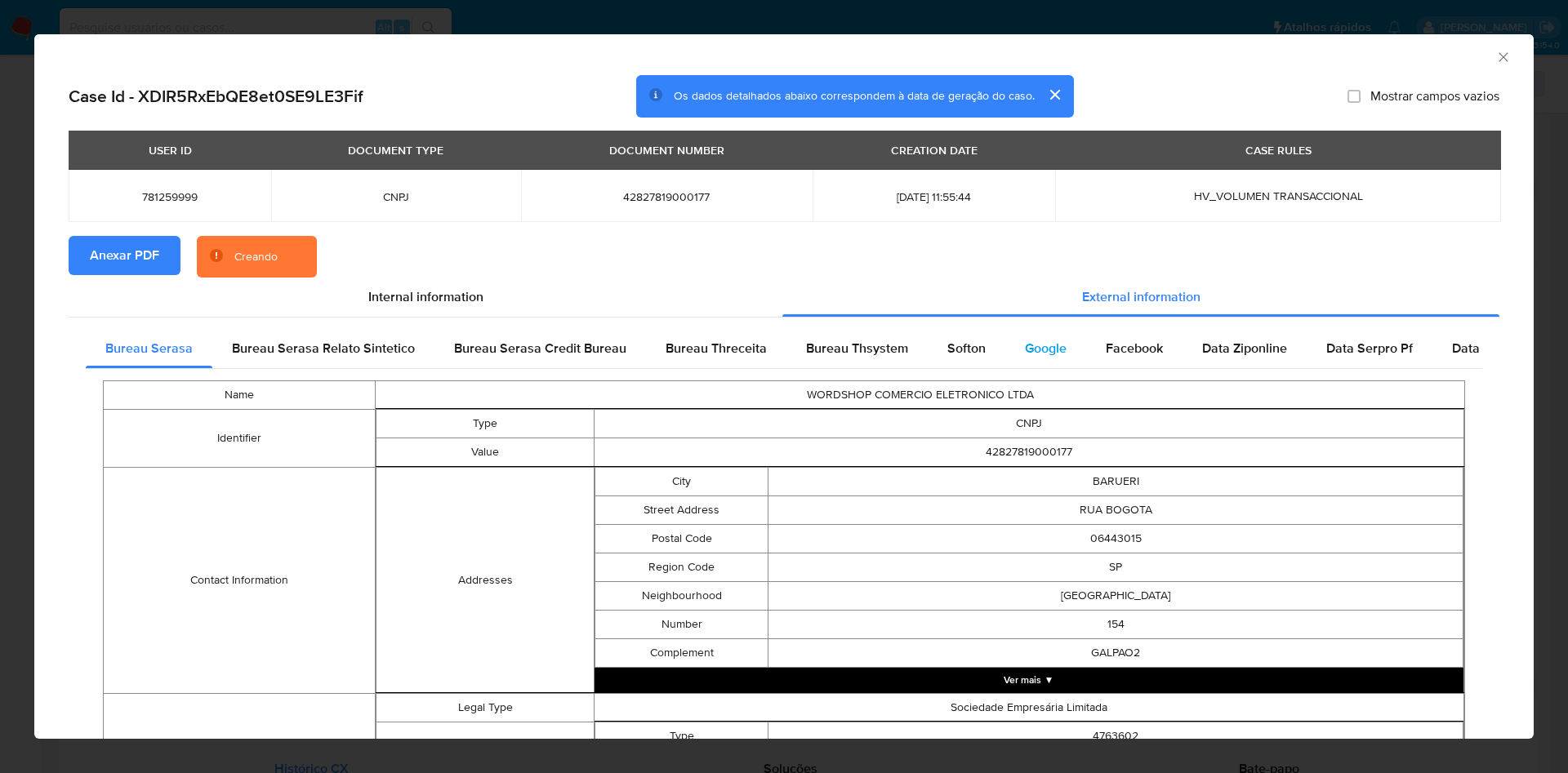
click at [1076, 356] on div "Google" at bounding box center [1046, 348] width 81 height 39
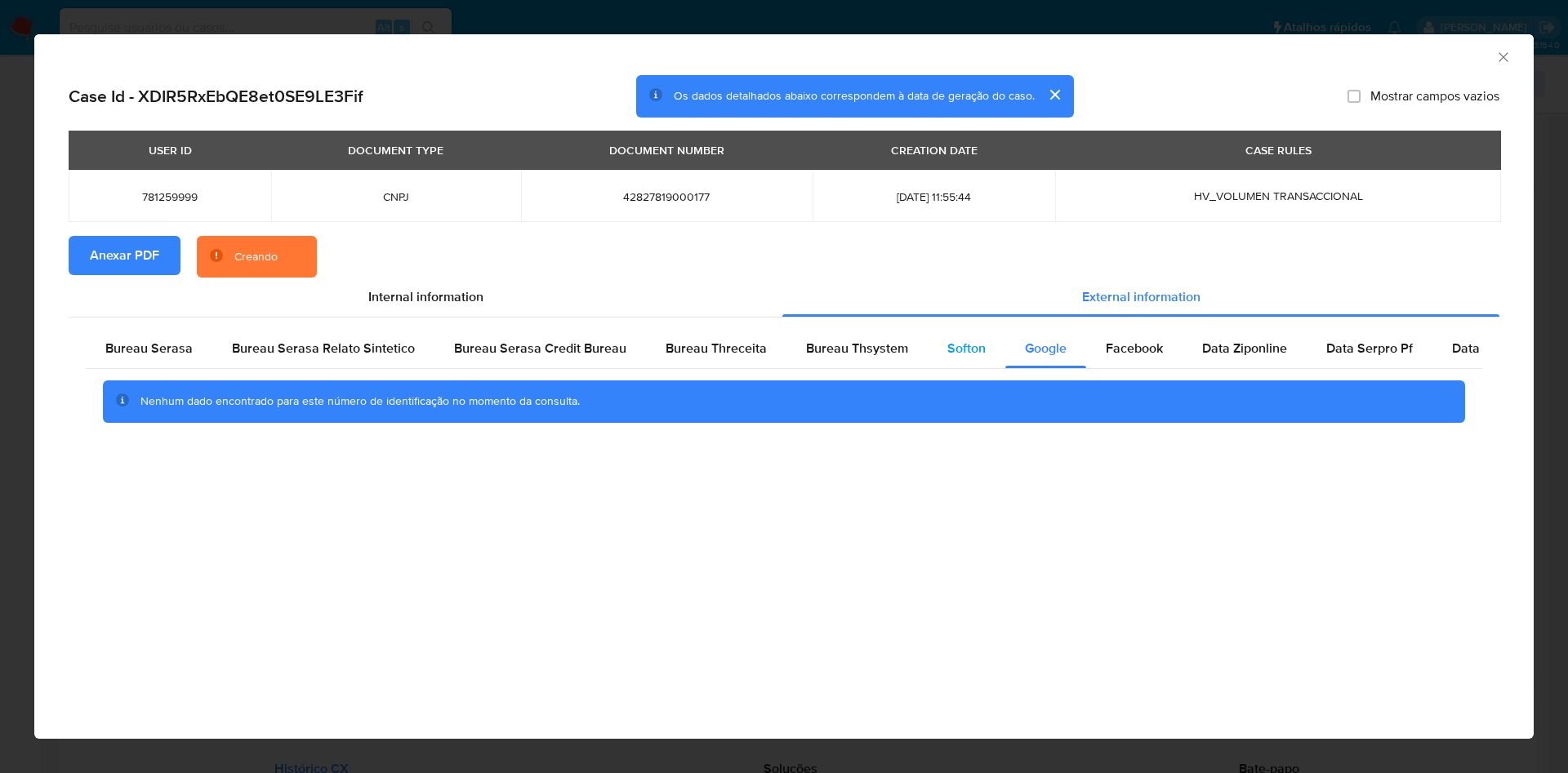
click at [939, 360] on div "Softon" at bounding box center [966, 348] width 78 height 39
click at [843, 370] on div "Nenhum dado encontrado para este número de identificação no momento da consulta." at bounding box center [784, 401] width 1396 height 65
click at [839, 347] on span "Bureau Thsystem" at bounding box center [857, 348] width 102 height 18
click at [675, 370] on div "Nenhum dado encontrado para este número de identificação no momento da consulta." at bounding box center [784, 401] width 1396 height 65
click at [652, 362] on div "Bureau Threceita" at bounding box center [716, 348] width 140 height 39
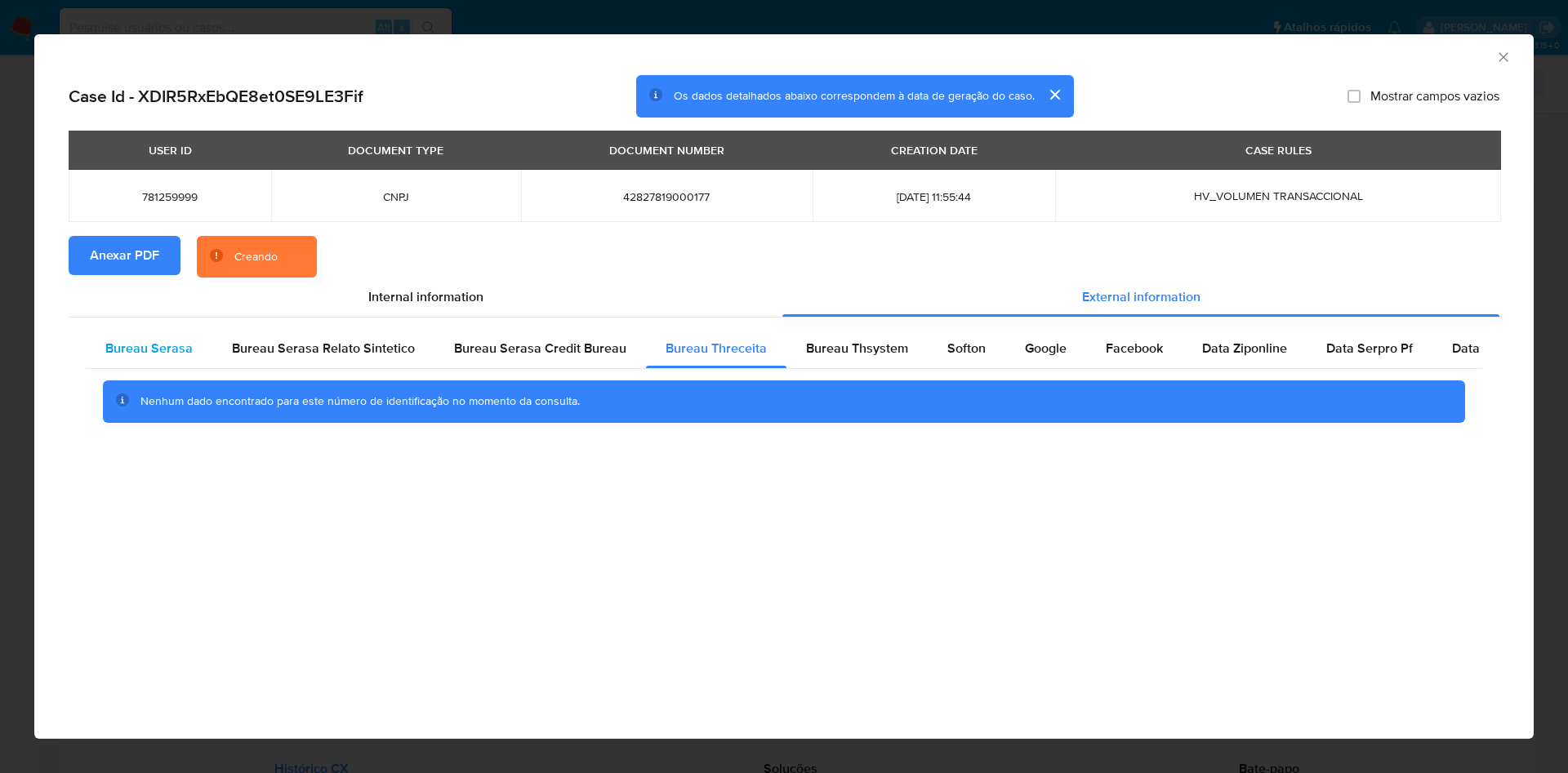
click at [155, 360] on div "Bureau Serasa" at bounding box center [149, 348] width 127 height 39
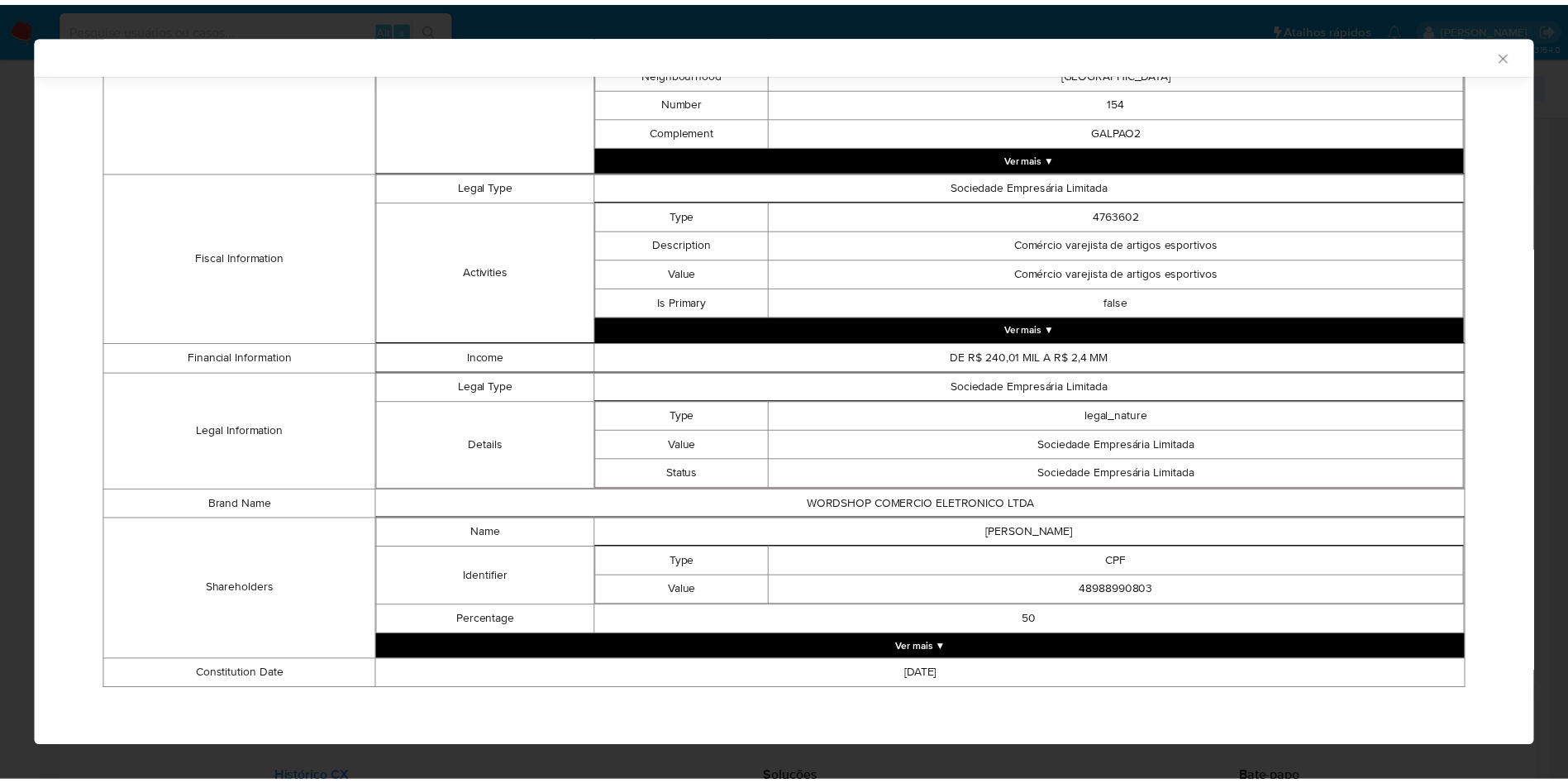
scroll to position [524, 0]
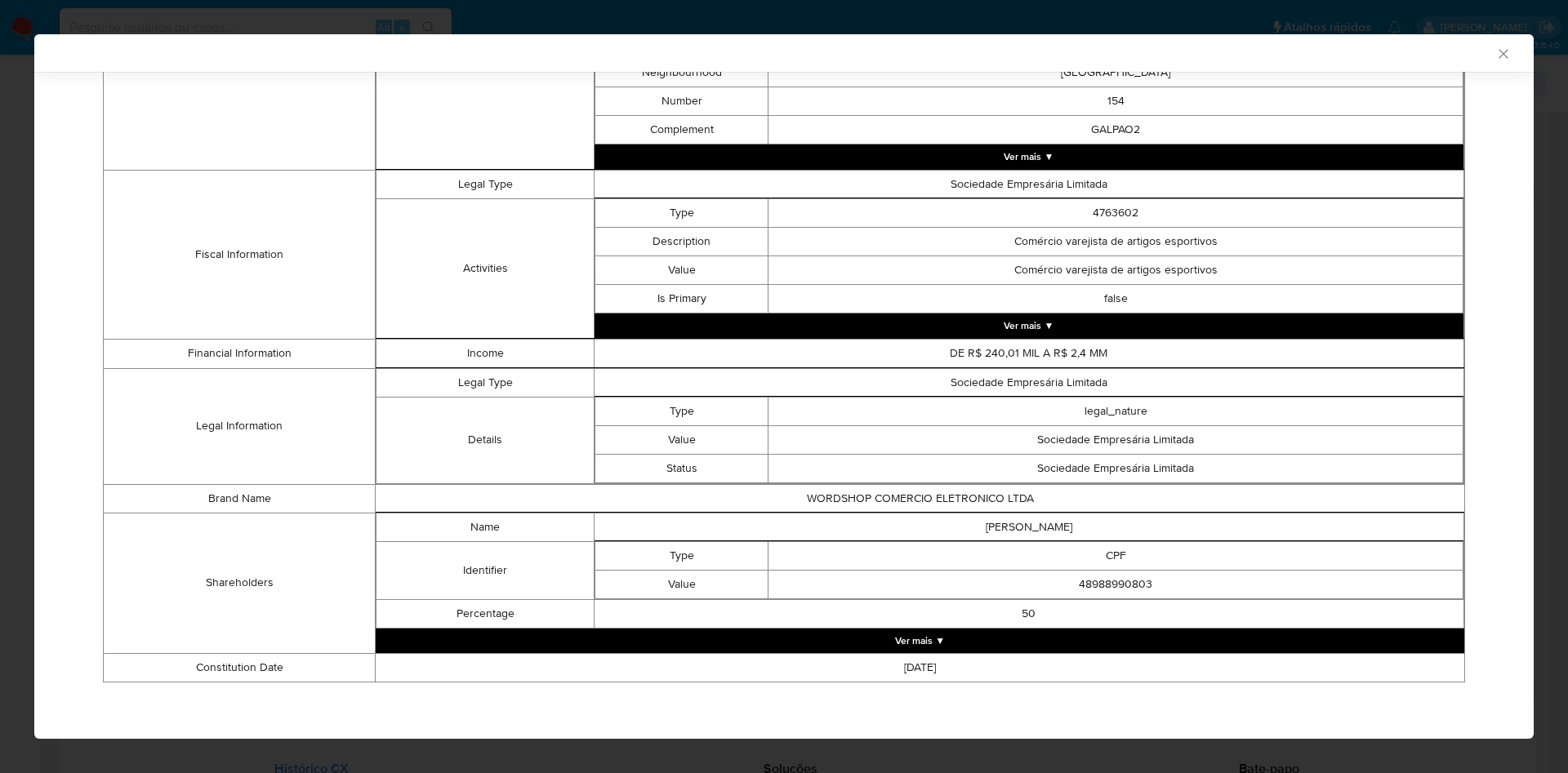
click at [0, 236] on div "AML Data Collector Case Id - XDIR5RxEbQE8et0SE9LE3Fif Os dados detalhados abaix…" at bounding box center [784, 386] width 1568 height 773
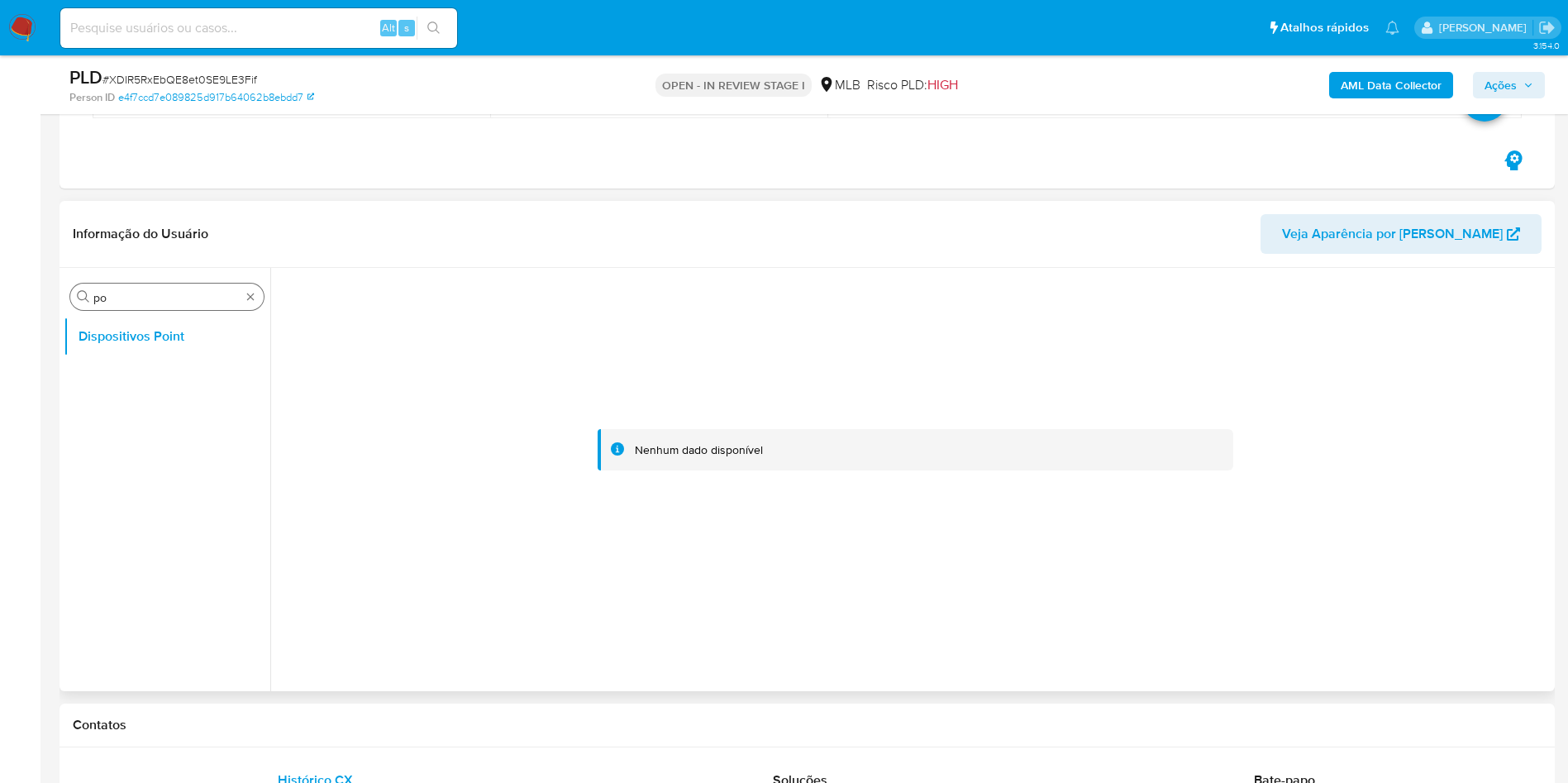
click at [114, 296] on input "po" at bounding box center [167, 297] width 147 height 15
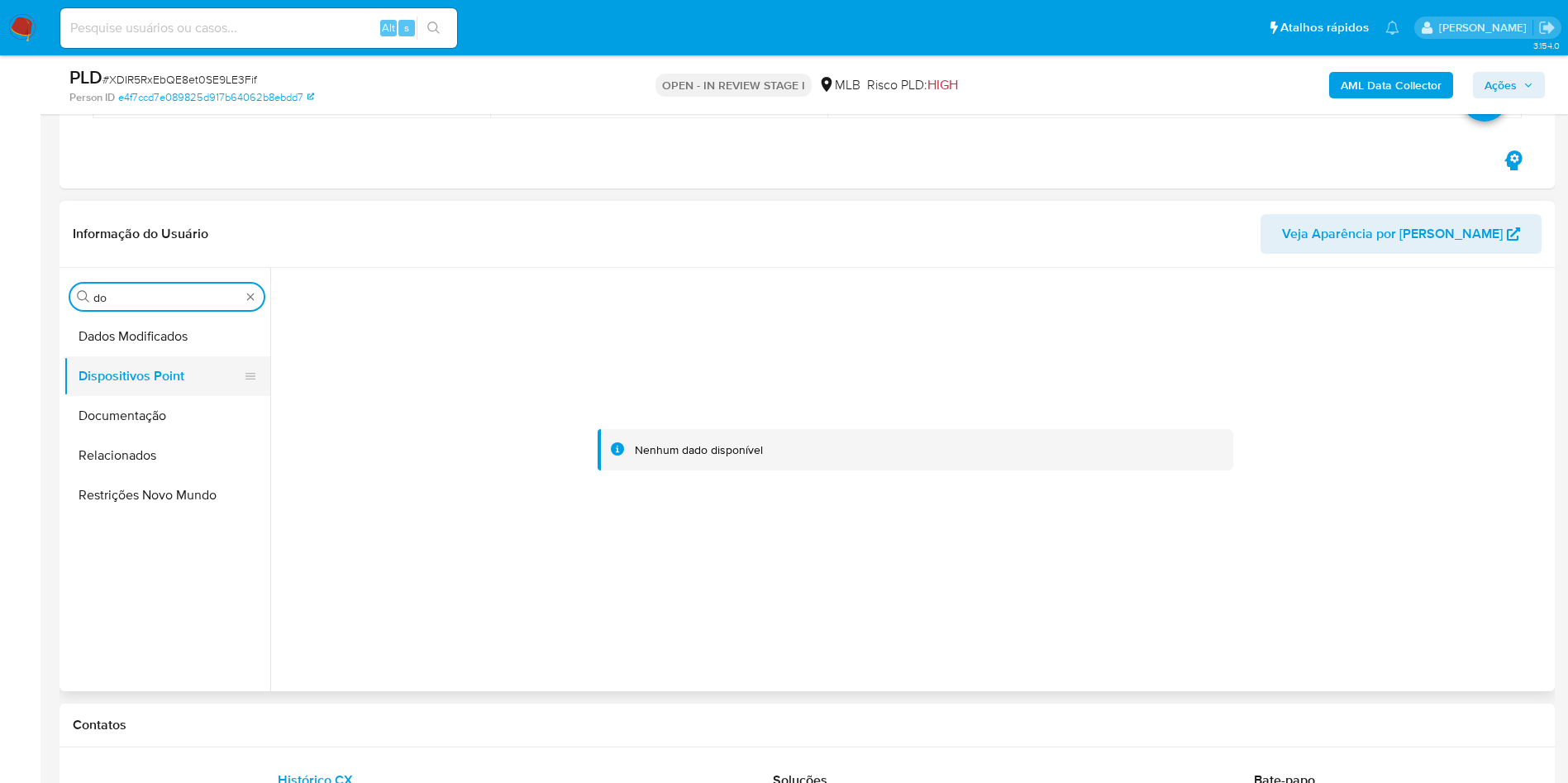
type input "do"
click at [109, 388] on button "Dispositivos Point" at bounding box center [161, 376] width 193 height 40
click at [123, 405] on button "Documentação" at bounding box center [161, 415] width 193 height 40
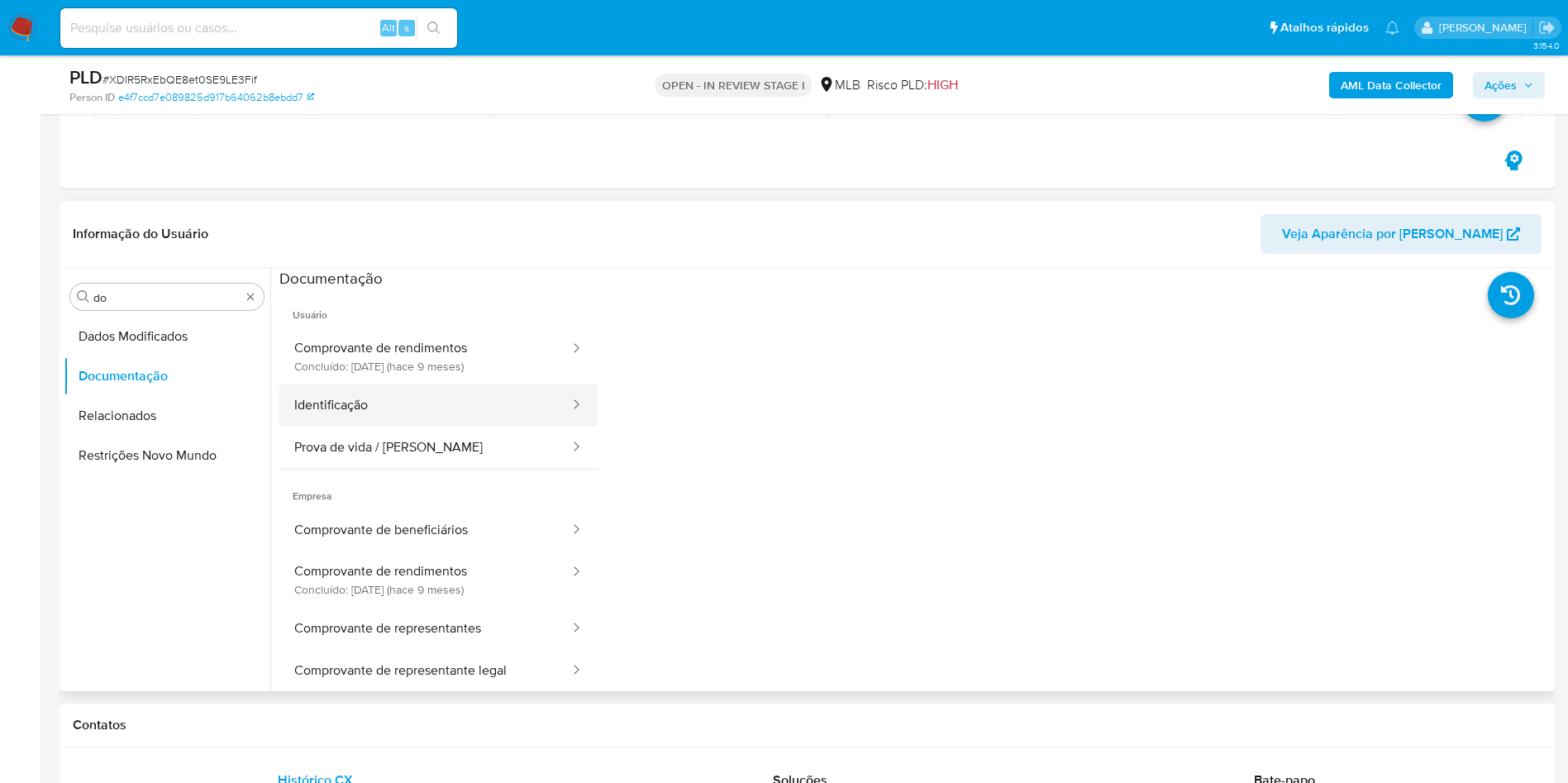
click at [374, 410] on button "Identificação" at bounding box center [425, 405] width 292 height 42
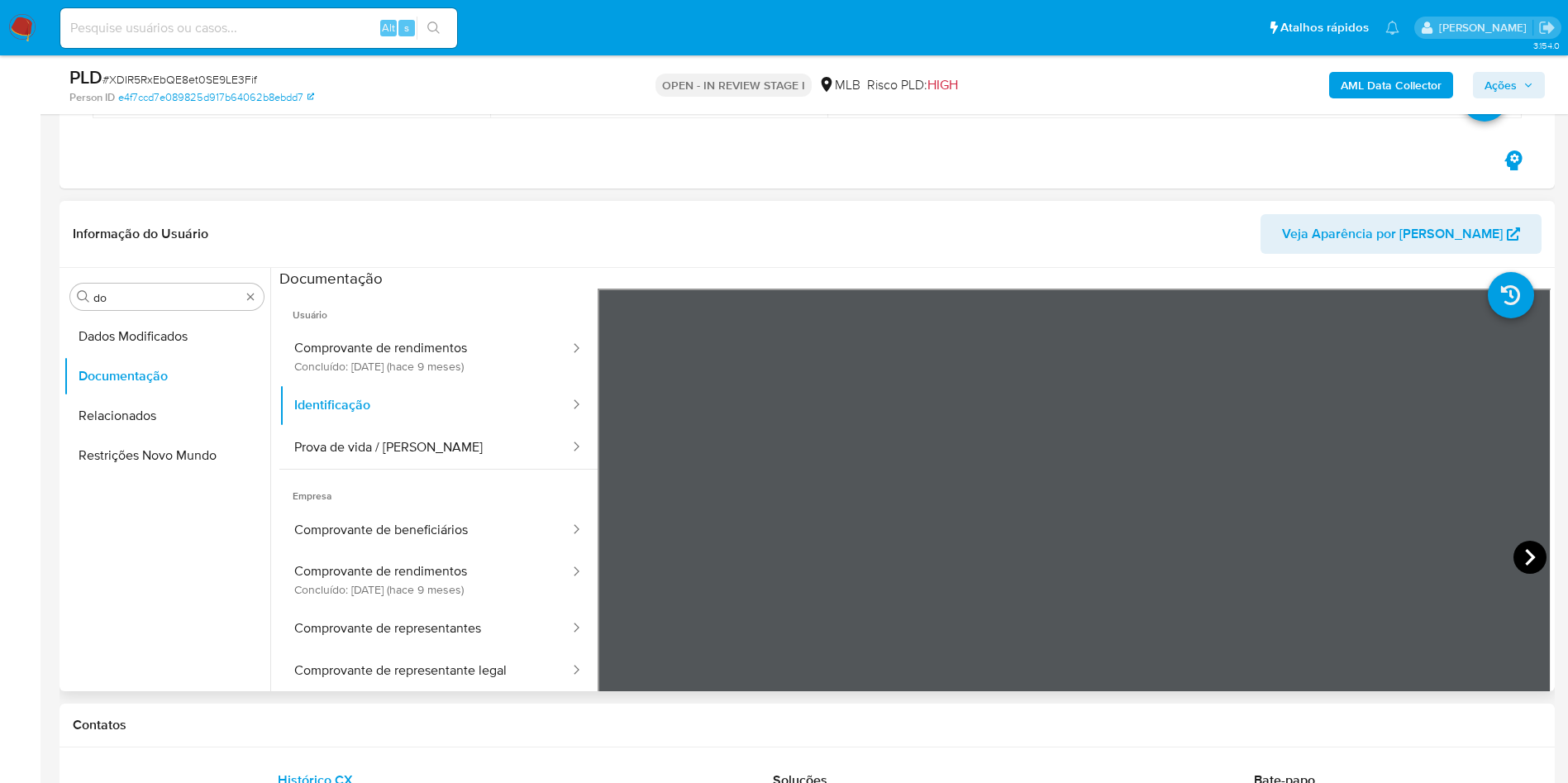
click at [1524, 549] on icon at bounding box center [1531, 557] width 33 height 33
click at [611, 544] on icon at bounding box center [619, 557] width 33 height 33
click at [380, 433] on button "Prova de vida / Selfie" at bounding box center [425, 447] width 292 height 42
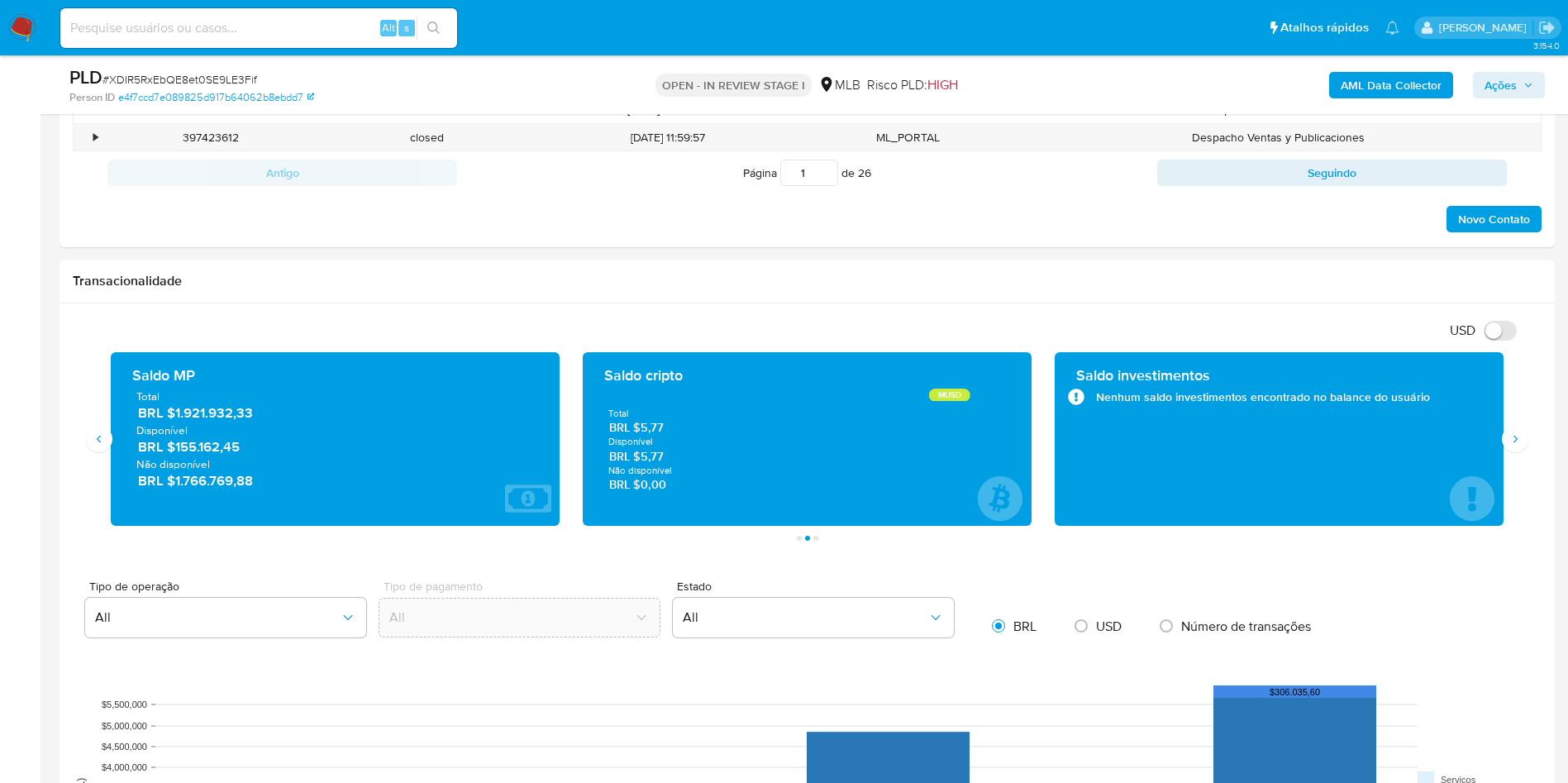
scroll to position [1612, 0]
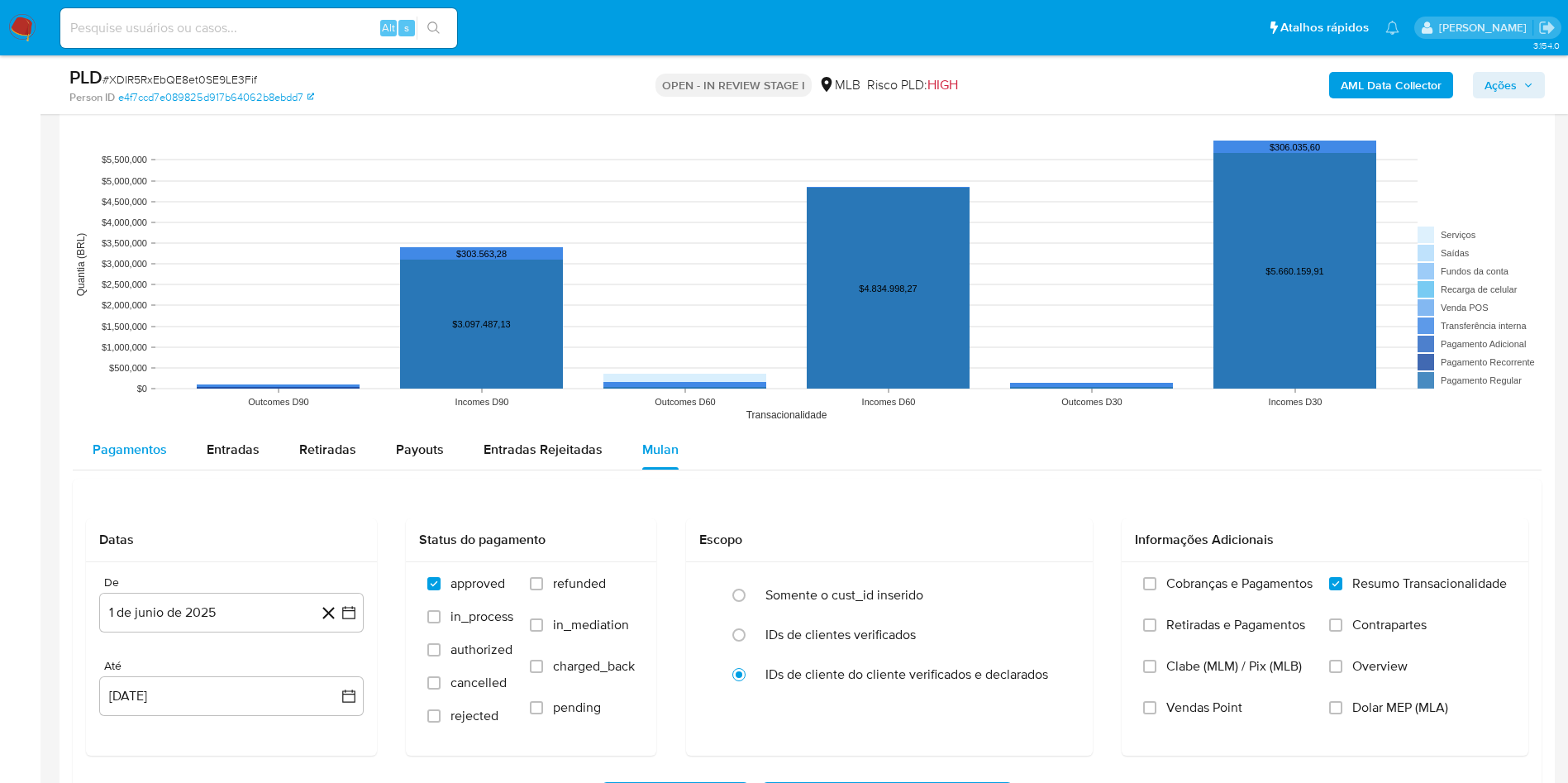
click at [148, 448] on span "Pagamentos" at bounding box center [130, 450] width 74 height 19
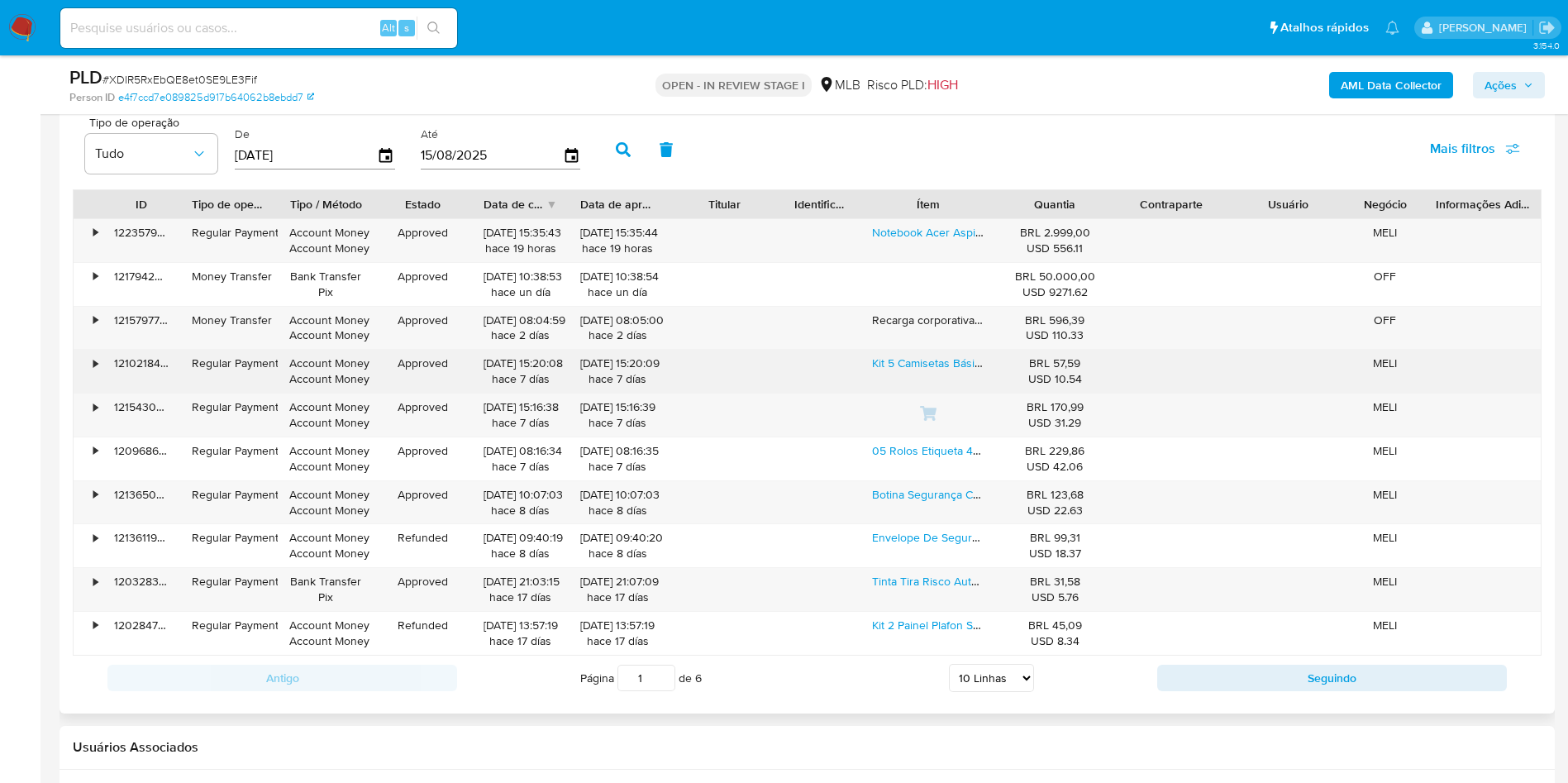
scroll to position [1860, 0]
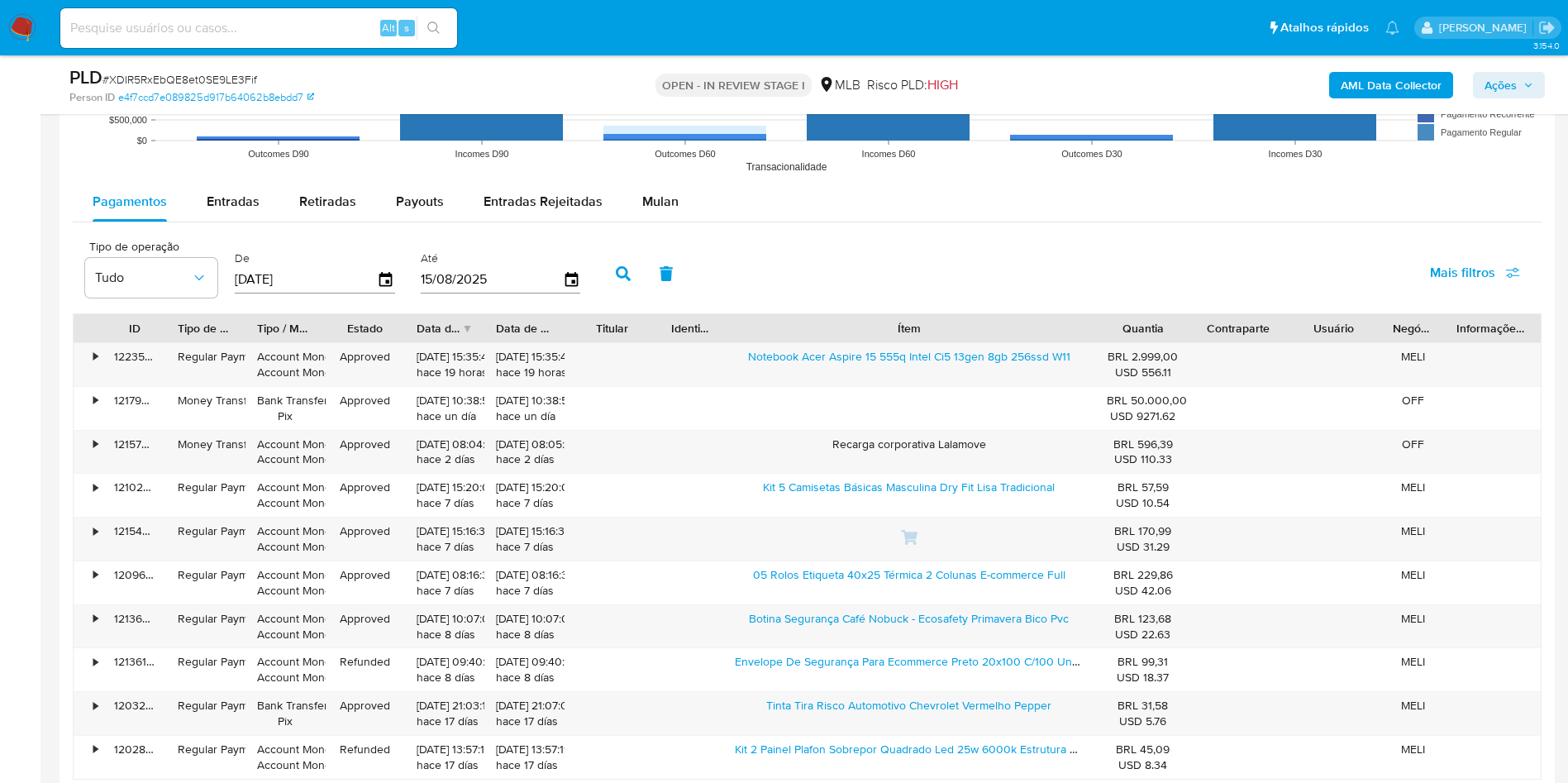
click at [1239, 352] on div "ID Tipo de operação Tipo / Método Estado Data de criação Data de aprovação Titu…" at bounding box center [807, 546] width 1470 height 466
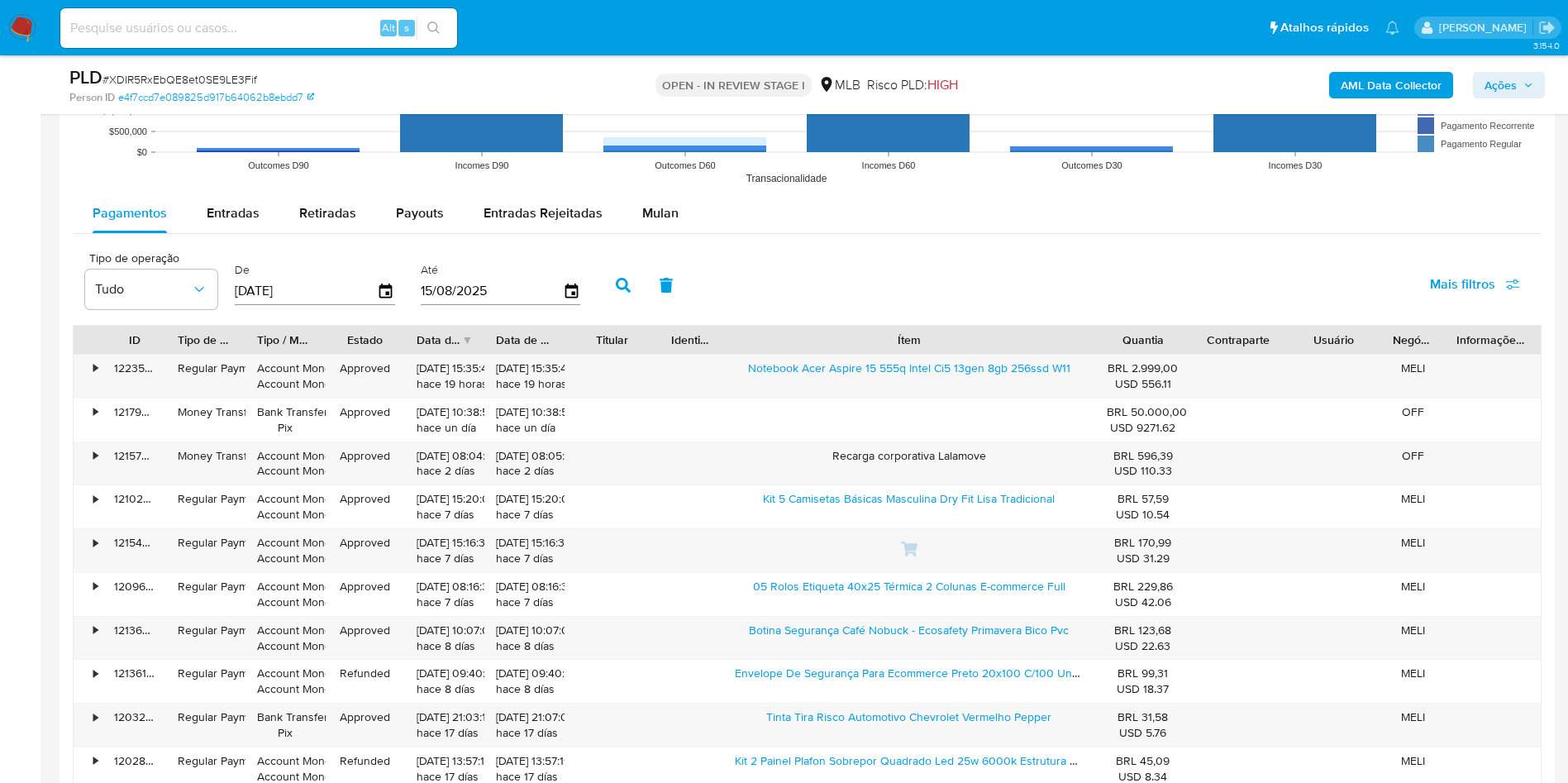
scroll to position [1984, 0]
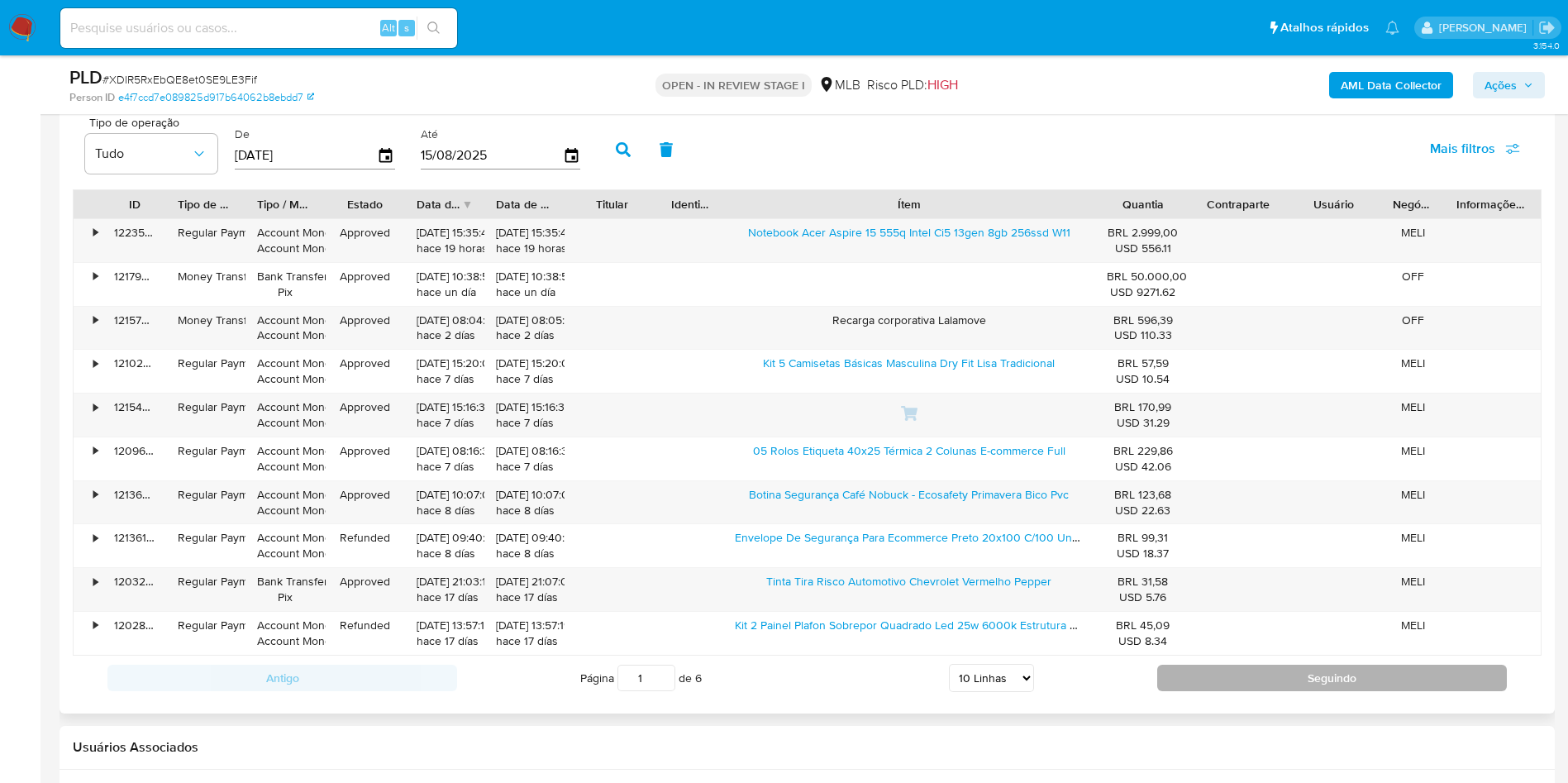
click at [1288, 681] on button "Seguindo" at bounding box center [1332, 678] width 350 height 26
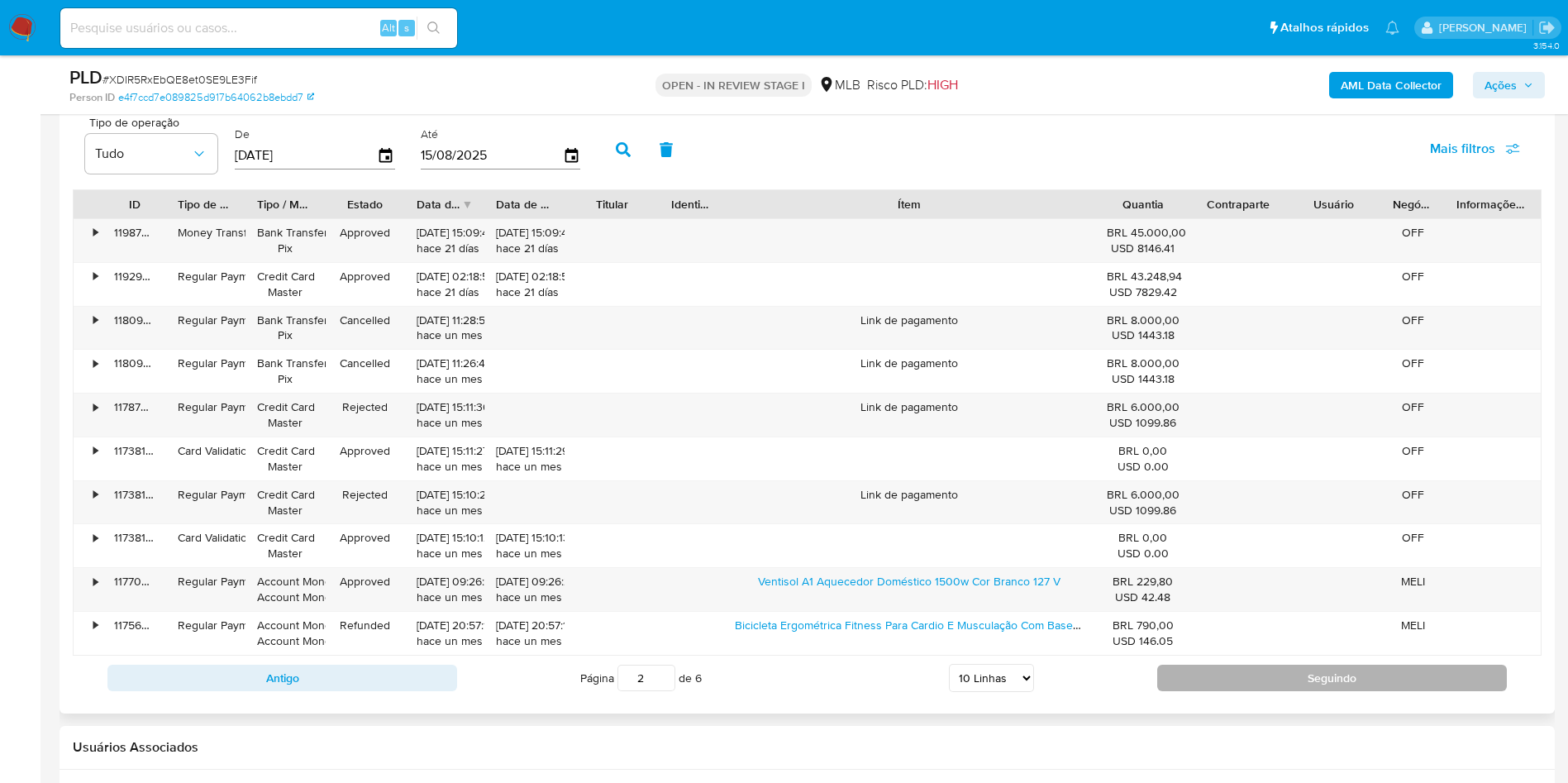
click at [1287, 666] on button "Seguindo" at bounding box center [1332, 678] width 350 height 26
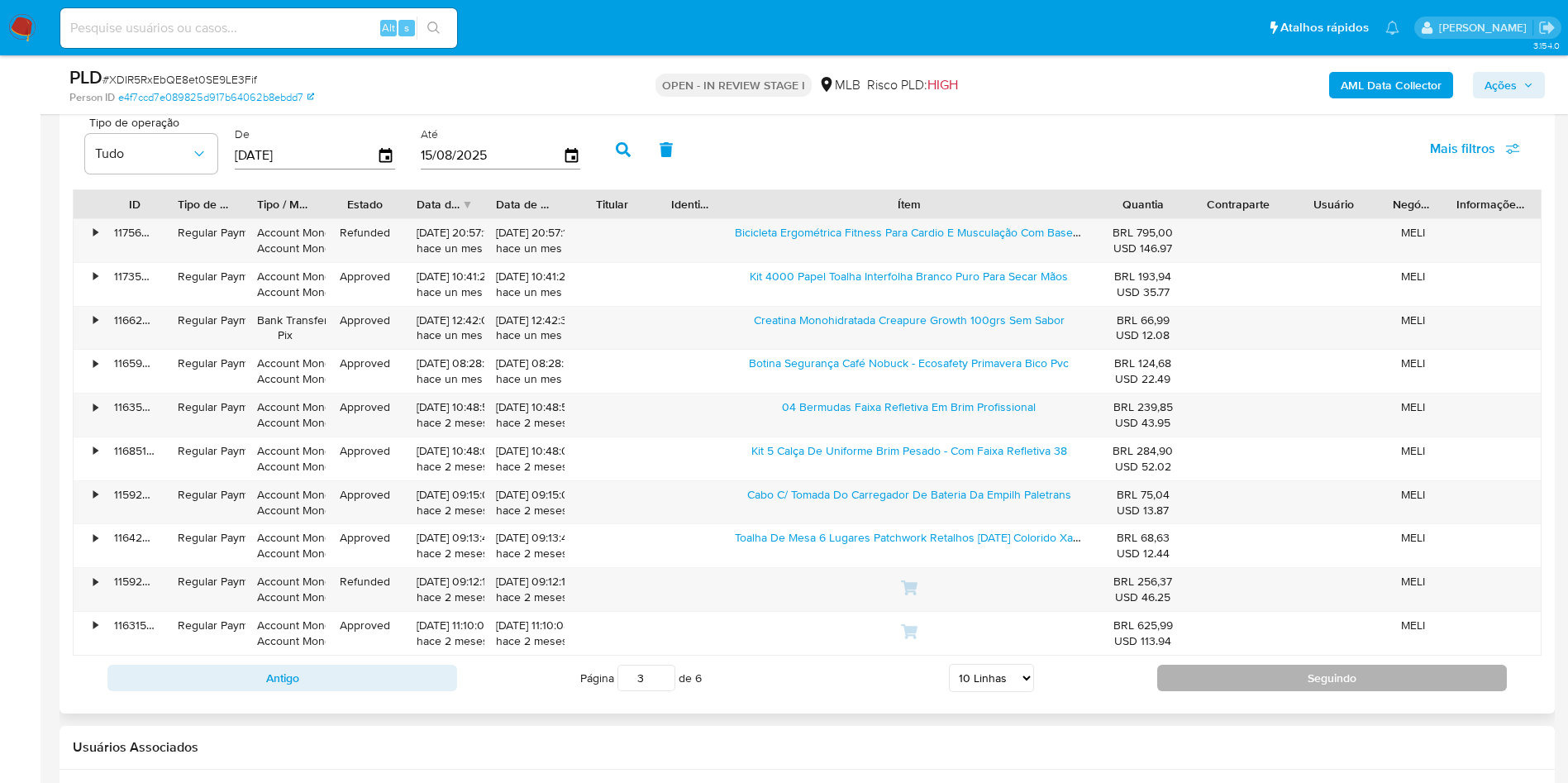
click at [1287, 666] on button "Seguindo" at bounding box center [1332, 678] width 350 height 26
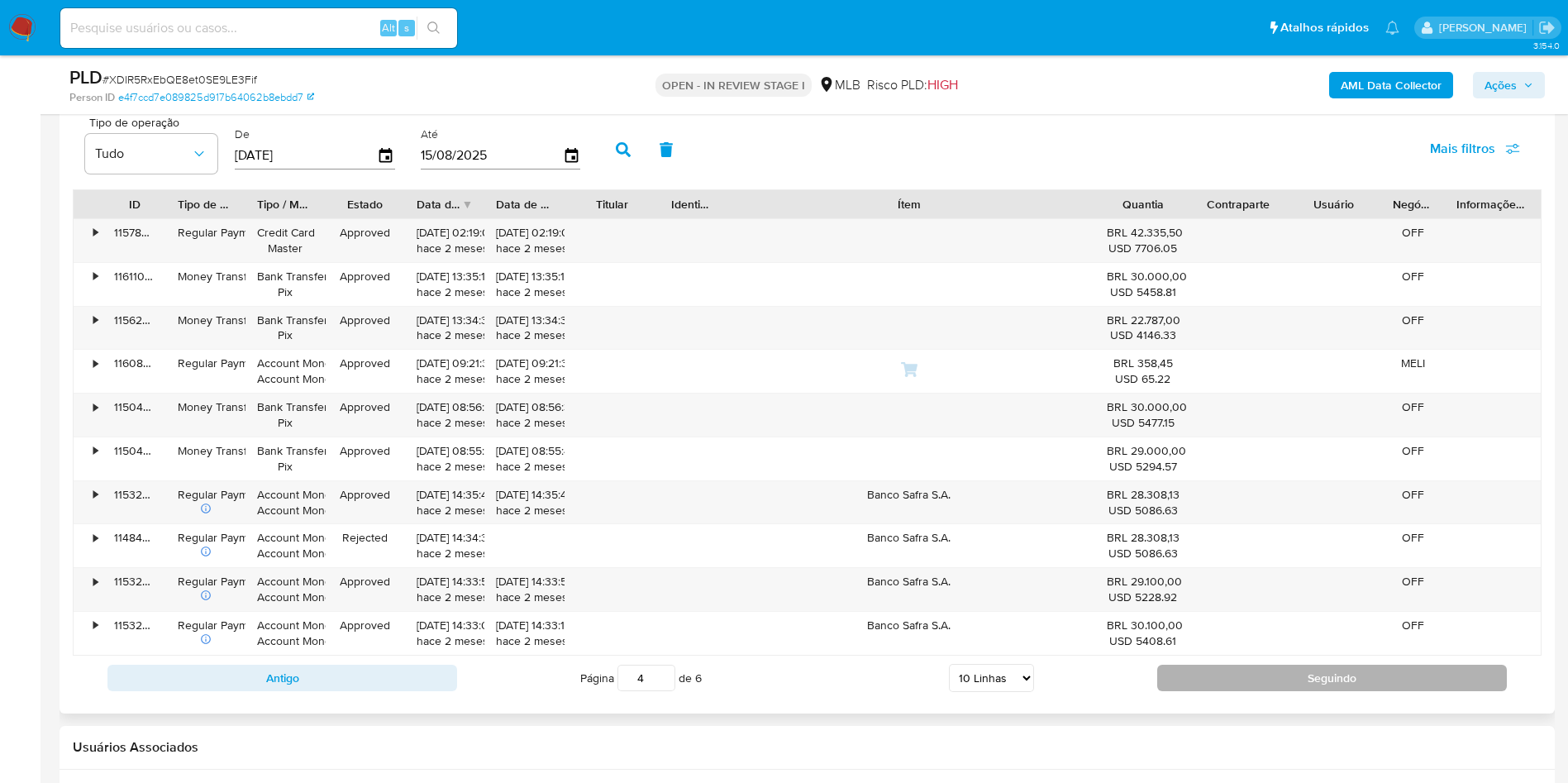
click at [1287, 666] on button "Seguindo" at bounding box center [1332, 678] width 350 height 26
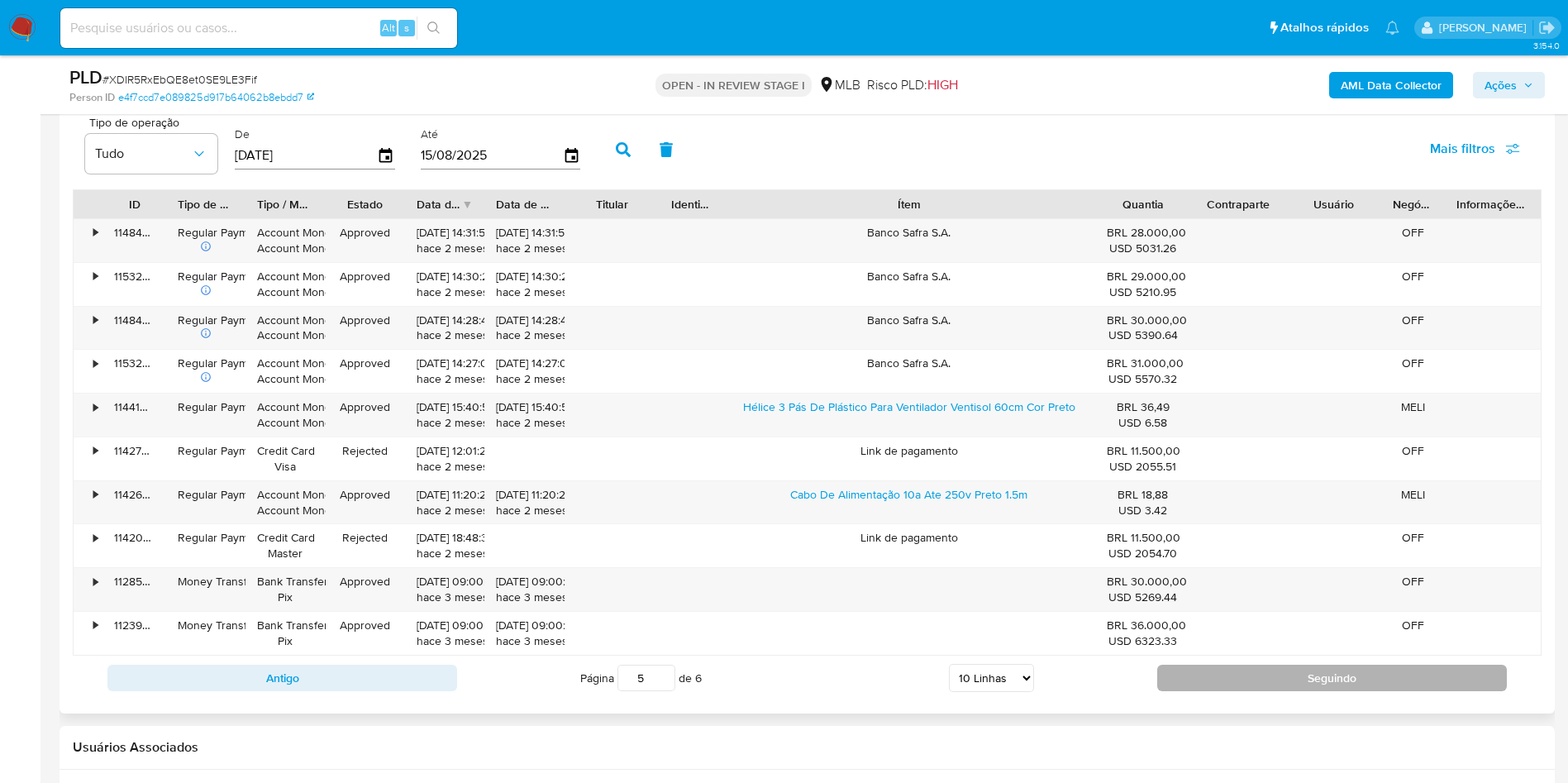
click at [1287, 666] on button "Seguindo" at bounding box center [1332, 678] width 350 height 26
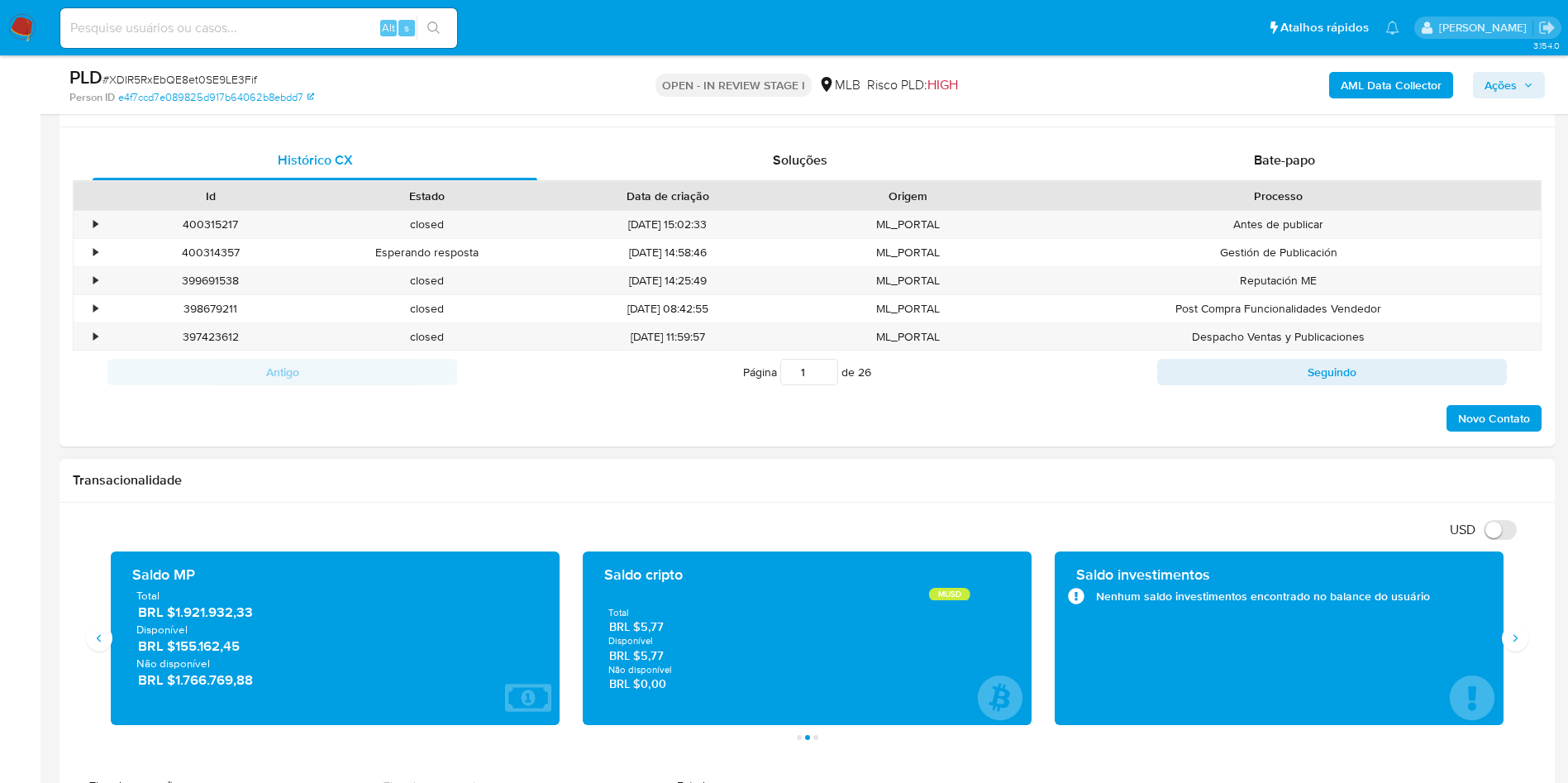
scroll to position [248, 0]
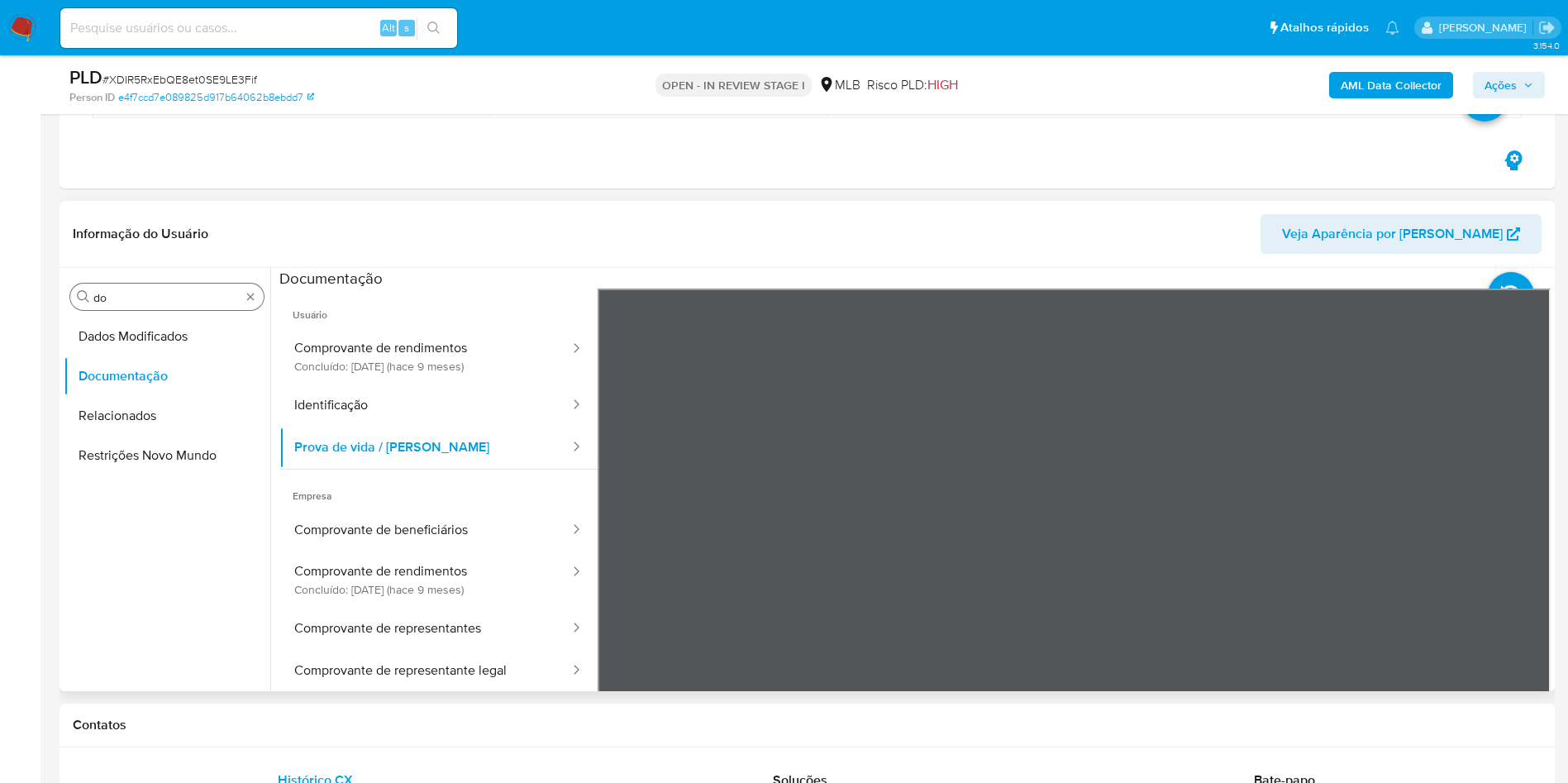
click at [147, 297] on input "do" at bounding box center [167, 297] width 147 height 15
click at [333, 643] on button "Comprovante de representantes" at bounding box center [425, 628] width 292 height 42
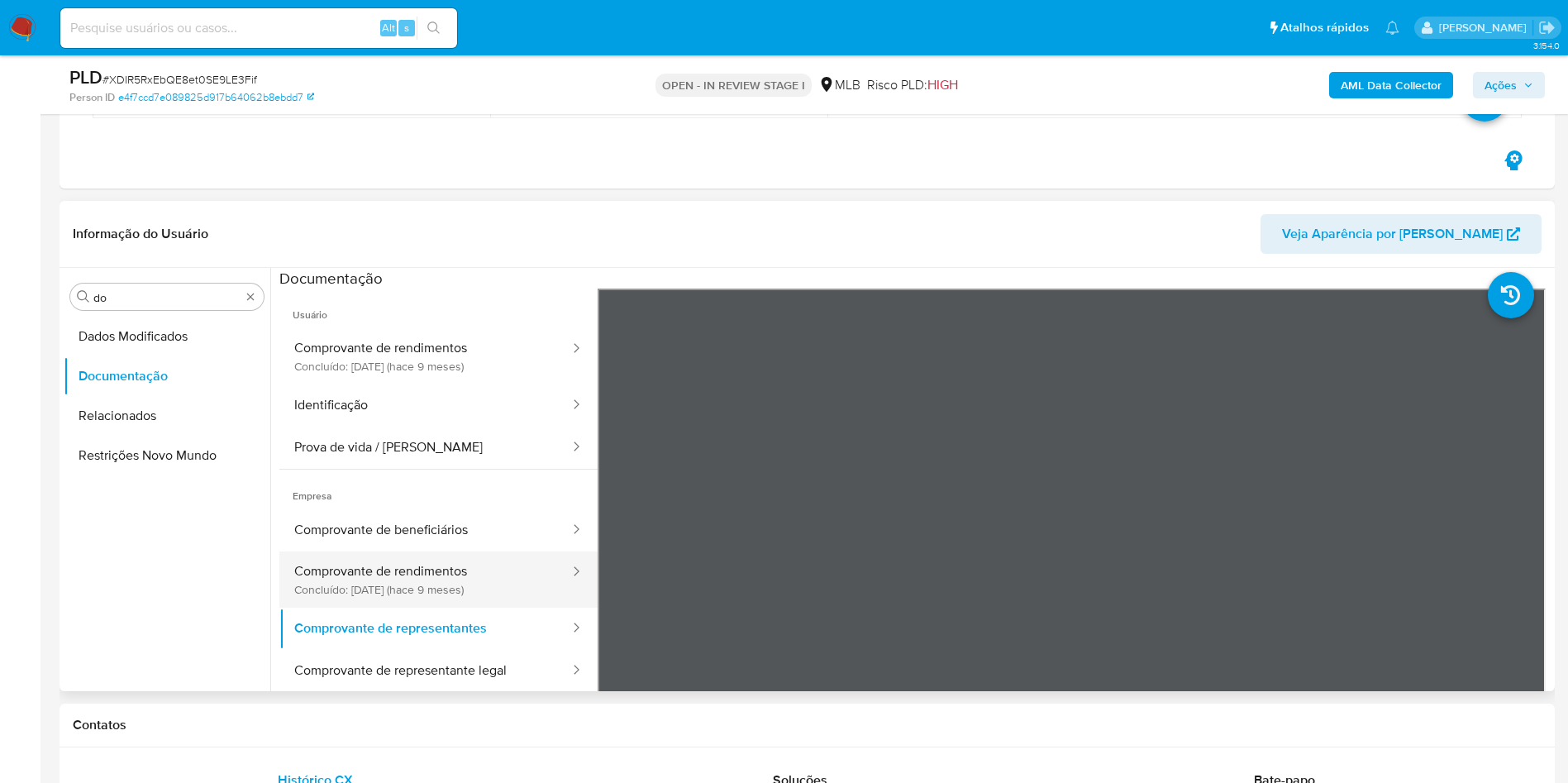
click at [328, 575] on button "Comprovante de rendimentos Concluído: 19/11/2024 (hace 9 meses)" at bounding box center [425, 580] width 292 height 57
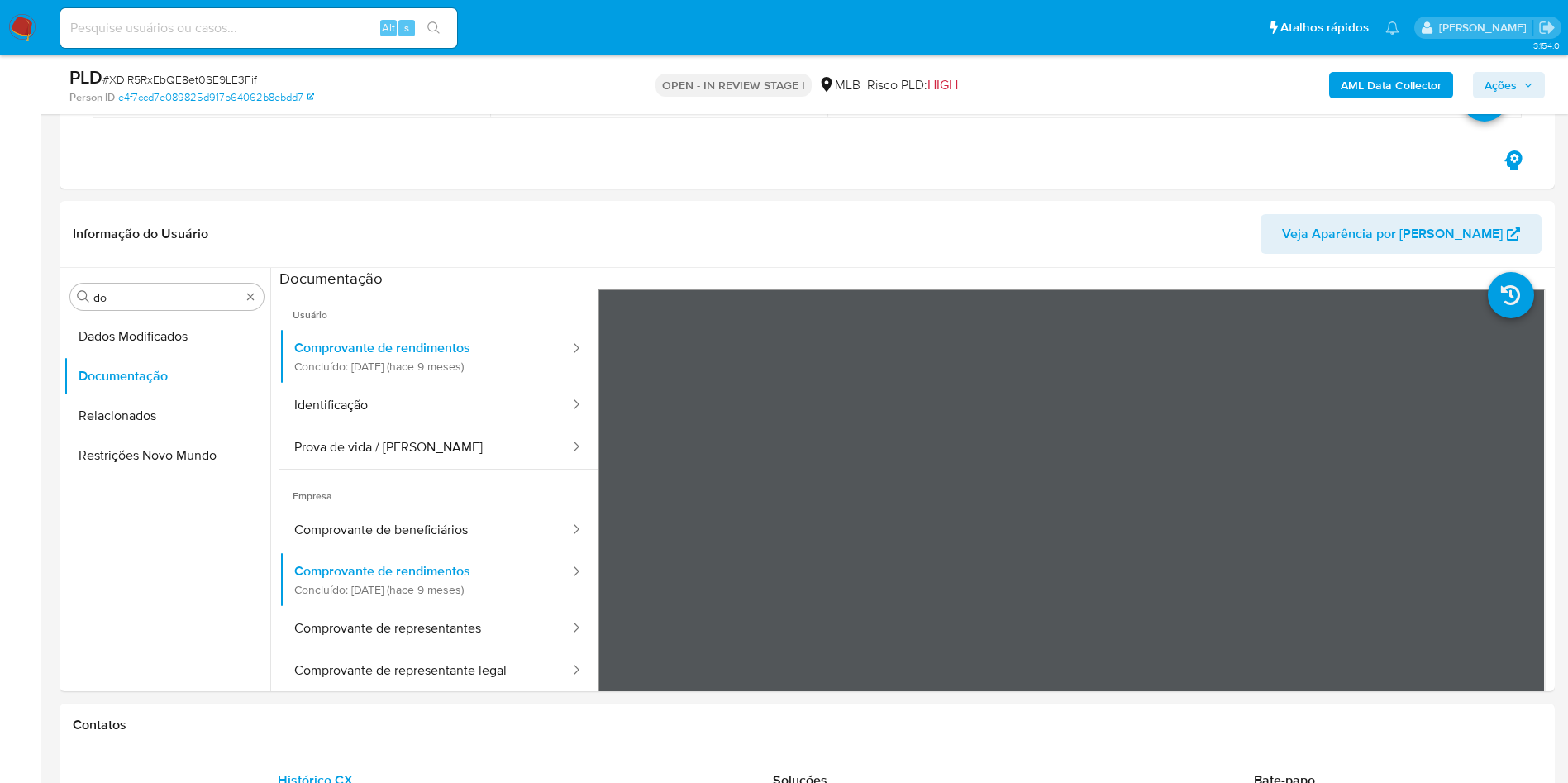
scroll to position [868, 0]
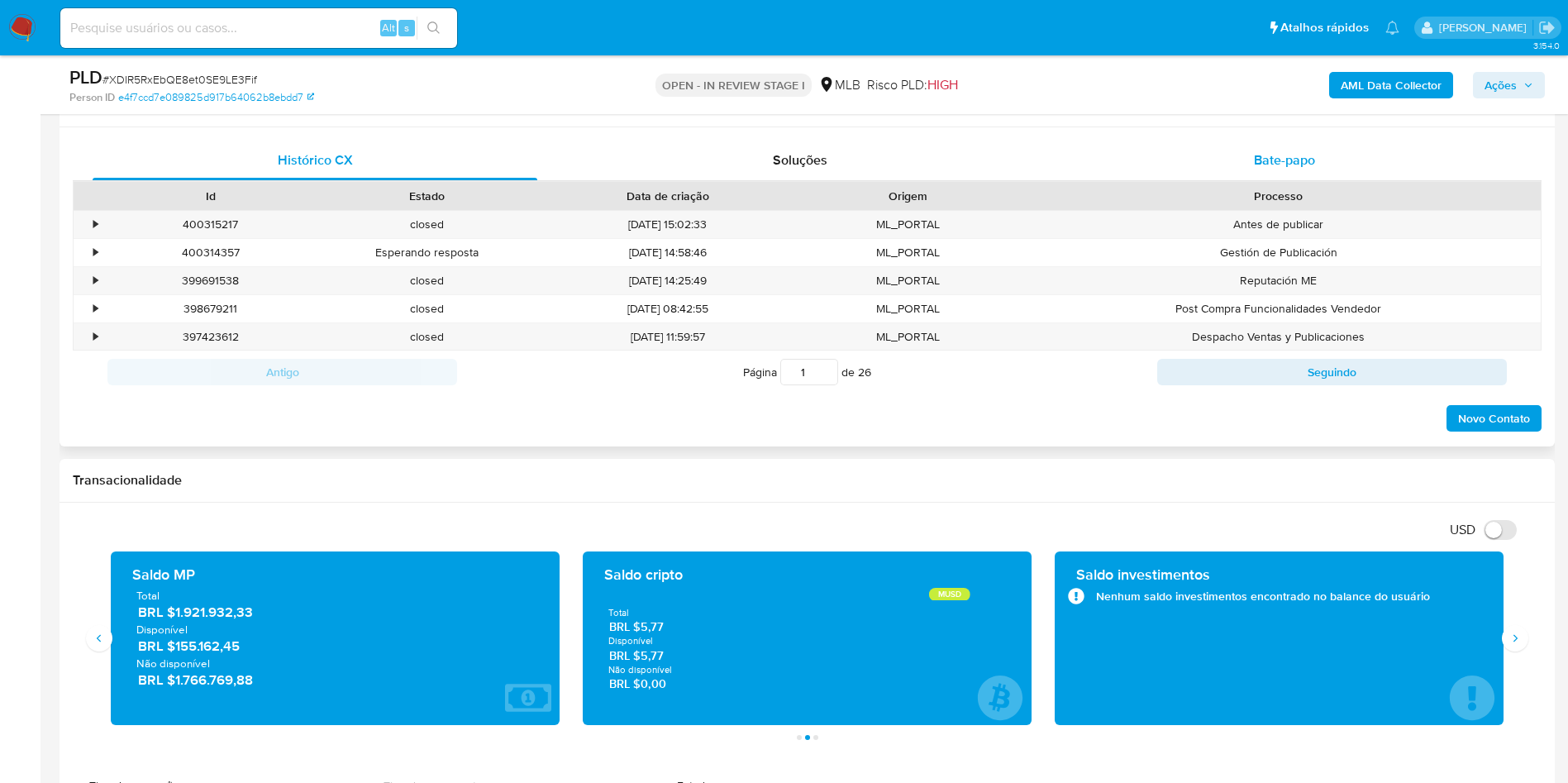
click at [1274, 175] on div "Bate-papo" at bounding box center [1285, 160] width 445 height 40
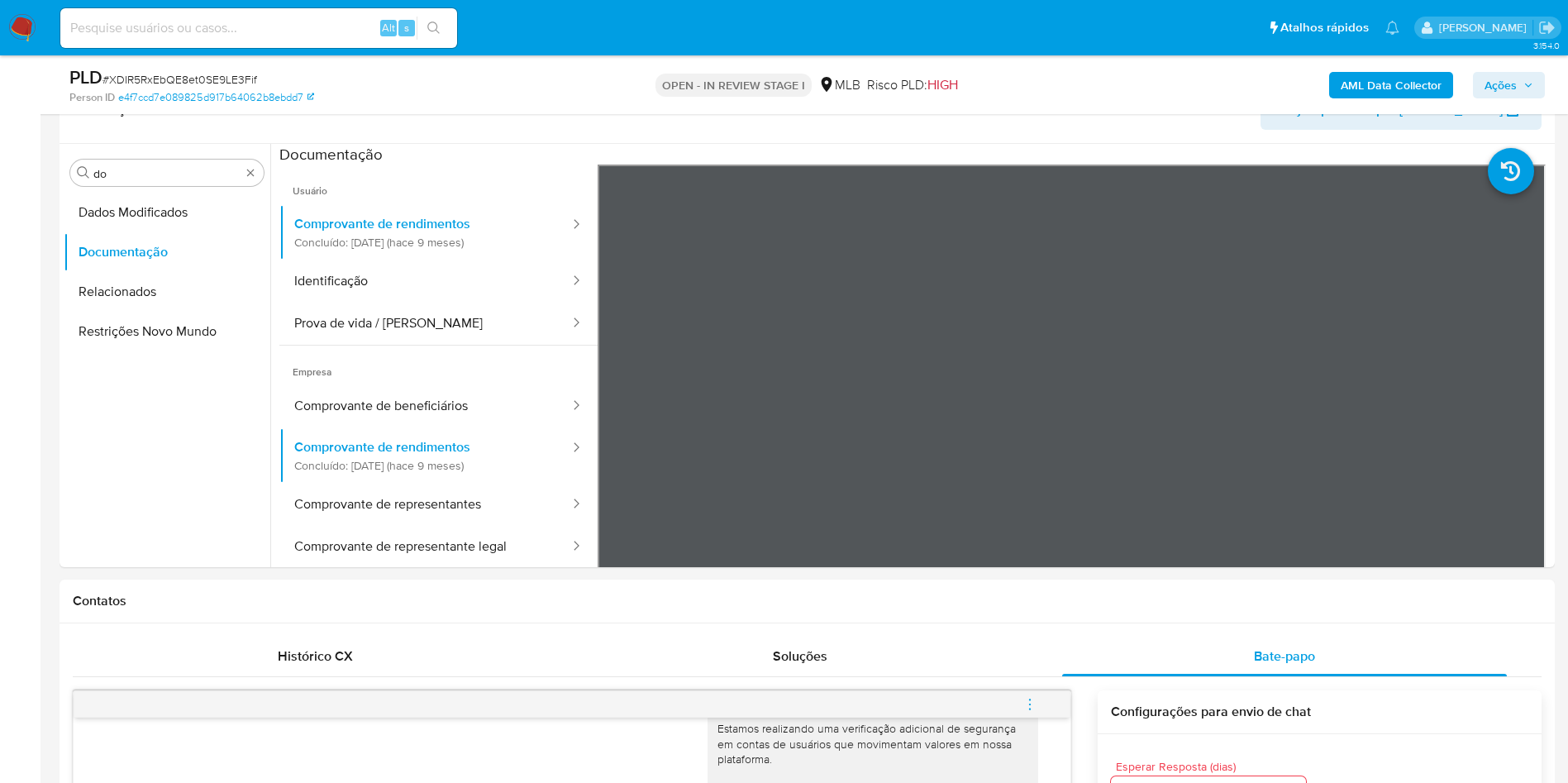
scroll to position [248, 0]
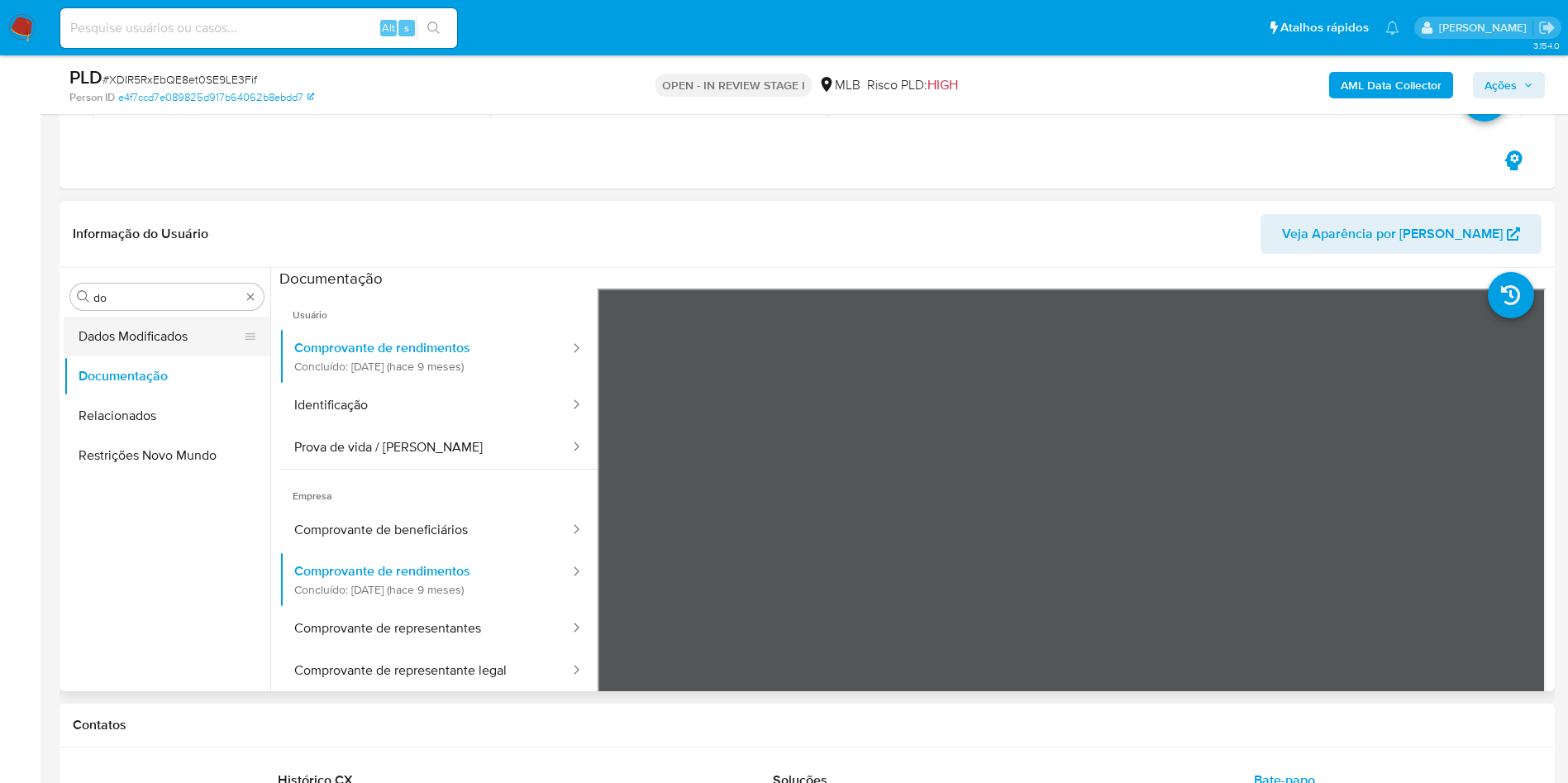
click at [124, 334] on button "Dados Modificados" at bounding box center [161, 336] width 193 height 40
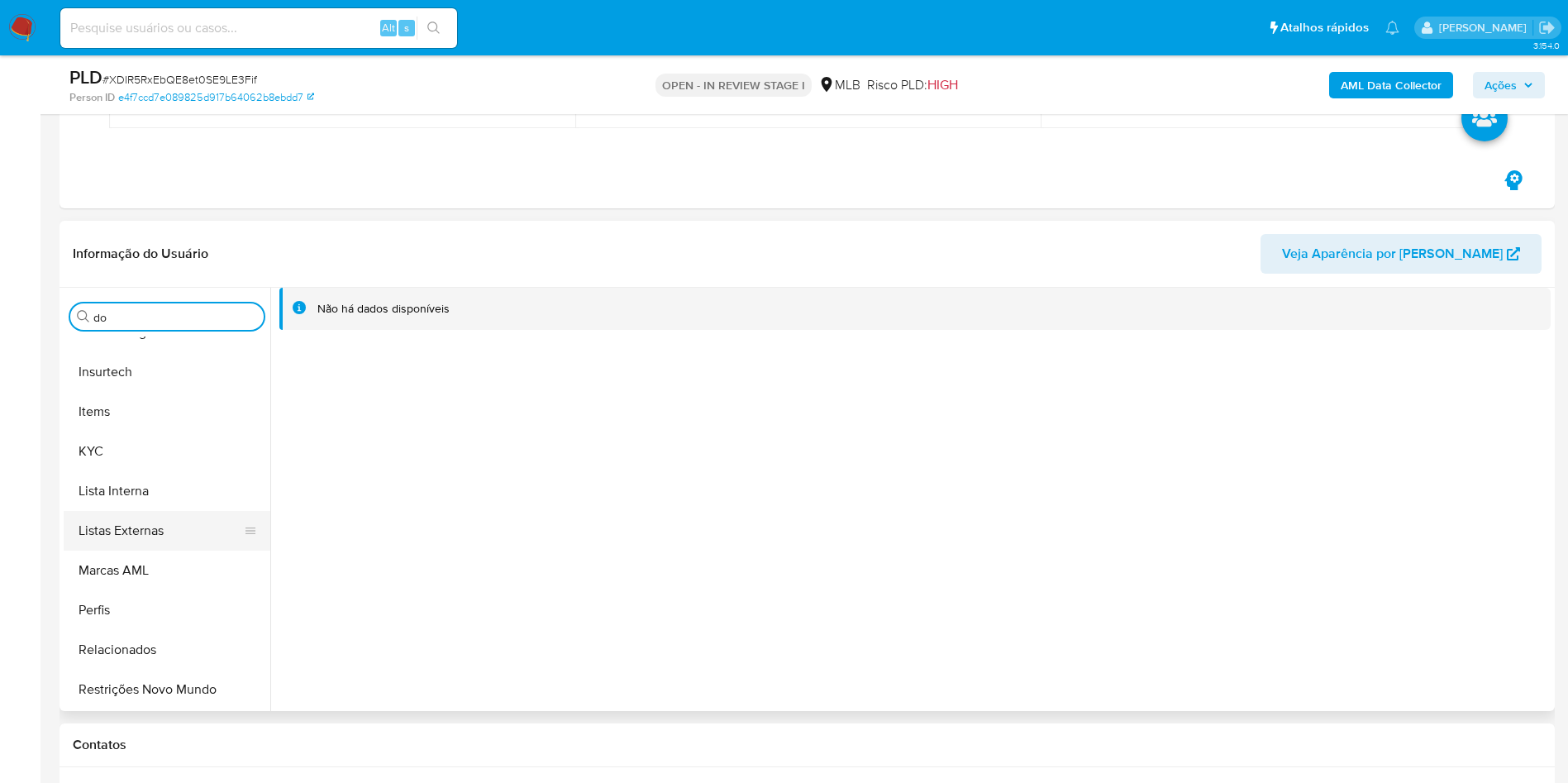
scroll to position [614, 0]
click at [123, 524] on button "Items" at bounding box center [161, 535] width 193 height 40
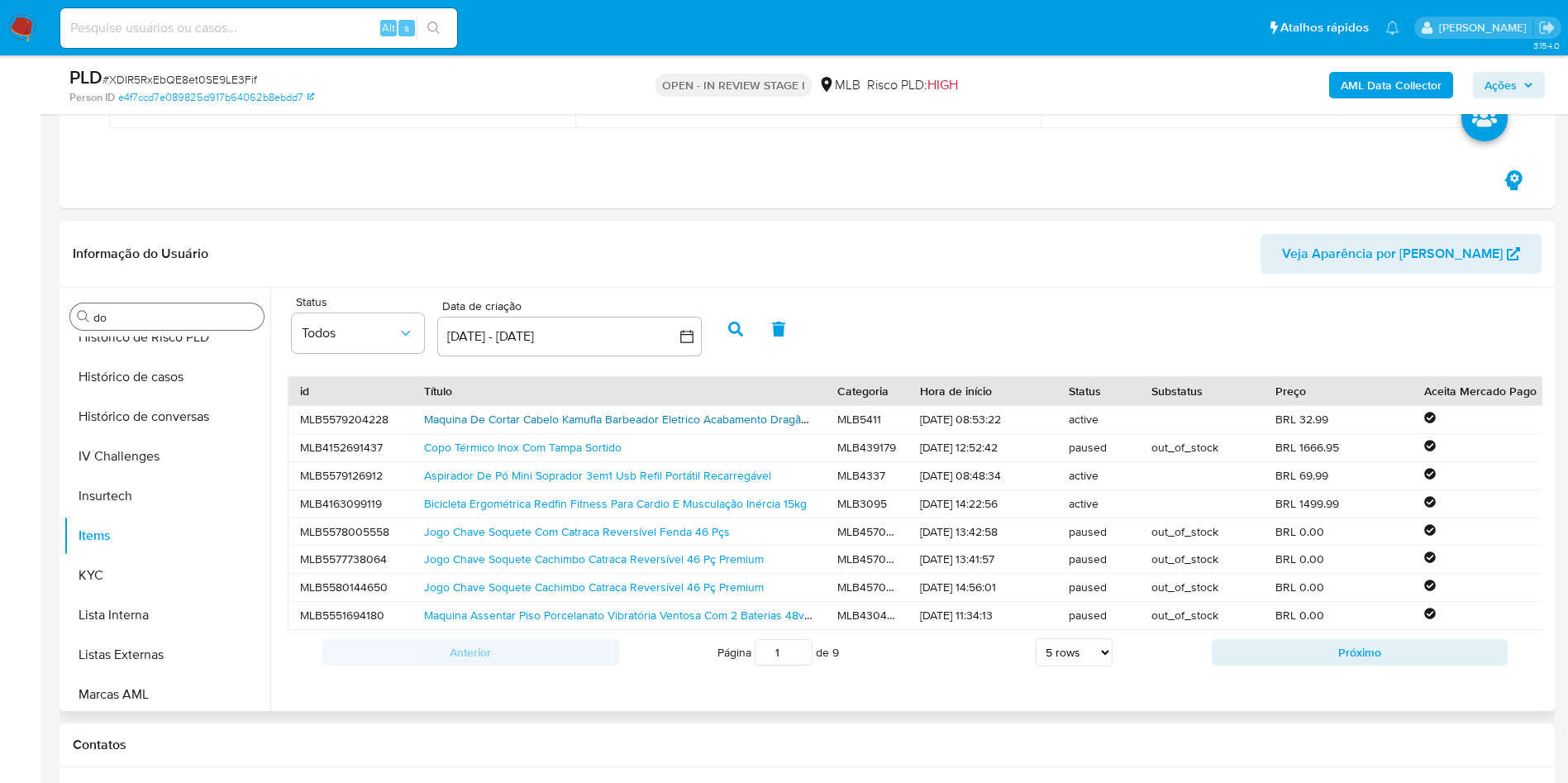
click at [569, 419] on link "Maquina De Cortar Cabelo Kamufla Barbeador Eletrico Acabamento Dragão Com 6 Pen…" at bounding box center [712, 419] width 575 height 17
click at [533, 498] on link "Bicicleta Ergométrica Redfin Fitness Para Cardio E Musculação Inércia 15kg" at bounding box center [616, 503] width 383 height 17
click at [1385, 666] on button "Próximo" at bounding box center [1361, 652] width 297 height 26
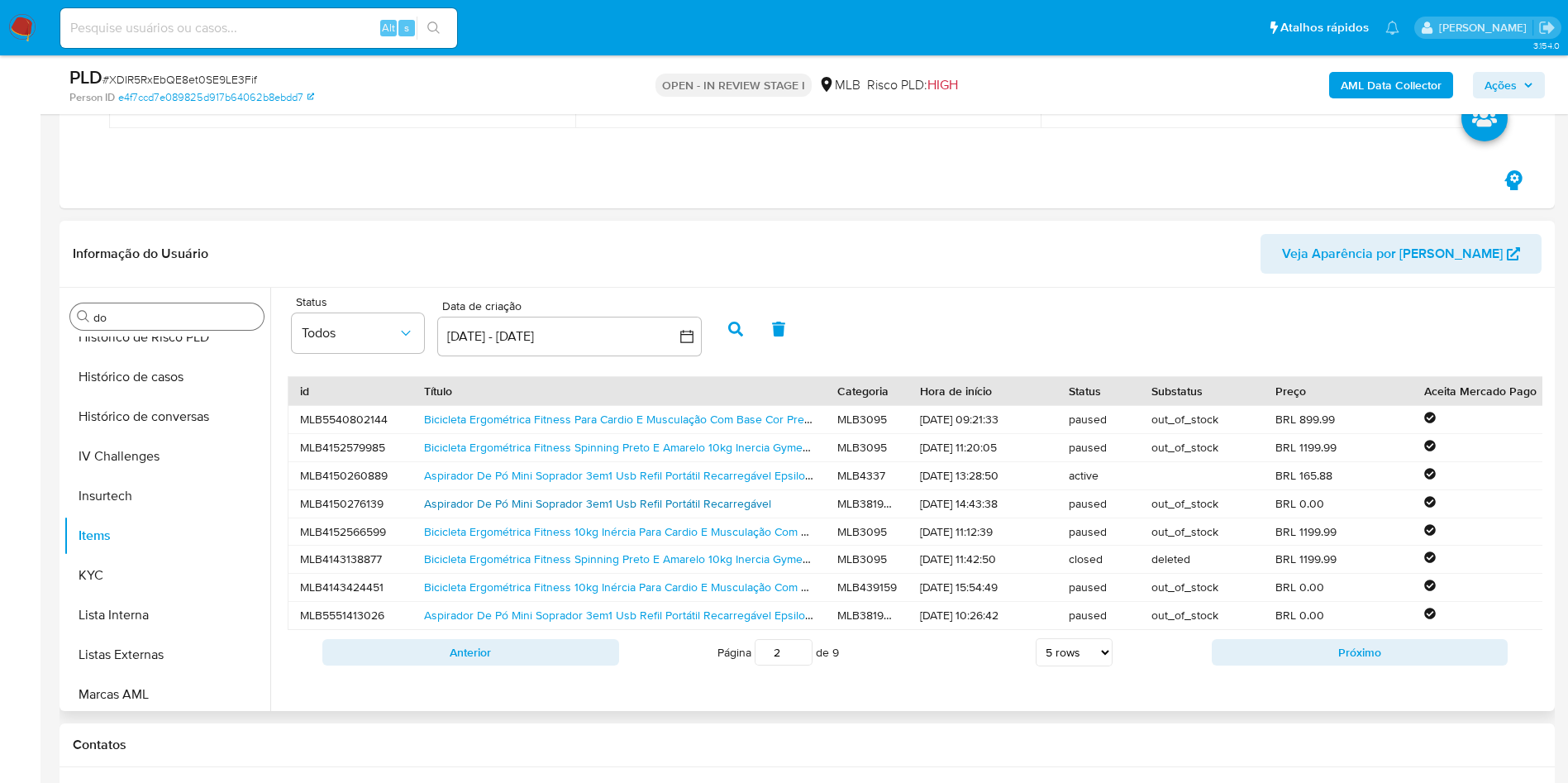
click at [520, 508] on link "Aspirador De Pó Mini Soprador 3em1 Usb Refil Portátil Recarregável" at bounding box center [598, 503] width 347 height 17
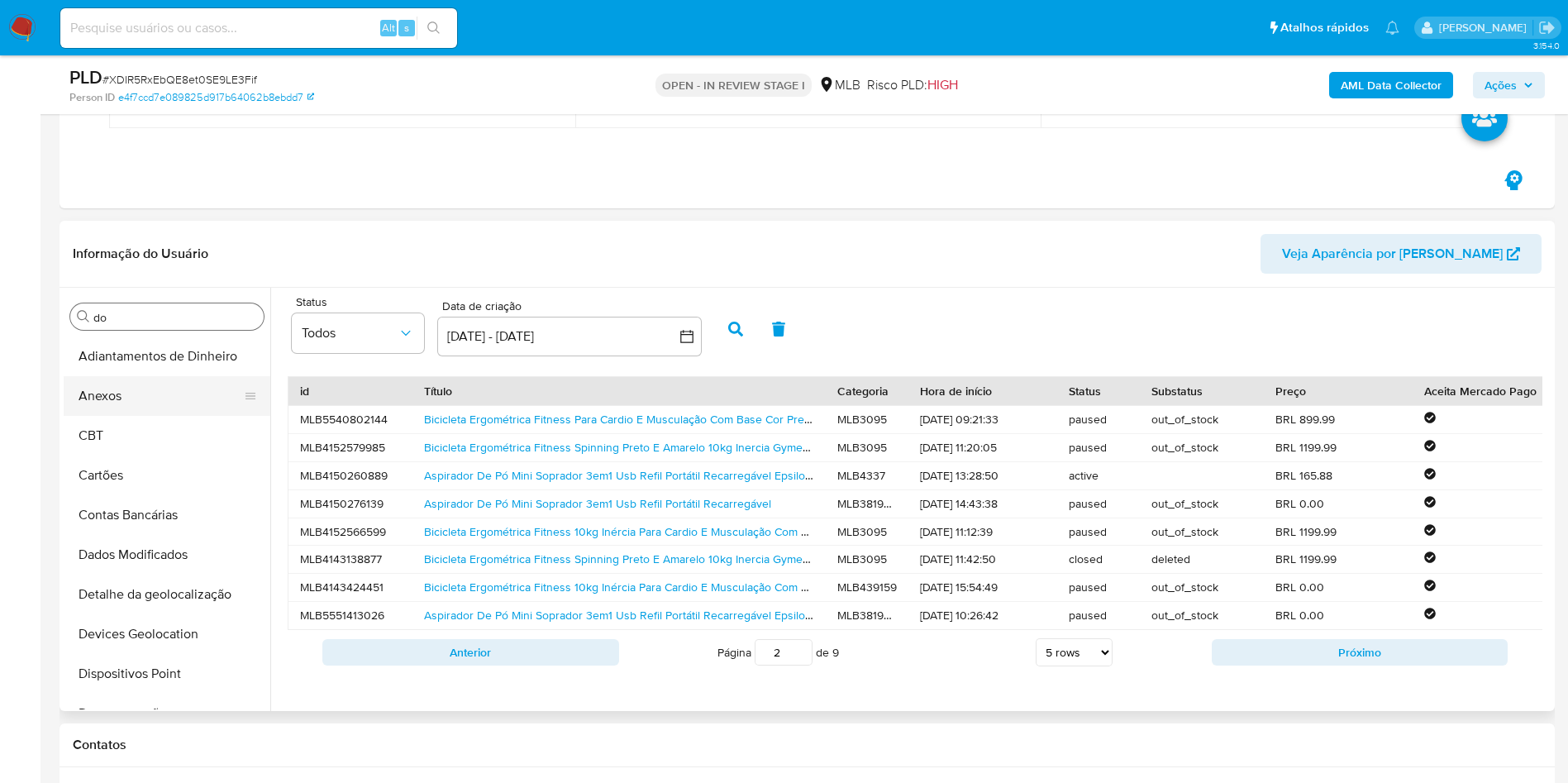
click at [109, 411] on button "Anexos" at bounding box center [161, 396] width 193 height 40
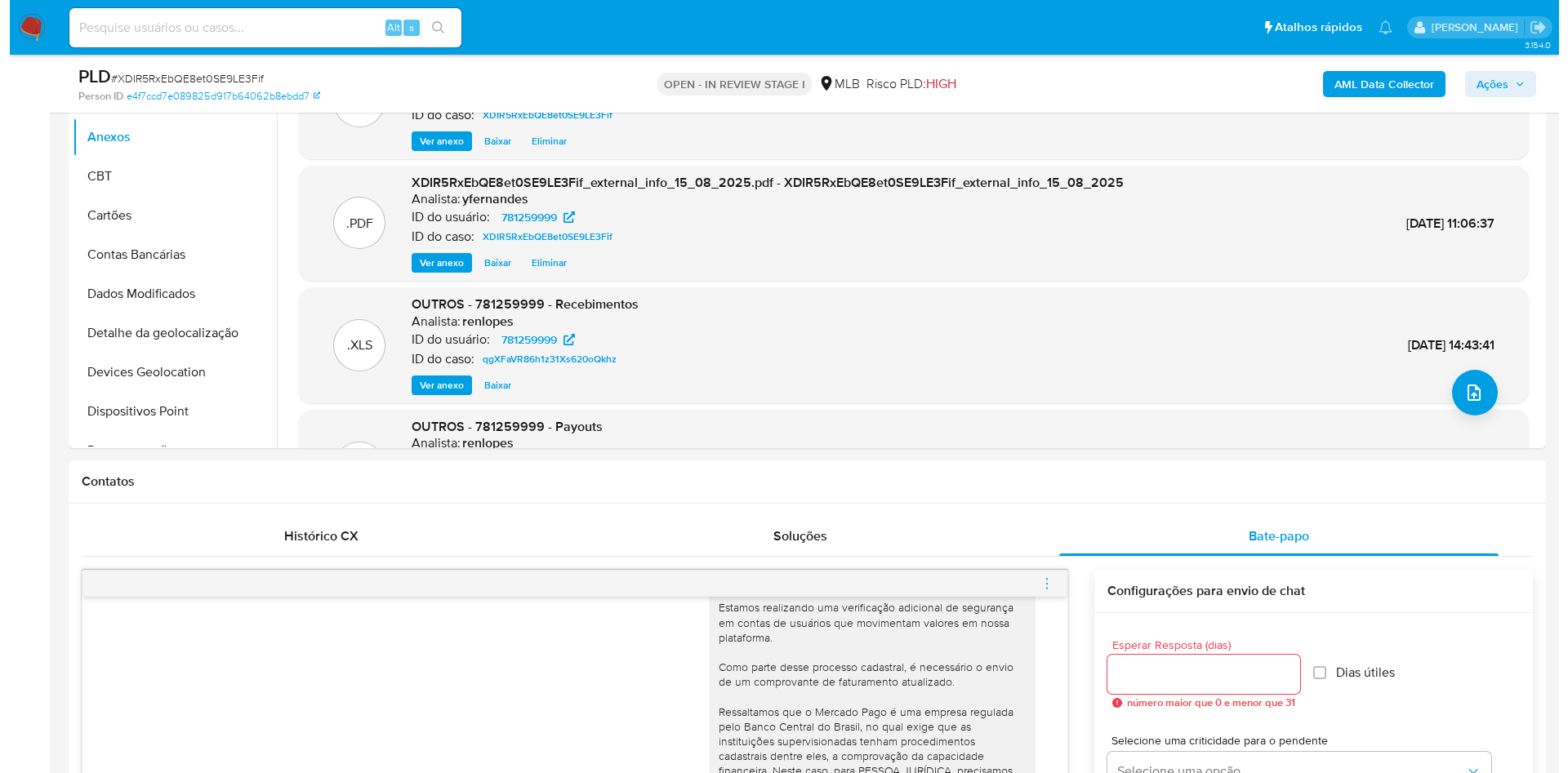
scroll to position [490, 0]
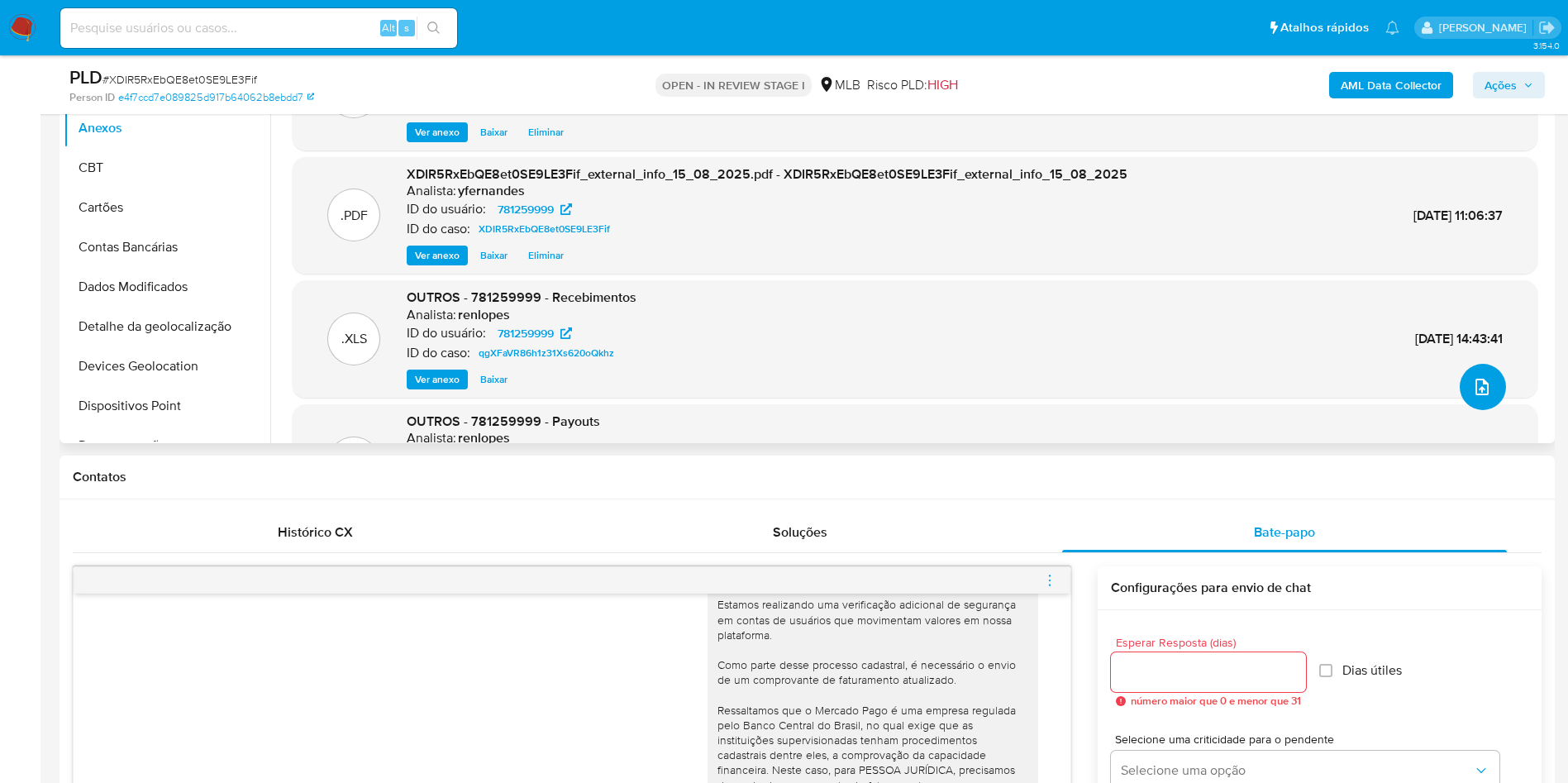
click at [1486, 386] on button "upload-file" at bounding box center [1483, 387] width 46 height 46
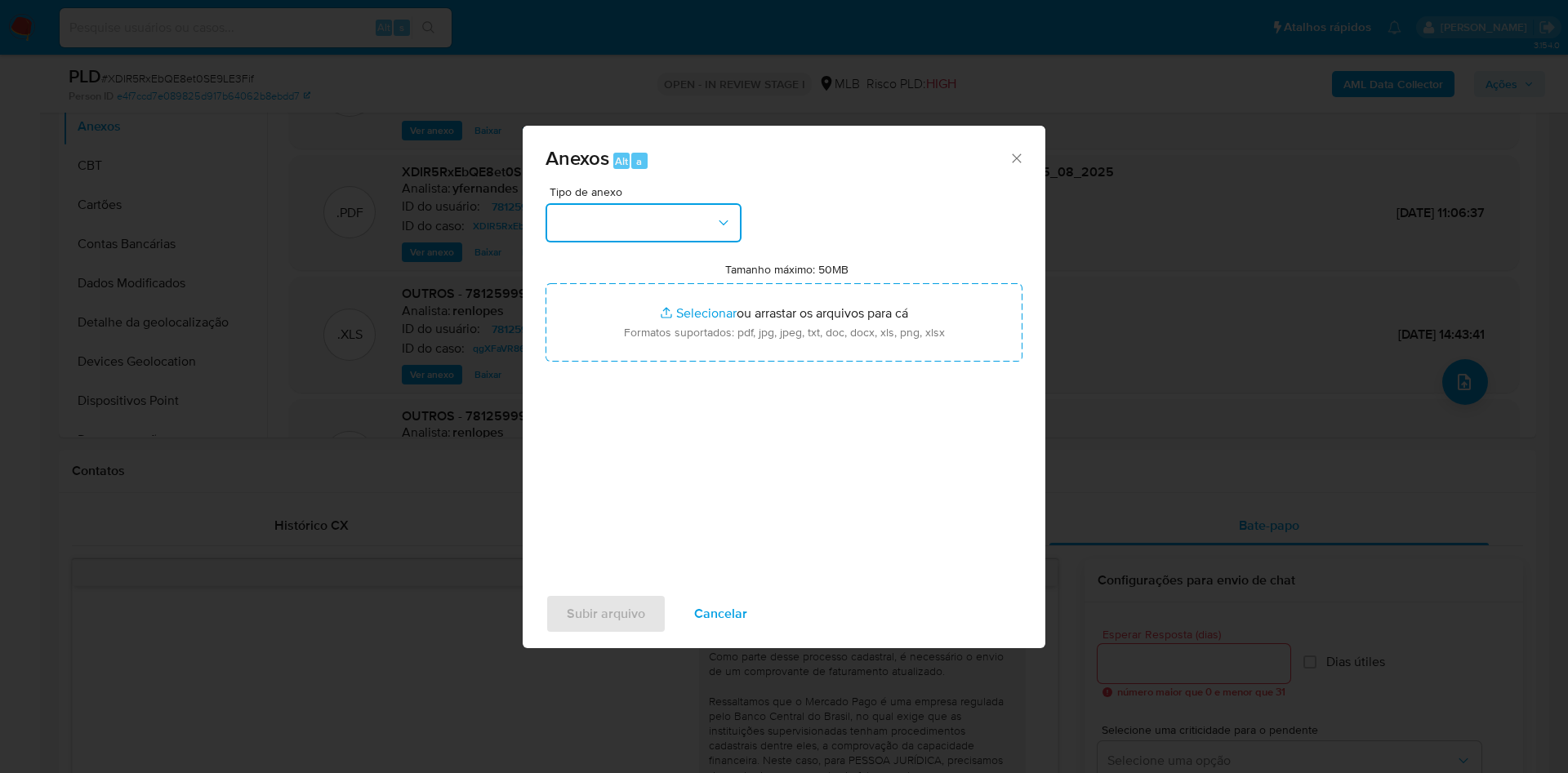
click at [663, 211] on button "button" at bounding box center [644, 223] width 196 height 39
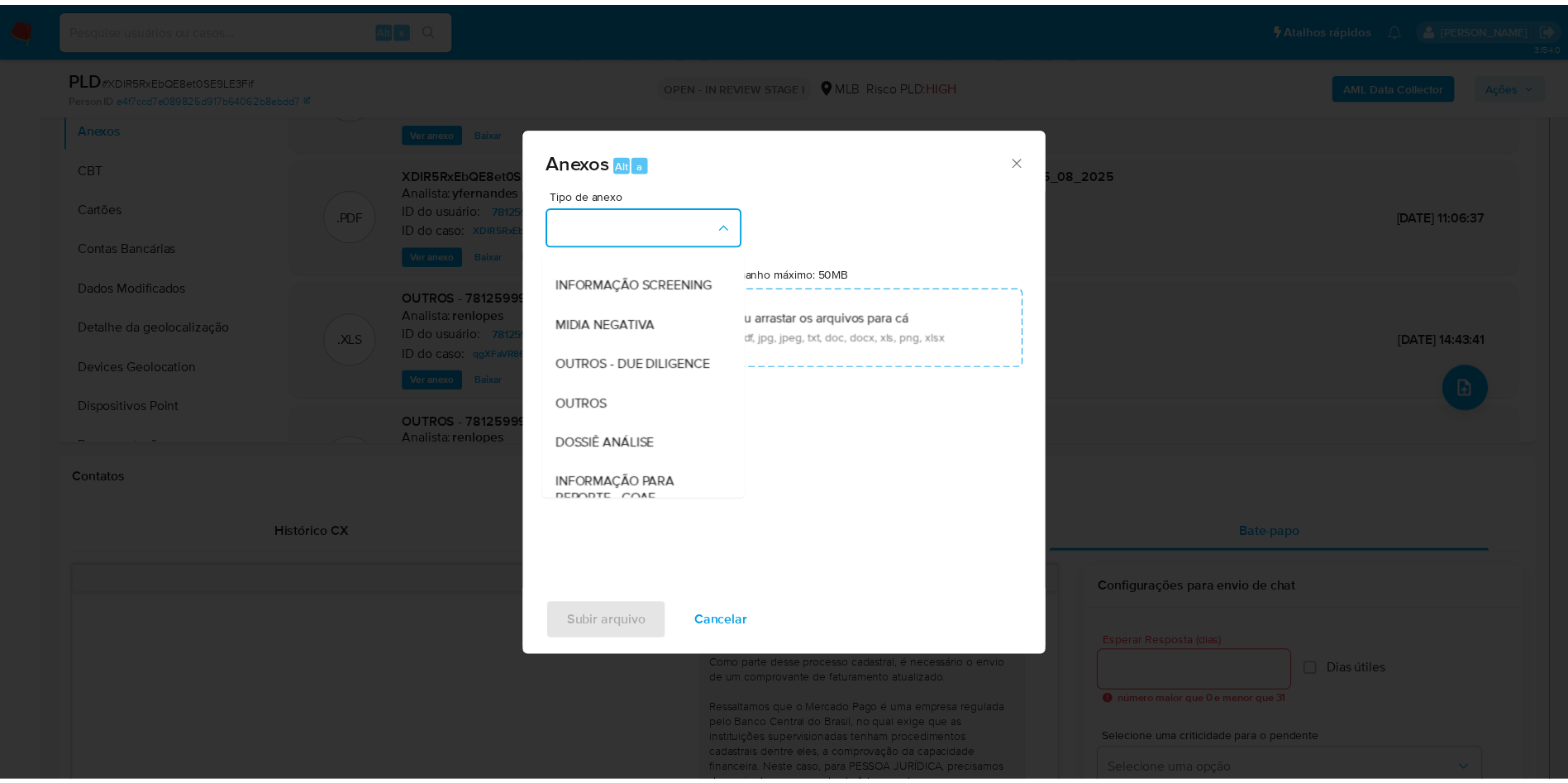
scroll to position [254, 0]
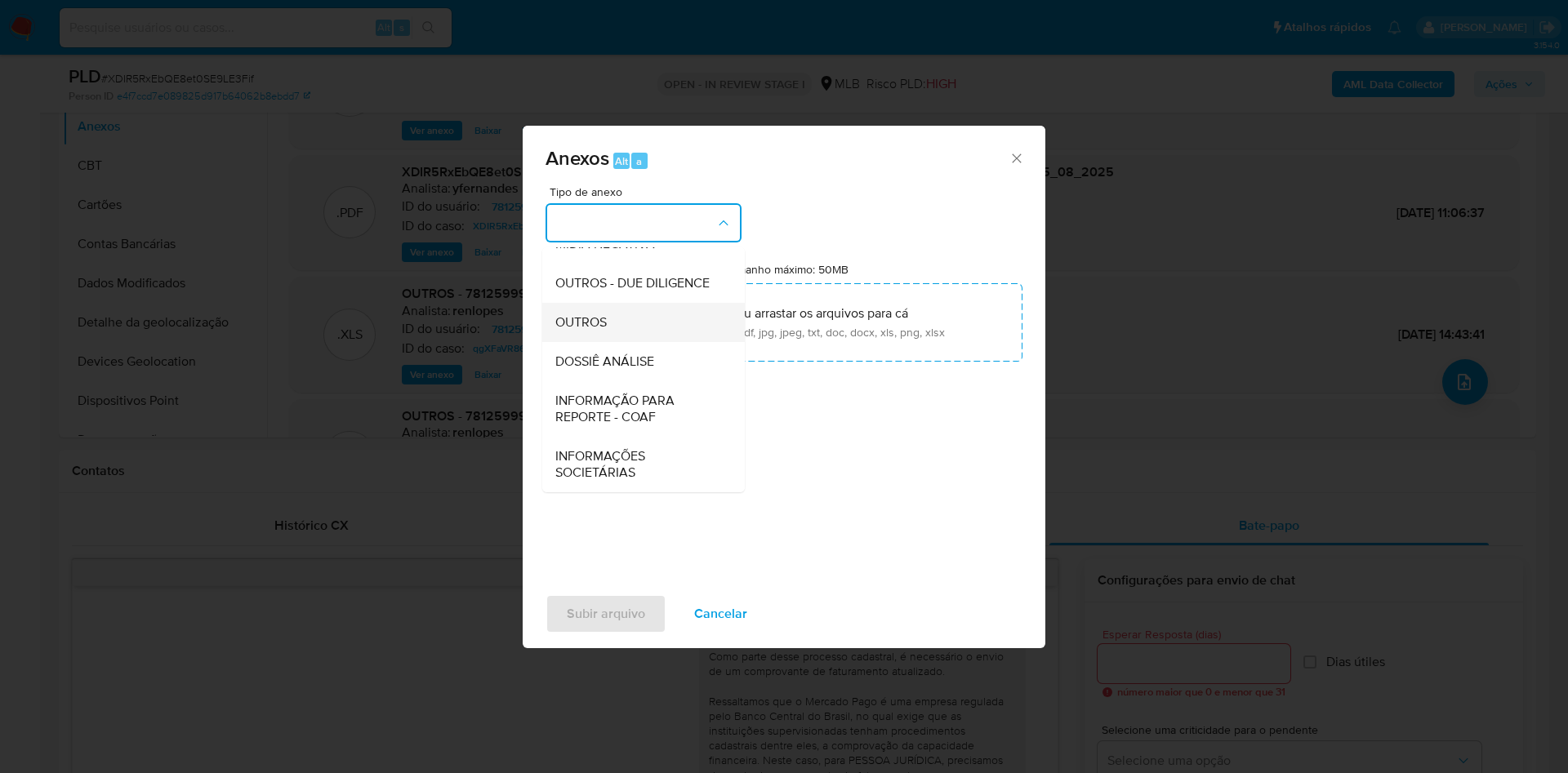
click at [610, 315] on div "OUTROS" at bounding box center [639, 322] width 167 height 39
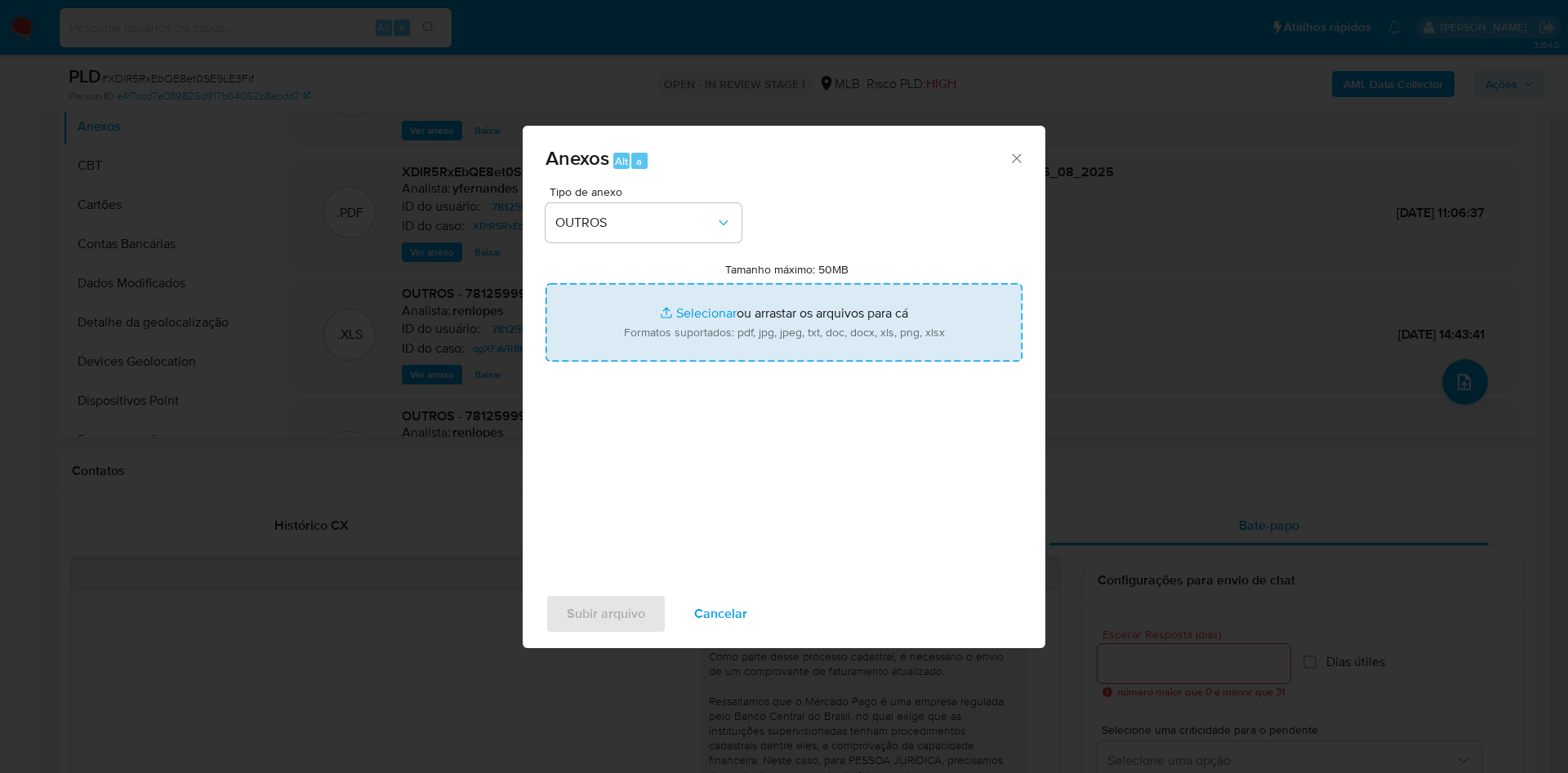
type input "C:\fakepath\DECLINIO_SAR - xxx - CNPJ 42827819000177 - WORDSHOP COMERCIO ELETRO…"
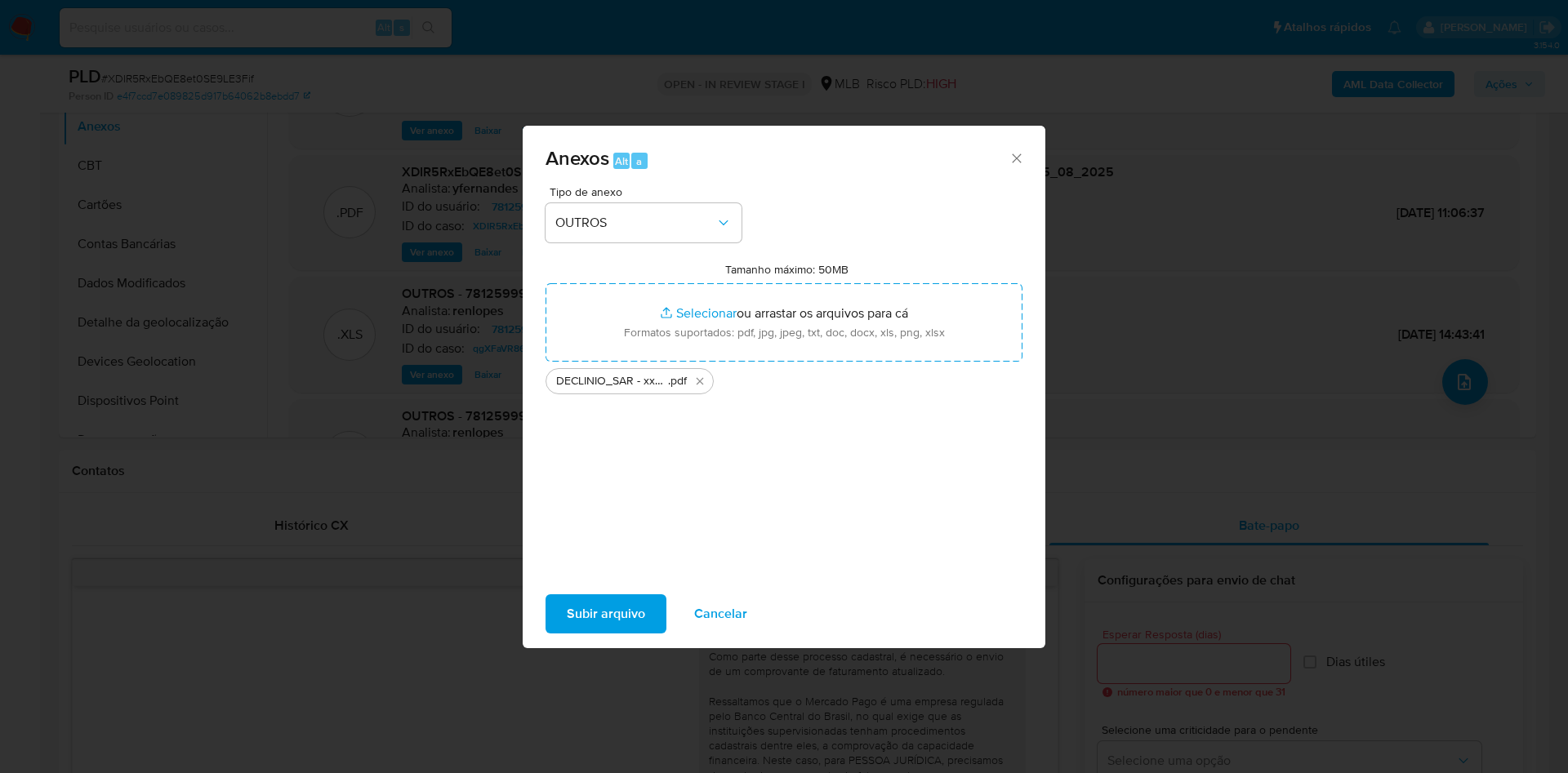
click at [614, 613] on span "Subir arquivo" at bounding box center [606, 613] width 78 height 36
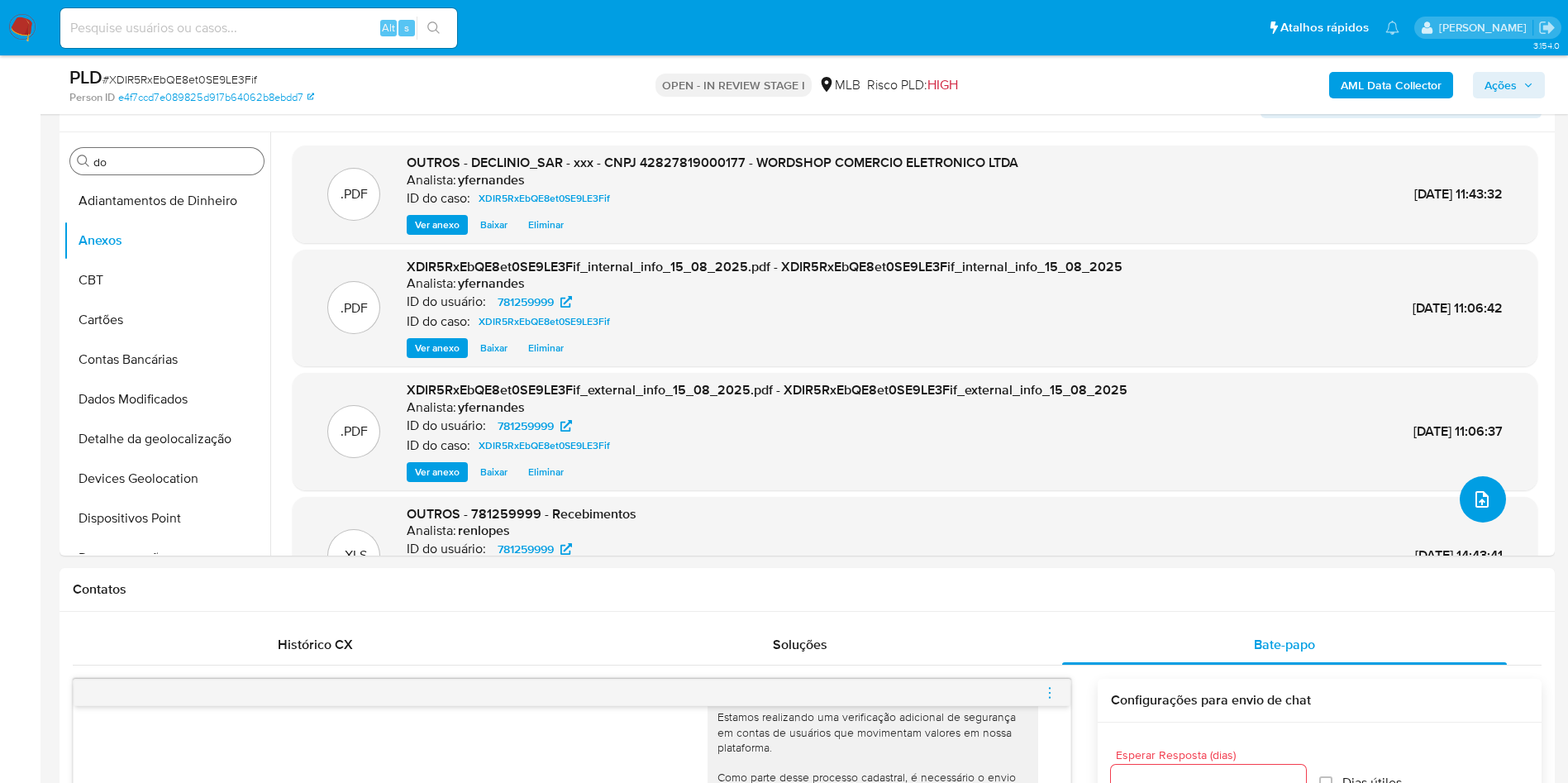
scroll to position [315, 0]
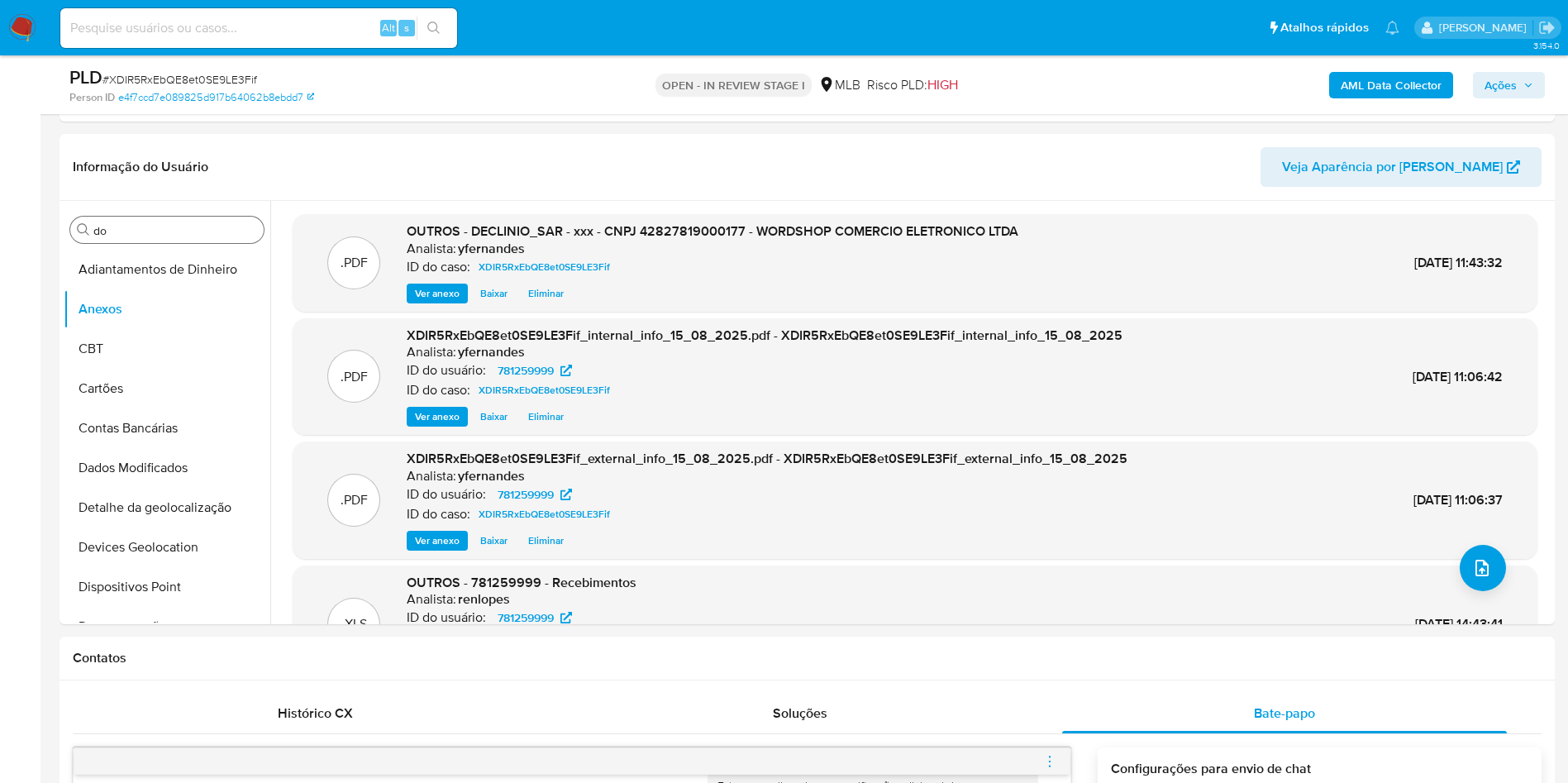
click at [1470, 83] on div "AML Data Collector Ações" at bounding box center [1300, 85] width 488 height 39
click at [1471, 82] on div "AML Data Collector Ações" at bounding box center [1300, 85] width 488 height 39
click at [1473, 81] on button "Ações" at bounding box center [1509, 85] width 72 height 26
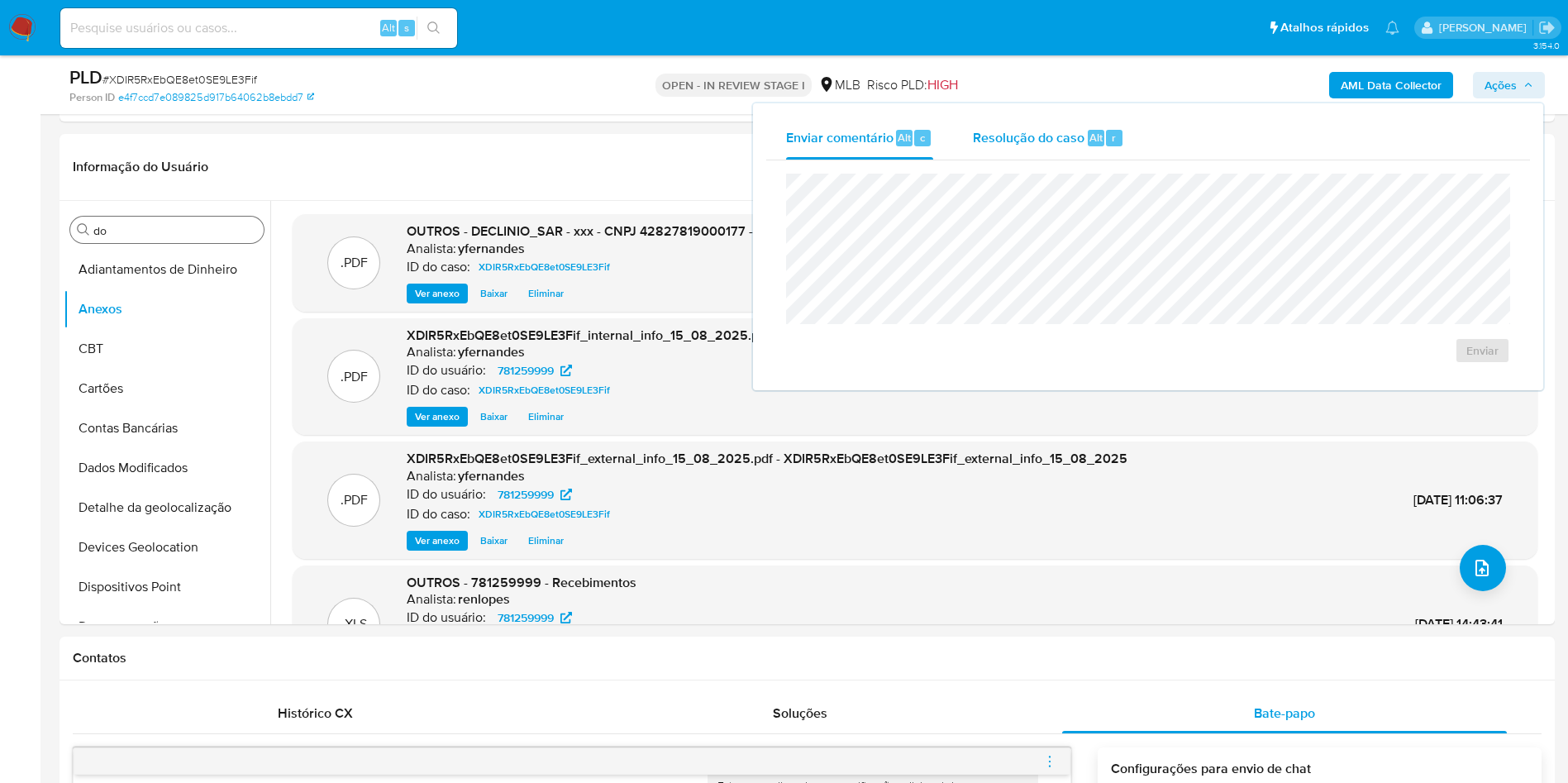
click at [1108, 126] on div "Resolução do caso Alt r" at bounding box center [1049, 138] width 151 height 43
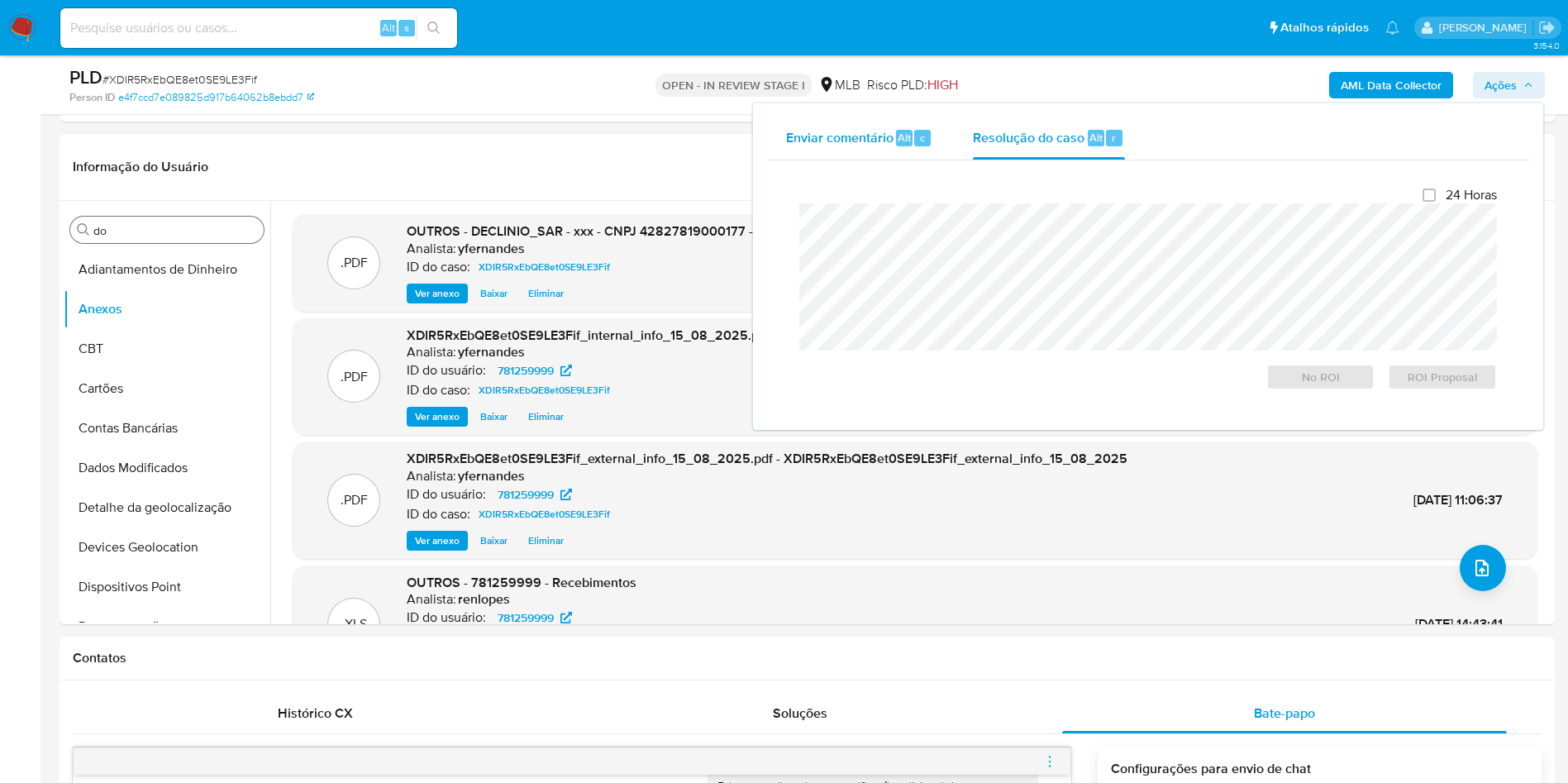
click at [928, 151] on div "Enviar comentário Alt c" at bounding box center [859, 138] width 147 height 43
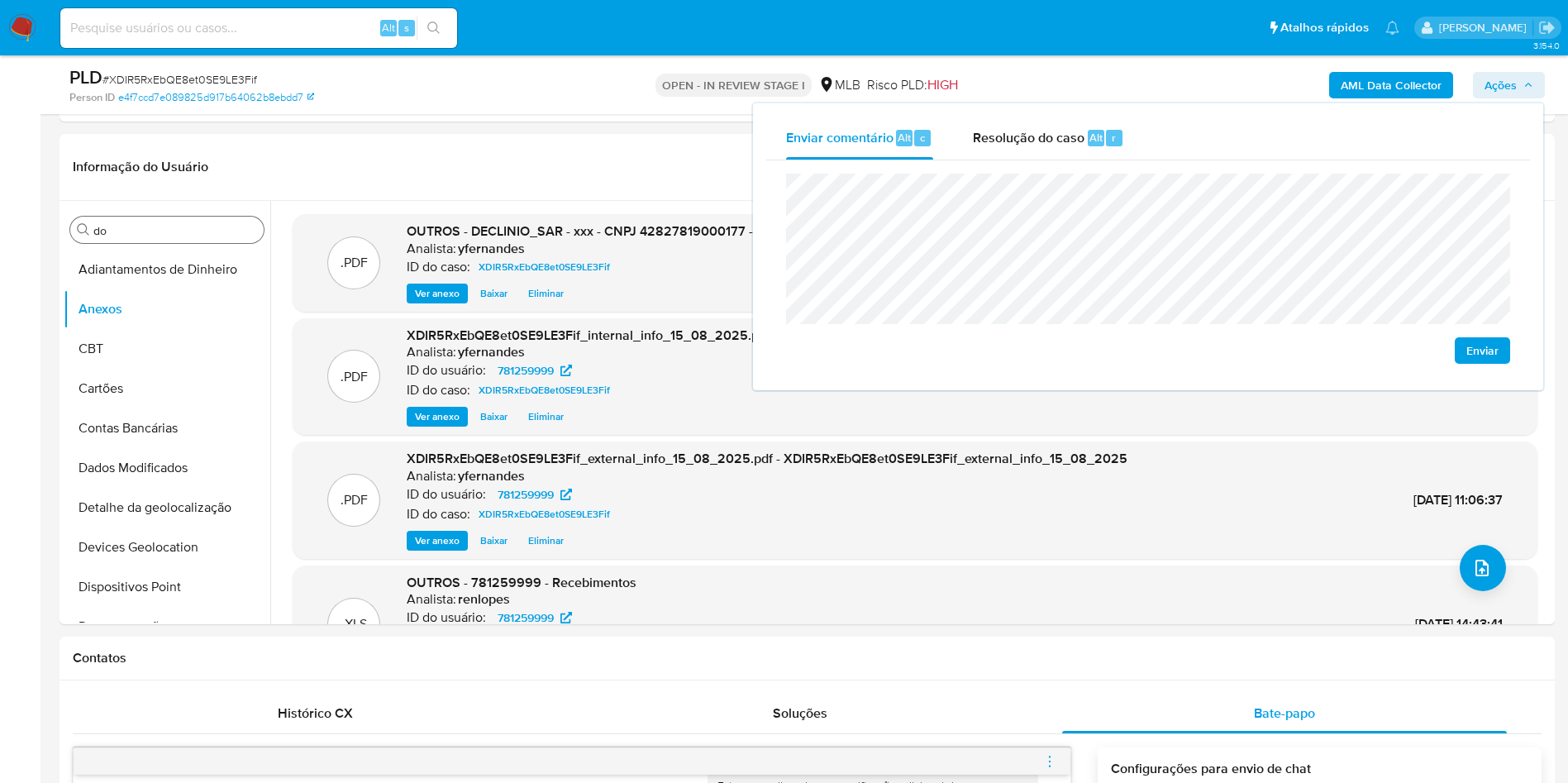
click at [1484, 346] on span "Enviar" at bounding box center [1483, 350] width 33 height 23
click at [1092, 147] on div "Resolução do caso Alt r" at bounding box center [1049, 138] width 151 height 43
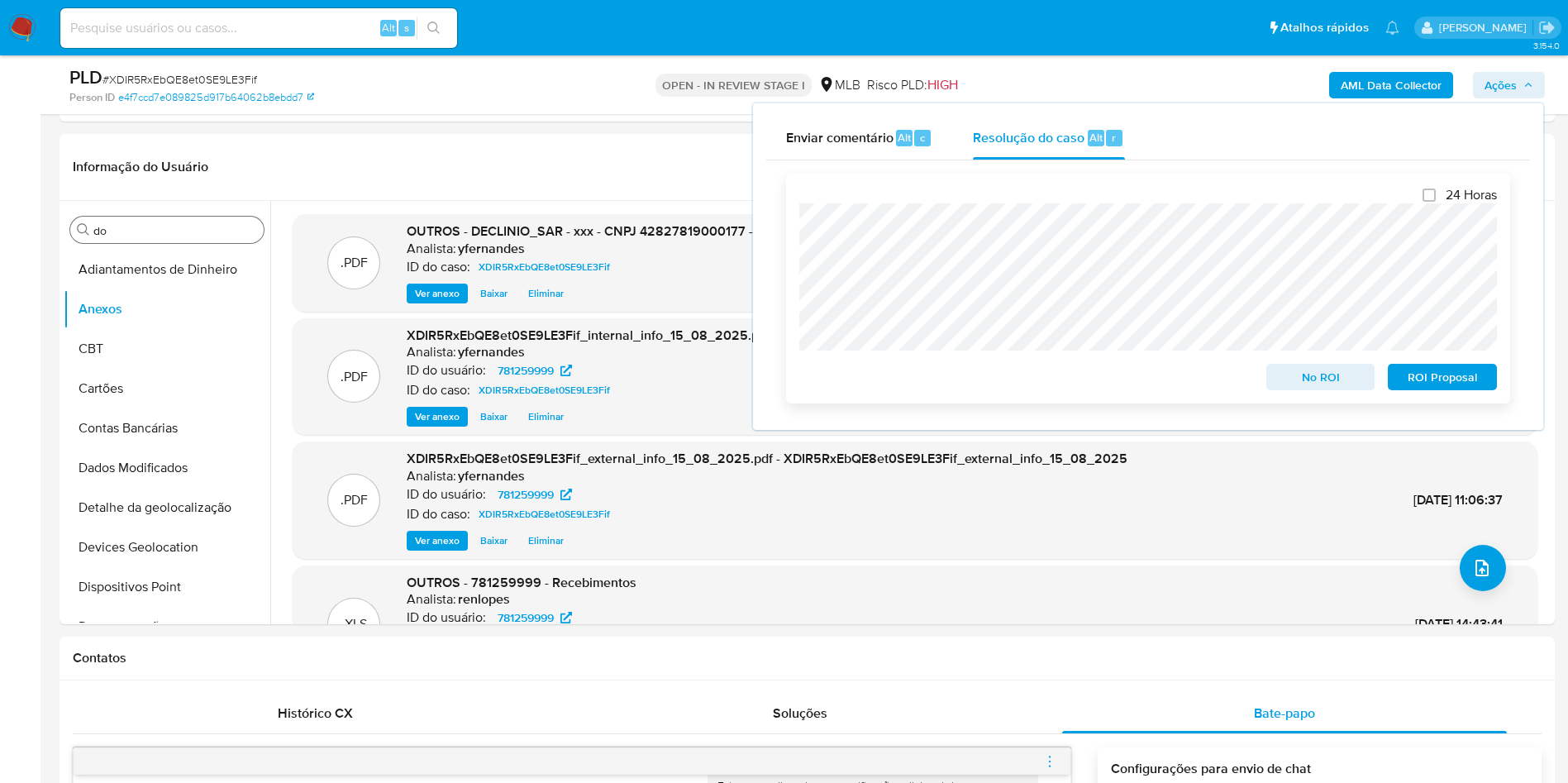
click at [1300, 380] on span "No ROI" at bounding box center [1321, 376] width 86 height 23
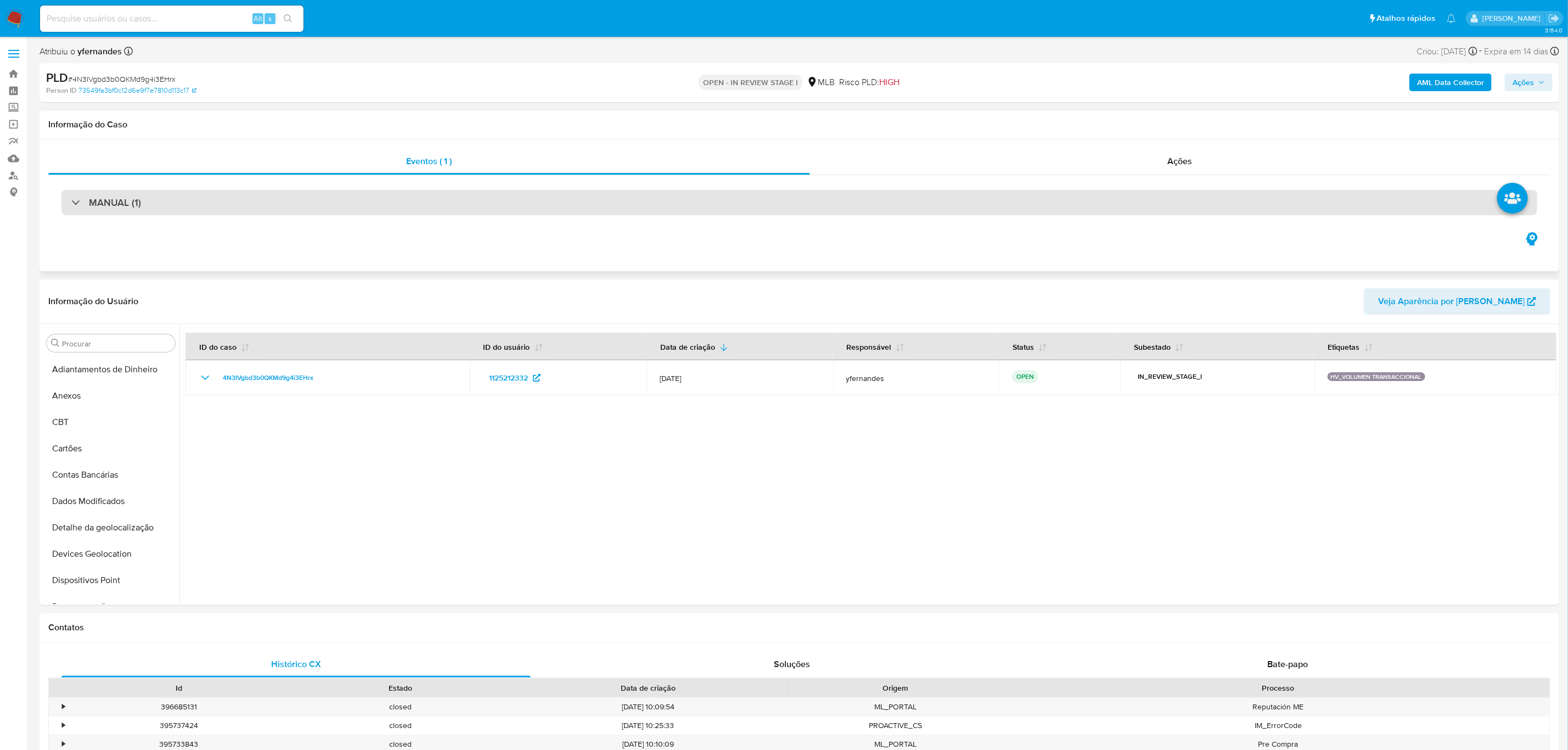
scroll to position [325, 0]
click at [191, 195] on div "MANUAL (1)" at bounding box center [799, 202] width 1476 height 25
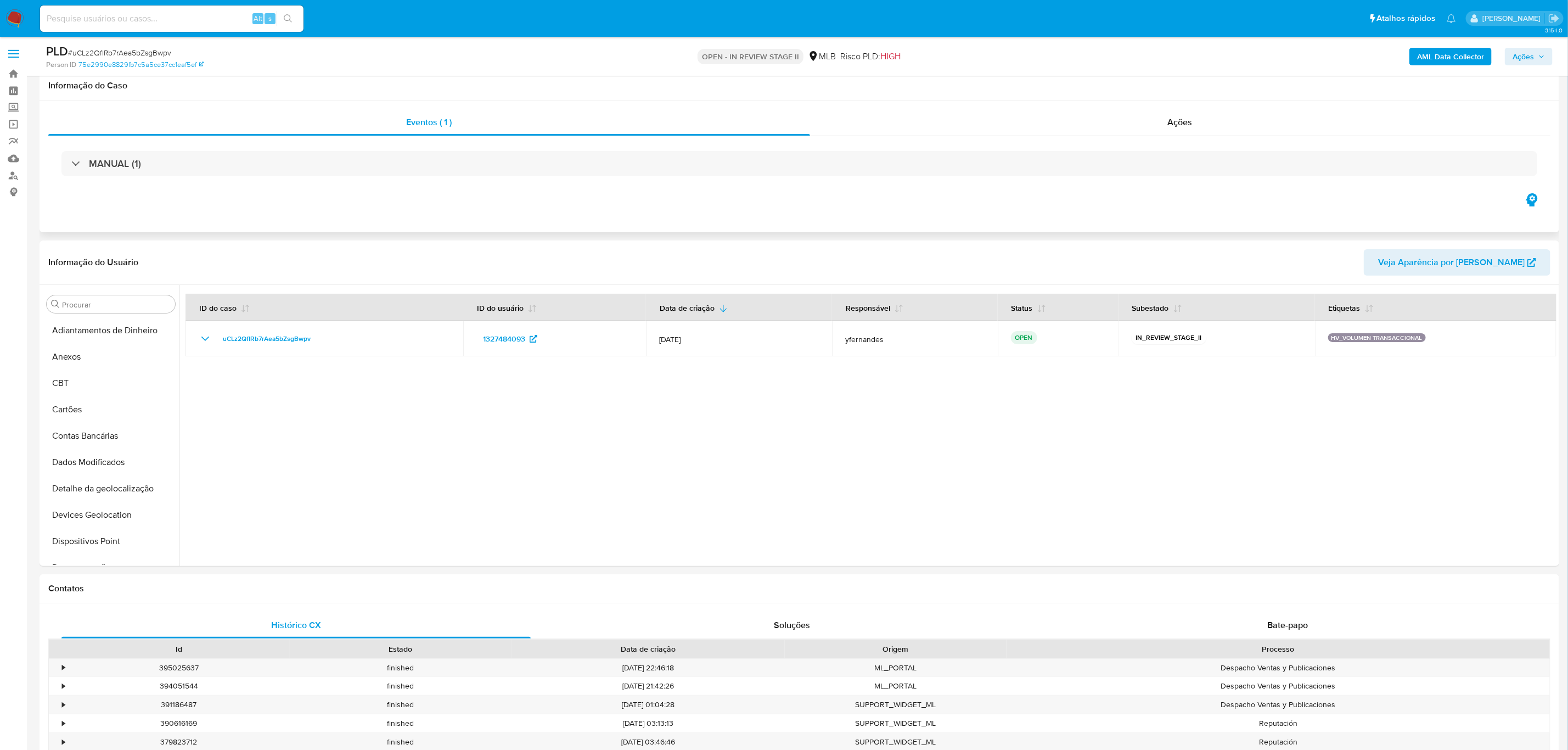
scroll to position [325, 0]
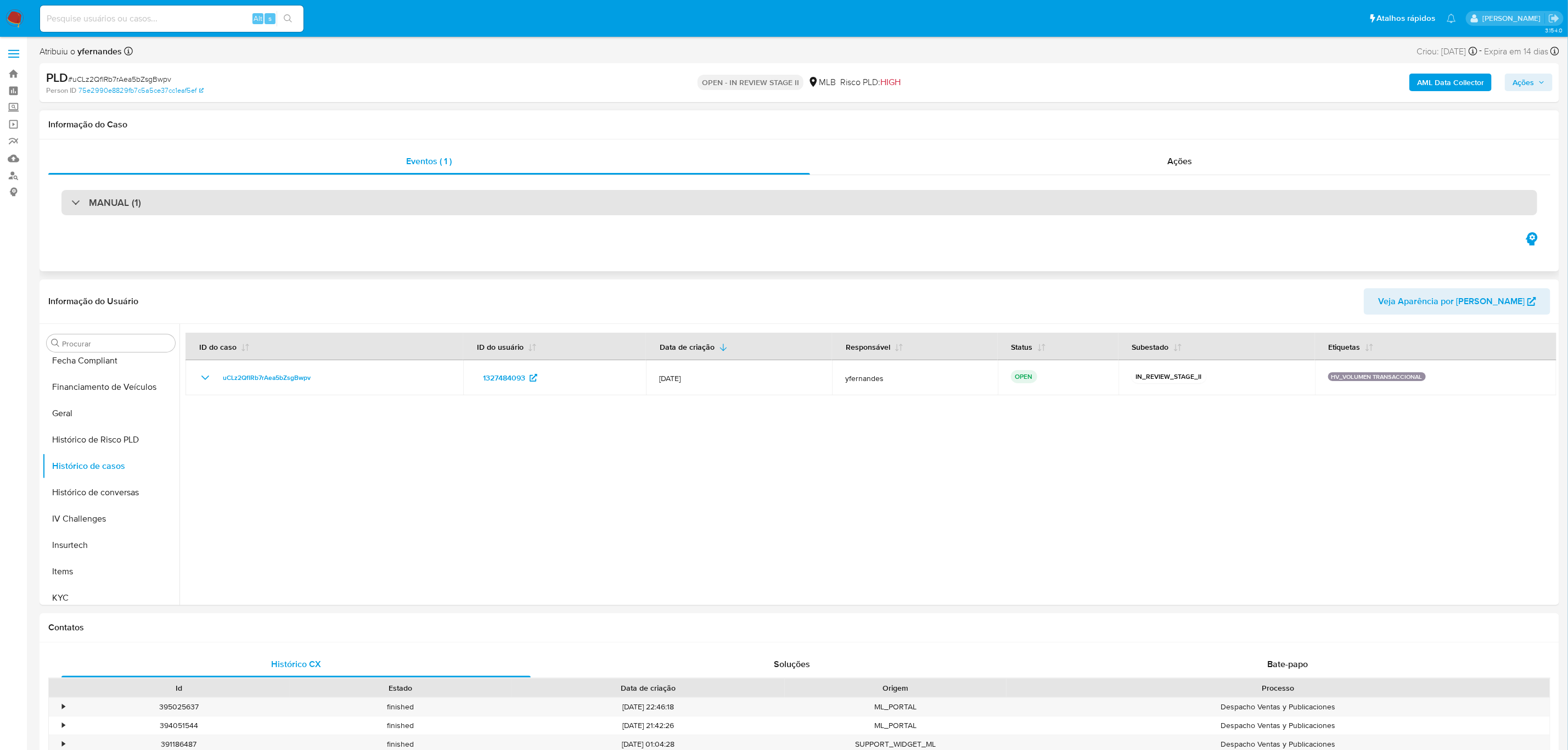
click at [305, 202] on div "MANUAL (1)" at bounding box center [799, 202] width 1476 height 25
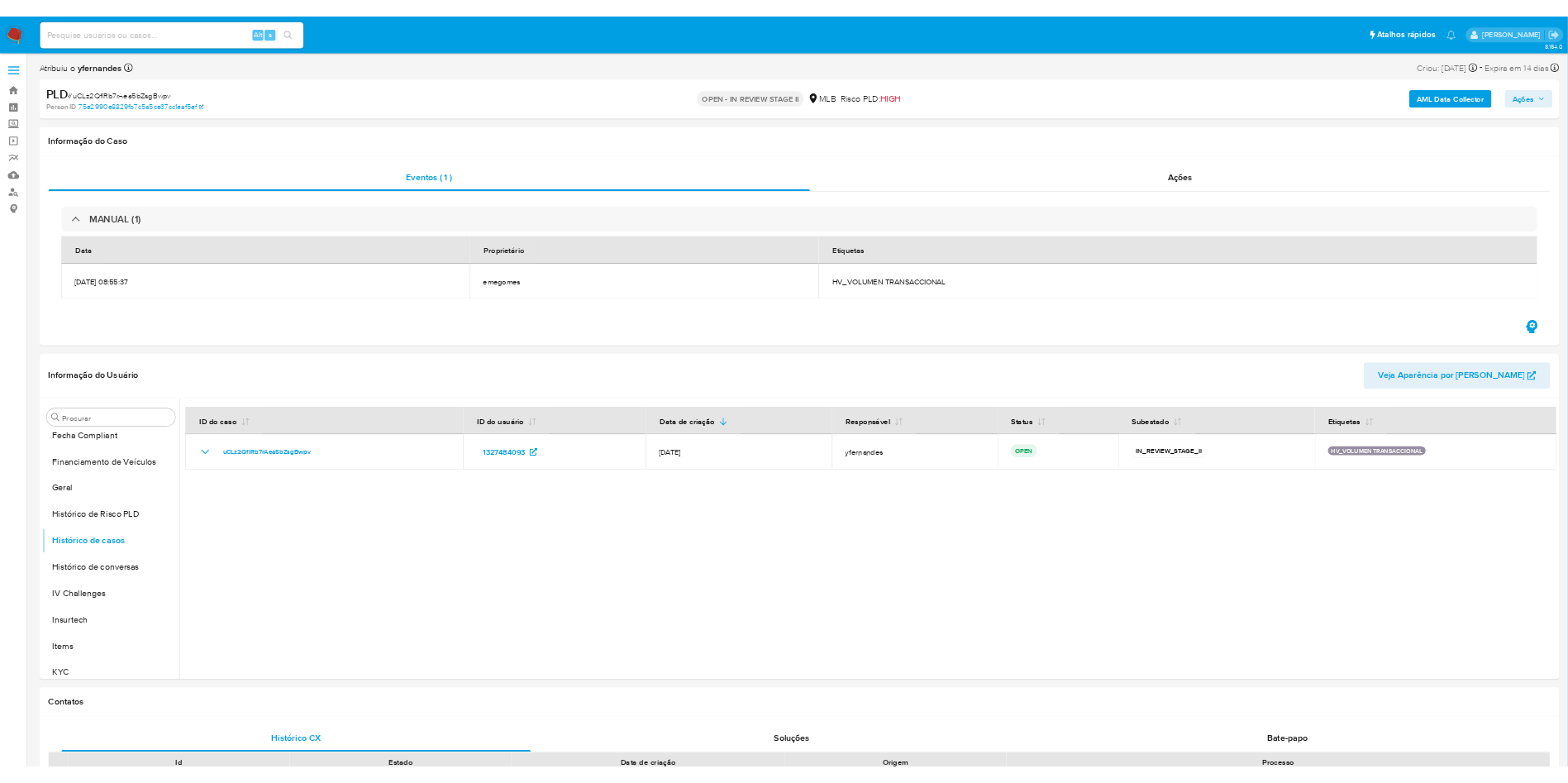
scroll to position [490, 0]
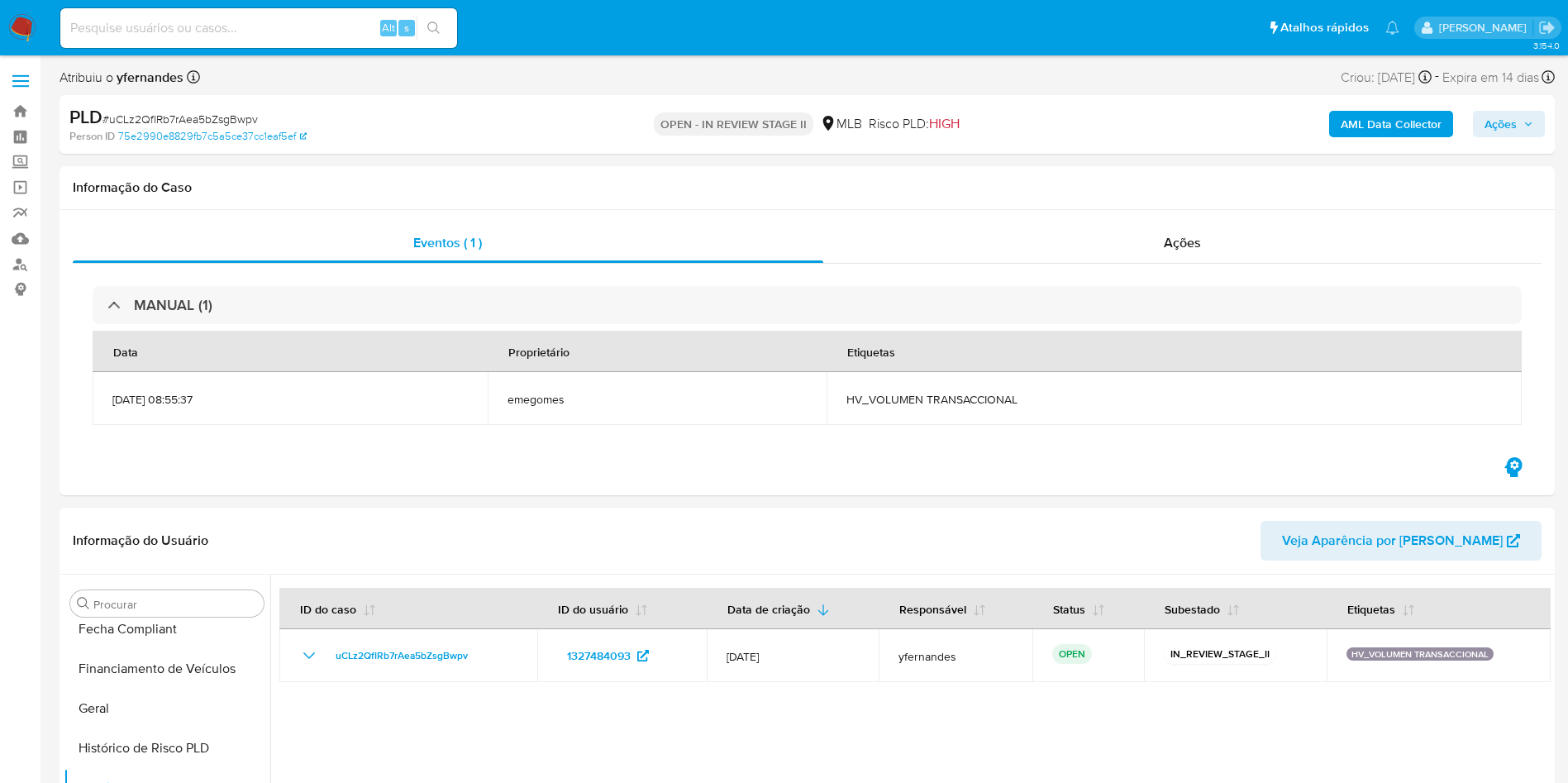
click at [170, 107] on div "PLD # uCLz2QfIRb7rAea5bZsgBwpv" at bounding box center [312, 117] width 486 height 25
copy span "uCLz2QfIRb7rAea5bZsgBwpv"
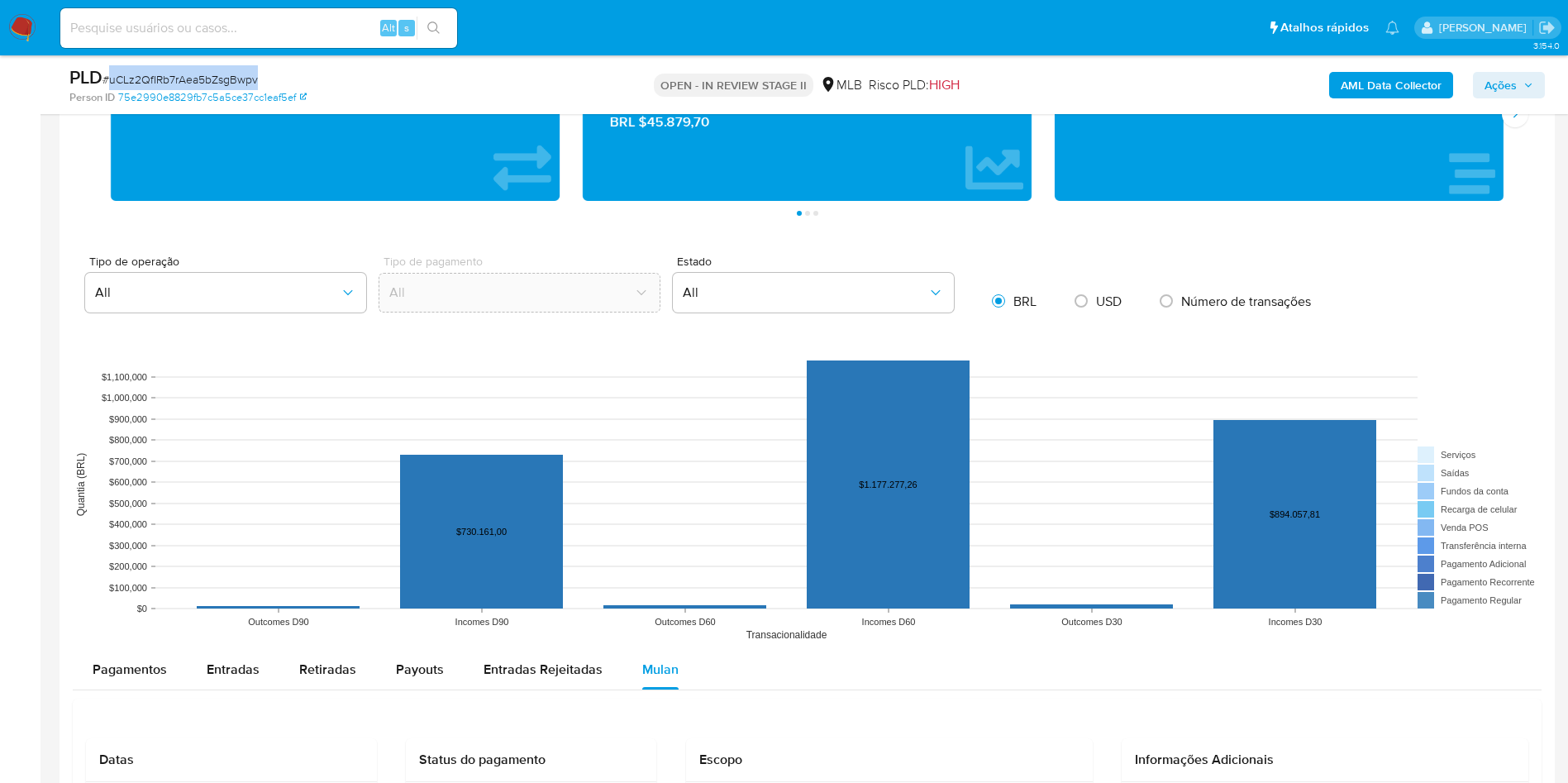
scroll to position [1116, 0]
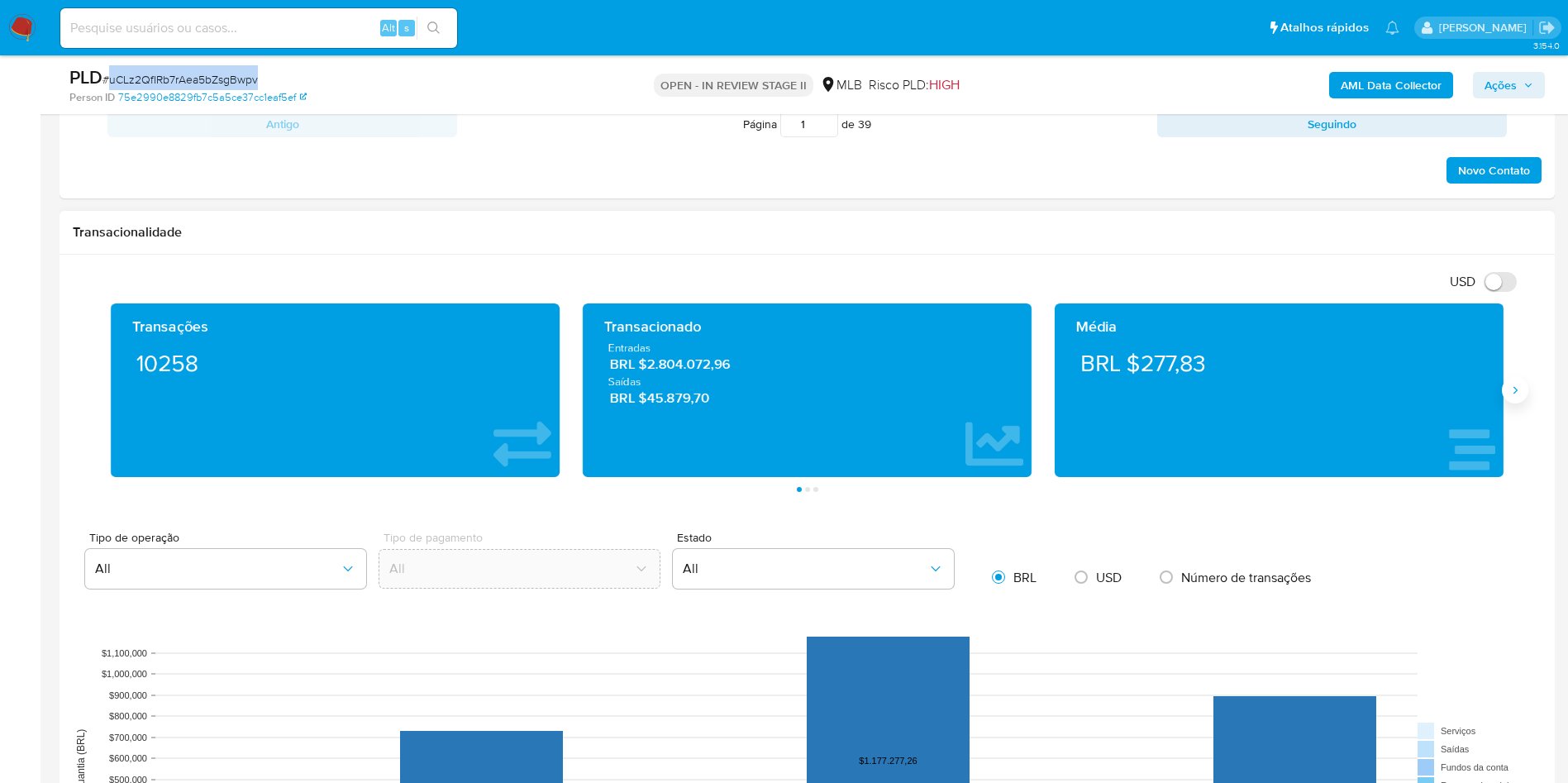
click at [1524, 395] on button "Siguiente" at bounding box center [1515, 390] width 26 height 26
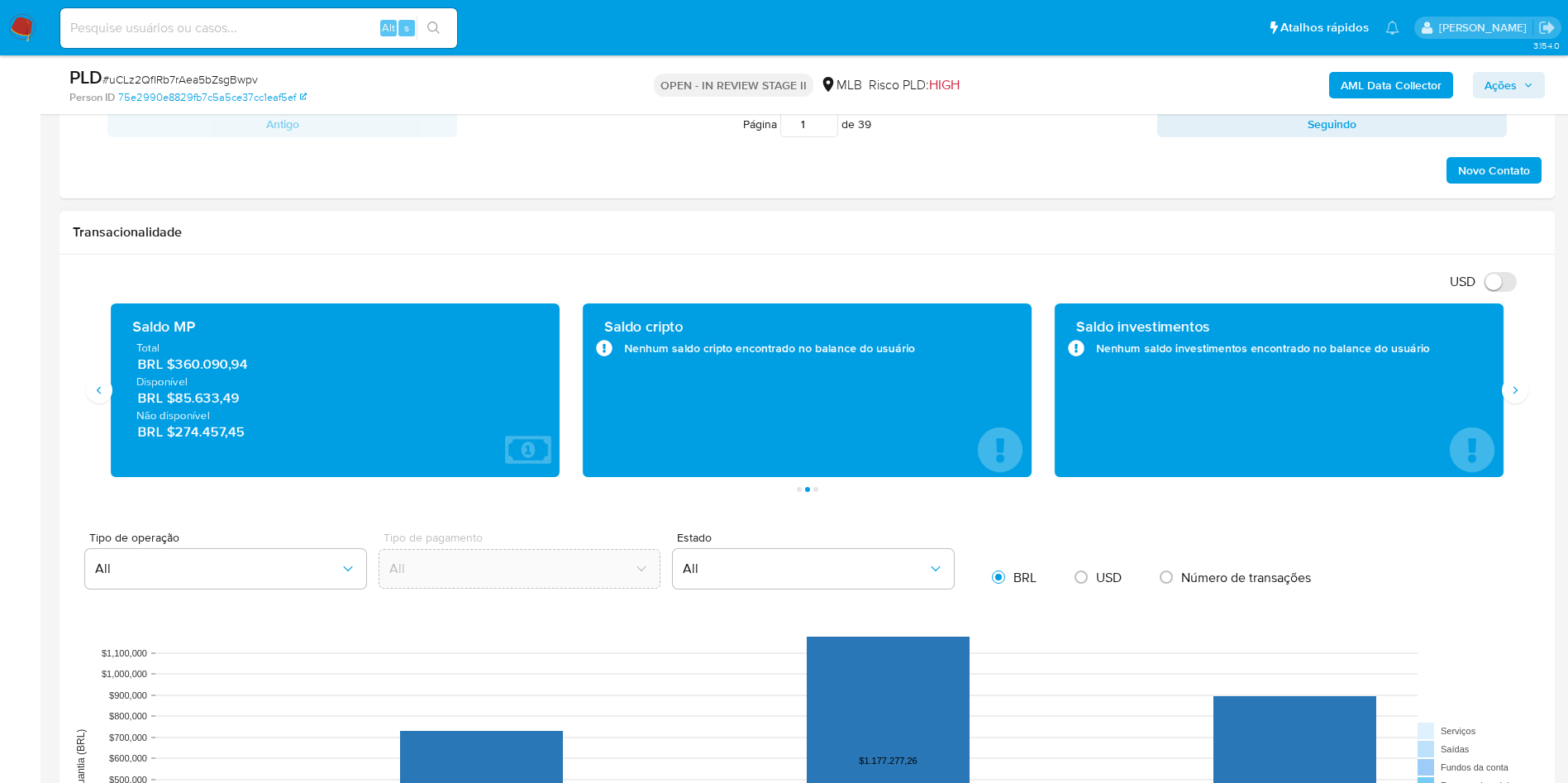
click at [225, 365] on span "BRL $360.090,94" at bounding box center [336, 364] width 396 height 19
click at [791, 219] on div "Transacionalidade" at bounding box center [807, 232] width 1496 height 44
click at [1511, 392] on icon "Siguiente" at bounding box center [1515, 390] width 13 height 13
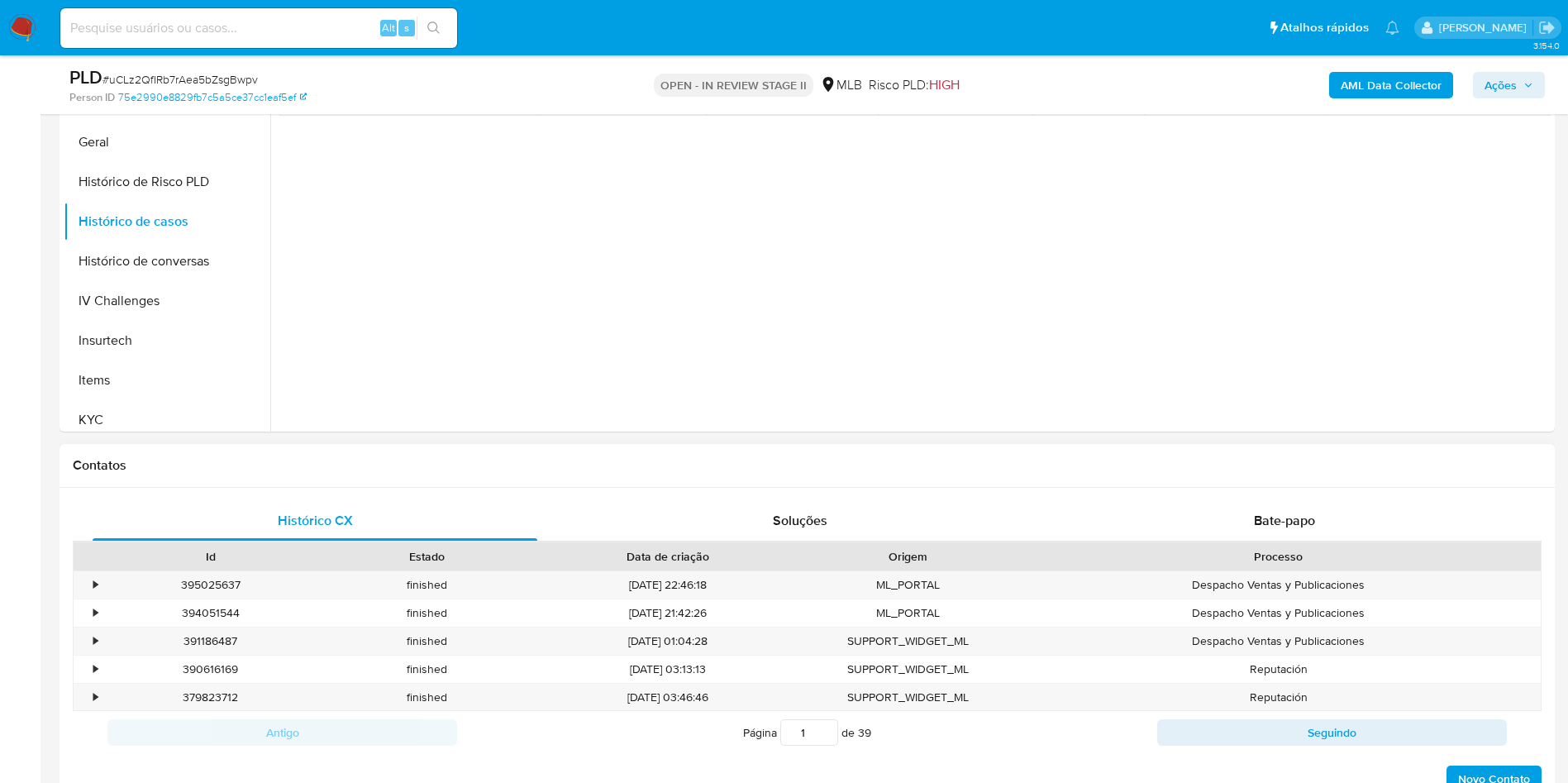
scroll to position [248, 0]
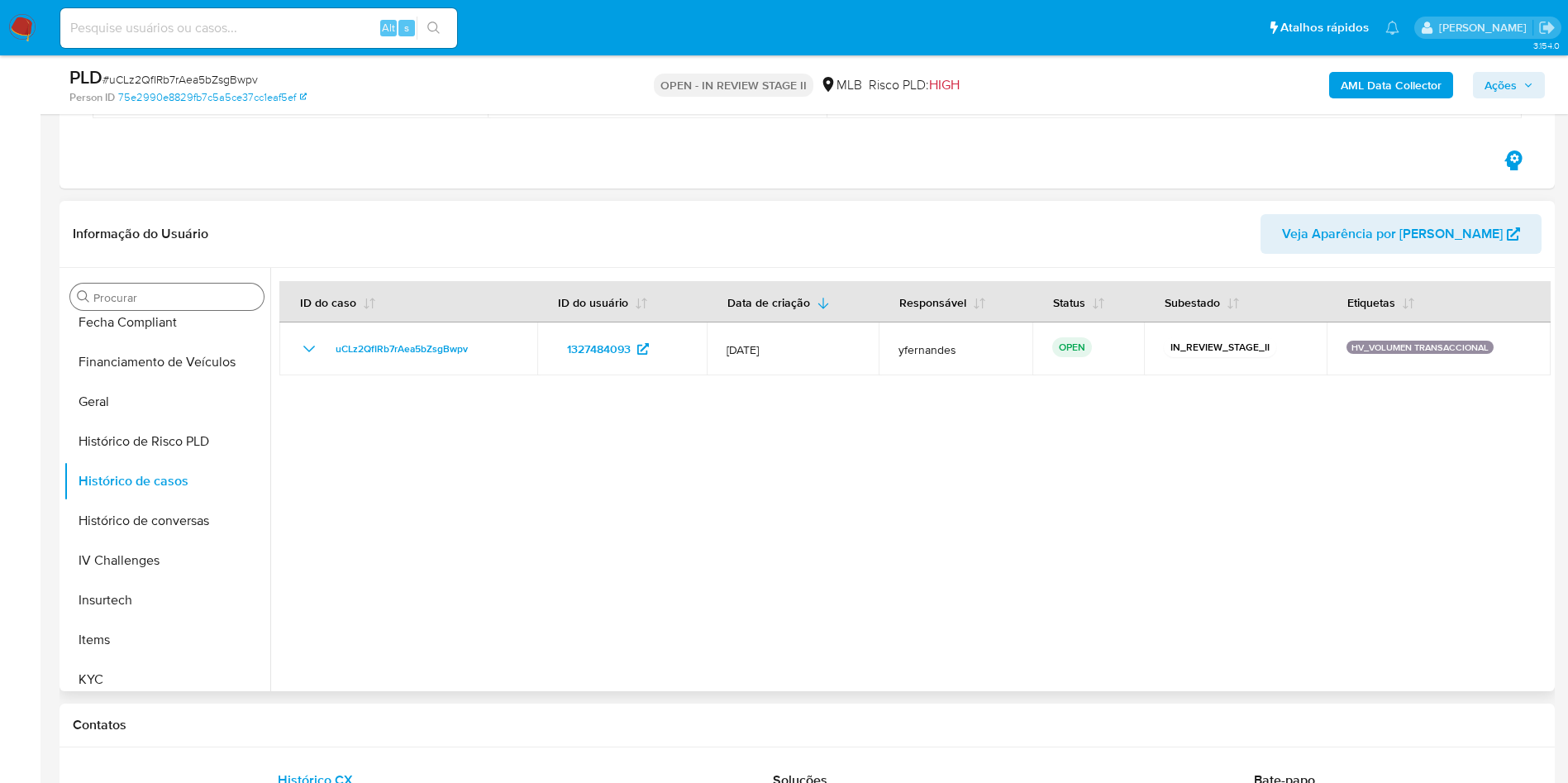
click at [148, 304] on input "Procurar" at bounding box center [176, 297] width 163 height 15
click at [148, 303] on input "Procurar" at bounding box center [176, 297] width 163 height 15
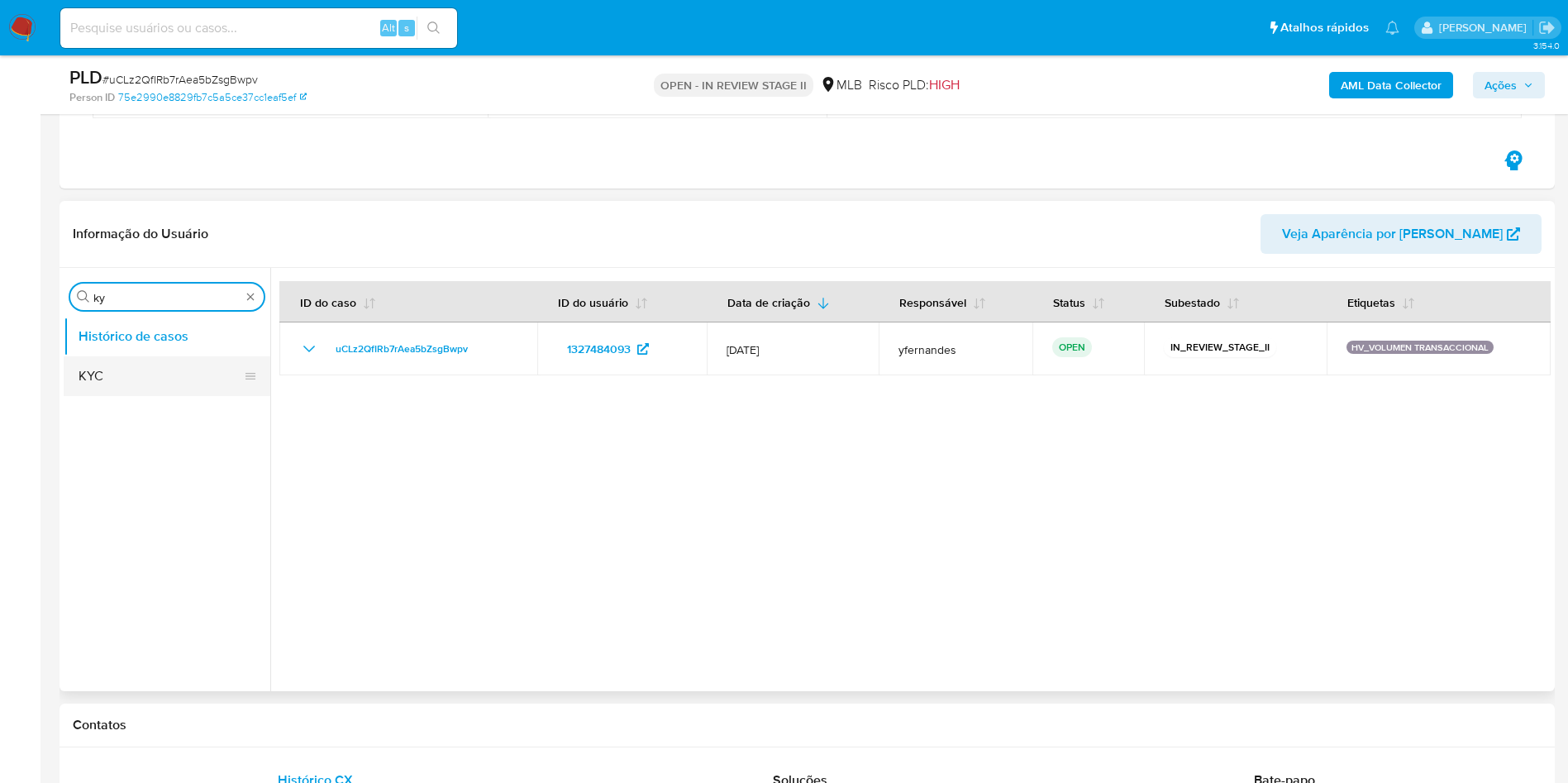
scroll to position [0, 0]
click at [118, 361] on button "KYC" at bounding box center [161, 376] width 193 height 40
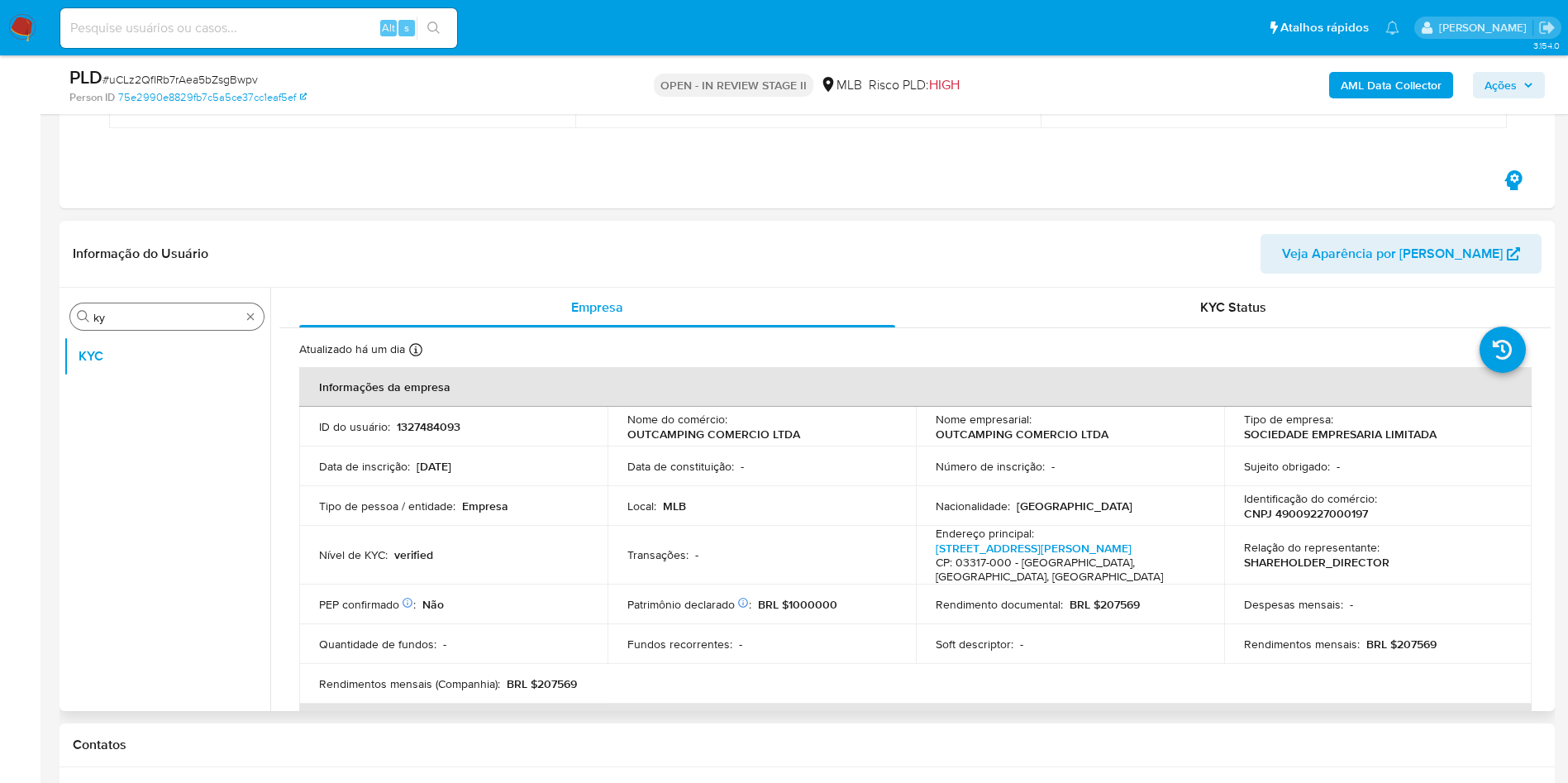
click at [112, 320] on input "ky" at bounding box center [167, 318] width 147 height 15
type input "ger"
click at [98, 336] on button "Geral" at bounding box center [161, 356] width 193 height 40
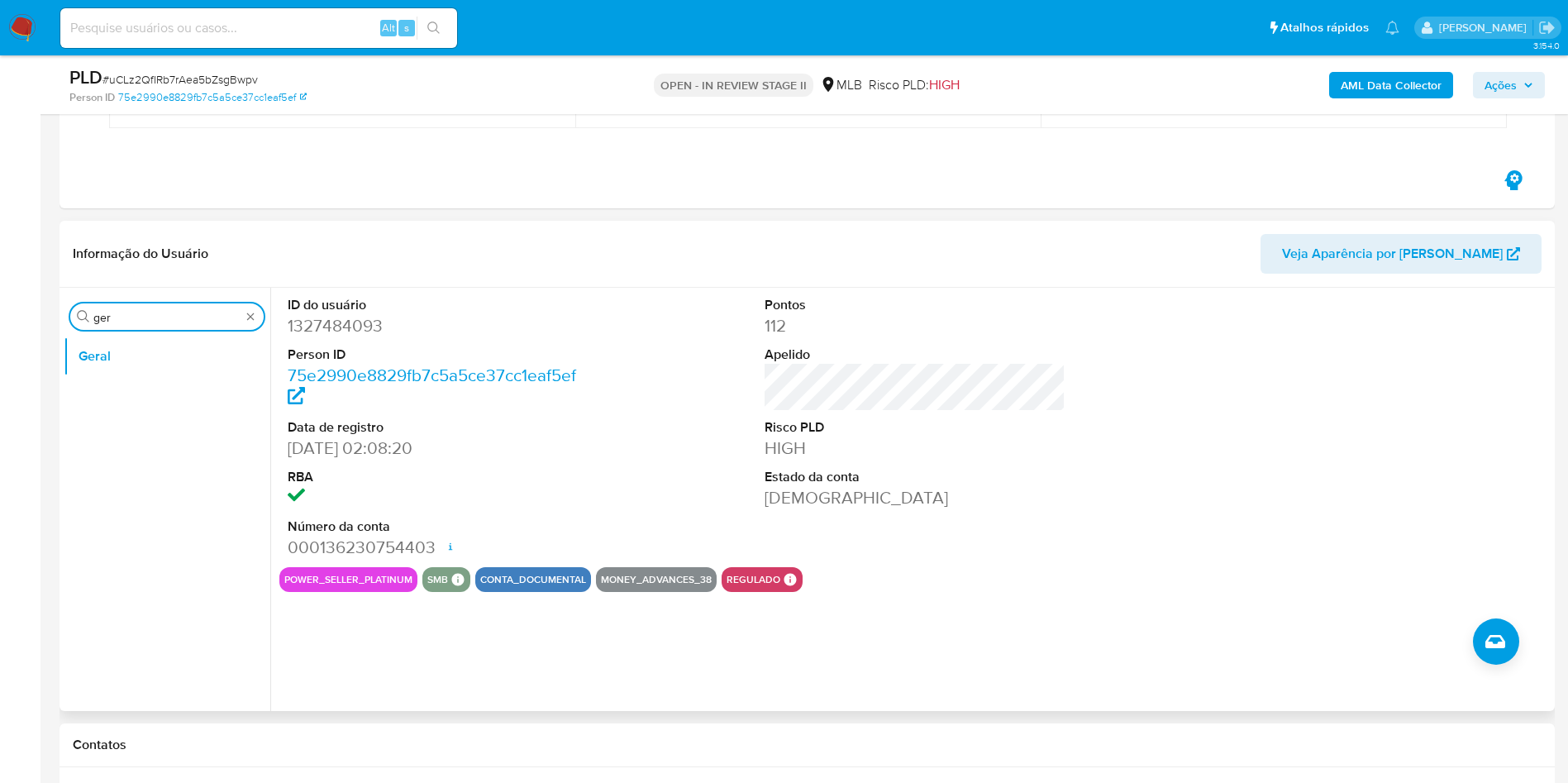
click at [164, 311] on input "ger" at bounding box center [167, 318] width 147 height 15
type input "do"
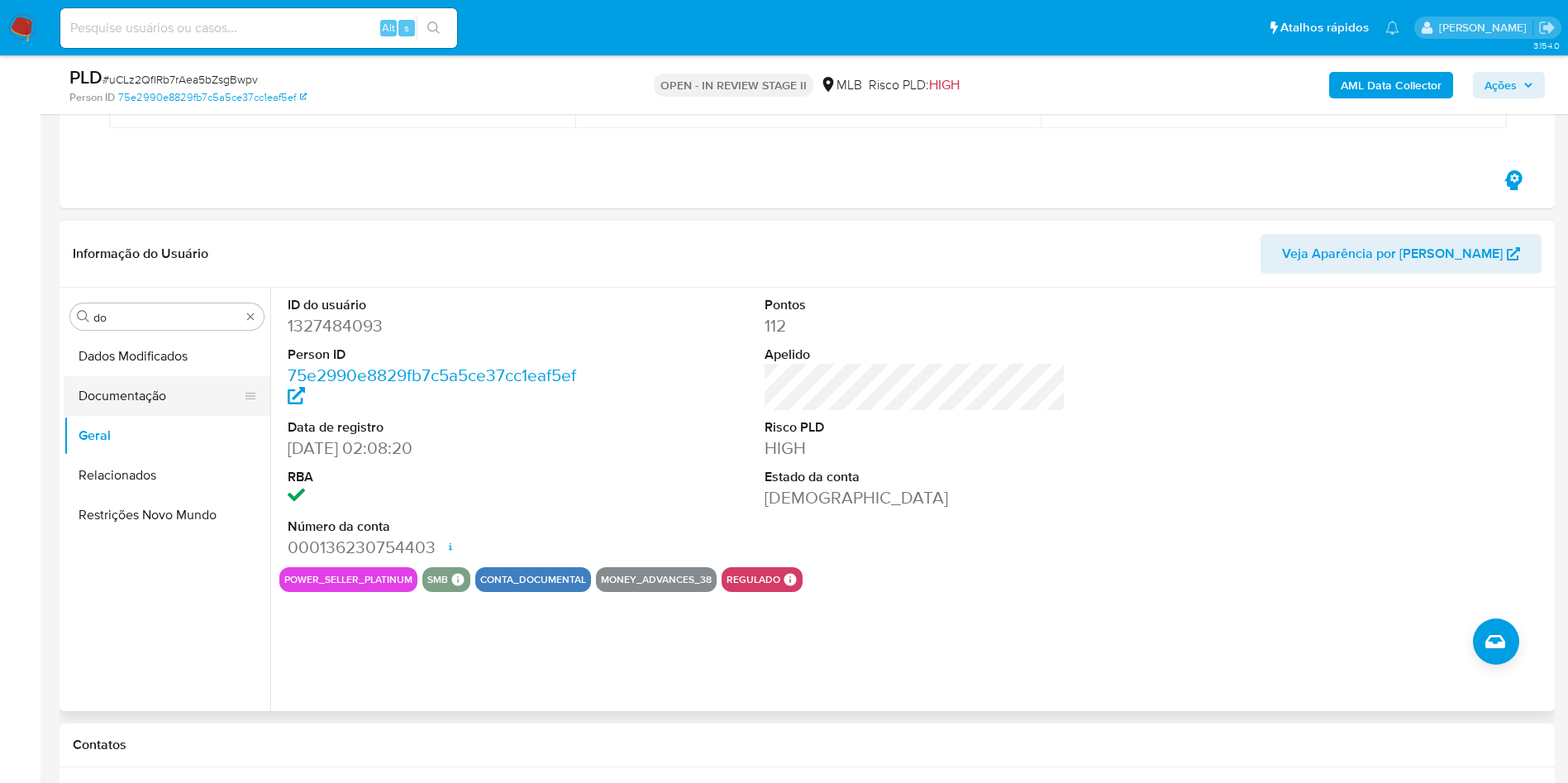
click at [120, 404] on button "Documentação" at bounding box center [161, 396] width 193 height 40
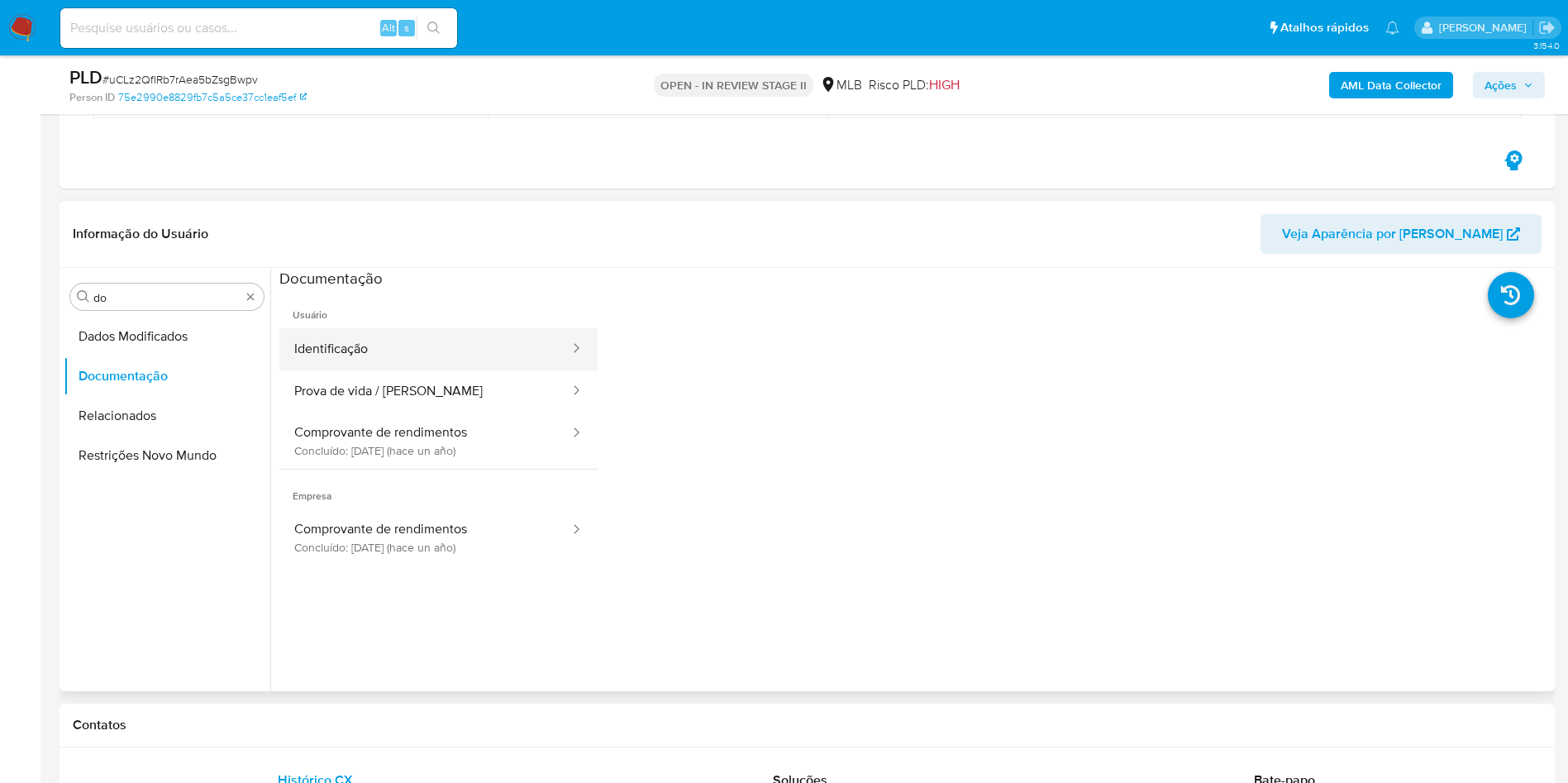
click at [386, 357] on button "Identificação" at bounding box center [425, 348] width 292 height 42
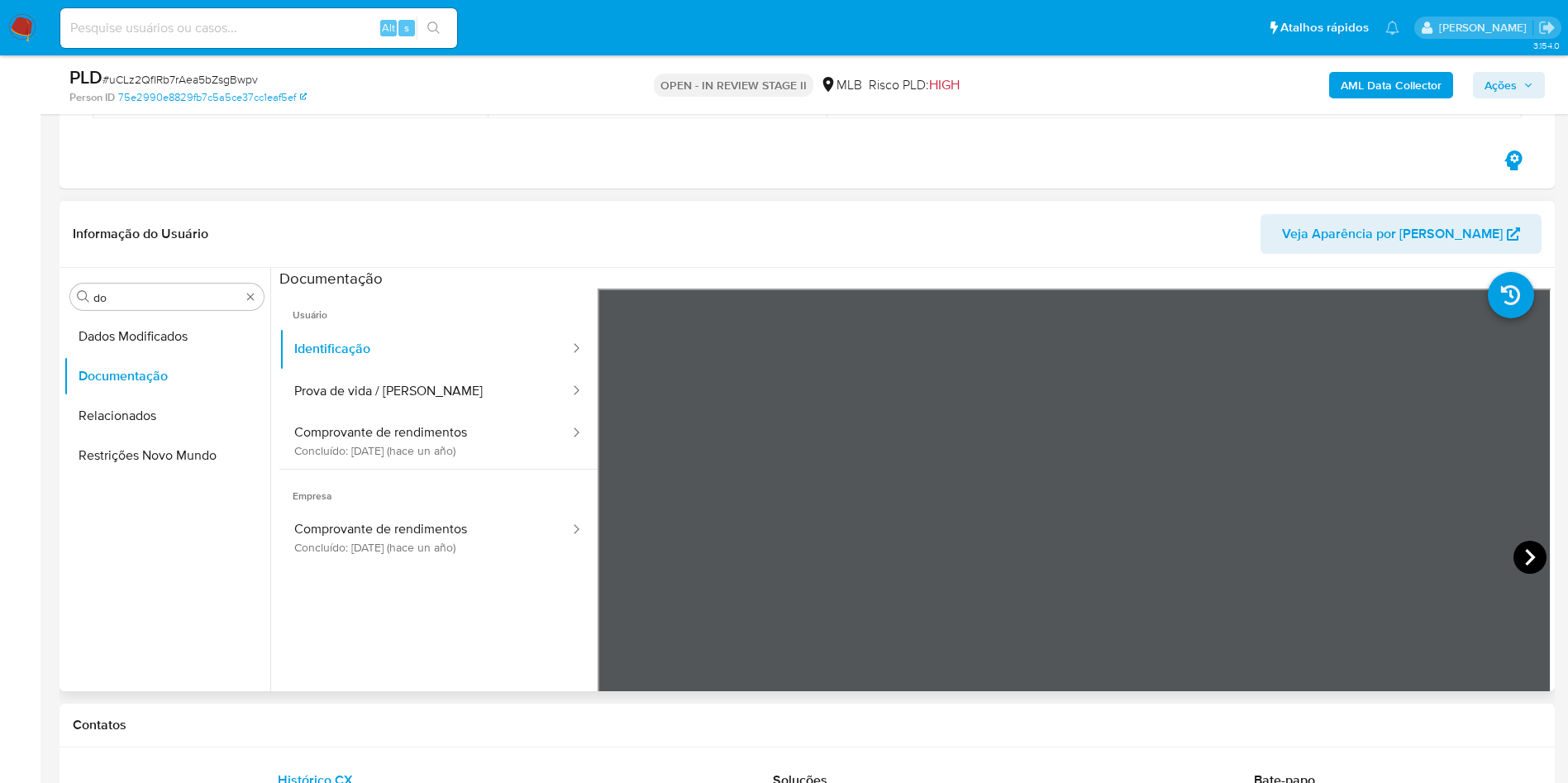
click at [1522, 547] on icon at bounding box center [1531, 557] width 33 height 33
click at [459, 396] on button "Prova de vida / [PERSON_NAME]" at bounding box center [425, 391] width 292 height 42
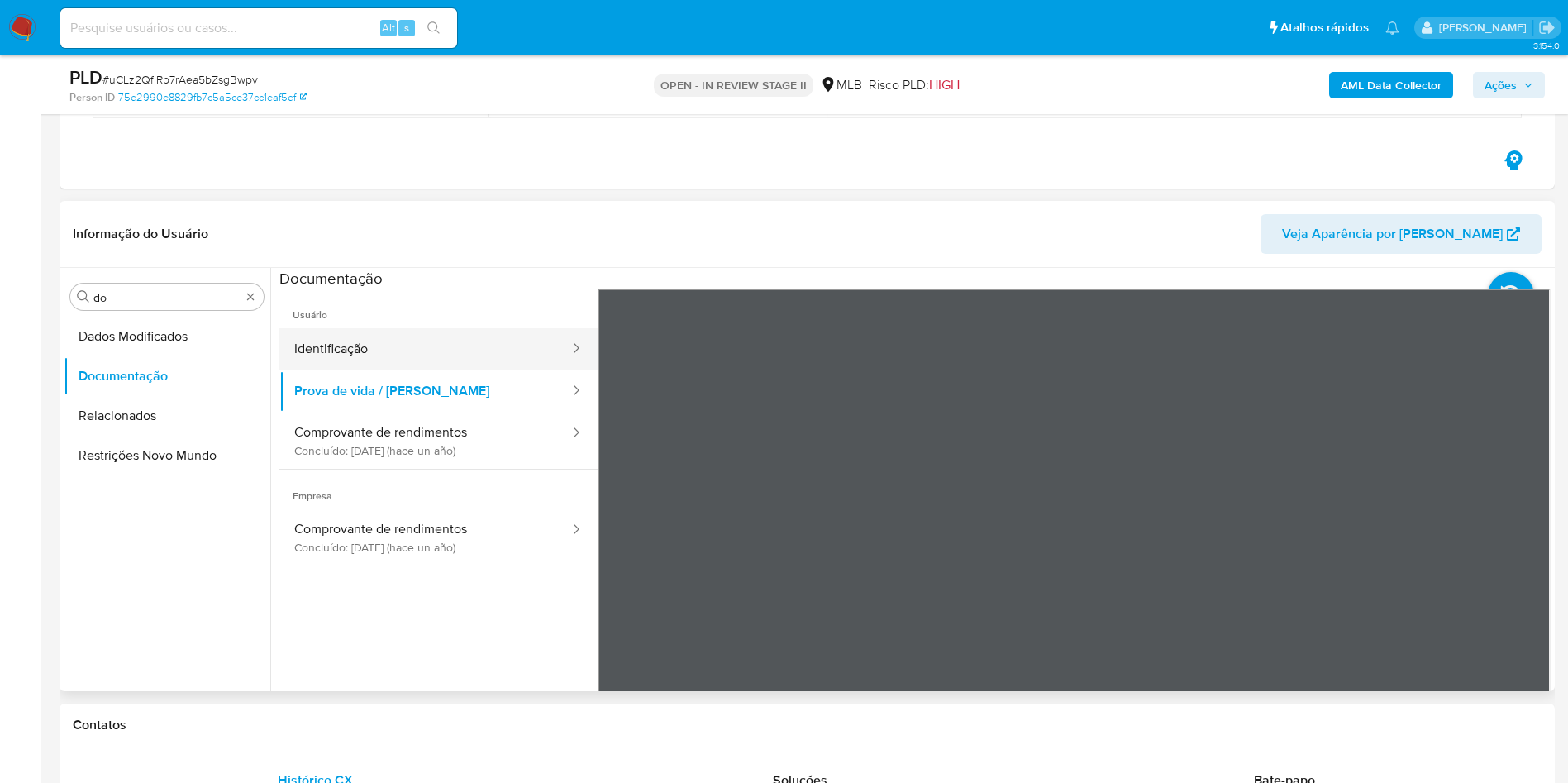
click at [410, 350] on button "Identificação" at bounding box center [425, 348] width 292 height 42
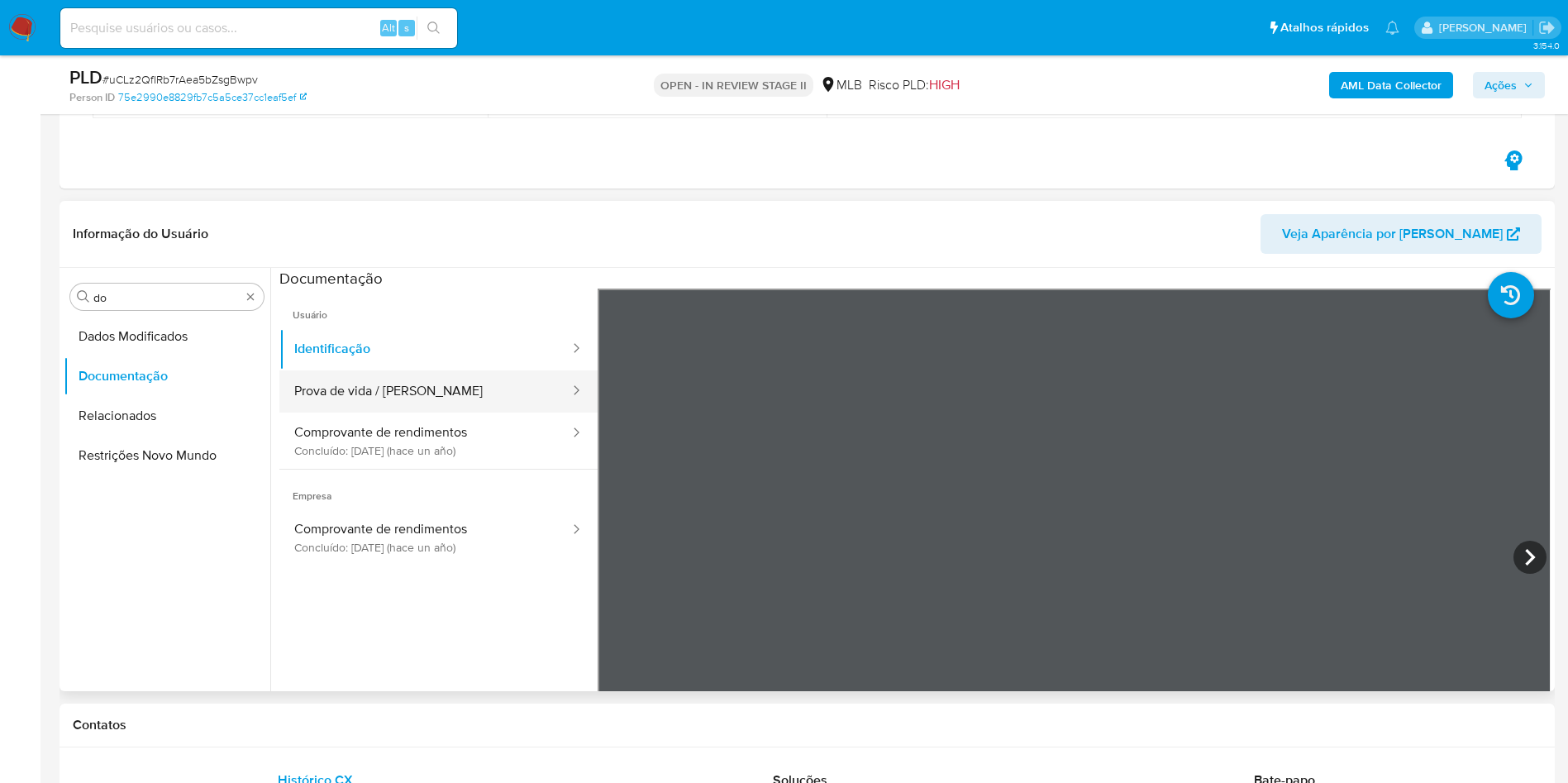
click at [414, 403] on button "Prova de vida / [PERSON_NAME]" at bounding box center [425, 391] width 292 height 42
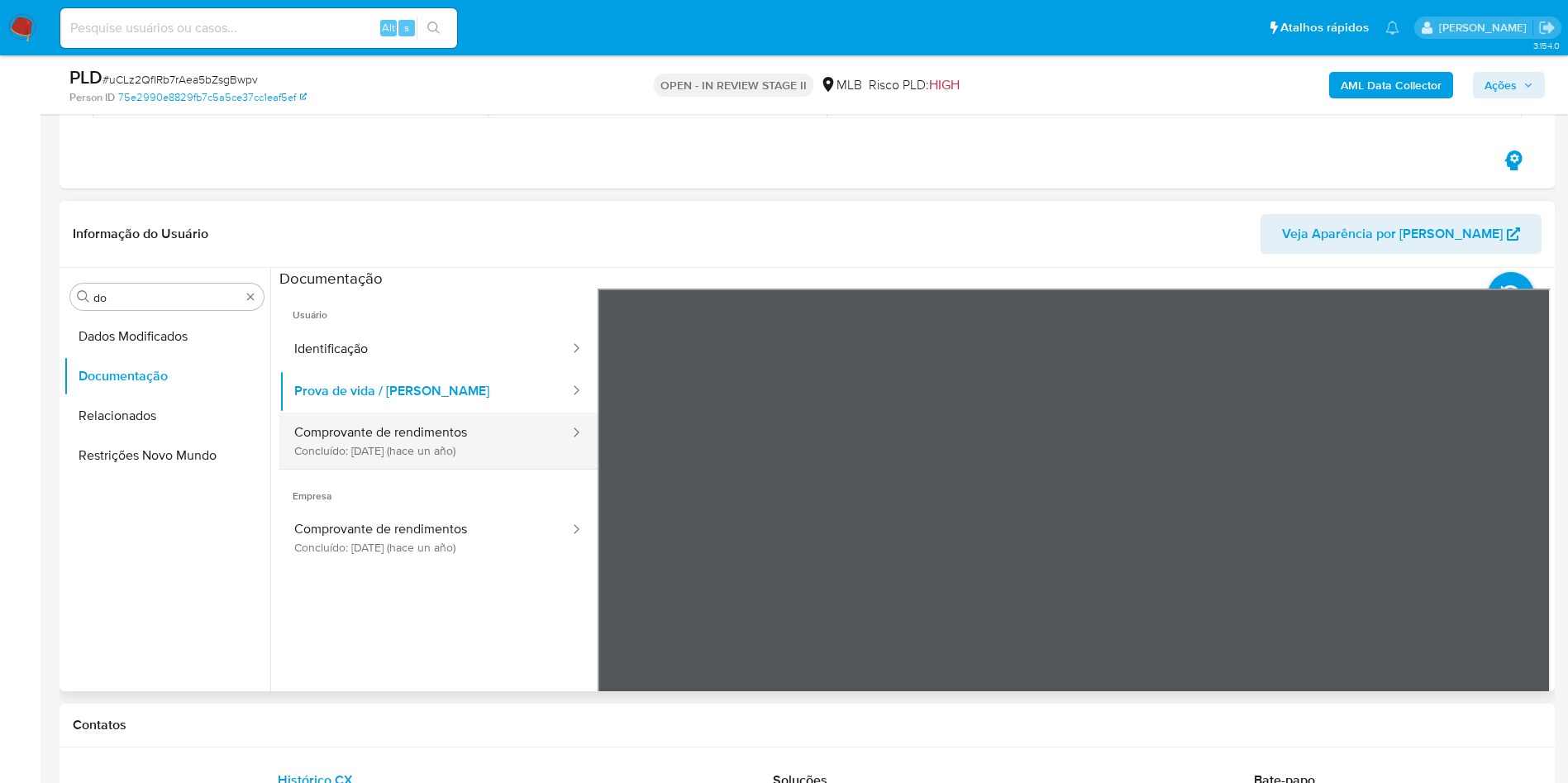
click at [456, 424] on button "Comprovante de rendimentos Concluído: [DATE] (hace un año)" at bounding box center [425, 440] width 292 height 57
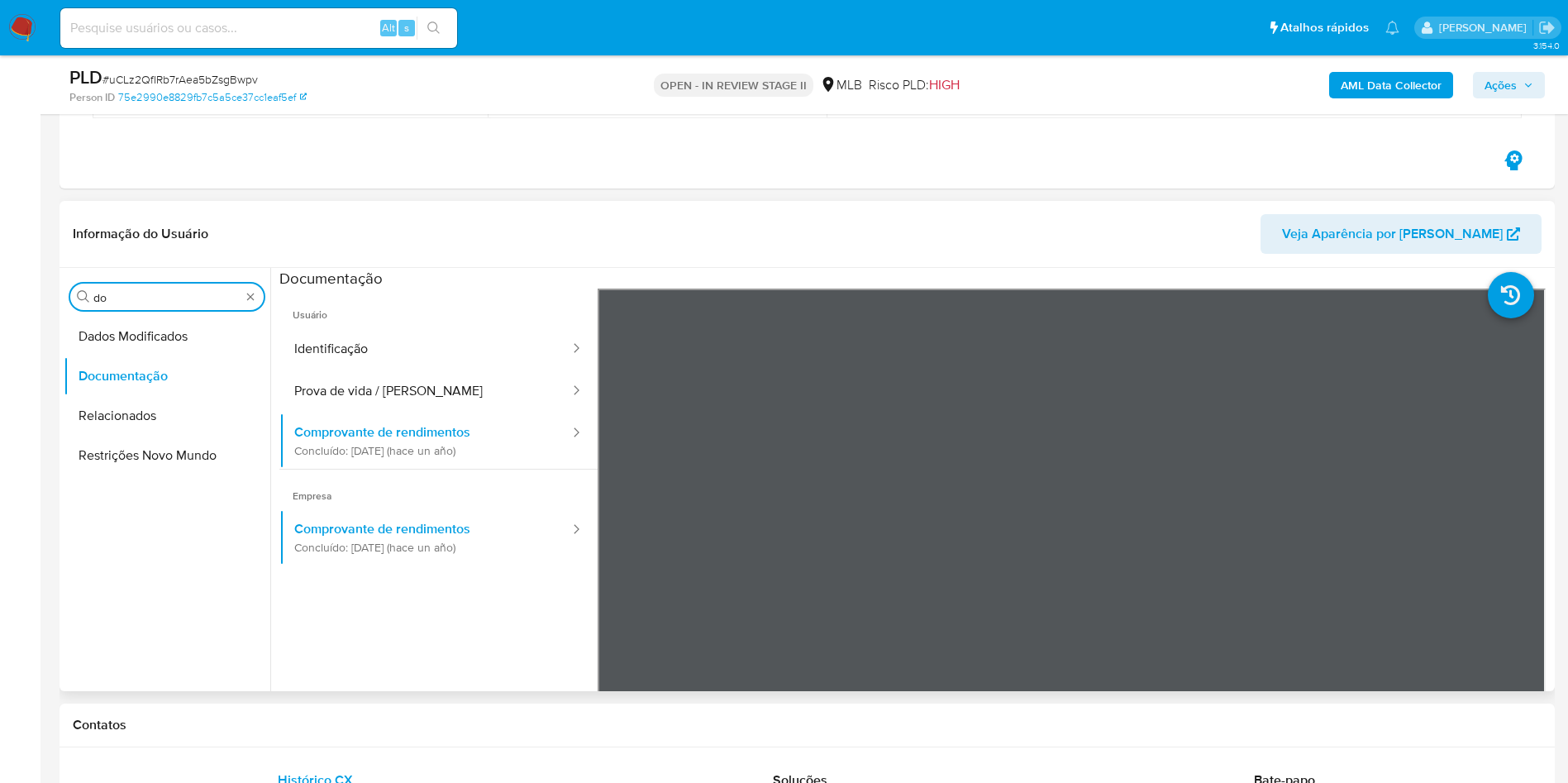
click at [157, 303] on input "do" at bounding box center [167, 297] width 147 height 15
click at [182, 346] on button "Documentação" at bounding box center [161, 336] width 193 height 40
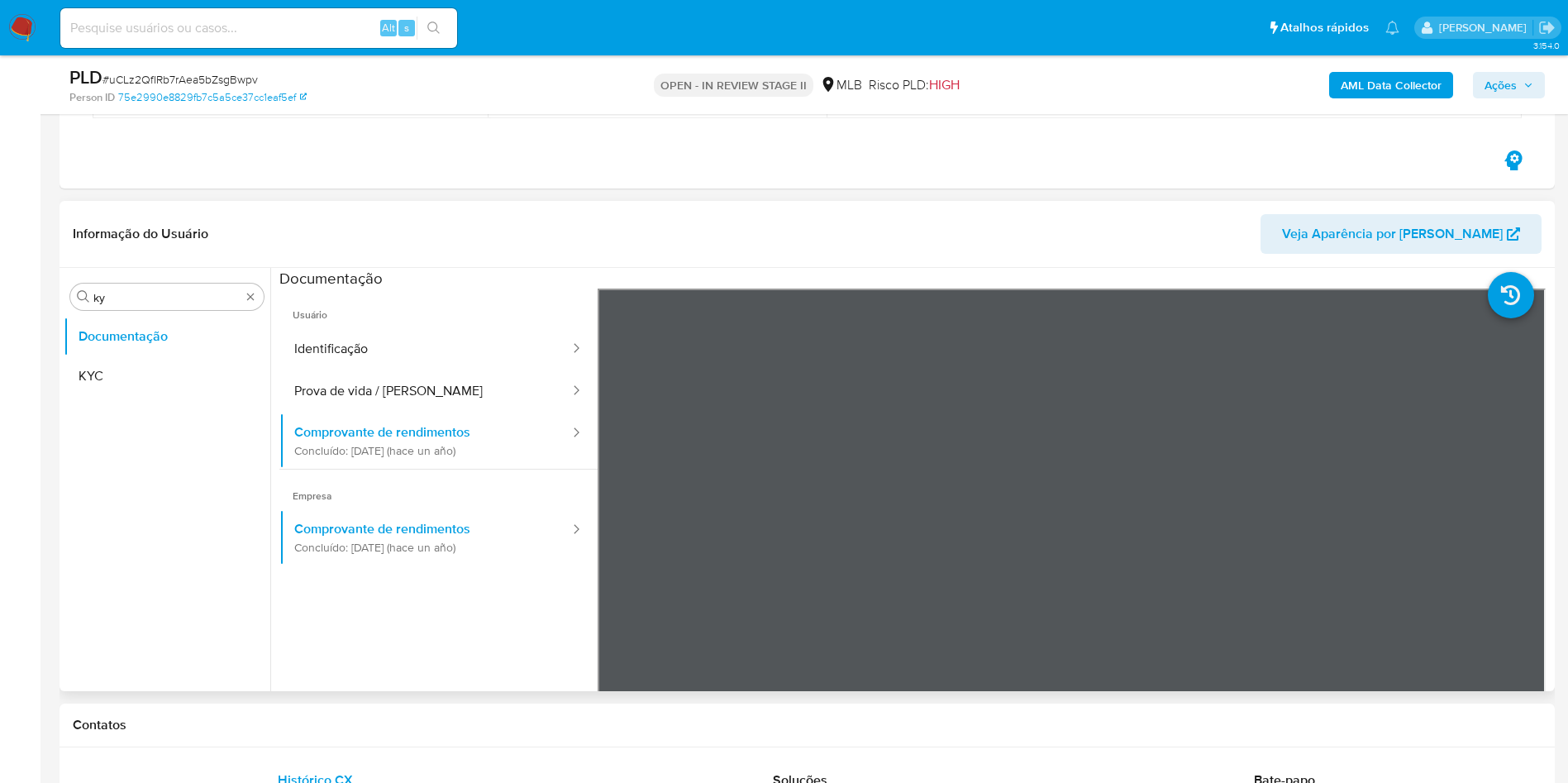
click at [107, 402] on ul "Documentação KYC" at bounding box center [167, 502] width 207 height 372
click at [108, 393] on button "KYC" at bounding box center [161, 376] width 193 height 40
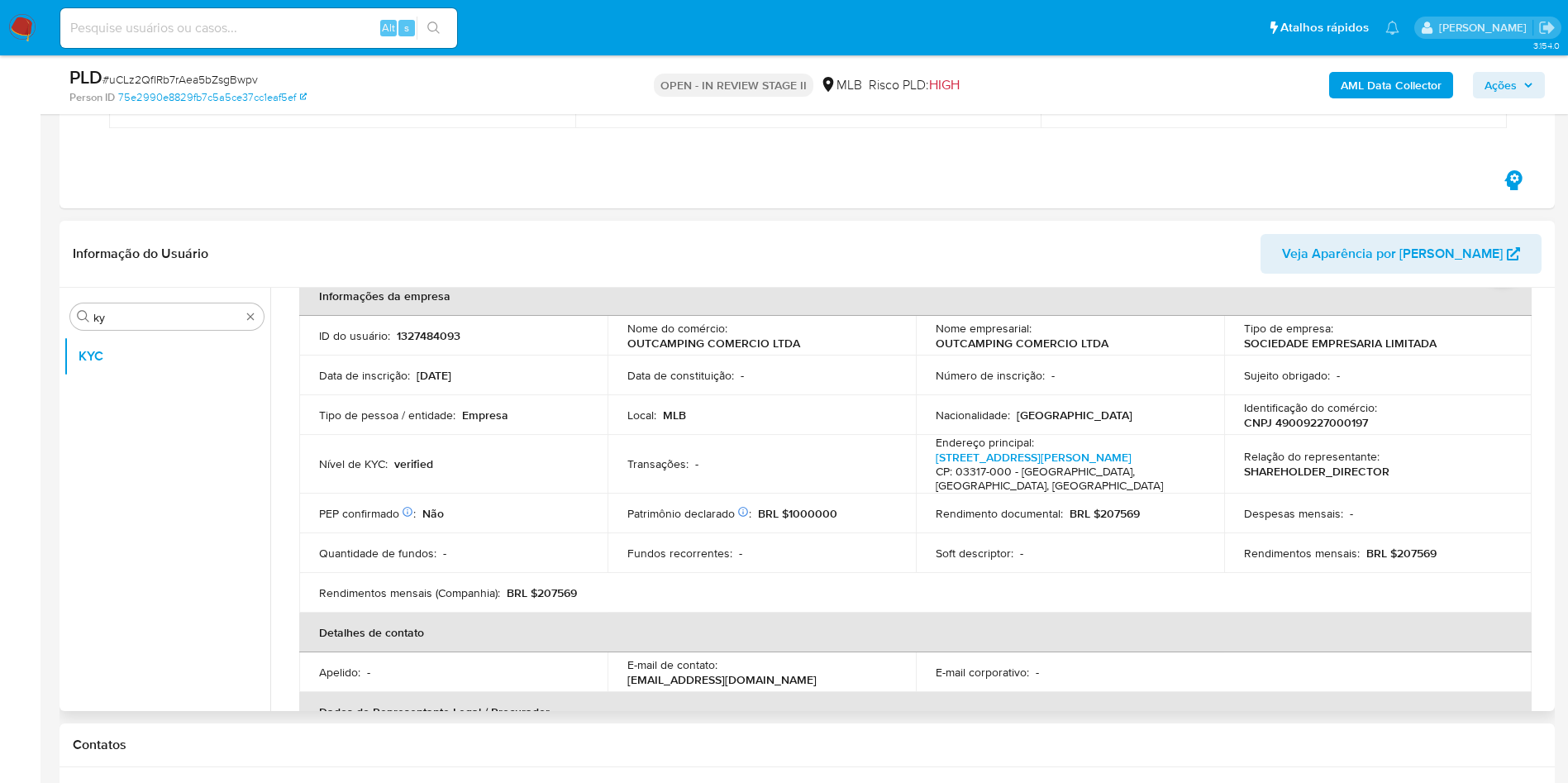
scroll to position [67, 0]
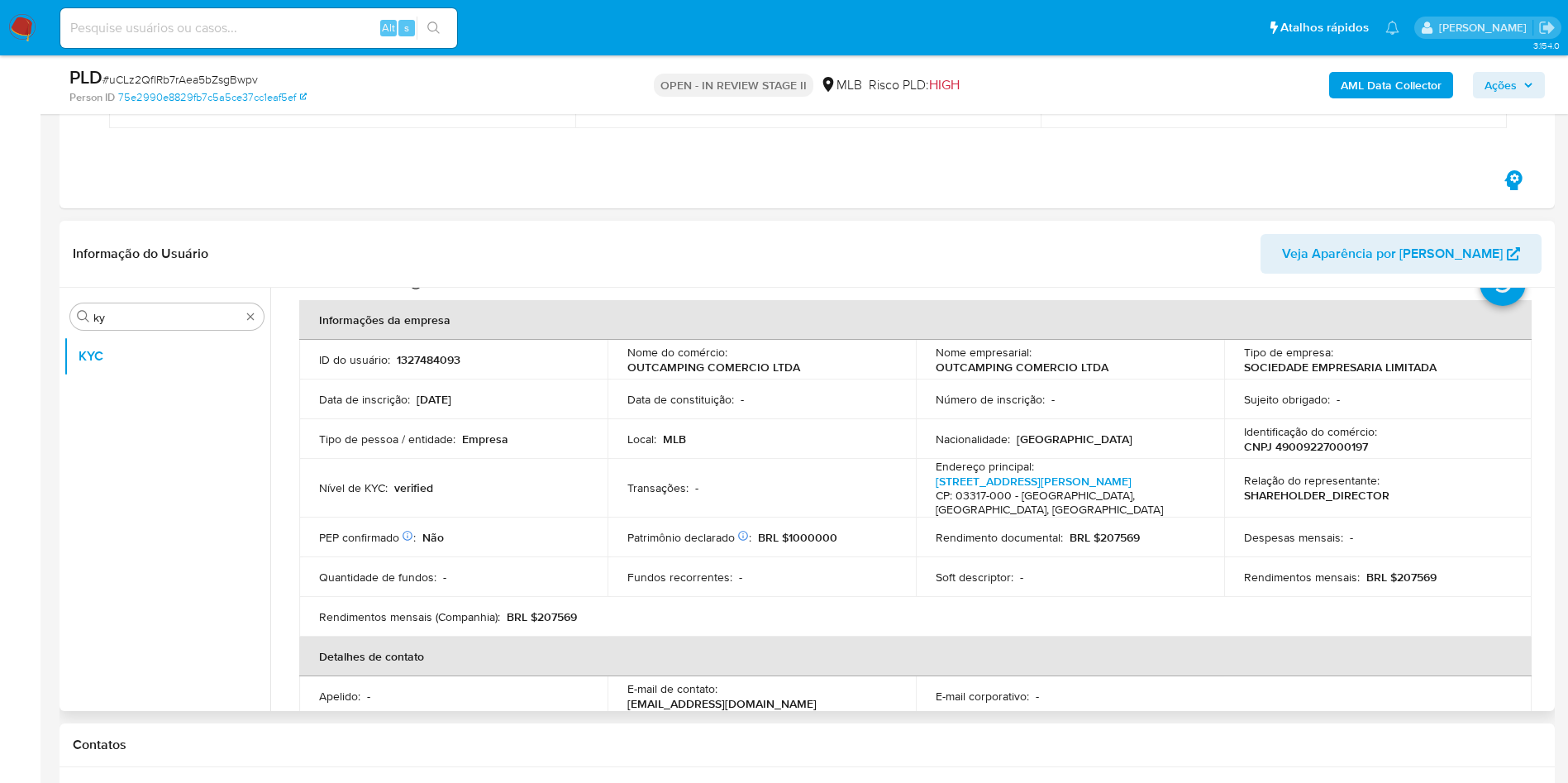
click at [1553, 345] on div "Procurar ky KYC Empresa KYC Status Atualizado há um dia Criado: [DATE] 03:08:21…" at bounding box center [807, 500] width 1496 height 424
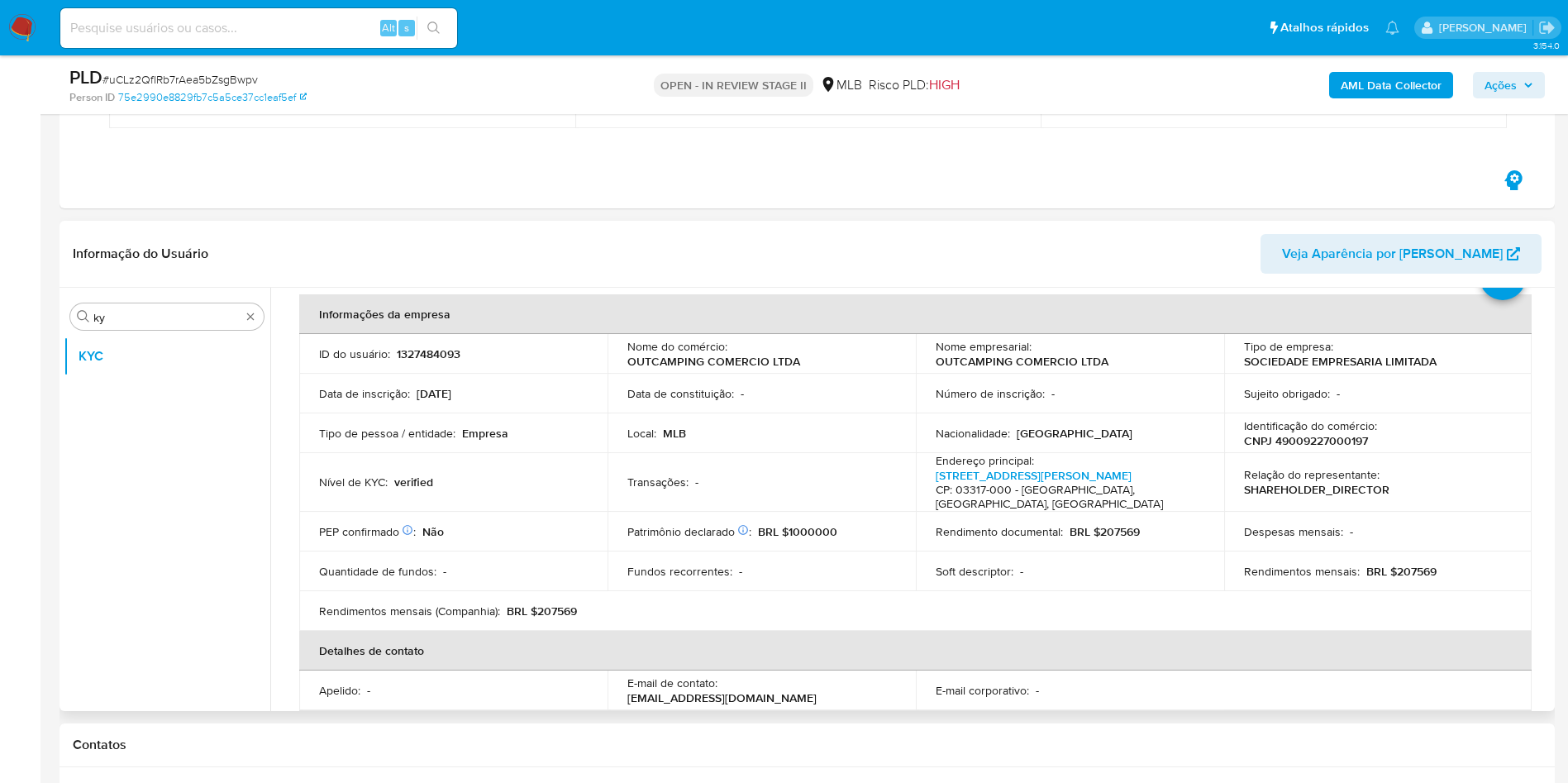
click at [473, 240] on header "Informação do Usuário Veja Aparência por [PERSON_NAME]" at bounding box center [807, 254] width 1470 height 40
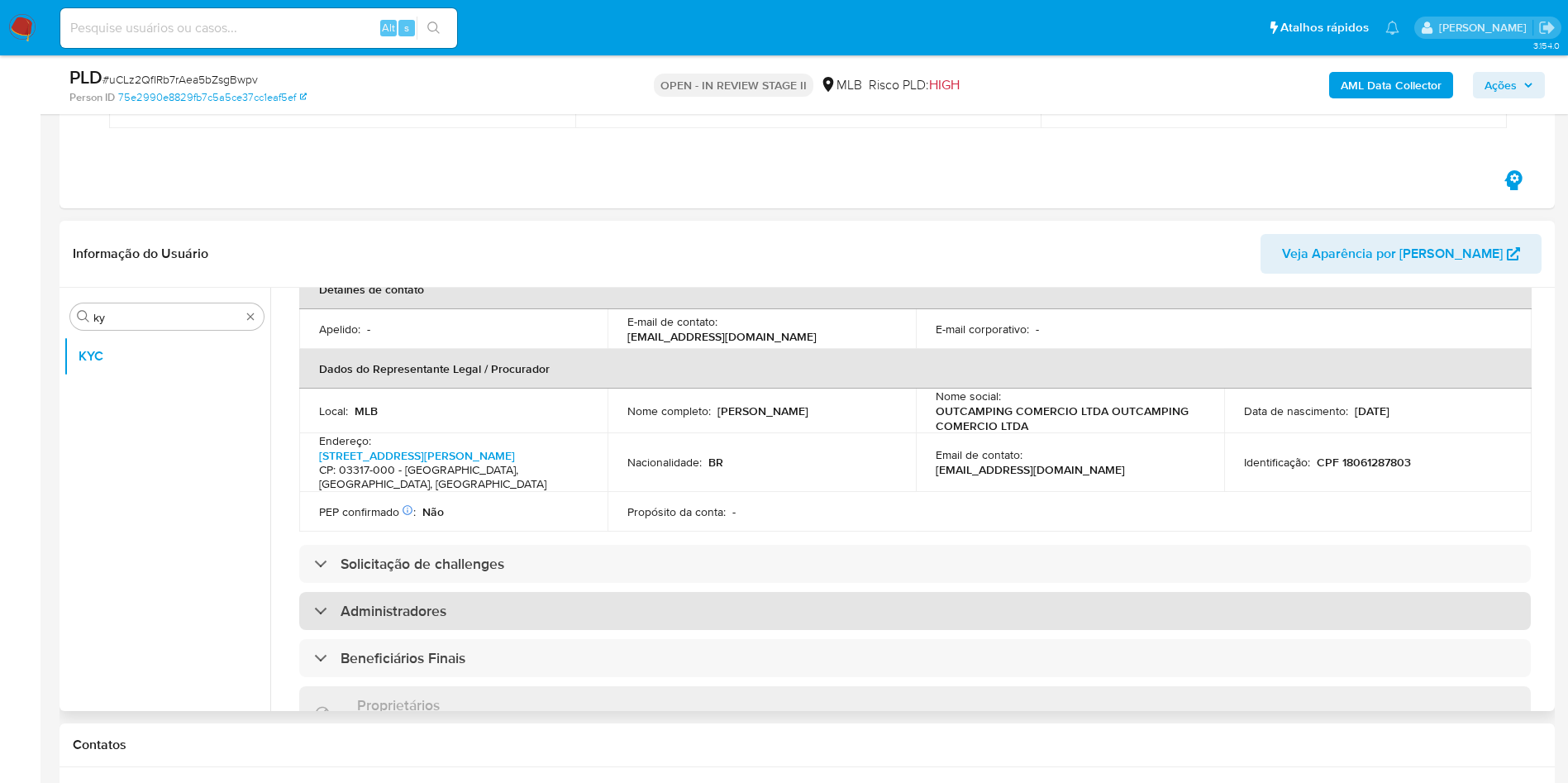
scroll to position [445, 0]
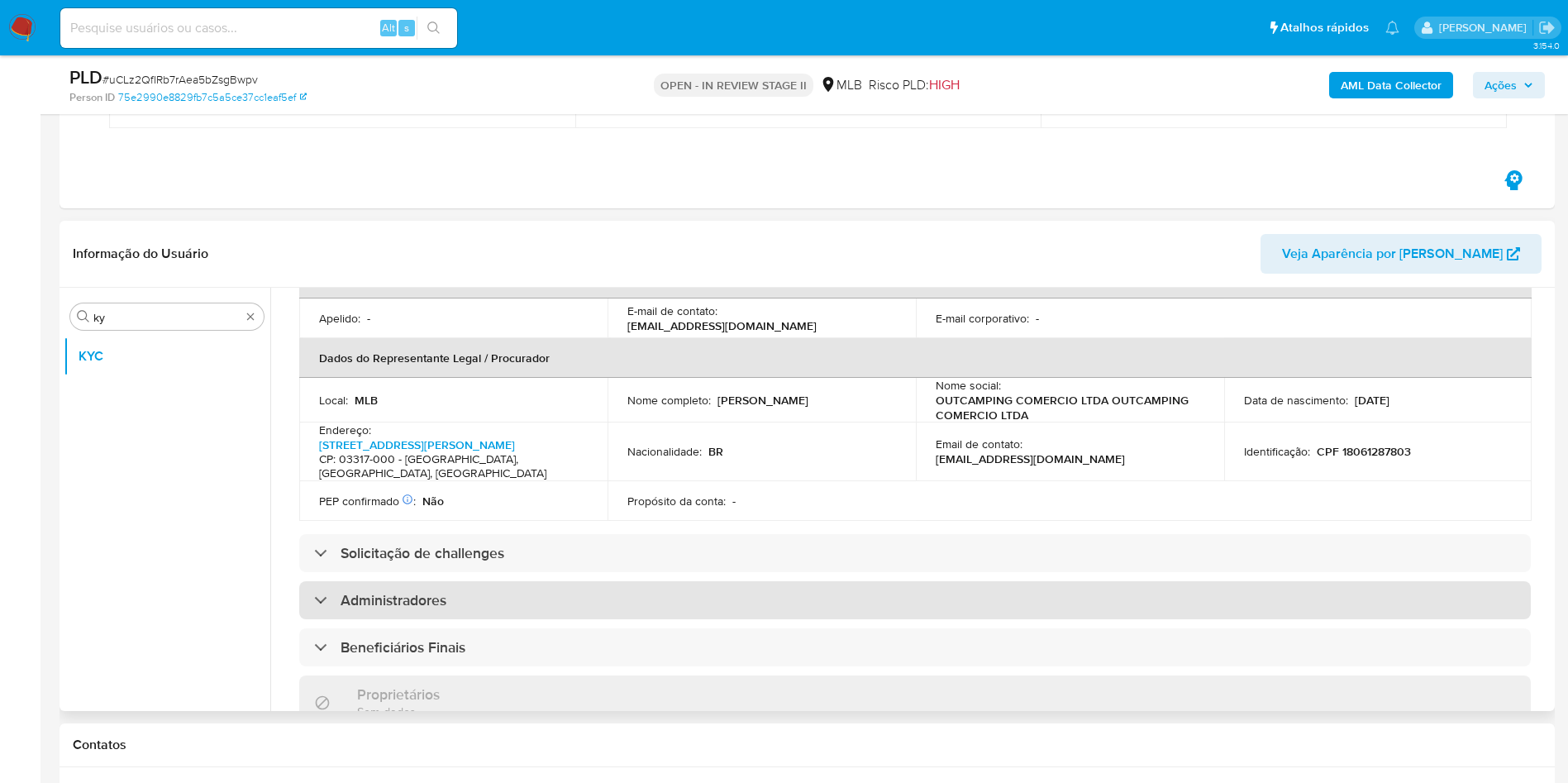
click at [784, 581] on div "Administradores" at bounding box center [915, 600] width 1232 height 38
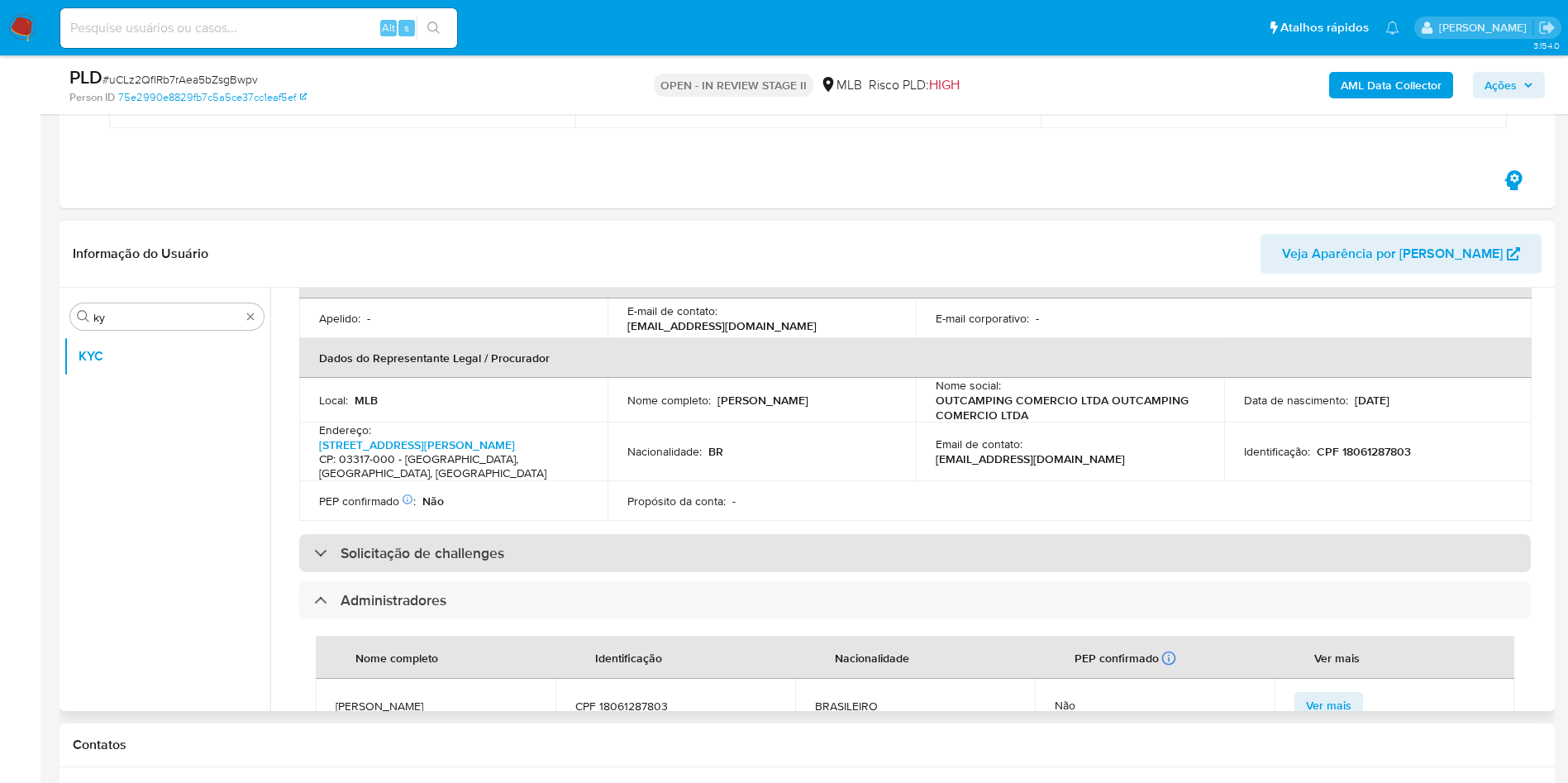
click at [763, 534] on div "Solicitação de challenges" at bounding box center [915, 553] width 1232 height 38
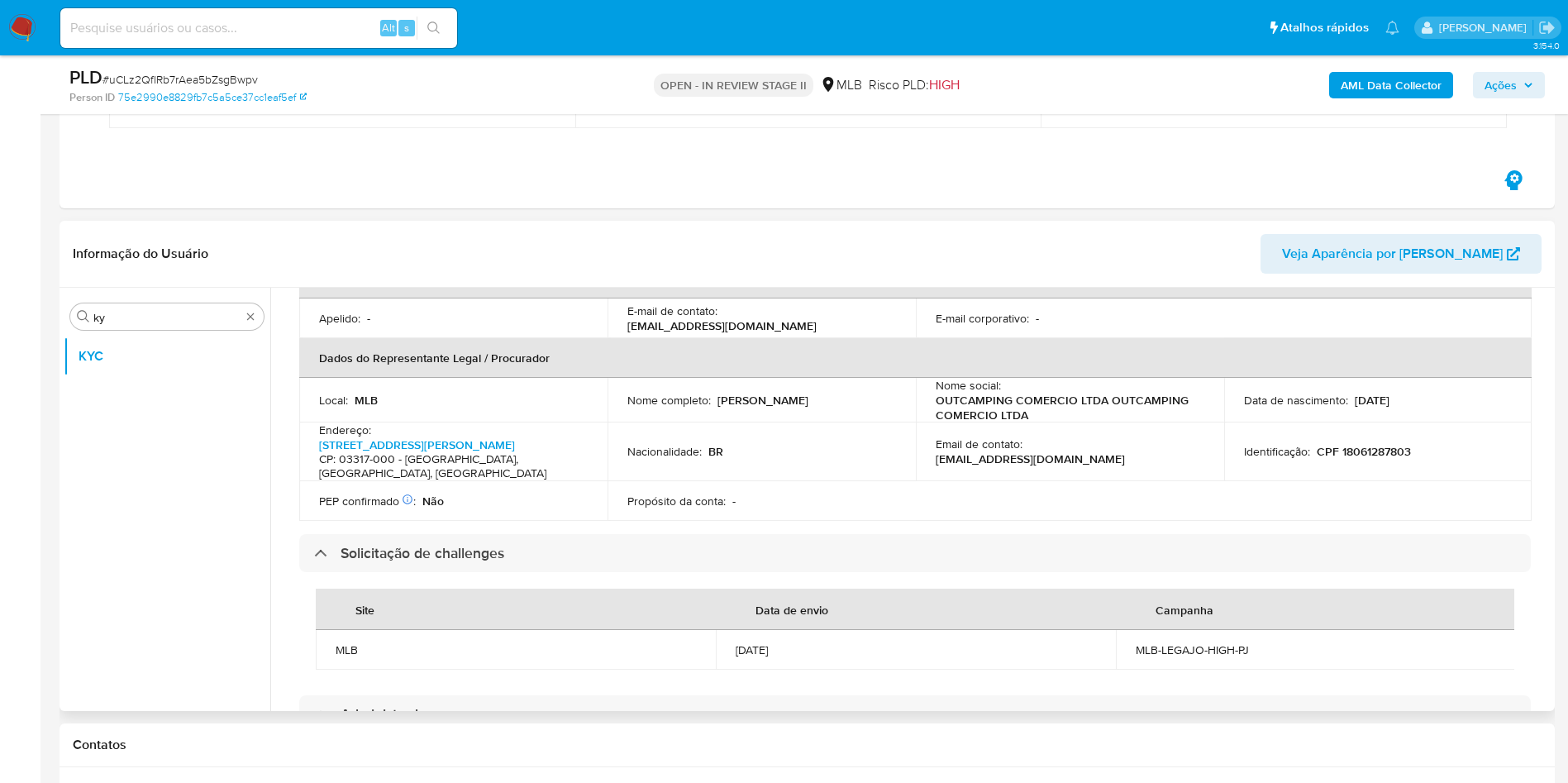
scroll to position [1189, 0]
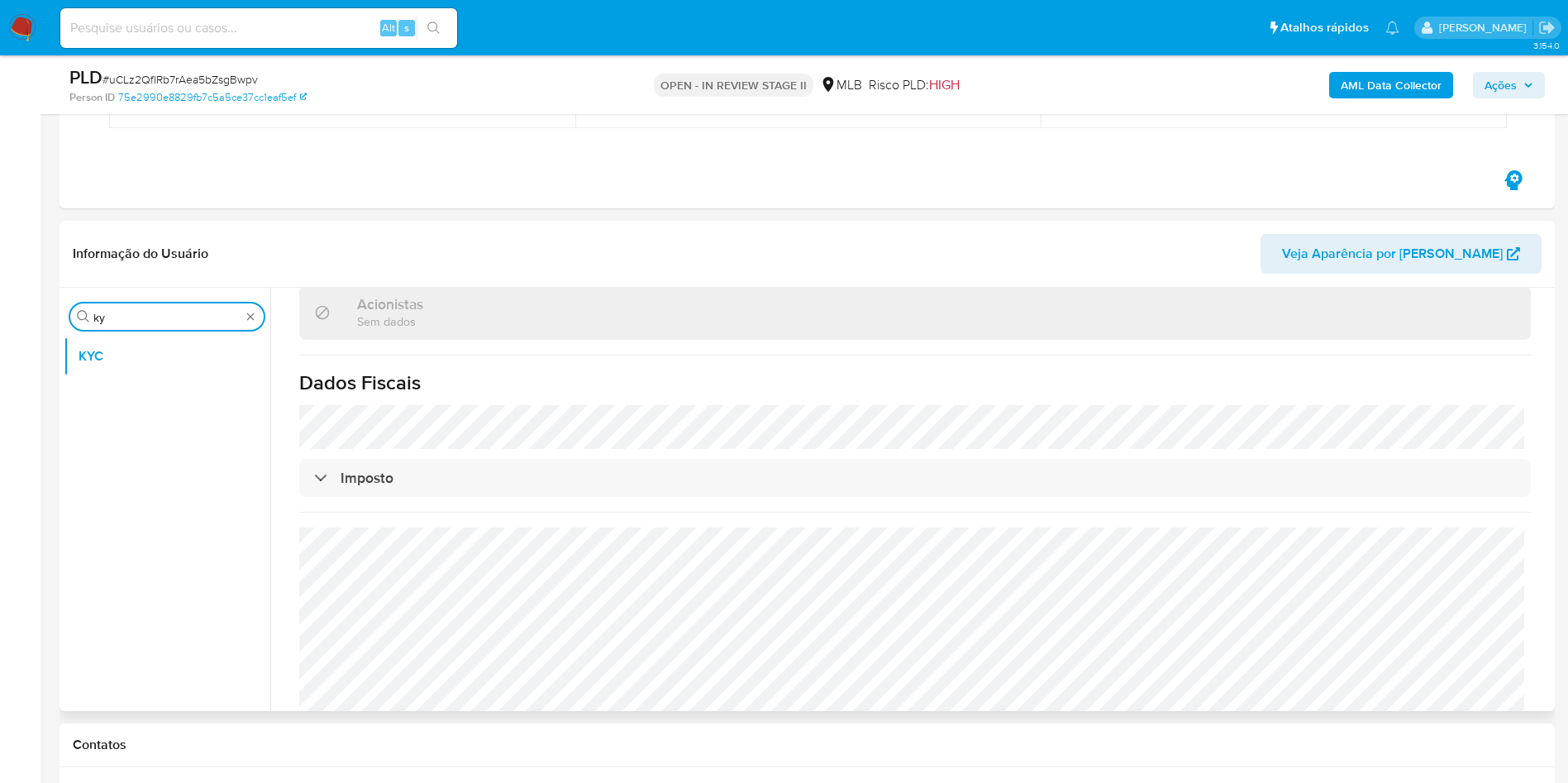
click at [154, 320] on input "ky" at bounding box center [167, 318] width 147 height 15
type input "en"
click at [184, 423] on button "Endereços" at bounding box center [167, 436] width 207 height 40
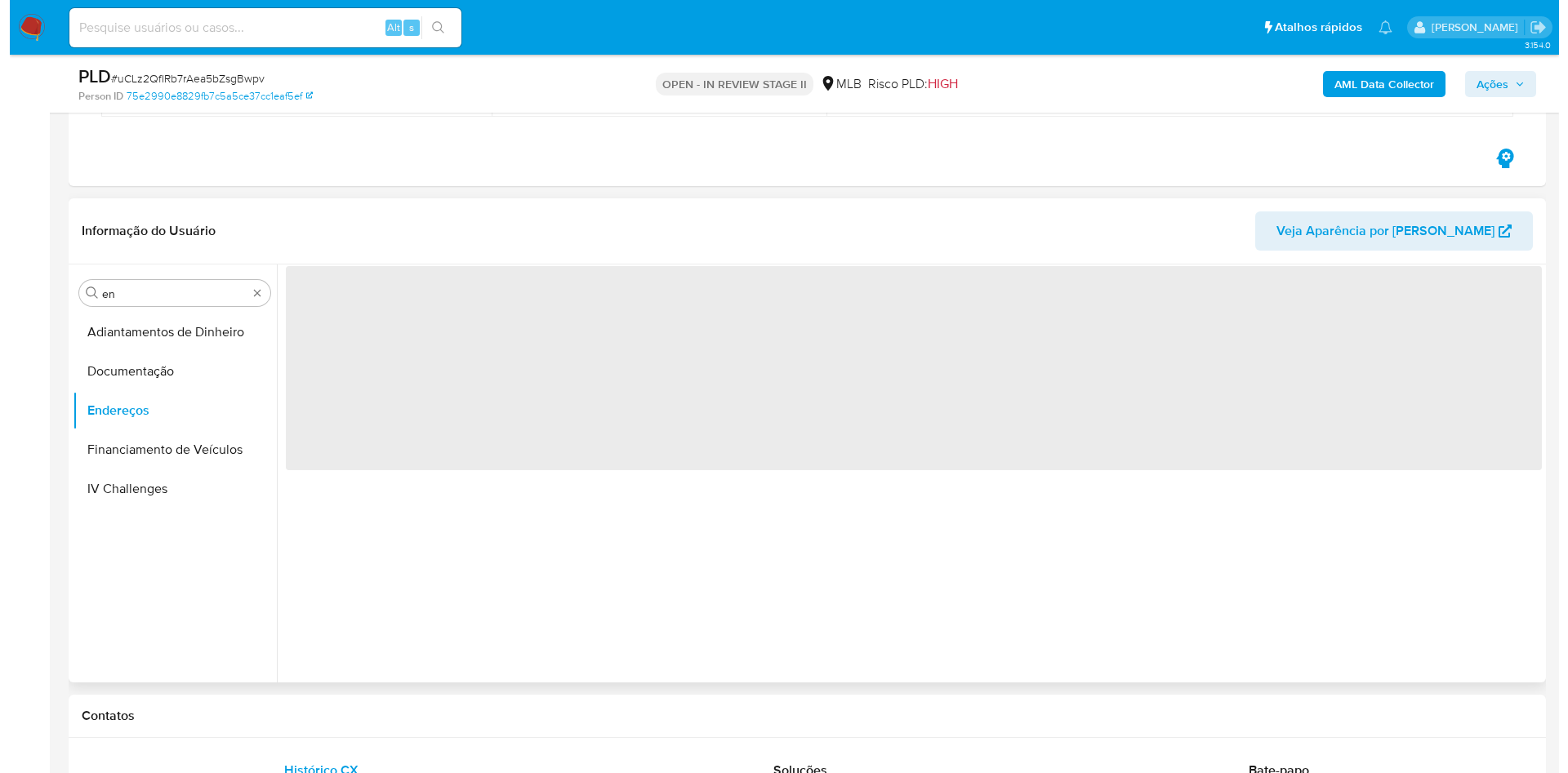
scroll to position [0, 0]
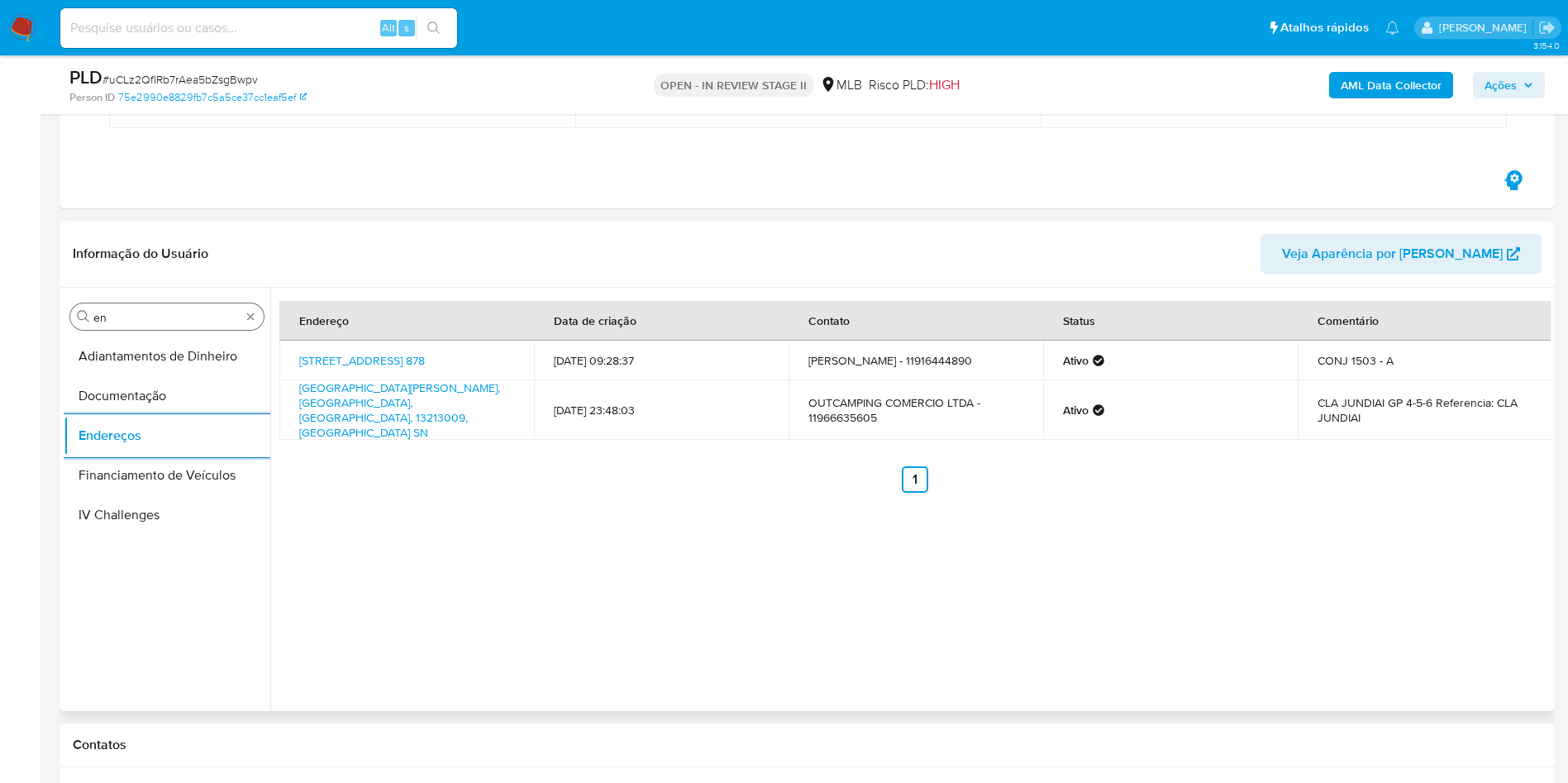
click at [133, 324] on input "en" at bounding box center [167, 318] width 147 height 15
type input "ge"
click at [137, 349] on button "Detalhe da geolocalização" at bounding box center [167, 356] width 207 height 40
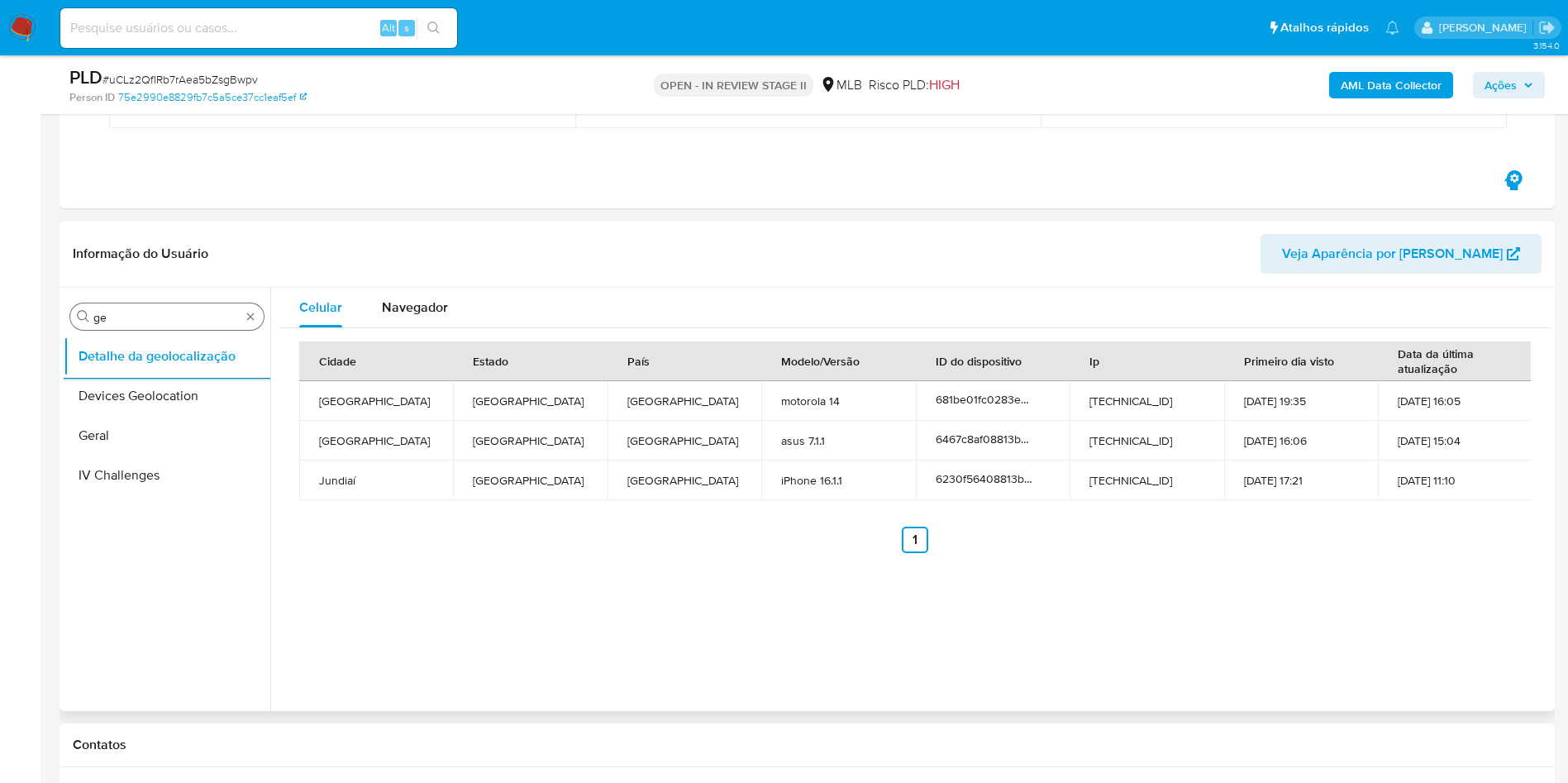
click at [115, 311] on input "ge" at bounding box center [167, 318] width 147 height 15
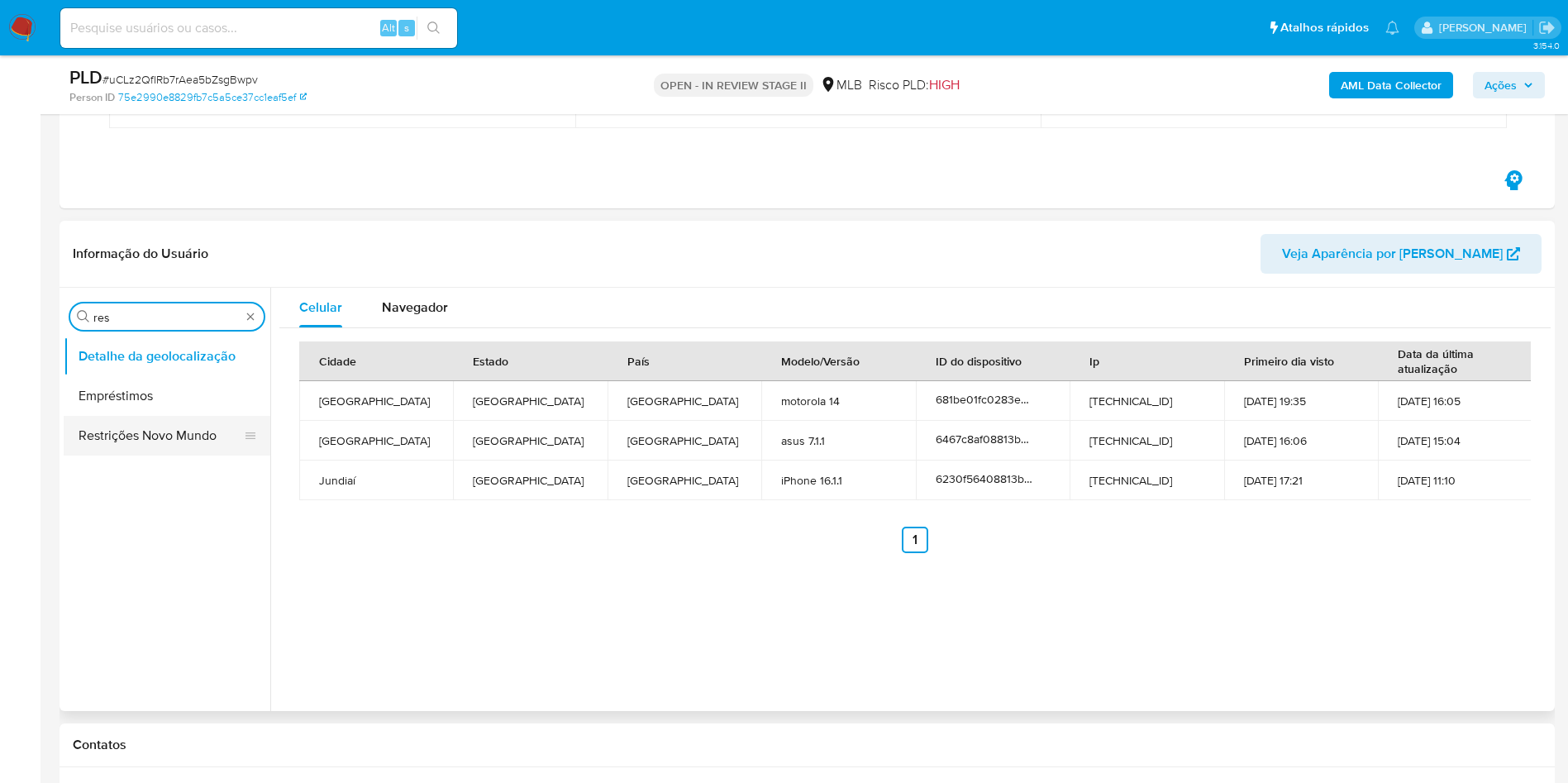
type input "res"
click at [168, 435] on button "Restrições Novo Mundo" at bounding box center [161, 436] width 193 height 40
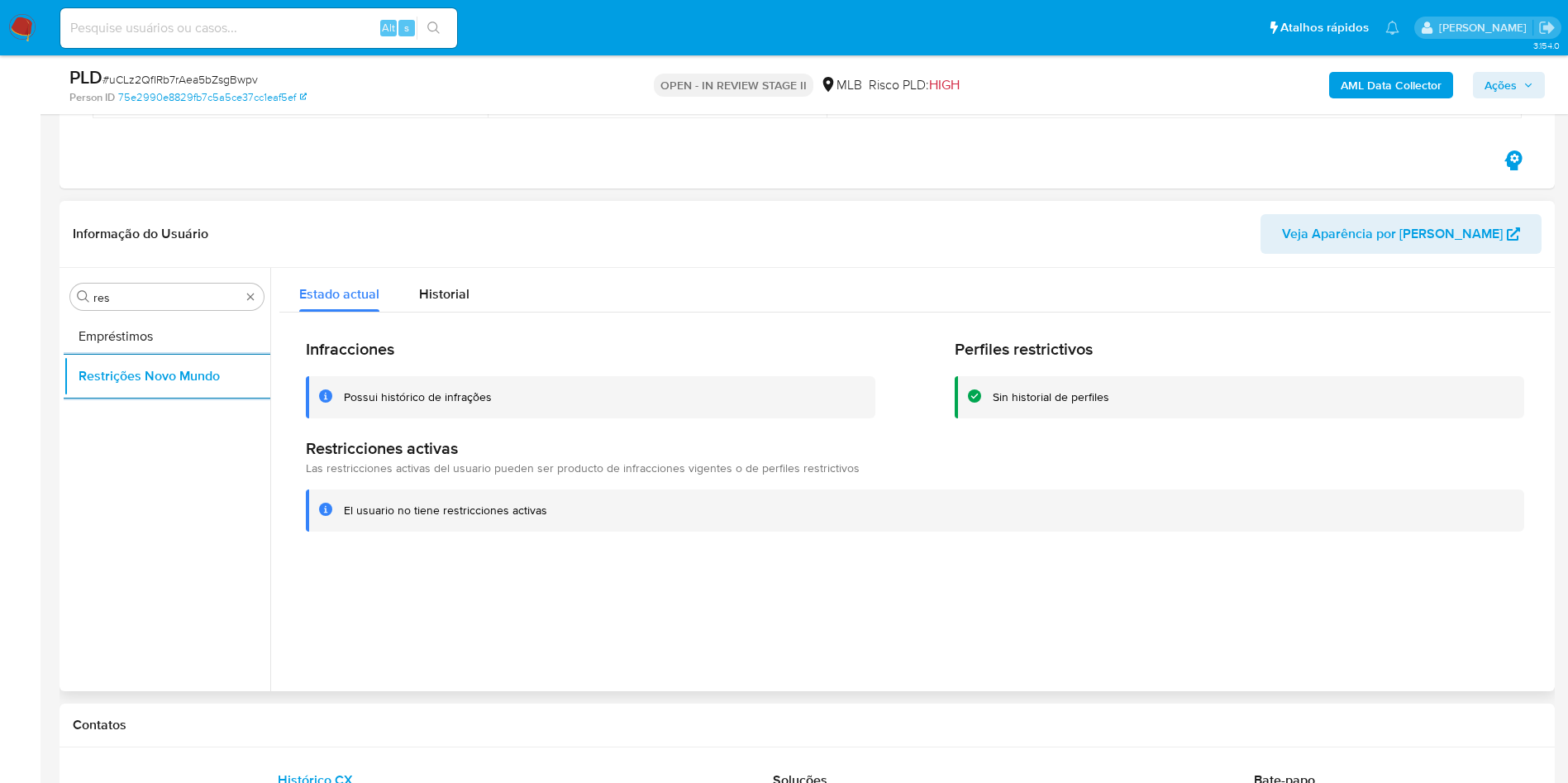
click at [186, 282] on div "Procurar res Empréstimos Restrições Novo Mundo" at bounding box center [167, 480] width 207 height 421
click at [174, 286] on div "Procurar res" at bounding box center [167, 296] width 193 height 26
click at [156, 292] on input "res" at bounding box center [167, 297] width 147 height 15
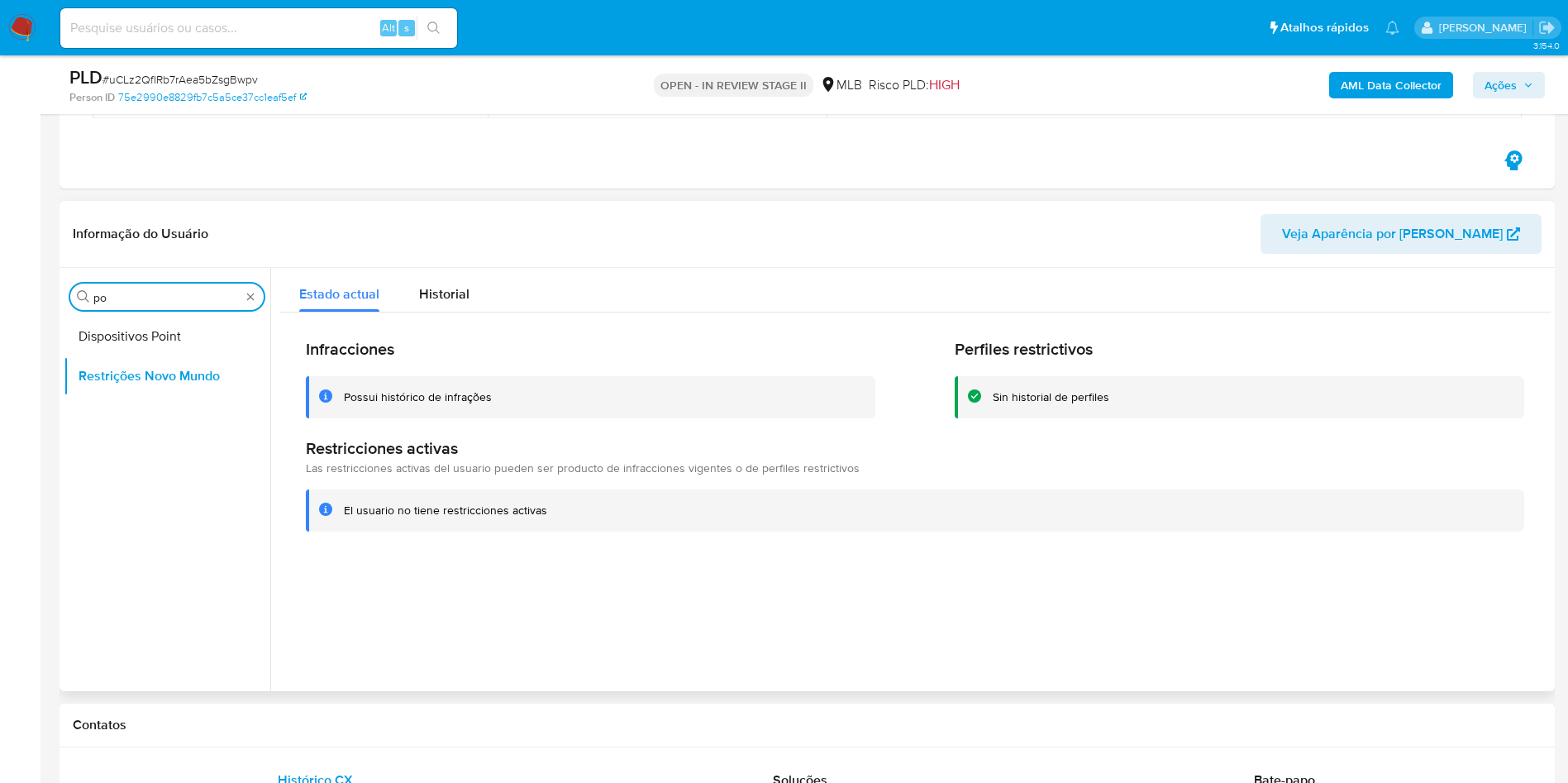
type input "po"
click at [180, 309] on div "Procurar po" at bounding box center [167, 296] width 193 height 26
click at [162, 335] on button "Dispositivos Point" at bounding box center [161, 336] width 193 height 40
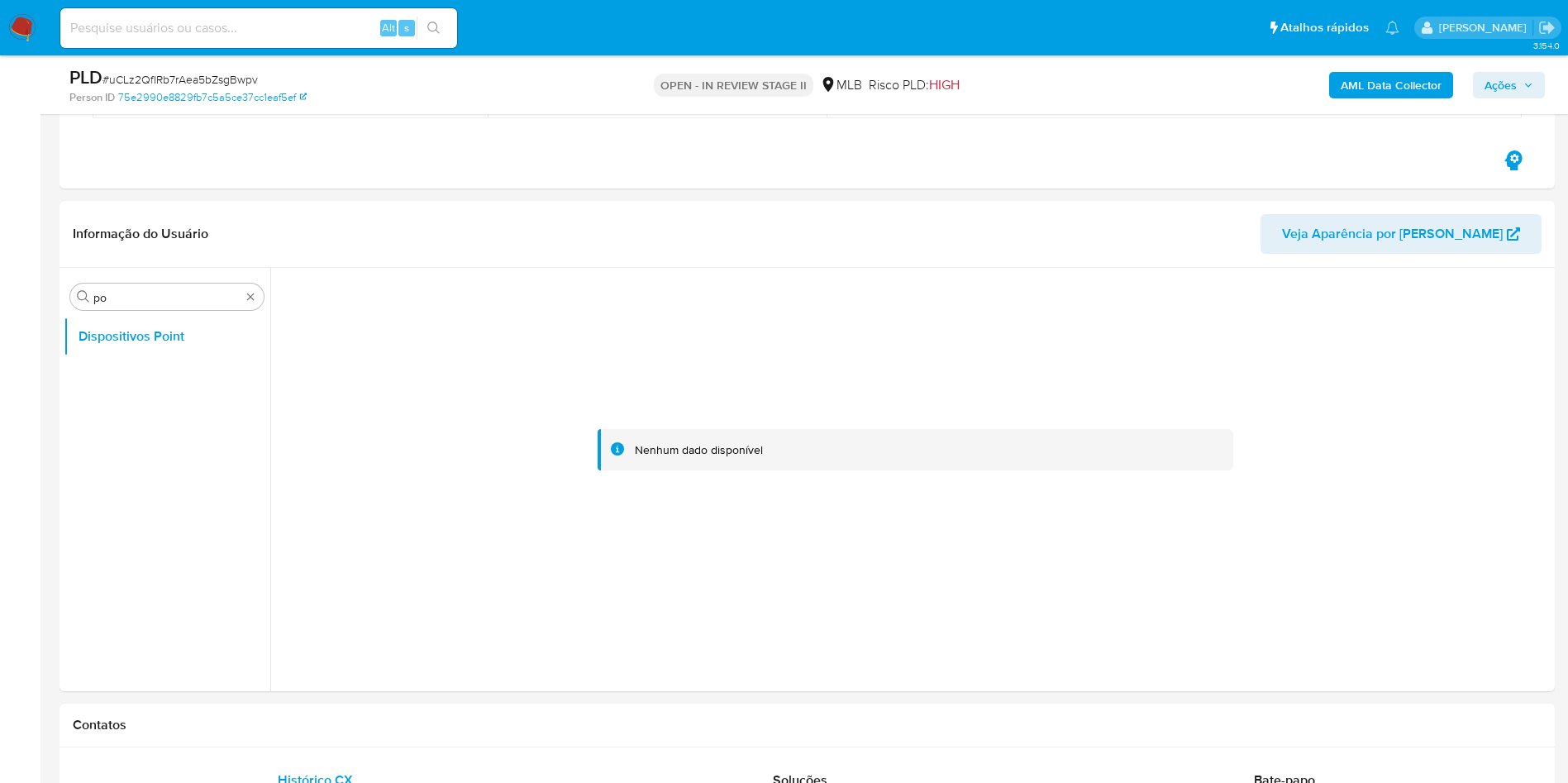
click at [1395, 95] on b "AML Data Collector" at bounding box center [1392, 85] width 101 height 26
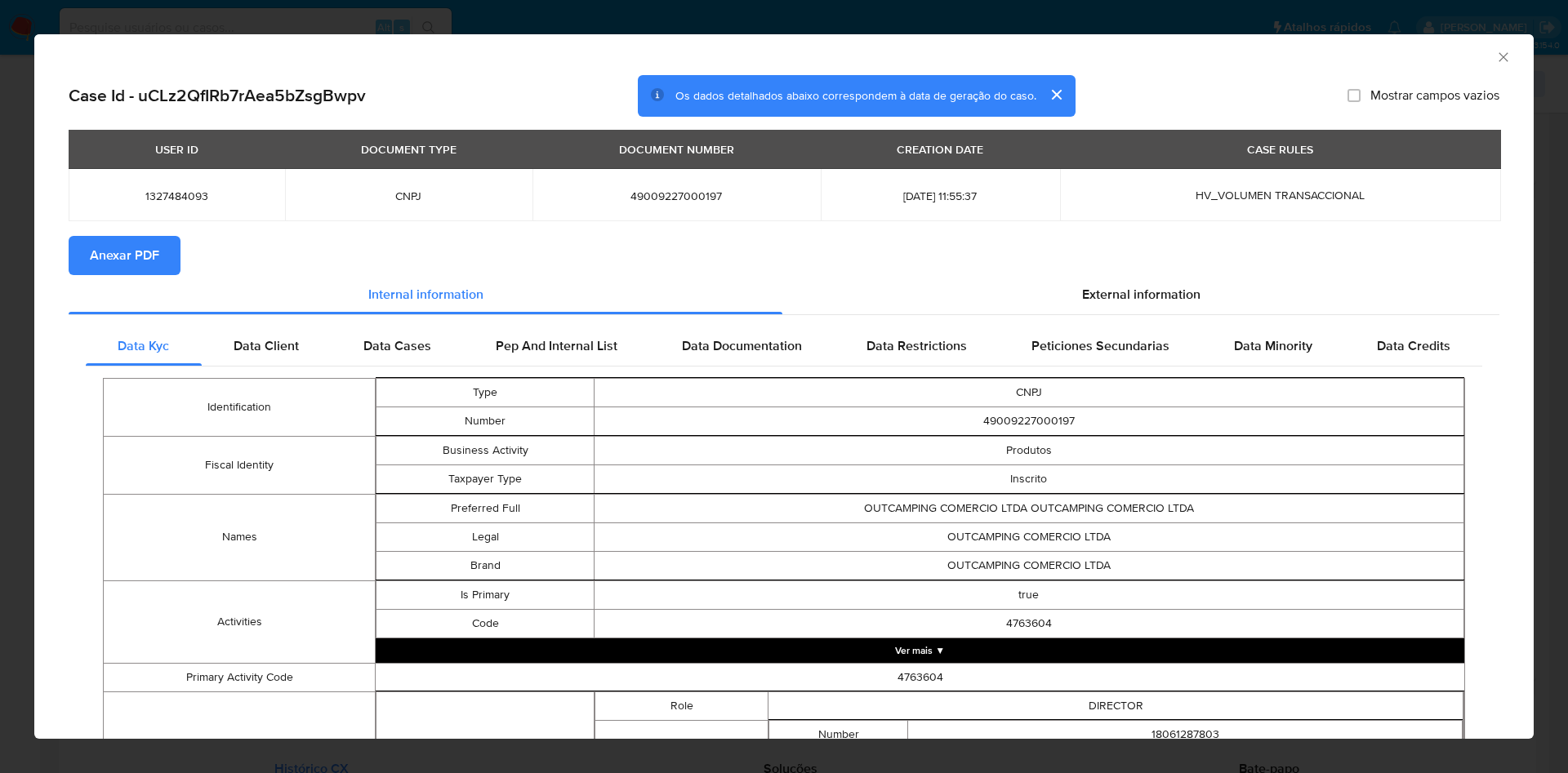
click at [118, 247] on span "Anexar PDF" at bounding box center [125, 255] width 70 height 36
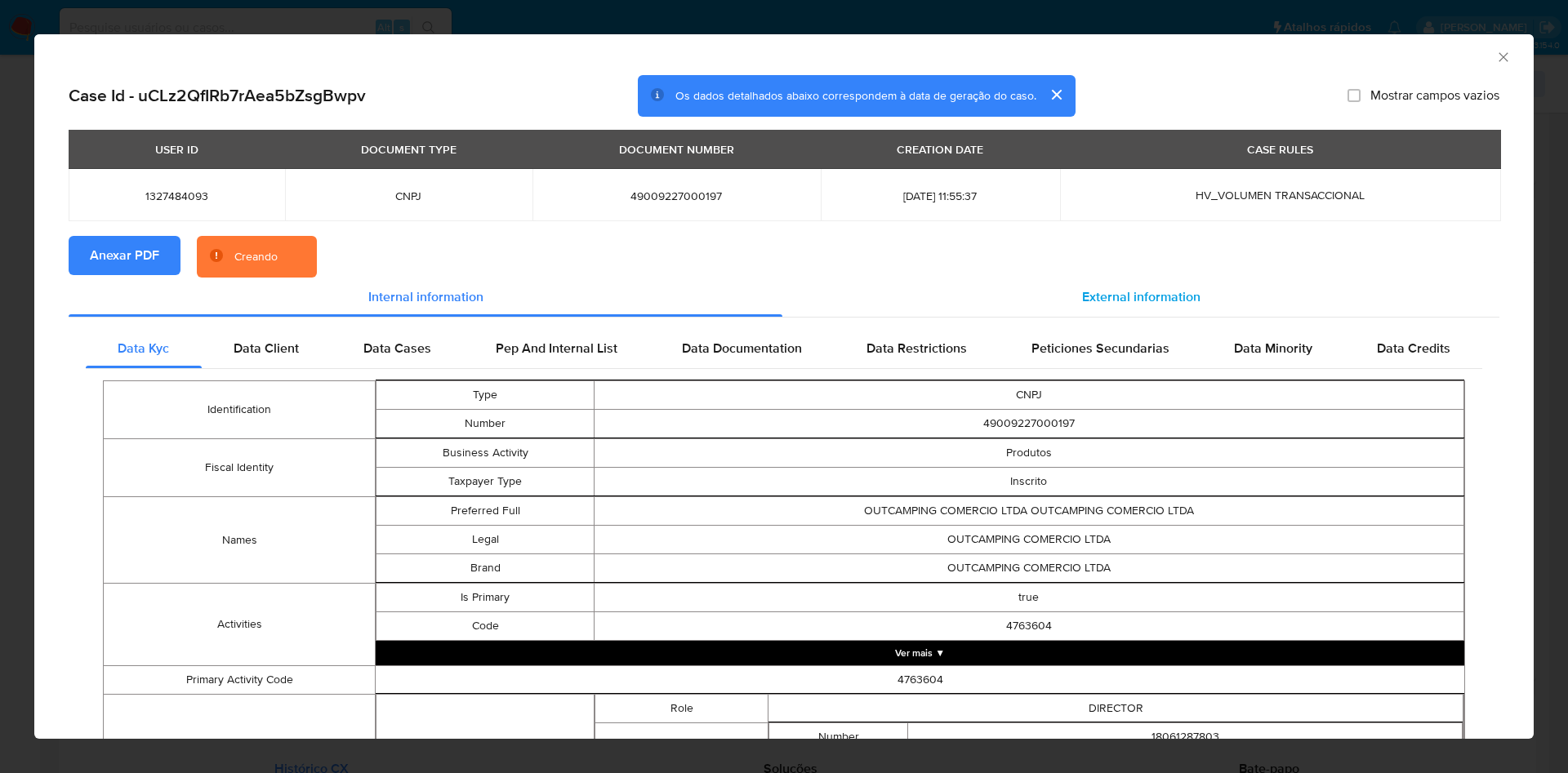
click at [1146, 301] on span "External information" at bounding box center [1140, 296] width 118 height 18
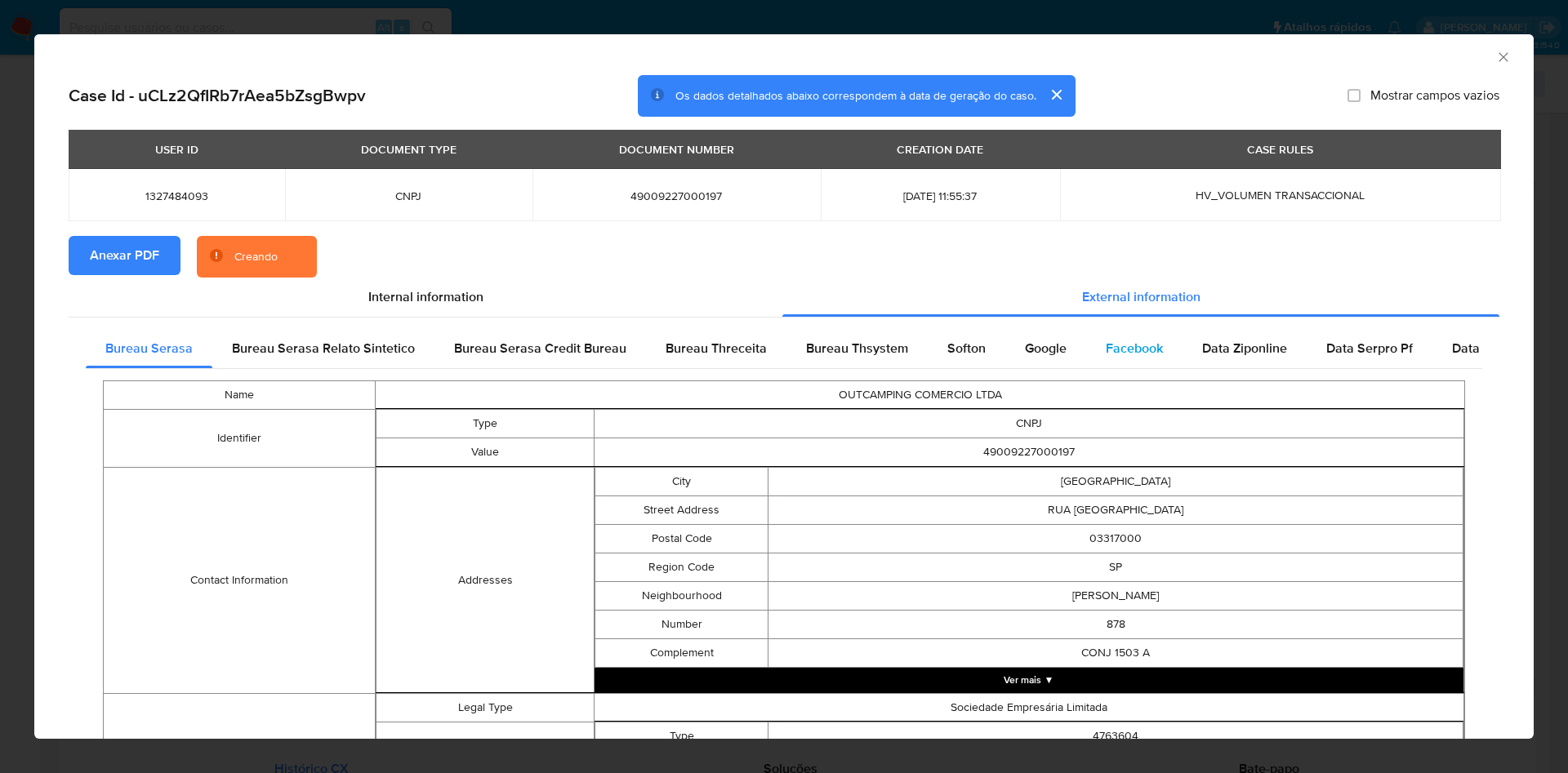
click at [1112, 329] on div "Facebook" at bounding box center [1134, 348] width 96 height 39
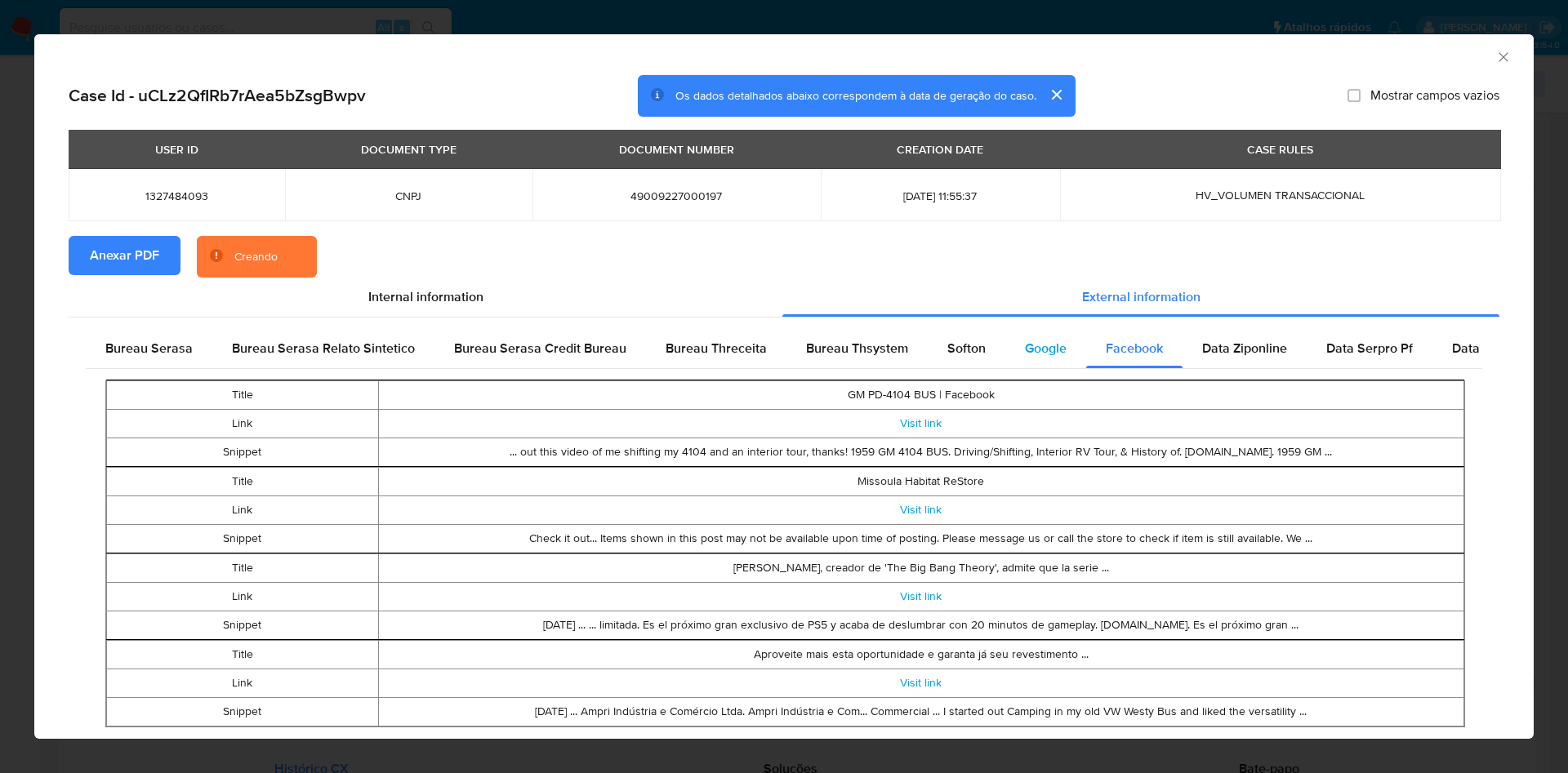
click at [1025, 353] on span "Google" at bounding box center [1045, 348] width 41 height 18
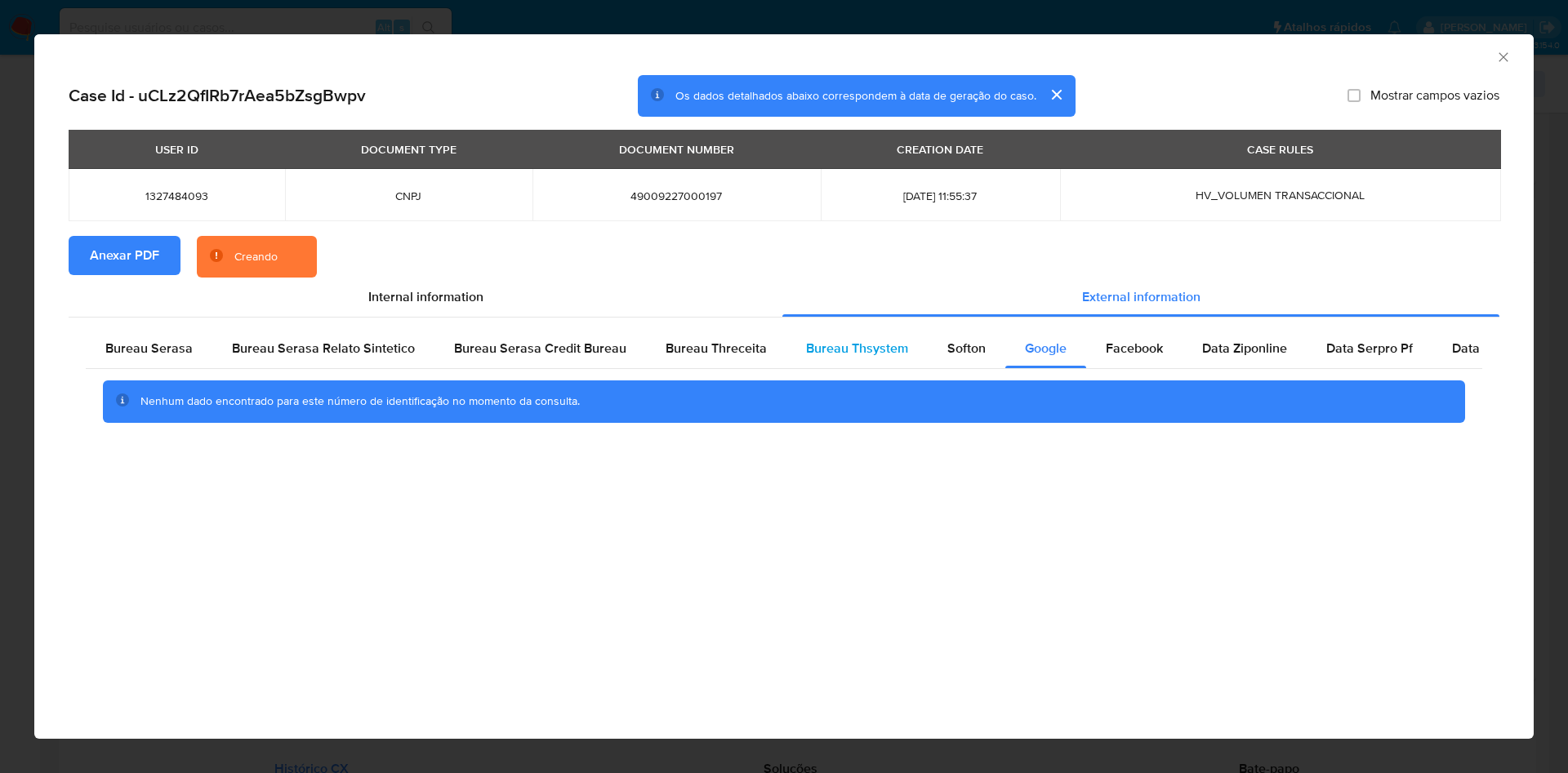
click at [911, 358] on div "Bureau Thsystem" at bounding box center [857, 348] width 141 height 39
click at [691, 350] on span "Bureau Threceita" at bounding box center [716, 348] width 101 height 18
click at [172, 342] on span "Bureau Serasa" at bounding box center [149, 348] width 87 height 18
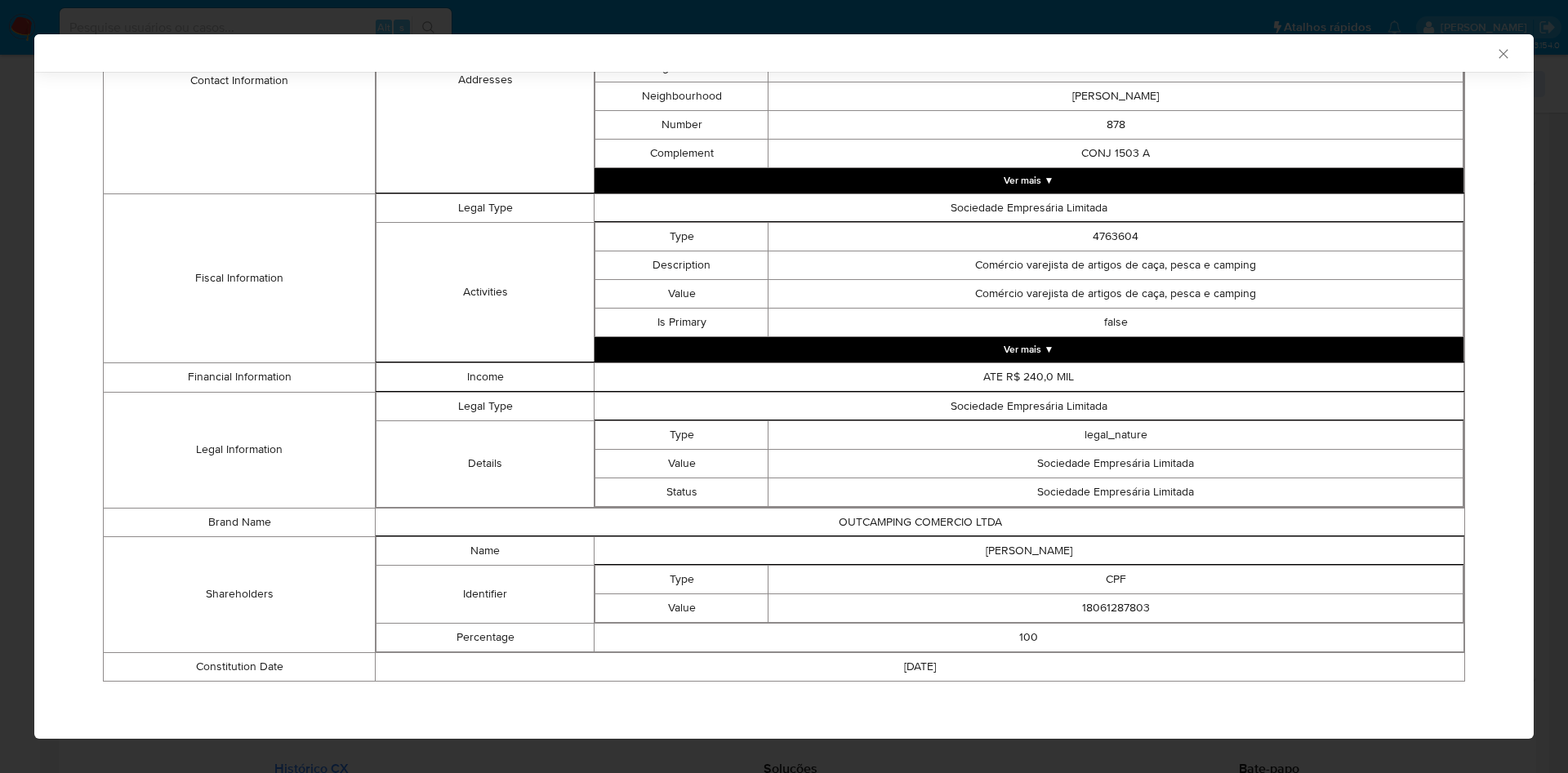
scroll to position [493, 0]
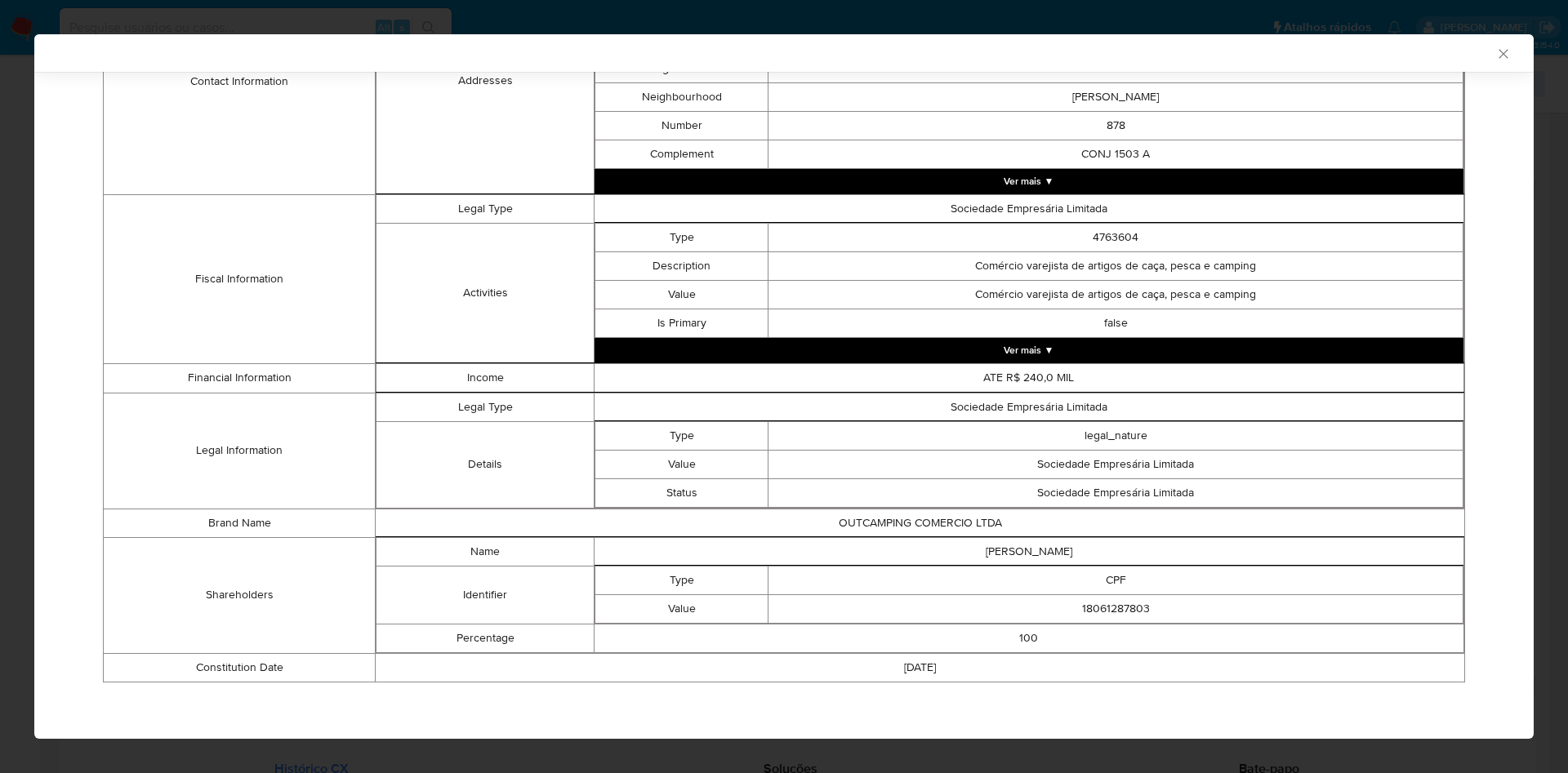
click at [0, 276] on div "AML Data Collector Case Id - uCLz2QfIRb7rAea5bZsgBwpv Os dados detalhados abaix…" at bounding box center [784, 386] width 1568 height 773
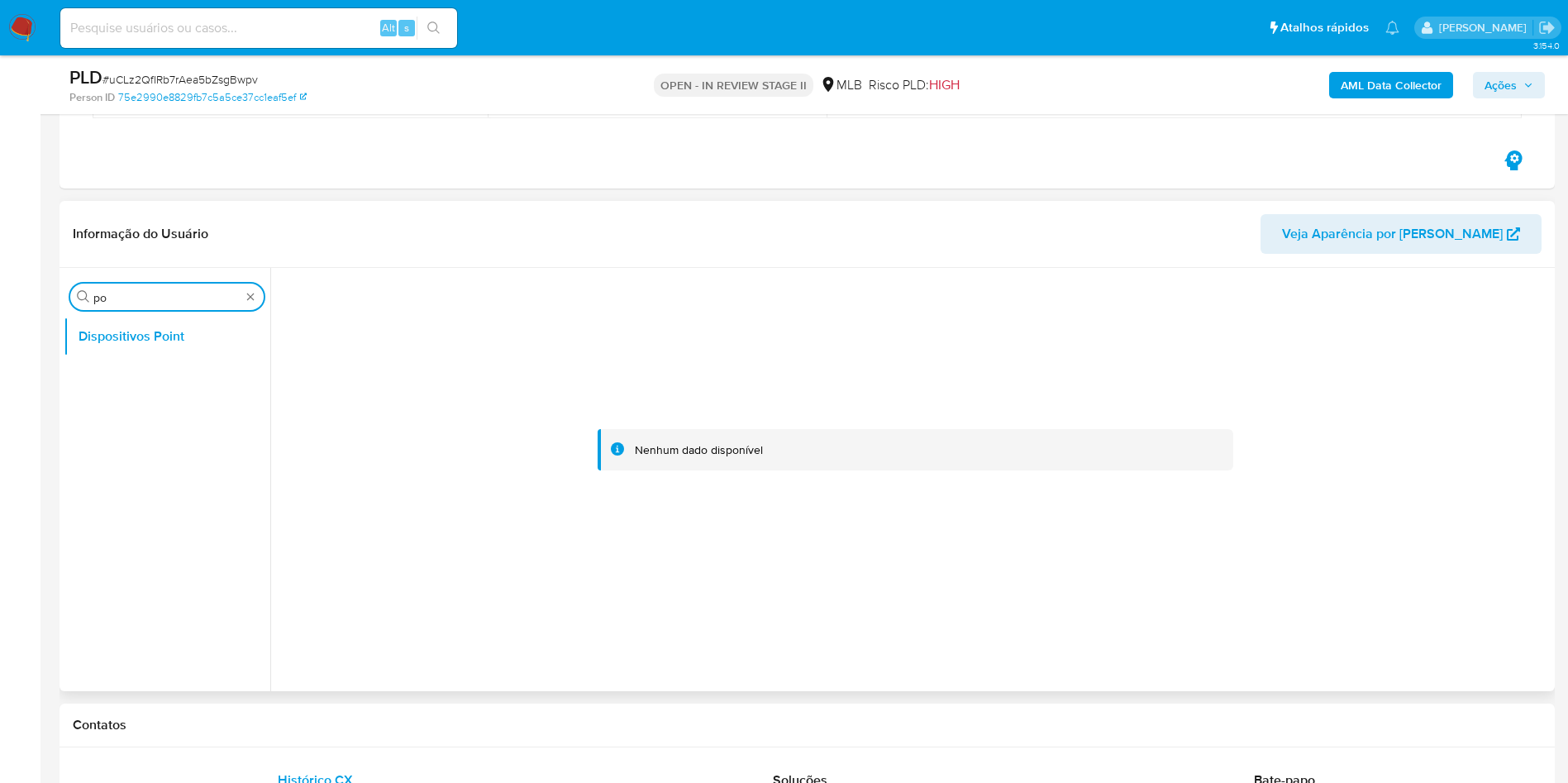
click at [111, 300] on input "po" at bounding box center [167, 297] width 147 height 15
click at [111, 300] on input "po" at bounding box center [167, 297] width 147 height 15
type input "cas"
click at [108, 380] on button "Histórico de casos" at bounding box center [161, 376] width 193 height 40
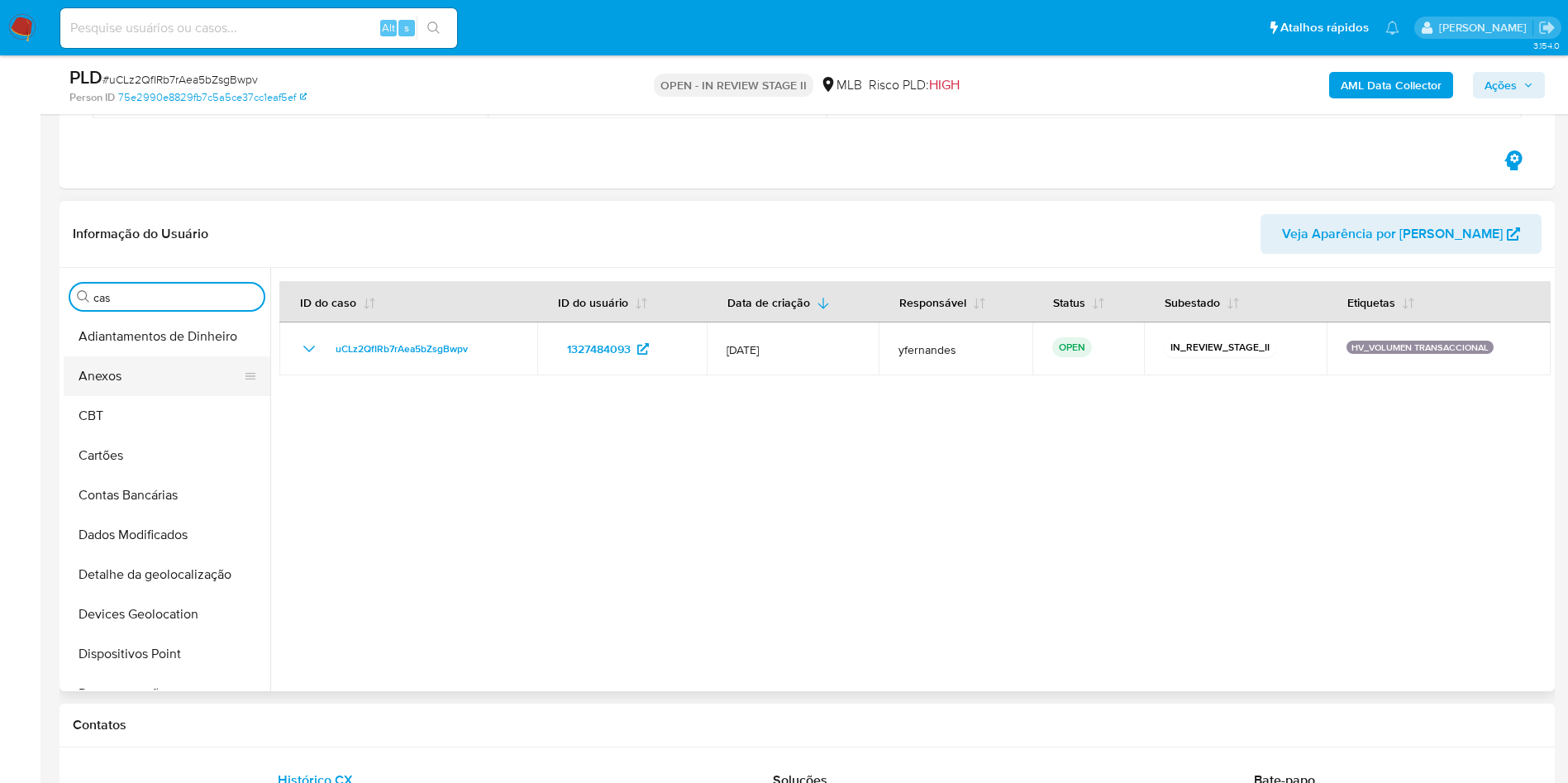
click at [148, 384] on button "Anexos" at bounding box center [161, 376] width 193 height 40
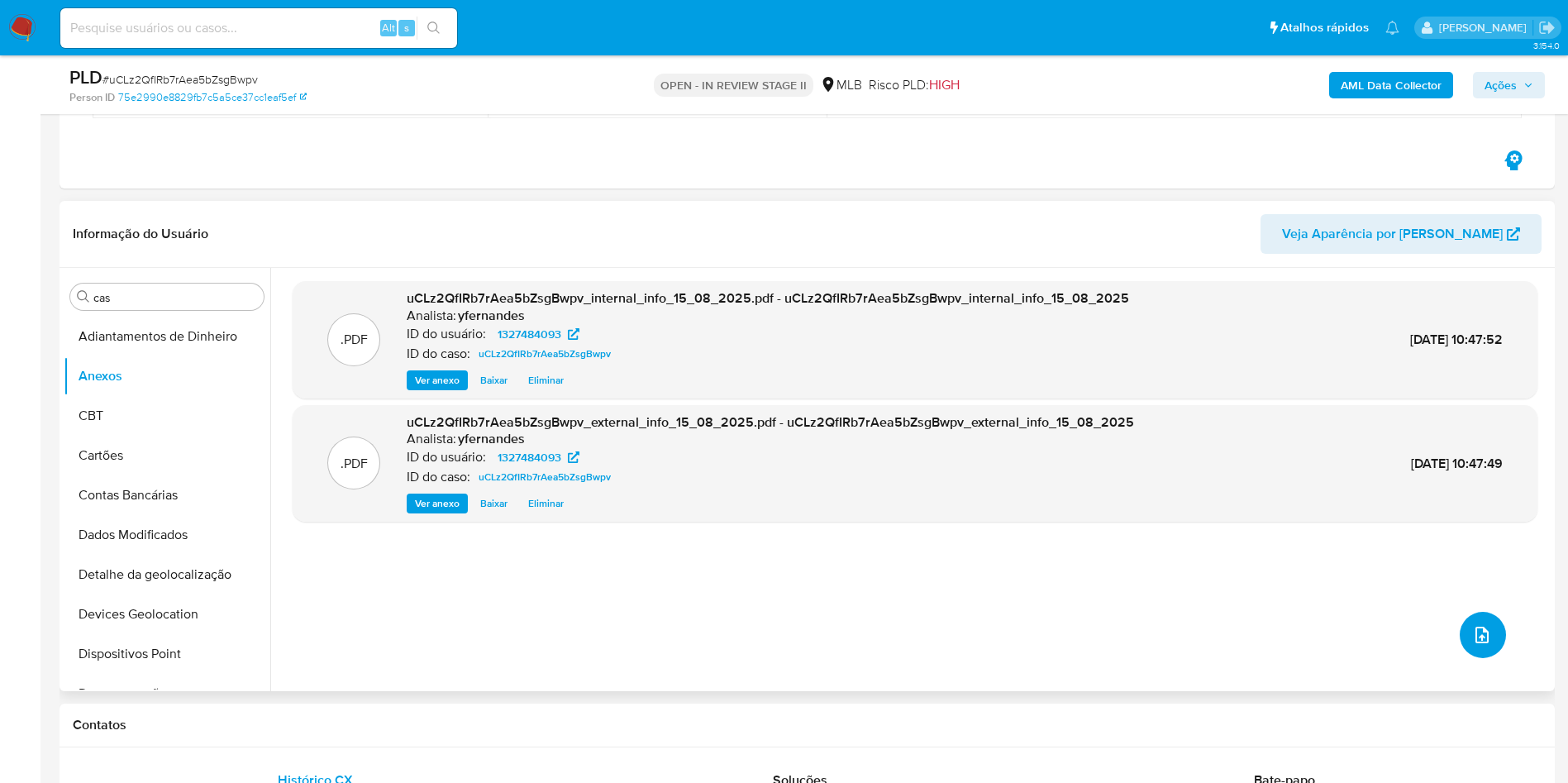
click at [1476, 628] on icon "upload-file" at bounding box center [1483, 635] width 13 height 17
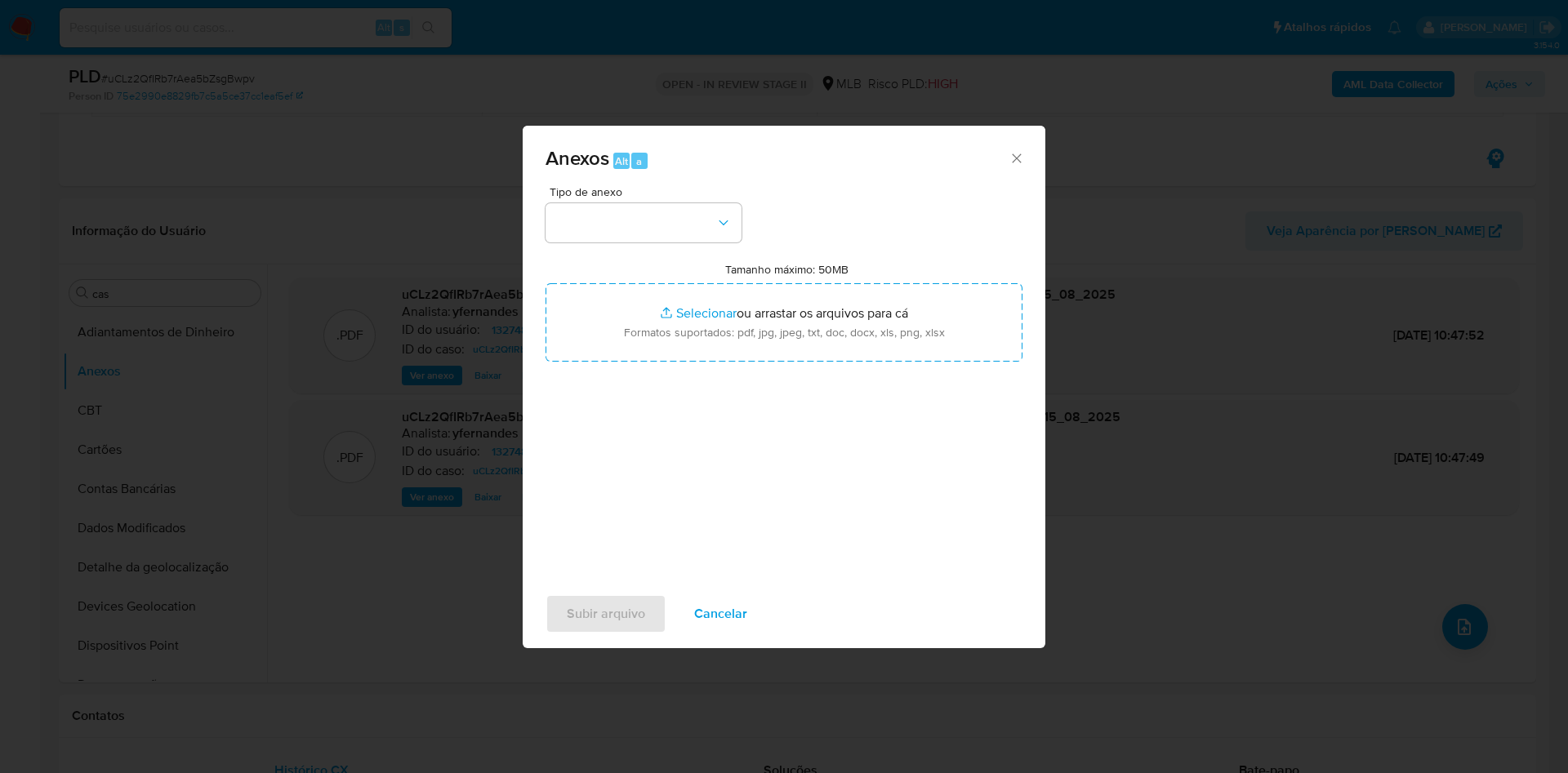
click at [593, 197] on span "Tipo de anexo" at bounding box center [648, 192] width 196 height 11
click at [602, 214] on button "button" at bounding box center [644, 223] width 196 height 39
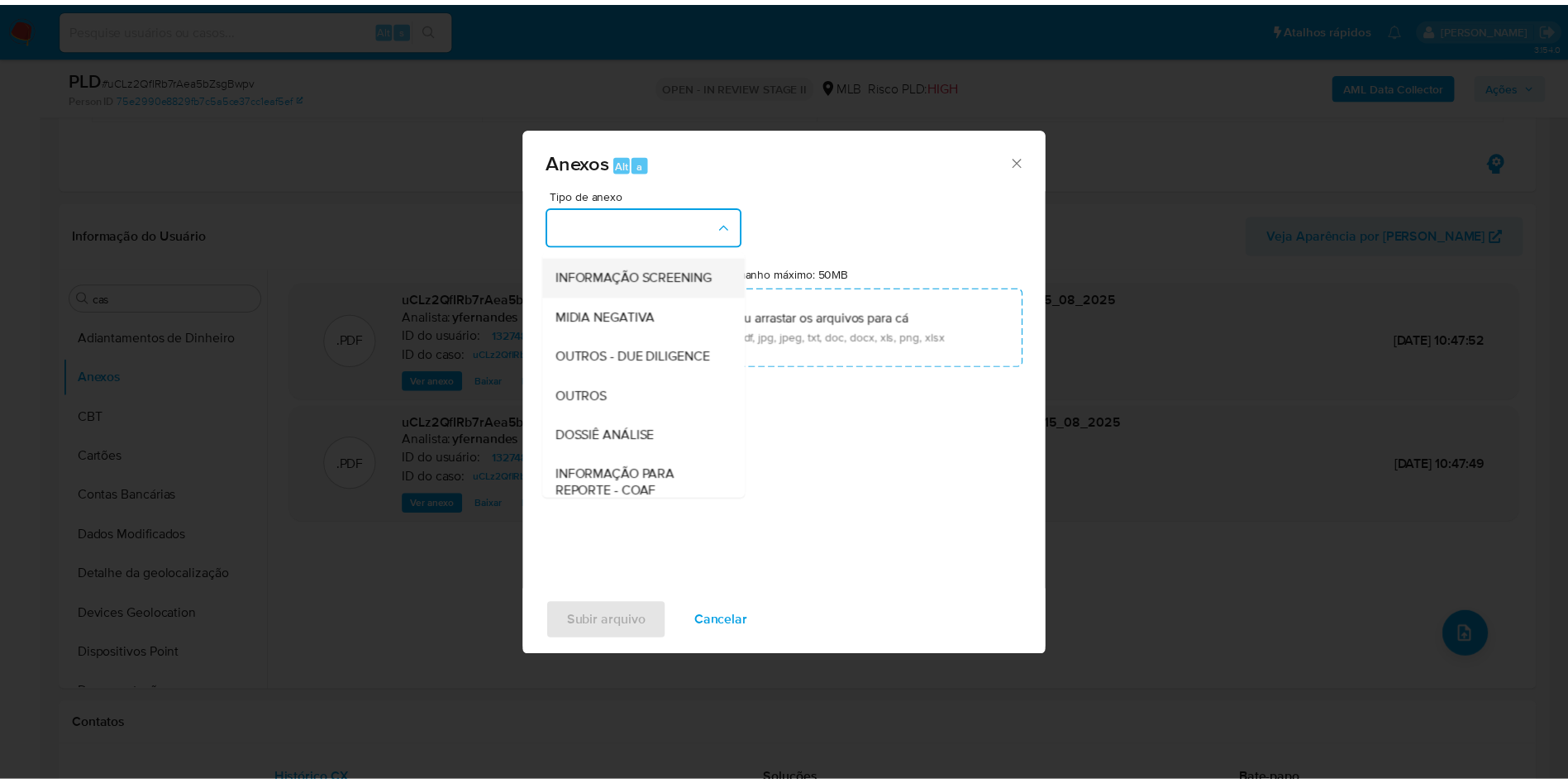
scroll to position [254, 0]
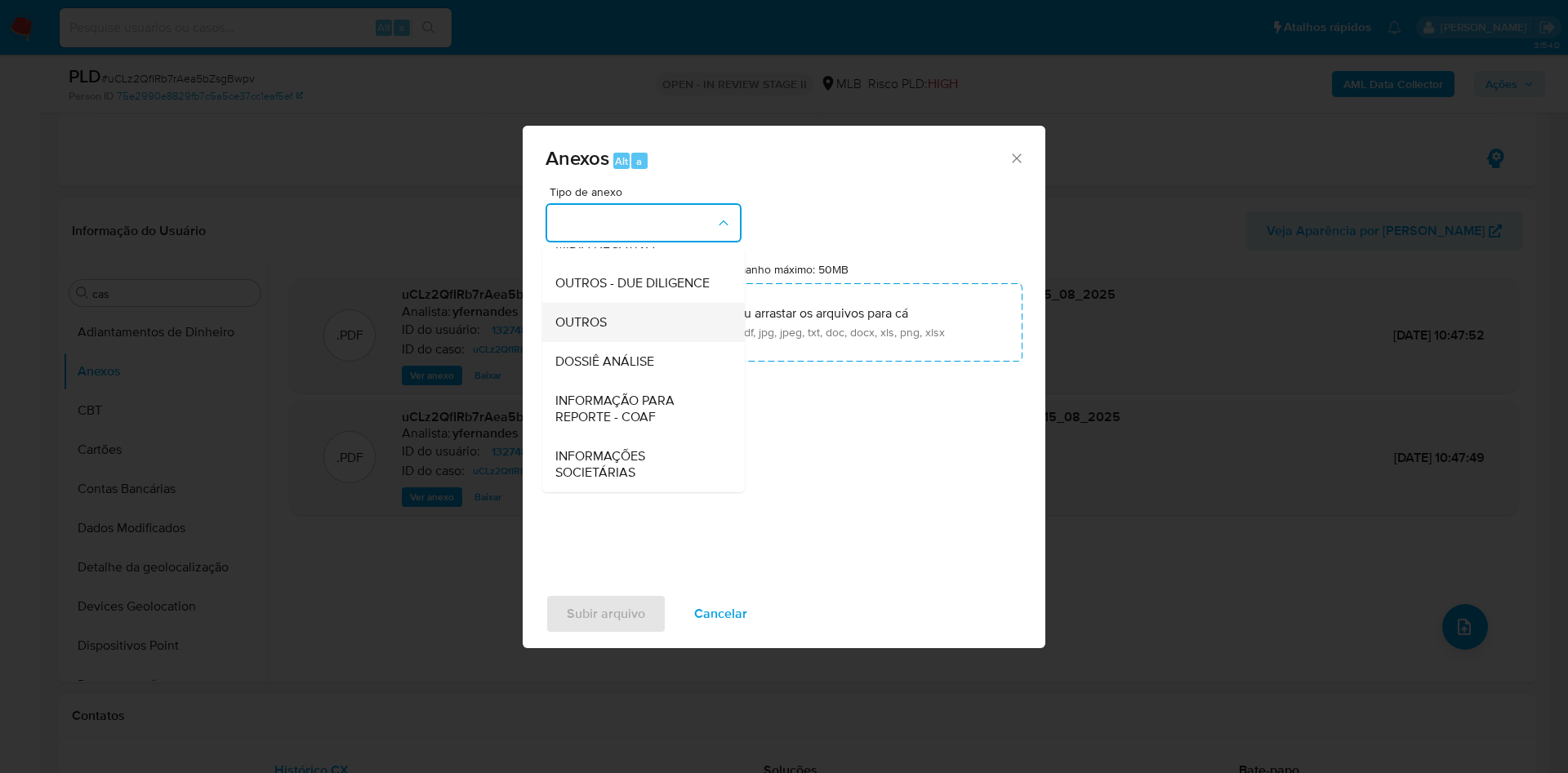
click at [643, 313] on div "OUTROS" at bounding box center [639, 322] width 167 height 39
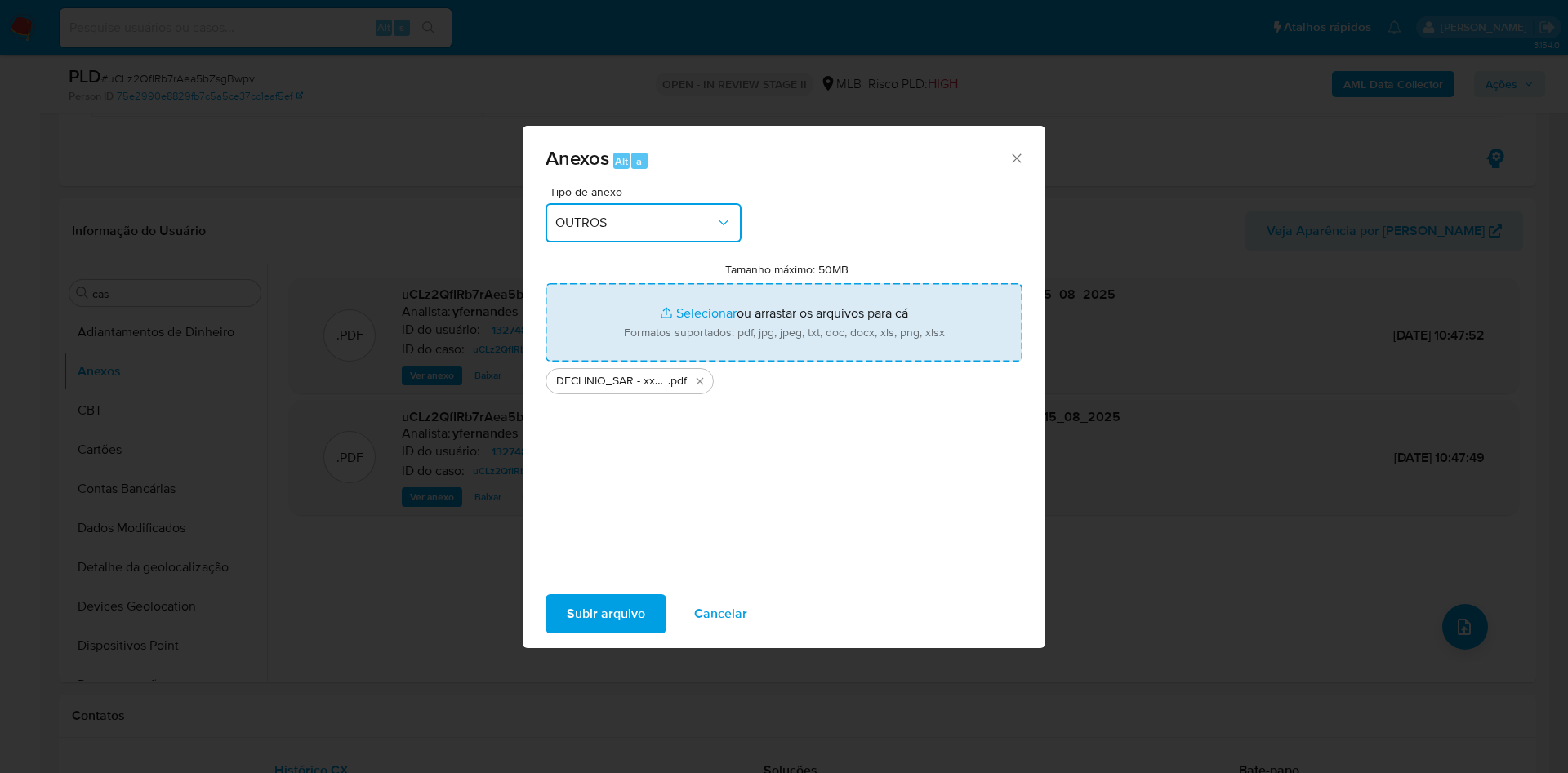
type input "C:\fakepath\Mulan 1327484093_2025_08_15_08_12_54.xlsx"
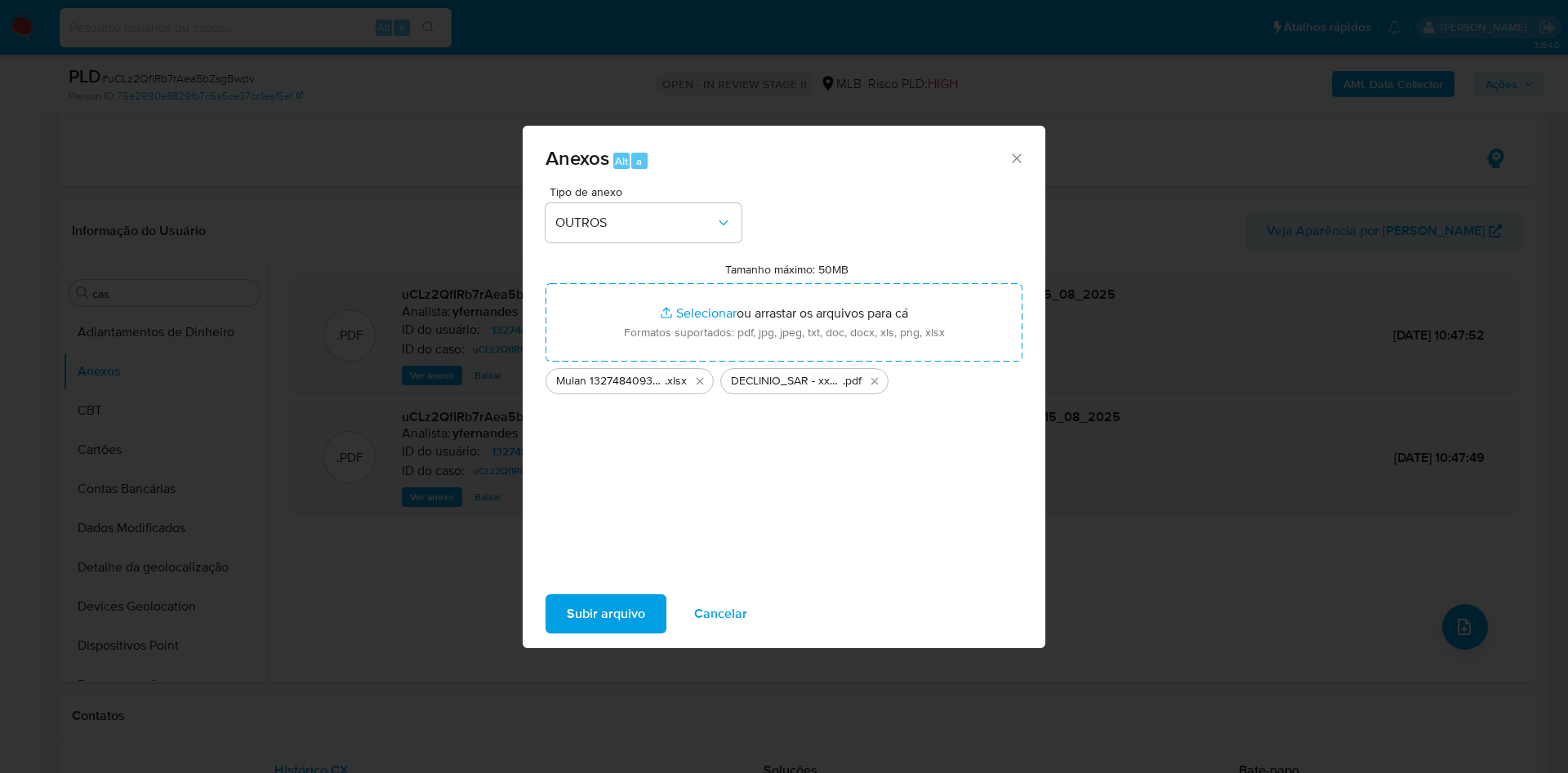
click at [570, 619] on span "Subir arquivo" at bounding box center [606, 613] width 78 height 36
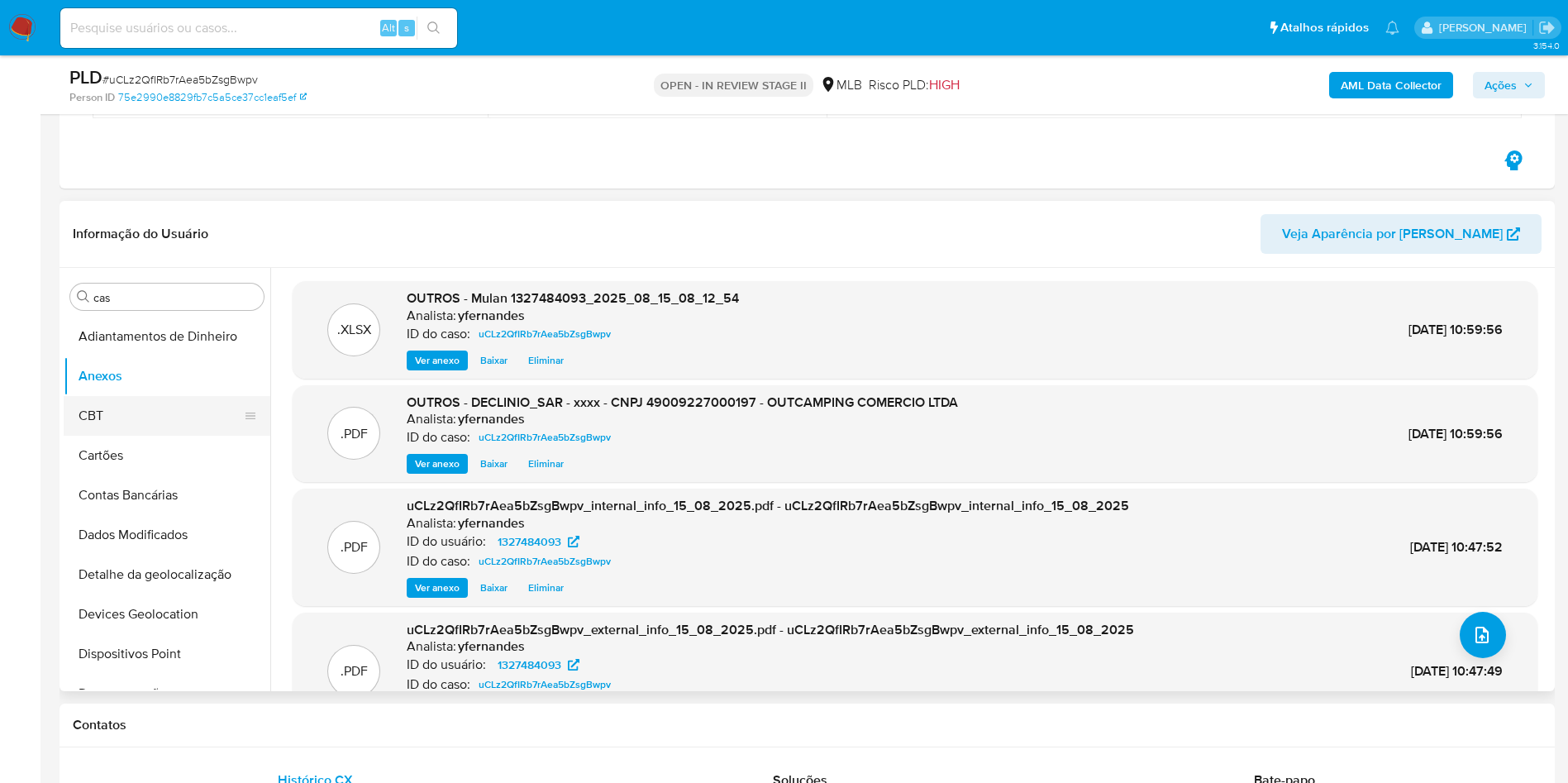
click at [104, 414] on button "CBT" at bounding box center [161, 415] width 193 height 40
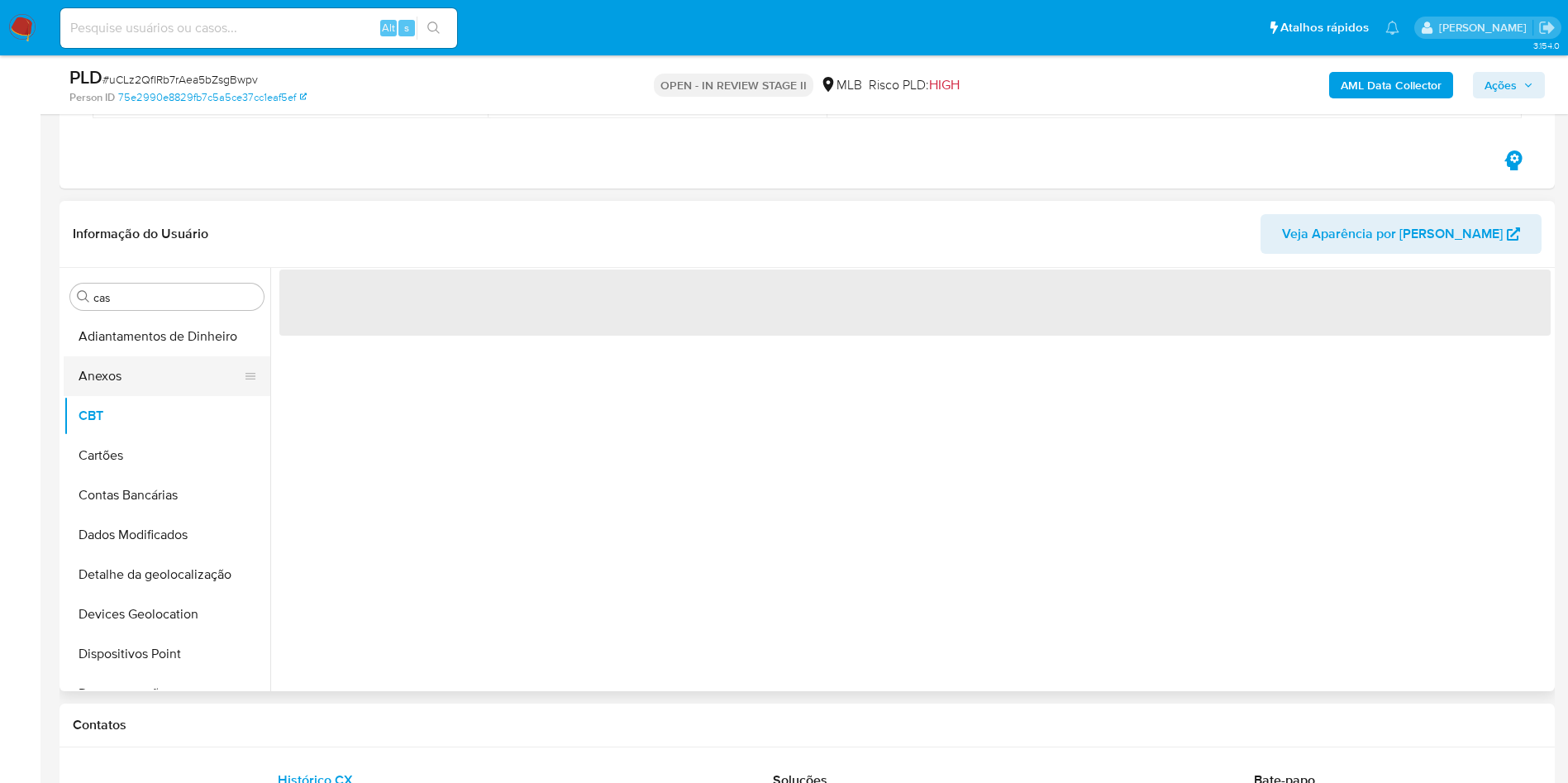
click at [98, 385] on button "Anexos" at bounding box center [161, 376] width 193 height 40
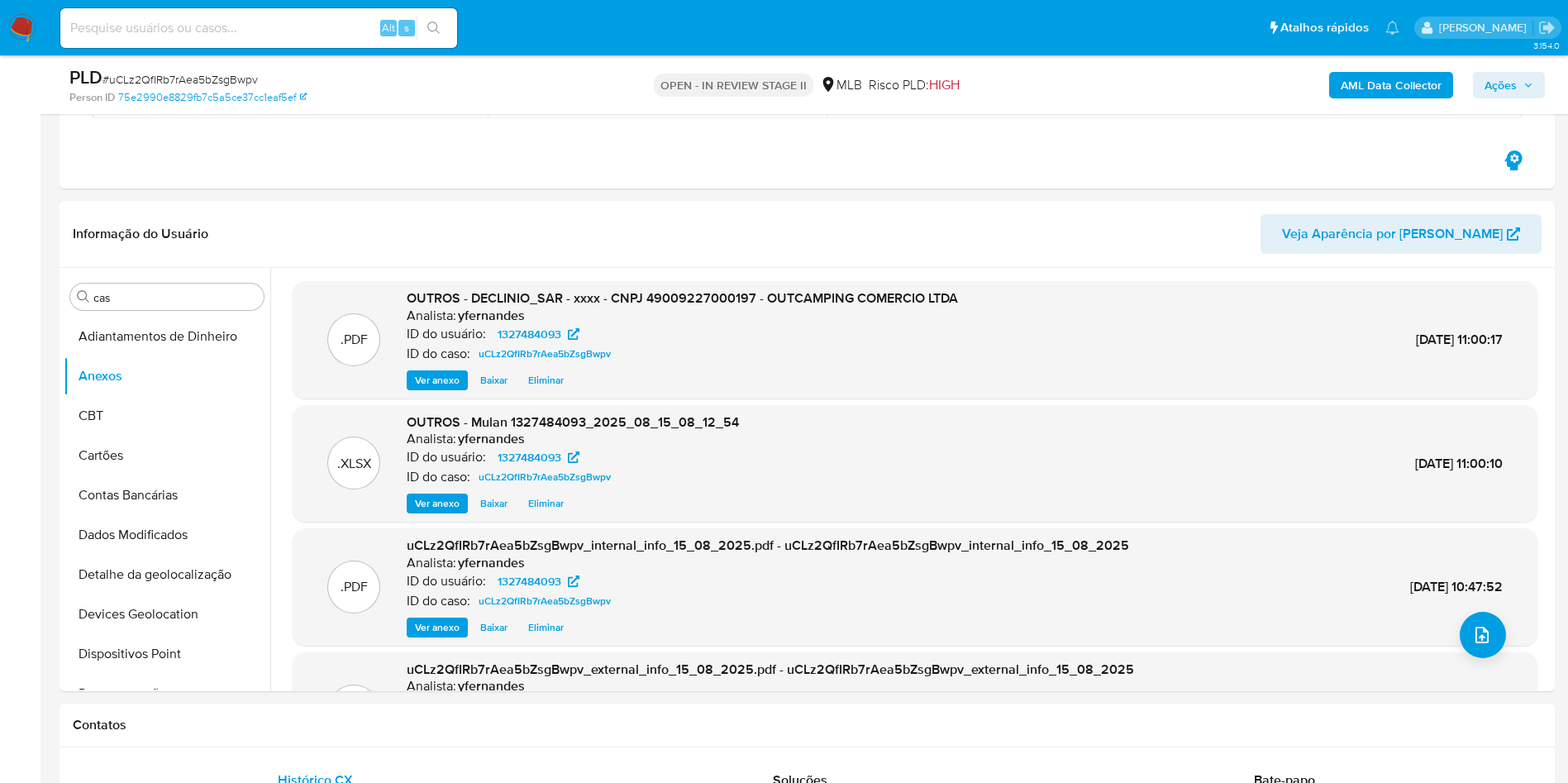
click at [1505, 84] on span "Ações" at bounding box center [1501, 85] width 33 height 26
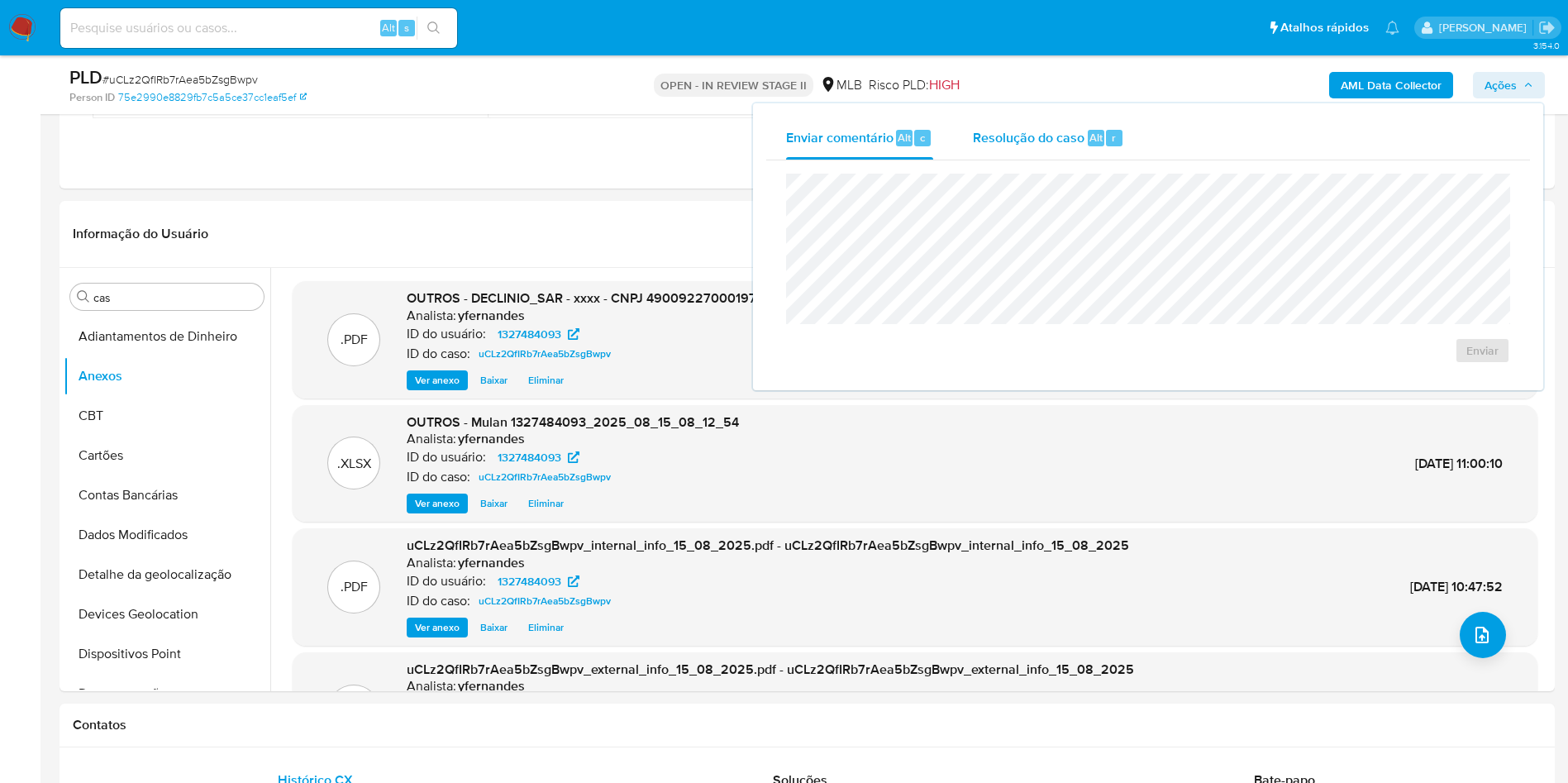
click at [994, 148] on div "Resolução do caso Alt r" at bounding box center [1049, 138] width 151 height 43
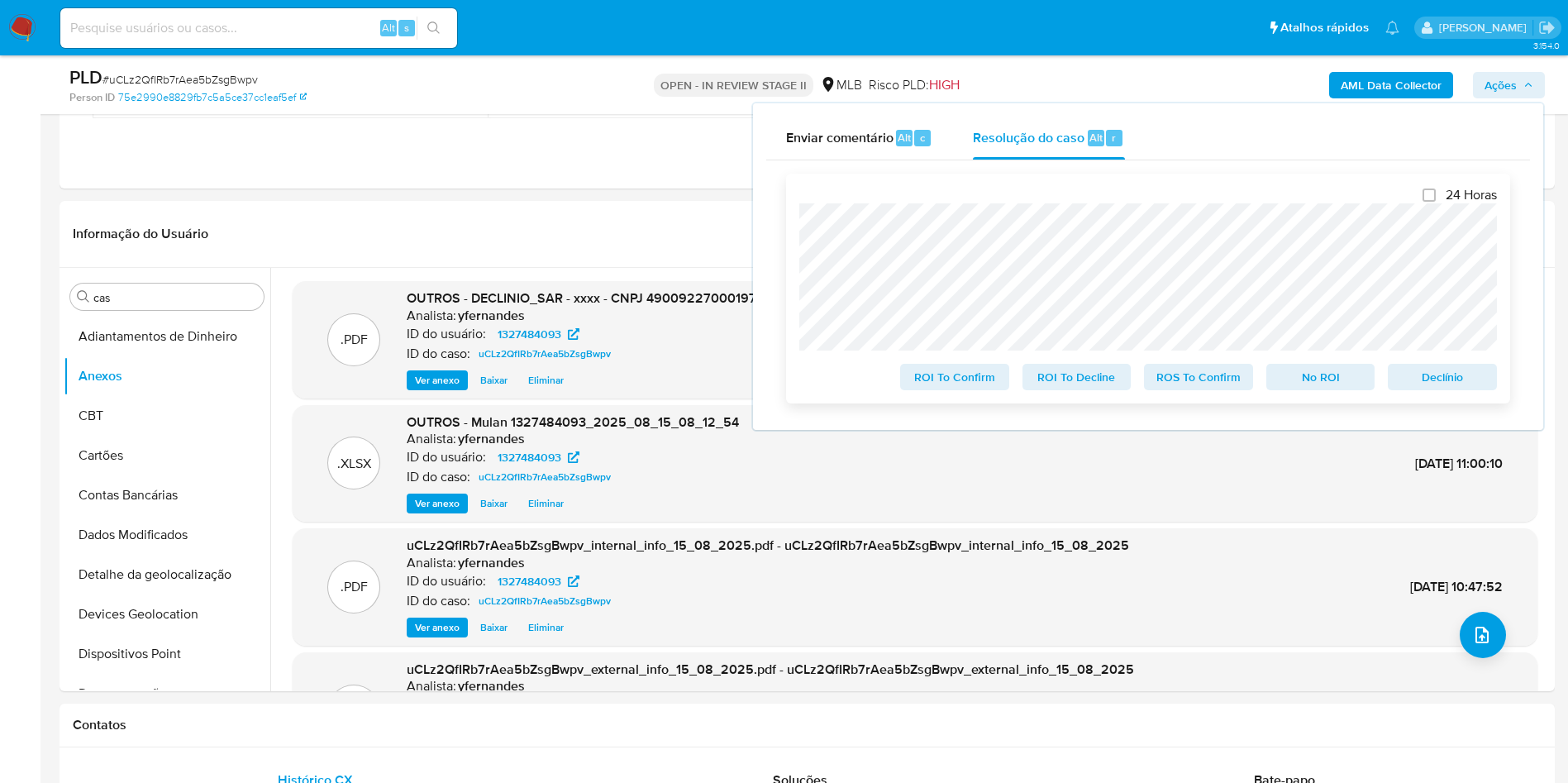
click at [1326, 385] on span "No ROI" at bounding box center [1321, 376] width 86 height 23
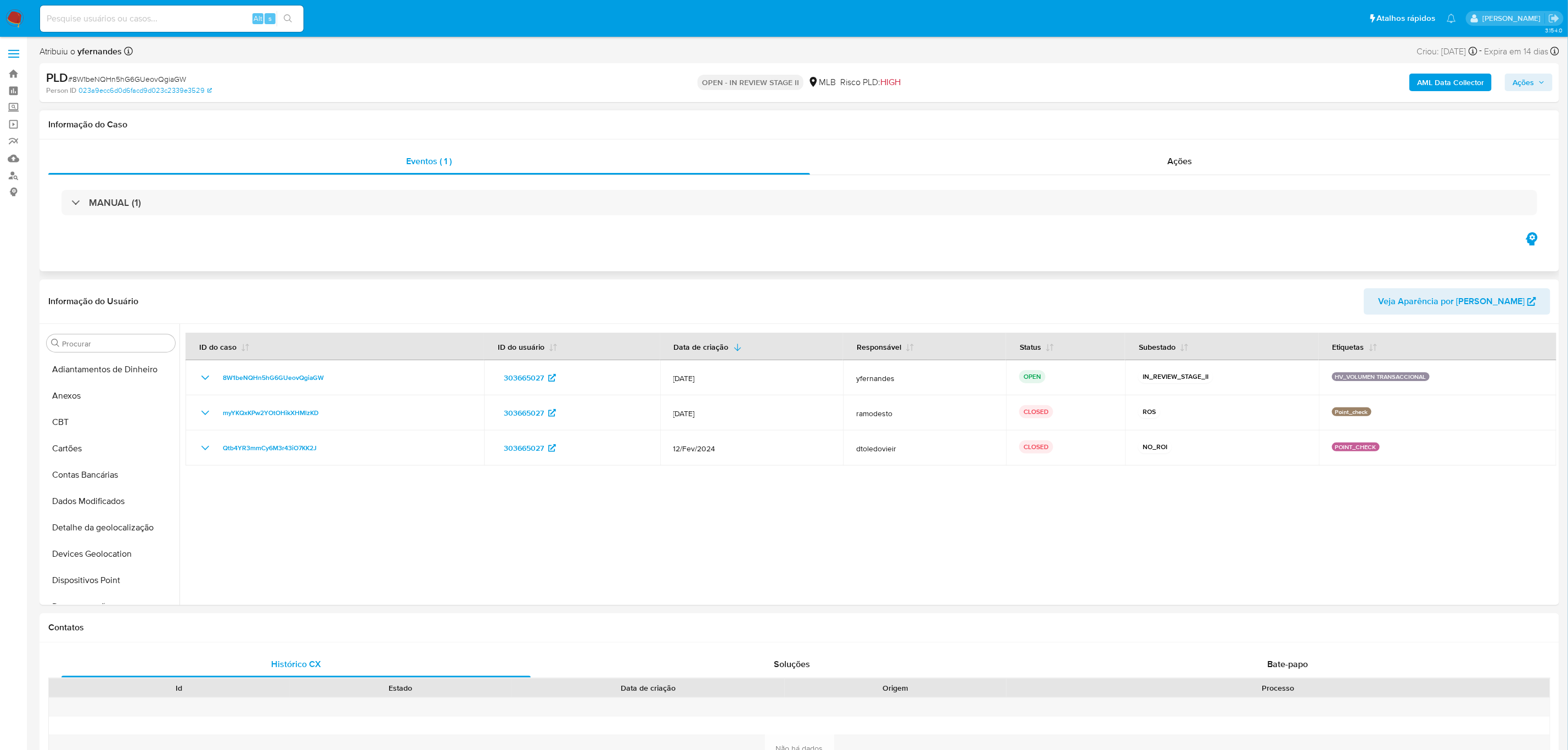
scroll to position [325, 0]
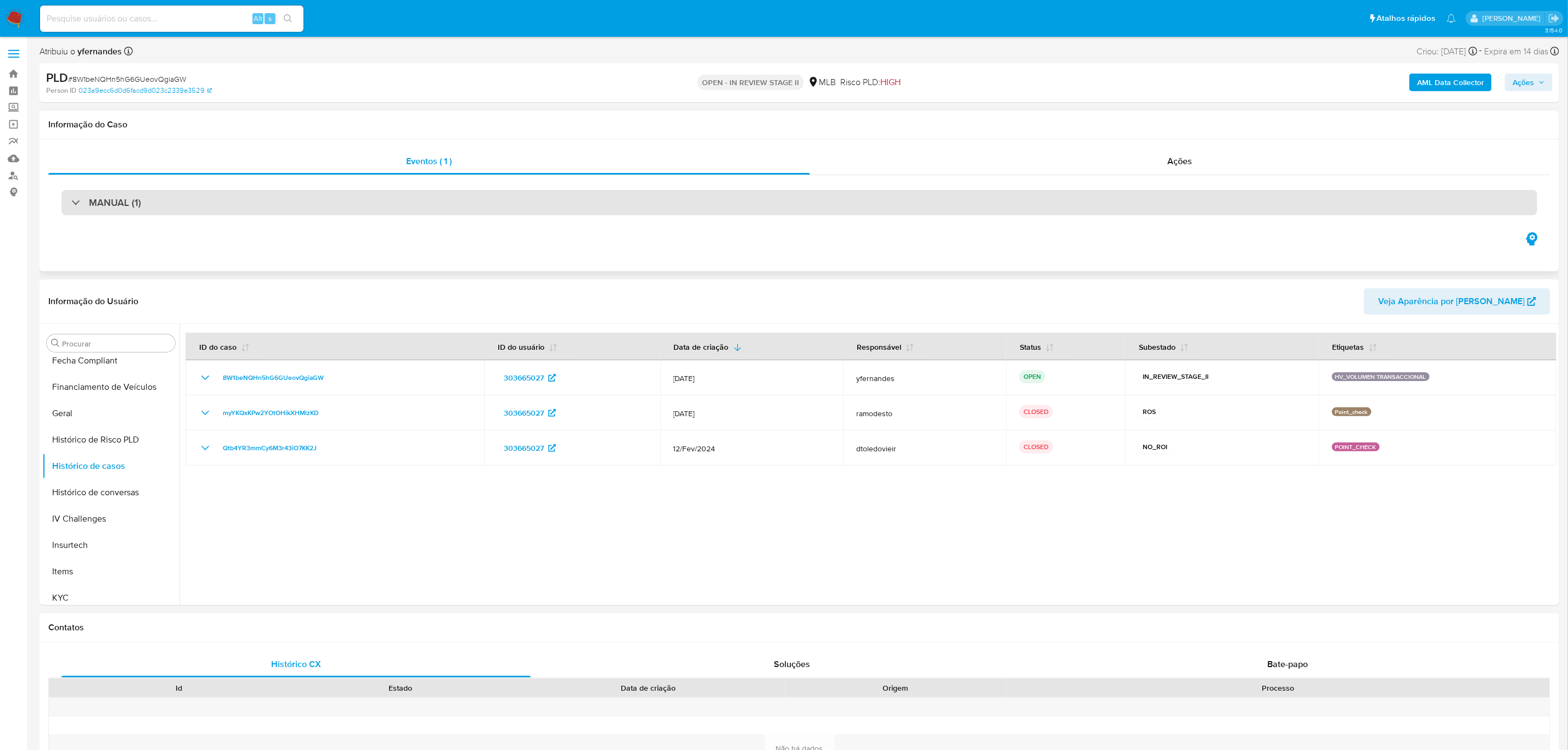
click at [195, 207] on div "MANUAL (1)" at bounding box center [799, 202] width 1476 height 25
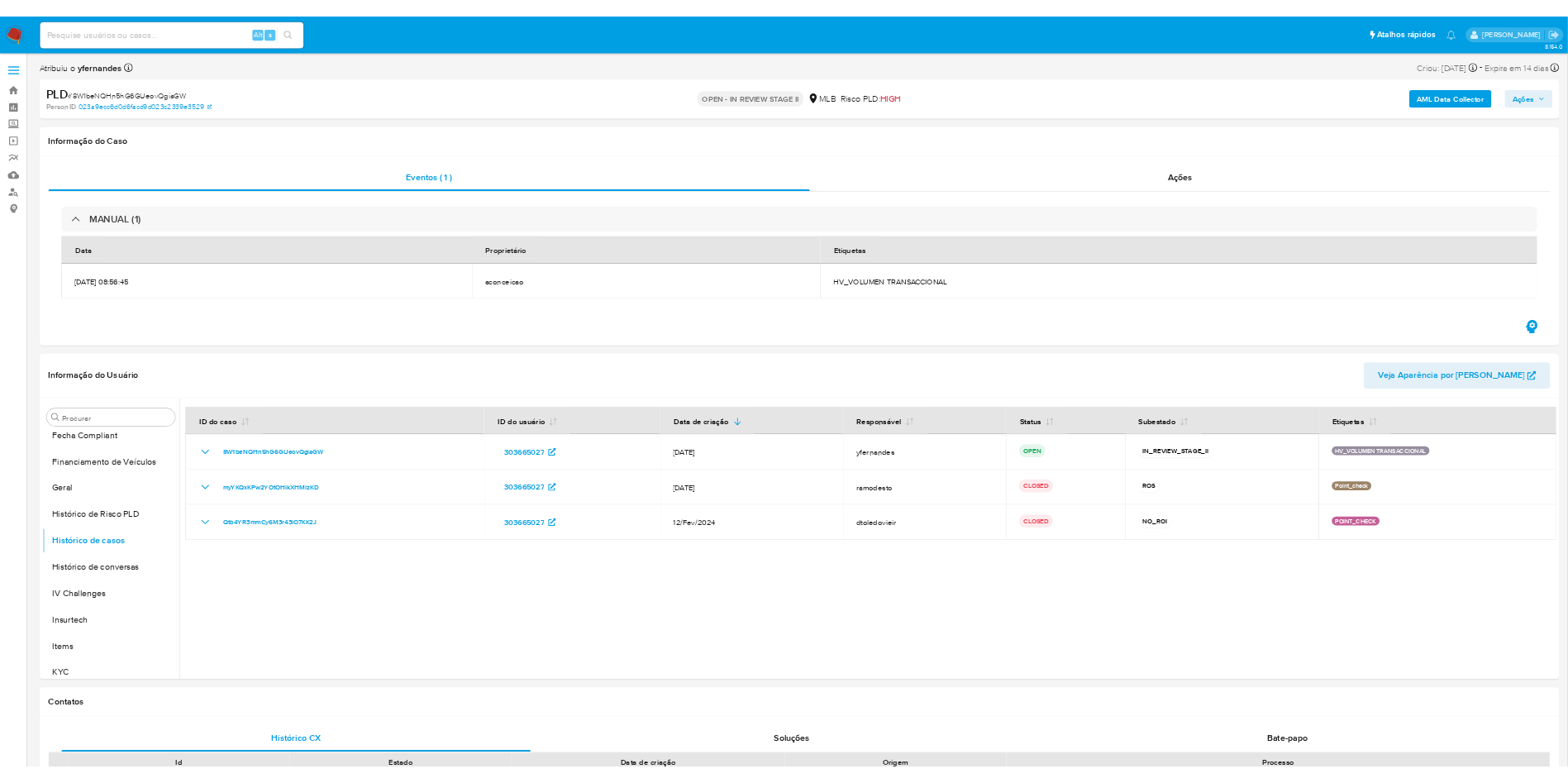
scroll to position [490, 0]
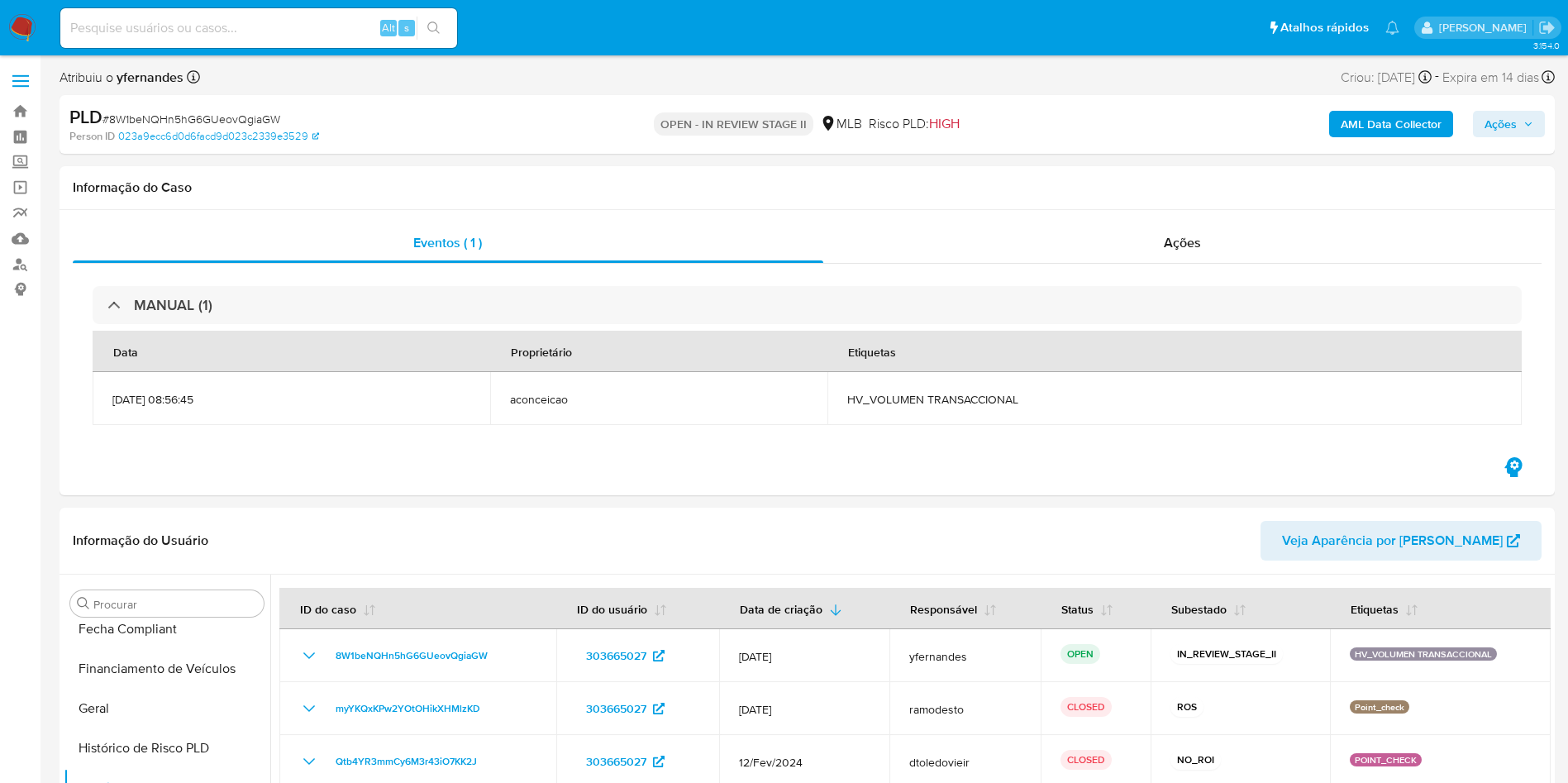
click at [198, 117] on span "# 8W1beNQHn5hG6GUeovQgiaGW" at bounding box center [190, 119] width 177 height 17
copy span "8W1beNQHn5hG6GUeovQgiaGW"
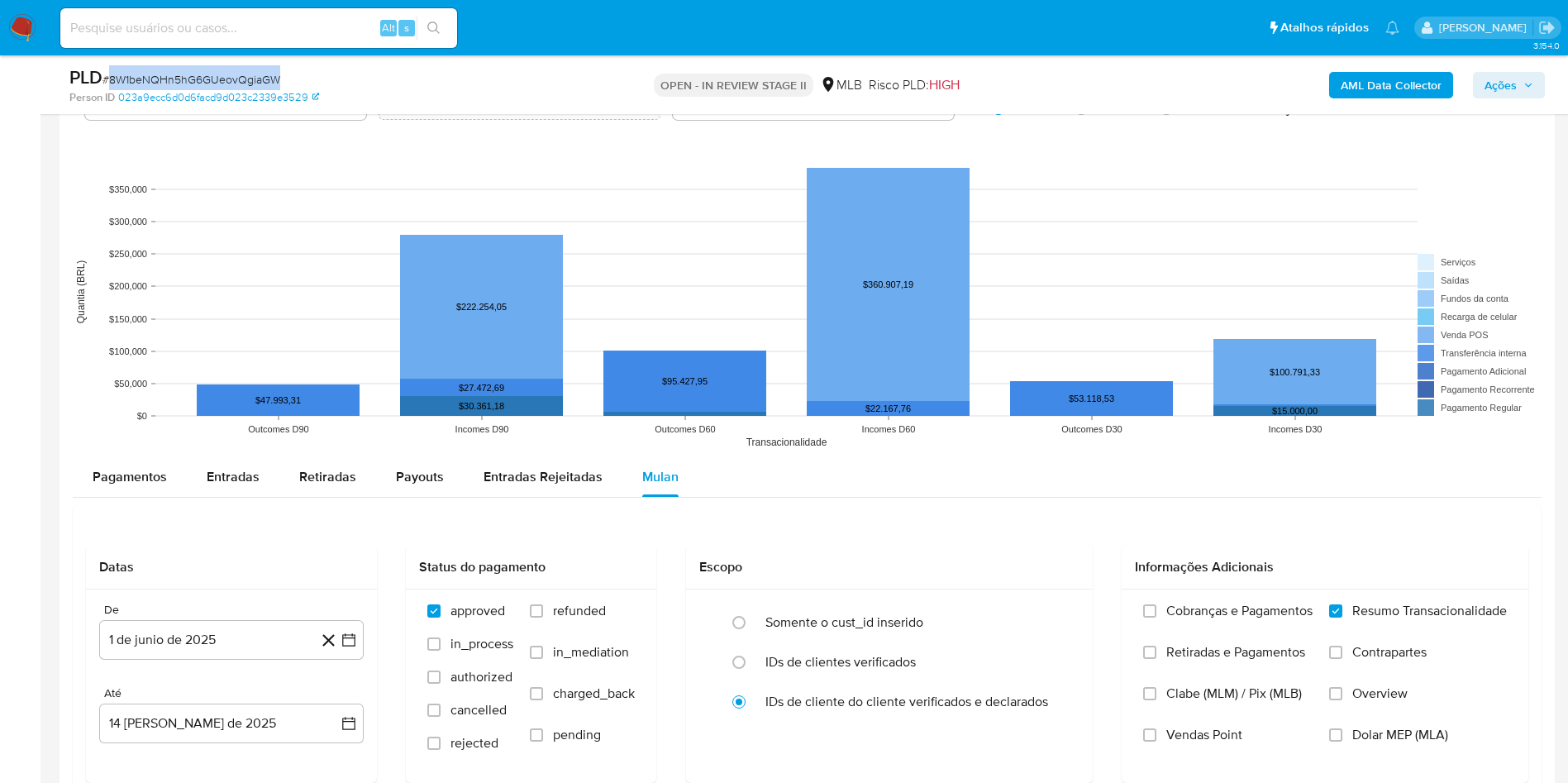
scroll to position [1116, 0]
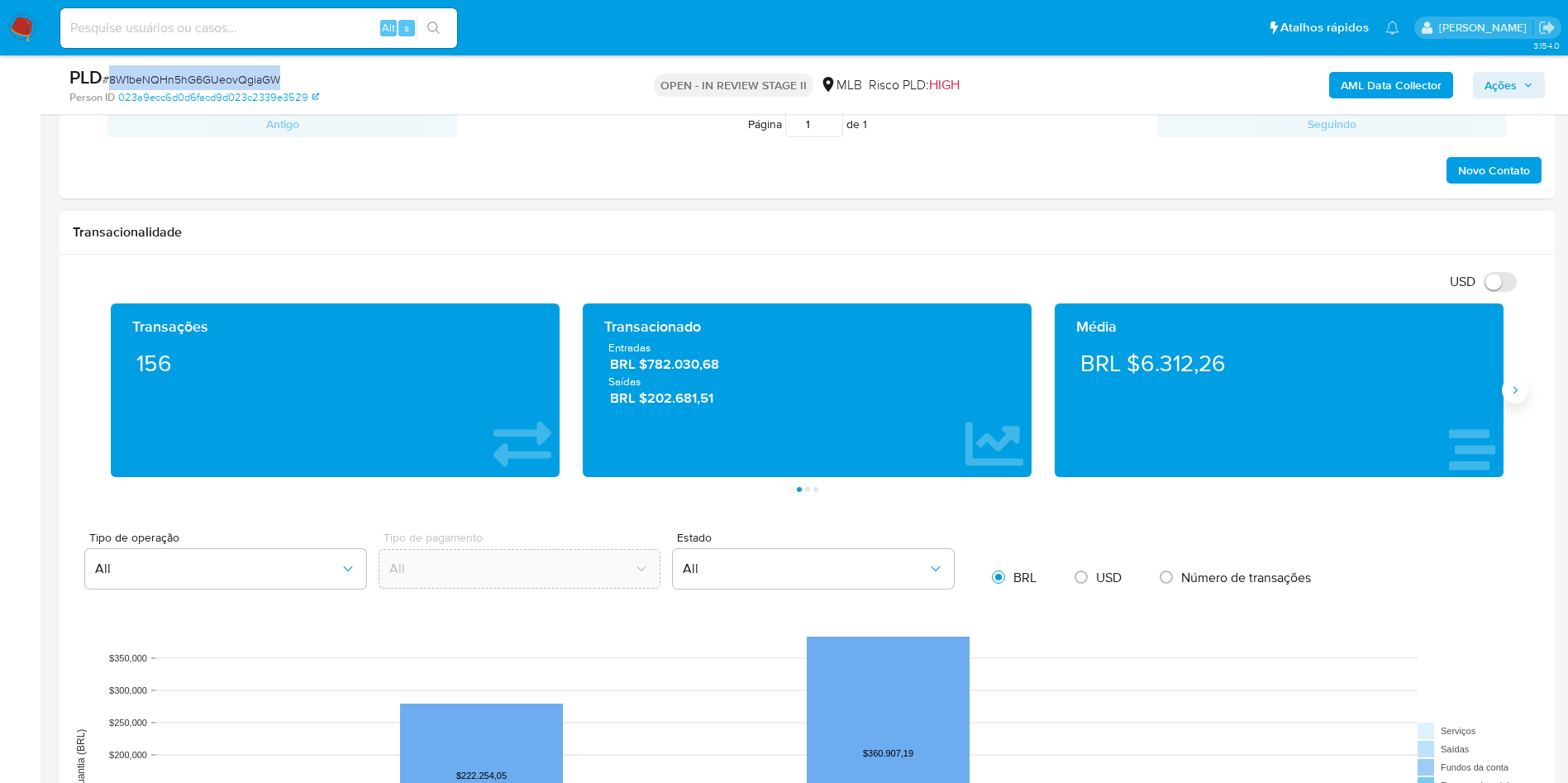
click at [1526, 396] on button "Siguiente" at bounding box center [1515, 390] width 26 height 26
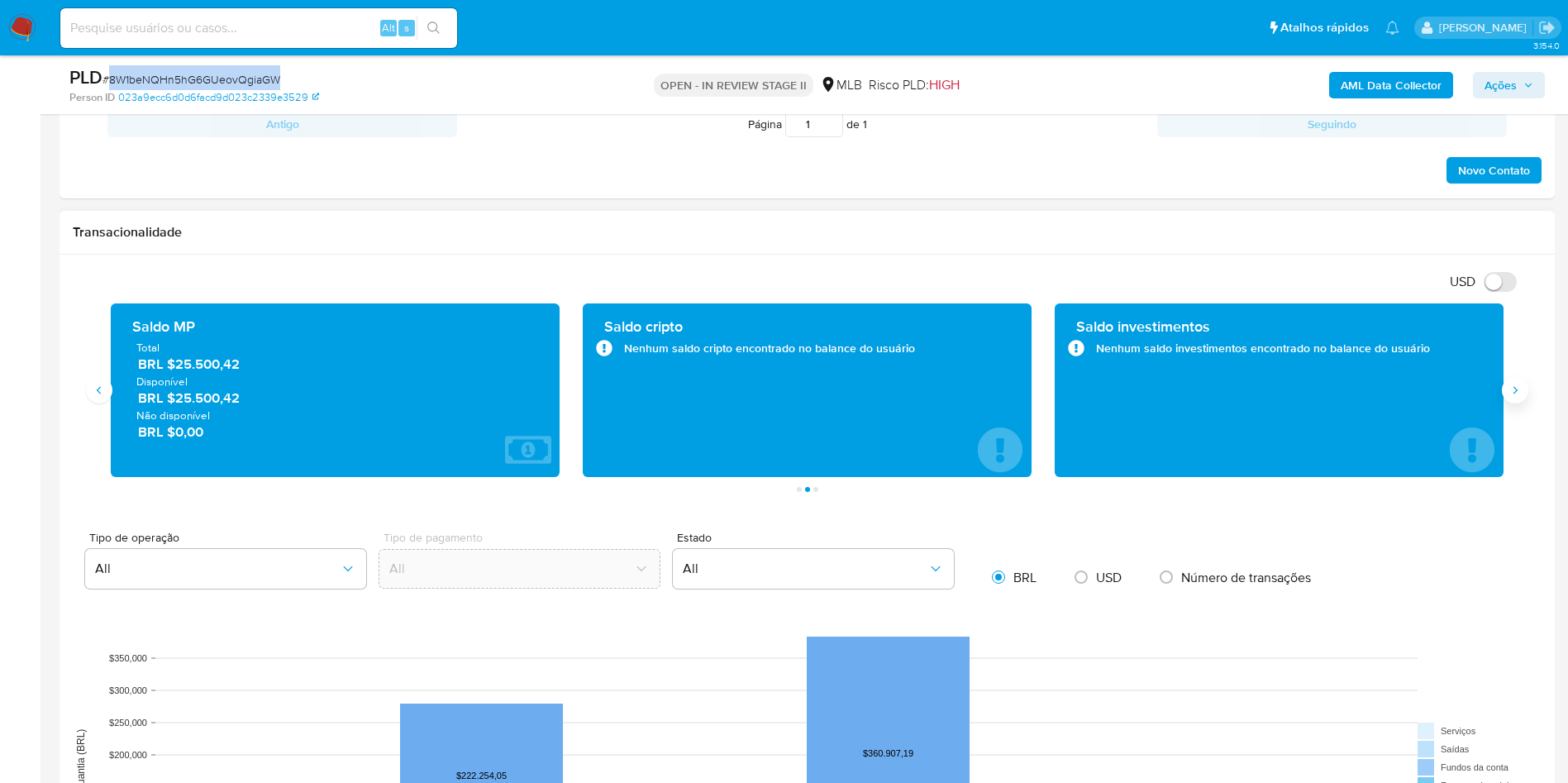
click at [1524, 391] on button "Siguiente" at bounding box center [1515, 390] width 26 height 26
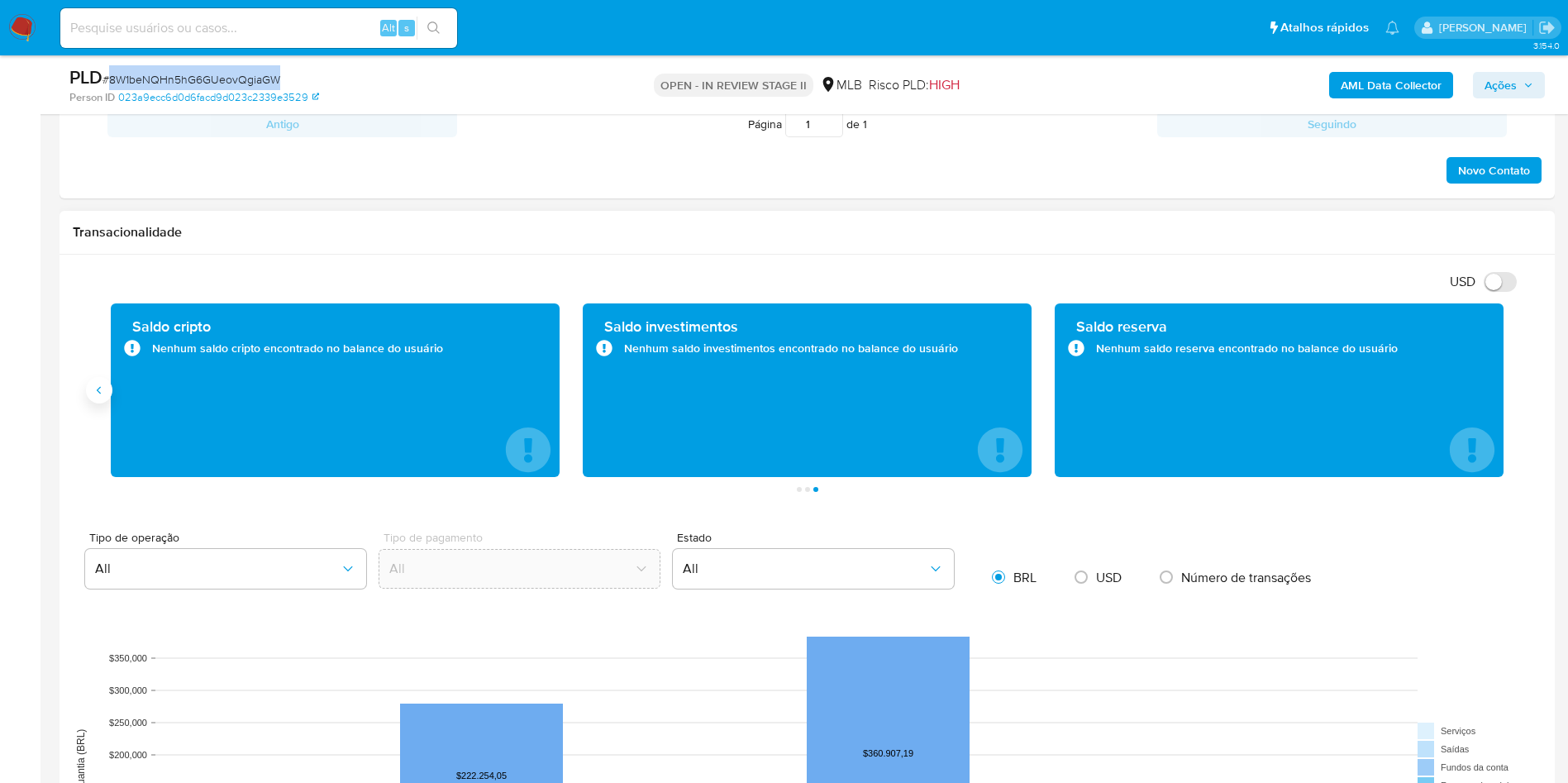
click at [98, 392] on icon "Anterior" at bounding box center [99, 390] width 13 height 13
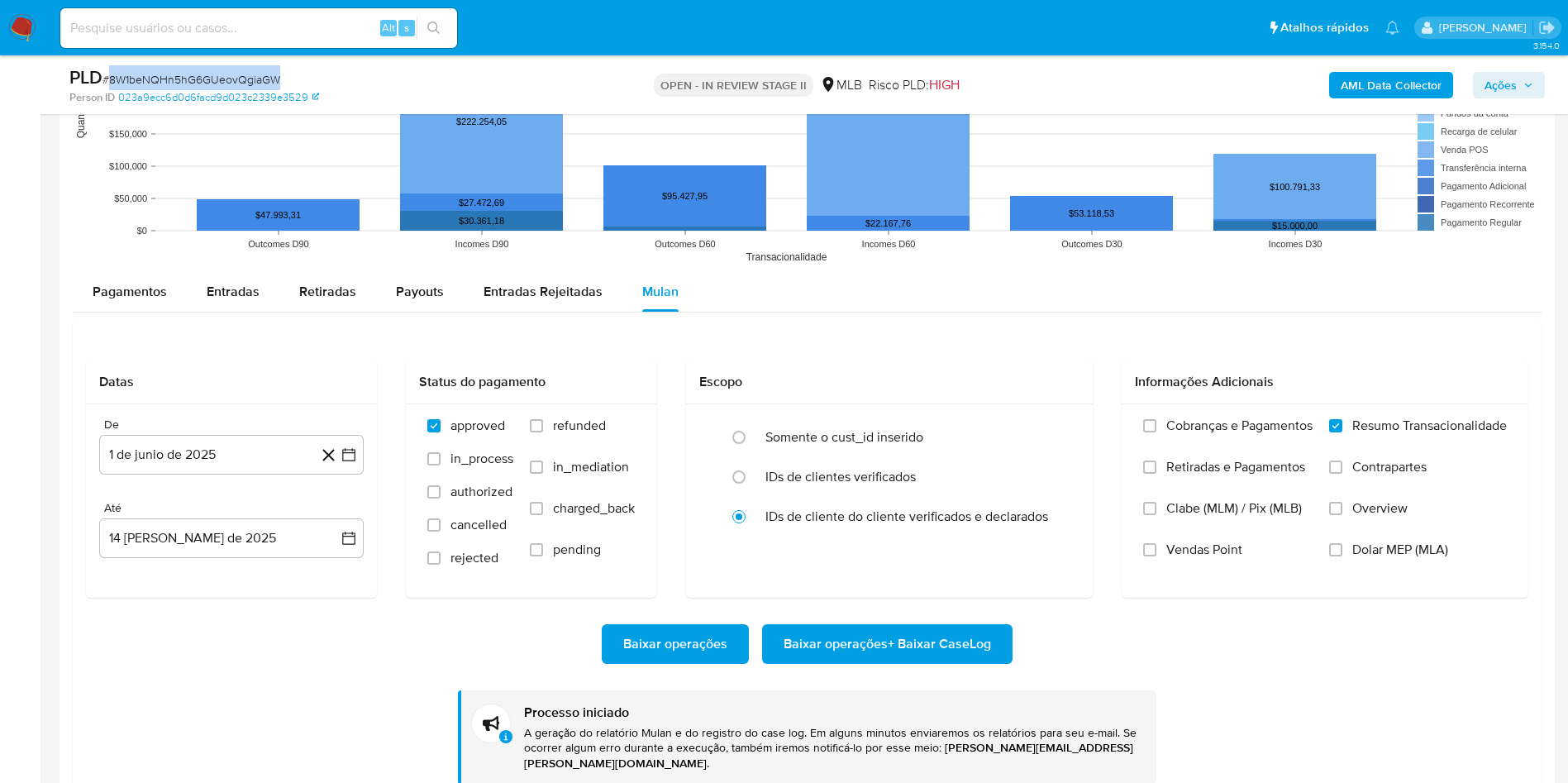
scroll to position [1736, 0]
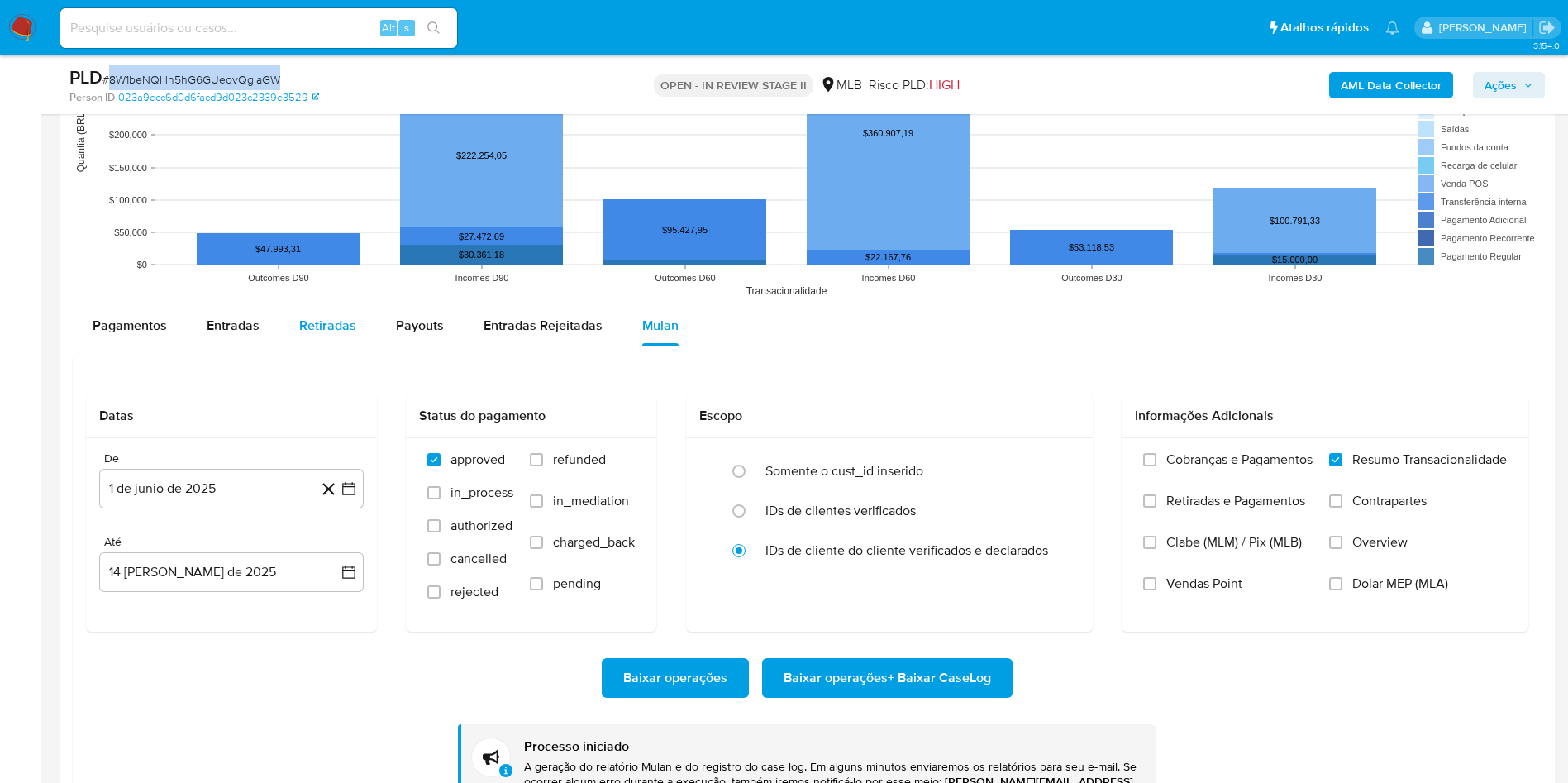
click at [334, 328] on span "Retiradas" at bounding box center [327, 325] width 57 height 19
select select "10"
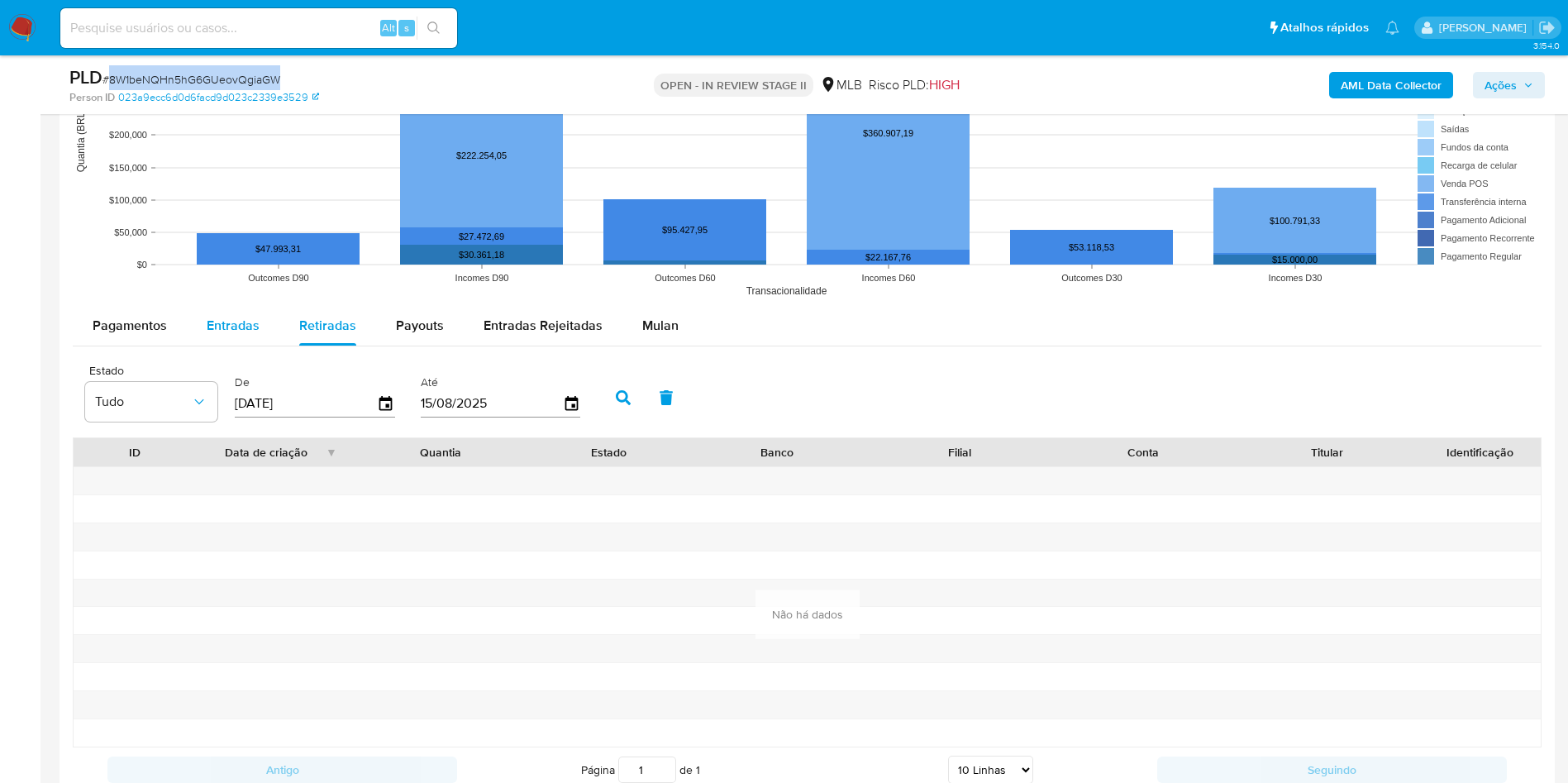
click at [269, 334] on button "Entradas" at bounding box center [233, 325] width 93 height 40
select select "10"
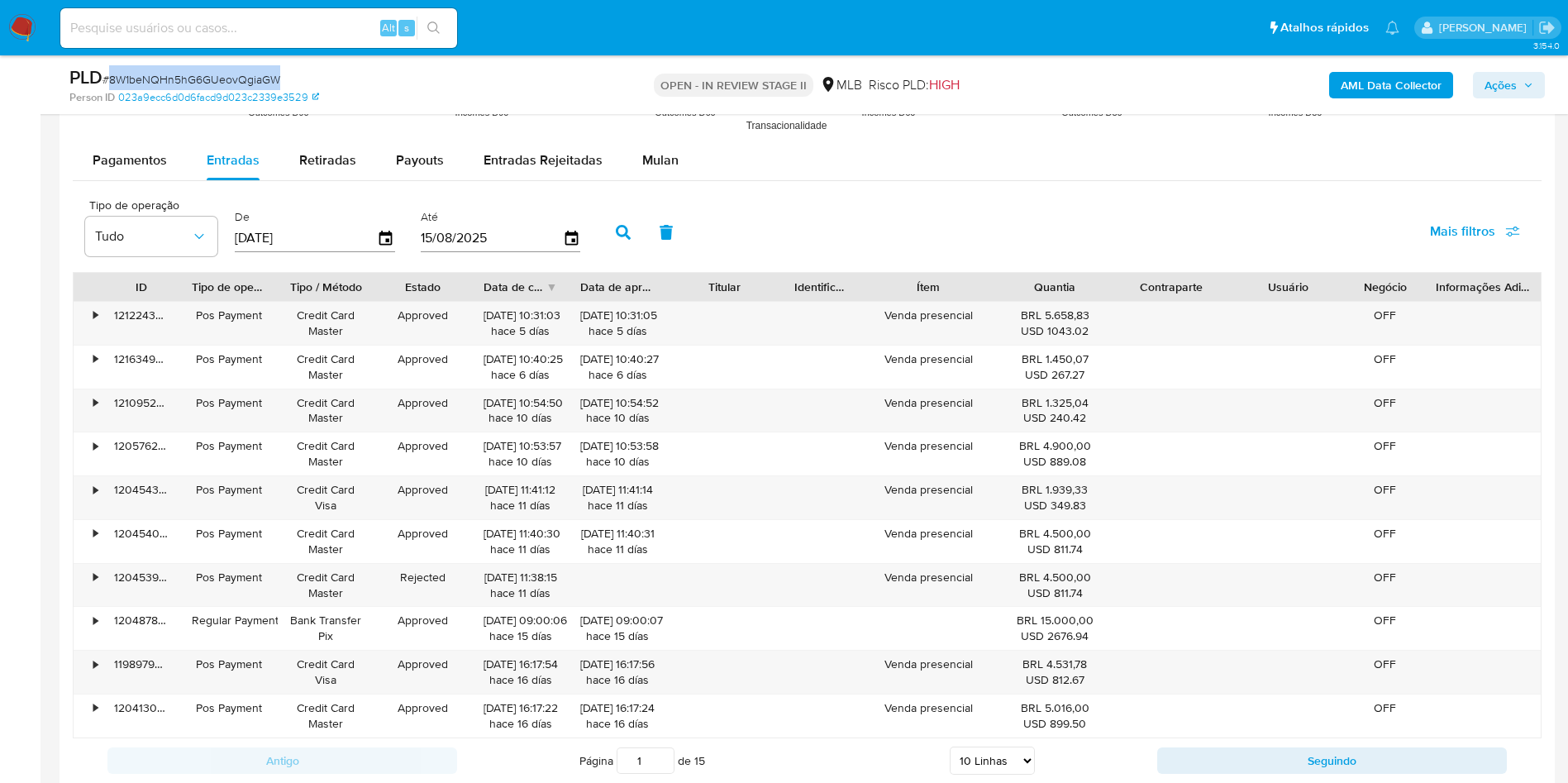
scroll to position [2645, 0]
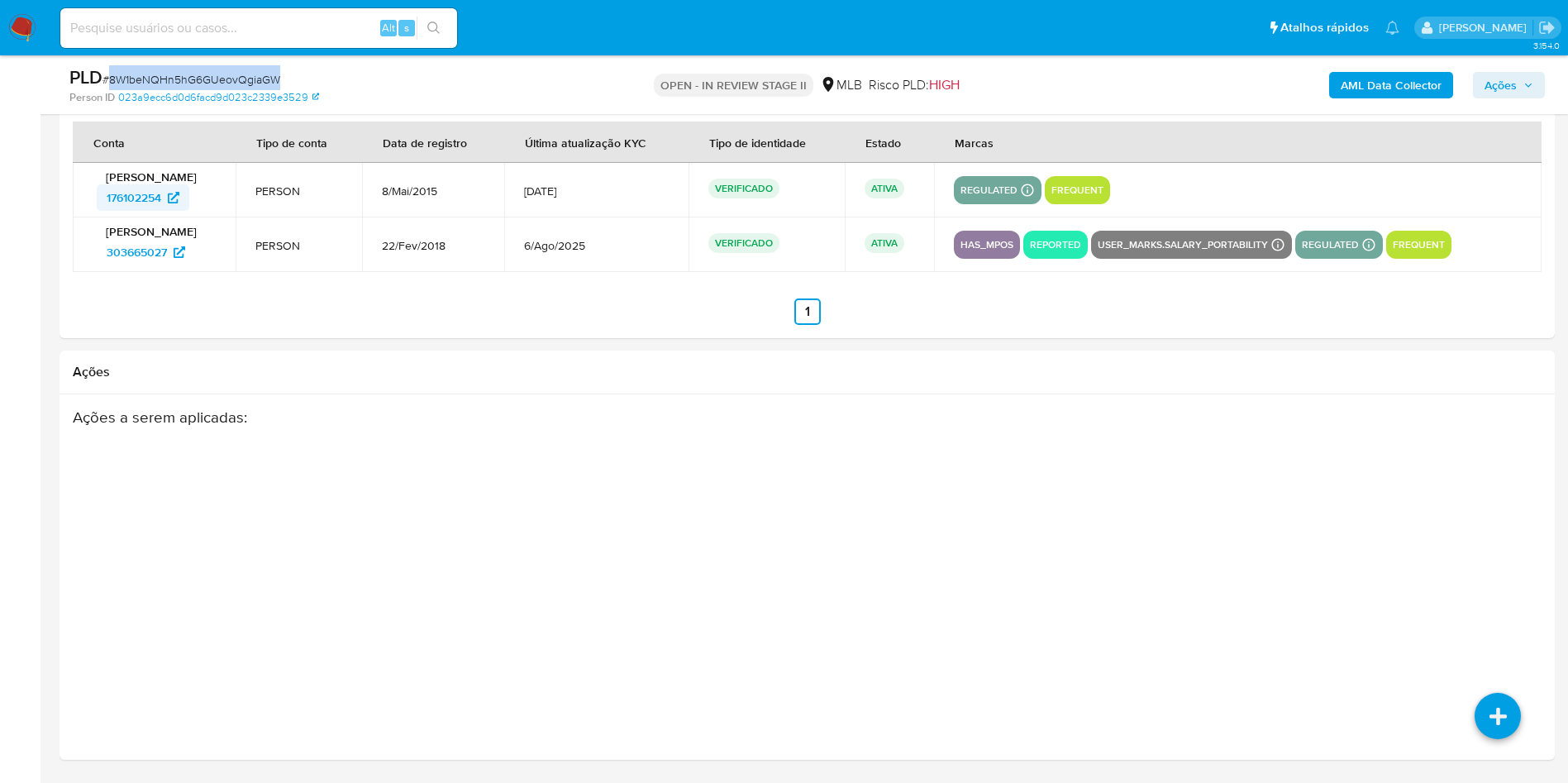
click at [137, 193] on span "176102254" at bounding box center [134, 197] width 55 height 26
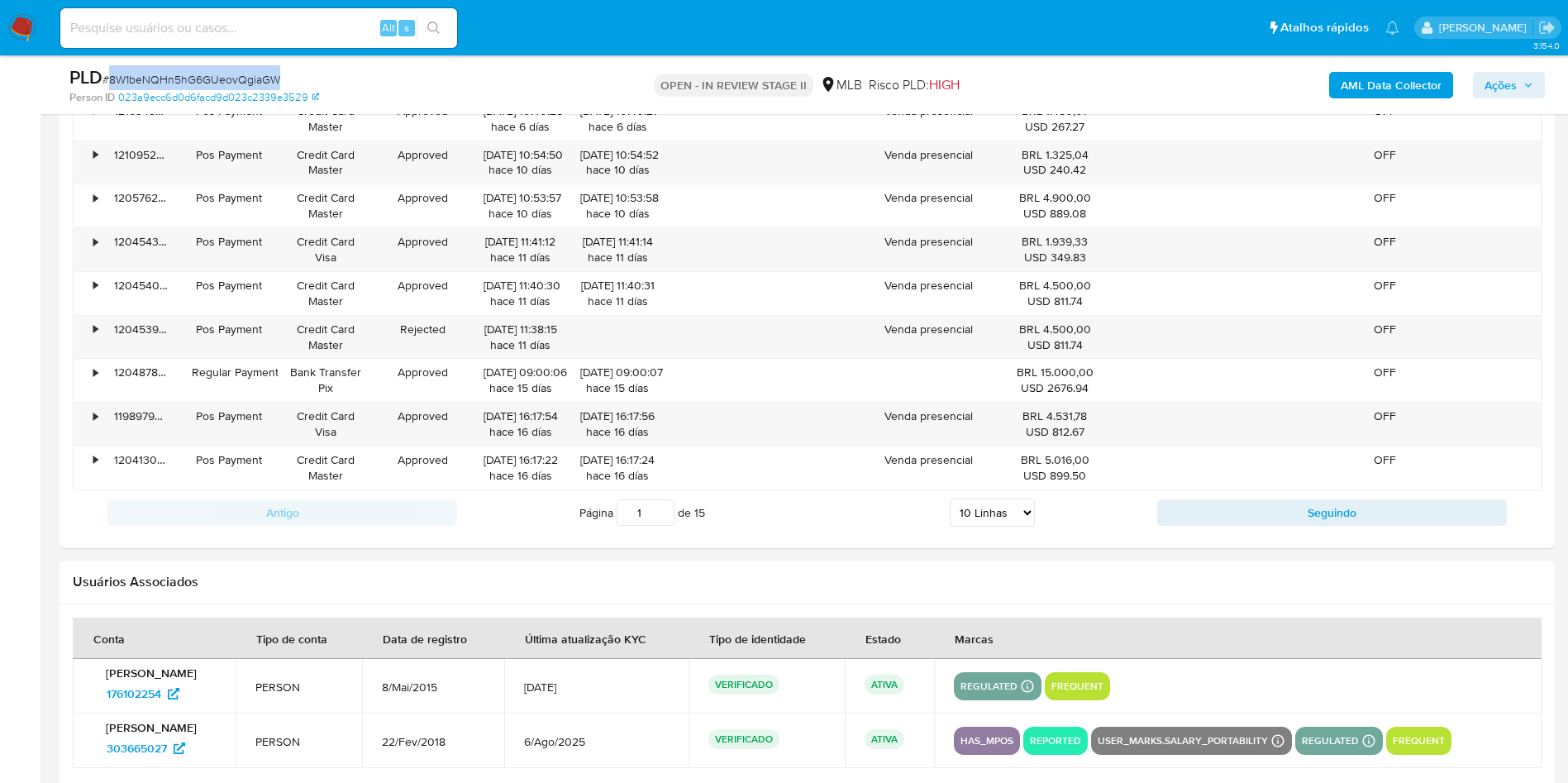
scroll to position [1653, 0]
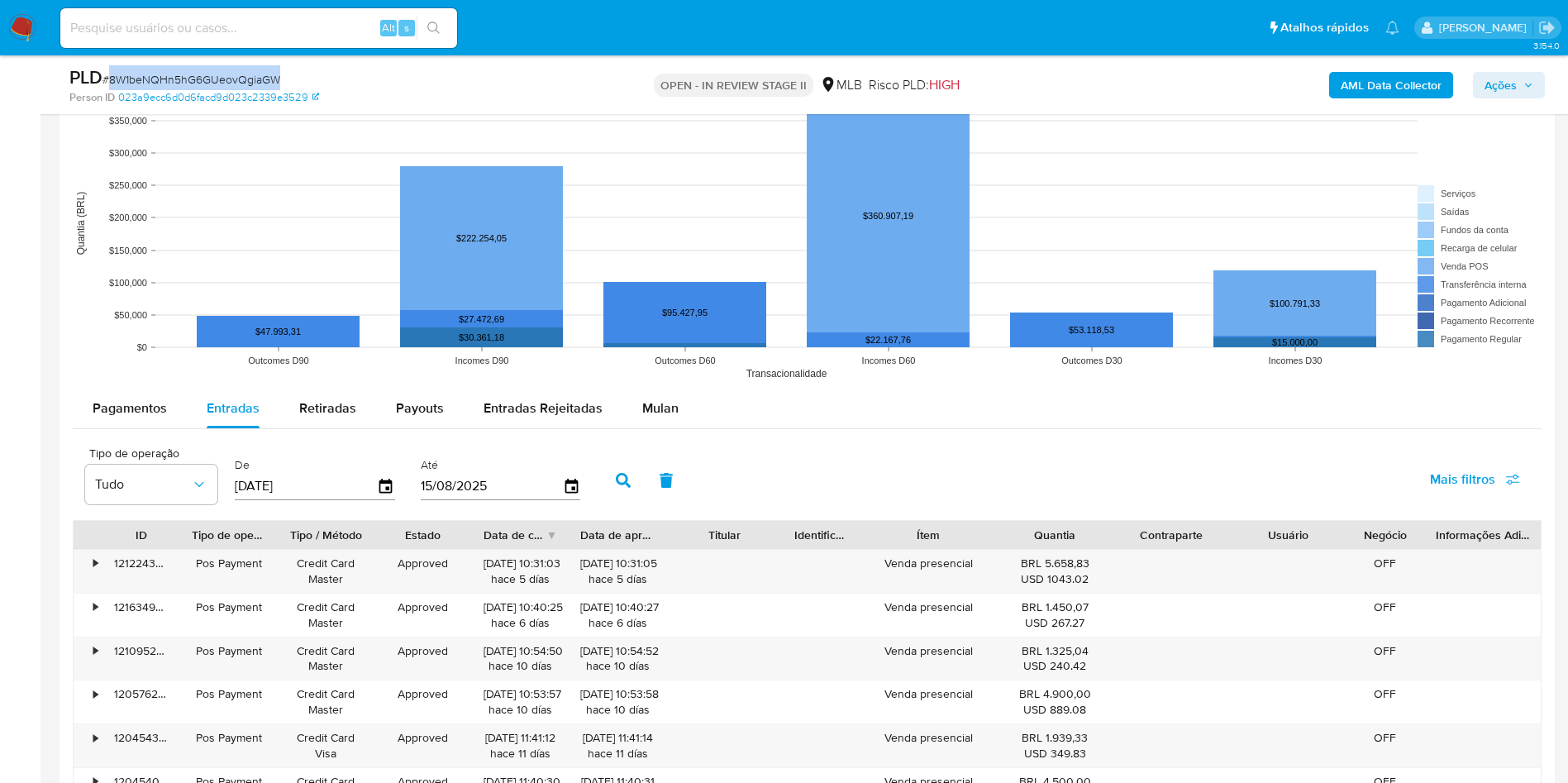
click at [657, 433] on div "Pagamentos Entradas Retiradas Payouts Entradas Rejeitadas Mulan Tipo de operaçã…" at bounding box center [807, 710] width 1470 height 643
click at [657, 410] on span "Mulan" at bounding box center [660, 408] width 36 height 19
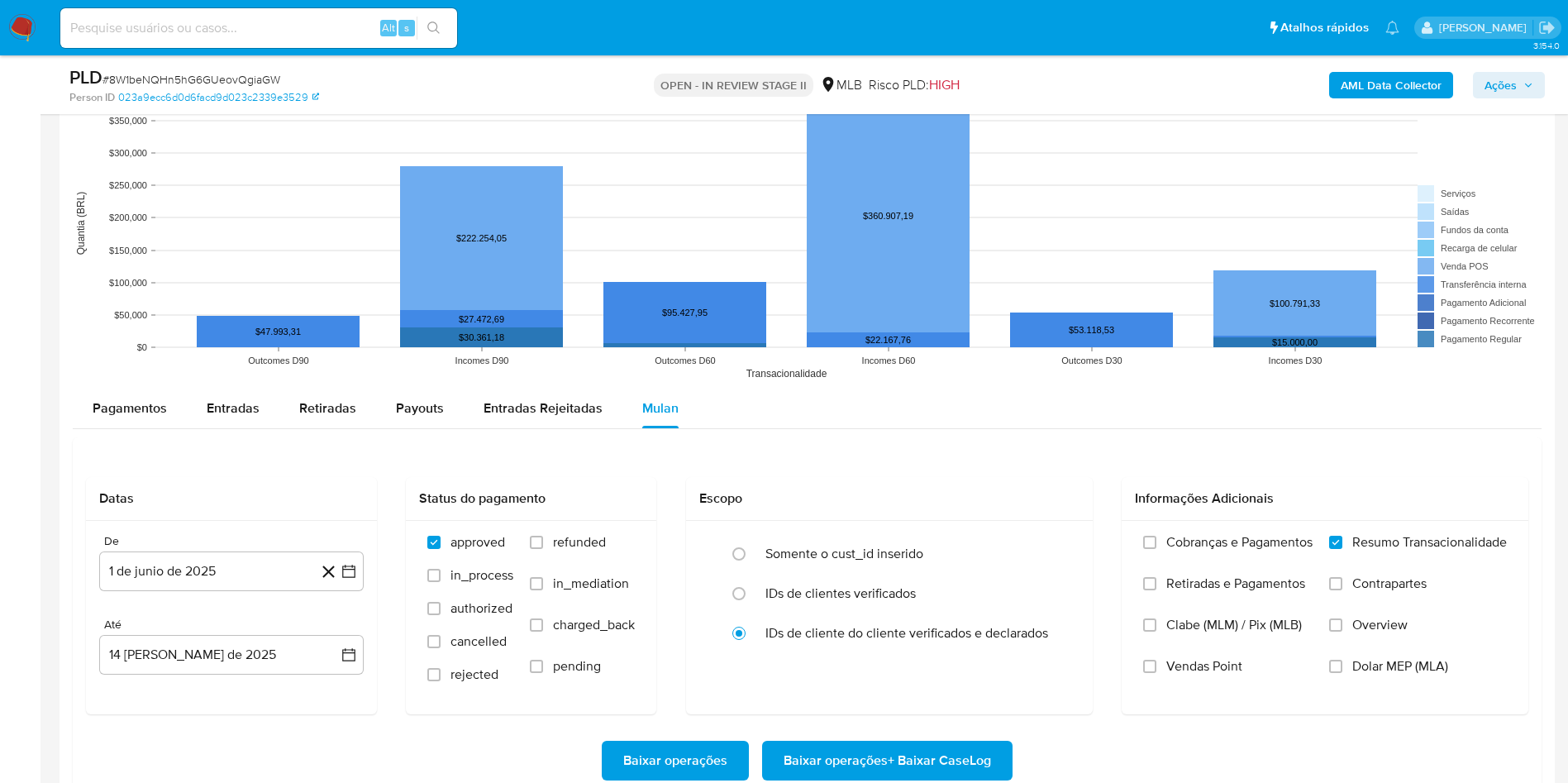
scroll to position [1901, 0]
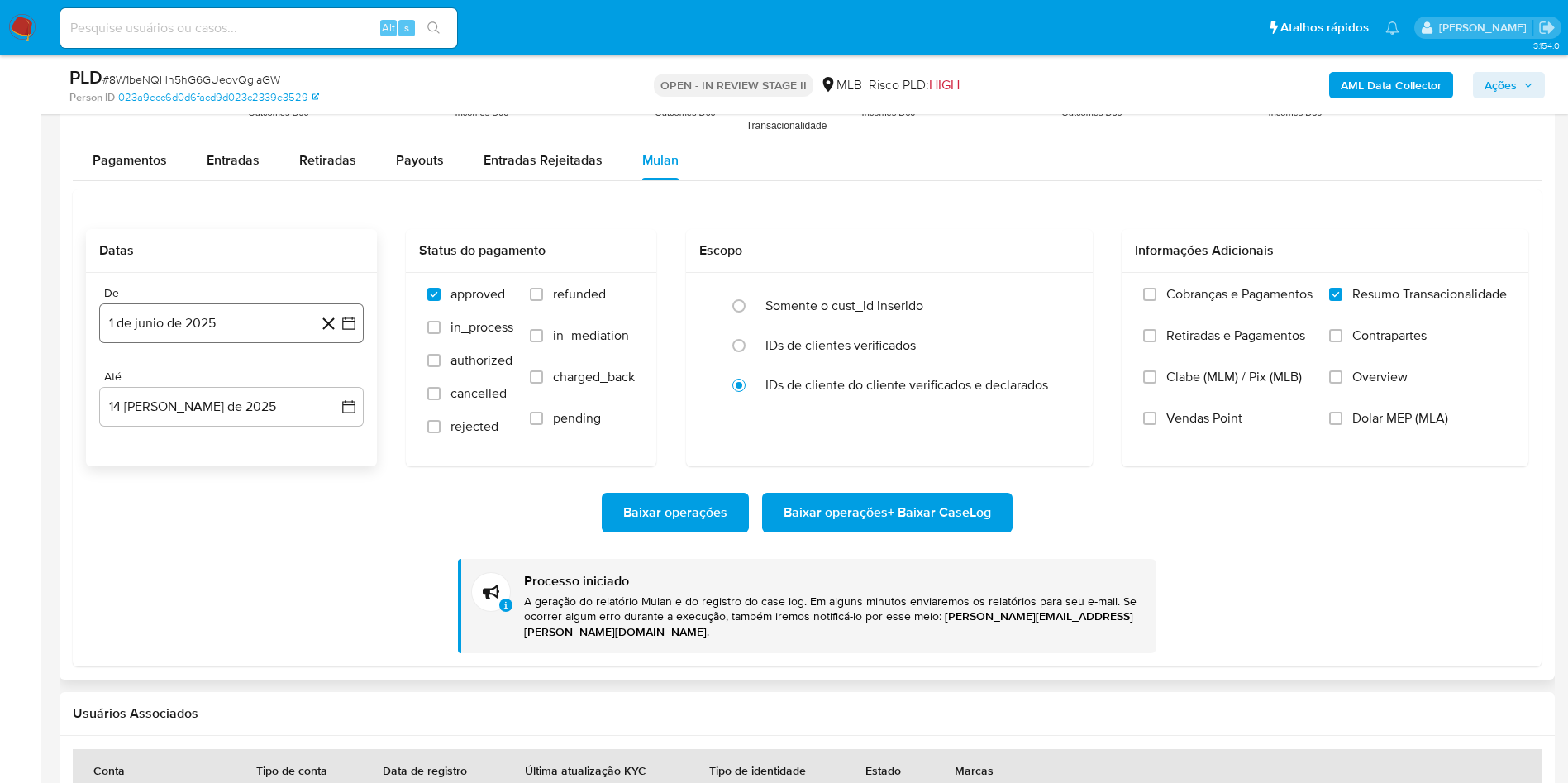
click at [222, 334] on button "1 de junio de 2025" at bounding box center [231, 323] width 265 height 40
click at [229, 381] on span "junio 2025" at bounding box center [223, 383] width 66 height 17
click at [175, 485] on button "abr" at bounding box center [159, 489] width 46 height 26
click at [173, 445] on button "1" at bounding box center [165, 444] width 26 height 26
click at [175, 419] on button "15 de agosto de 2025" at bounding box center [231, 407] width 265 height 40
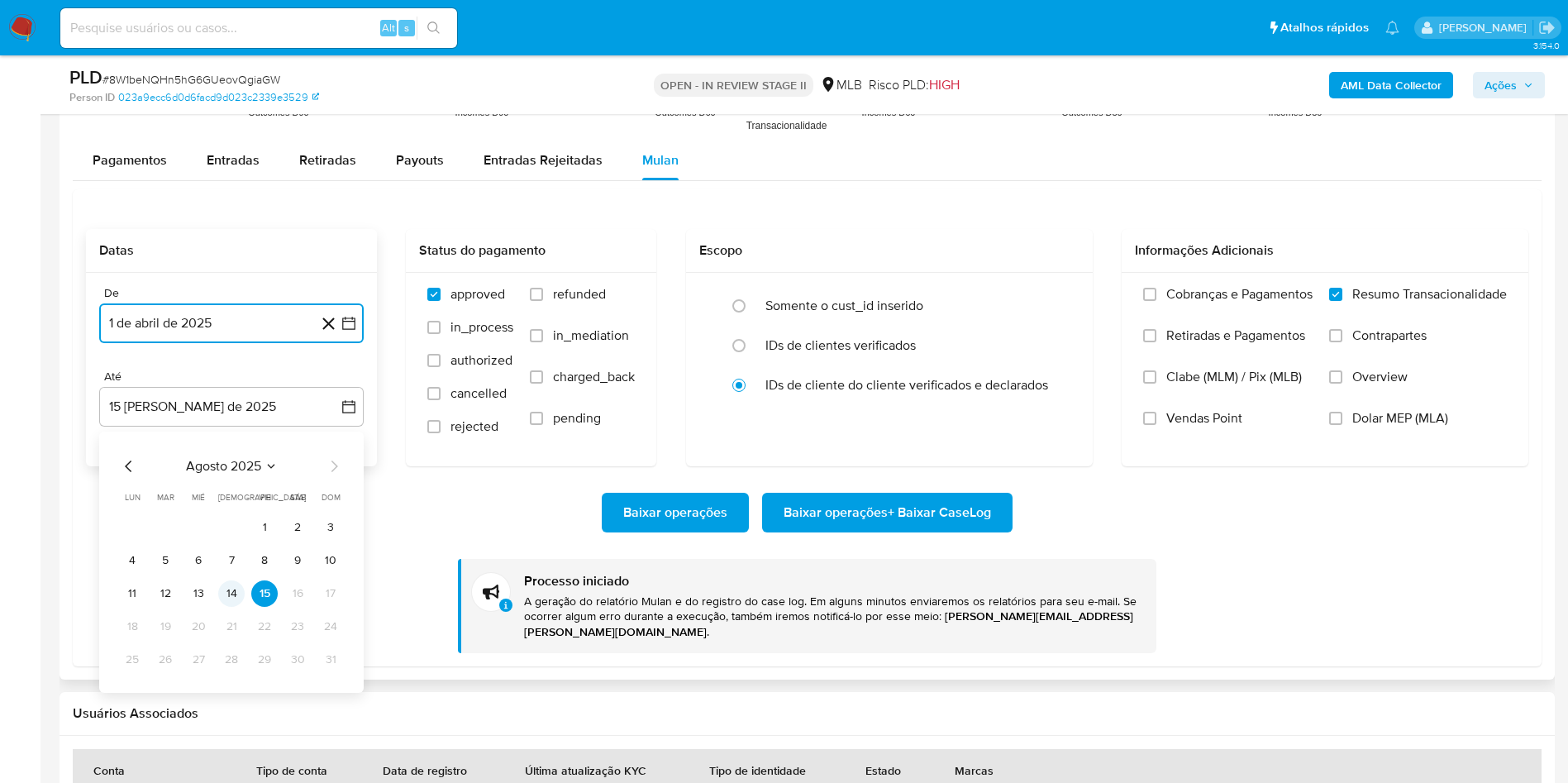
click at [237, 584] on button "14" at bounding box center [231, 594] width 26 height 26
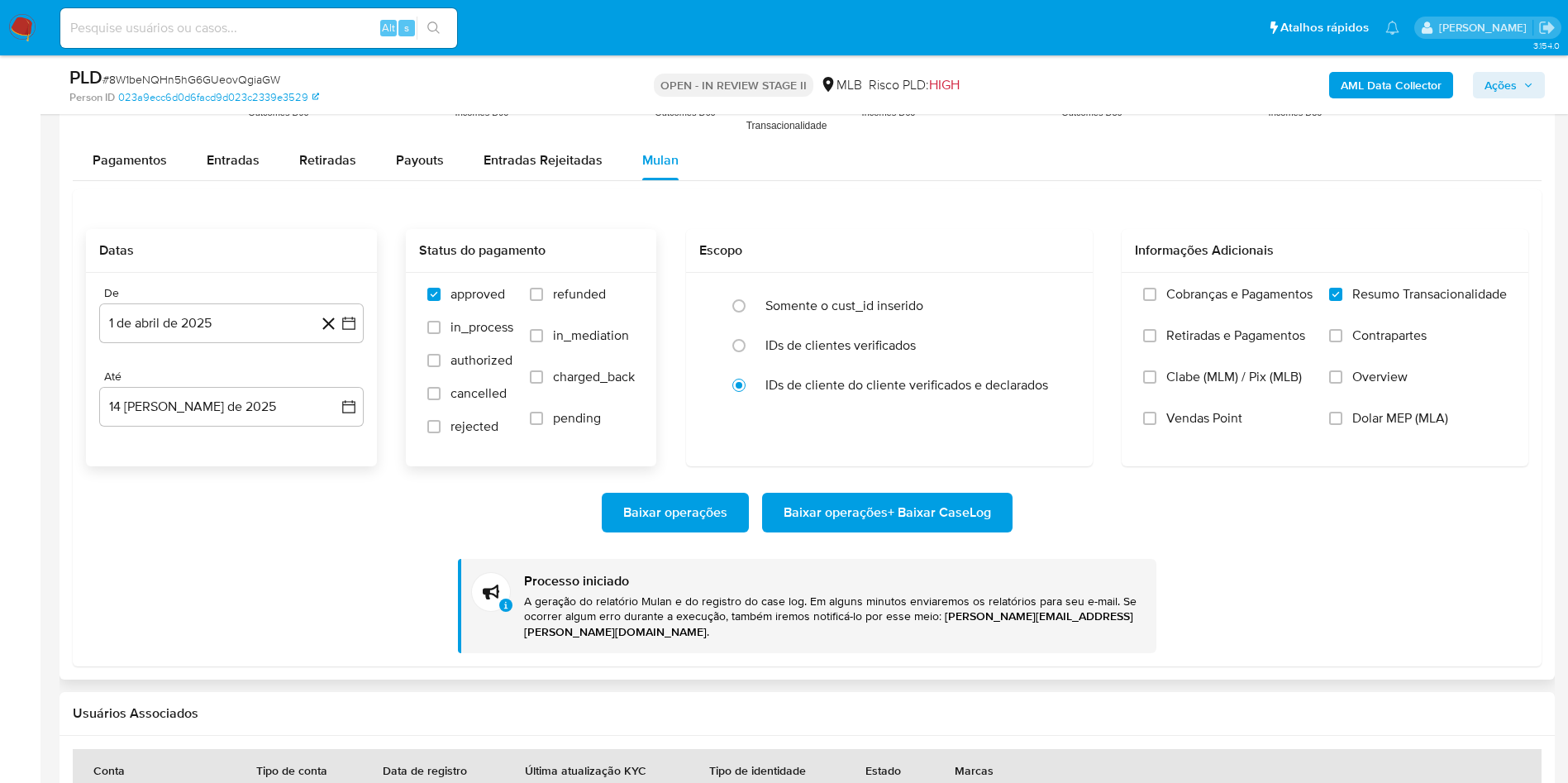
click at [605, 290] on span "refunded" at bounding box center [579, 294] width 53 height 17
click at [543, 290] on input "refunded" at bounding box center [537, 294] width 13 height 13
checkbox input "true"
click at [1175, 417] on span "Vendas Point" at bounding box center [1205, 418] width 76 height 17
click at [1156, 417] on input "Vendas Point" at bounding box center [1150, 418] width 13 height 13
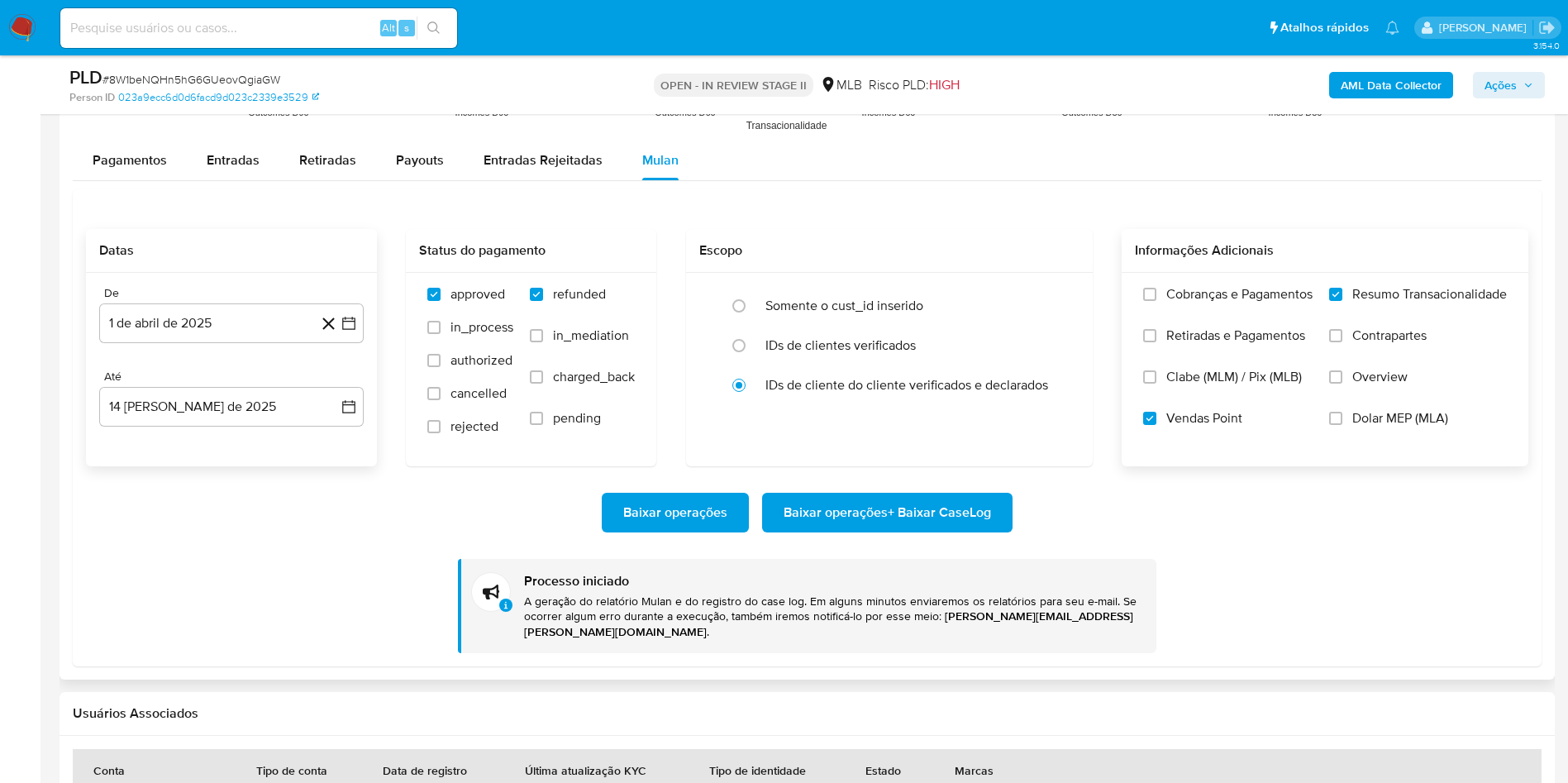
click at [832, 502] on span "Baixar operações + Baixar CaseLog" at bounding box center [887, 512] width 207 height 36
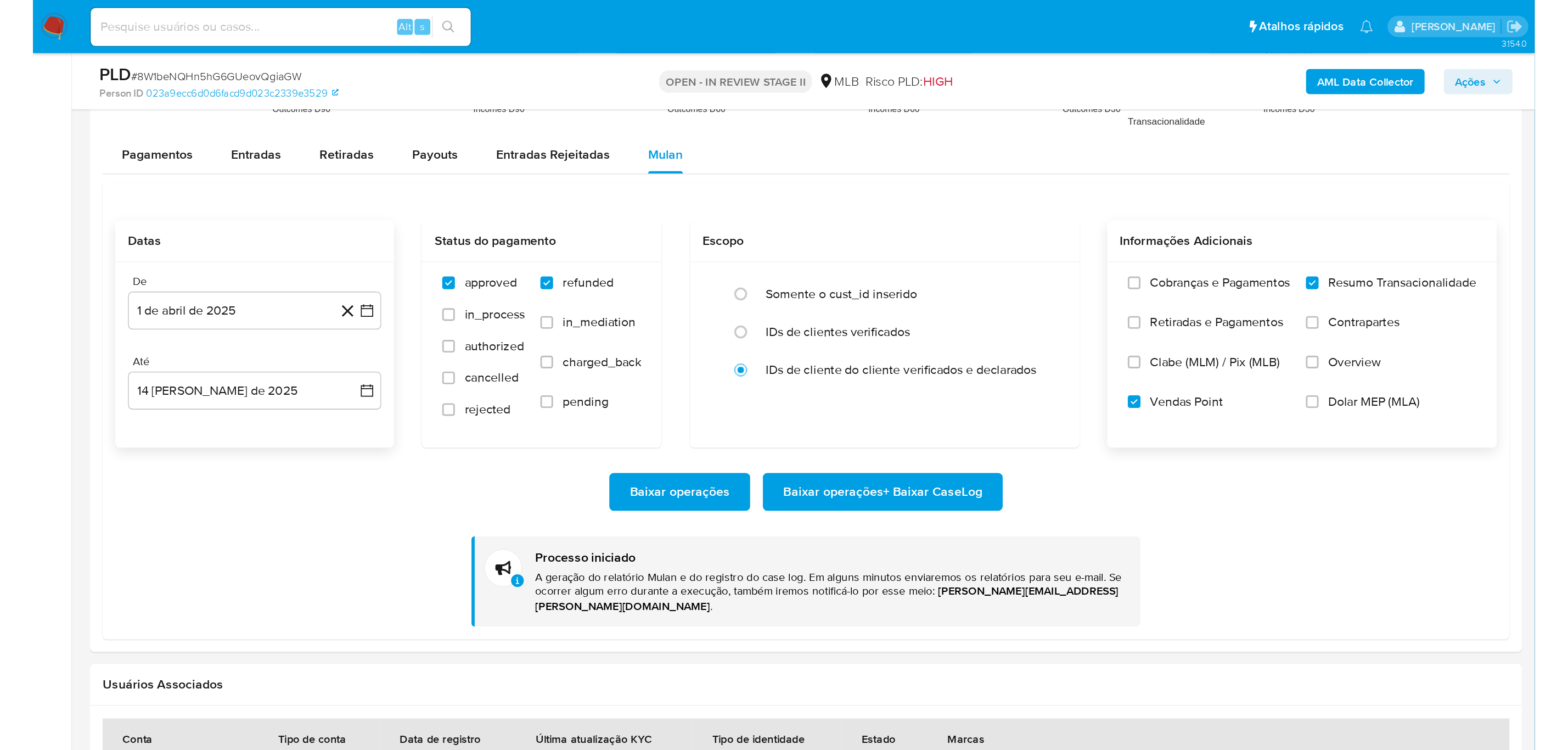
scroll to position [325, 0]
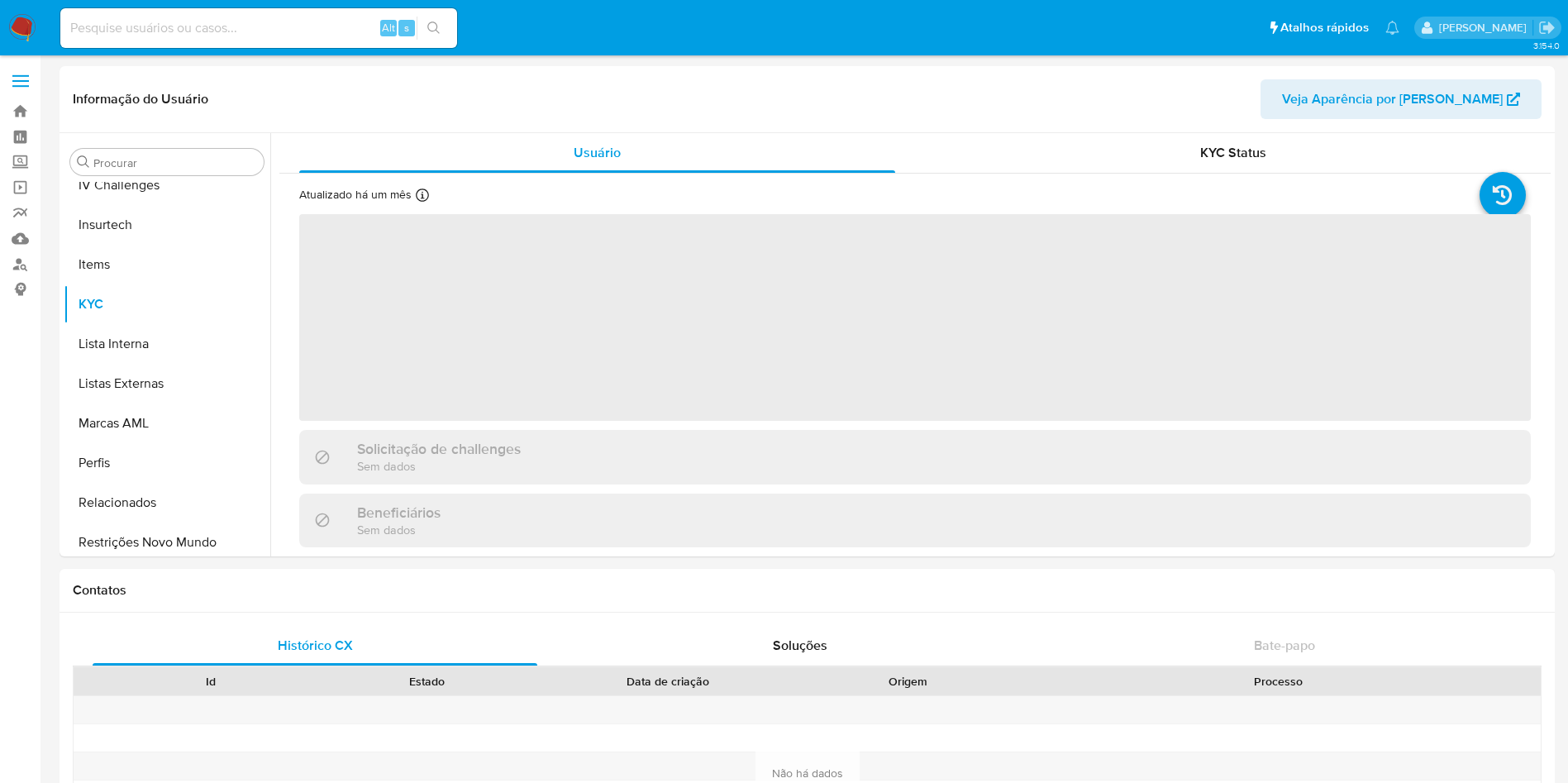
scroll to position [738, 0]
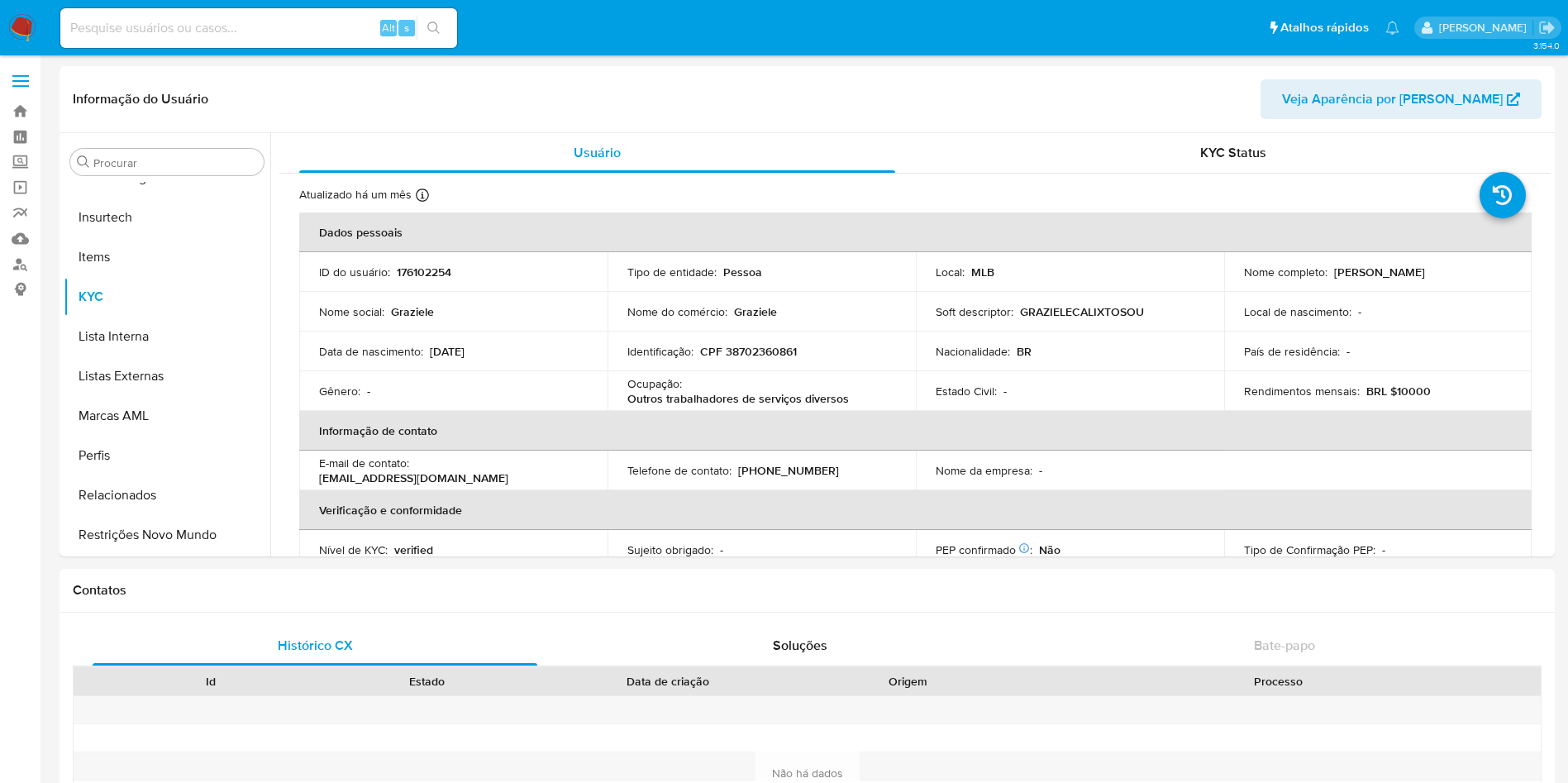
select select "10"
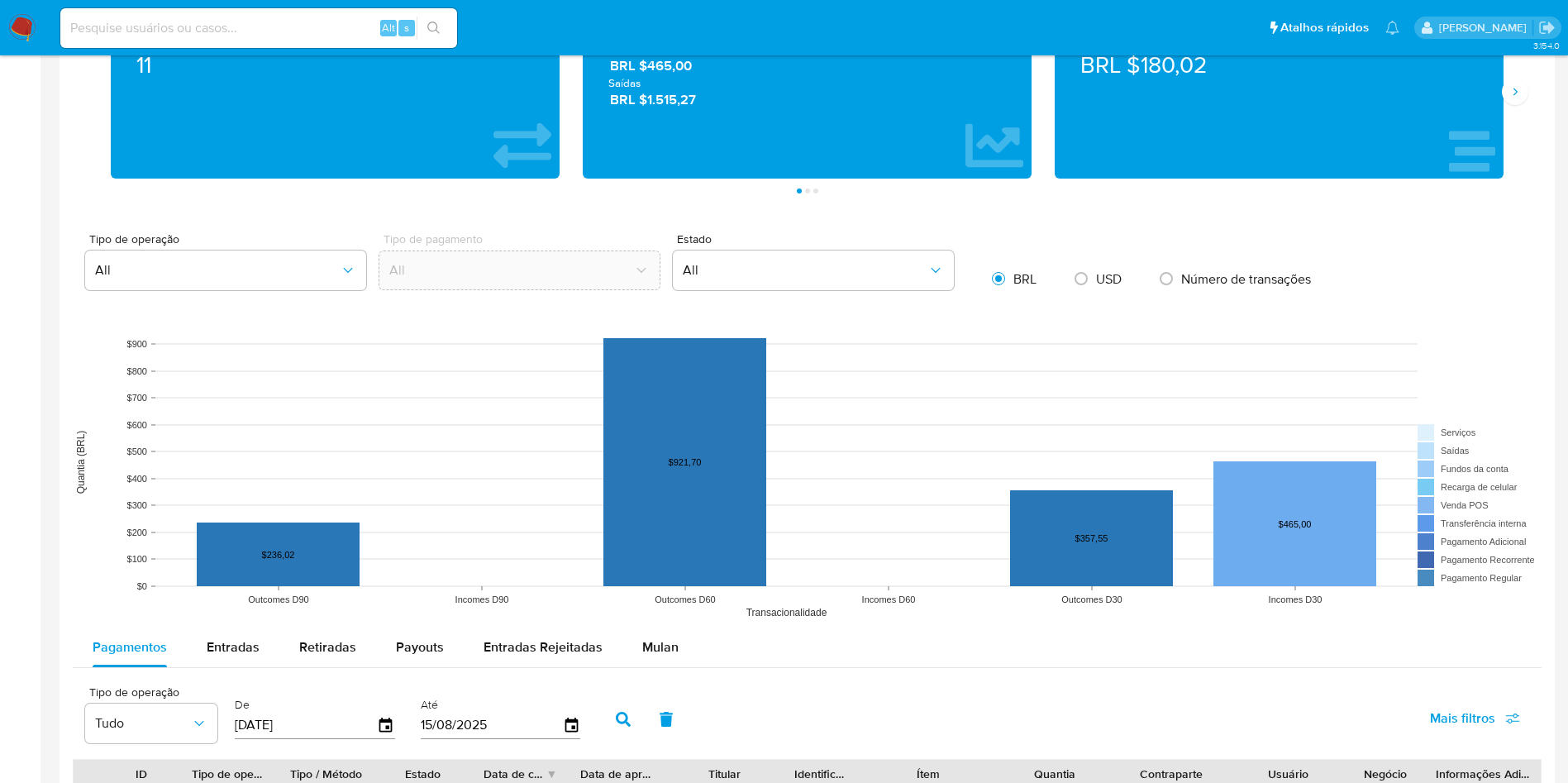
scroll to position [868, 0]
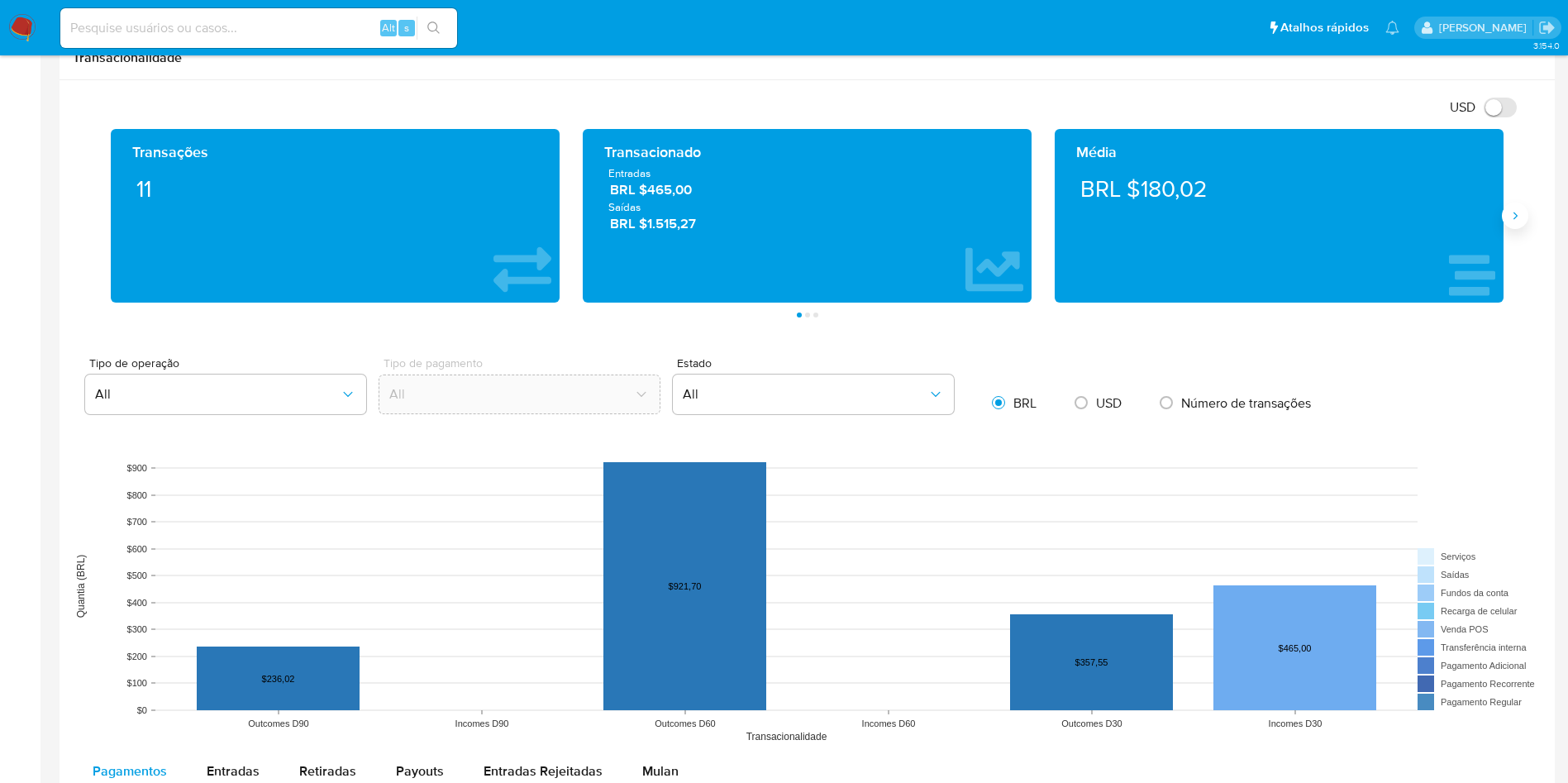
click at [1509, 227] on button "Siguiente" at bounding box center [1515, 215] width 26 height 26
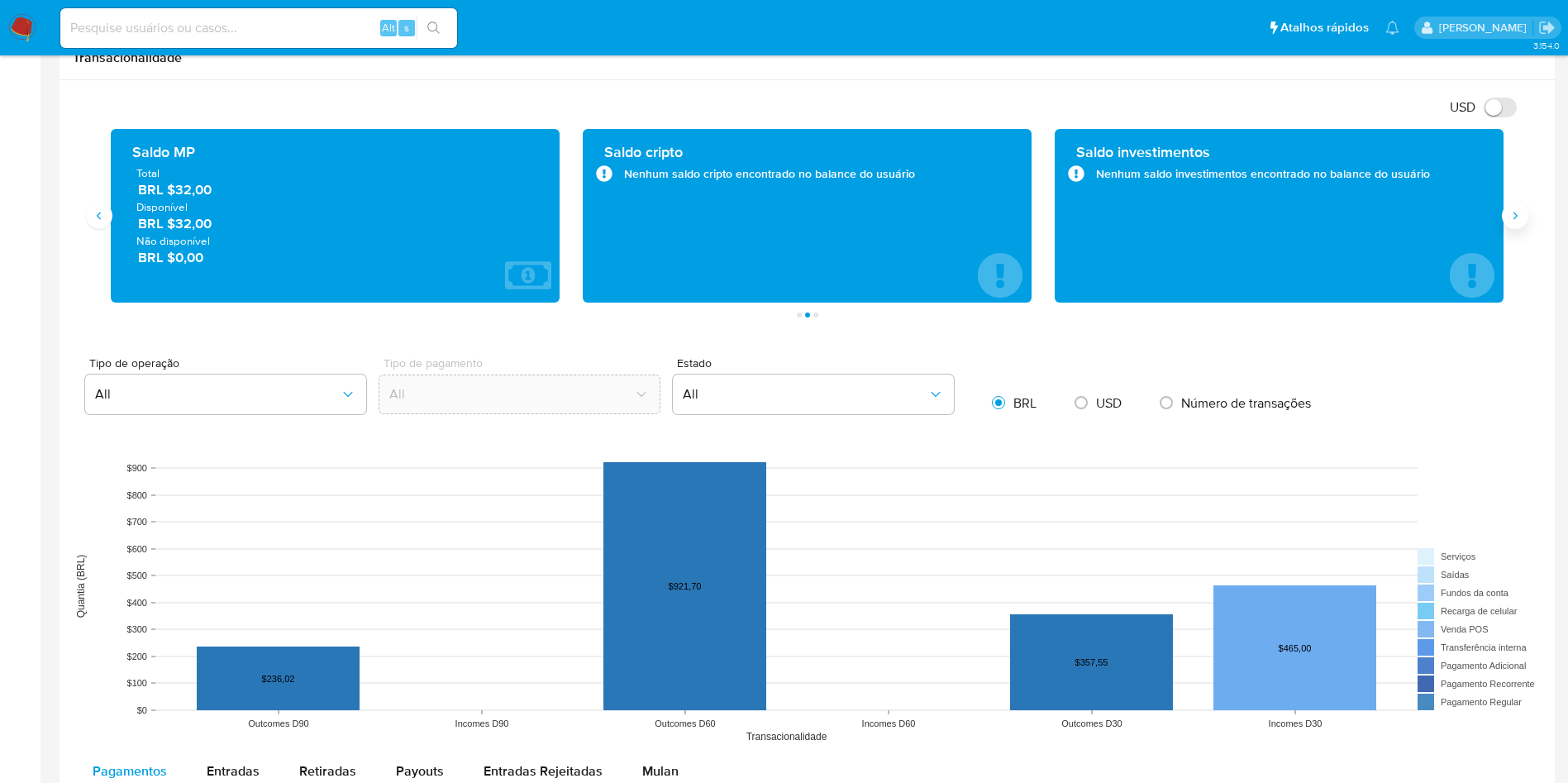
click at [1509, 227] on button "Siguiente" at bounding box center [1515, 215] width 26 height 26
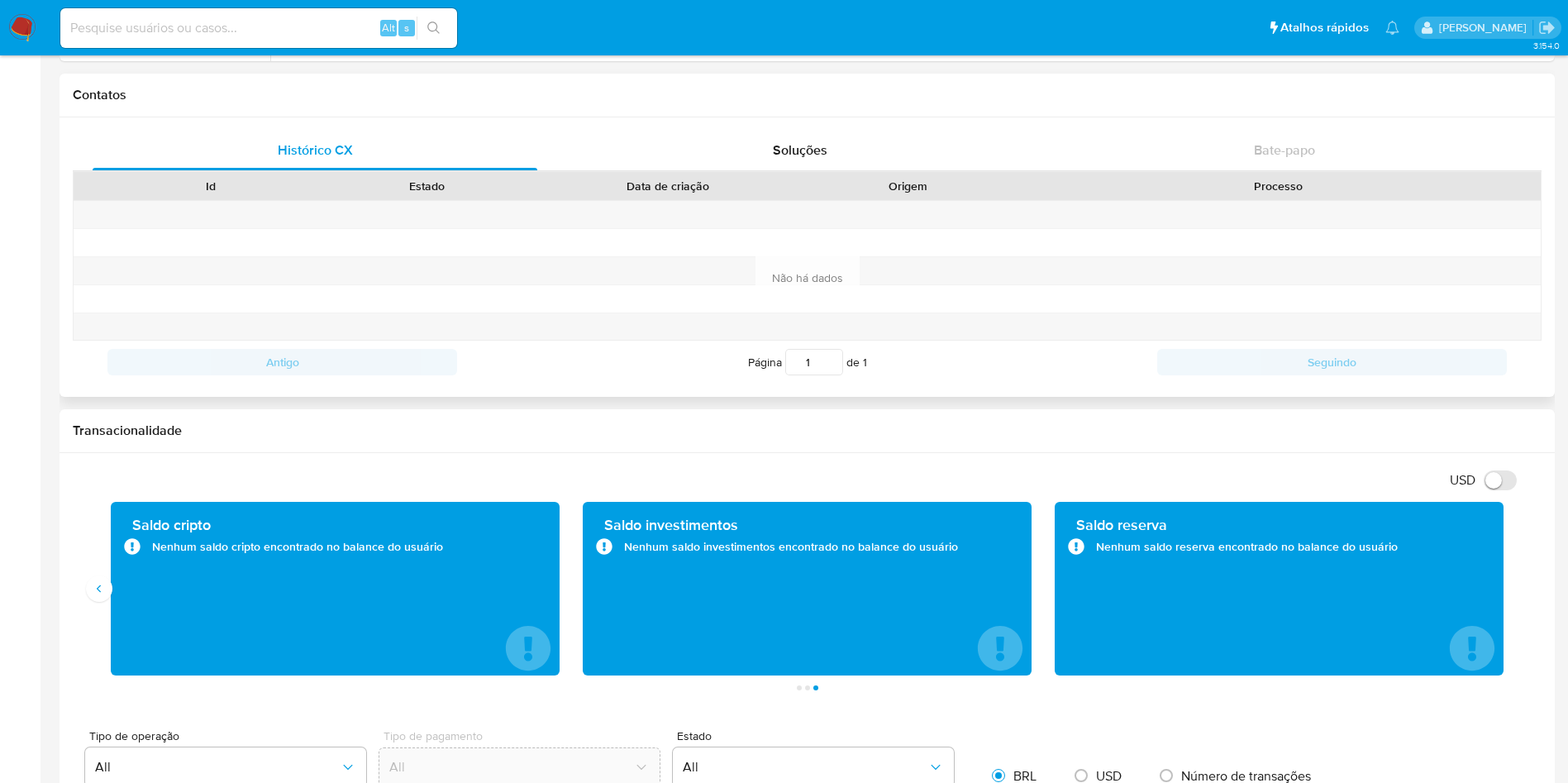
scroll to position [372, 0]
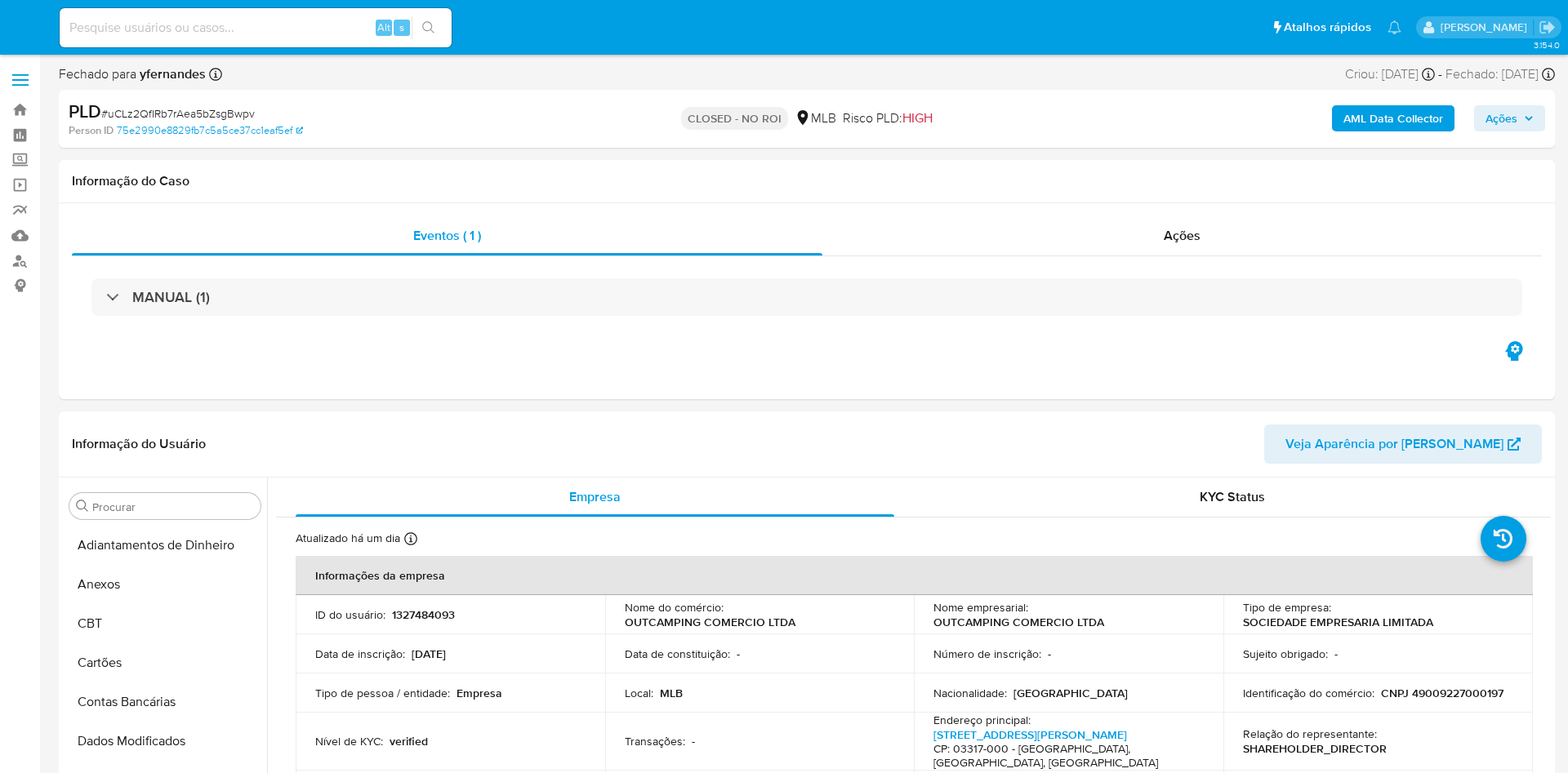
select select "10"
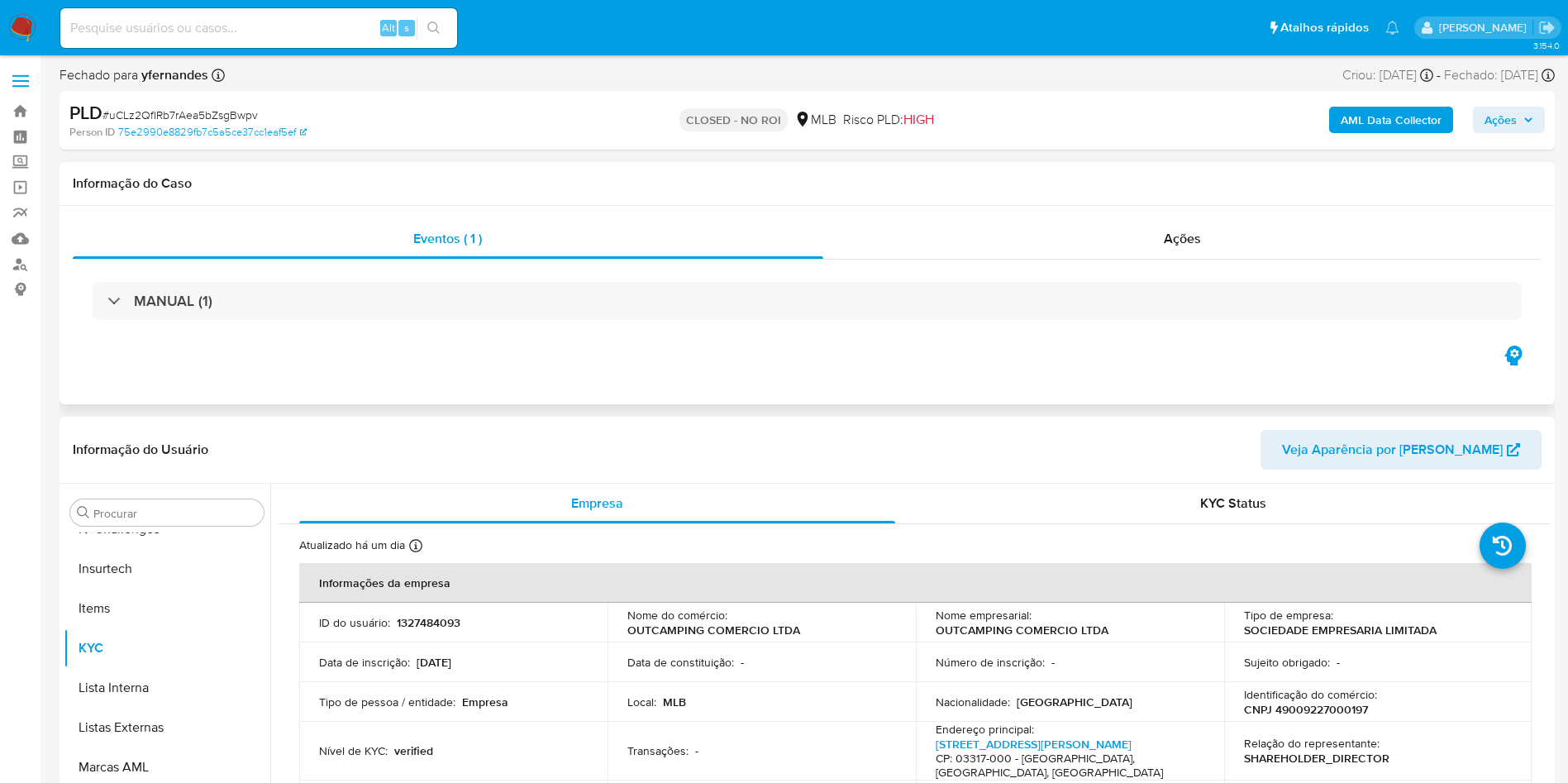
scroll to position [738, 0]
click at [966, 259] on div "MANUAL (1)" at bounding box center [807, 300] width 1470 height 83
click at [967, 250] on div "Ações" at bounding box center [1183, 239] width 719 height 40
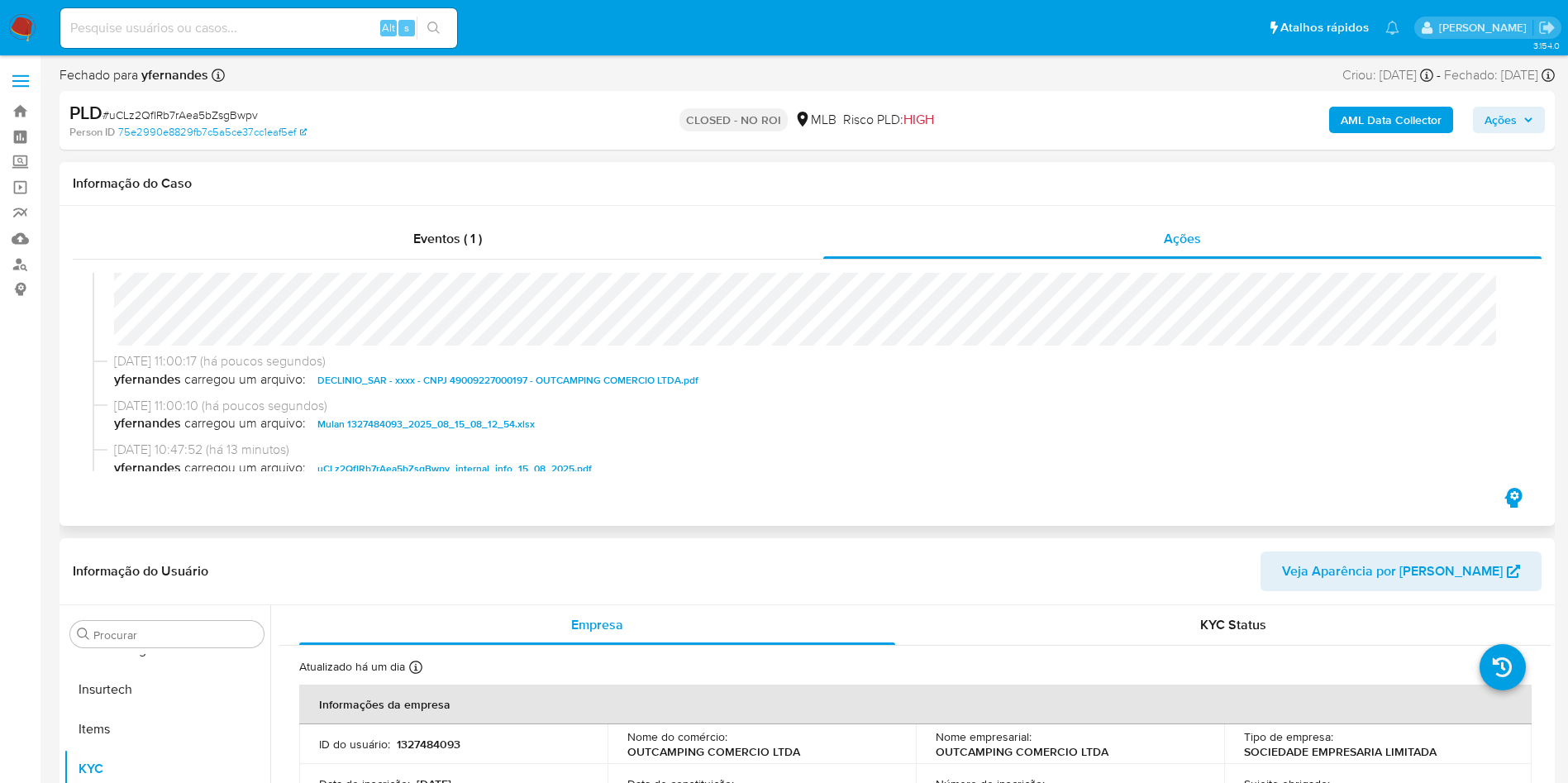
scroll to position [0, 0]
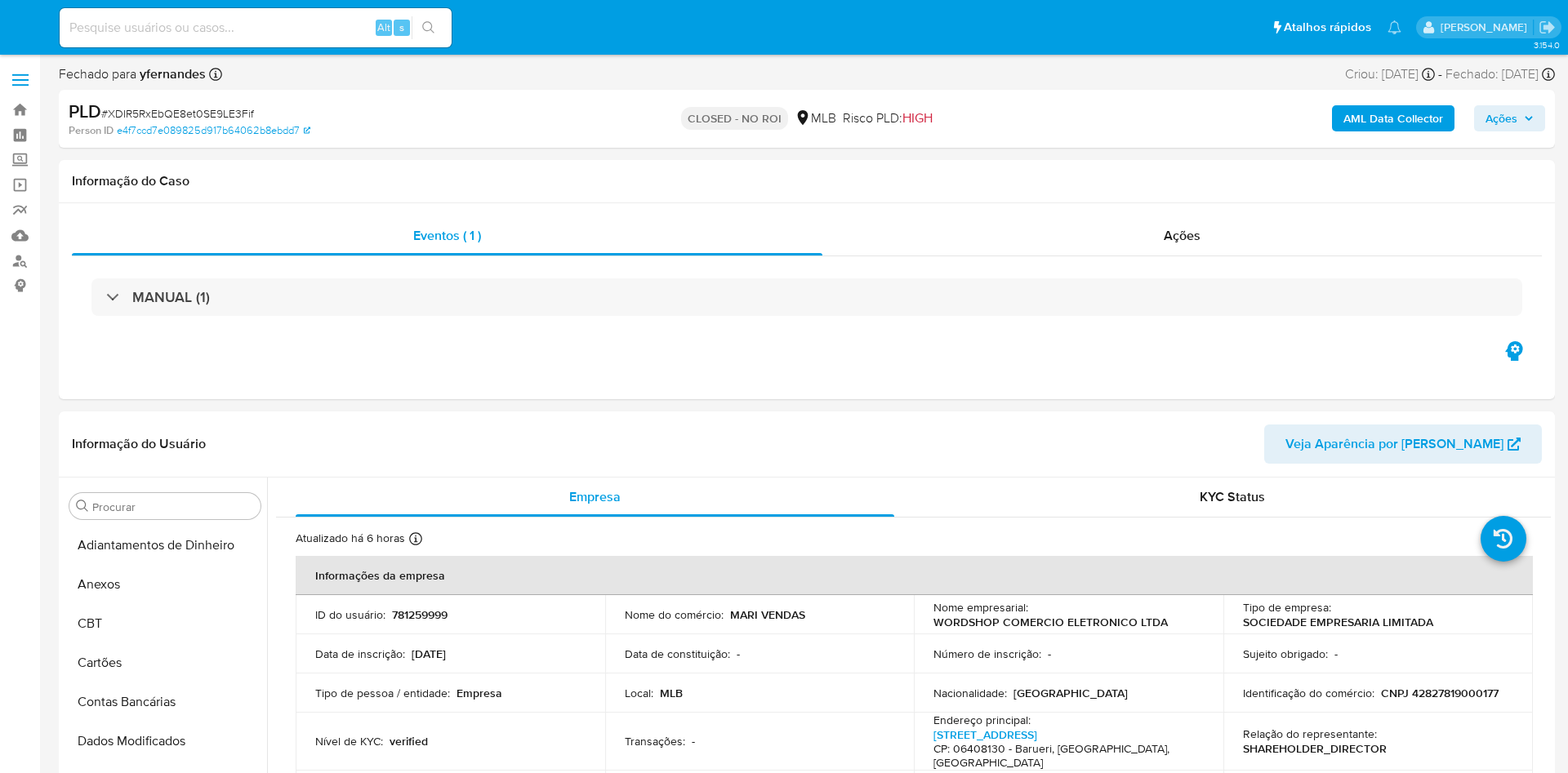
select select "10"
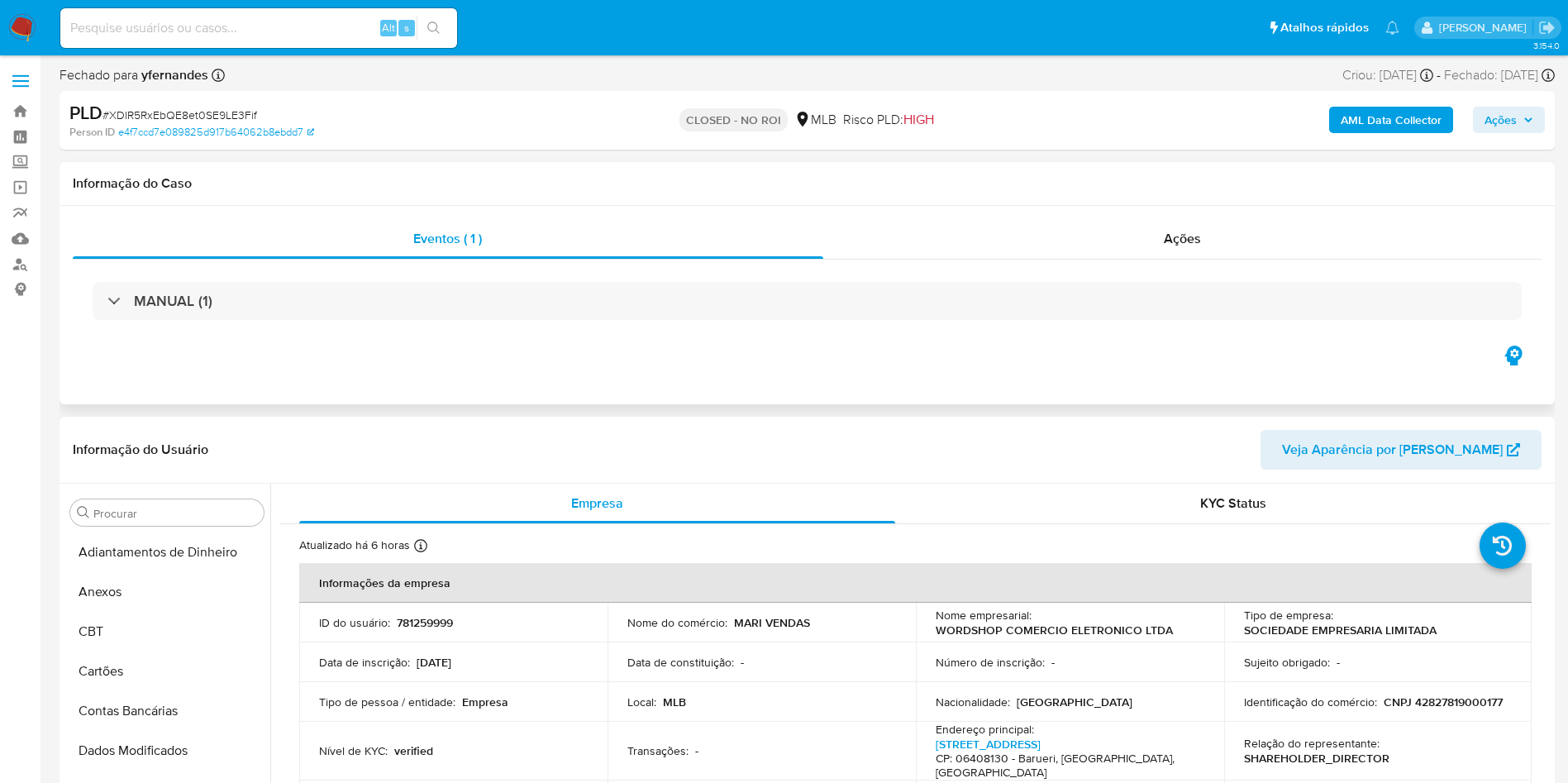
scroll to position [738, 0]
click at [1116, 254] on div "Ações" at bounding box center [1183, 239] width 719 height 40
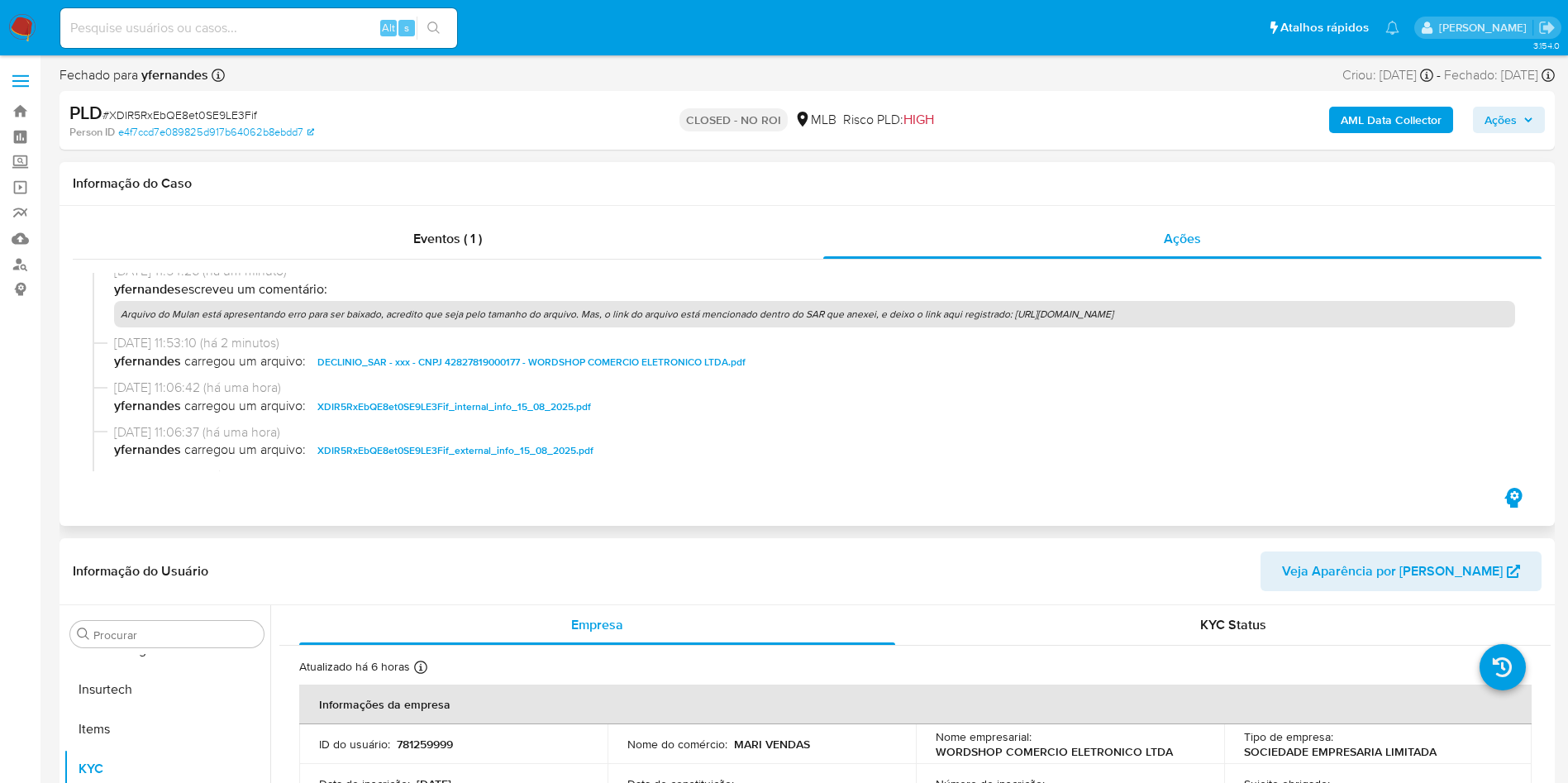
scroll to position [0, 0]
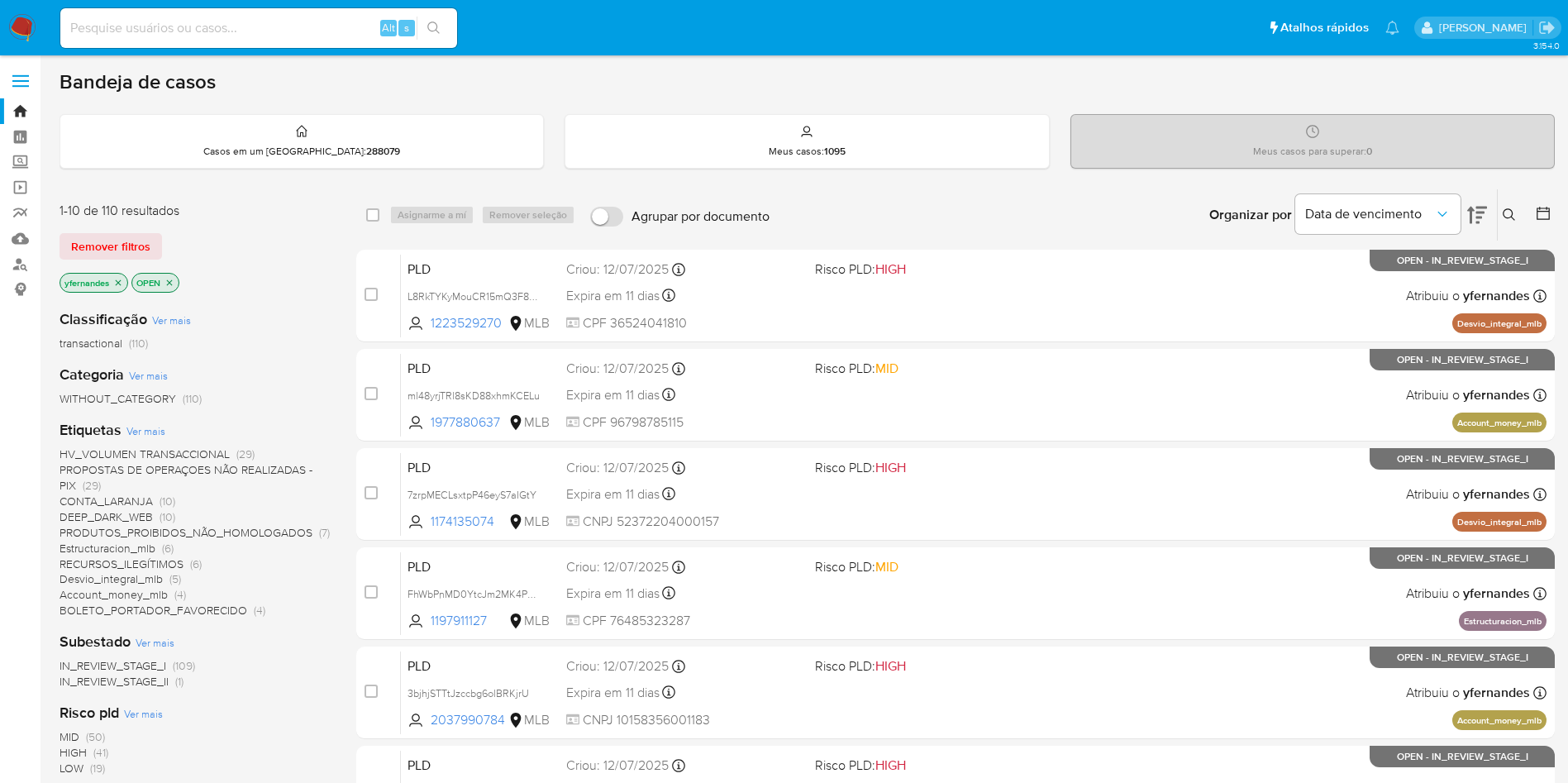
click at [171, 26] on input at bounding box center [258, 28] width 397 height 21
paste input "781259999"
type input "781259999"
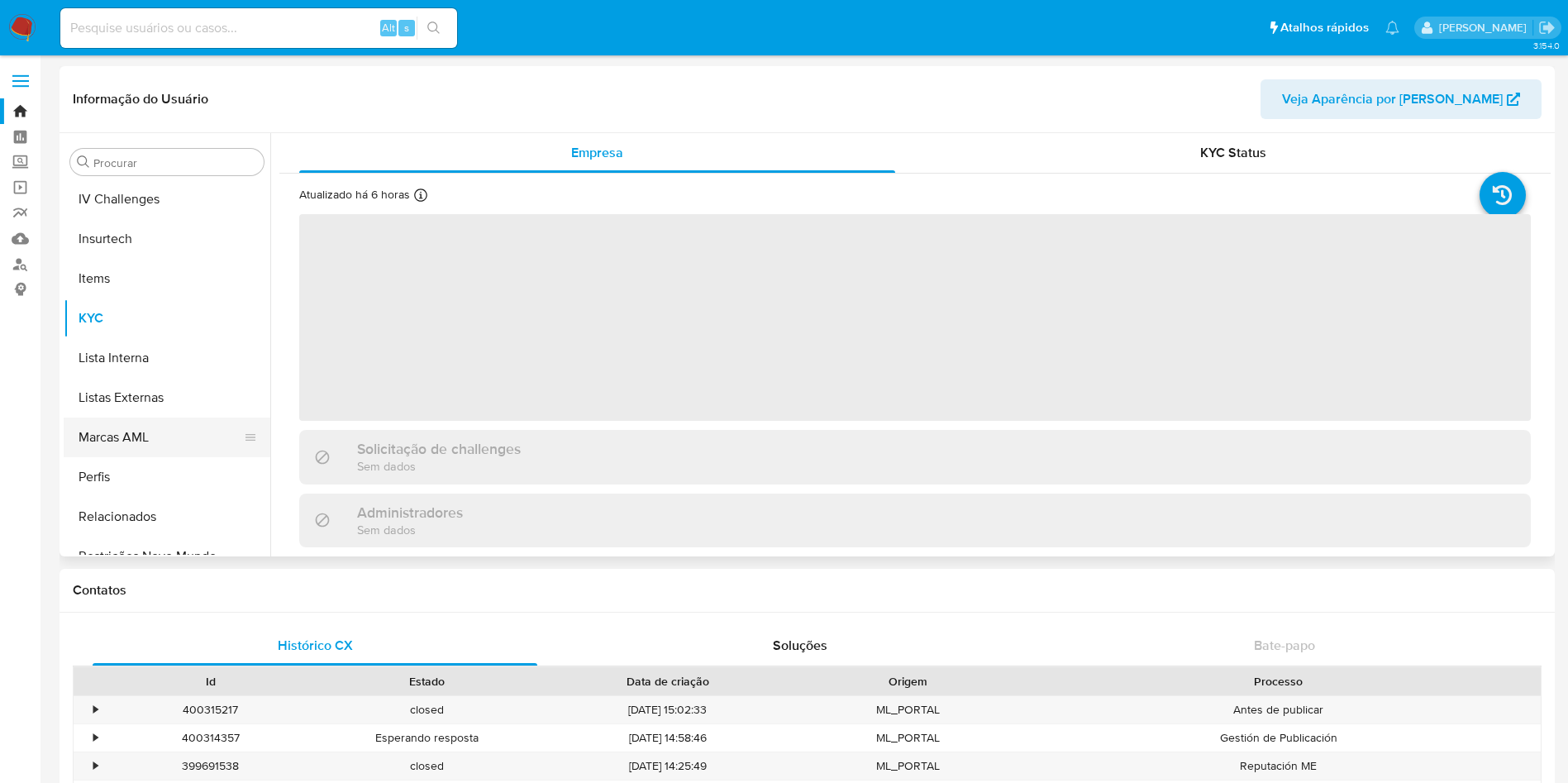
scroll to position [738, 0]
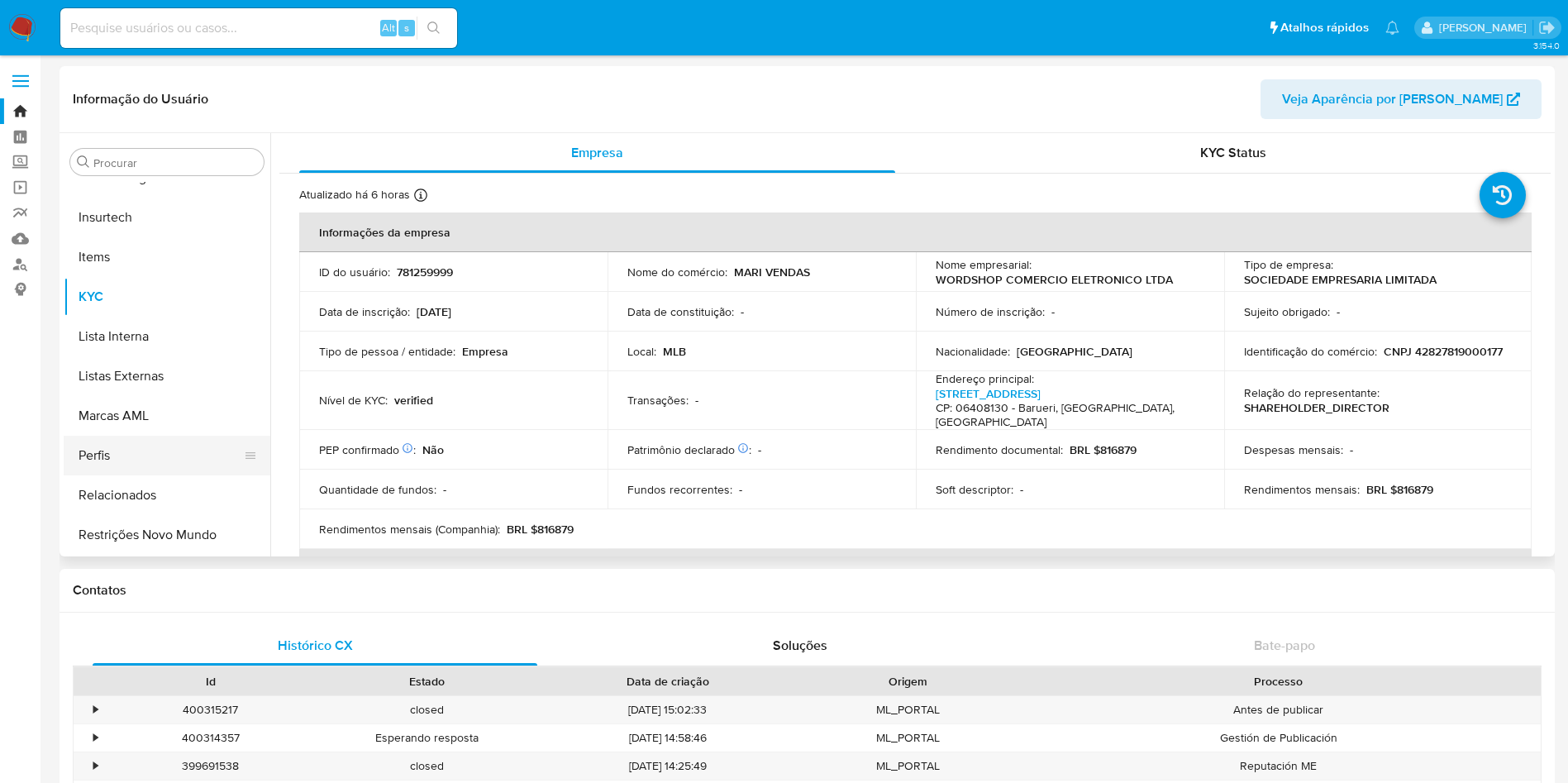
select select "10"
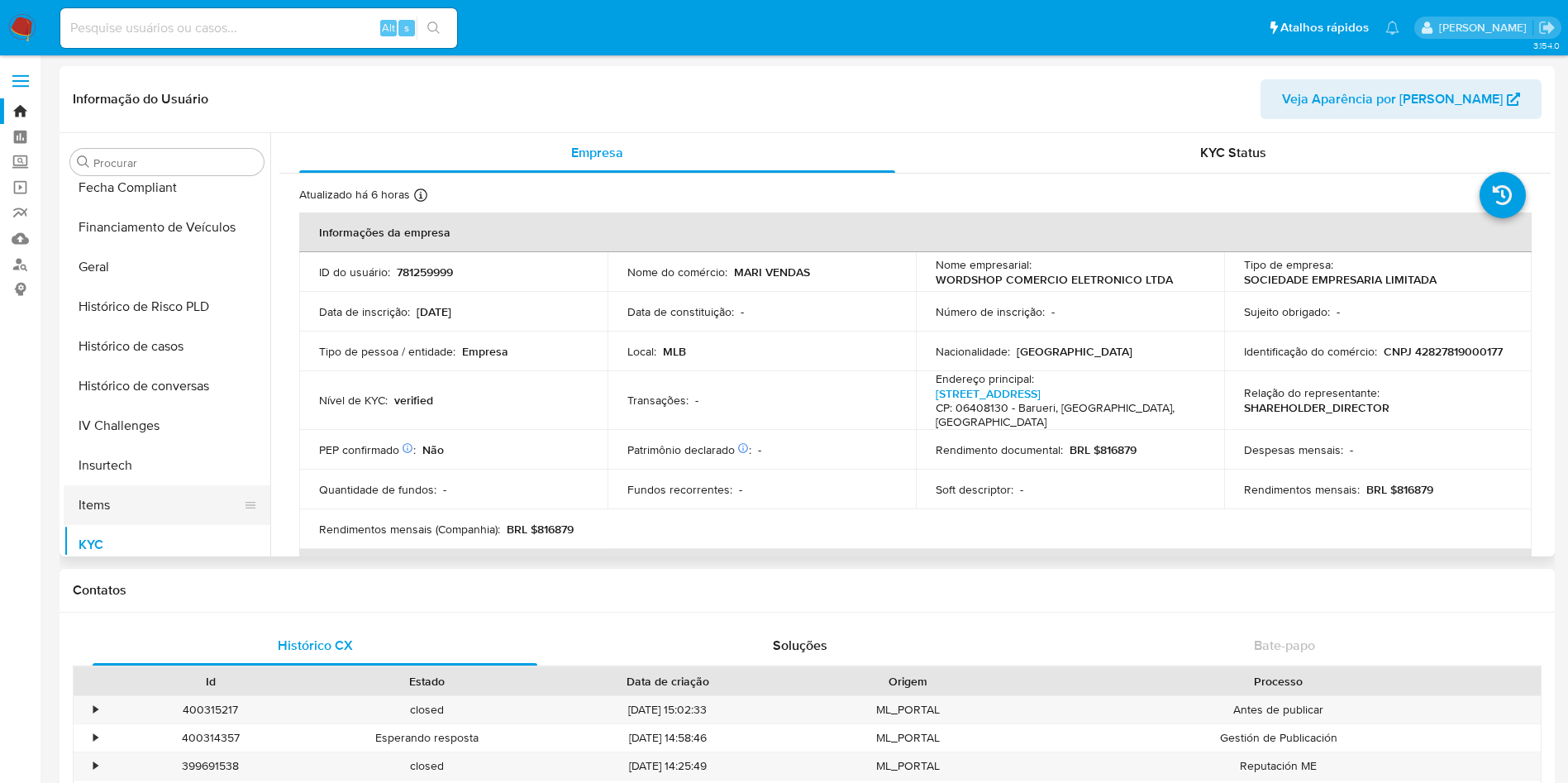
click at [132, 513] on button "Items" at bounding box center [161, 504] width 193 height 40
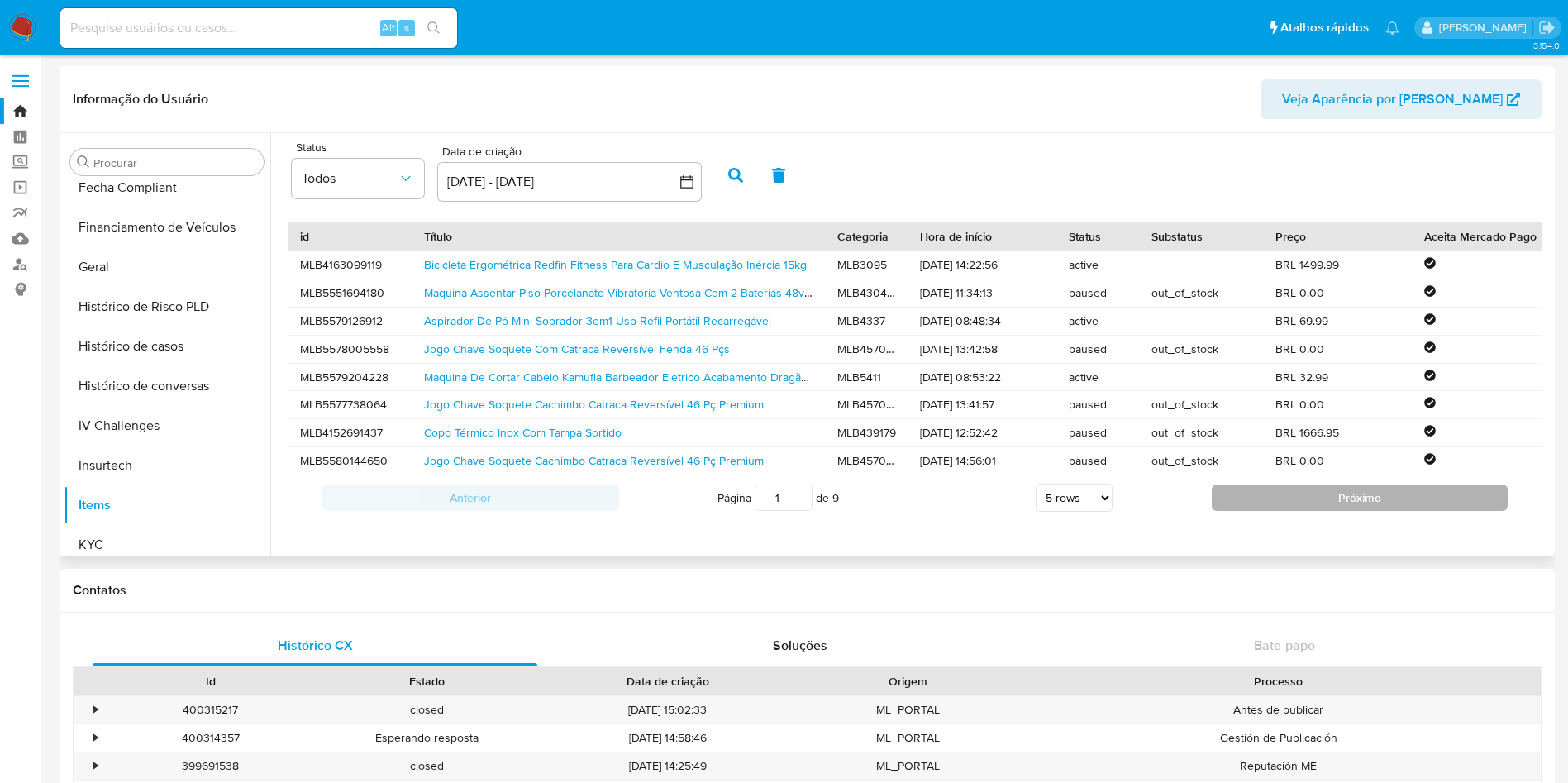
click at [1299, 511] on button "Próximo" at bounding box center [1361, 498] width 297 height 26
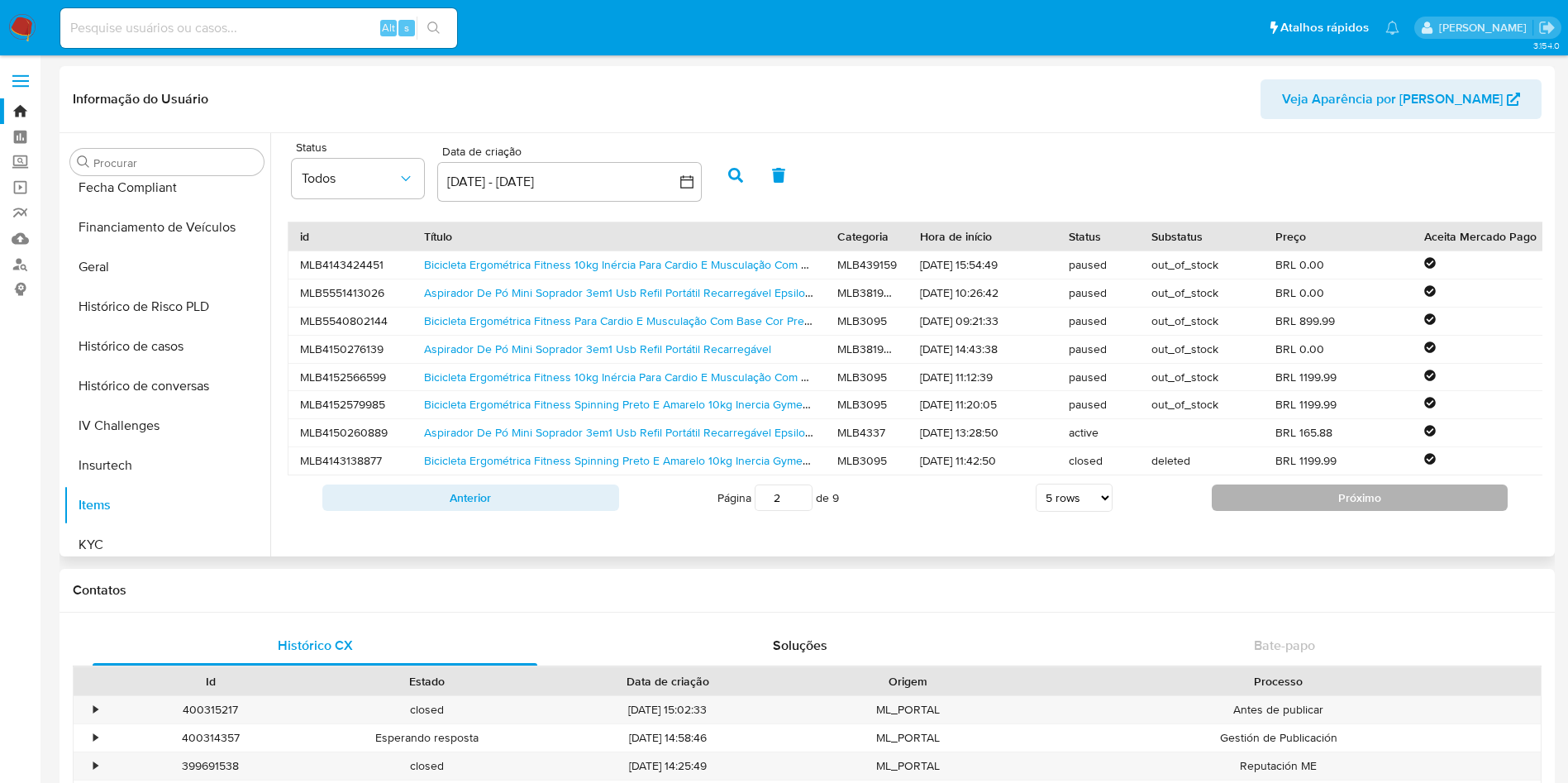
click at [1266, 511] on button "Próximo" at bounding box center [1361, 498] width 297 height 26
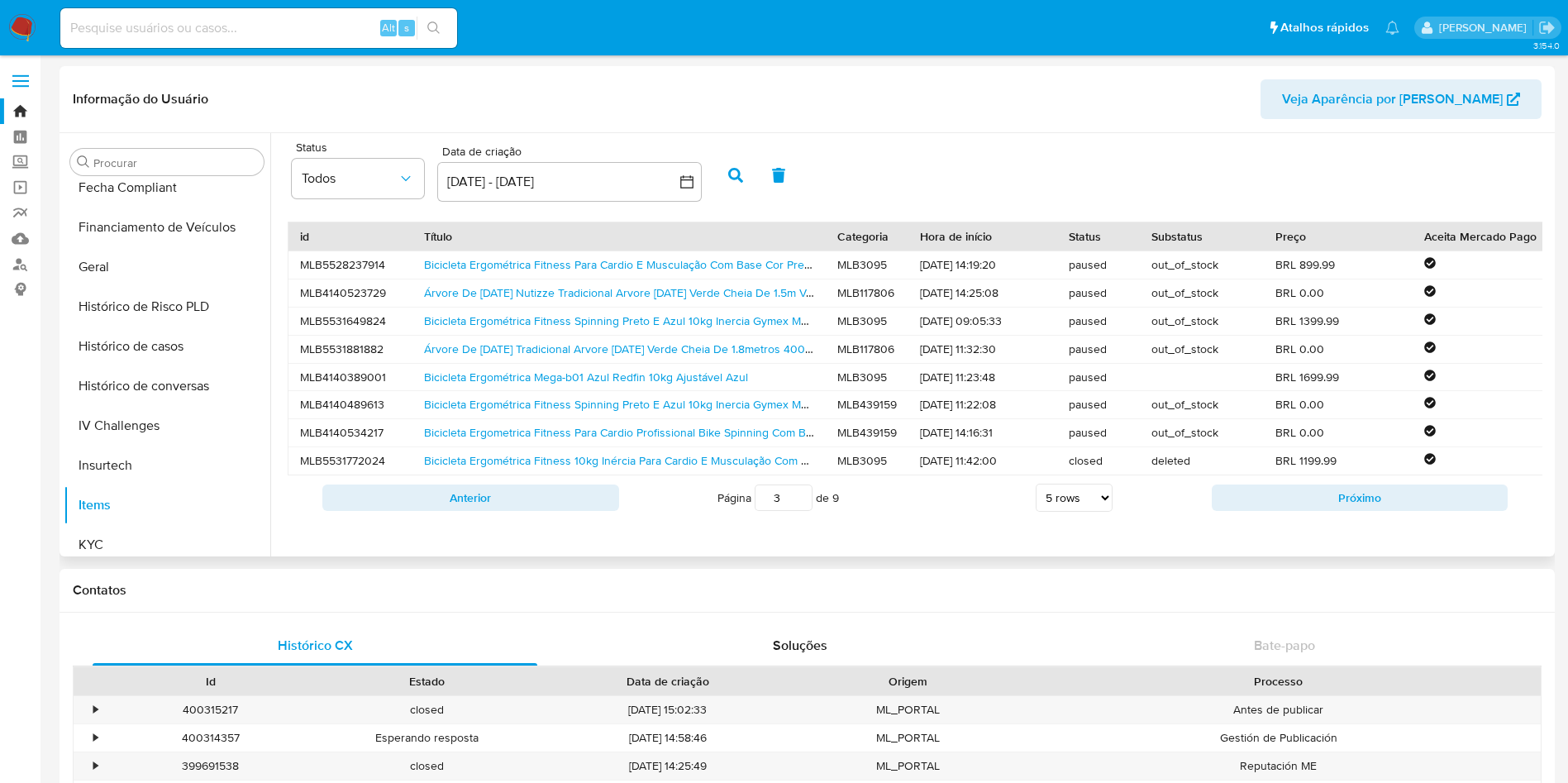
click at [1266, 511] on button "Próximo" at bounding box center [1361, 498] width 297 height 26
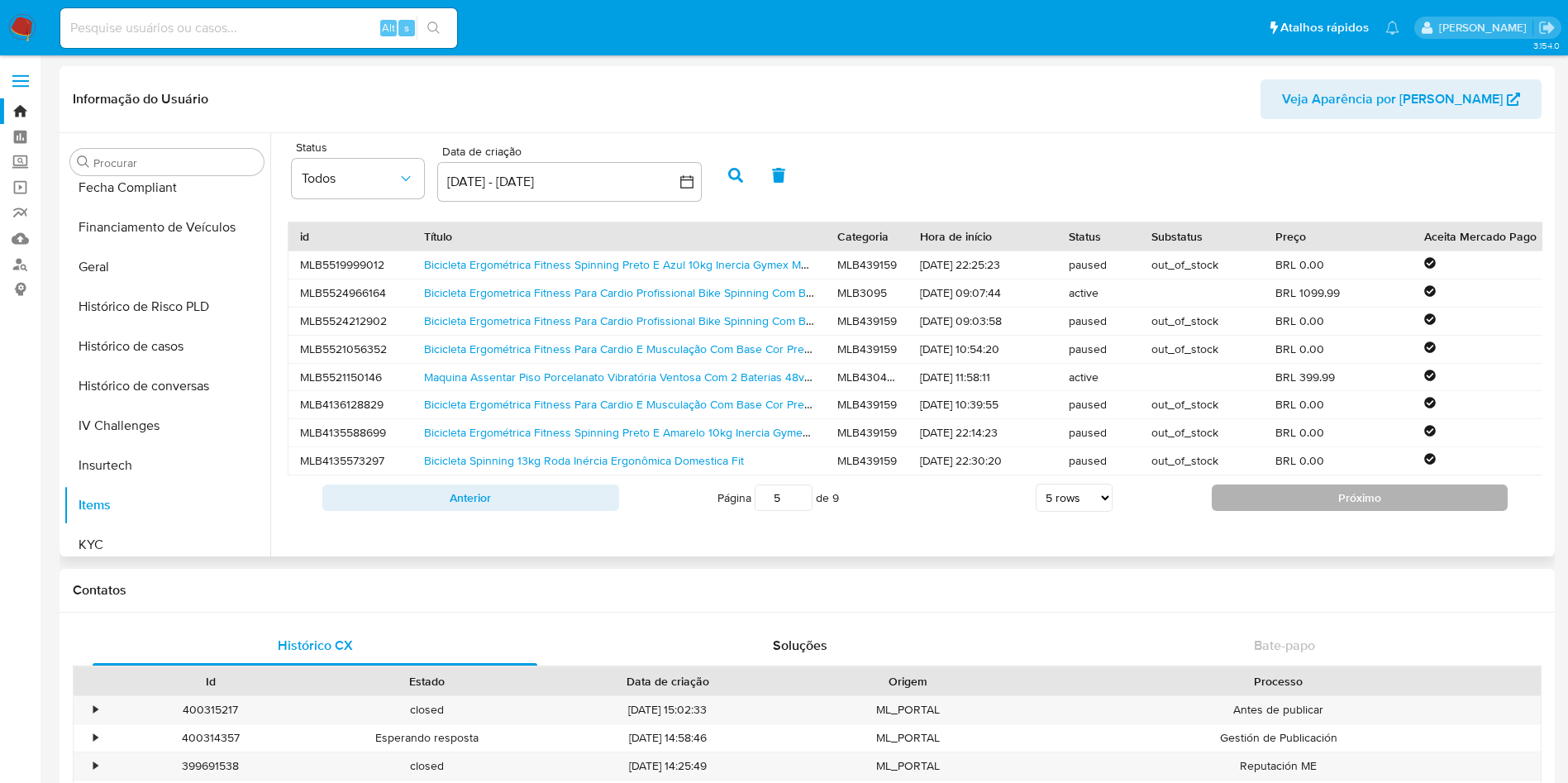
click at [1248, 511] on button "Próximo" at bounding box center [1361, 498] width 297 height 26
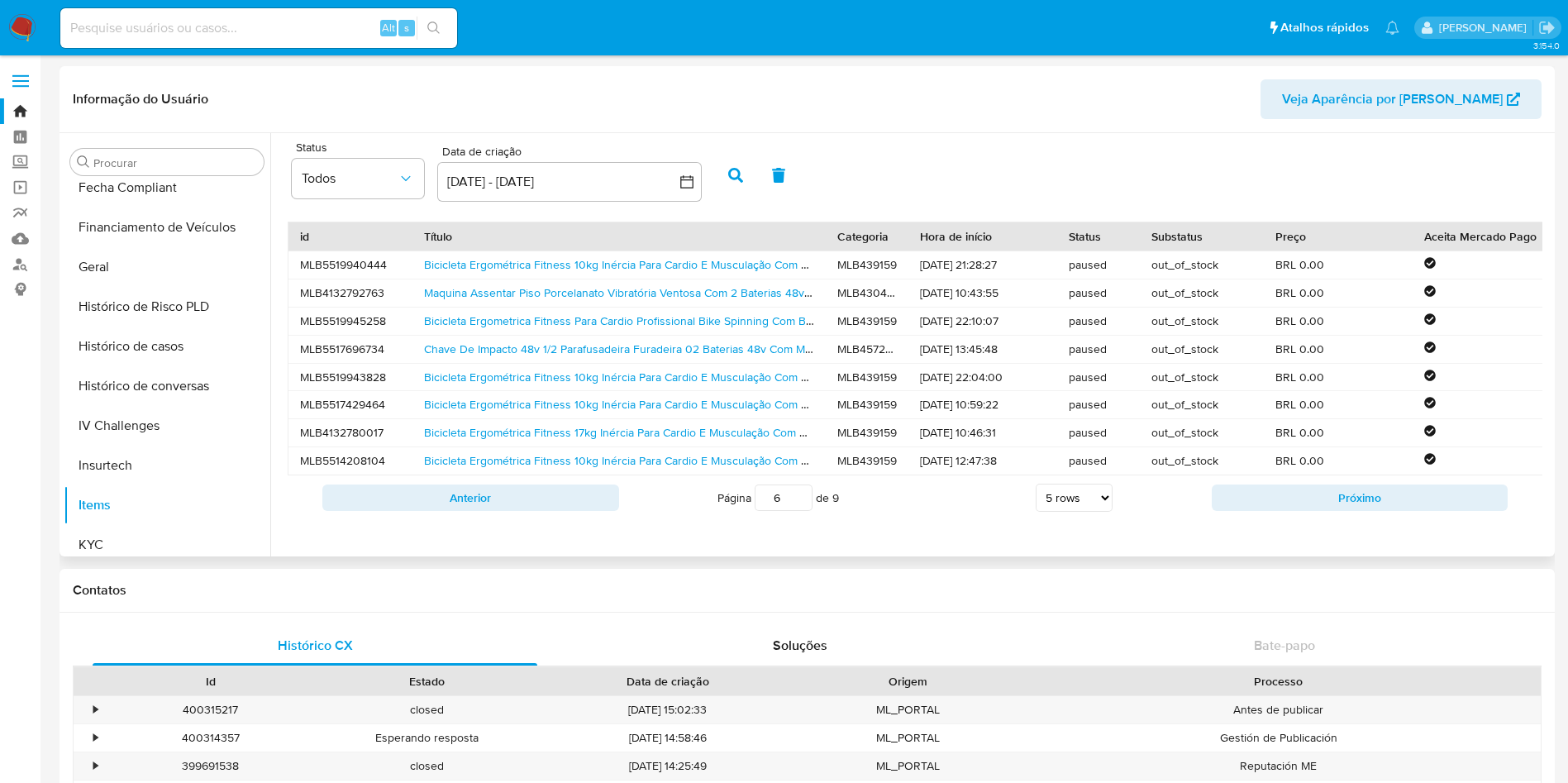
click at [1248, 511] on button "Próximo" at bounding box center [1361, 498] width 297 height 26
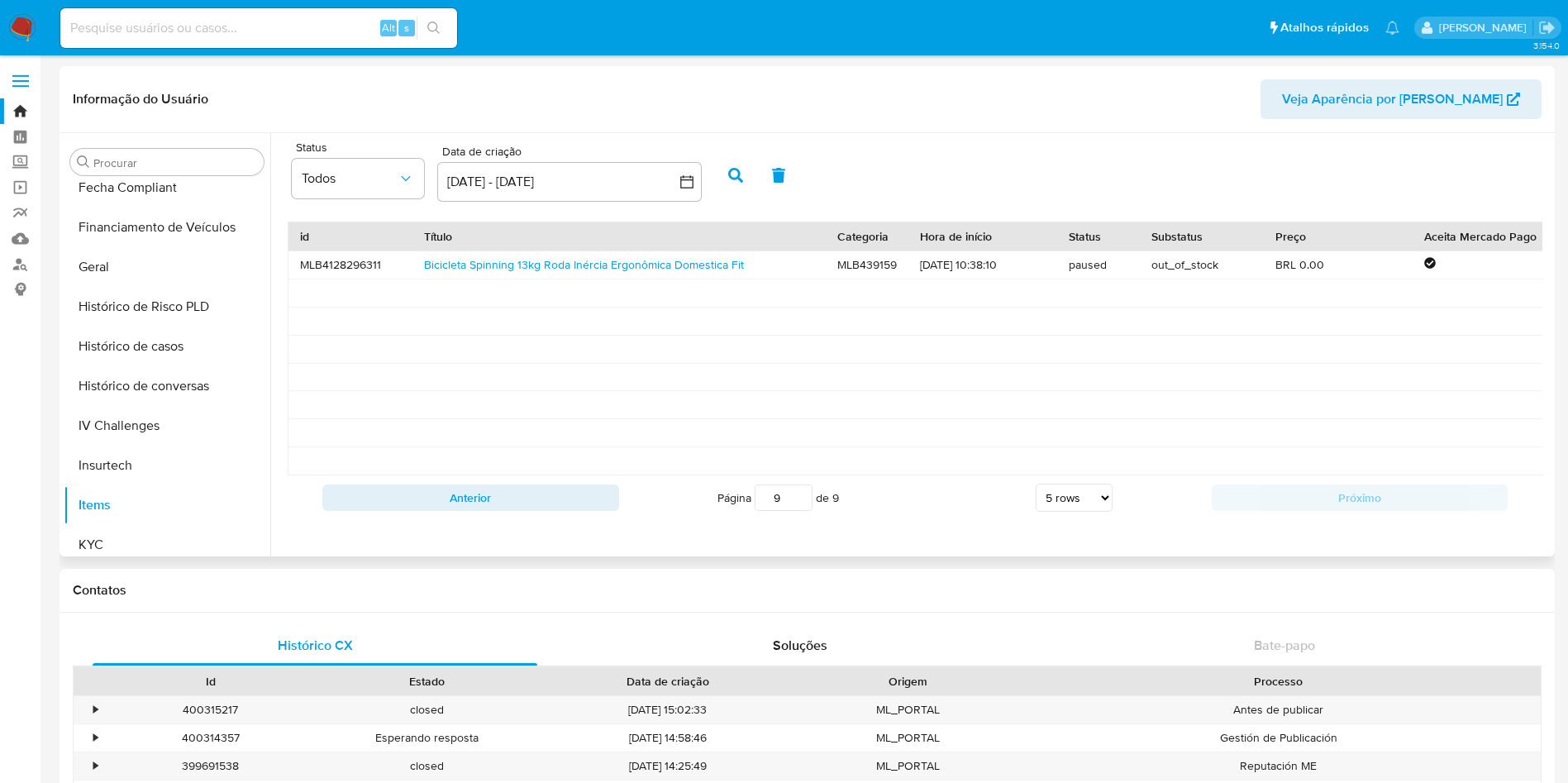
click at [560, 520] on div "Anterior Página 9 de 9 5 rows 10 rows 20 rows 25 rows 50 rows 100 rows Próximo" at bounding box center [915, 498] width 1255 height 45
click at [542, 511] on button "Anterior" at bounding box center [471, 498] width 297 height 26
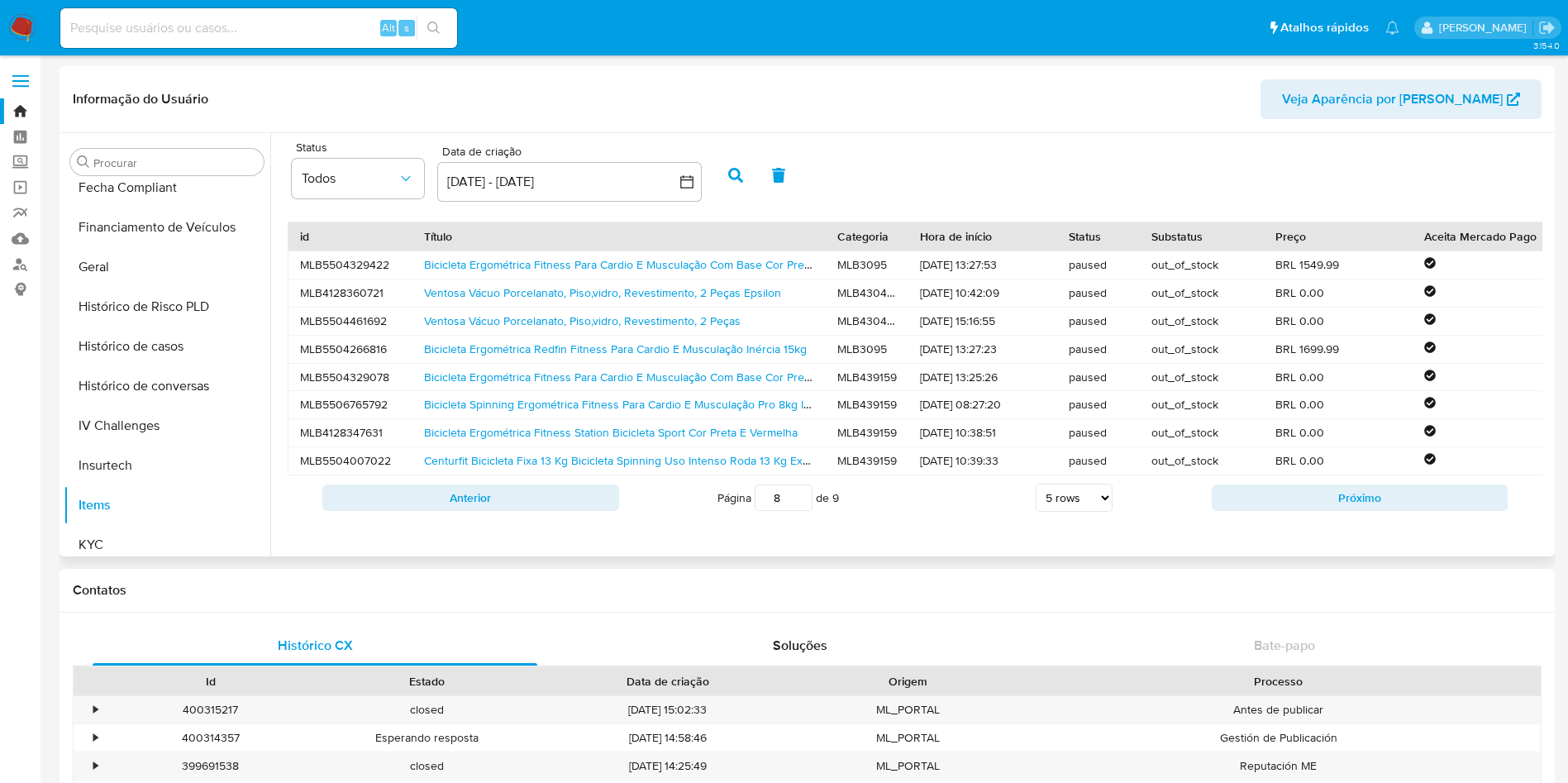
click at [358, 288] on div "MLB4128360721" at bounding box center [351, 293] width 124 height 27
click at [710, 286] on link "Ventosa Vácuo Porcelanato, Piso,vidro, Revestimento, 2 Peças Epsilon" at bounding box center [603, 293] width 358 height 17
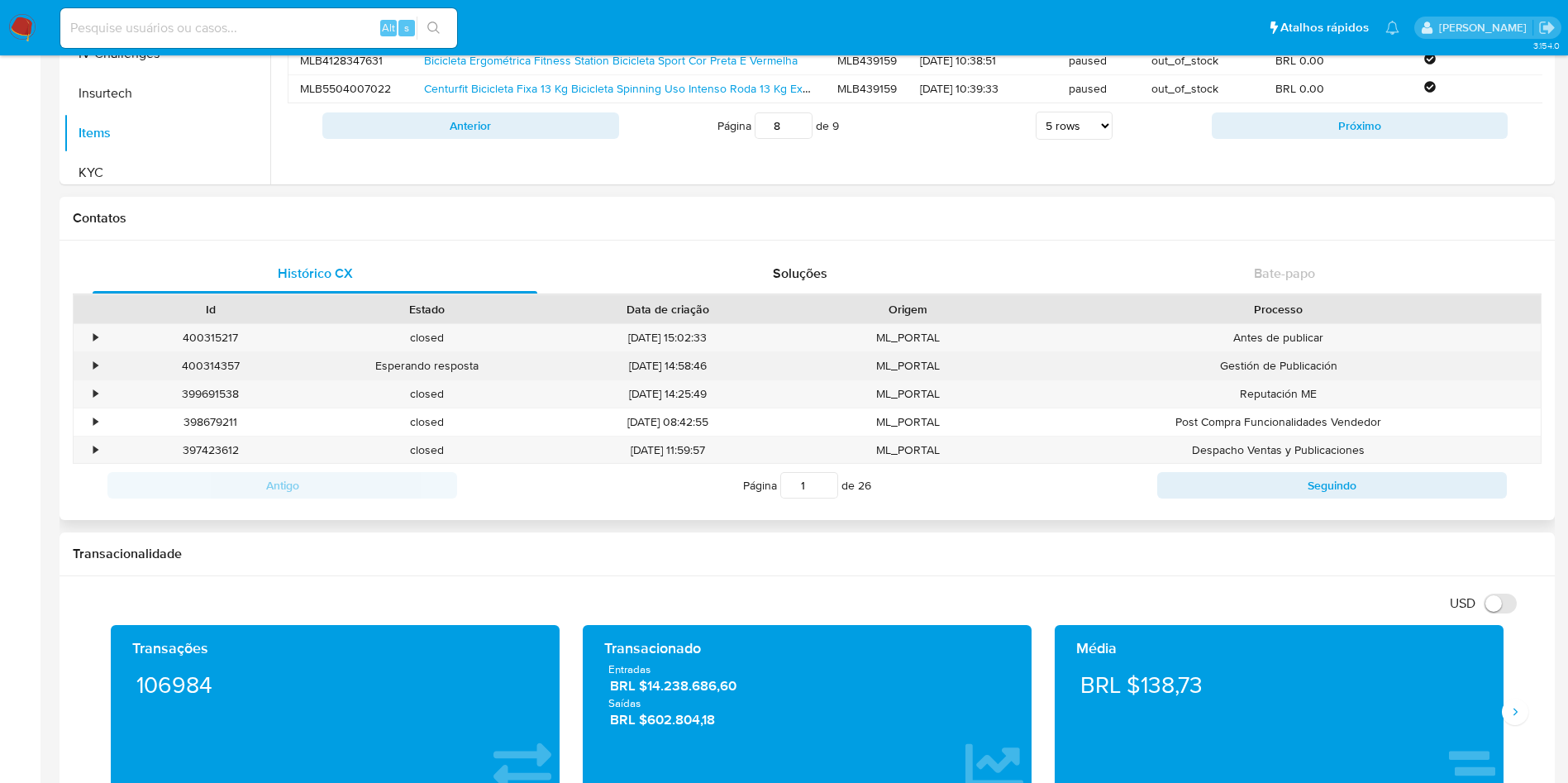
scroll to position [0, 0]
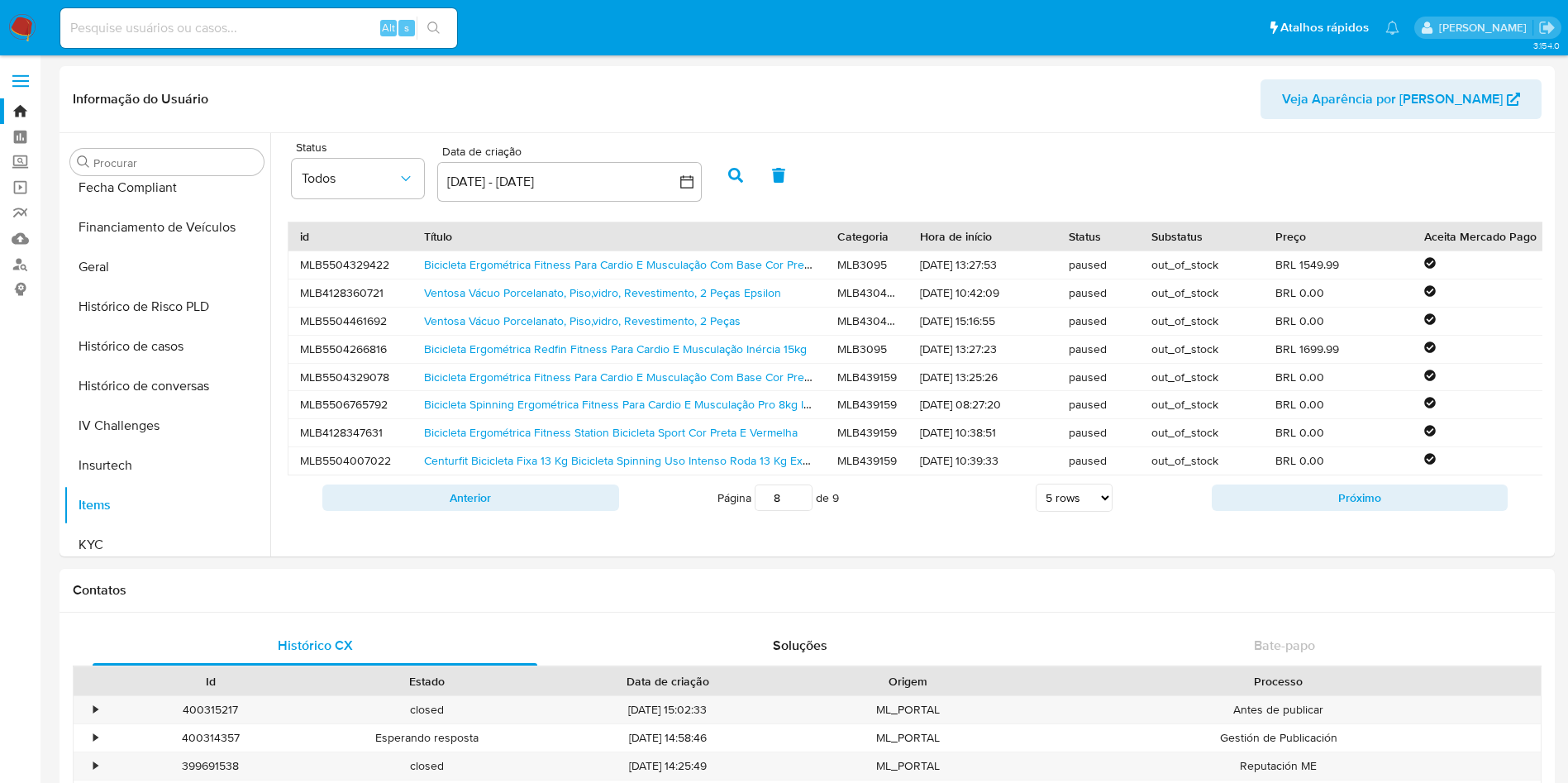
drag, startPoint x: 29, startPoint y: 29, endPoint x: 93, endPoint y: 1, distance: 69.9
click at [29, 28] on img at bounding box center [22, 28] width 28 height 28
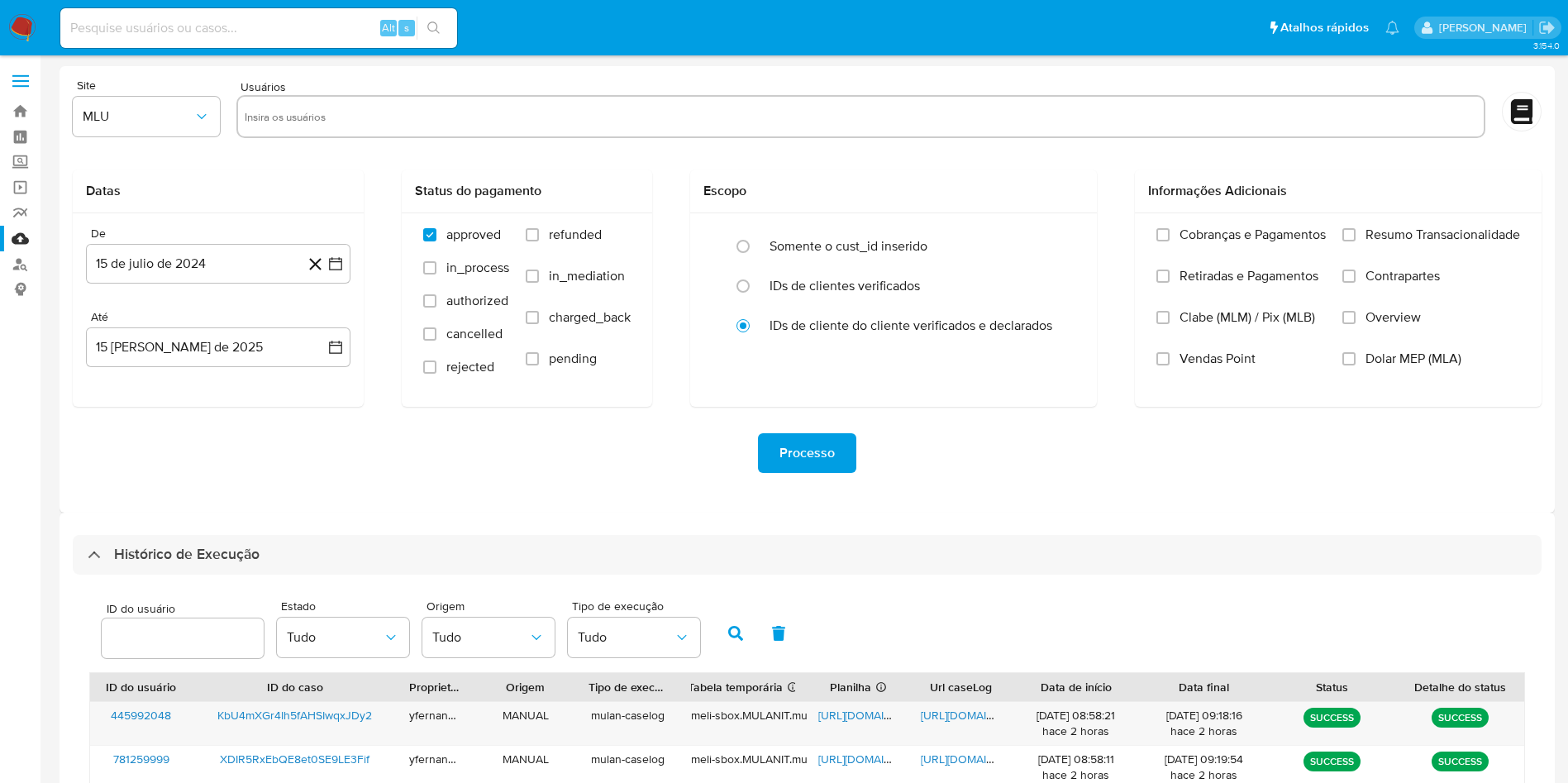
select select "10"
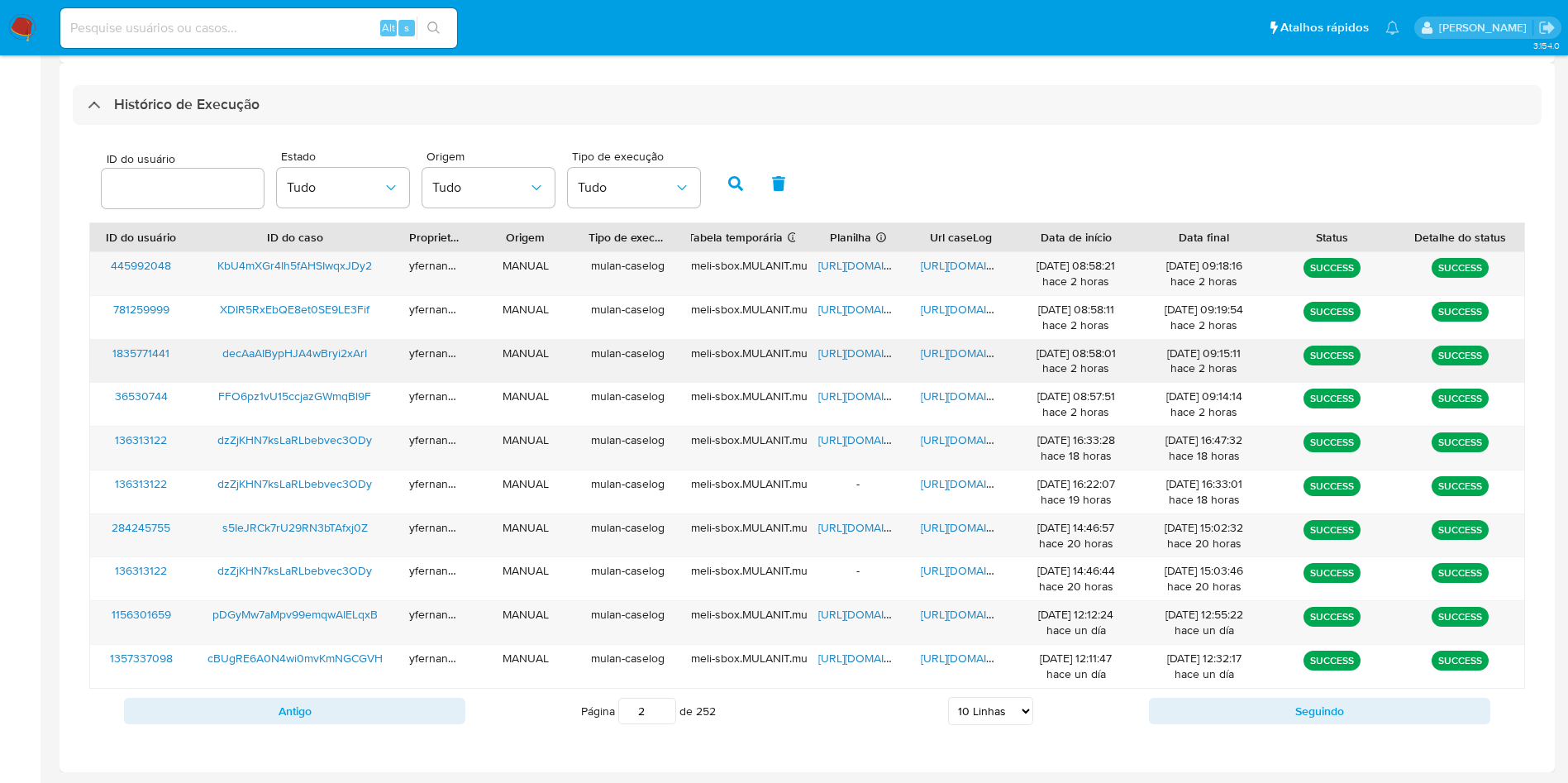
click at [871, 356] on span "https://docs.google.com/spreadsheets/d/12TxTKpXNTQi_FcFkPmVGLhh1OjPX60rYcFoPLem…" at bounding box center [875, 353] width 114 height 17
click at [961, 349] on span "https://docs.google.com/document/d/1Qv2S7Nny1IJB-3P6Pi1ZSkzVUSdZ_qC-gjhjF9if0rY…" at bounding box center [978, 353] width 114 height 17
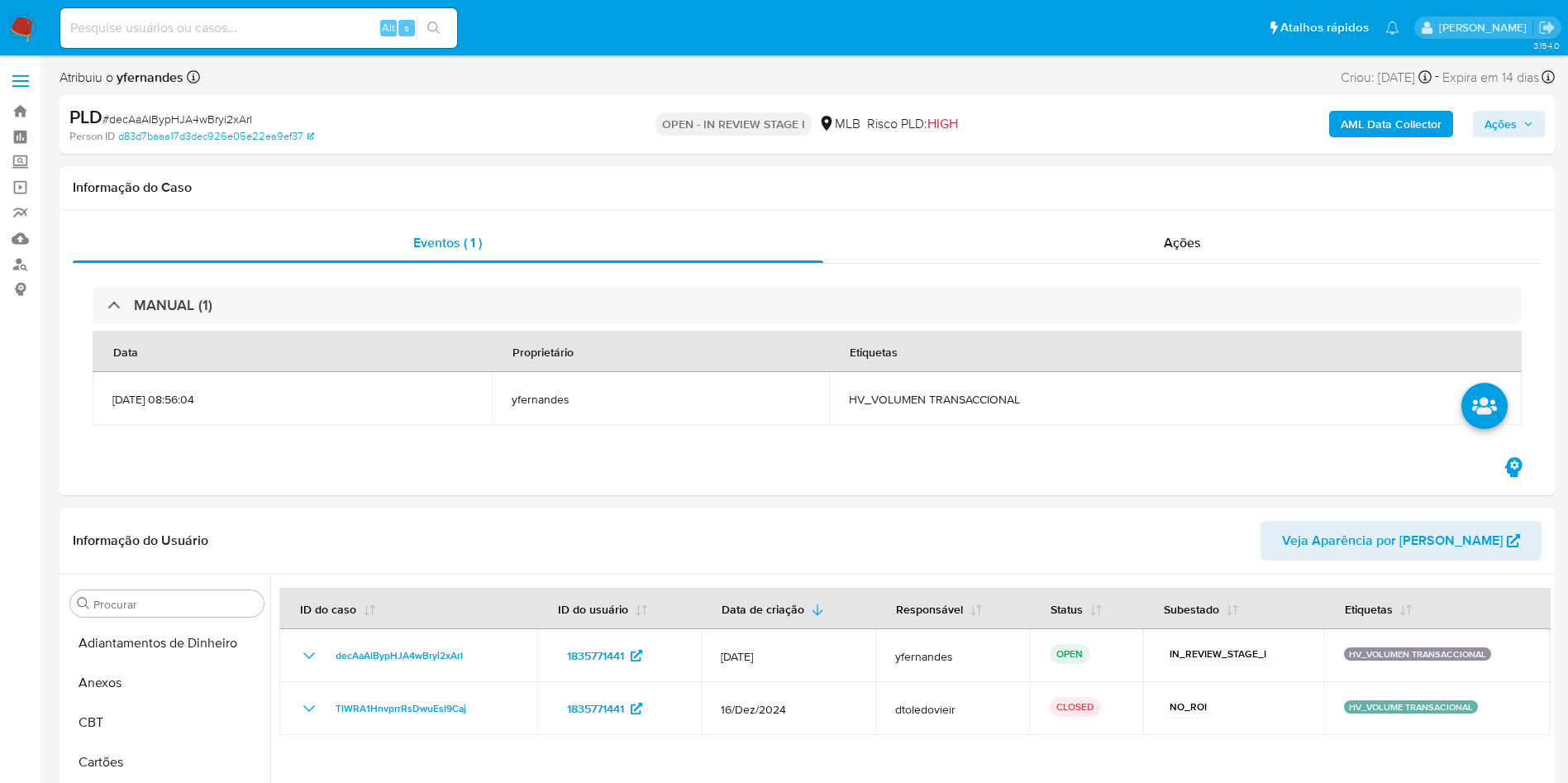
scroll to position [366, 0]
click at [237, 111] on span "# decAaAIBypHJA4wBryi2xArI" at bounding box center [176, 119] width 150 height 17
copy span "decAaAIBypHJA4wBryi2xArI"
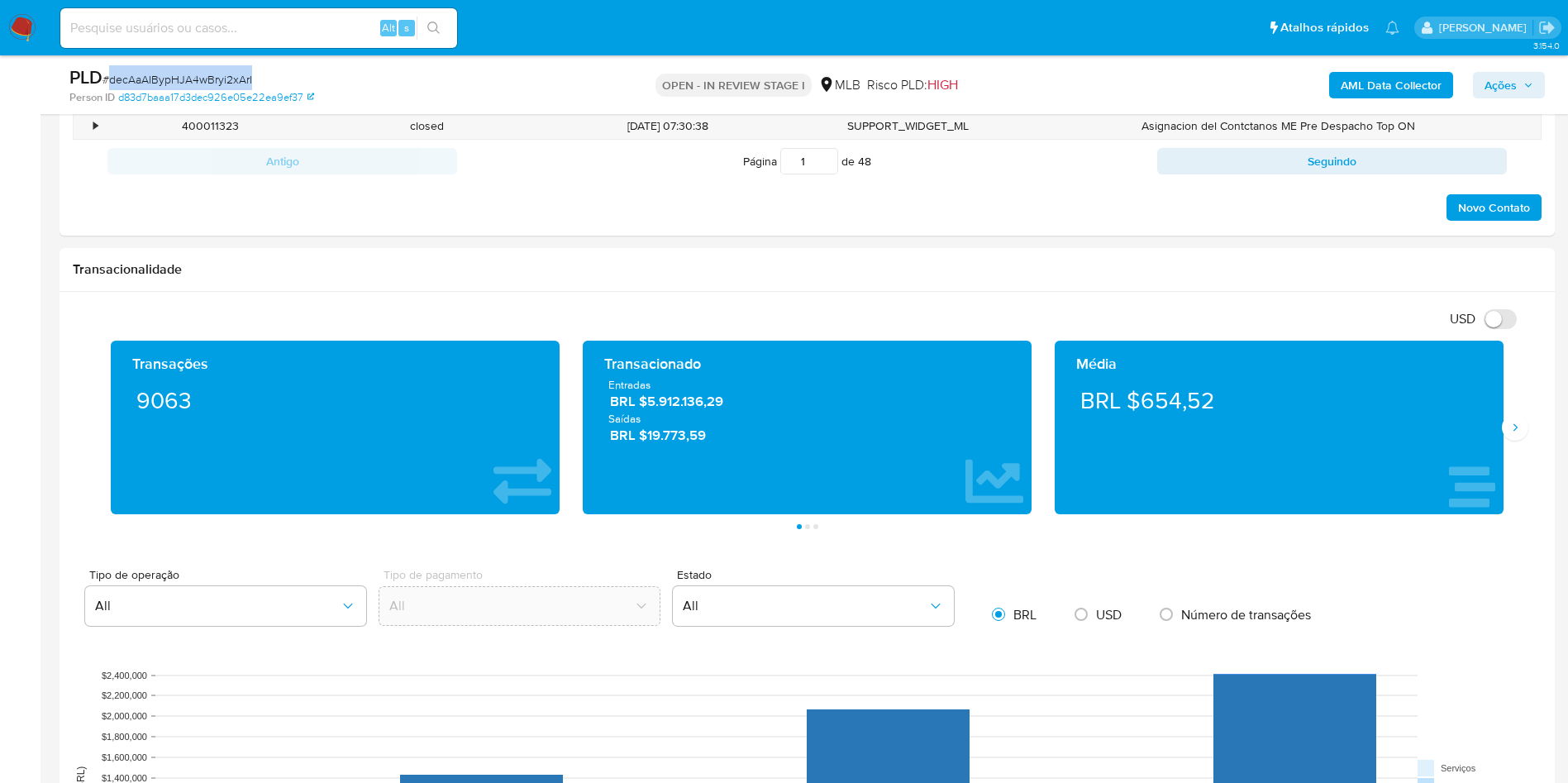
scroll to position [1255, 0]
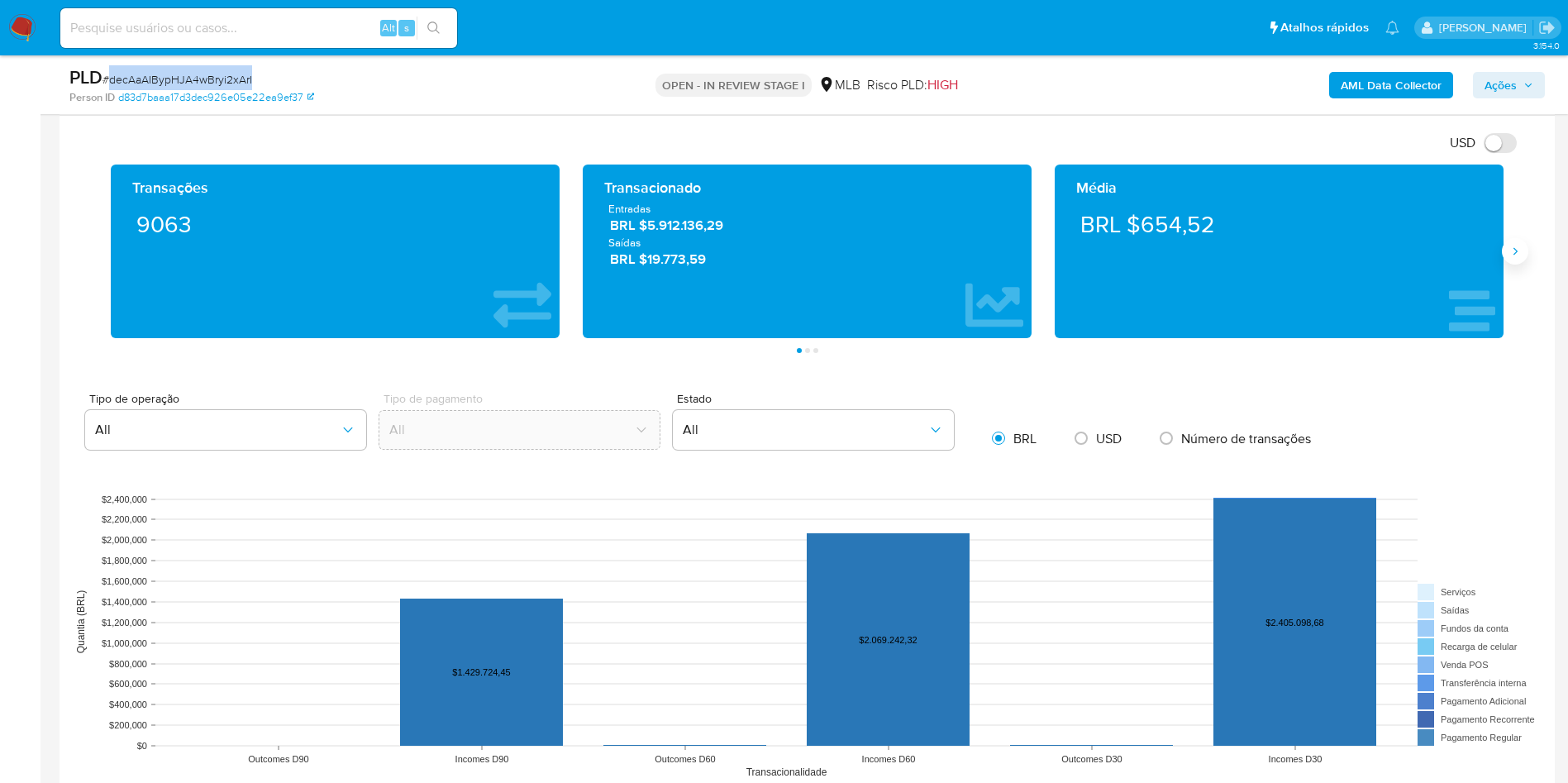
click at [1512, 253] on icon "Siguiente" at bounding box center [1515, 251] width 13 height 13
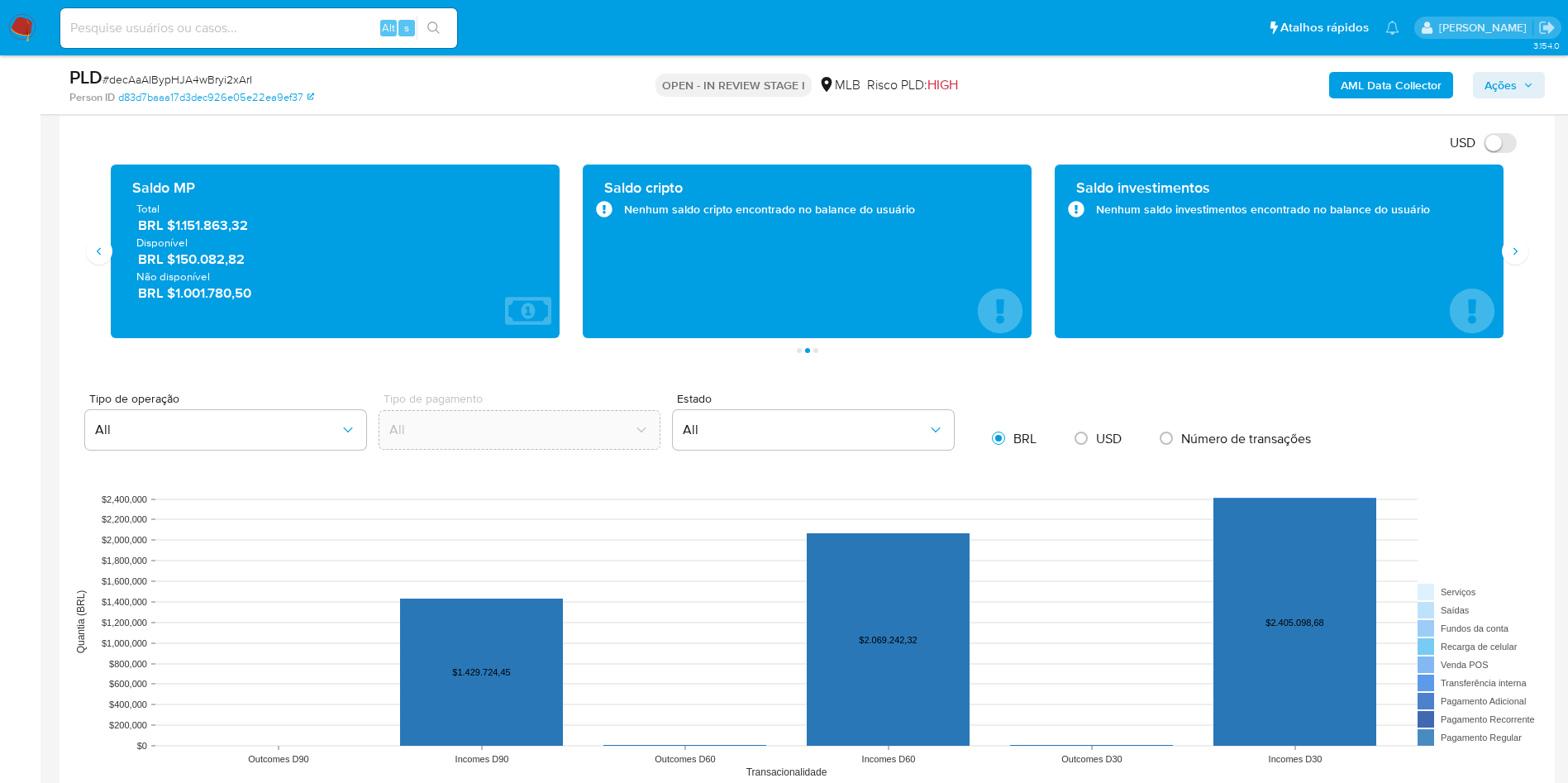
click at [246, 232] on span "BRL $1.151.863,32" at bounding box center [336, 225] width 396 height 19
click at [207, 228] on span "BRL $1.151.863,32" at bounding box center [336, 225] width 396 height 19
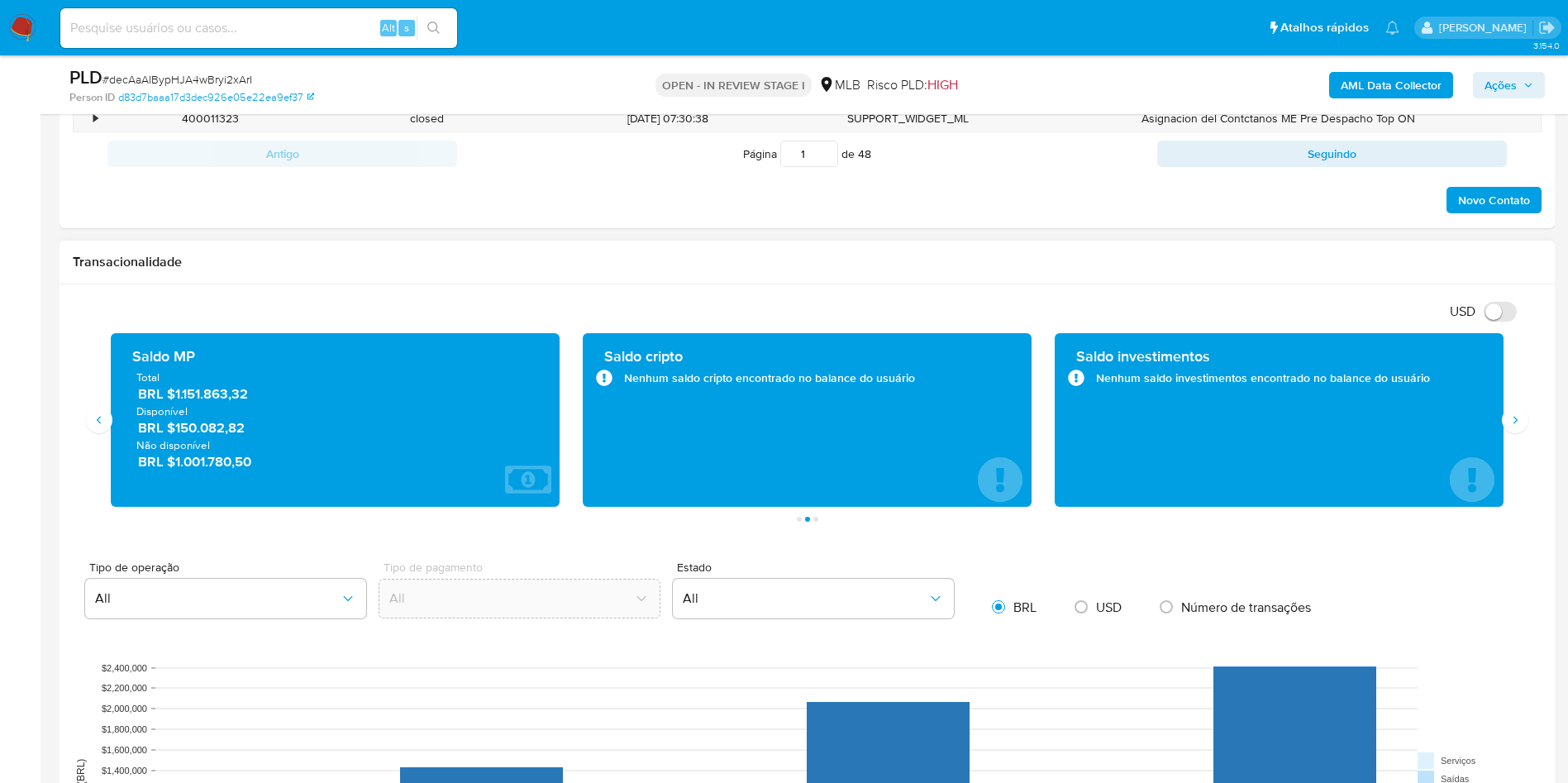
scroll to position [1086, 0]
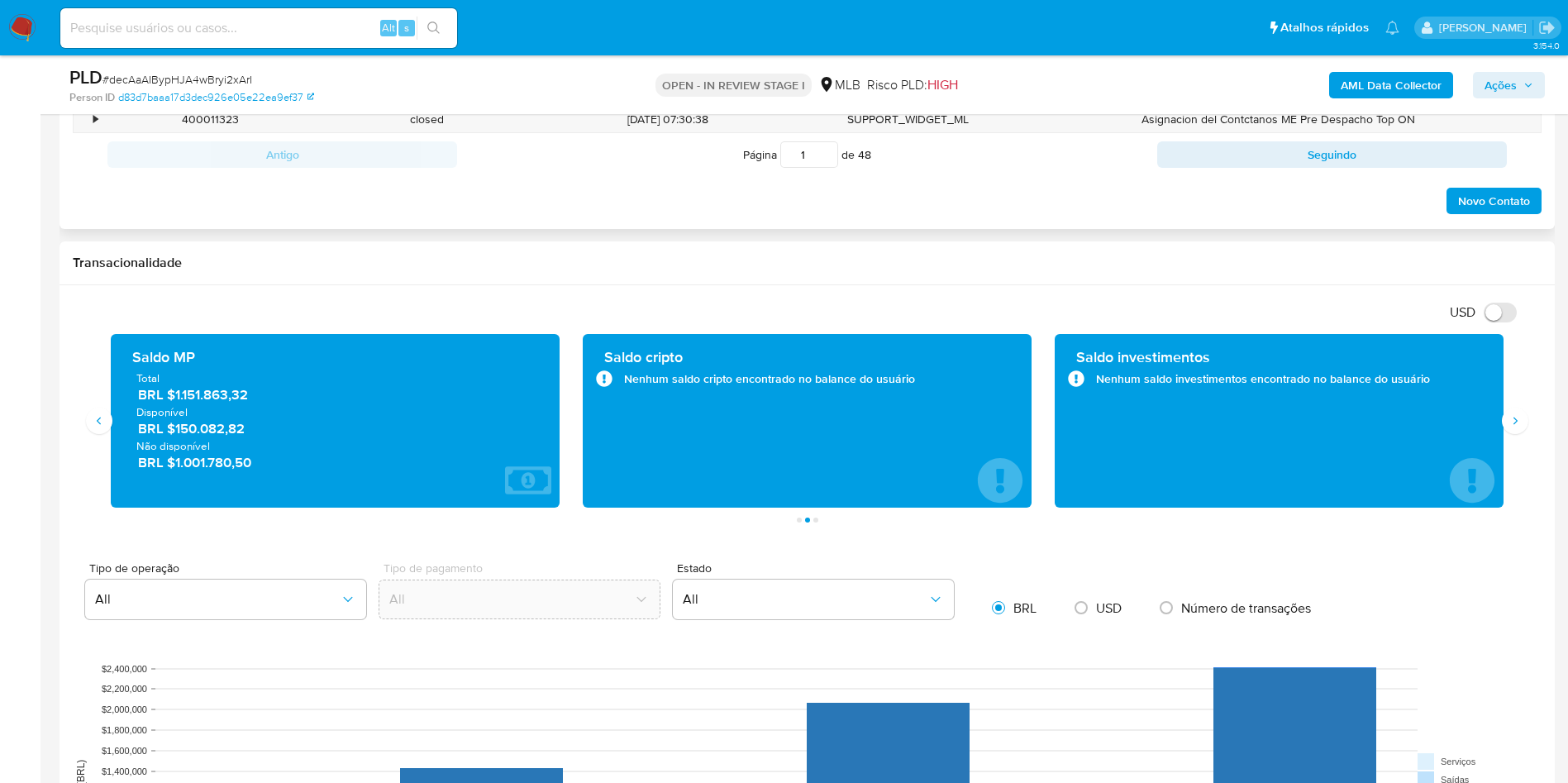
click at [653, 224] on div "Histórico CX Soluções Bate-papo Id Estado Data de criação Origem Processo • 400…" at bounding box center [807, 70] width 1496 height 320
click at [855, 262] on h1 "Transacionalidade" at bounding box center [807, 263] width 1470 height 17
click at [1508, 419] on button "Siguiente" at bounding box center [1515, 421] width 26 height 26
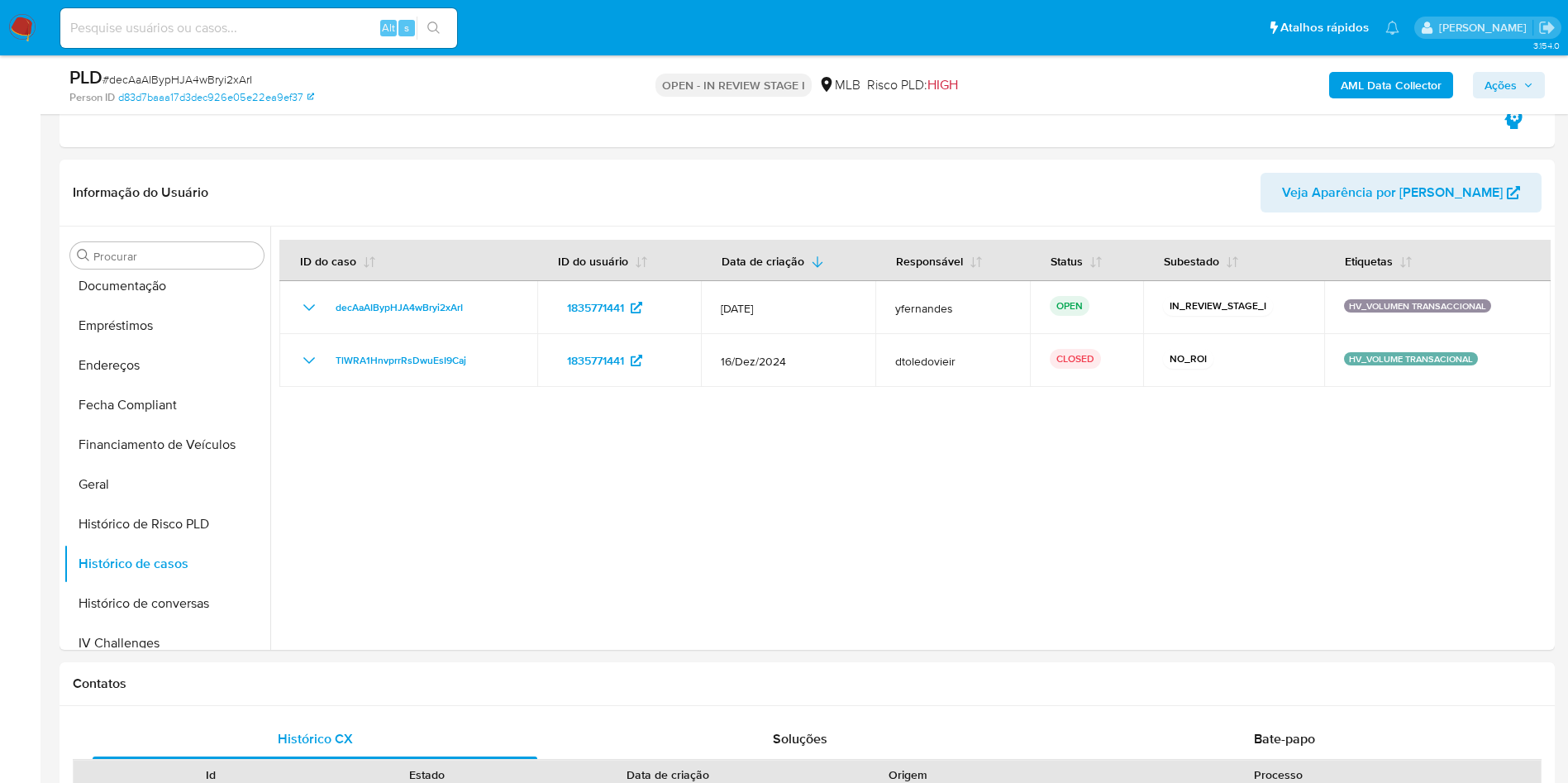
scroll to position [285, 0]
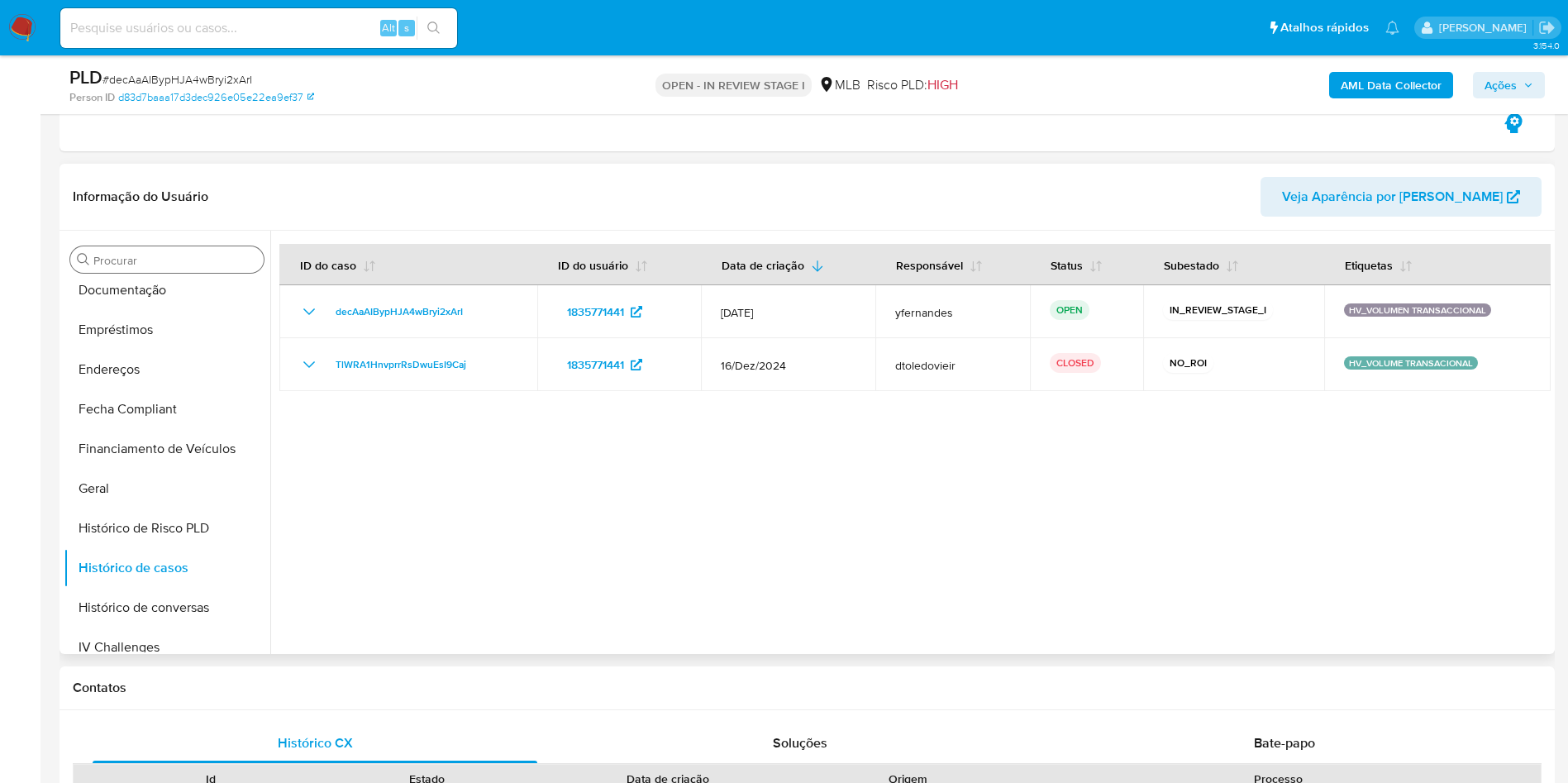
click at [181, 263] on input "Procurar" at bounding box center [176, 260] width 163 height 15
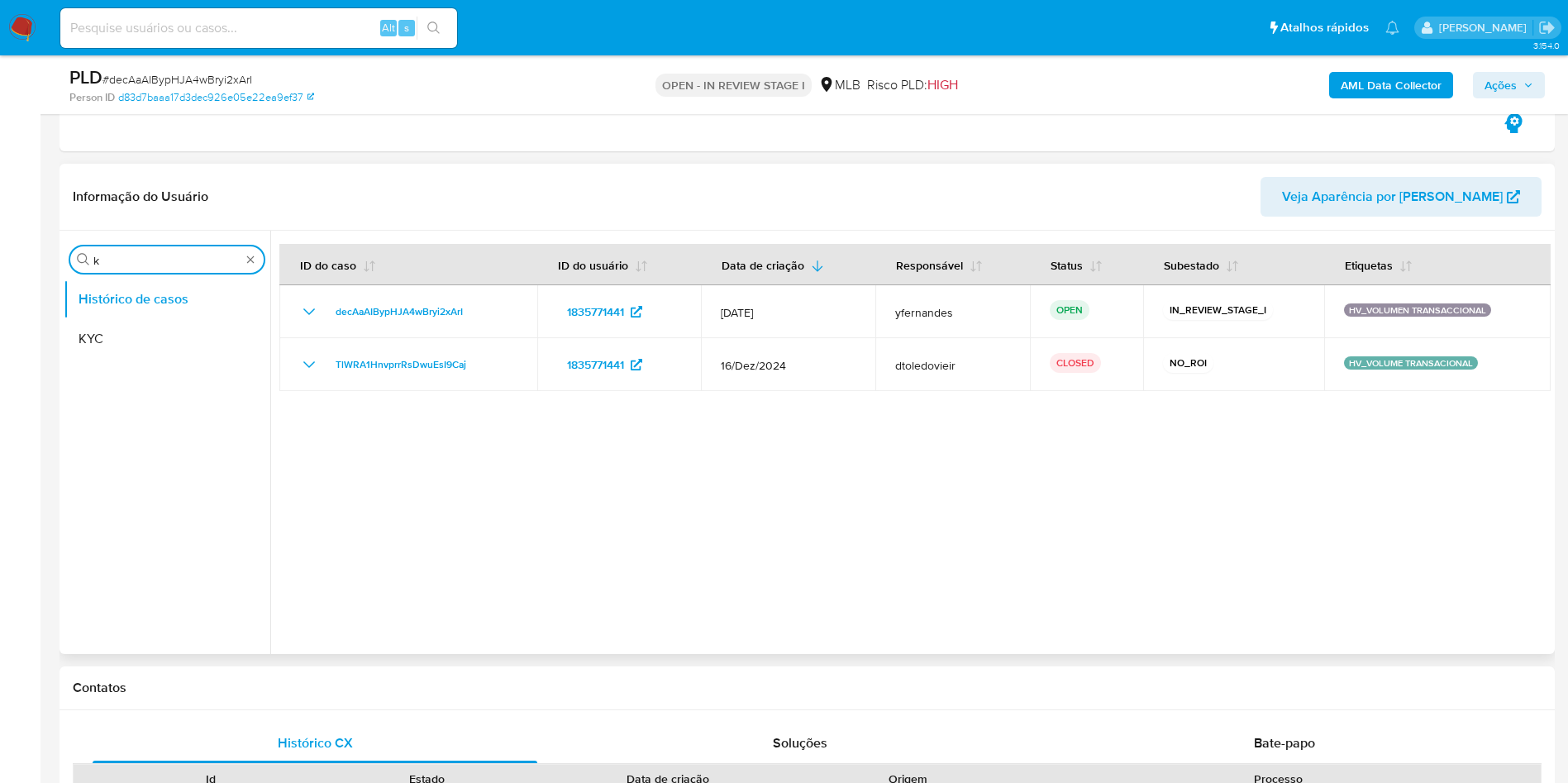
scroll to position [0, 0]
click at [84, 366] on ul "Histórico de casos KYC" at bounding box center [167, 465] width 207 height 372
click at [103, 342] on button "KYC" at bounding box center [161, 339] width 193 height 40
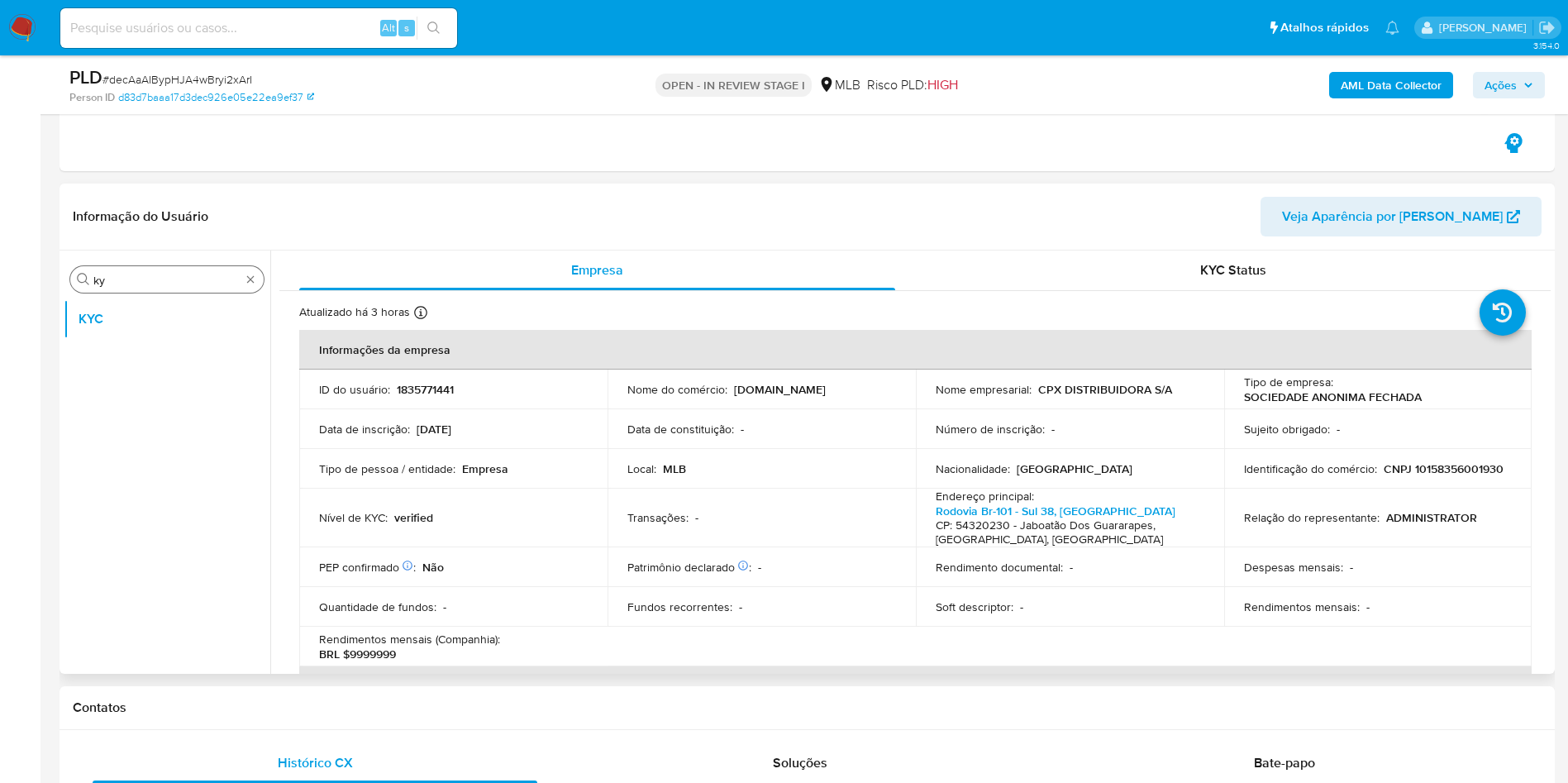
click at [163, 279] on input "ky" at bounding box center [167, 281] width 147 height 15
type input "ger"
click at [168, 307] on button "Geral" at bounding box center [161, 319] width 193 height 40
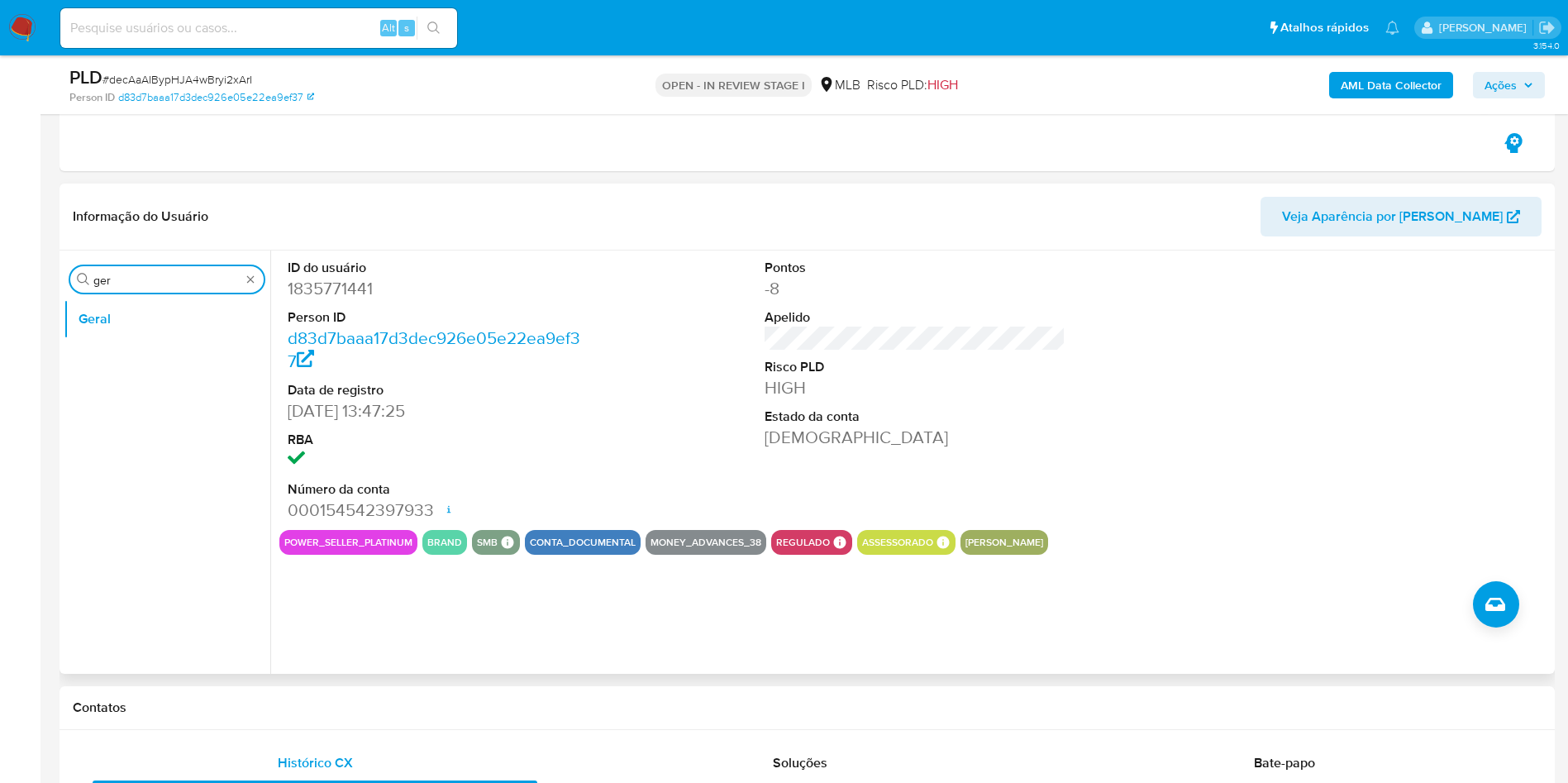
click at [216, 276] on input "ger" at bounding box center [167, 281] width 147 height 15
type input "do"
click at [207, 346] on button "Documentação" at bounding box center [161, 359] width 193 height 40
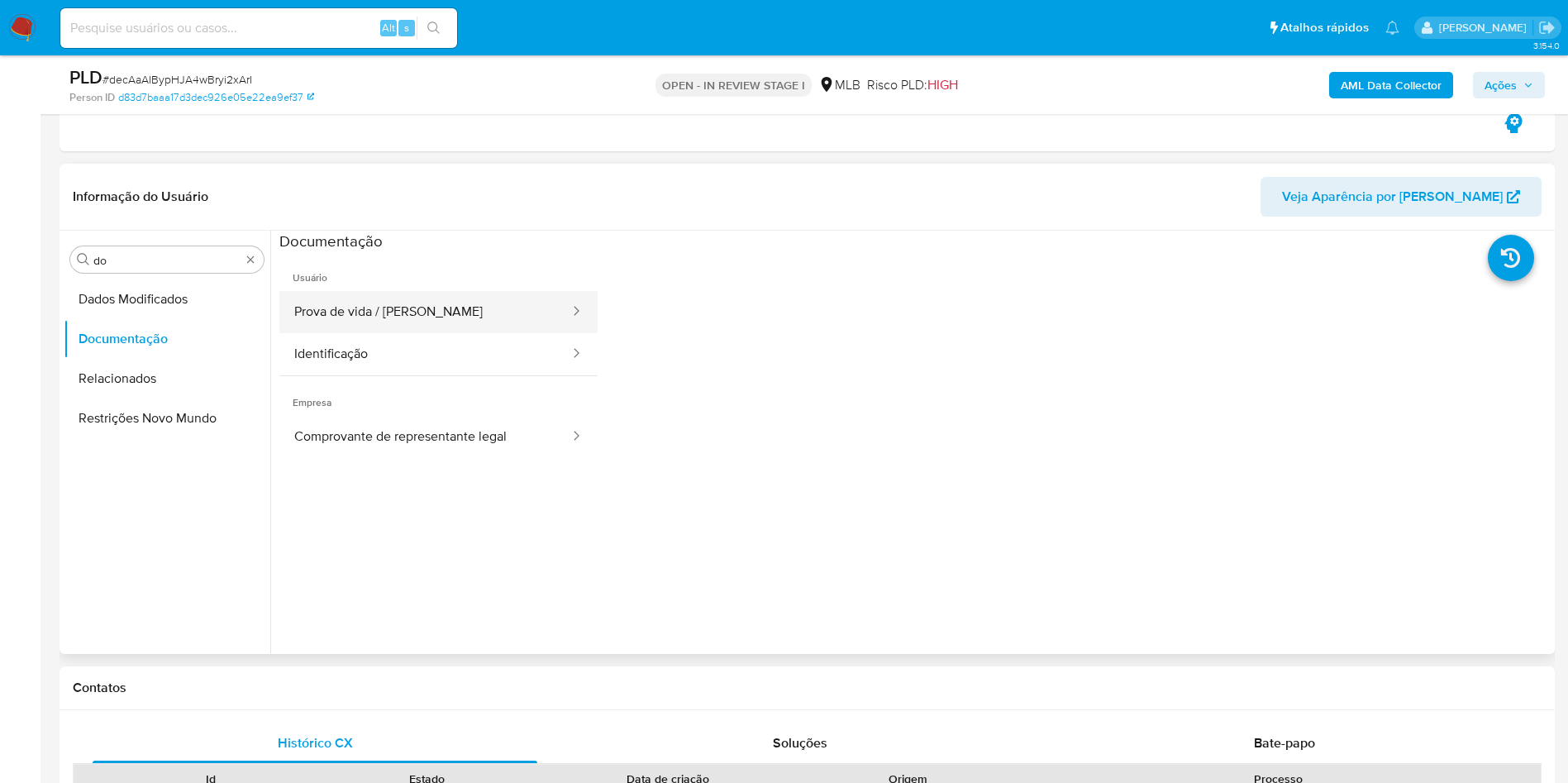
click at [381, 332] on button "Prova de vida / Selfie" at bounding box center [425, 311] width 292 height 42
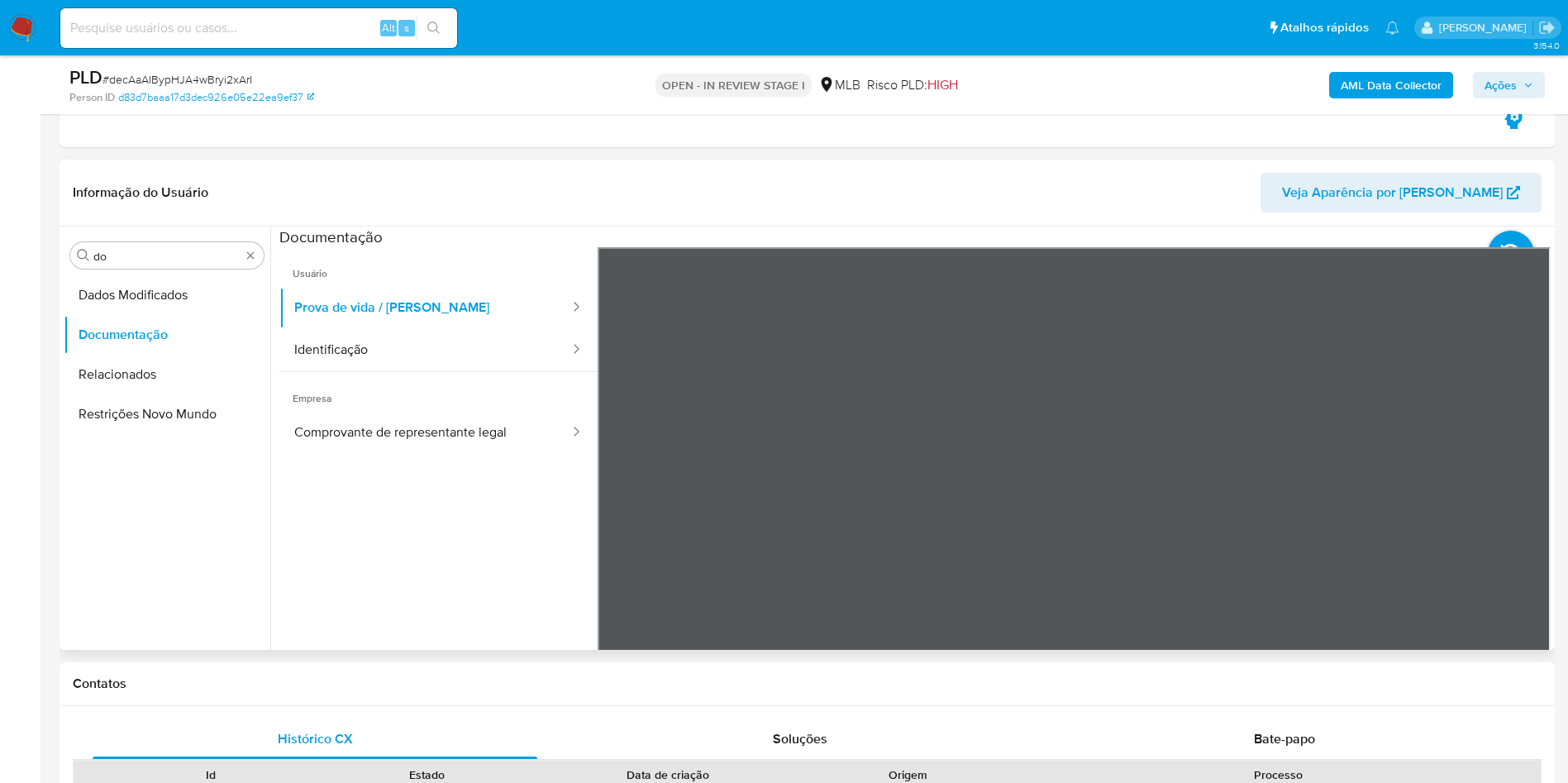
scroll to position [288, 0]
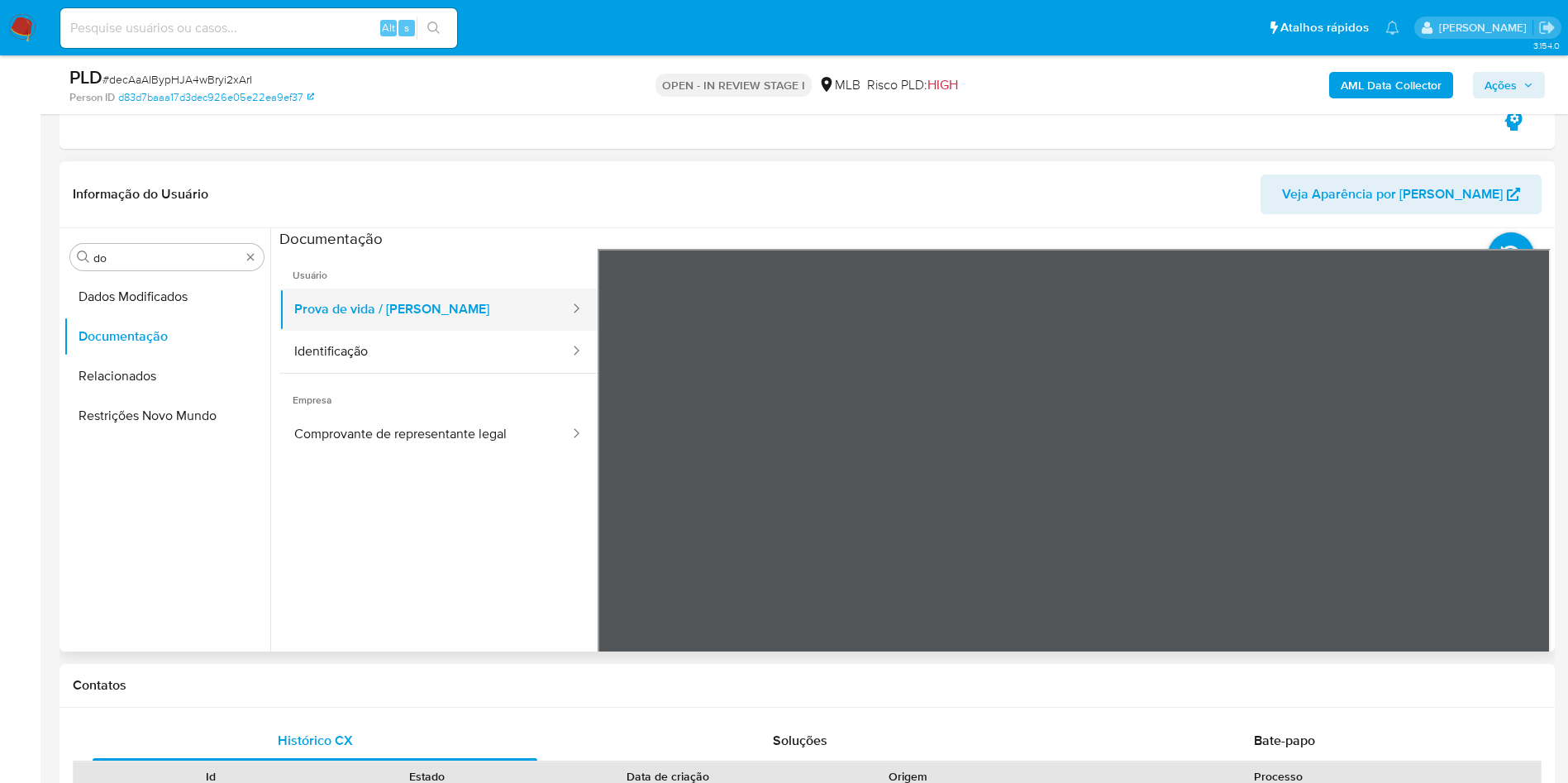
click at [424, 328] on button "Prova de vida / Selfie" at bounding box center [425, 309] width 292 height 42
click at [425, 354] on button "Identificação" at bounding box center [425, 351] width 292 height 42
click at [420, 312] on button "Prova de vida / Selfie" at bounding box center [425, 309] width 292 height 42
click at [446, 334] on button "Identificação" at bounding box center [425, 351] width 292 height 42
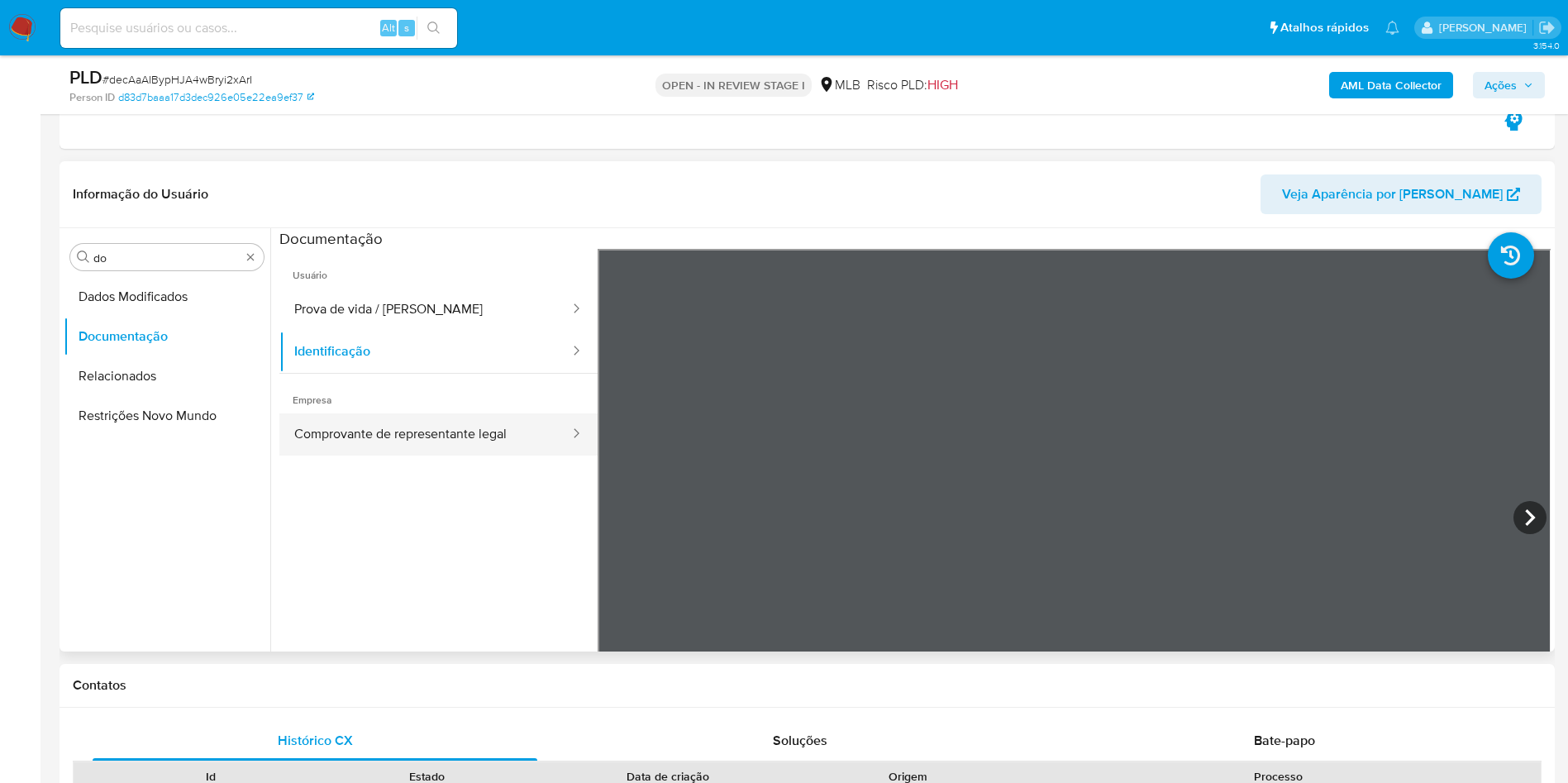
click at [490, 430] on button "Comprovante de representante legal" at bounding box center [425, 434] width 292 height 42
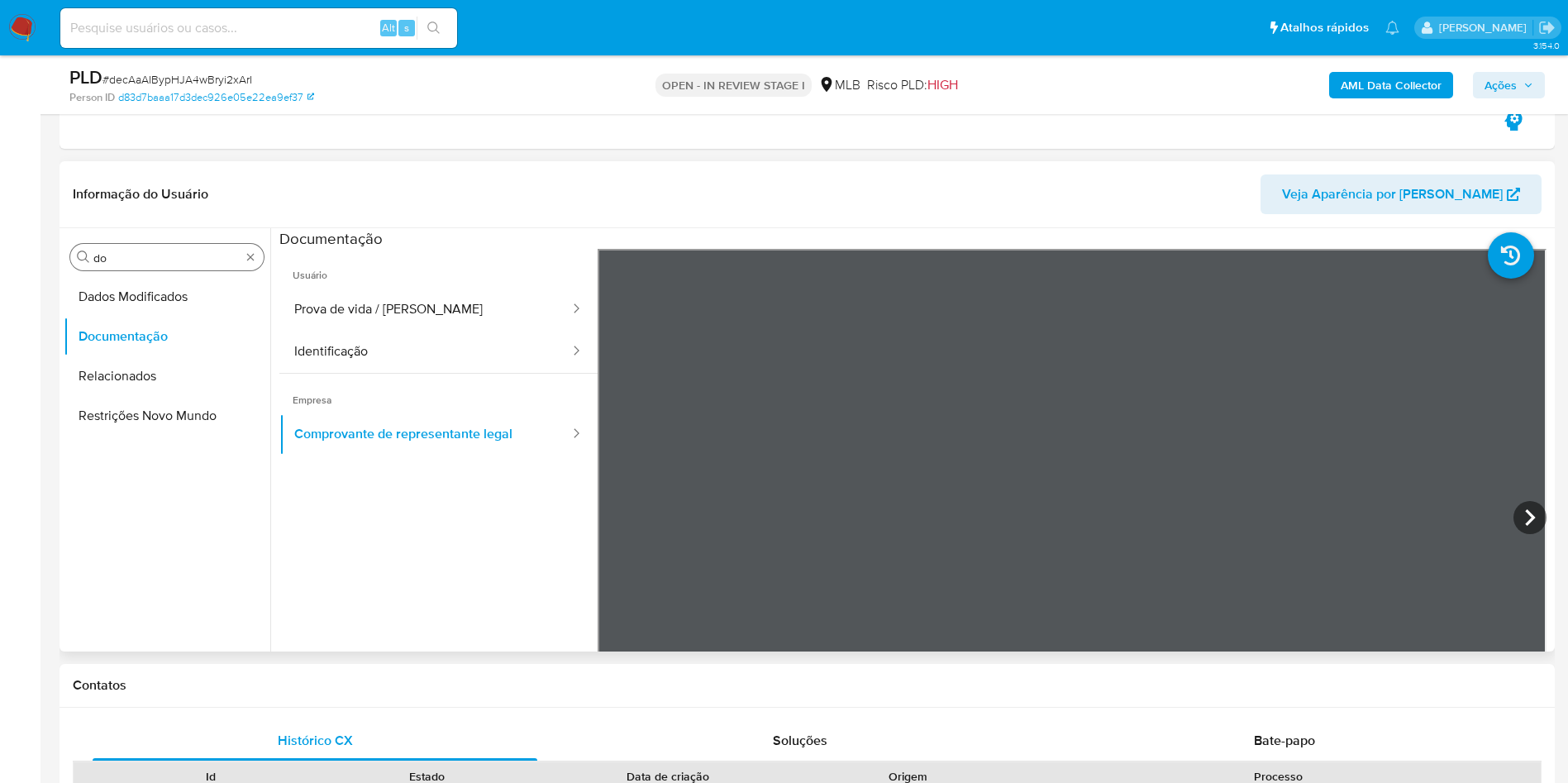
click at [188, 259] on input "do" at bounding box center [167, 258] width 147 height 15
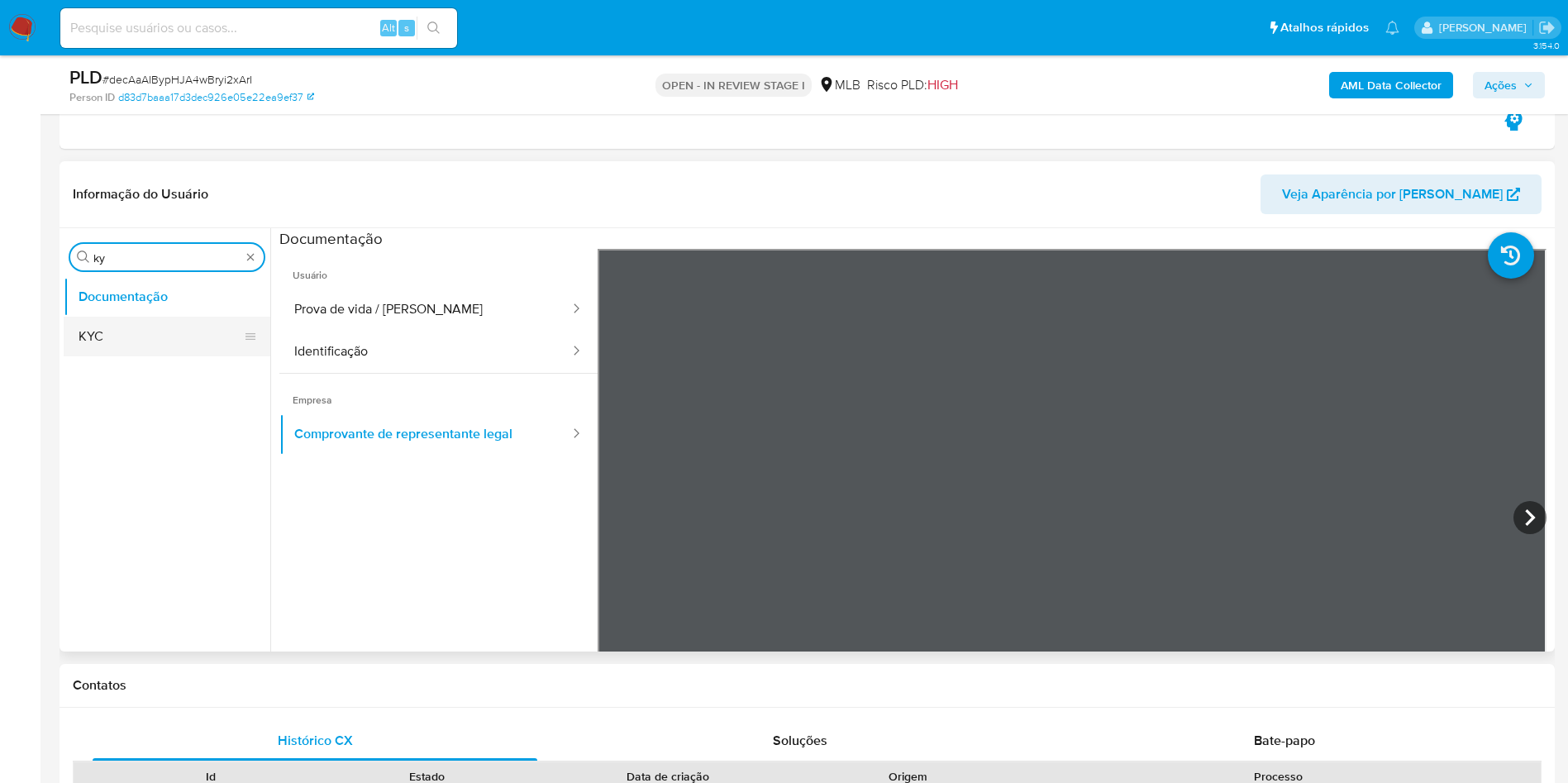
type input "ky"
click at [132, 335] on button "KYC" at bounding box center [161, 336] width 193 height 40
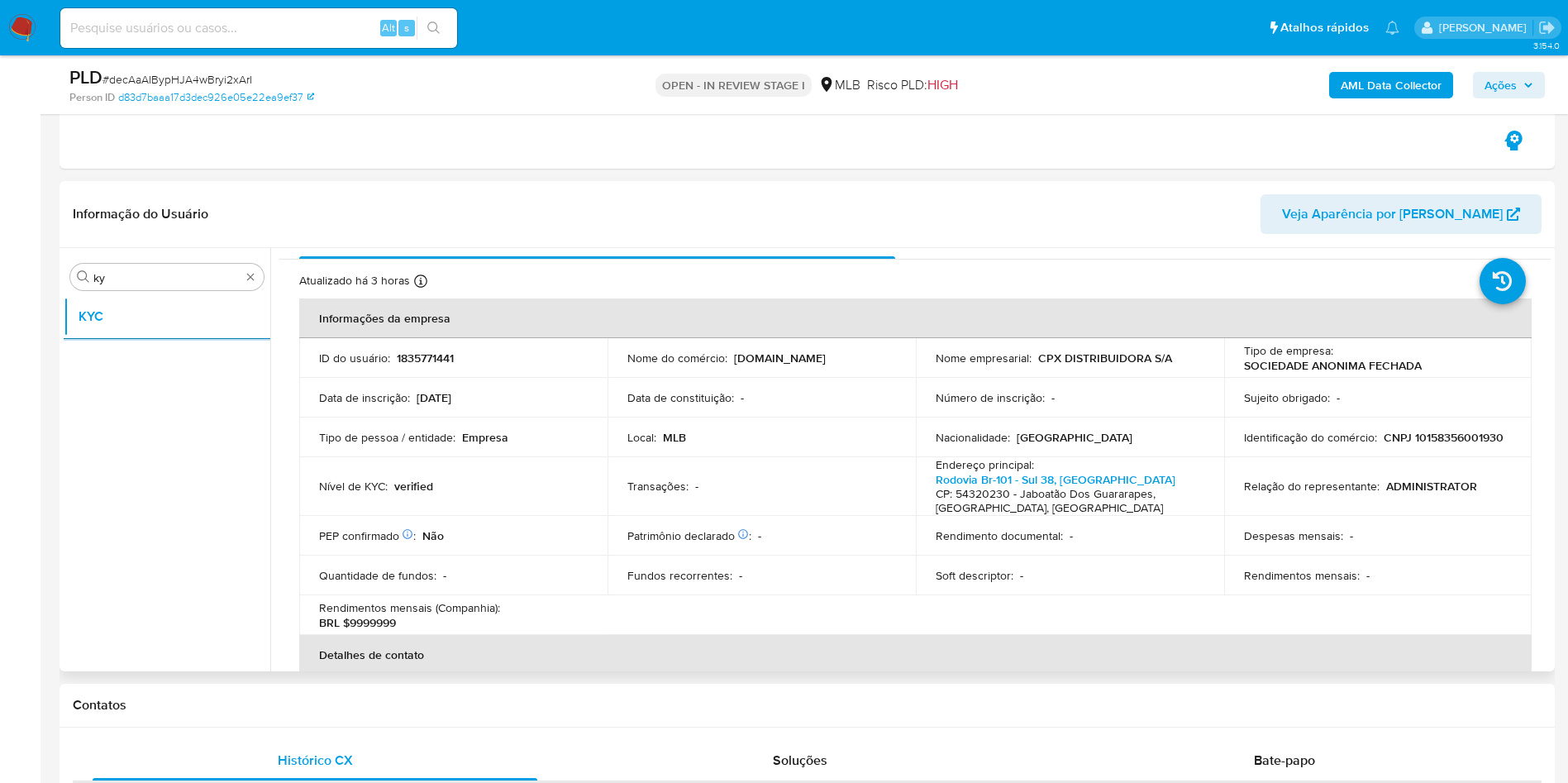
scroll to position [2, 0]
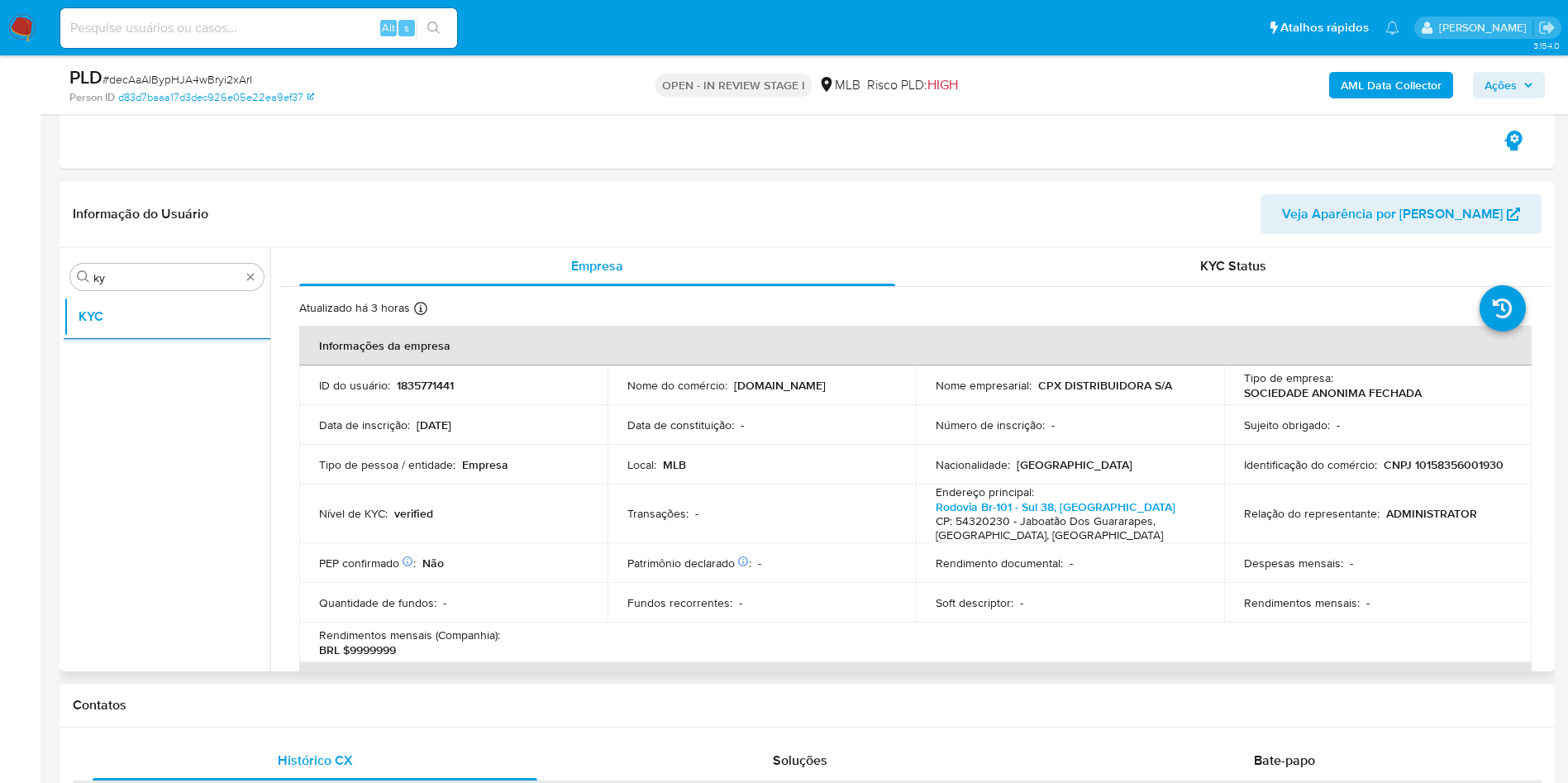
click at [846, 385] on div "Nome do comércio : PNEUSTORE.COM.BR" at bounding box center [762, 385] width 268 height 15
drag, startPoint x: 846, startPoint y: 386, endPoint x: 740, endPoint y: 387, distance: 106.0
drag, startPoint x: 734, startPoint y: 389, endPoint x: 854, endPoint y: 384, distance: 120.1
click at [854, 384] on div "Nome do comércio : PNEUSTORE.COM.BR" at bounding box center [762, 385] width 268 height 15
copy p "PNEUSTORE.COM.BR"
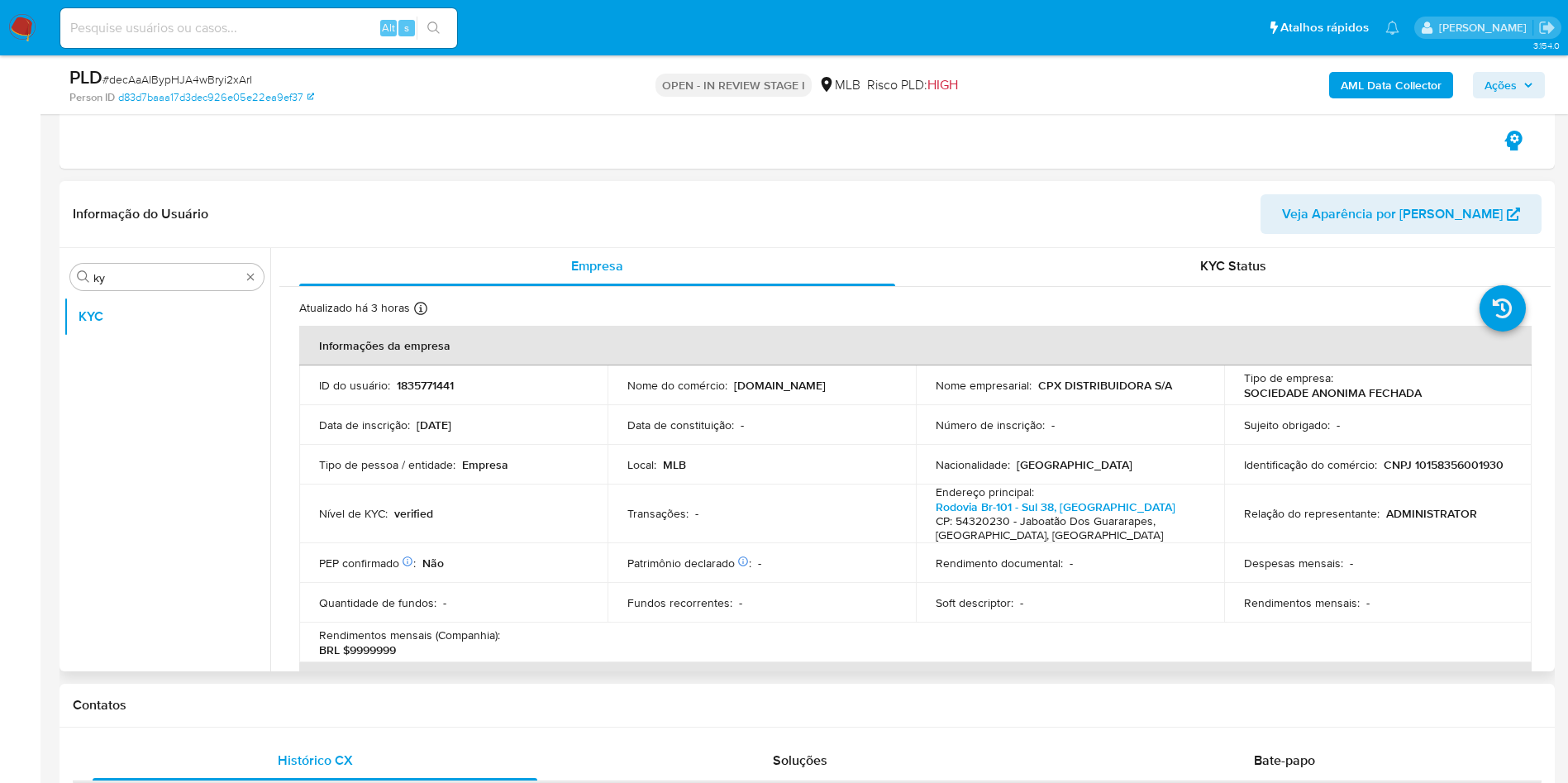
click at [890, 448] on td "Local : MLB" at bounding box center [762, 464] width 308 height 40
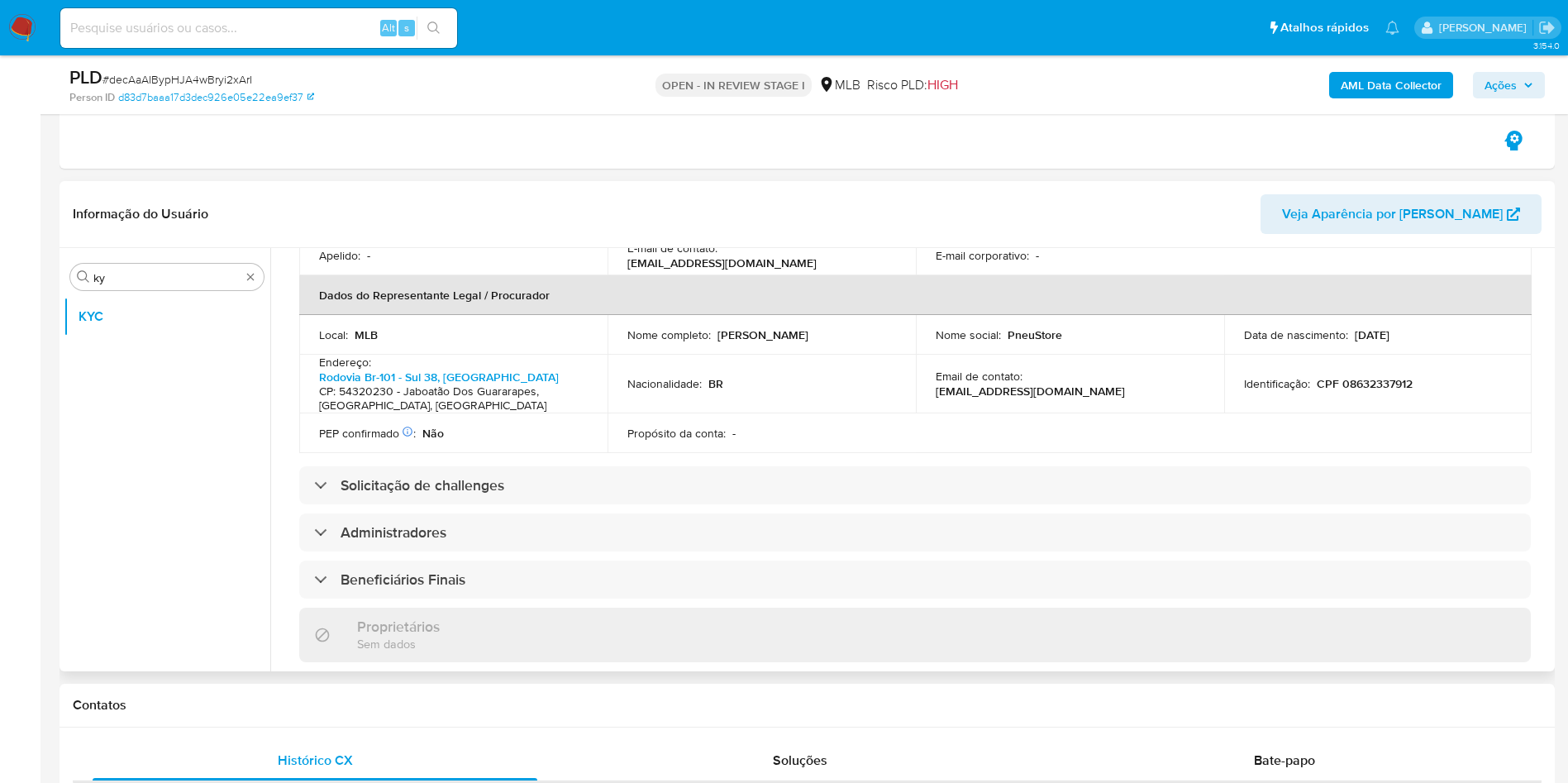
scroll to position [463, 0]
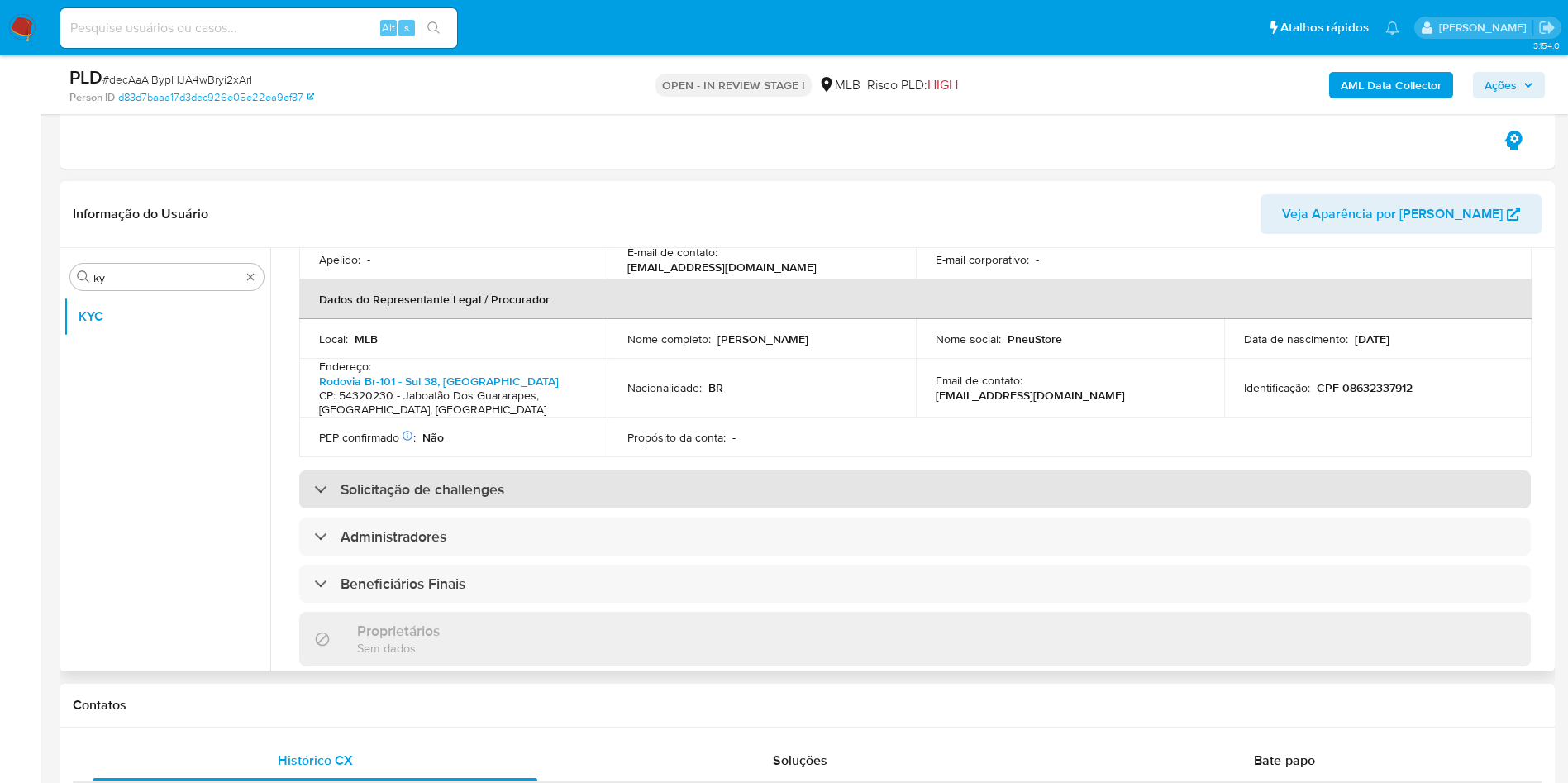
click at [893, 484] on div "Solicitação de challenges" at bounding box center [915, 489] width 1232 height 38
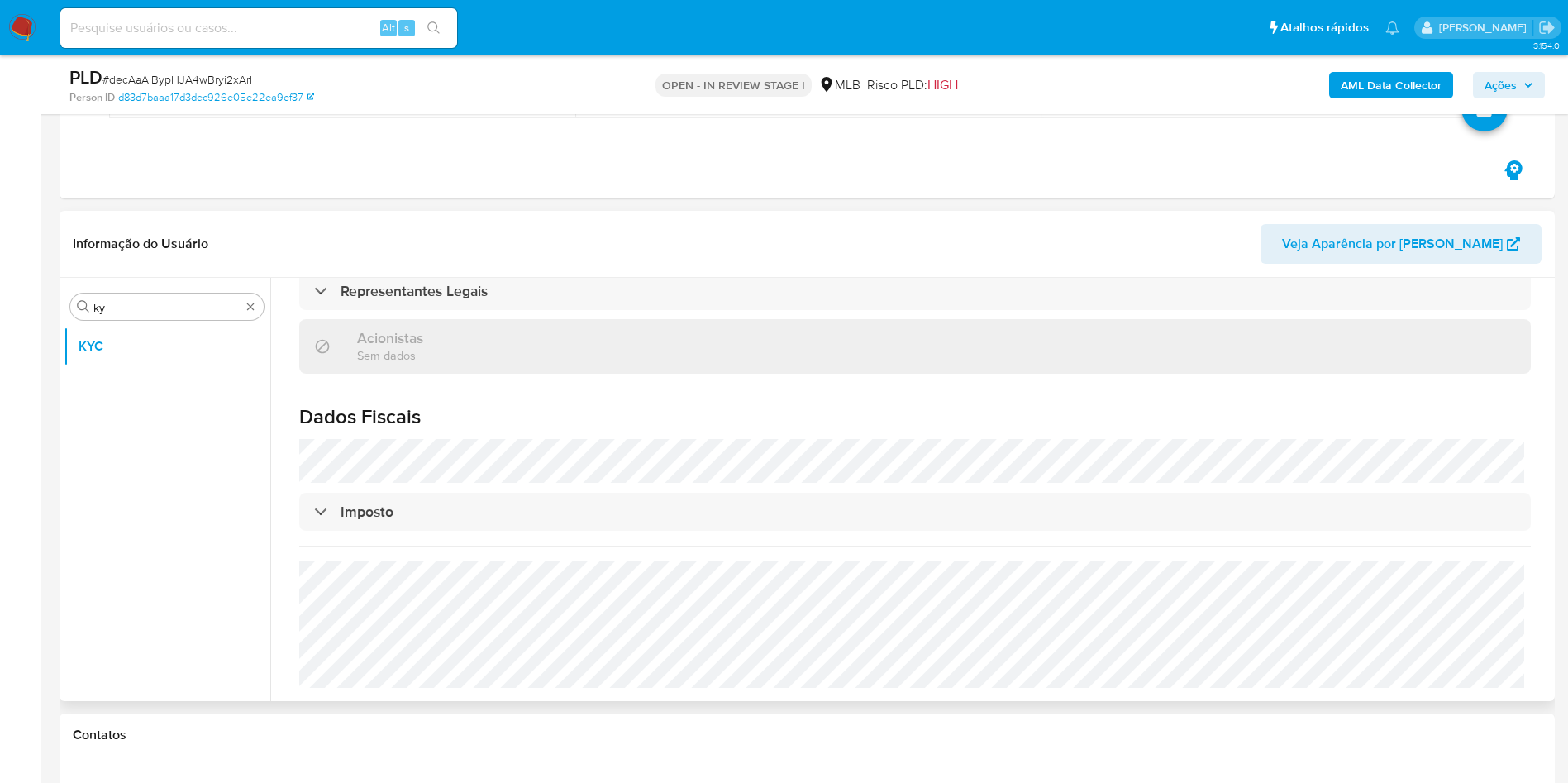
scroll to position [1023, 0]
click at [206, 306] on input "ky" at bounding box center [167, 307] width 147 height 15
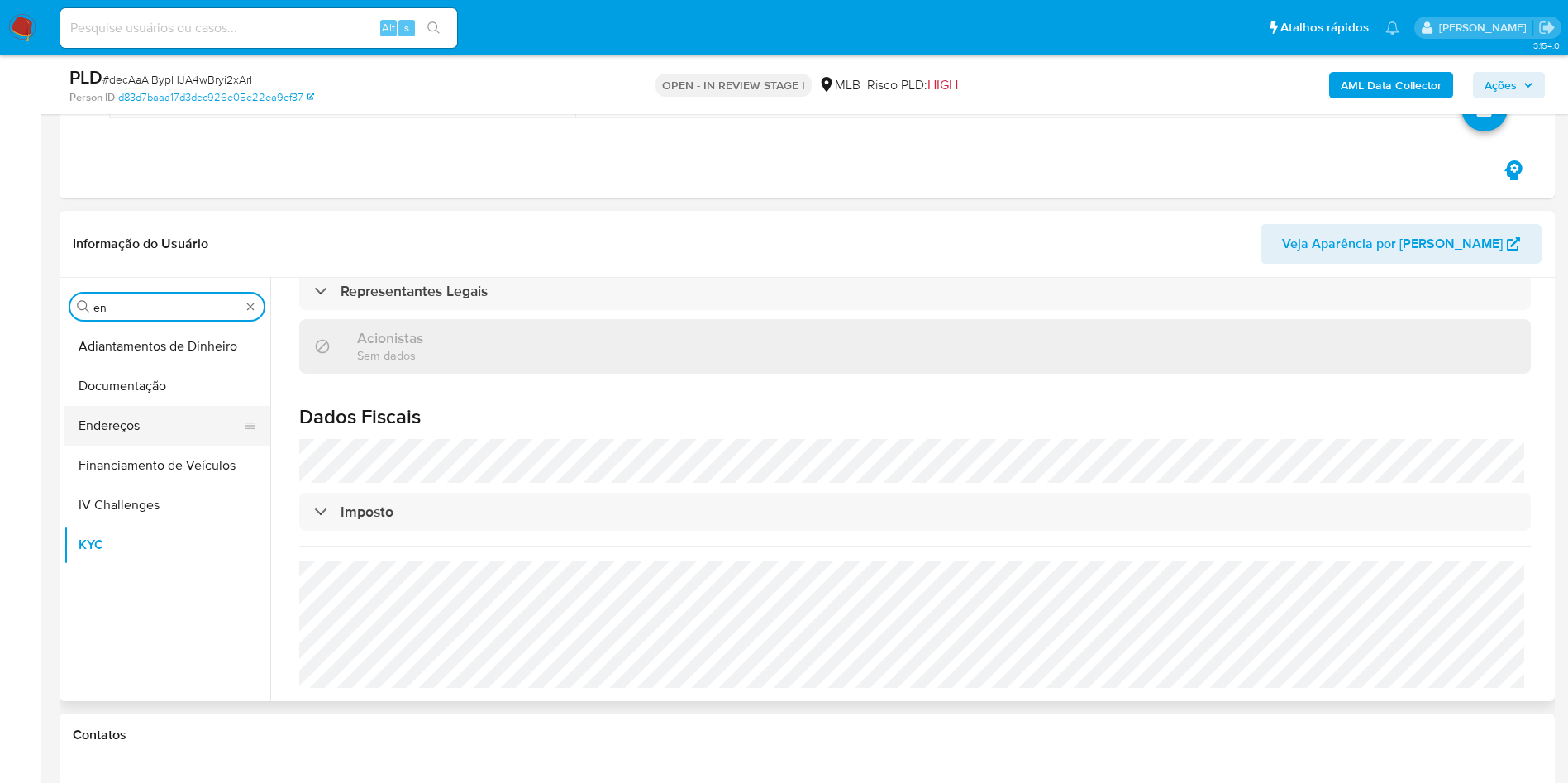
type input "en"
click at [133, 432] on button "Endereços" at bounding box center [161, 425] width 193 height 40
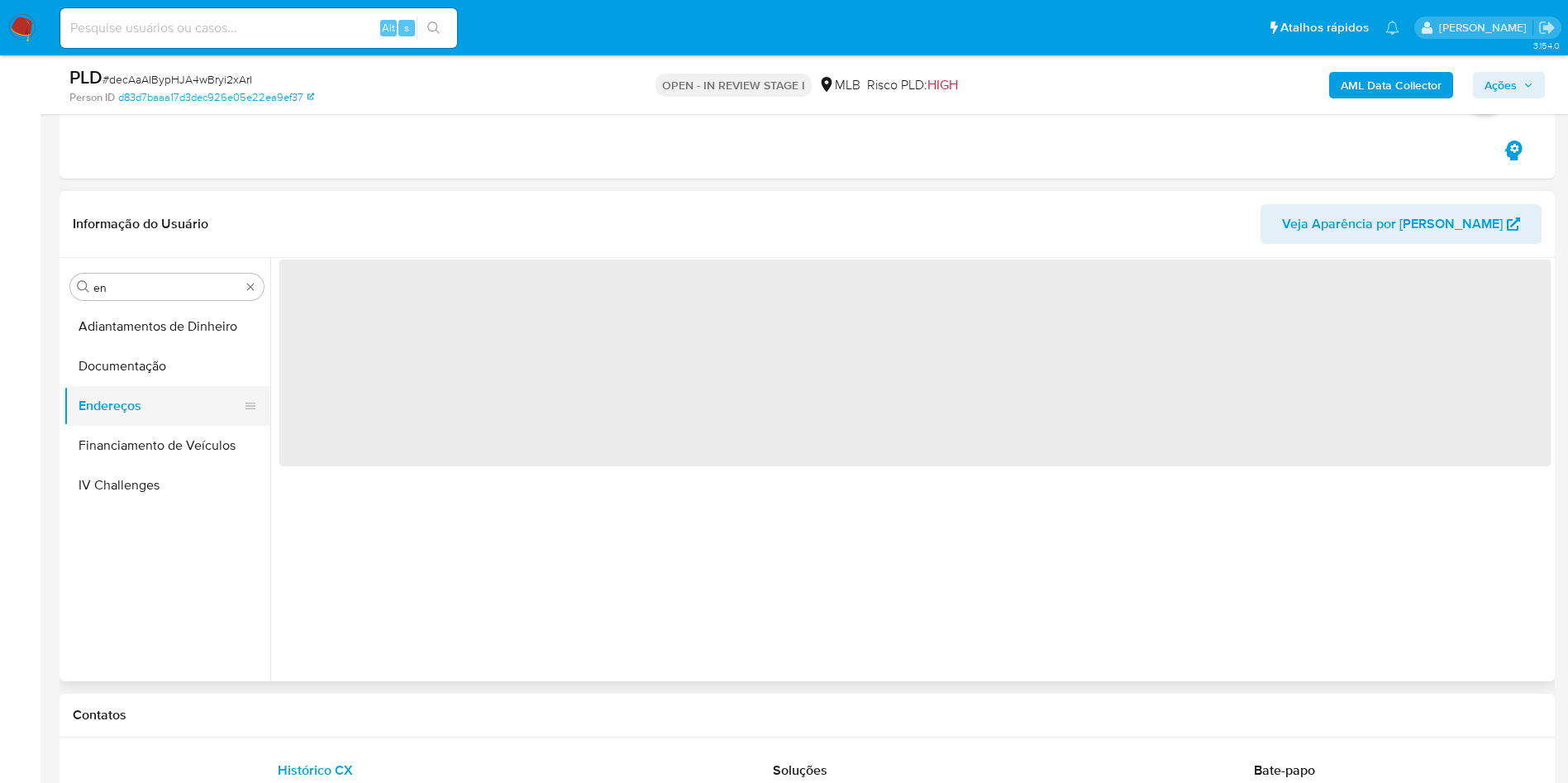
scroll to position [0, 0]
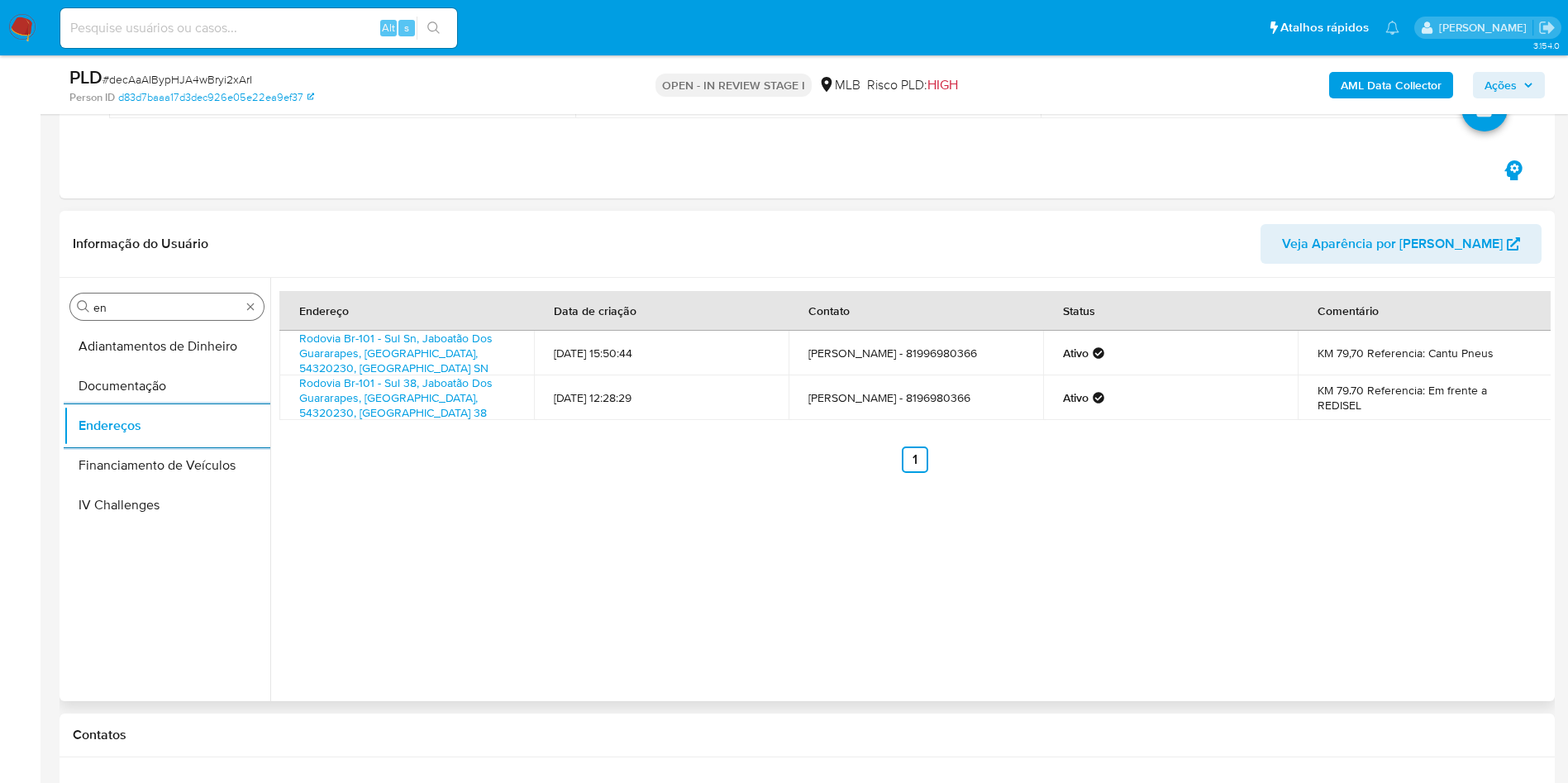
click at [204, 305] on input "en" at bounding box center [167, 307] width 147 height 15
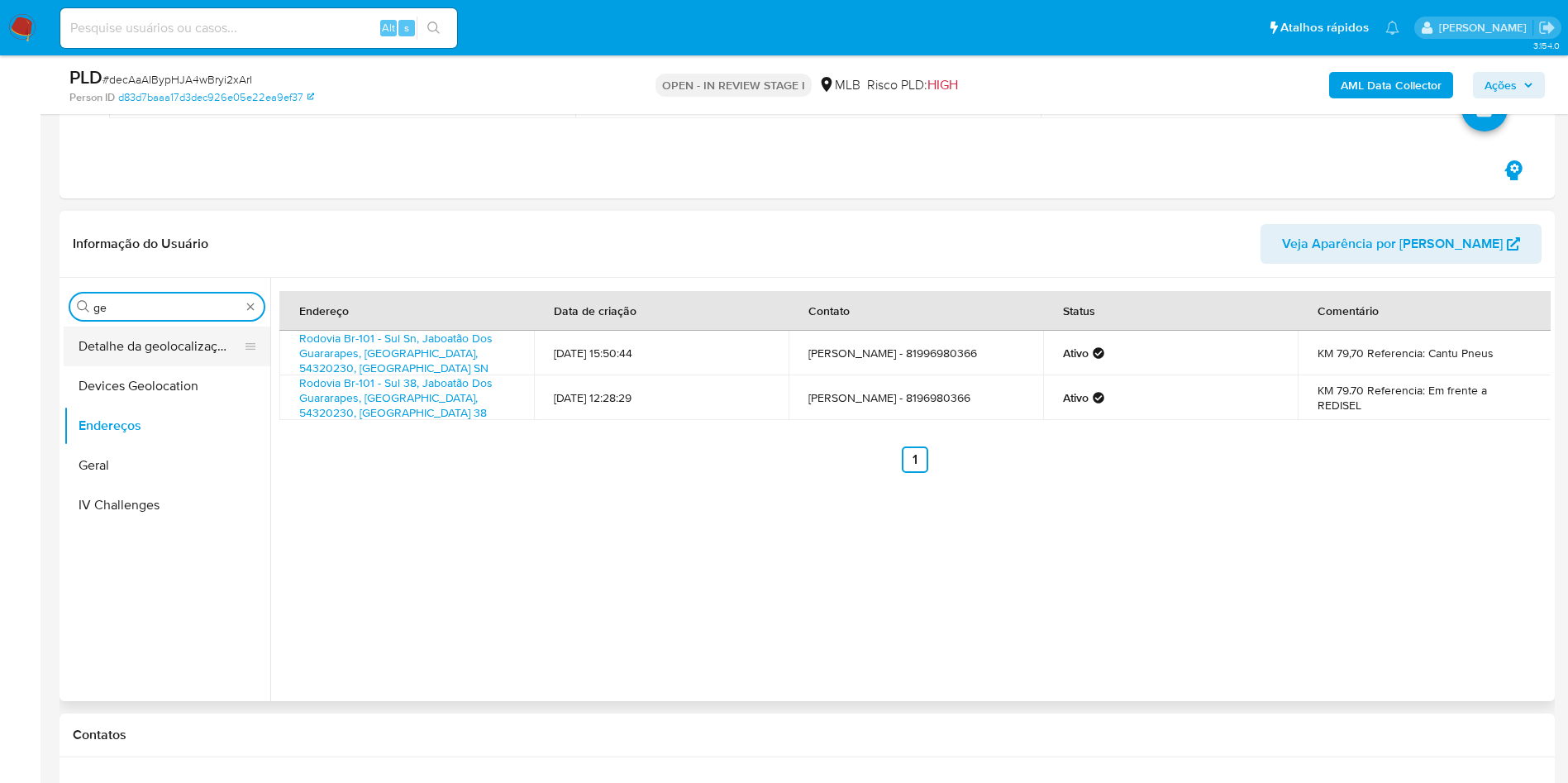
type input "ge"
click at [215, 350] on button "Detalhe da geolocalização" at bounding box center [161, 346] width 193 height 40
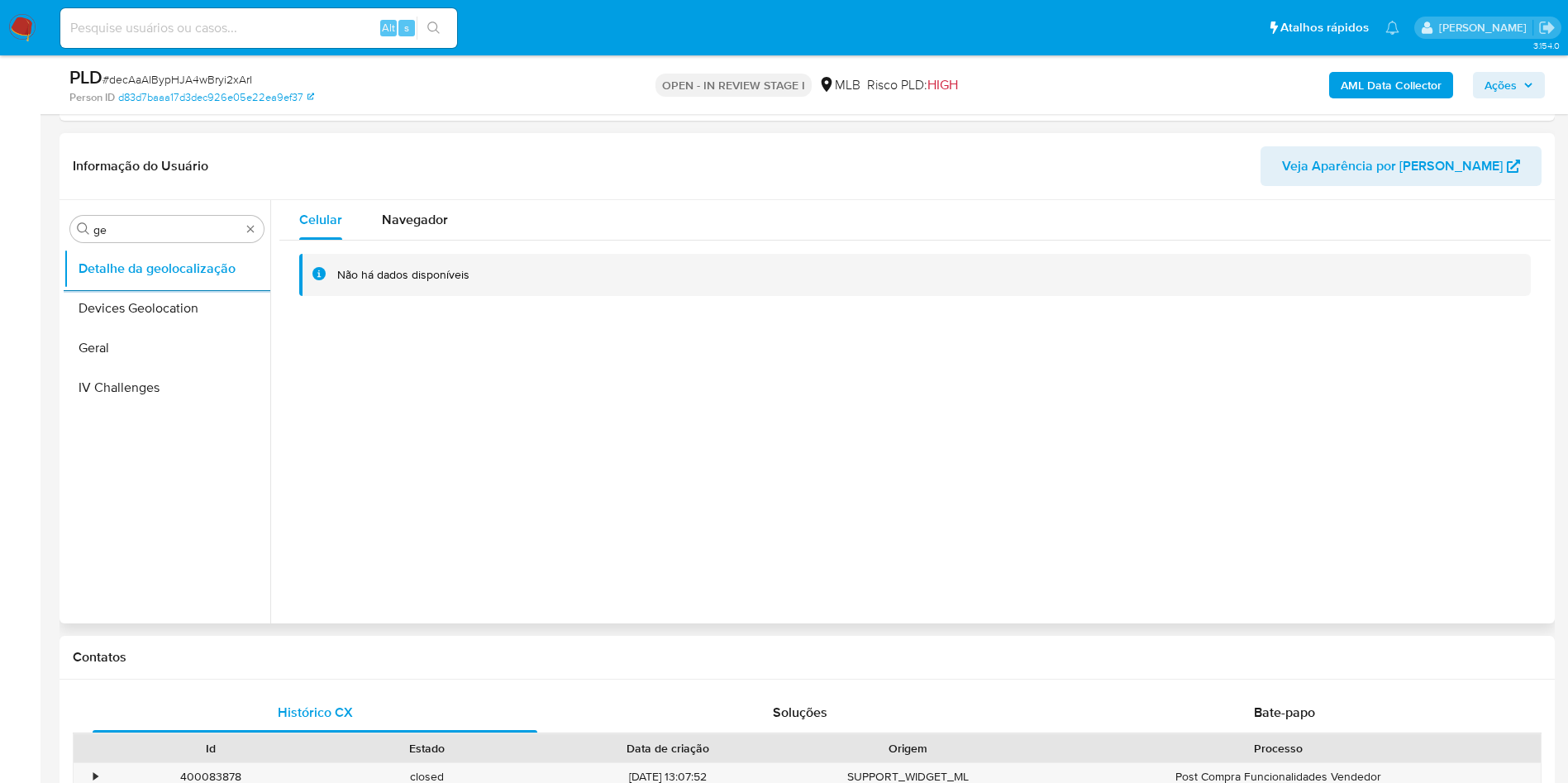
scroll to position [337, 0]
click at [202, 223] on input "ge" at bounding box center [167, 228] width 147 height 15
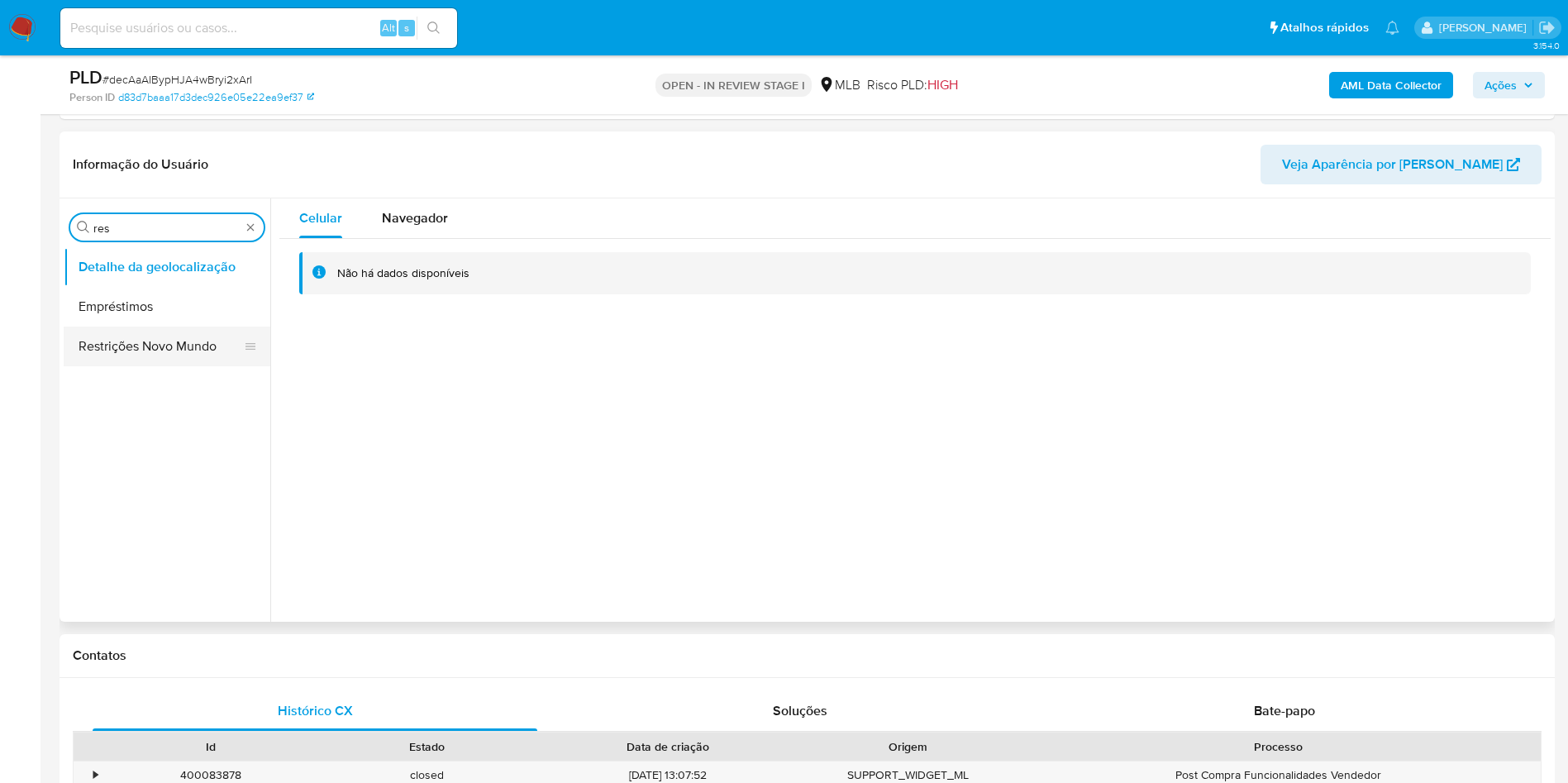
type input "res"
click at [128, 337] on button "Restrições Novo Mundo" at bounding box center [161, 346] width 193 height 40
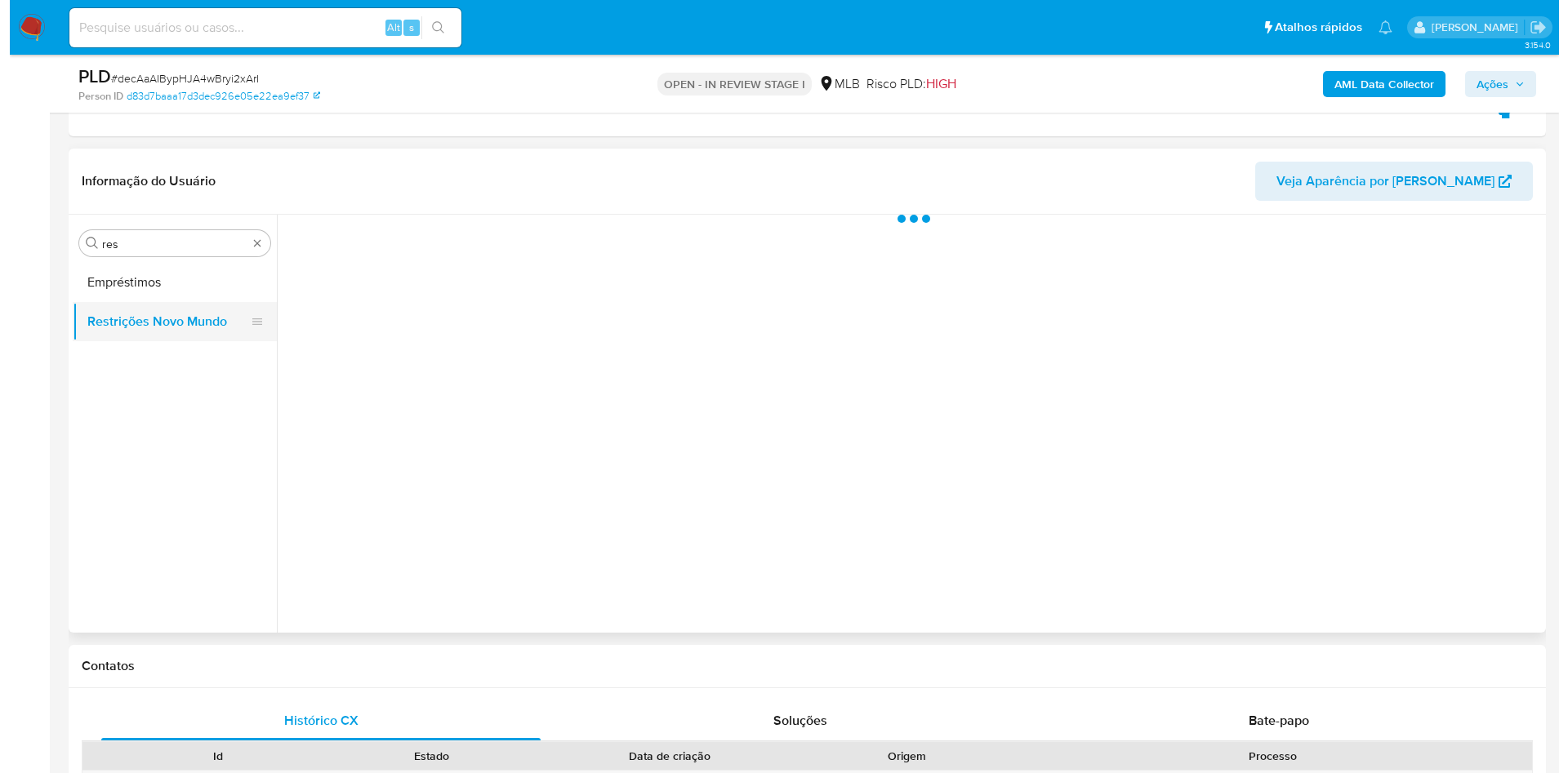
scroll to position [289, 0]
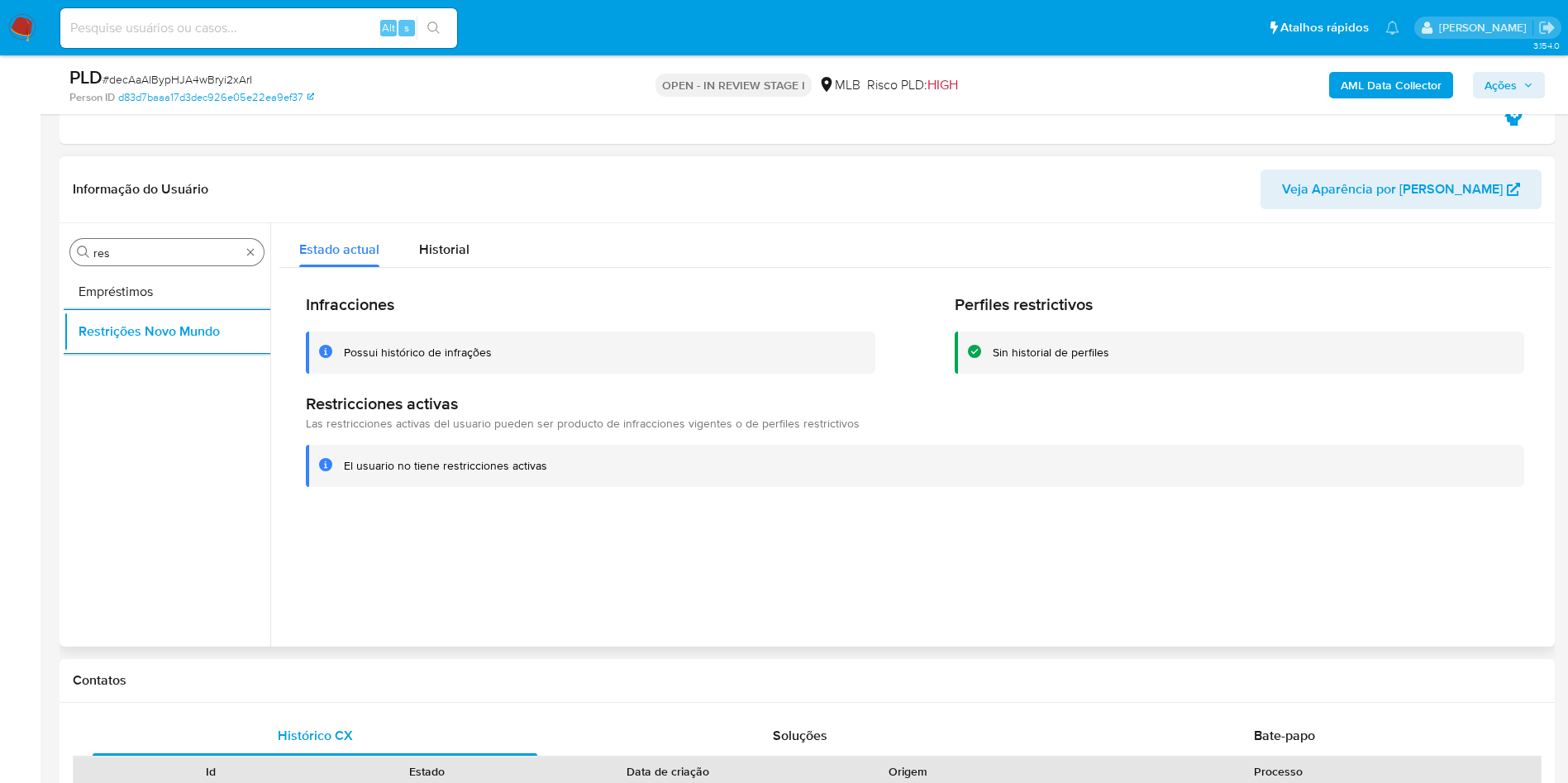
click at [124, 239] on div "Procurar res" at bounding box center [167, 252] width 193 height 26
click at [134, 261] on div "Procurar res" at bounding box center [167, 252] width 193 height 26
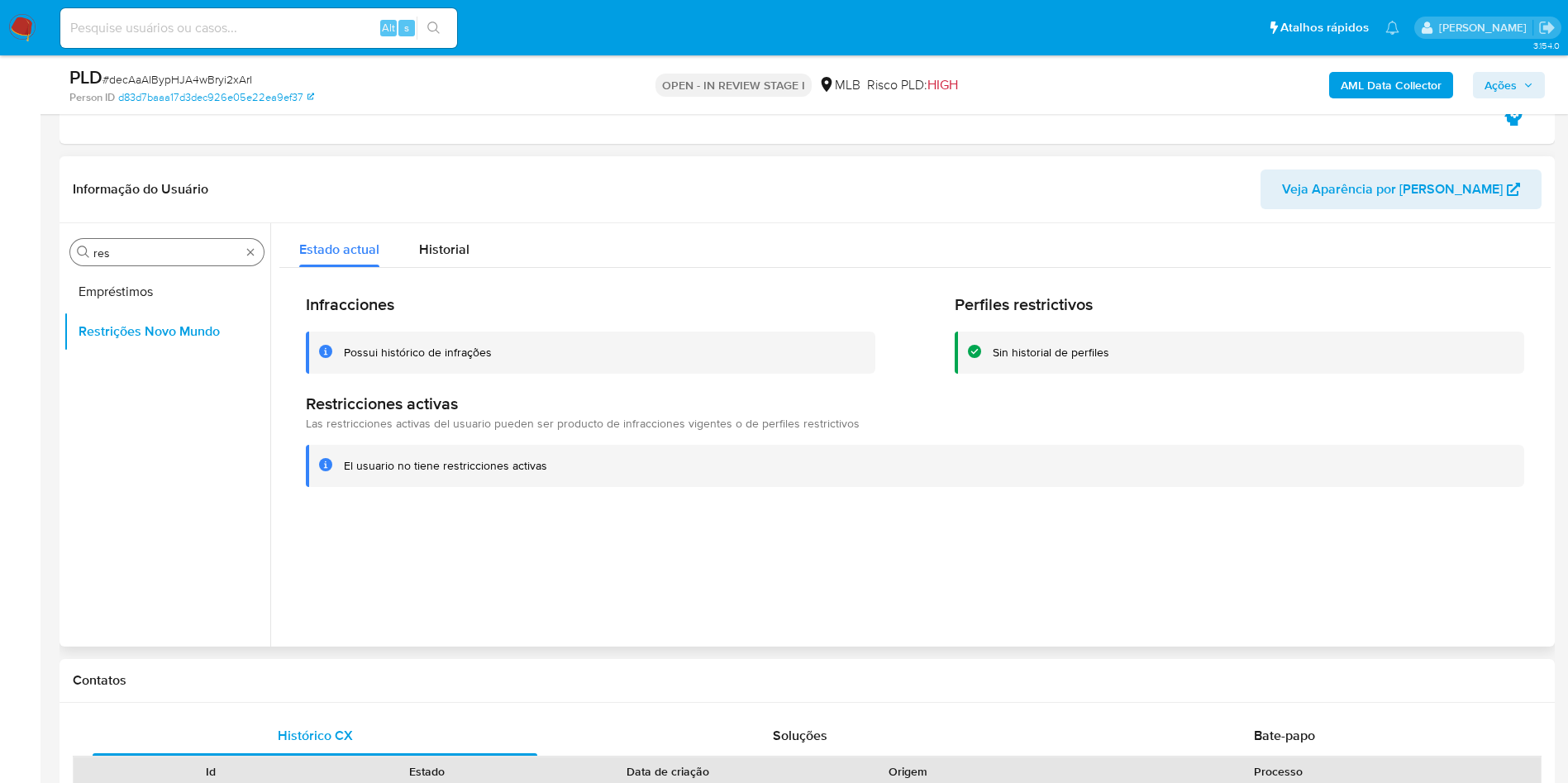
click at [124, 253] on input "res" at bounding box center [167, 253] width 147 height 15
type input "po"
click at [134, 287] on button "Dispositivos Point" at bounding box center [161, 292] width 193 height 40
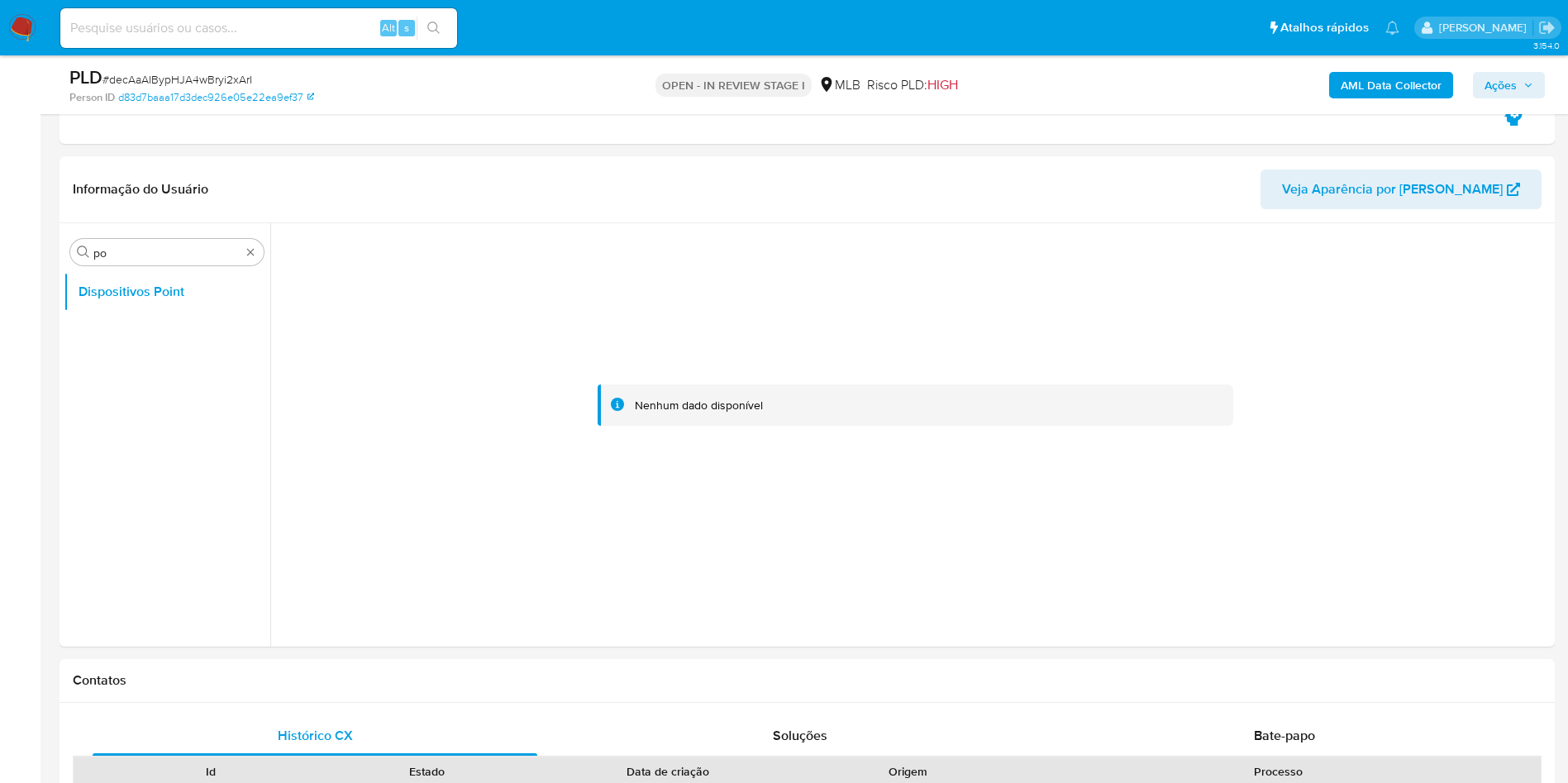
click at [1373, 80] on b "AML Data Collector" at bounding box center [1392, 85] width 101 height 26
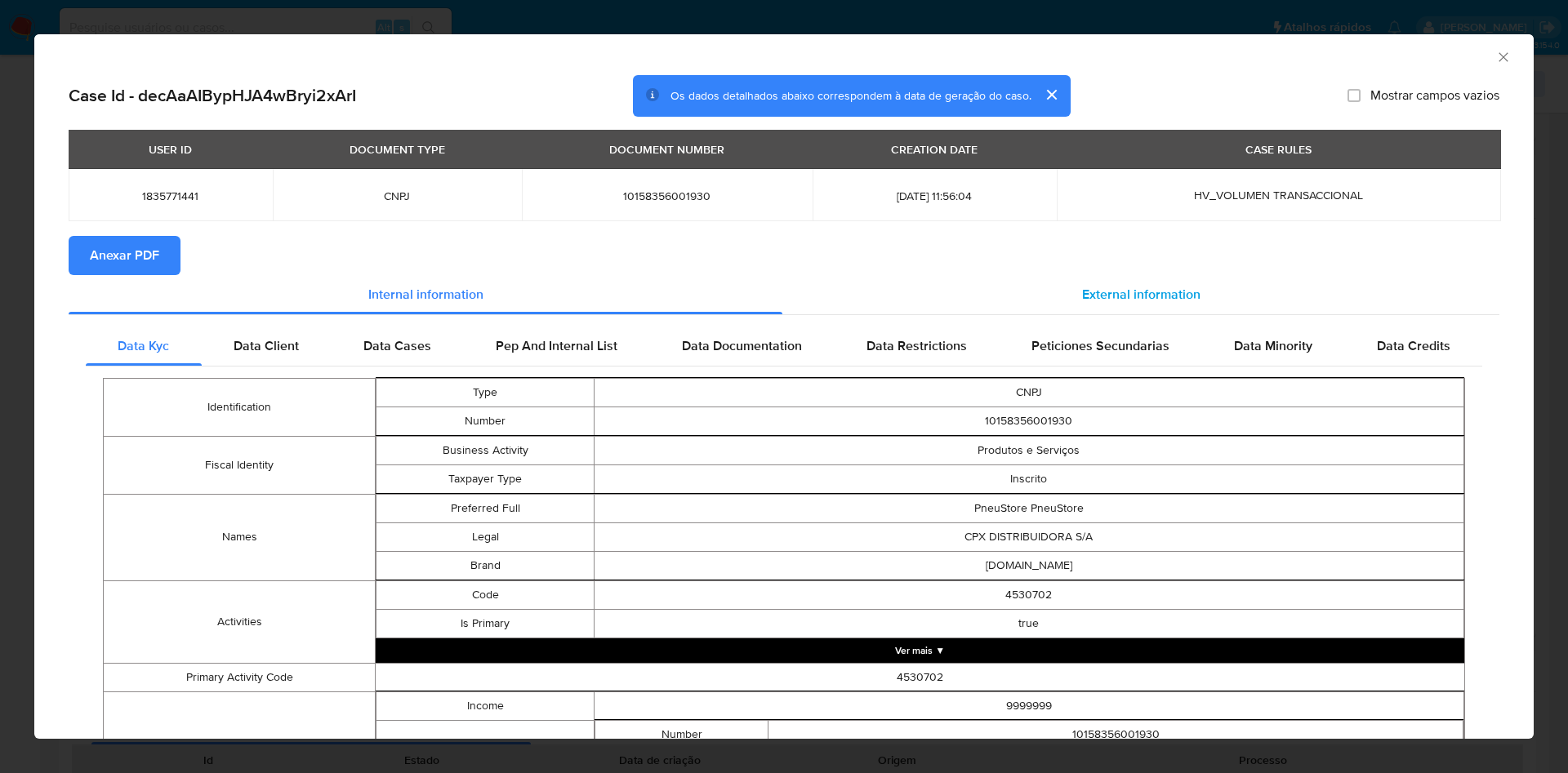
click at [1140, 303] on div "External information" at bounding box center [1140, 294] width 717 height 39
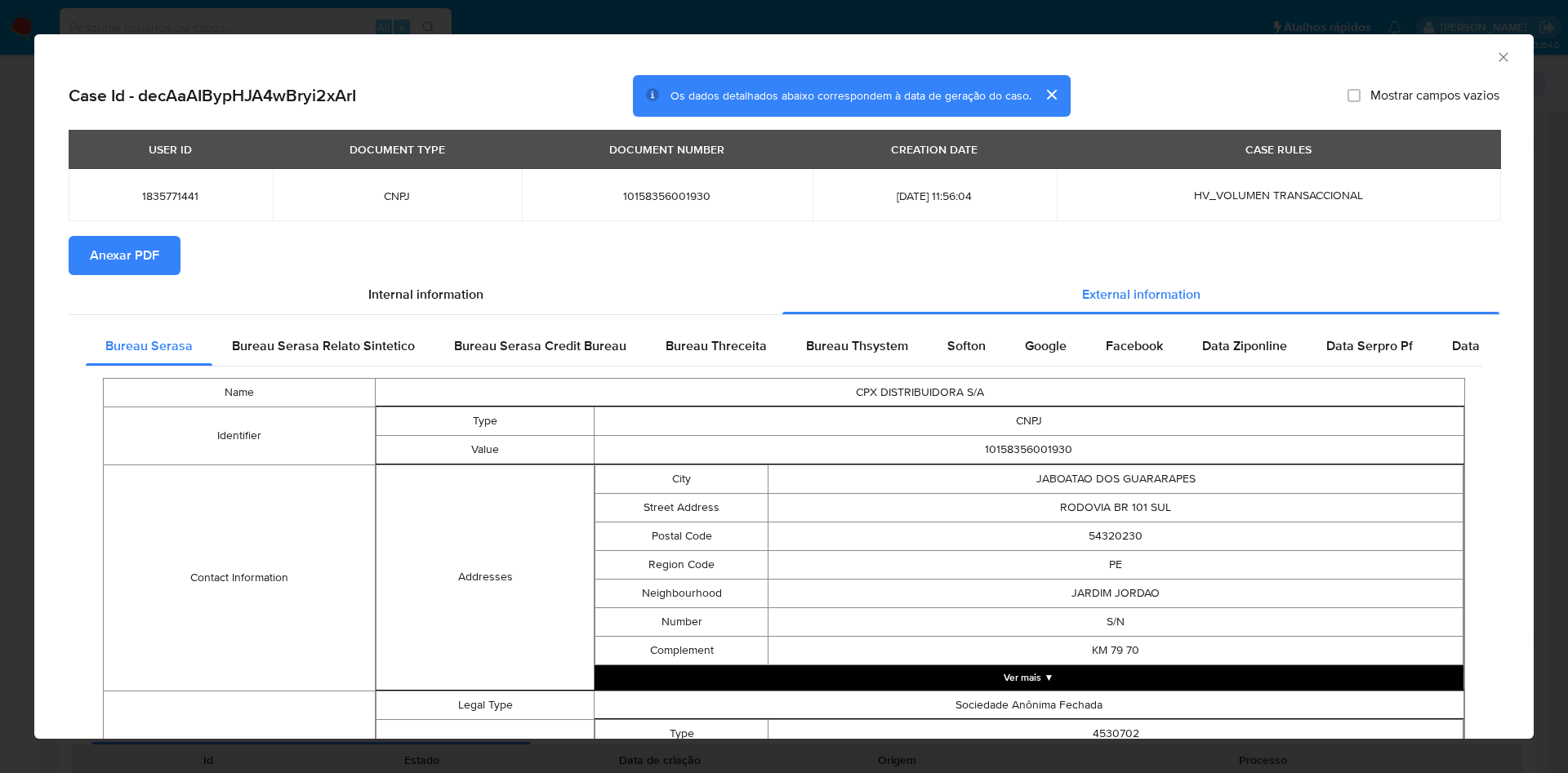
click at [120, 242] on span "Anexar PDF" at bounding box center [125, 255] width 70 height 36
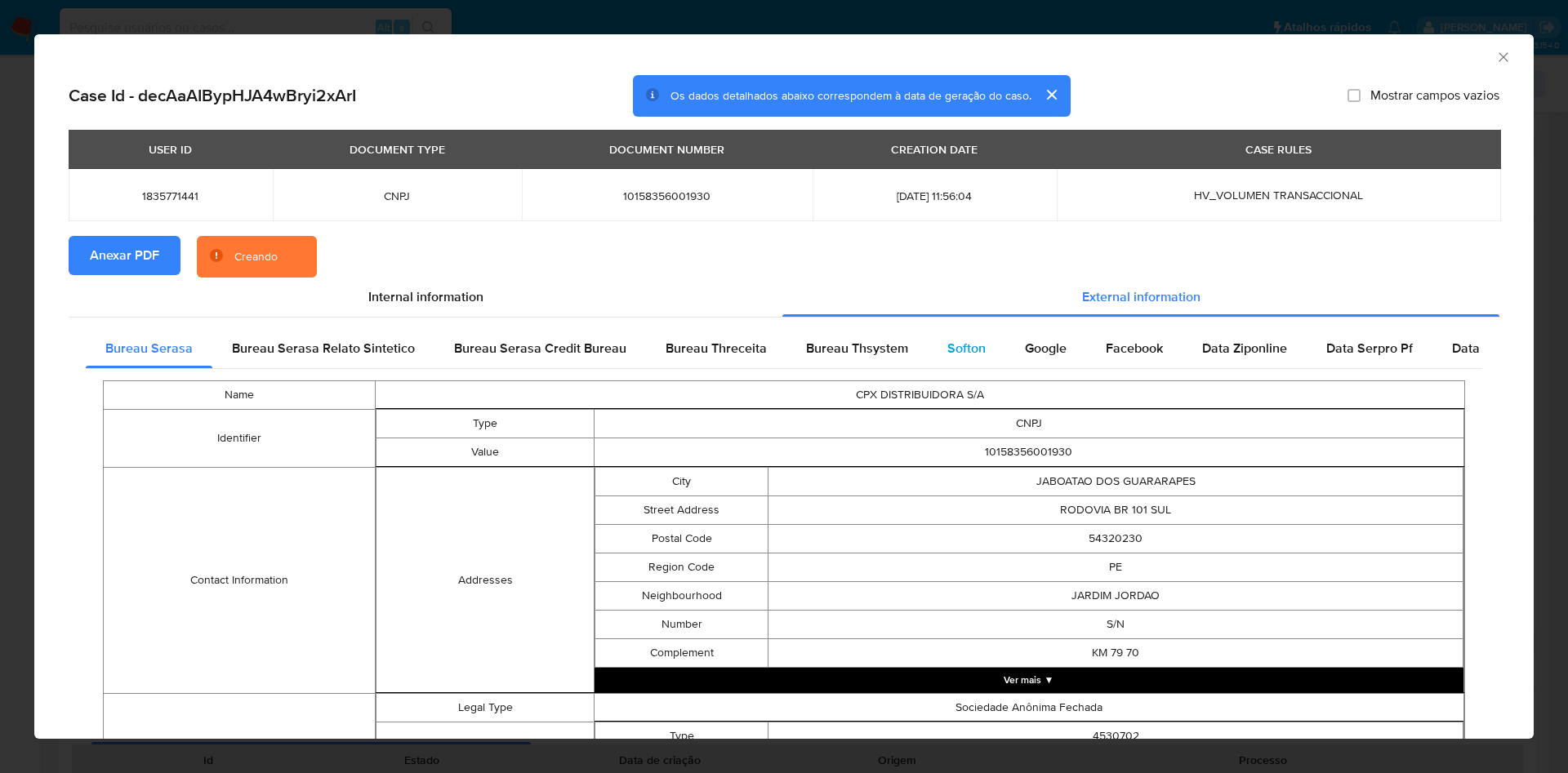
click at [970, 330] on div "Softon" at bounding box center [966, 348] width 78 height 39
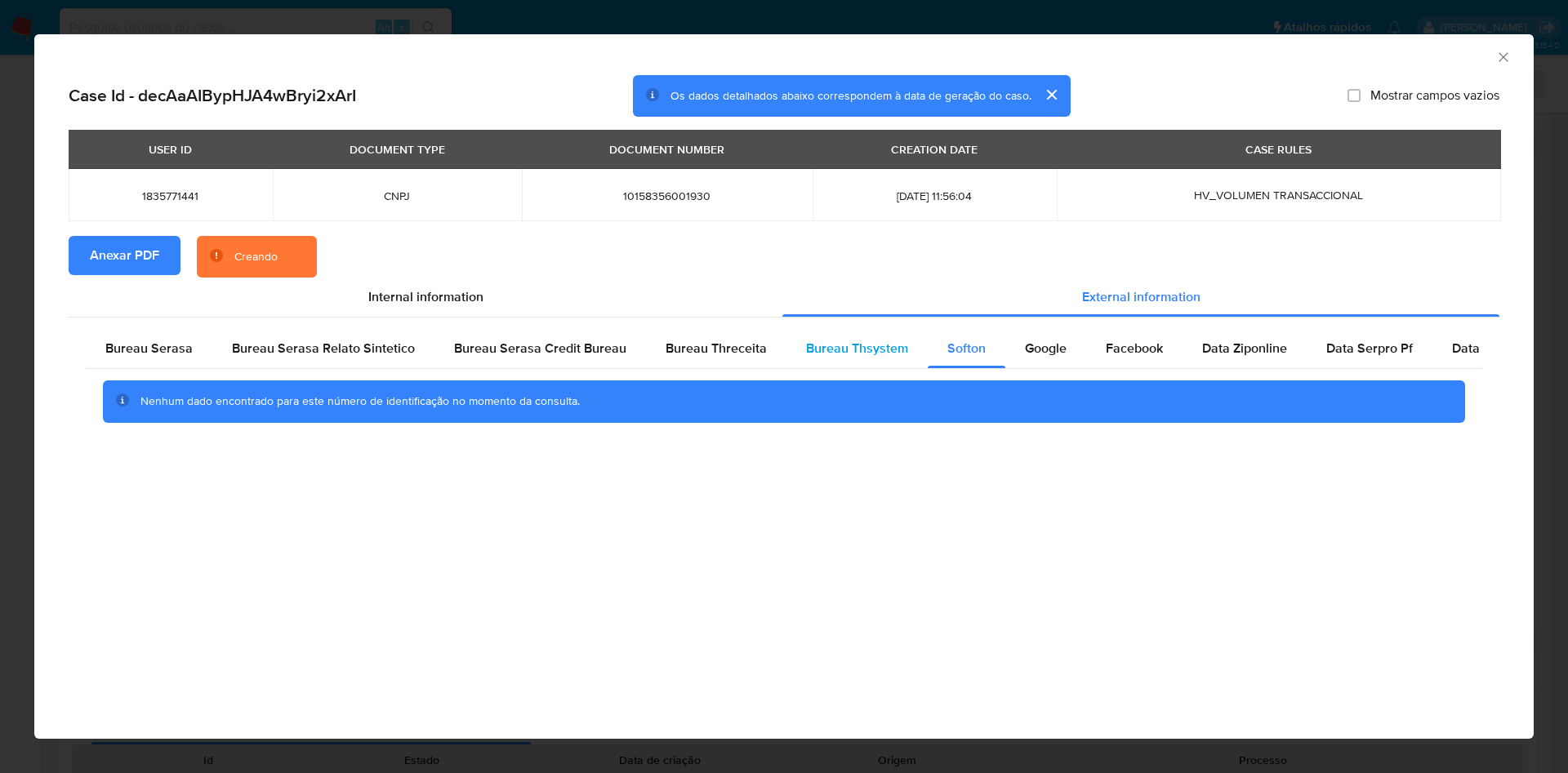
click at [906, 338] on div "Bureau Thsystem" at bounding box center [857, 348] width 141 height 39
click at [691, 351] on span "Bureau Threceita" at bounding box center [716, 348] width 101 height 18
click at [165, 354] on span "Bureau Serasa" at bounding box center [149, 348] width 87 height 18
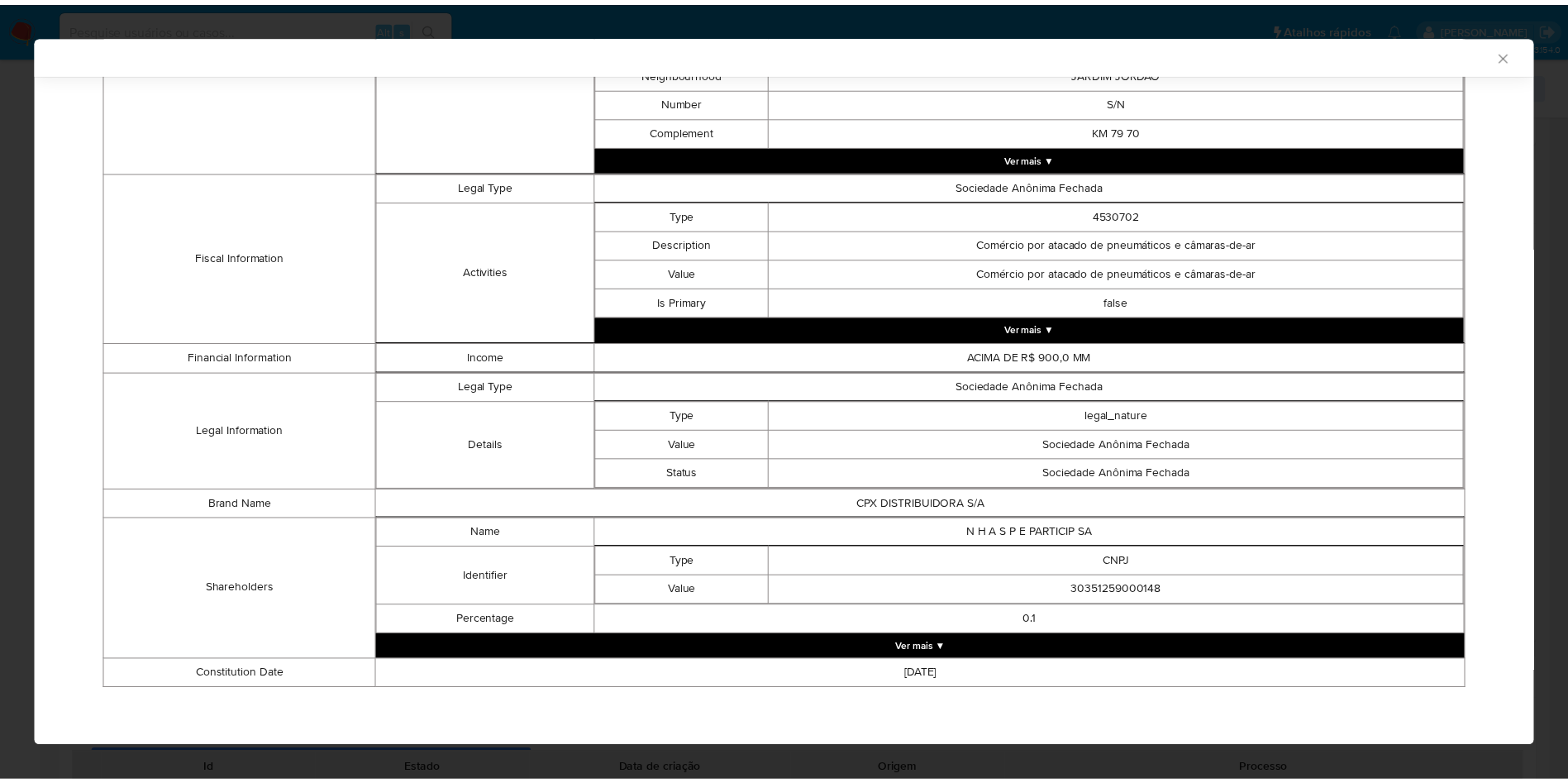
scroll to position [524, 0]
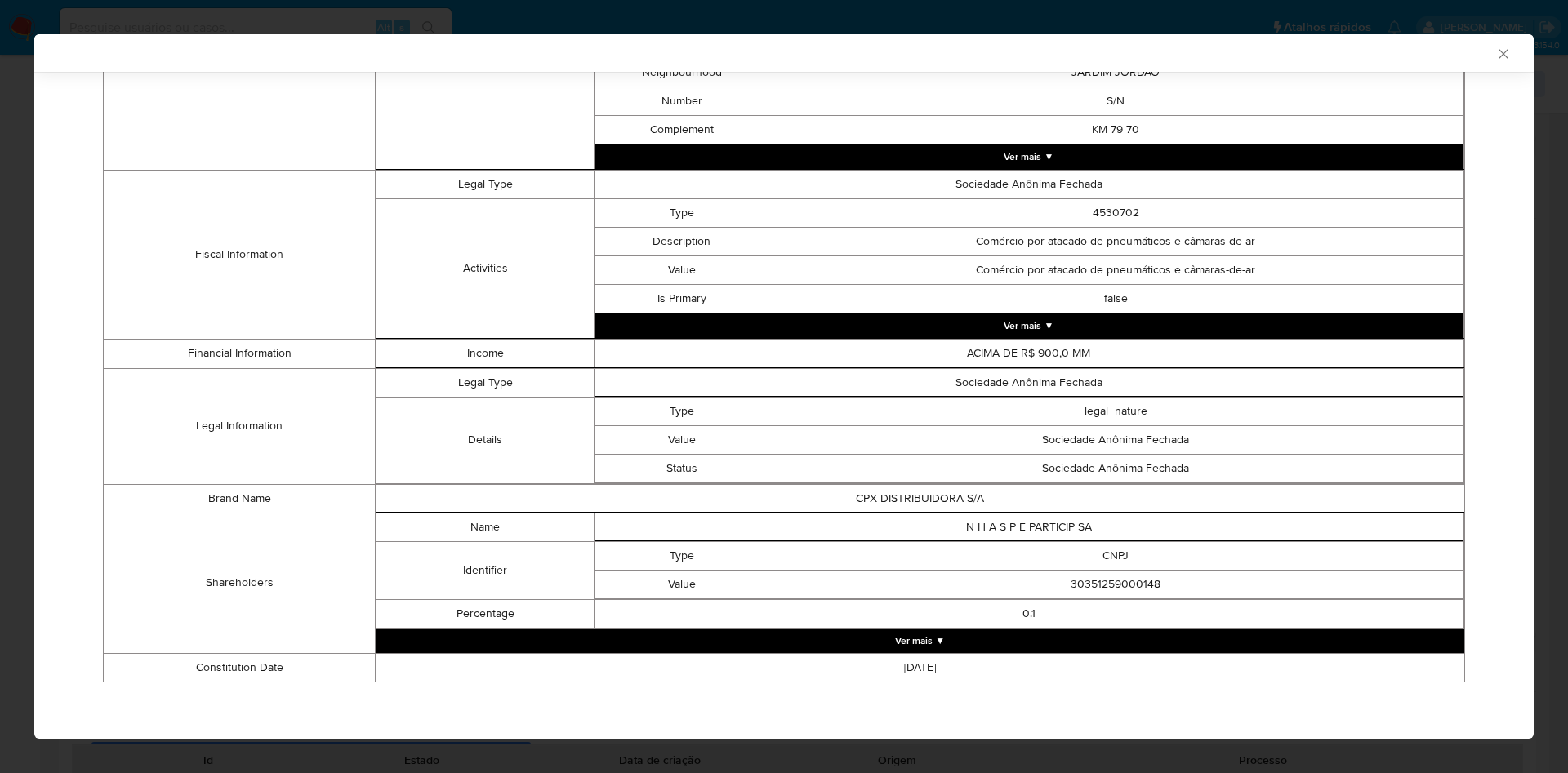
click at [0, 300] on div "AML Data Collector Case Id - decAaAIBypHJA4wBryi2xArI Os dados detalhados abaix…" at bounding box center [784, 386] width 1568 height 773
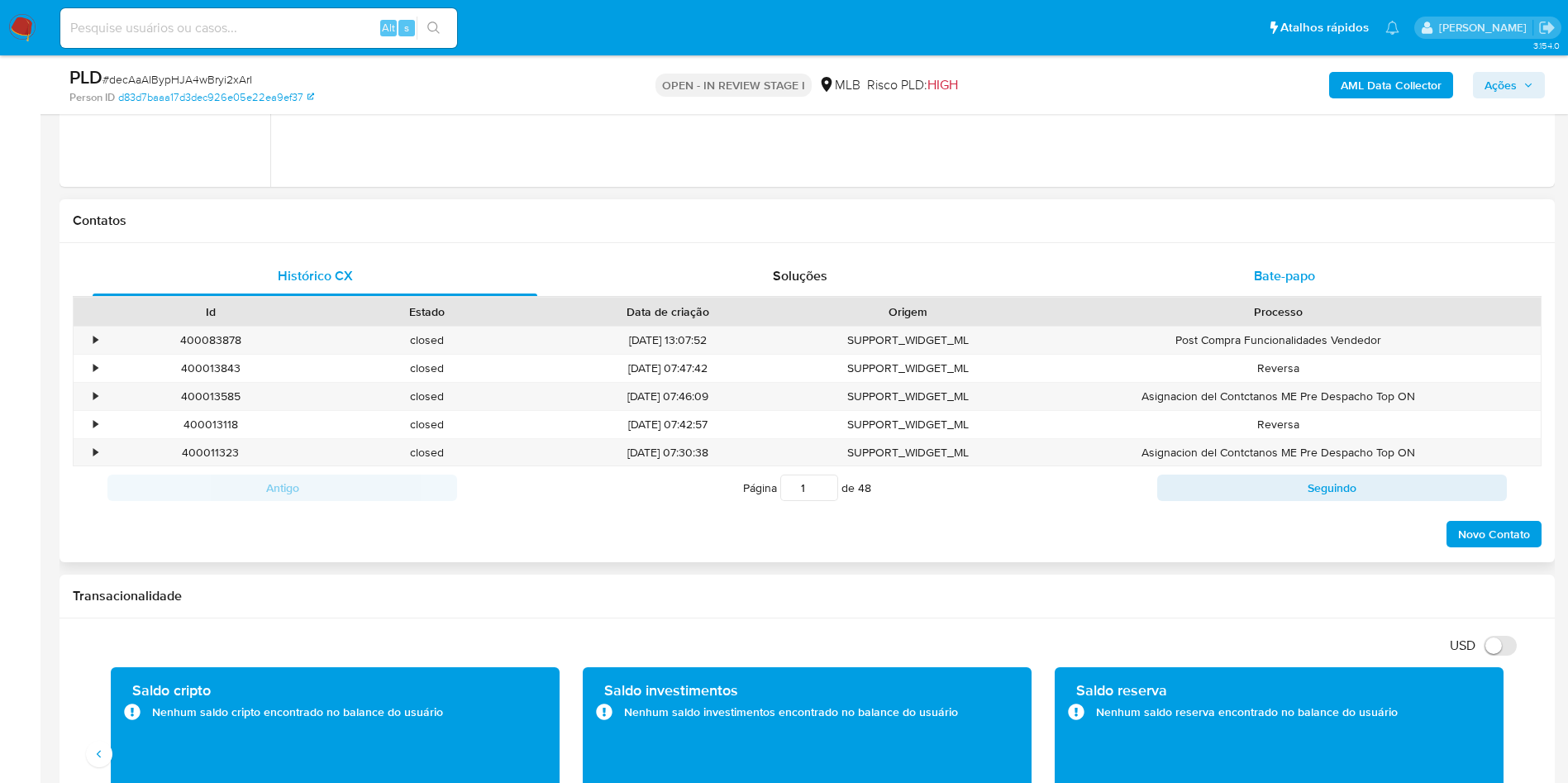
click at [1242, 274] on div "Bate-papo" at bounding box center [1285, 276] width 445 height 40
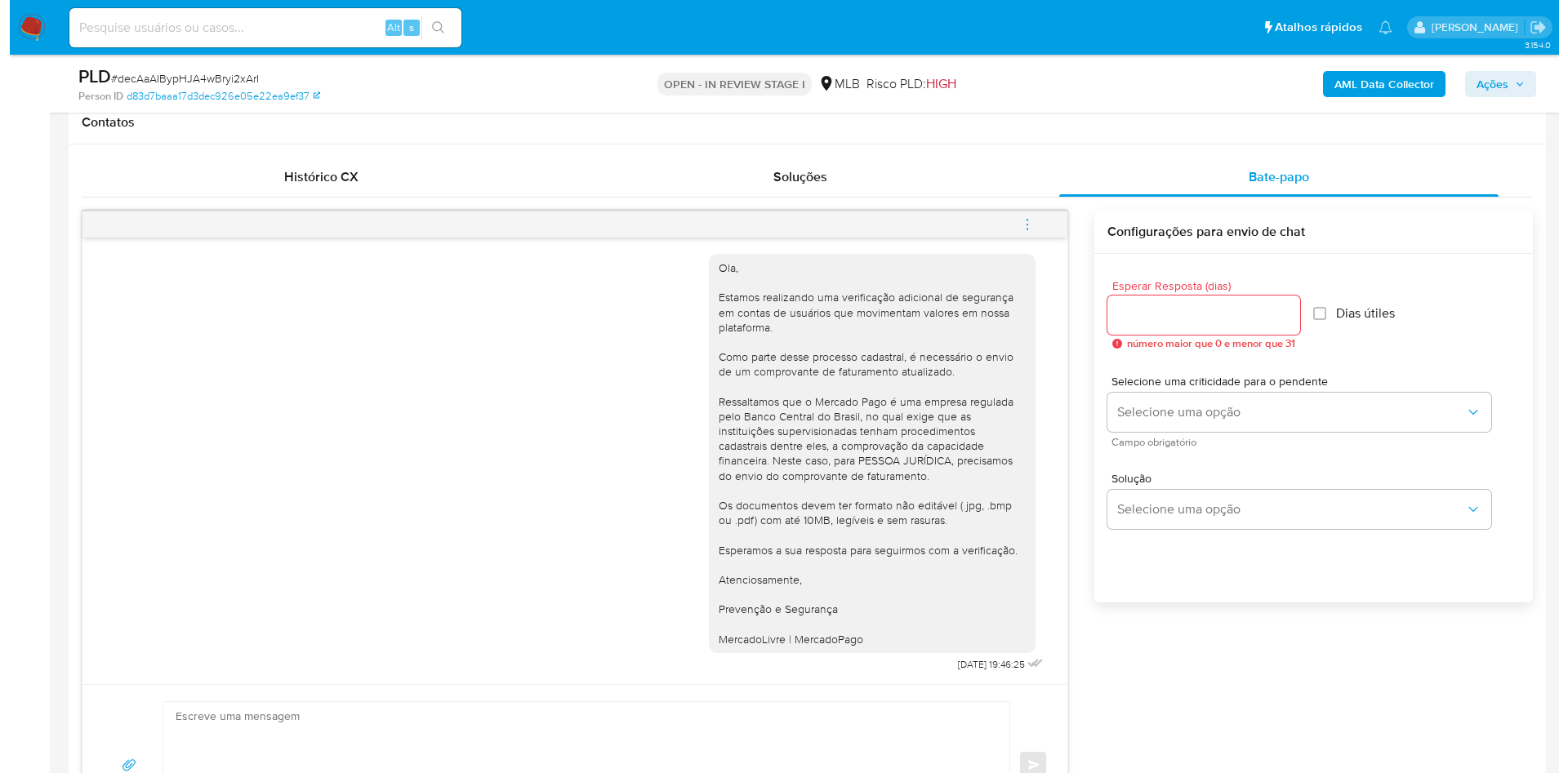
scroll to position [226, 0]
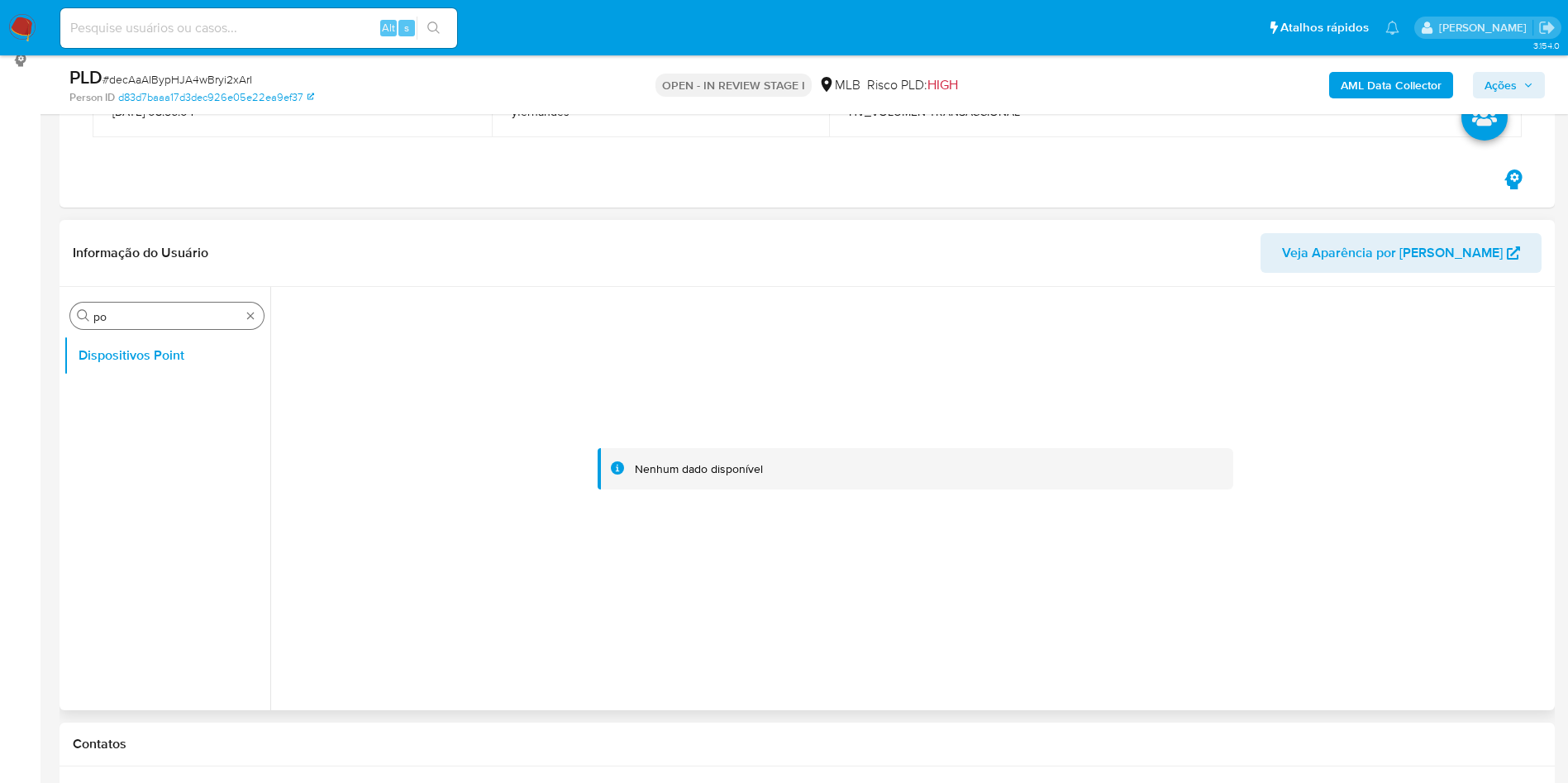
click at [129, 321] on input "po" at bounding box center [167, 317] width 147 height 15
type input "cas"
click at [77, 399] on button "Histórico de casos" at bounding box center [161, 395] width 193 height 40
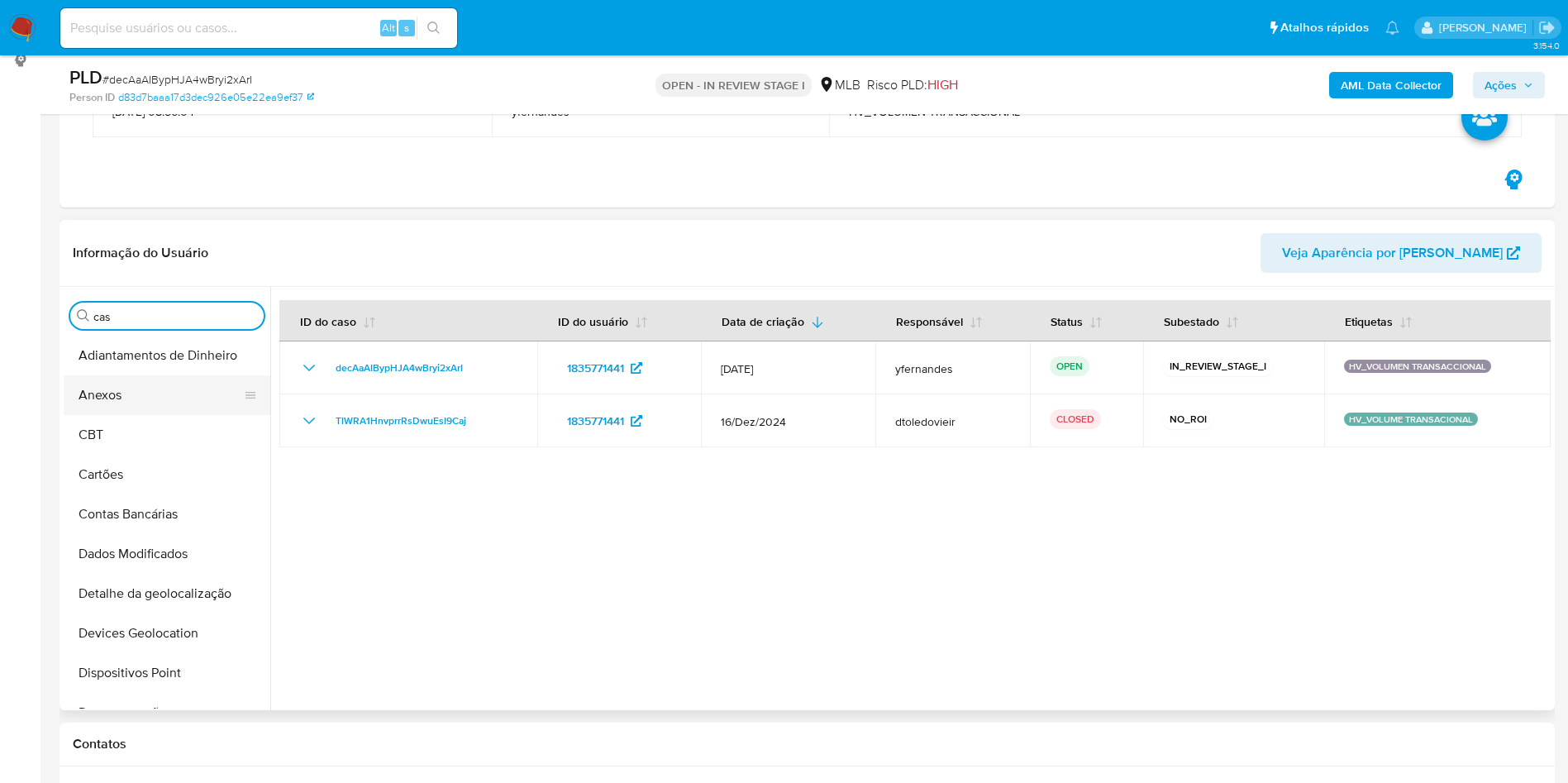
click at [152, 404] on button "Anexos" at bounding box center [161, 395] width 193 height 40
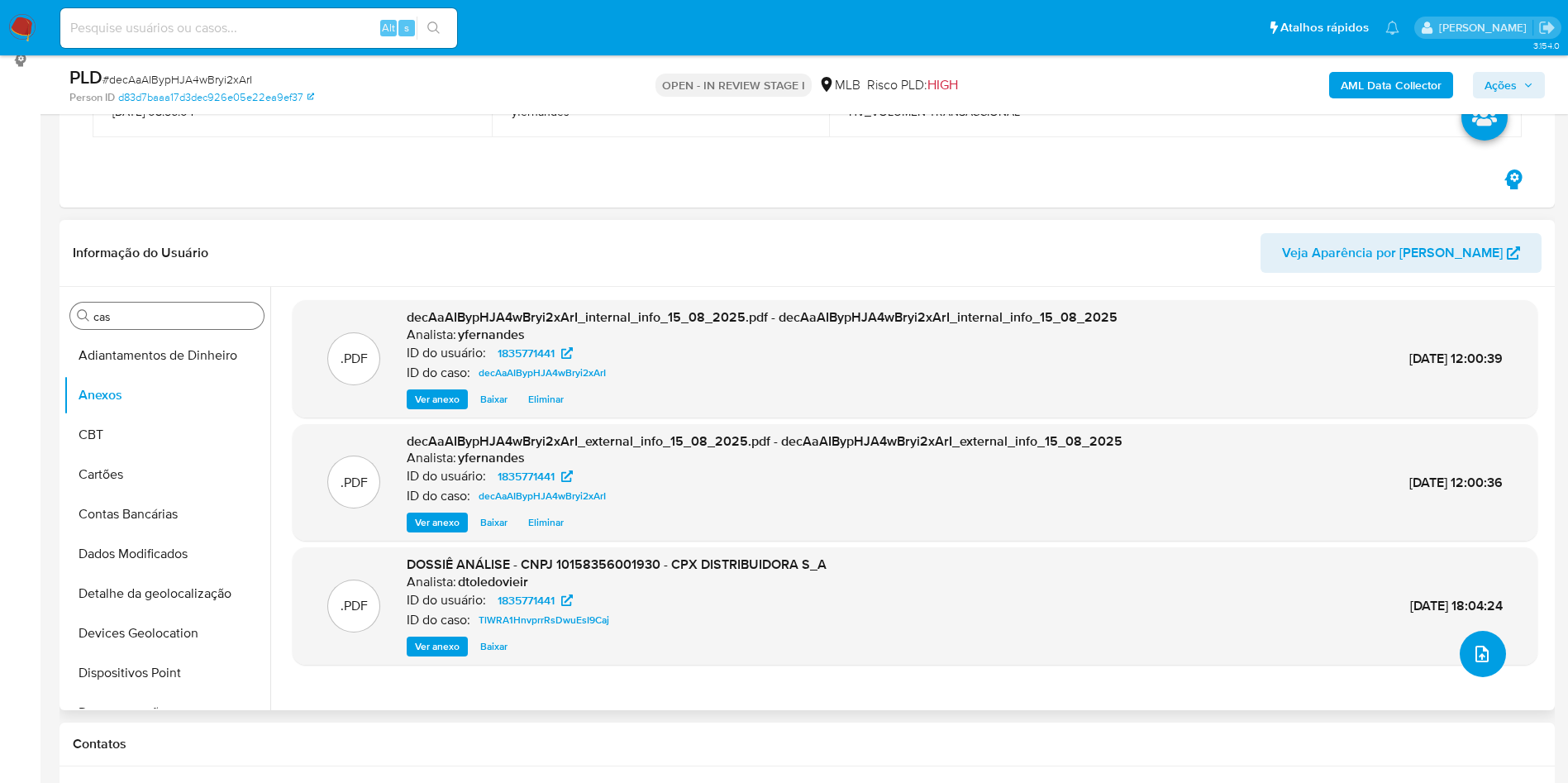
click at [1470, 637] on button "upload-file" at bounding box center [1483, 654] width 46 height 46
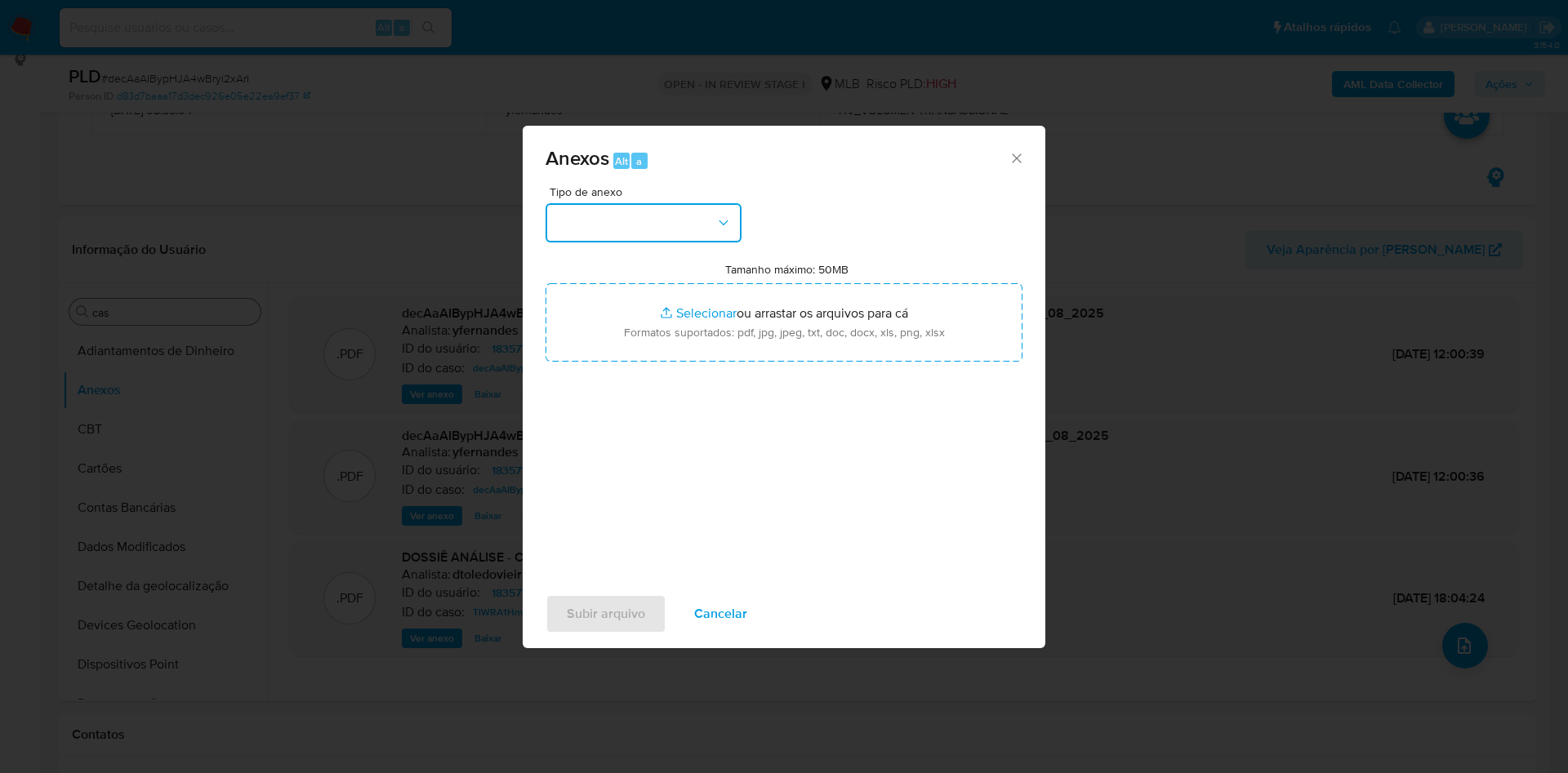
click at [695, 227] on button "button" at bounding box center [644, 223] width 196 height 39
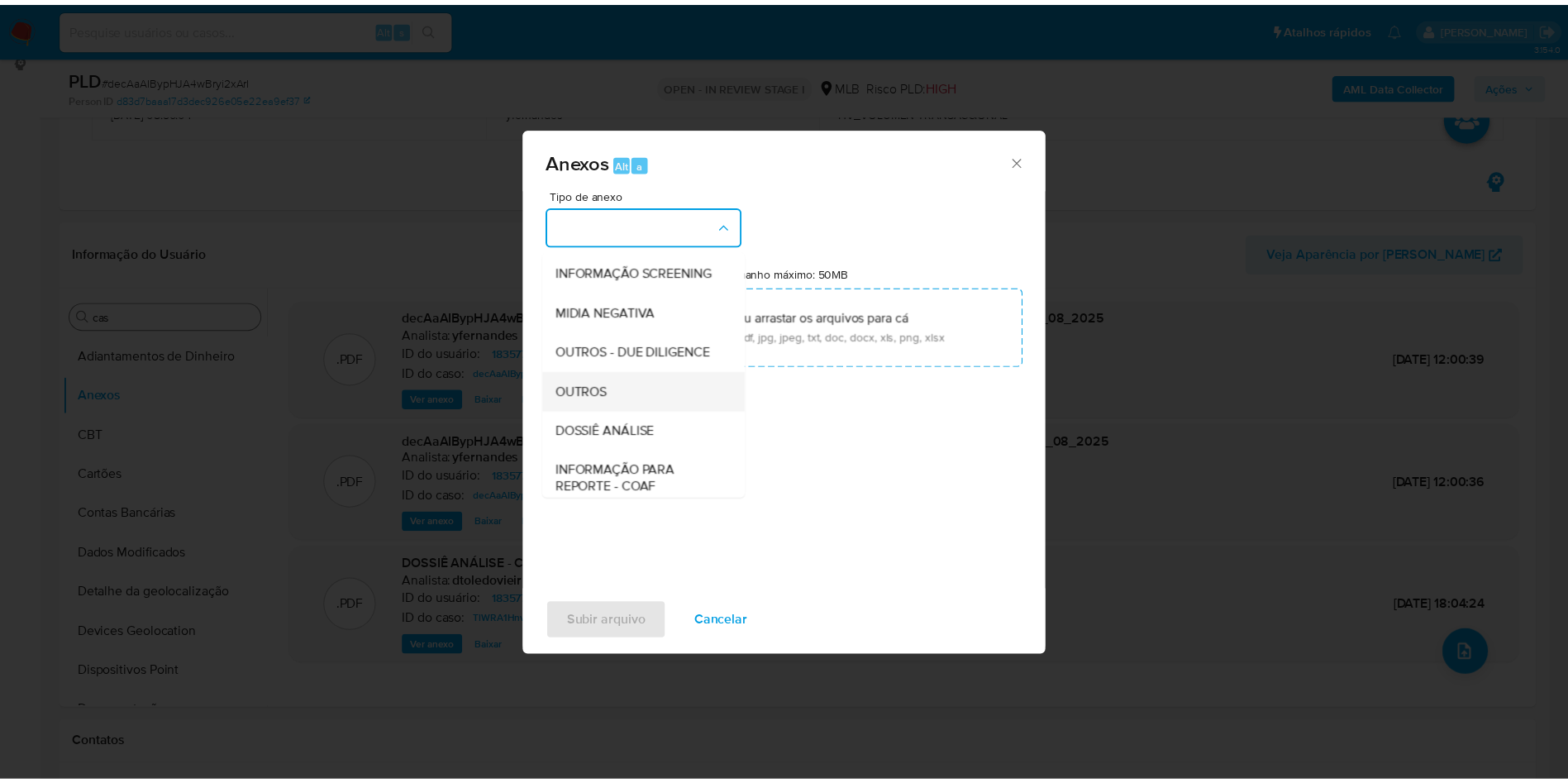
scroll to position [254, 0]
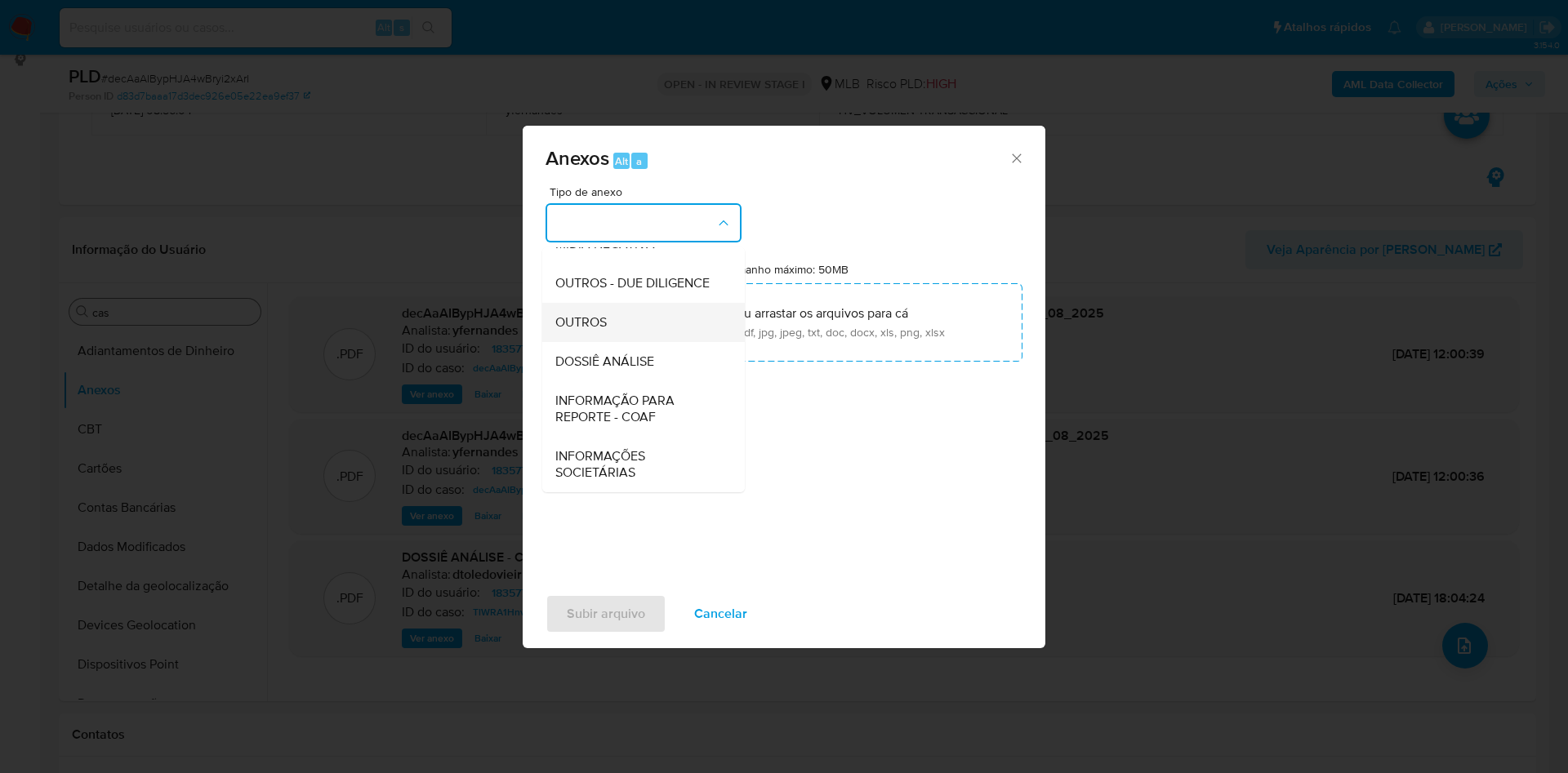
click at [605, 329] on span "OUTROS" at bounding box center [581, 323] width 51 height 17
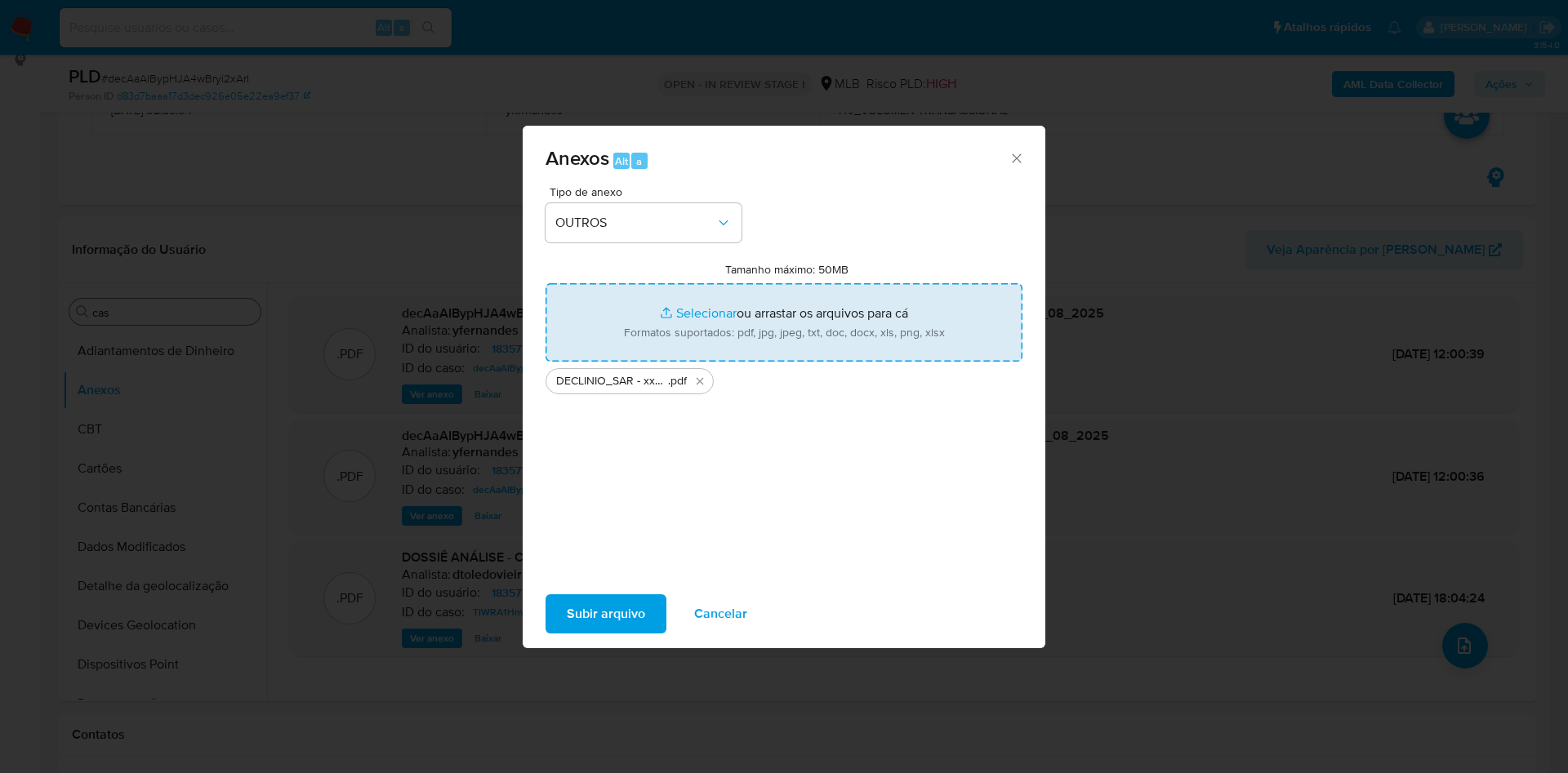
type input "C:\fakepath\Mulan 1835771441_2025_08_15_08_11_33.xlsx"
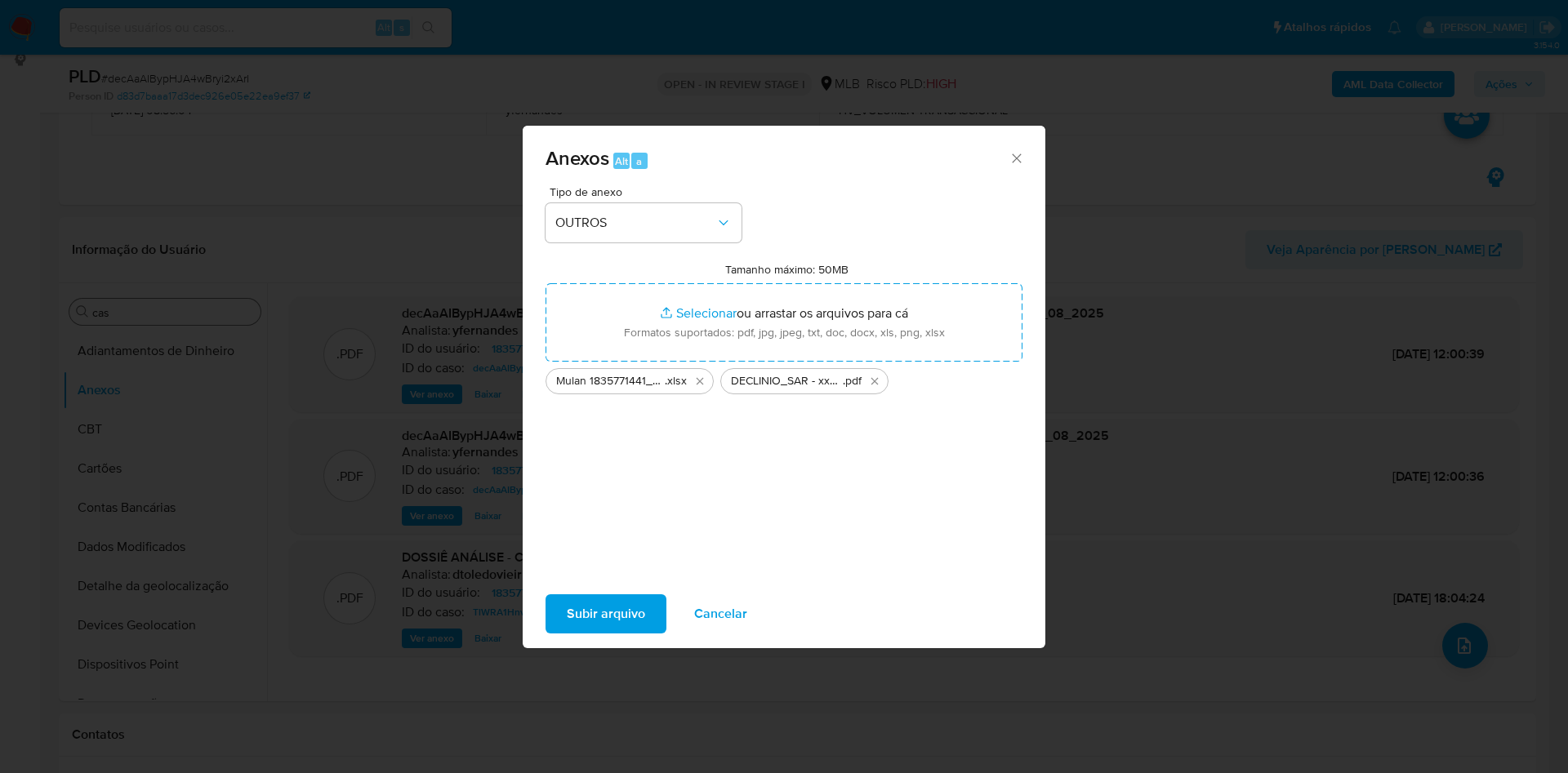
click at [598, 601] on span "Subir arquivo" at bounding box center [606, 613] width 78 height 36
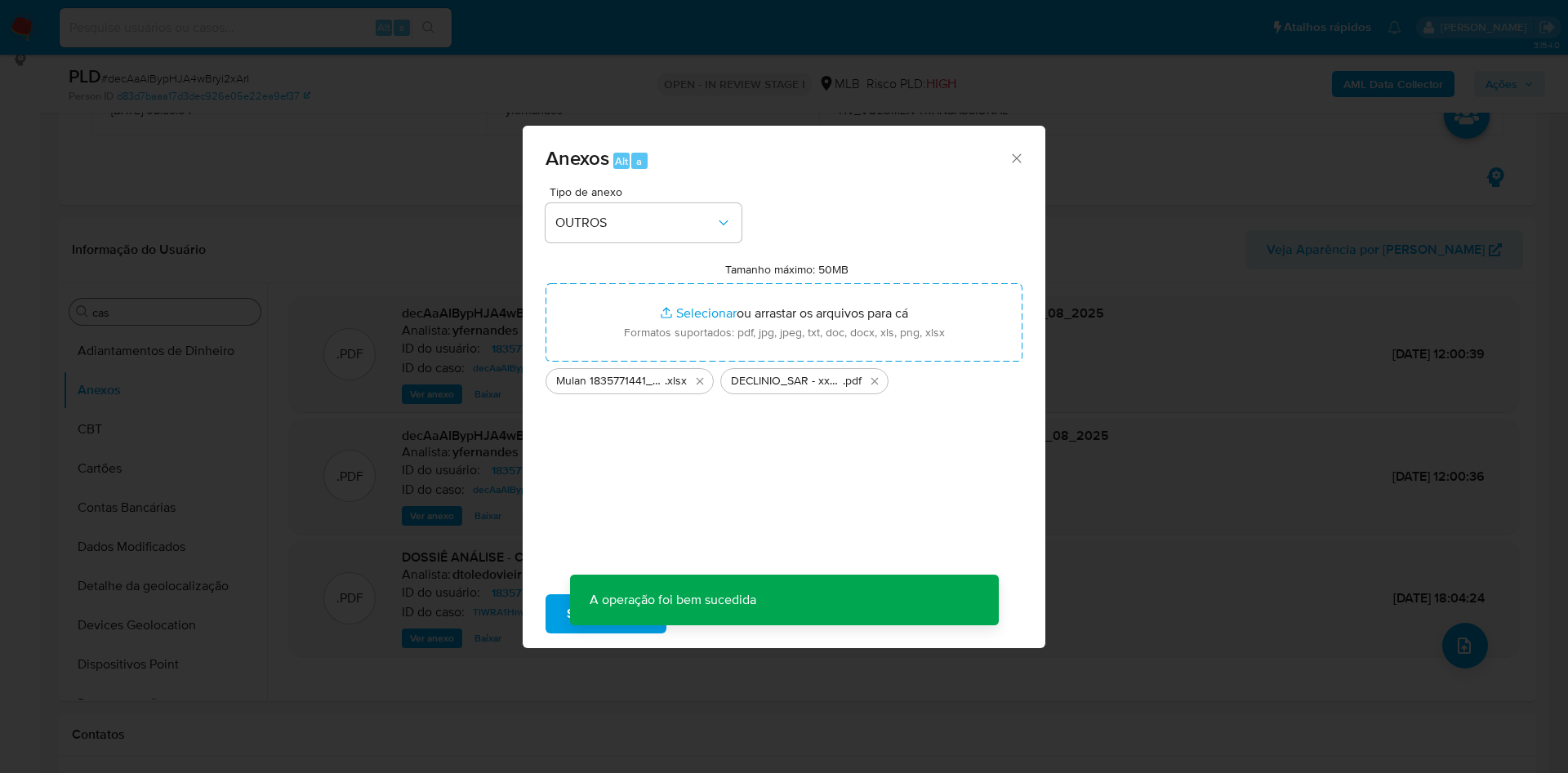
click at [168, 417] on div "Anexos Alt a Tipo de anexo OUTROS Tamanho máximo: 50MB Selecionar arquivos Sele…" at bounding box center [784, 386] width 1568 height 773
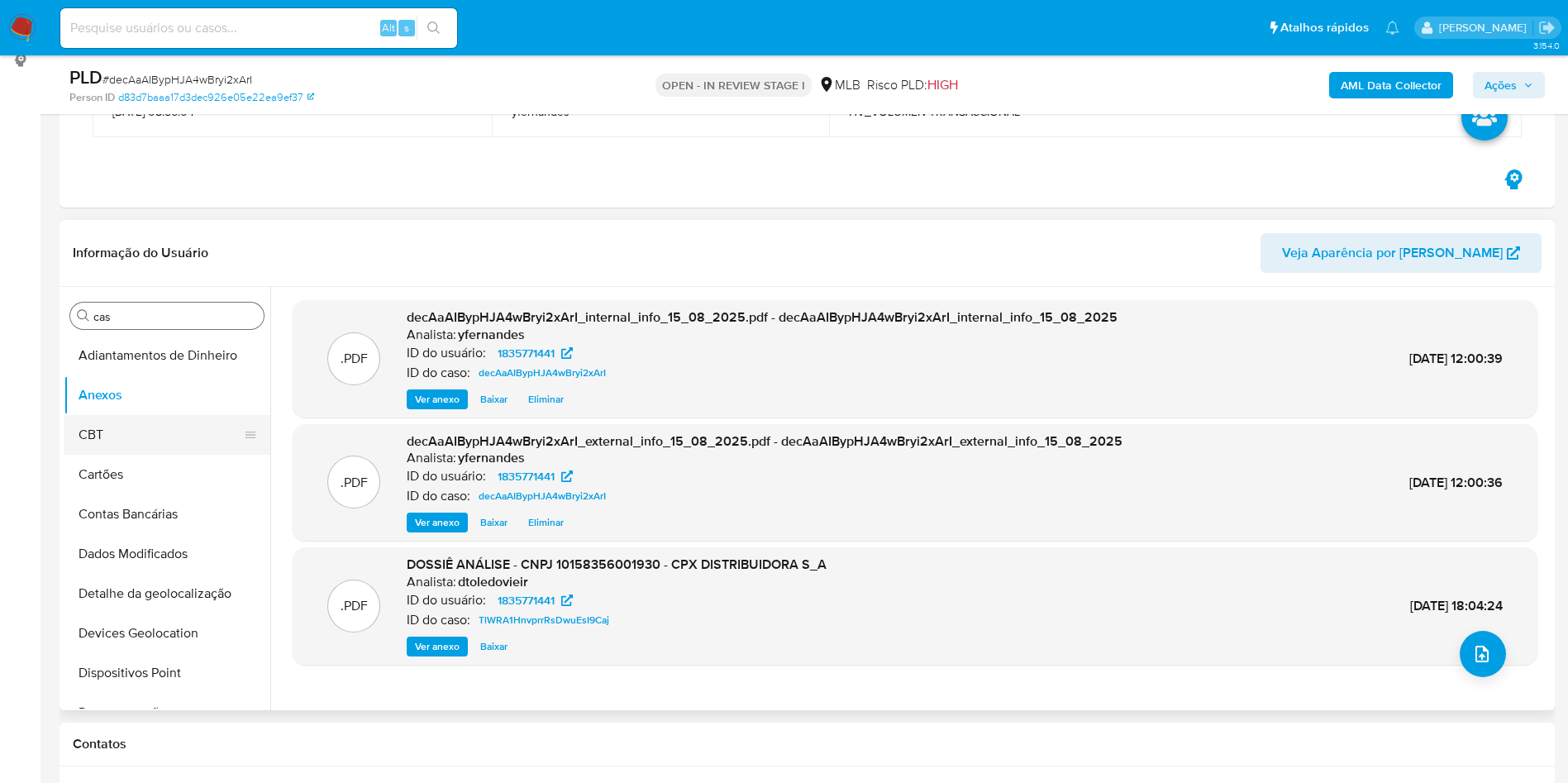
click at [180, 426] on button "CBT" at bounding box center [161, 435] width 193 height 40
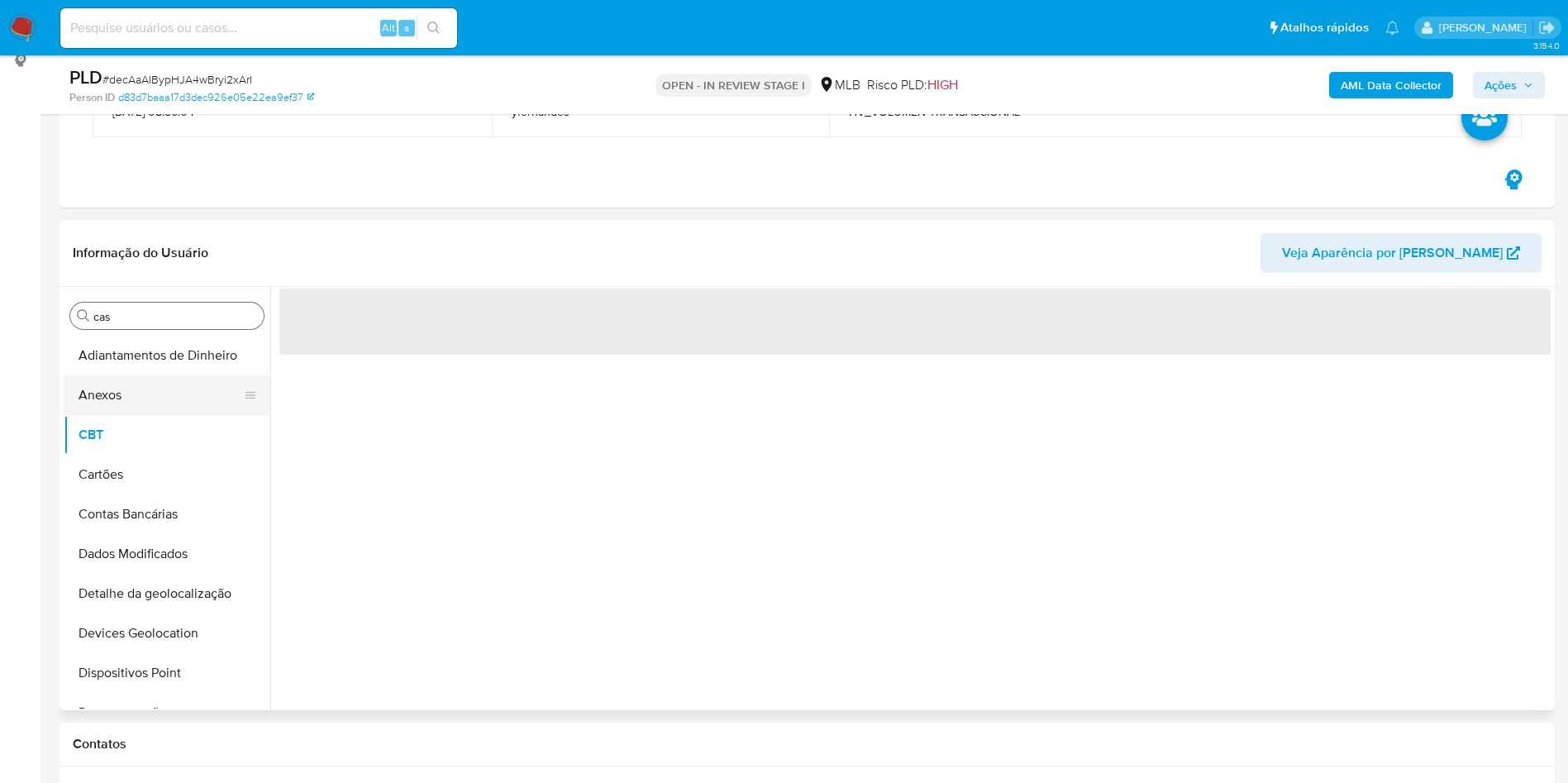
click at [147, 395] on button "Anexos" at bounding box center [161, 395] width 193 height 40
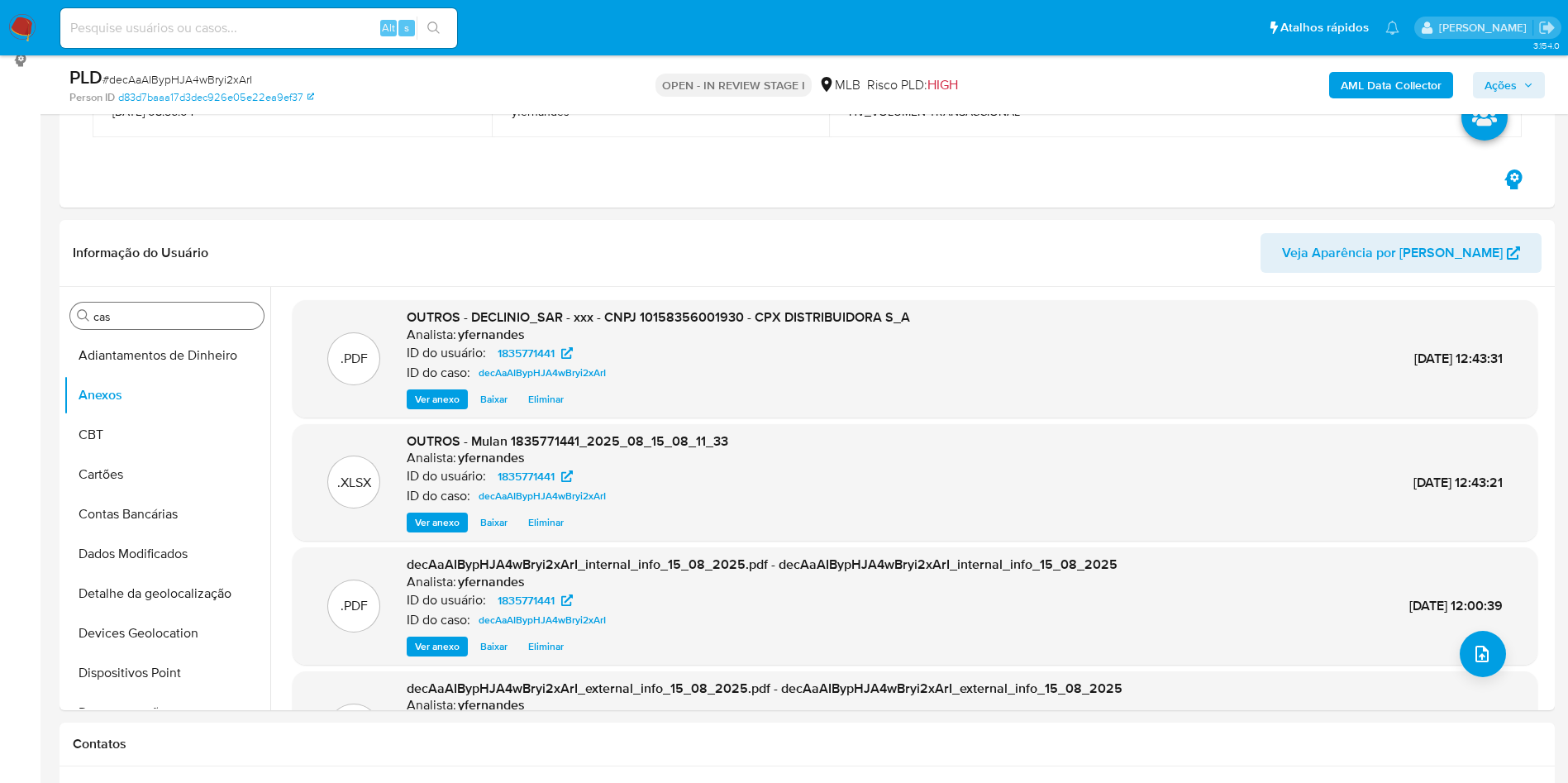
click at [1513, 83] on span "Ações" at bounding box center [1501, 85] width 33 height 26
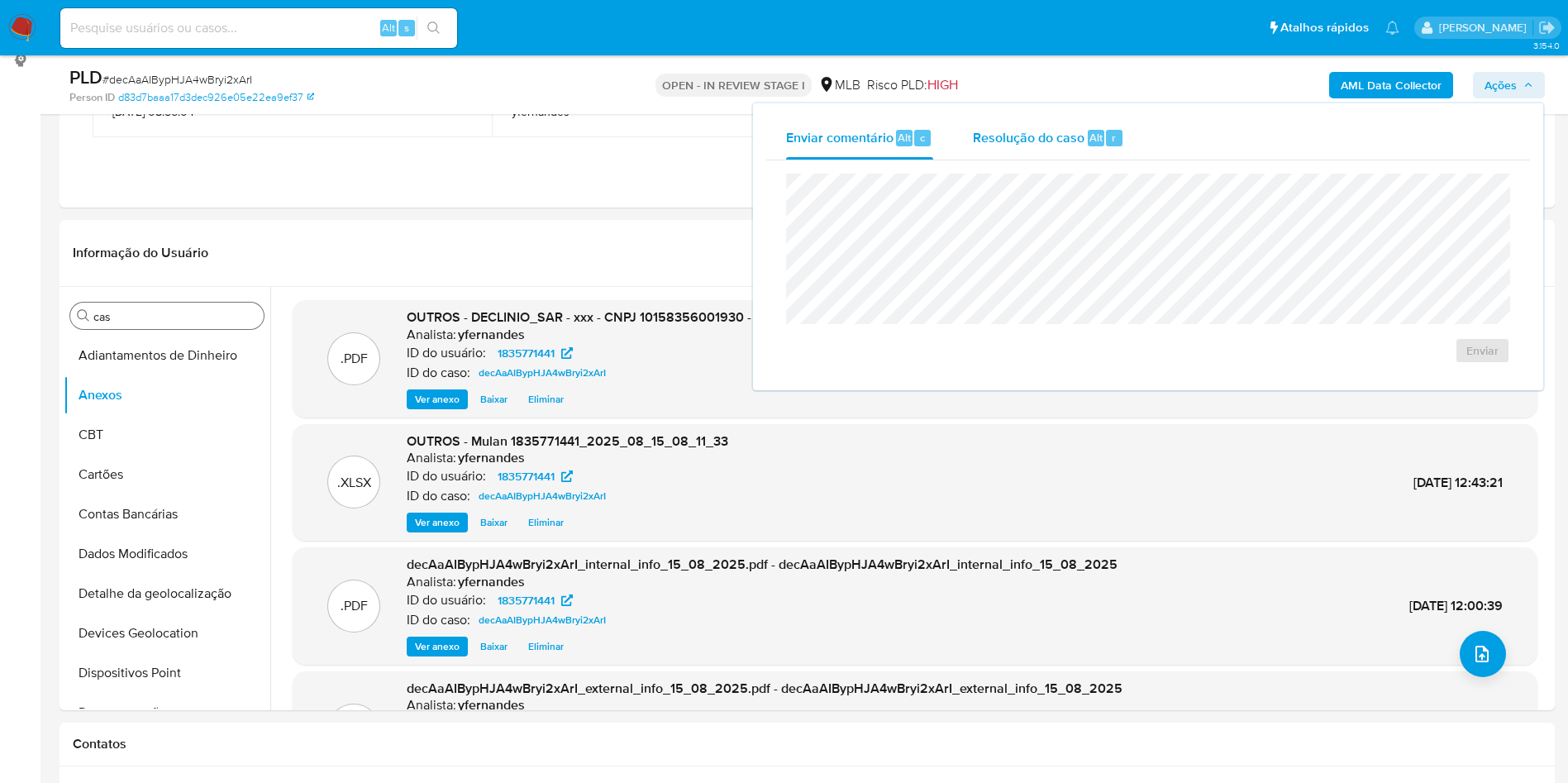
click at [1021, 147] on div "Resolução do caso Alt r" at bounding box center [1049, 138] width 151 height 43
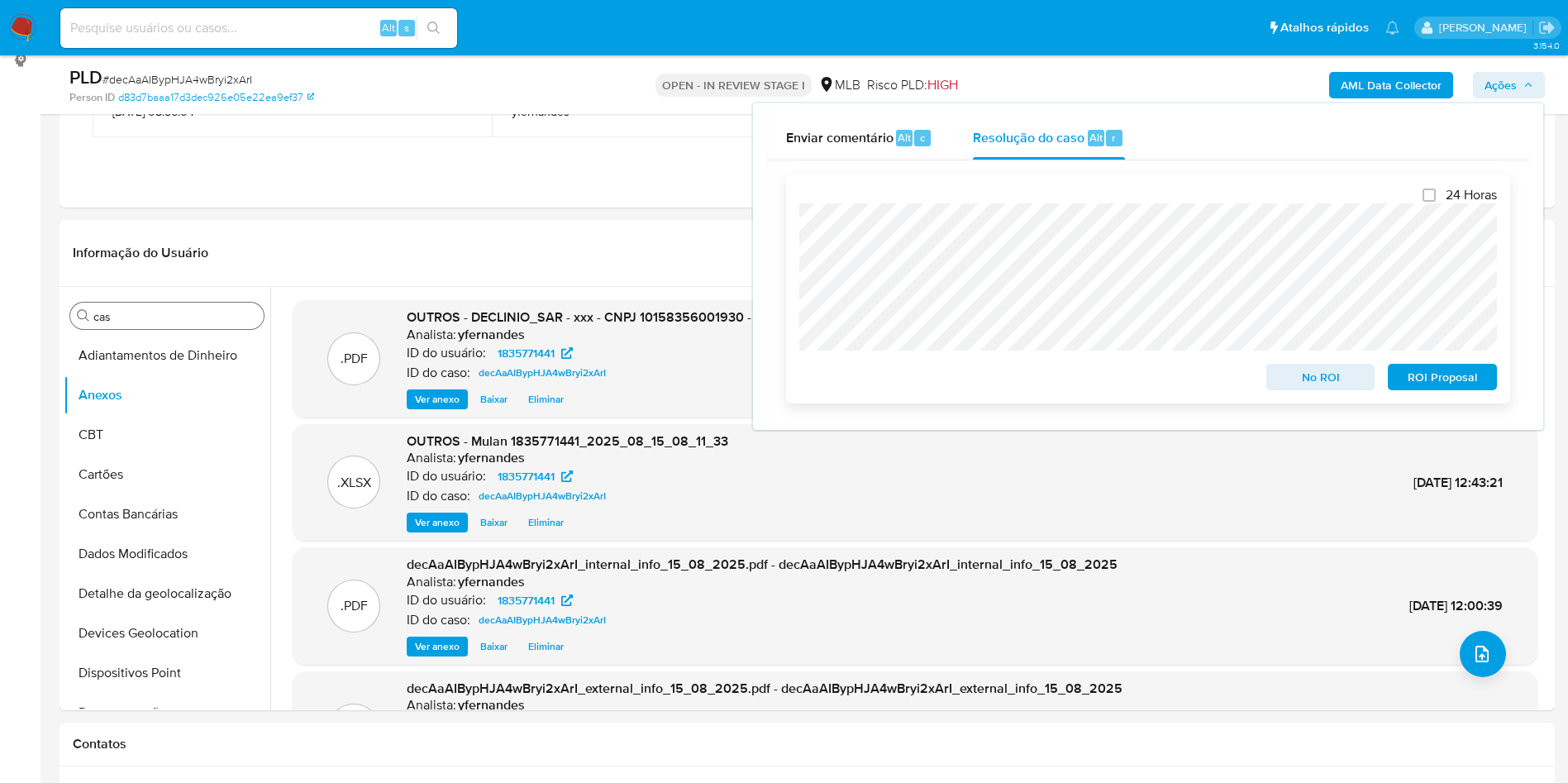
click at [1293, 377] on span "No ROI" at bounding box center [1321, 376] width 86 height 23
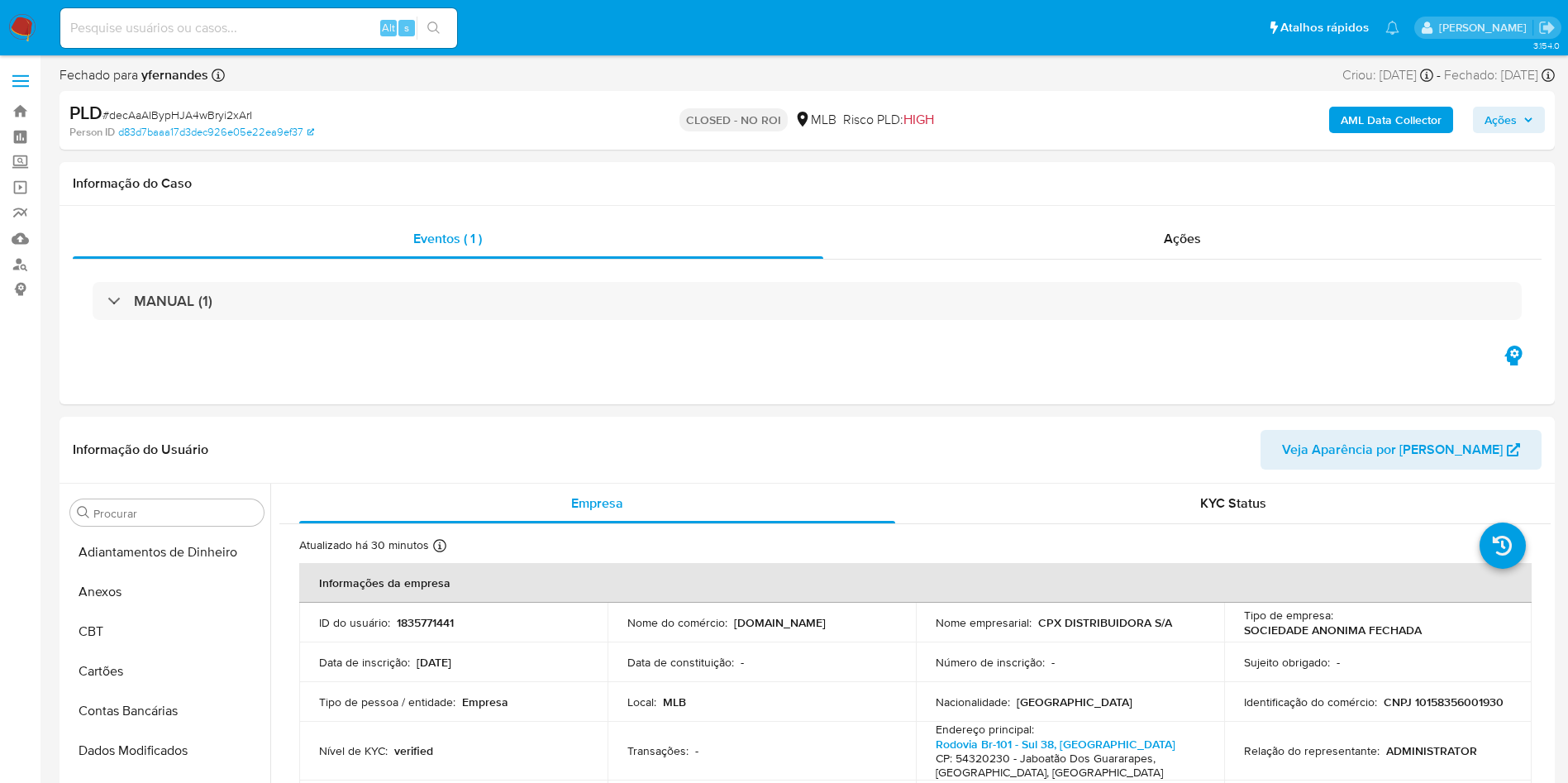
scroll to position [738, 0]
click at [980, 248] on div "Ações" at bounding box center [1183, 239] width 719 height 40
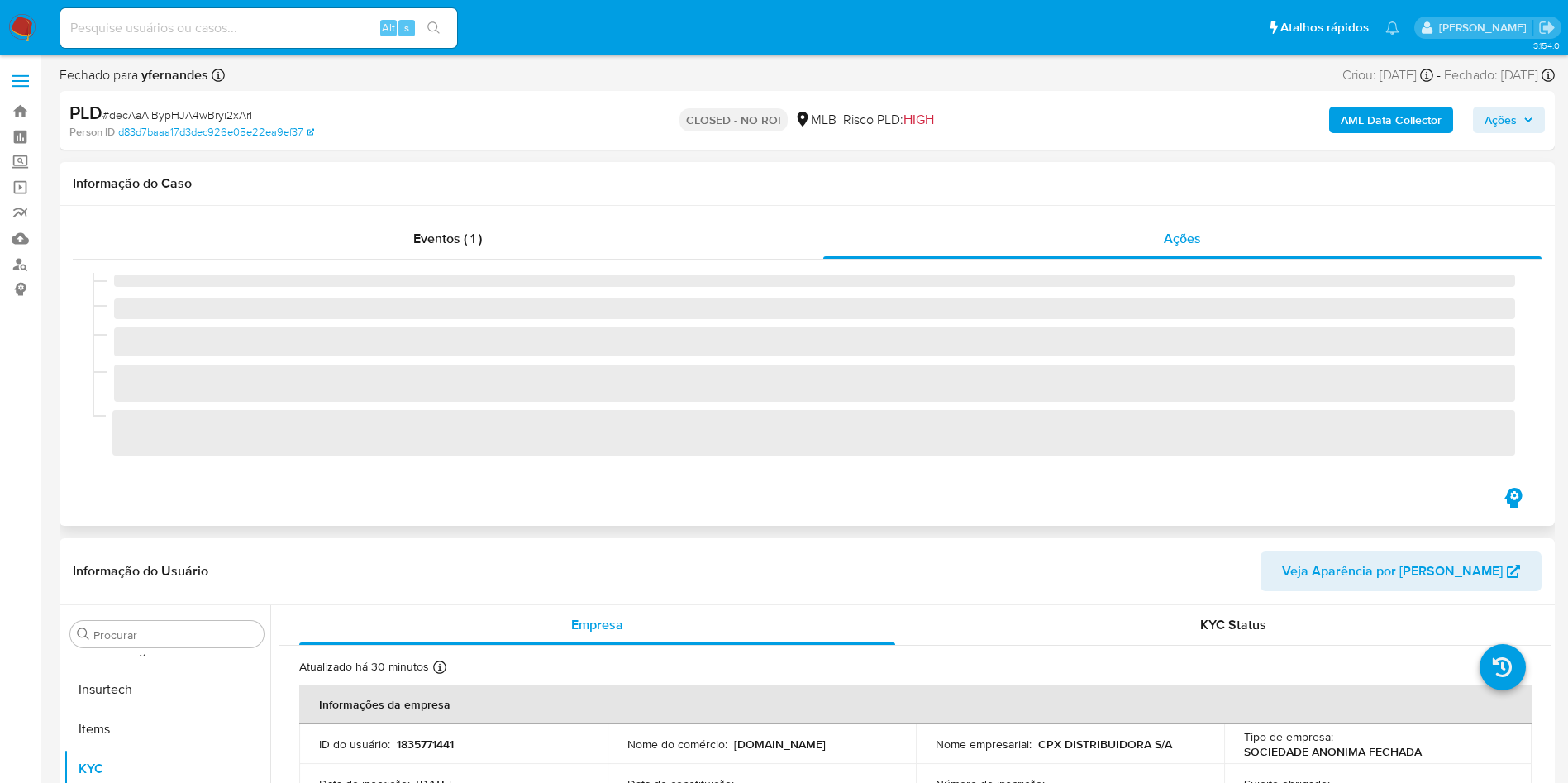
select select "10"
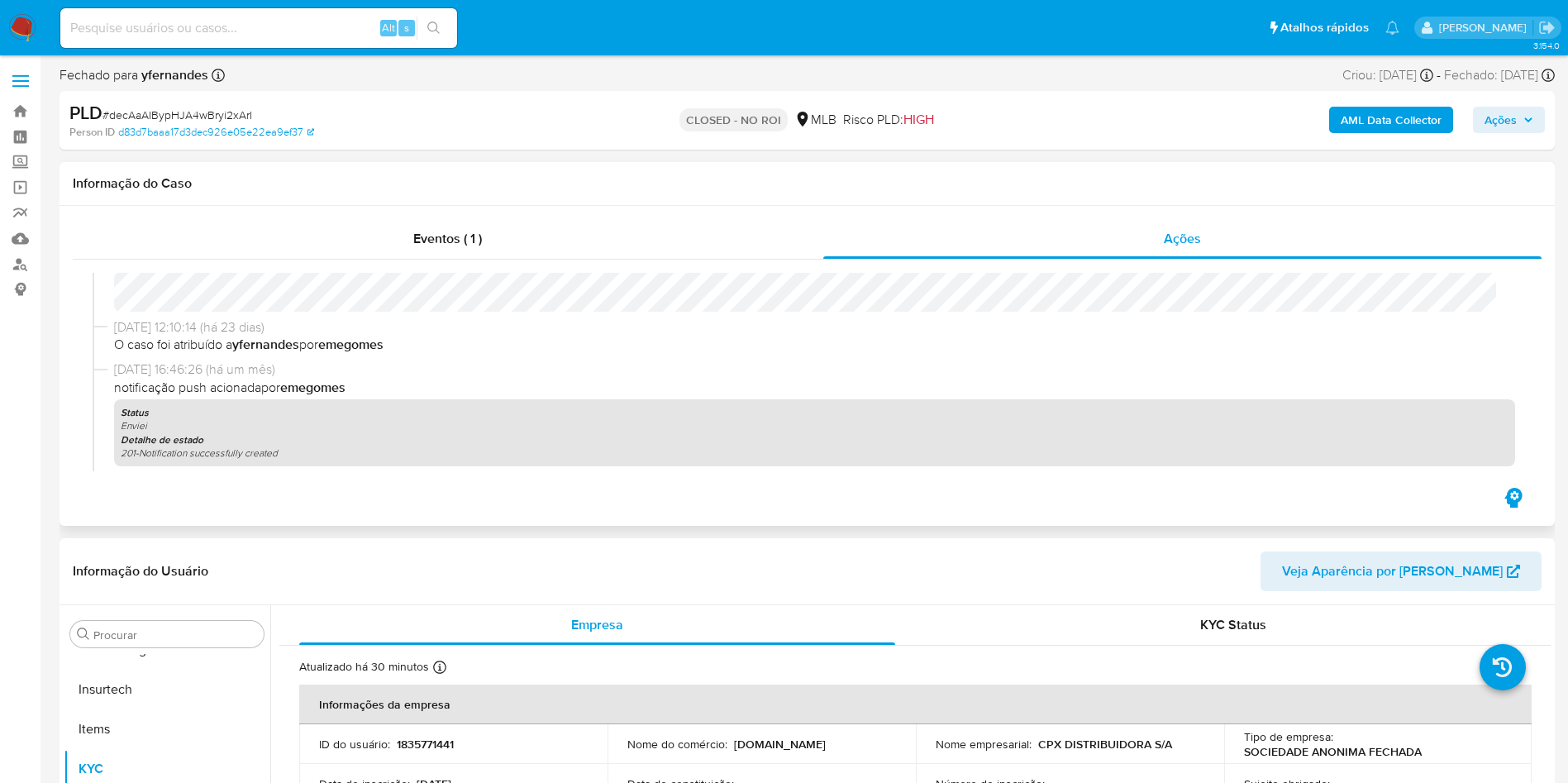
scroll to position [942, 0]
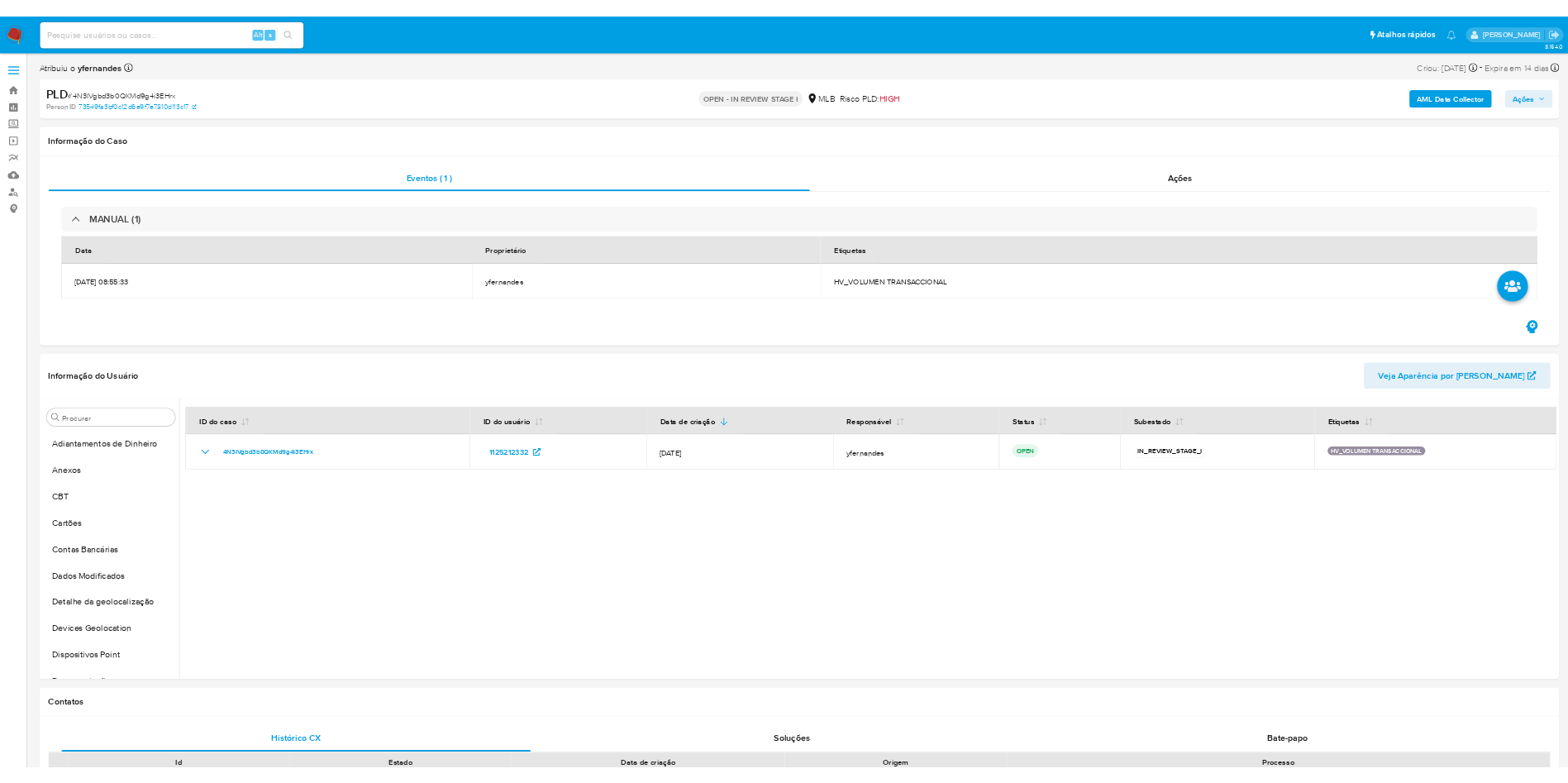
scroll to position [490, 0]
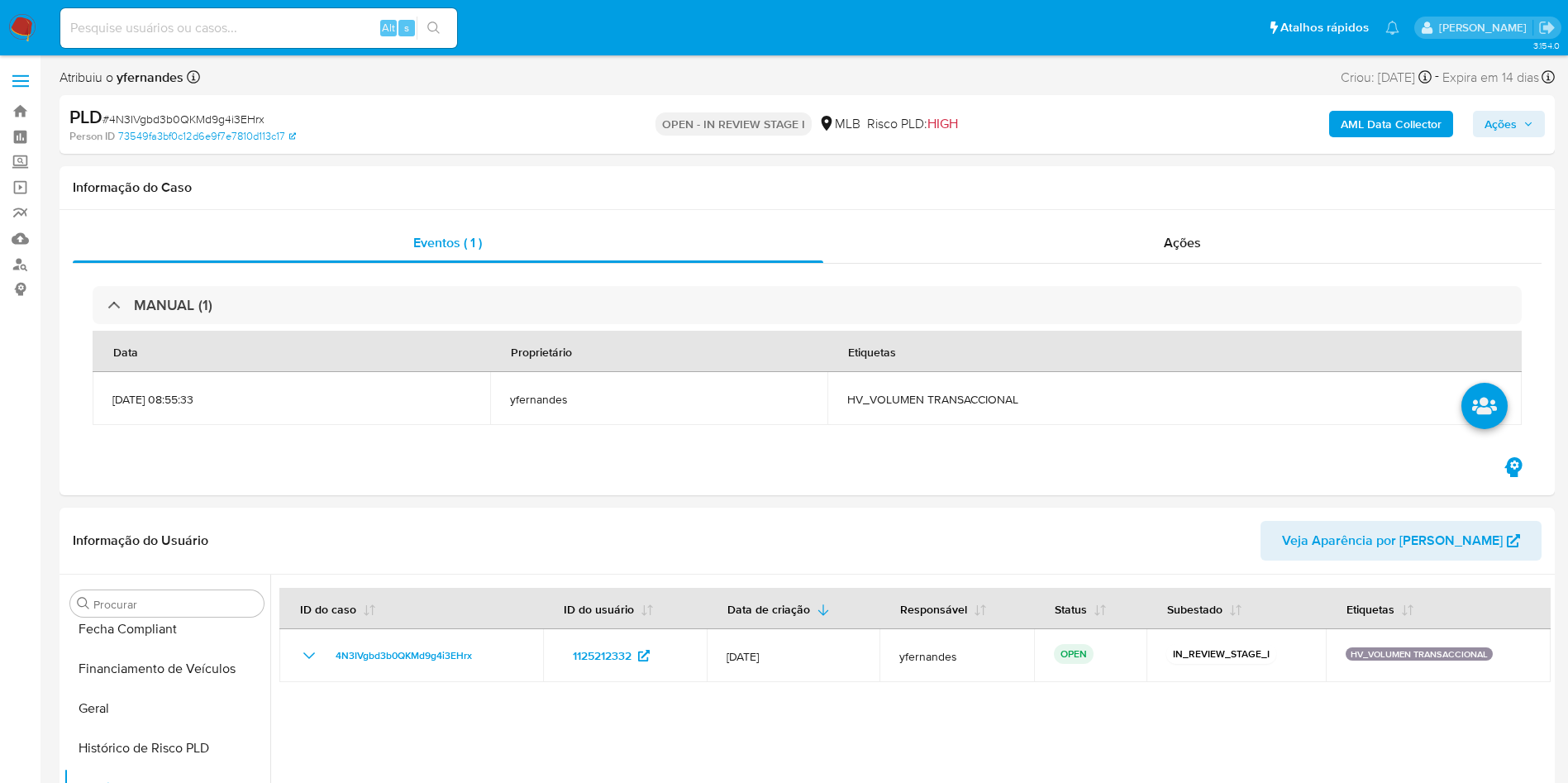
click at [261, 114] on span "# 4N3IVgbd3b0QKMd9g4i3EHrx" at bounding box center [183, 119] width 162 height 17
click at [234, 117] on span "# 4N3IVgbd3b0QKMd9g4i3EHrx" at bounding box center [183, 119] width 162 height 17
copy span "4N3IVgbd3b0QKMd9g4i3EHrx"
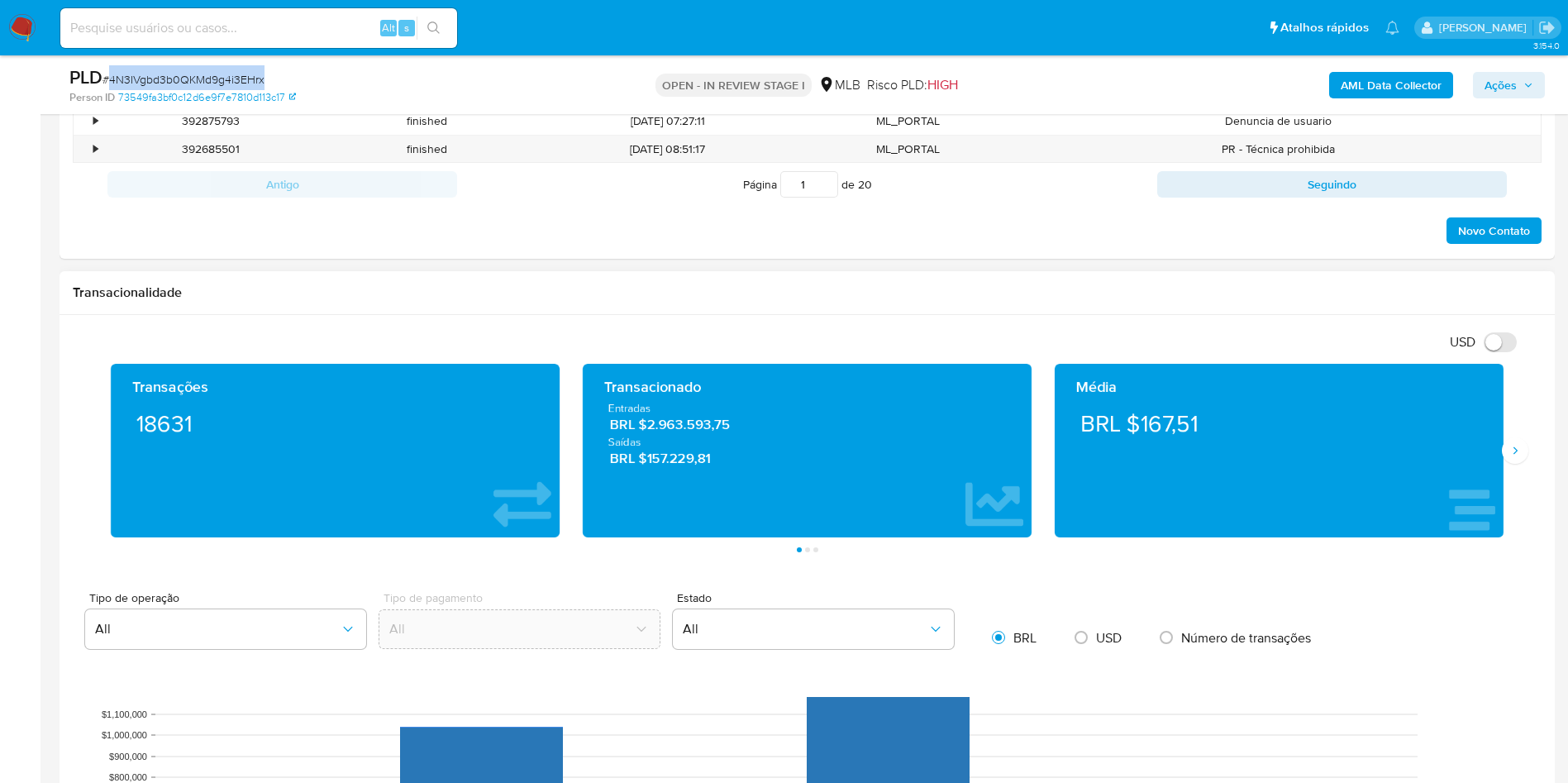
scroll to position [1116, 0]
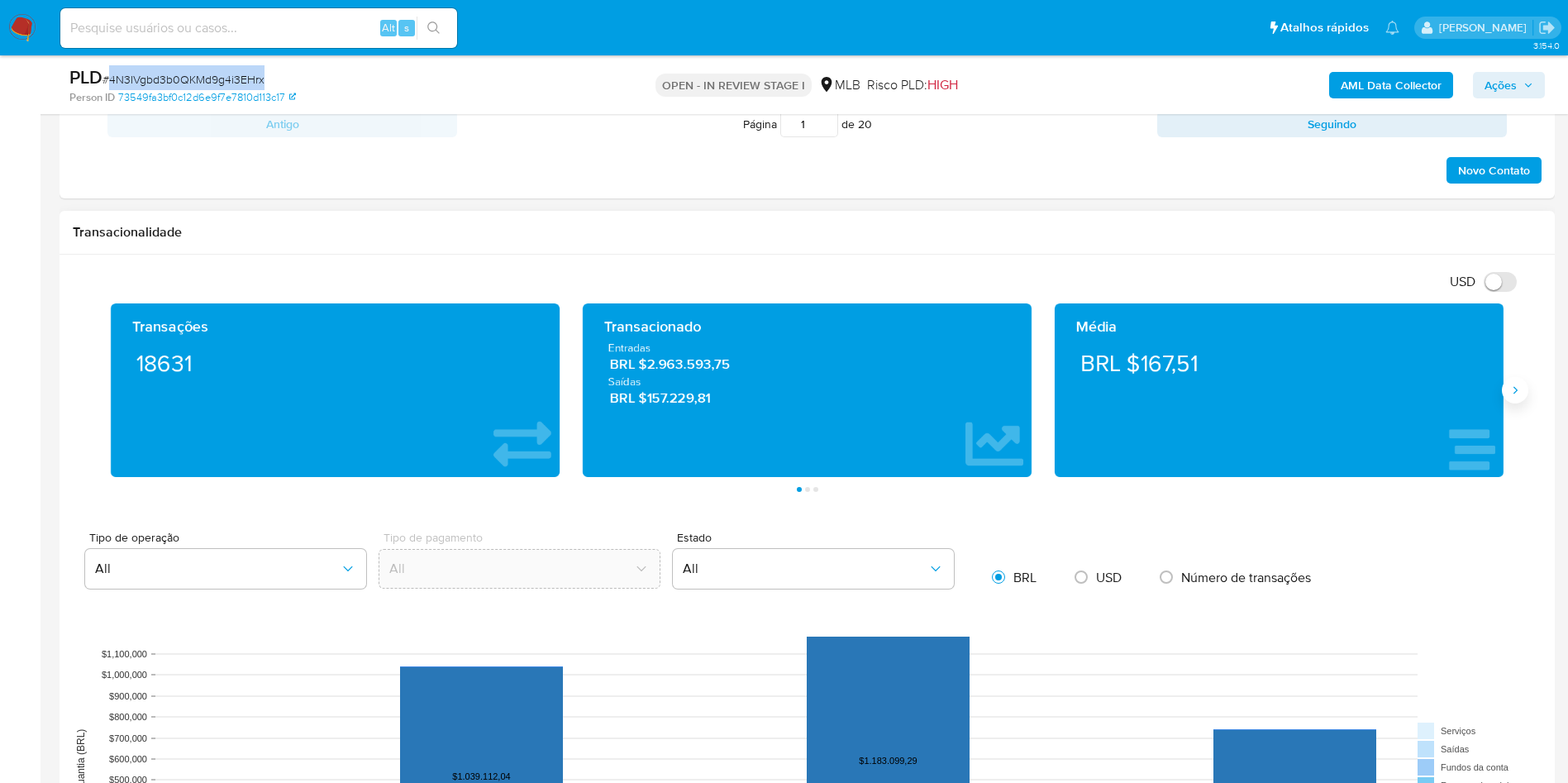
click at [1515, 400] on button "Siguiente" at bounding box center [1515, 390] width 26 height 26
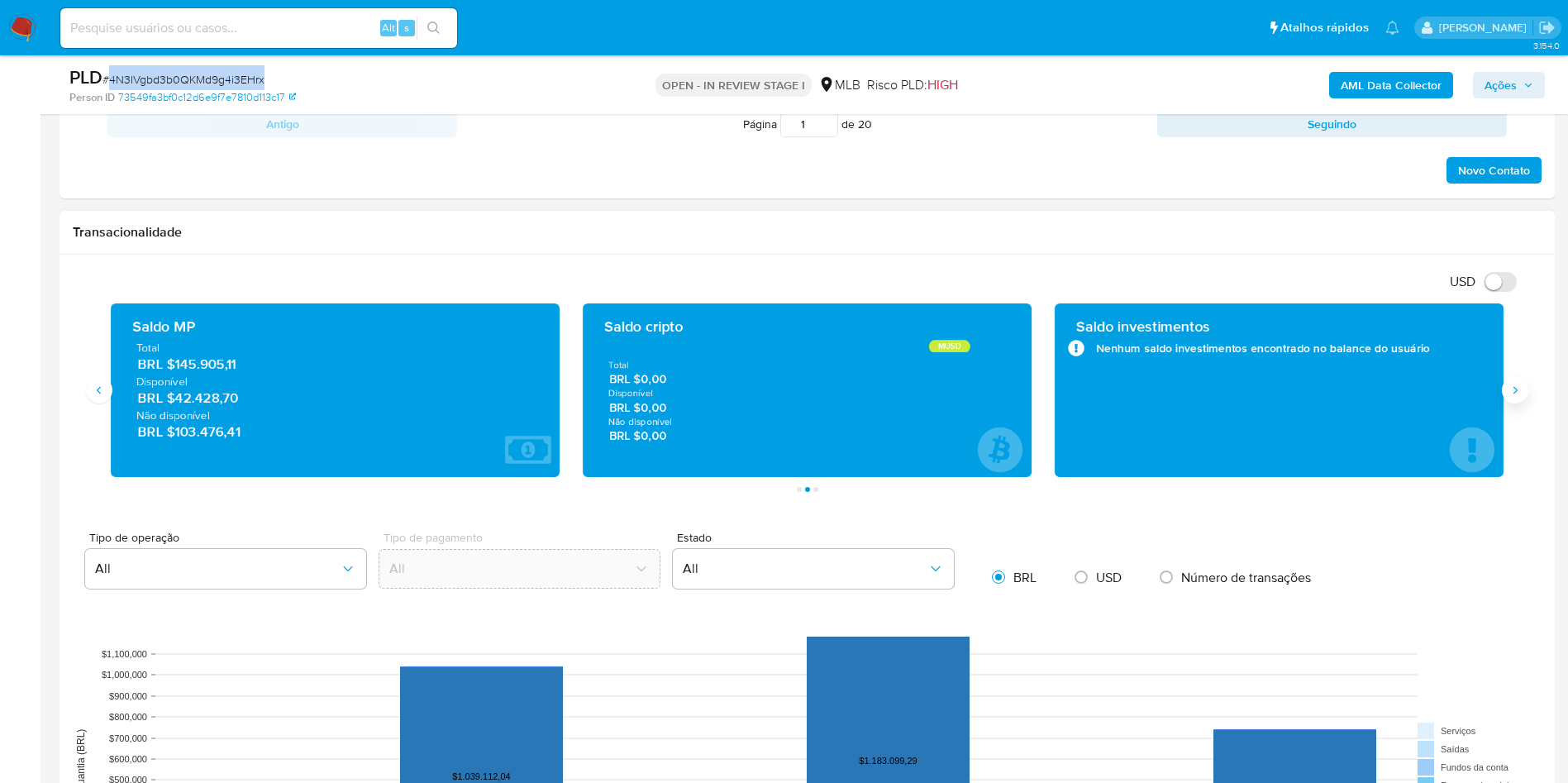
click at [1515, 400] on button "Siguiente" at bounding box center [1515, 390] width 26 height 26
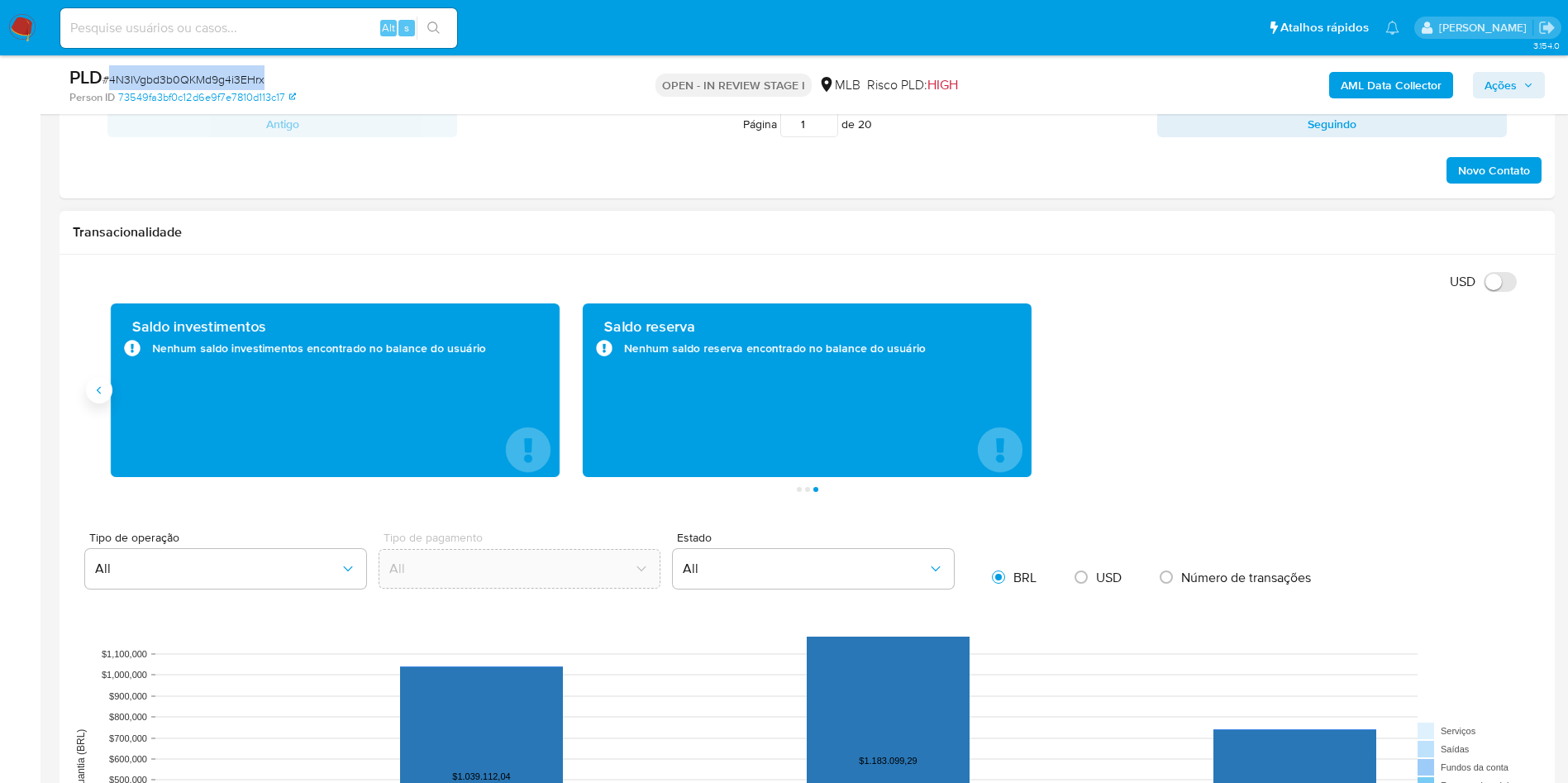
click at [102, 393] on icon "Anterior" at bounding box center [99, 390] width 13 height 13
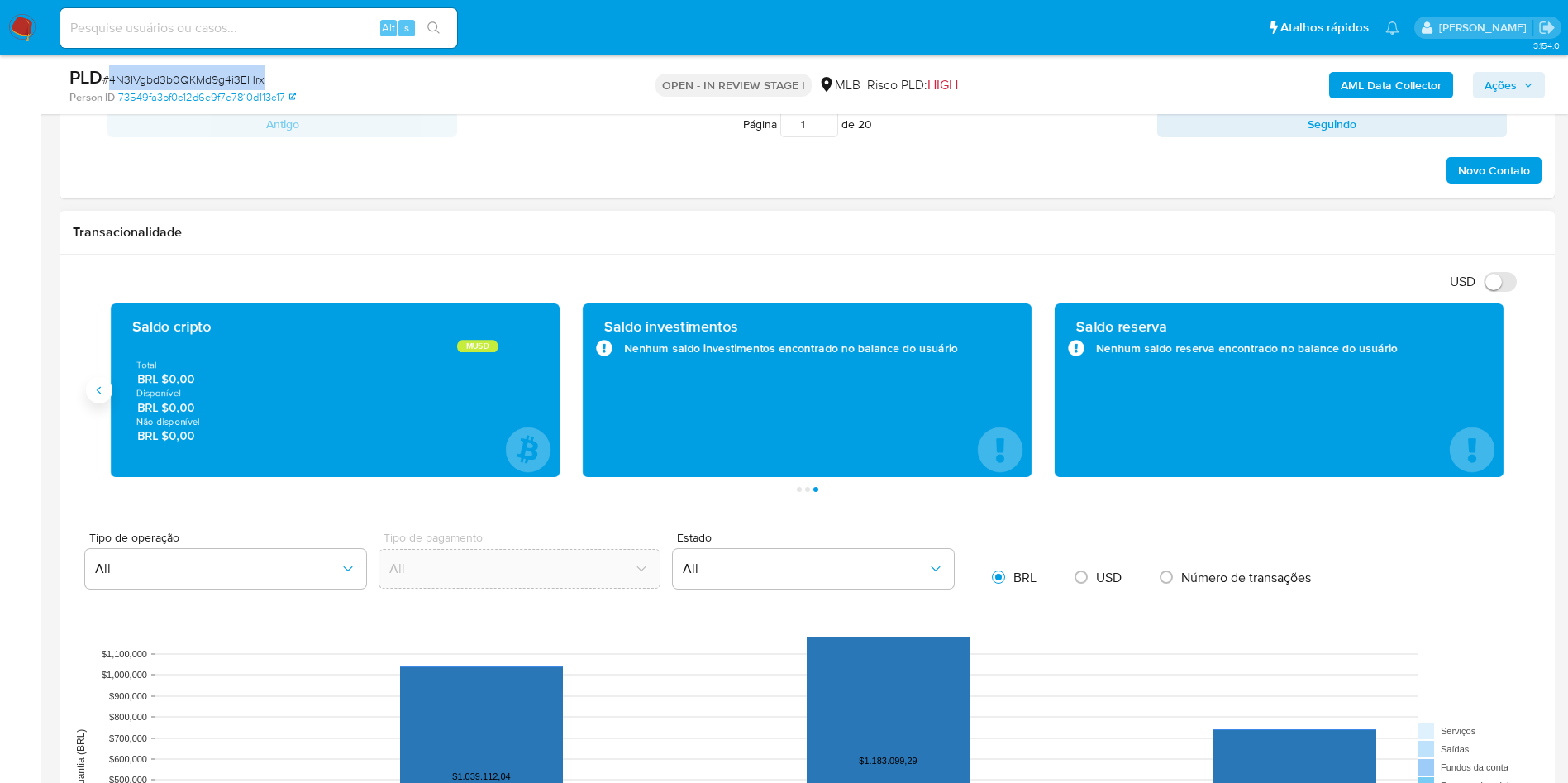
click at [102, 393] on icon "Anterior" at bounding box center [99, 390] width 13 height 13
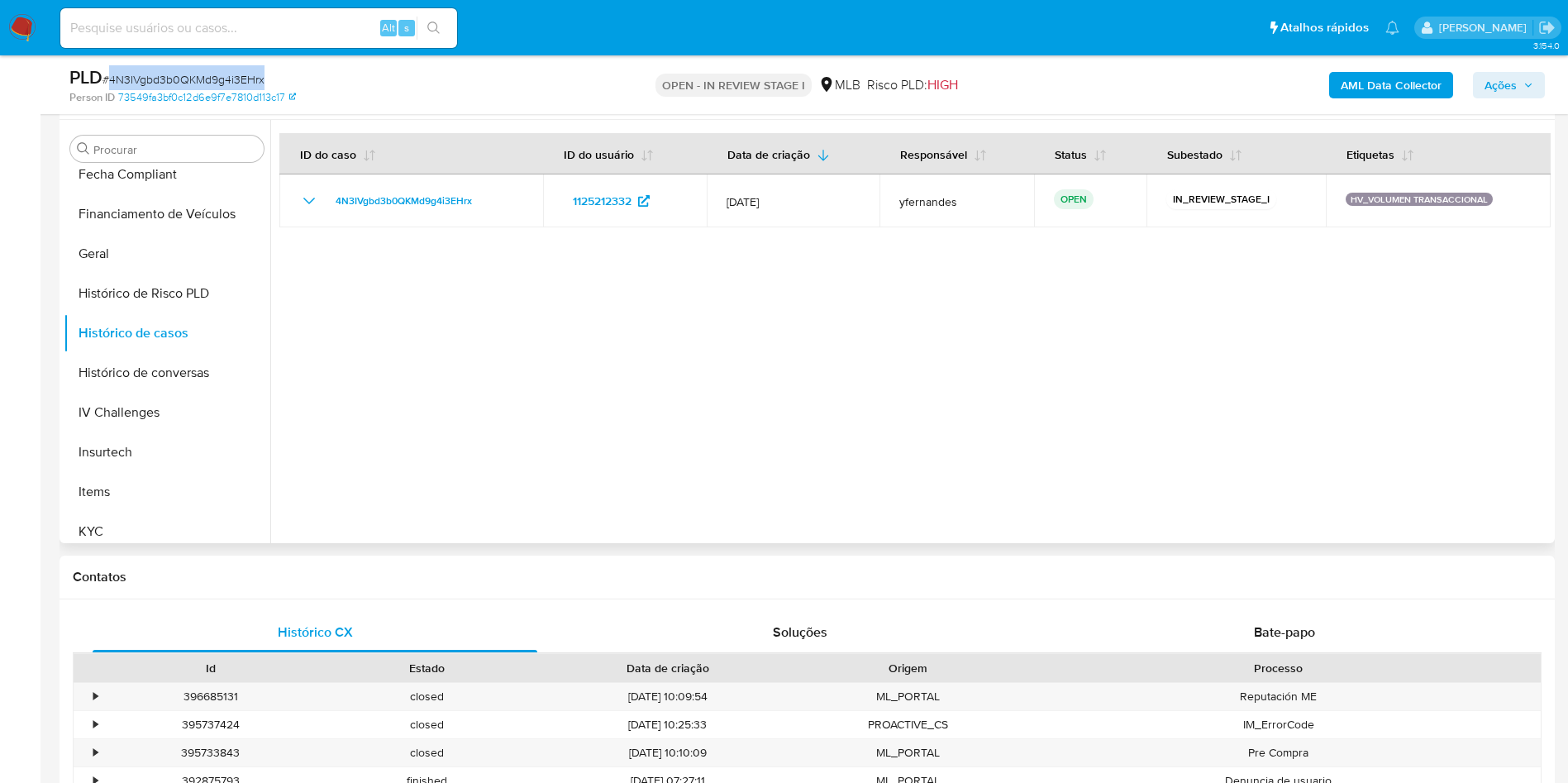
scroll to position [372, 0]
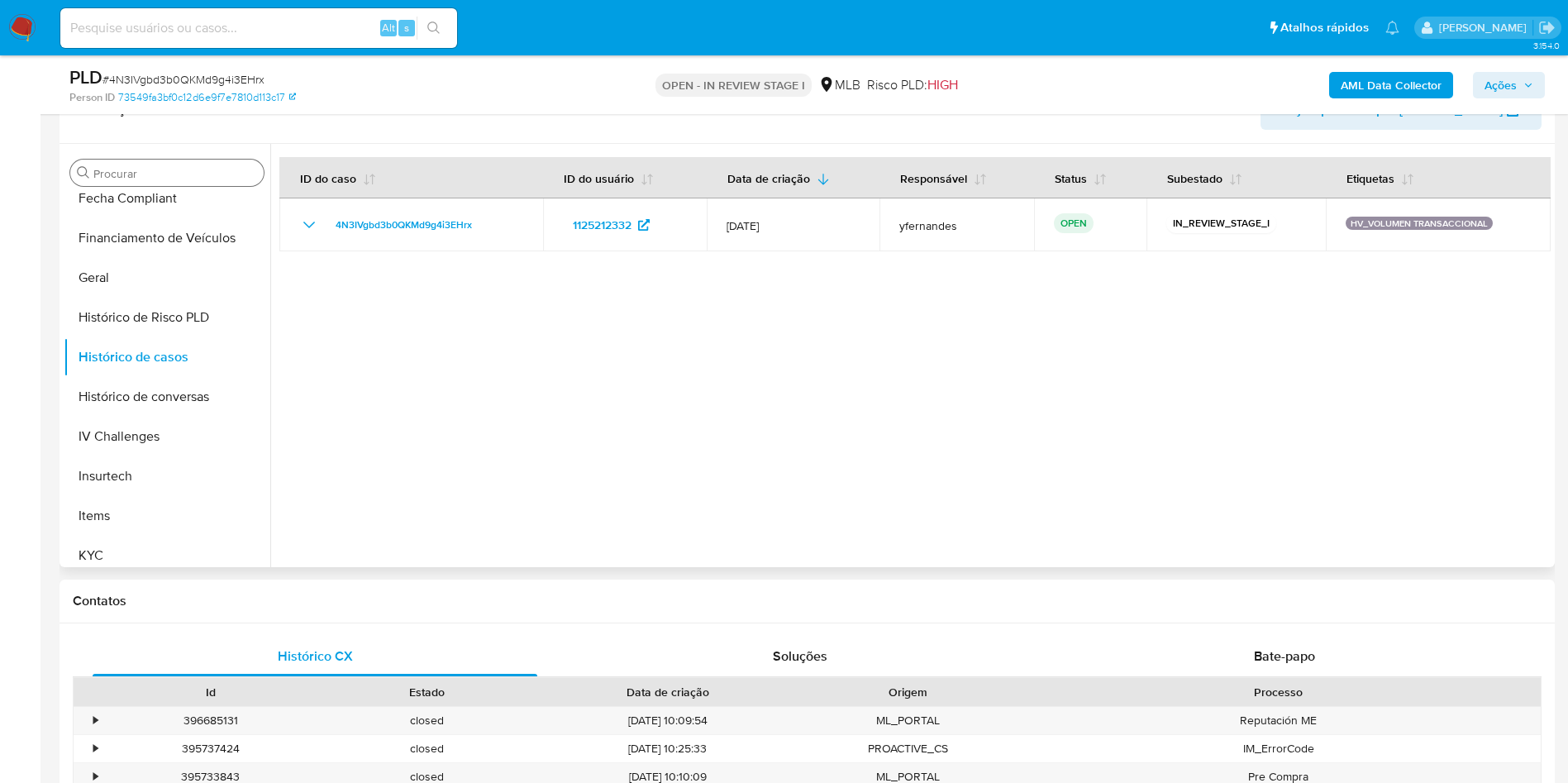
click at [176, 171] on input "Procurar" at bounding box center [176, 174] width 163 height 15
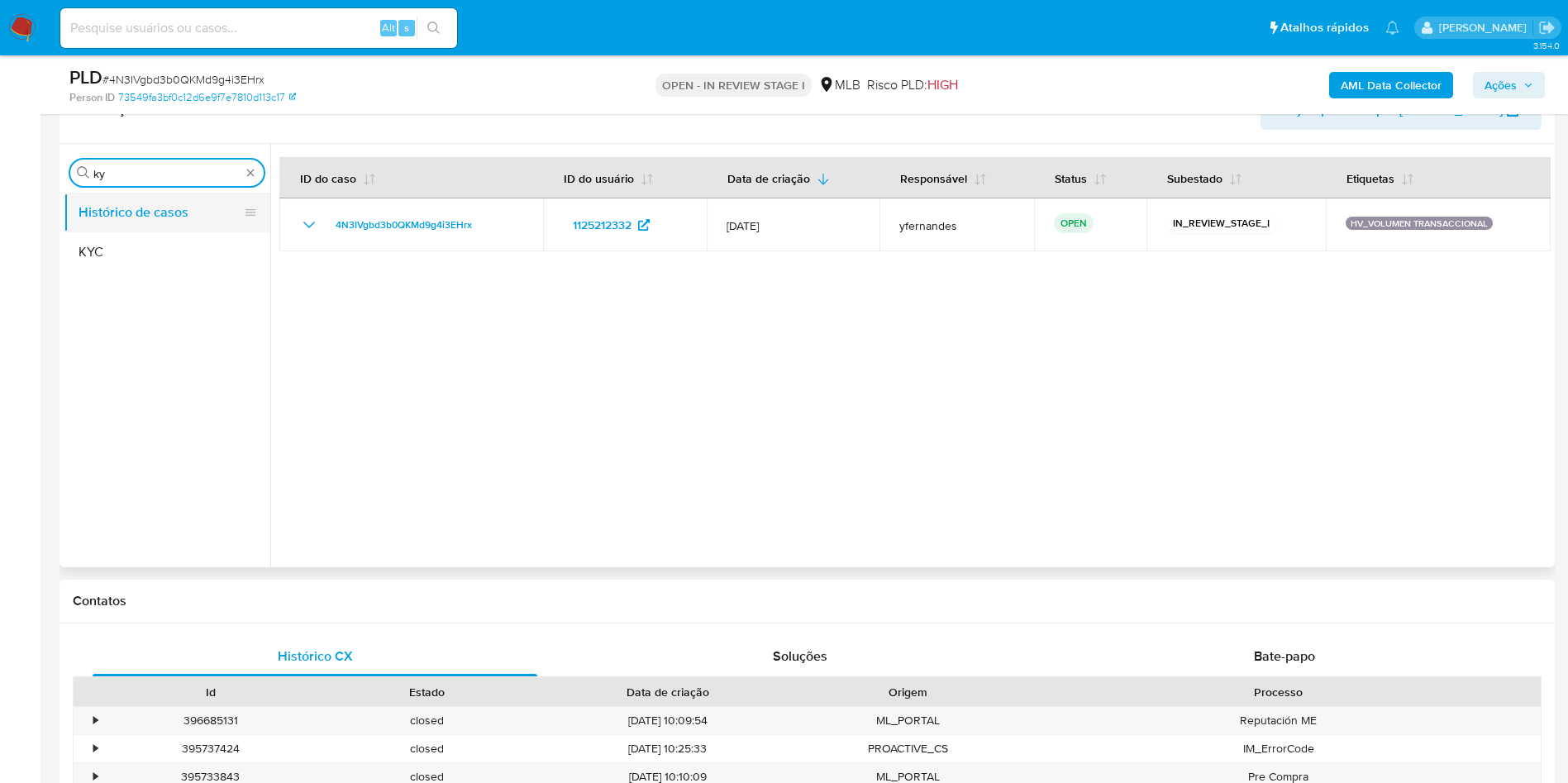
click at [158, 206] on button "Histórico de casos" at bounding box center [161, 212] width 193 height 40
click at [131, 248] on button "KYC" at bounding box center [161, 252] width 193 height 40
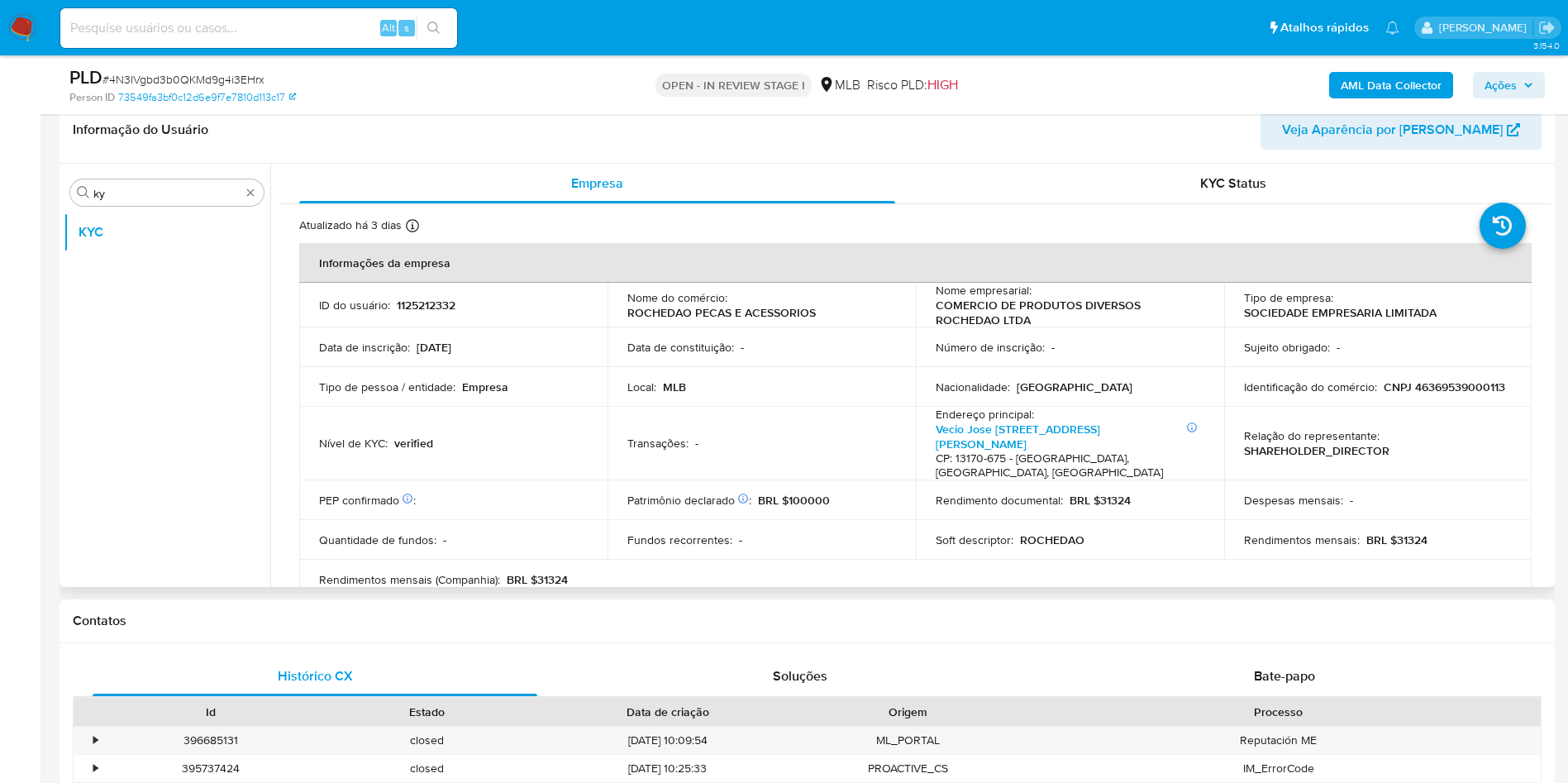
click at [410, 202] on div "Empresa" at bounding box center [597, 183] width 596 height 40
click at [182, 200] on input "ky" at bounding box center [167, 193] width 147 height 15
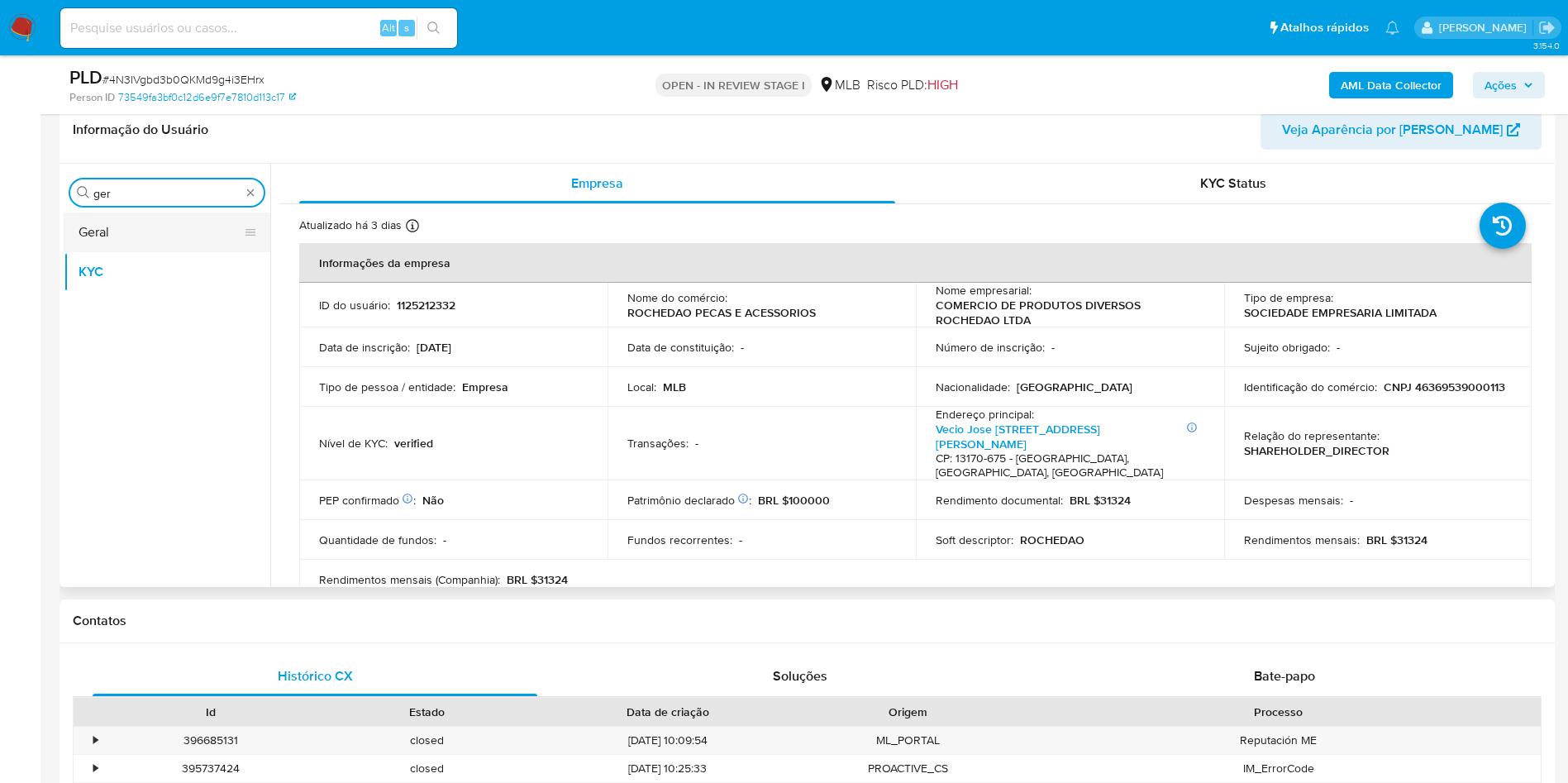
type input "ger"
click at [161, 228] on button "Geral" at bounding box center [161, 232] width 193 height 40
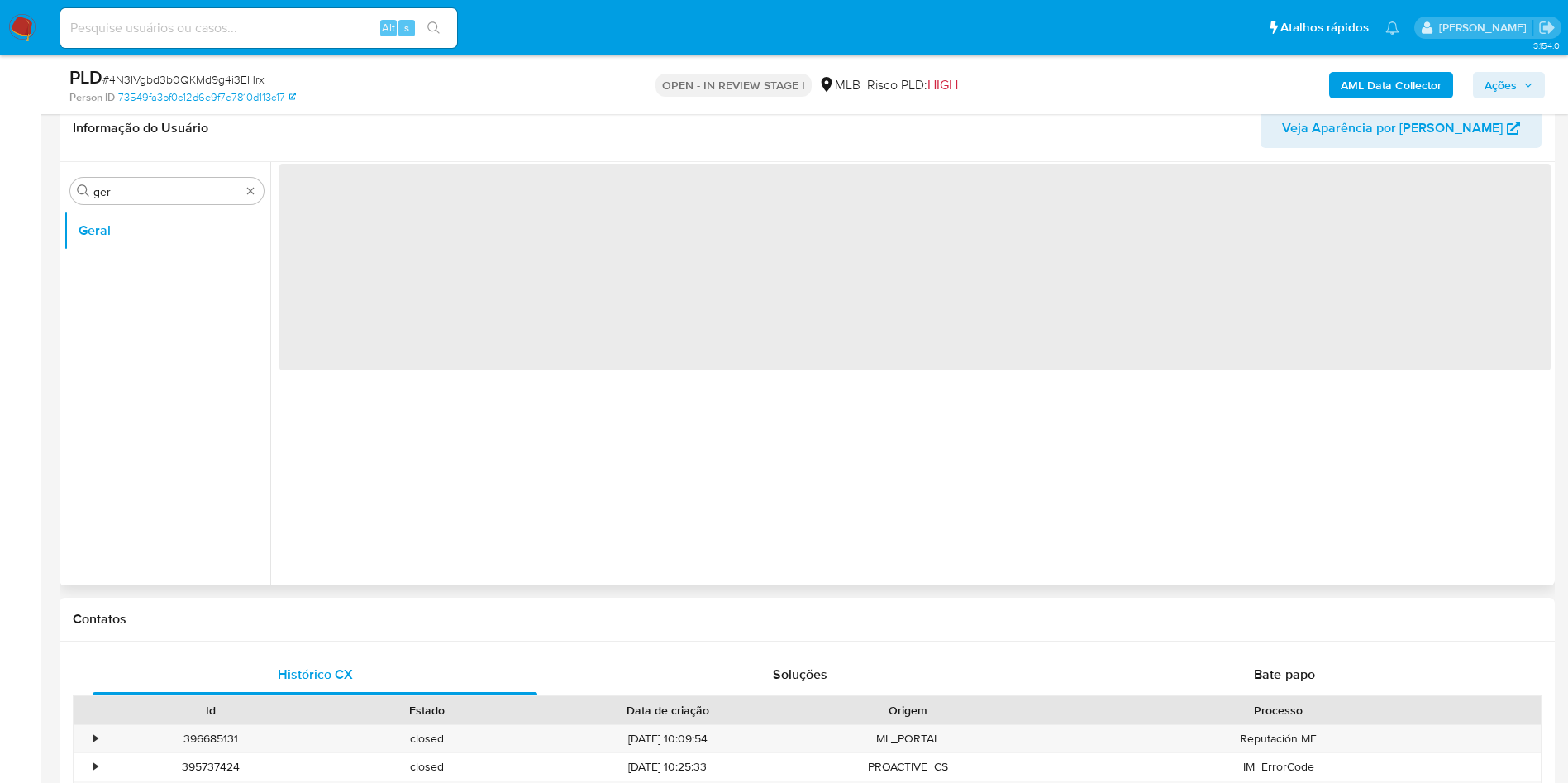
scroll to position [248, 0]
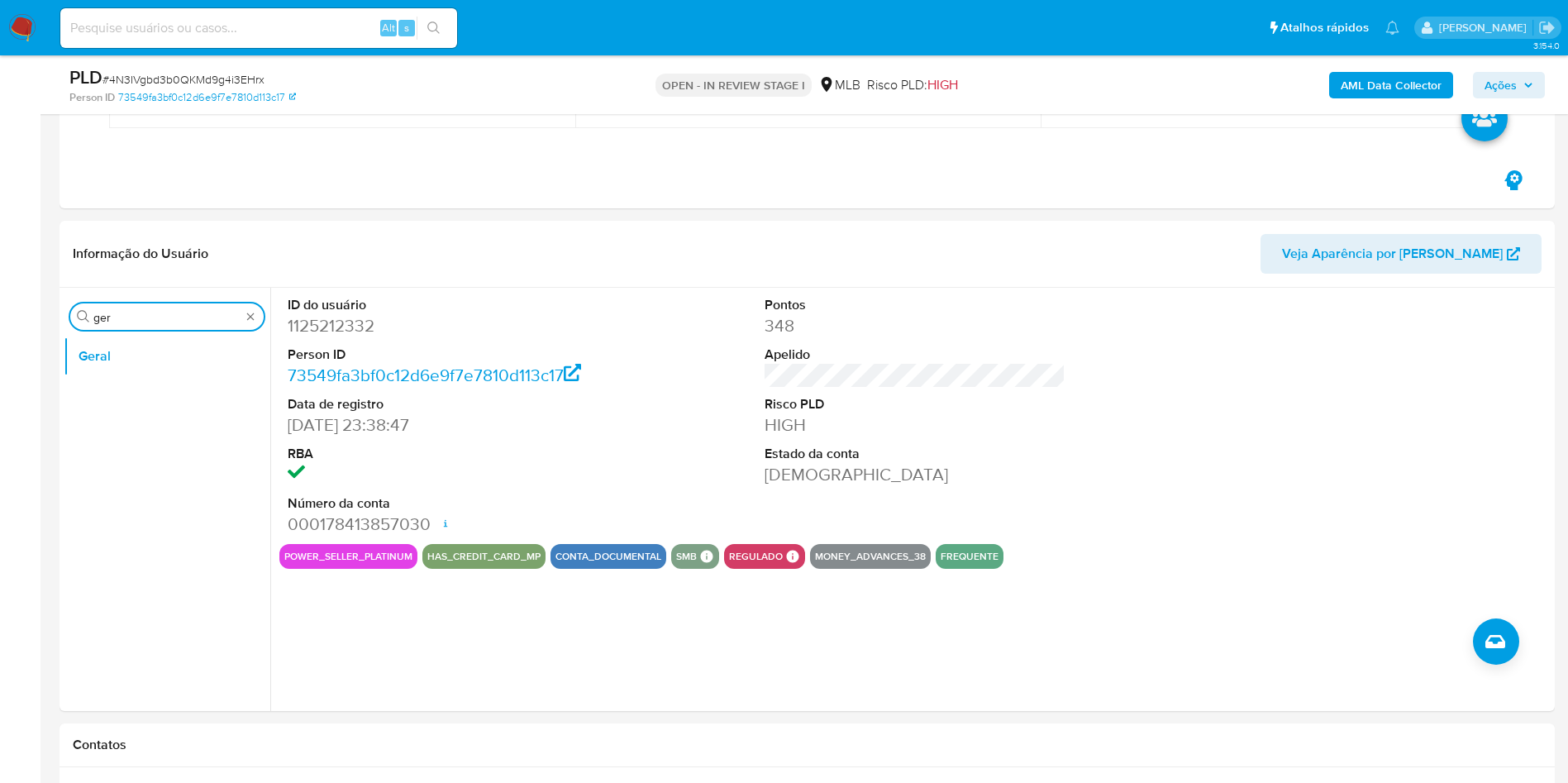
click at [113, 321] on input "ger" at bounding box center [167, 318] width 147 height 15
click at [113, 320] on input "ger" at bounding box center [167, 318] width 147 height 15
click at [67, 377] on button "KYC" at bounding box center [167, 396] width 207 height 40
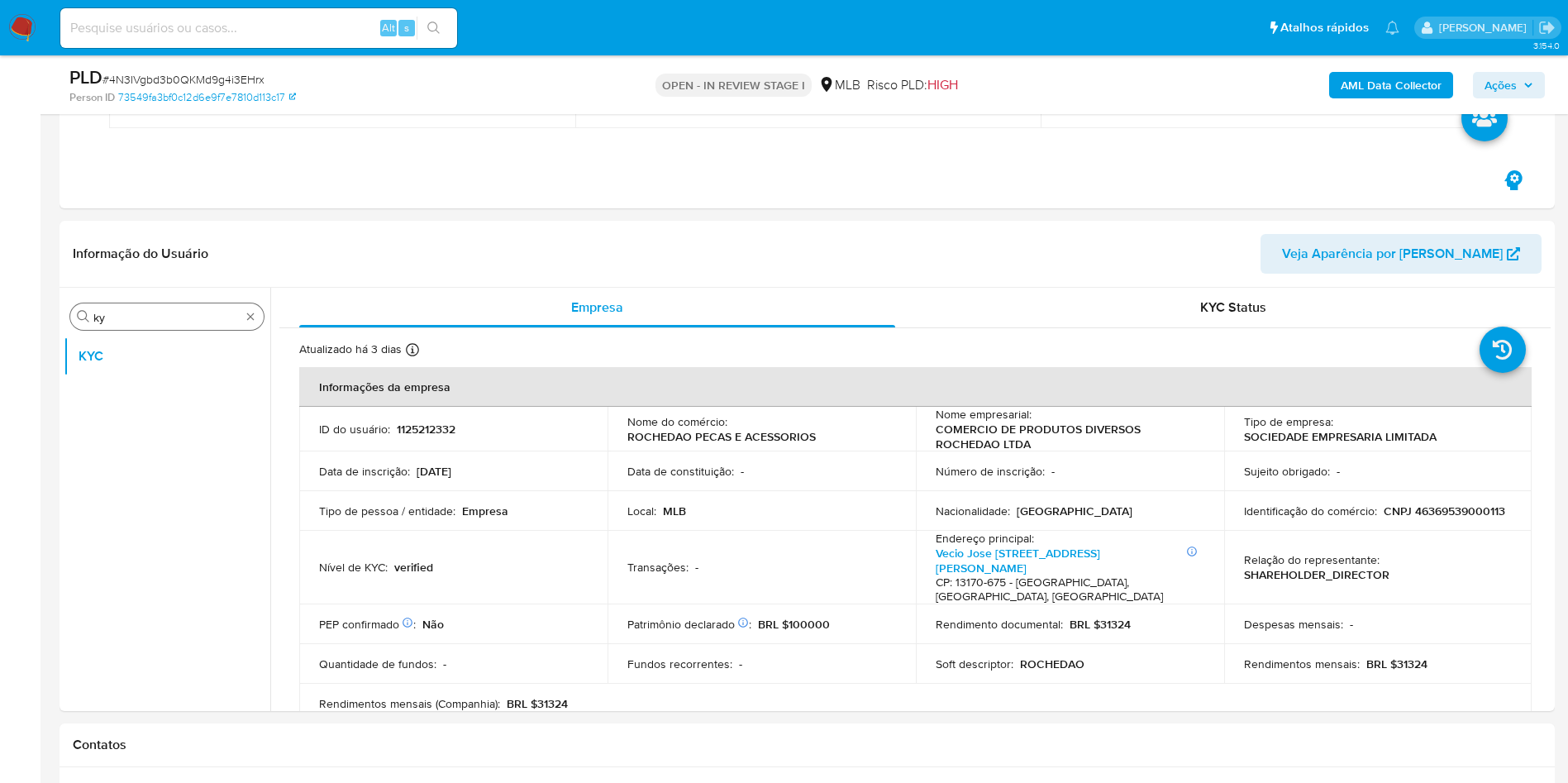
click at [142, 313] on input "ky" at bounding box center [167, 318] width 147 height 15
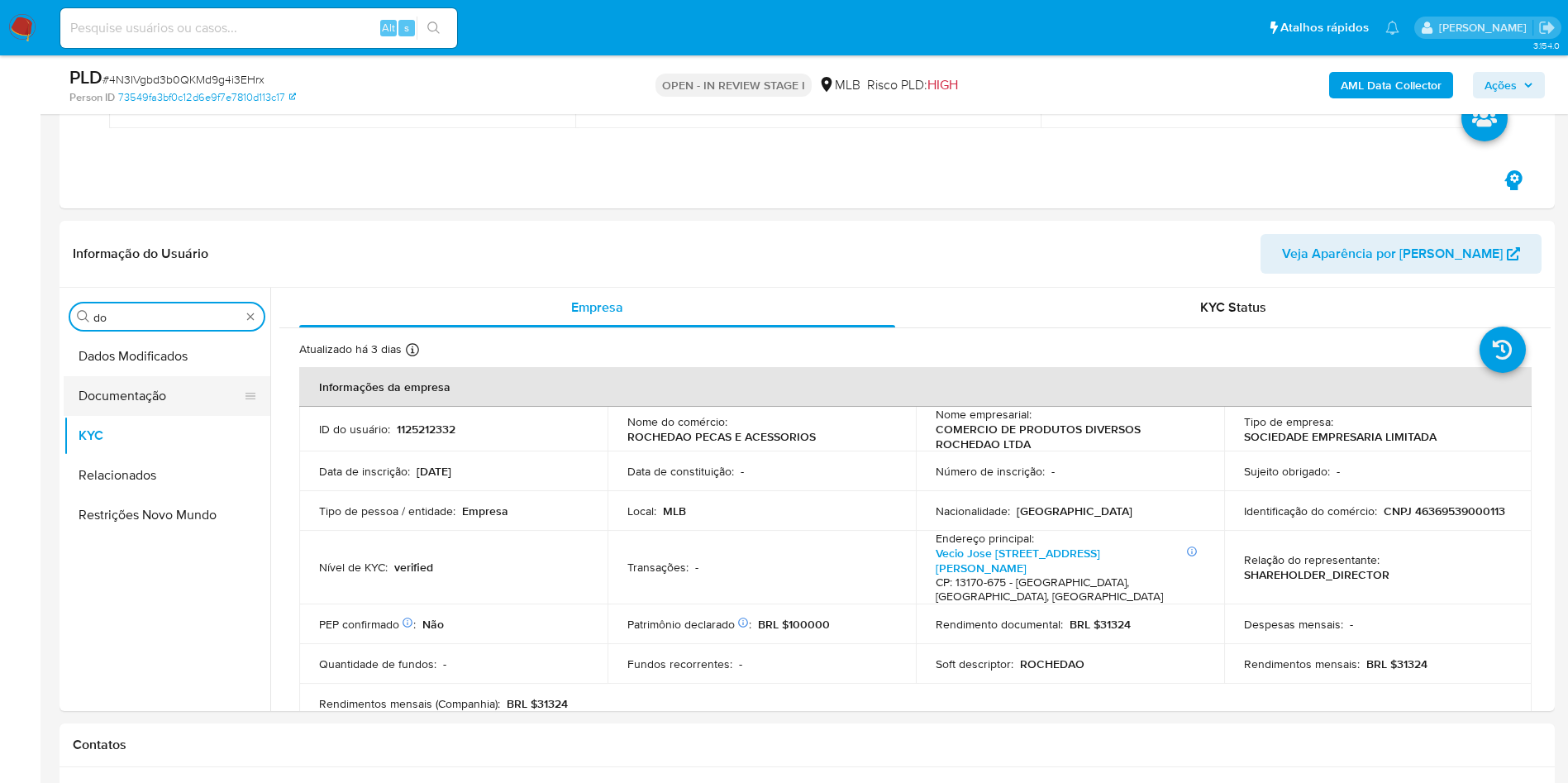
type input "do"
click at [140, 401] on button "Documentação" at bounding box center [161, 396] width 193 height 40
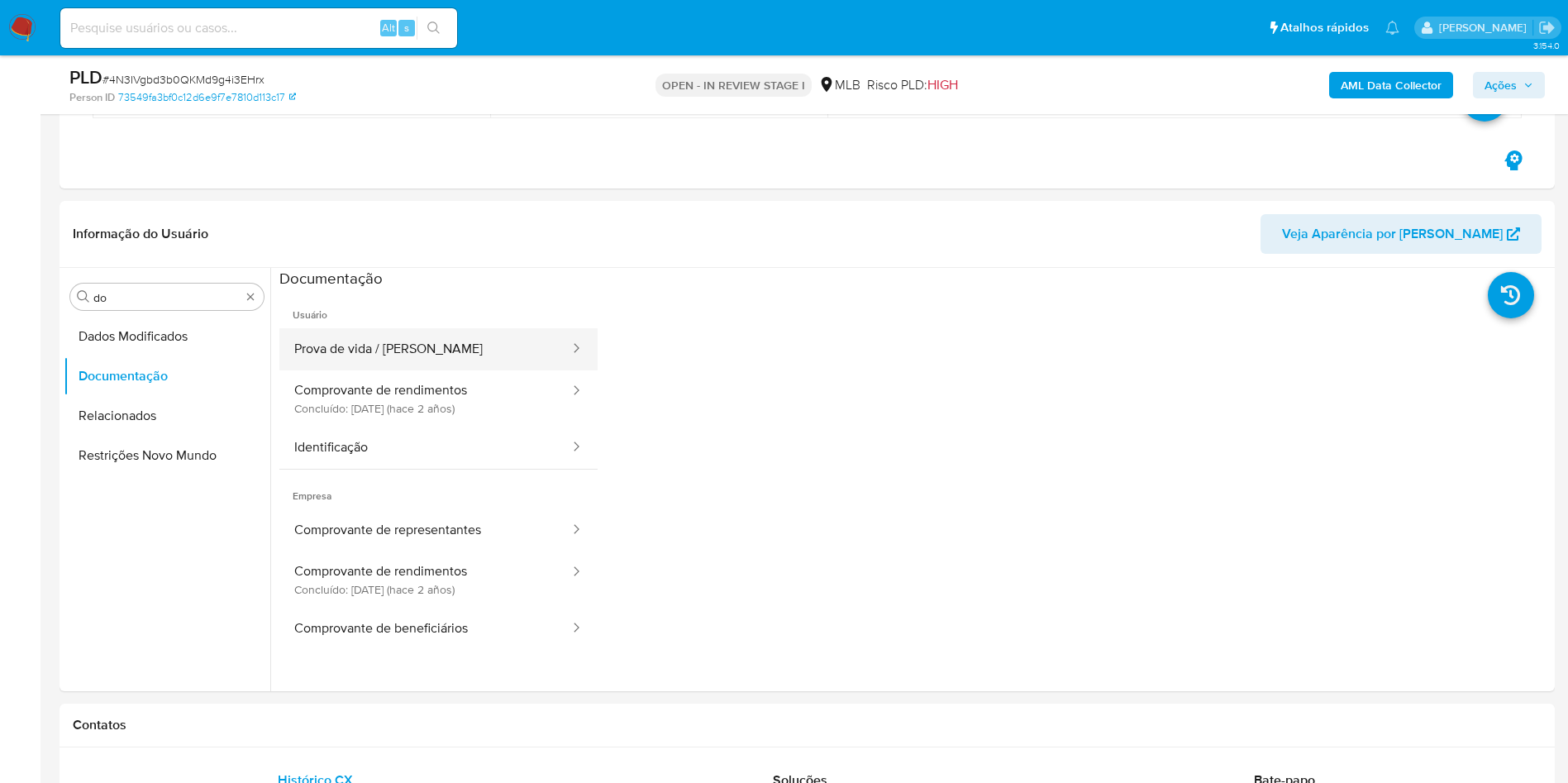
click at [463, 343] on button "Prova de vida / Selfie" at bounding box center [425, 348] width 292 height 42
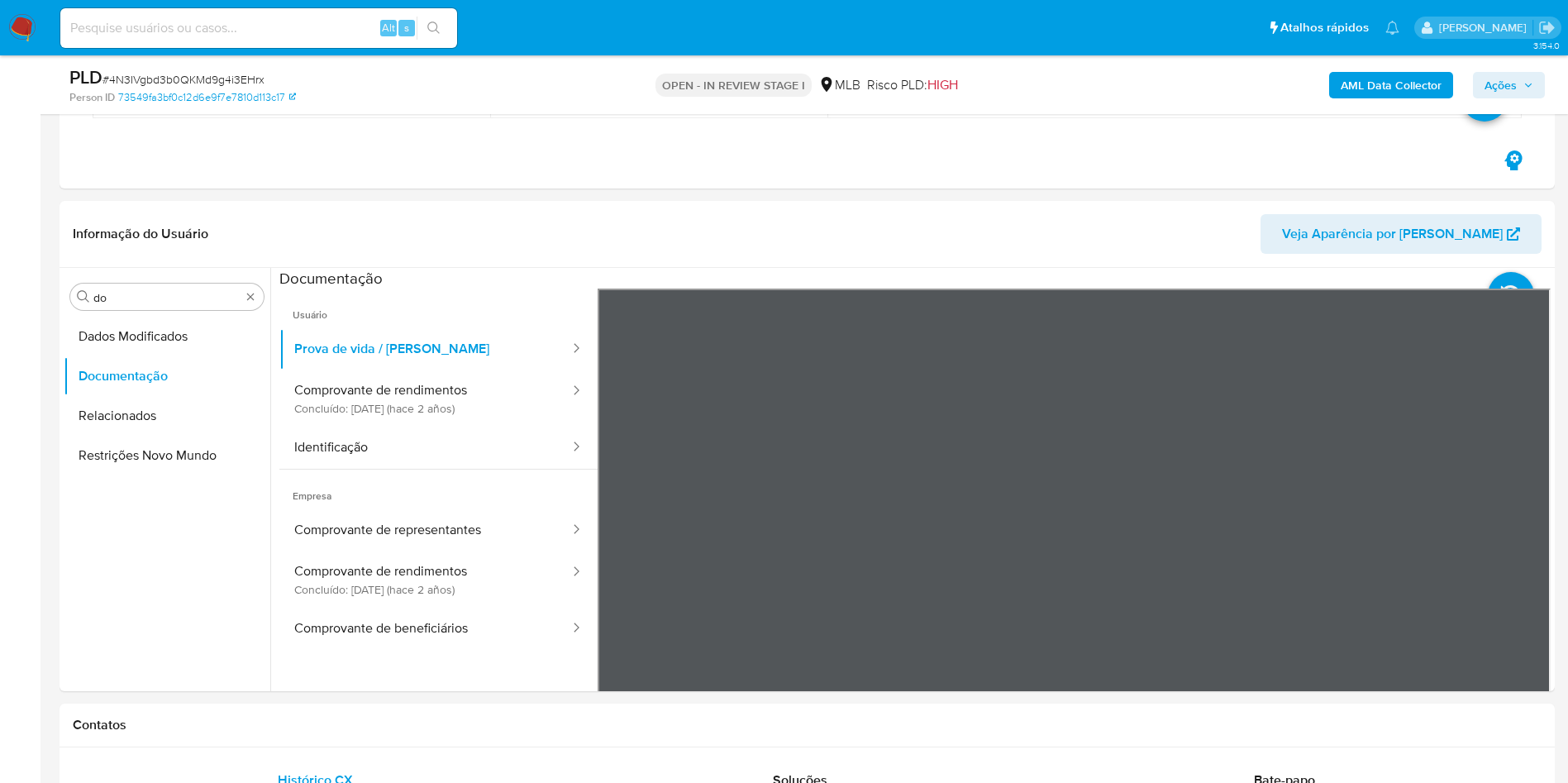
click at [477, 471] on span "Empresa" at bounding box center [438, 489] width 319 height 40
click at [466, 455] on button "Identificação" at bounding box center [425, 447] width 292 height 42
click at [1520, 568] on icon at bounding box center [1531, 557] width 33 height 33
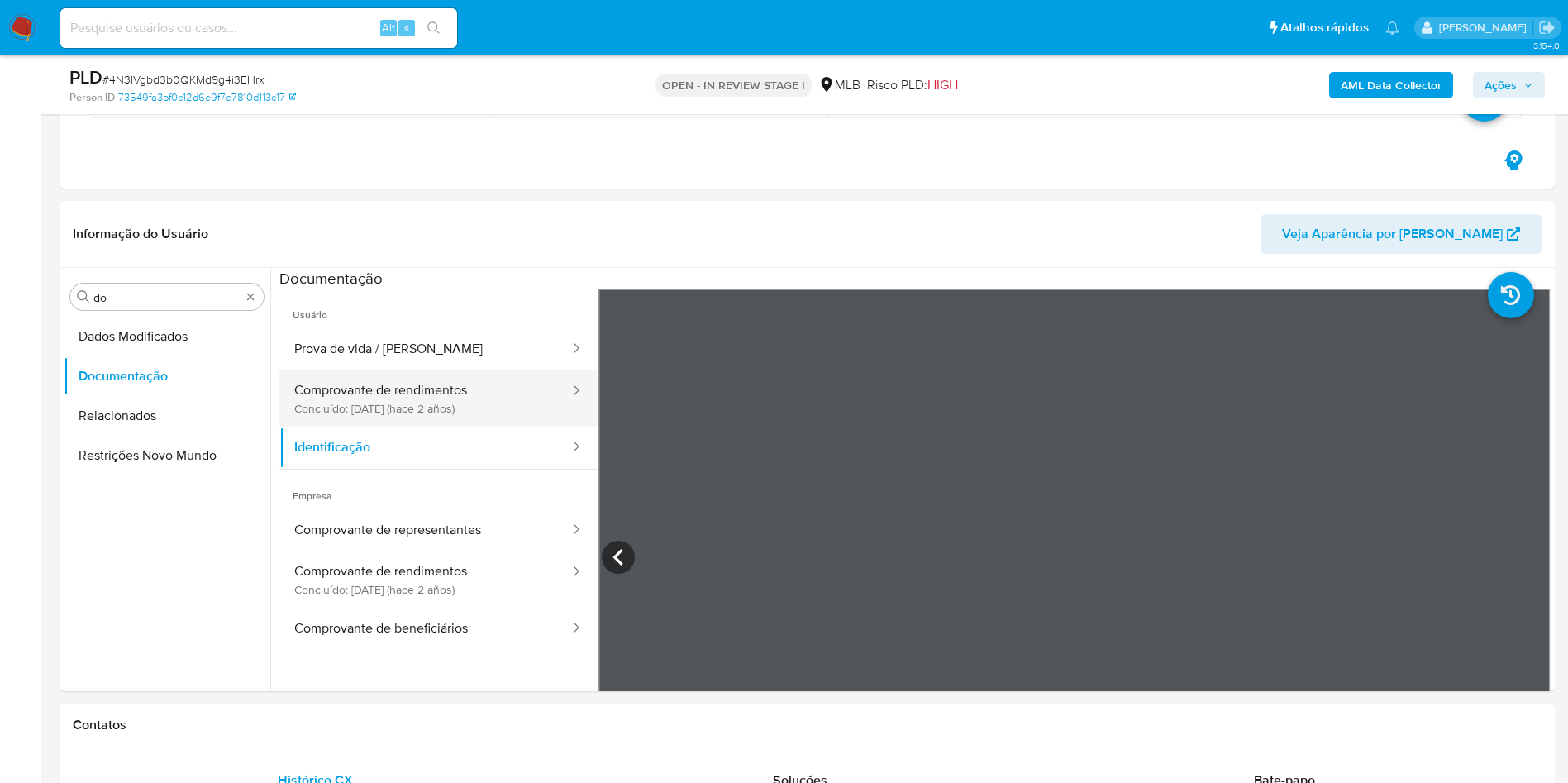
click at [522, 392] on button "Comprovante de rendimentos Concluído: 15/06/2023 (hace 2 años)" at bounding box center [425, 398] width 292 height 57
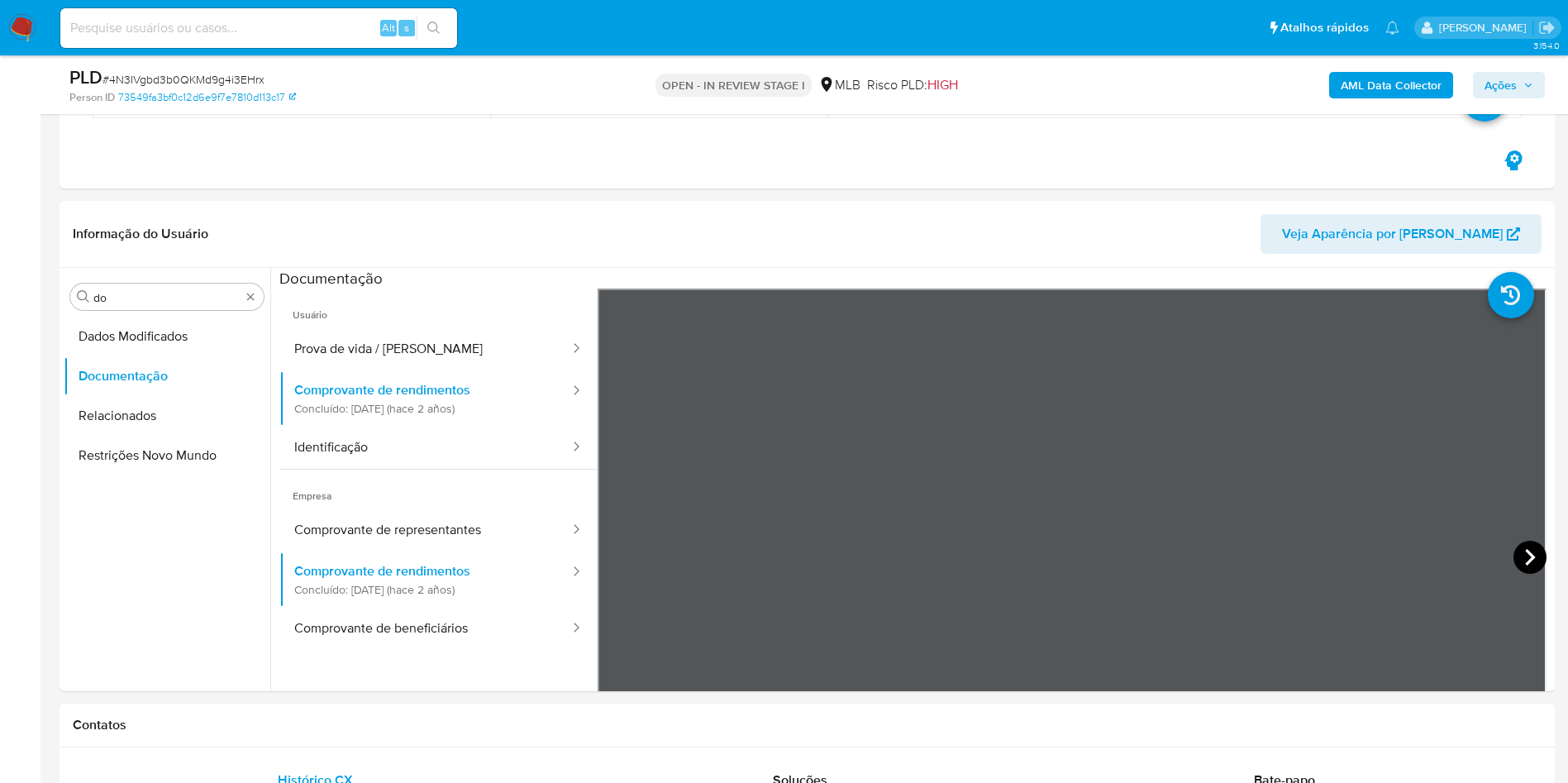
click at [1533, 550] on icon at bounding box center [1531, 557] width 33 height 33
click at [1523, 542] on icon at bounding box center [1531, 557] width 33 height 33
click at [141, 299] on input "do" at bounding box center [167, 297] width 147 height 15
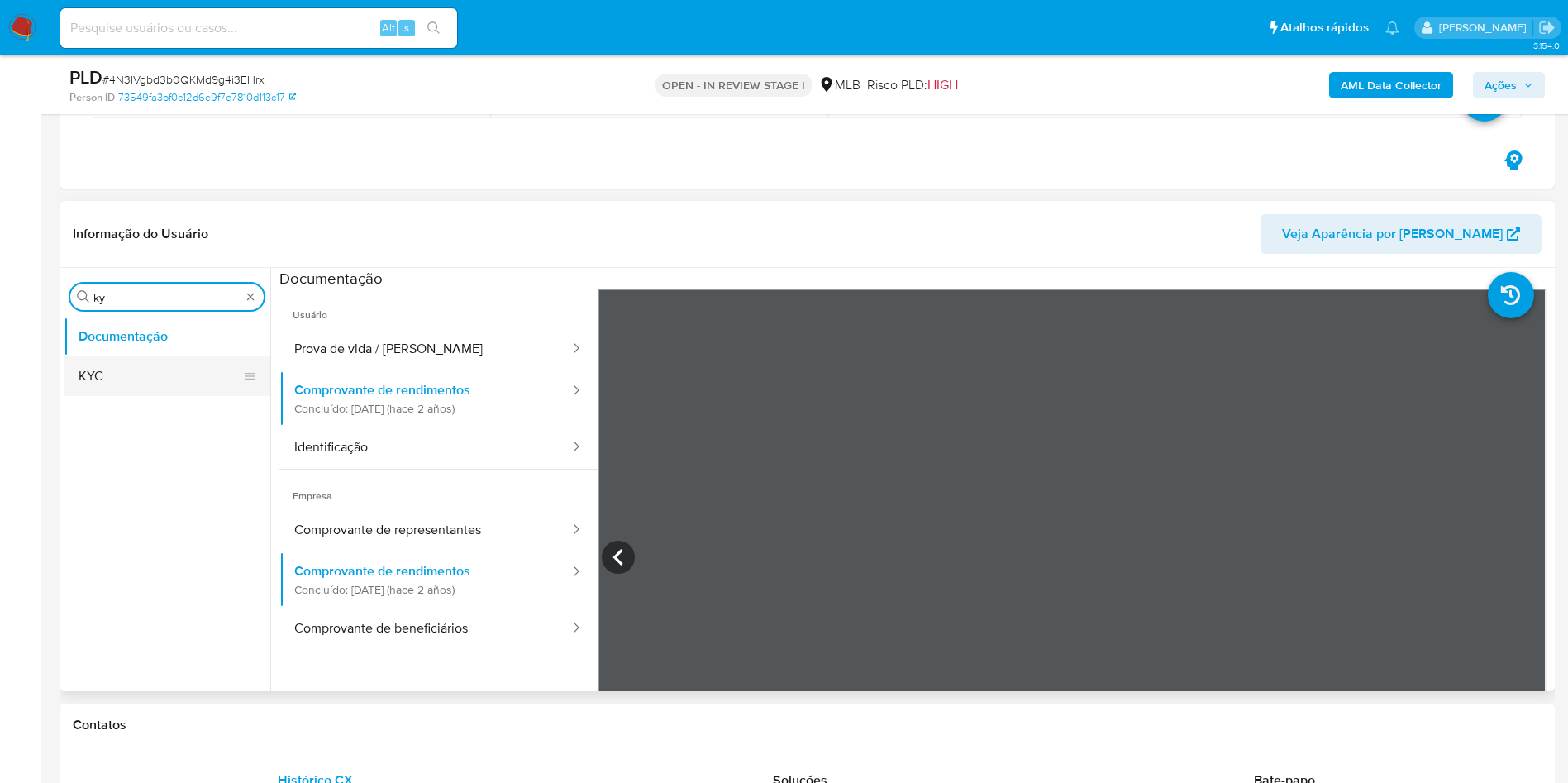
type input "ky"
click at [124, 365] on button "KYC" at bounding box center [161, 376] width 193 height 40
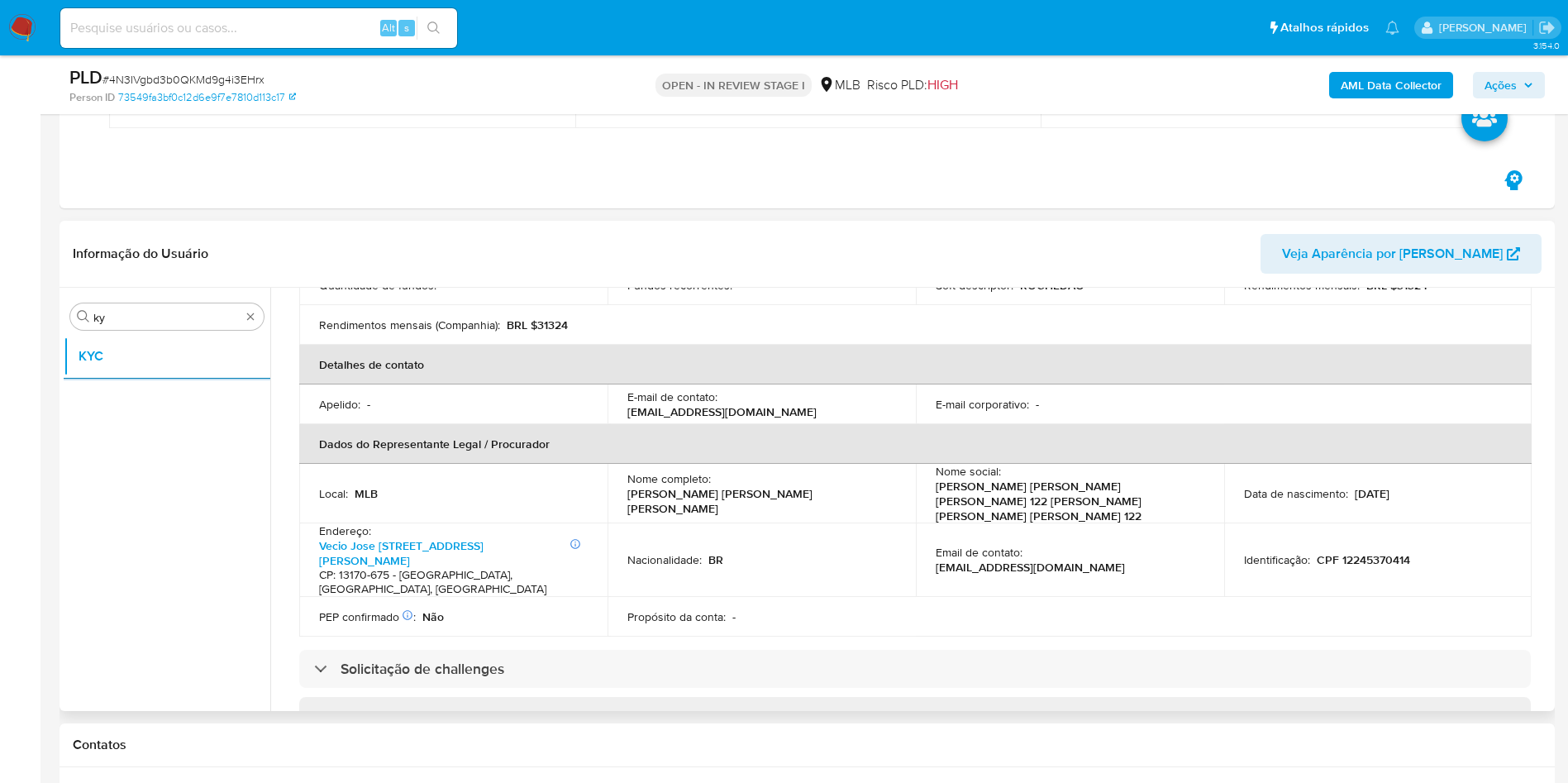
scroll to position [444, 0]
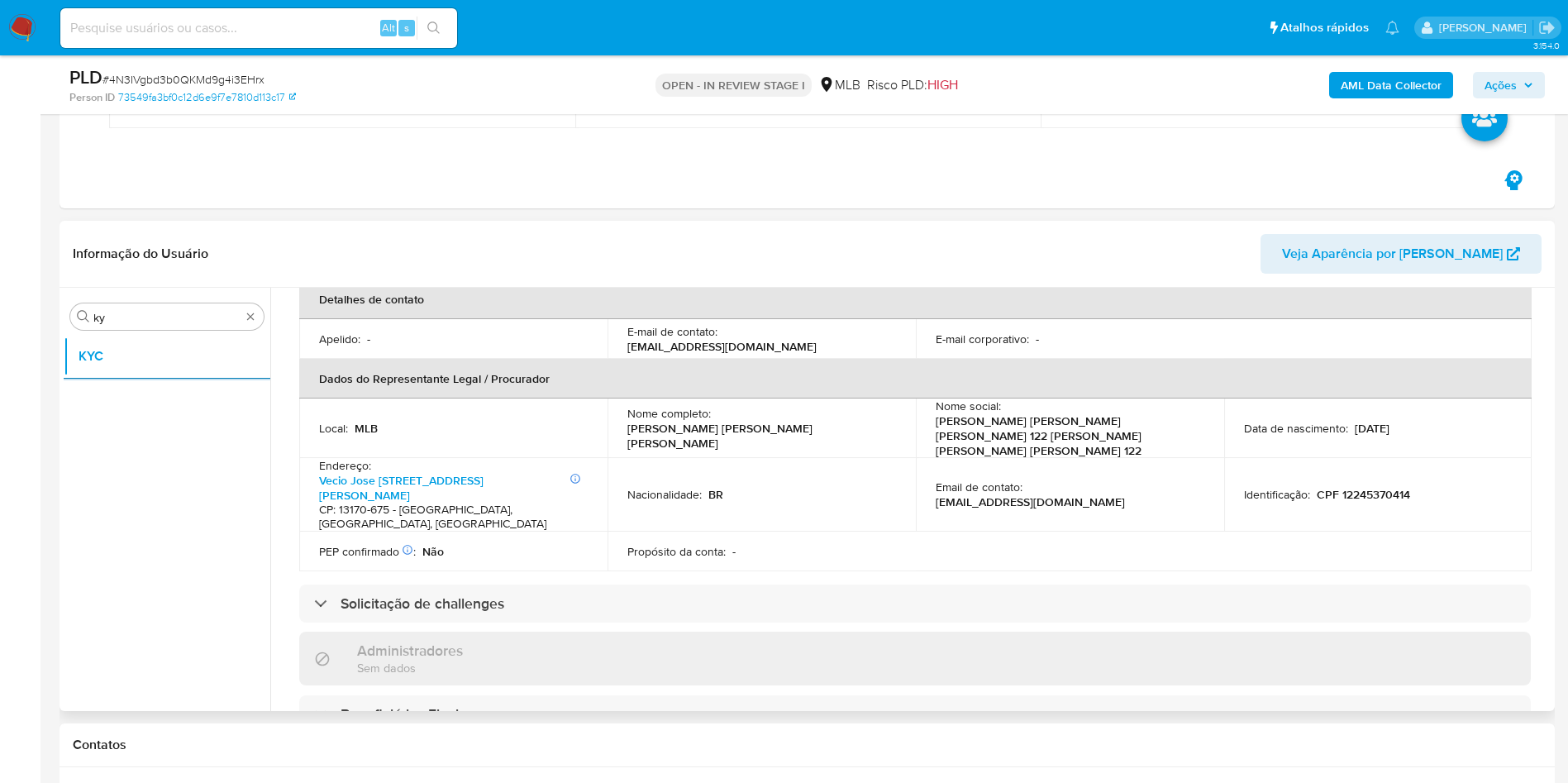
click at [806, 632] on div "Administradores Sem dados" at bounding box center [915, 659] width 1232 height 54
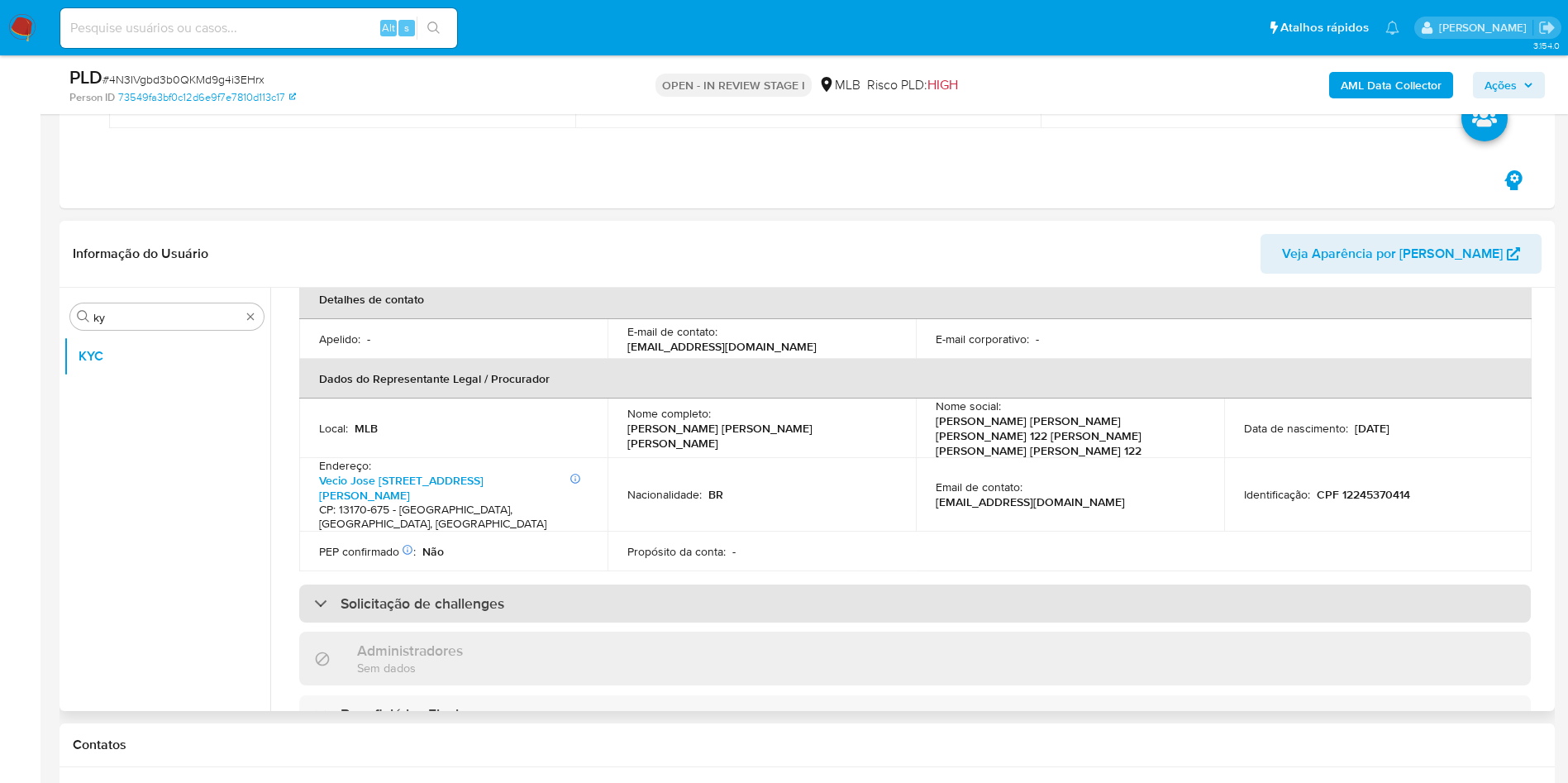
click at [794, 584] on div "Solicitação de challenges" at bounding box center [915, 603] width 1232 height 38
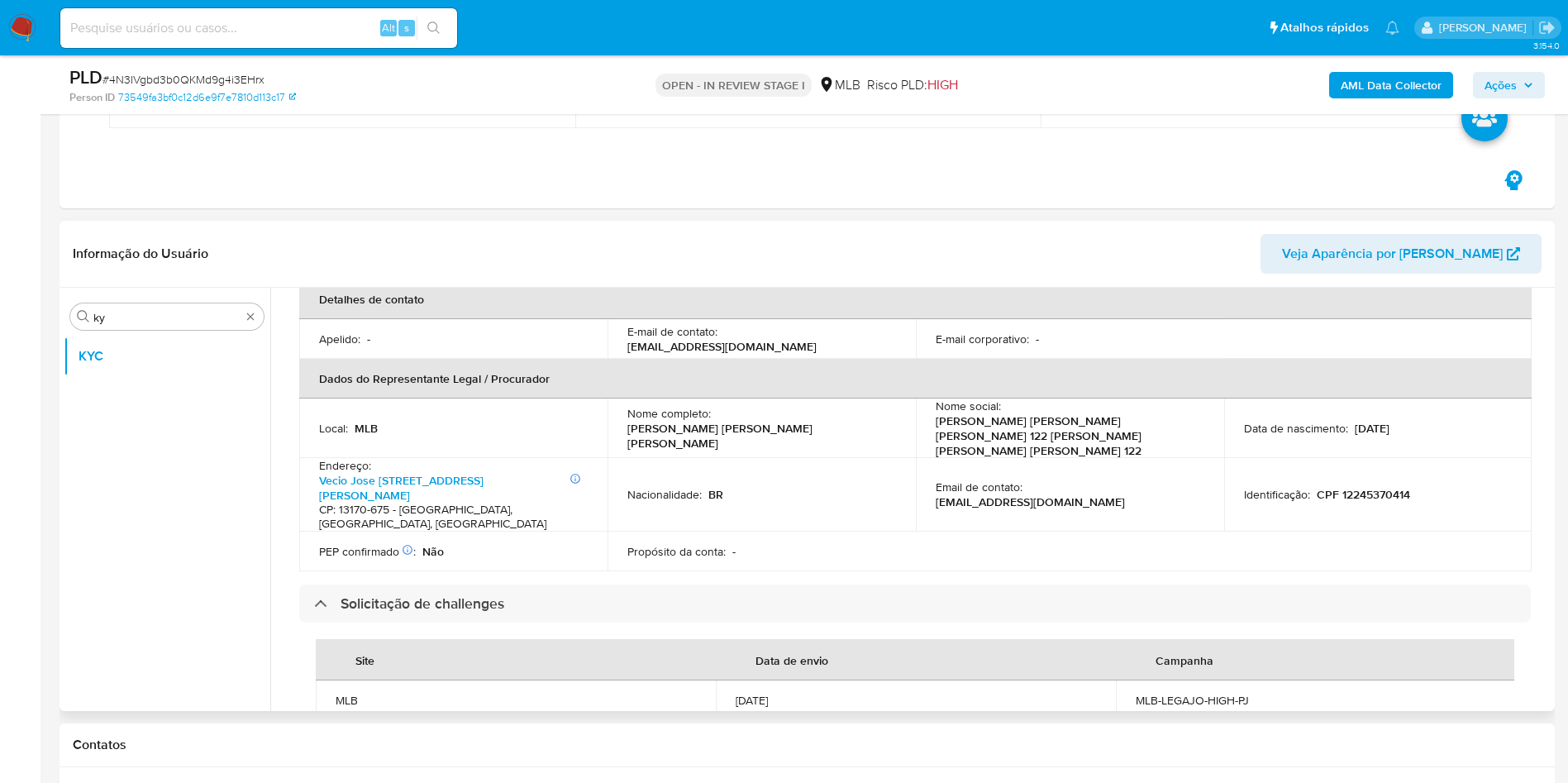
scroll to position [1087, 0]
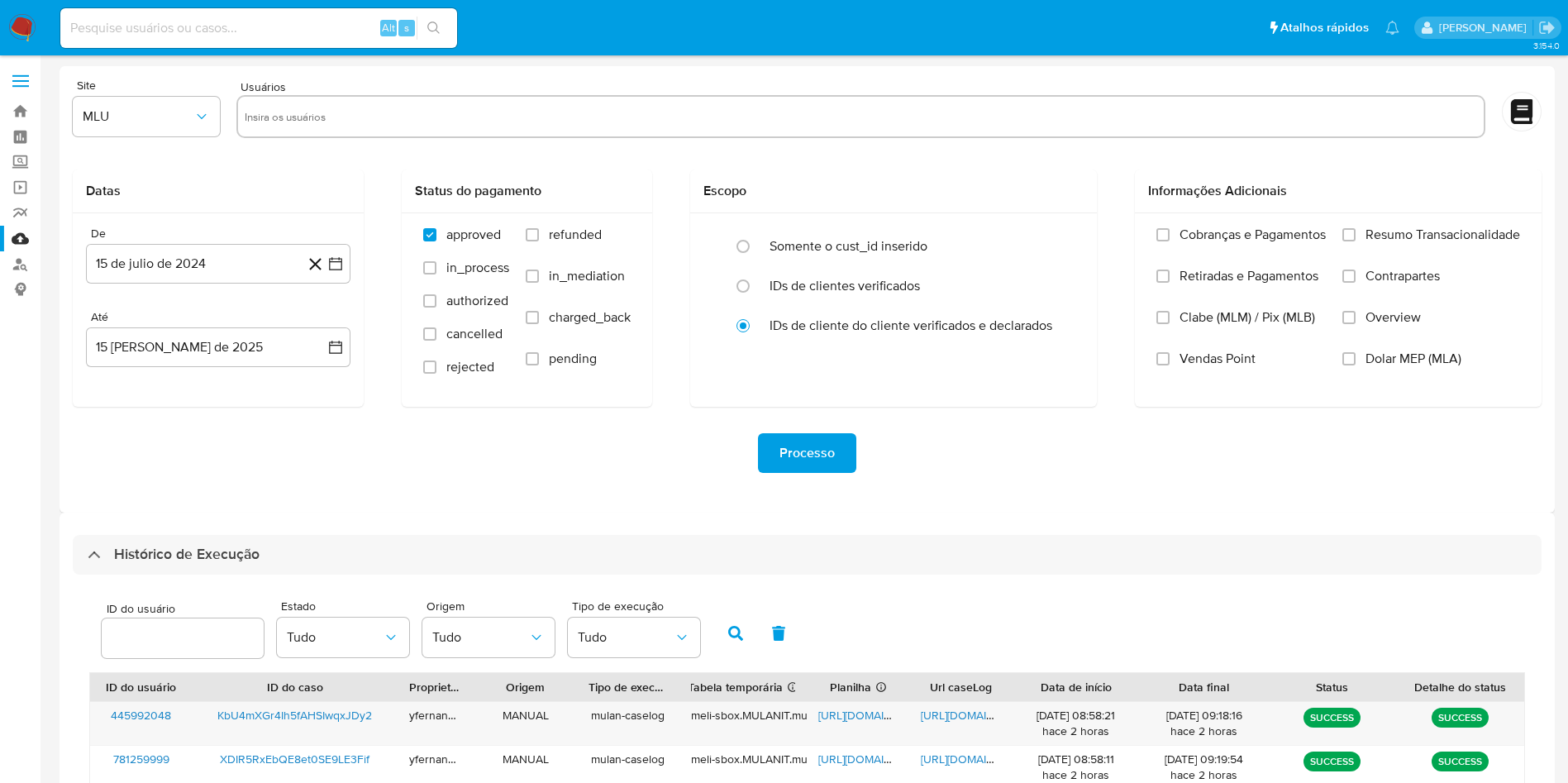
select select "10"
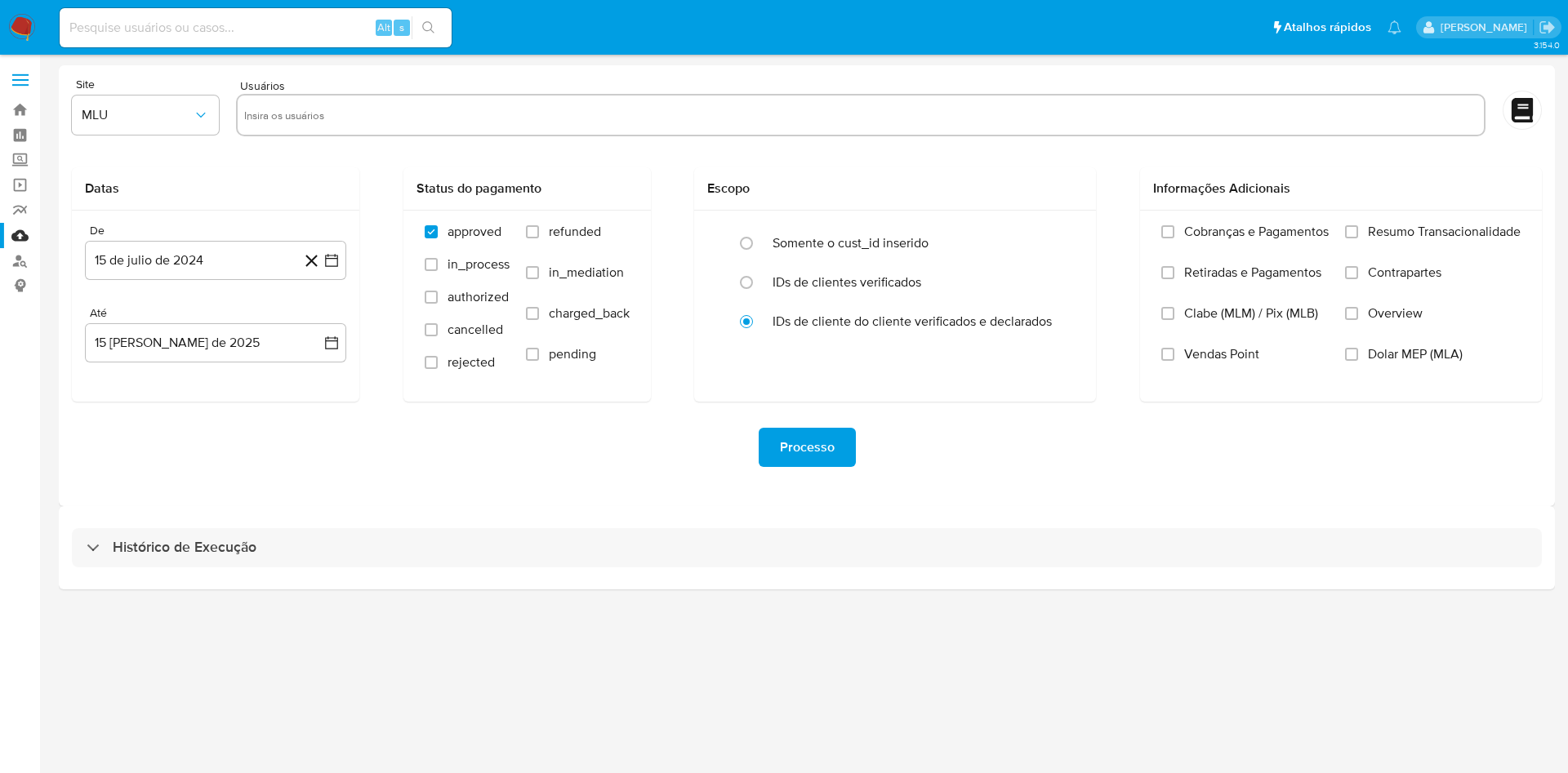
click at [831, 547] on div "Histórico de Execução" at bounding box center [806, 547] width 1470 height 39
select select "10"
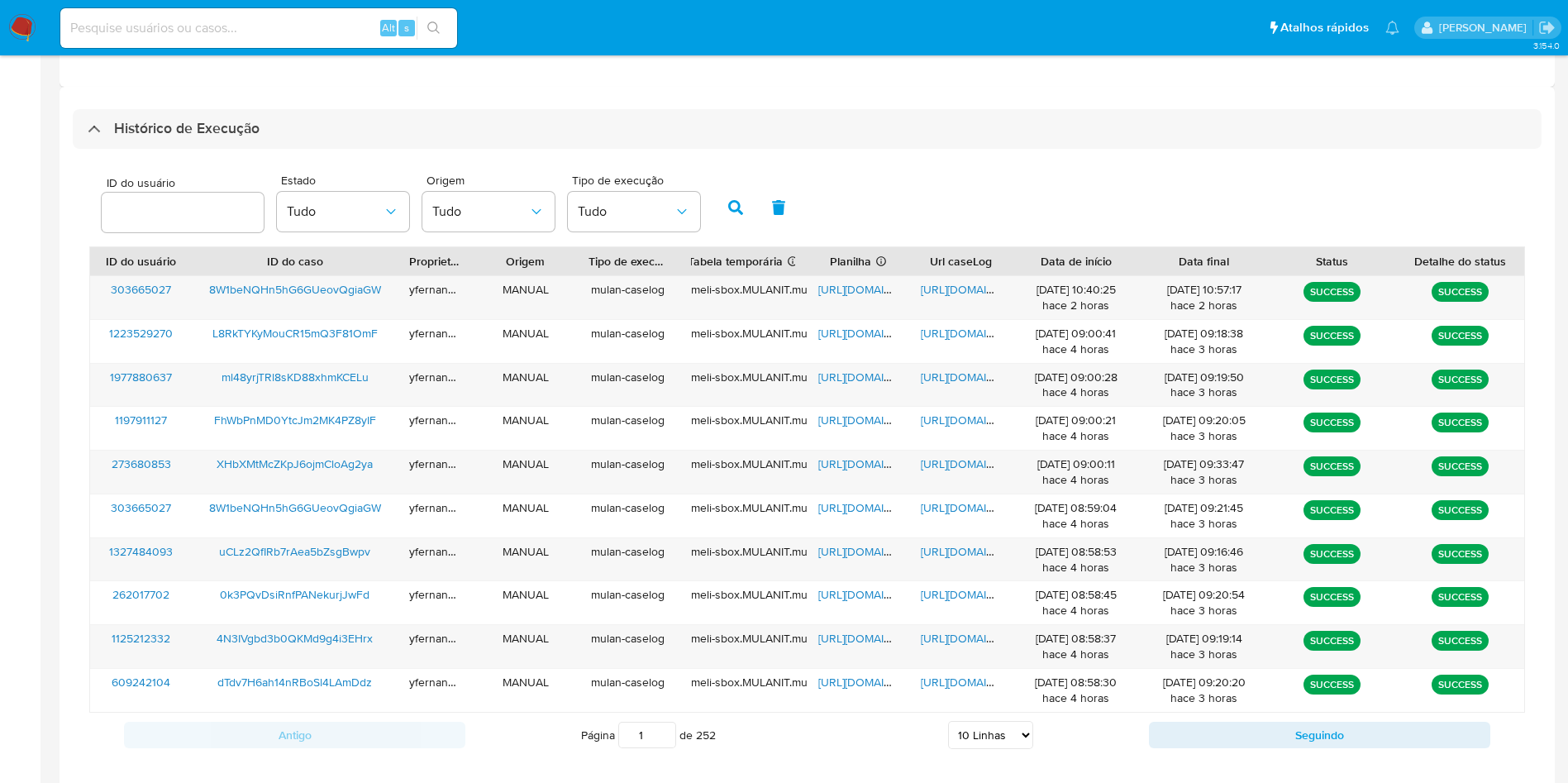
scroll to position [450, 0]
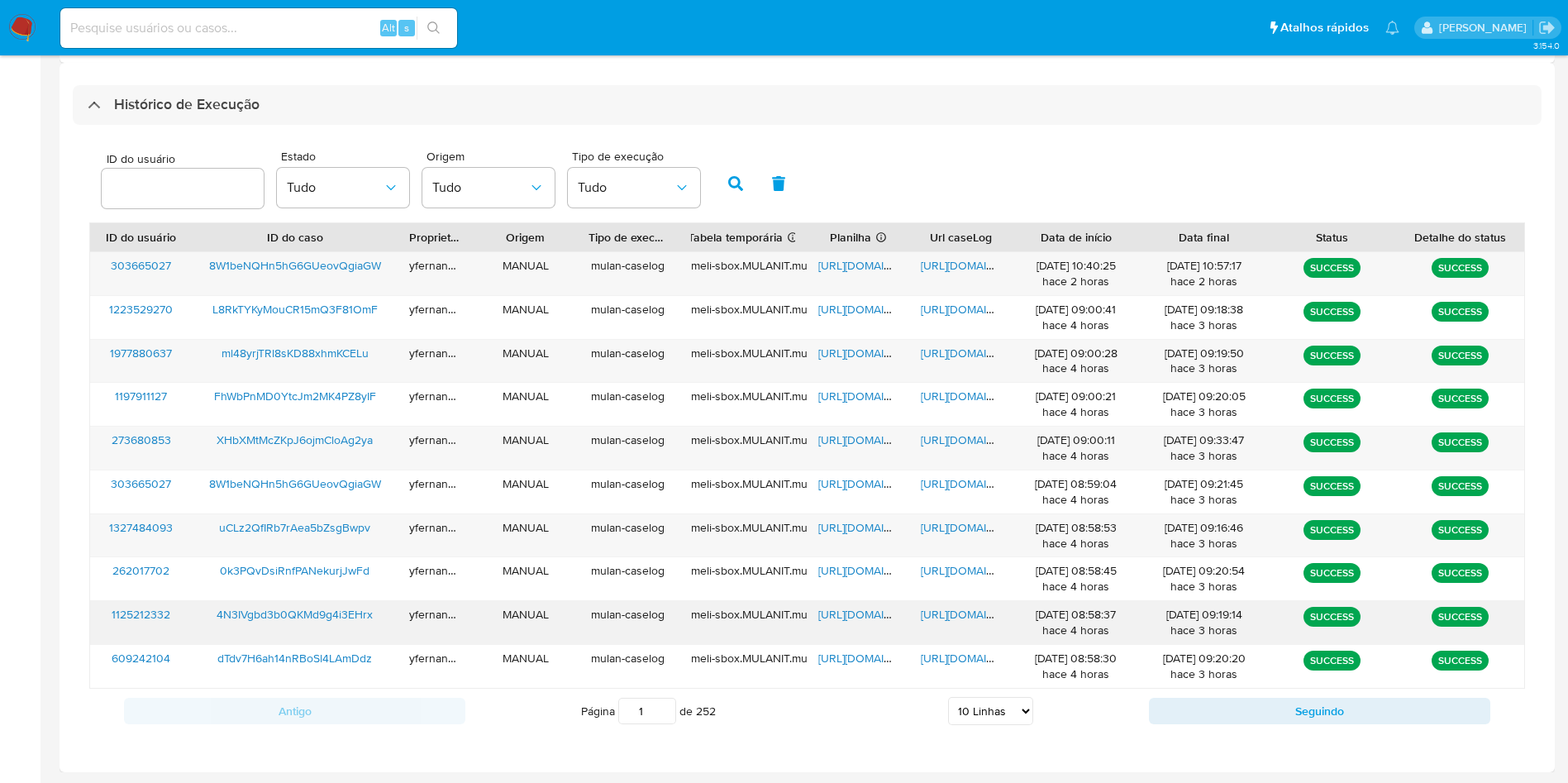
click at [843, 611] on span "https://docs.google.com/spreadsheets/d/1D_KtPowg8T3XOwn5AhTF7Jo6DC8dMY8lzJWl4PN…" at bounding box center [875, 614] width 114 height 17
click at [961, 615] on span "https://docs.google.com/document/d/1PqhKXxMg1zEYjuTcRiYemZRdbVPfxY_nRdPLD_GFvtc…" at bounding box center [978, 614] width 114 height 17
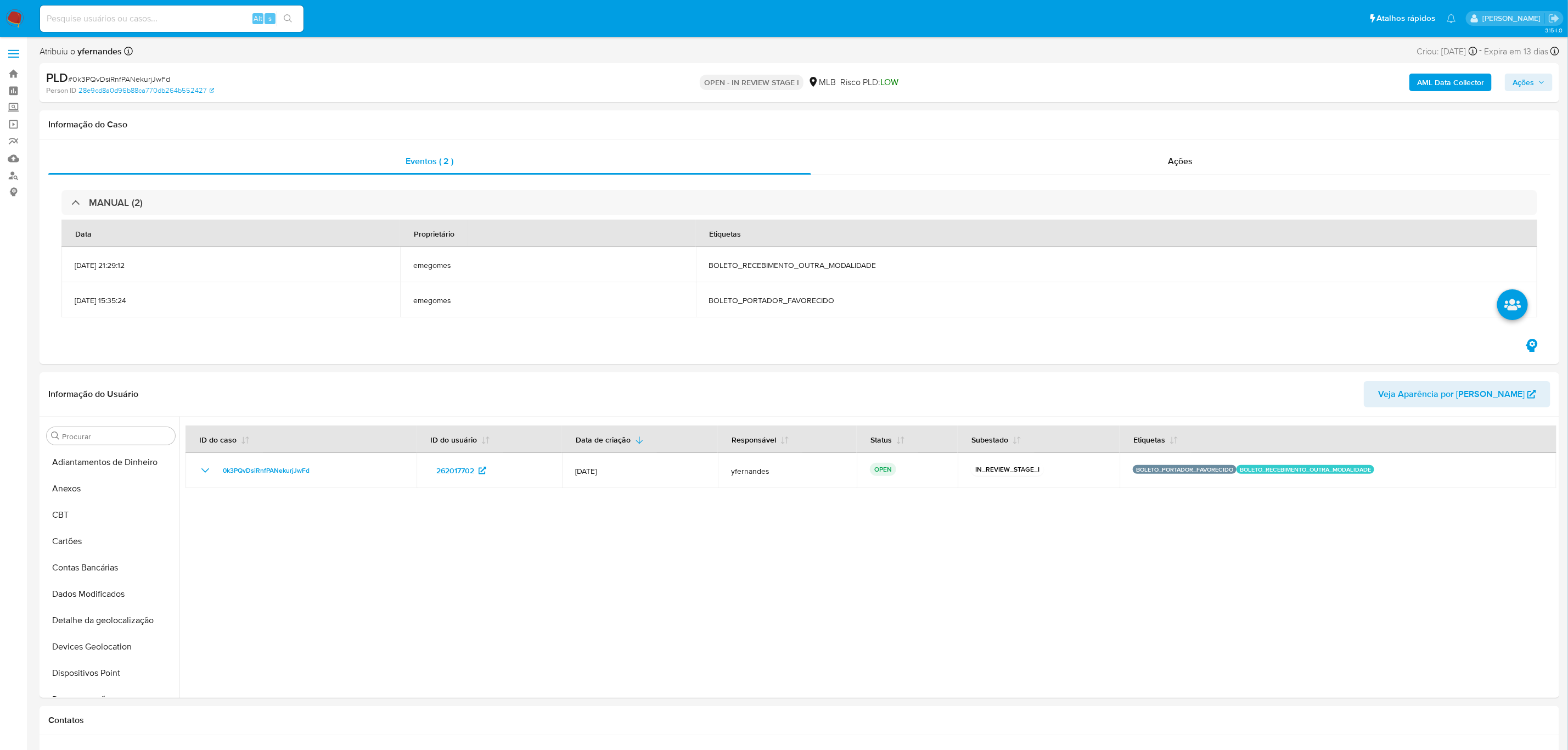
scroll to position [242, 0]
